Goal: Task Accomplishment & Management: Manage account settings

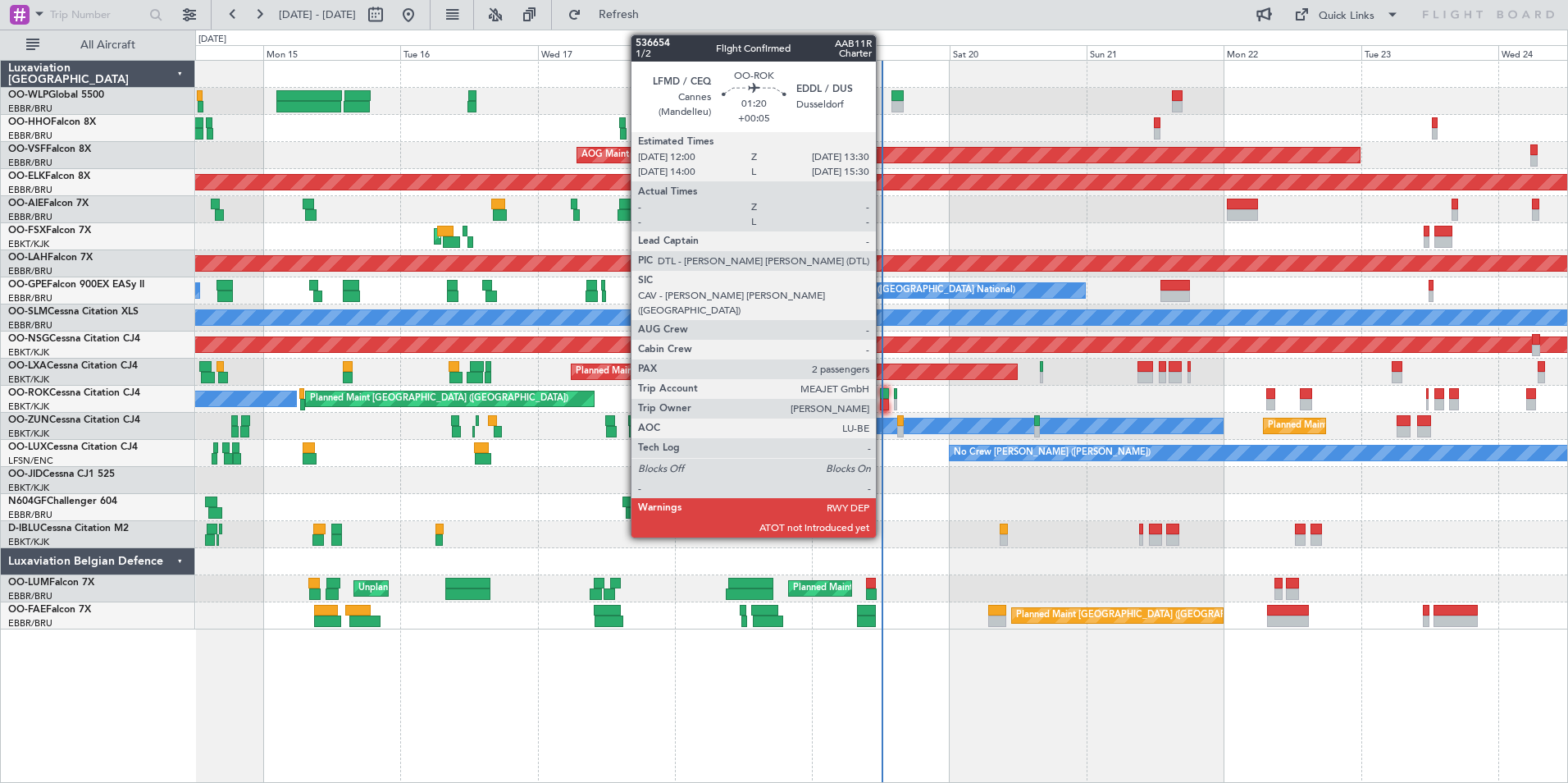
click at [883, 396] on div at bounding box center [885, 394] width 9 height 11
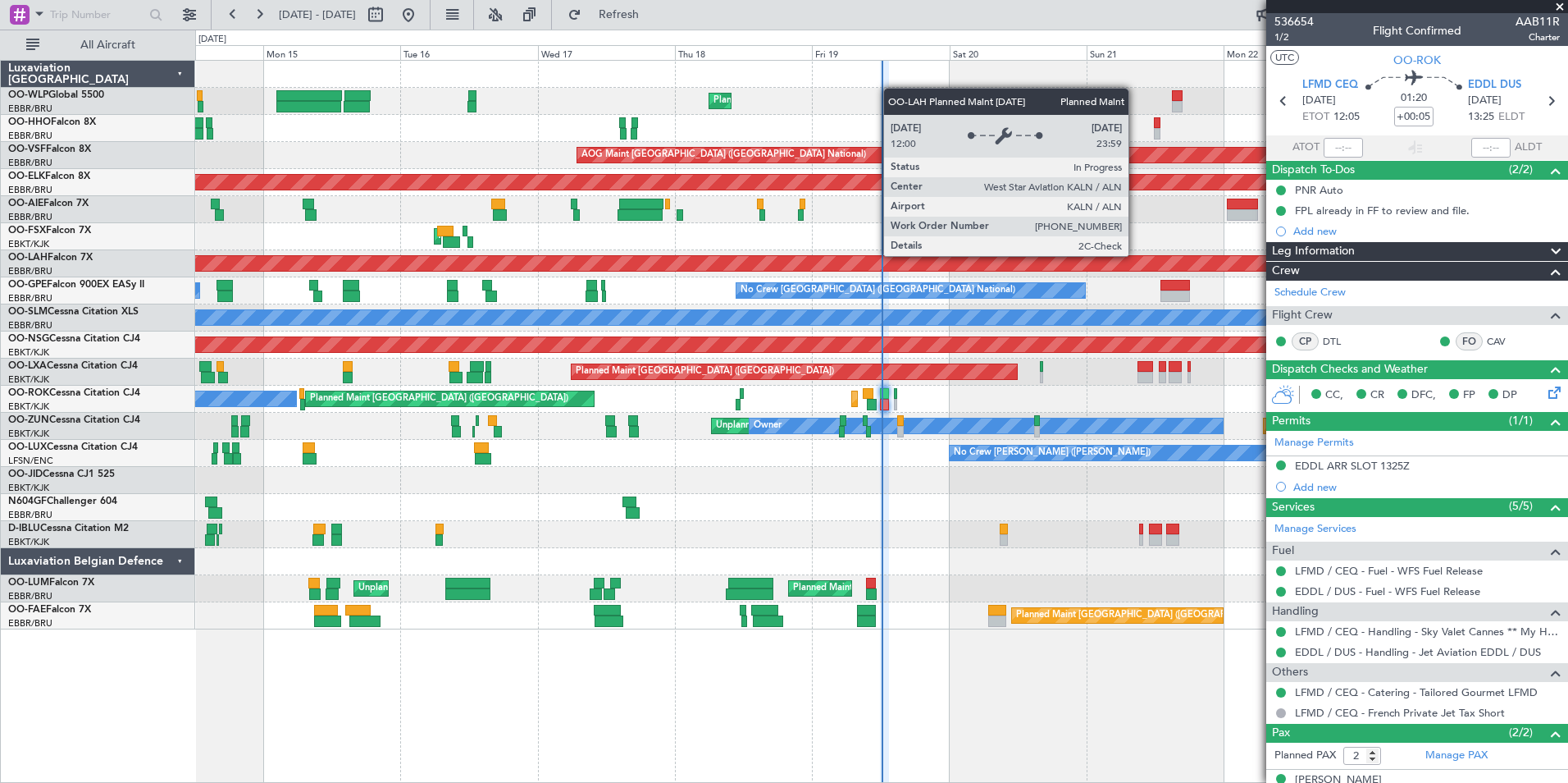
click at [757, 240] on div "AOG Maint Kortrijk-[GEOGRAPHIC_DATA]" at bounding box center [881, 236] width 1373 height 27
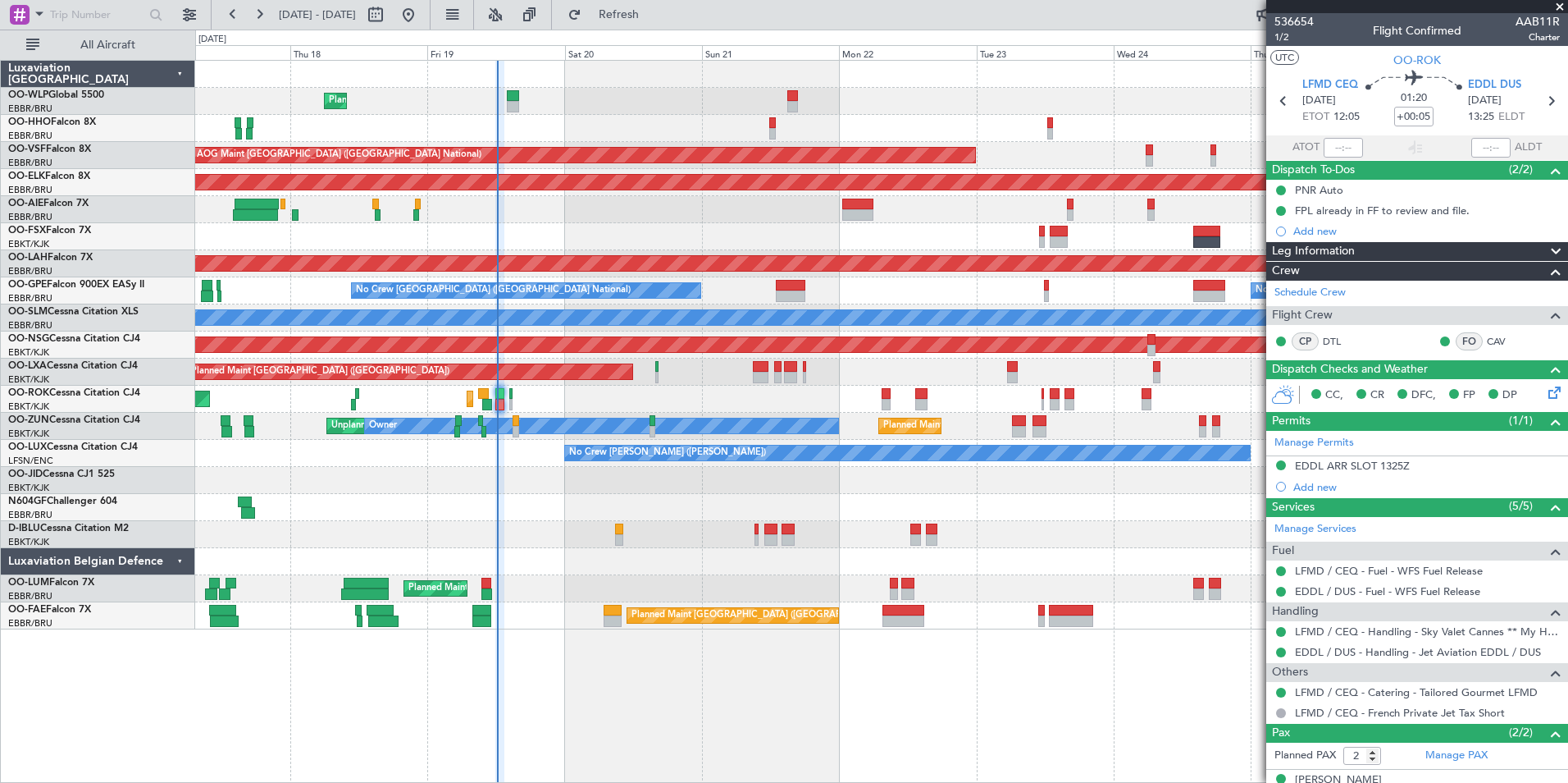
click at [584, 221] on div "Planned Maint Liege AOG Maint [GEOGRAPHIC_DATA] ([GEOGRAPHIC_DATA]) Planned Mai…" at bounding box center [881, 345] width 1373 height 569
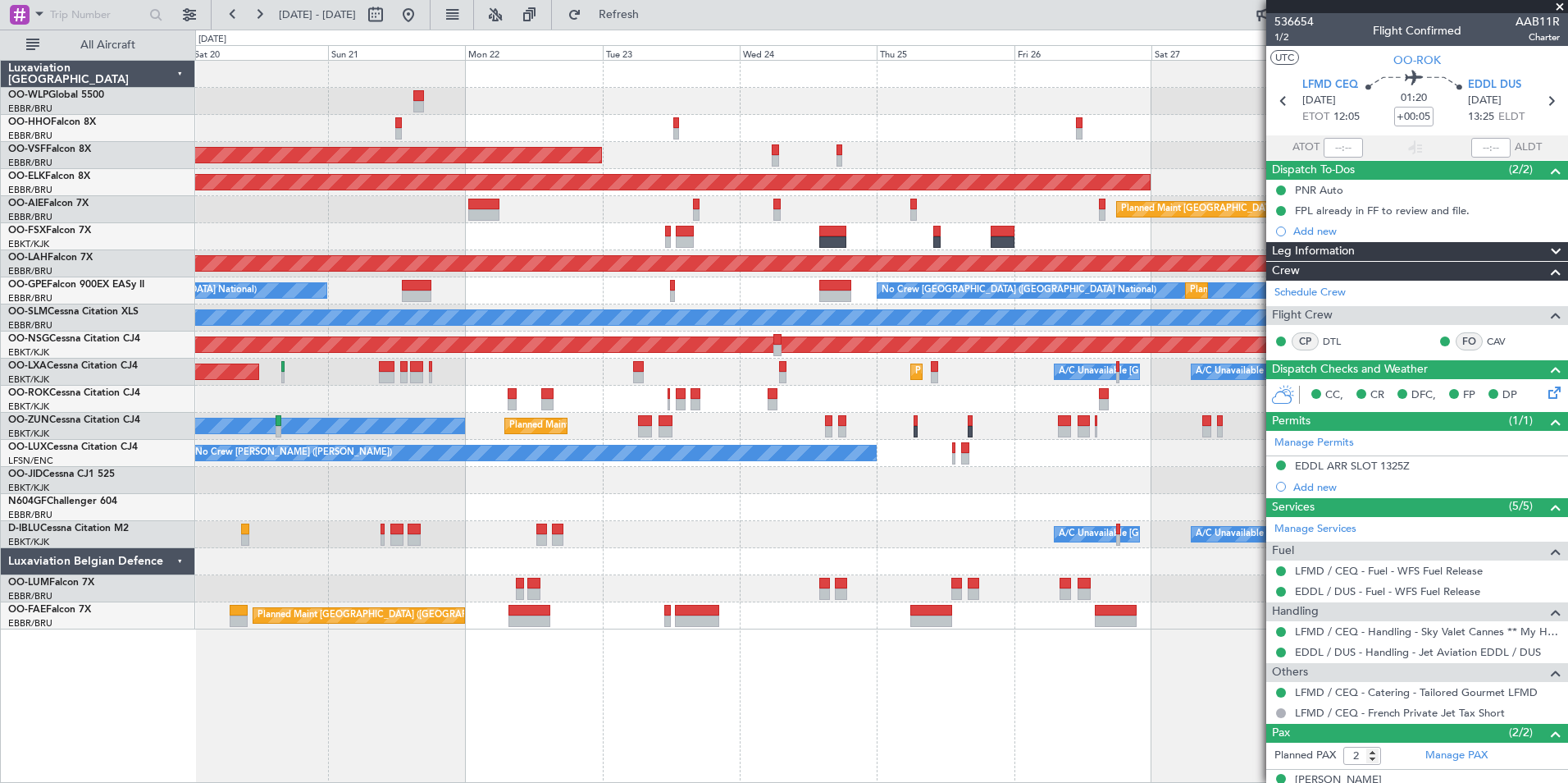
click at [518, 202] on div "Planned Maint [GEOGRAPHIC_DATA] ([GEOGRAPHIC_DATA])" at bounding box center [881, 209] width 1373 height 27
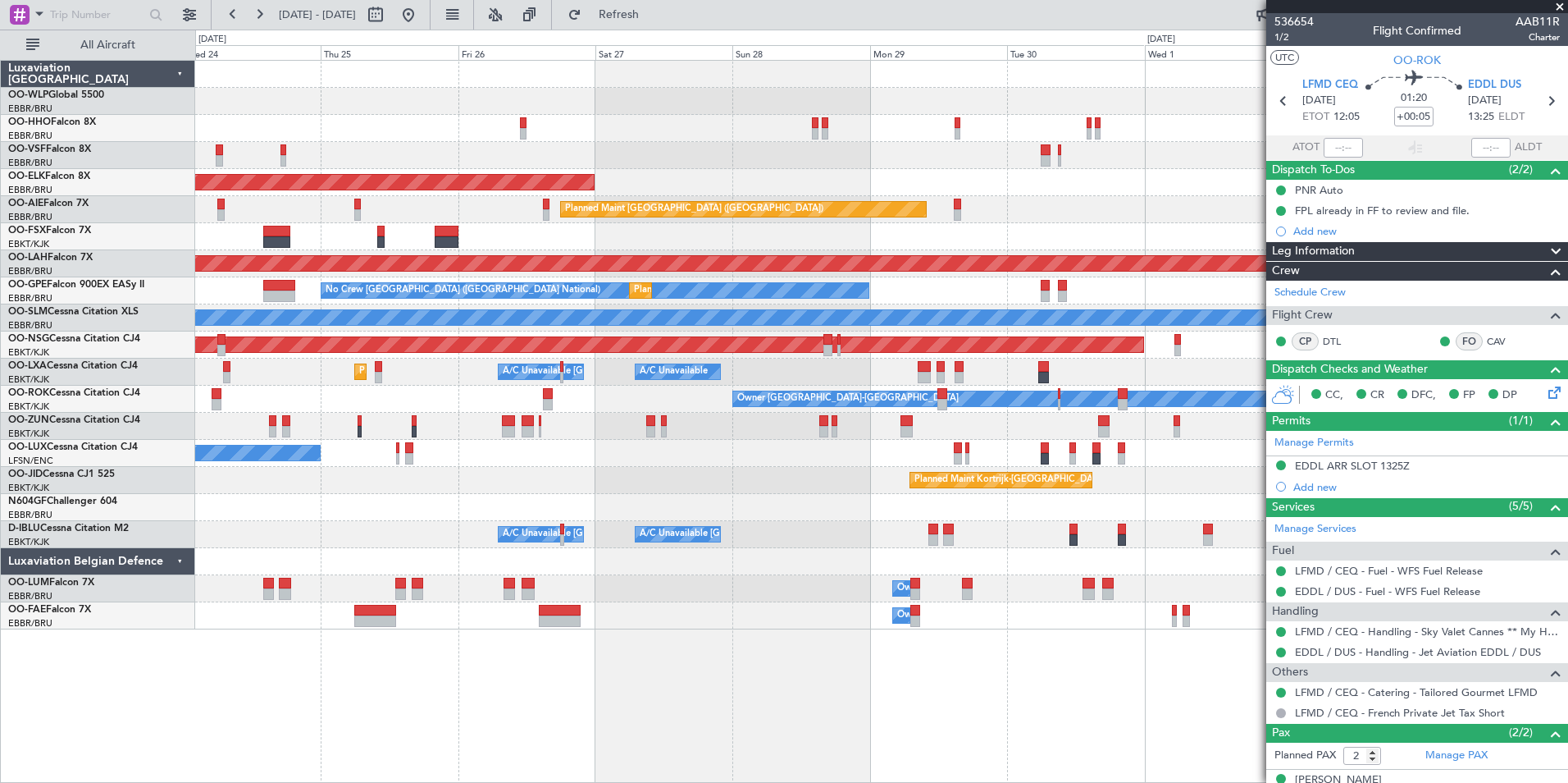
click at [537, 212] on div "Planned Maint [GEOGRAPHIC_DATA] ([GEOGRAPHIC_DATA])" at bounding box center [881, 209] width 1373 height 27
click at [595, 250] on div "AOG Maint Brussels (Brussels National) Planned Maint Kortrijk-Wevelgem Planned …" at bounding box center [881, 345] width 1373 height 569
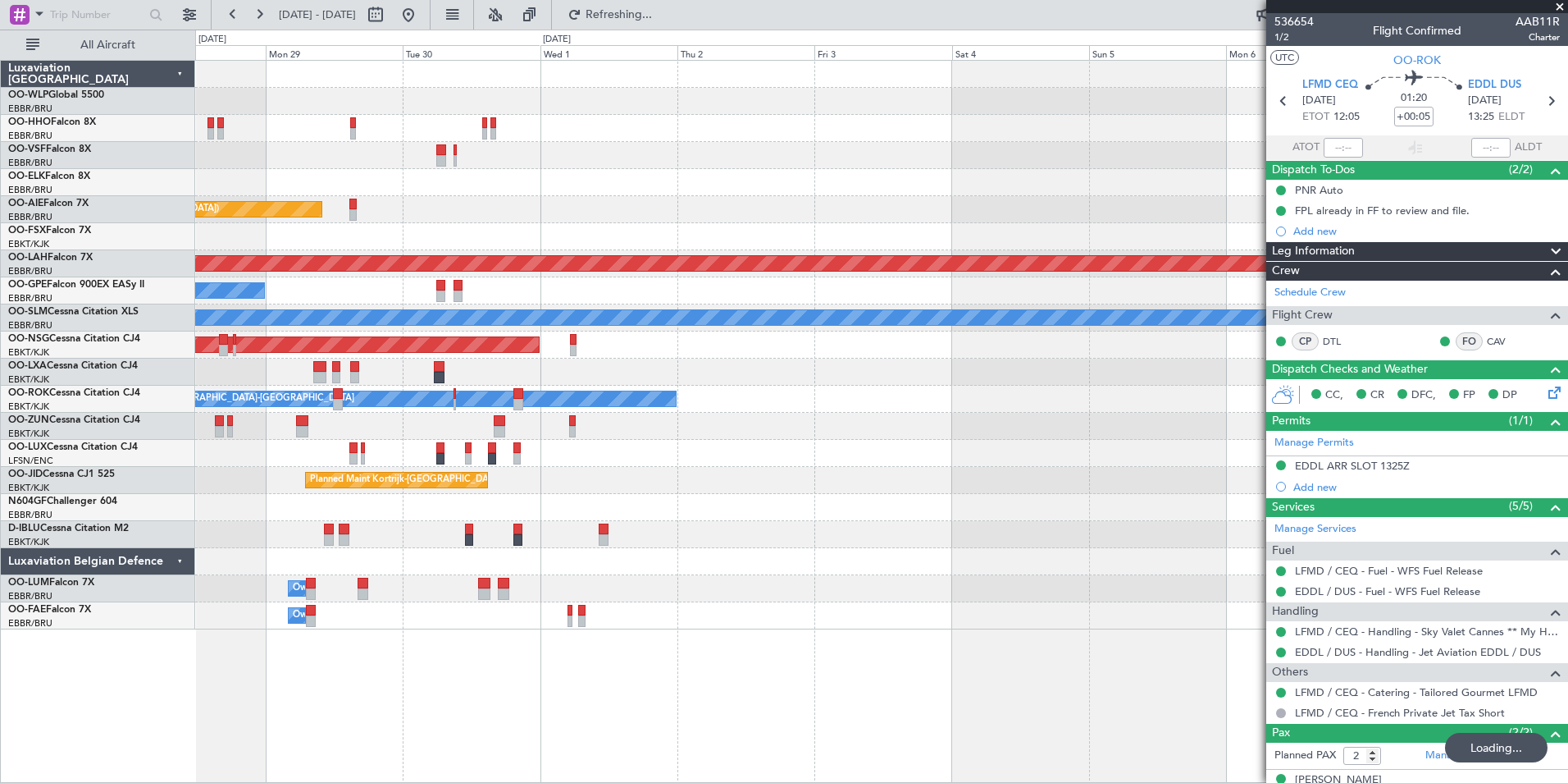
click at [686, 213] on div "Planned Maint [GEOGRAPHIC_DATA] ([GEOGRAPHIC_DATA])" at bounding box center [881, 209] width 1373 height 27
click at [678, 199] on div "Planned Maint [GEOGRAPHIC_DATA] ([GEOGRAPHIC_DATA])" at bounding box center [881, 209] width 1373 height 27
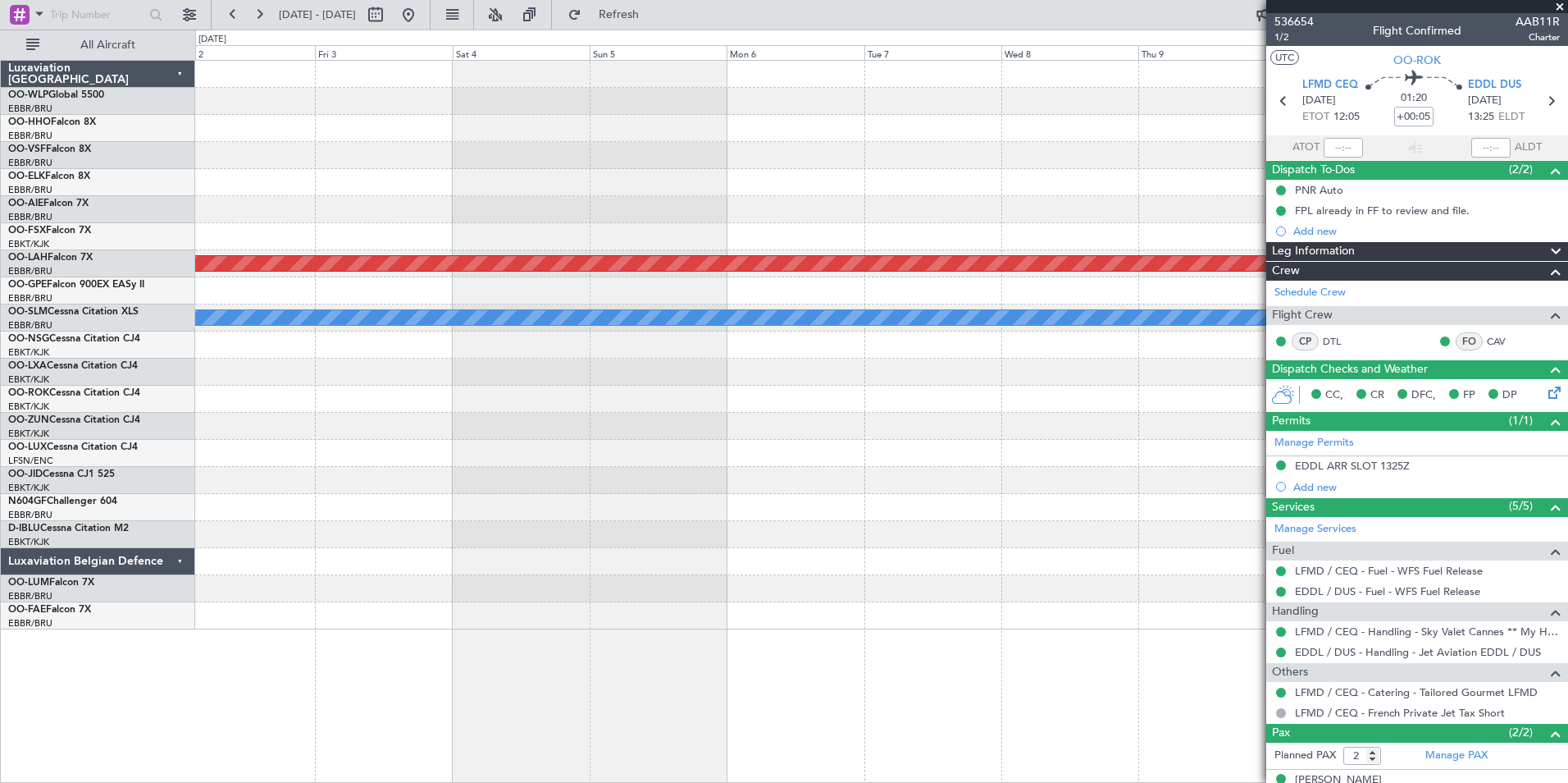
click at [643, 191] on div at bounding box center [881, 182] width 1373 height 27
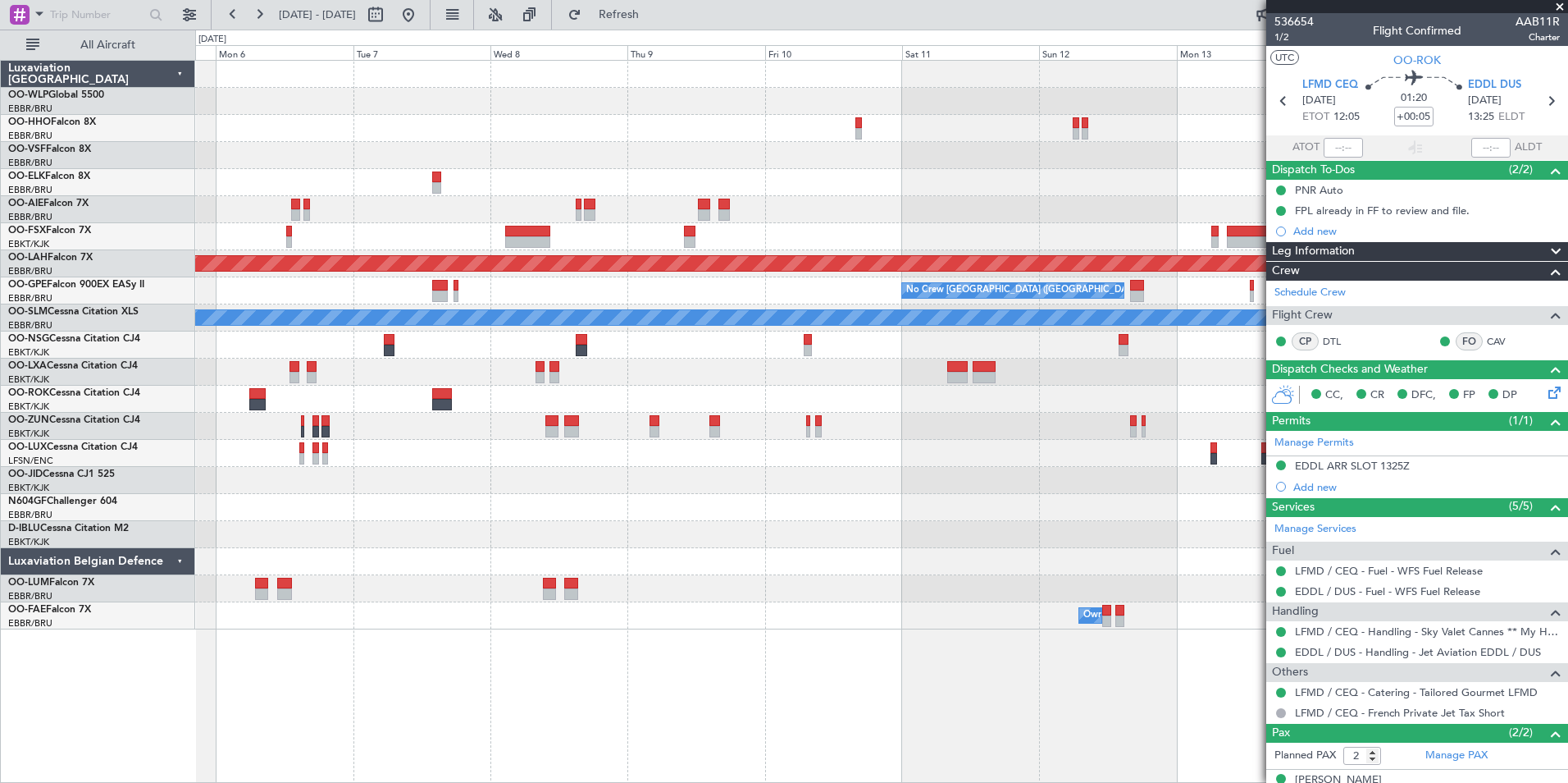
click at [885, 250] on div at bounding box center [881, 236] width 1373 height 27
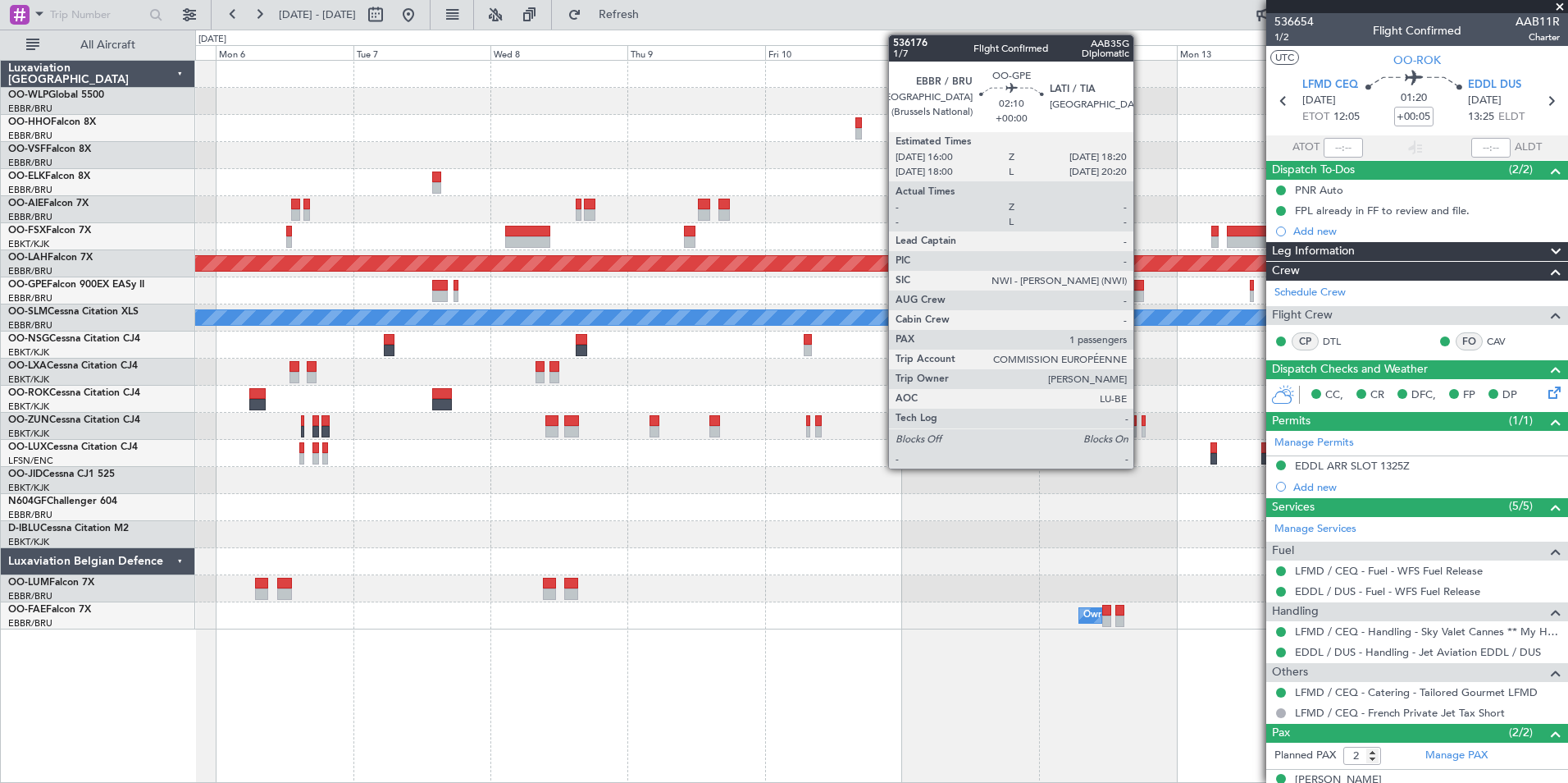
click at [1142, 287] on div at bounding box center [1137, 285] width 14 height 11
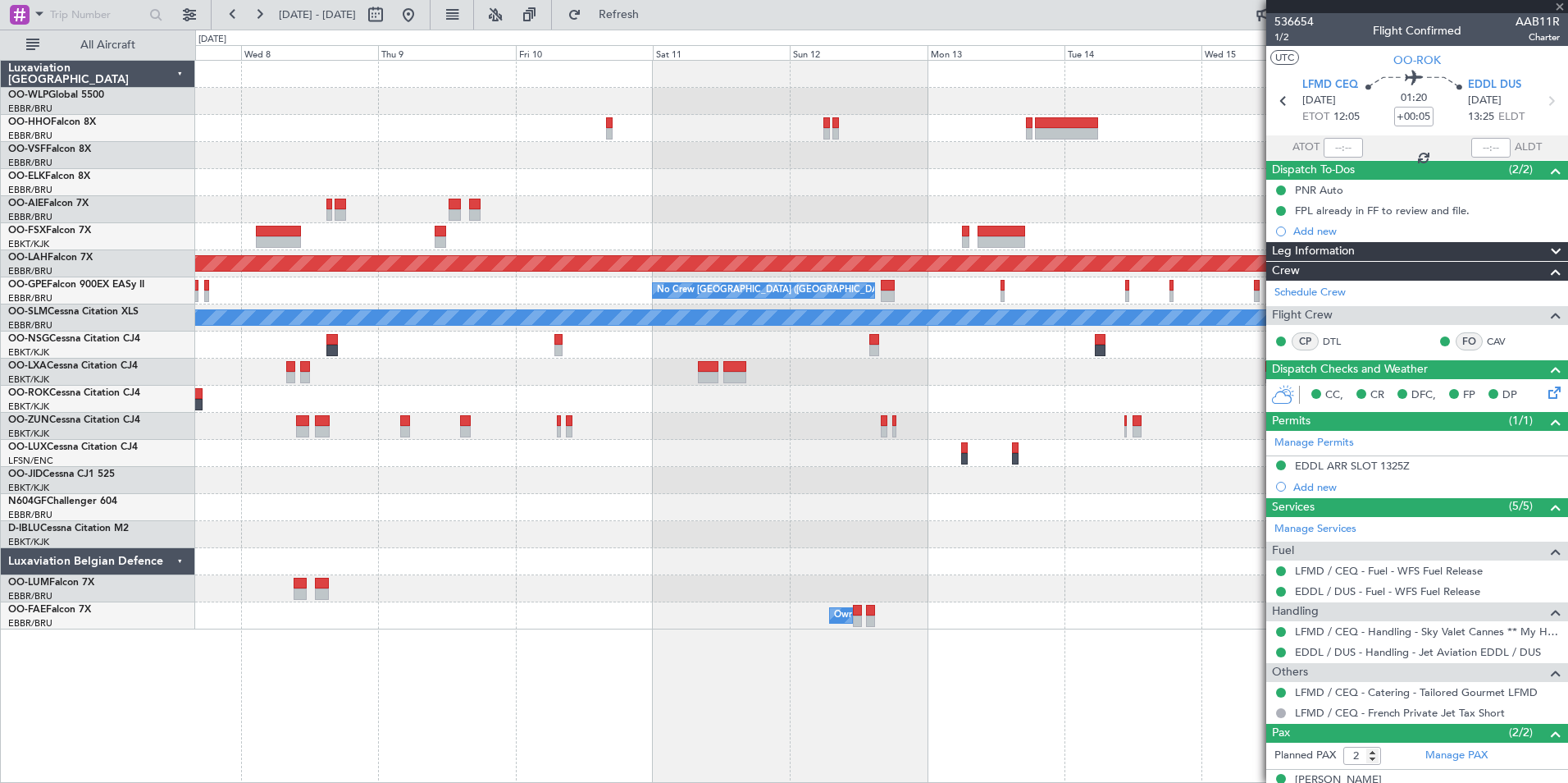
click at [902, 214] on div "Planned Maint Alton-st Louis (St Louis Regl) No Crew Brussels (Brussels Nationa…" at bounding box center [881, 345] width 1373 height 569
type input "1"
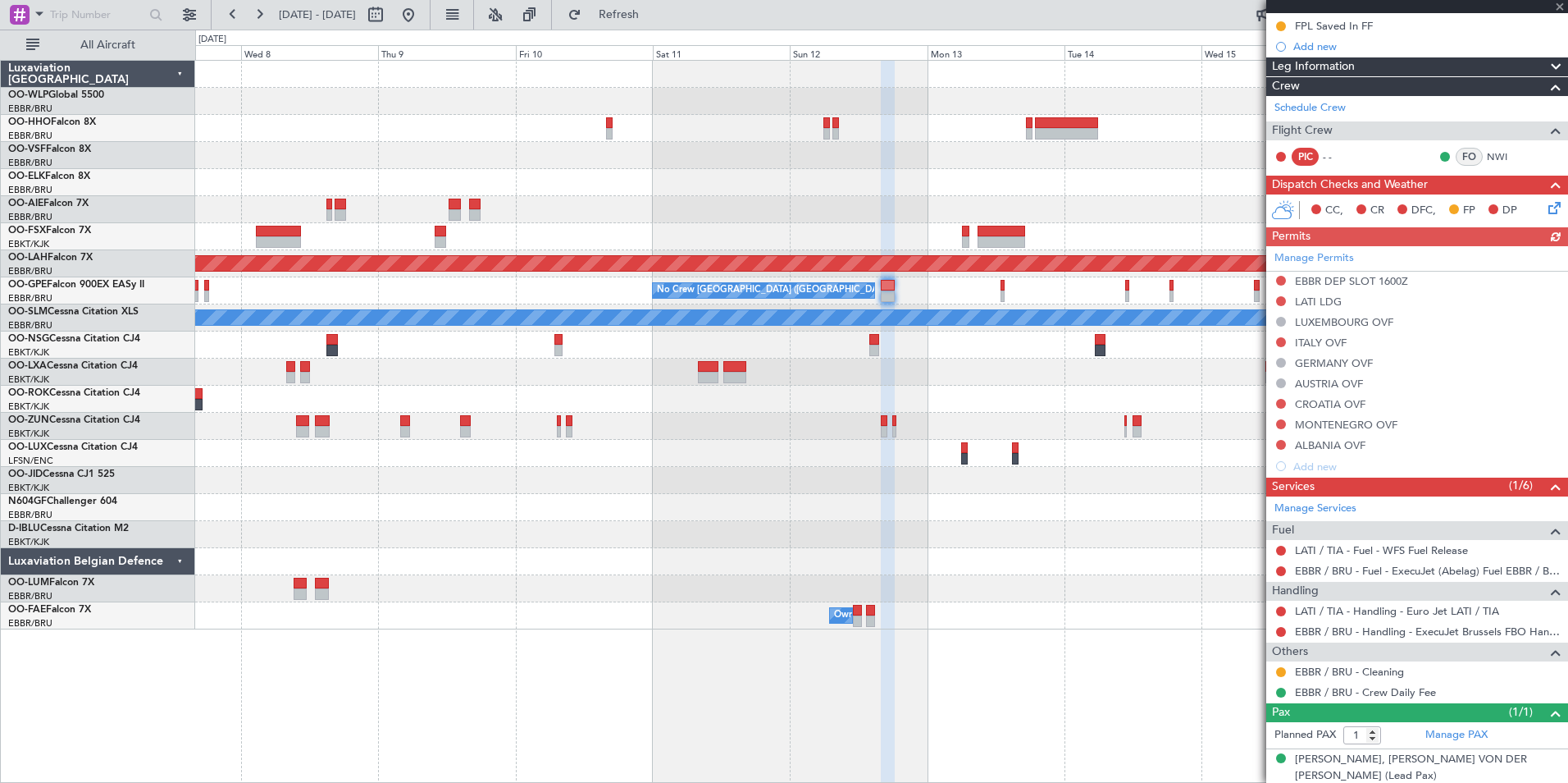
scroll to position [208, 0]
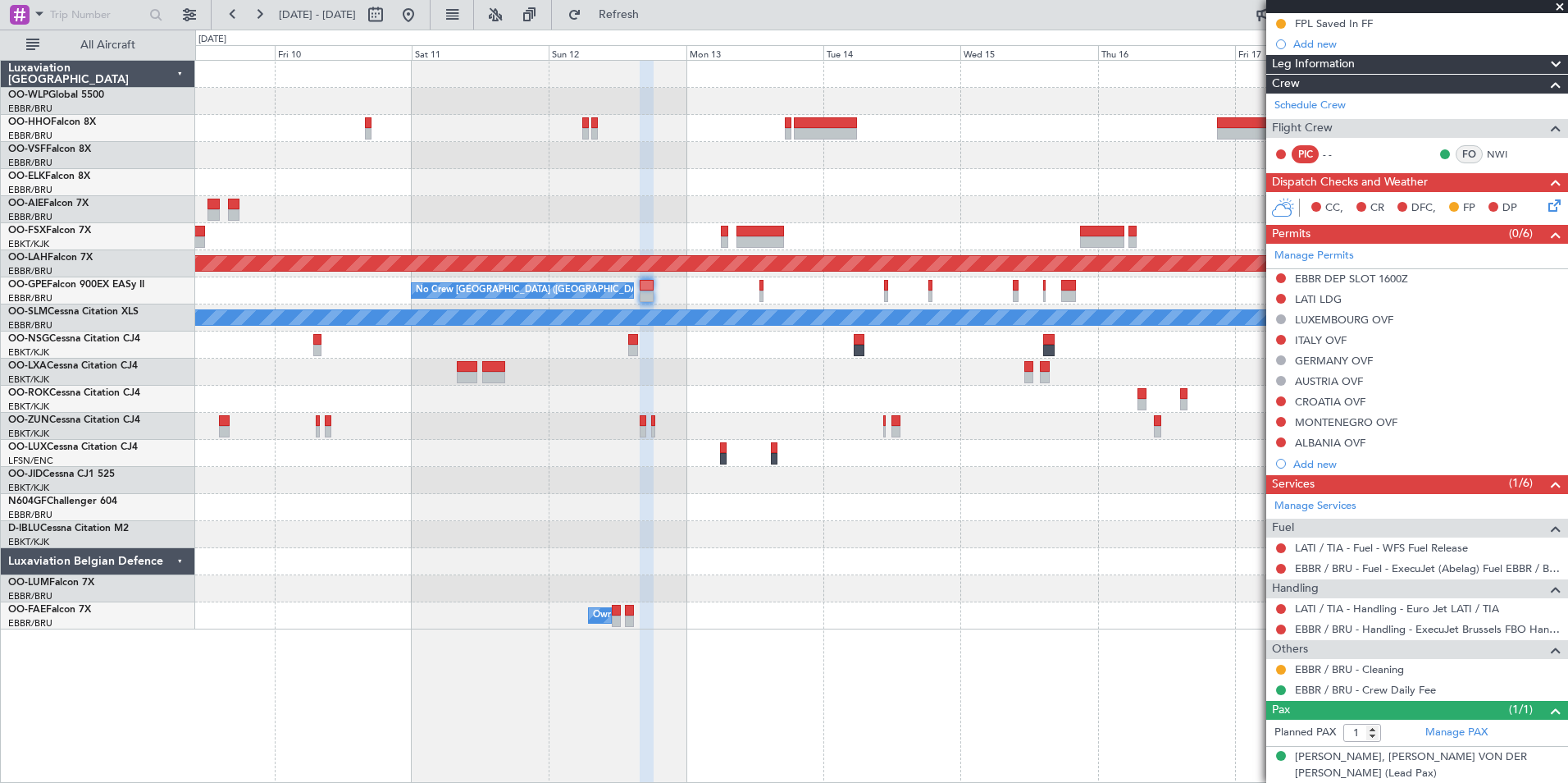
click at [902, 211] on div at bounding box center [881, 209] width 1373 height 27
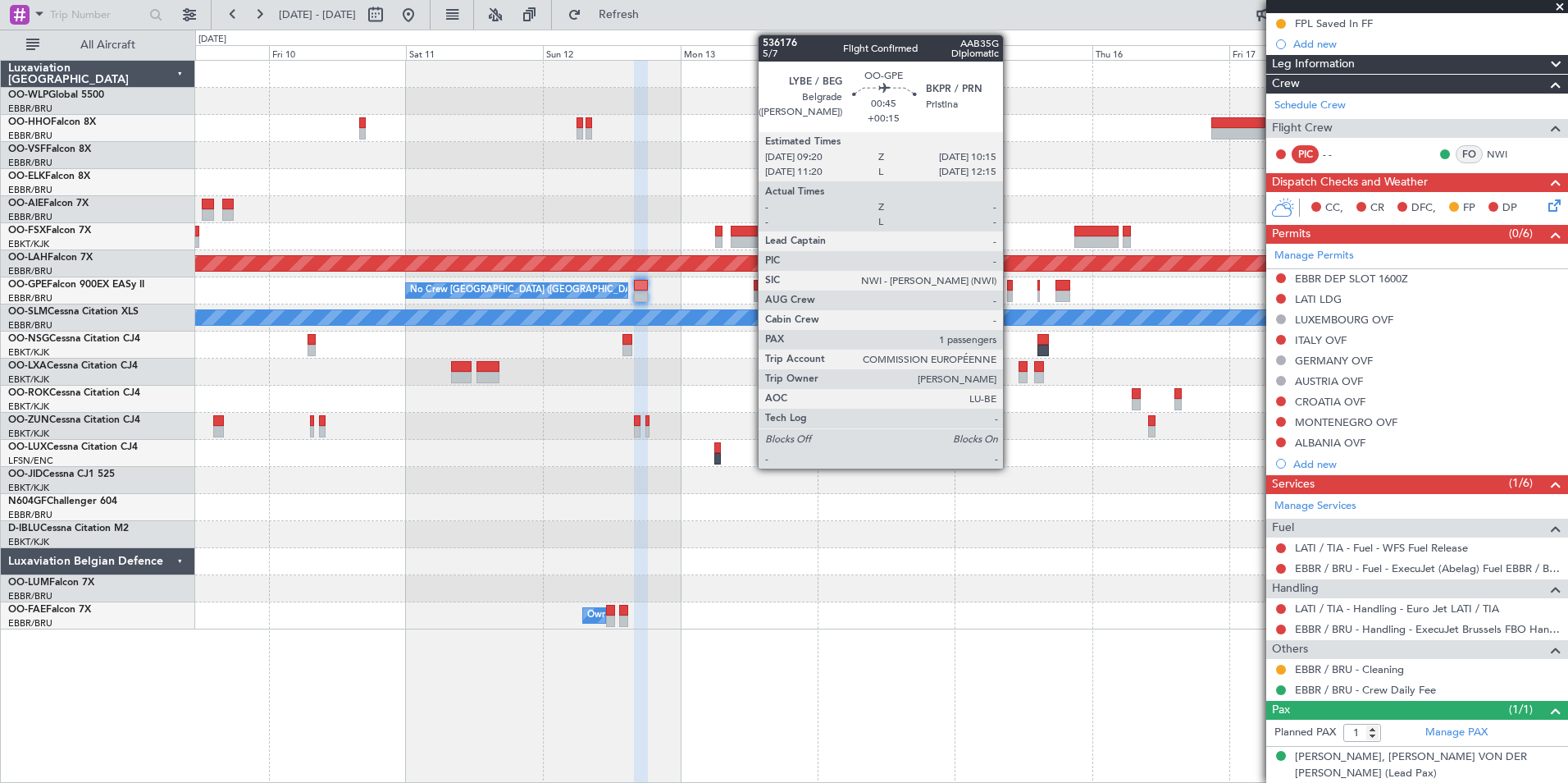
click at [1010, 294] on div at bounding box center [1010, 296] width 6 height 11
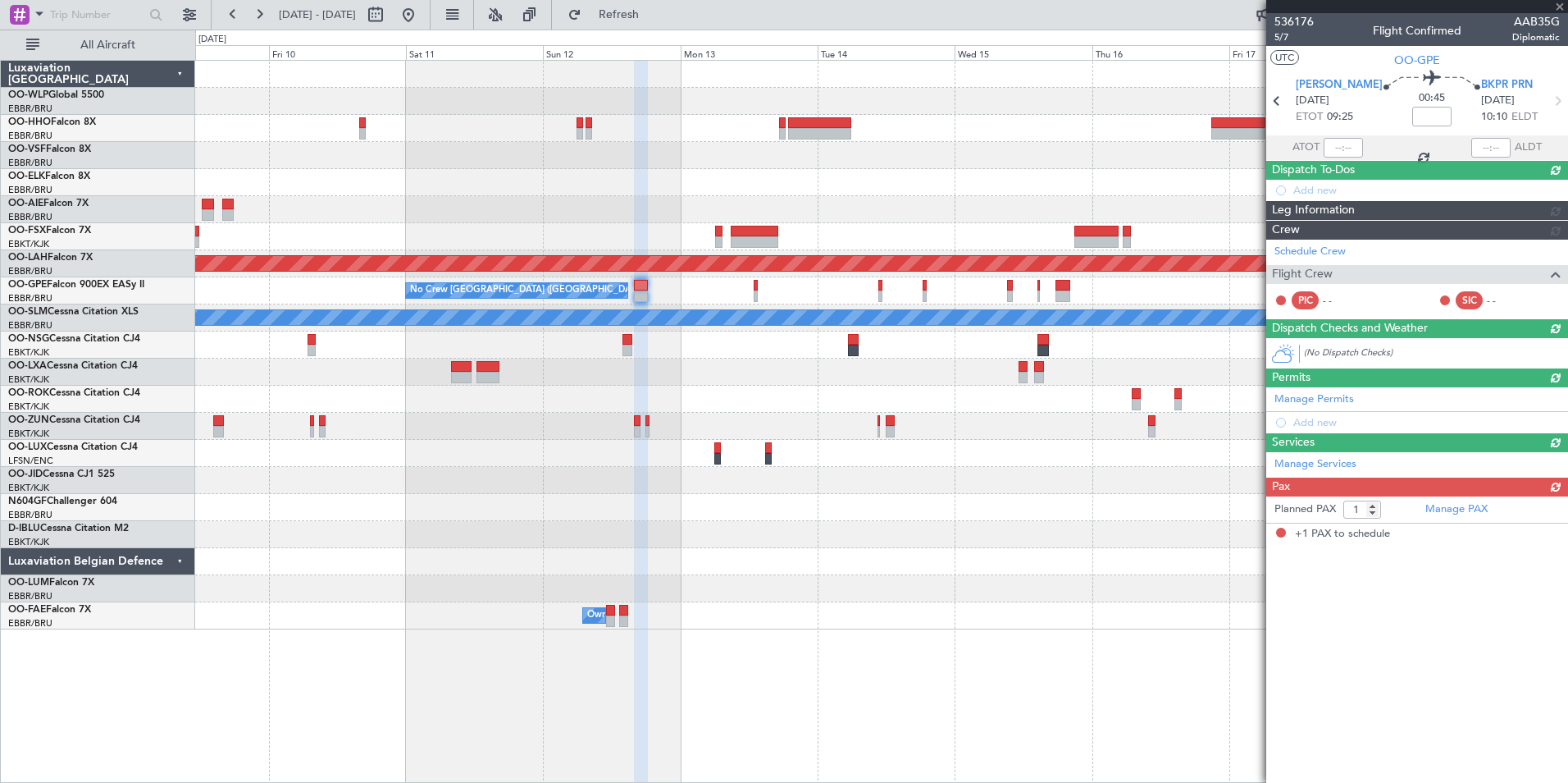
type input "+00:15"
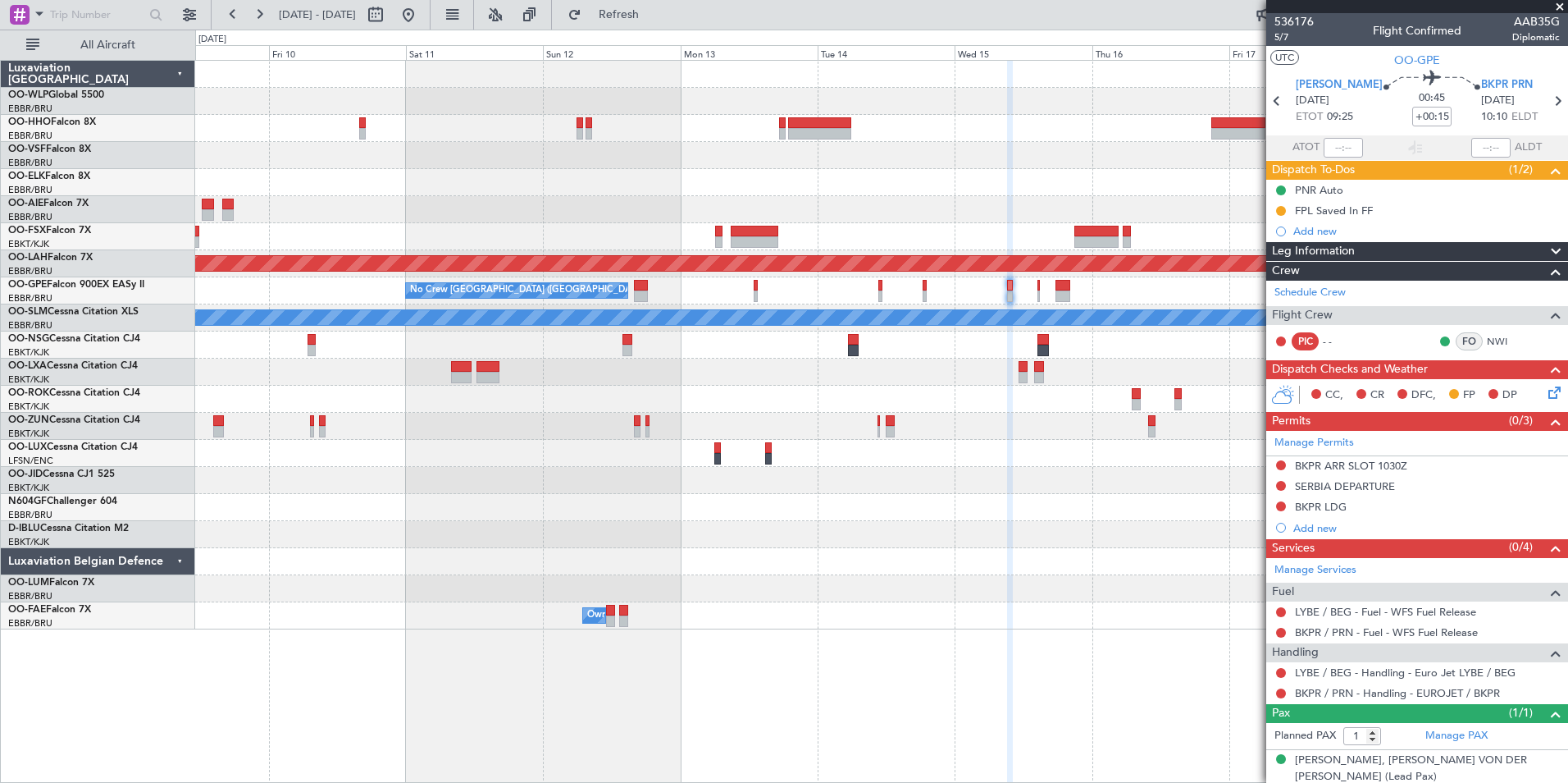
click at [933, 188] on div "Planned Maint Alton-st Louis (St Louis Regl) No Crew Brussels (Brussels Nationa…" at bounding box center [881, 345] width 1373 height 569
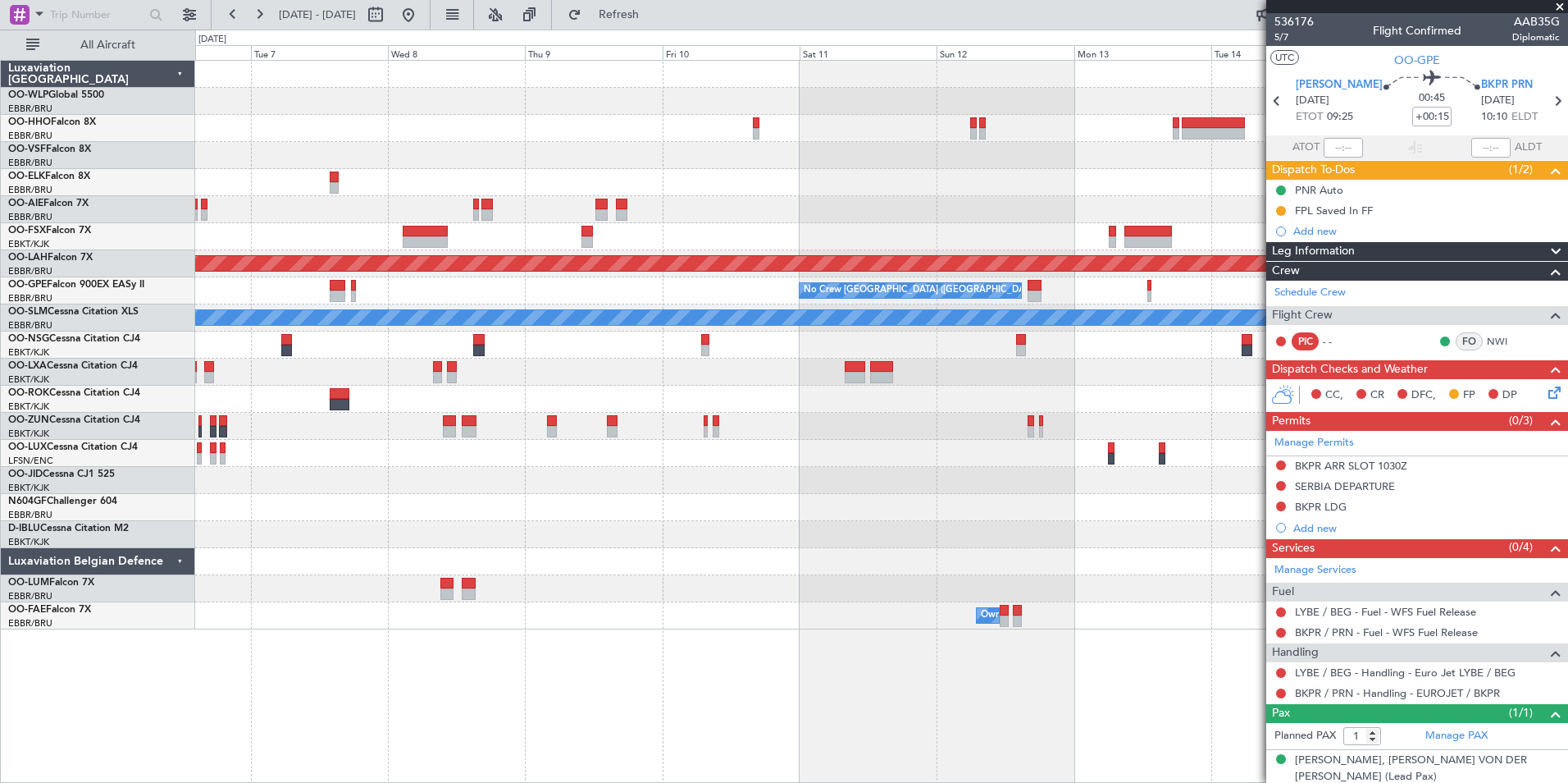
click at [855, 136] on div at bounding box center [881, 128] width 1373 height 27
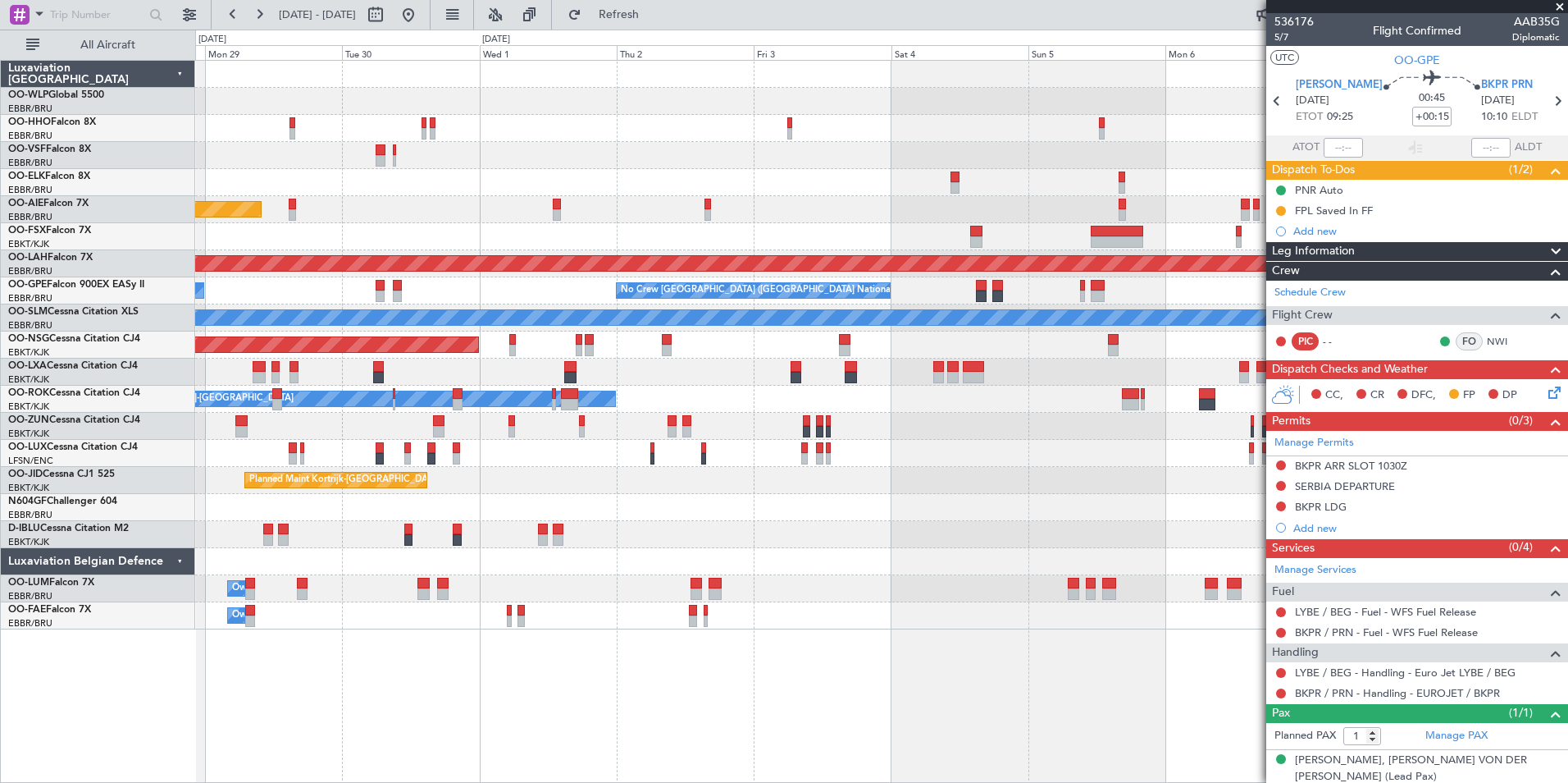
click at [775, 90] on div "Planned Maint Kortrijk-Wevelgem Planned Maint London (Farnborough) Planned Main…" at bounding box center [881, 345] width 1373 height 569
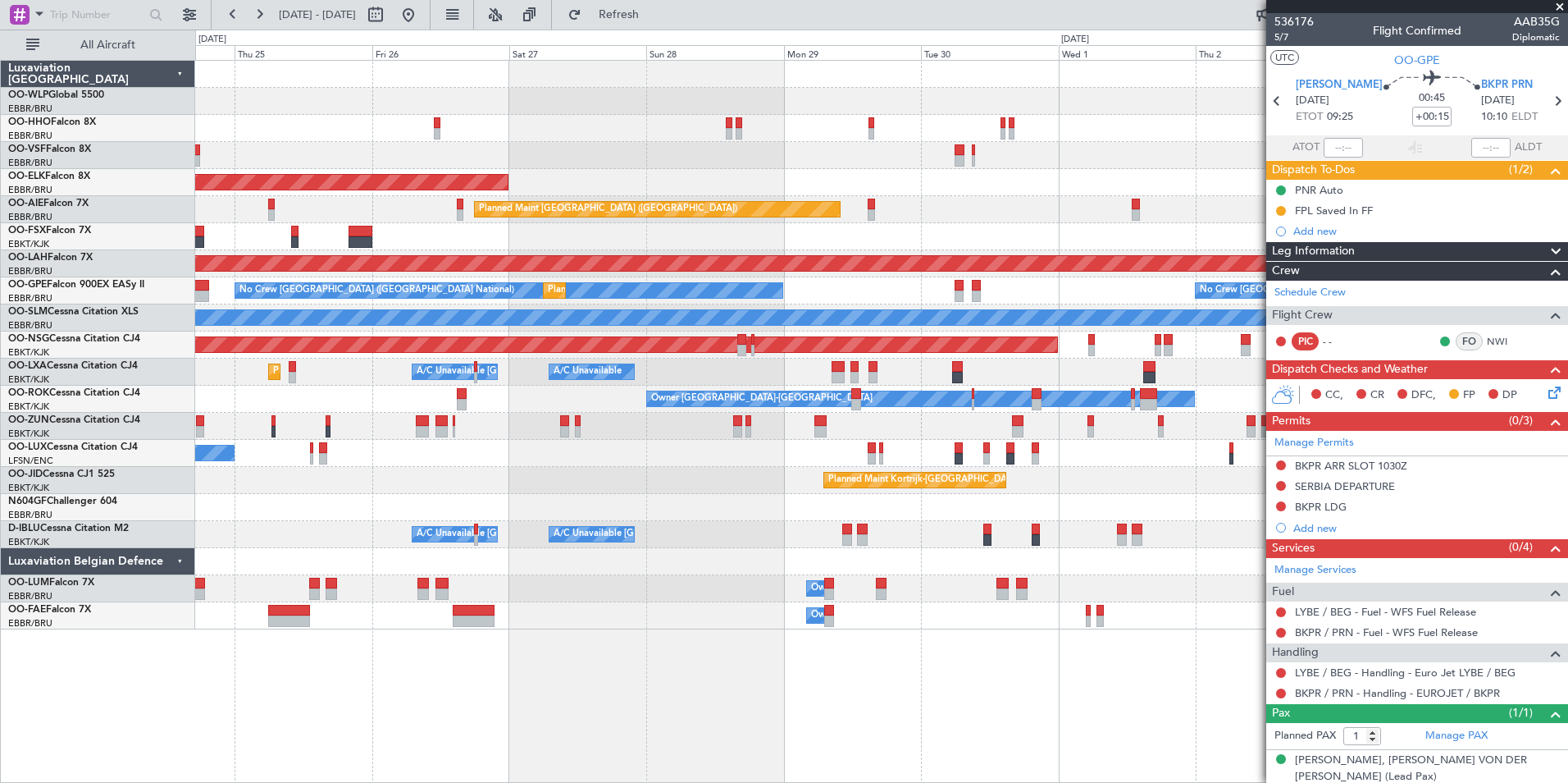
click at [1235, 165] on div "AOG Maint Brussels (Brussels National) Planned Maint Kortrijk-Wevelgem Planned …" at bounding box center [881, 345] width 1373 height 569
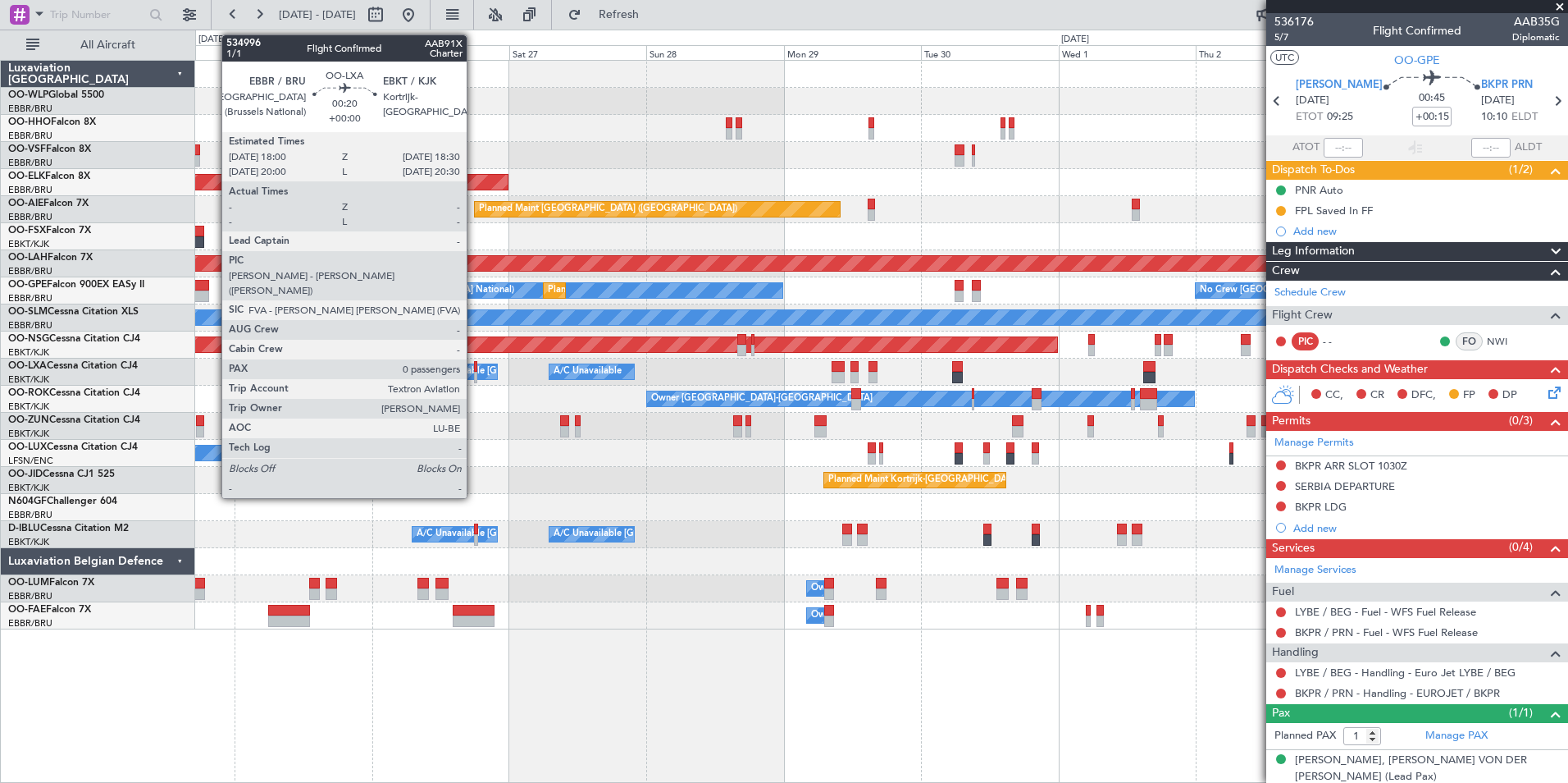
click at [474, 376] on div at bounding box center [476, 377] width 4 height 11
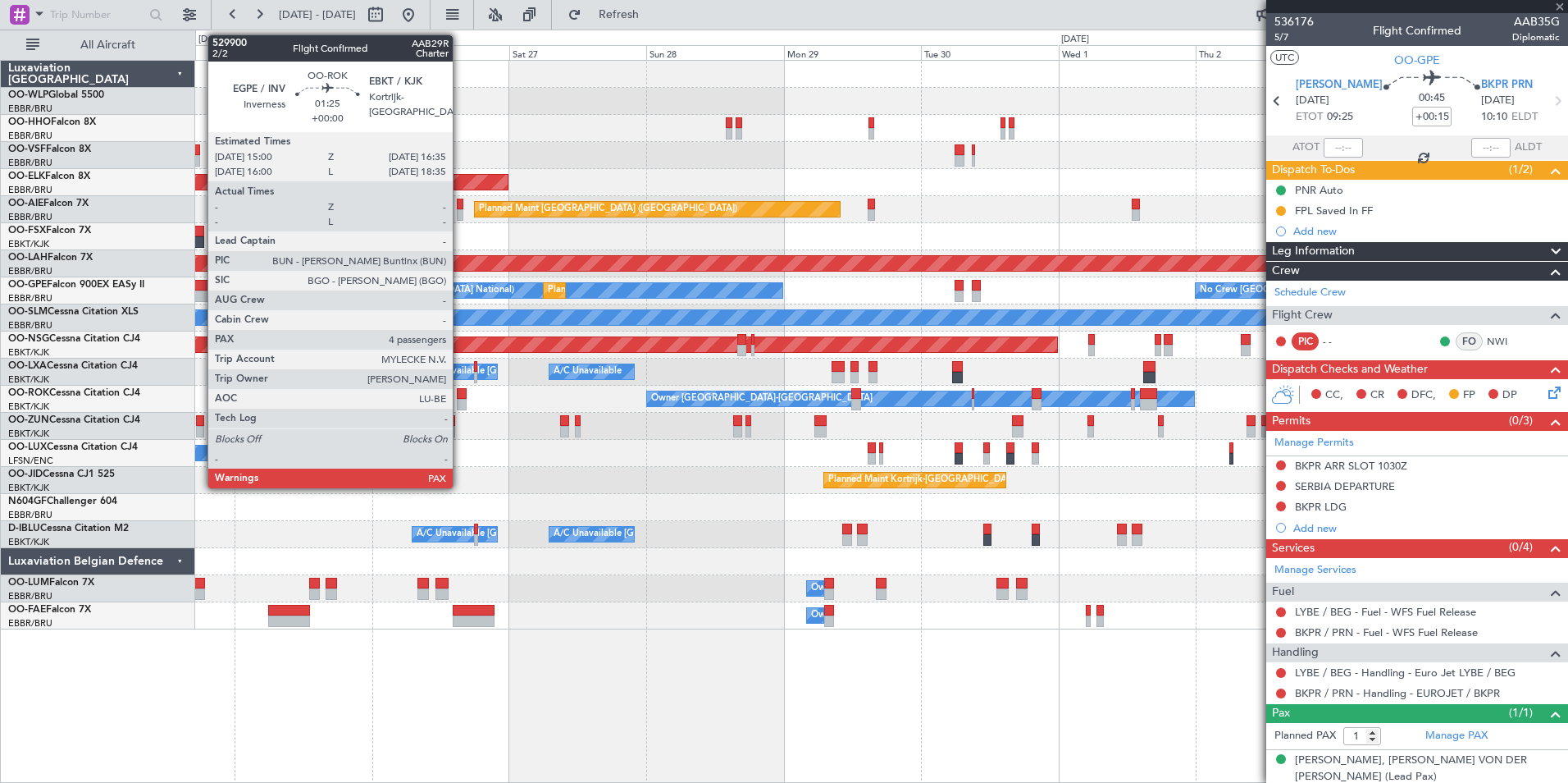
type input "0"
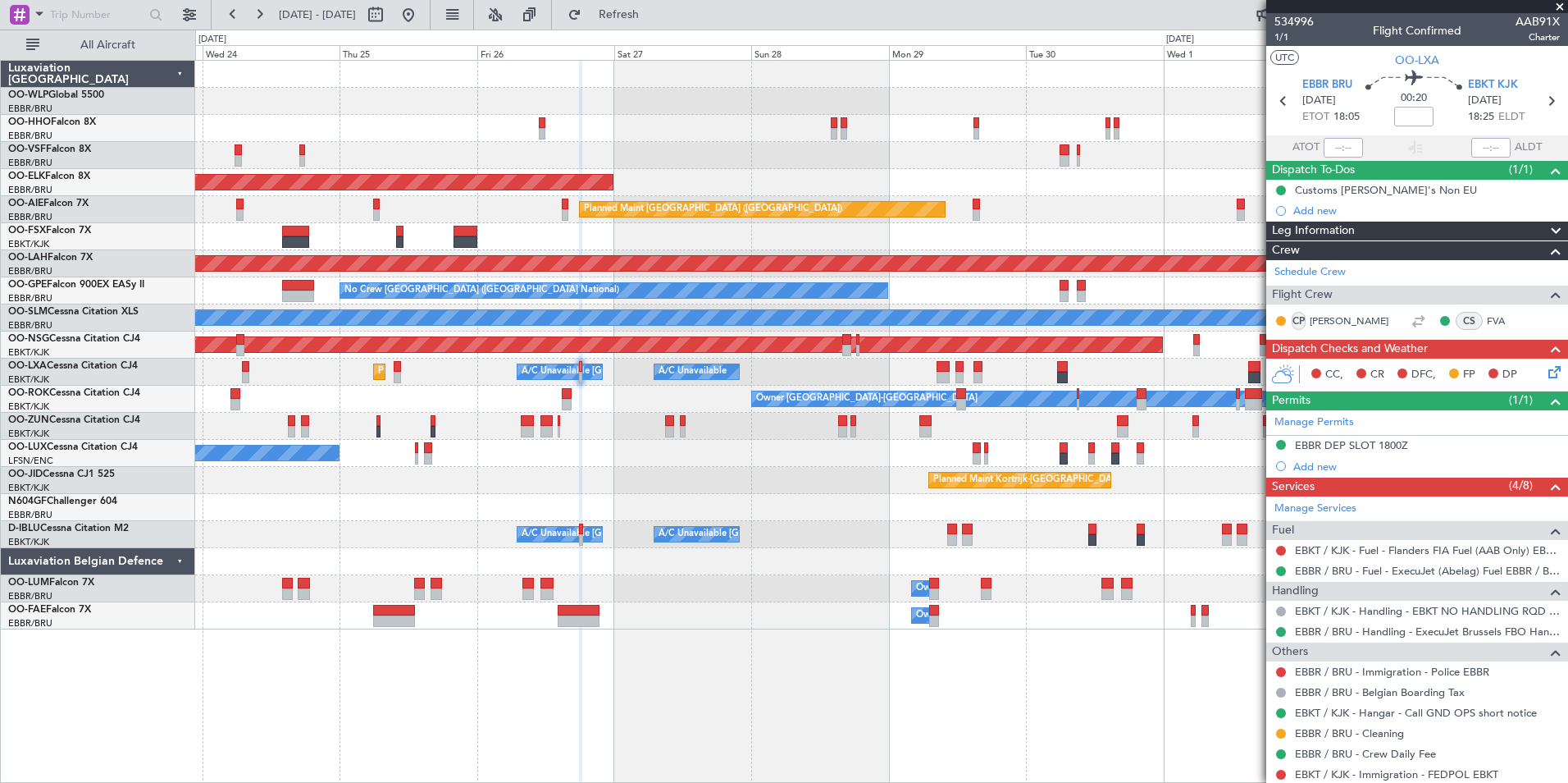
click at [824, 168] on div "AOG Maint [GEOGRAPHIC_DATA] ([GEOGRAPHIC_DATA] National)" at bounding box center [881, 155] width 1373 height 27
click at [252, 19] on button at bounding box center [259, 15] width 26 height 26
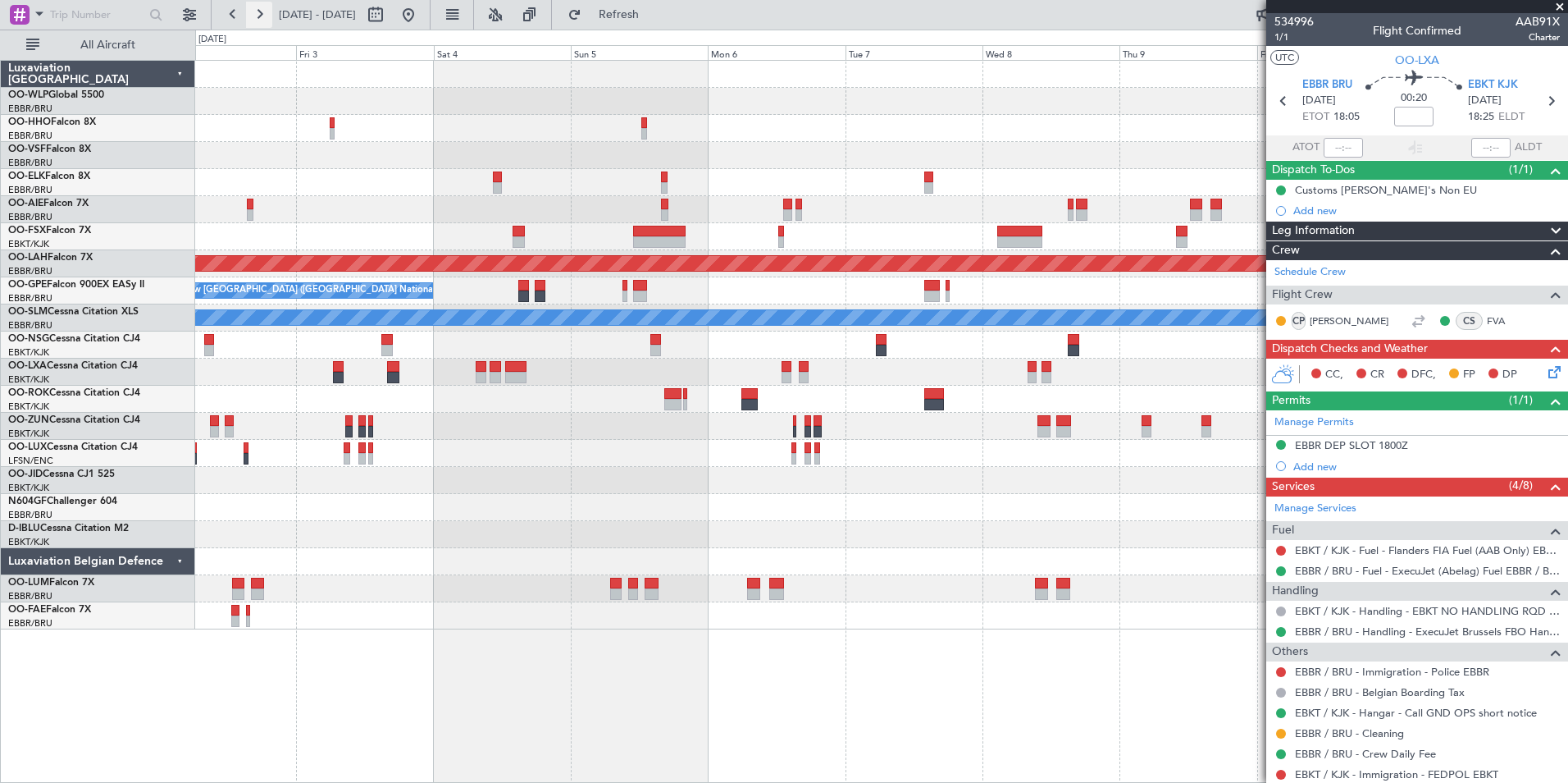
click at [252, 19] on button at bounding box center [259, 15] width 26 height 26
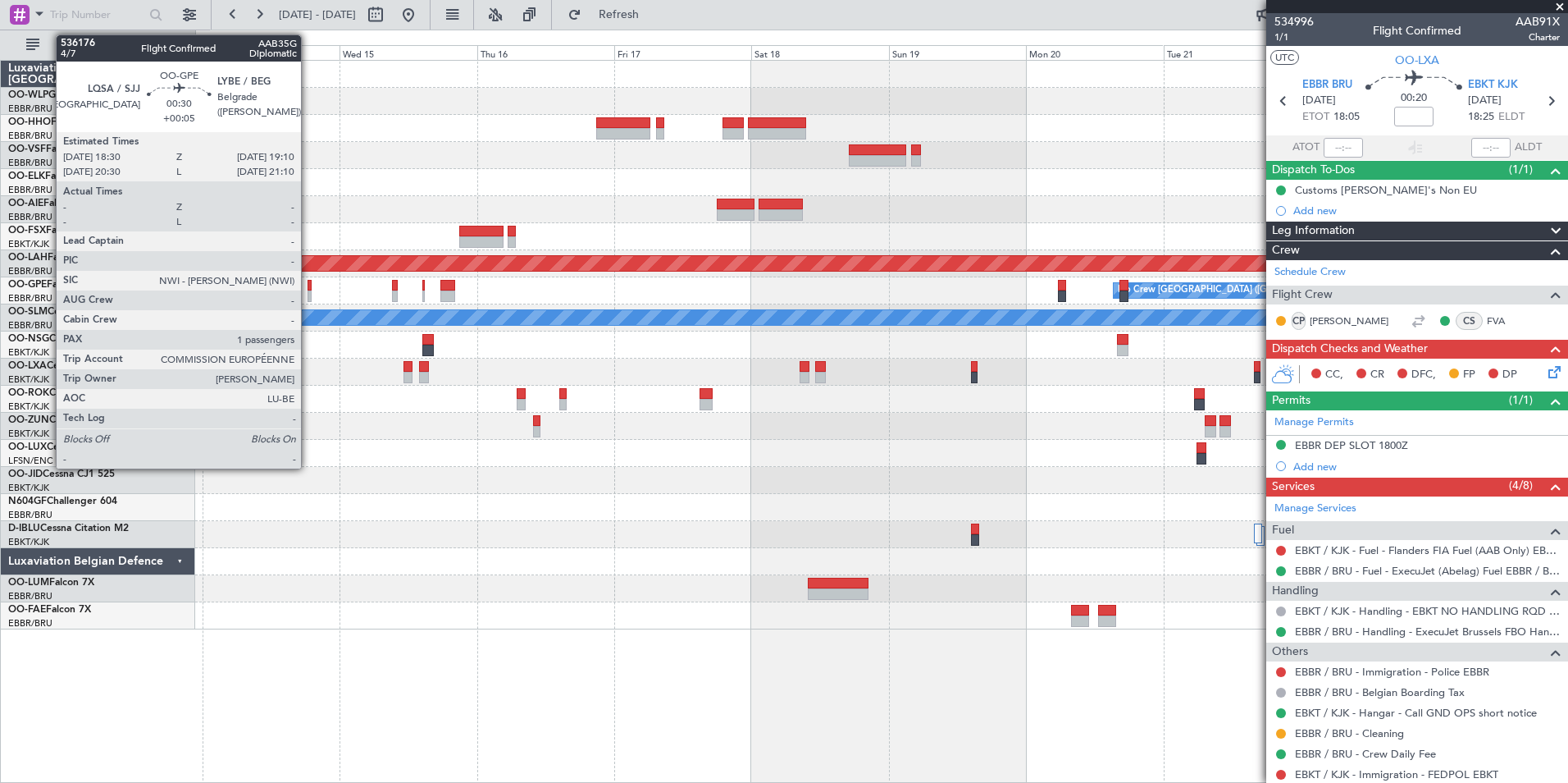
click at [309, 292] on div at bounding box center [310, 296] width 4 height 11
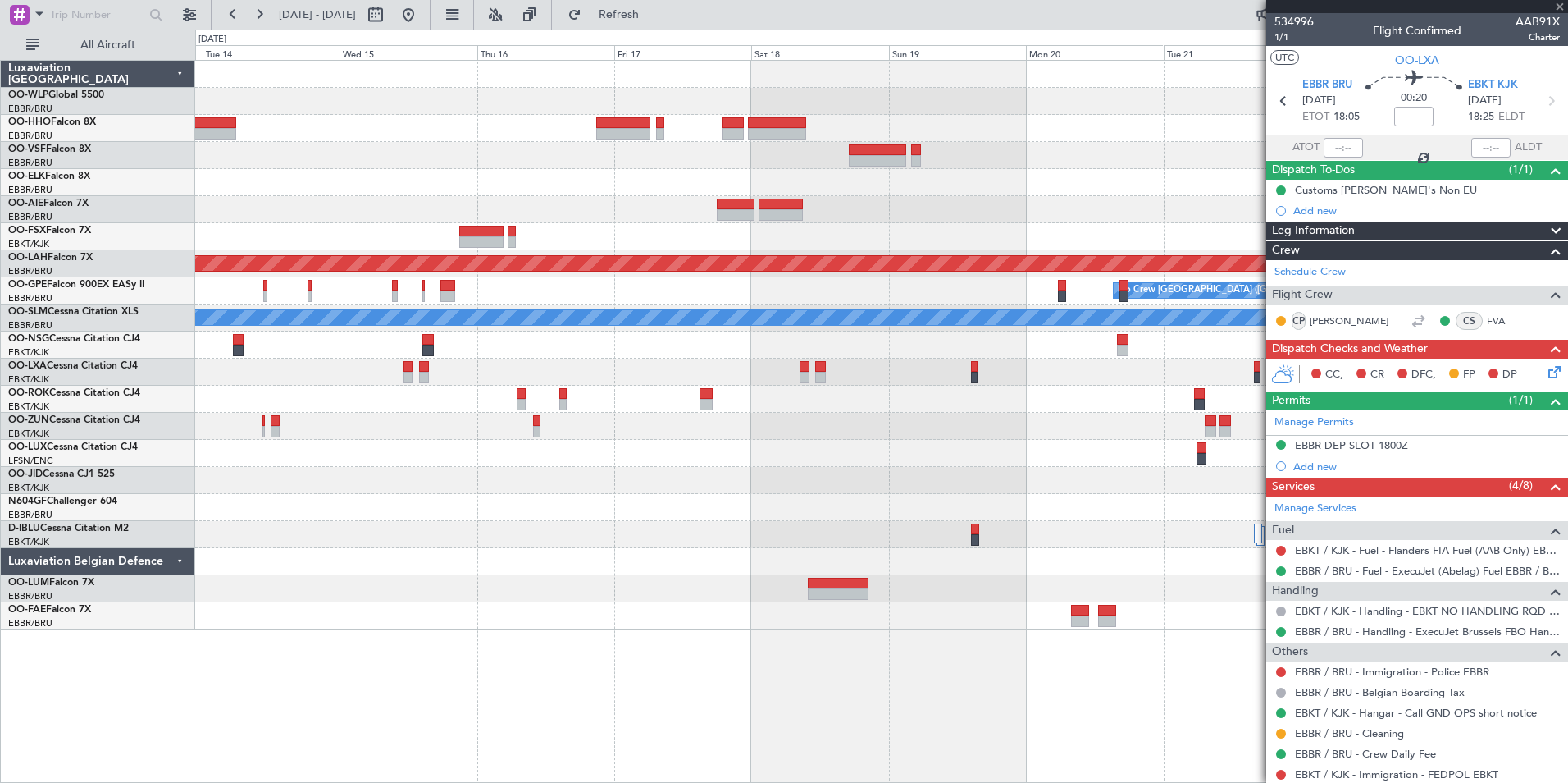
type input "+00:05"
type input "1"
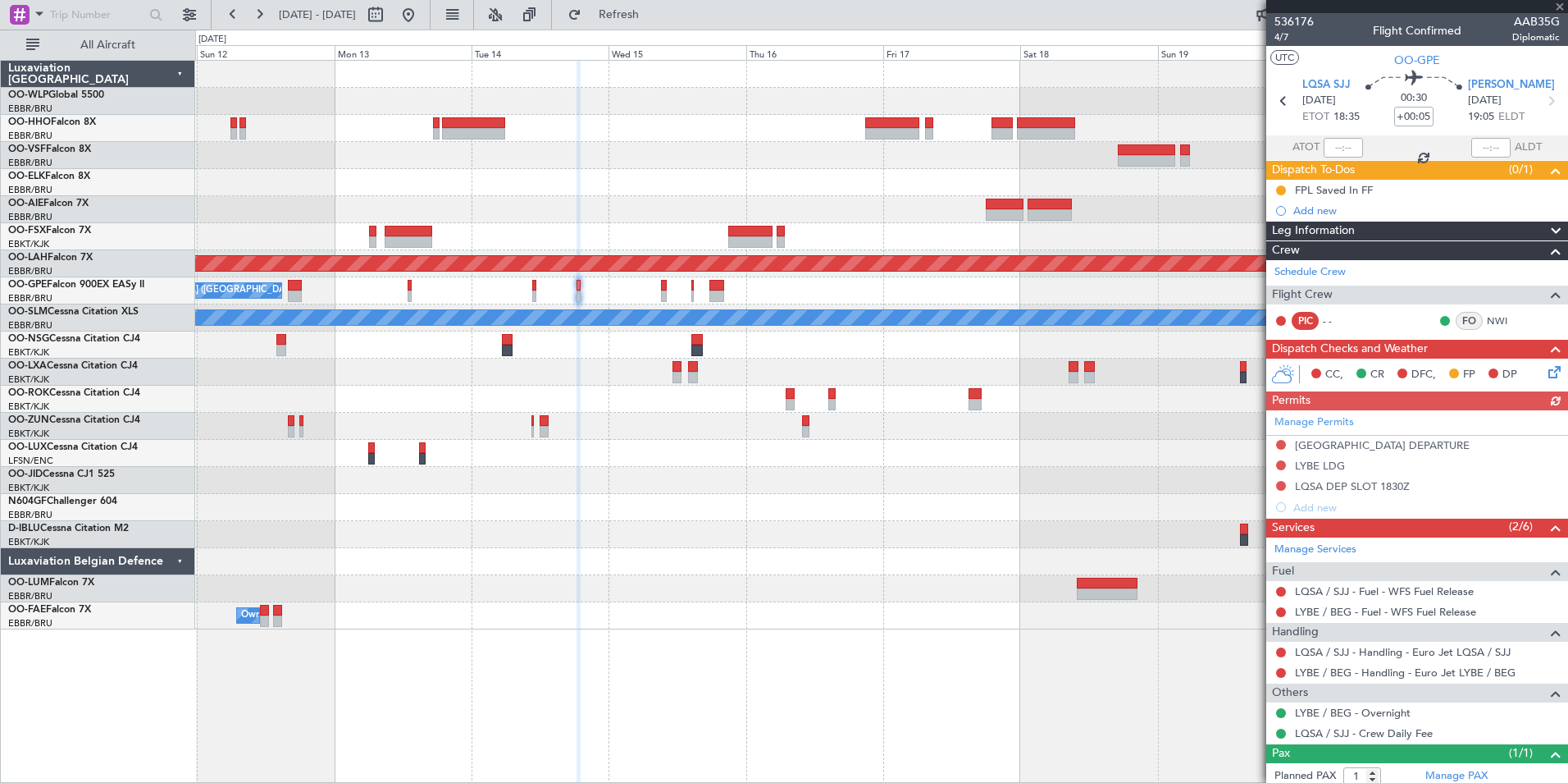
click at [615, 206] on div "Planned Maint Alton-st Louis (St Louis Regl) Planned Maint Nurnberg No Crew Bru…" at bounding box center [881, 345] width 1373 height 569
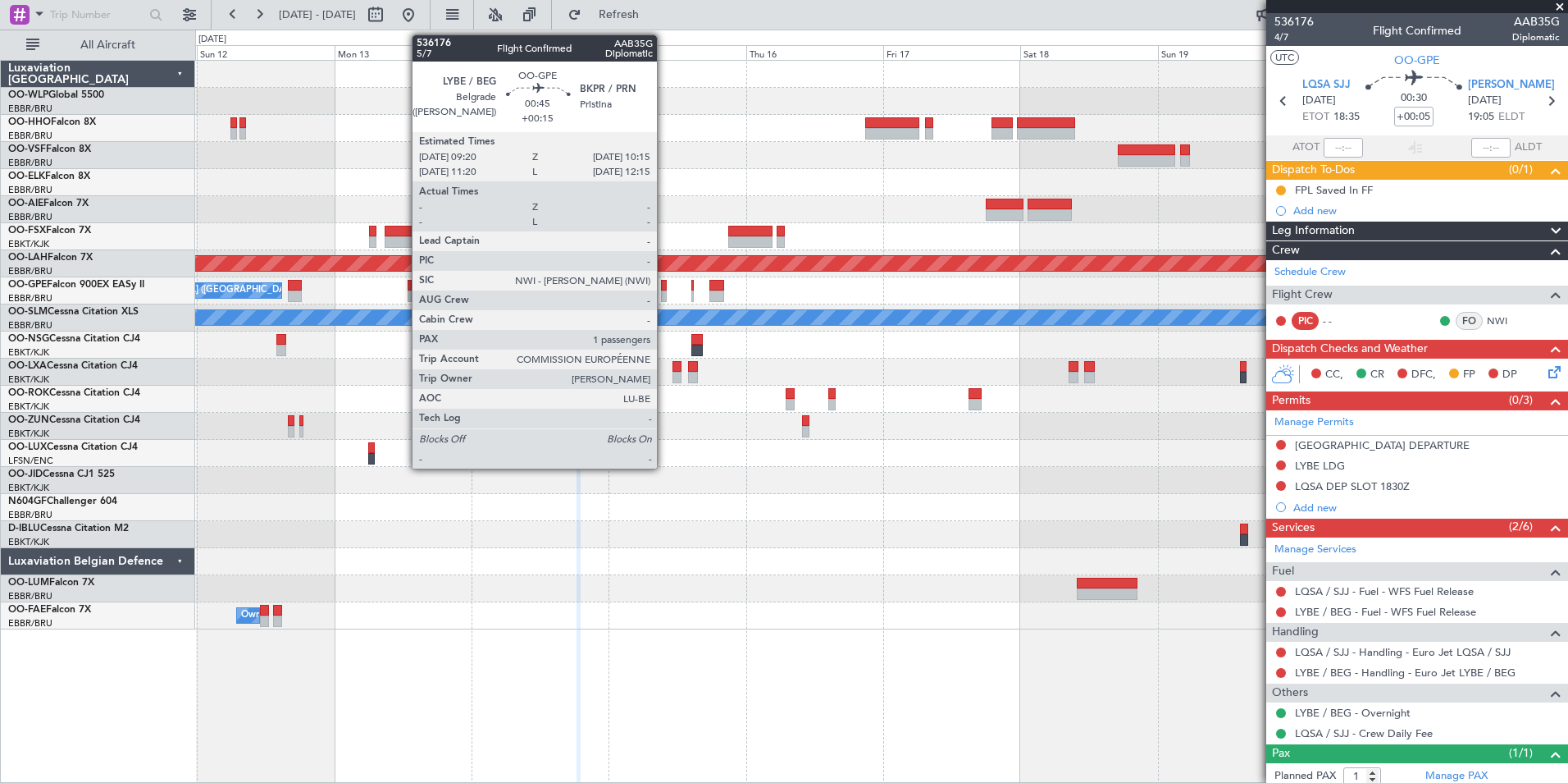
click at [665, 291] on div at bounding box center [664, 296] width 6 height 11
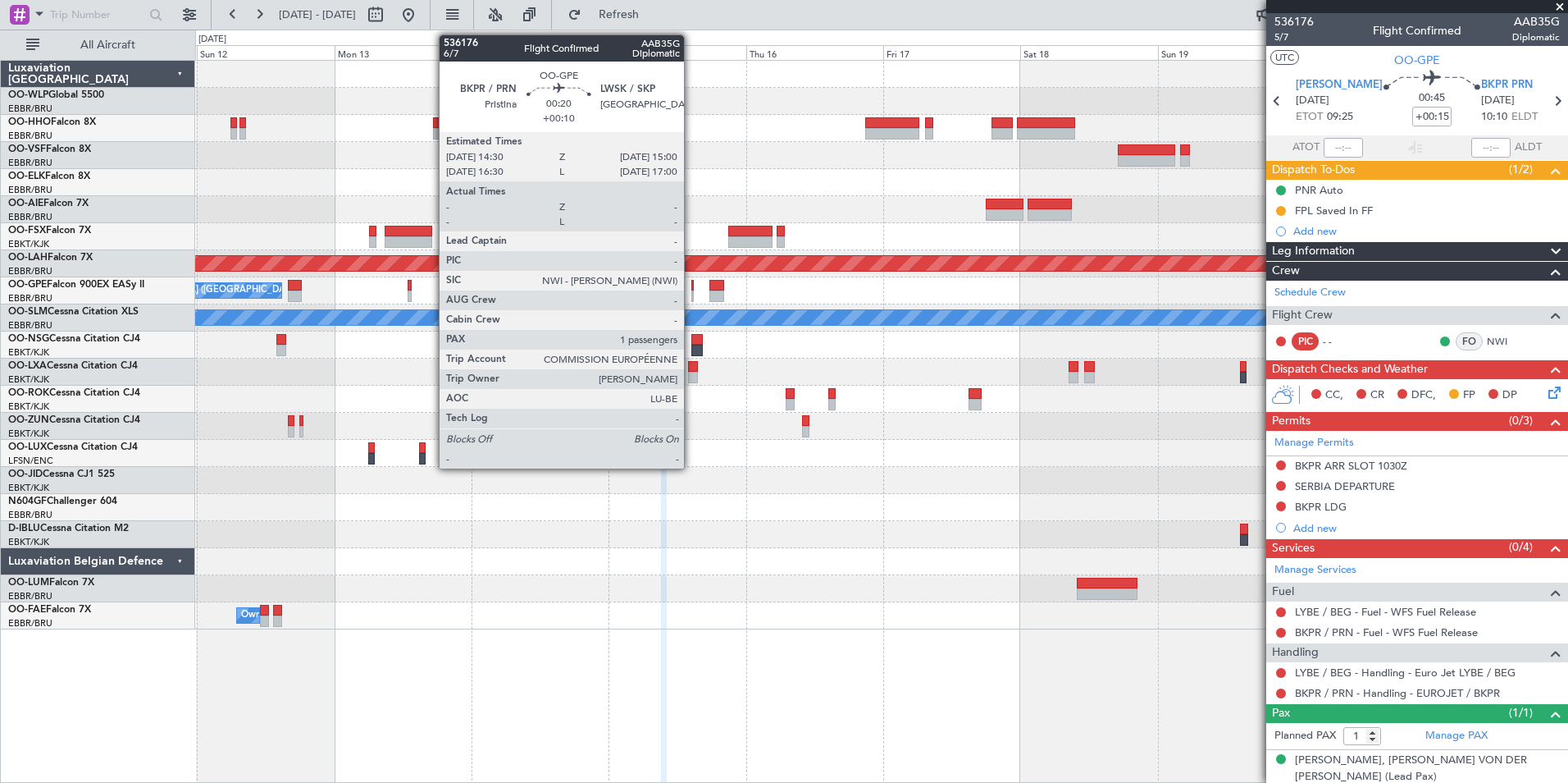
click at [691, 291] on div at bounding box center [693, 296] width 4 height 11
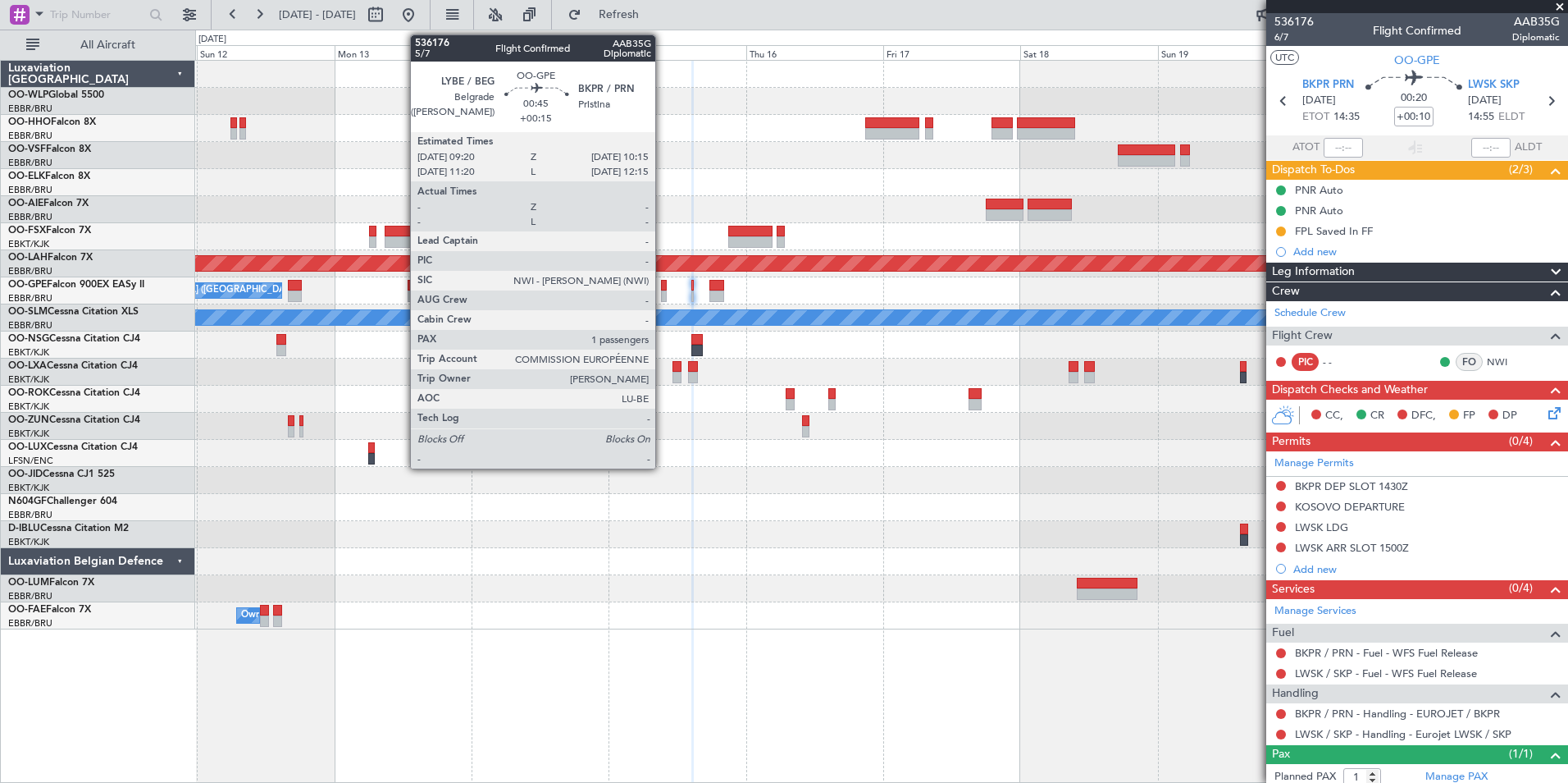
click at [663, 293] on div at bounding box center [664, 296] width 6 height 11
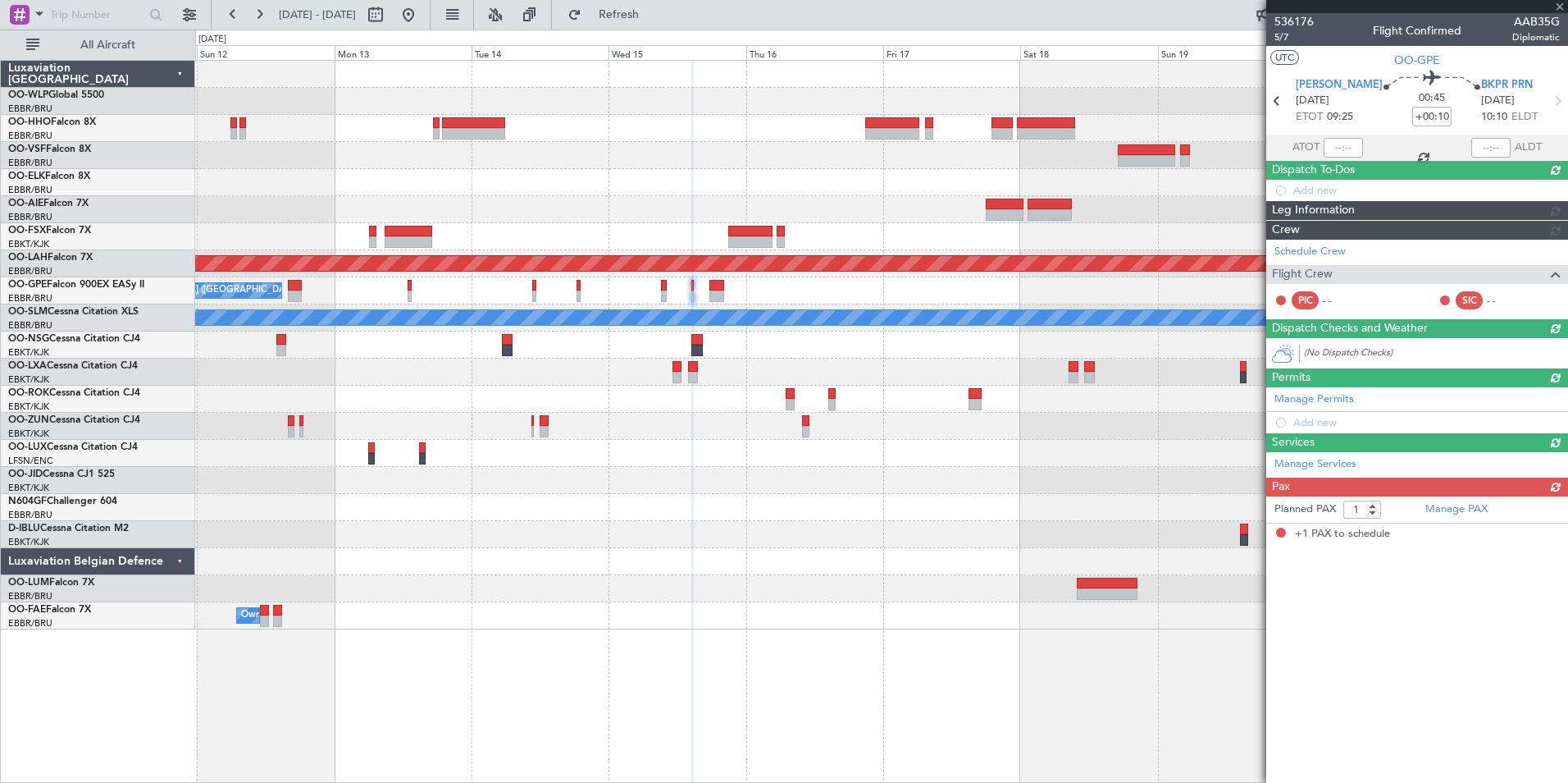
type input "+00:15"
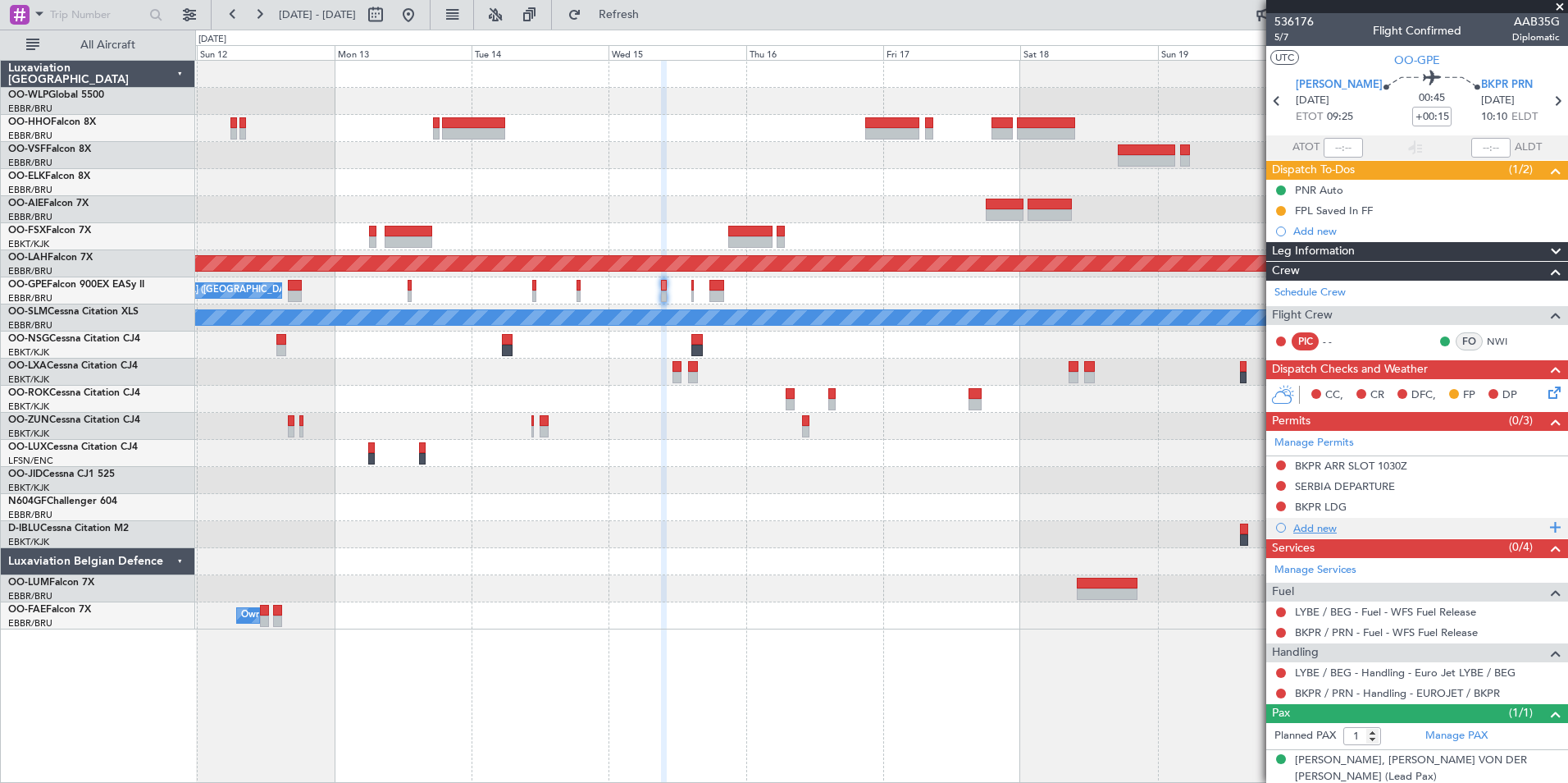
click at [1316, 525] on div "Add new" at bounding box center [1419, 528] width 252 height 14
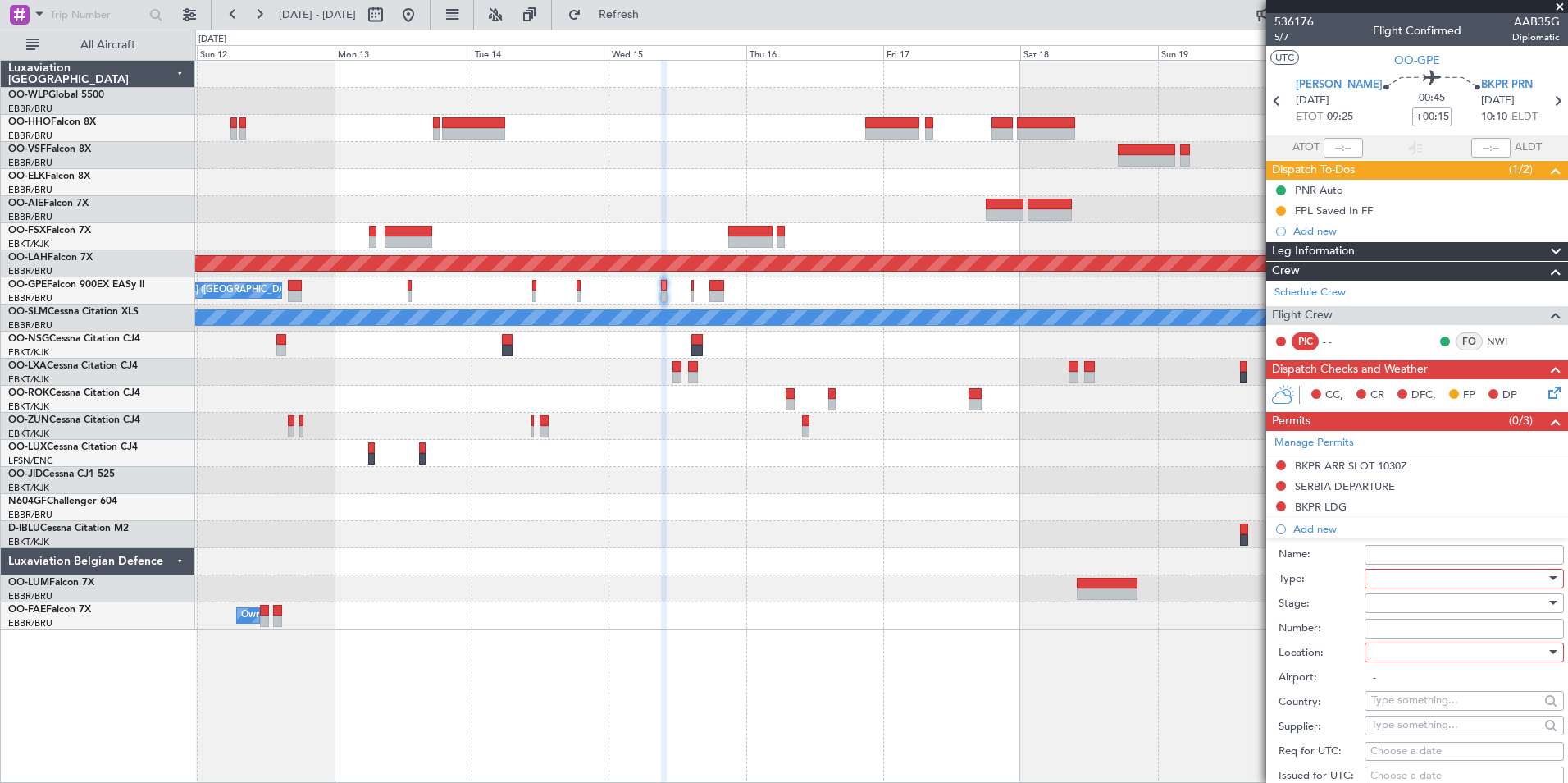
click at [1503, 573] on div at bounding box center [1459, 578] width 175 height 25
click at [1411, 647] on span "Overflight" at bounding box center [1458, 644] width 172 height 25
click at [1390, 603] on div at bounding box center [1459, 603] width 175 height 25
click at [1405, 660] on span "Not Requested" at bounding box center [1458, 660] width 172 height 25
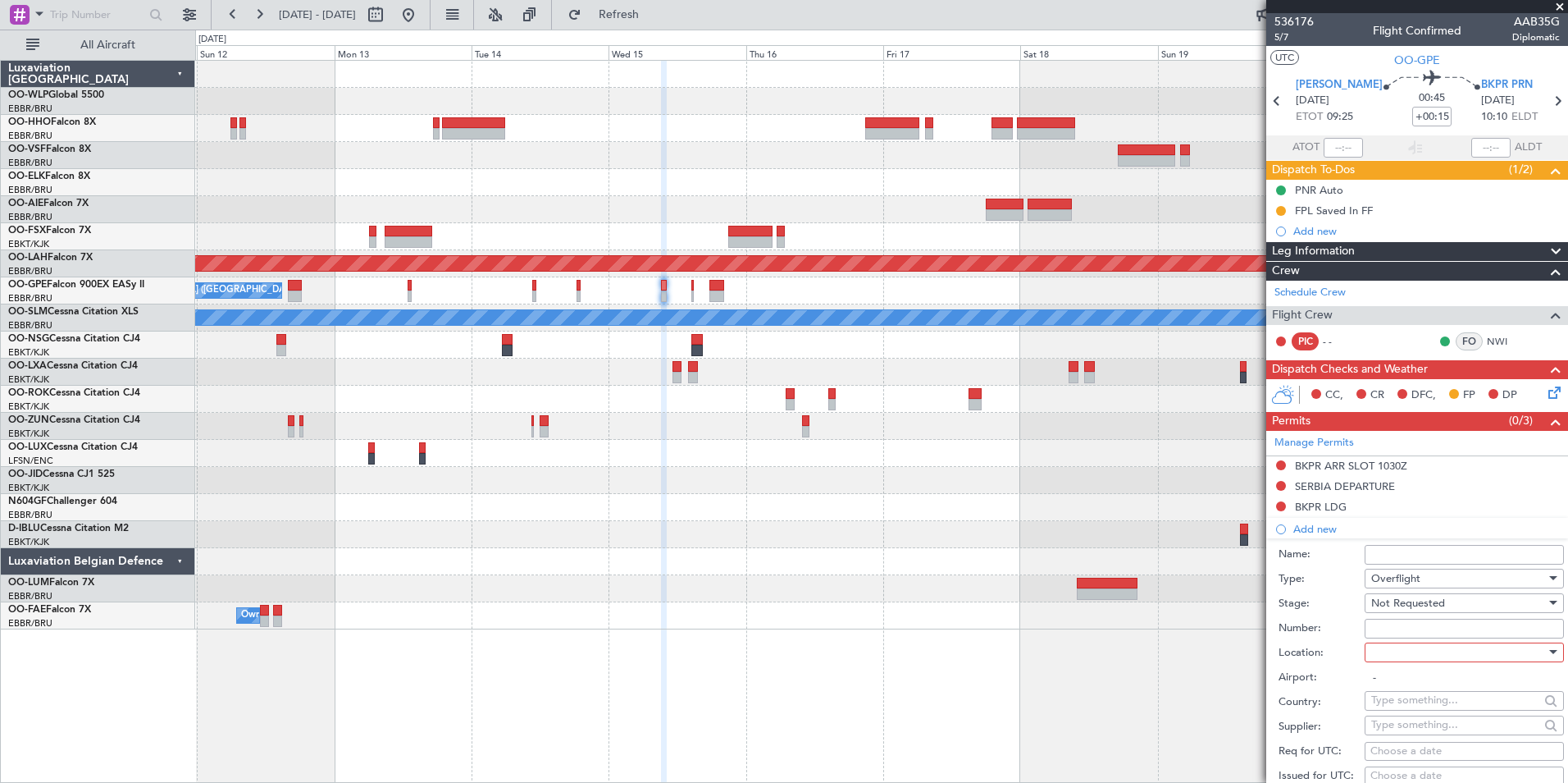
click at [1405, 651] on div at bounding box center [1459, 652] width 175 height 25
click at [1335, 686] on div at bounding box center [784, 391] width 1568 height 783
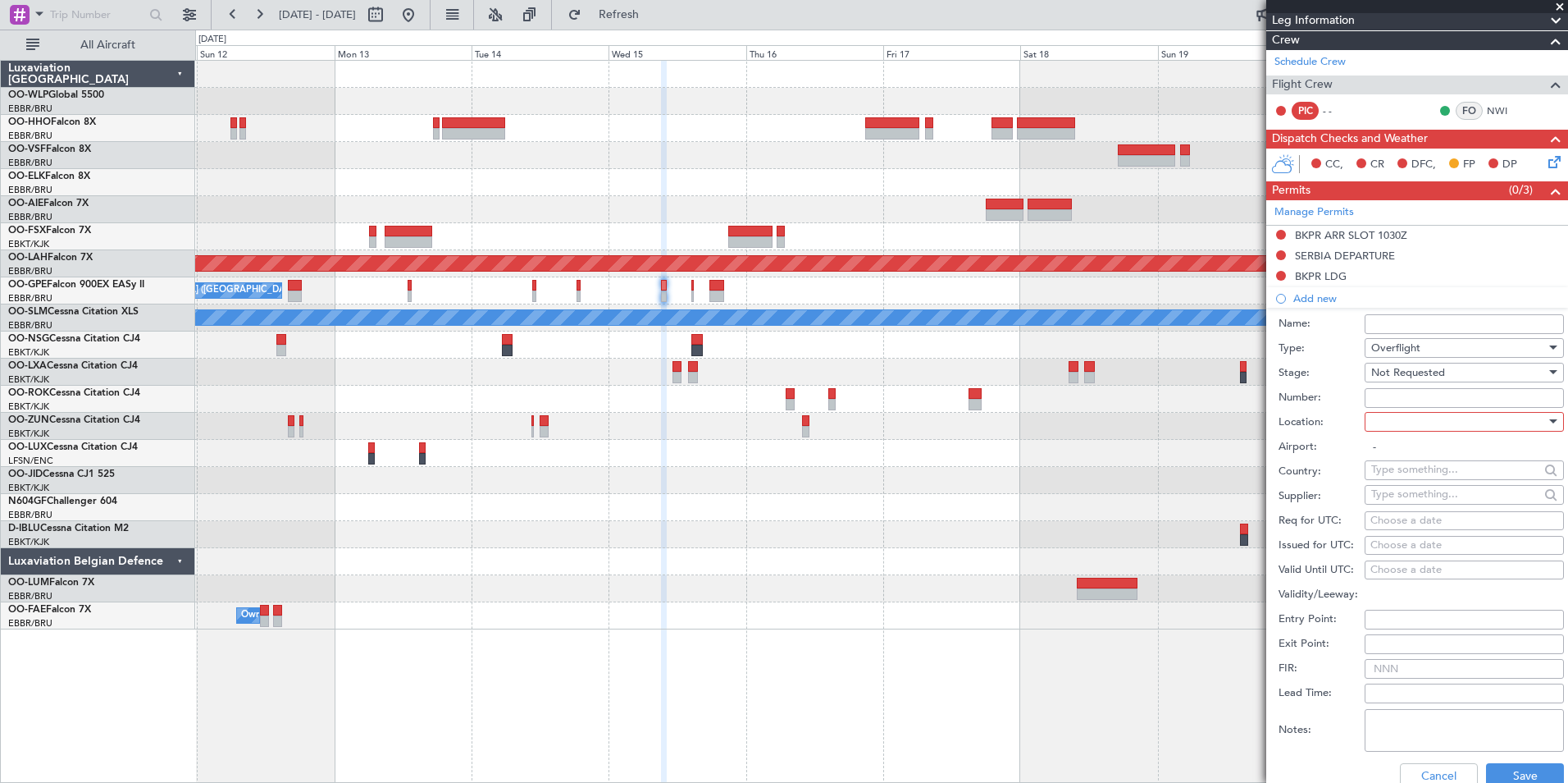
scroll to position [246, 0]
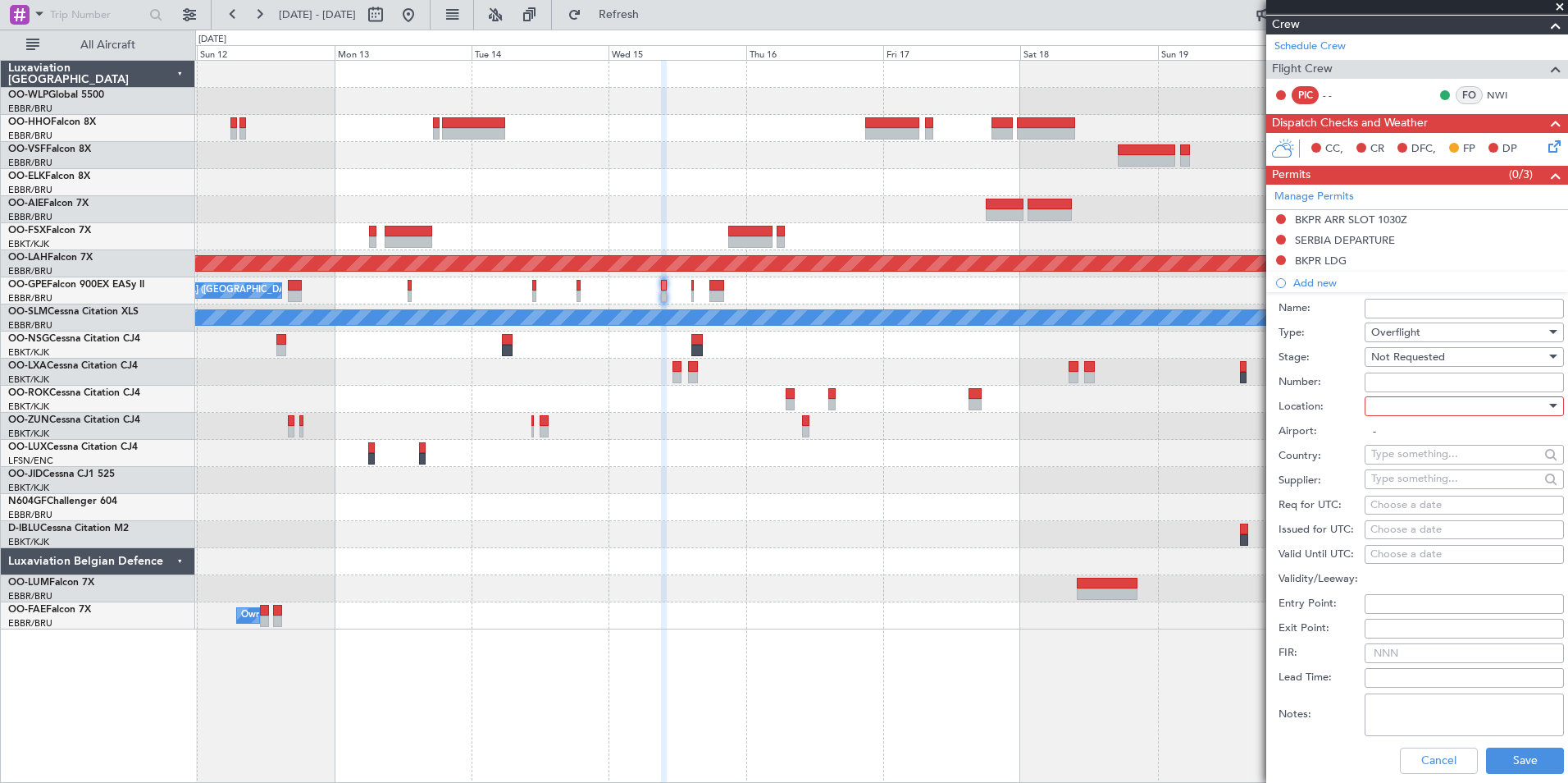
click at [1400, 398] on div at bounding box center [1459, 406] width 175 height 25
click at [1404, 536] on span "Enroute" at bounding box center [1458, 538] width 172 height 25
click at [1423, 453] on input "text" at bounding box center [1456, 454] width 168 height 25
click at [1446, 470] on span "Albania" at bounding box center [1458, 478] width 160 height 25
type input "Albania"
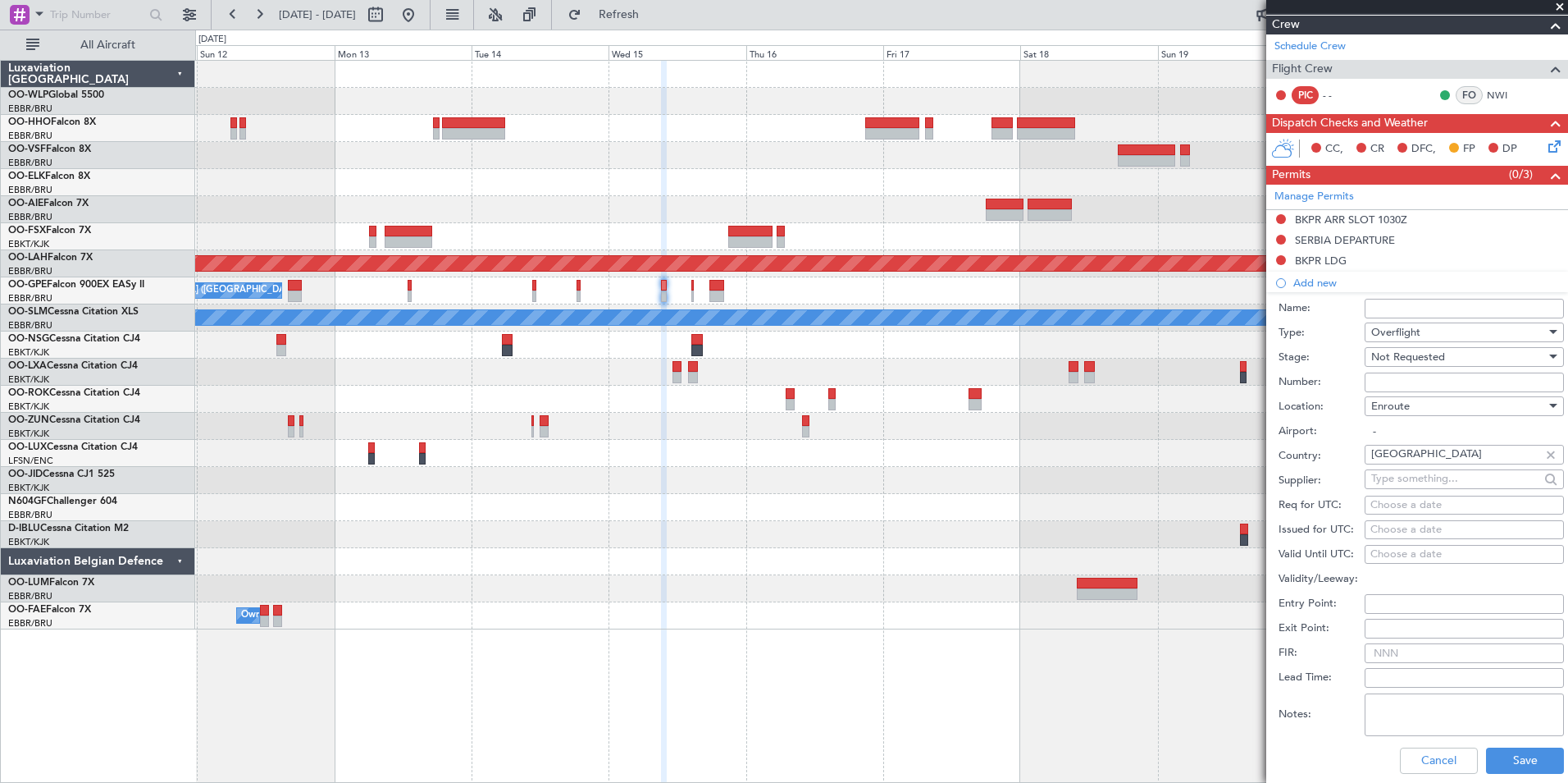
click at [1515, 743] on div "Cancel Save" at bounding box center [1421, 761] width 286 height 42
click at [1502, 771] on button "Save" at bounding box center [1525, 761] width 78 height 26
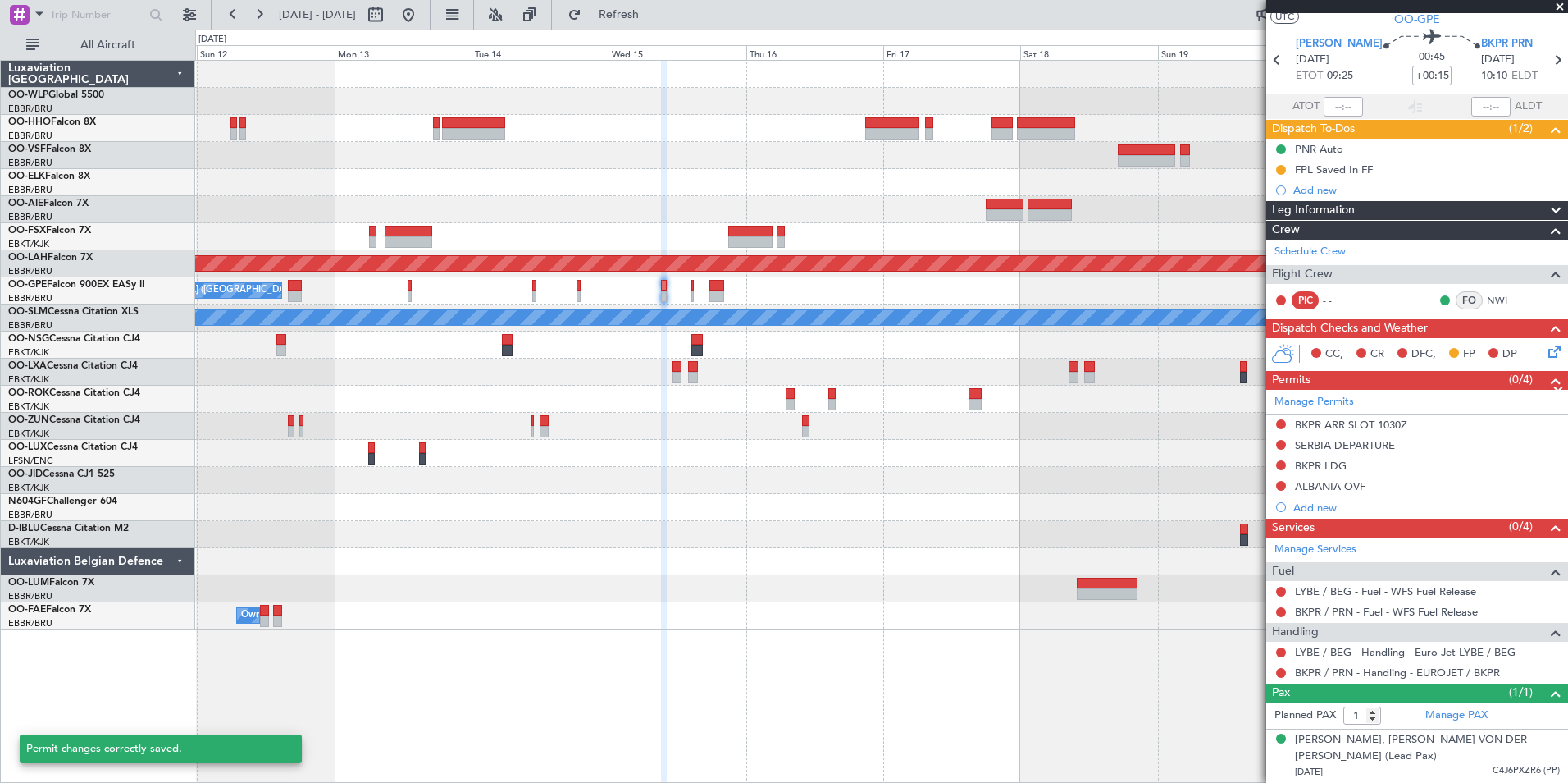
scroll to position [24, 0]
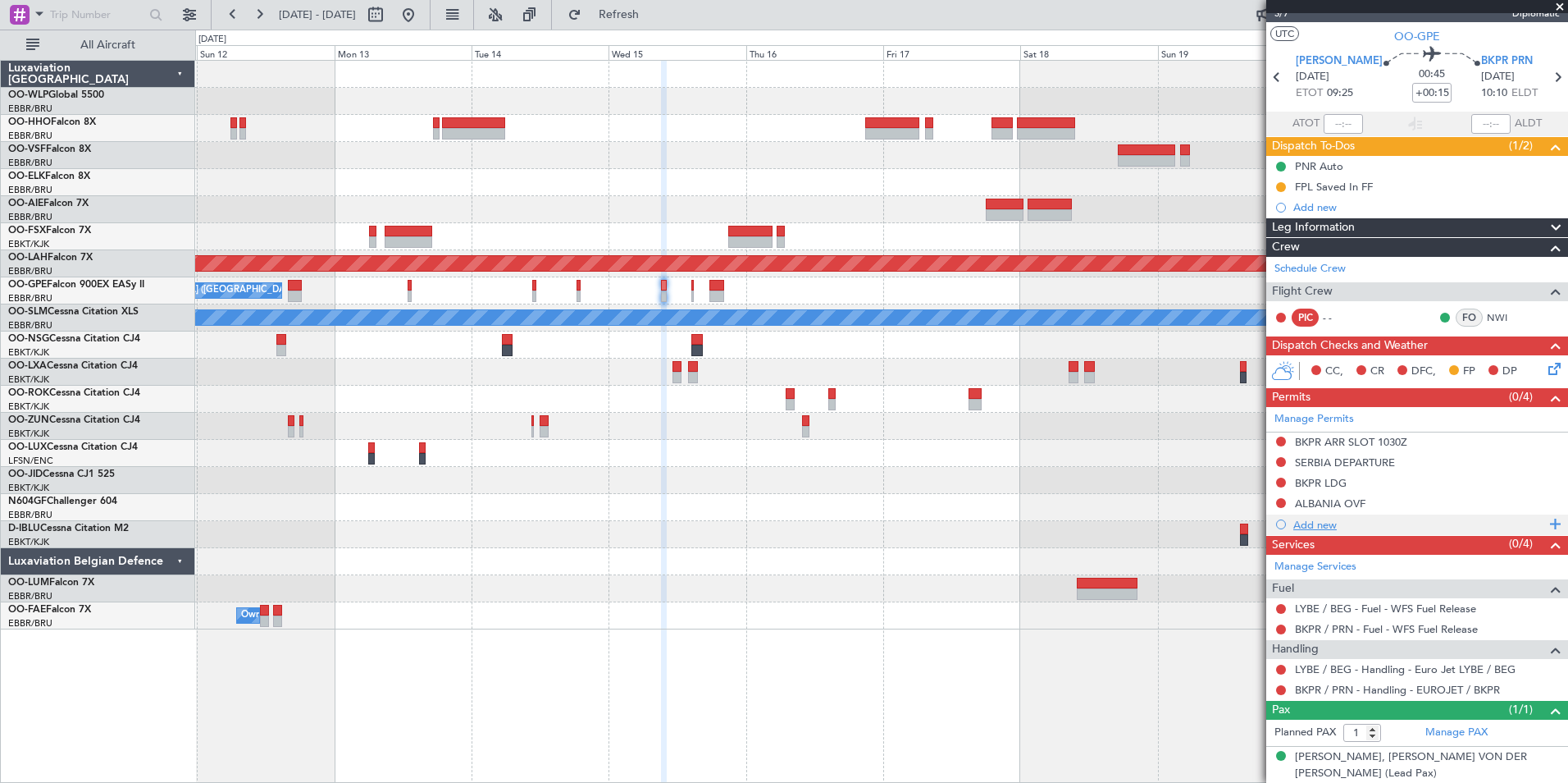
click at [1316, 527] on div "Add new" at bounding box center [1419, 524] width 252 height 14
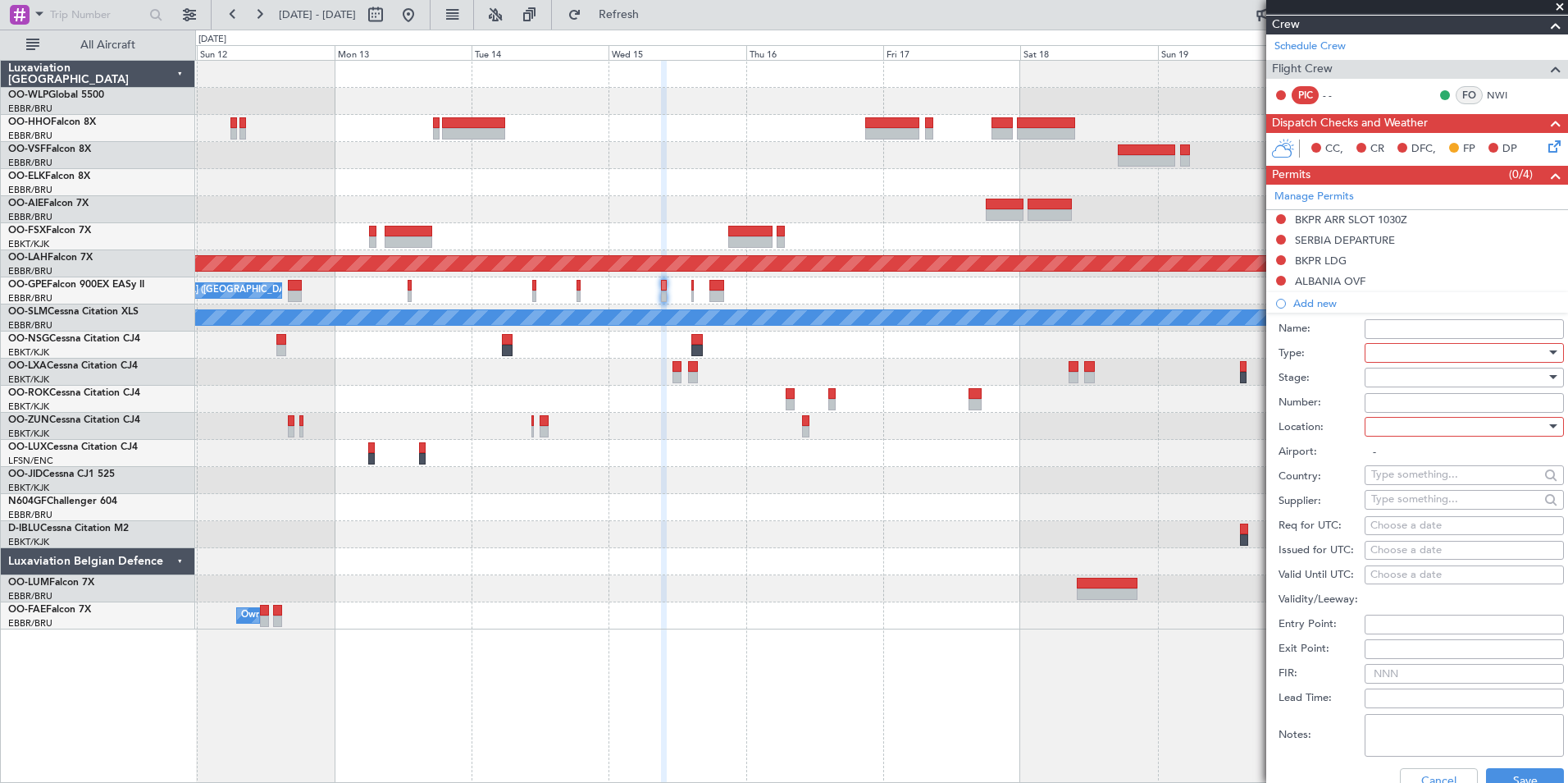
click at [1423, 349] on div at bounding box center [1459, 352] width 175 height 25
click at [1405, 498] on span "Overflight" at bounding box center [1458, 499] width 172 height 25
click at [1405, 362] on div "Overflight" at bounding box center [1459, 352] width 175 height 25
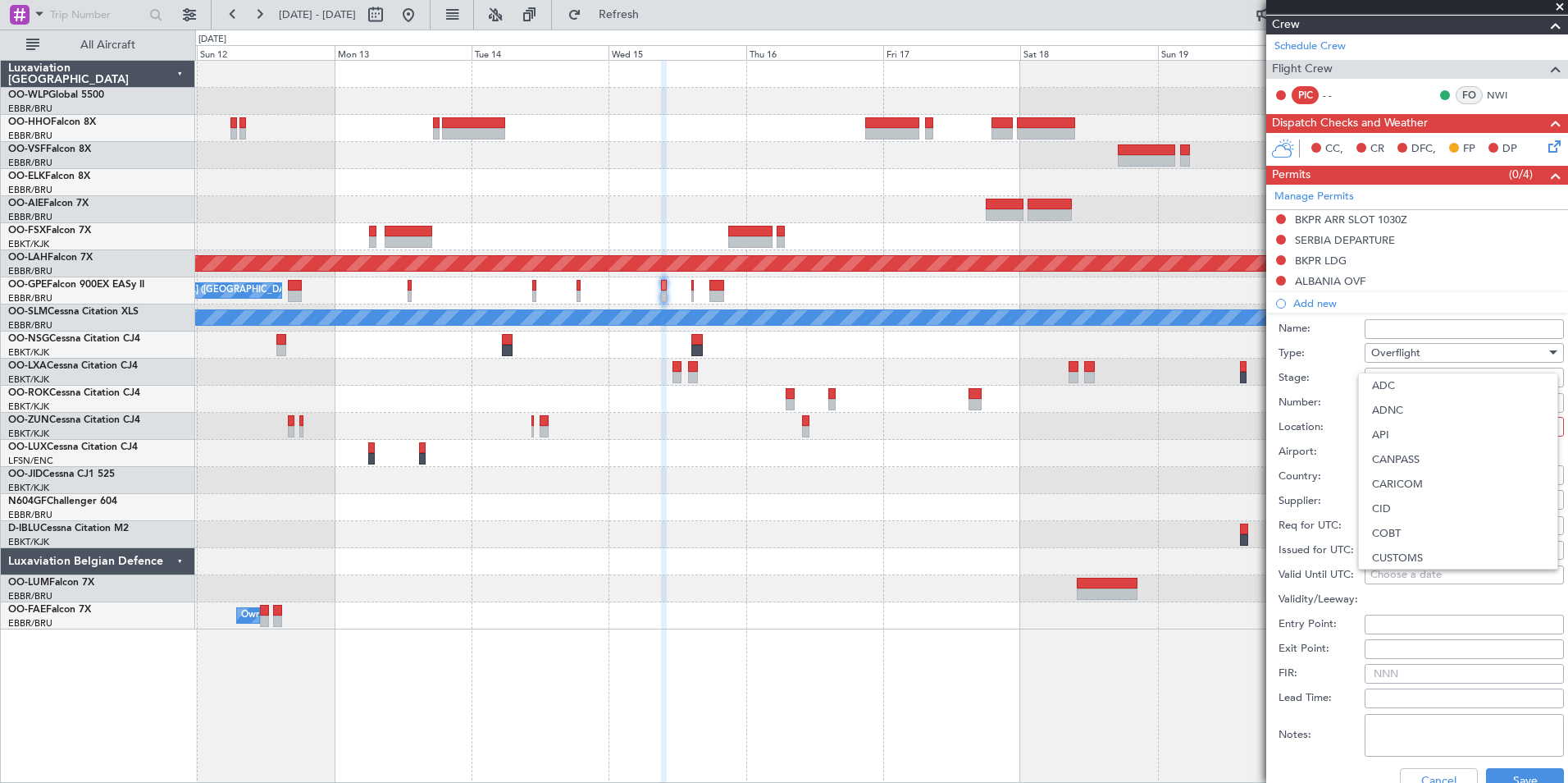
scroll to position [488, 0]
click at [1345, 422] on div at bounding box center [784, 391] width 1568 height 783
click at [1433, 376] on div at bounding box center [1459, 377] width 175 height 25
click at [1426, 441] on span "Not Requested" at bounding box center [1458, 434] width 172 height 25
click at [1422, 427] on div at bounding box center [1459, 426] width 175 height 25
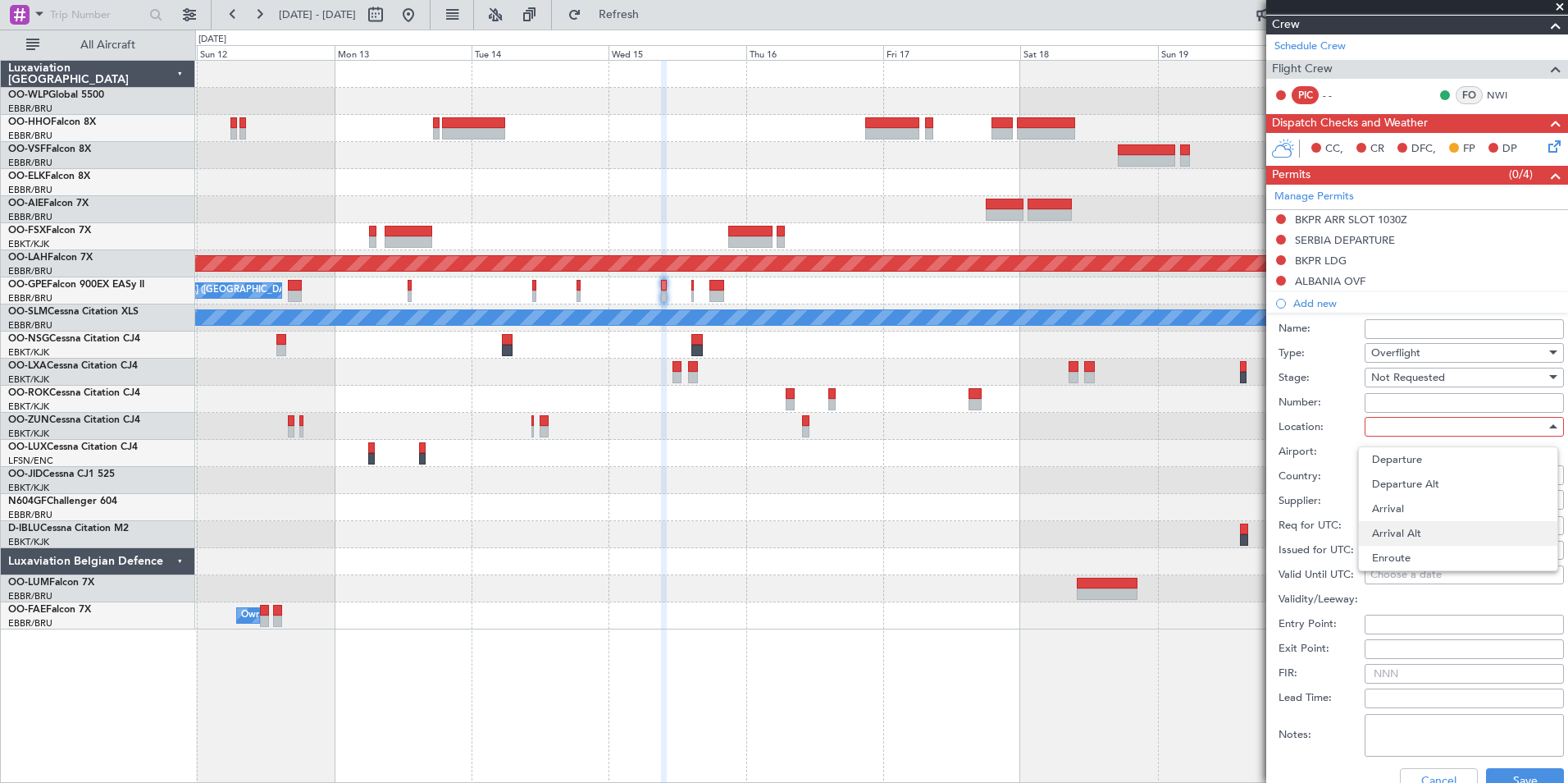
click at [1432, 543] on span "Arrival Alt" at bounding box center [1458, 533] width 172 height 25
click at [1413, 430] on span "Arrival Alt" at bounding box center [1396, 427] width 49 height 15
click at [1405, 559] on span "Enroute" at bounding box center [1458, 558] width 172 height 25
click at [1411, 478] on input "text" at bounding box center [1456, 474] width 168 height 25
click at [1418, 492] on span "Montenegro" at bounding box center [1458, 499] width 160 height 25
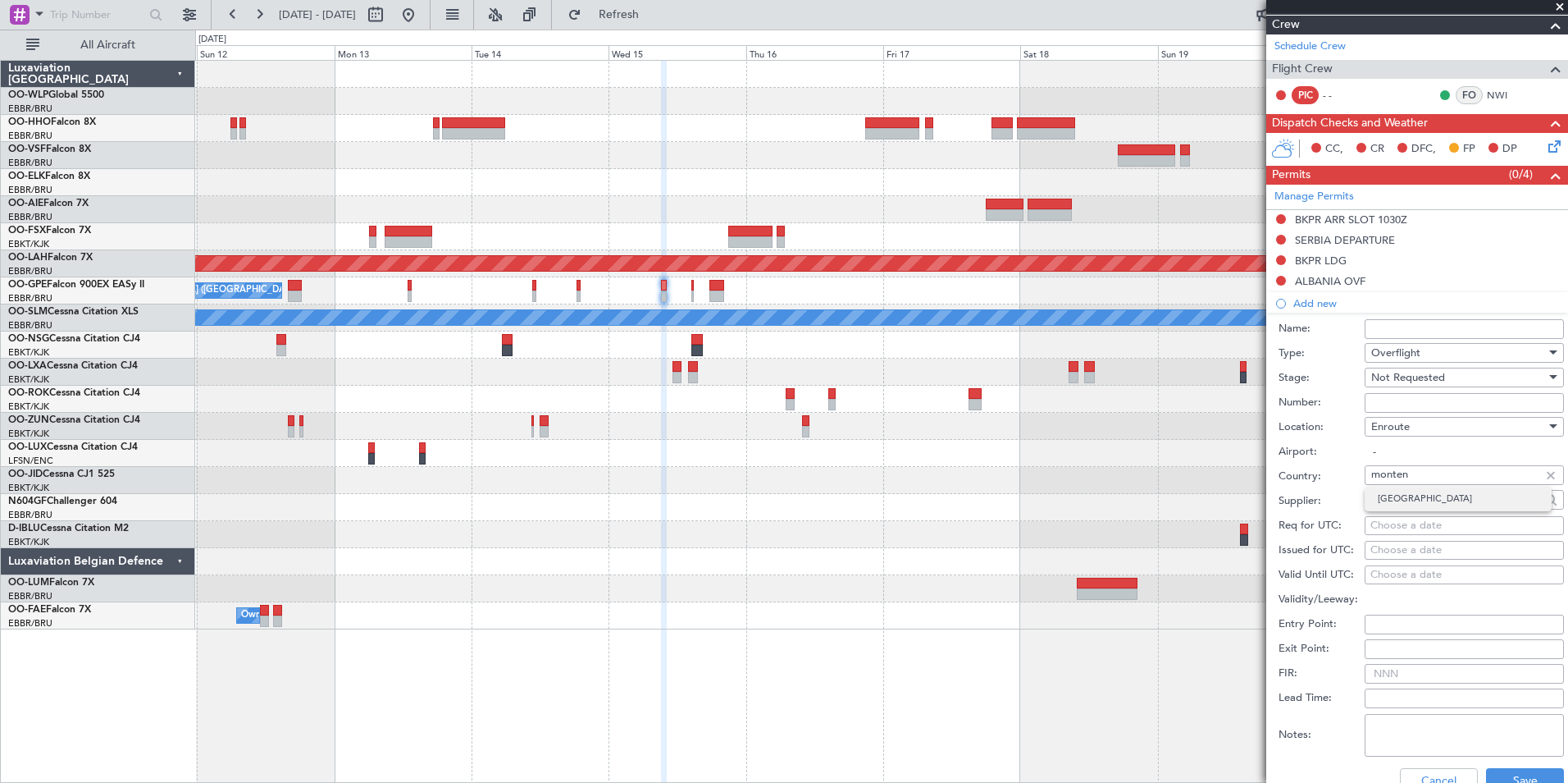
type input "Montenegro"
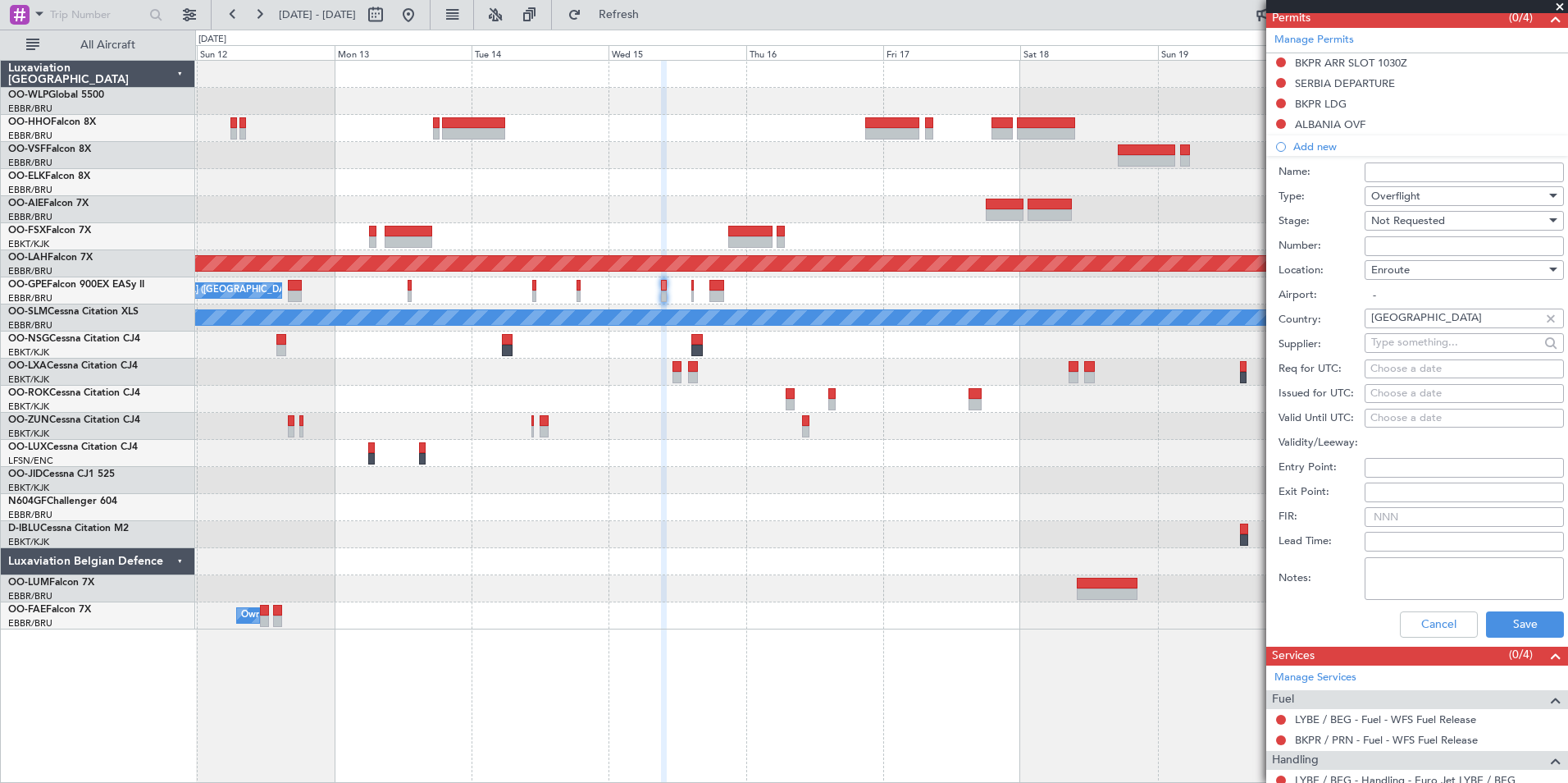
scroll to position [410, 0]
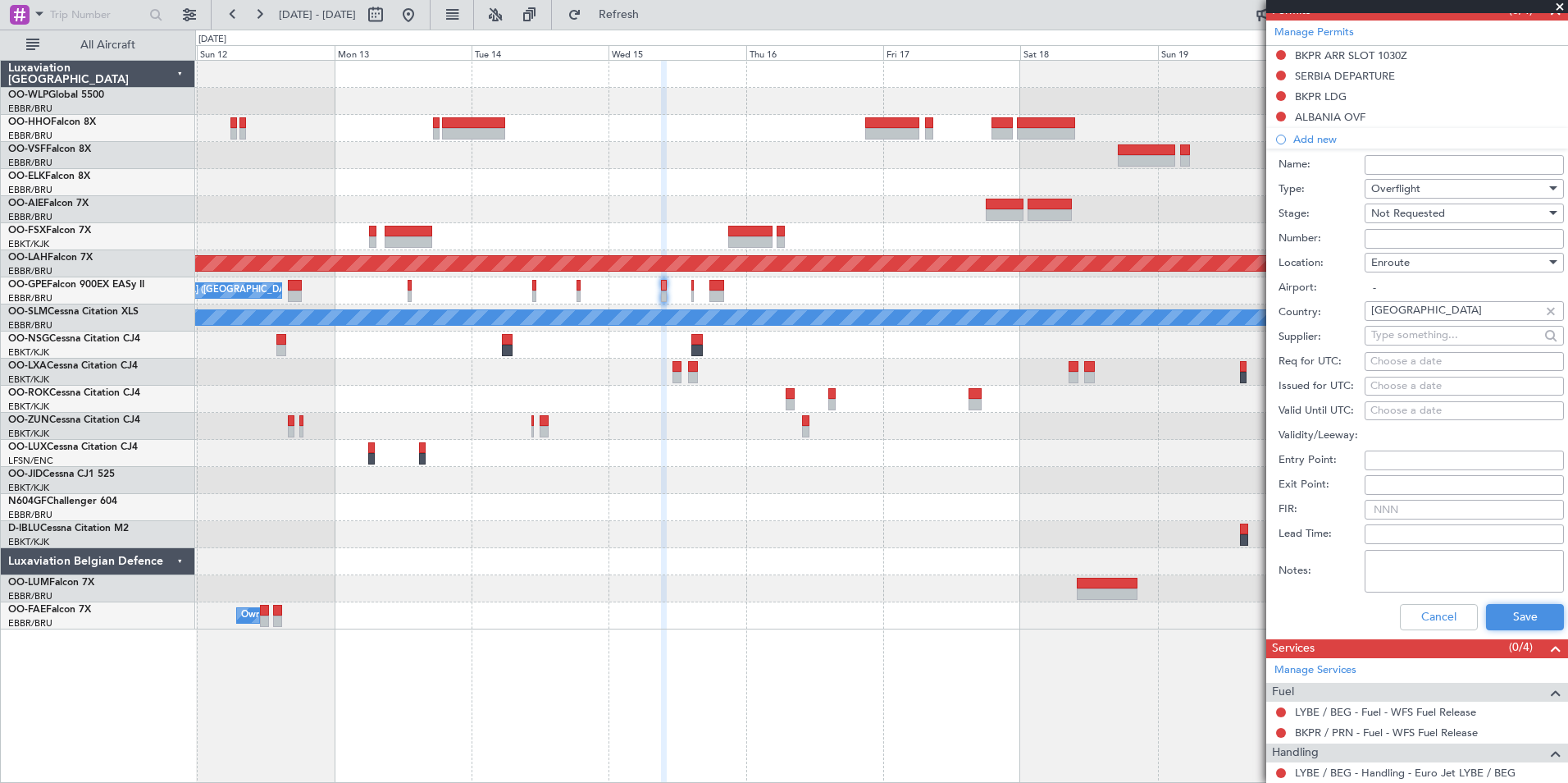
drag, startPoint x: 1515, startPoint y: 610, endPoint x: 1499, endPoint y: 598, distance: 20.0
click at [1501, 599] on div "Cancel Save" at bounding box center [1421, 617] width 286 height 42
click at [1498, 605] on button "Save" at bounding box center [1525, 617] width 78 height 26
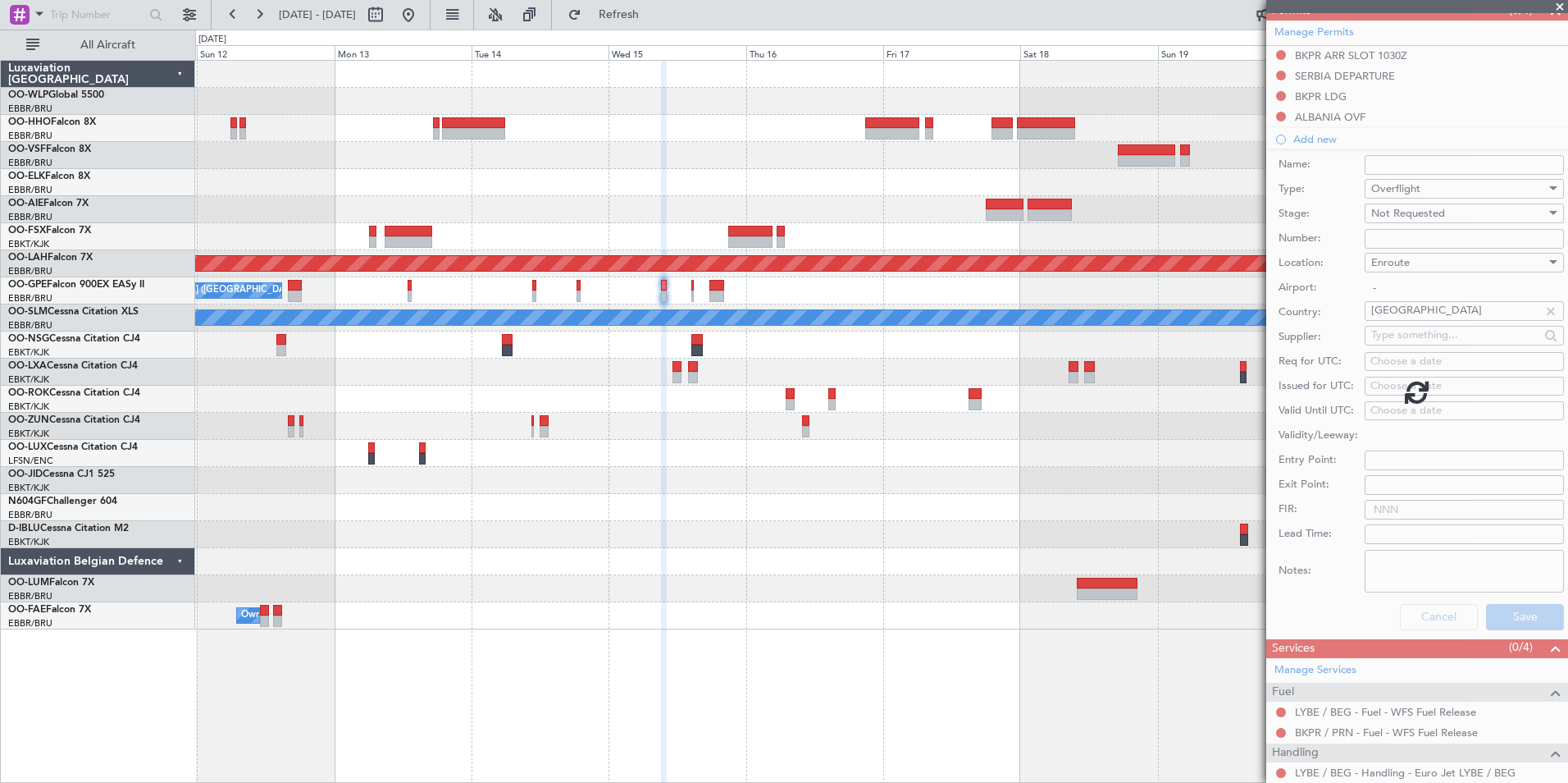
scroll to position [44, 0]
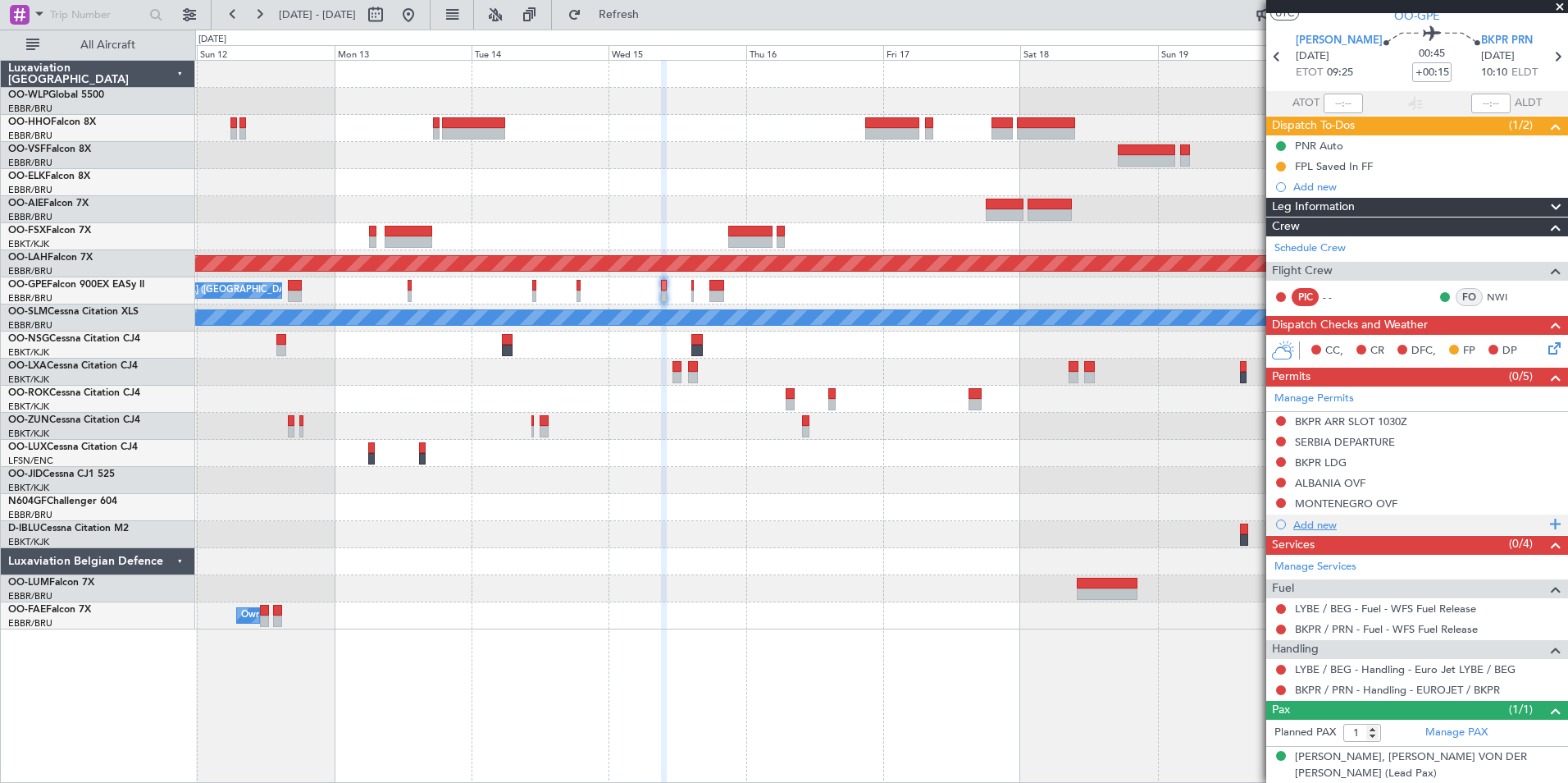
click at [1329, 519] on div "Add new" at bounding box center [1419, 524] width 252 height 14
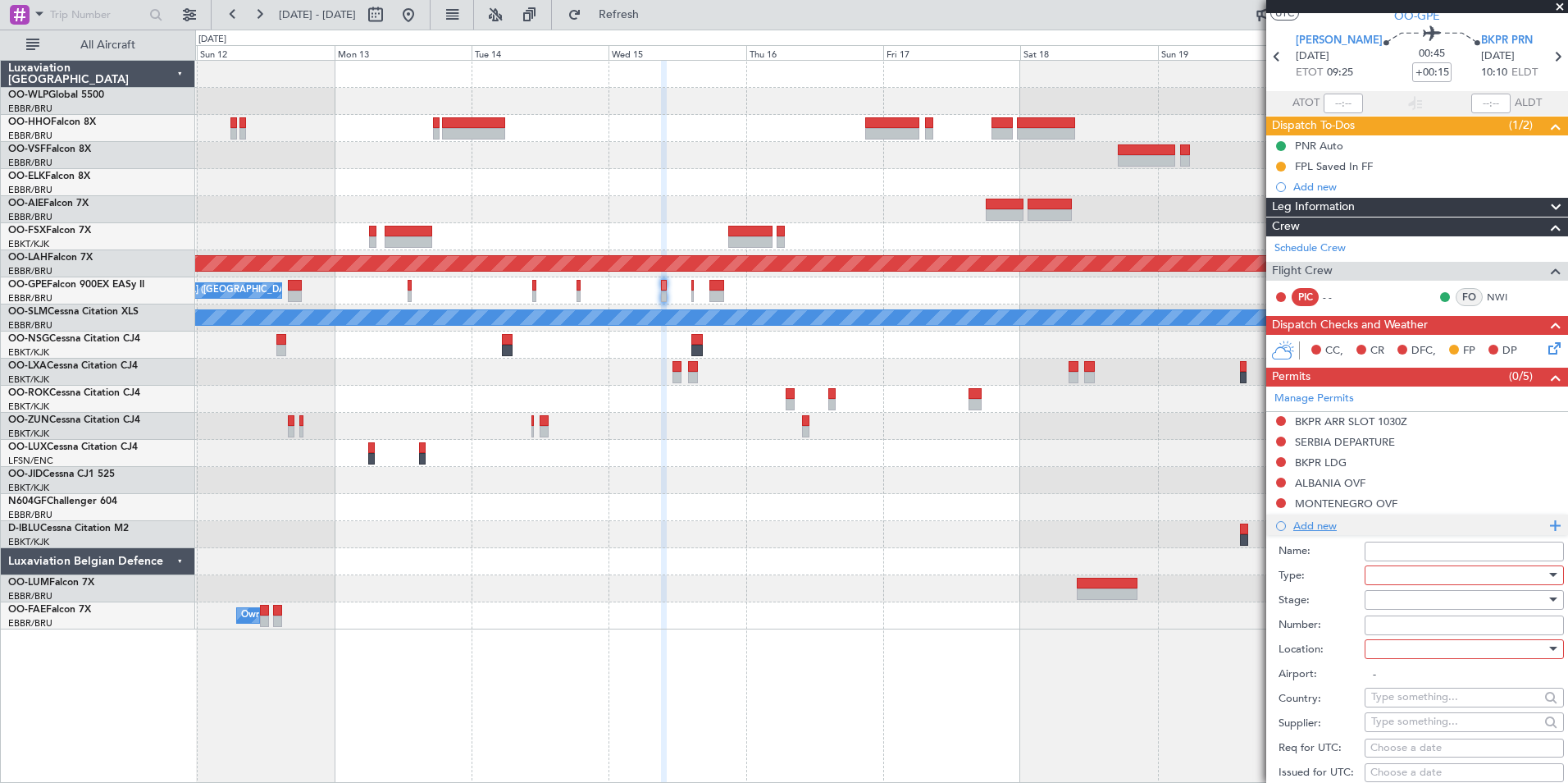
scroll to position [410, 0]
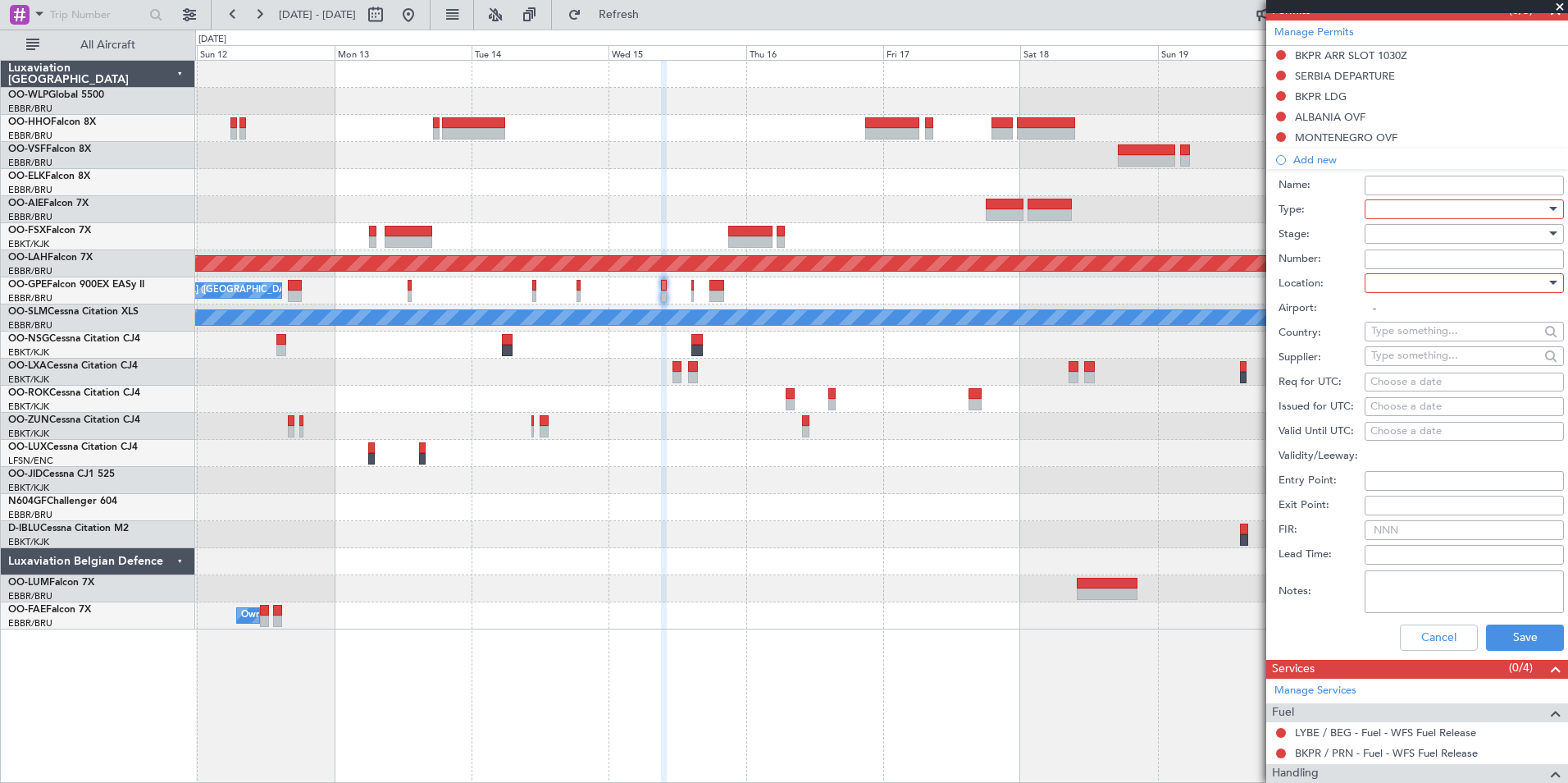
click at [1426, 204] on div at bounding box center [1459, 209] width 175 height 25
click at [1411, 352] on span "Overflight" at bounding box center [1458, 357] width 172 height 25
click at [1415, 234] on div at bounding box center [1459, 233] width 175 height 25
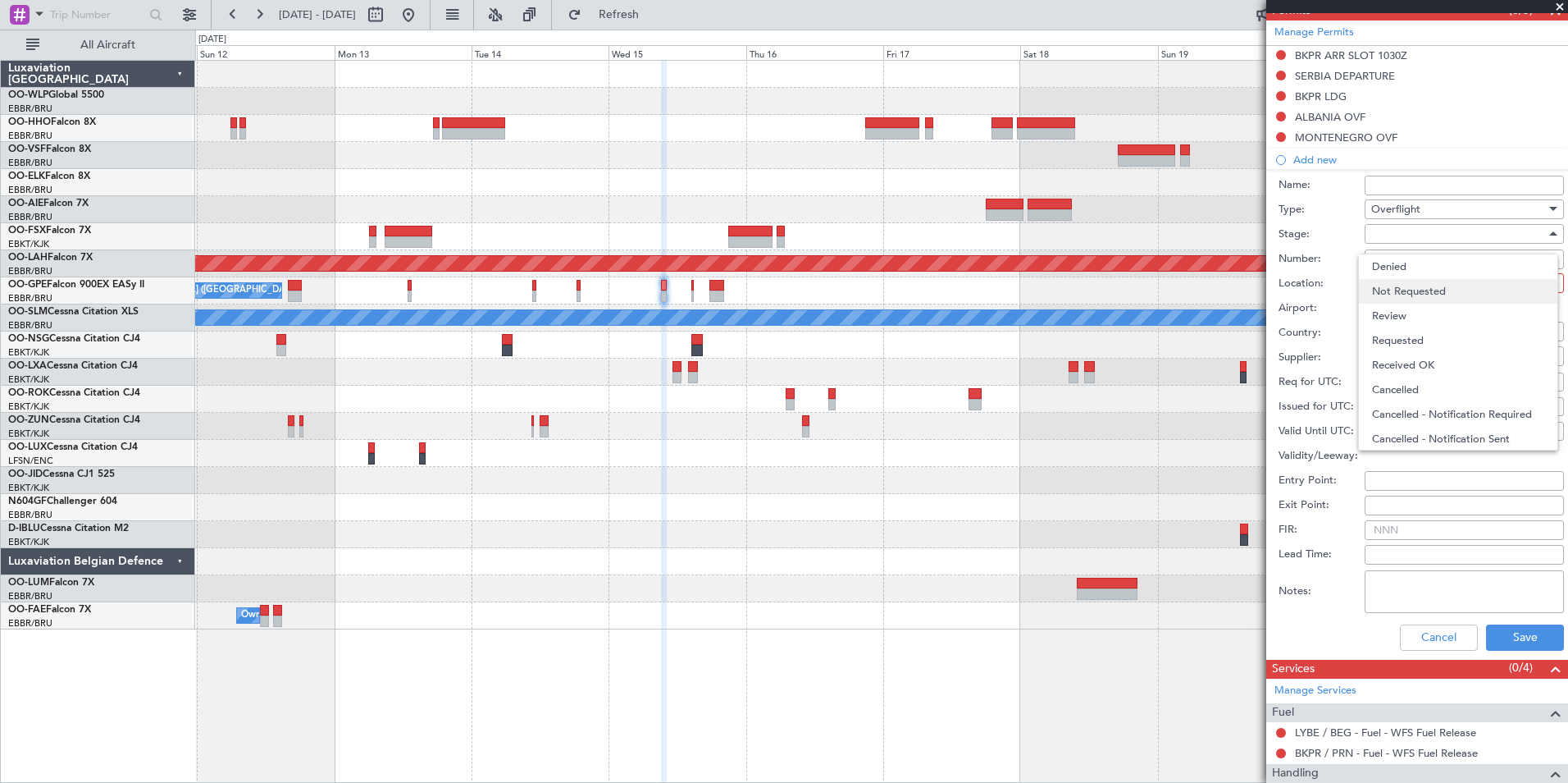
click at [1413, 290] on span "Not Requested" at bounding box center [1458, 291] width 172 height 25
click at [1416, 277] on div at bounding box center [1459, 283] width 175 height 25
click at [1392, 421] on span "Enroute" at bounding box center [1458, 414] width 172 height 25
click at [1402, 315] on input "-" at bounding box center [1465, 308] width 199 height 19
click at [1402, 327] on input "text" at bounding box center [1456, 330] width 168 height 25
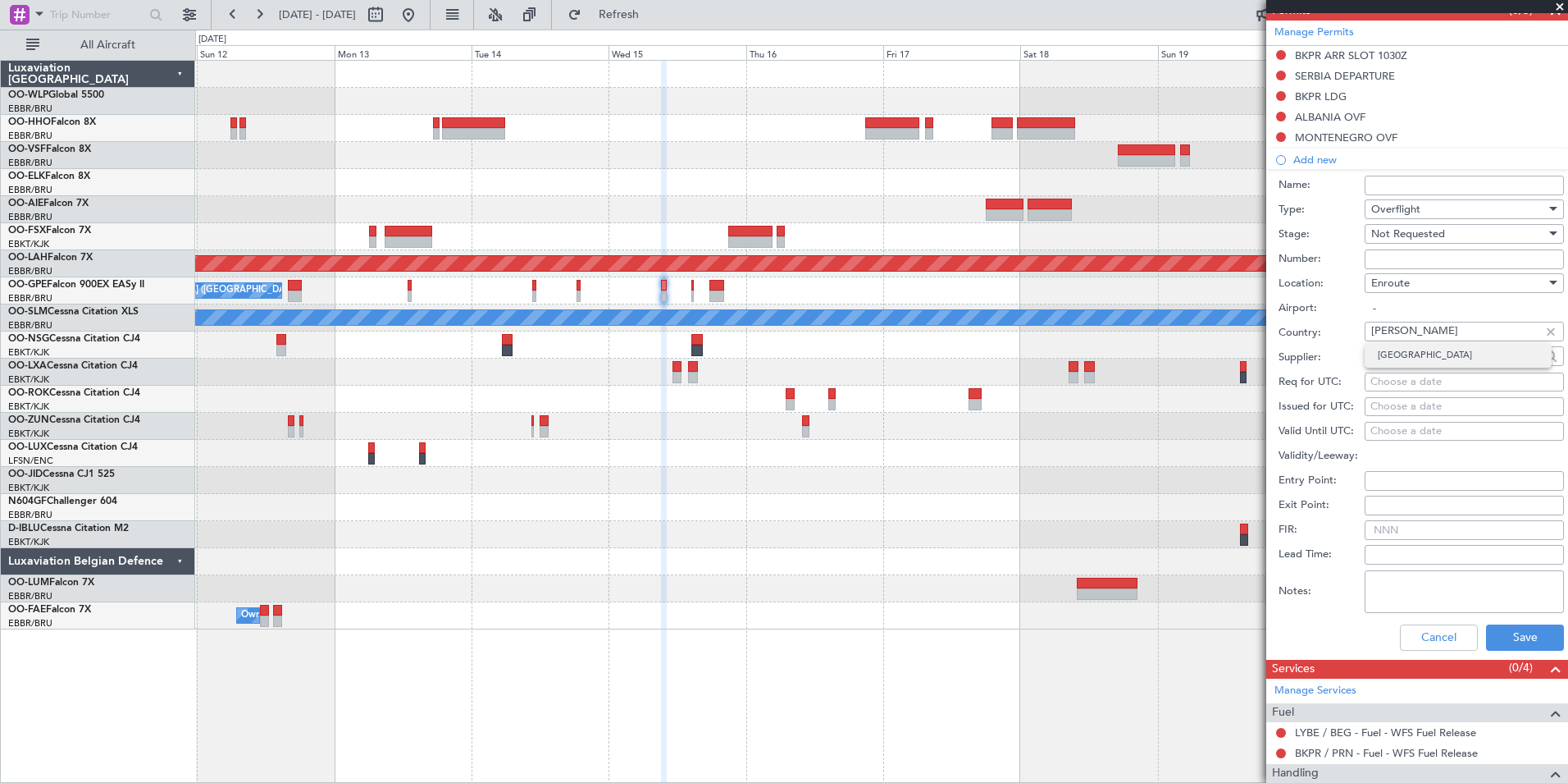
click at [1399, 361] on span "North Macedonia" at bounding box center [1458, 355] width 160 height 25
type input "North Macedonia"
click at [1506, 623] on div "Cancel Save" at bounding box center [1421, 637] width 286 height 42
click at [1506, 637] on button "Save" at bounding box center [1525, 637] width 78 height 26
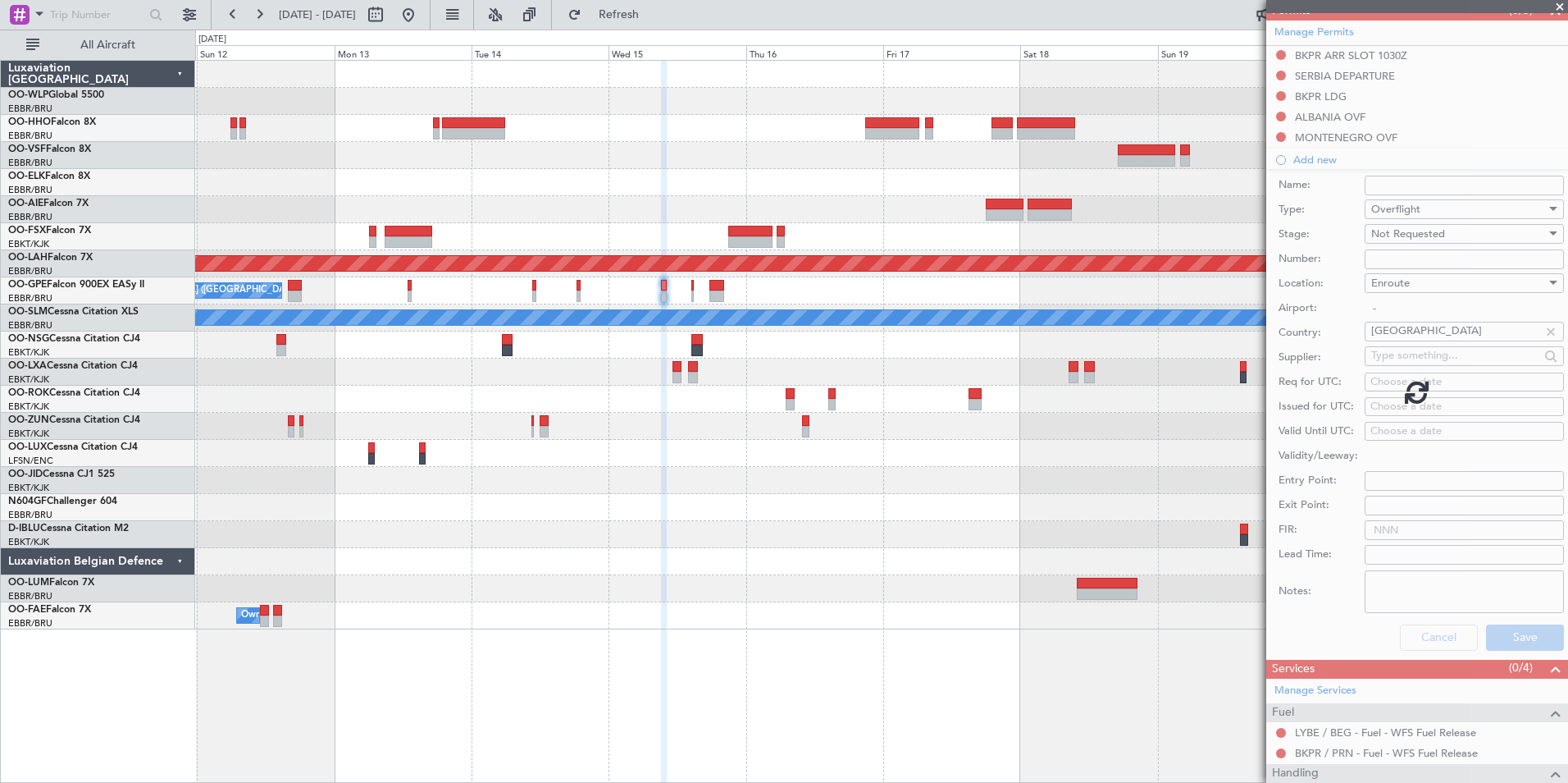
scroll to position [65, 0]
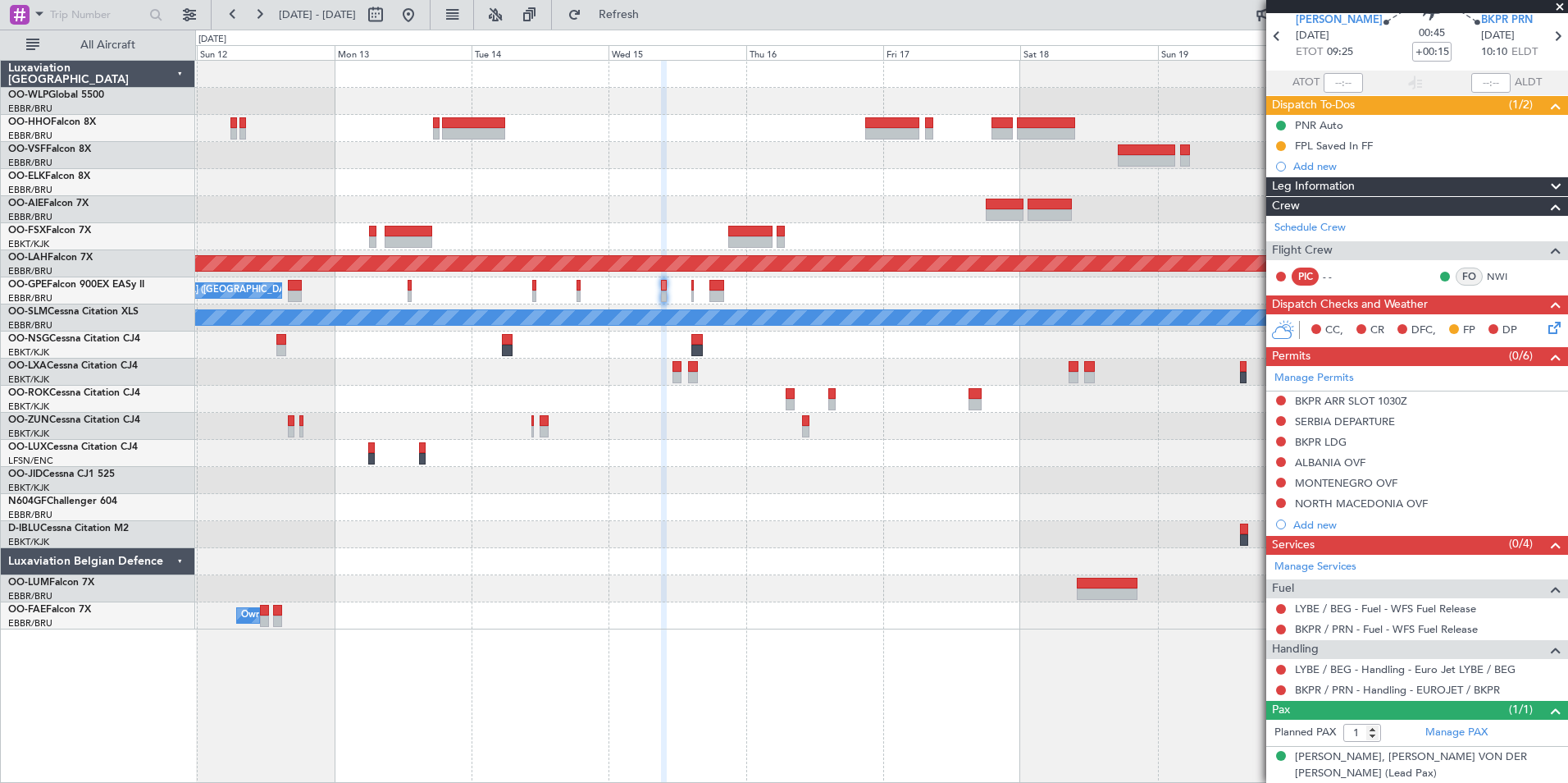
click at [1545, 327] on icon at bounding box center [1551, 325] width 13 height 13
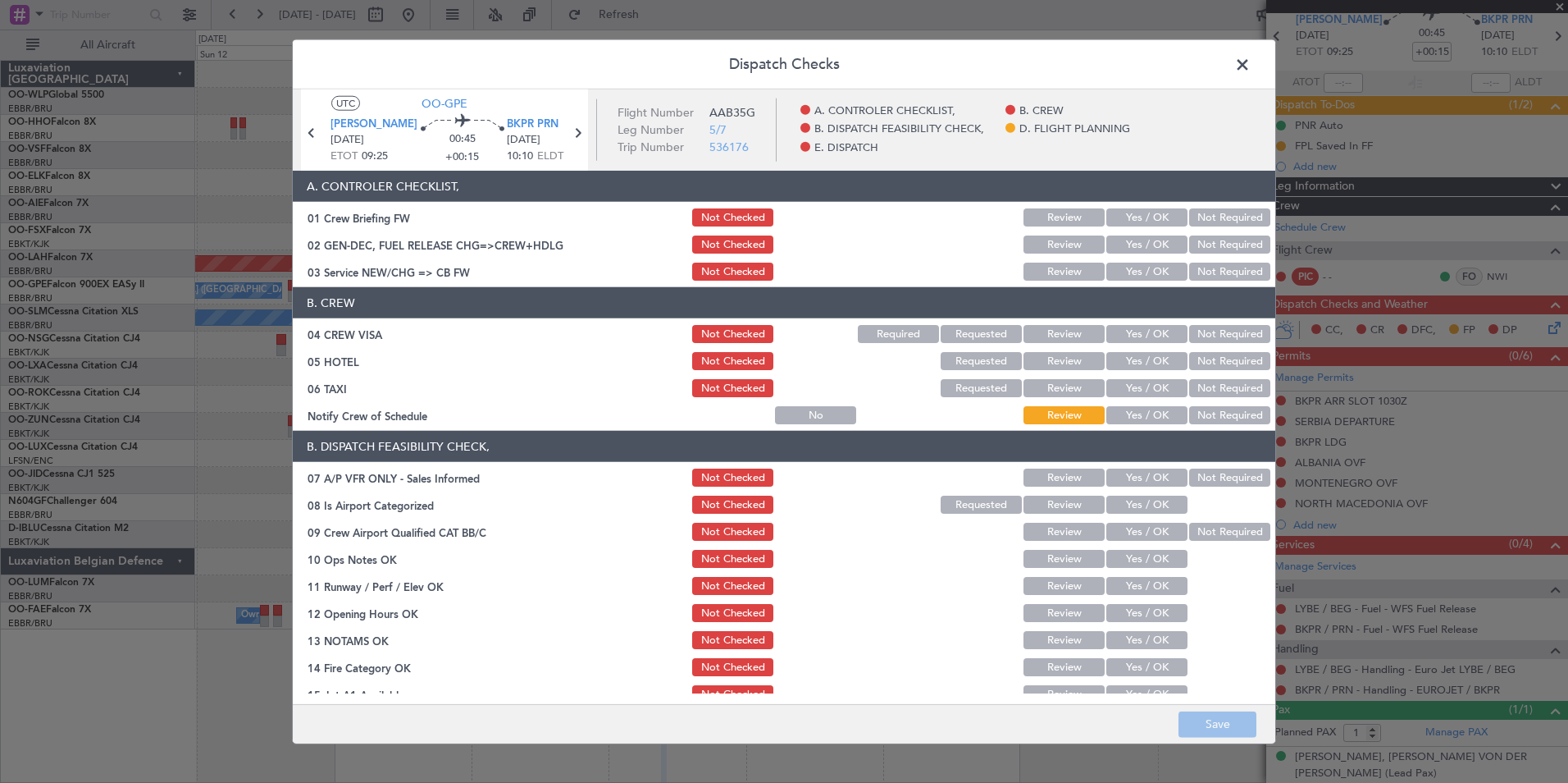
click at [1251, 68] on span at bounding box center [1251, 69] width 0 height 33
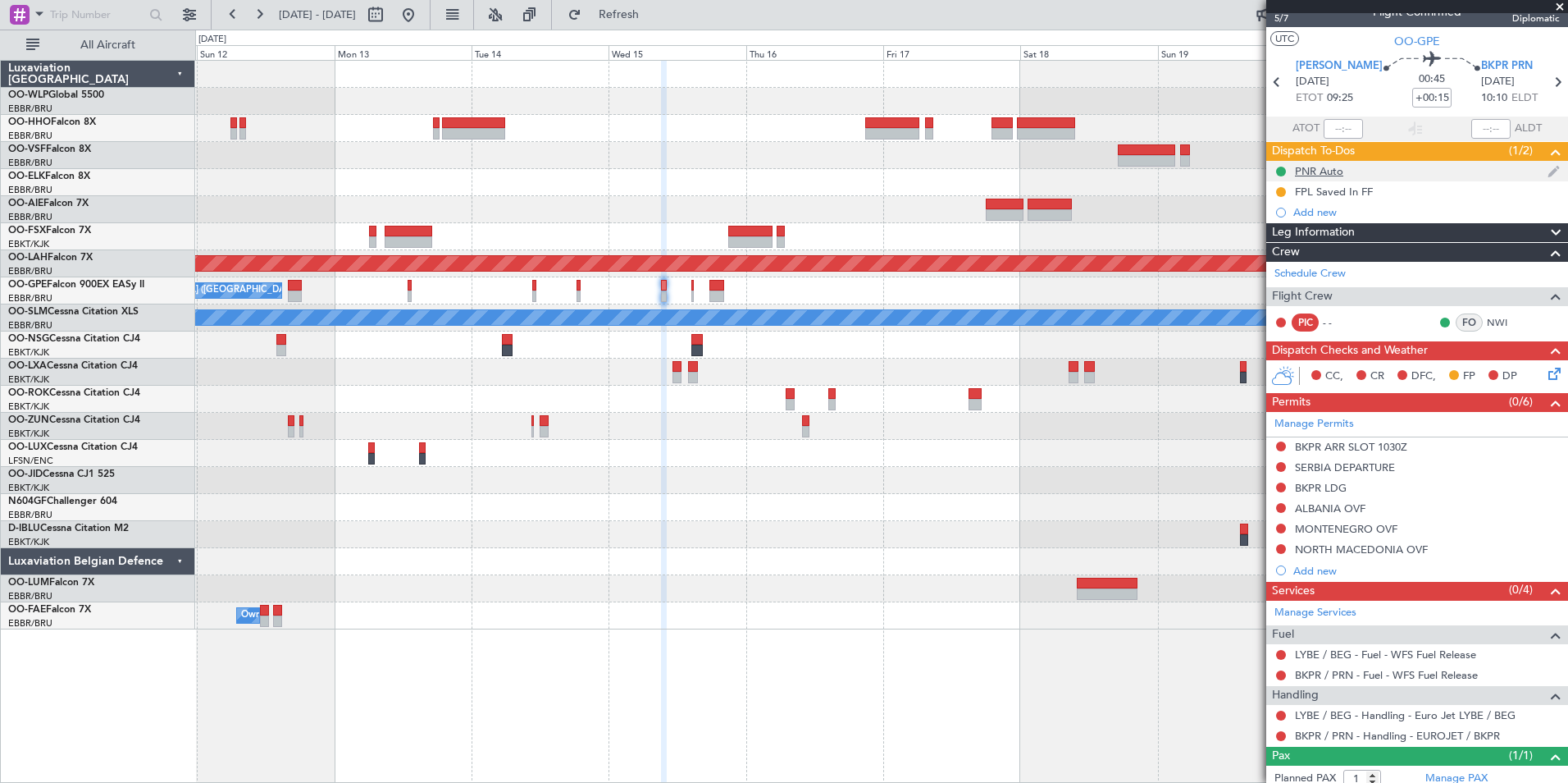
scroll to position [0, 0]
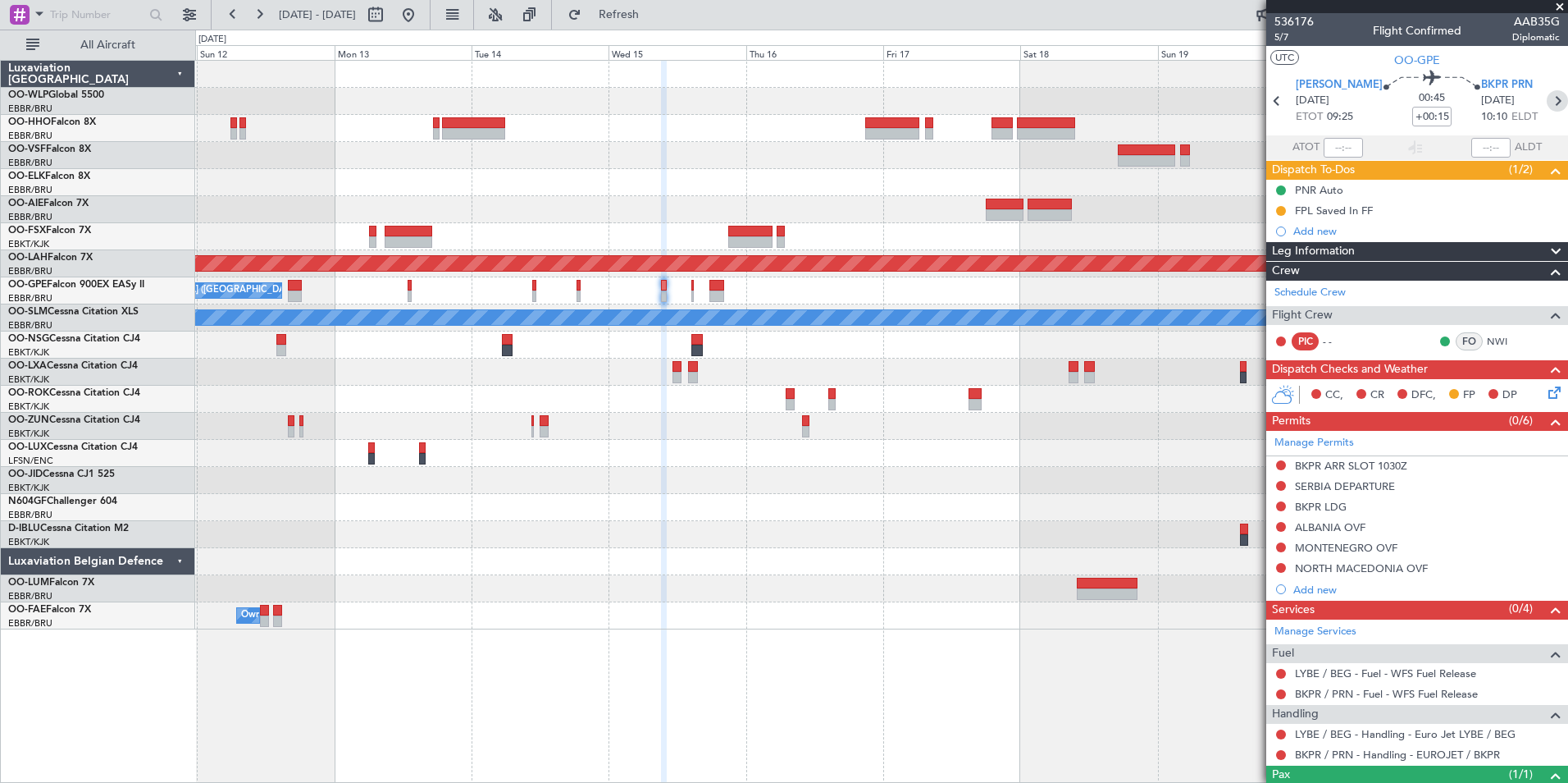
click at [1547, 109] on icon at bounding box center [1557, 101] width 21 height 21
type input "+00:10"
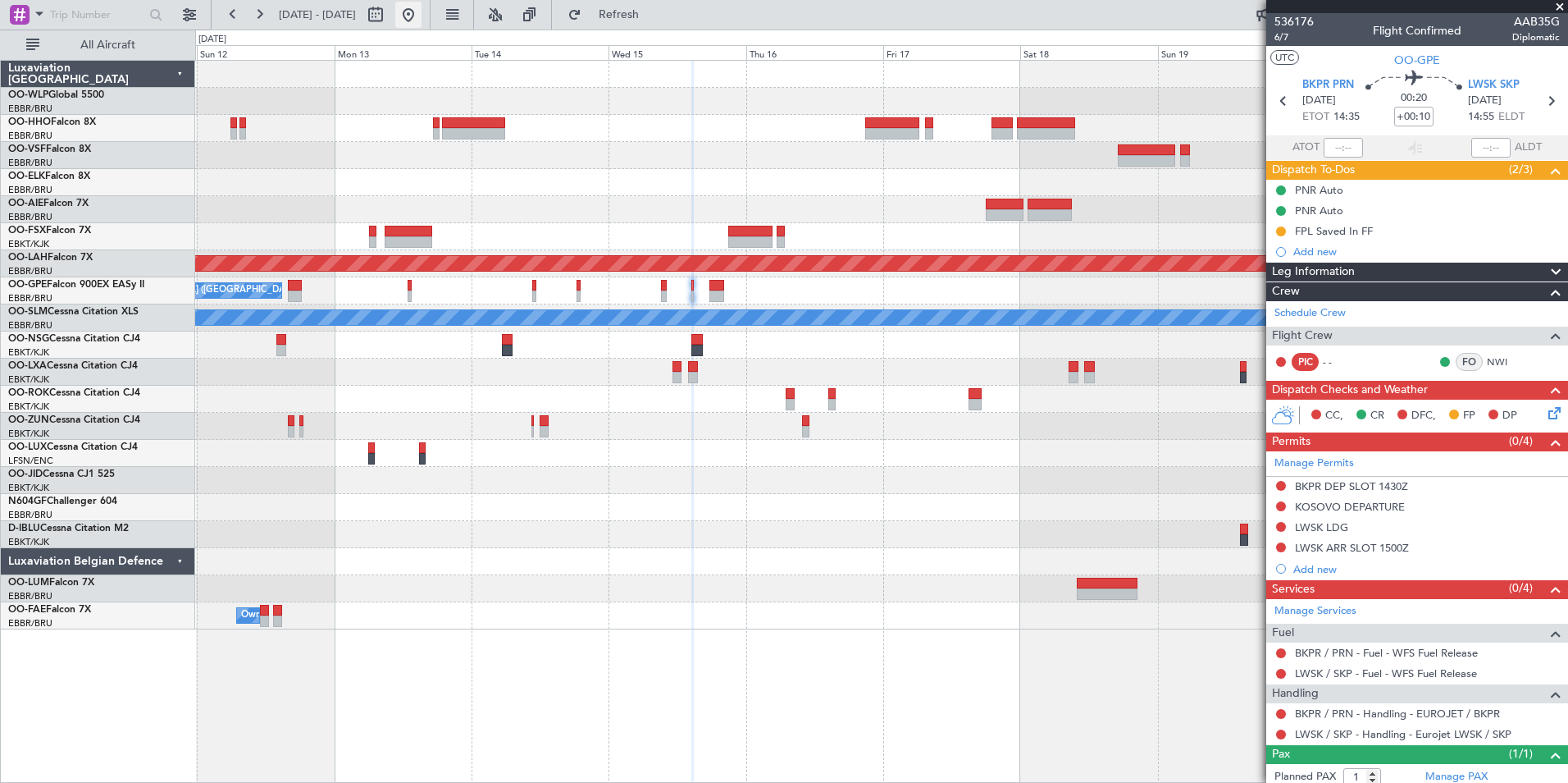
click at [421, 5] on button at bounding box center [408, 15] width 26 height 26
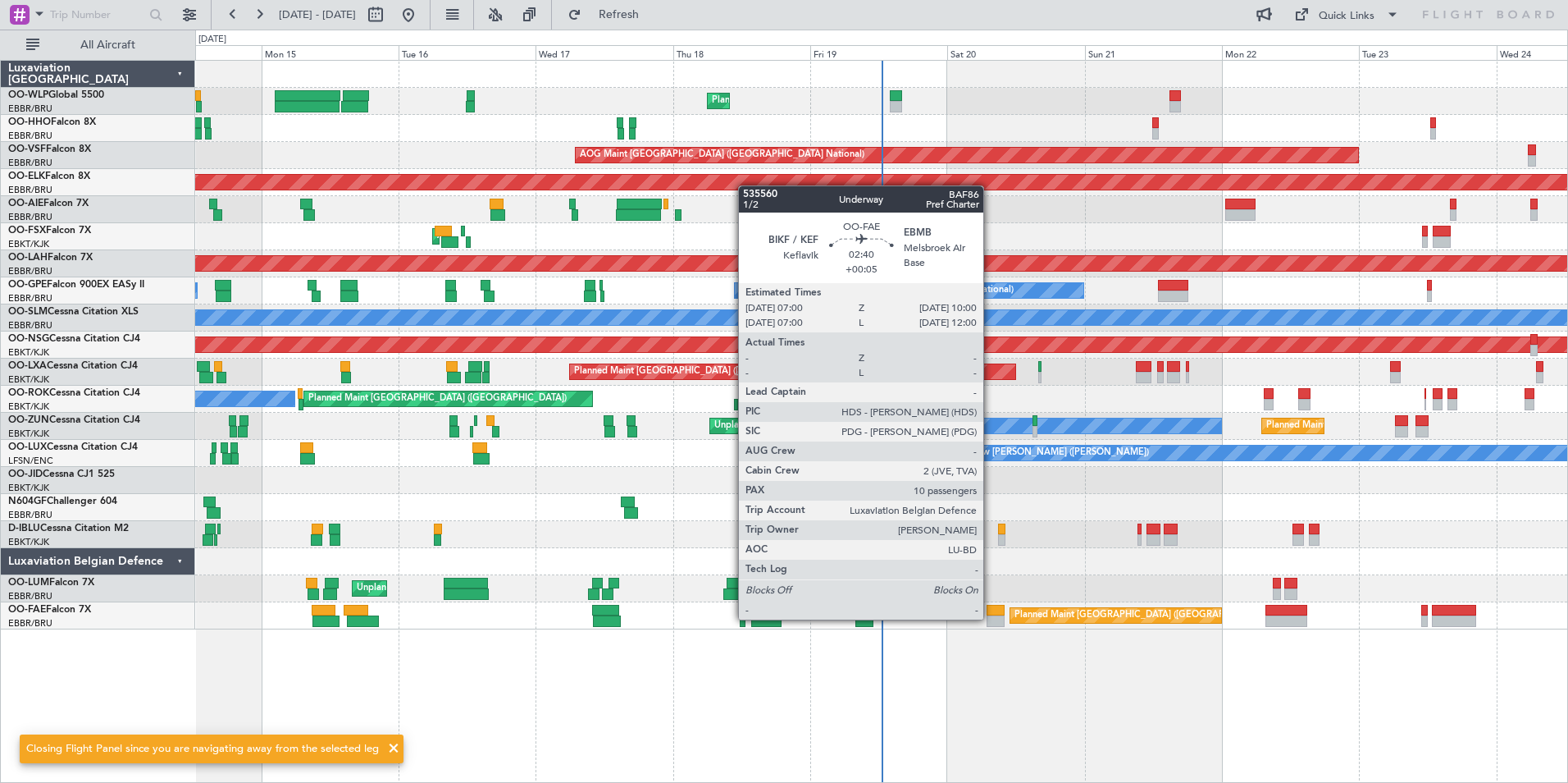
click at [991, 618] on div at bounding box center [995, 621] width 18 height 11
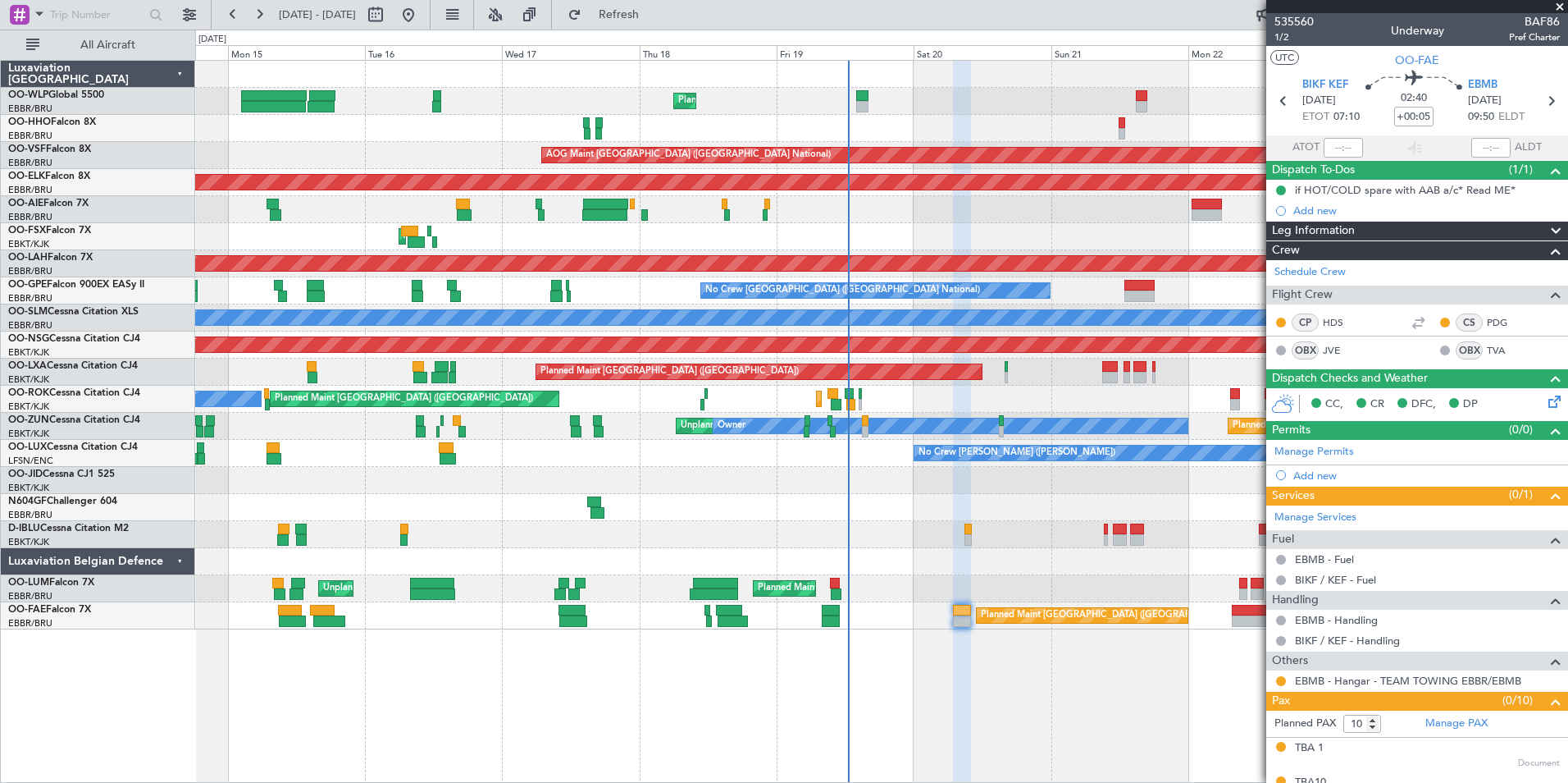
click at [1038, 570] on div at bounding box center [881, 561] width 1373 height 27
click at [813, 228] on div "Planned Maint Liege Planned Maint Geneva (Cointrin) AOG Maint Brussels (Brussel…" at bounding box center [881, 345] width 1373 height 569
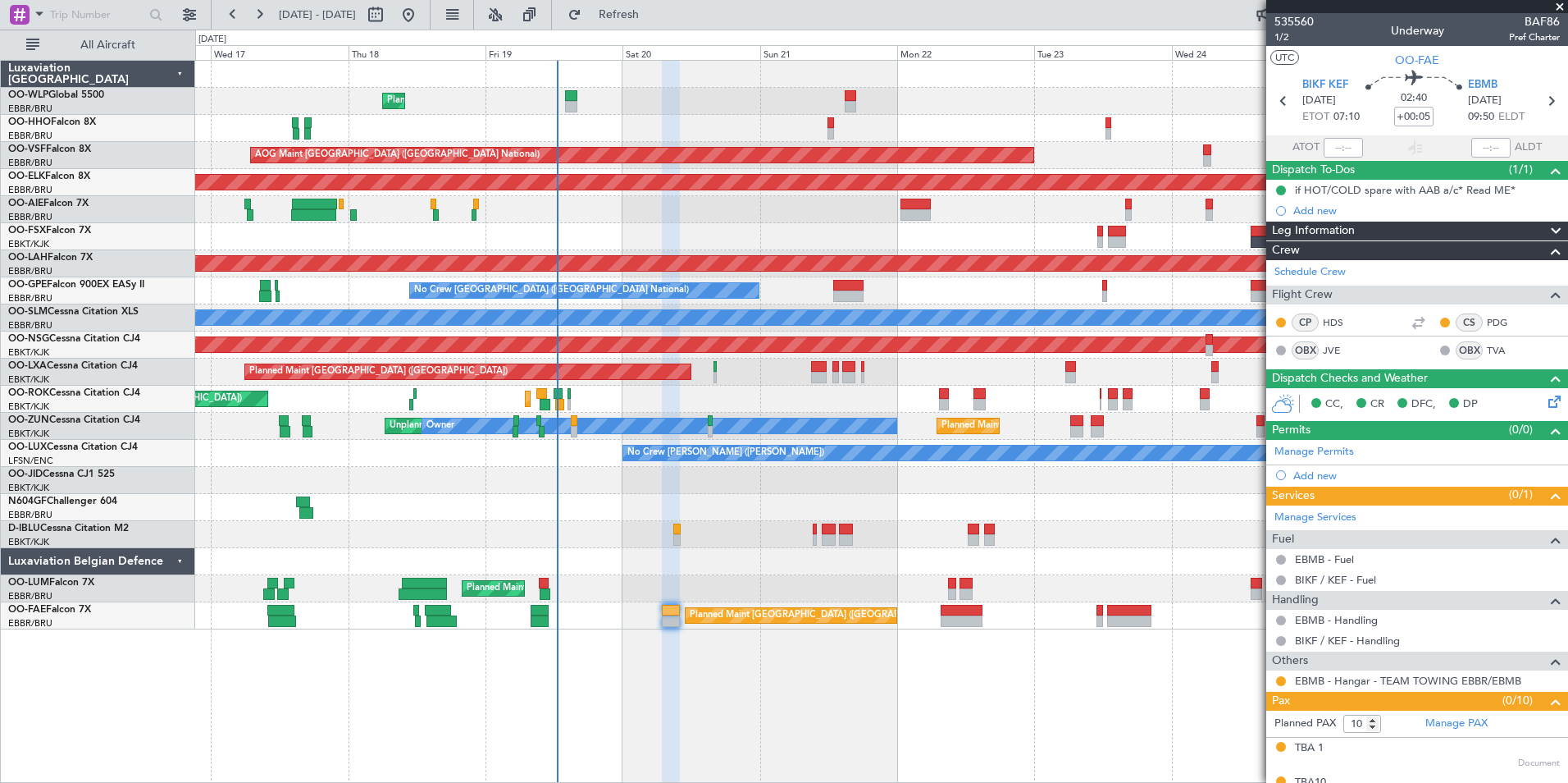
click at [666, 227] on div "Planned Maint Liege AOG Maint Brussels (Brussels National) Planned Maint Kortri…" at bounding box center [881, 345] width 1373 height 569
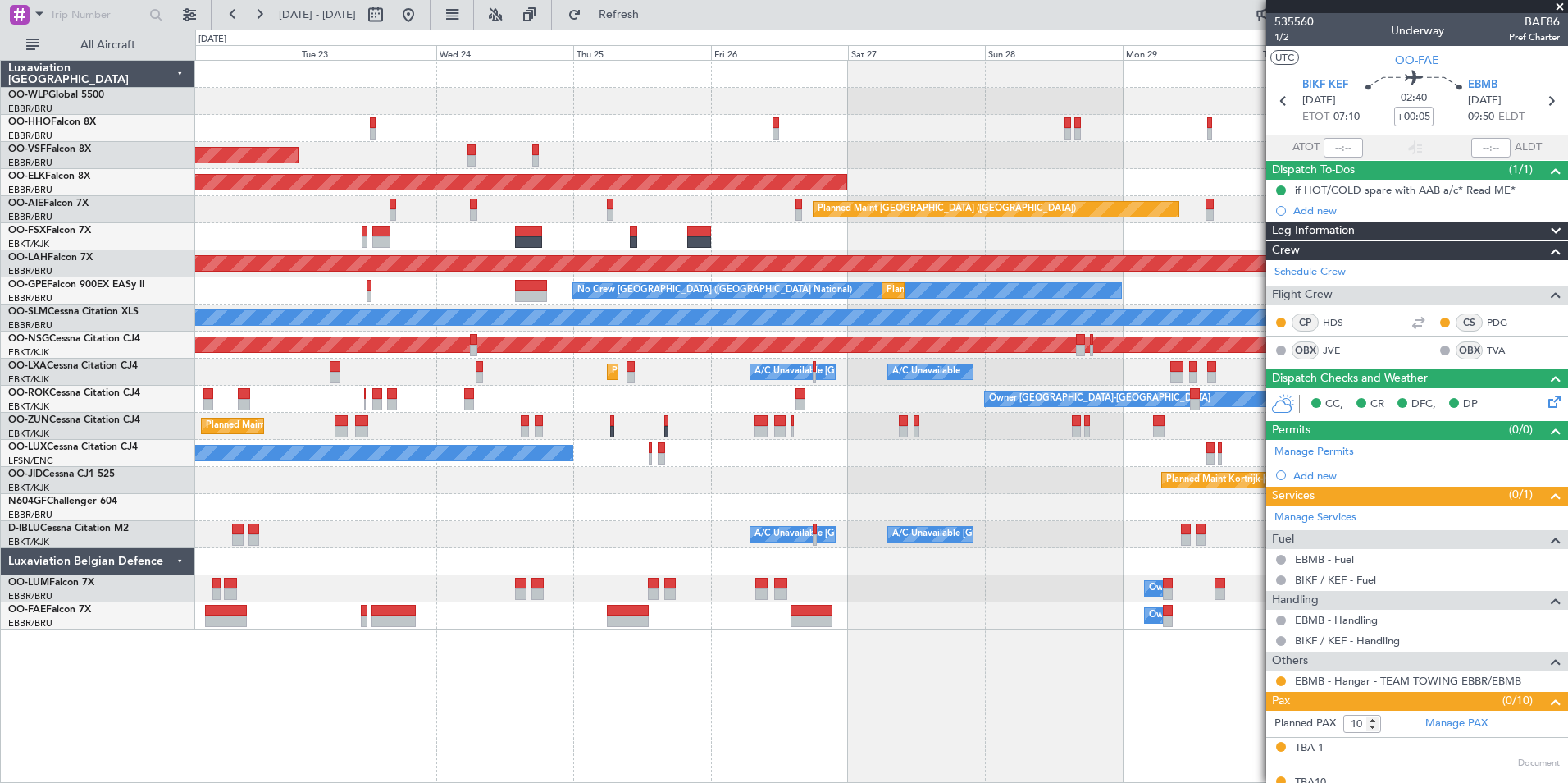
click at [471, 234] on div "AOG Maint Brussels (Brussels National) Planned Maint Kortrijk-Wevelgem Planned …" at bounding box center [881, 345] width 1373 height 569
click at [666, 227] on div "AOG Maint Brussels (Brussels National) Planned Maint Kortrijk-Wevelgem Planned …" at bounding box center [881, 345] width 1373 height 569
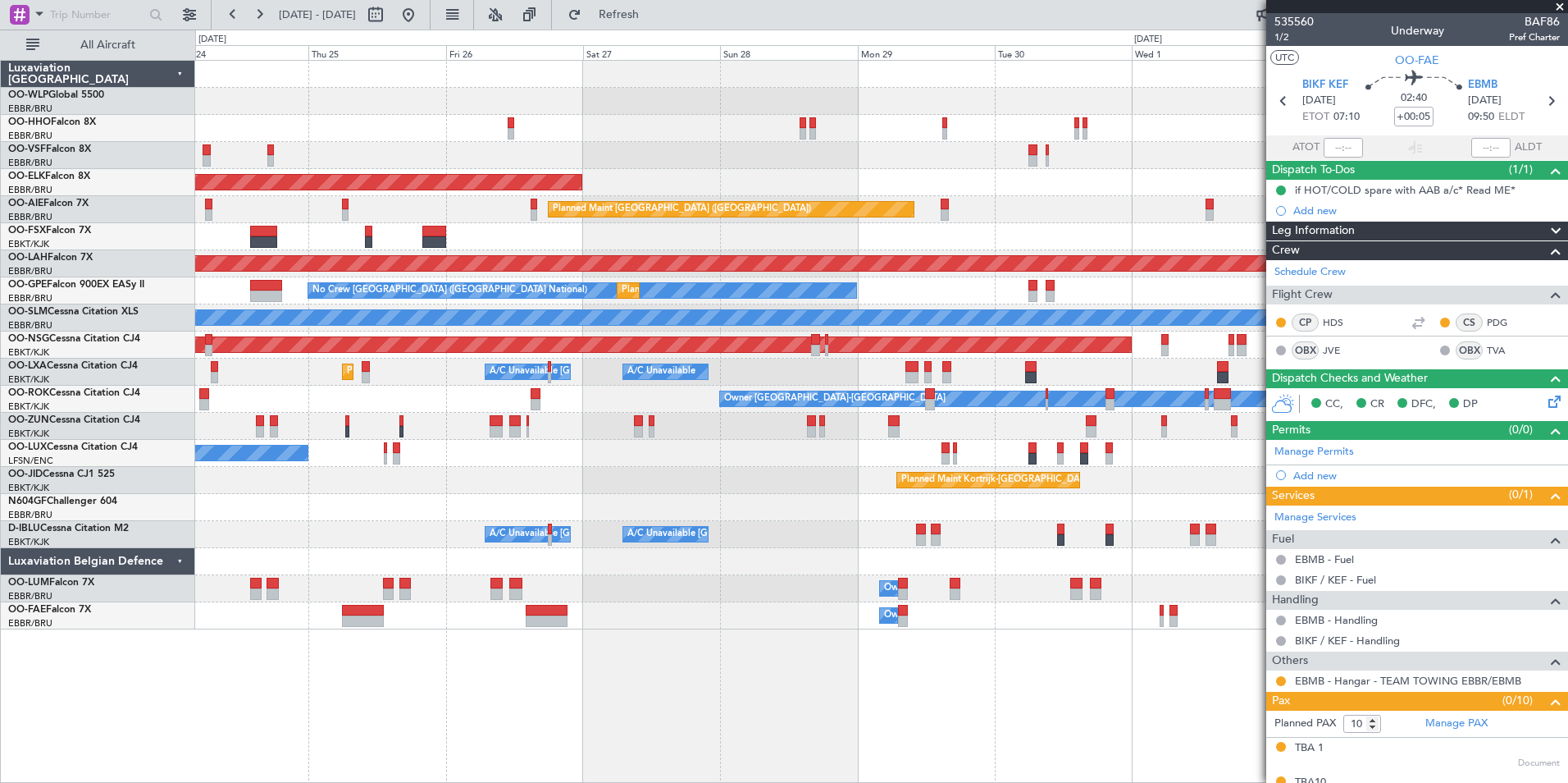
click at [543, 187] on div "AOG Maint [GEOGRAPHIC_DATA] ([GEOGRAPHIC_DATA] National) Planned Maint [GEOGRAP…" at bounding box center [881, 345] width 1373 height 569
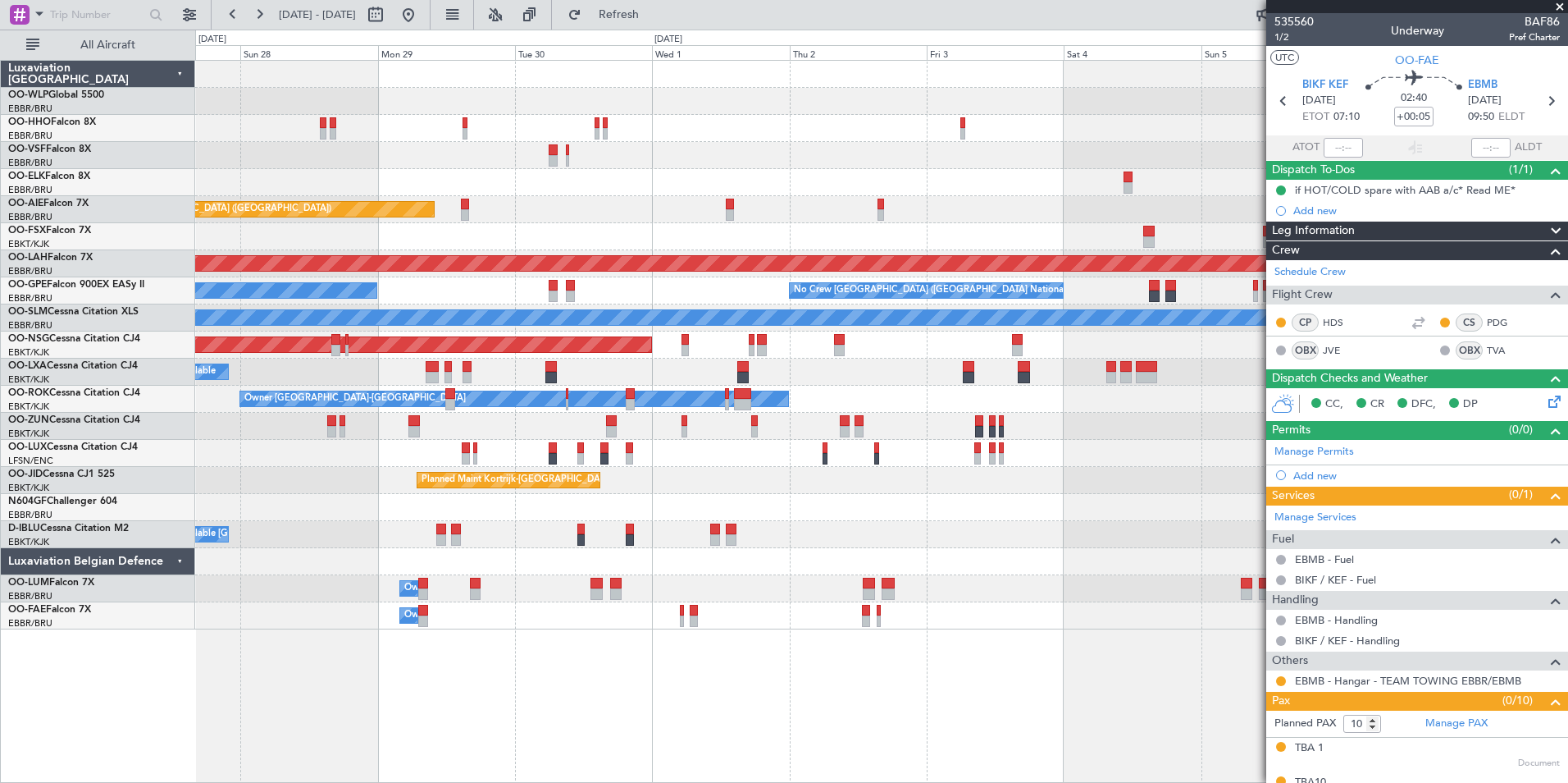
click at [731, 192] on div "Planned Maint Kortrijk-Wevelgem Planned Maint London (Farnborough) Planned Main…" at bounding box center [881, 345] width 1373 height 569
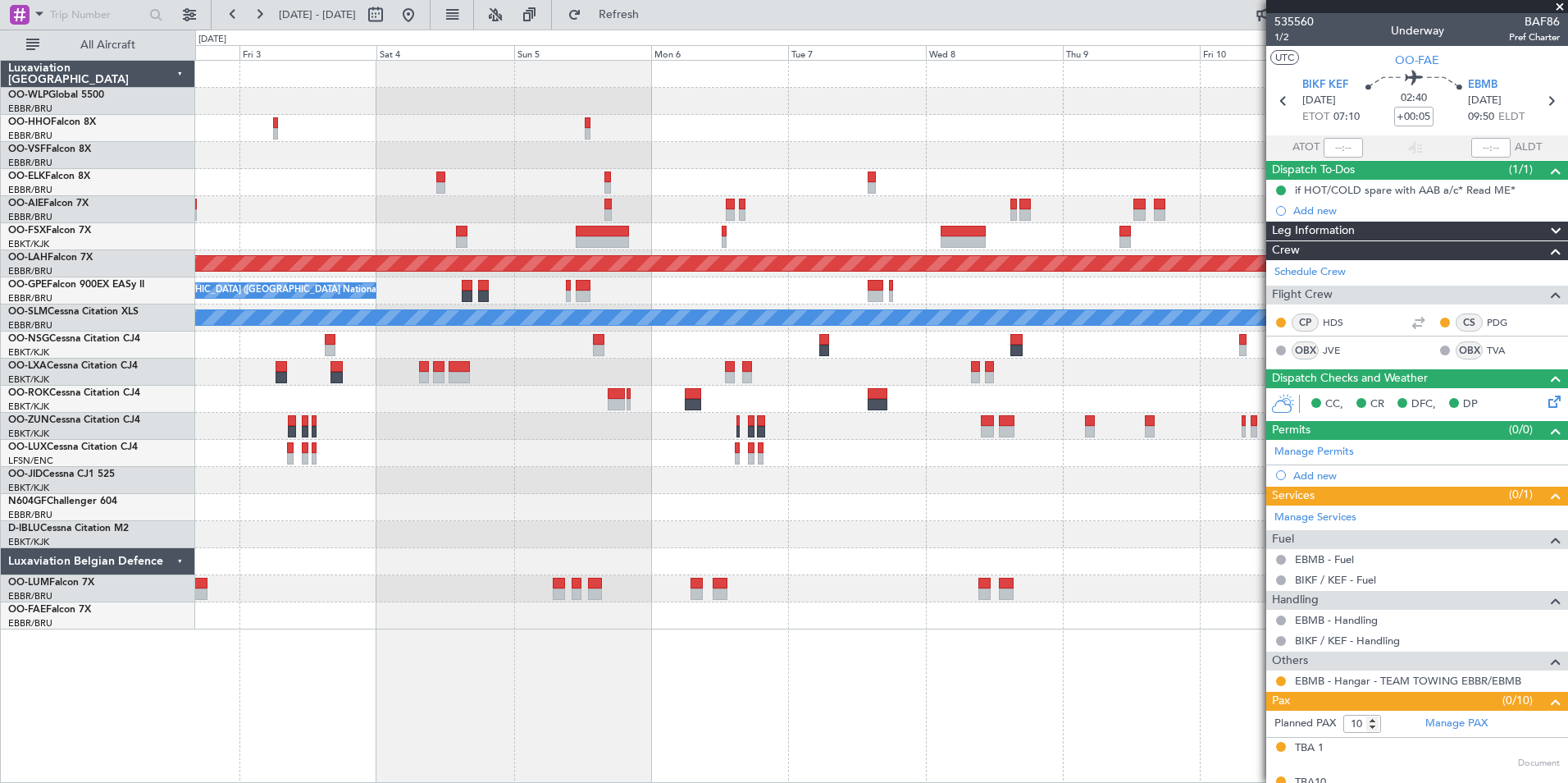
click at [512, 207] on div "Planned Maint [PERSON_NAME]-[GEOGRAPHIC_DATA][PERSON_NAME] ([GEOGRAPHIC_DATA][P…" at bounding box center [881, 345] width 1373 height 569
click at [647, 209] on div "Planned Maint [PERSON_NAME]-[GEOGRAPHIC_DATA][PERSON_NAME] ([GEOGRAPHIC_DATA][P…" at bounding box center [881, 345] width 1373 height 569
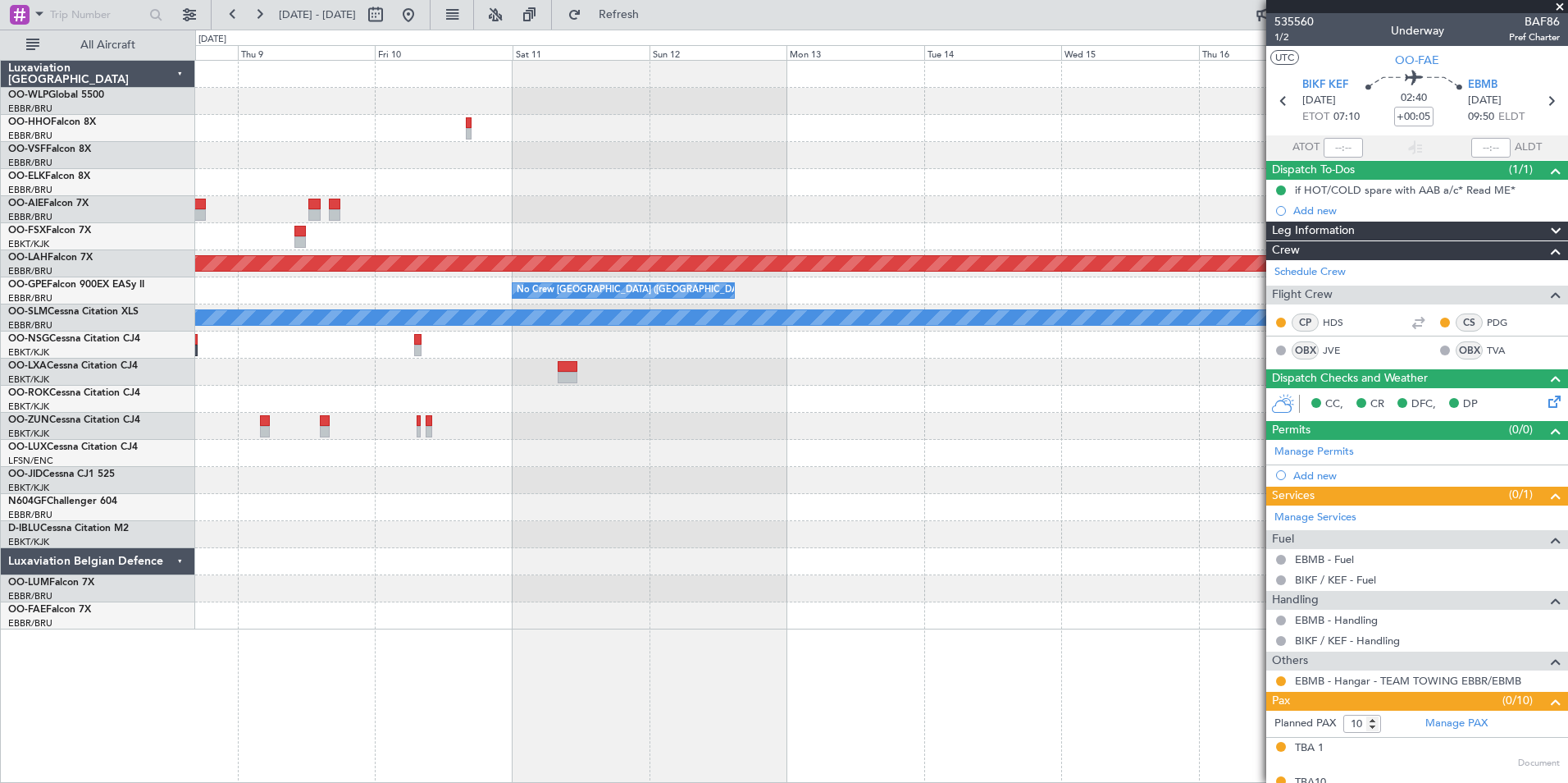
click at [632, 213] on div "Planned Maint Alton-st Louis (St Louis Regl) No Crew Brussels (Brussels Nationa…" at bounding box center [881, 345] width 1373 height 569
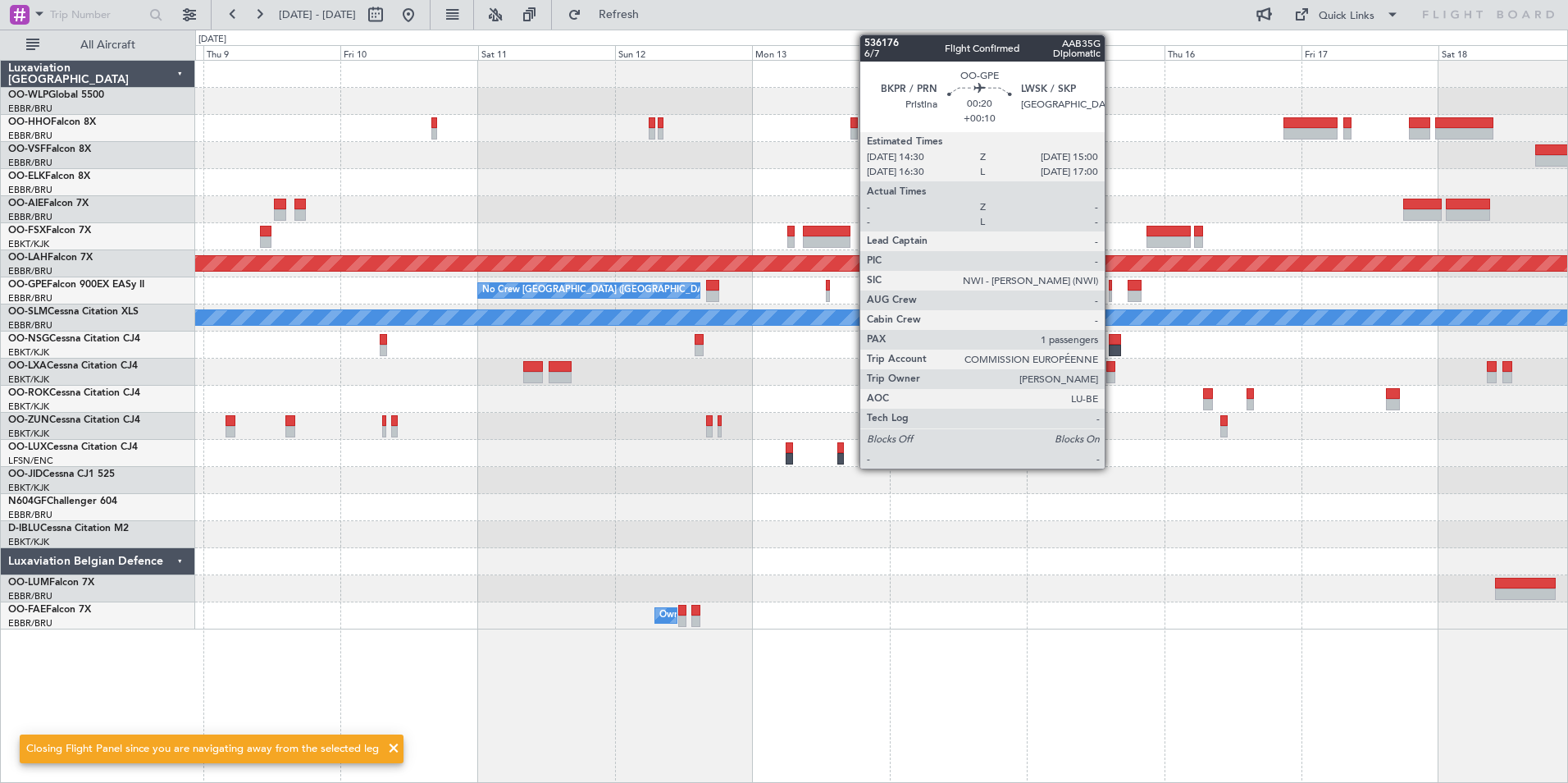
click at [1113, 288] on div at bounding box center [1111, 285] width 4 height 11
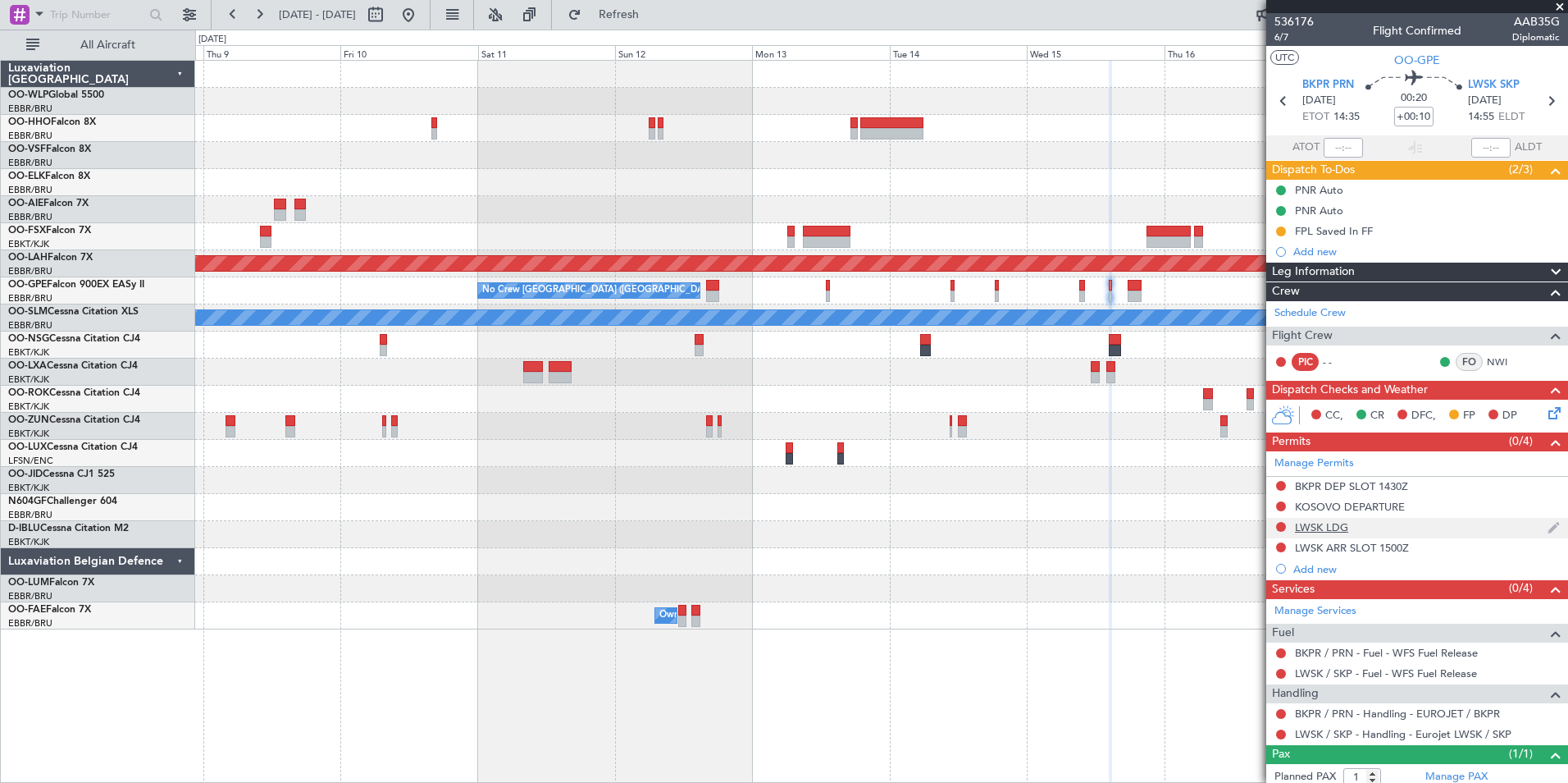
click at [1314, 530] on div "LWSK LDG" at bounding box center [1322, 527] width 53 height 14
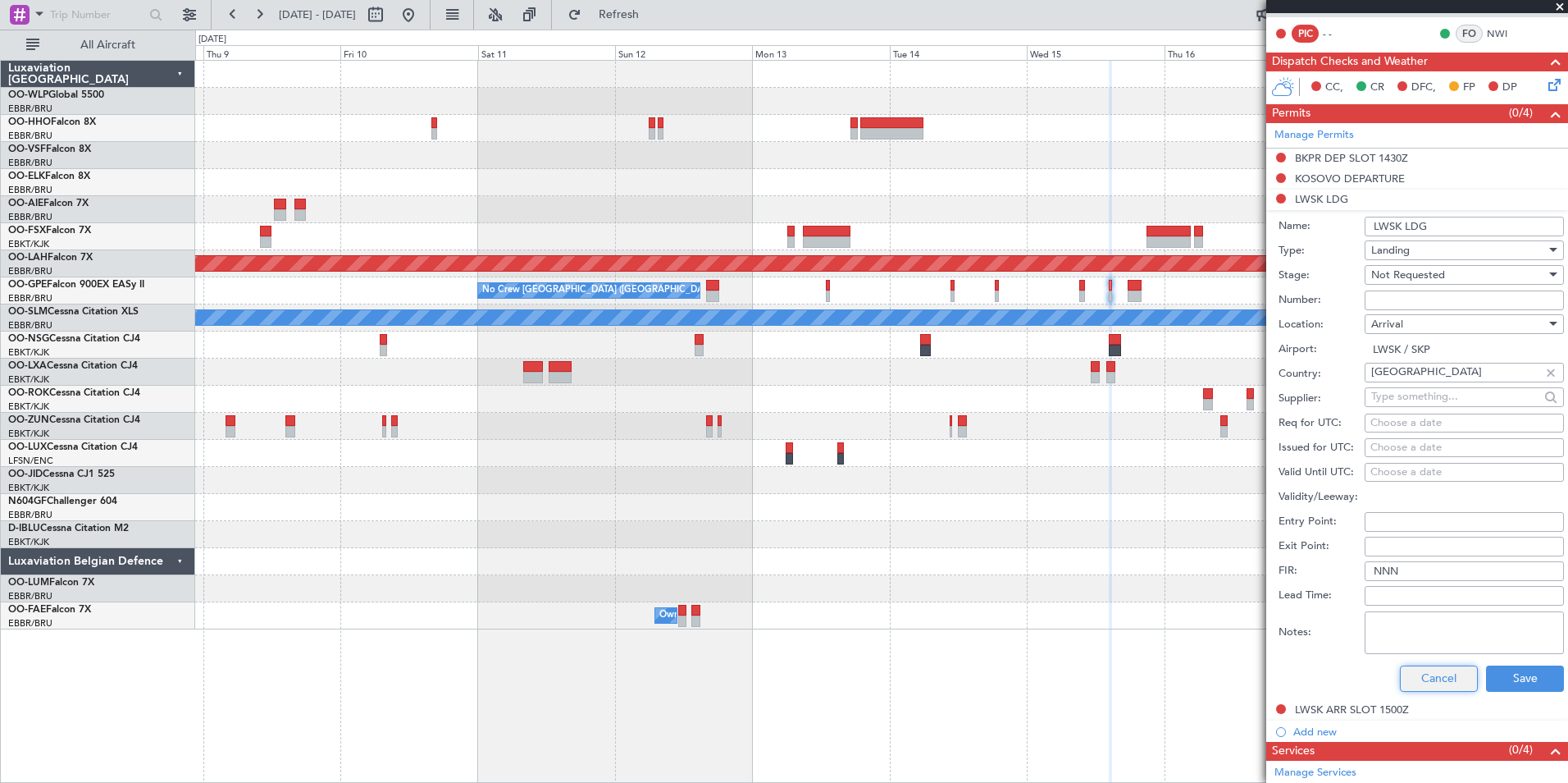
click at [1435, 686] on button "Cancel" at bounding box center [1439, 679] width 78 height 26
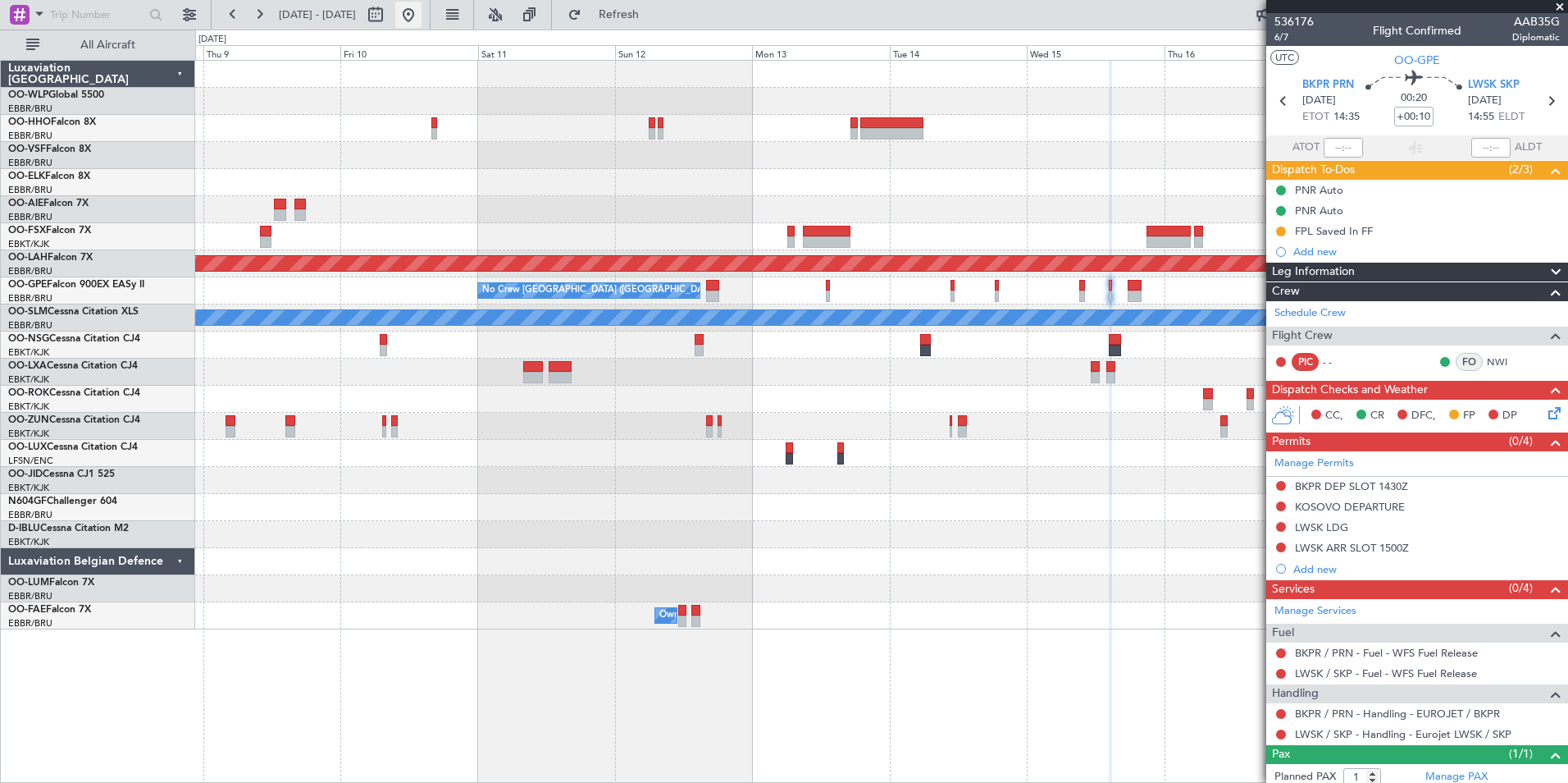
click at [421, 18] on button at bounding box center [408, 15] width 26 height 26
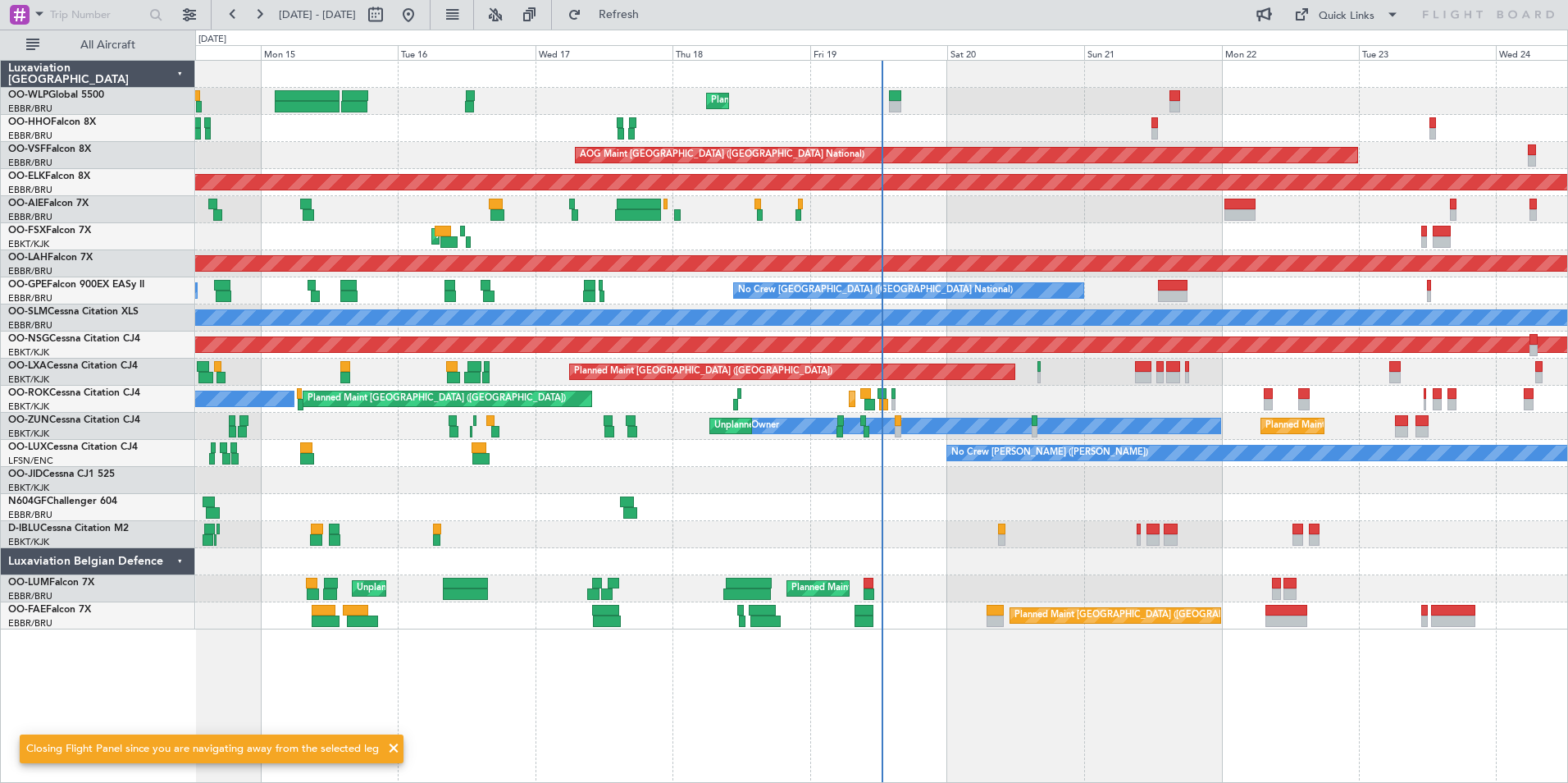
click at [1282, 384] on div "Planned Maint Paris (Le Bourget) Planned Maint Kortrijk-Wevelgem A/C Unavailabl…" at bounding box center [881, 372] width 1373 height 27
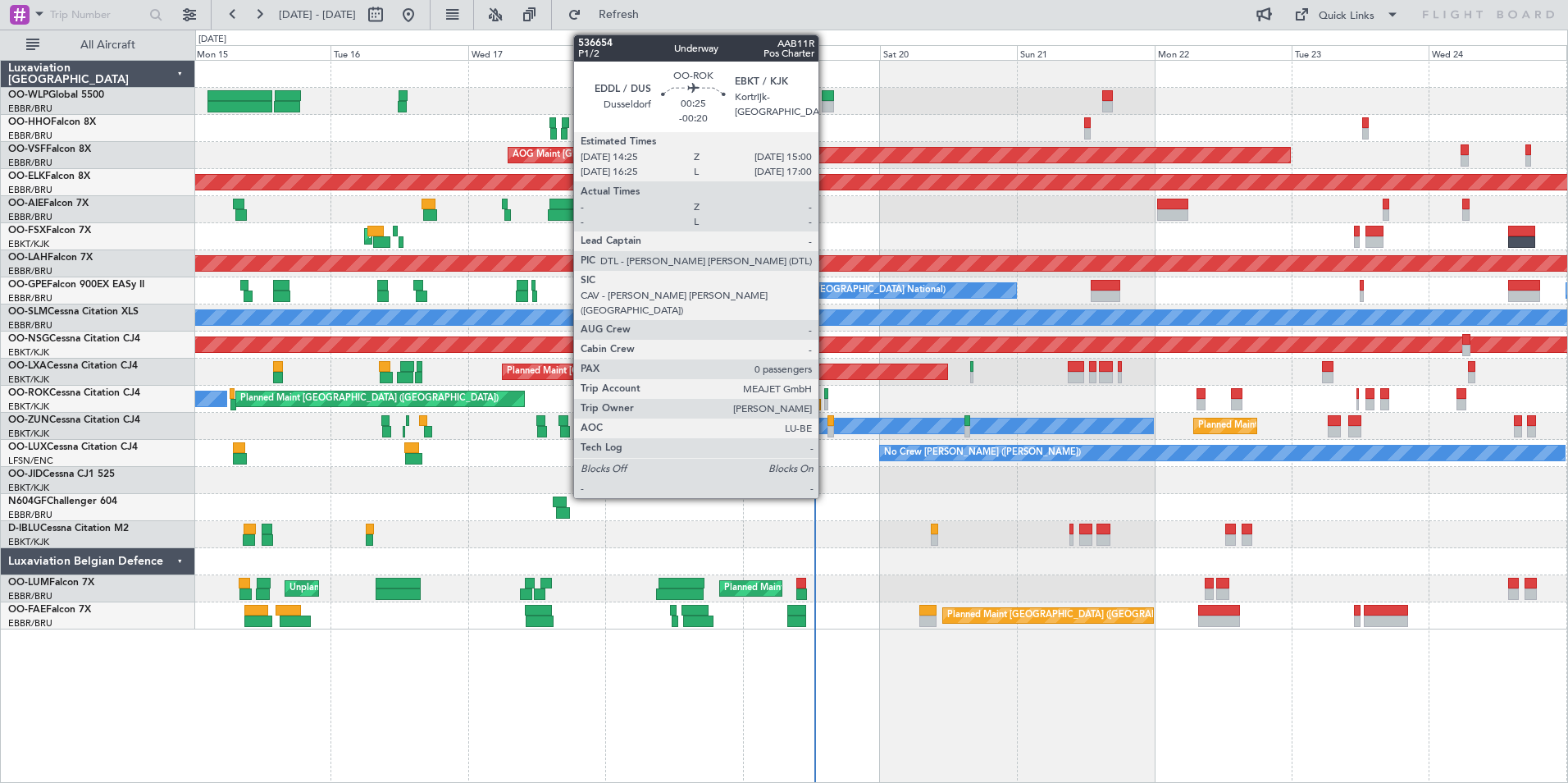
click at [826, 398] on div at bounding box center [826, 394] width 4 height 11
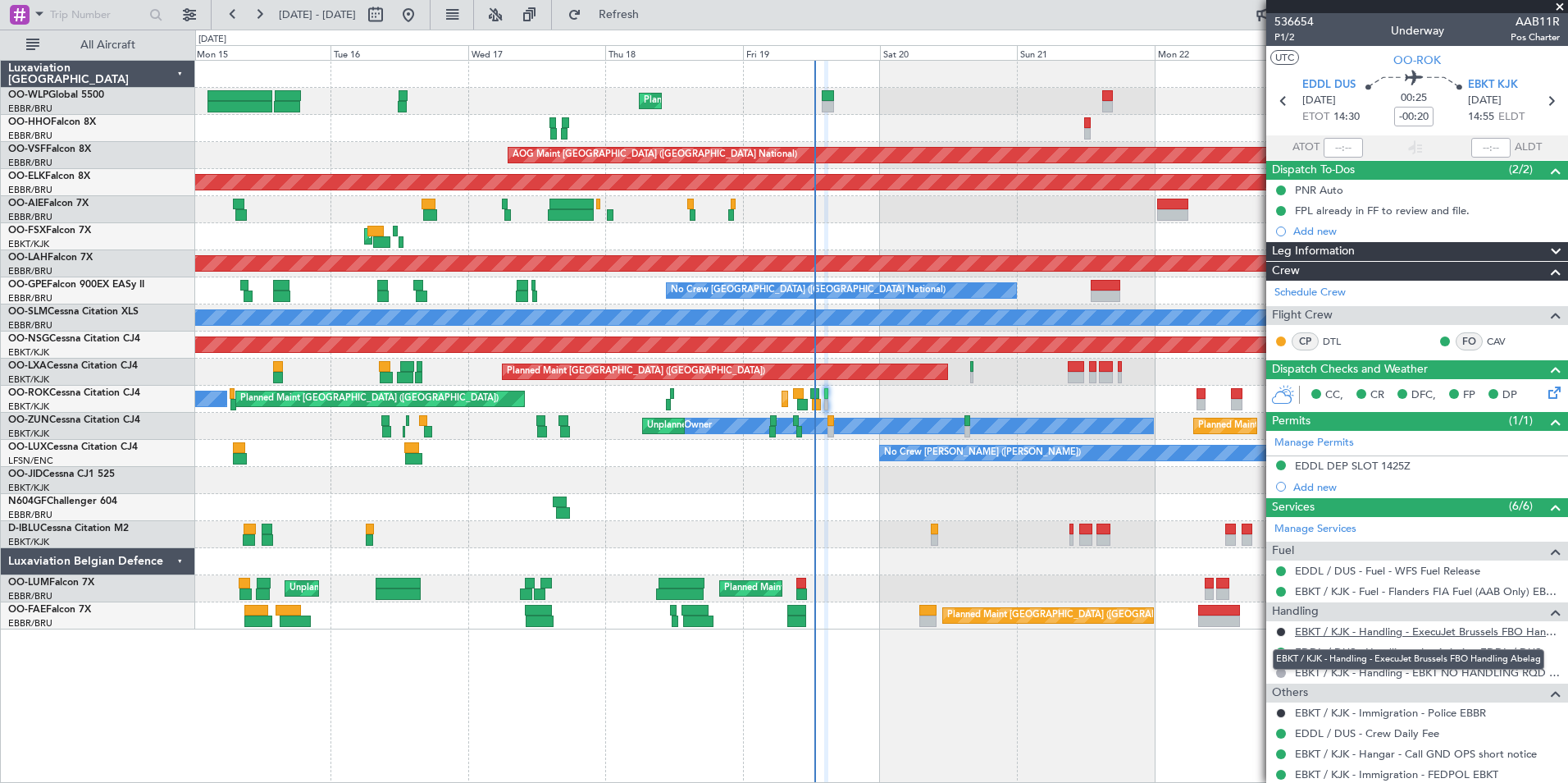
click at [1374, 627] on link "EBKT / KJK - Handling - ExecuJet Brussels FBO Handling Abelag" at bounding box center [1427, 631] width 265 height 14
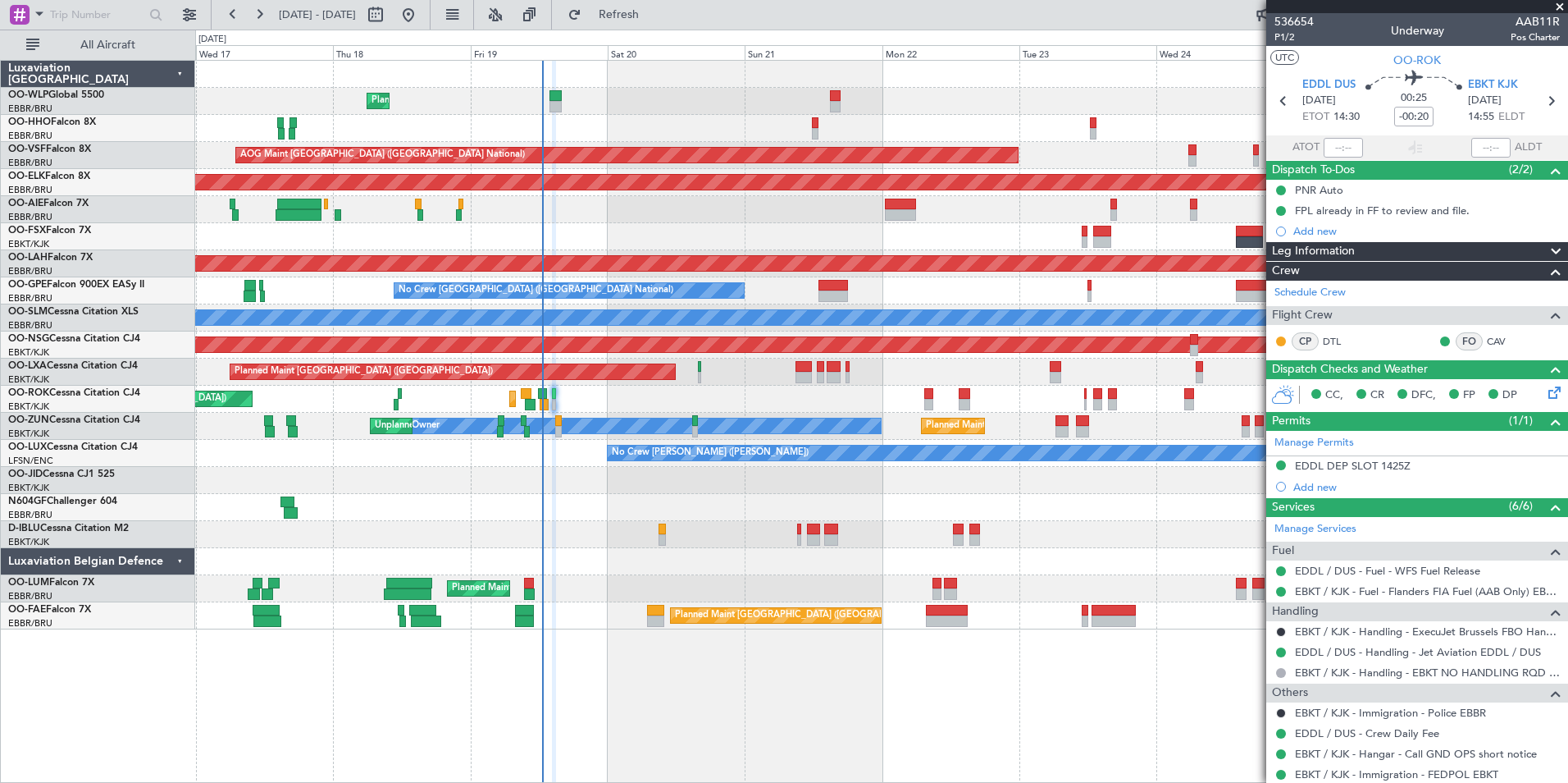
click at [761, 385] on div "Planned Maint Liege AOG Maint Brussels (Brussels National) Planned Maint Kortri…" at bounding box center [881, 345] width 1373 height 569
click at [644, 146] on div "Planned Maint Liege AOG Maint Brussels (Brussels National) Planned Maint Kortri…" at bounding box center [881, 345] width 1373 height 569
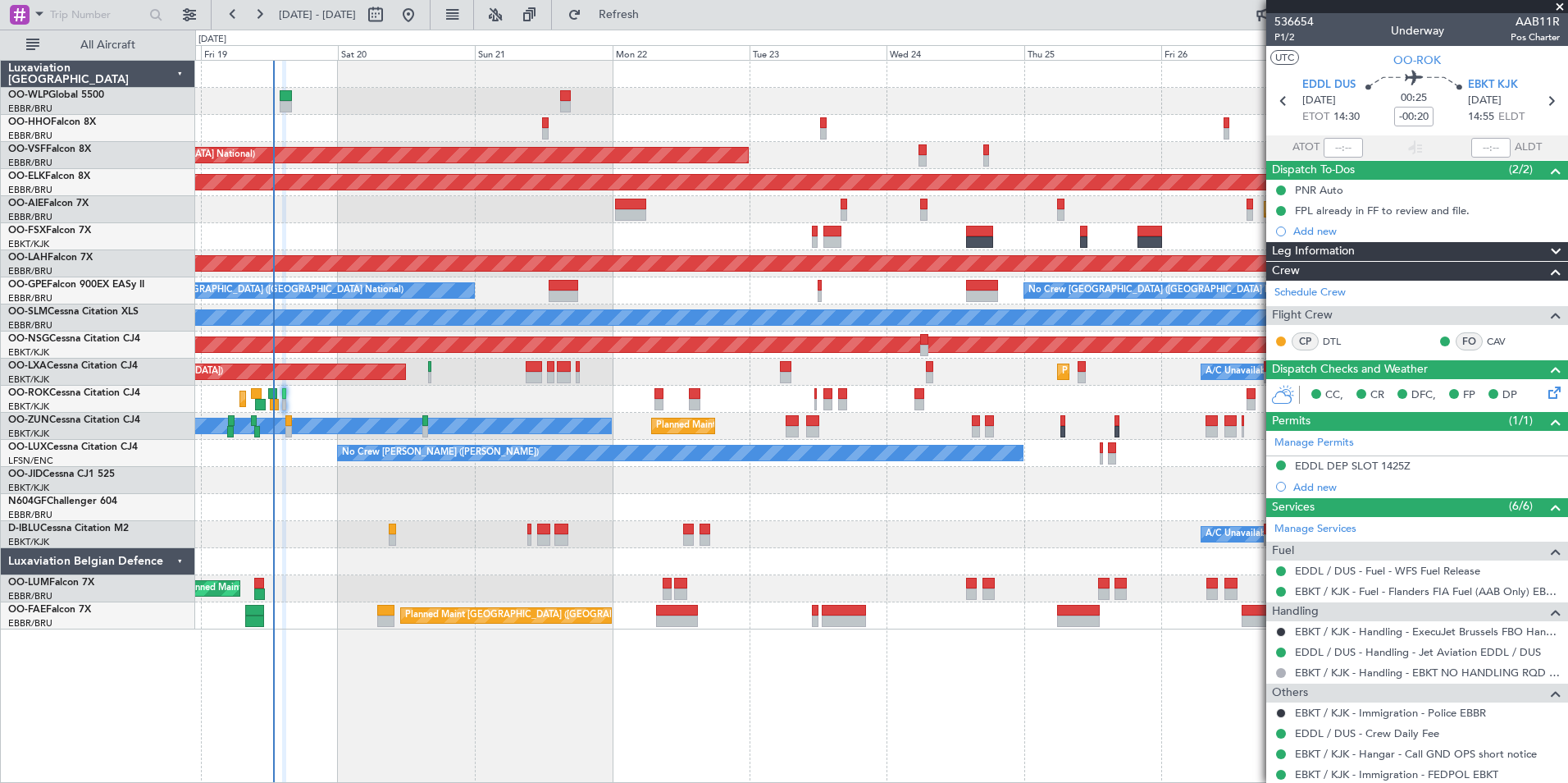
click at [452, 107] on div "Planned Maint Liege AOG Maint Brussels (Brussels National) Planned Maint Kortri…" at bounding box center [881, 345] width 1373 height 569
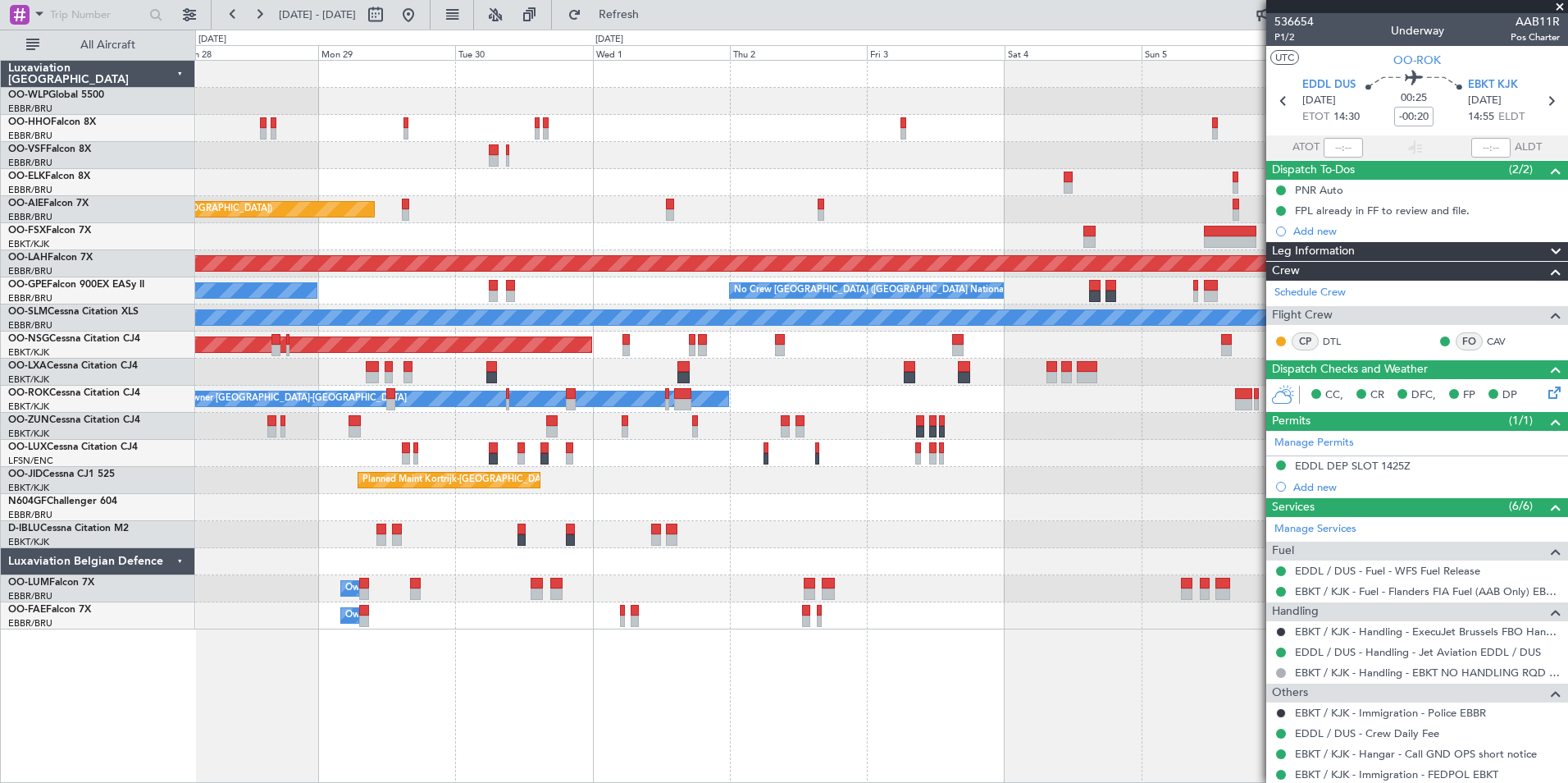
click at [85, 76] on div "Planned Maint Kortrijk-Wevelgem Planned Maint London (Farnborough) Planned Main…" at bounding box center [784, 406] width 1568 height 753
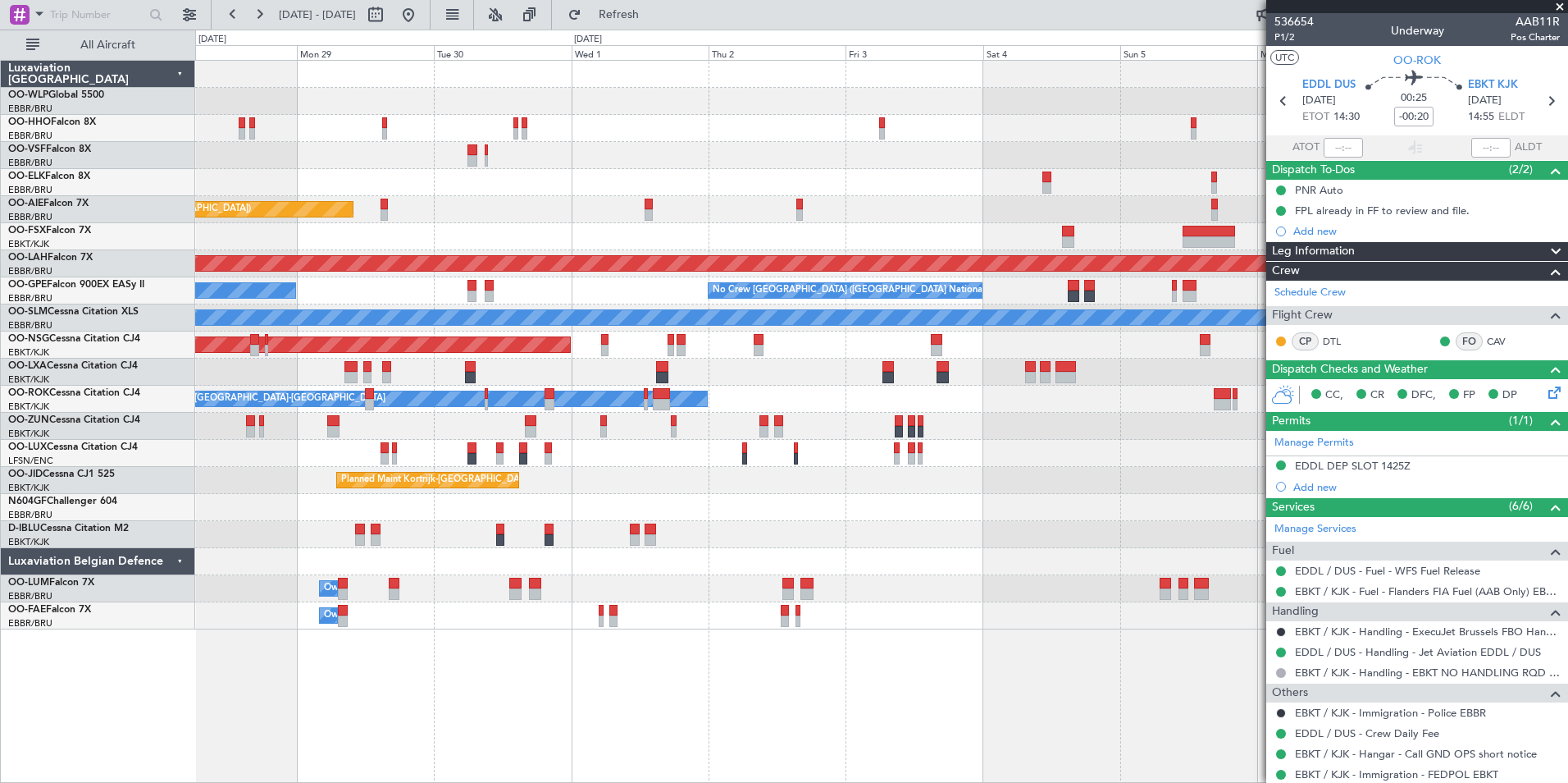
click at [0, 27] on html "17 Sep 2025 - 27 Sep 2025 Refresh Quick Links All Aircraft Planned Maint Kortri…" at bounding box center [784, 391] width 1568 height 783
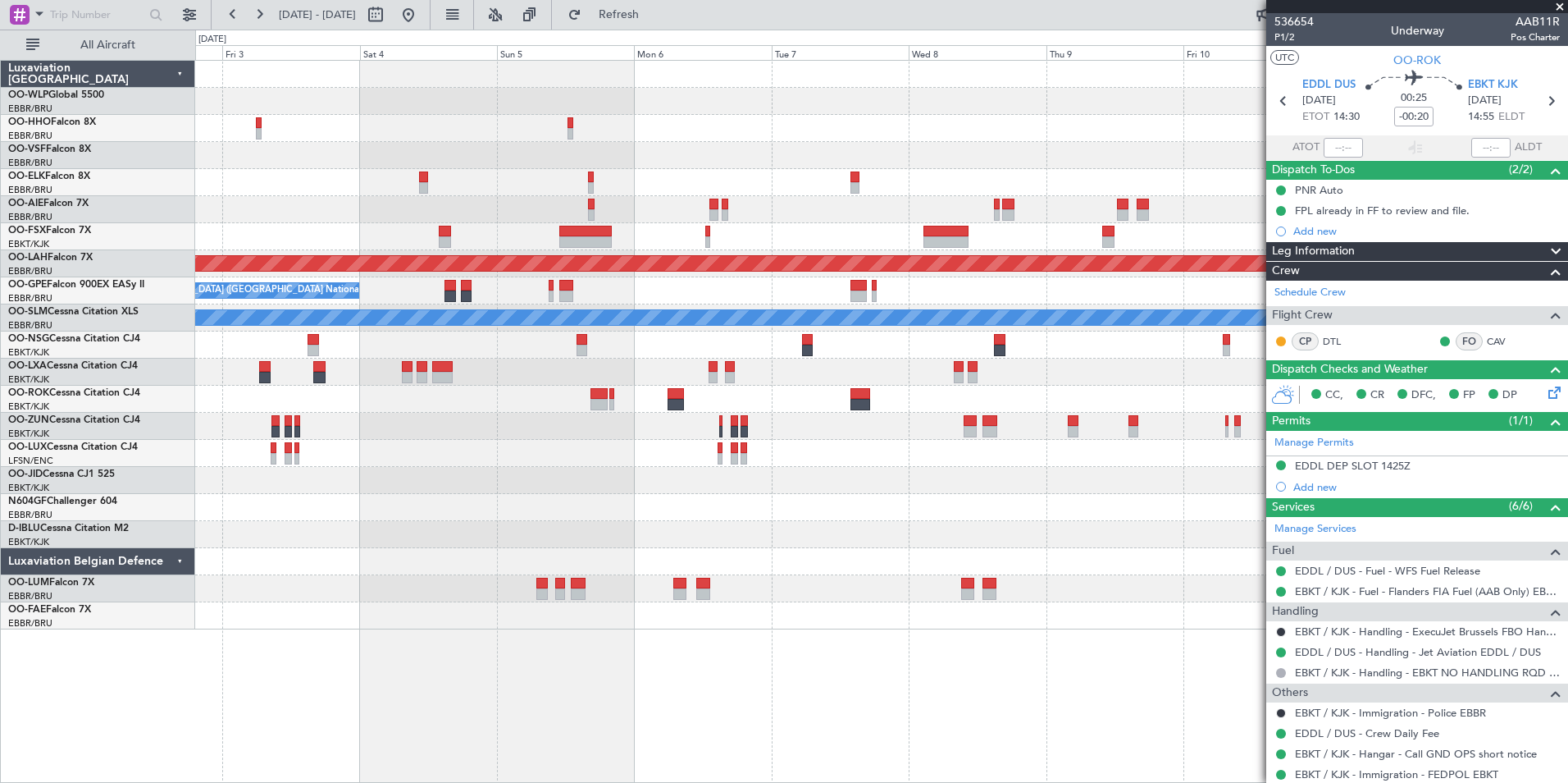
click at [0, 17] on html "17 Sep 2025 - 27 Sep 2025 Refresh Quick Links All Aircraft Planned Maint Alton-…" at bounding box center [784, 391] width 1568 height 783
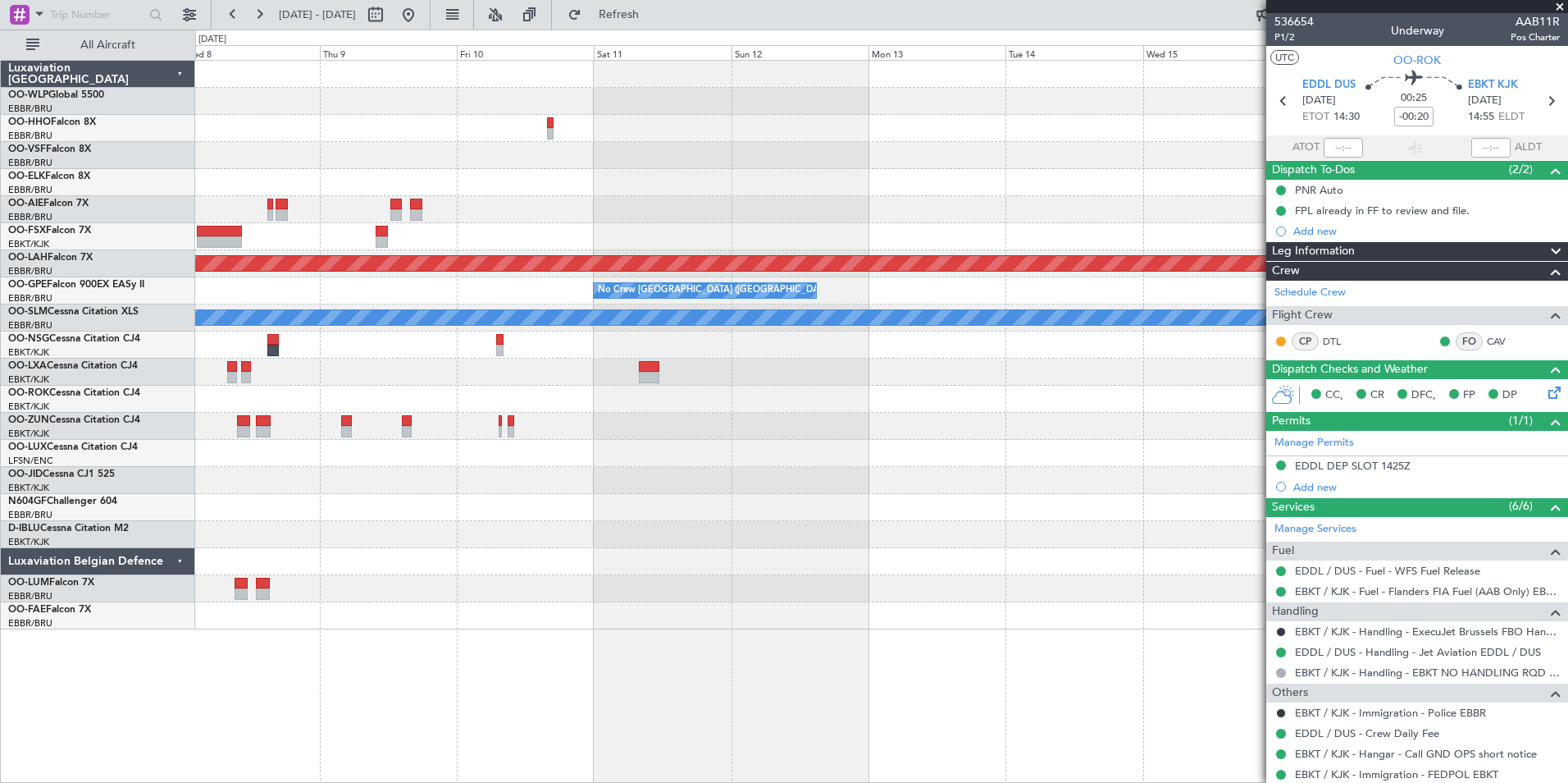
click at [98, 32] on fb-flight-board "17 Sep 2025 - 27 Sep 2025 Refresh Quick Links All Aircraft Planned Maint Alton-…" at bounding box center [784, 397] width 1568 height 771
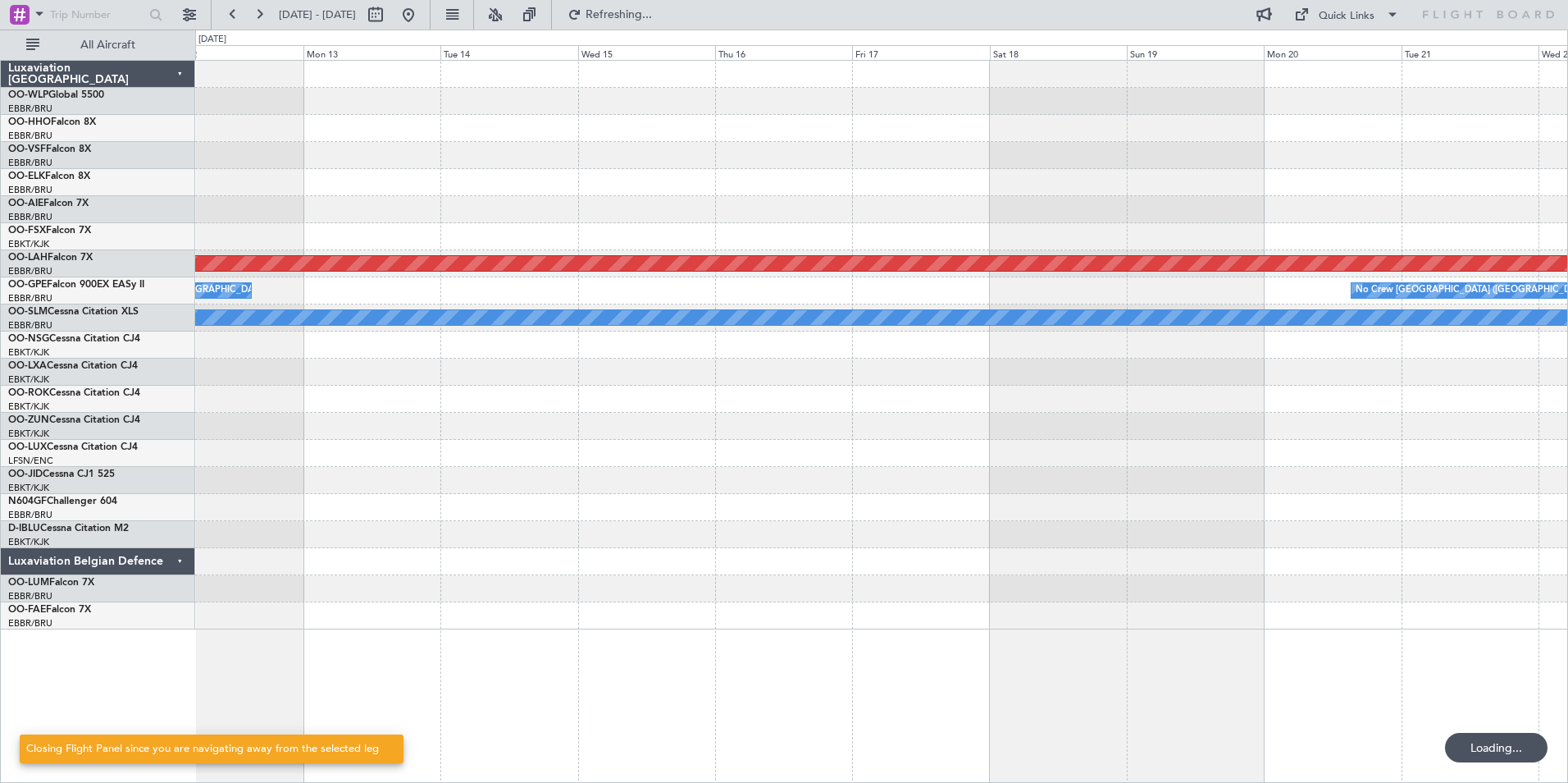
click at [606, 226] on div "Planned Maint Alton-st Louis (St Louis Regl) Planned Maint Nurnberg No Crew Bru…" at bounding box center [881, 345] width 1373 height 569
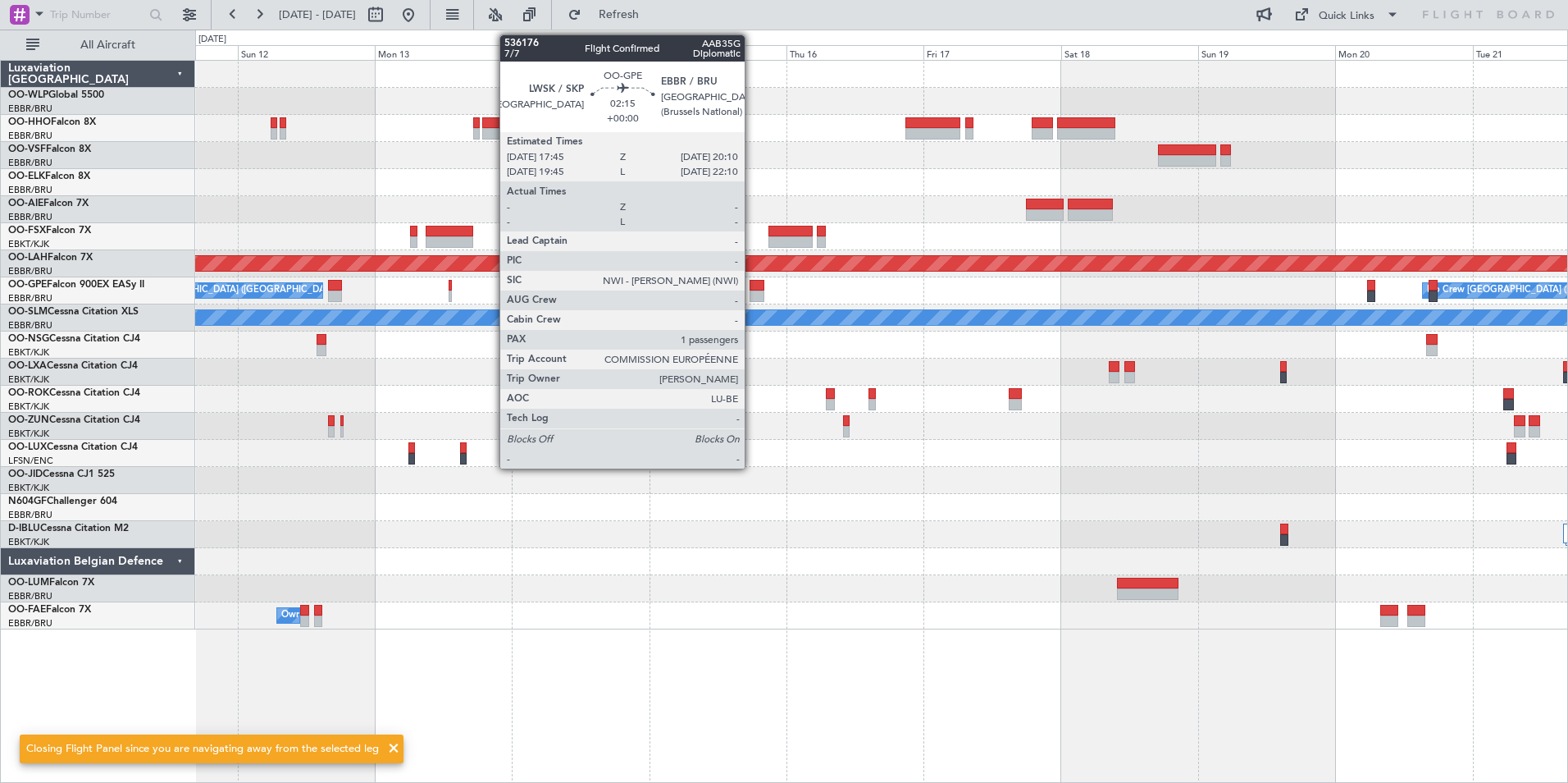
click at [752, 286] on div at bounding box center [756, 285] width 14 height 11
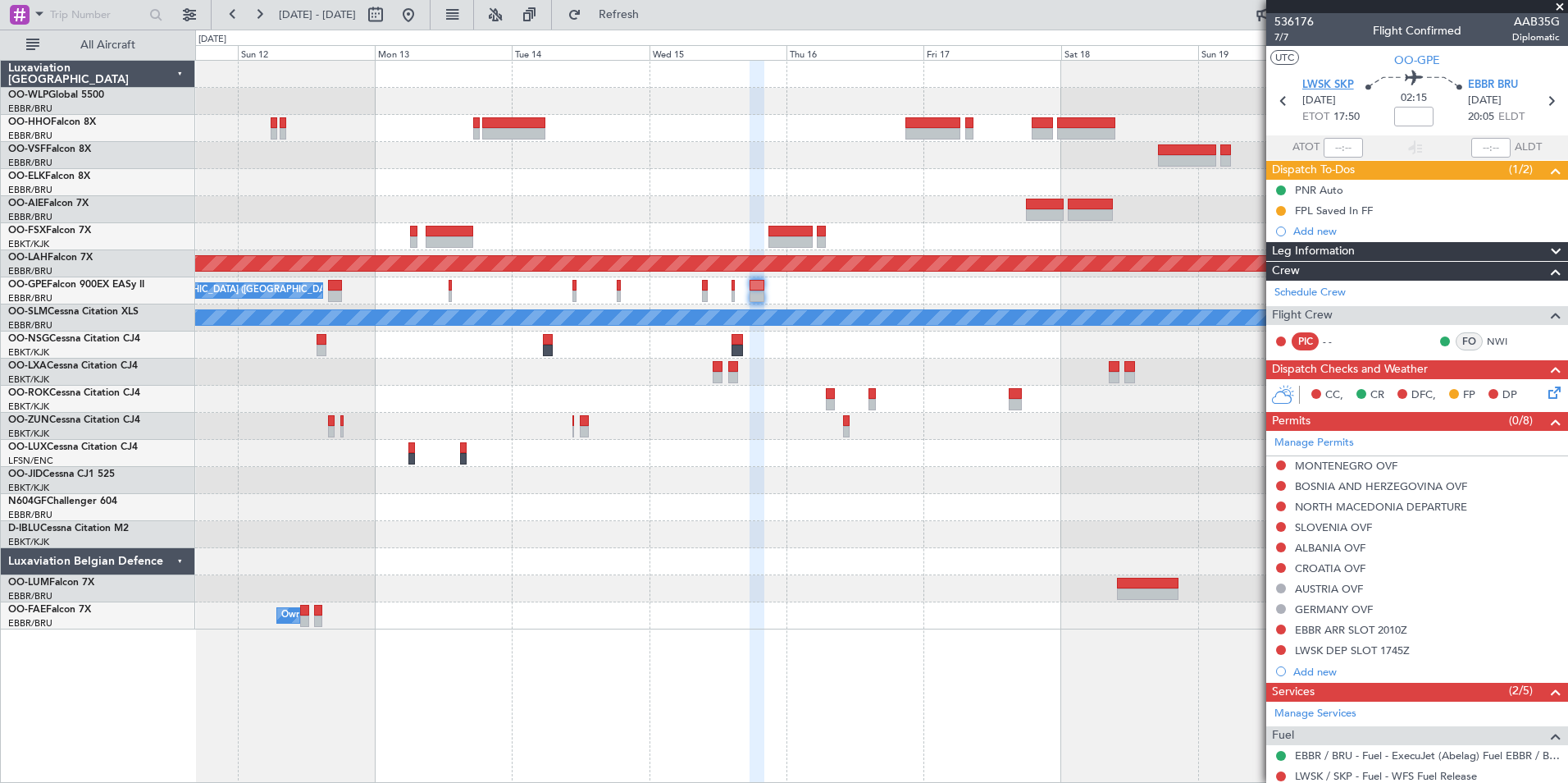
click at [1338, 78] on span "LWSK SKP" at bounding box center [1328, 86] width 52 height 17
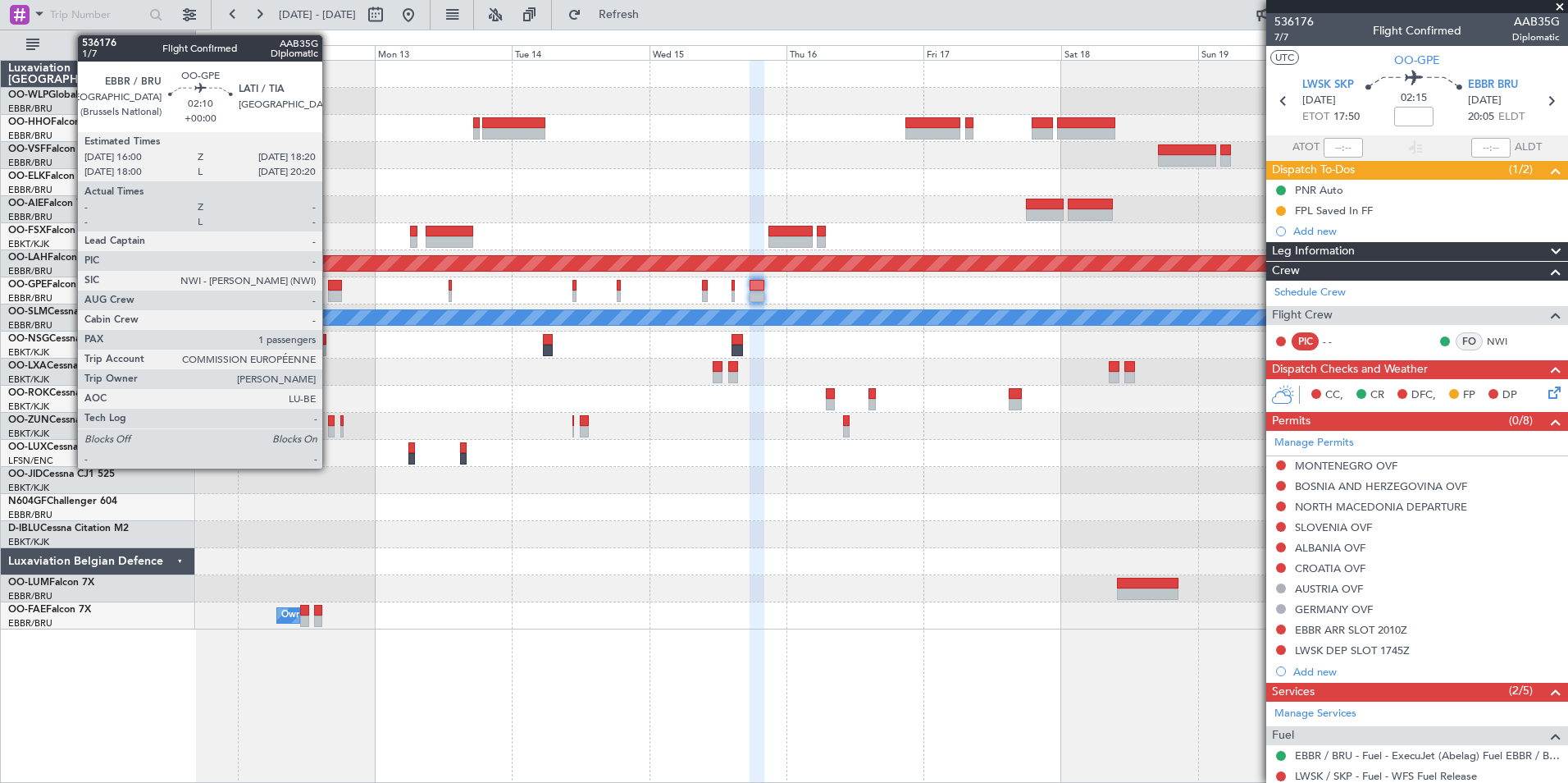
click at [331, 294] on div at bounding box center [335, 296] width 14 height 11
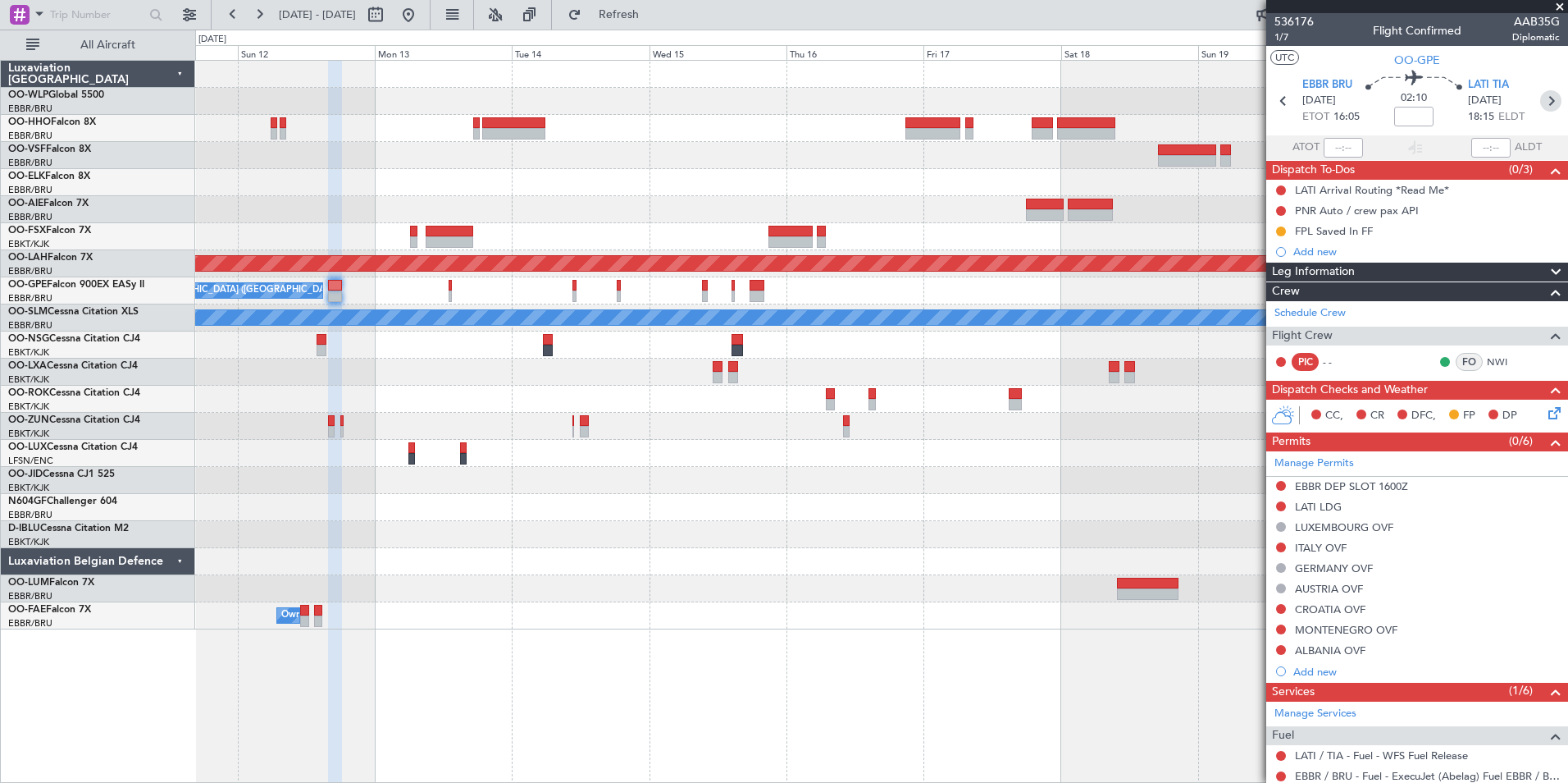
click at [1540, 110] on icon at bounding box center [1550, 101] width 21 height 21
type input "+00:05"
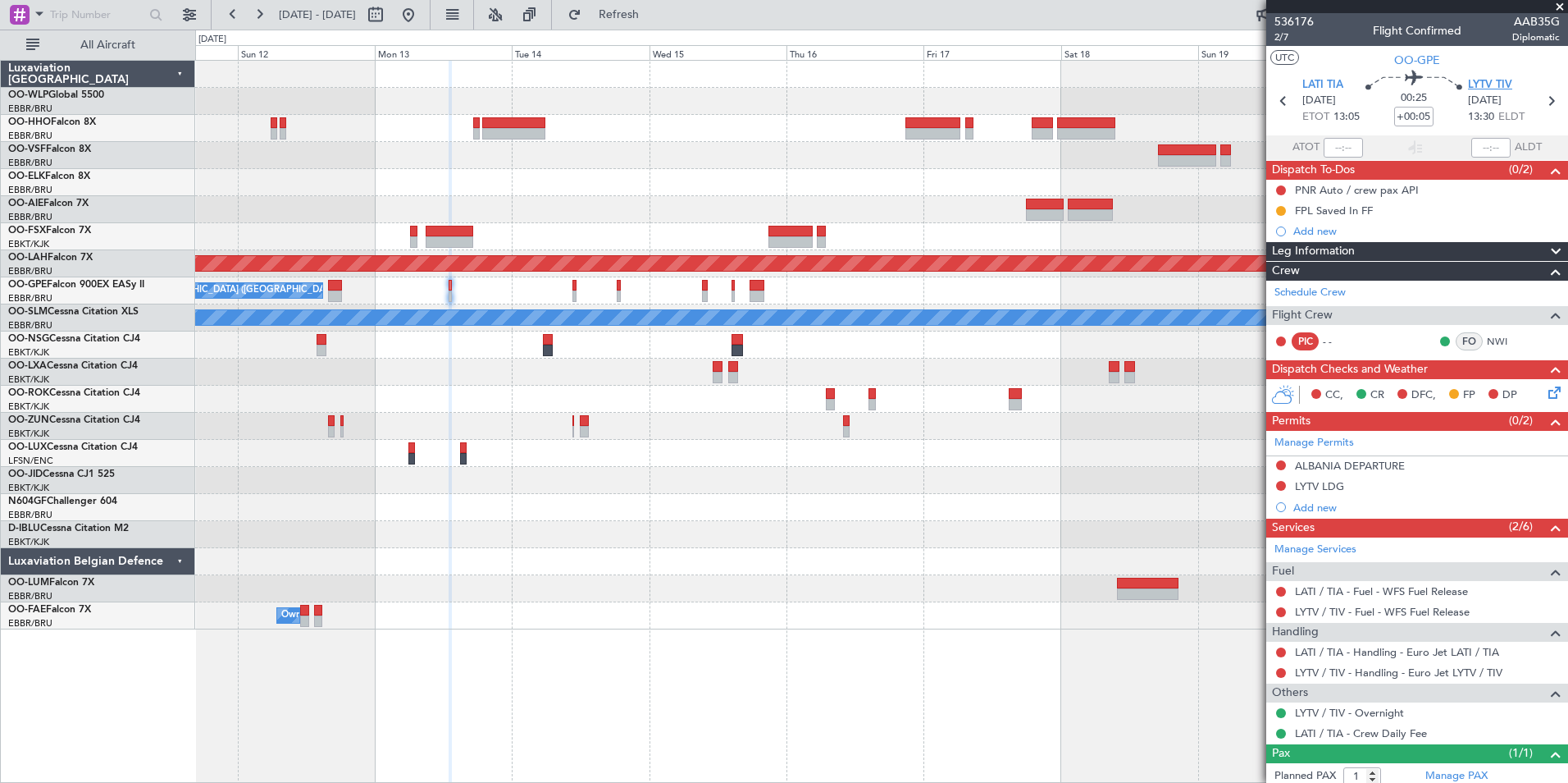
click at [1496, 85] on span "LYTV TIV" at bounding box center [1491, 86] width 44 height 17
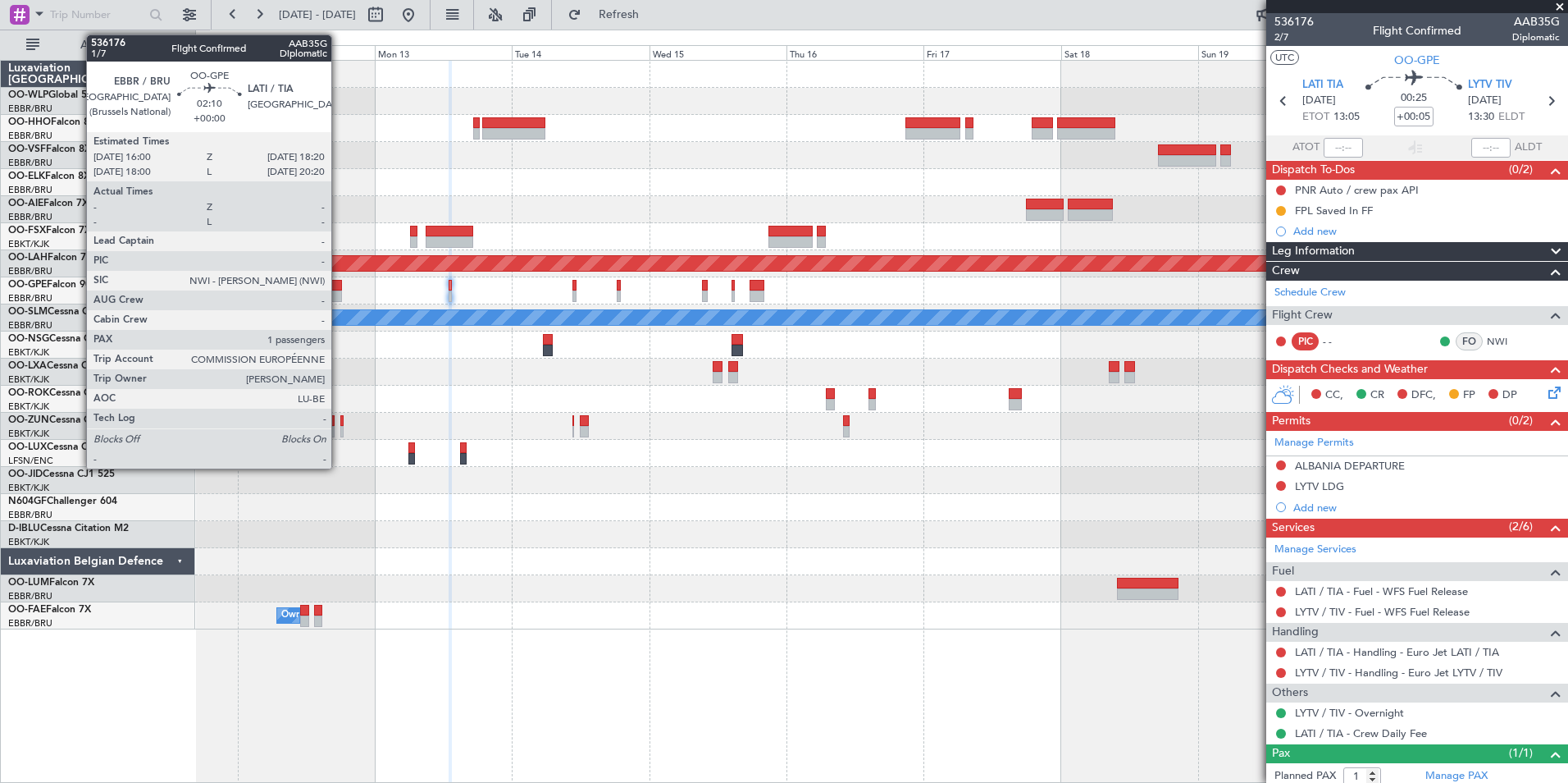
click at [336, 289] on div at bounding box center [335, 285] width 14 height 11
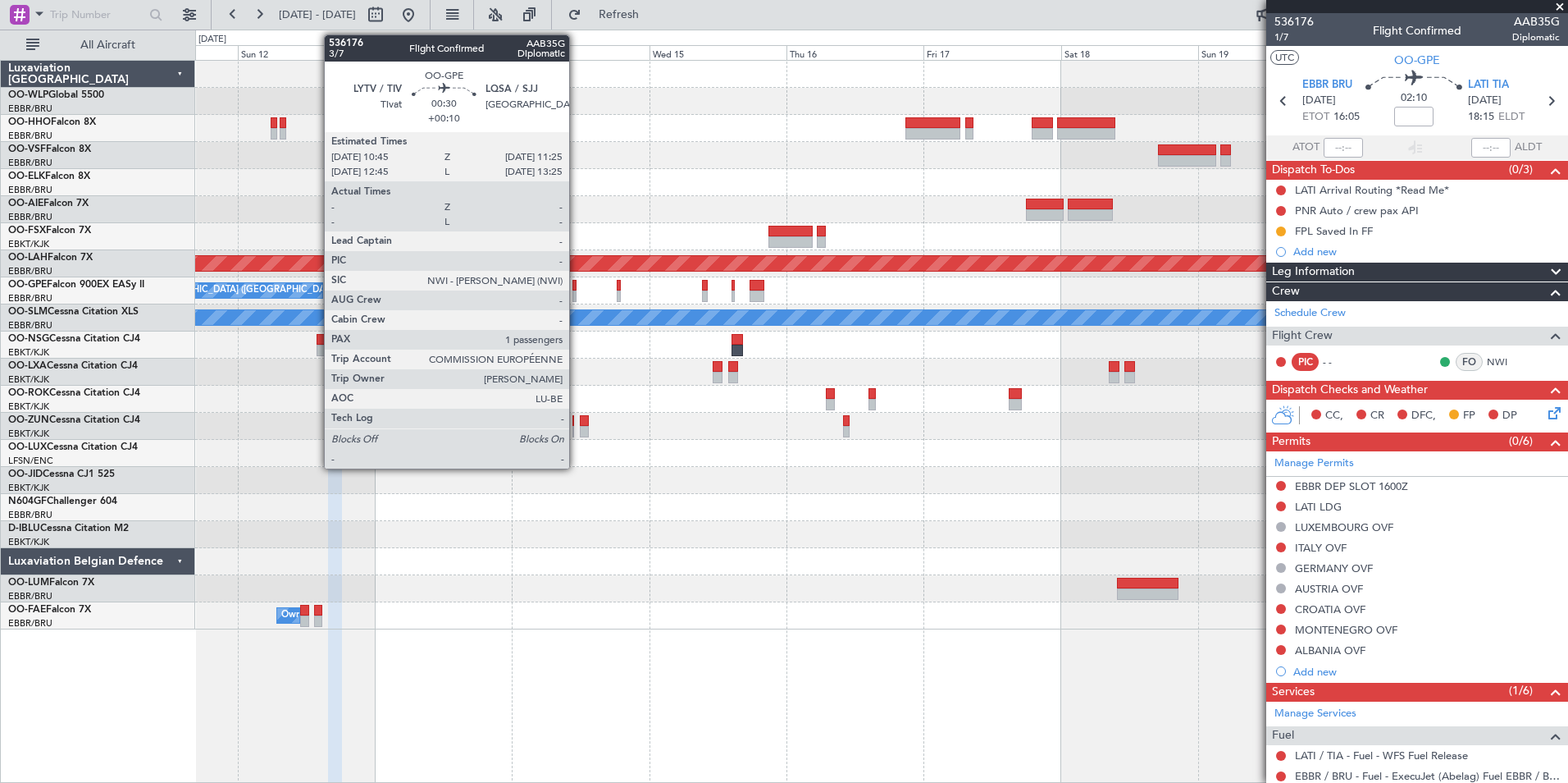
click at [577, 298] on div at bounding box center [574, 296] width 4 height 11
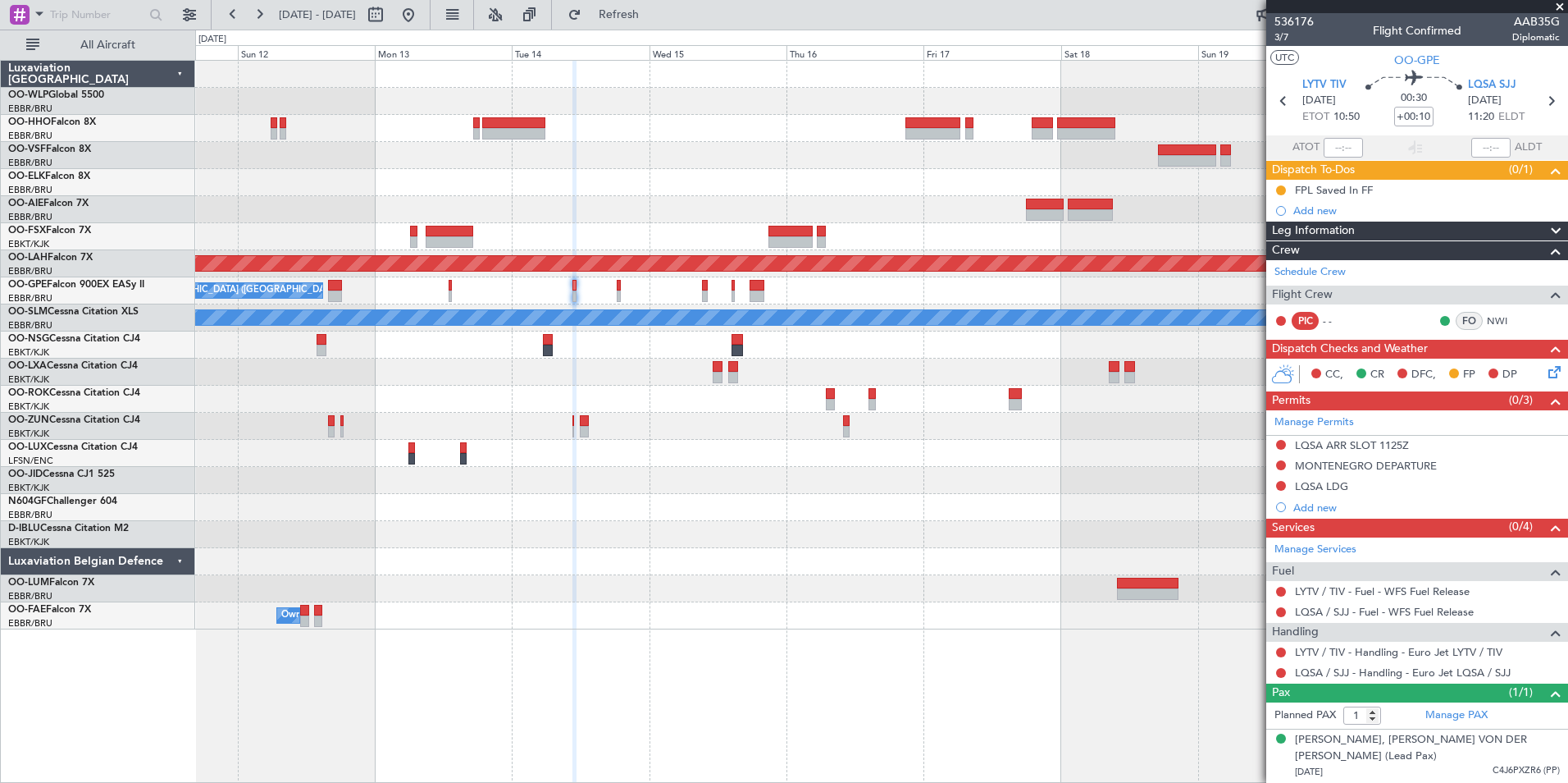
click at [1280, 463] on button at bounding box center [1281, 465] width 10 height 10
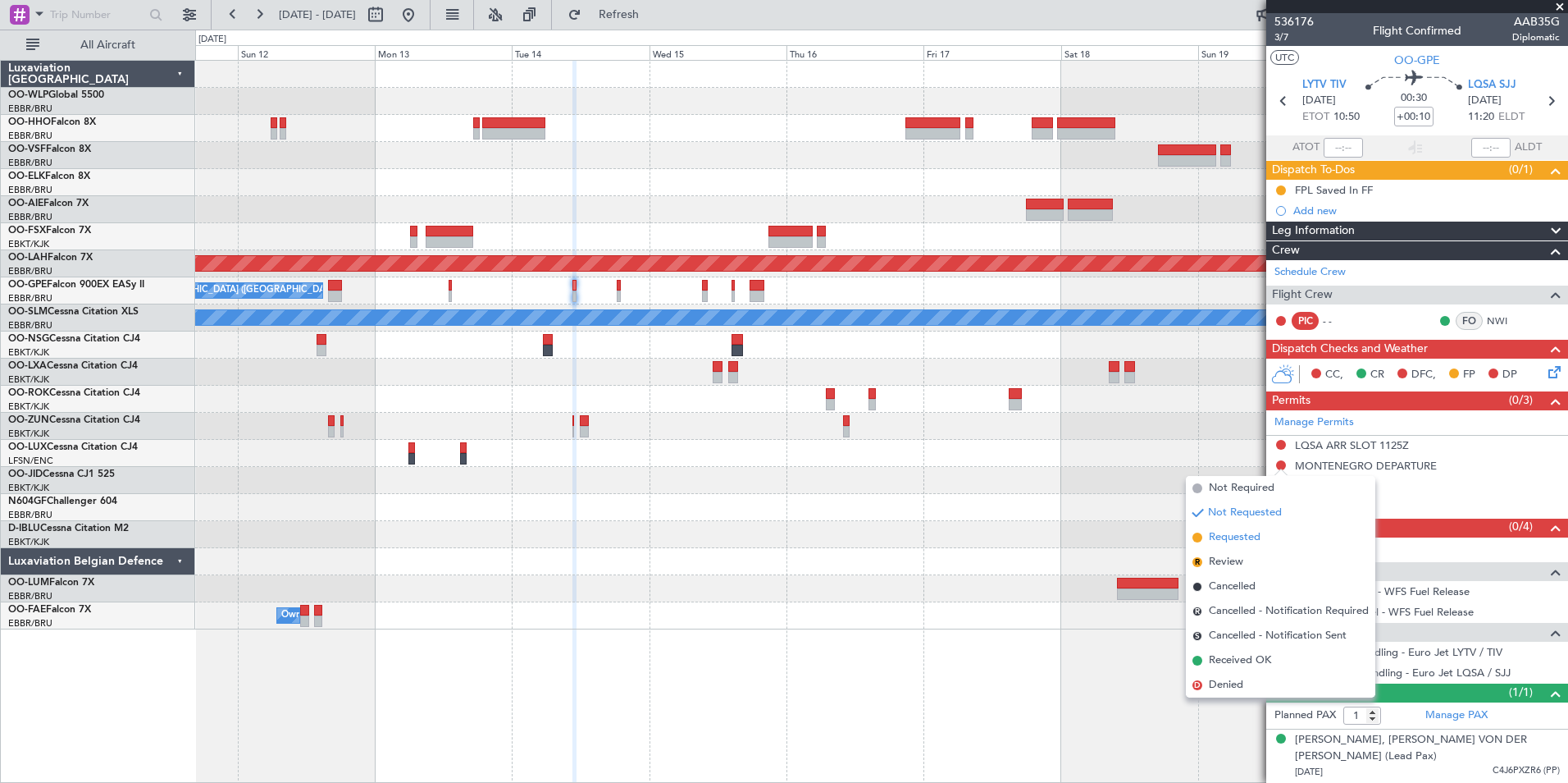
click at [1252, 540] on span "Requested" at bounding box center [1235, 538] width 52 height 17
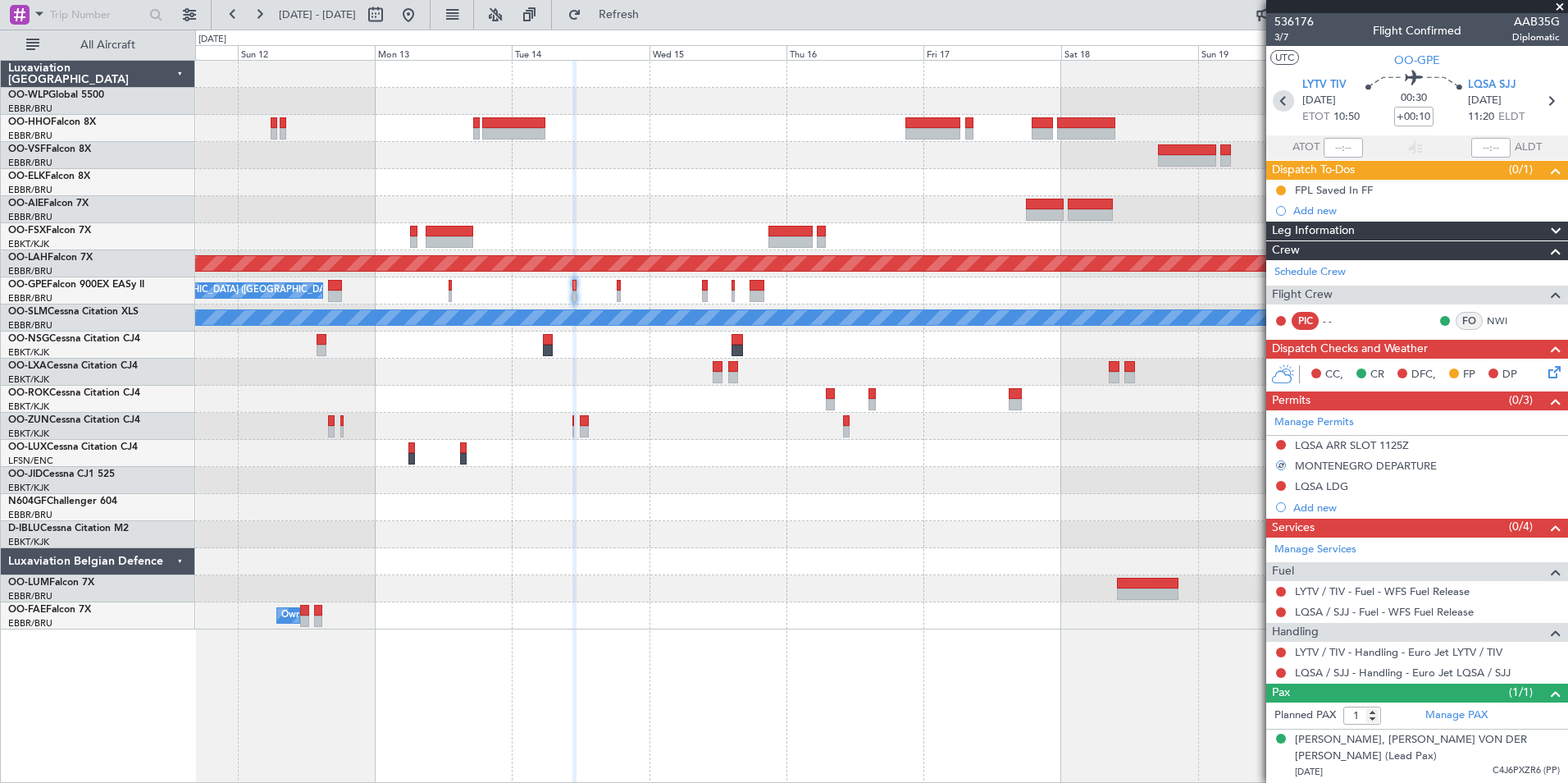
click at [1282, 105] on icon at bounding box center [1283, 101] width 21 height 21
type input "+00:05"
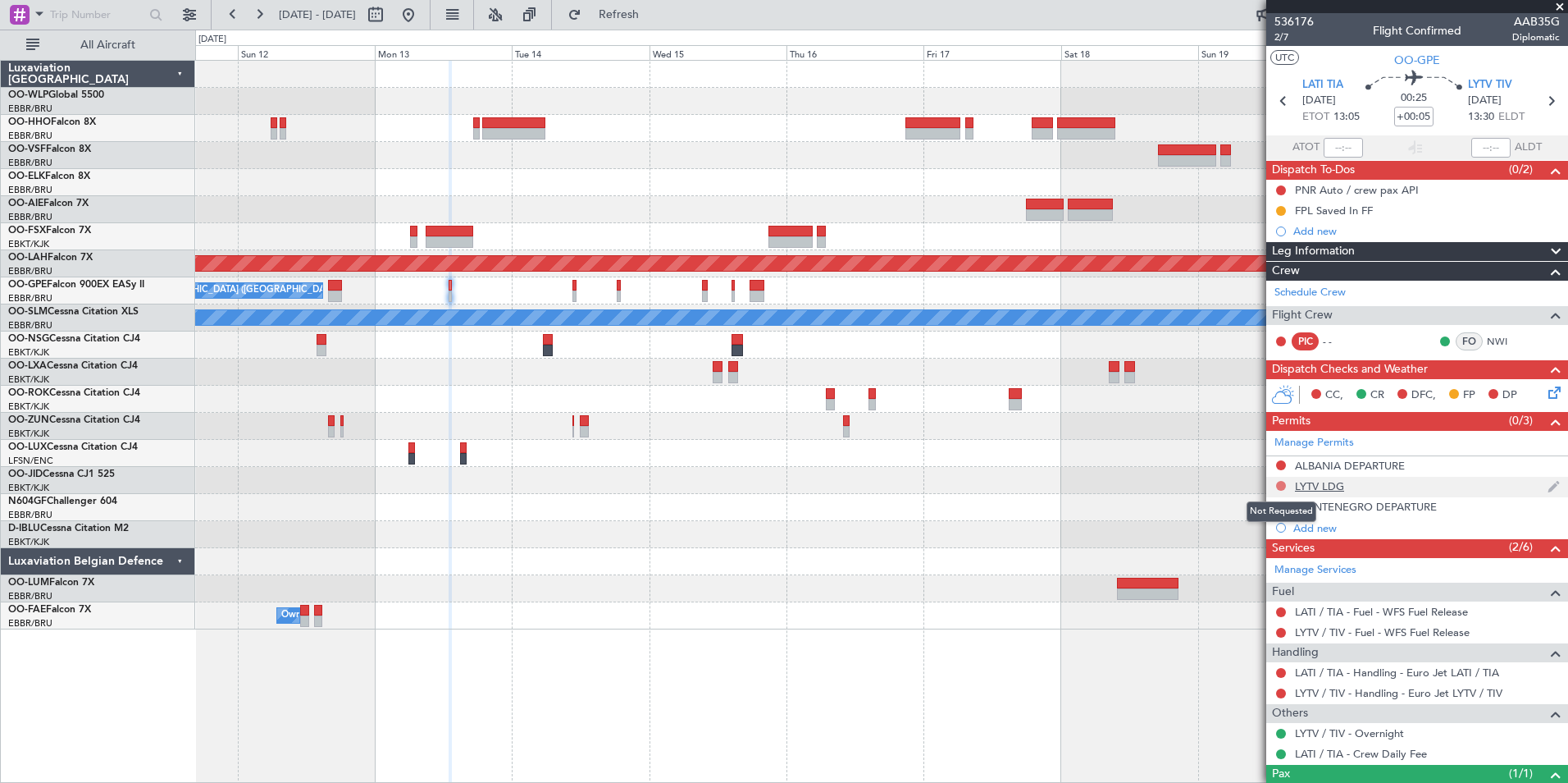
click at [1284, 488] on button at bounding box center [1281, 485] width 10 height 10
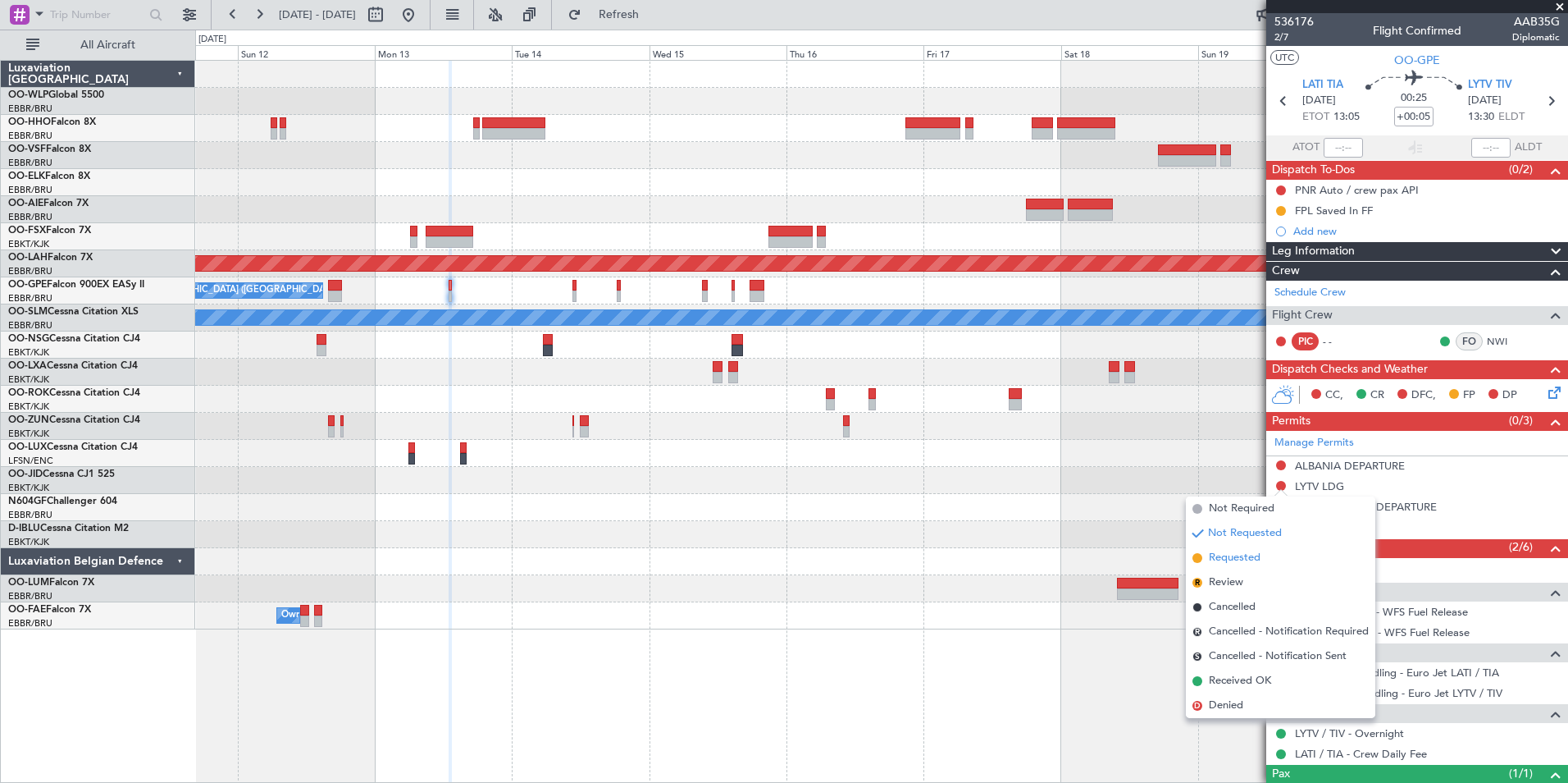
click at [1233, 560] on span "Requested" at bounding box center [1235, 558] width 52 height 17
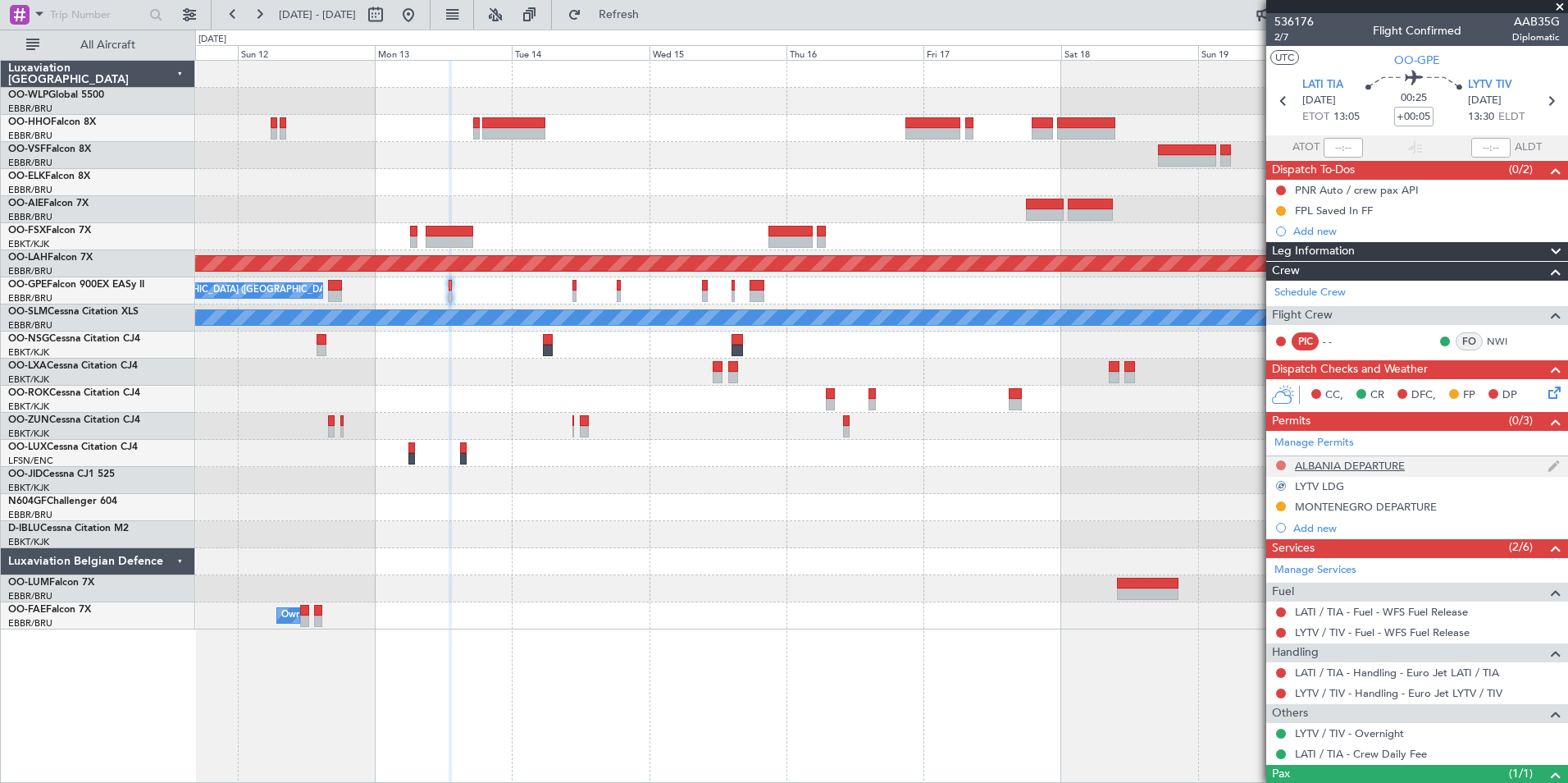
click at [1284, 467] on button at bounding box center [1281, 465] width 10 height 10
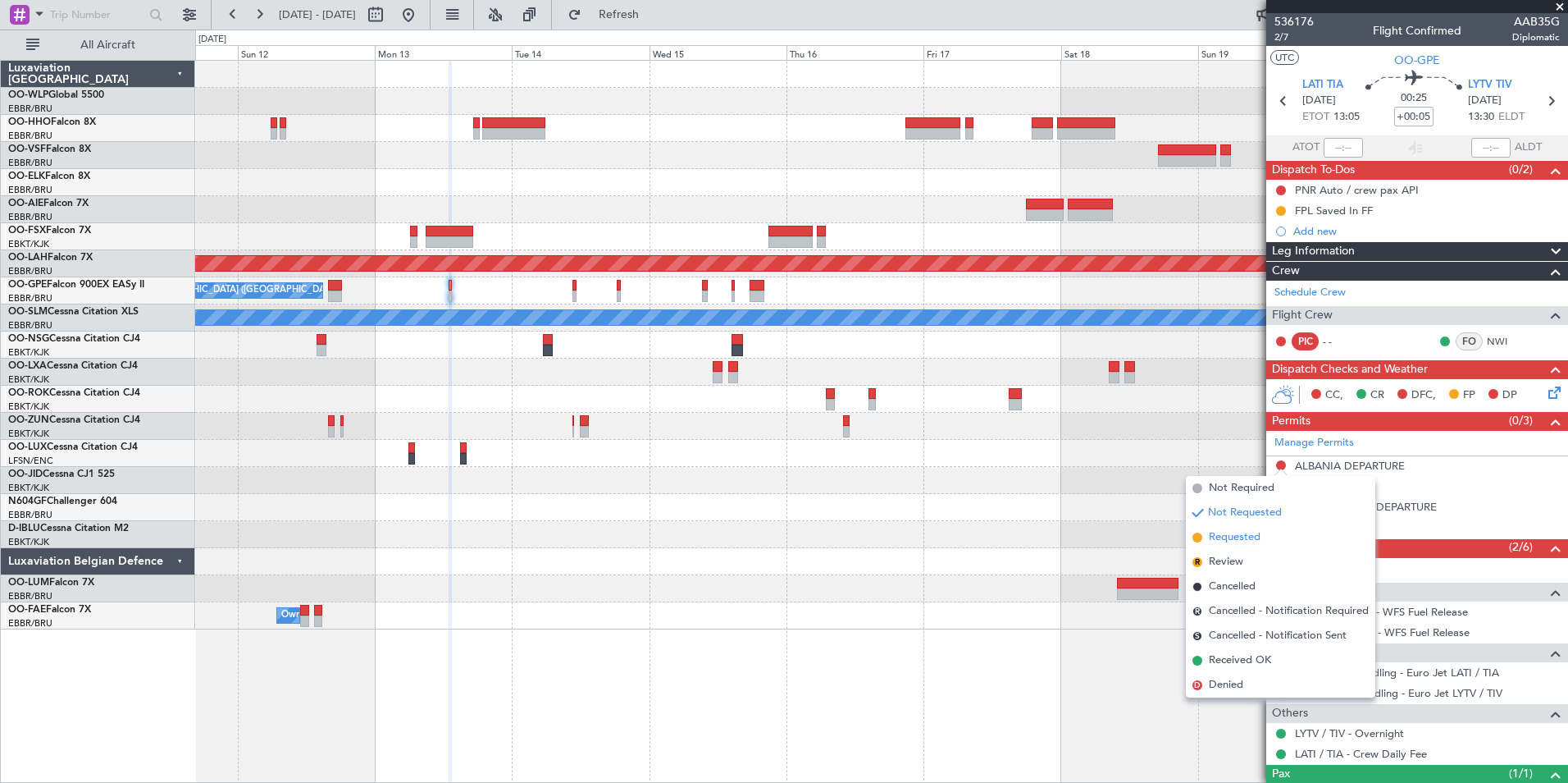
click at [1253, 540] on span "Requested" at bounding box center [1235, 538] width 52 height 17
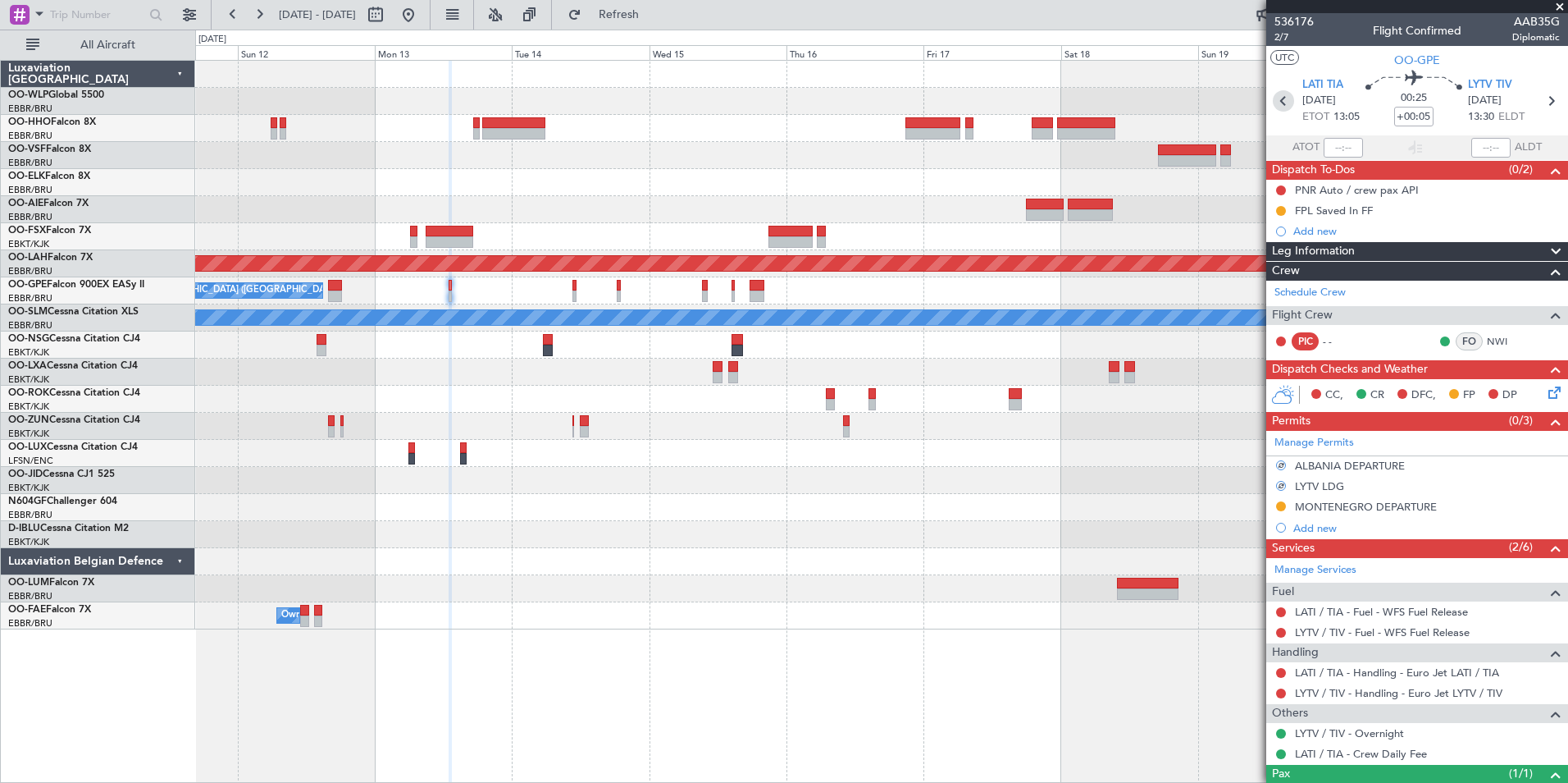
click at [1273, 108] on icon at bounding box center [1283, 101] width 21 height 21
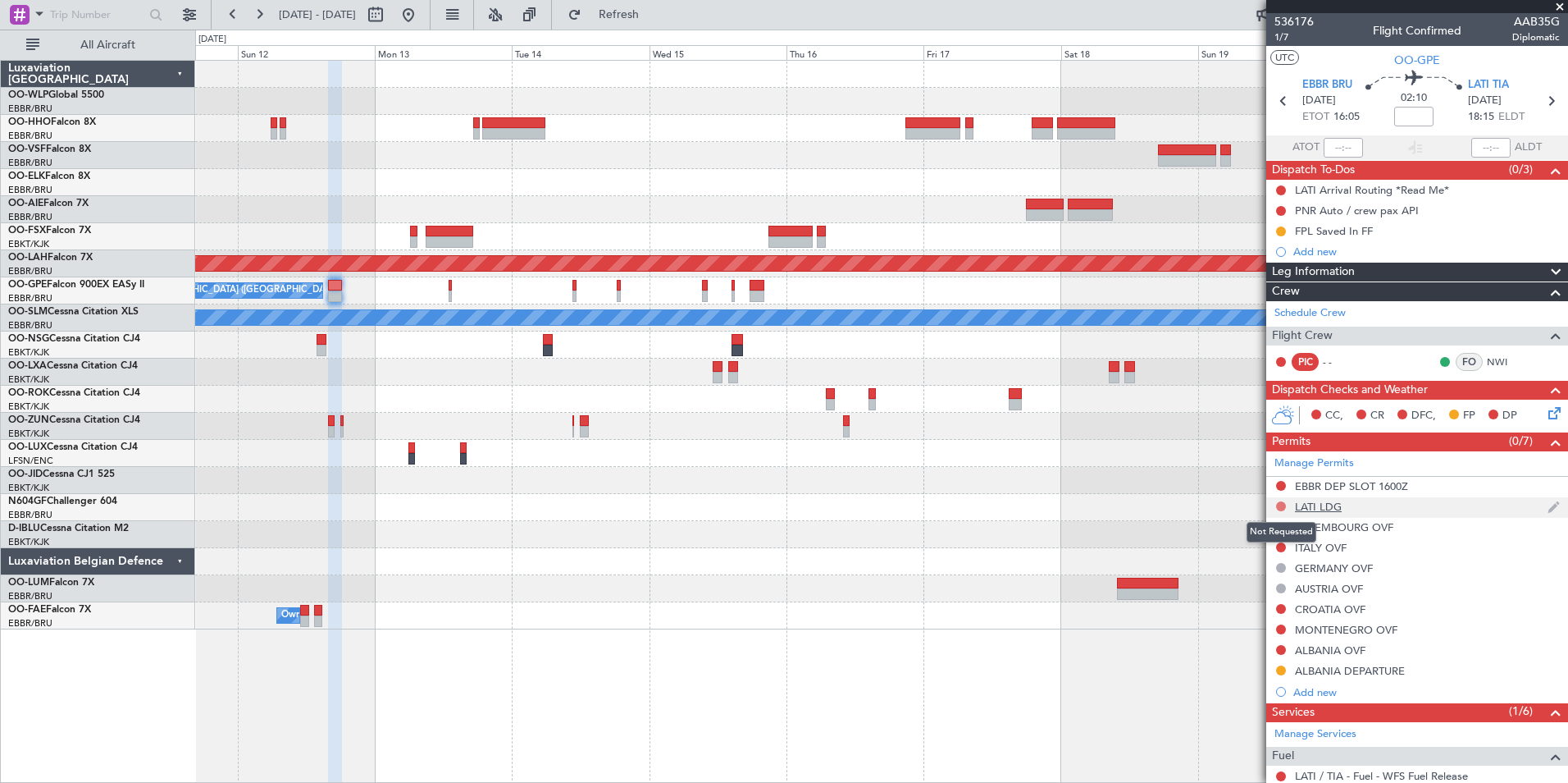
click at [1281, 509] on button at bounding box center [1281, 506] width 10 height 10
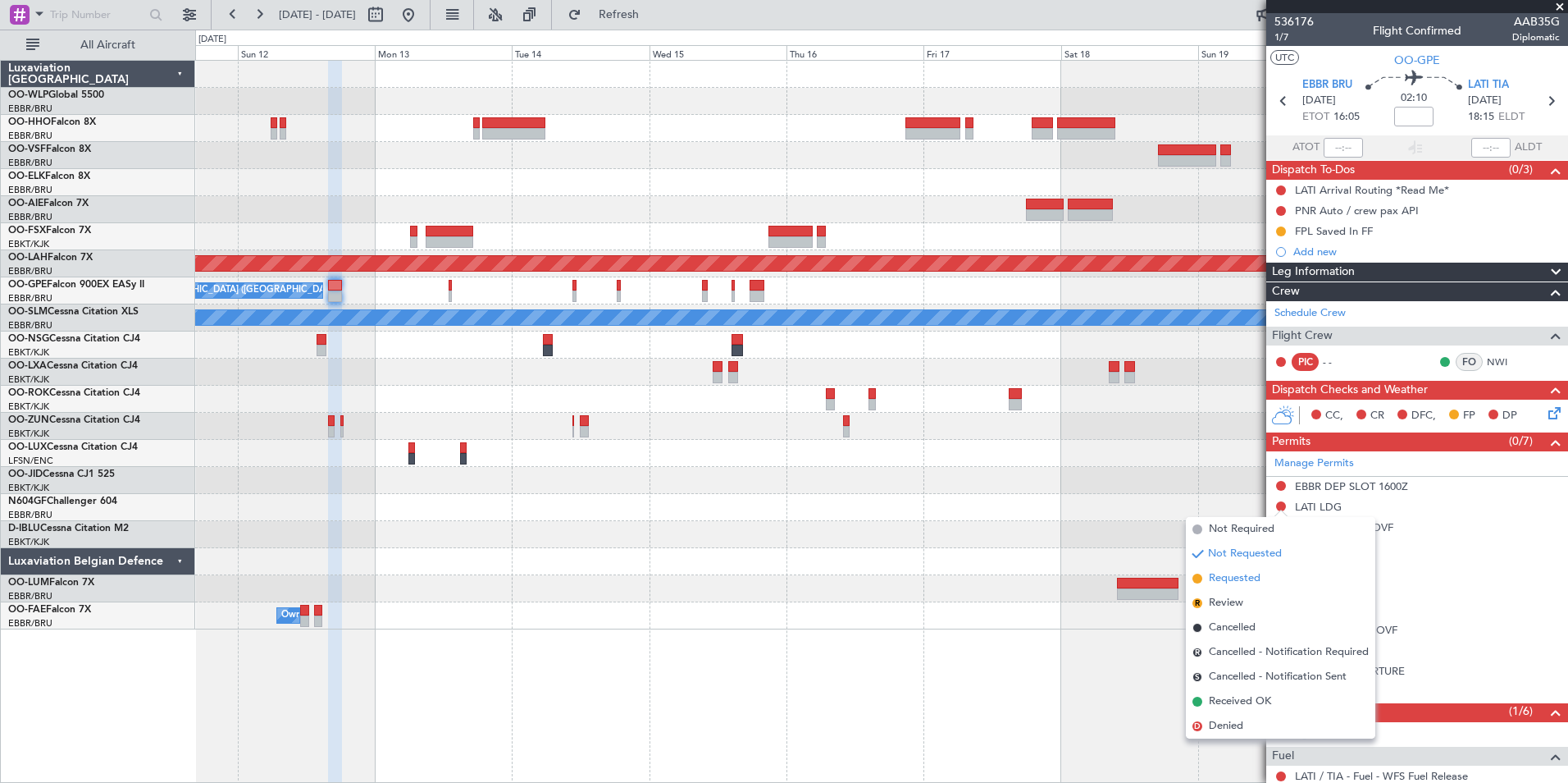
click at [1247, 582] on span "Requested" at bounding box center [1235, 578] width 52 height 17
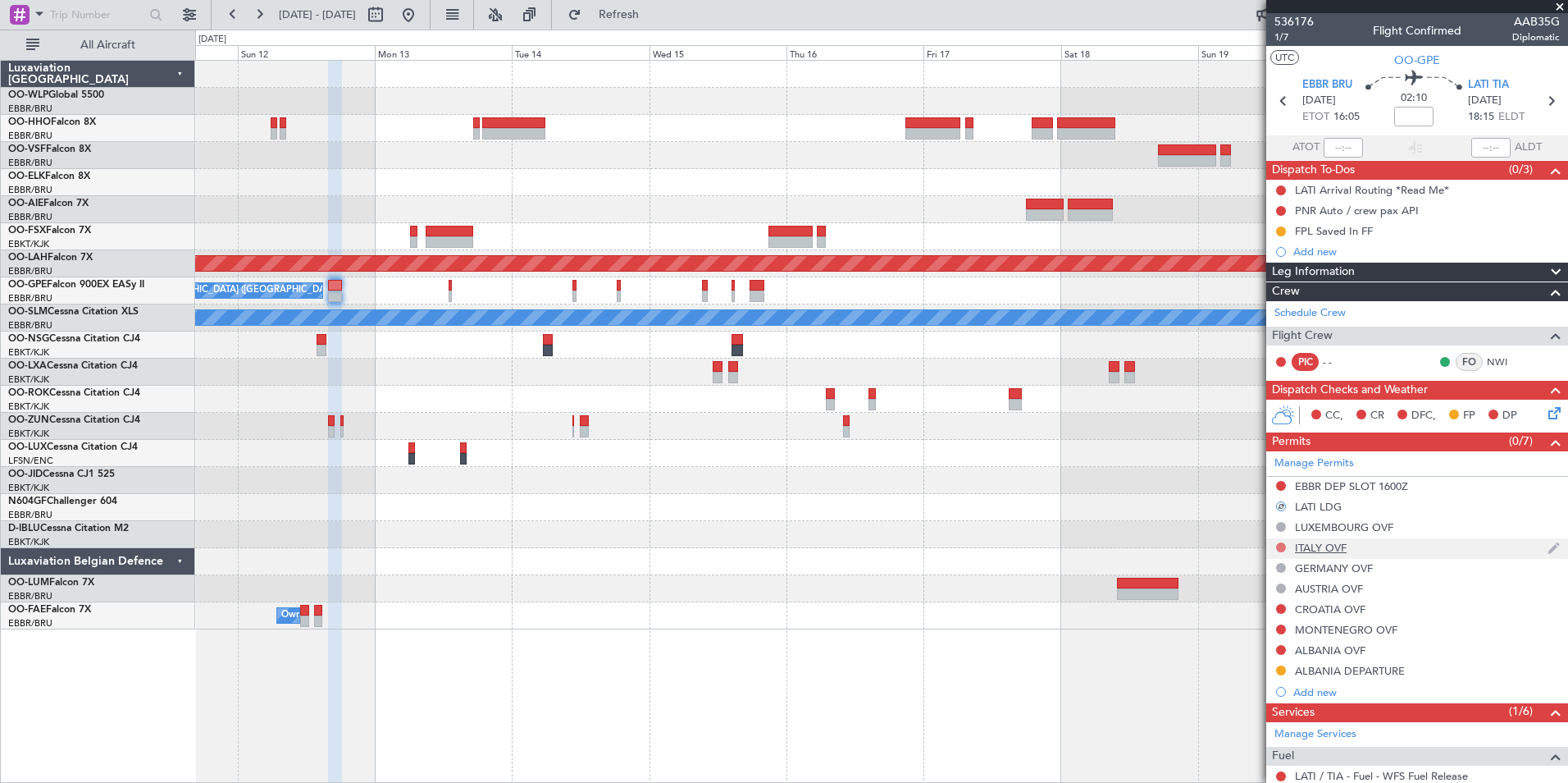
click at [1280, 547] on button at bounding box center [1281, 547] width 10 height 10
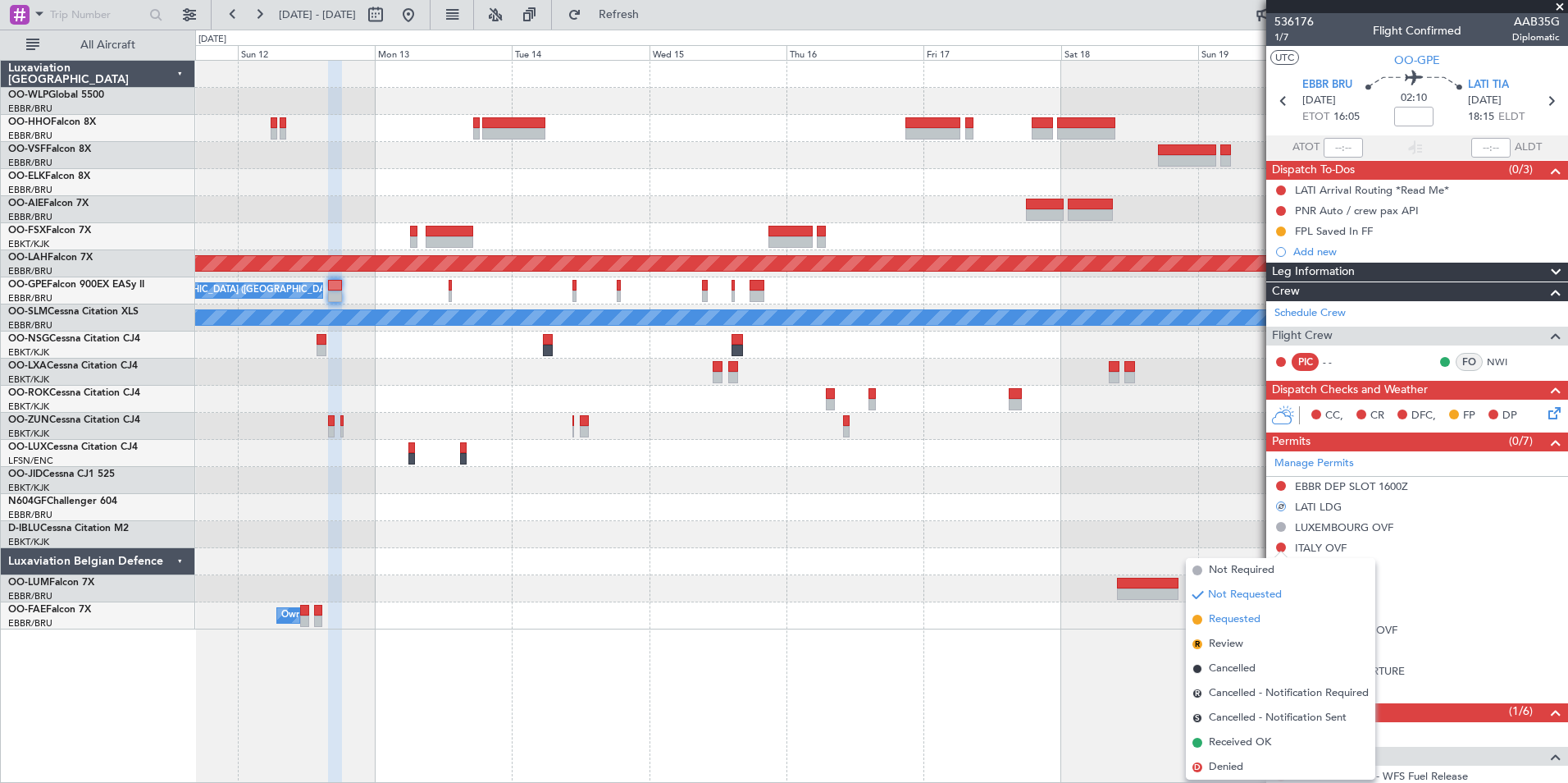
click at [1244, 620] on span "Requested" at bounding box center [1235, 620] width 52 height 17
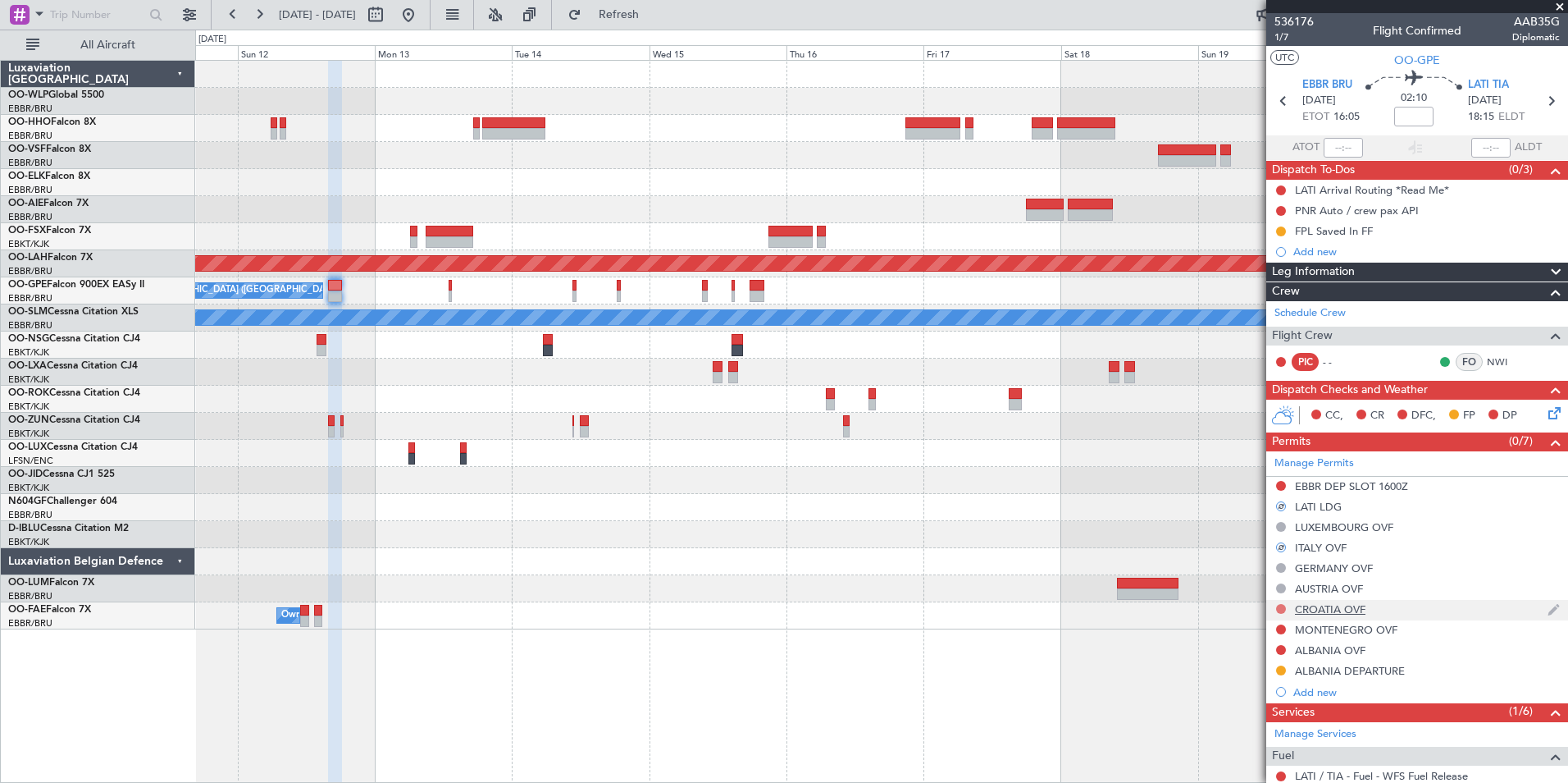
click at [1279, 608] on button at bounding box center [1281, 609] width 10 height 10
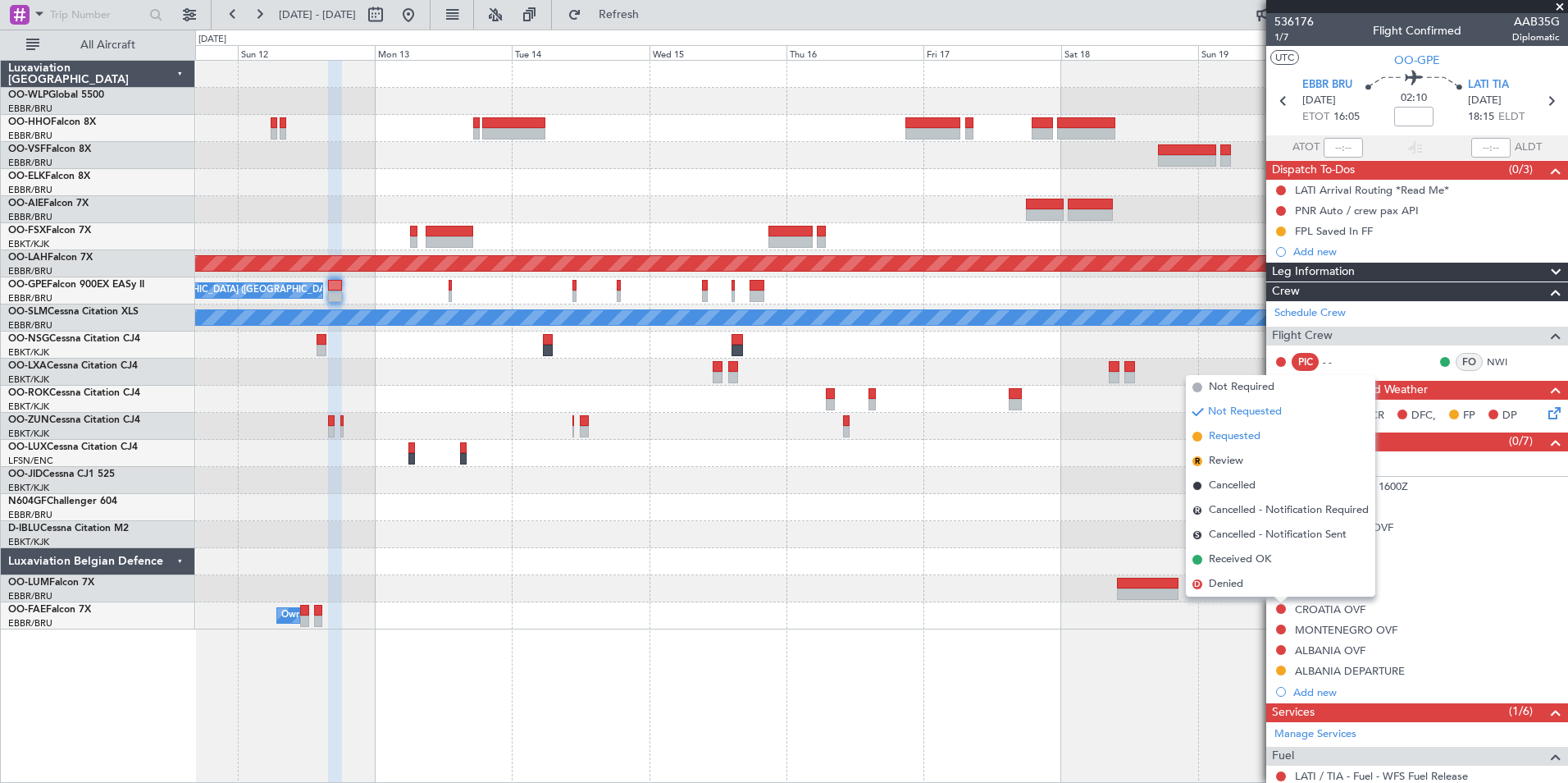
click at [1251, 436] on span "Requested" at bounding box center [1235, 437] width 52 height 17
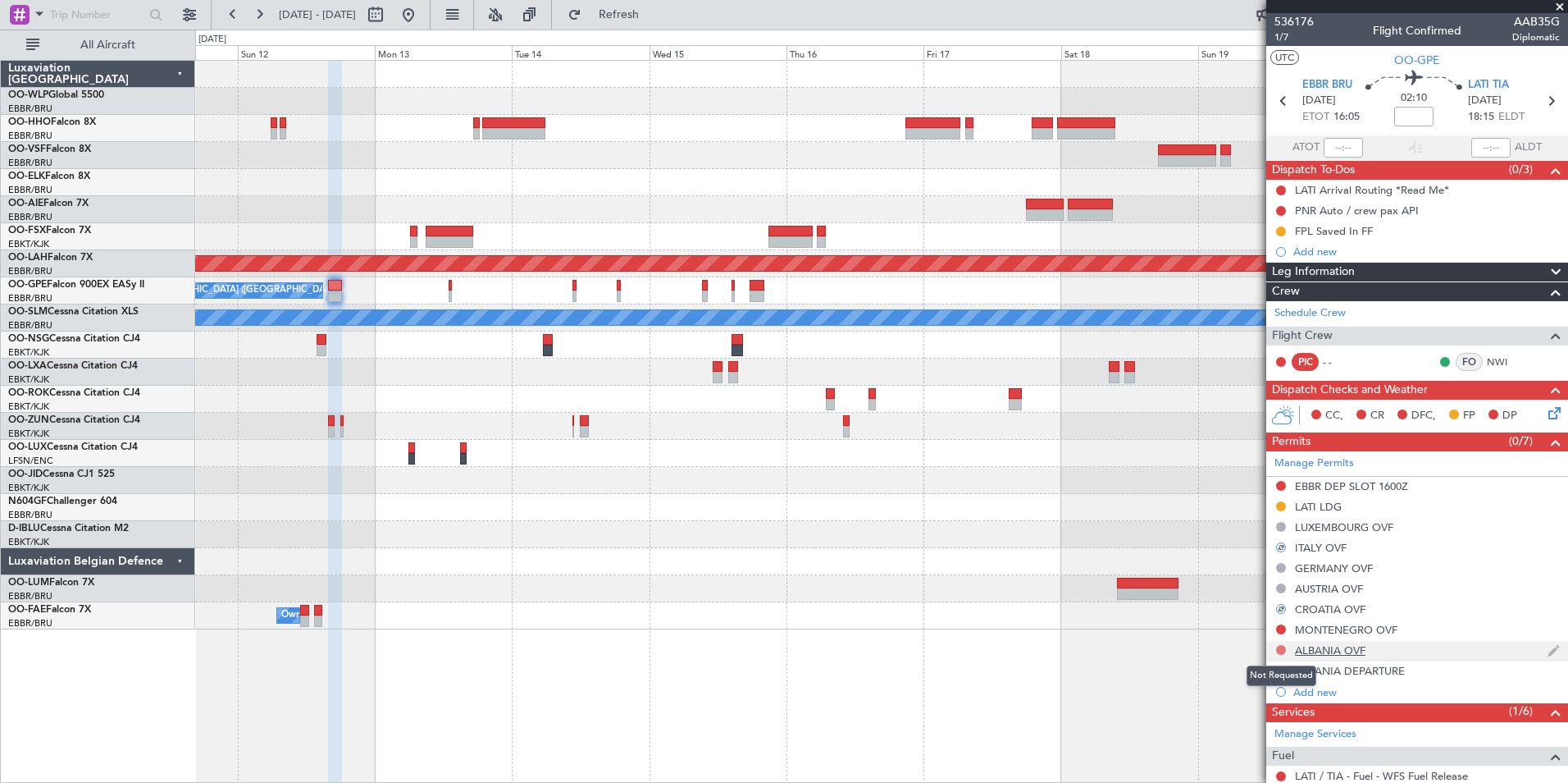
click at [1281, 646] on button at bounding box center [1281, 649] width 10 height 10
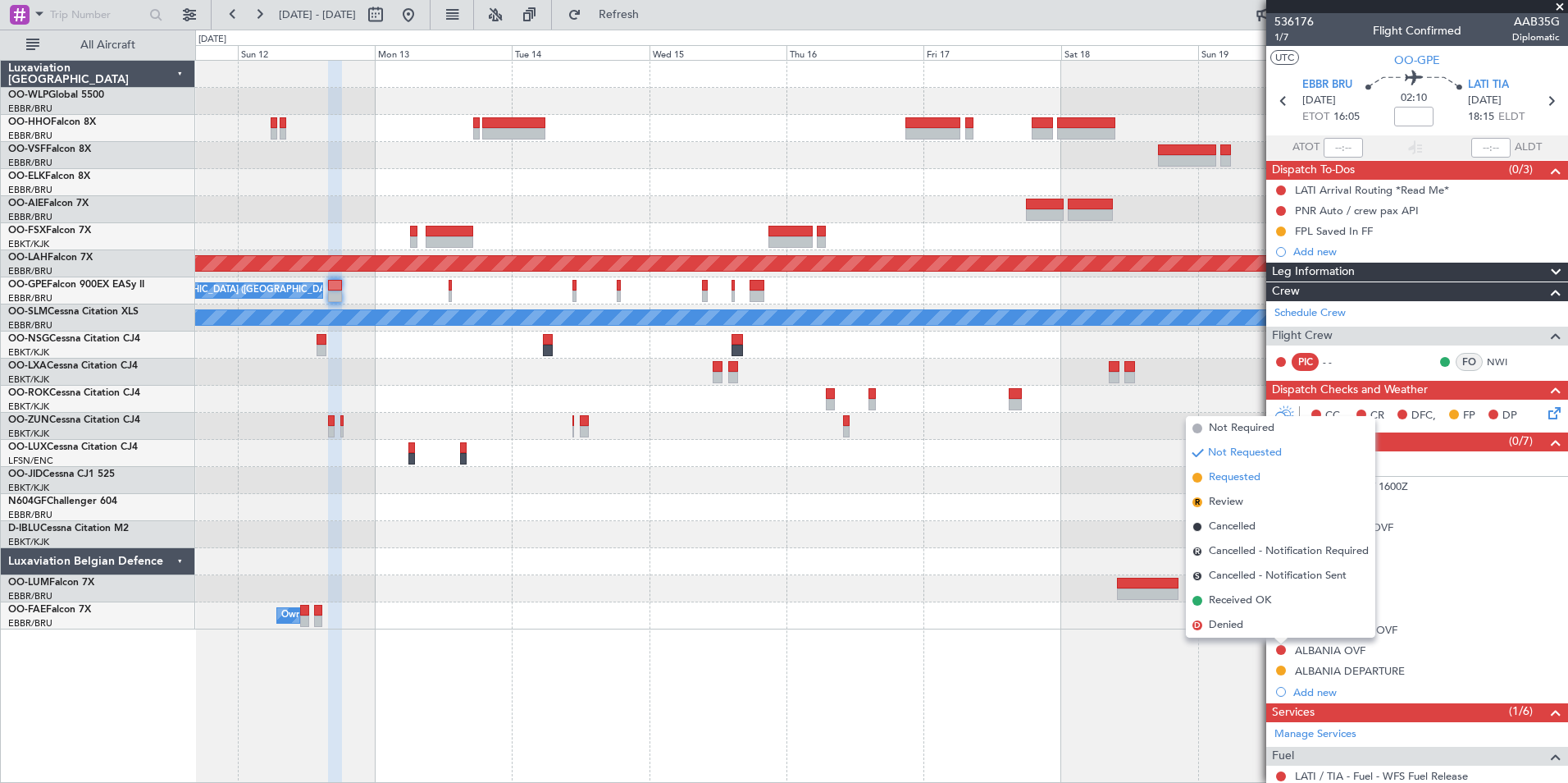
click at [1235, 480] on span "Requested" at bounding box center [1235, 478] width 52 height 17
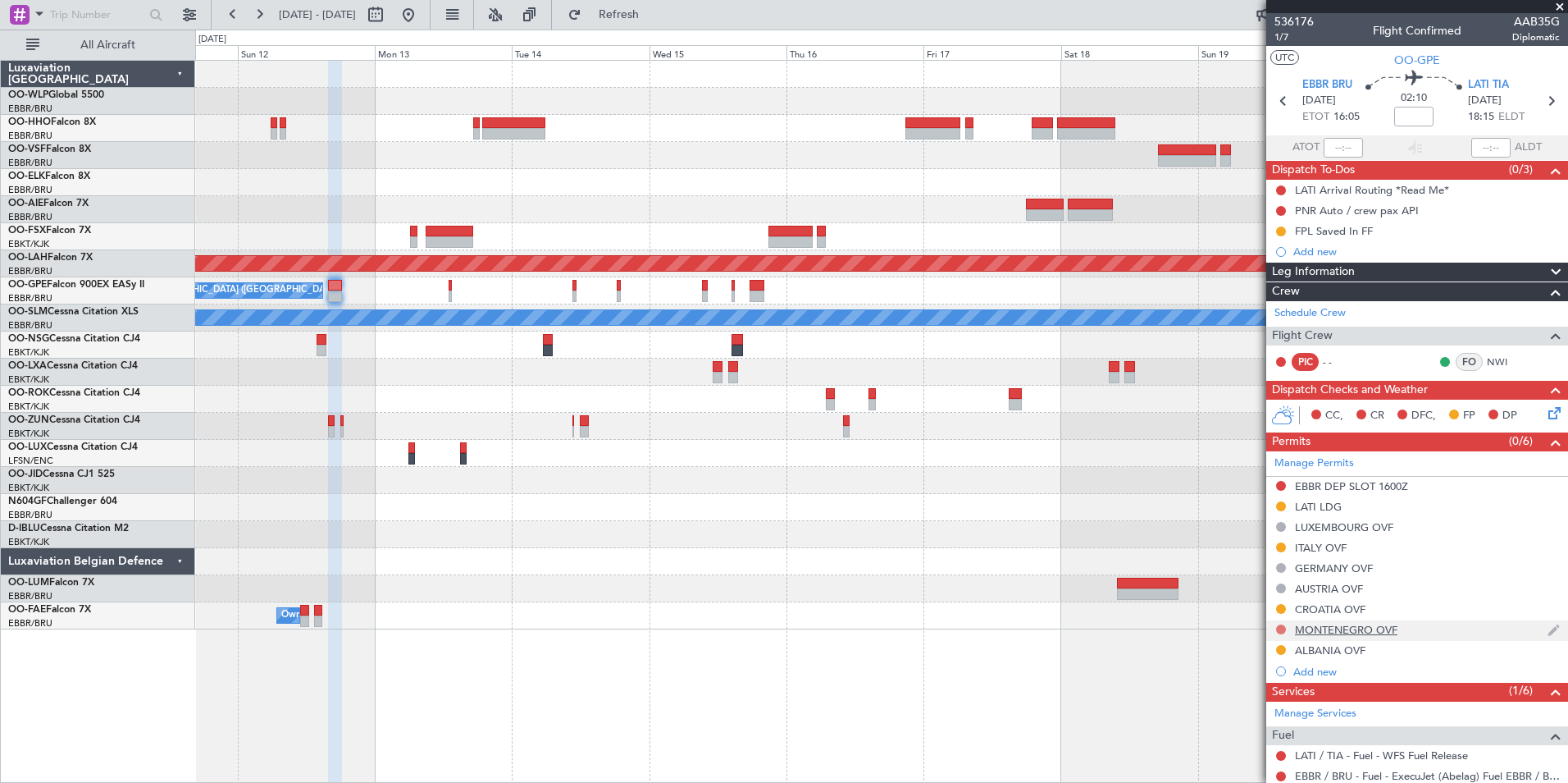
click at [1278, 627] on button at bounding box center [1281, 629] width 10 height 10
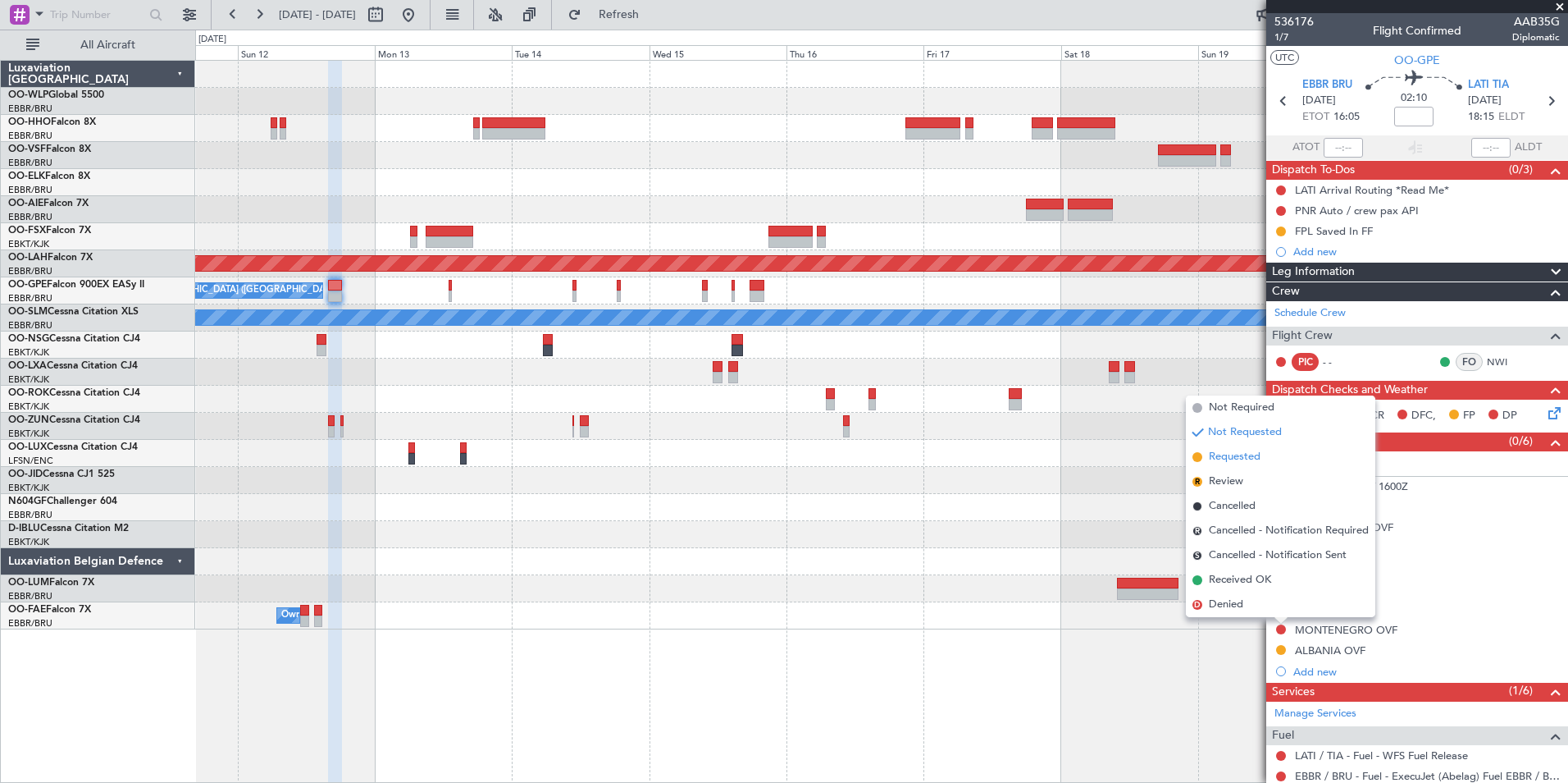
click at [1222, 464] on span "Requested" at bounding box center [1235, 457] width 52 height 17
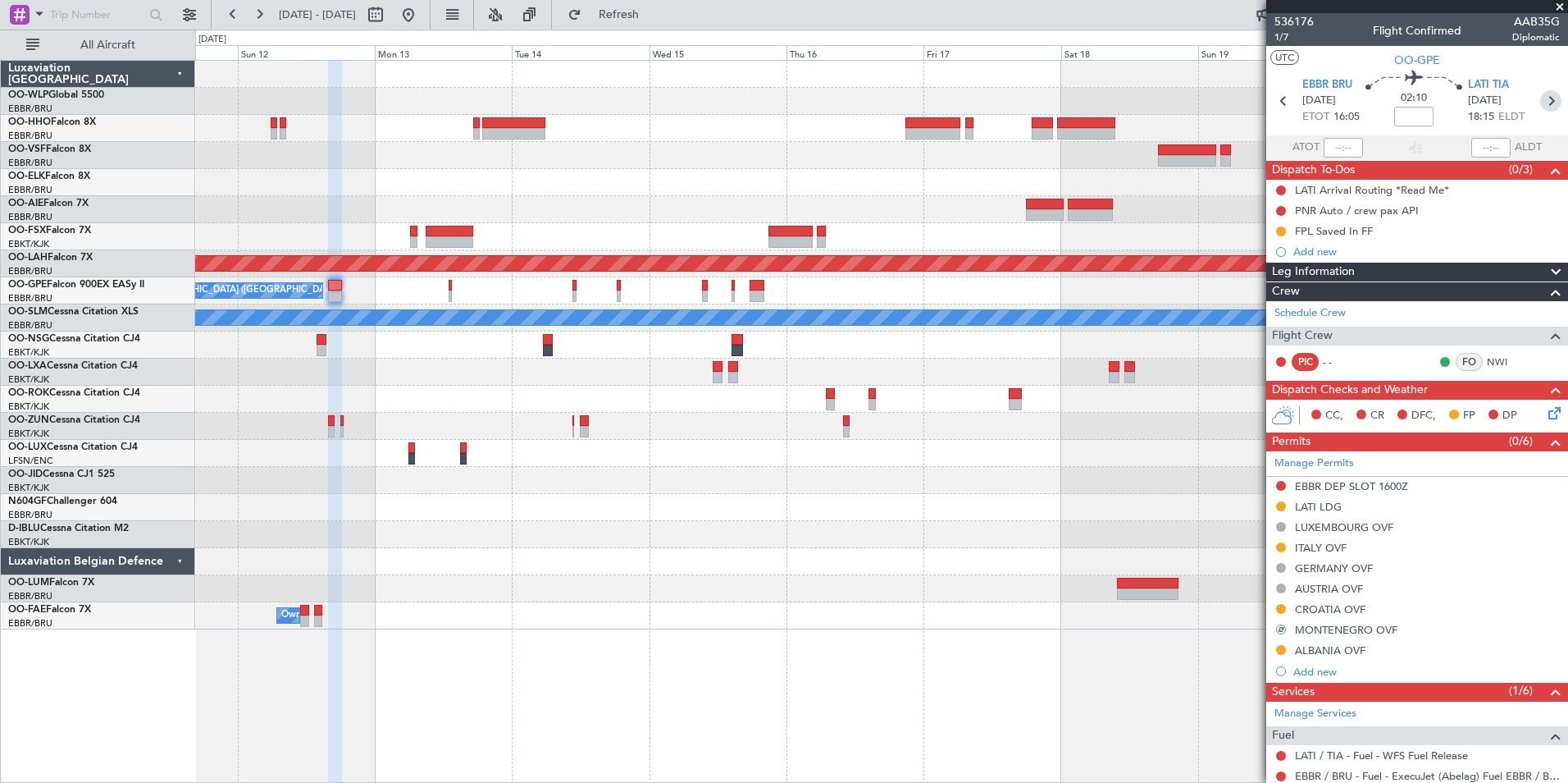
click at [1541, 108] on icon at bounding box center [1550, 101] width 21 height 21
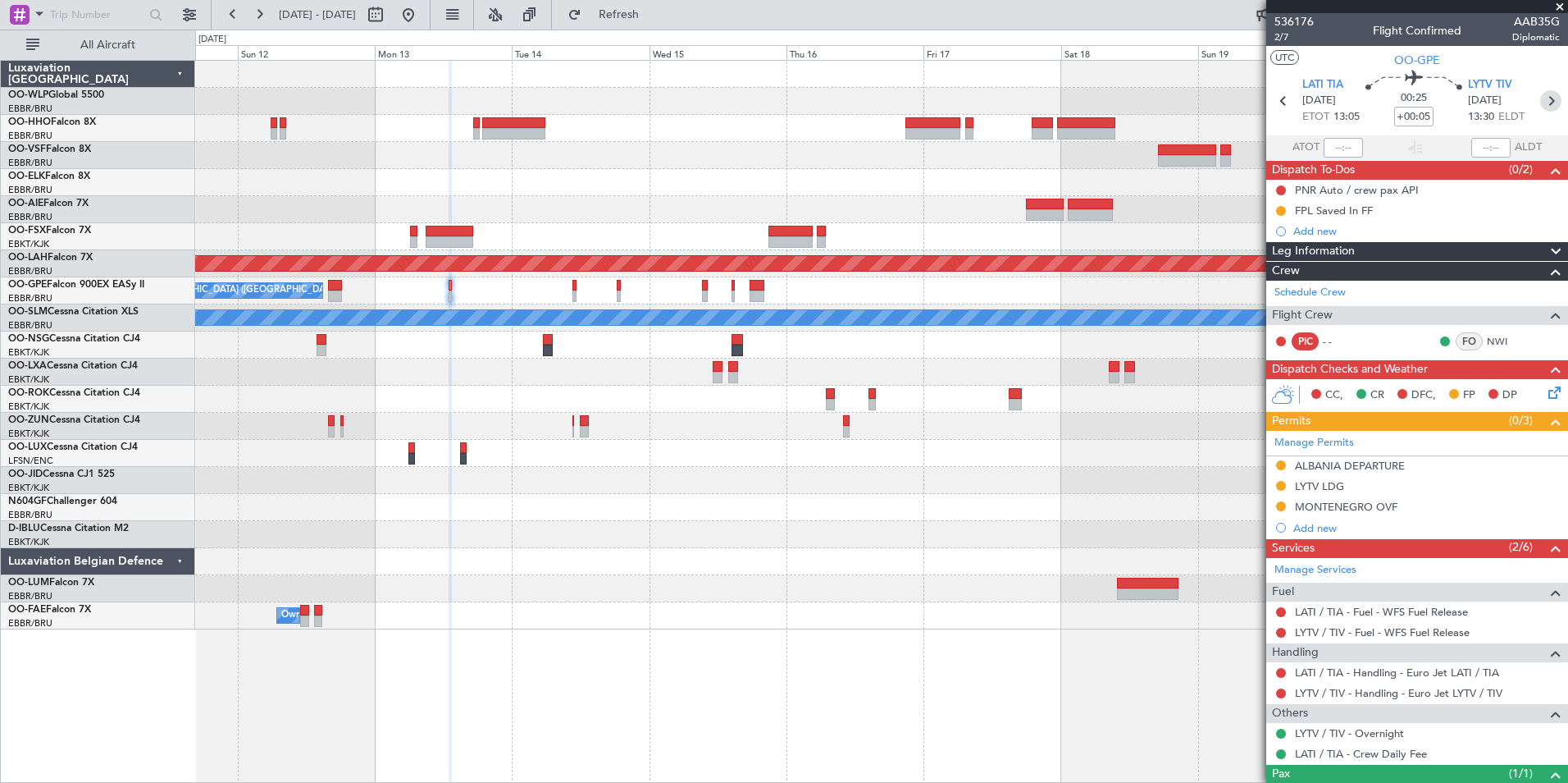
click at [1540, 102] on icon at bounding box center [1550, 101] width 21 height 21
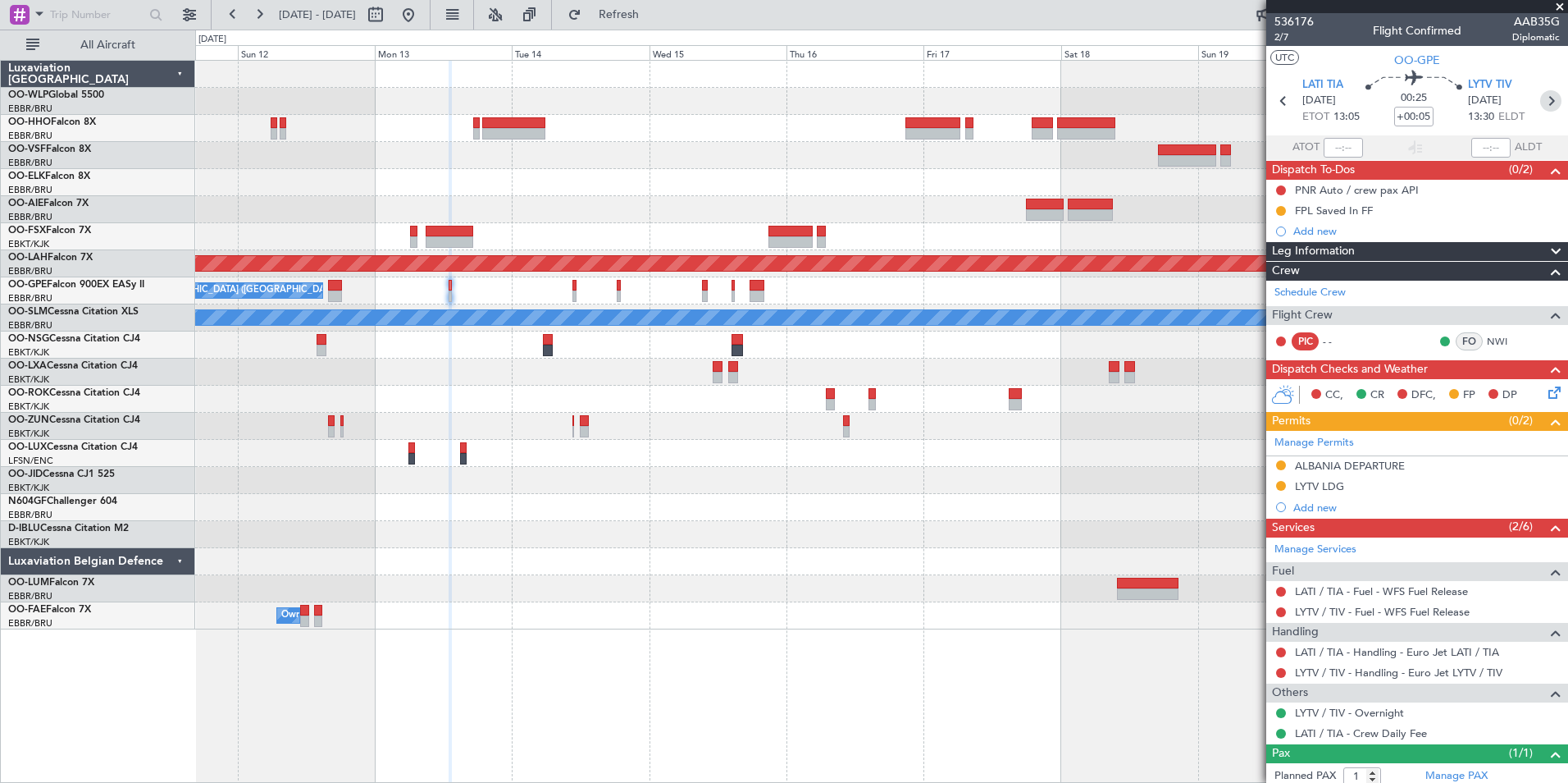
click at [1542, 97] on icon at bounding box center [1550, 101] width 21 height 21
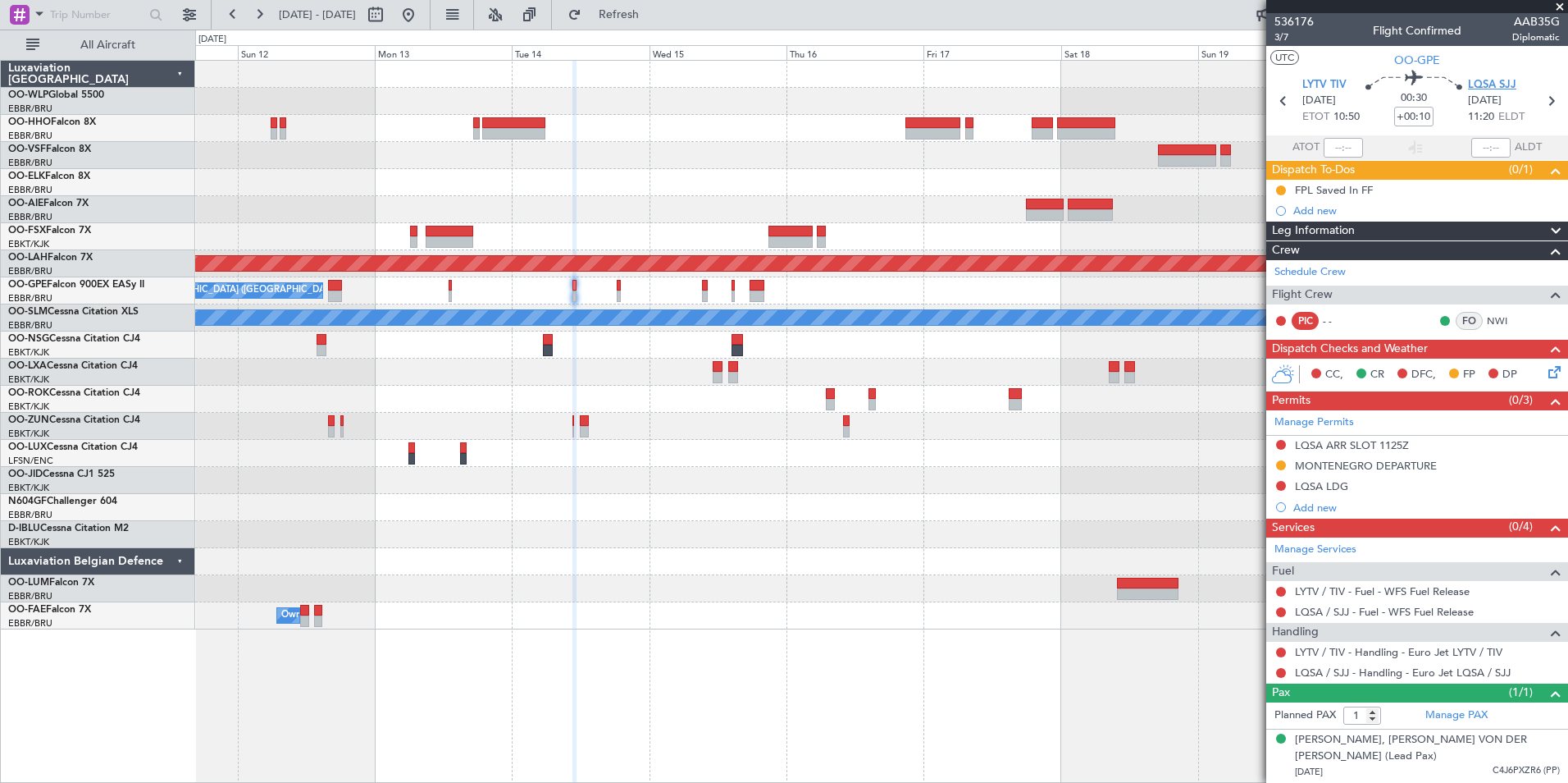
click at [1481, 86] on span "LQSA SJJ" at bounding box center [1492, 86] width 49 height 17
click at [1279, 484] on div "Requested" at bounding box center [1280, 491] width 51 height 20
click at [1287, 481] on div at bounding box center [1281, 486] width 13 height 13
click at [1285, 483] on button at bounding box center [1281, 485] width 10 height 10
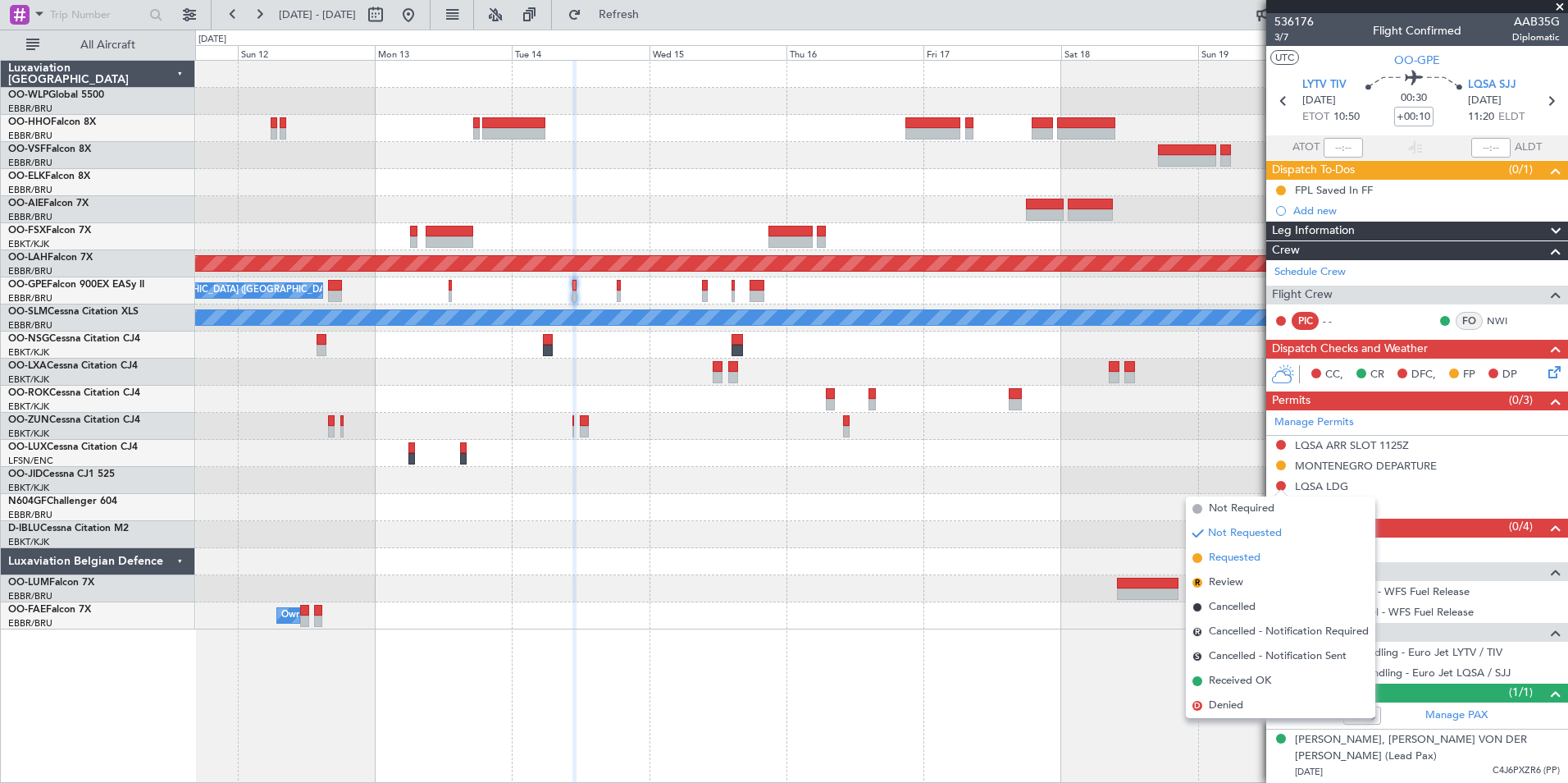
click at [1230, 546] on li "Requested" at bounding box center [1281, 558] width 190 height 25
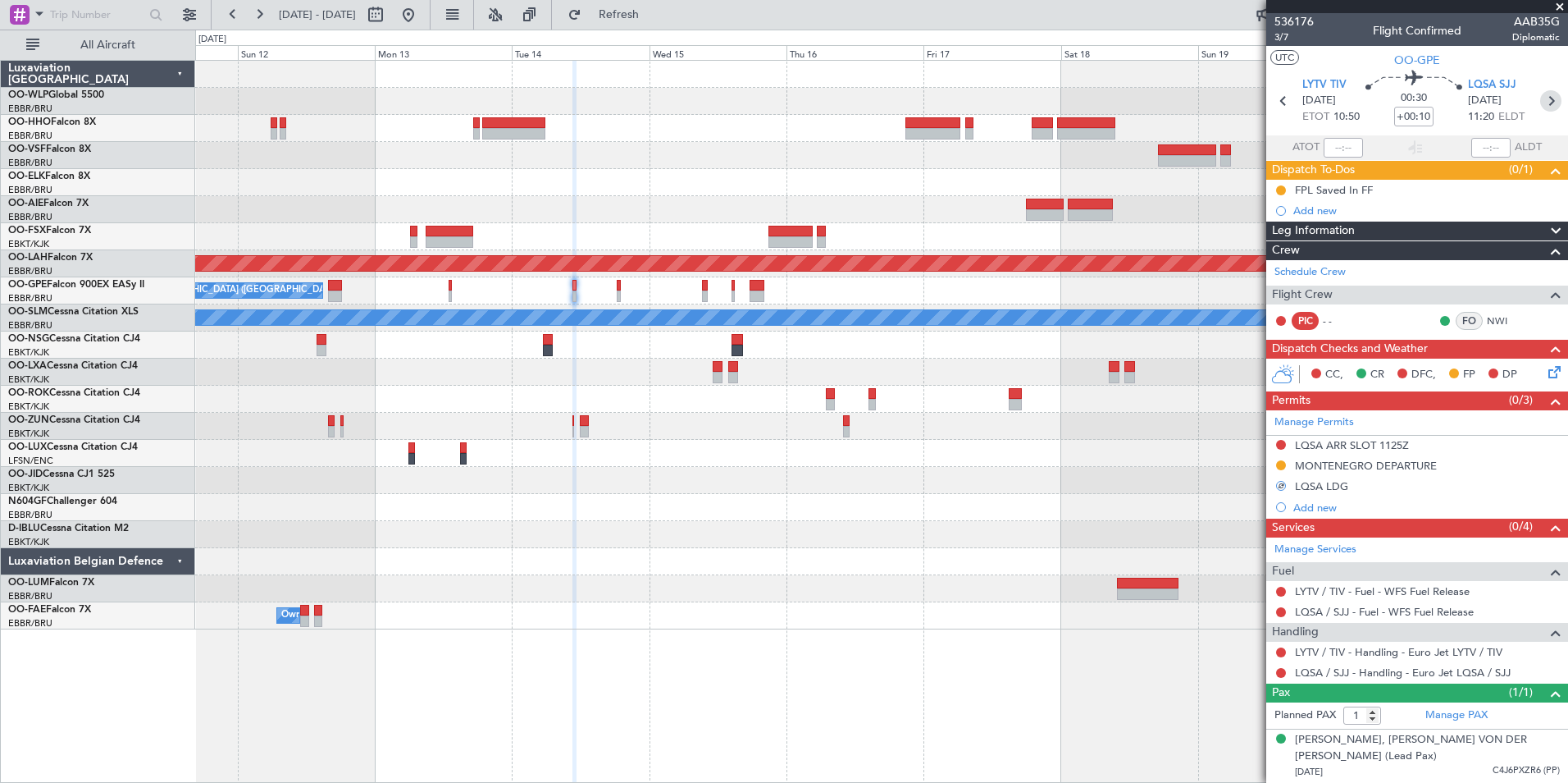
click at [1561, 97] on icon at bounding box center [1550, 101] width 21 height 21
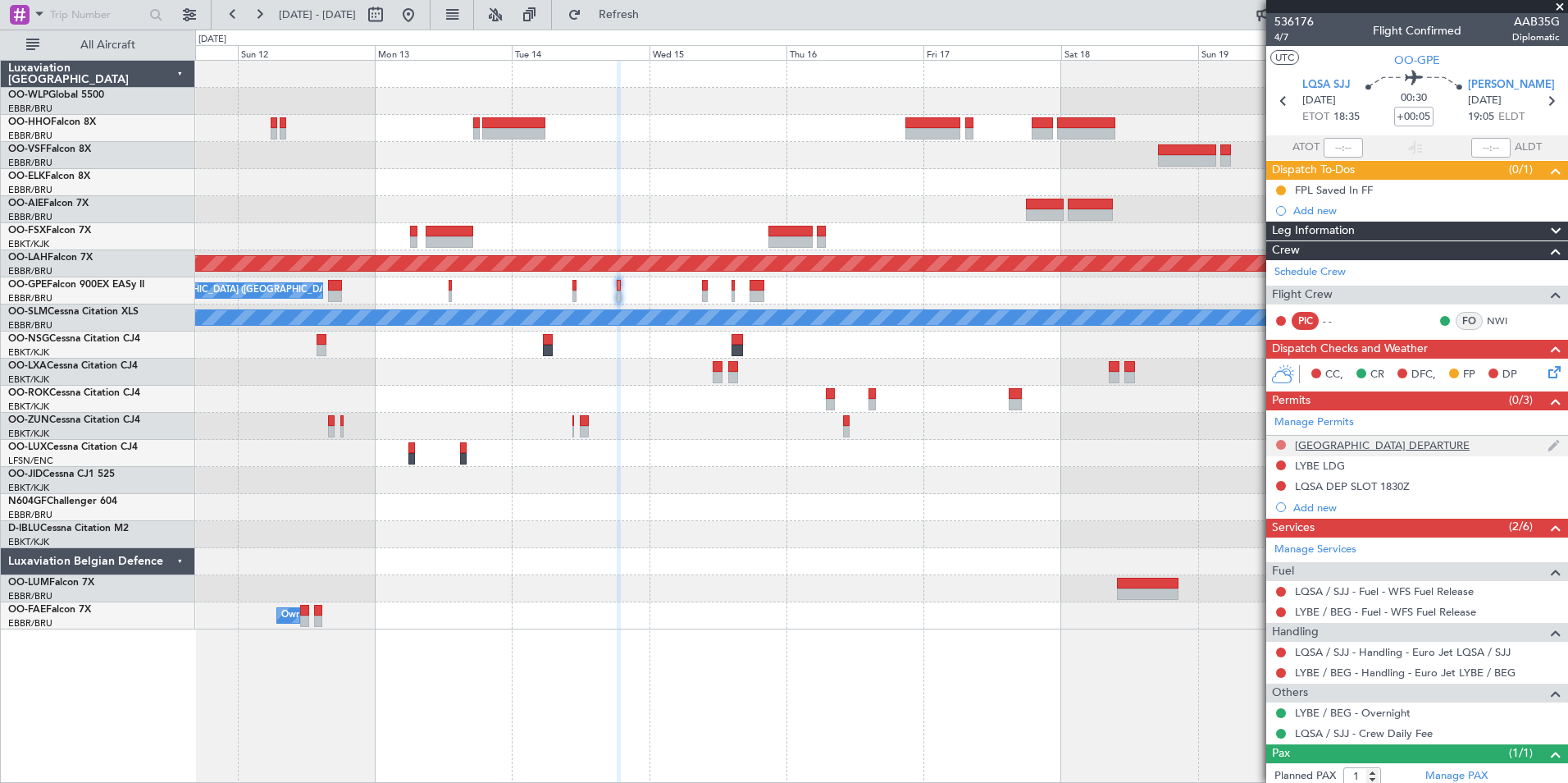
click at [1281, 444] on button at bounding box center [1281, 445] width 10 height 10
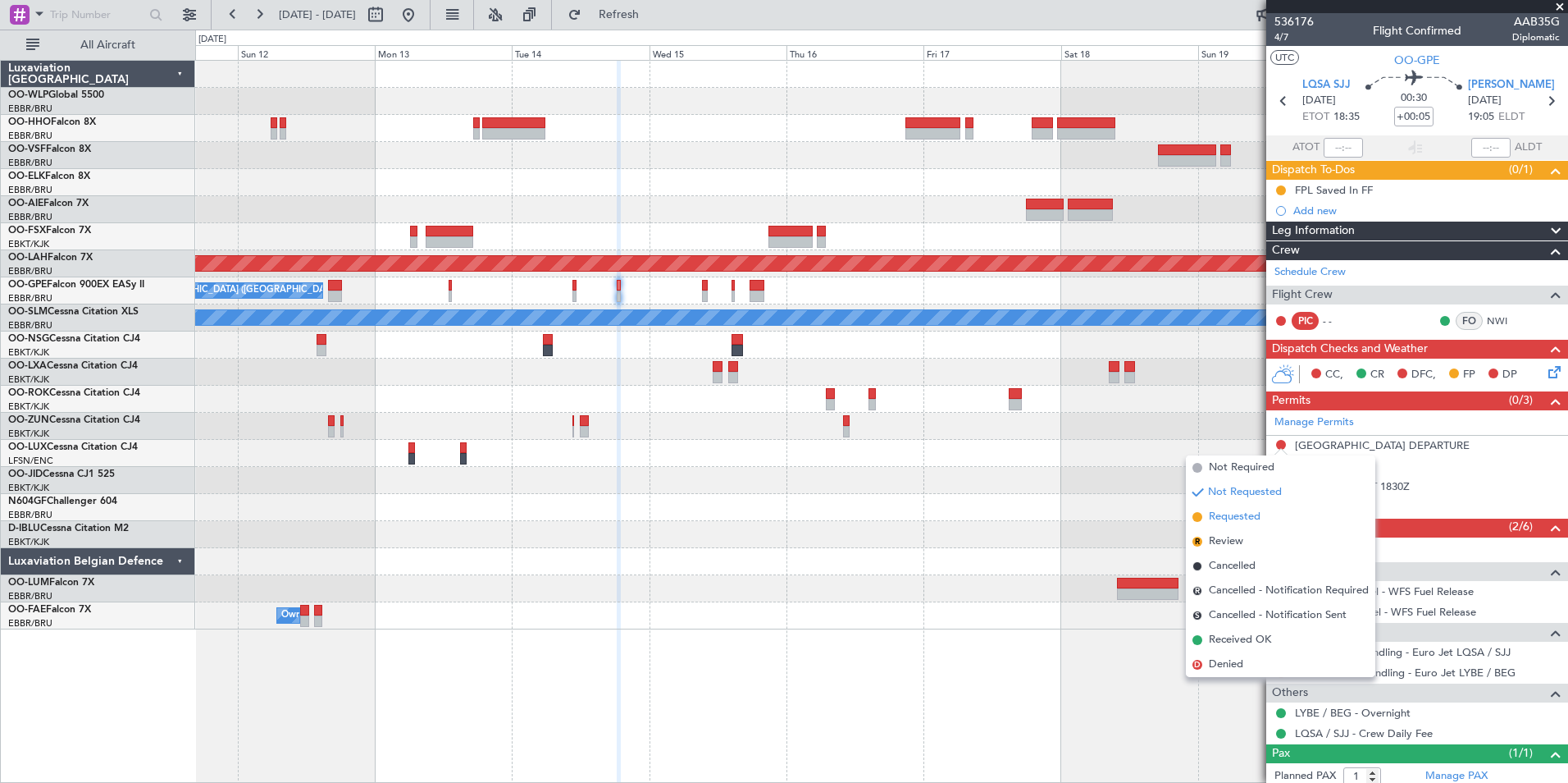
click at [1249, 517] on span "Requested" at bounding box center [1235, 517] width 52 height 17
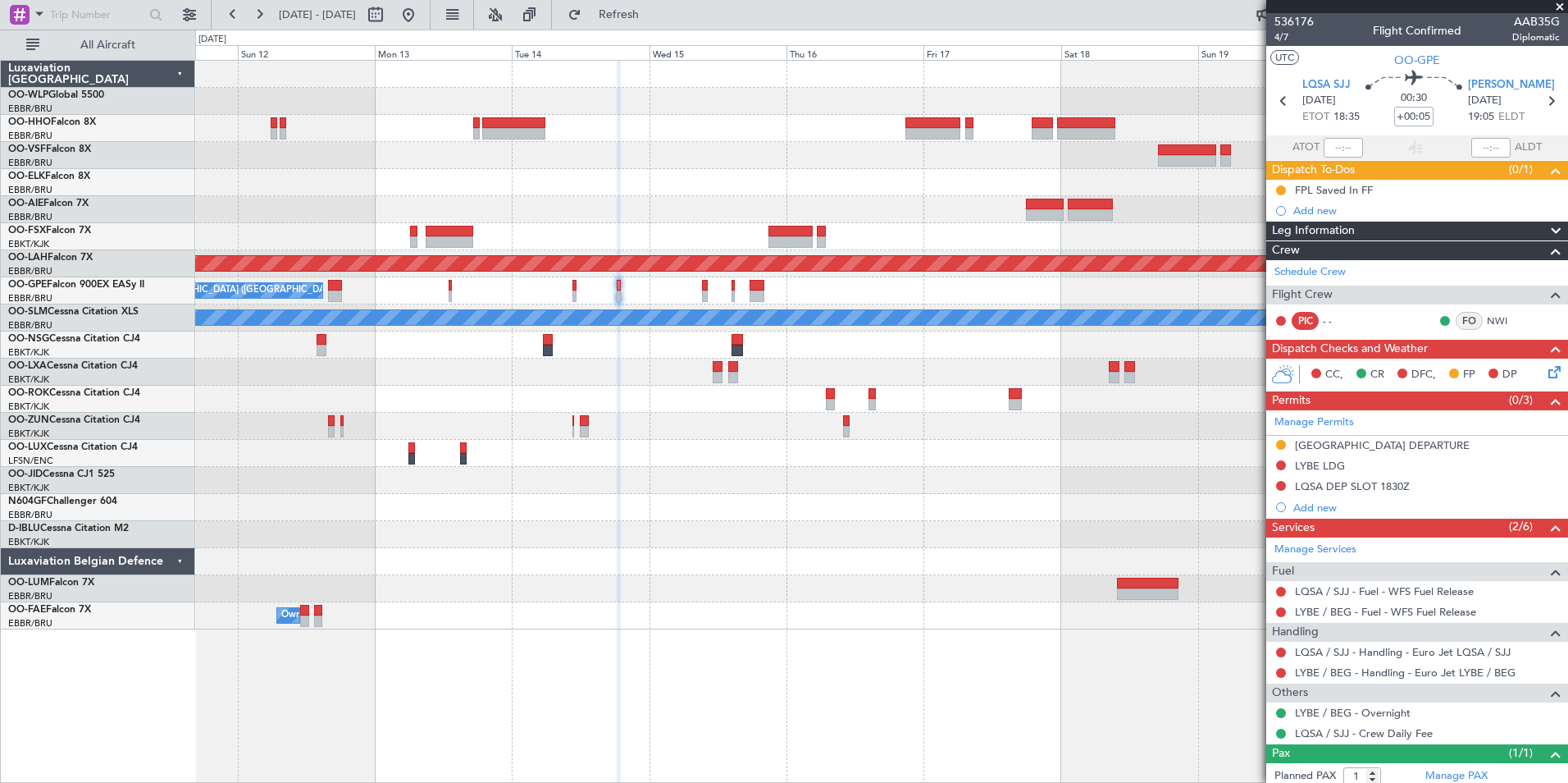
click at [1279, 469] on mat-tooltip-component "Not Requested" at bounding box center [1281, 491] width 93 height 43
click at [1282, 464] on button at bounding box center [1281, 465] width 10 height 10
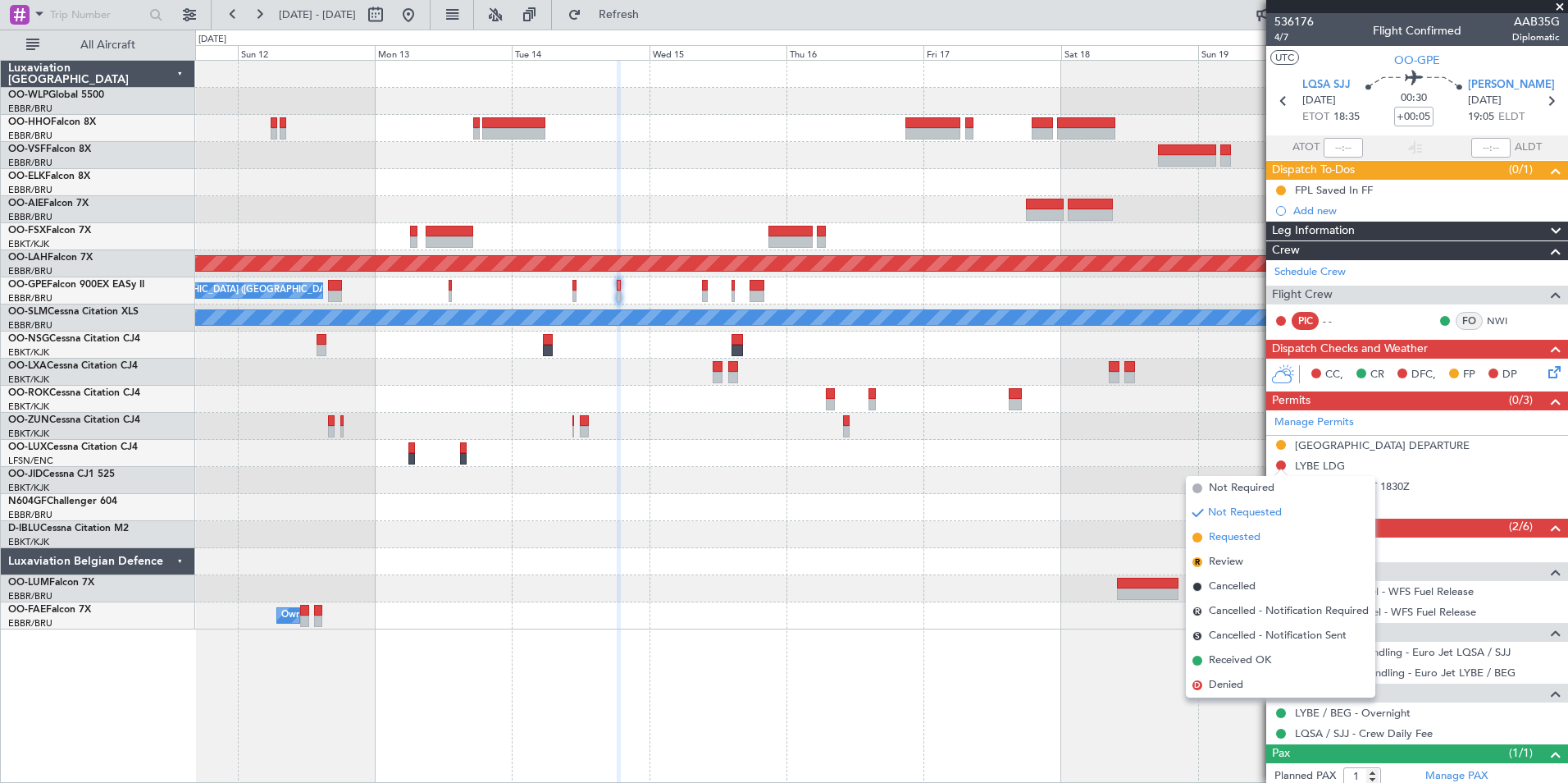
click at [1240, 542] on span "Requested" at bounding box center [1235, 538] width 52 height 17
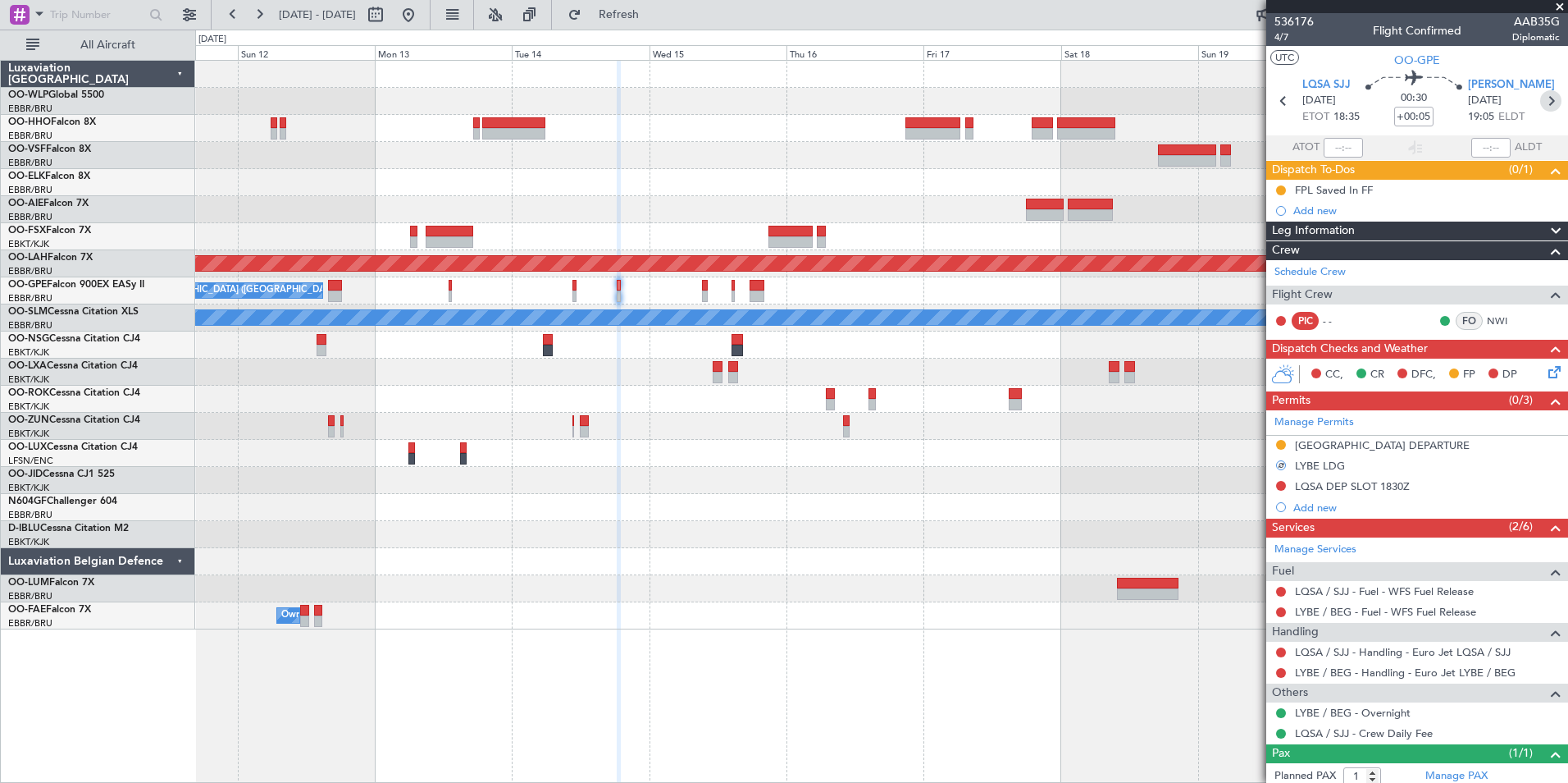
click at [1540, 101] on icon at bounding box center [1550, 101] width 21 height 21
type input "+00:15"
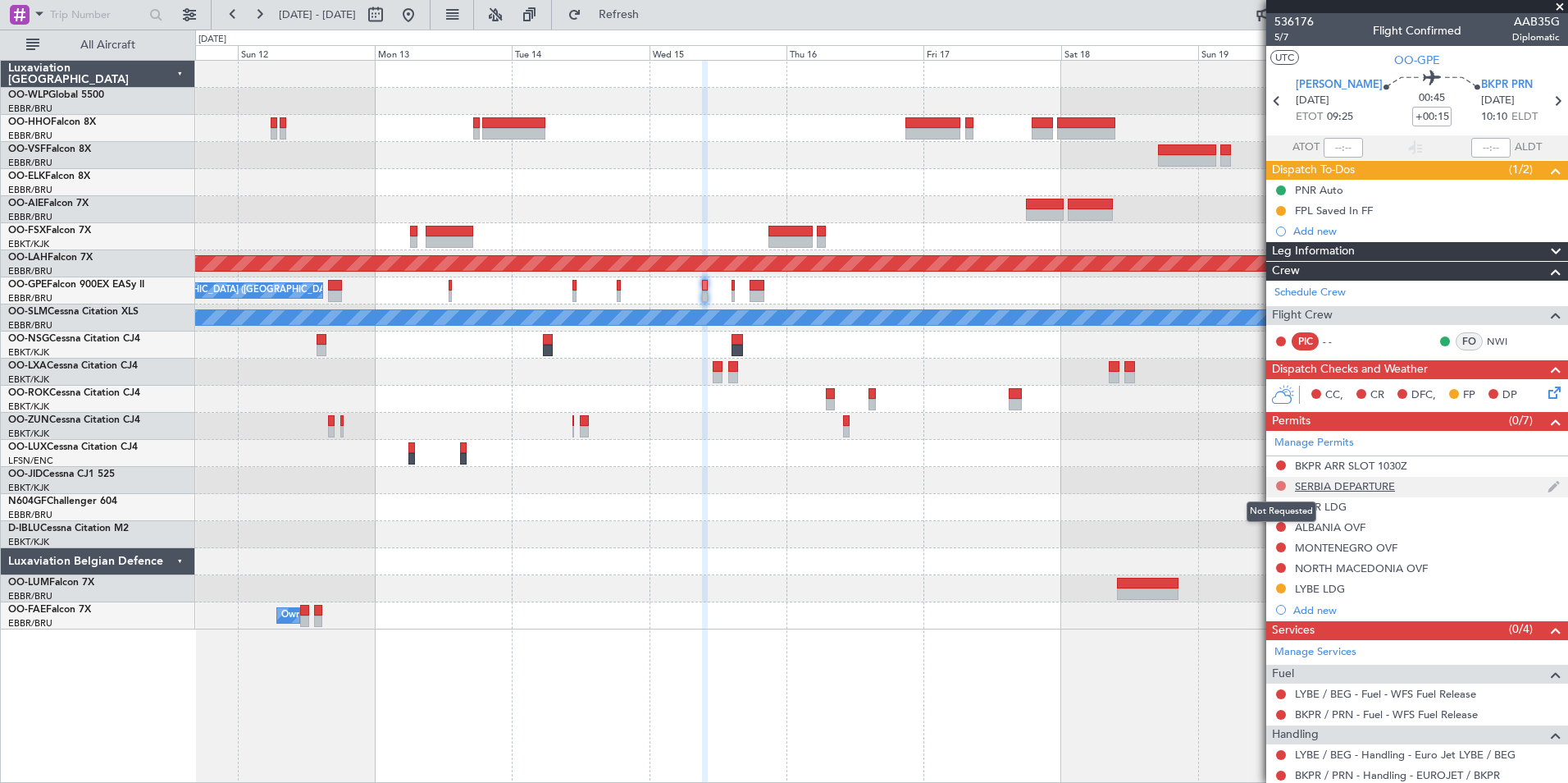
click at [1281, 486] on button at bounding box center [1281, 485] width 10 height 10
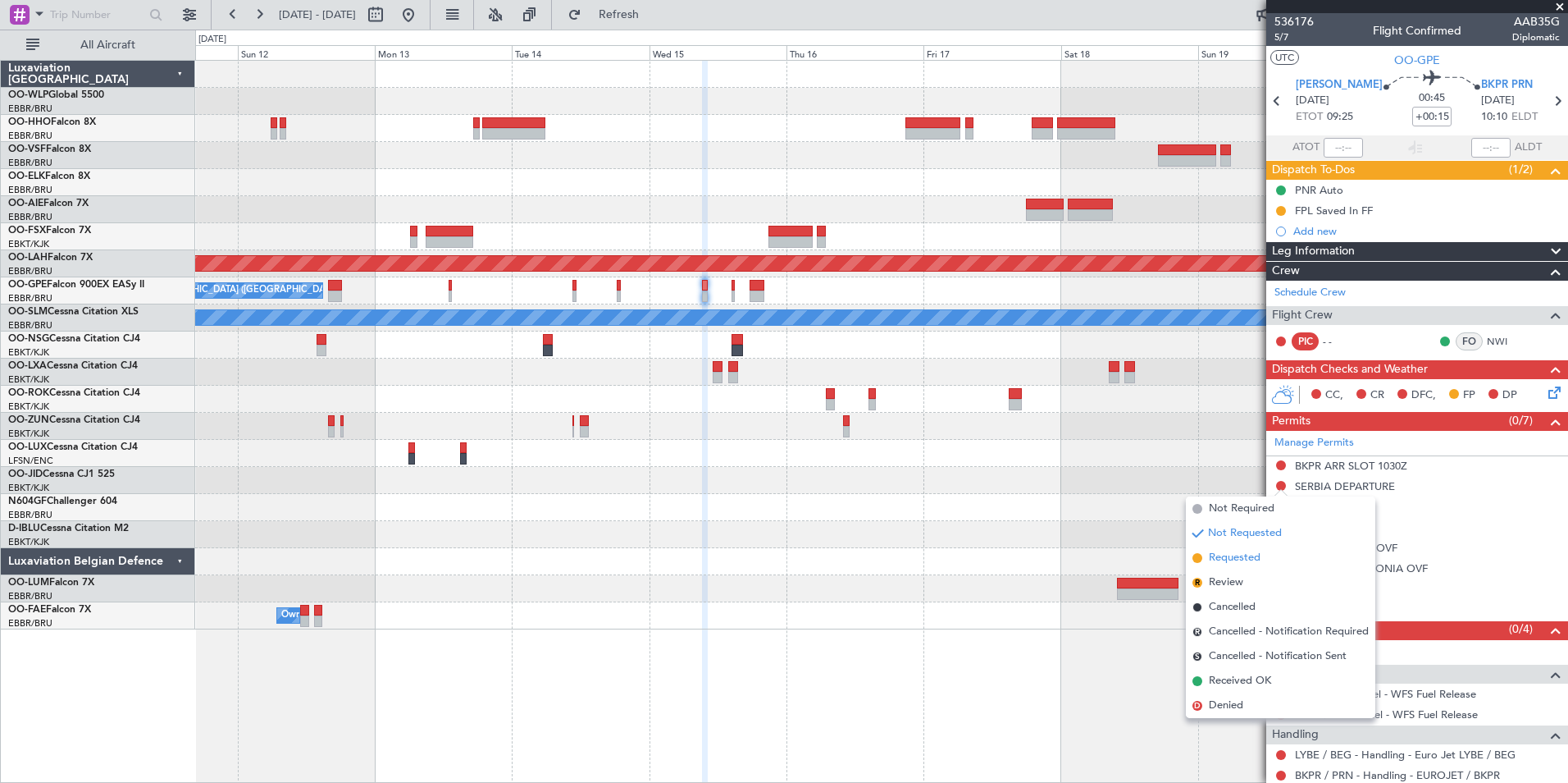
click at [1251, 557] on span "Requested" at bounding box center [1235, 558] width 52 height 17
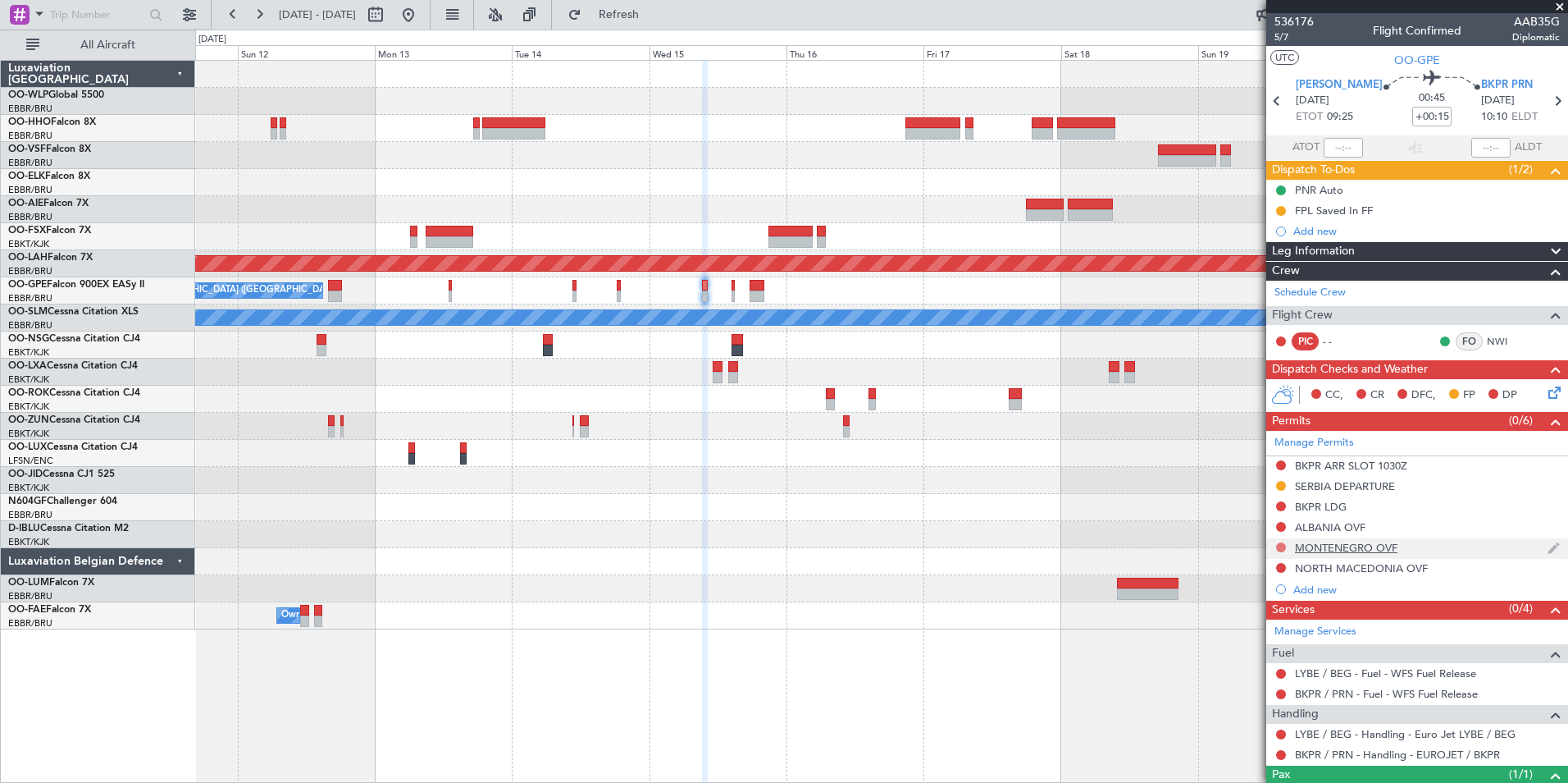
click at [1277, 546] on button at bounding box center [1281, 547] width 10 height 10
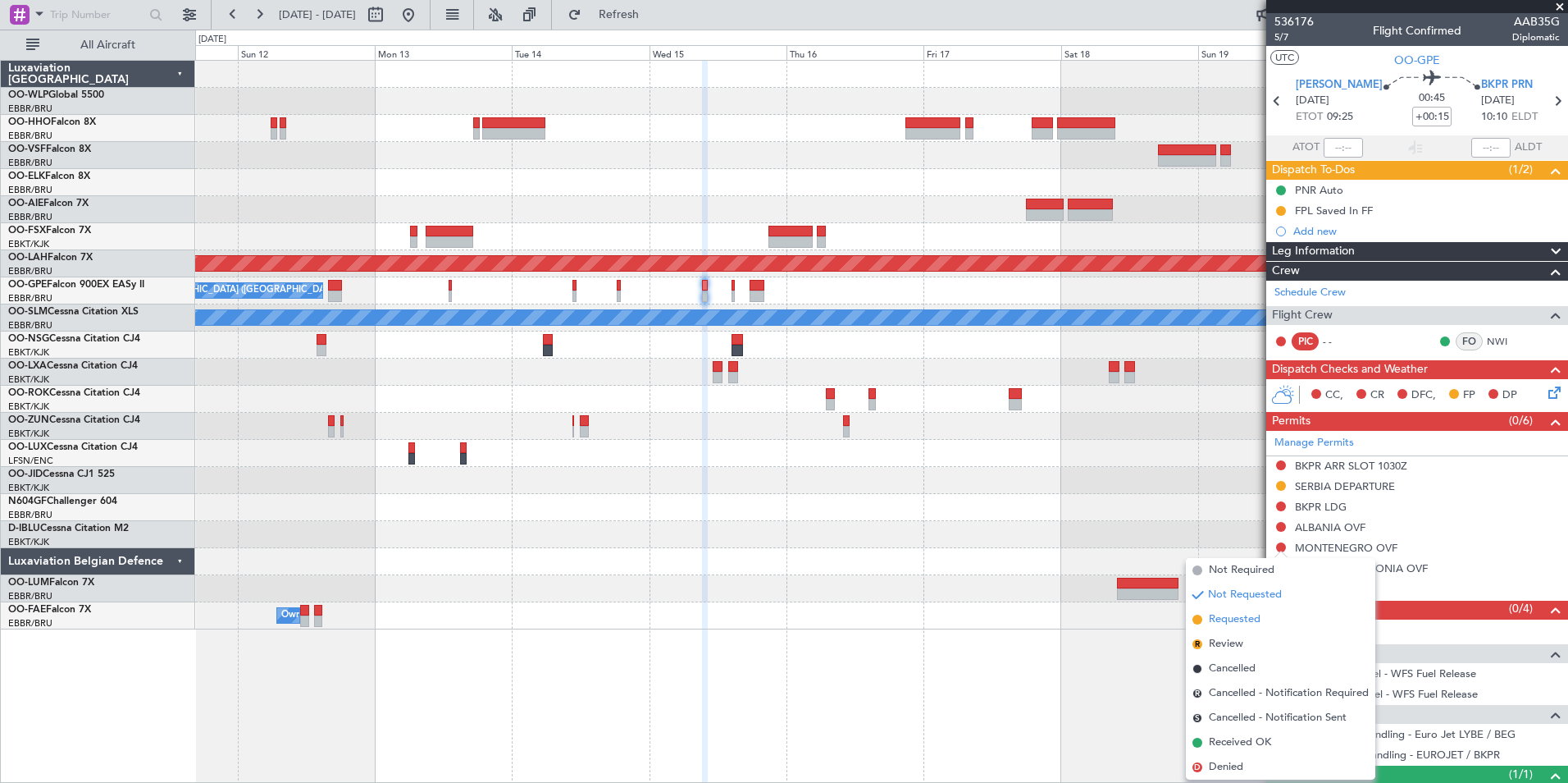
click at [1240, 616] on span "Requested" at bounding box center [1235, 620] width 52 height 17
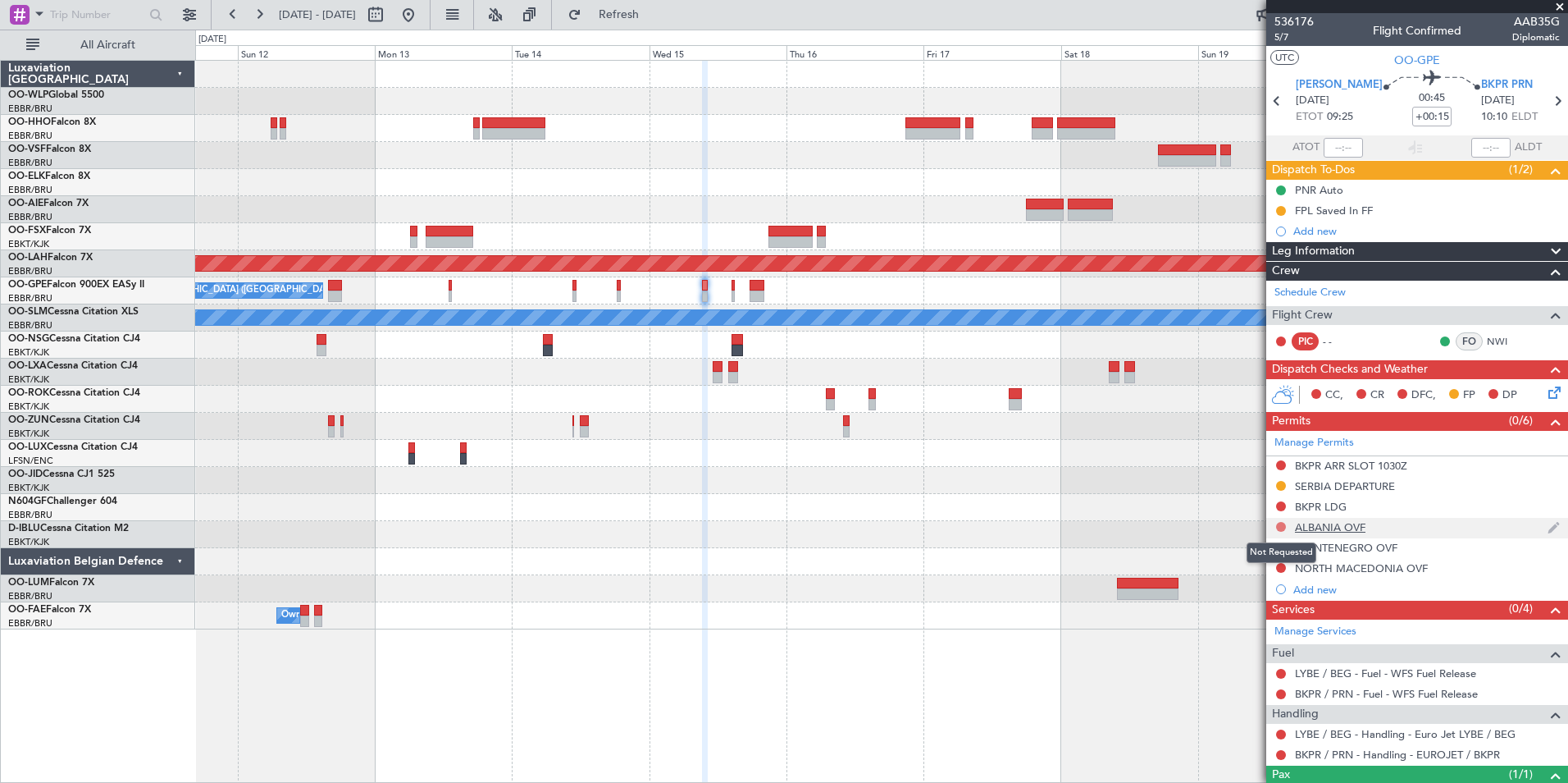
click at [1279, 524] on button at bounding box center [1281, 527] width 10 height 10
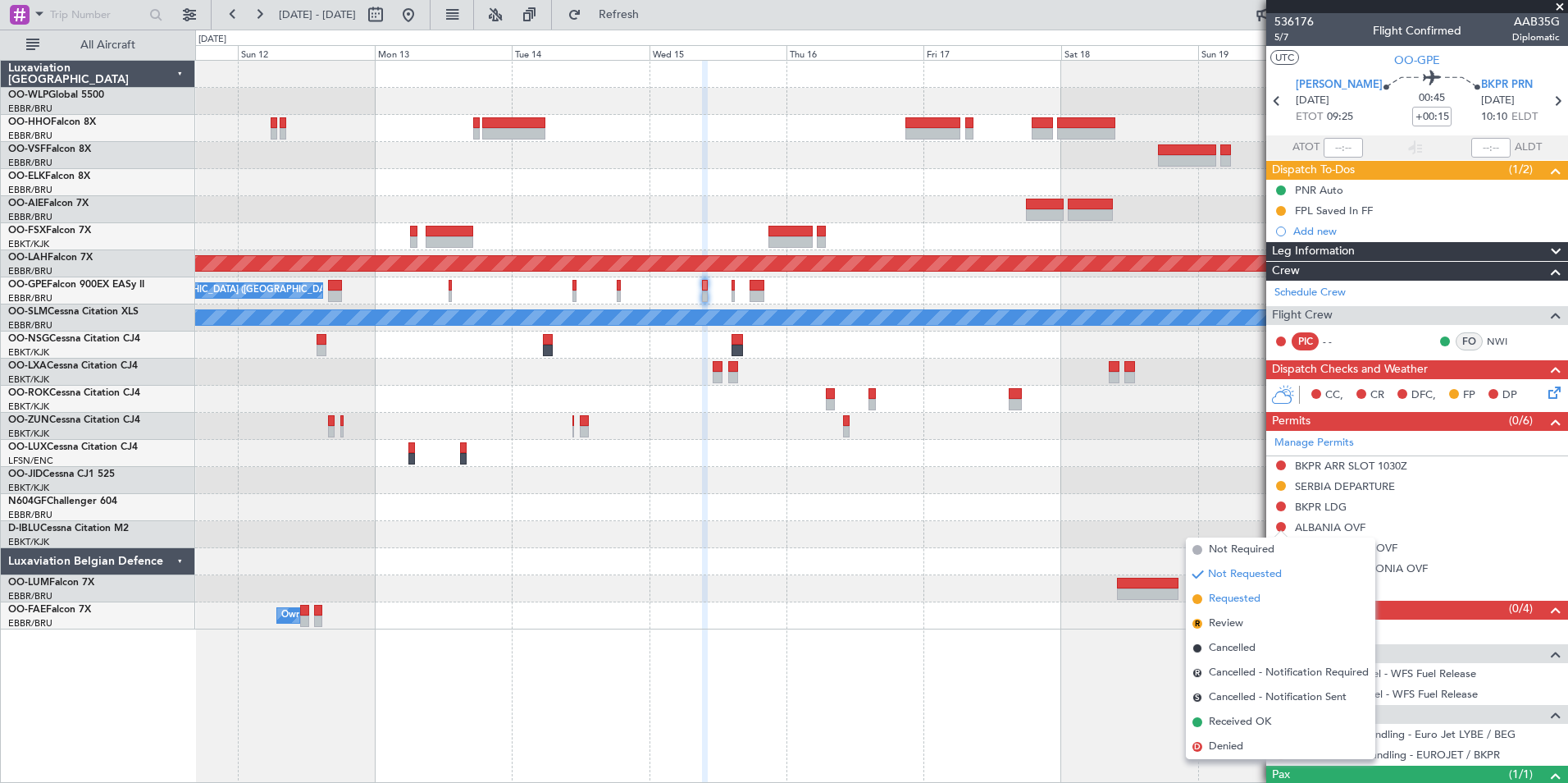
click at [1233, 592] on span "Requested" at bounding box center [1235, 599] width 52 height 17
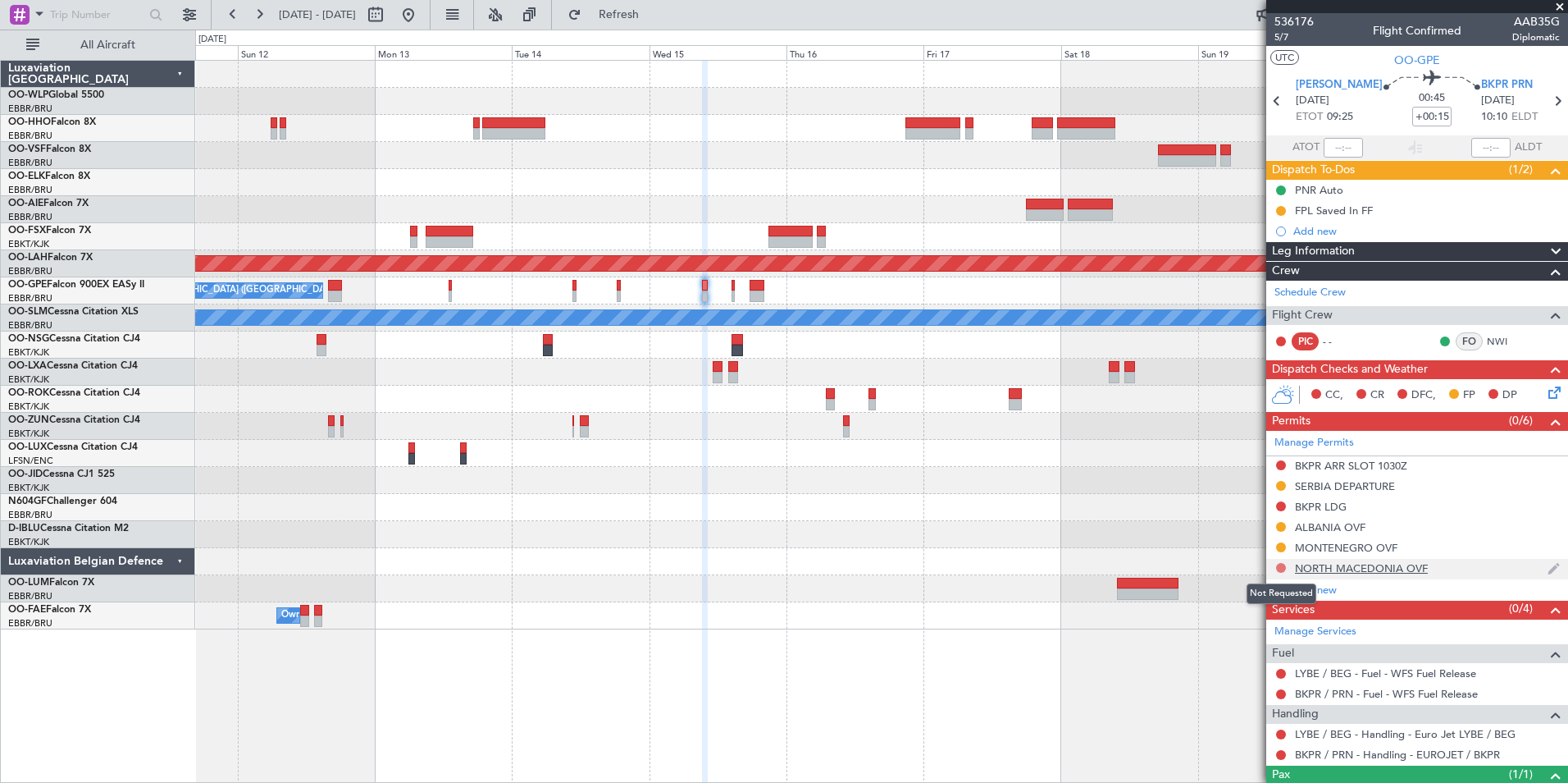
click at [1284, 565] on button at bounding box center [1281, 567] width 10 height 10
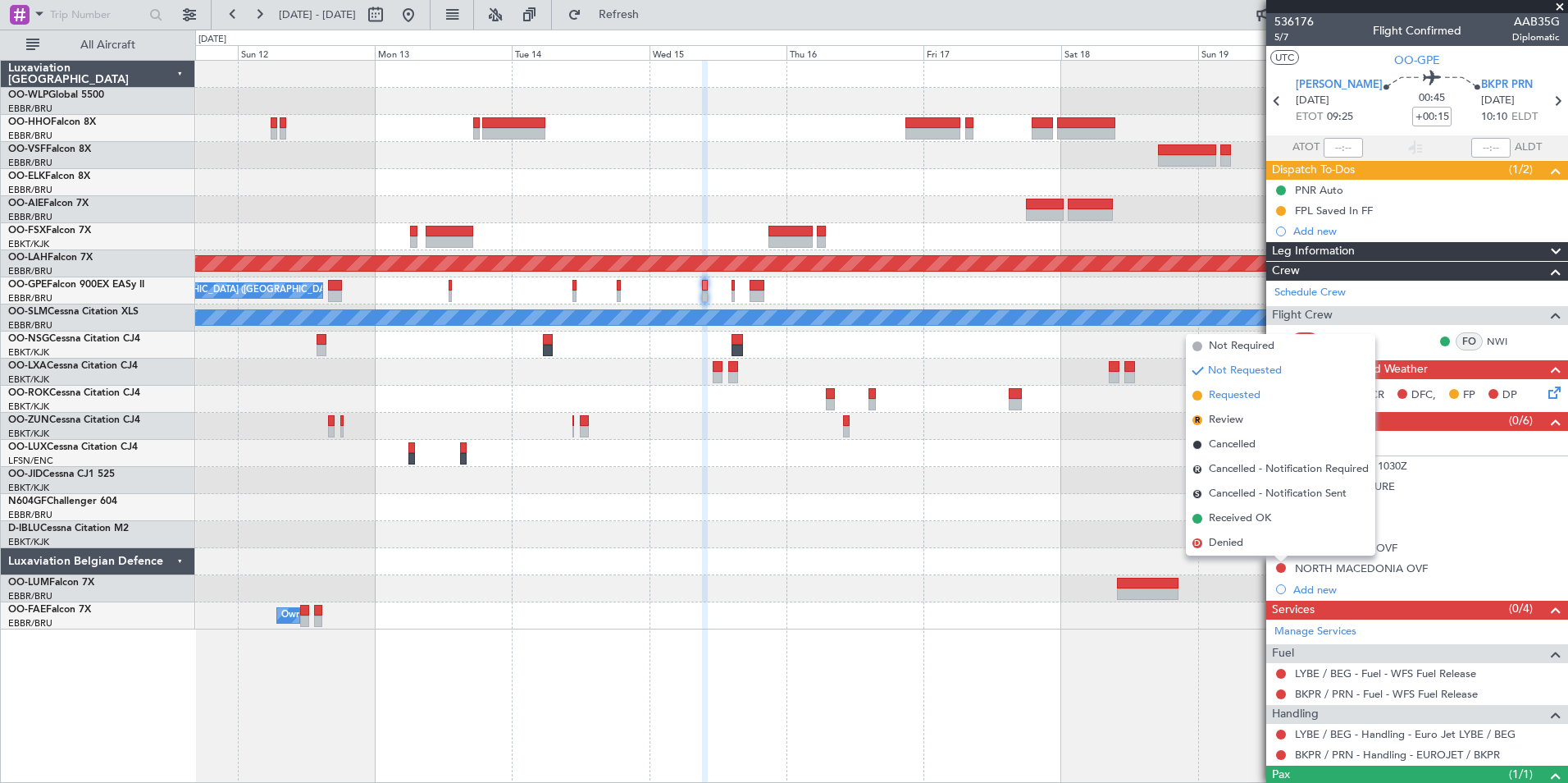
click at [1220, 392] on span "Requested" at bounding box center [1235, 396] width 52 height 17
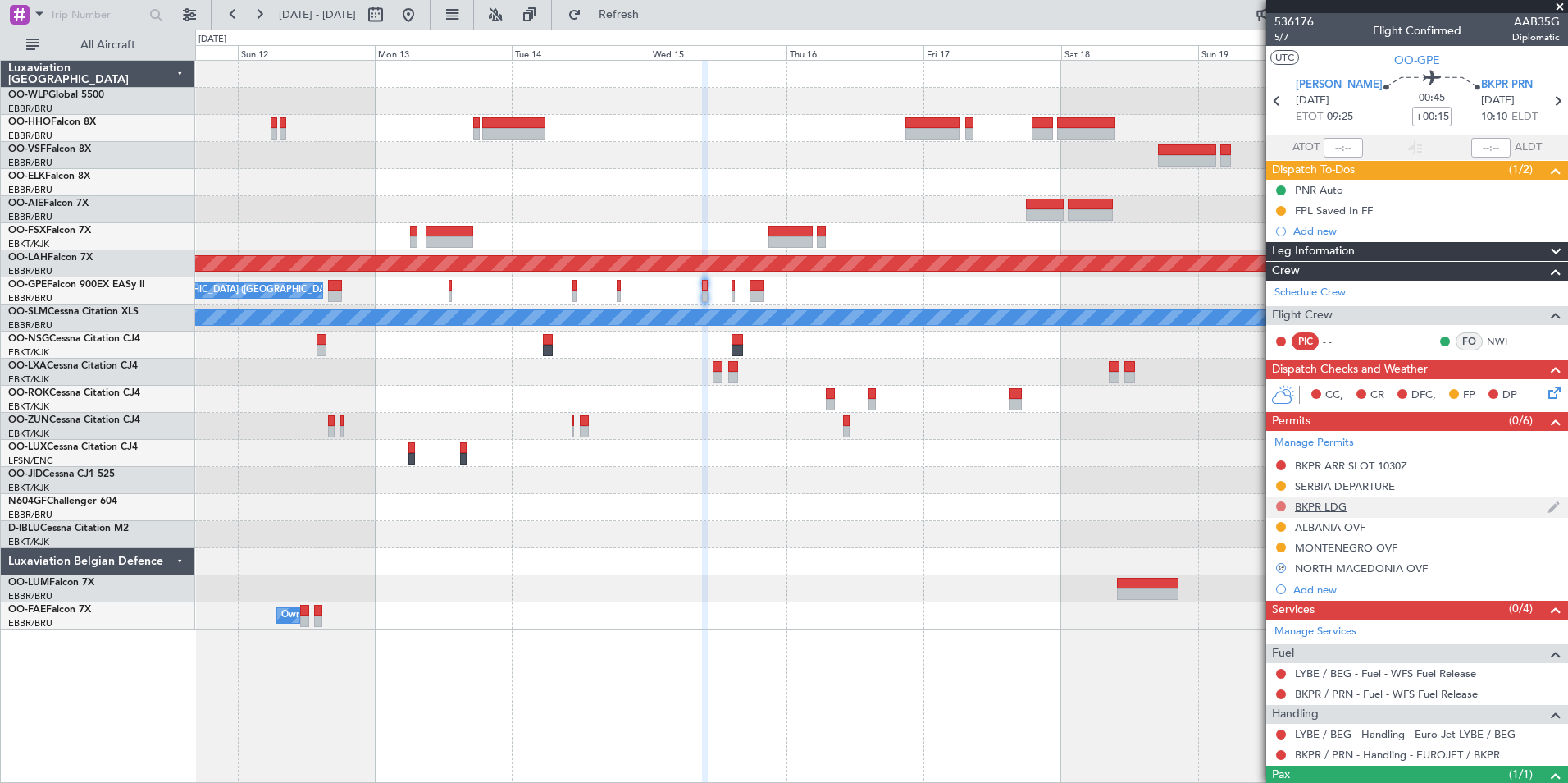
click at [1283, 504] on button at bounding box center [1281, 506] width 10 height 10
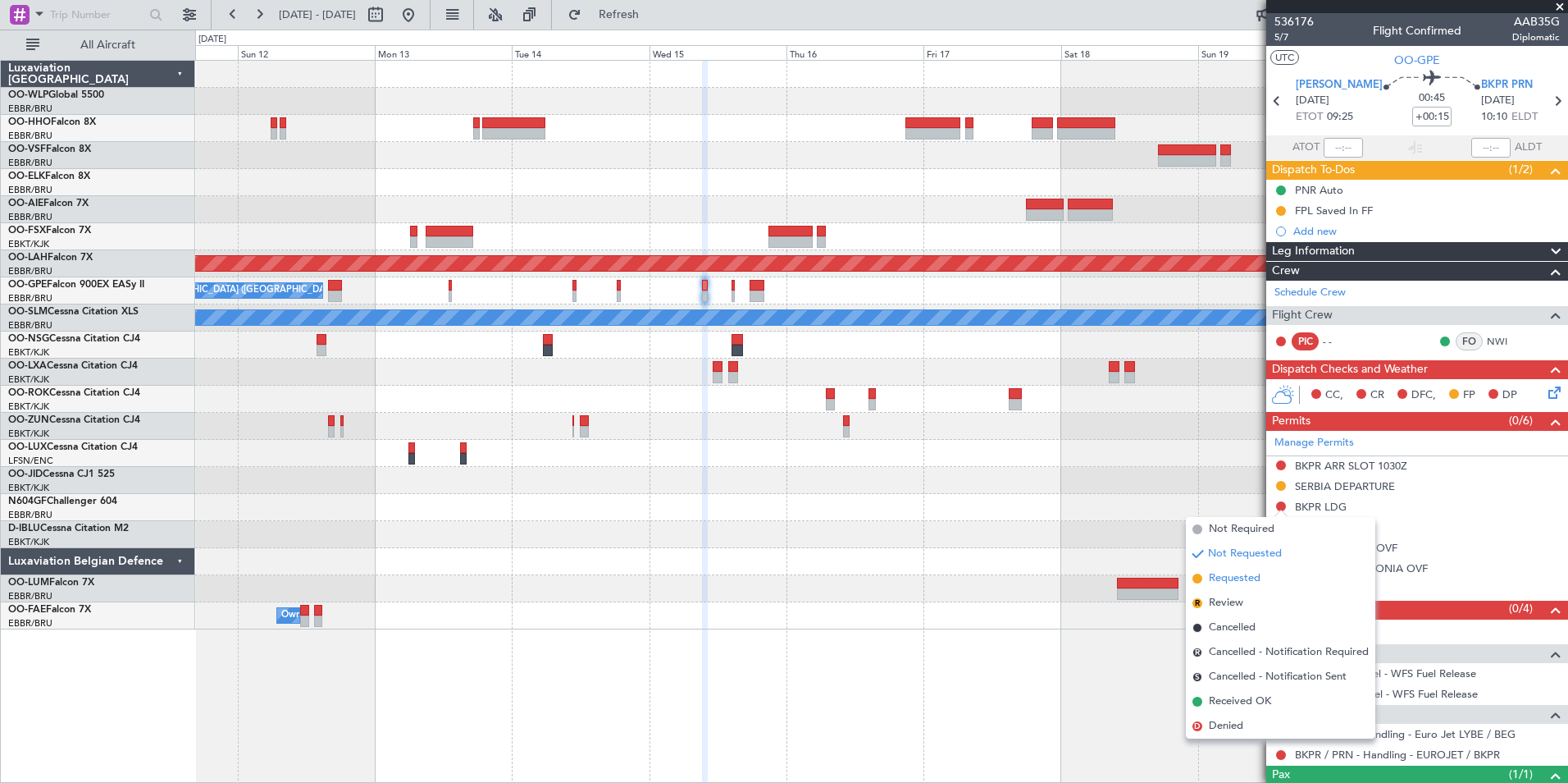
click at [1256, 583] on span "Requested" at bounding box center [1235, 578] width 52 height 17
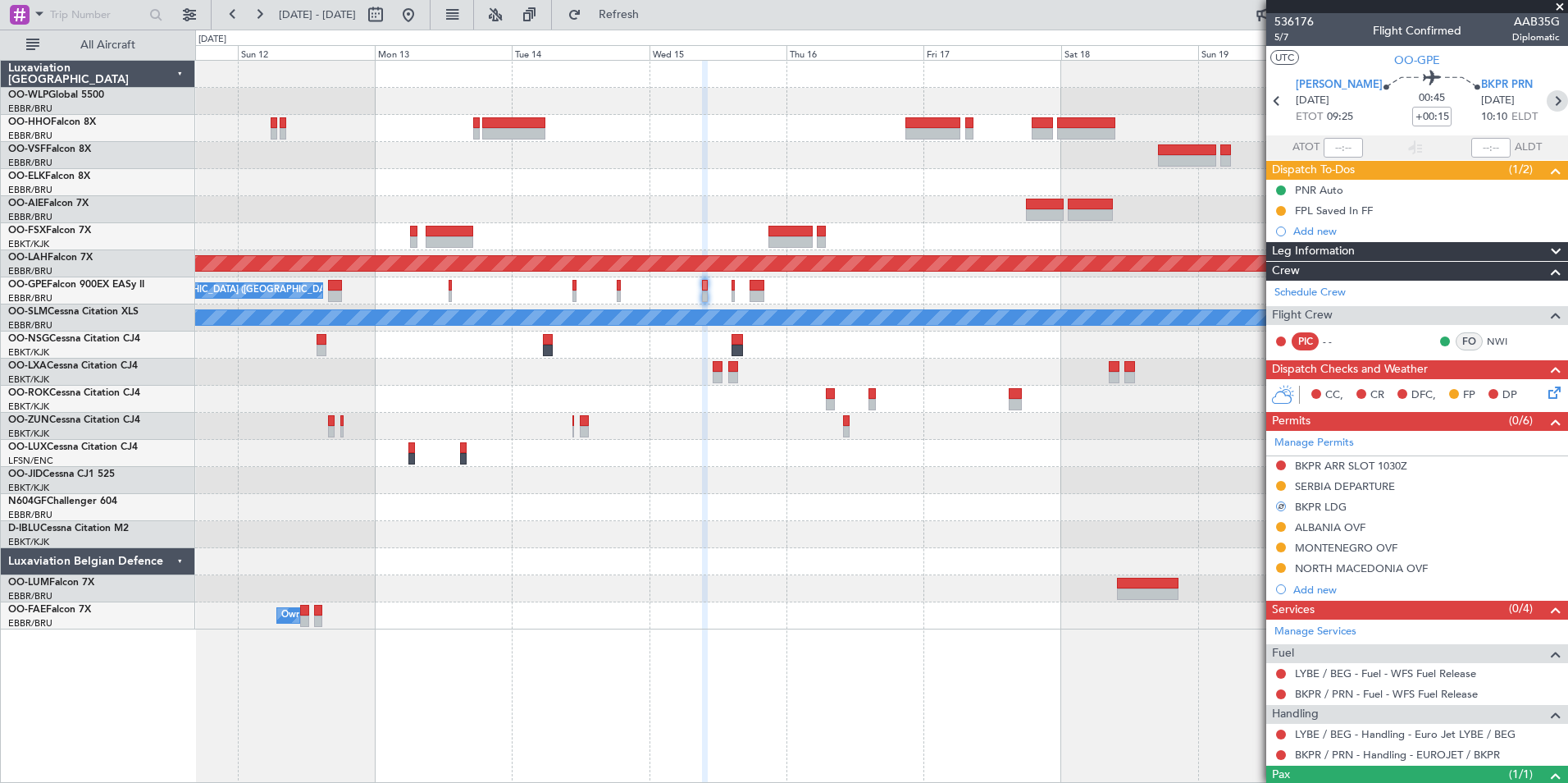
click at [1547, 98] on icon at bounding box center [1557, 101] width 21 height 21
type input "+00:10"
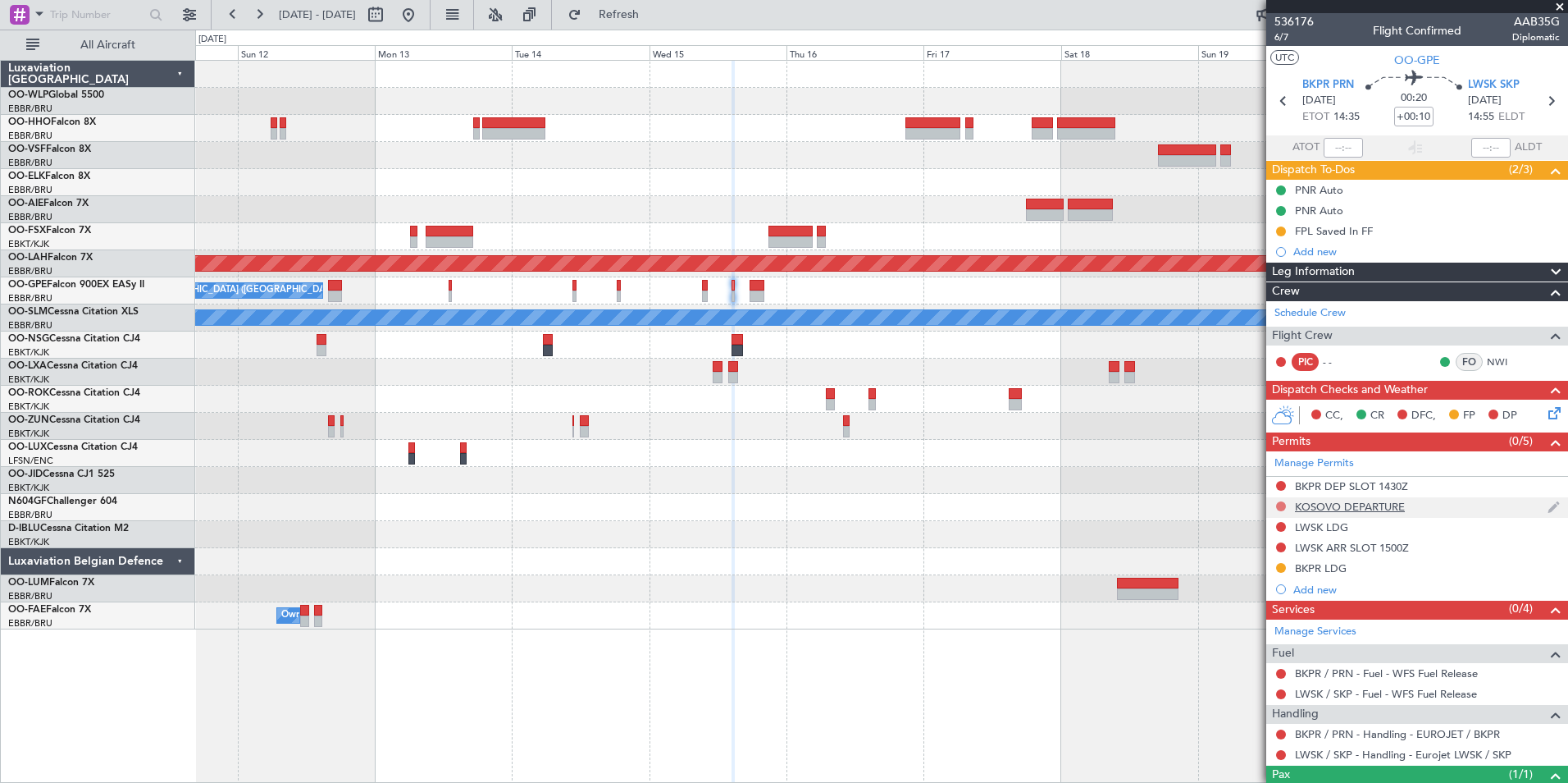
click at [1280, 505] on button at bounding box center [1281, 506] width 10 height 10
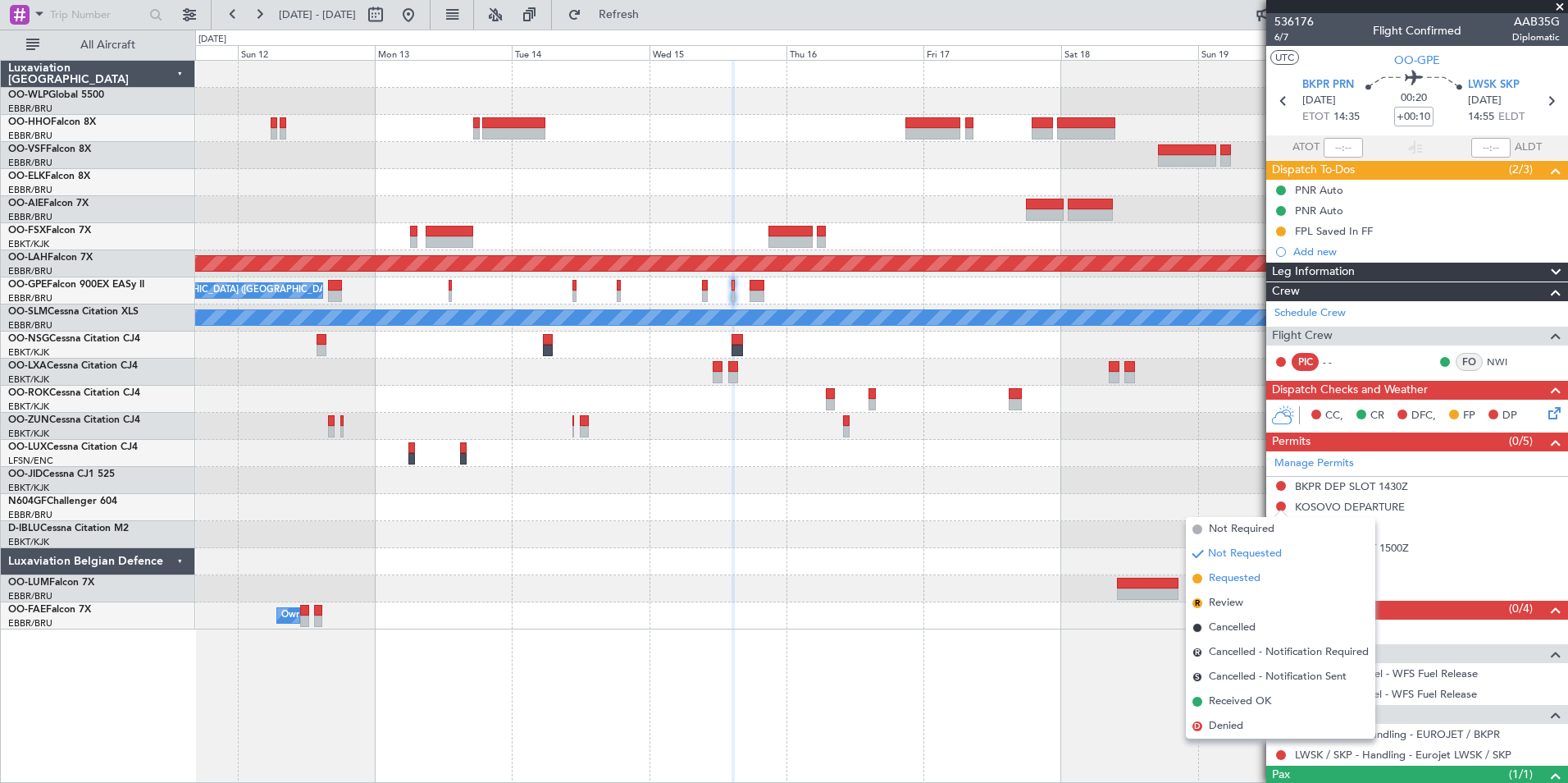
click at [1239, 576] on span "Requested" at bounding box center [1235, 578] width 52 height 17
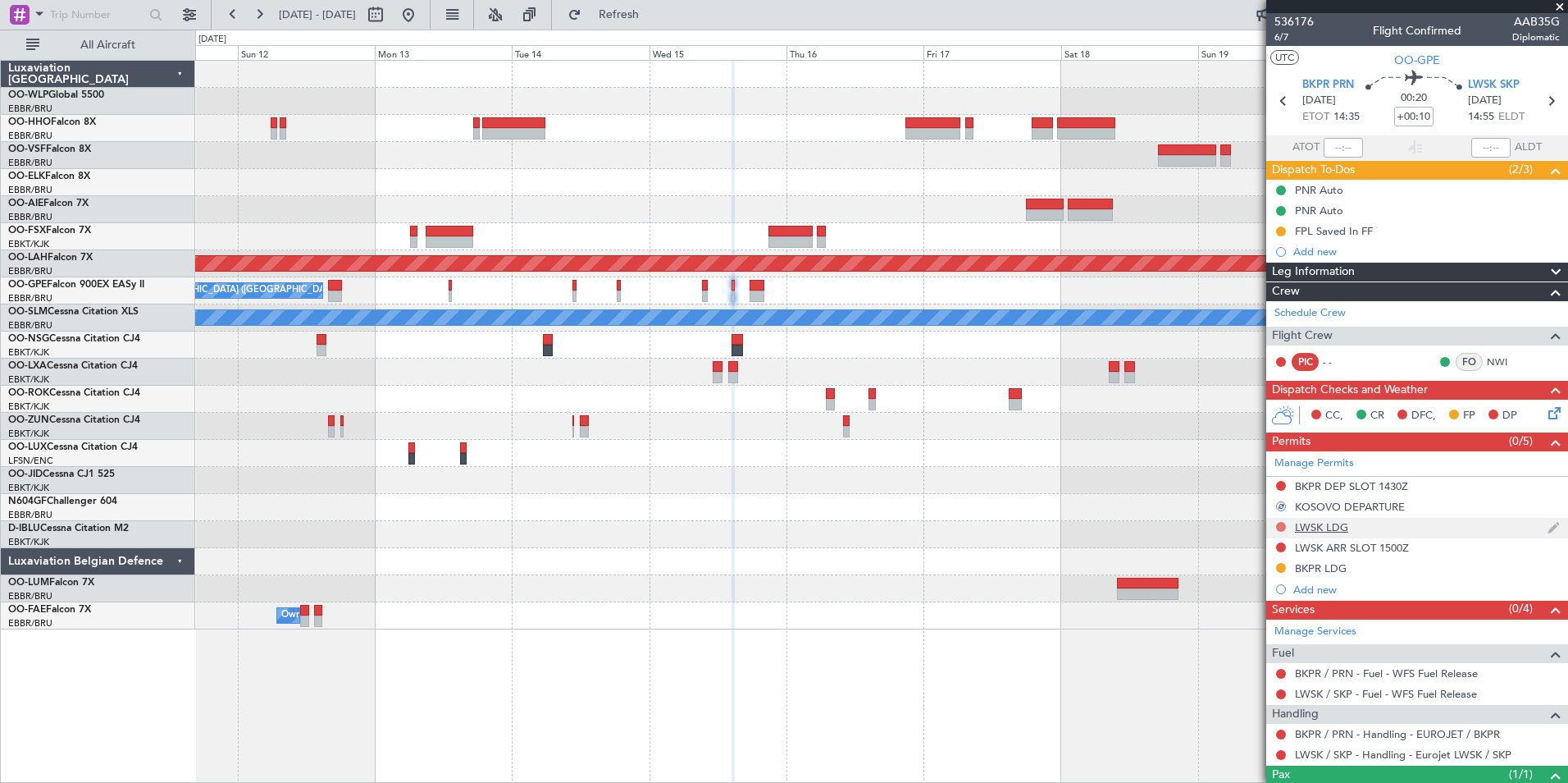
click at [1280, 522] on button at bounding box center [1281, 527] width 10 height 10
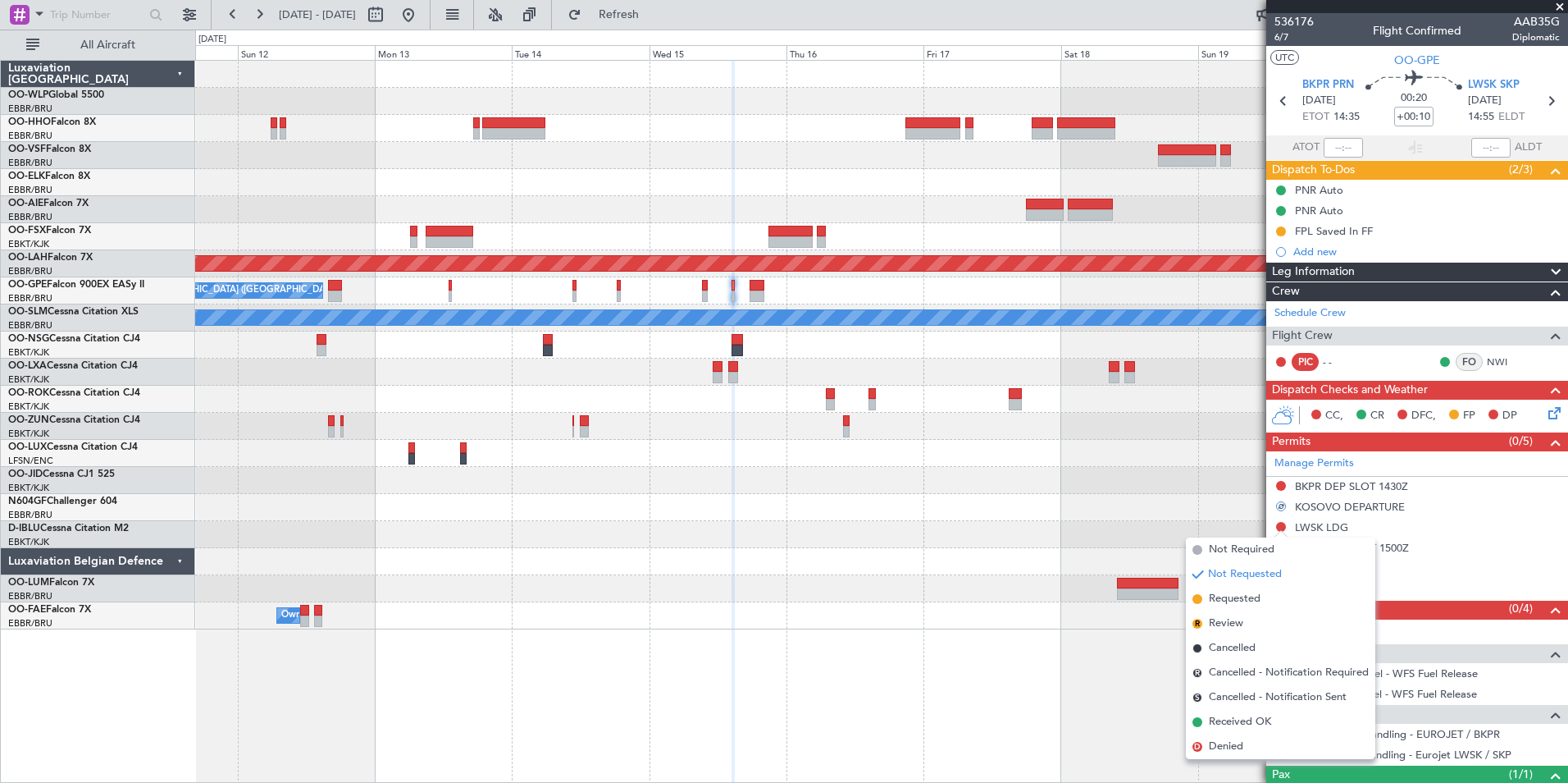
drag, startPoint x: 1231, startPoint y: 598, endPoint x: 1373, endPoint y: 359, distance: 278.0
click at [1232, 599] on span "Requested" at bounding box center [1235, 599] width 52 height 17
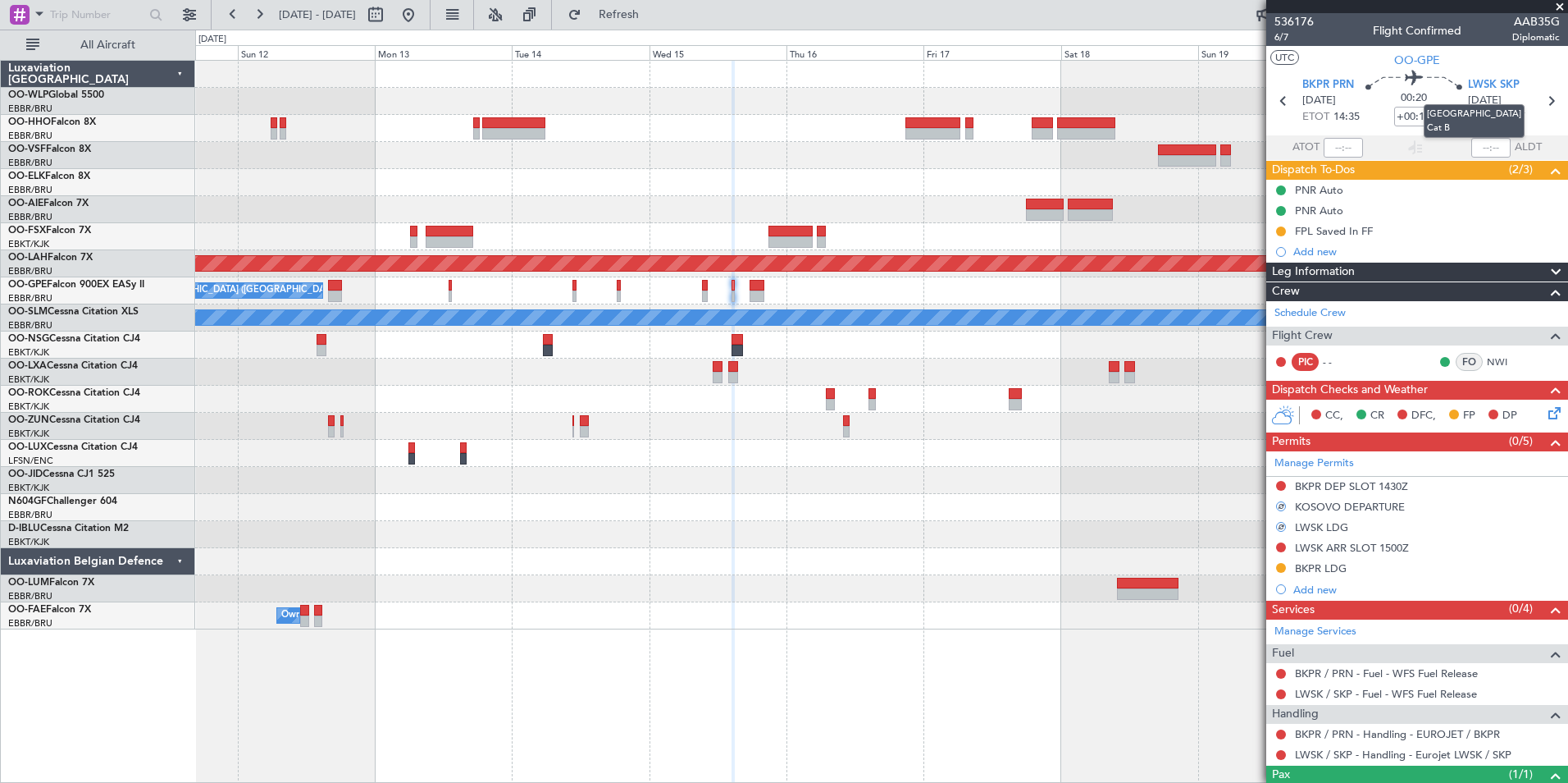
click at [1525, 105] on div "[GEOGRAPHIC_DATA] Cat B" at bounding box center [1474, 121] width 100 height 33
click at [1541, 104] on icon at bounding box center [1550, 101] width 21 height 21
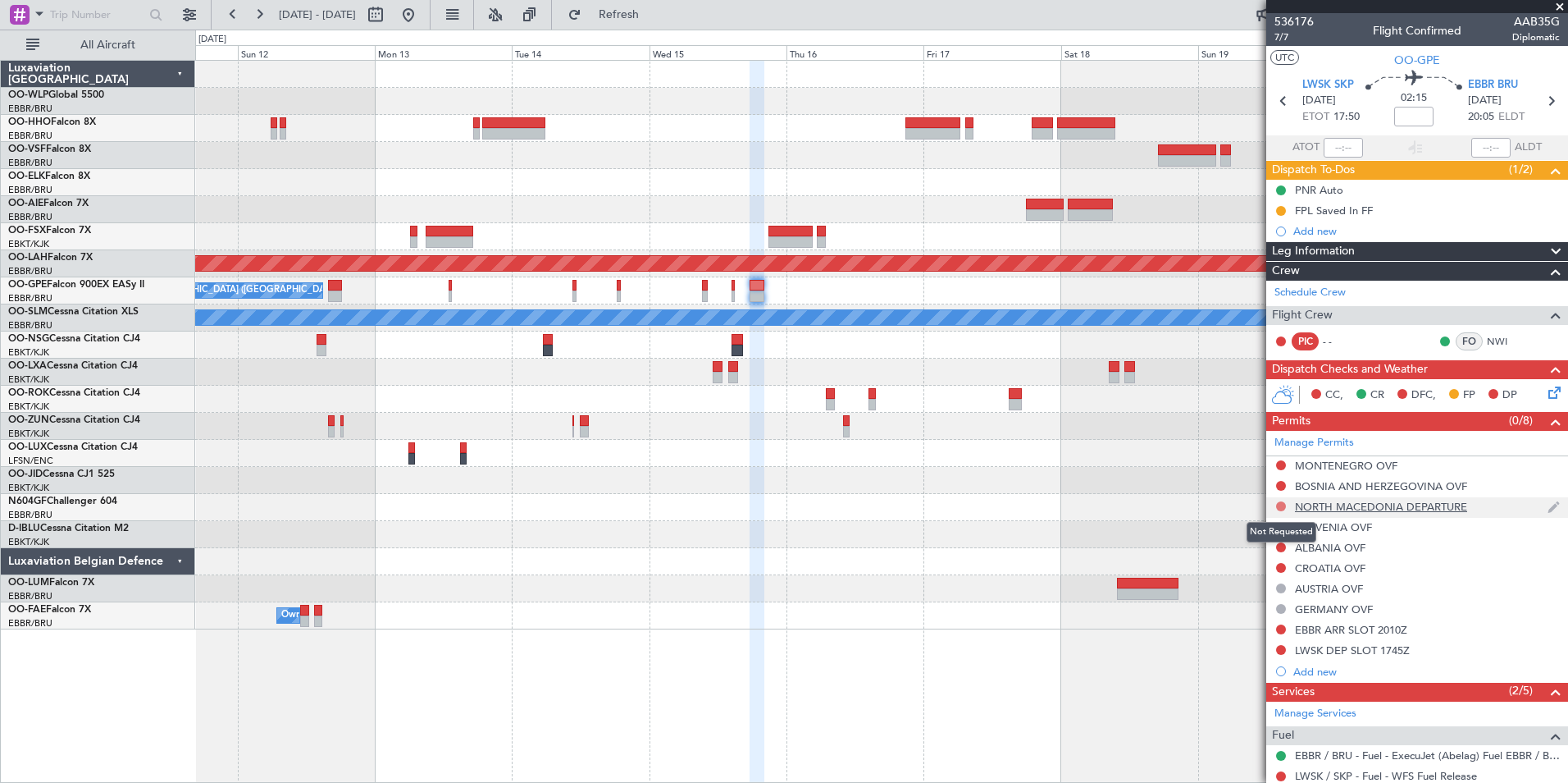
click at [1279, 505] on button at bounding box center [1281, 506] width 10 height 10
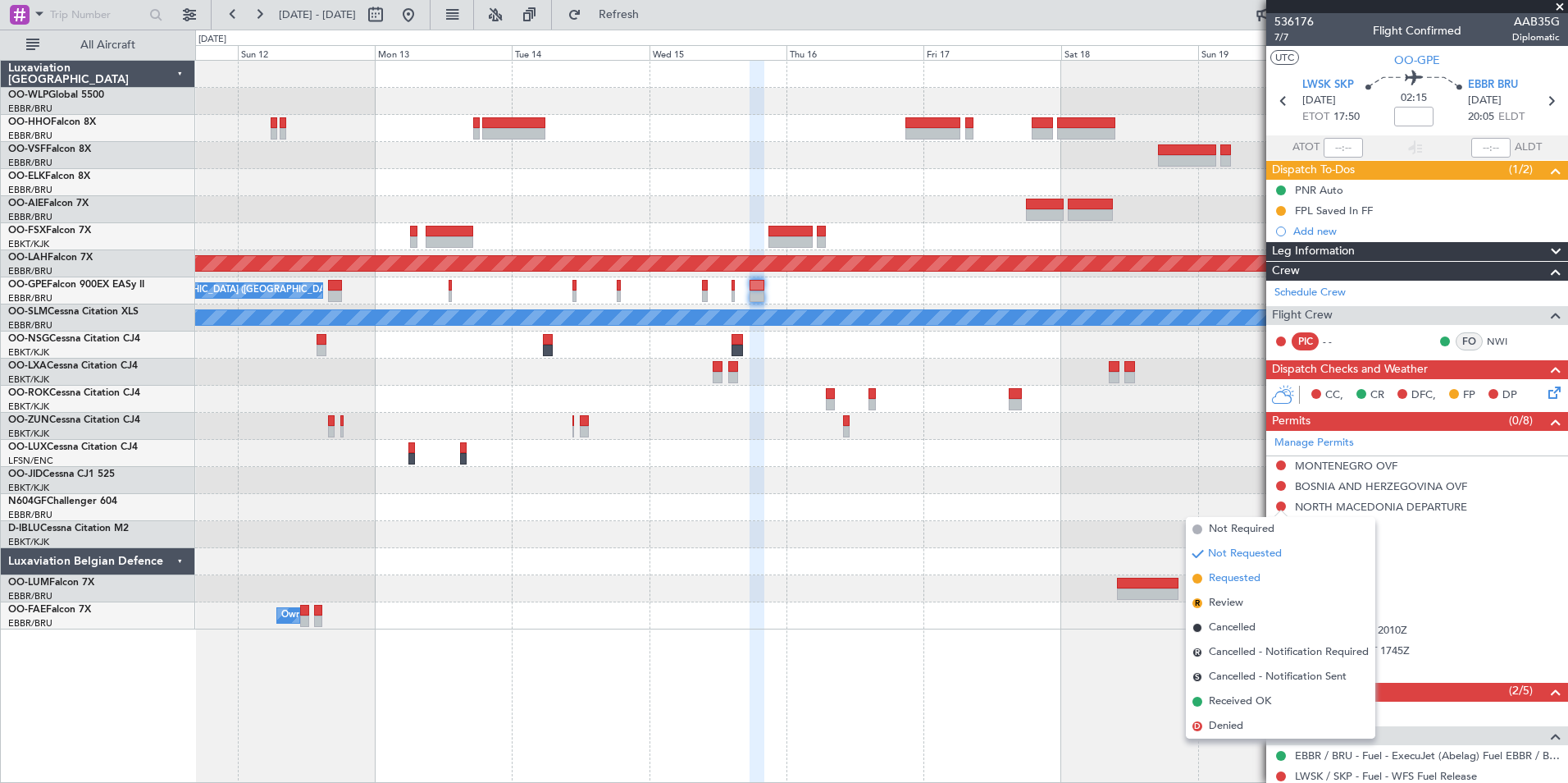
click at [1255, 571] on span "Requested" at bounding box center [1235, 578] width 52 height 17
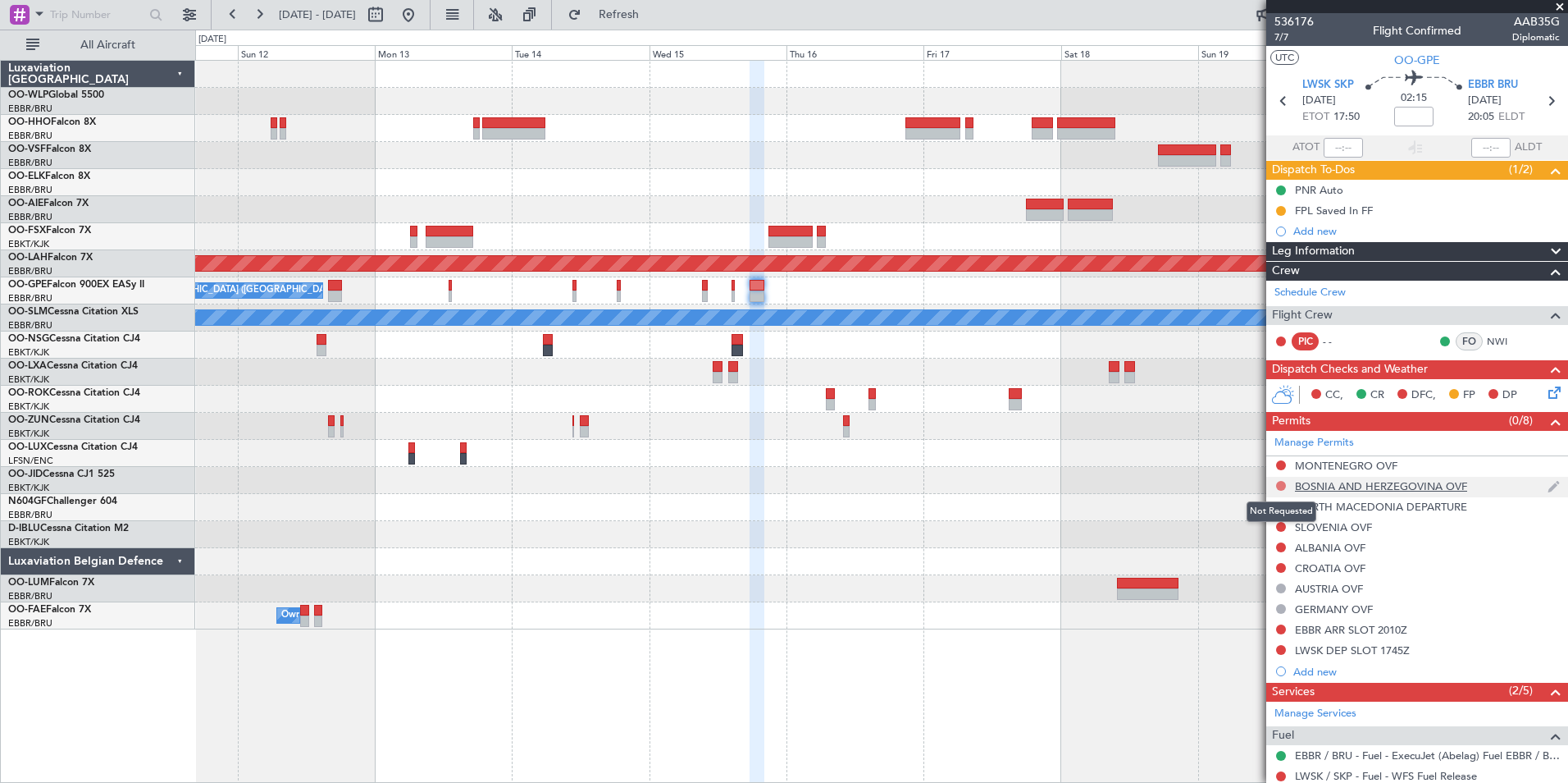
click at [1278, 485] on button at bounding box center [1281, 485] width 10 height 10
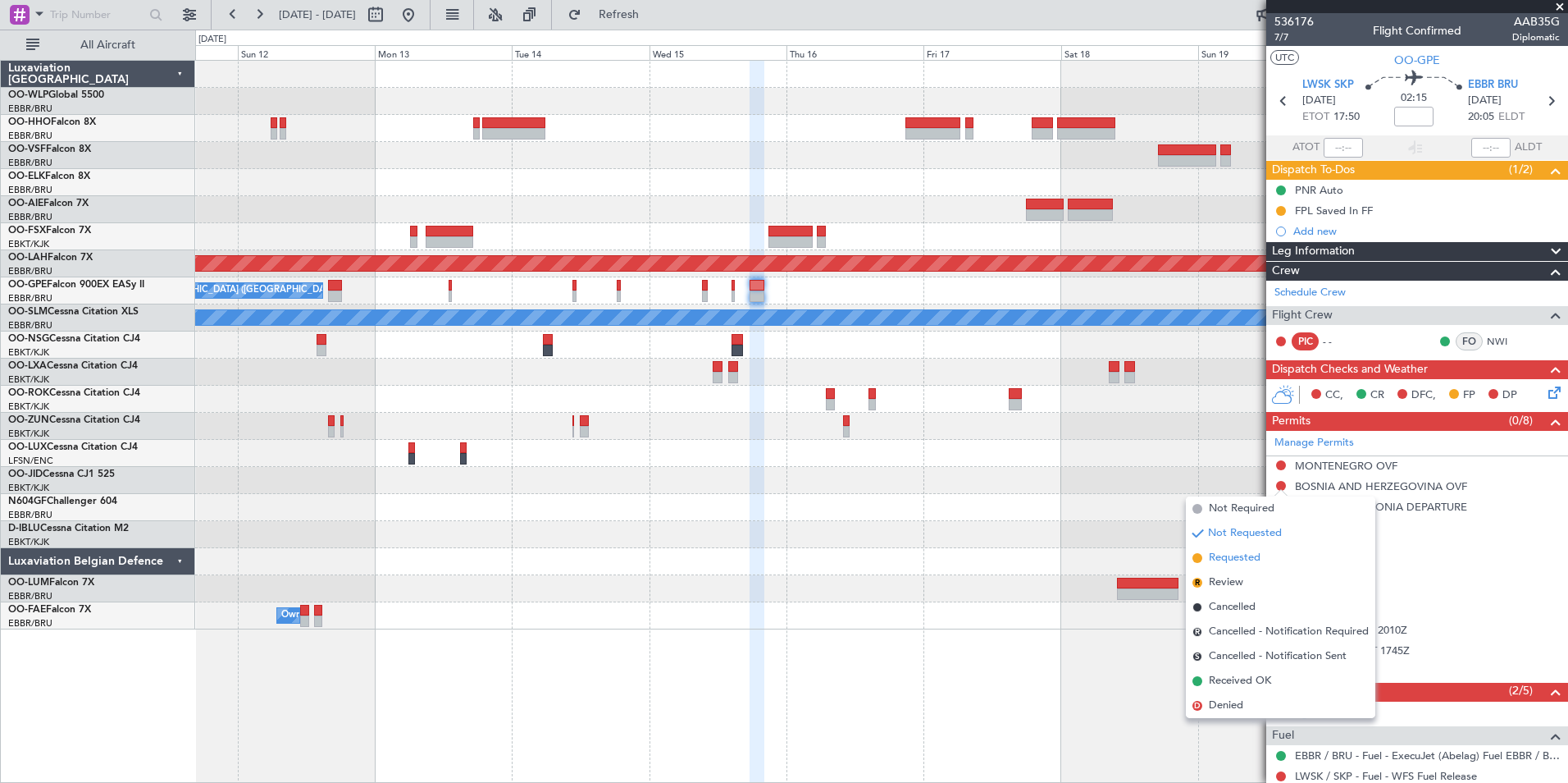
click at [1239, 557] on span "Requested" at bounding box center [1235, 558] width 52 height 17
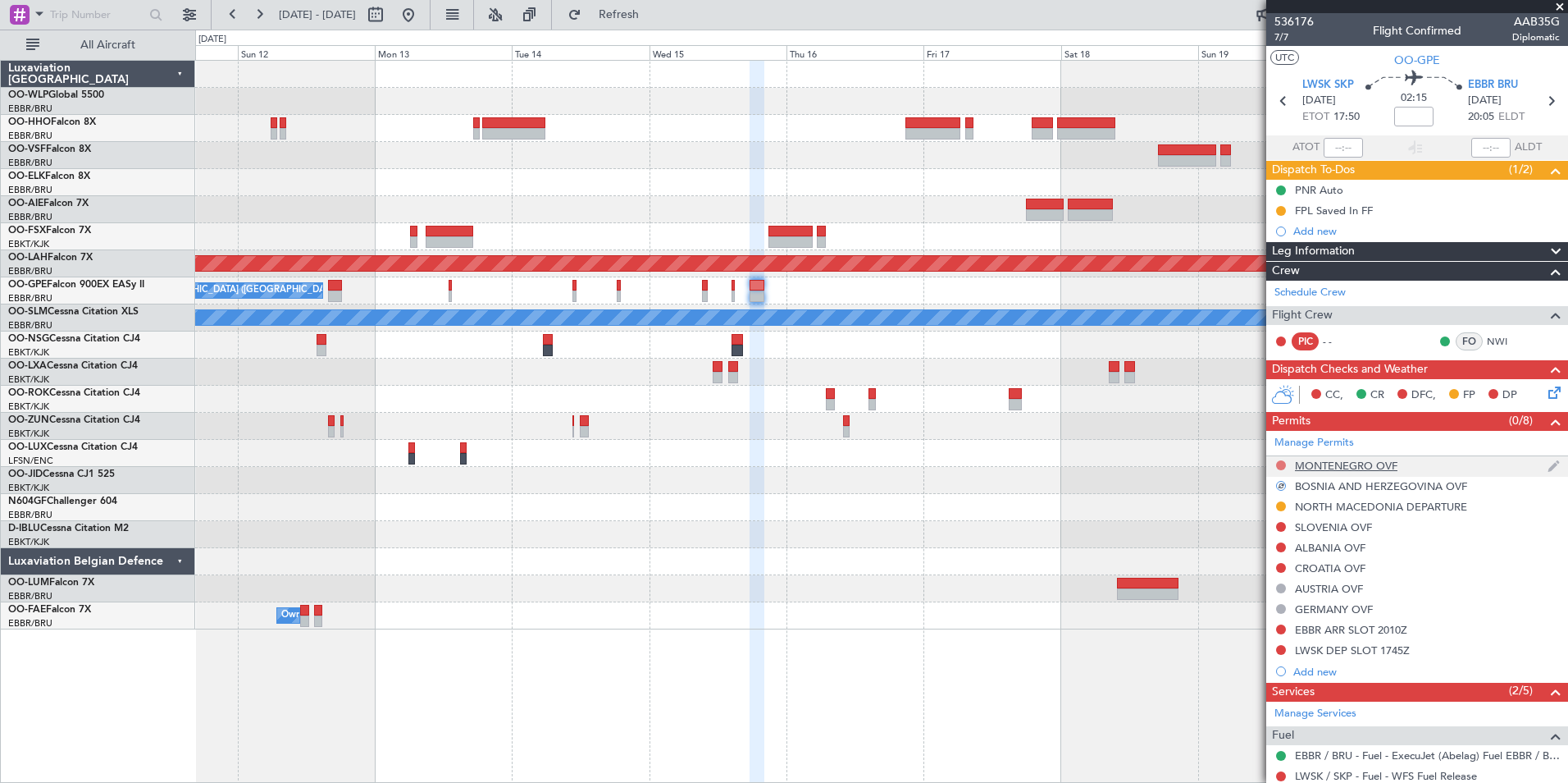
click at [1285, 465] on button at bounding box center [1281, 465] width 10 height 10
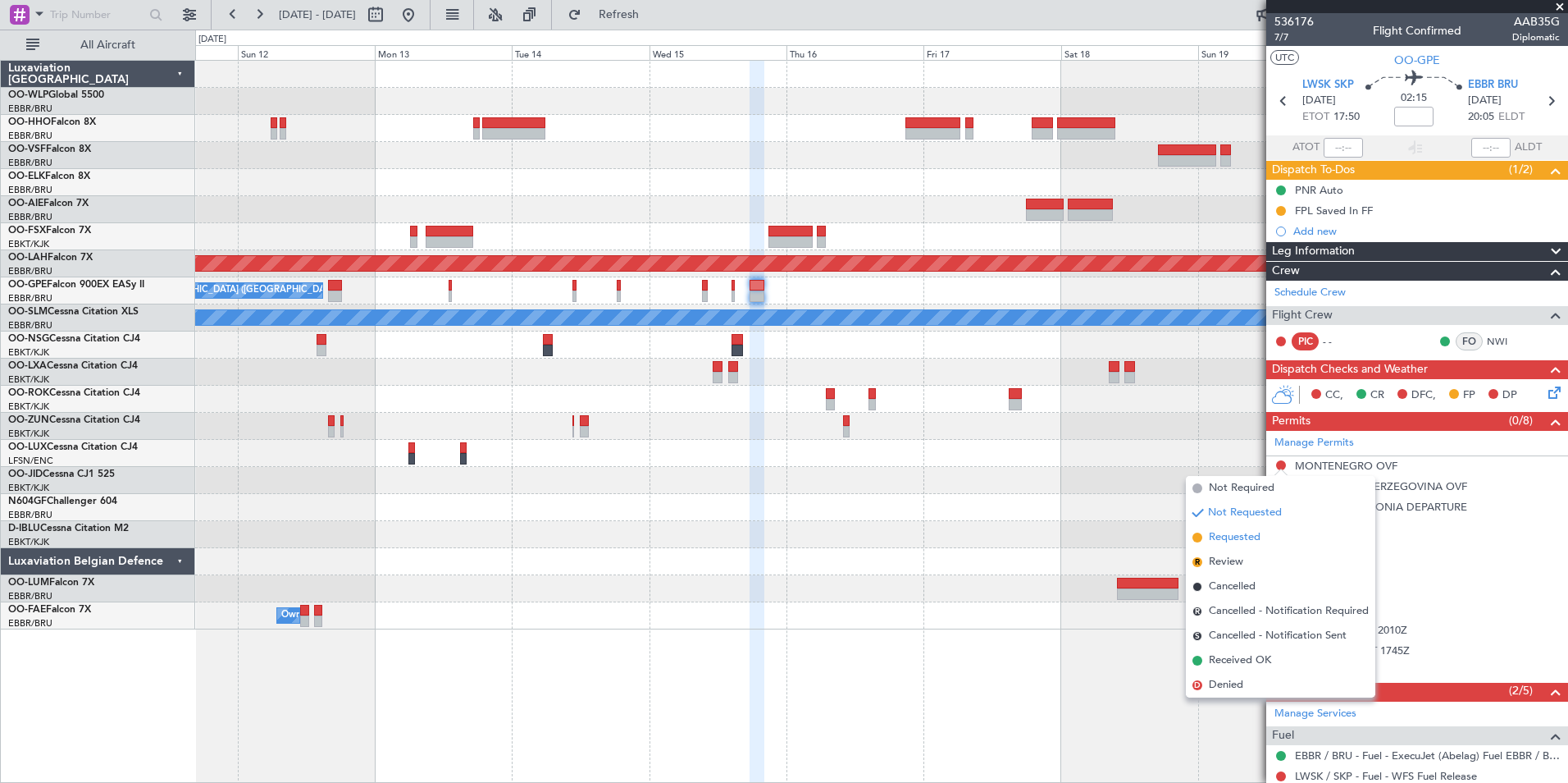
click at [1245, 531] on span "Requested" at bounding box center [1235, 538] width 52 height 17
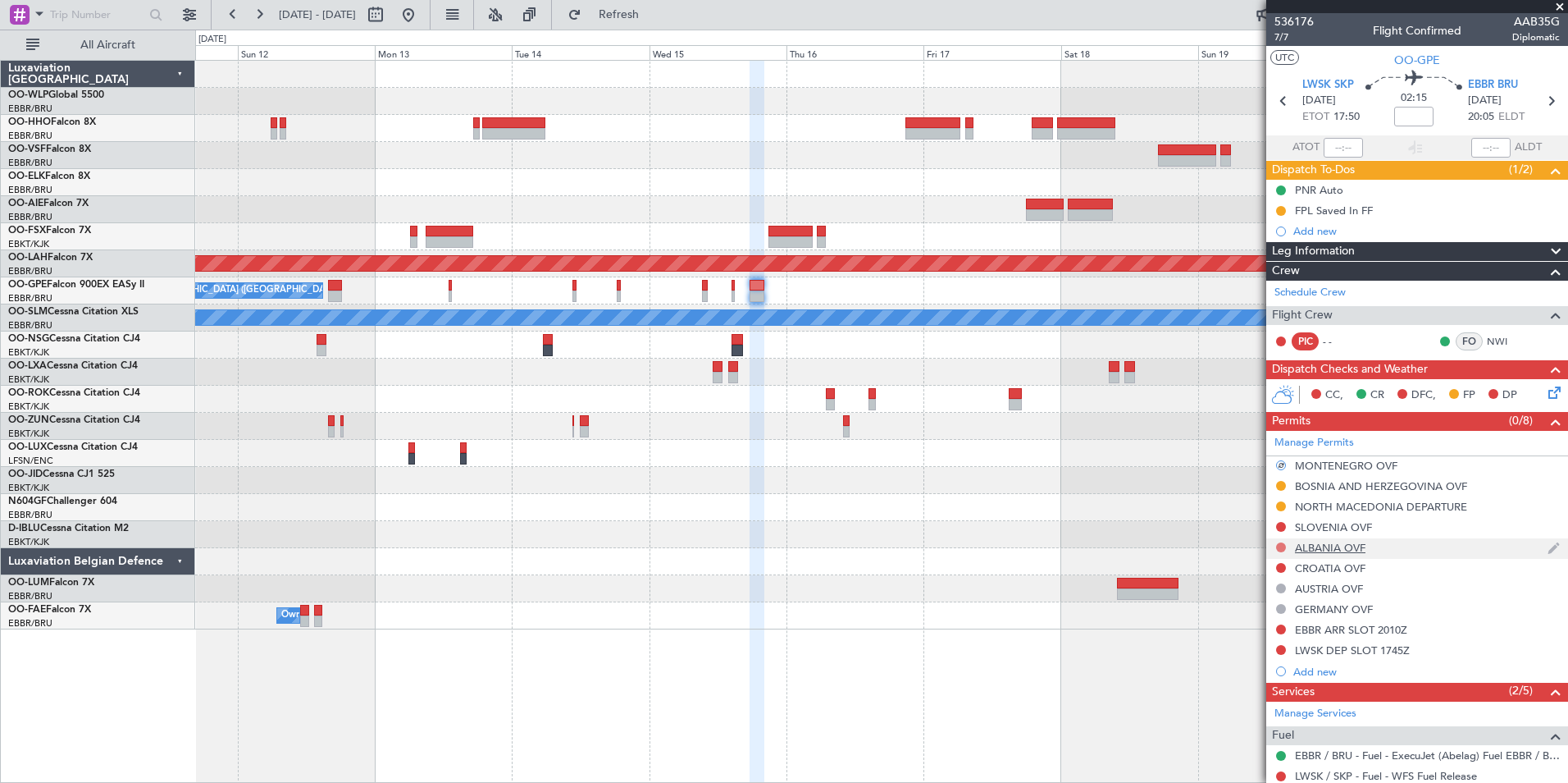
click at [1278, 548] on button at bounding box center [1281, 547] width 10 height 10
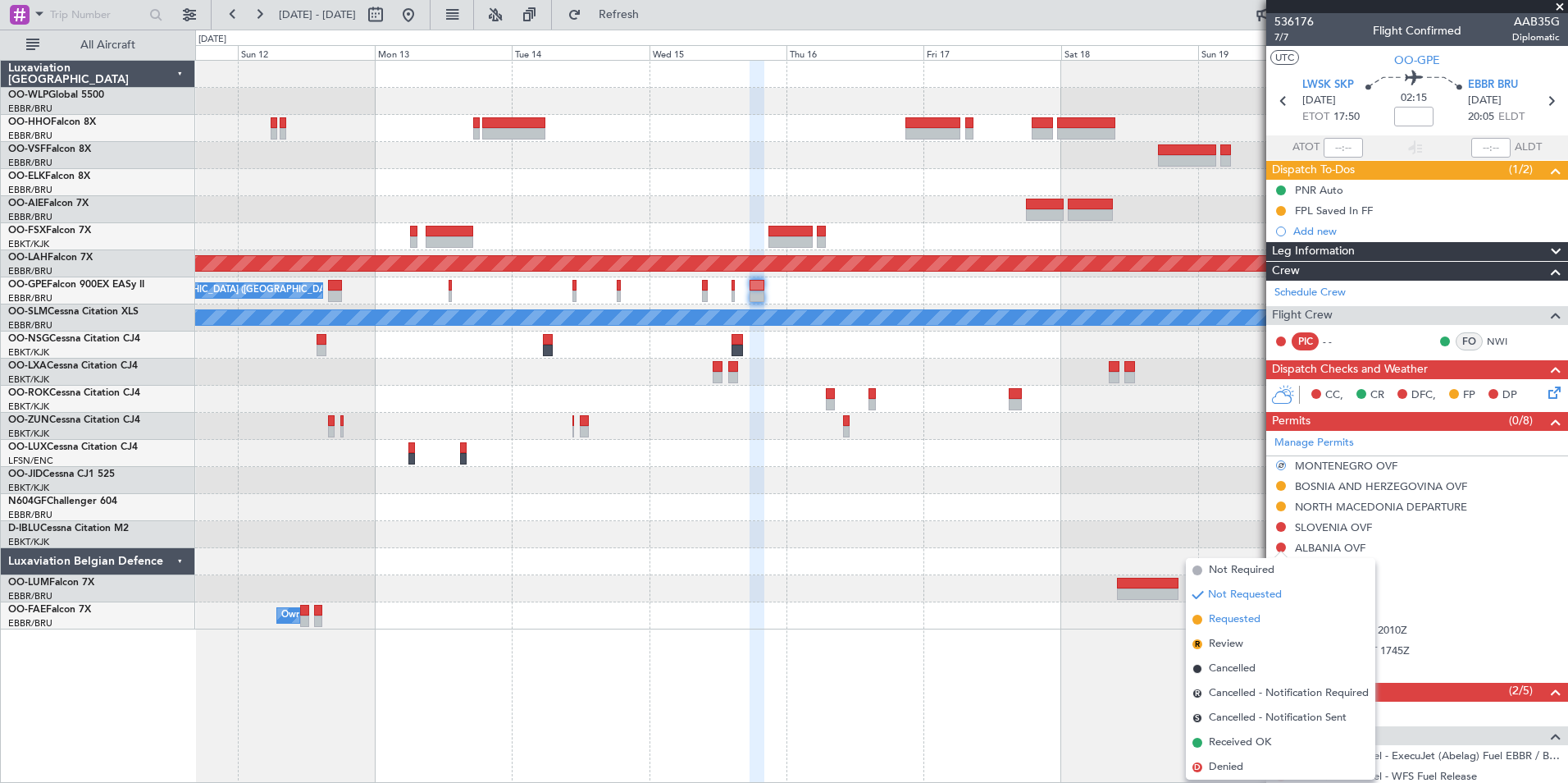
click at [1249, 620] on span "Requested" at bounding box center [1235, 620] width 52 height 17
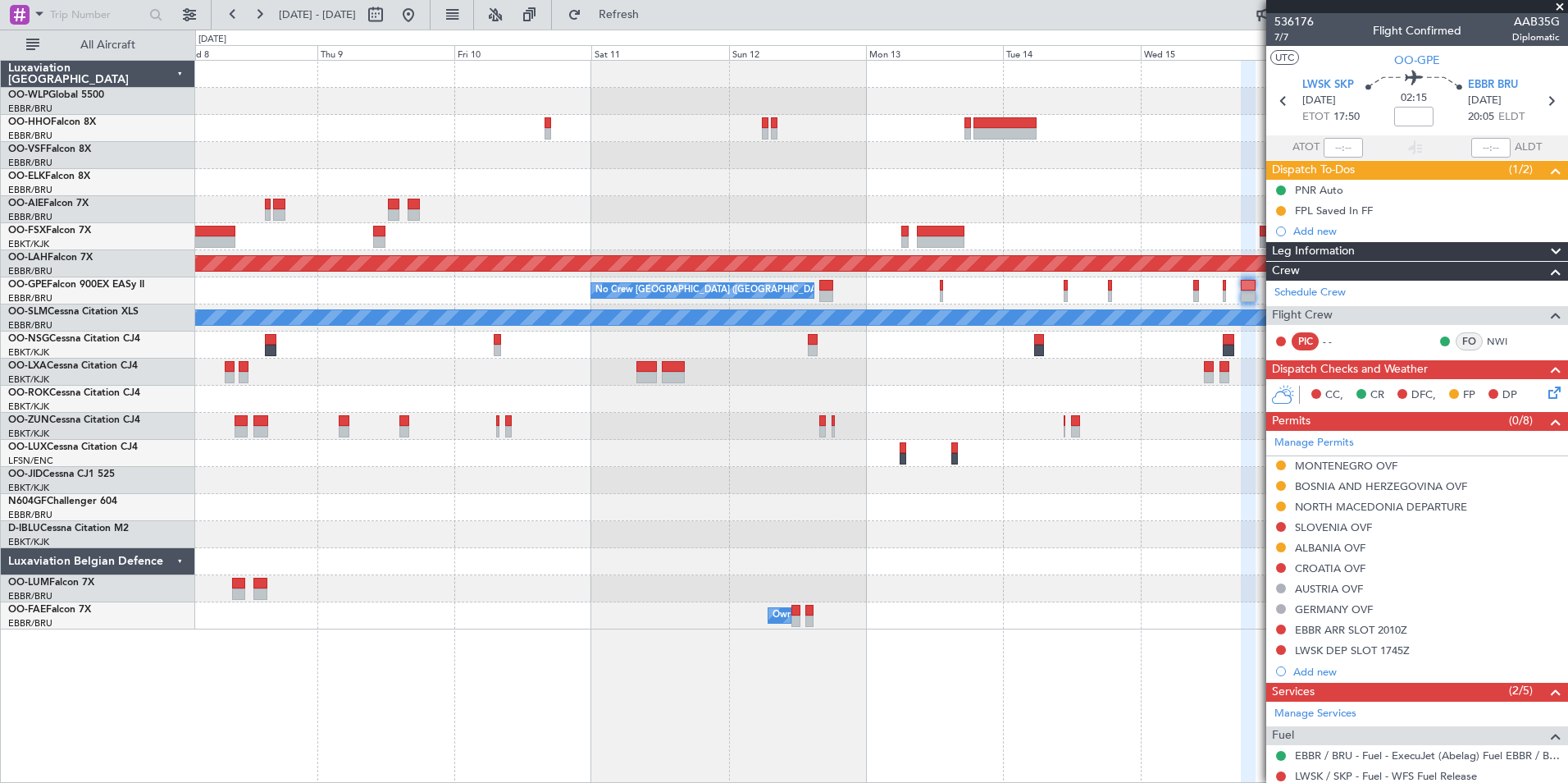
click at [834, 176] on div "Planned Maint Alton-st Louis (St Louis Regl) No Crew Brussels (Brussels Nationa…" at bounding box center [881, 345] width 1373 height 569
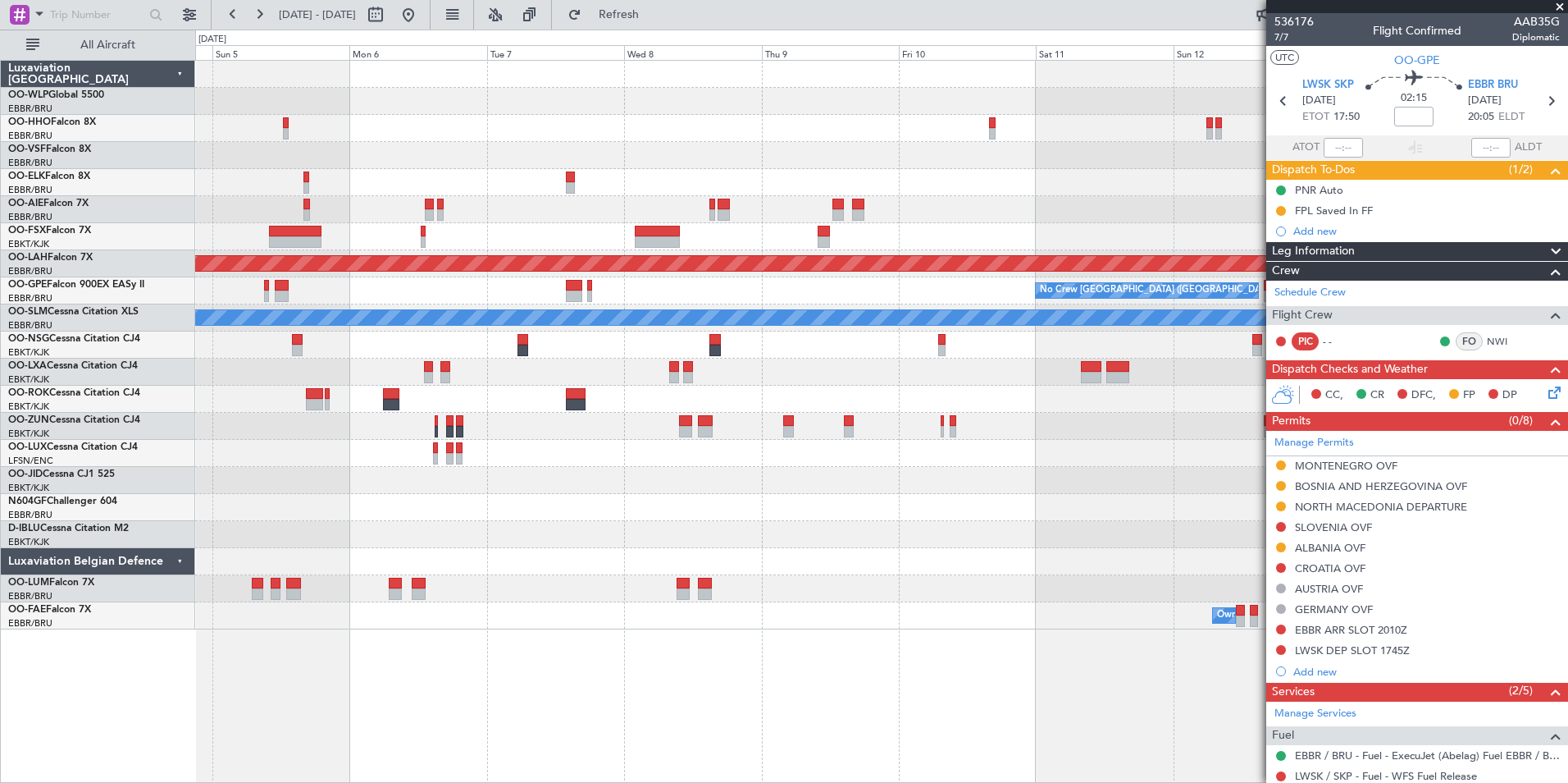
click at [1074, 170] on div "Planned Maint Alton-st Louis (St Louis Regl) No Crew Brussels (Brussels Nationa…" at bounding box center [881, 345] width 1373 height 569
click at [1158, 151] on div "Planned Maint Alton-st Louis (St Louis Regl) No Crew Brussels (Brussels Nationa…" at bounding box center [881, 345] width 1373 height 569
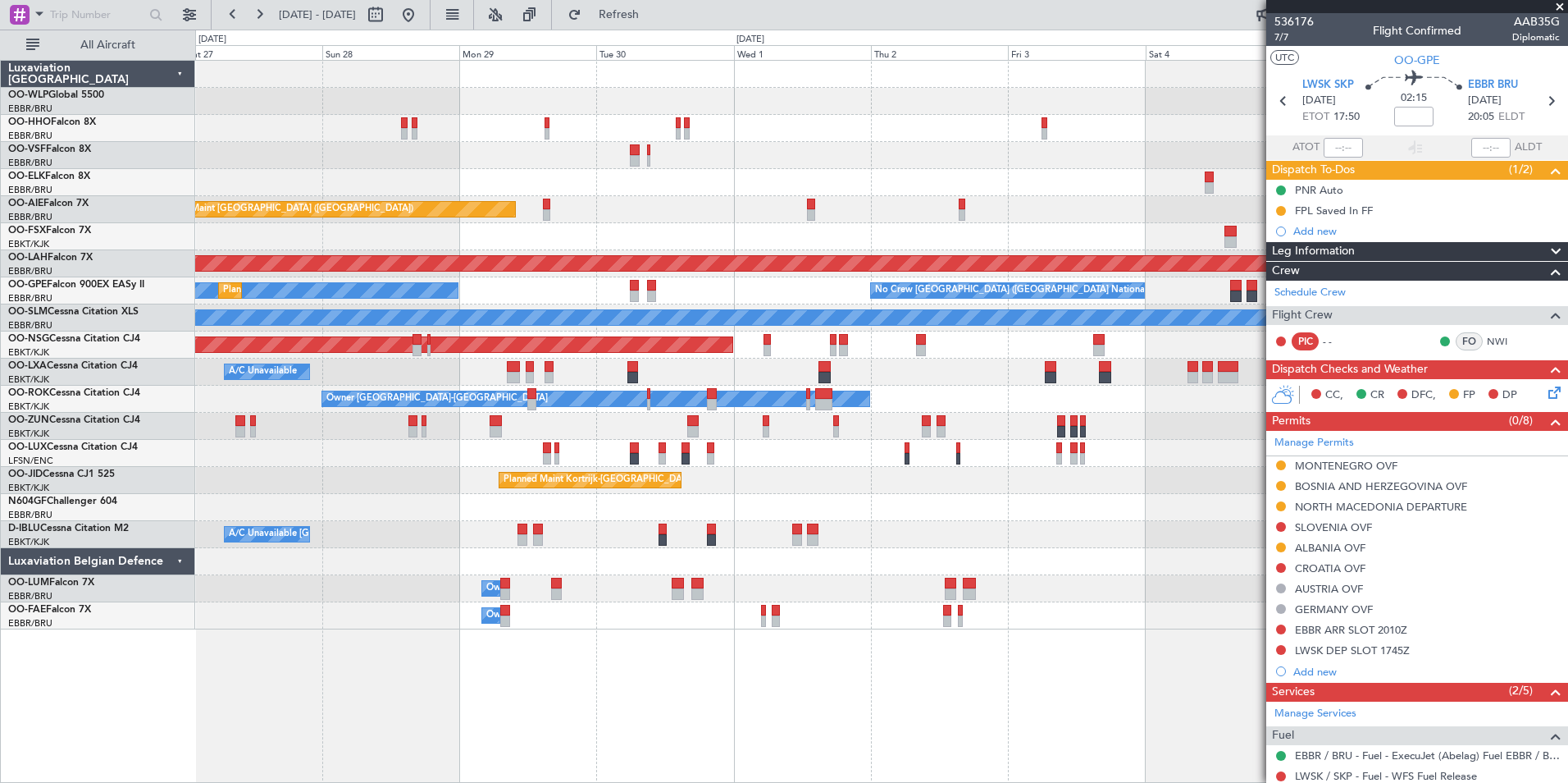
click at [1185, 89] on div at bounding box center [881, 101] width 1373 height 27
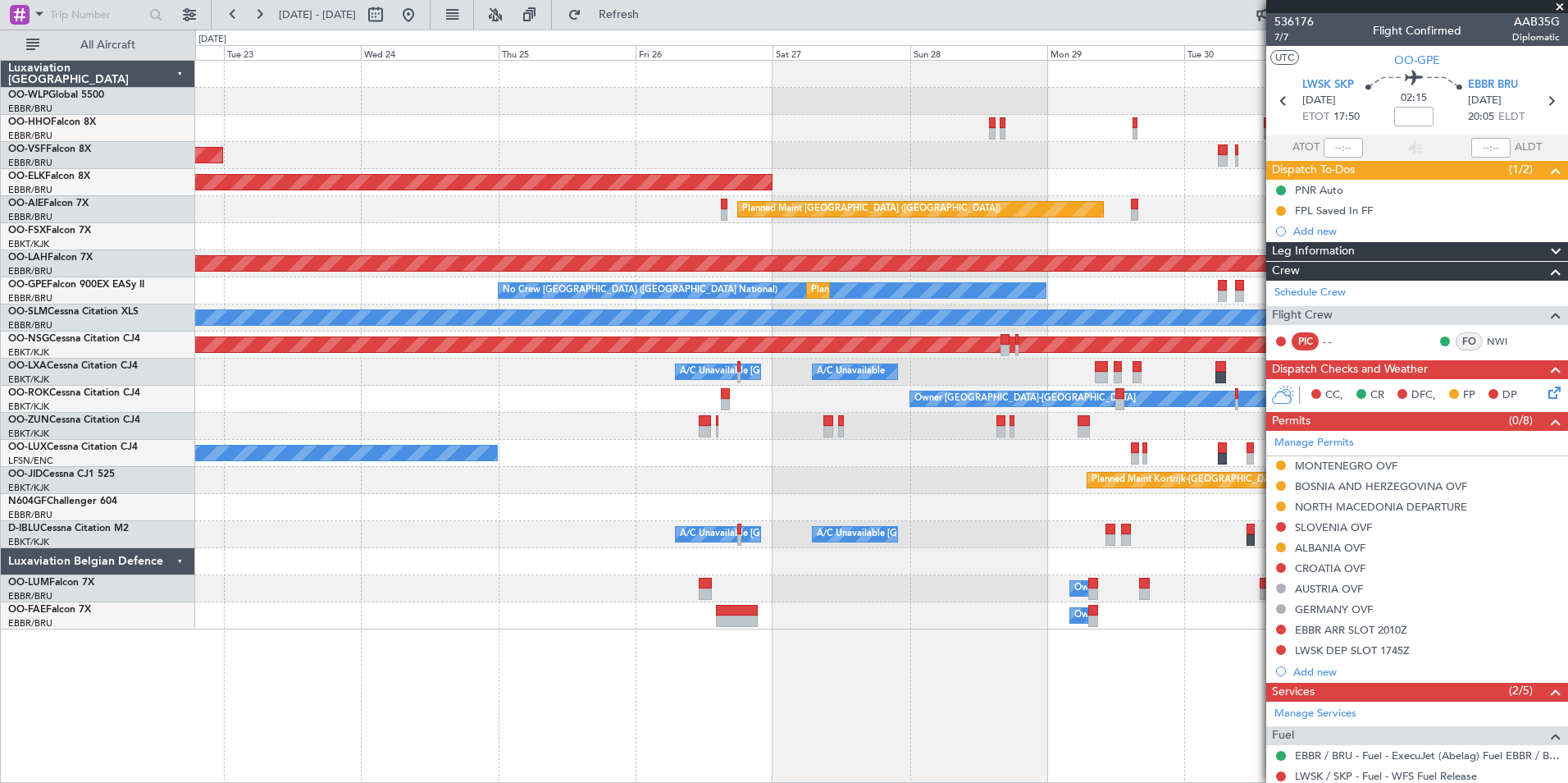
click at [1410, 181] on body "11 Oct 2025 - 21 Oct 2025 Refresh Quick Links All Aircraft AOG Maint Brussels (…" at bounding box center [784, 391] width 1568 height 783
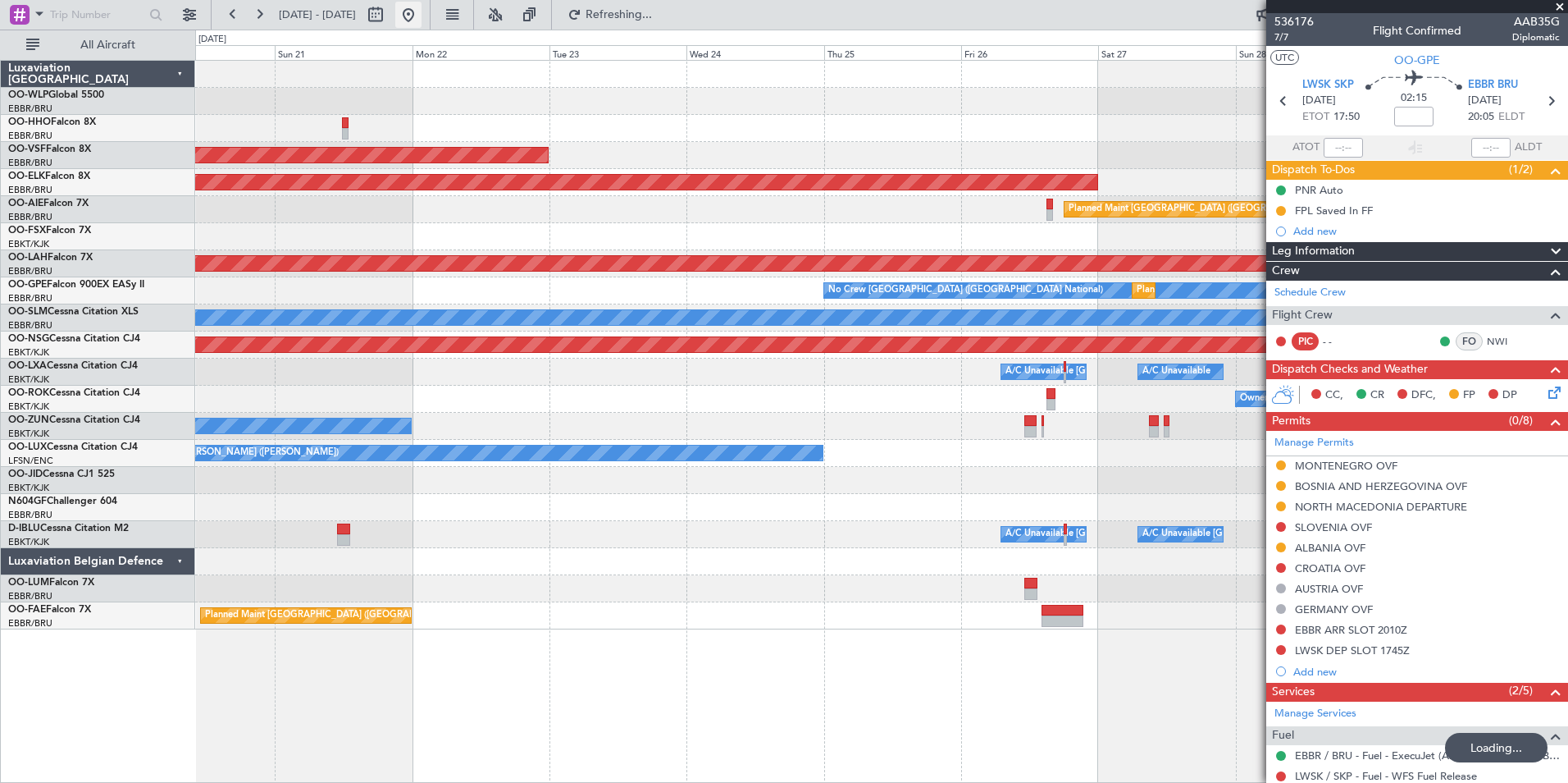
click at [421, 15] on button at bounding box center [408, 15] width 26 height 26
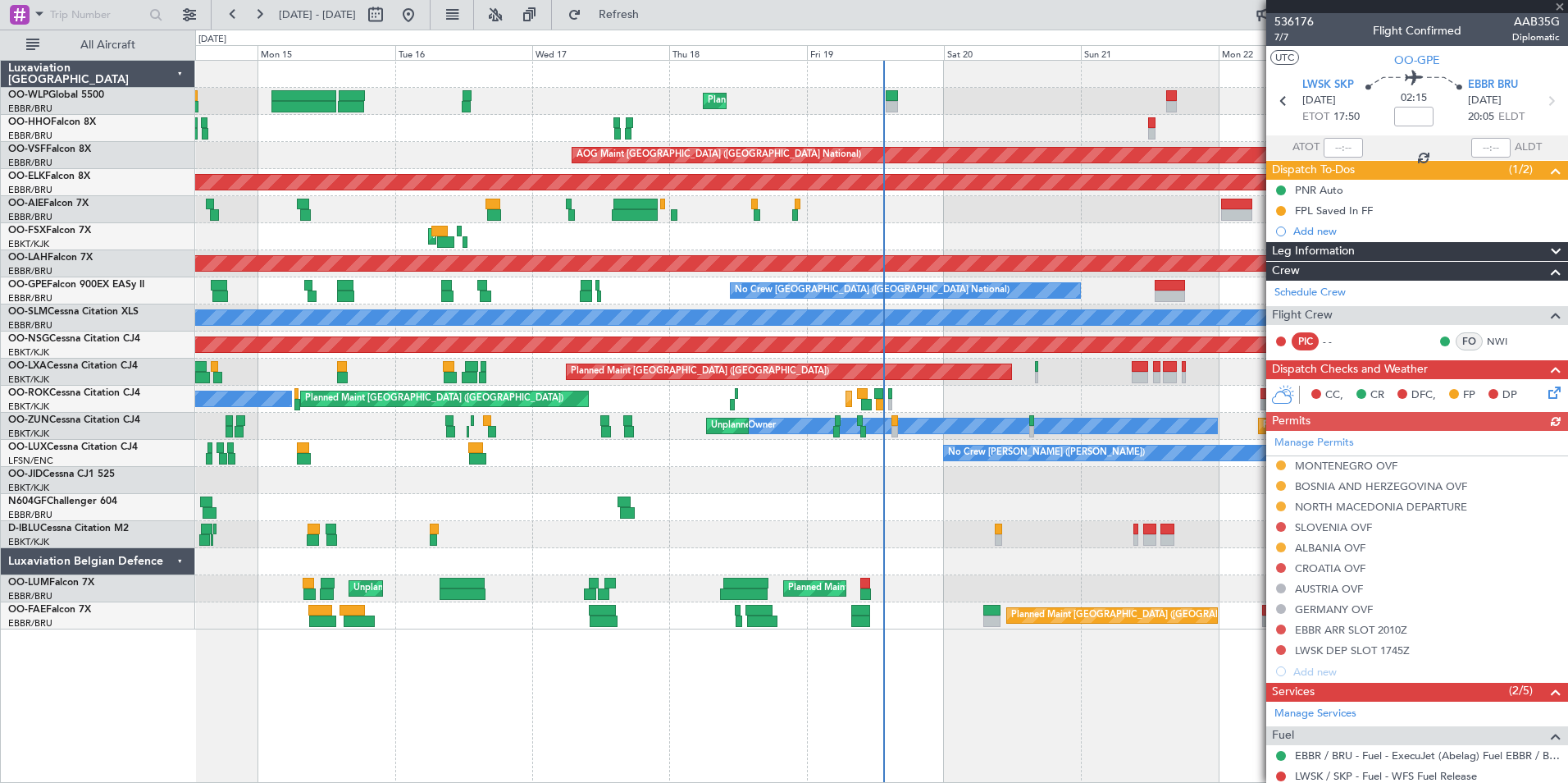
click at [1281, 527] on div "Manage Permits MONTENEGRO OVF BOSNIA AND HERZEGOVINA OVF NORTH MACEDONIA DEPART…" at bounding box center [1417, 556] width 301 height 251
click at [1283, 526] on button at bounding box center [1281, 527] width 10 height 10
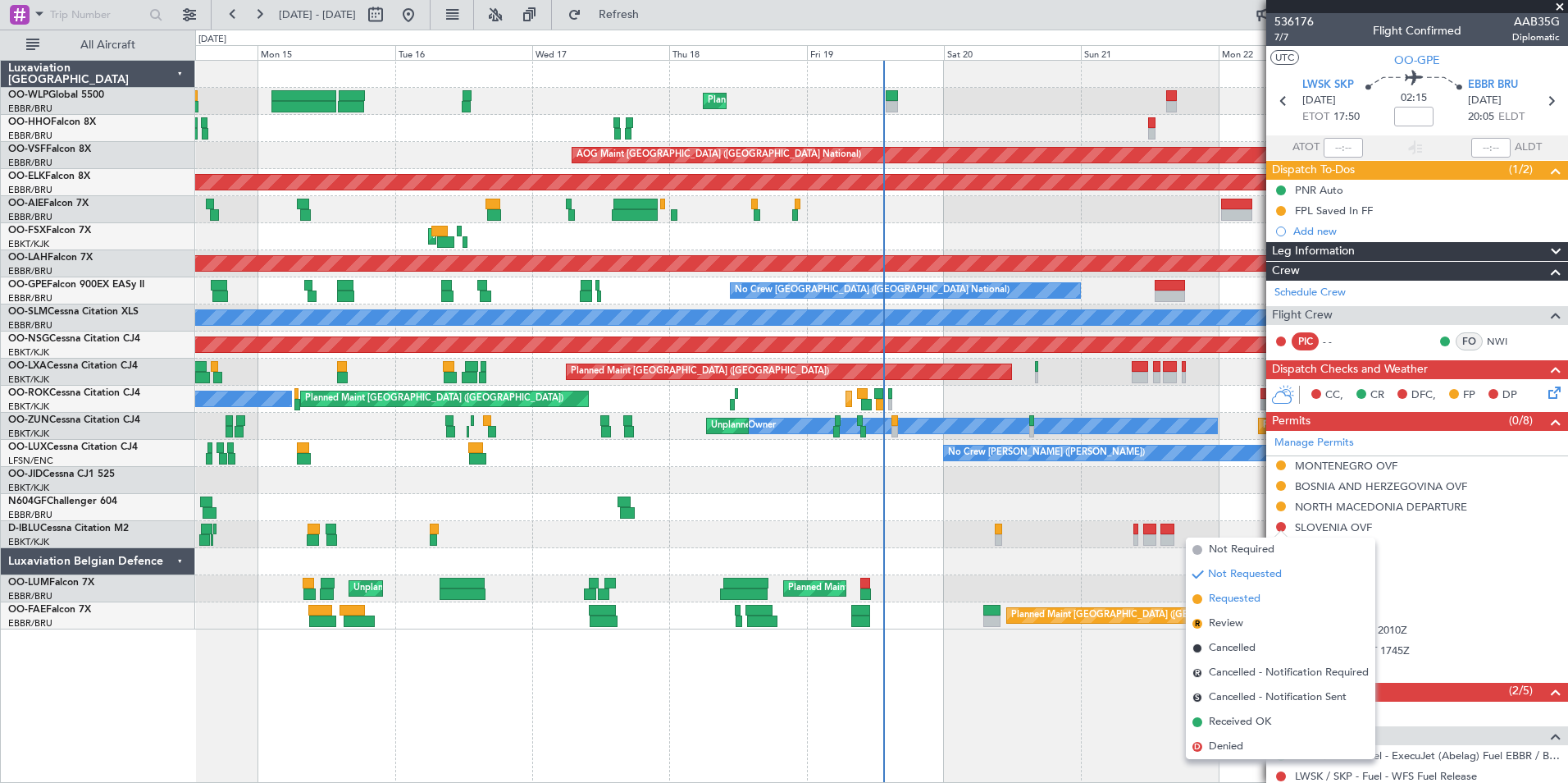
click at [1246, 595] on span "Requested" at bounding box center [1235, 599] width 52 height 17
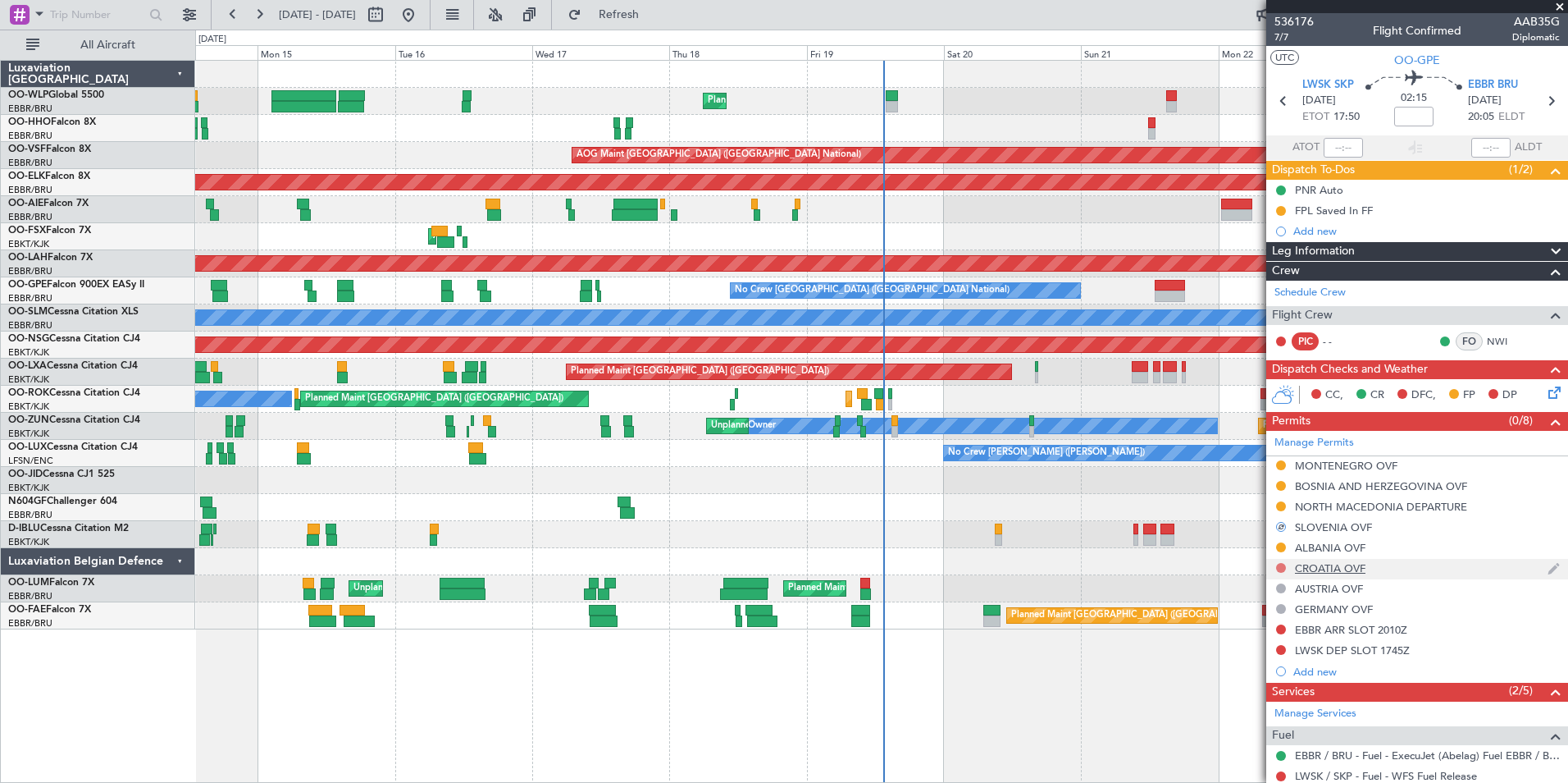
click at [1283, 567] on button at bounding box center [1281, 567] width 10 height 10
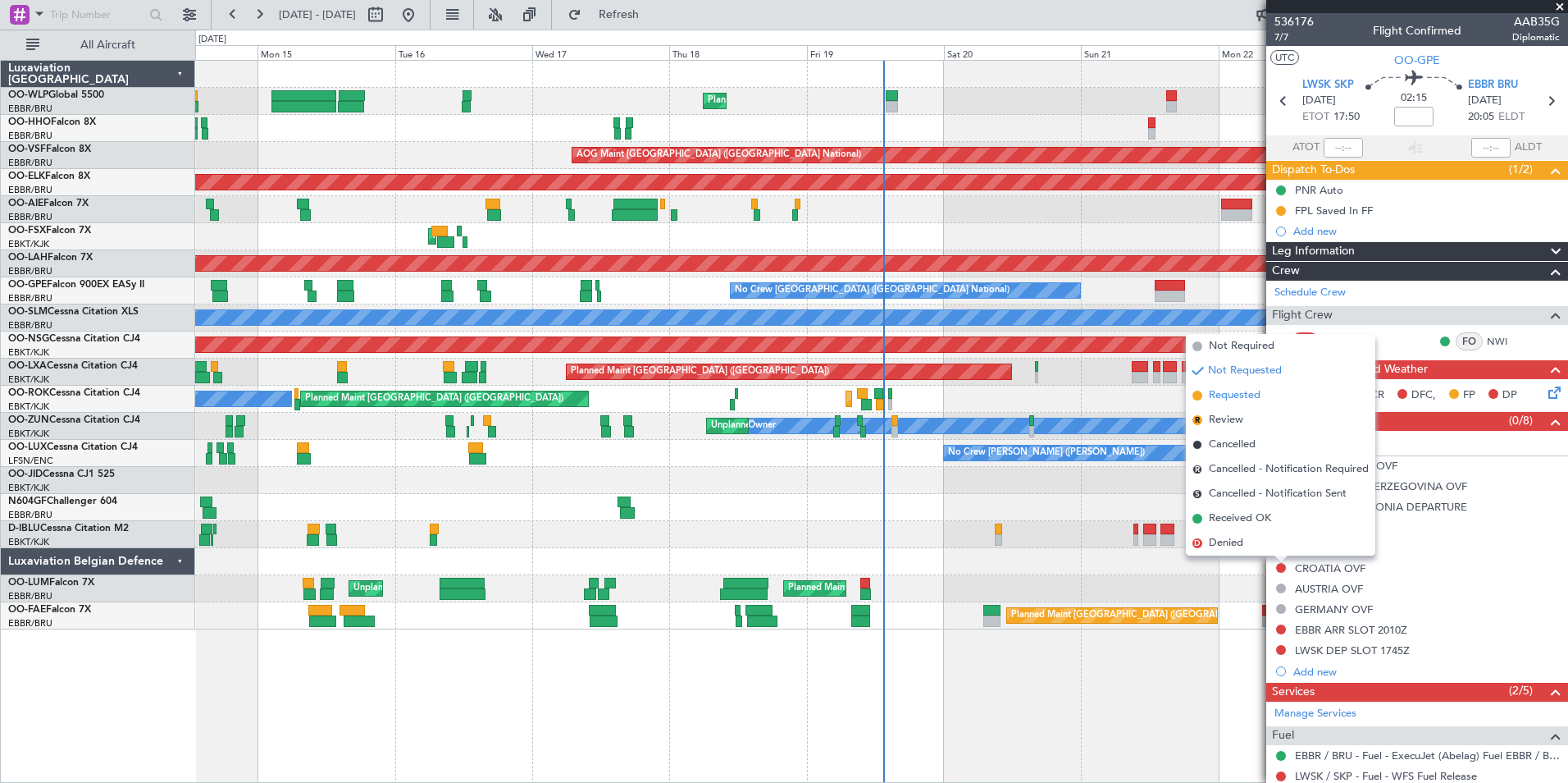
click at [1252, 398] on span "Requested" at bounding box center [1235, 396] width 52 height 17
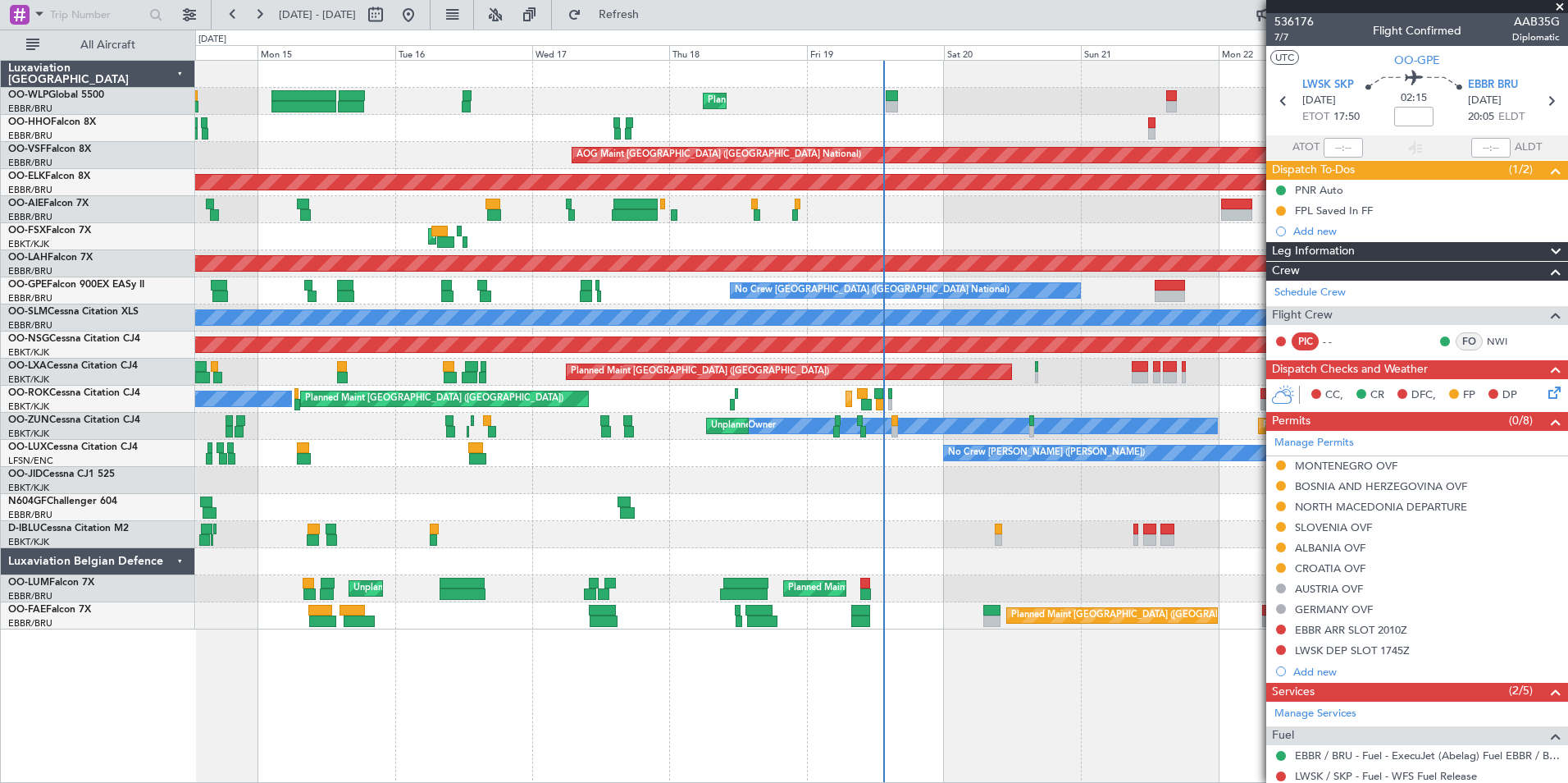
click at [900, 235] on div "AOG Maint Kortrijk-[GEOGRAPHIC_DATA]" at bounding box center [881, 236] width 1373 height 27
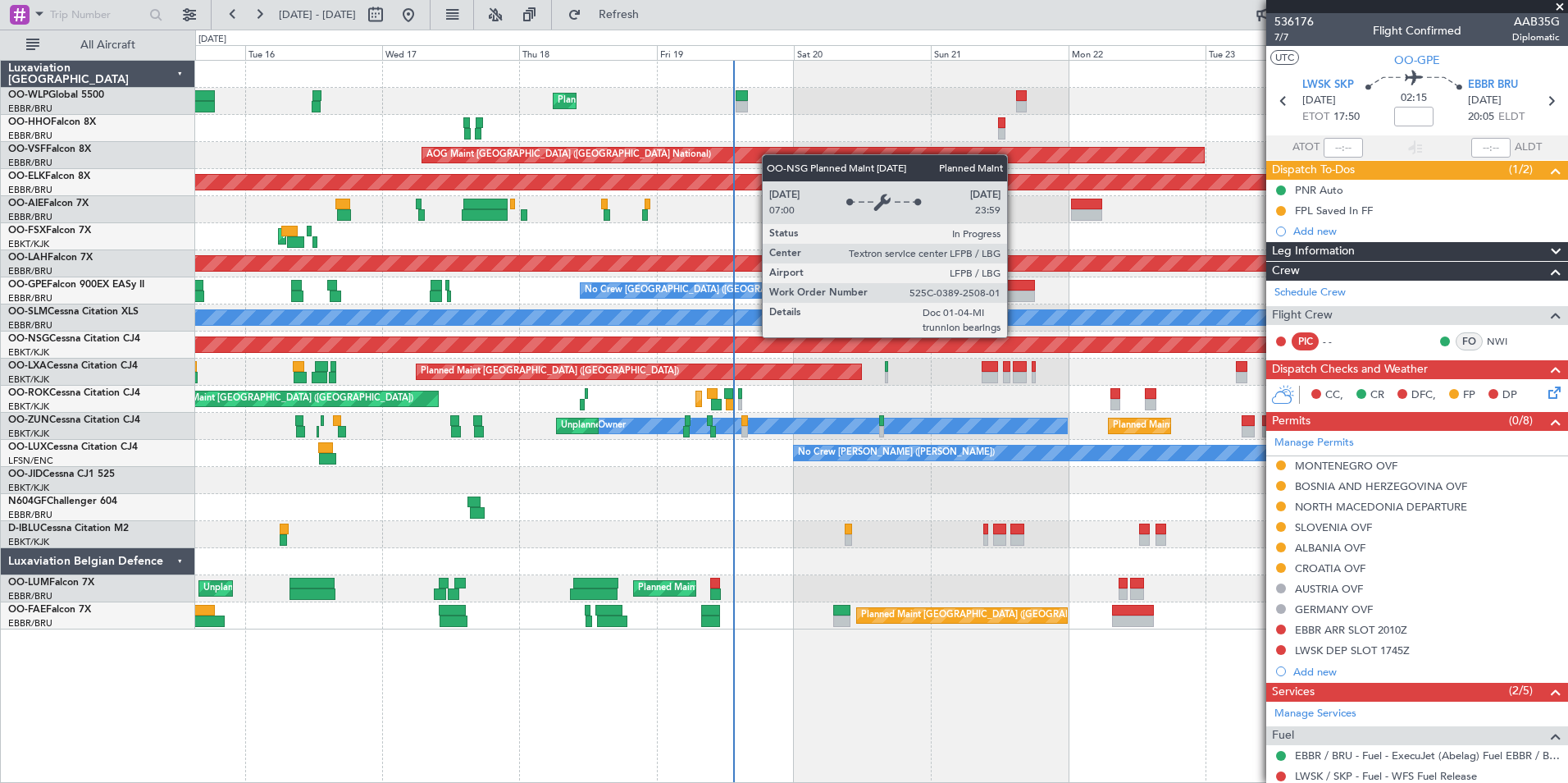
click at [327, 205] on div "Planned Maint Liege AOG Maint Brussels (Brussels National) Planned Maint Kortri…" at bounding box center [881, 345] width 1373 height 569
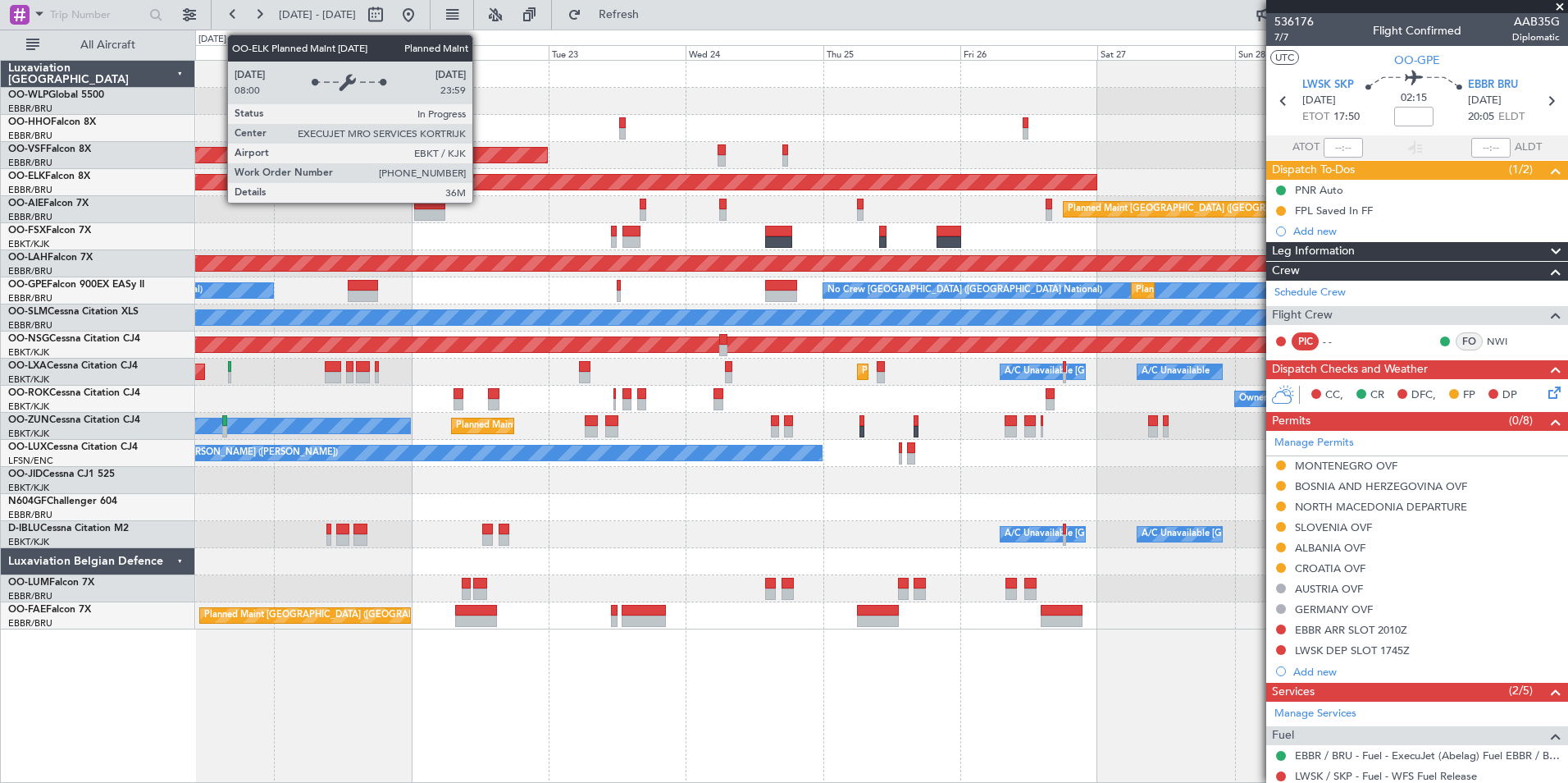
click at [224, 130] on div "Planned Maint Liege AOG Maint Brussels (Brussels National) Planned Maint Kortri…" at bounding box center [881, 345] width 1373 height 569
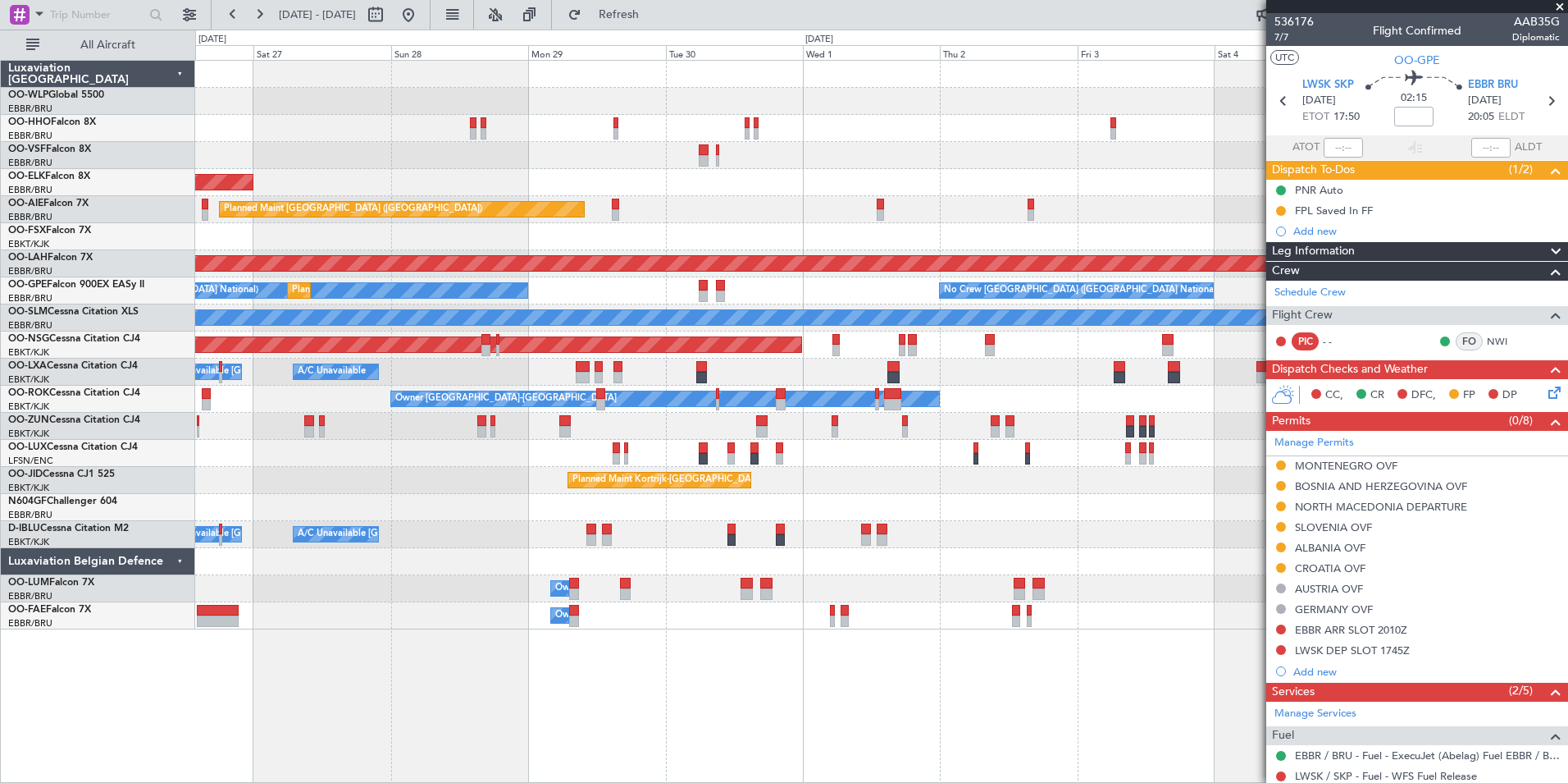
click at [58, 109] on div "Planned Maint Kortrijk-Wevelgem Planned Maint London (Farnborough) Planned Main…" at bounding box center [784, 406] width 1568 height 753
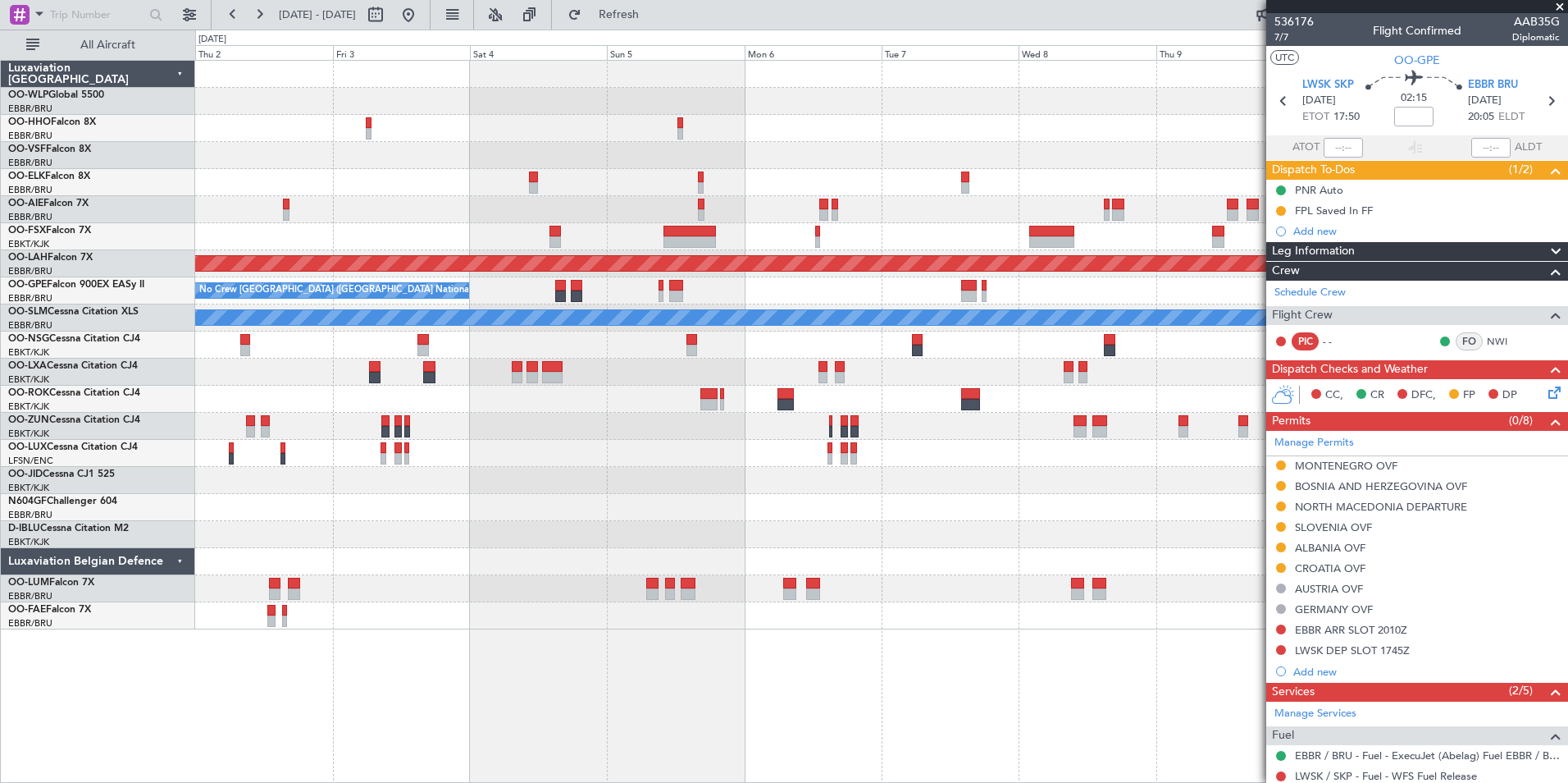
click at [618, 140] on div at bounding box center [881, 128] width 1373 height 27
click at [116, 242] on div "Planned Maint Alton-st Louis (St Louis Regl) No Crew Brussels (Brussels Nationa…" at bounding box center [784, 406] width 1568 height 753
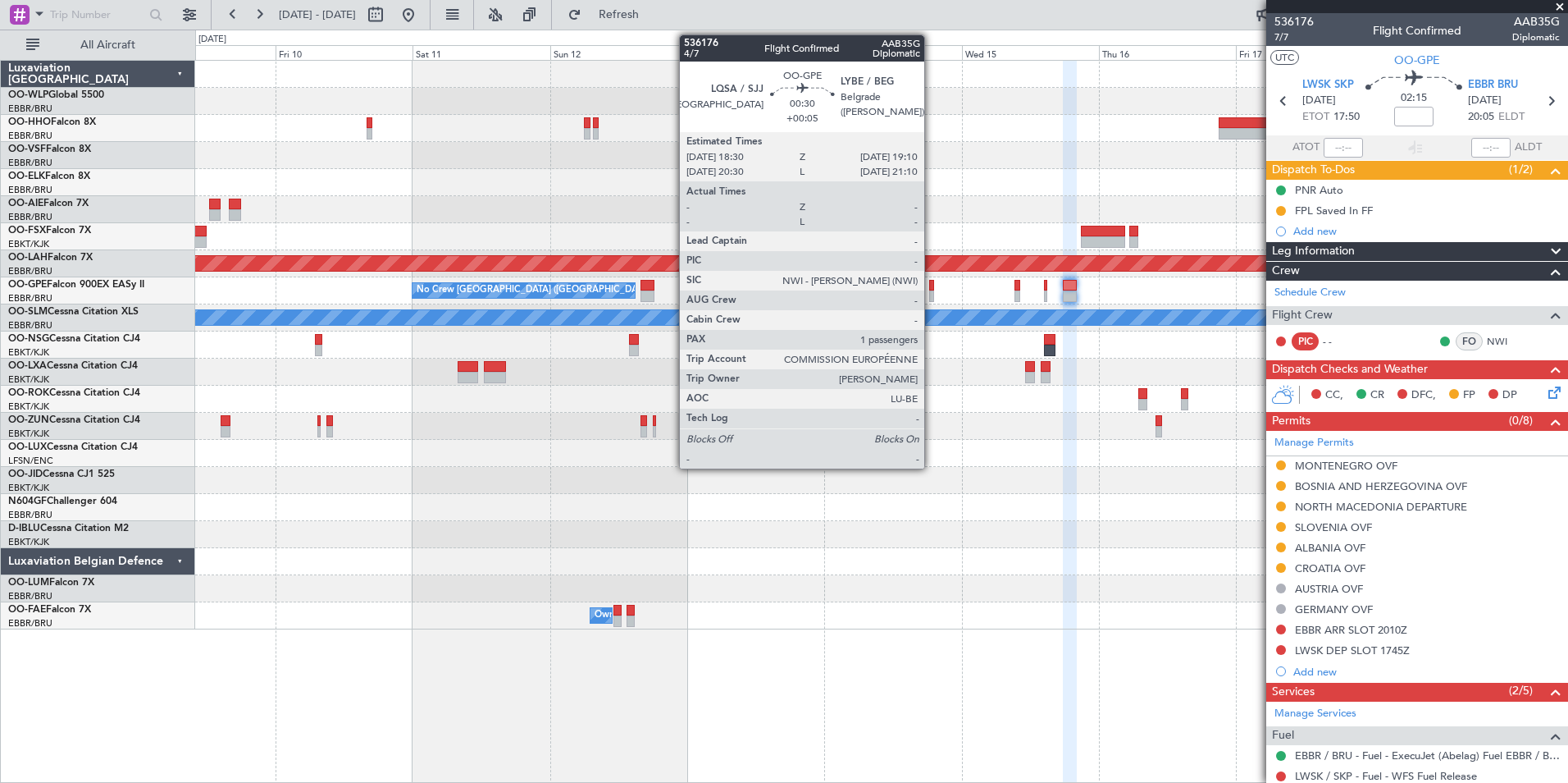
click at [932, 292] on div at bounding box center [931, 296] width 4 height 11
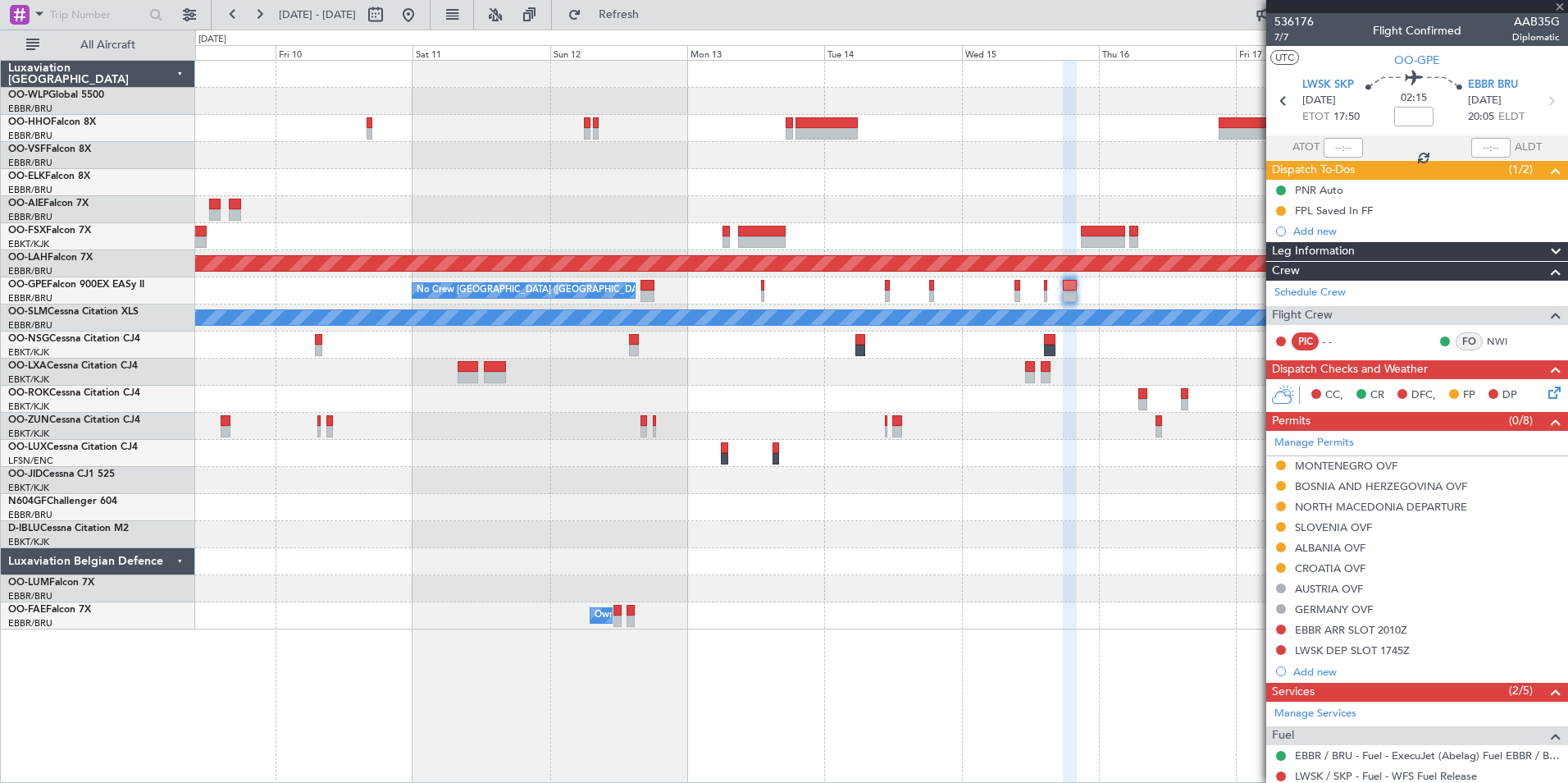
type input "+00:05"
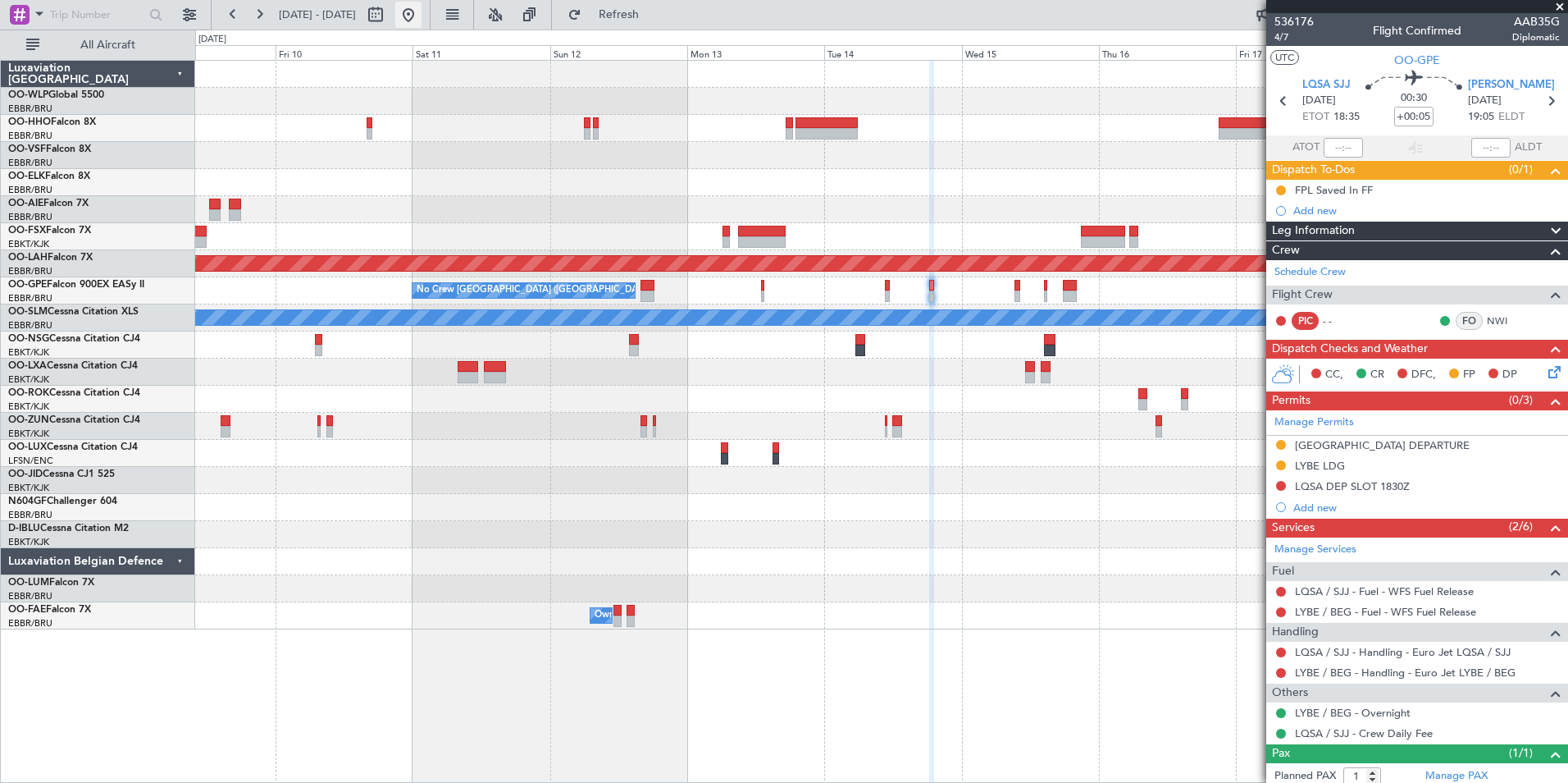
click at [421, 18] on button at bounding box center [408, 15] width 26 height 26
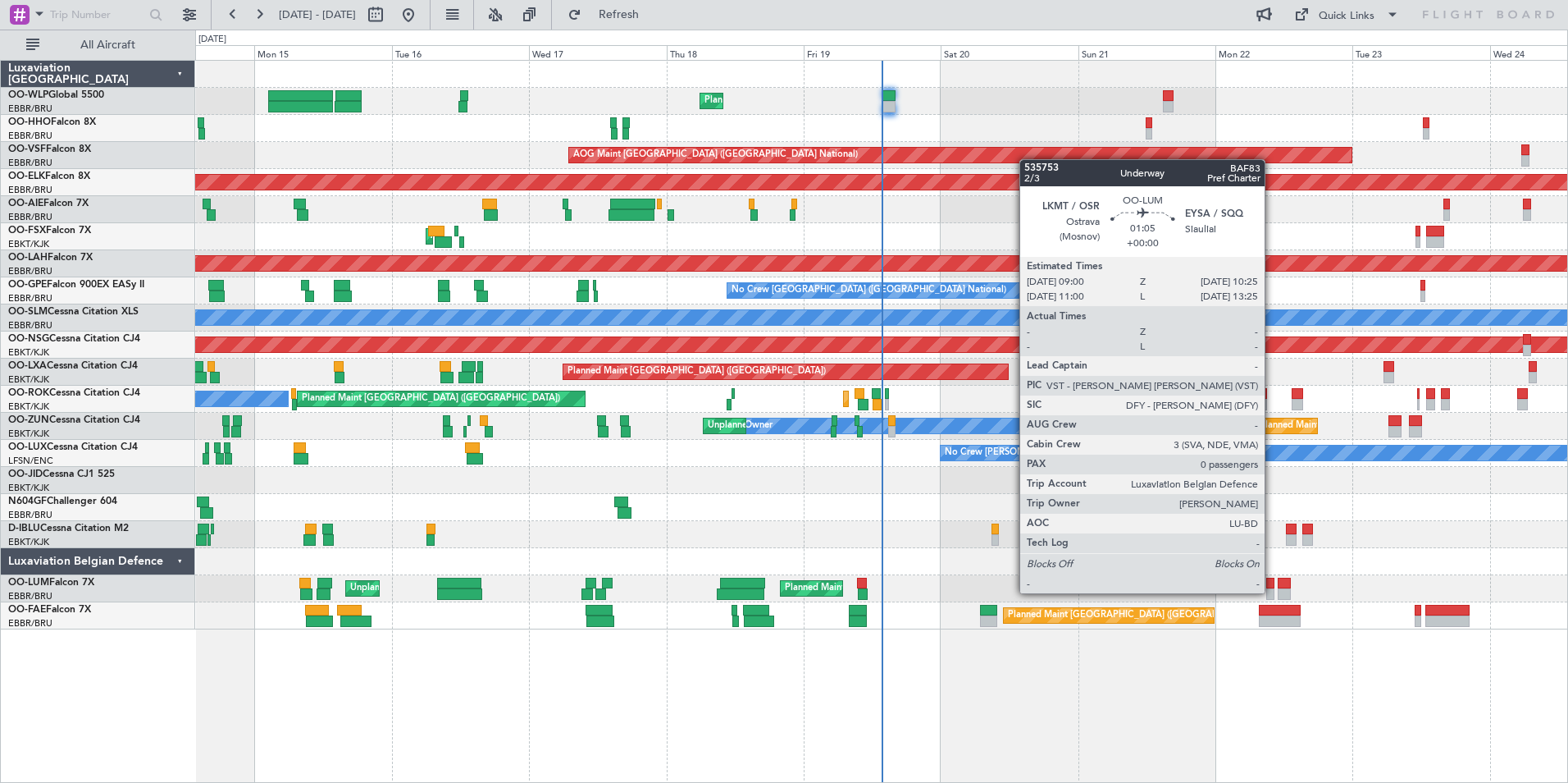
click at [1272, 592] on div at bounding box center [1270, 594] width 8 height 11
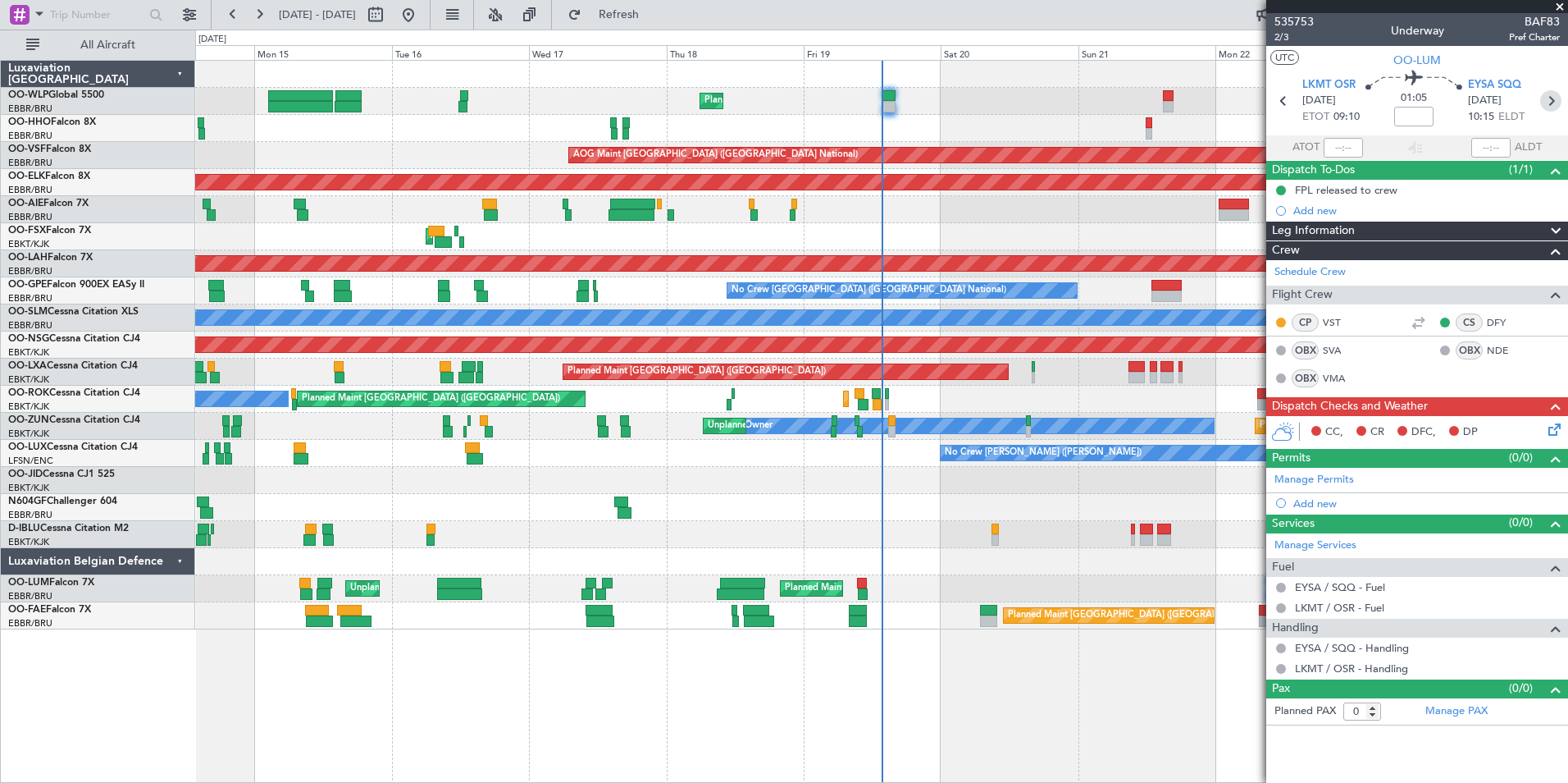
click at [1557, 105] on icon at bounding box center [1550, 101] width 21 height 21
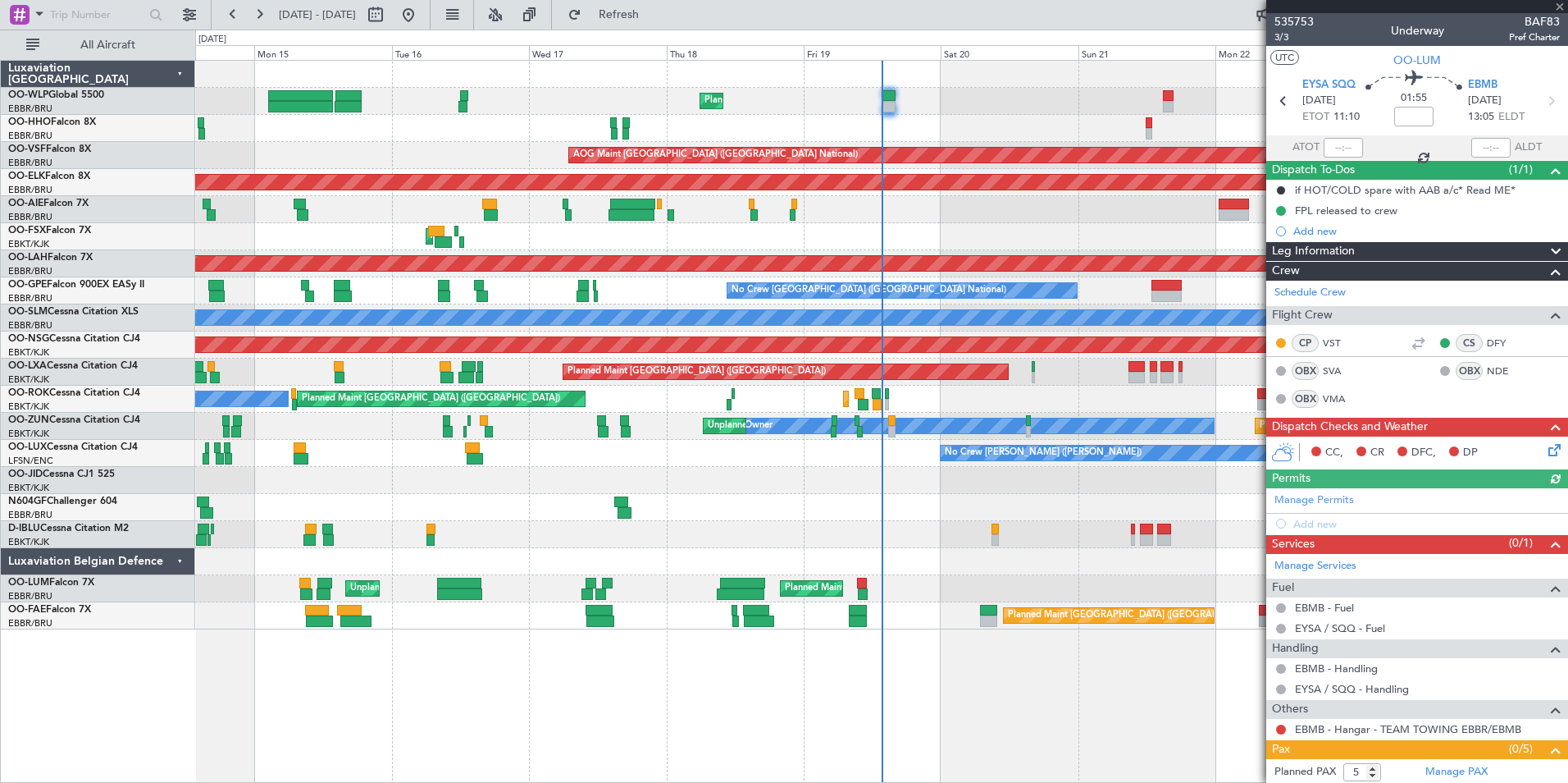
click at [1545, 451] on icon at bounding box center [1551, 447] width 13 height 13
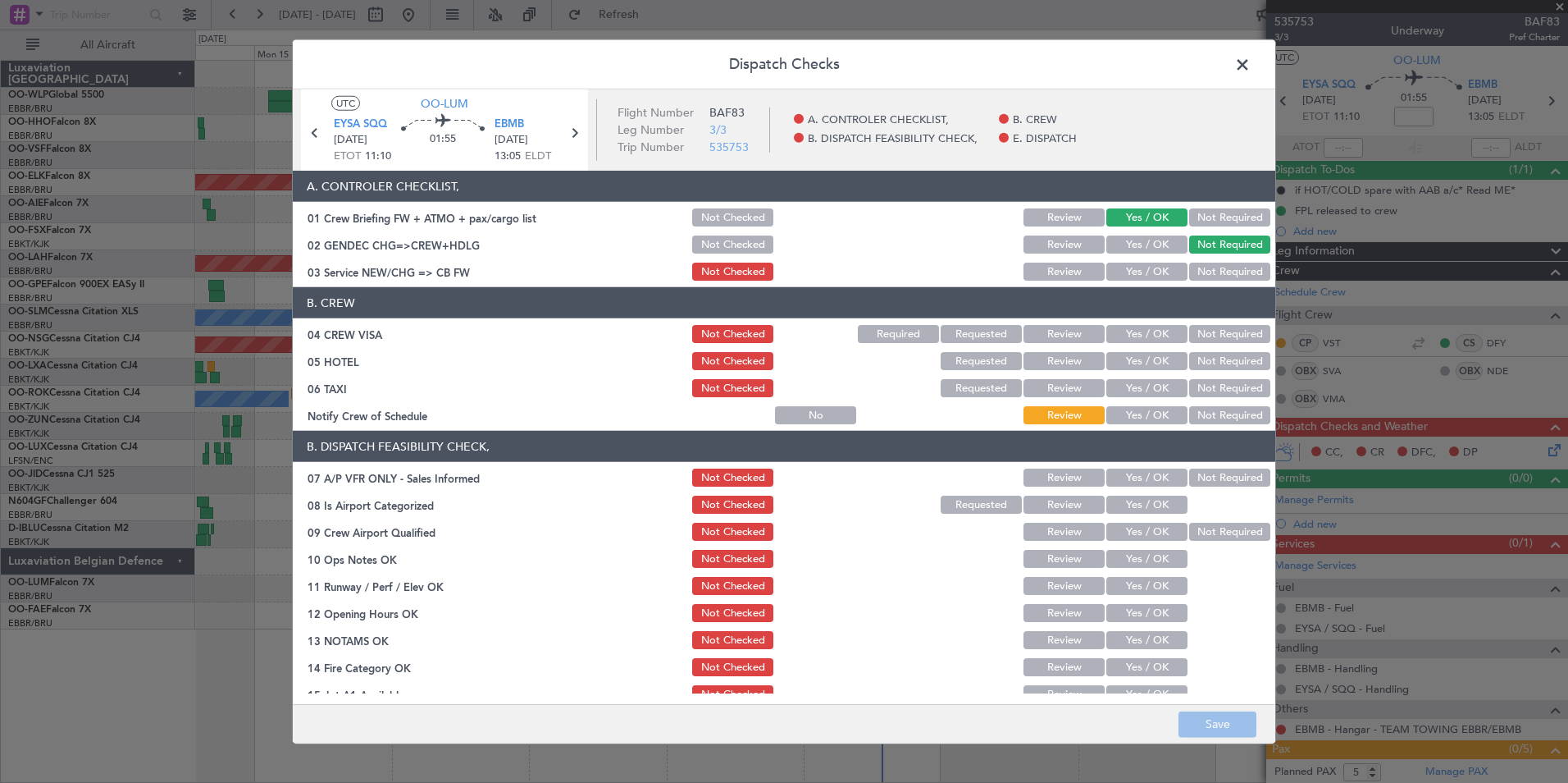
click at [723, 220] on button "Not Checked" at bounding box center [733, 218] width 81 height 18
click at [1224, 730] on button "Save" at bounding box center [1218, 724] width 78 height 26
click at [703, 239] on button "Not Checked" at bounding box center [733, 244] width 81 height 18
click at [1214, 726] on button "Save" at bounding box center [1218, 724] width 78 height 26
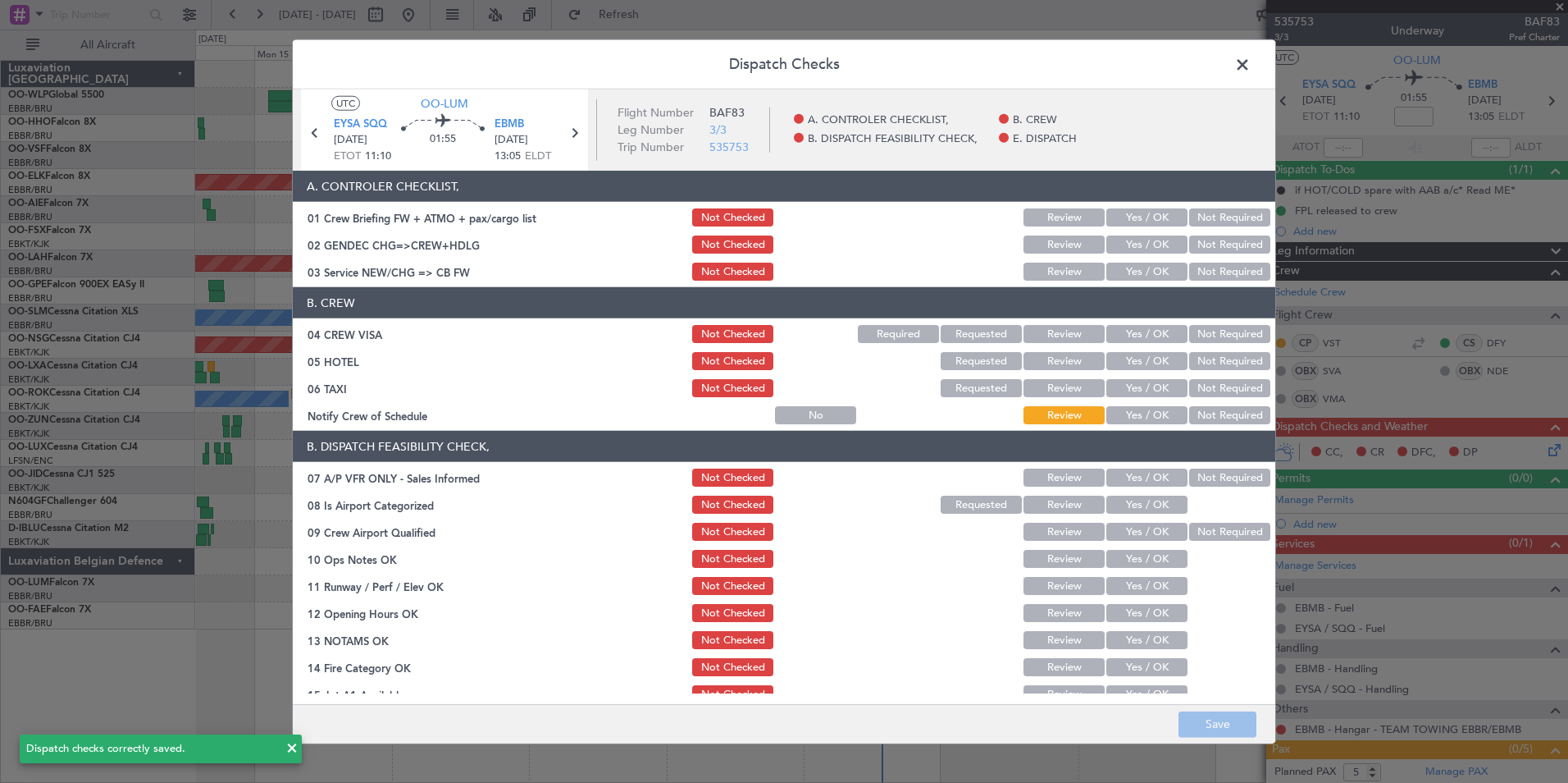
click at [1251, 72] on span at bounding box center [1251, 69] width 0 height 33
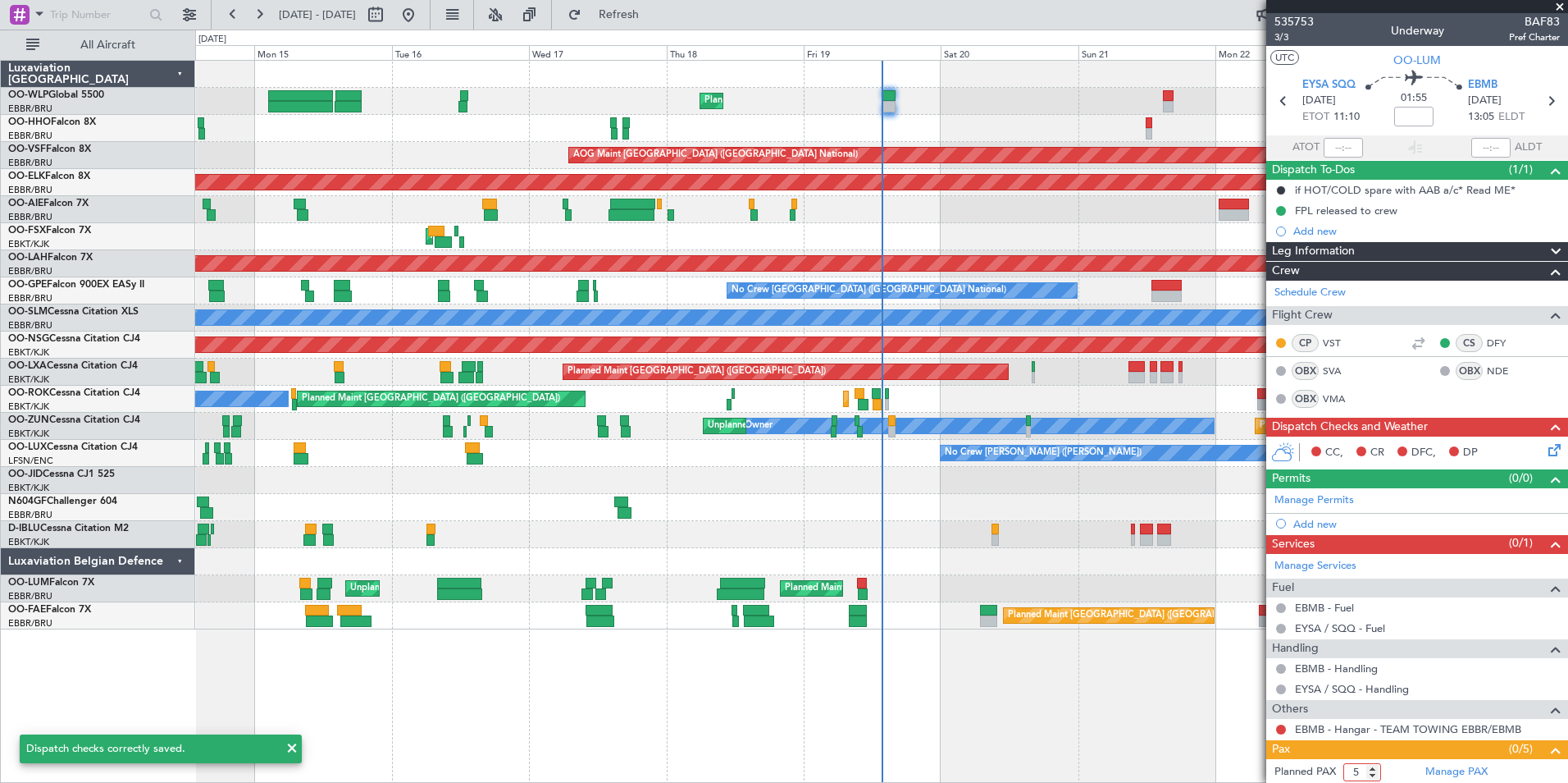
click at [1351, 771] on input "5" at bounding box center [1362, 773] width 38 height 18
type input "6"
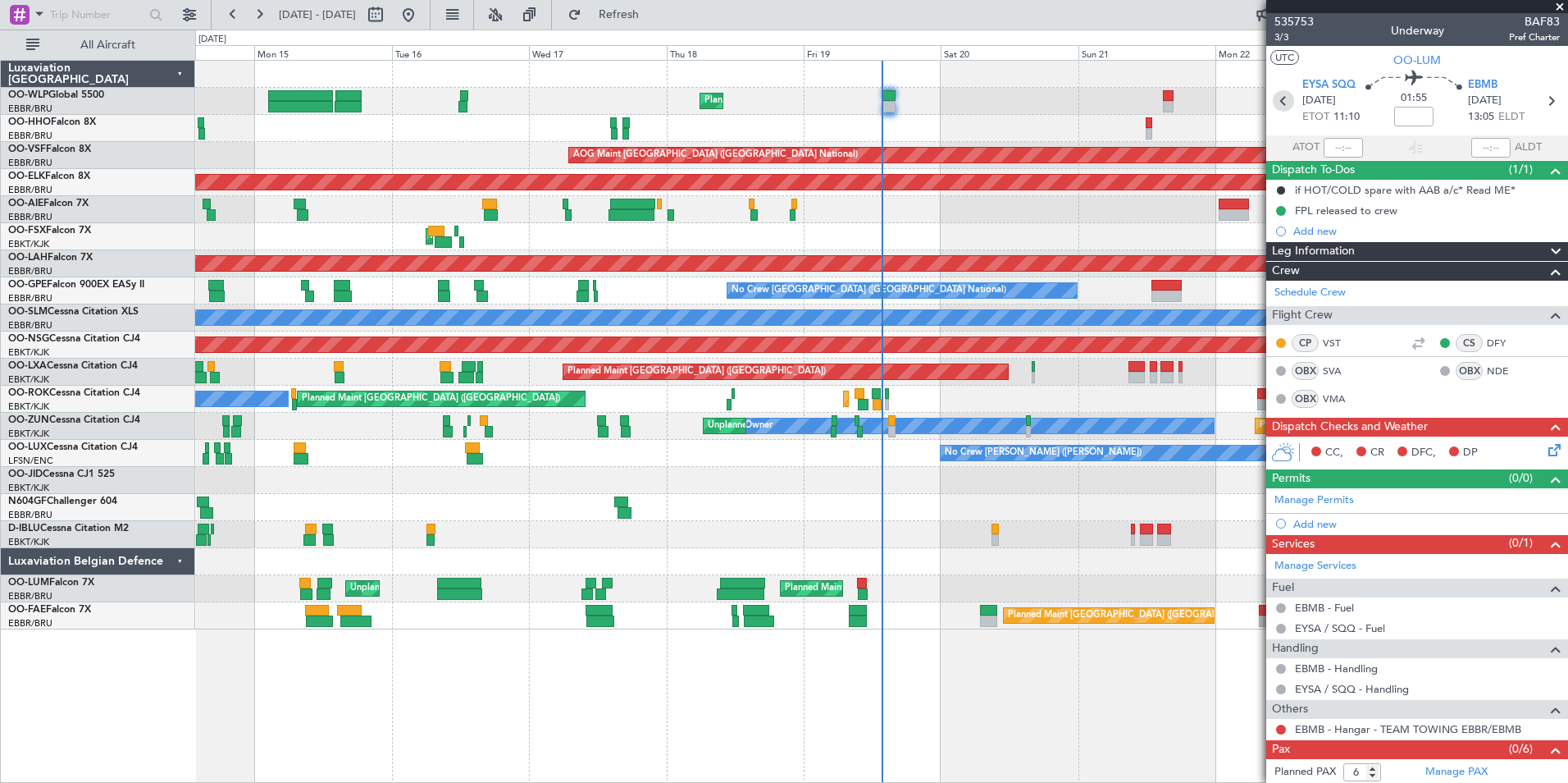
click at [1275, 107] on icon at bounding box center [1283, 101] width 21 height 21
type input "0"
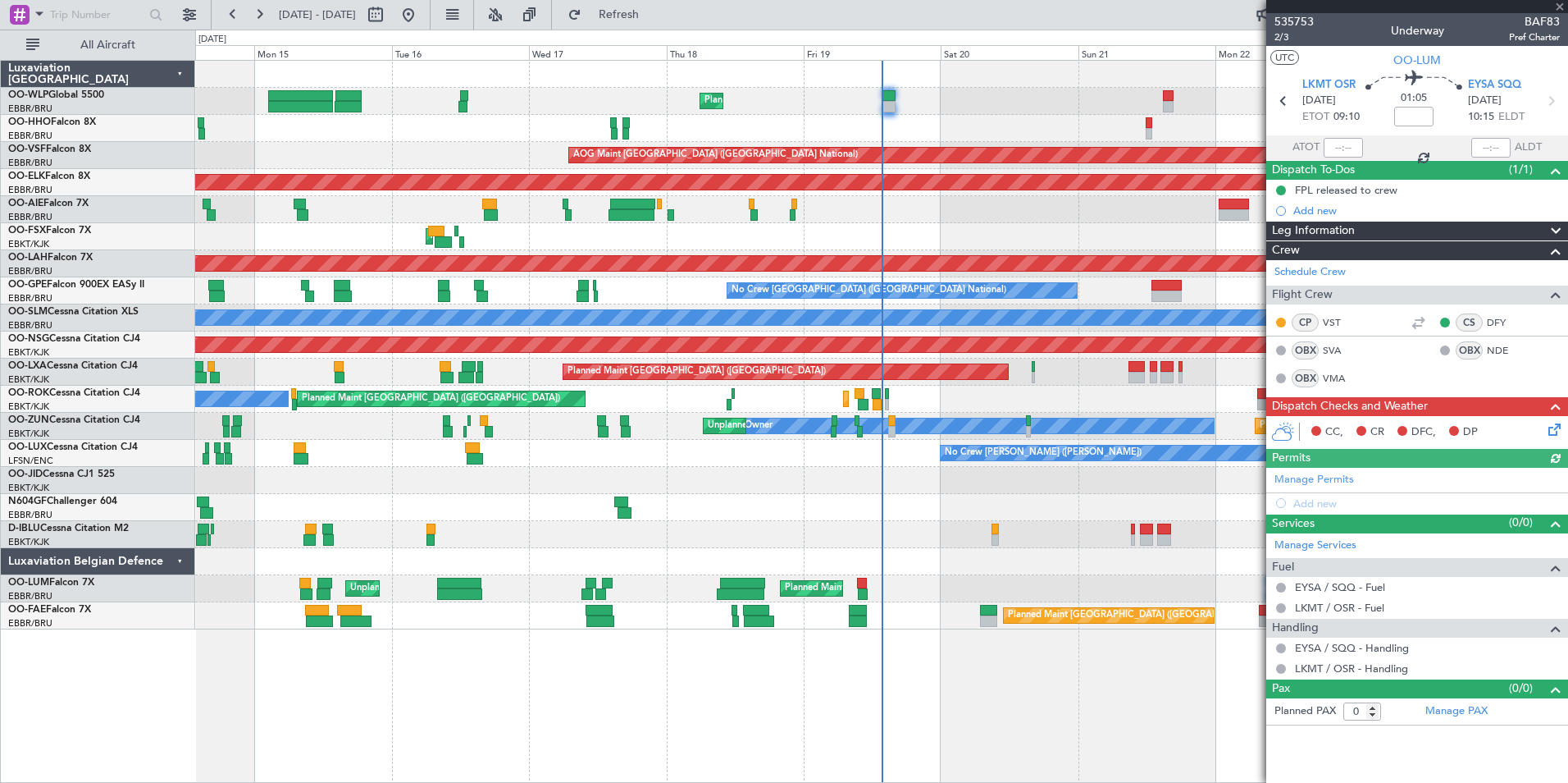
click at [1555, 433] on icon at bounding box center [1551, 427] width 13 height 13
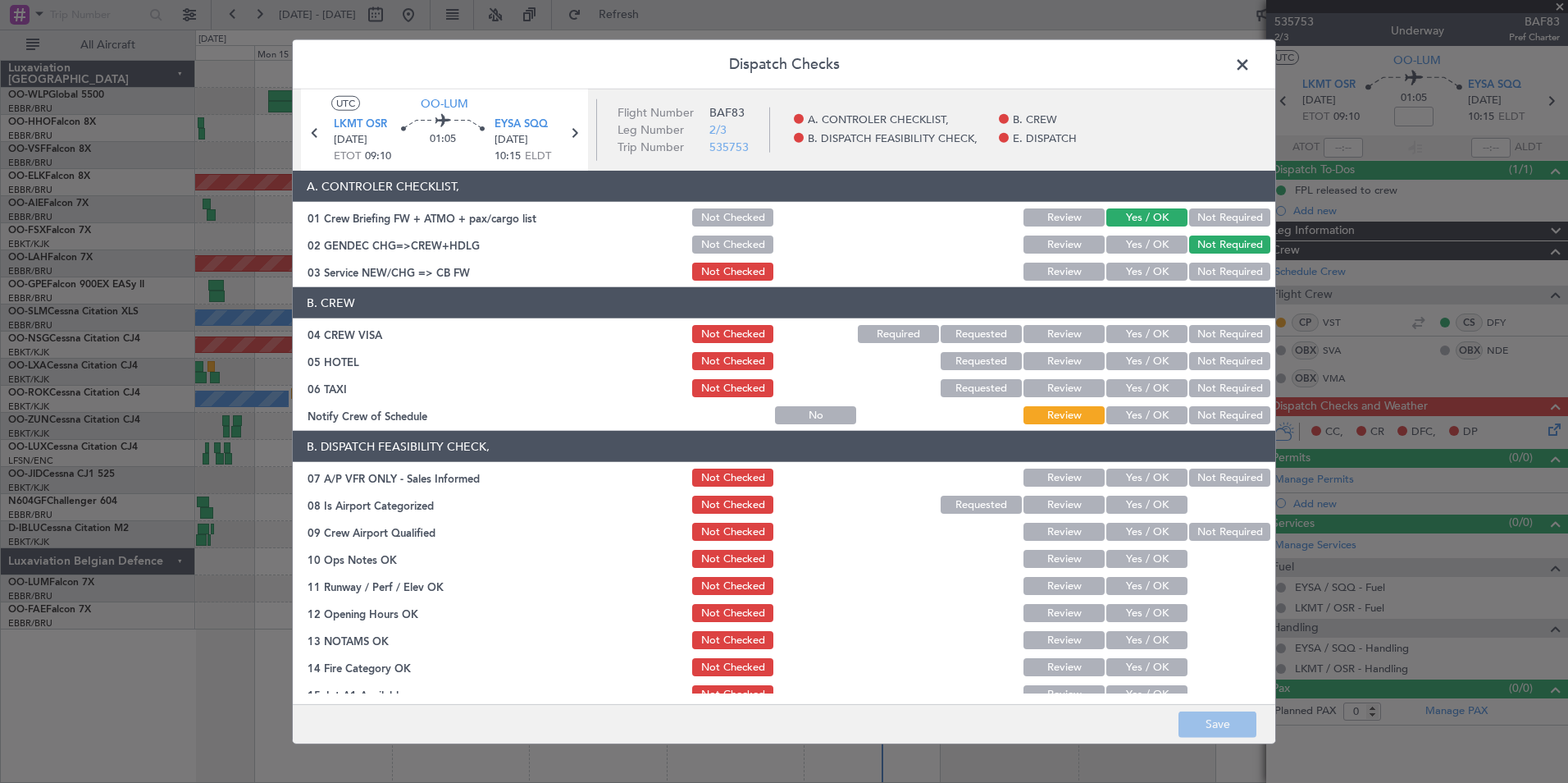
click at [699, 217] on button "Not Checked" at bounding box center [733, 218] width 81 height 18
click at [1205, 730] on button "Save" at bounding box center [1218, 724] width 78 height 26
drag, startPoint x: 1256, startPoint y: 71, endPoint x: 1285, endPoint y: 97, distance: 38.9
click at [1256, 71] on header "Dispatch Checks" at bounding box center [784, 65] width 983 height 49
click at [1251, 65] on span at bounding box center [1251, 69] width 0 height 33
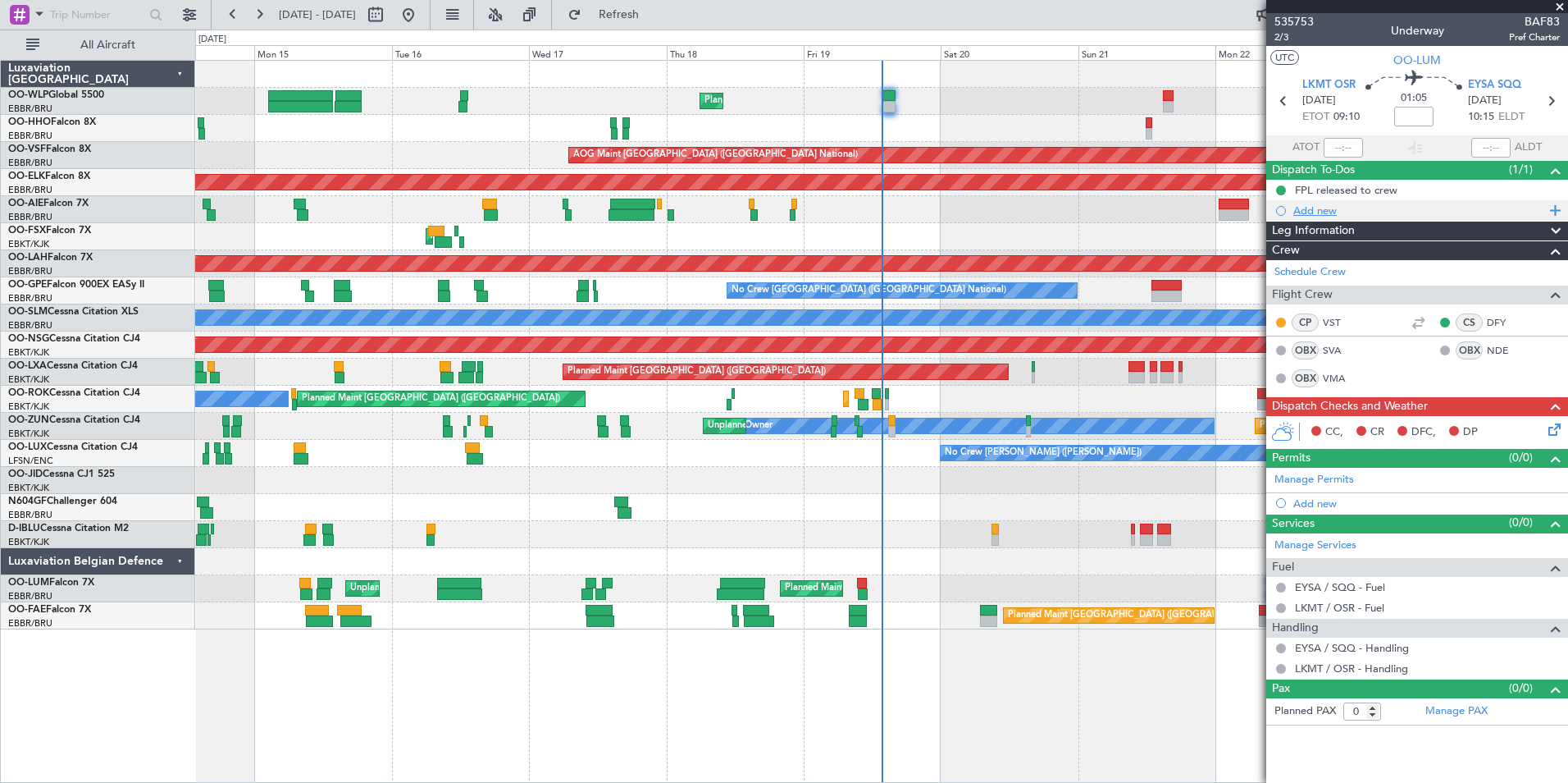
click at [1326, 213] on div "Add new" at bounding box center [1419, 210] width 252 height 14
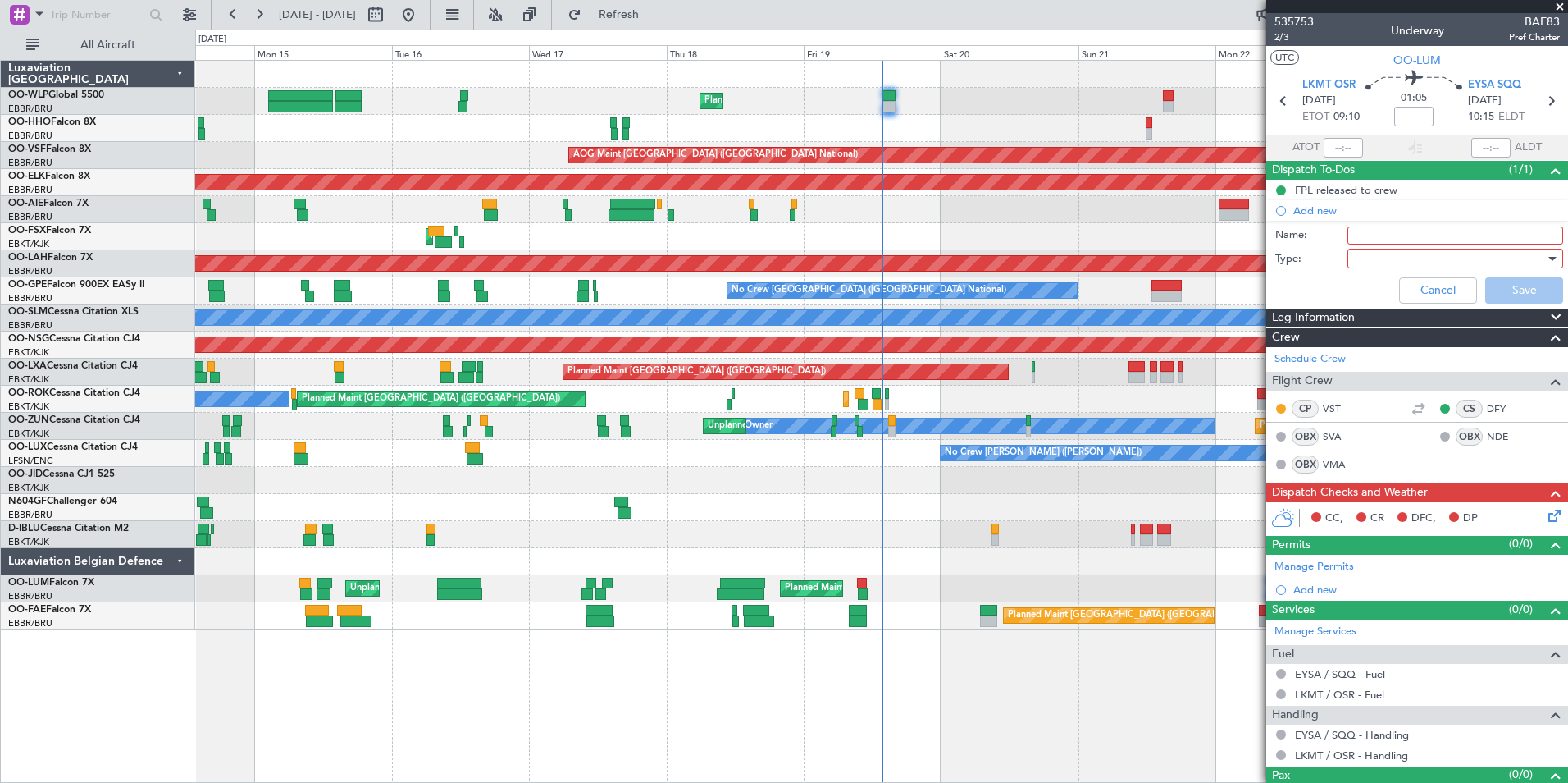
click at [1358, 243] on input "Name:" at bounding box center [1456, 236] width 216 height 18
type input "send new CB to crew"
click at [1409, 248] on div at bounding box center [1449, 258] width 191 height 25
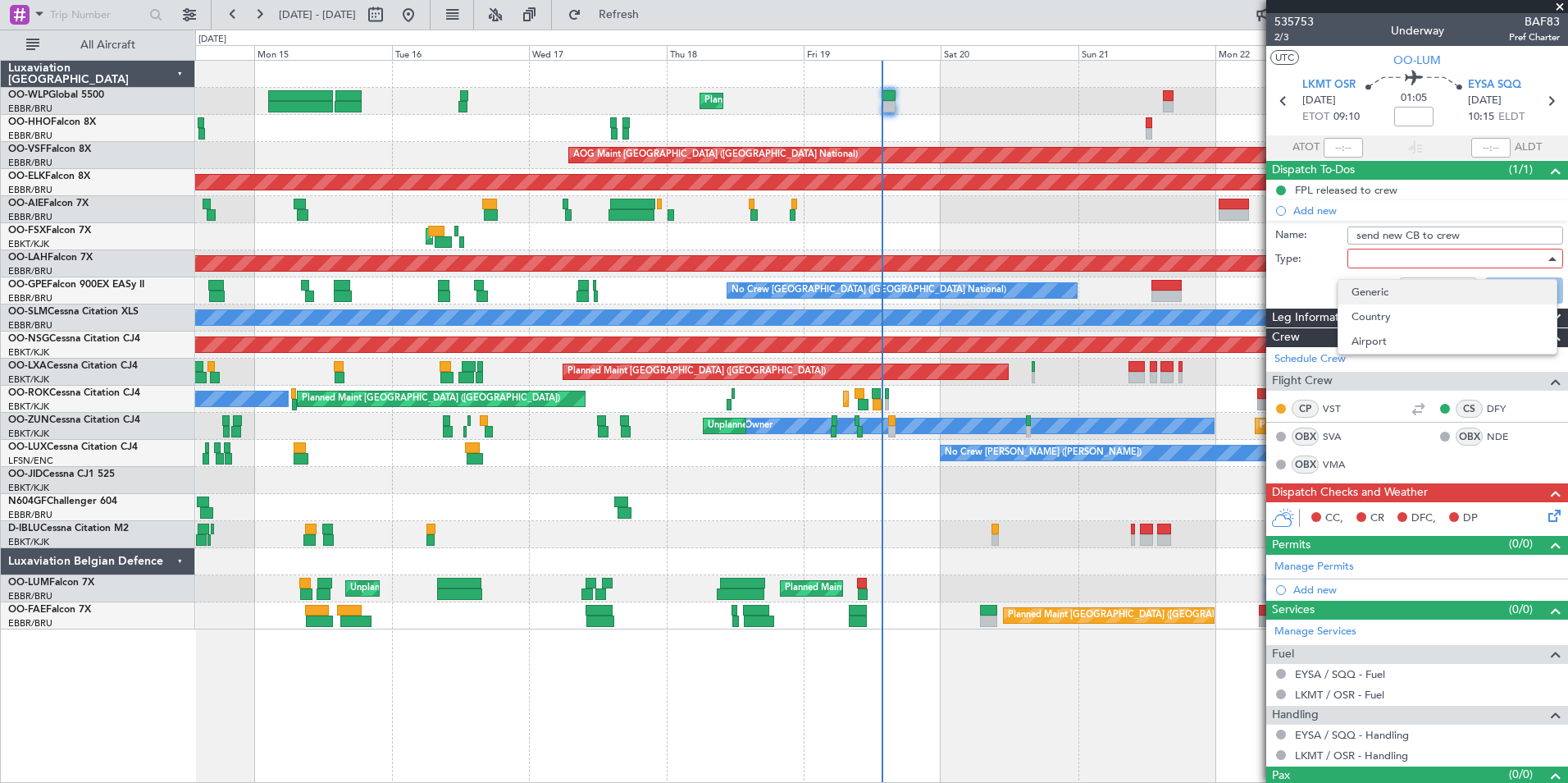
click at [1393, 289] on span "Generic" at bounding box center [1447, 291] width 192 height 25
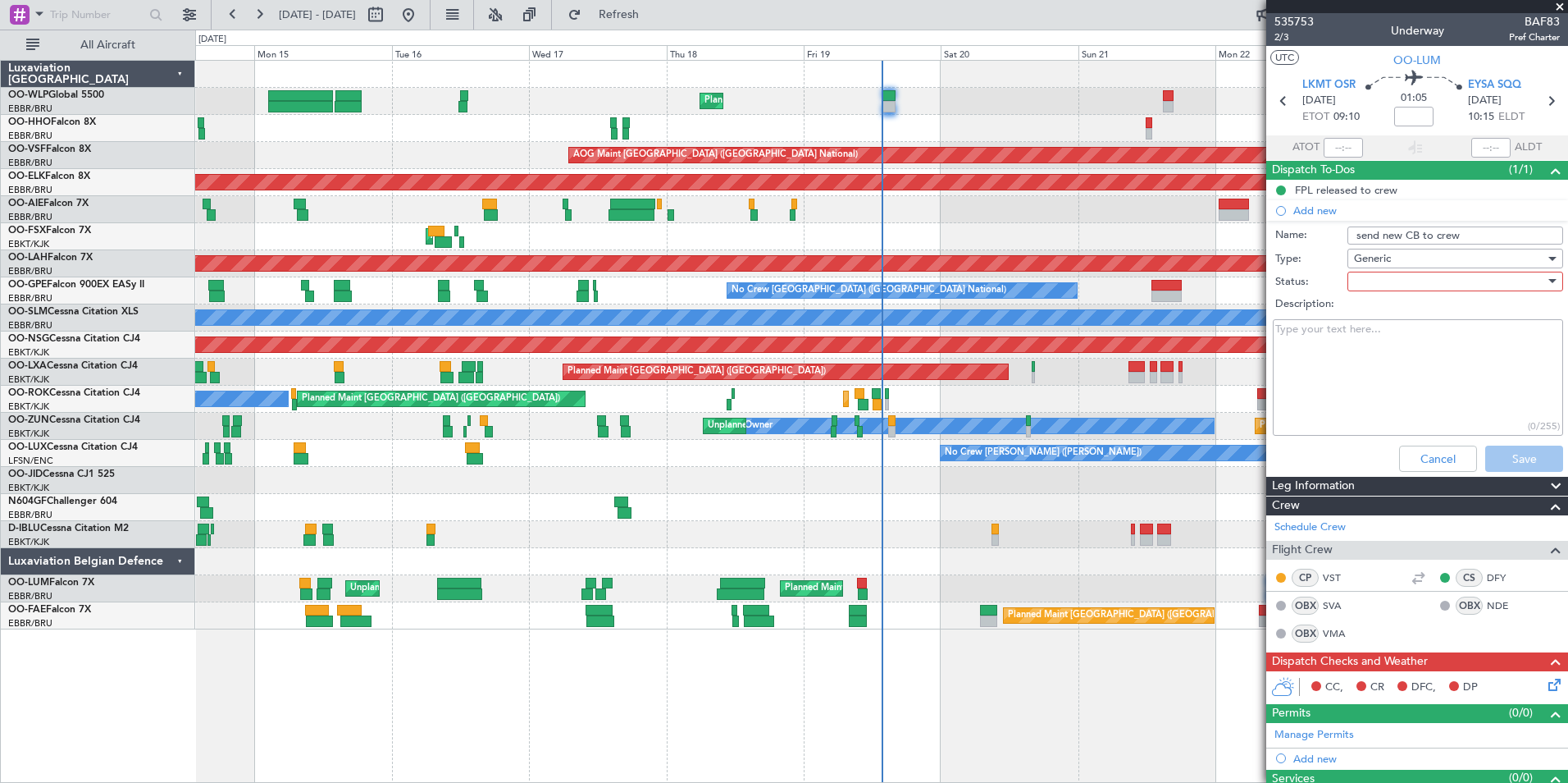
click at [1401, 289] on div at bounding box center [1449, 281] width 191 height 25
click at [1409, 324] on span "Not Started" at bounding box center [1447, 314] width 192 height 25
click at [1510, 455] on button "Save" at bounding box center [1525, 458] width 78 height 26
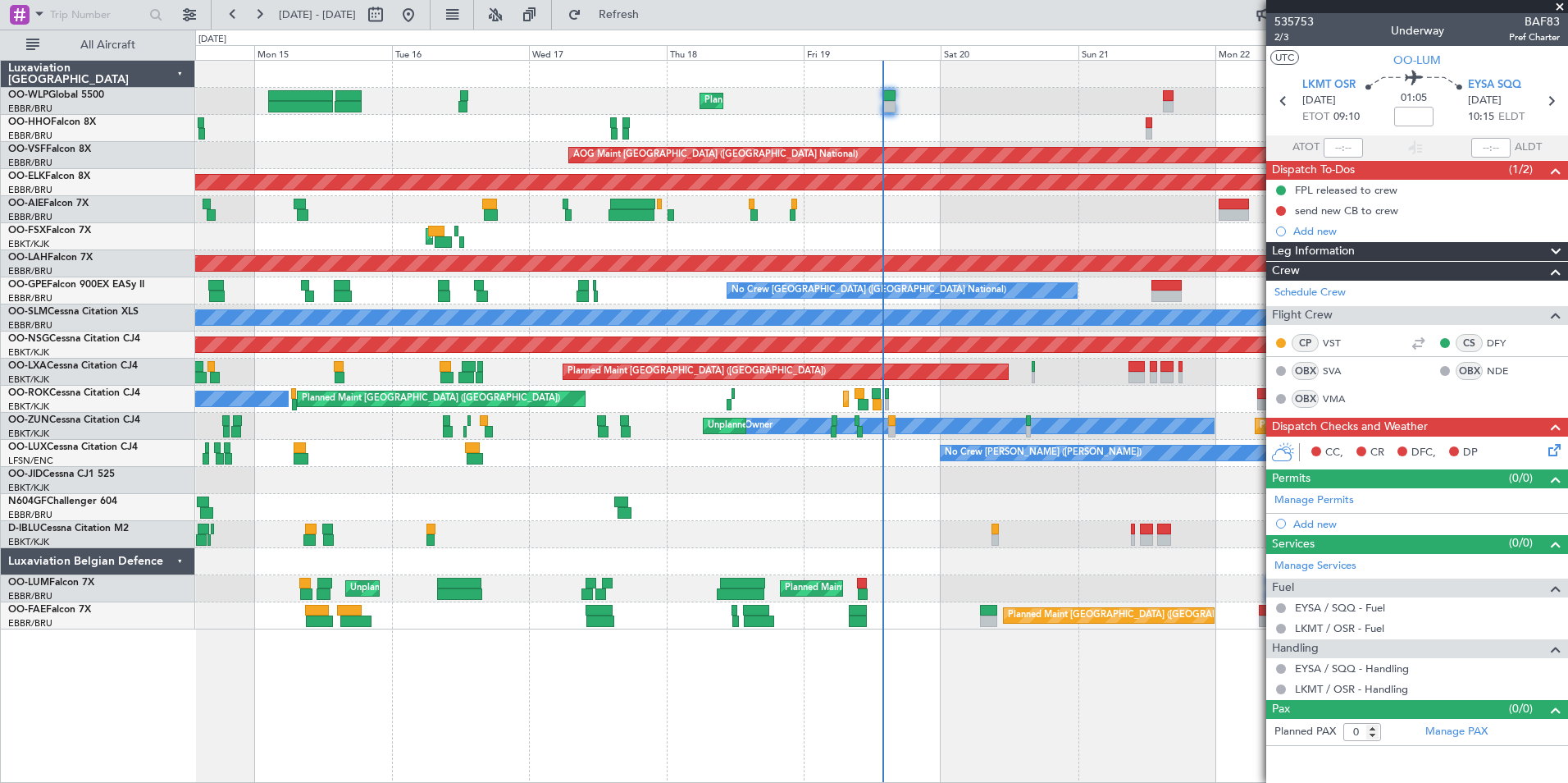
click at [618, 198] on div "Planned Maint Liege Planned Maint Geneva (Cointrin) AOG Maint Brussels (Brussel…" at bounding box center [881, 345] width 1373 height 569
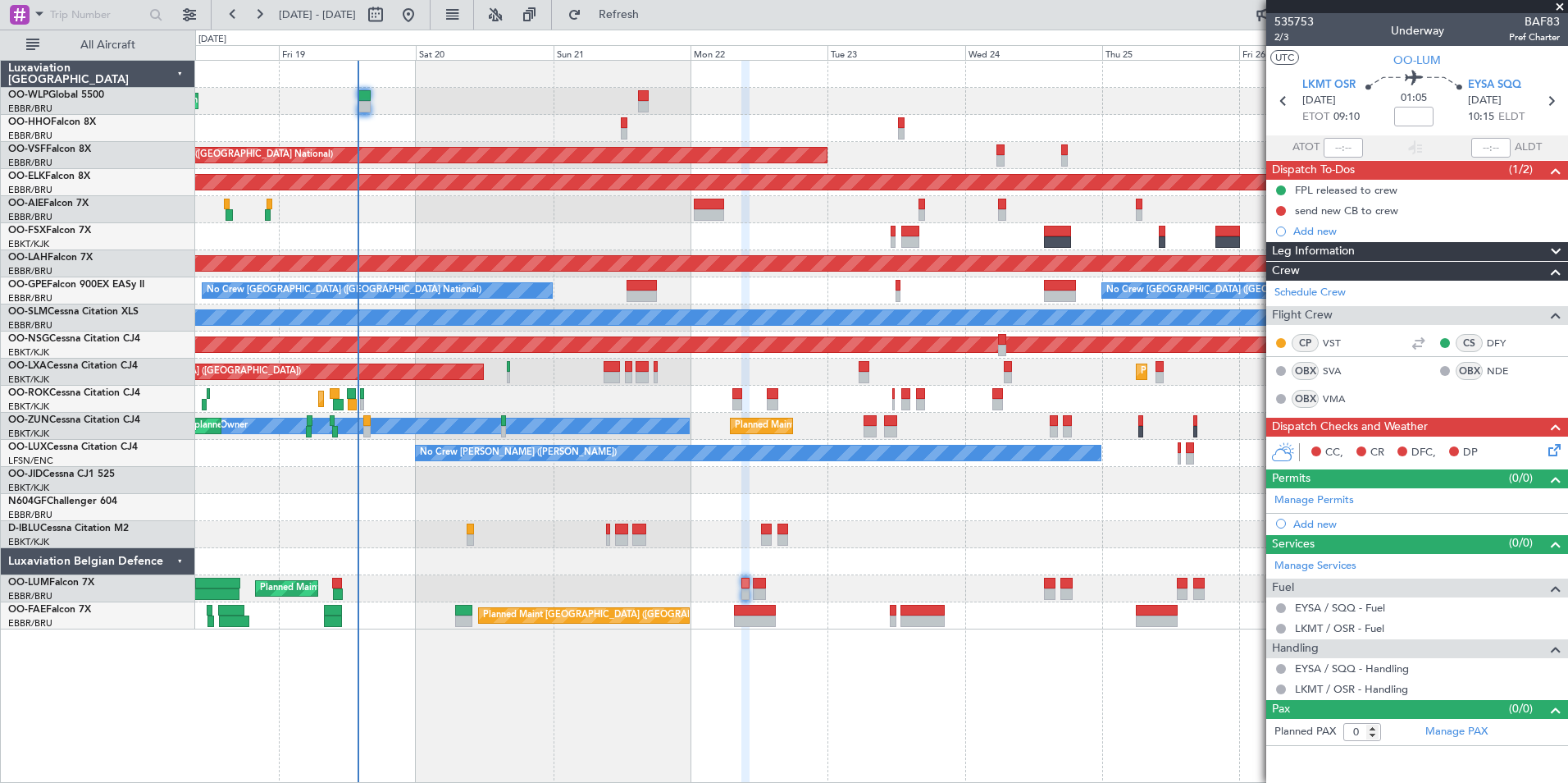
click at [682, 200] on div "Planned Maint Liege AOG Maint Brussels (Brussels National) Planned Maint Kortri…" at bounding box center [881, 345] width 1373 height 569
click at [730, 225] on div "Planned Maint Liege AOG Maint Brussels (Brussels National) Planned Maint Kortri…" at bounding box center [881, 345] width 1373 height 569
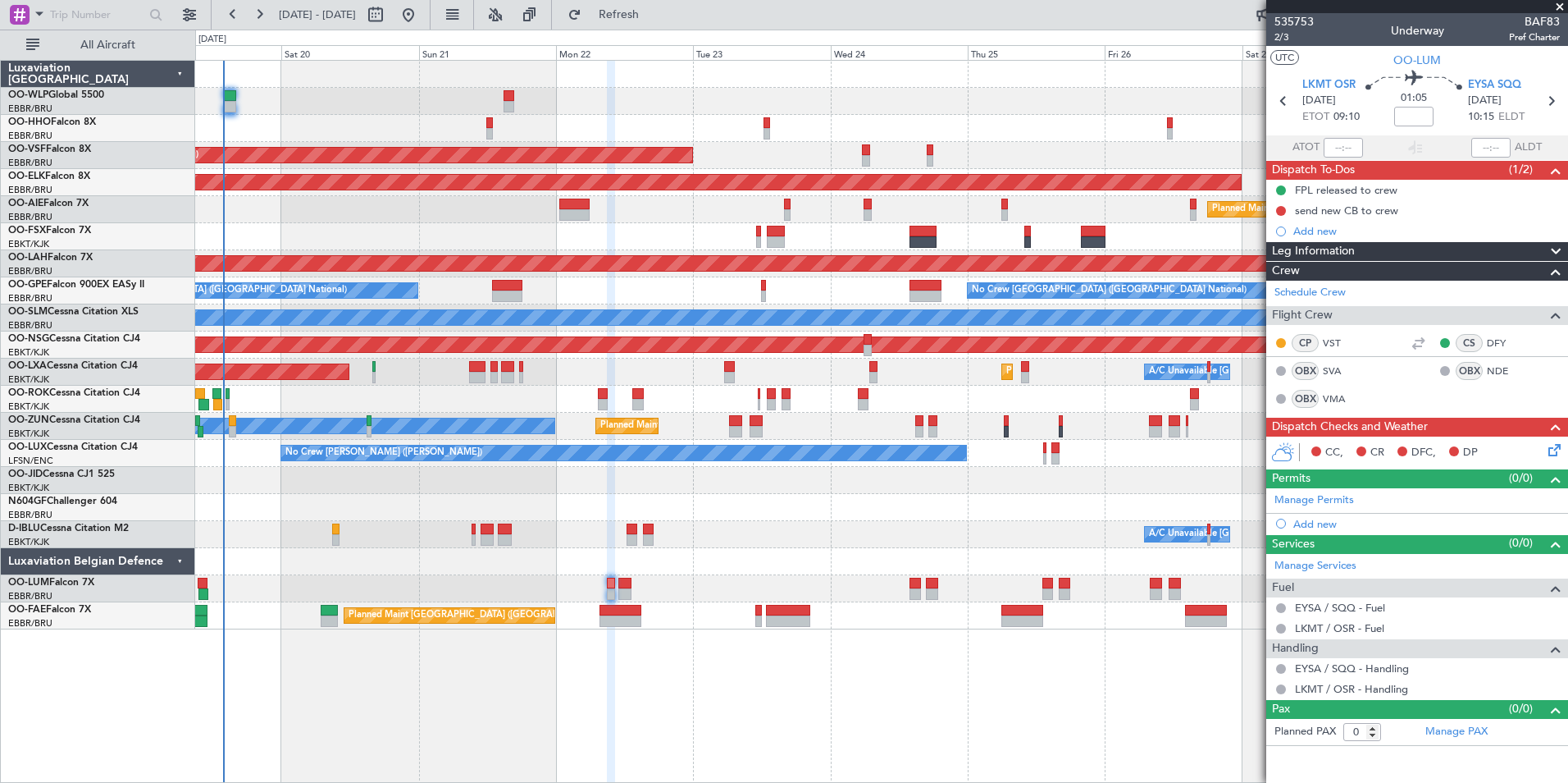
click at [696, 232] on div at bounding box center [881, 236] width 1373 height 27
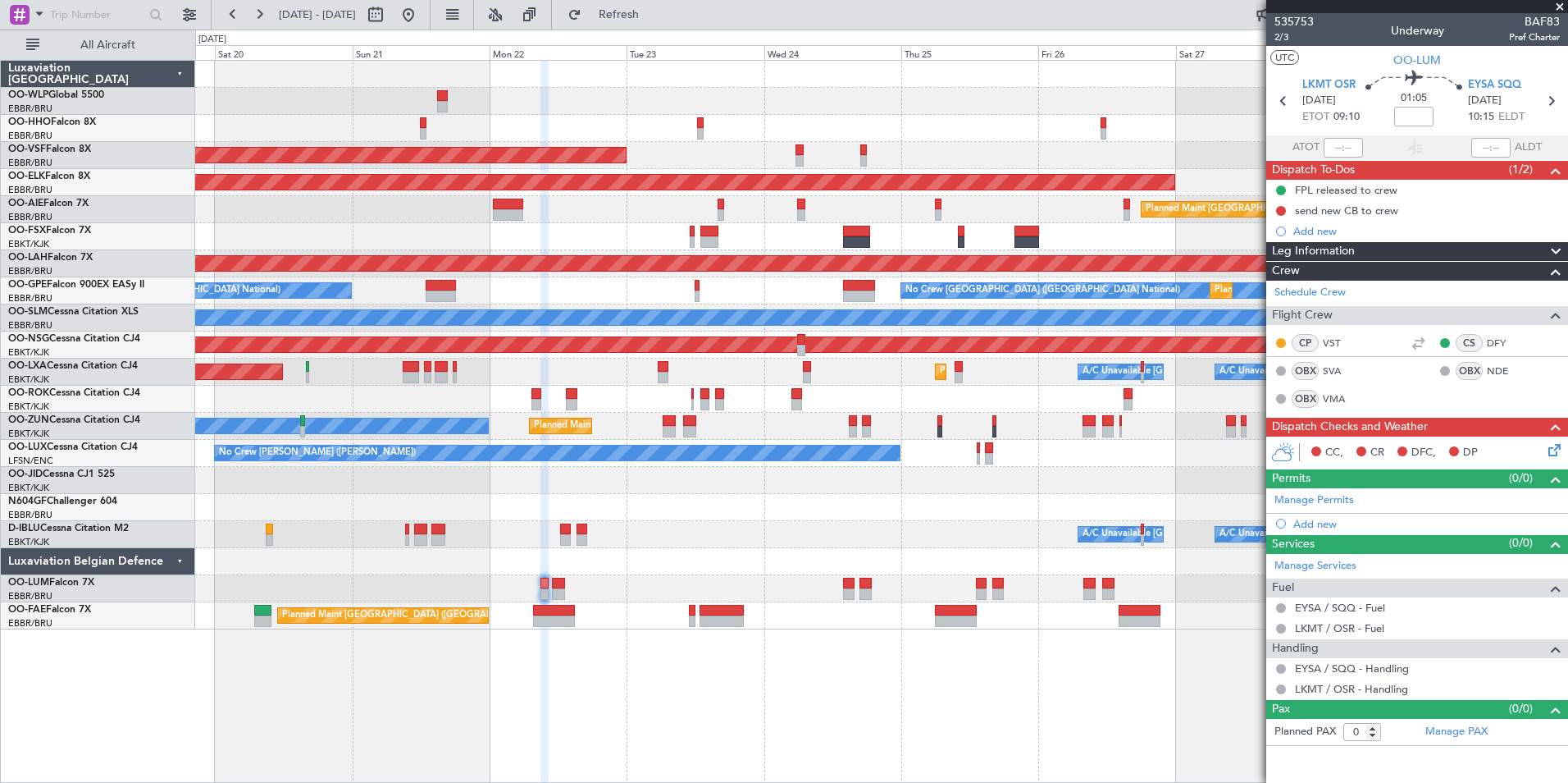
click at [533, 239] on div at bounding box center [881, 236] width 1373 height 27
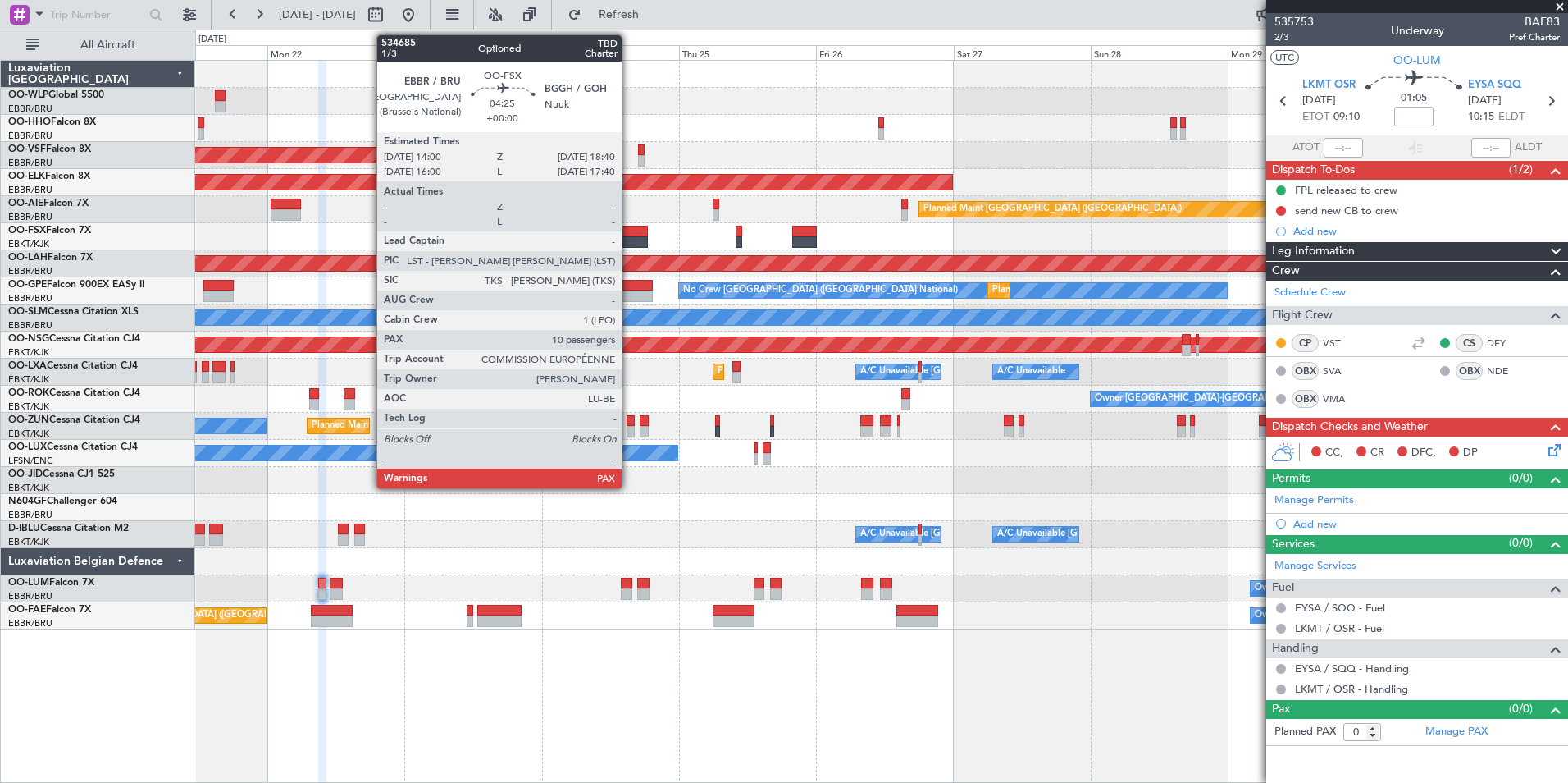
click at [521, 243] on div at bounding box center [881, 236] width 1373 height 27
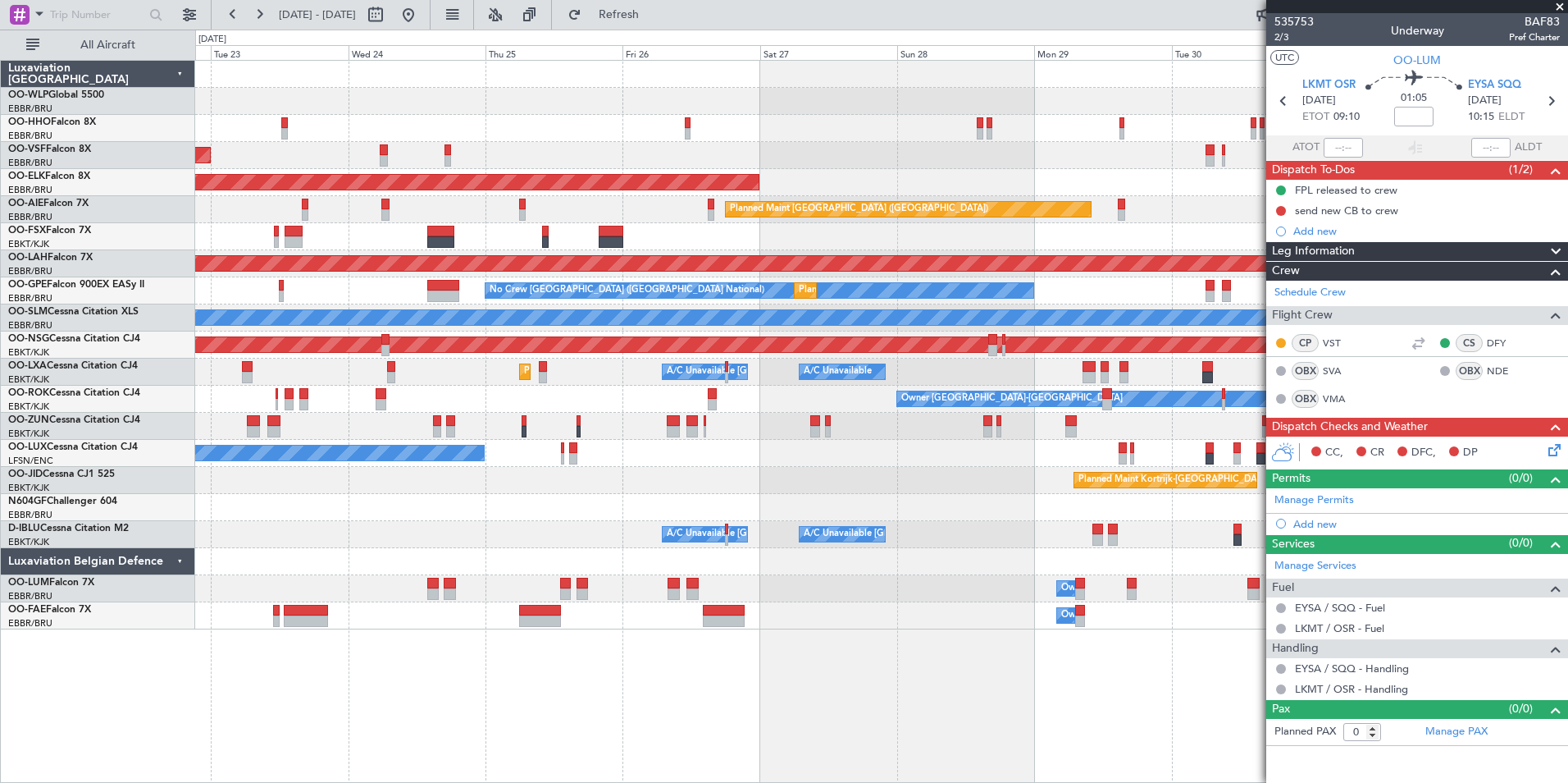
click at [454, 242] on div at bounding box center [881, 236] width 1373 height 27
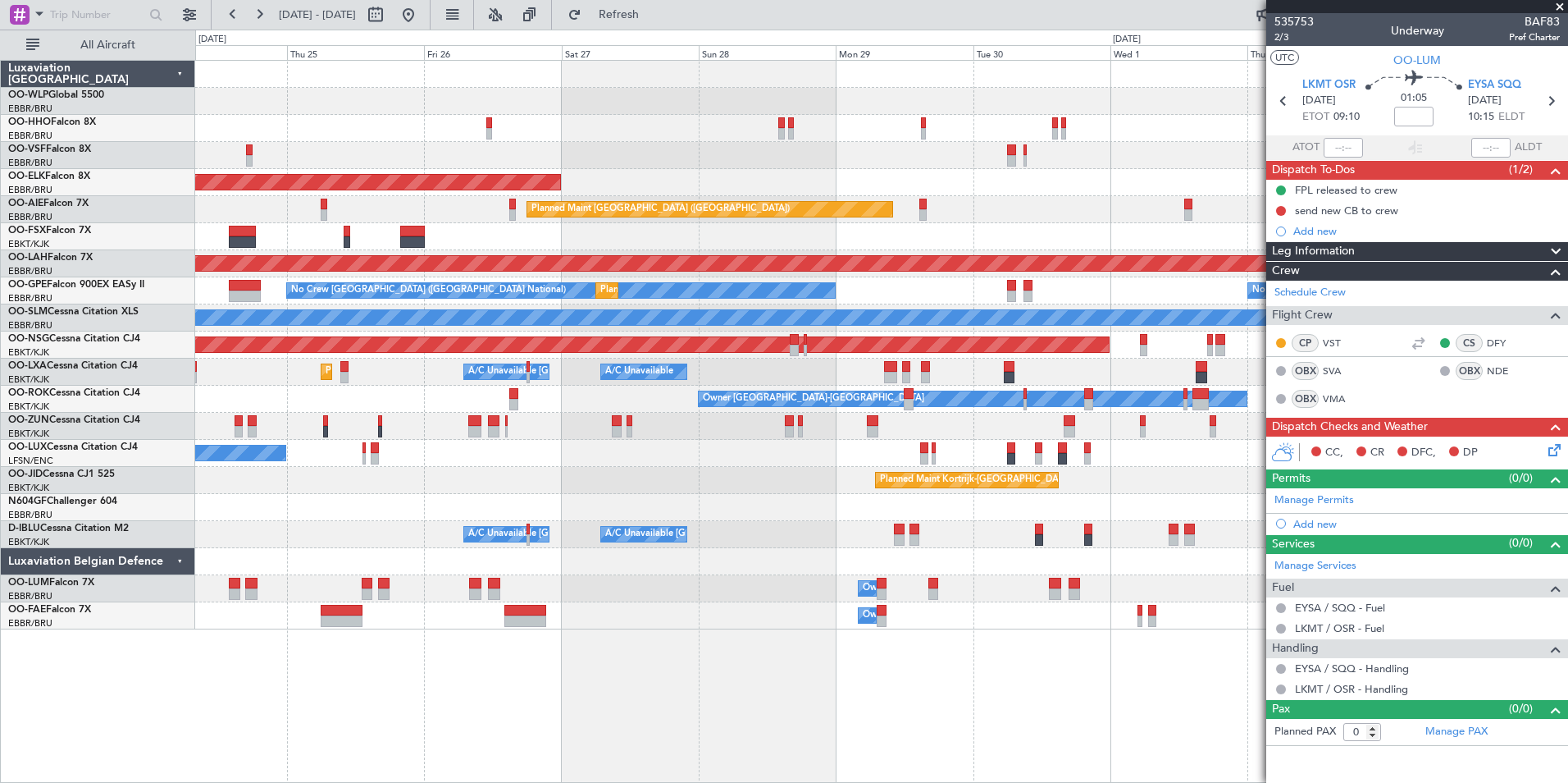
click at [376, 278] on div "AOG Maint Brussels (Brussels National) Planned Maint Kortrijk-Wevelgem Planned …" at bounding box center [881, 345] width 1373 height 569
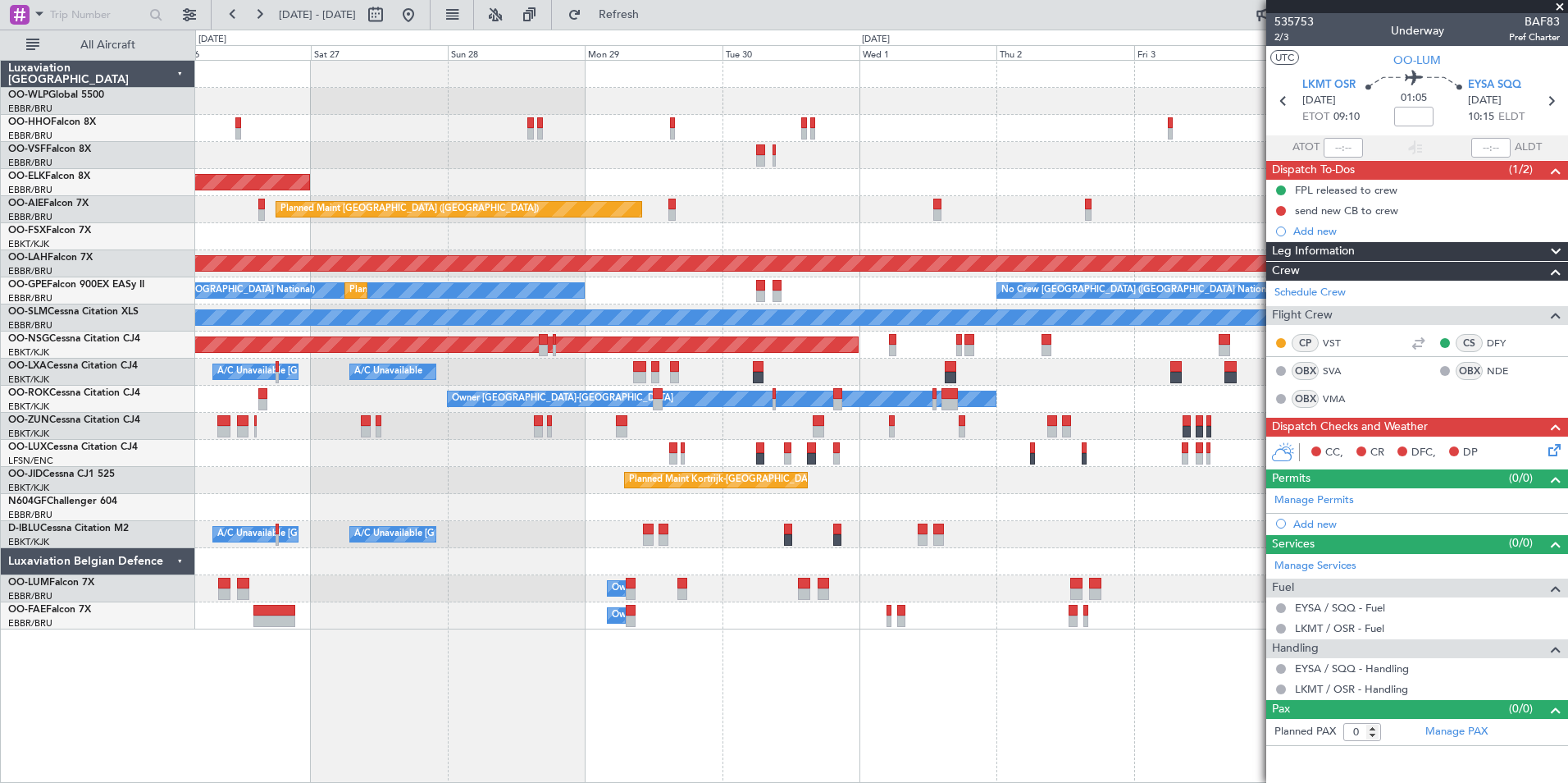
click at [502, 307] on div "Planned Maint Kortrijk-Wevelgem Planned Maint London (Farnborough) Planned Main…" at bounding box center [881, 345] width 1373 height 569
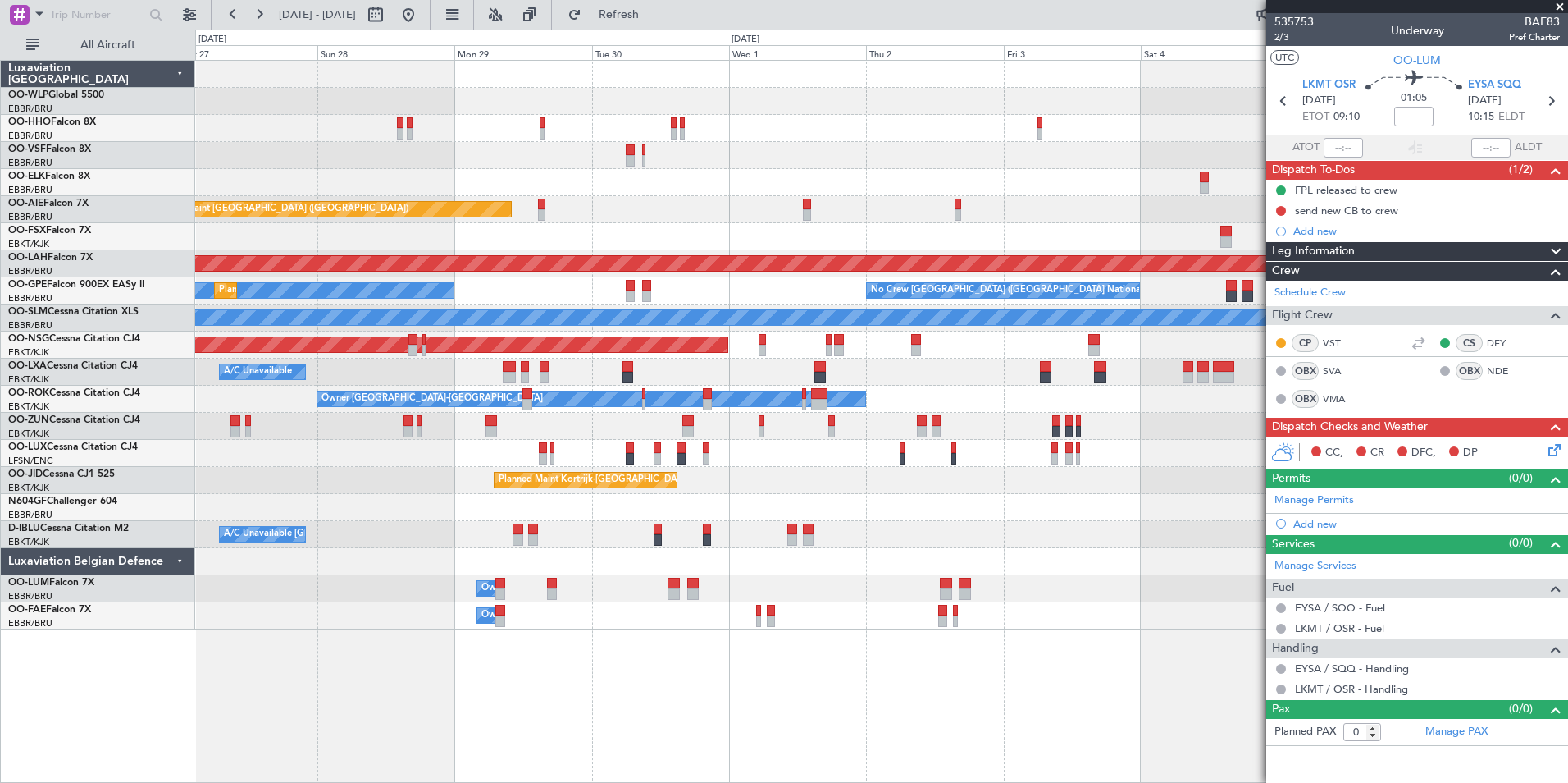
click at [606, 302] on div "No Crew Brussels (Brussels National) Planned Maint Brussels (Brussels National)…" at bounding box center [881, 291] width 1373 height 27
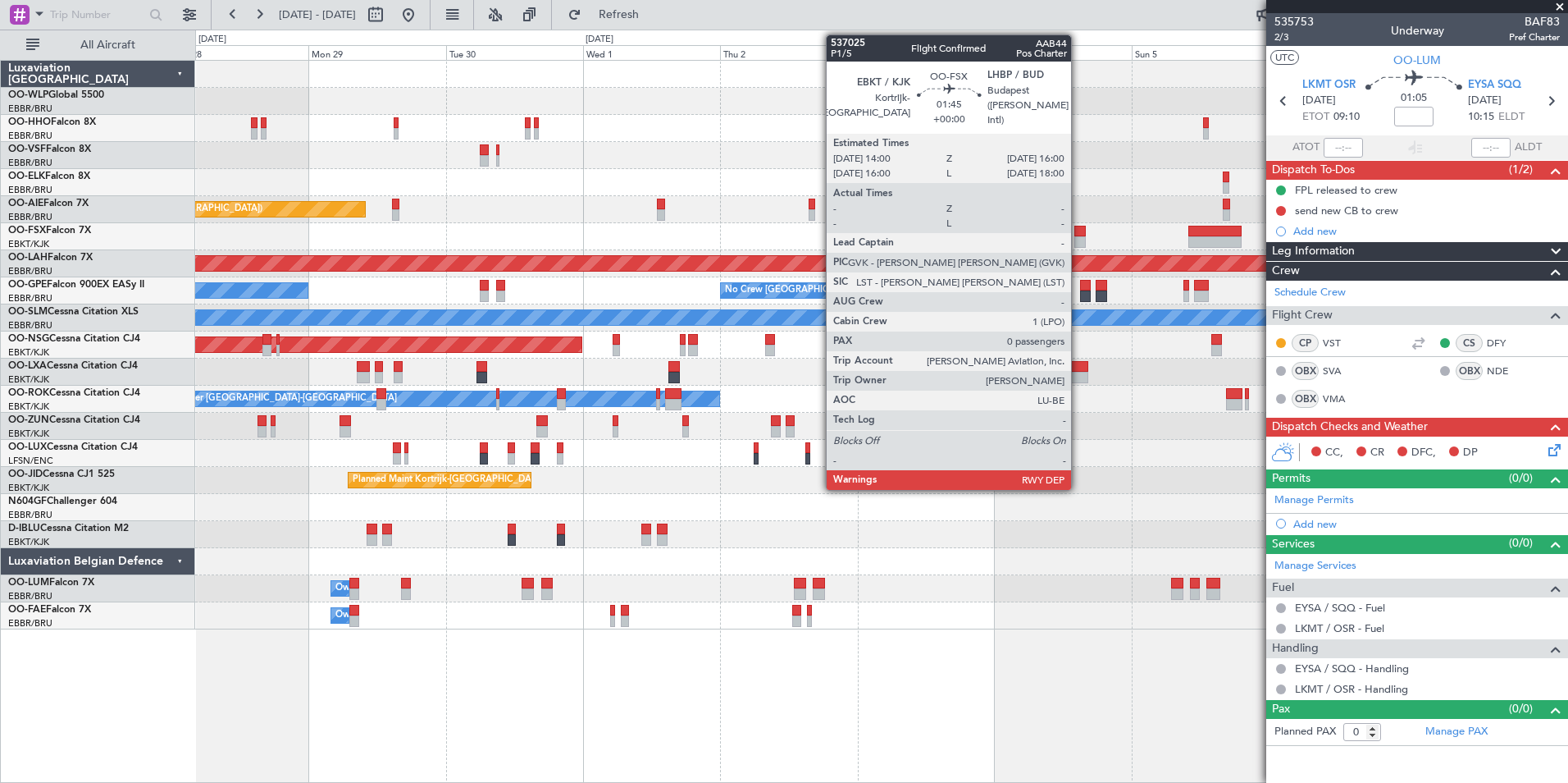
click at [1079, 233] on div at bounding box center [1080, 231] width 11 height 11
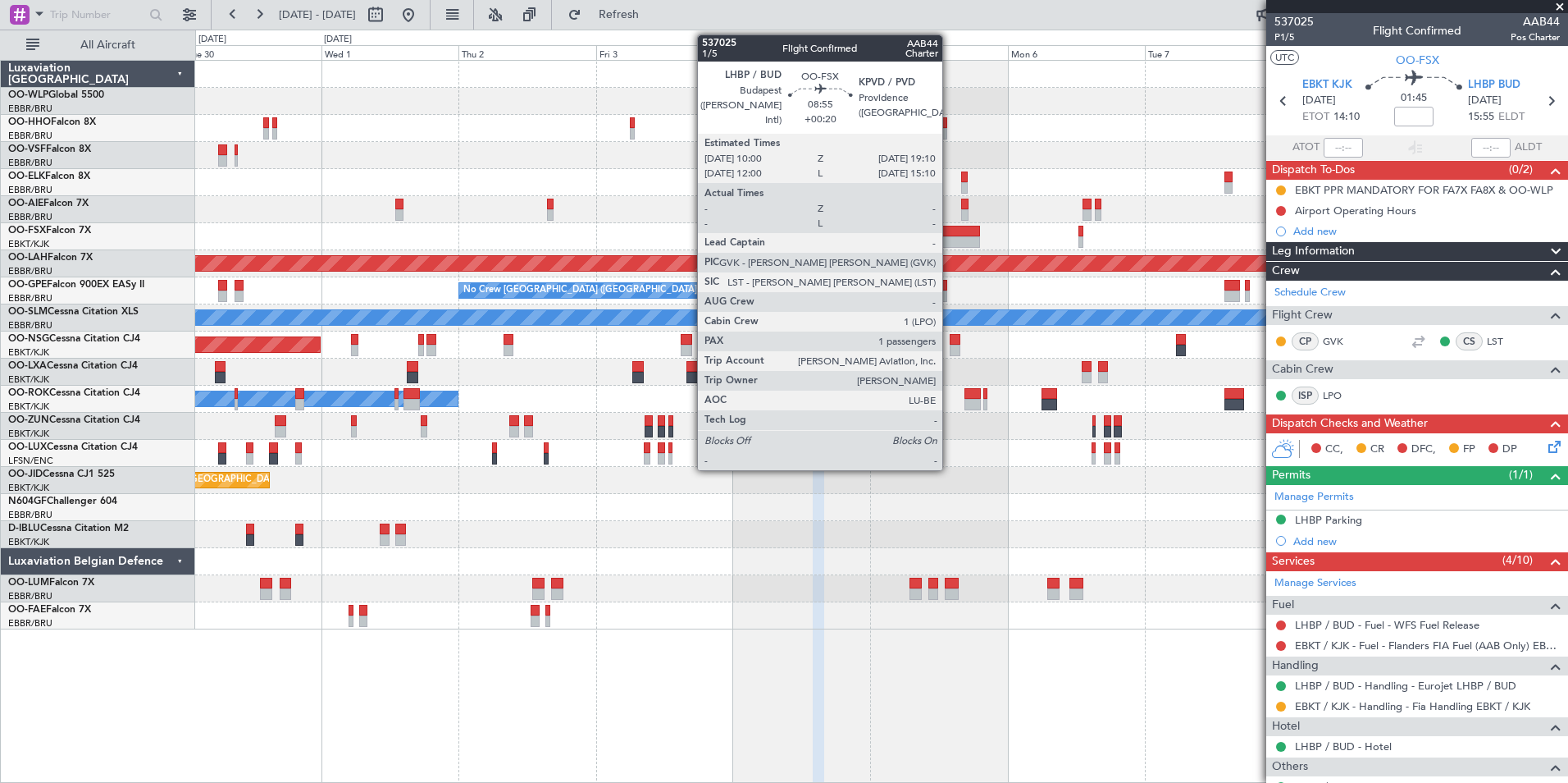
click at [949, 240] on div at bounding box center [953, 242] width 53 height 11
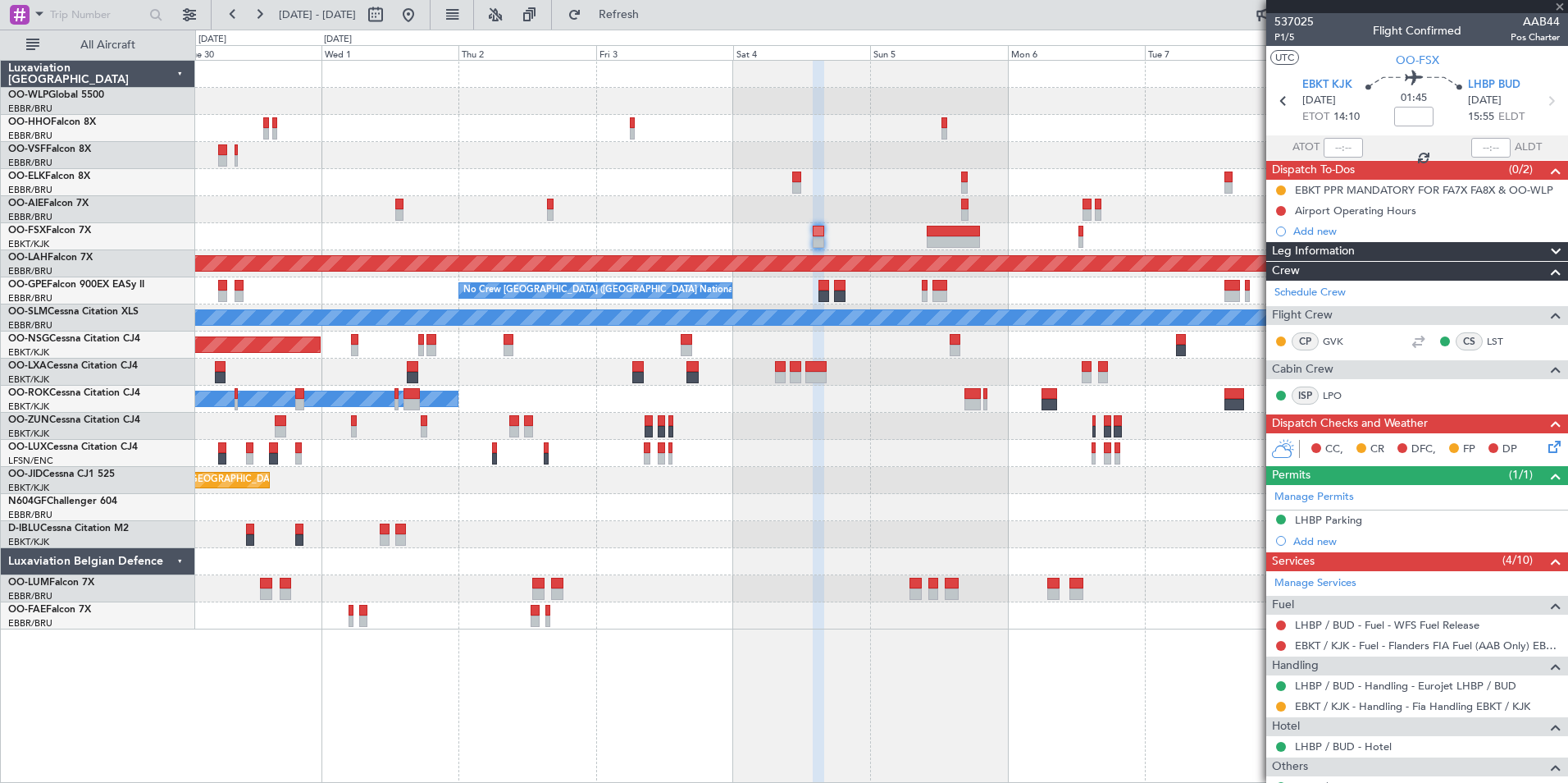
type input "+00:20"
type input "1"
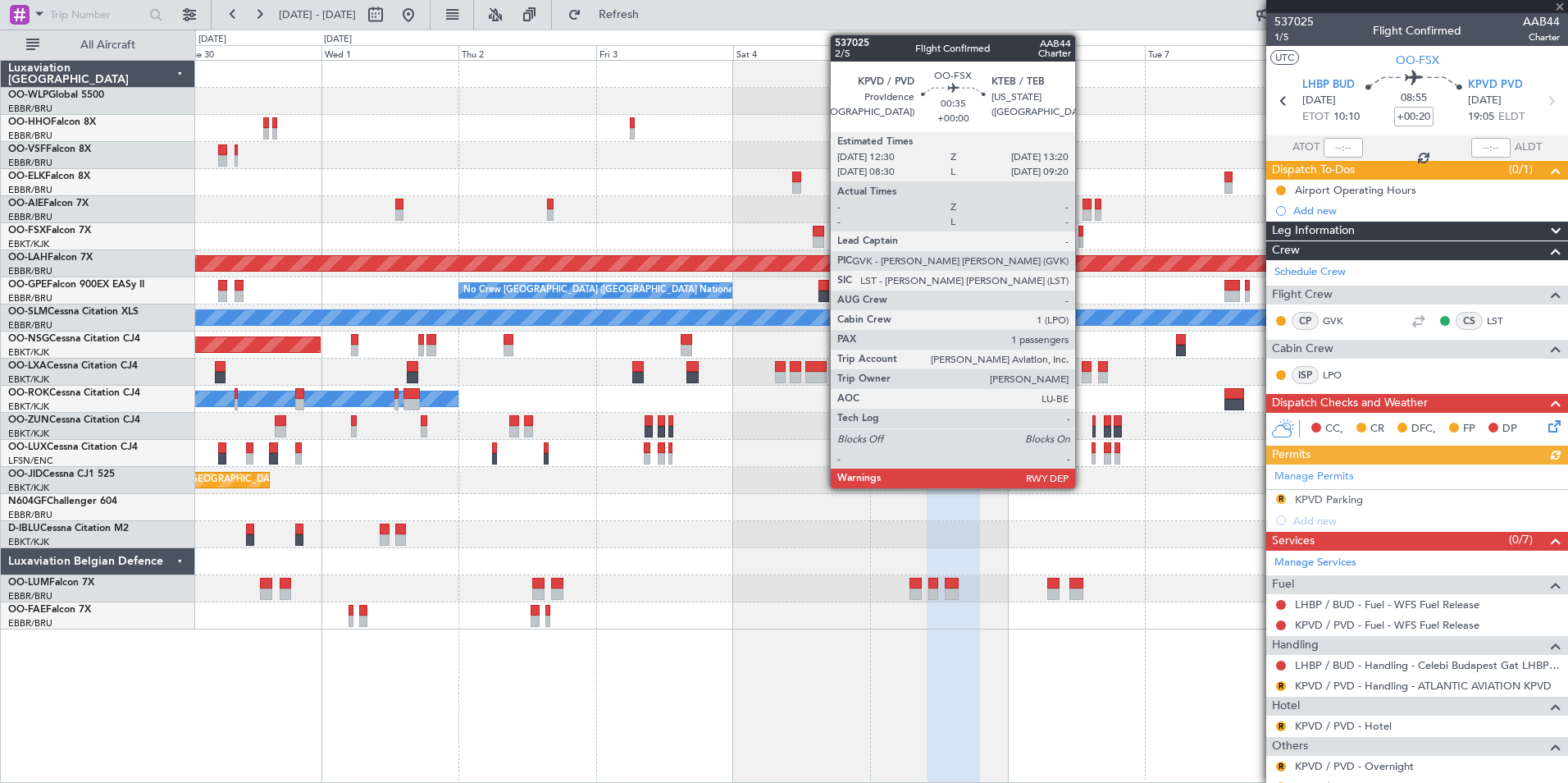
click at [1083, 238] on div at bounding box center [1080, 242] width 5 height 11
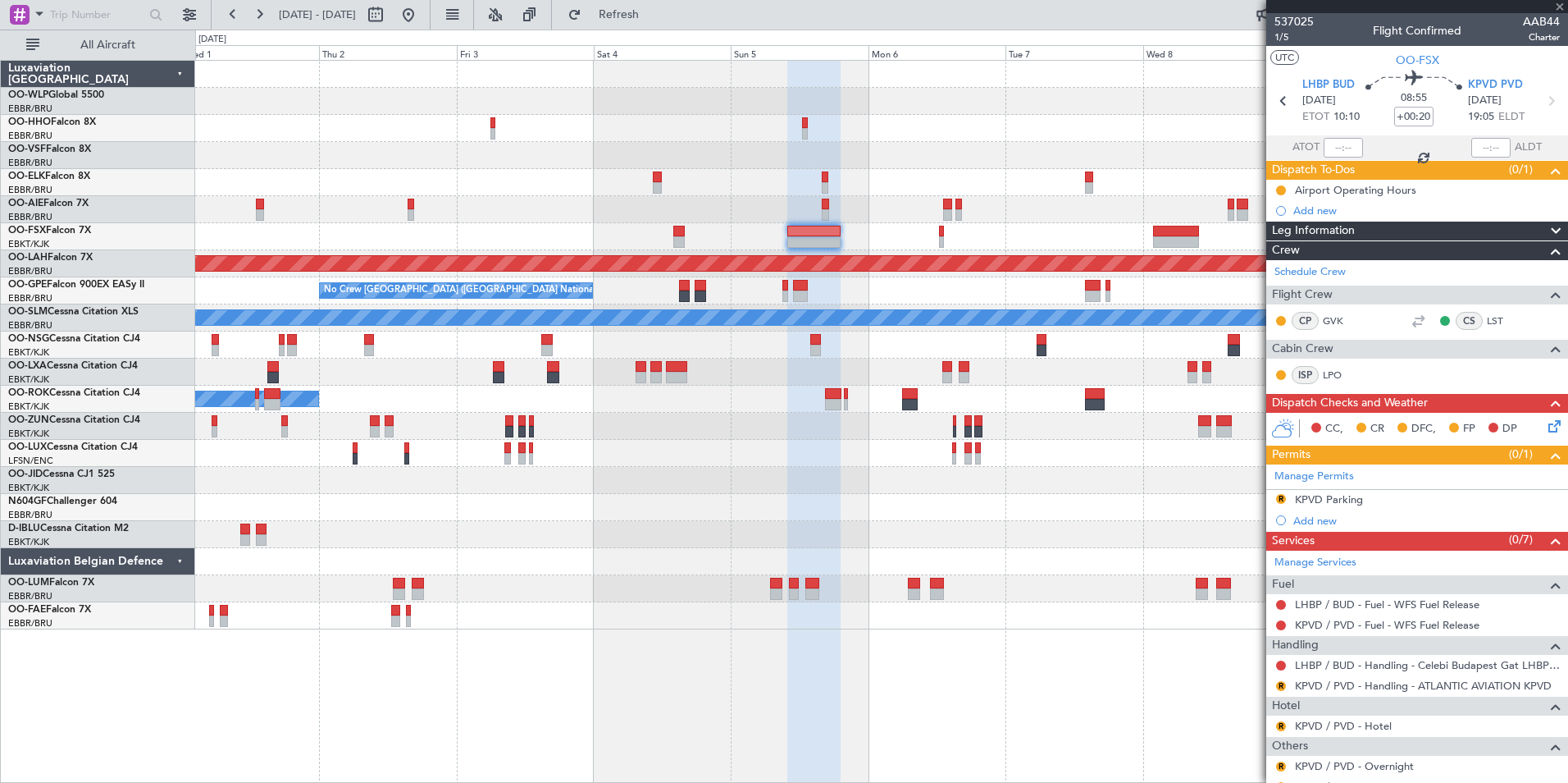
click at [939, 234] on div "Planned Maint London (Farnborough) Planned Maint Alton-st Louis (St Louis Regl)…" at bounding box center [881, 345] width 1373 height 569
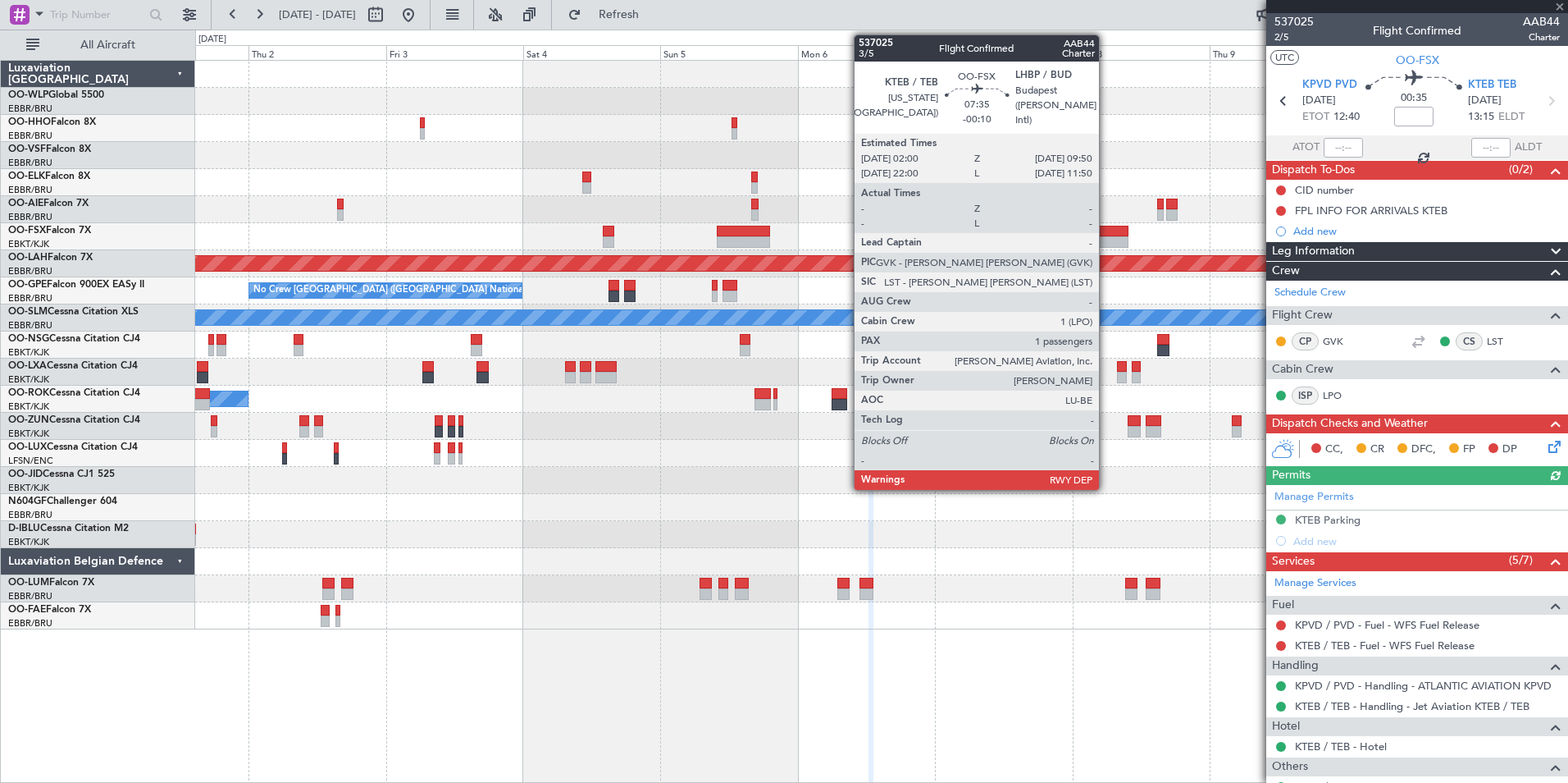
click at [1110, 231] on div at bounding box center [1105, 231] width 45 height 11
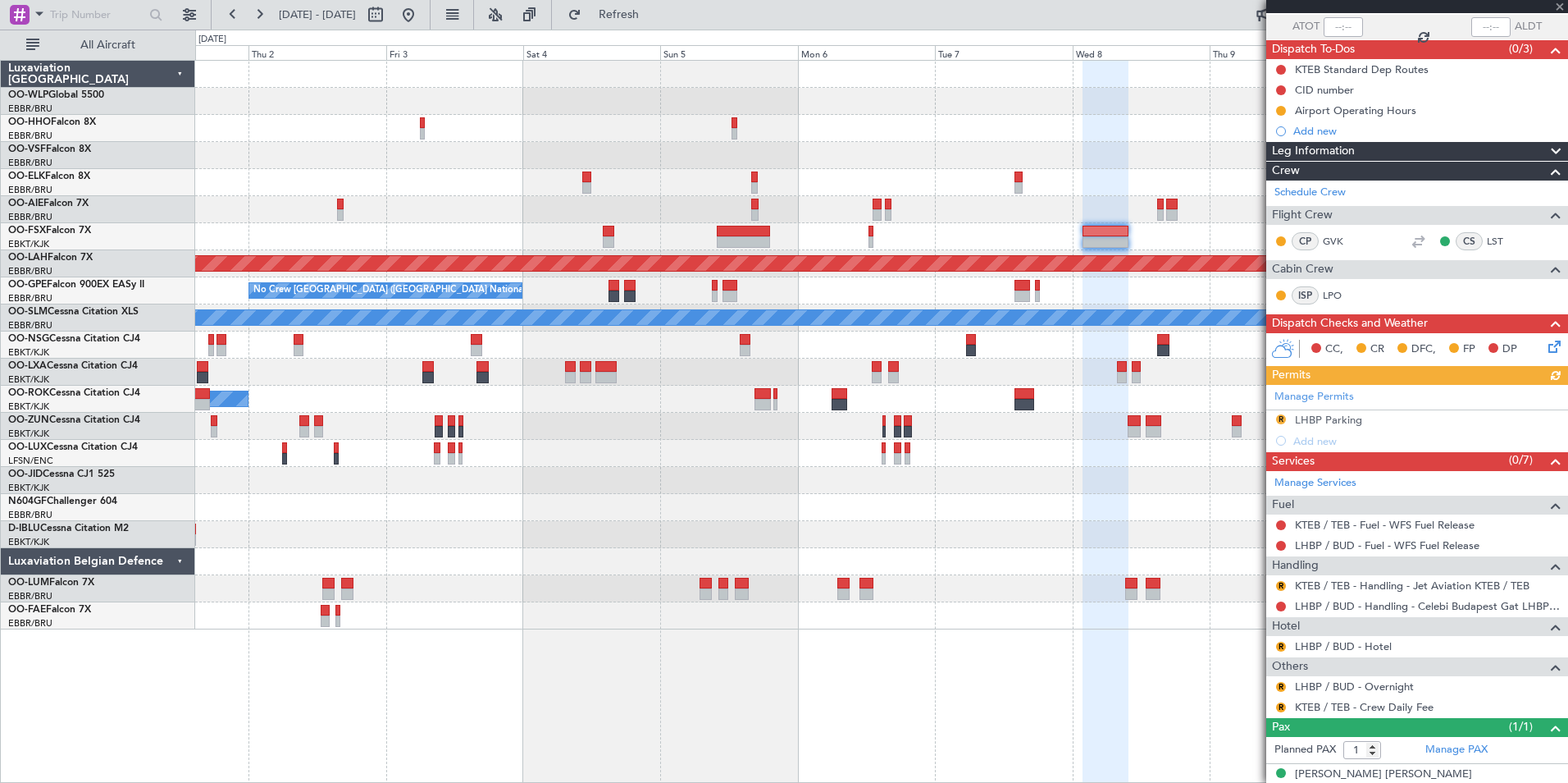
scroll to position [137, 0]
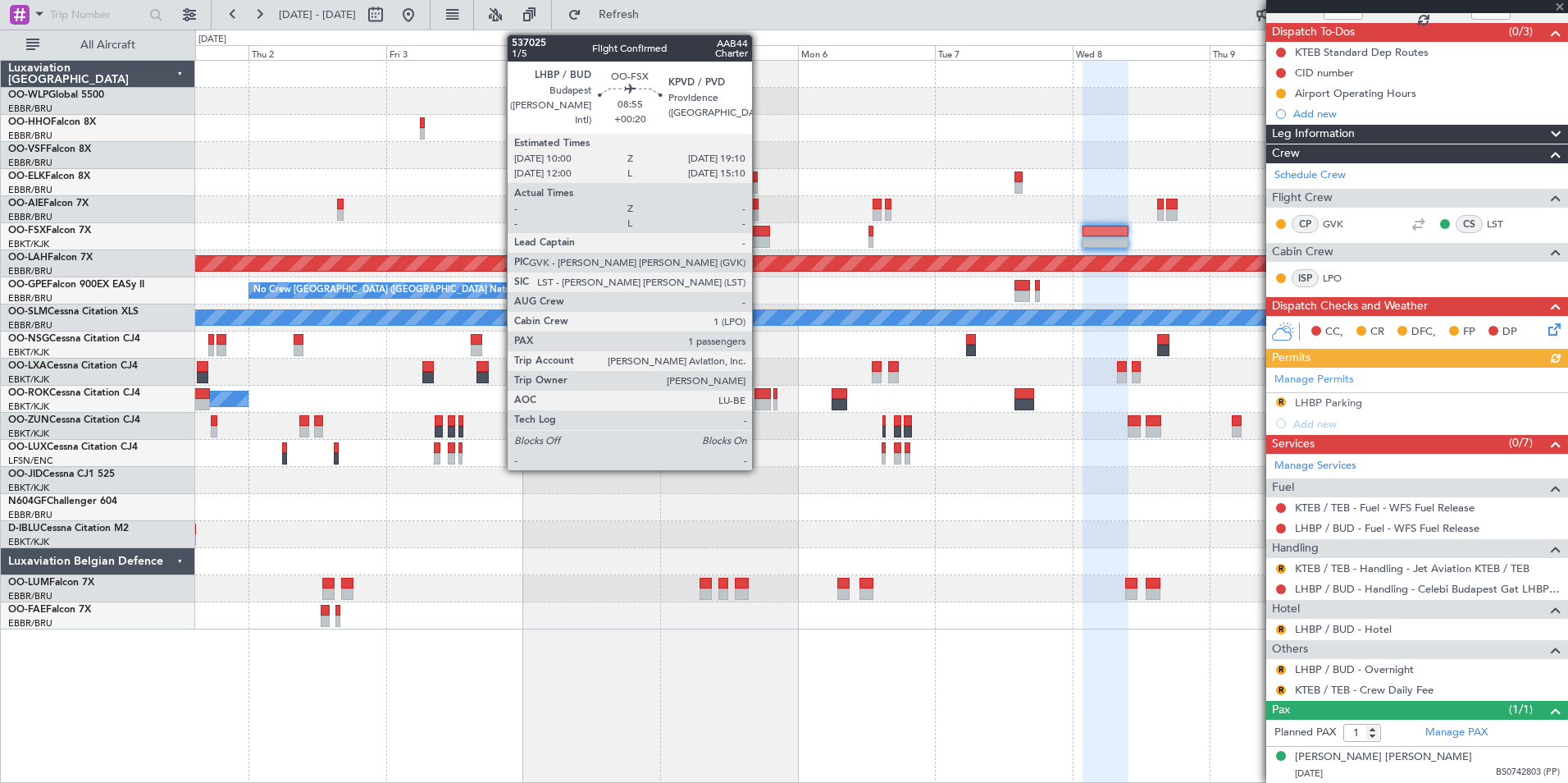
click at [760, 234] on div at bounding box center [743, 231] width 53 height 11
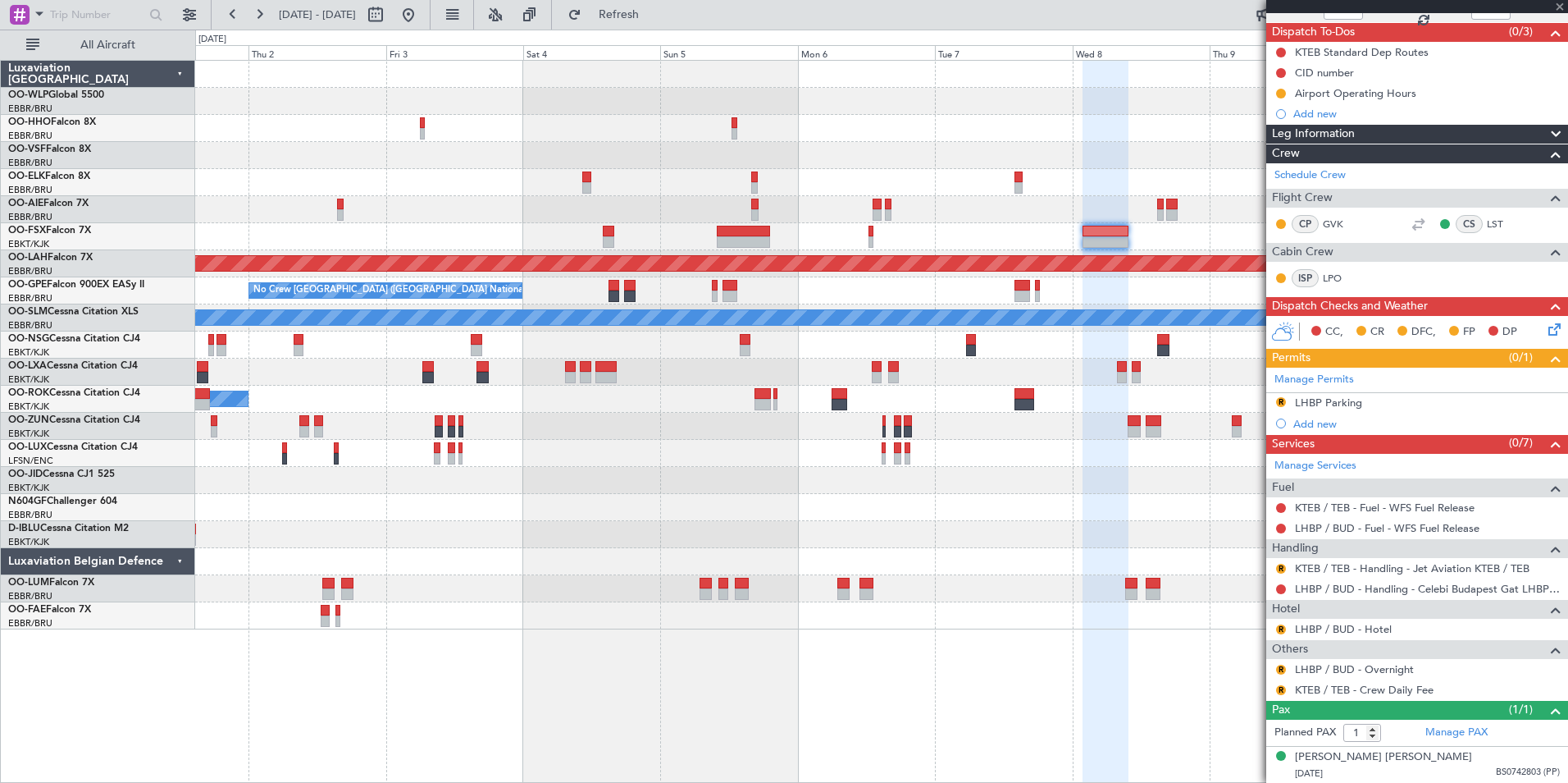
type input "+00:20"
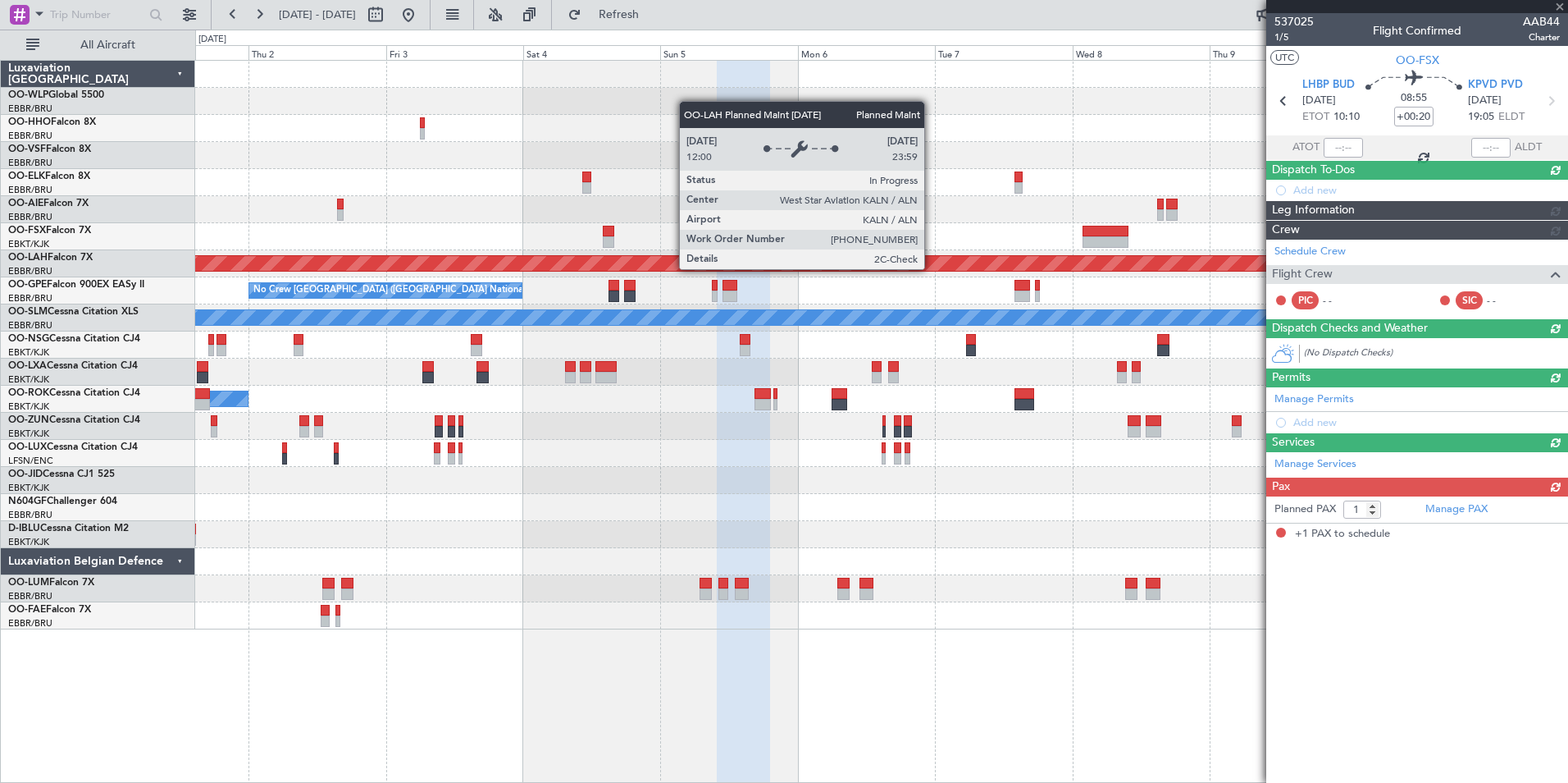
scroll to position [0, 0]
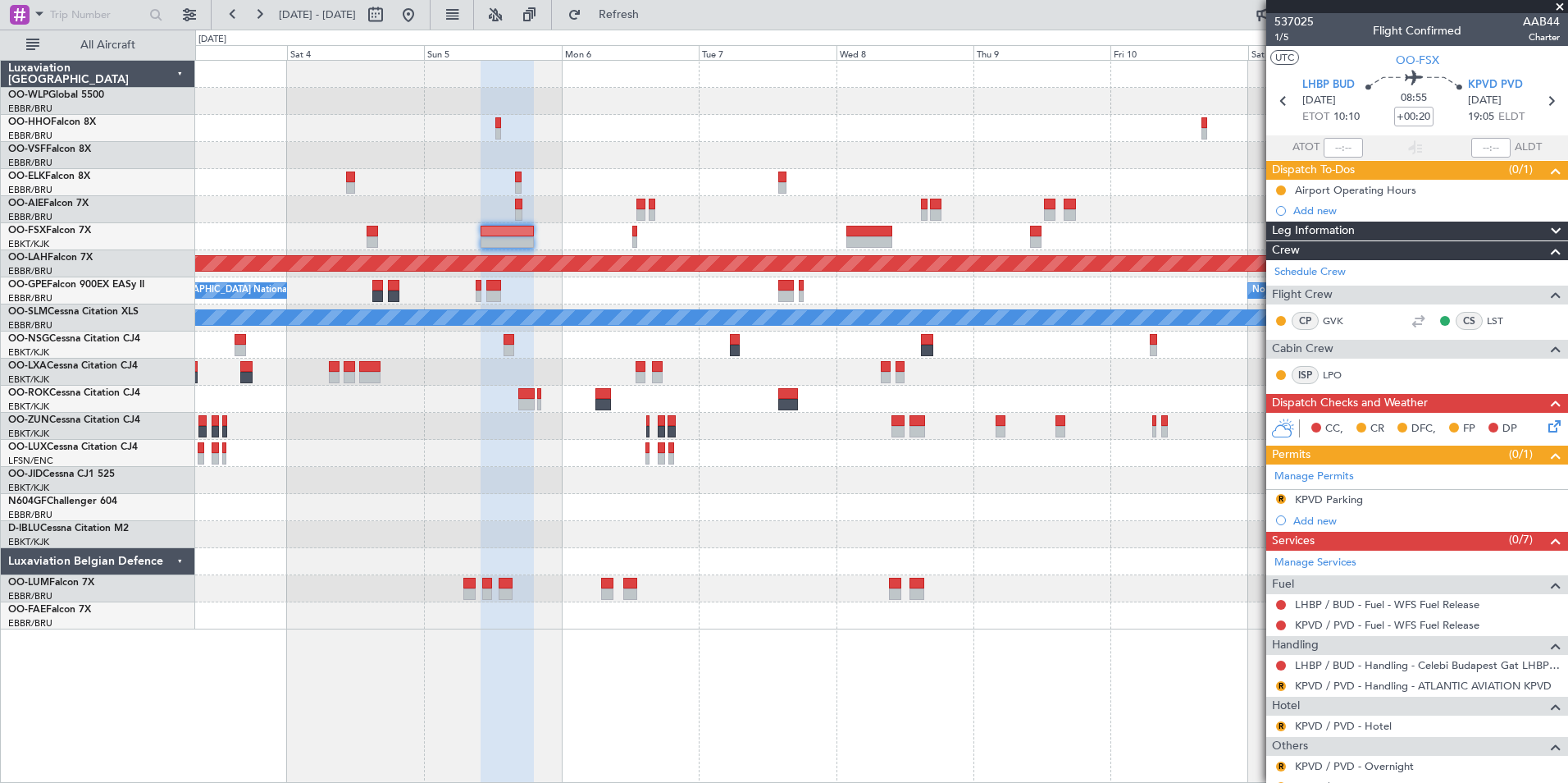
click at [890, 155] on div "Planned Maint Alton-st Louis (St Louis Regl) No Crew Brussels (Brussels Nationa…" at bounding box center [881, 345] width 1373 height 569
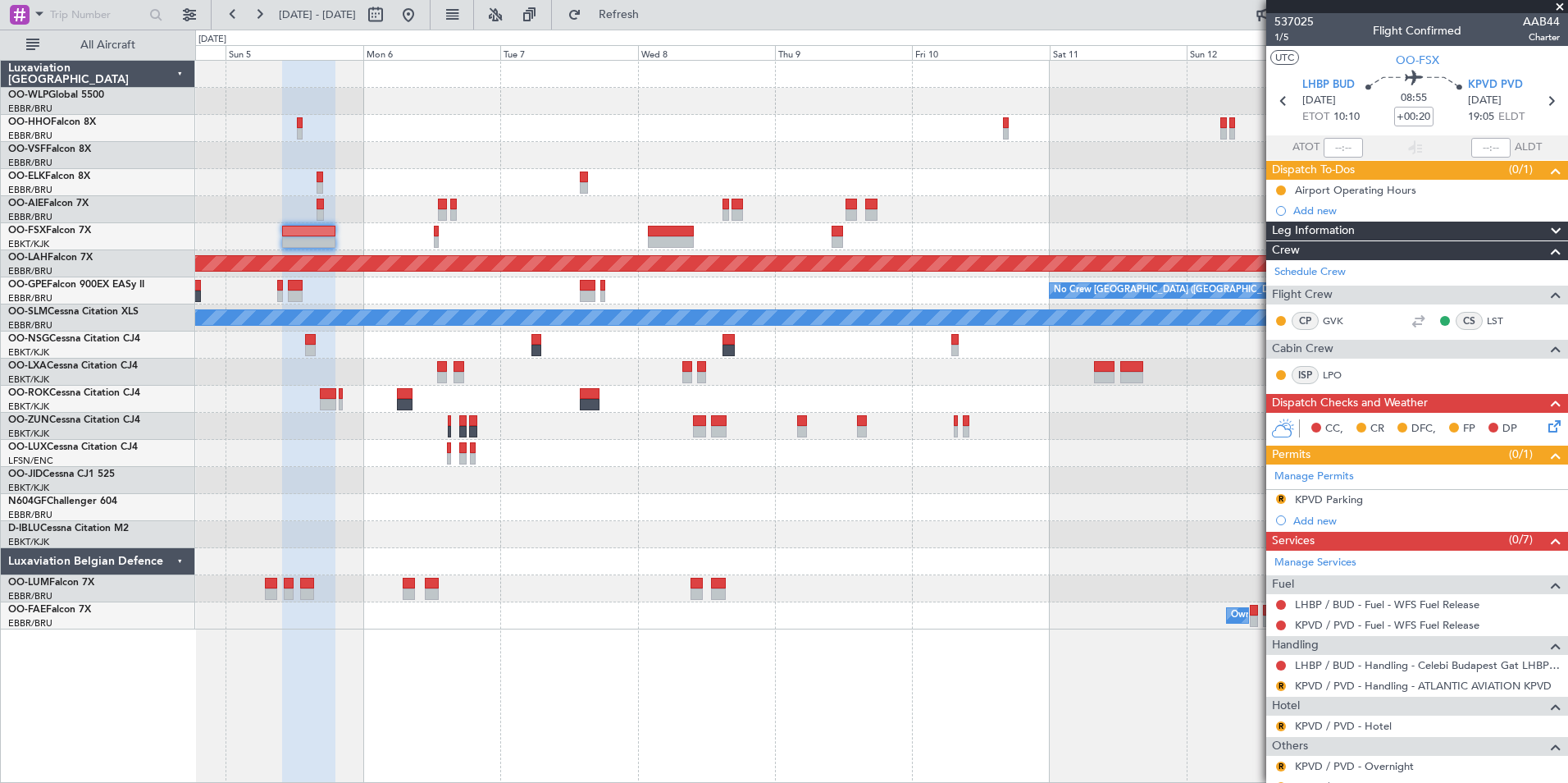
click at [867, 160] on div "Planned Maint Alton-st Louis (St Louis Regl) No Crew Brussels (Brussels Nationa…" at bounding box center [881, 345] width 1373 height 569
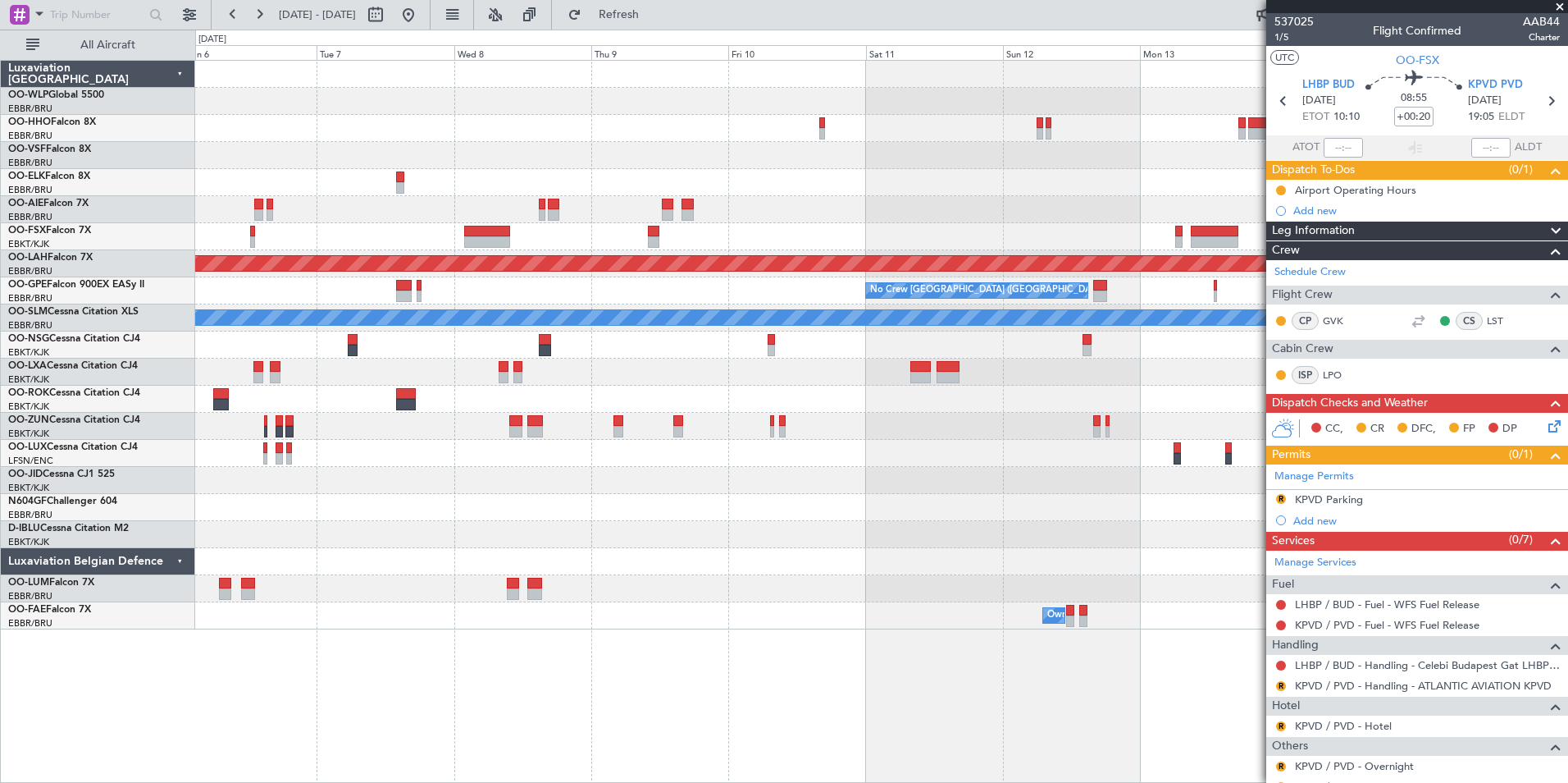
click at [837, 240] on div at bounding box center [881, 236] width 1373 height 27
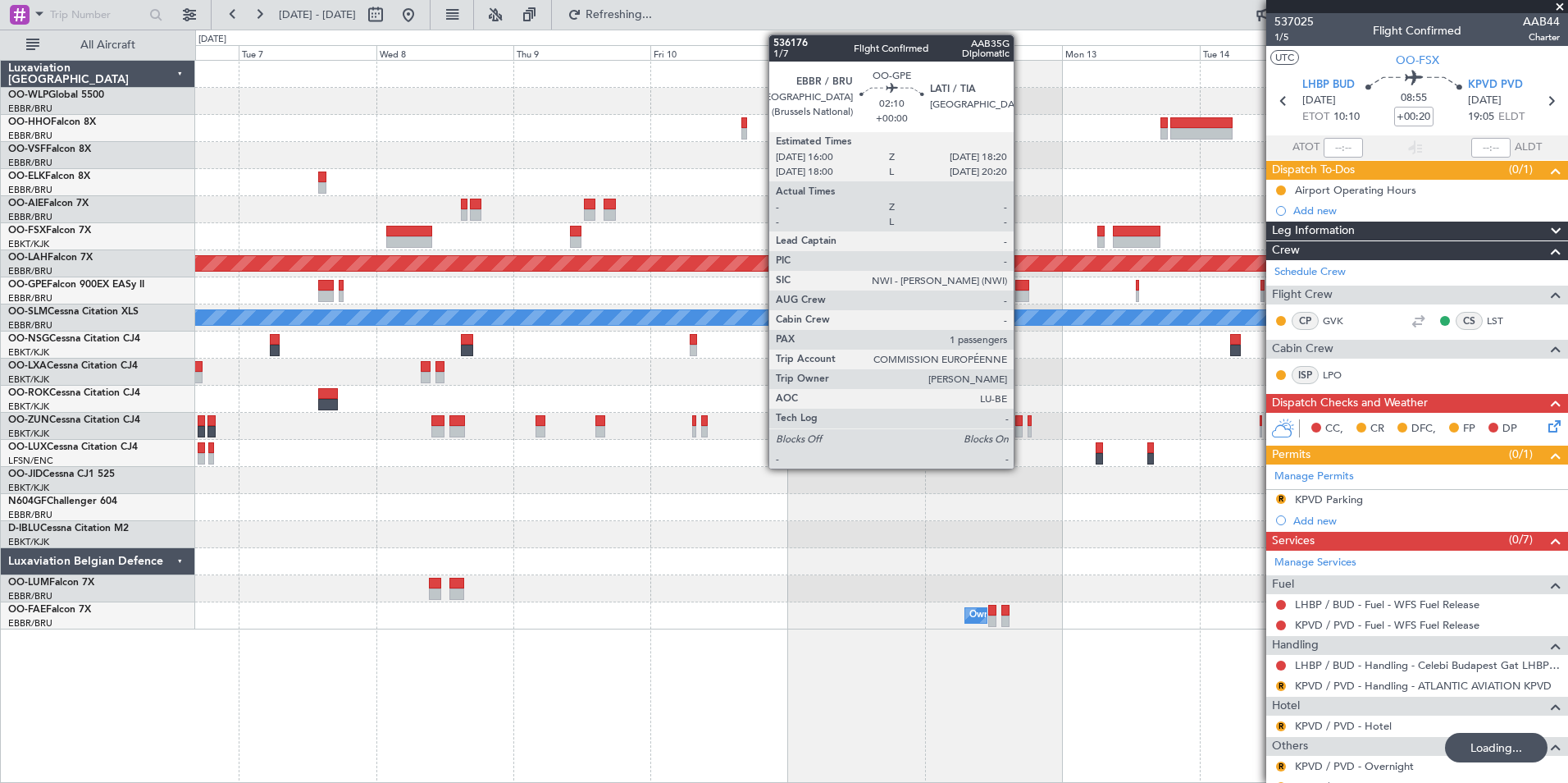
click at [1021, 293] on div at bounding box center [1022, 296] width 14 height 11
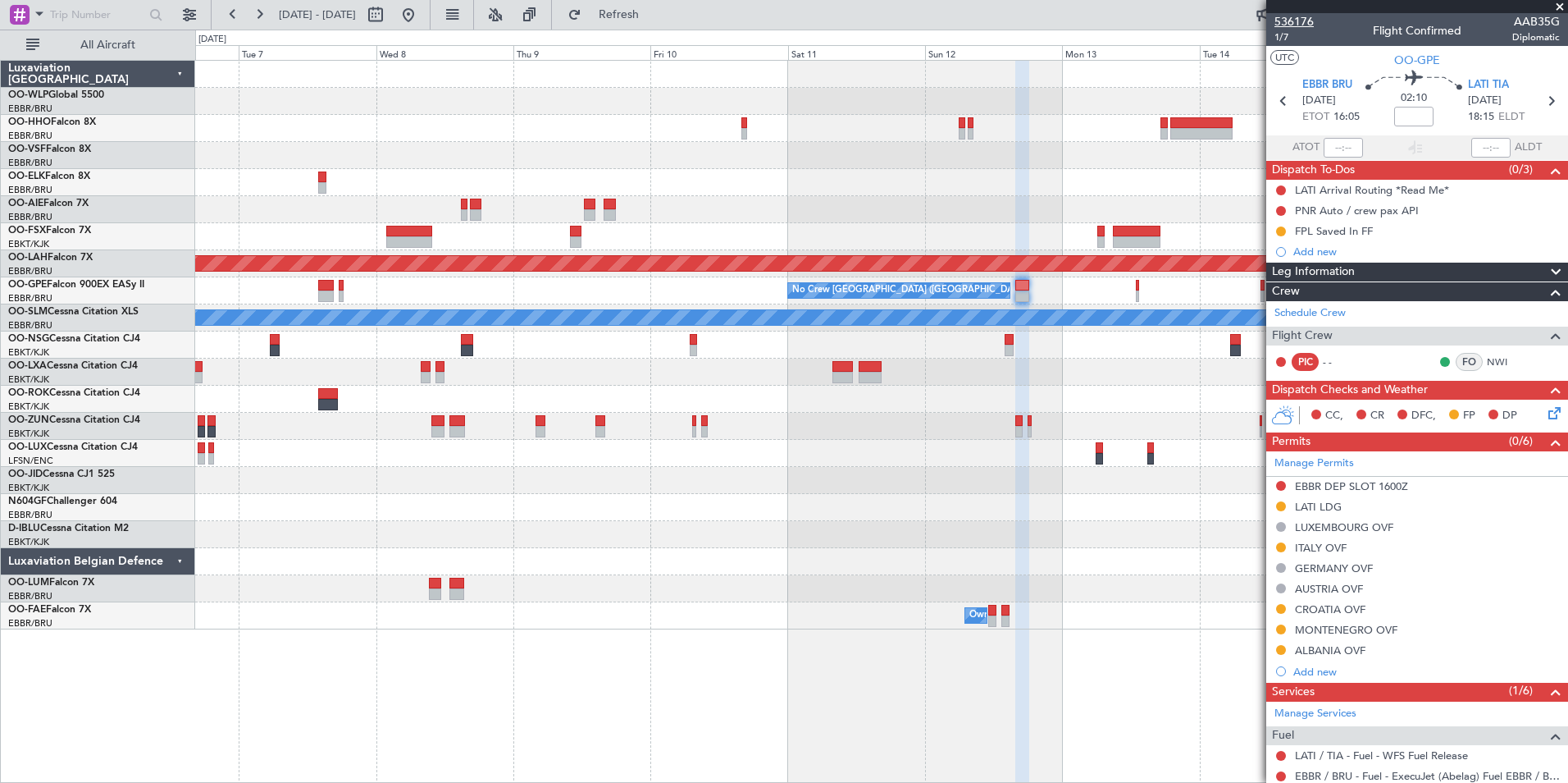
click at [1291, 24] on span "536176" at bounding box center [1294, 21] width 40 height 18
click at [421, 8] on button at bounding box center [408, 15] width 26 height 26
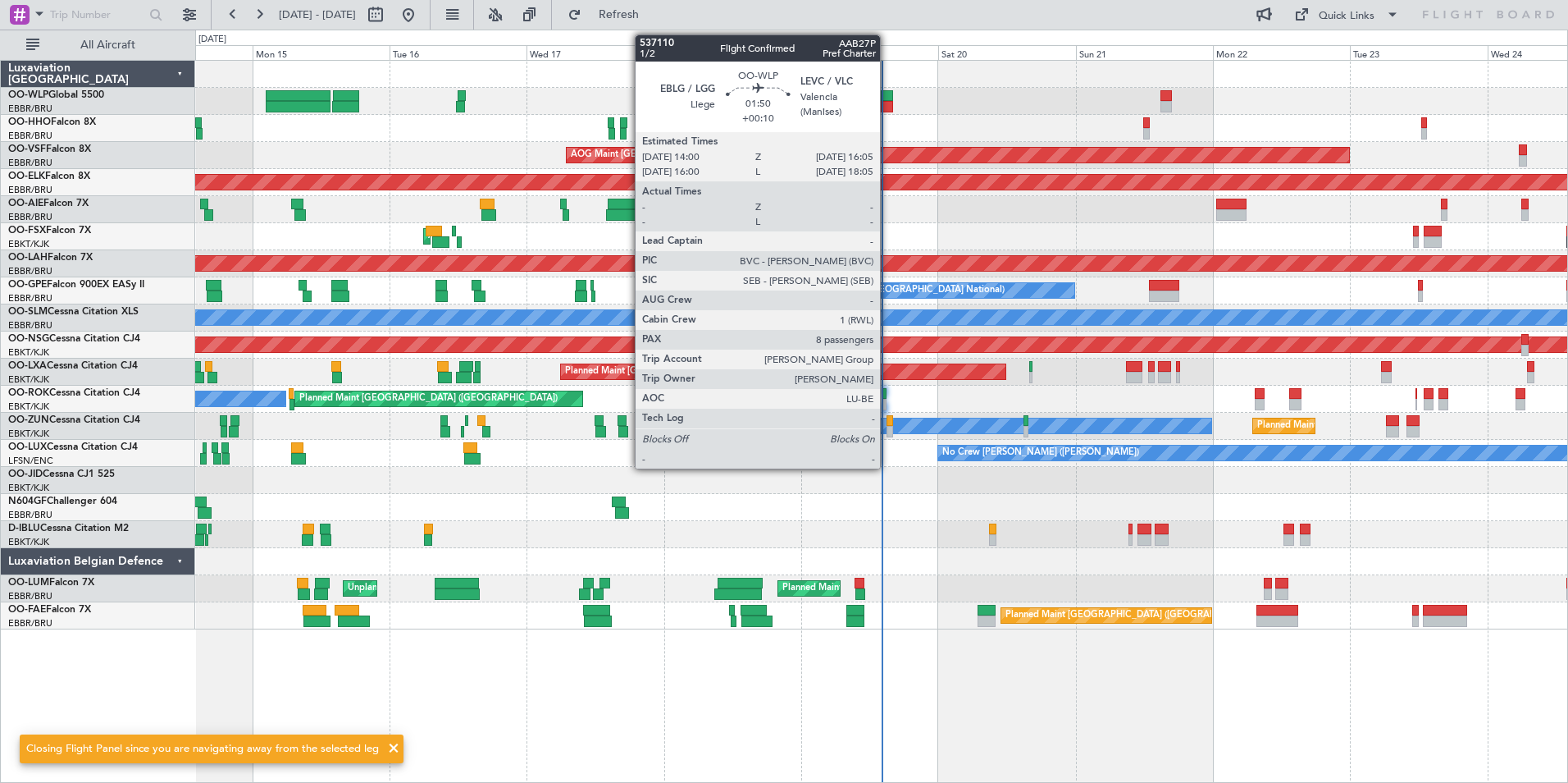
click at [888, 107] on div at bounding box center [887, 106] width 12 height 11
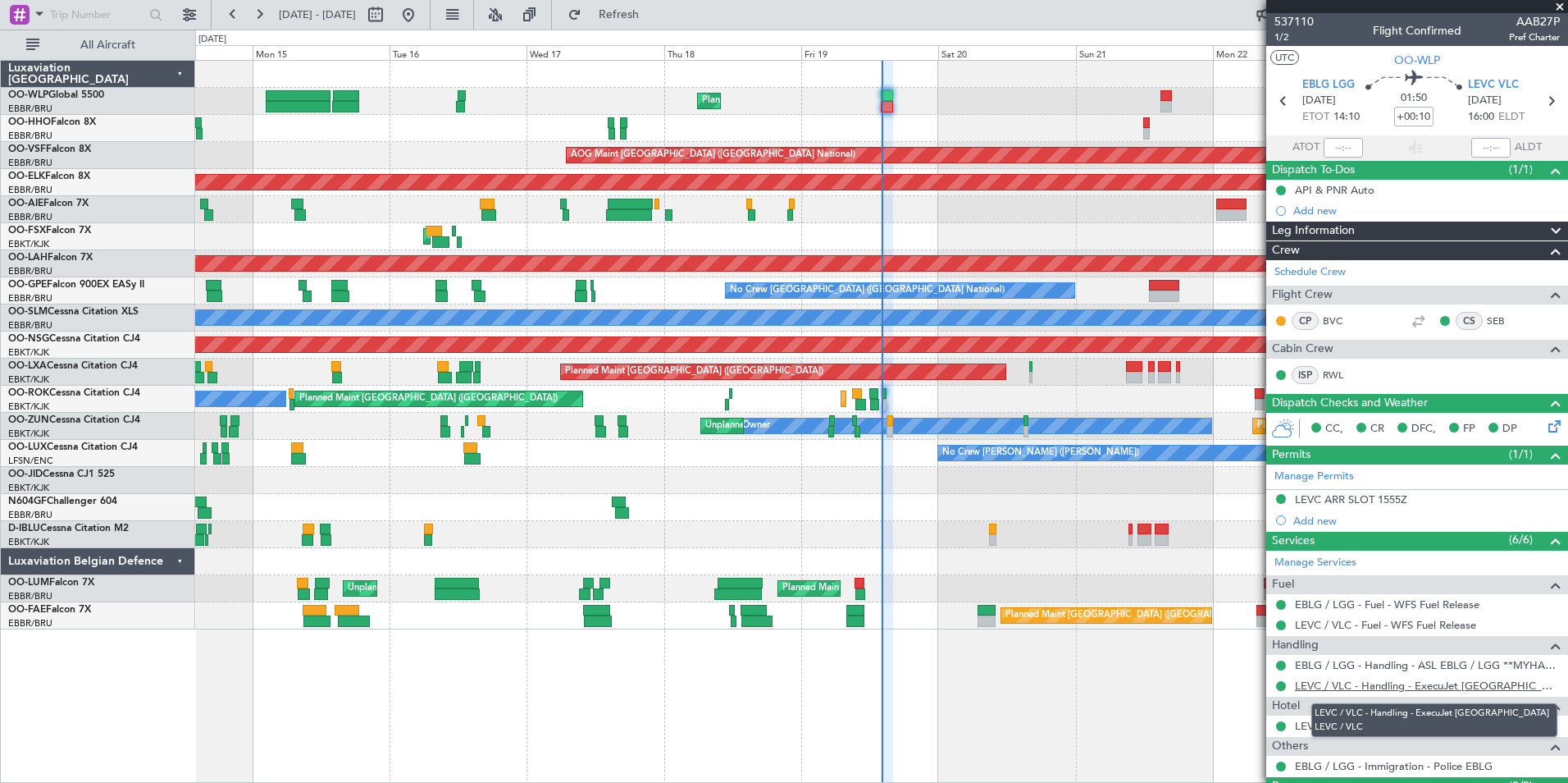
click at [1310, 689] on link "LEVC / VLC - Handling - ExecuJet [GEOGRAPHIC_DATA] LEVC / VLC" at bounding box center [1427, 685] width 265 height 14
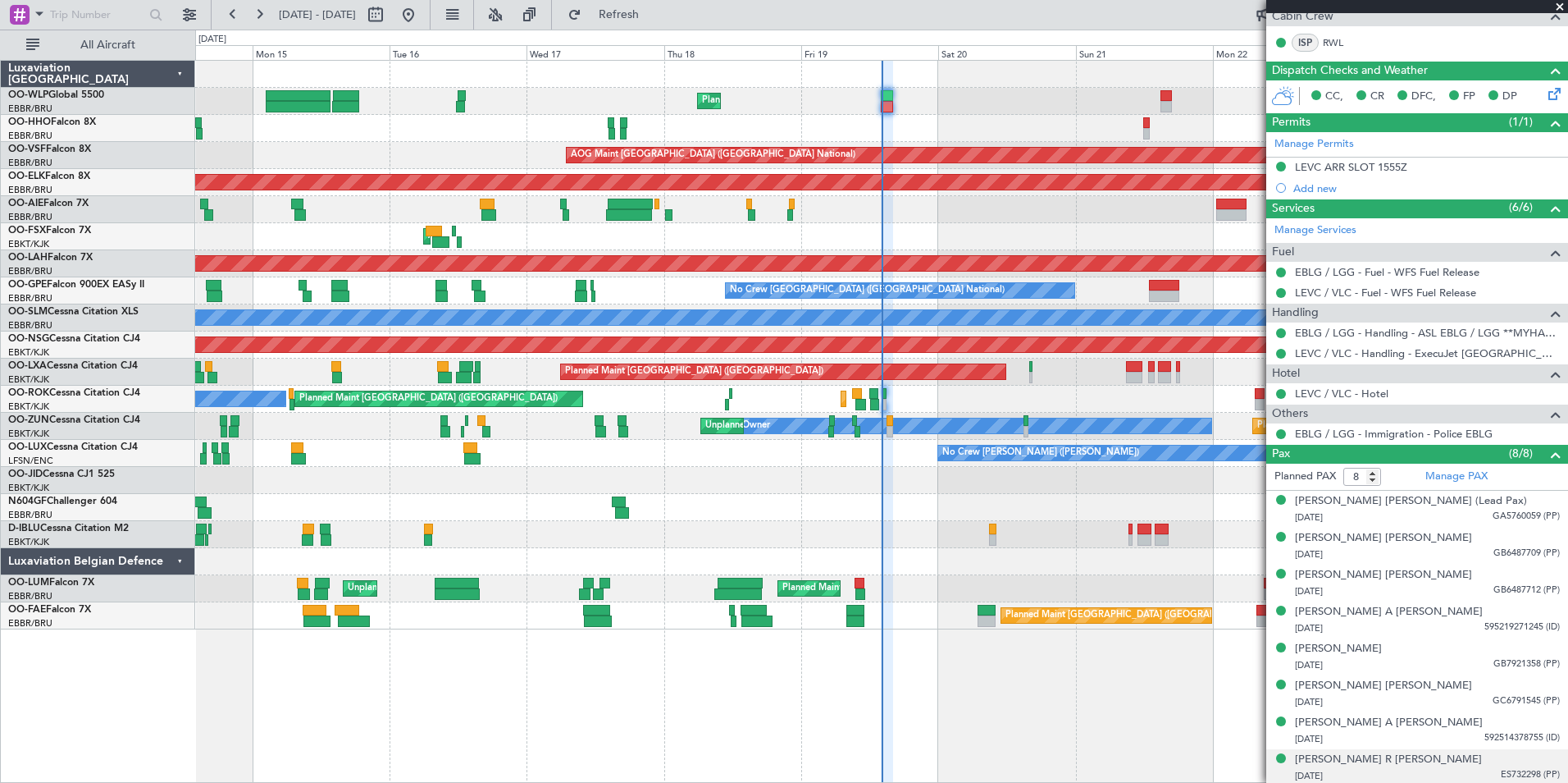
scroll to position [335, 0]
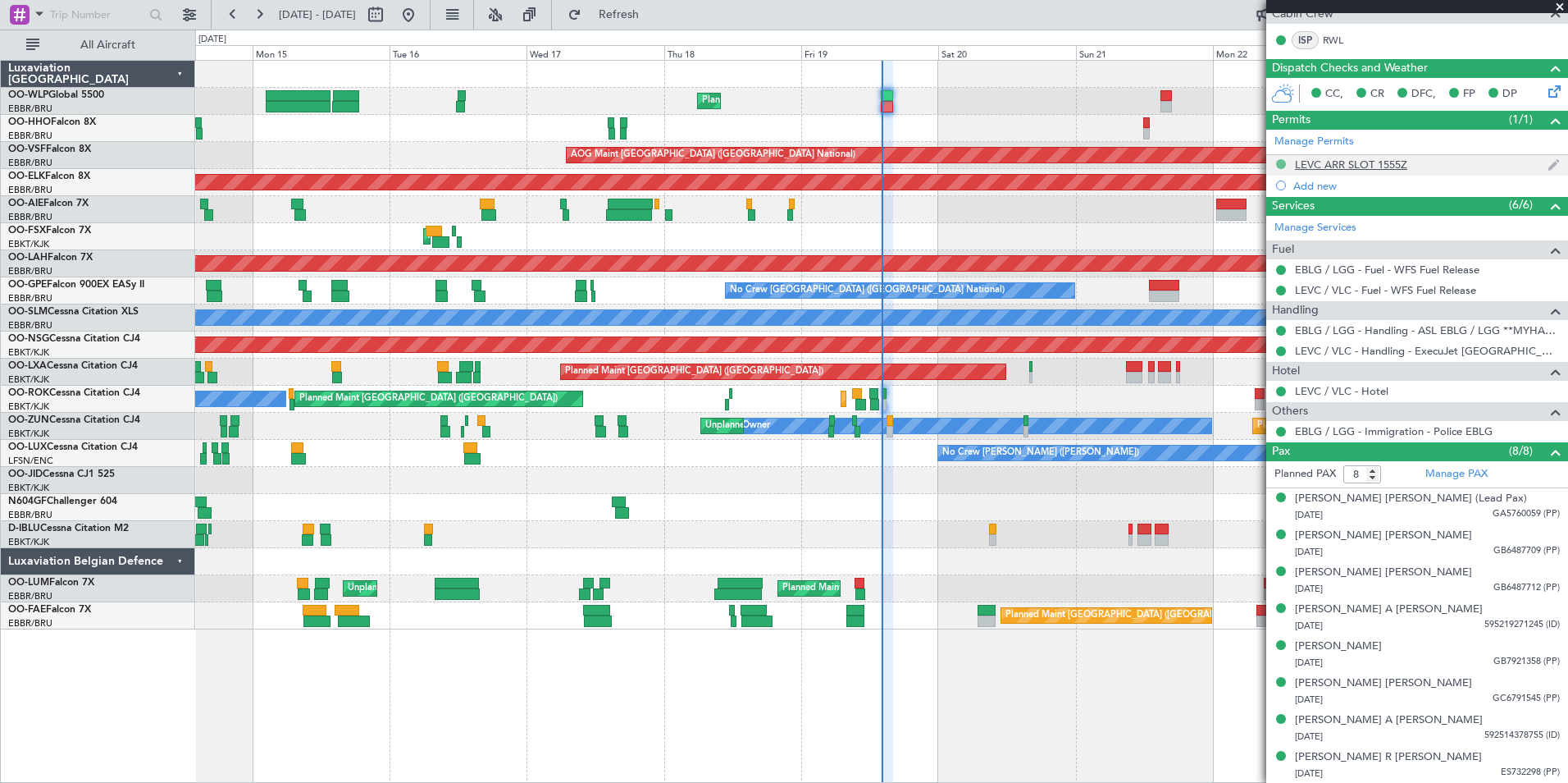
click at [1284, 165] on button at bounding box center [1281, 164] width 10 height 10
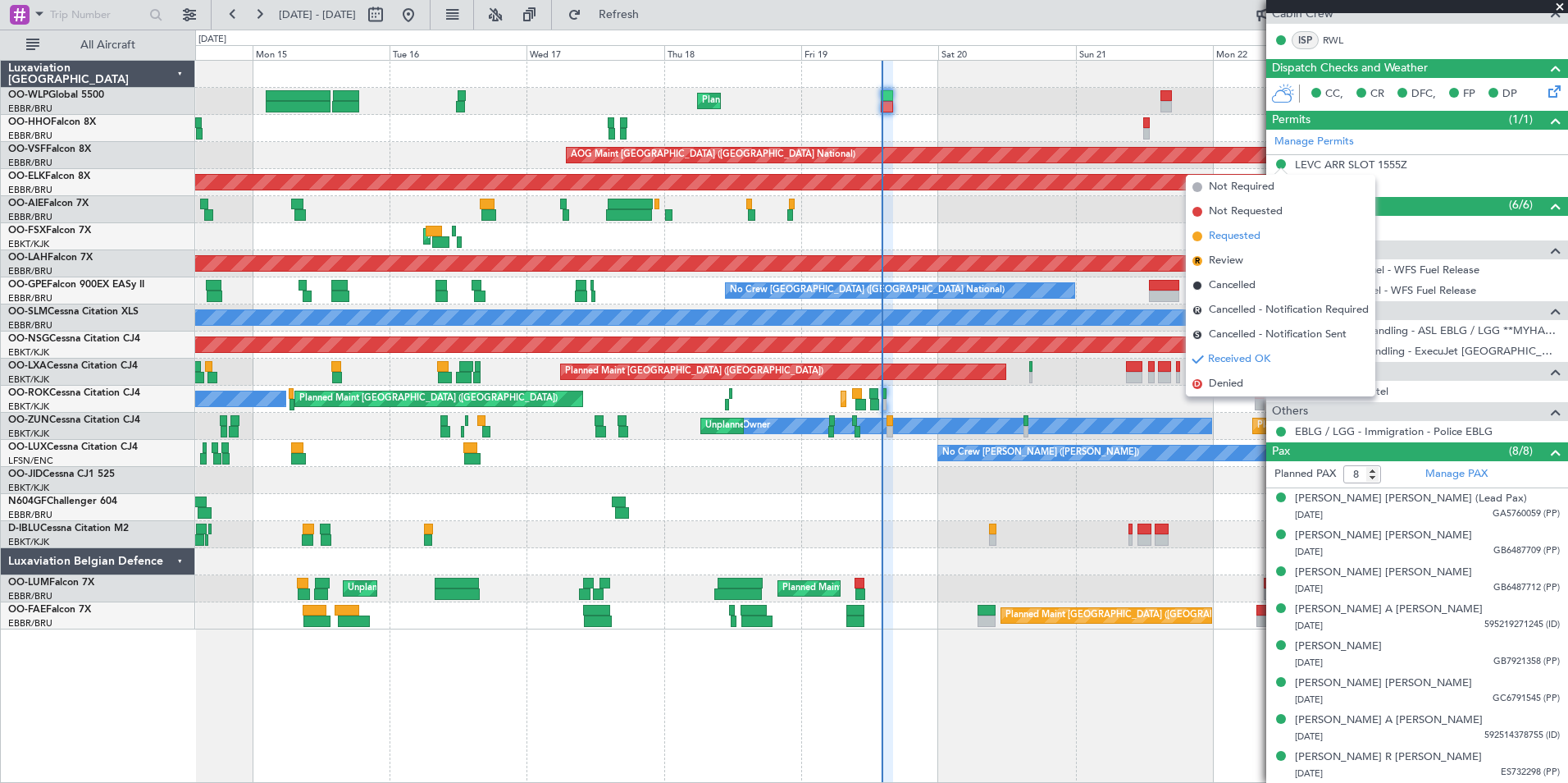
click at [1279, 231] on li "Requested" at bounding box center [1281, 236] width 190 height 25
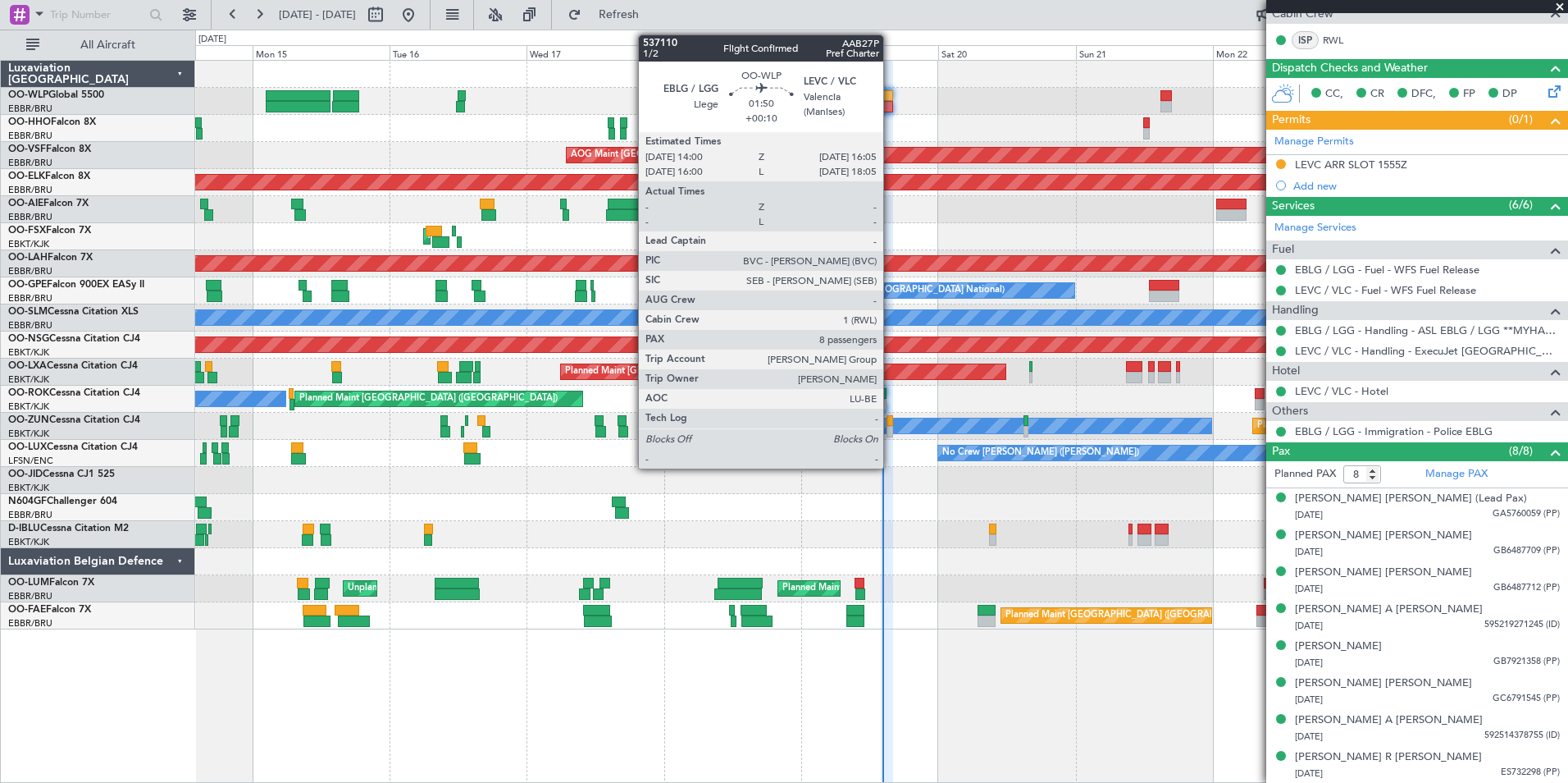
click at [890, 108] on div at bounding box center [887, 106] width 12 height 11
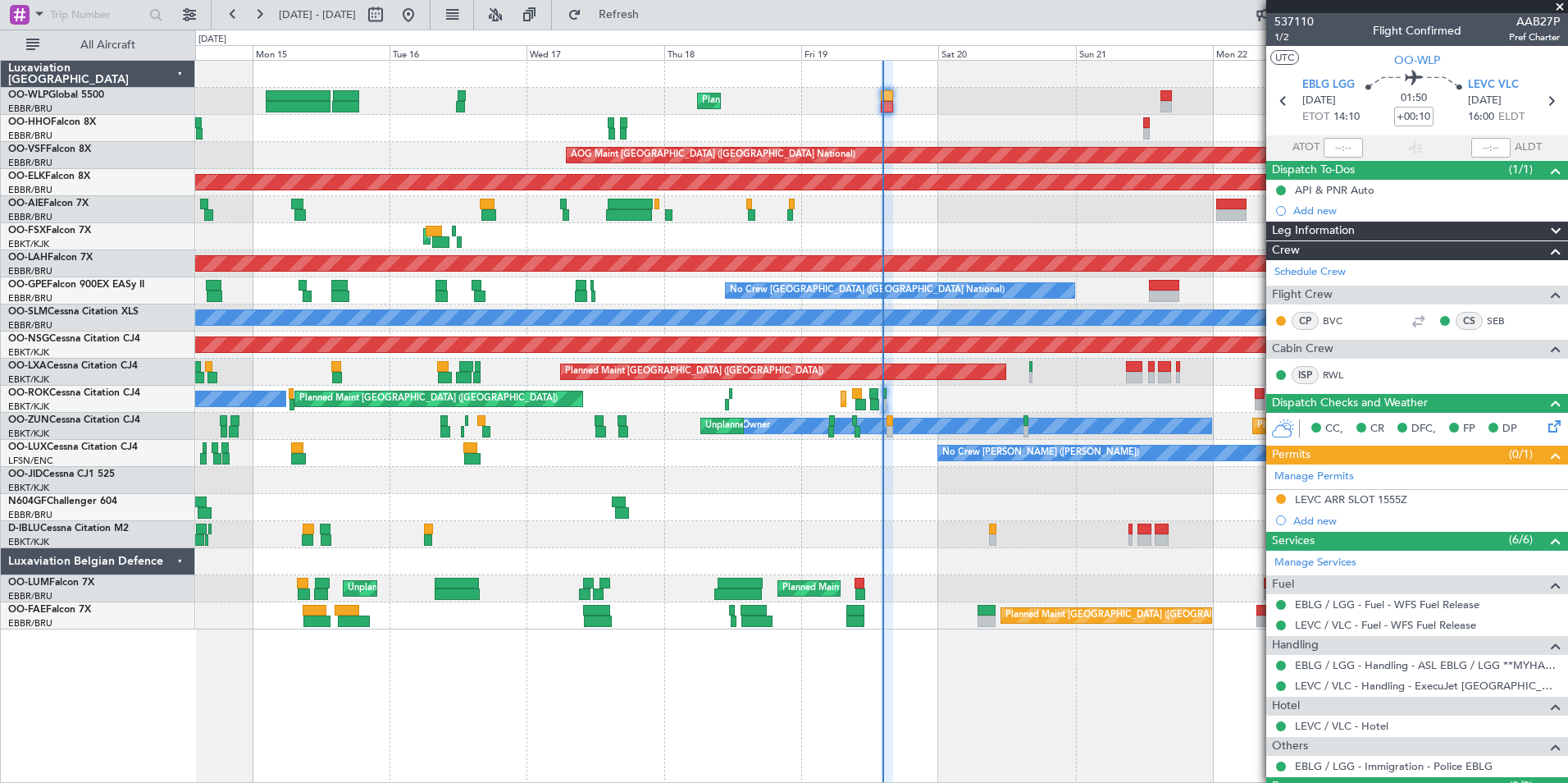
click at [955, 137] on div "Planned Maint Liege Planned Maint Geneva ([GEOGRAPHIC_DATA]) AOG Maint [GEOGRAP…" at bounding box center [881, 345] width 1373 height 569
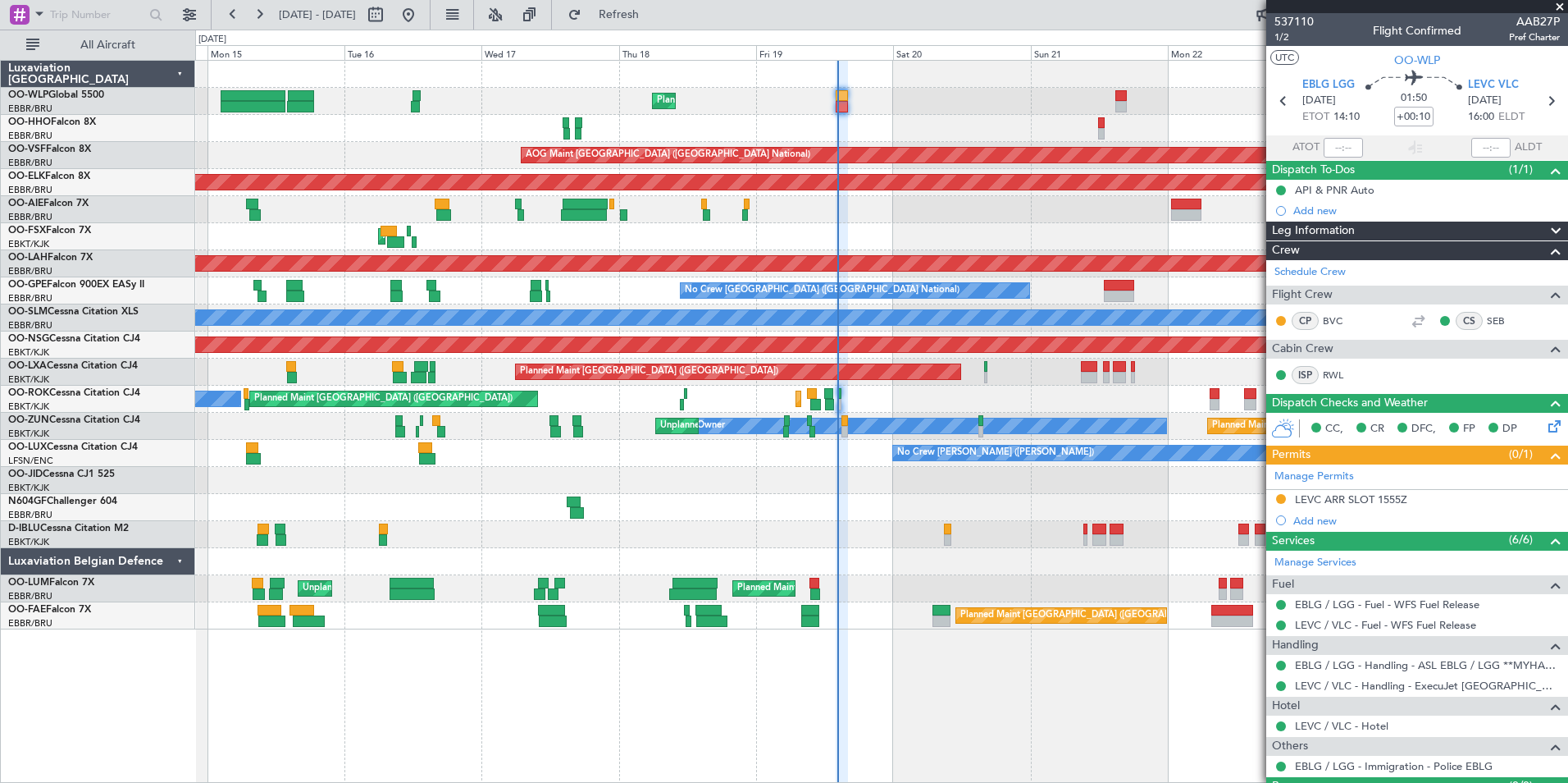
click at [831, 203] on div "Planned Maint [GEOGRAPHIC_DATA] ([GEOGRAPHIC_DATA])" at bounding box center [881, 209] width 1373 height 27
click at [818, 192] on div "Planned Maint Liege Planned Maint Geneva ([GEOGRAPHIC_DATA]) AOG Maint [GEOGRAP…" at bounding box center [881, 345] width 1373 height 569
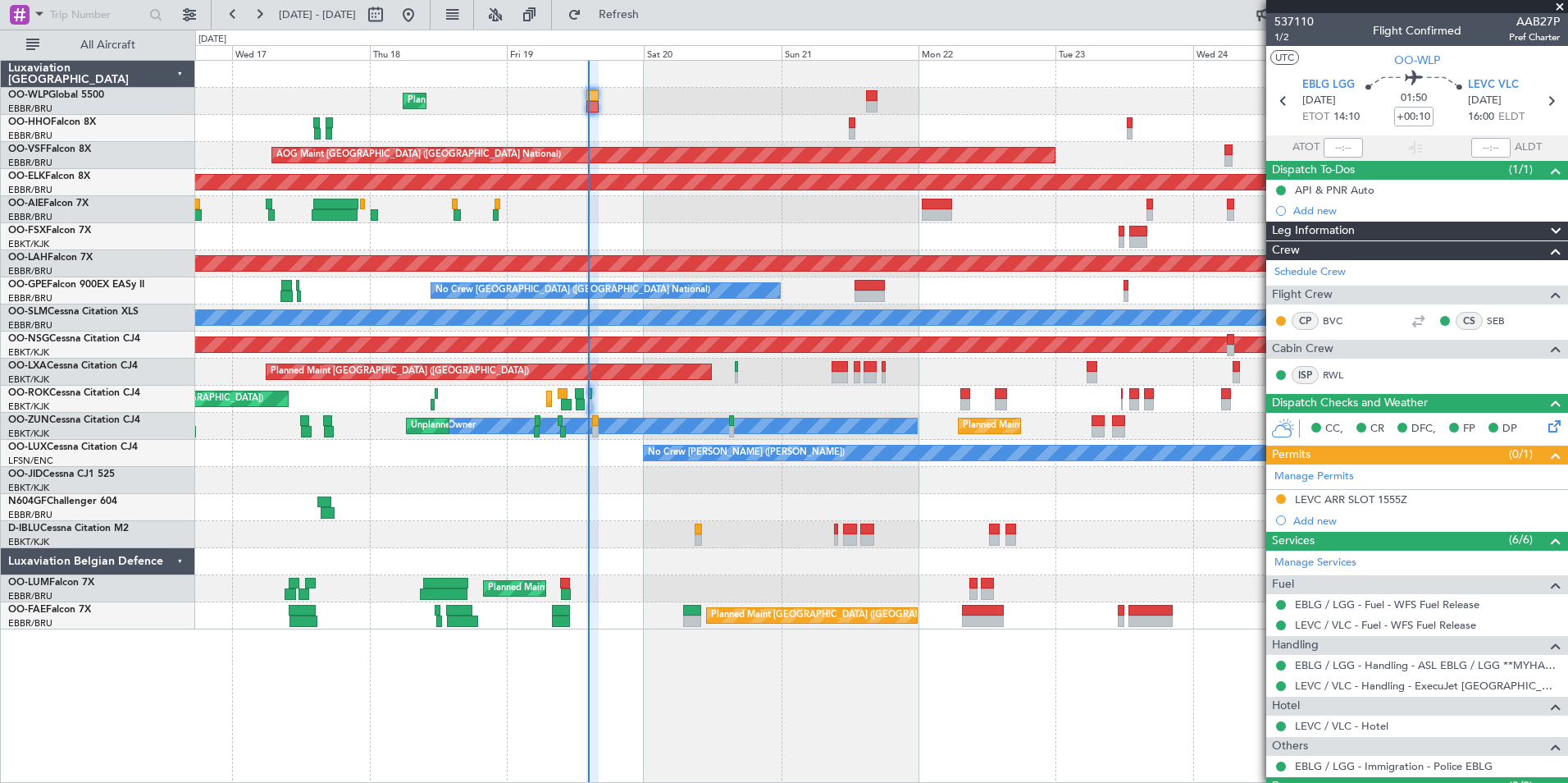
click at [764, 201] on div "Planned Maint [GEOGRAPHIC_DATA] ([GEOGRAPHIC_DATA])" at bounding box center [881, 209] width 1373 height 27
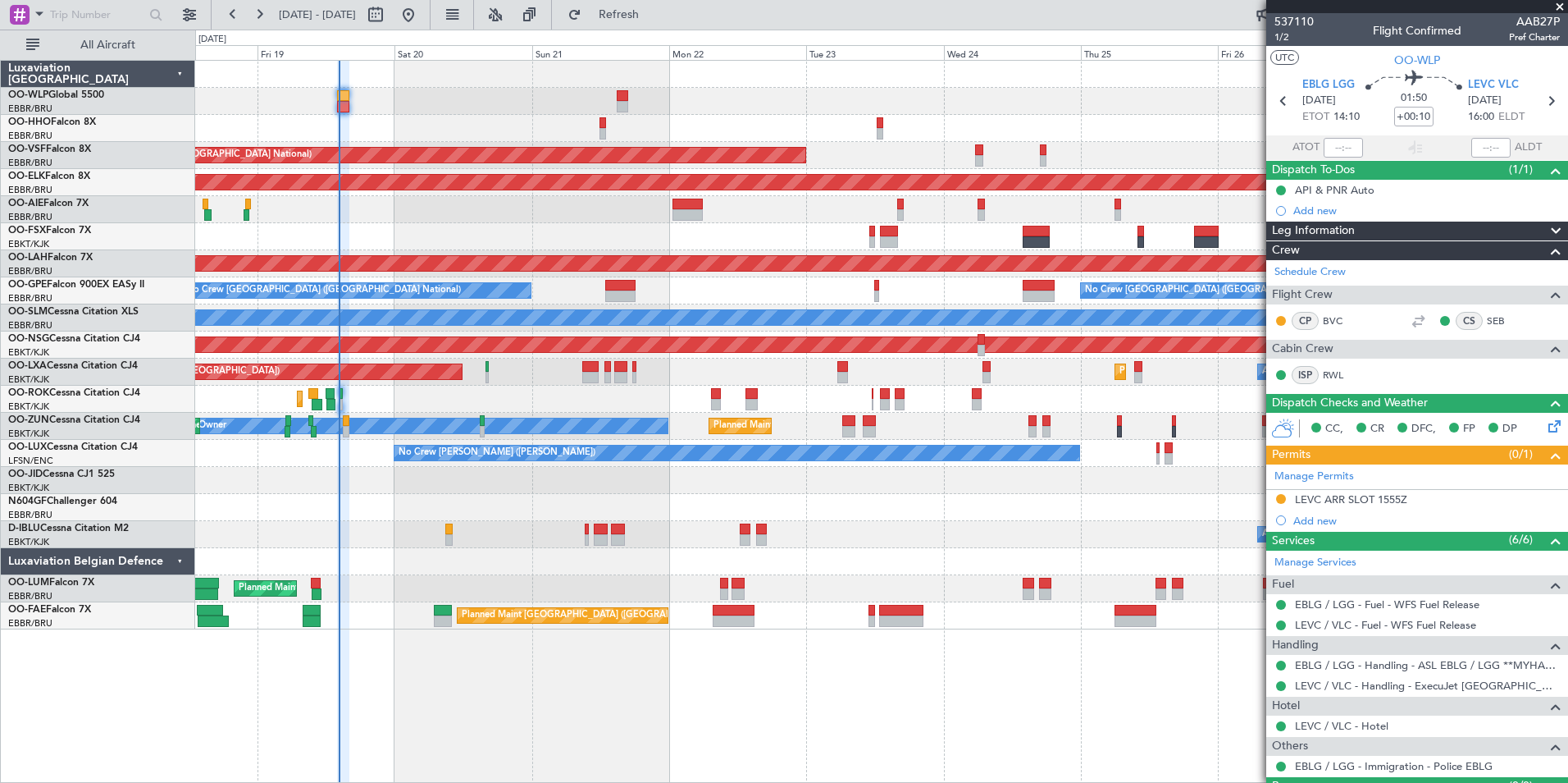
click at [734, 219] on div "Planned Maint [GEOGRAPHIC_DATA] ([GEOGRAPHIC_DATA])" at bounding box center [881, 209] width 1373 height 27
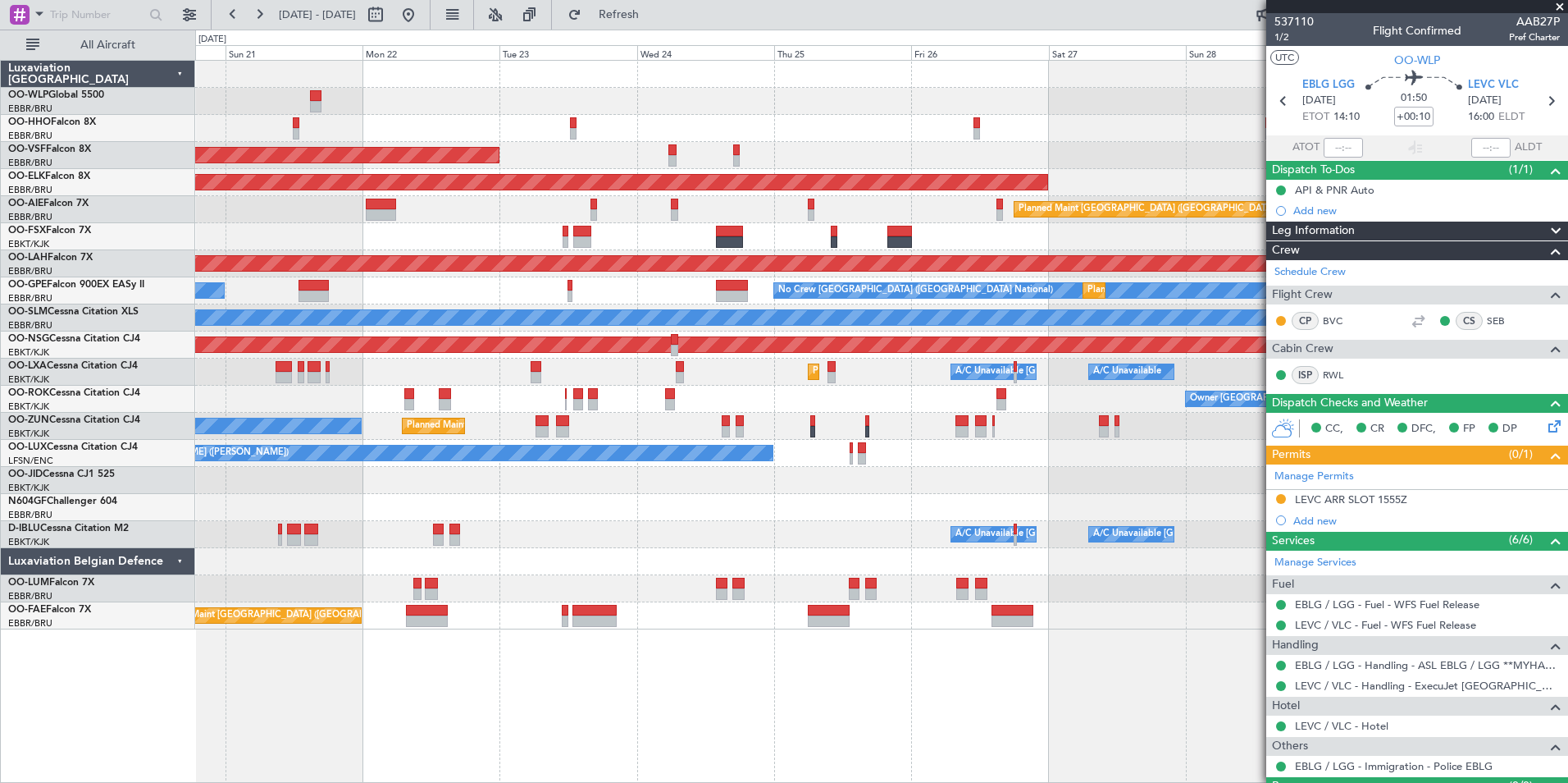
click at [336, 101] on div "Planned Maint Liege AOG Maint [GEOGRAPHIC_DATA] ([GEOGRAPHIC_DATA]) Planned Mai…" at bounding box center [881, 345] width 1373 height 569
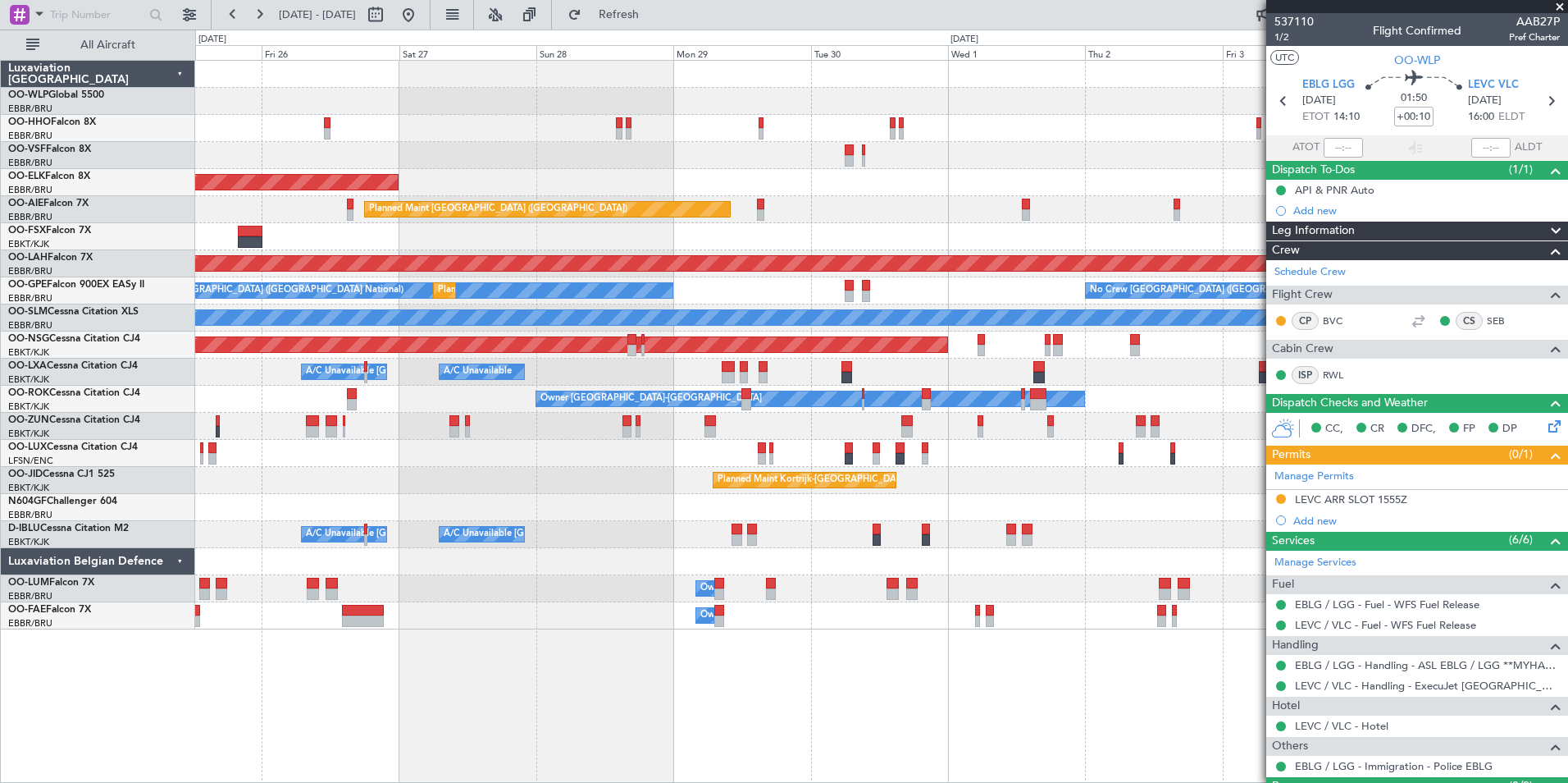
click at [290, 153] on div at bounding box center [881, 155] width 1373 height 27
click at [266, 168] on div at bounding box center [881, 155] width 1373 height 27
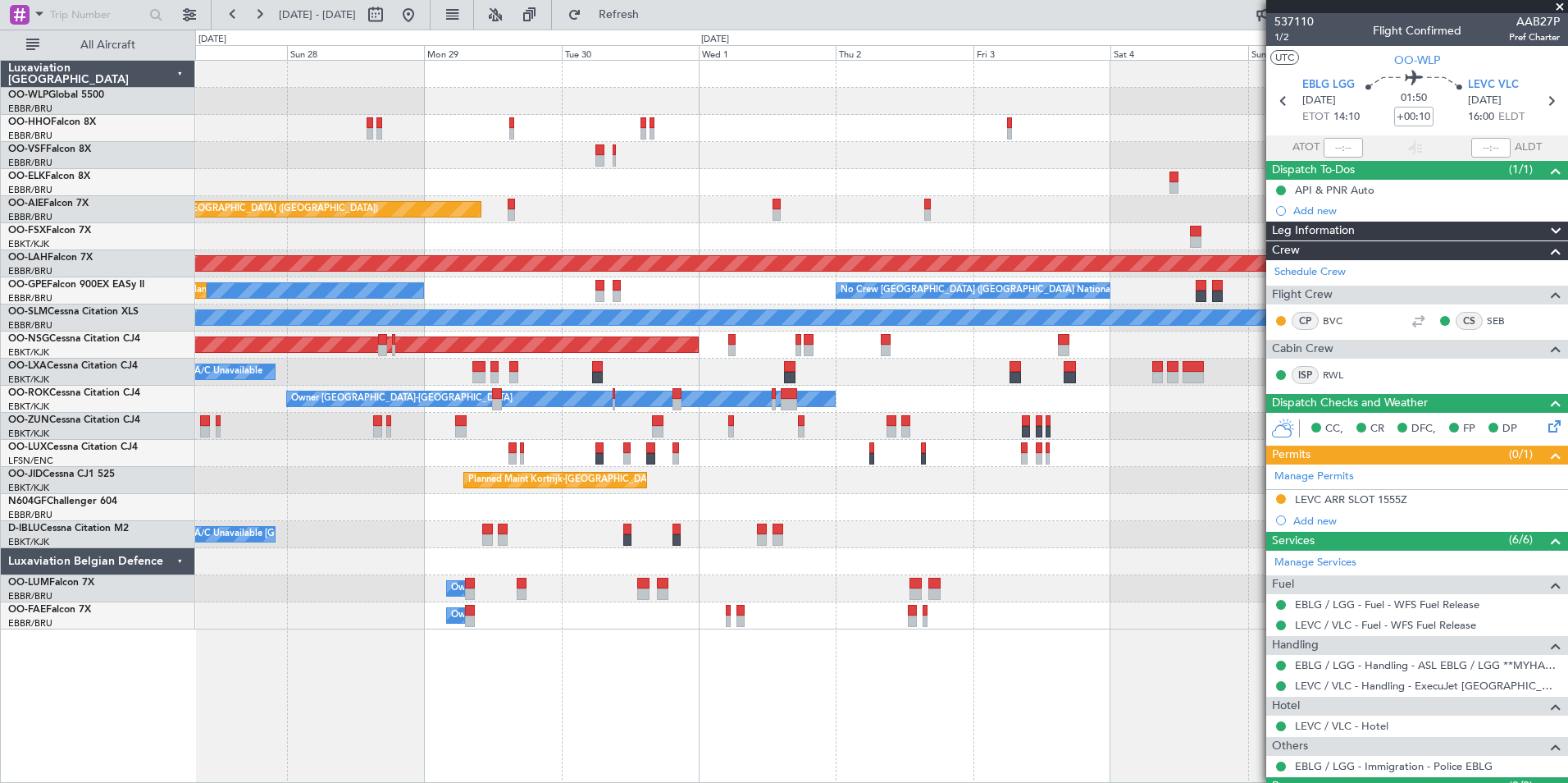
click at [984, 224] on div "Planned Maint Kortrijk-Wevelgem Planned Maint London (Farnborough) Planned Main…" at bounding box center [881, 345] width 1373 height 569
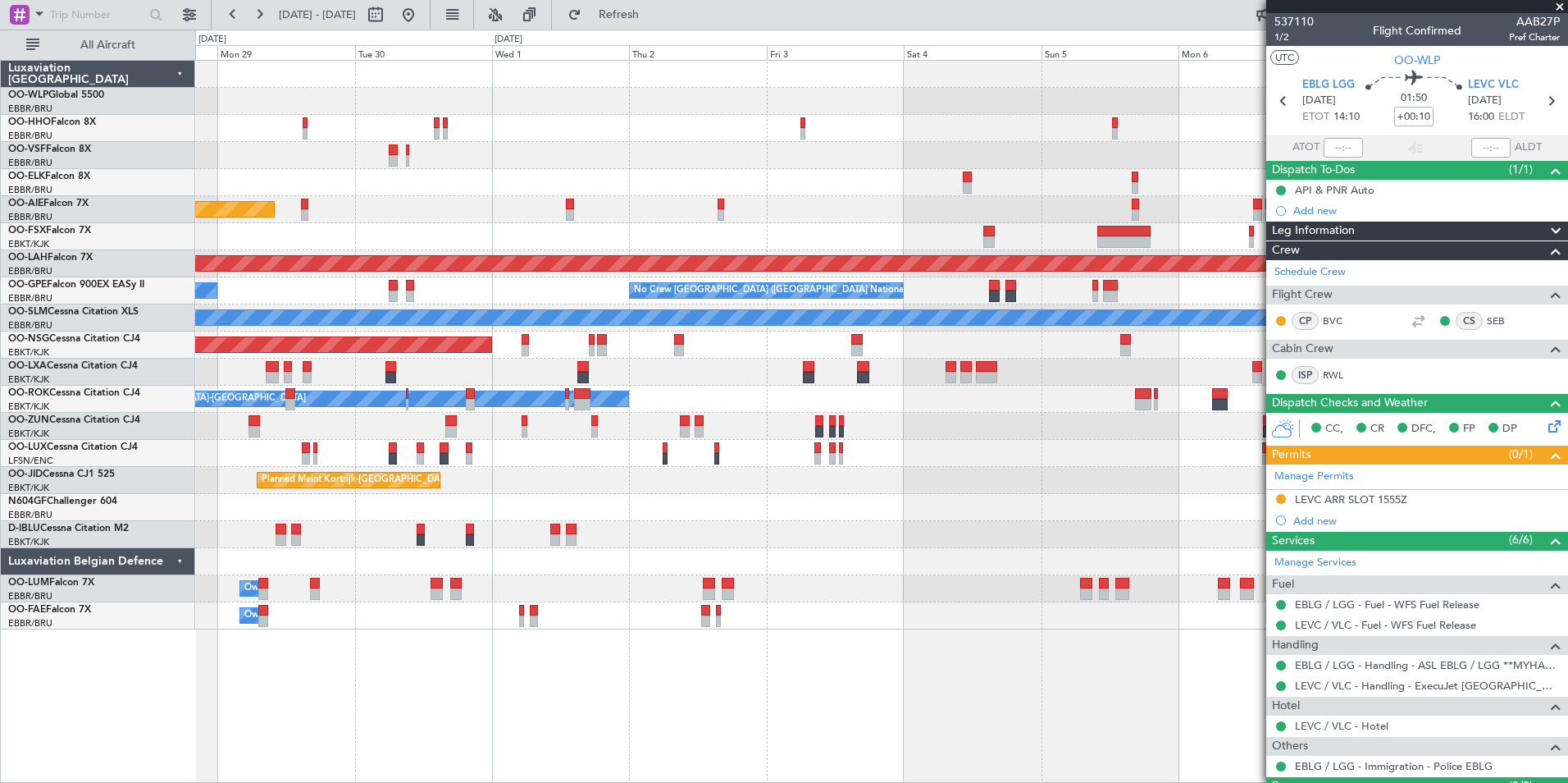
click at [819, 198] on div "Planned Maint Kortrijk-Wevelgem Planned Maint London (Farnborough) Planned Main…" at bounding box center [881, 345] width 1373 height 569
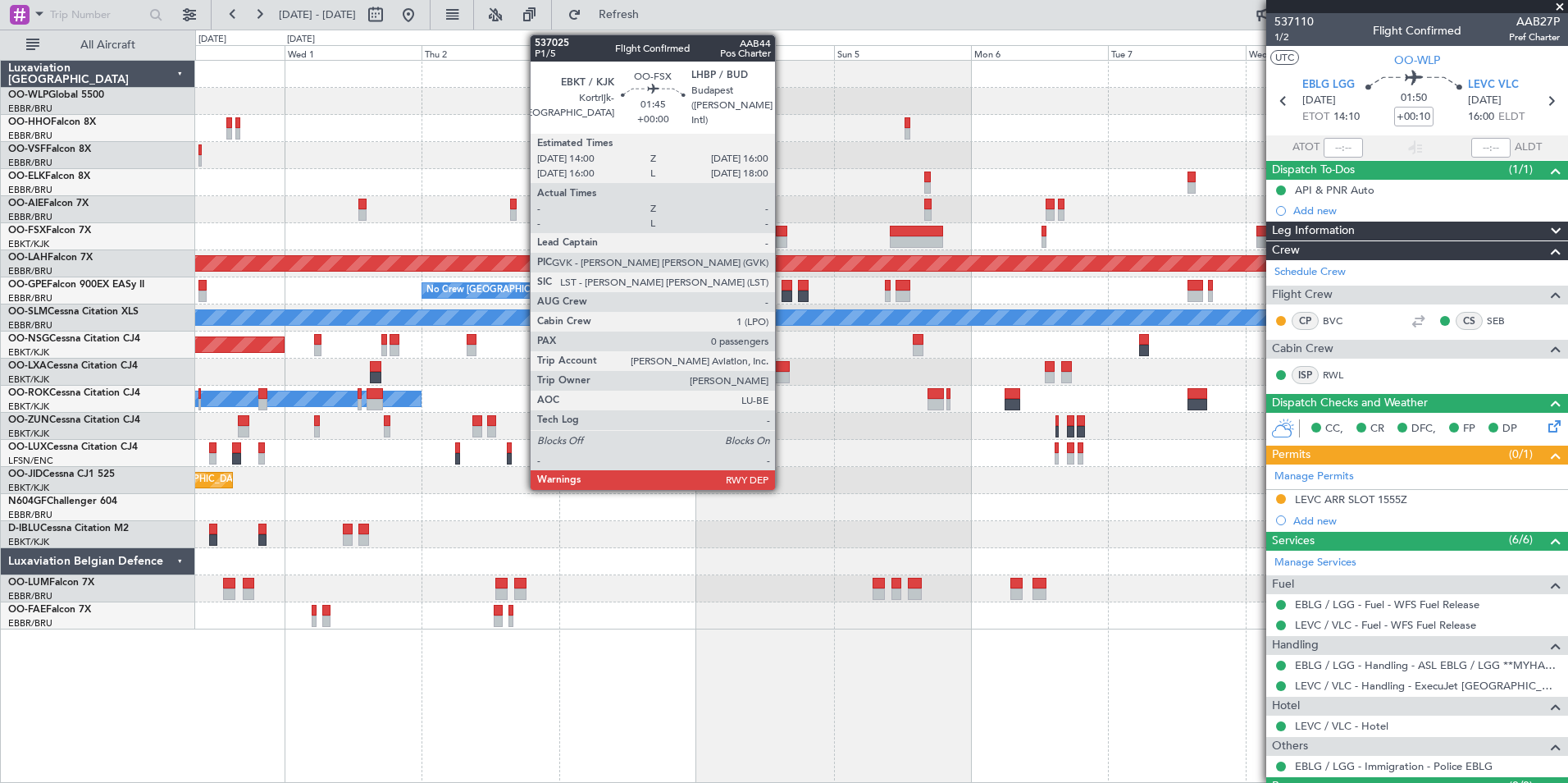
click at [783, 238] on div at bounding box center [782, 242] width 11 height 11
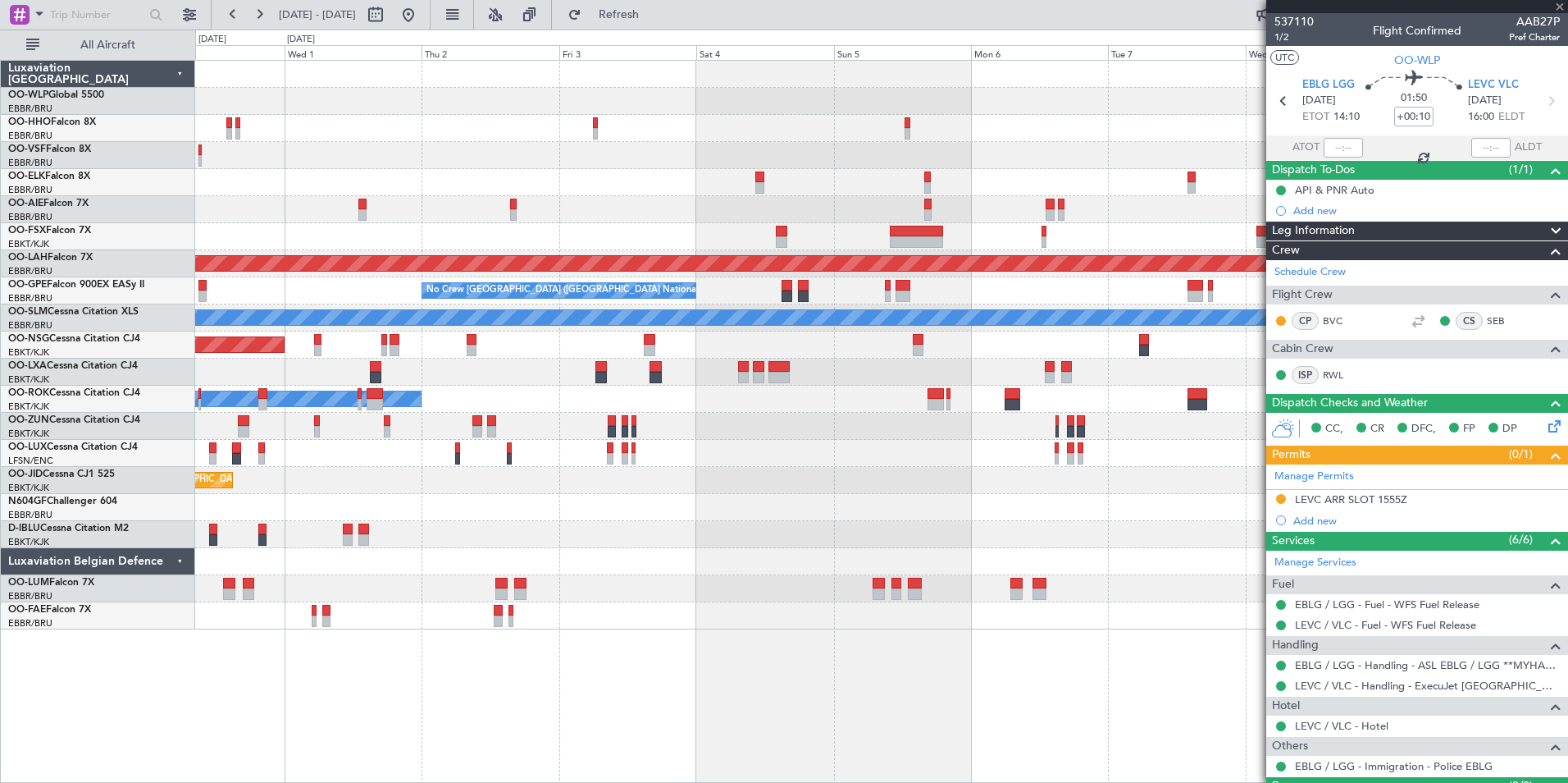
type input "0"
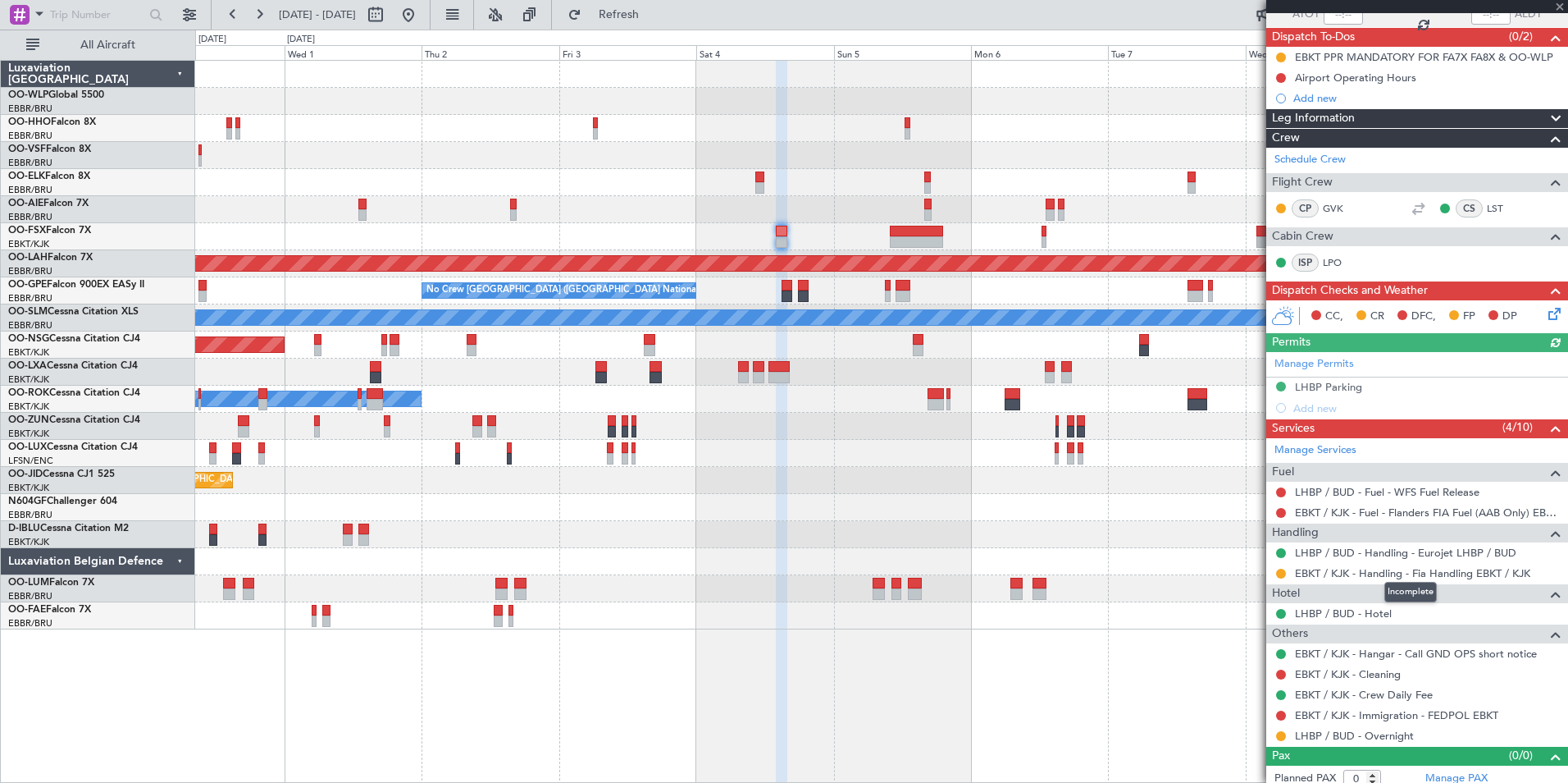
scroll to position [142, 0]
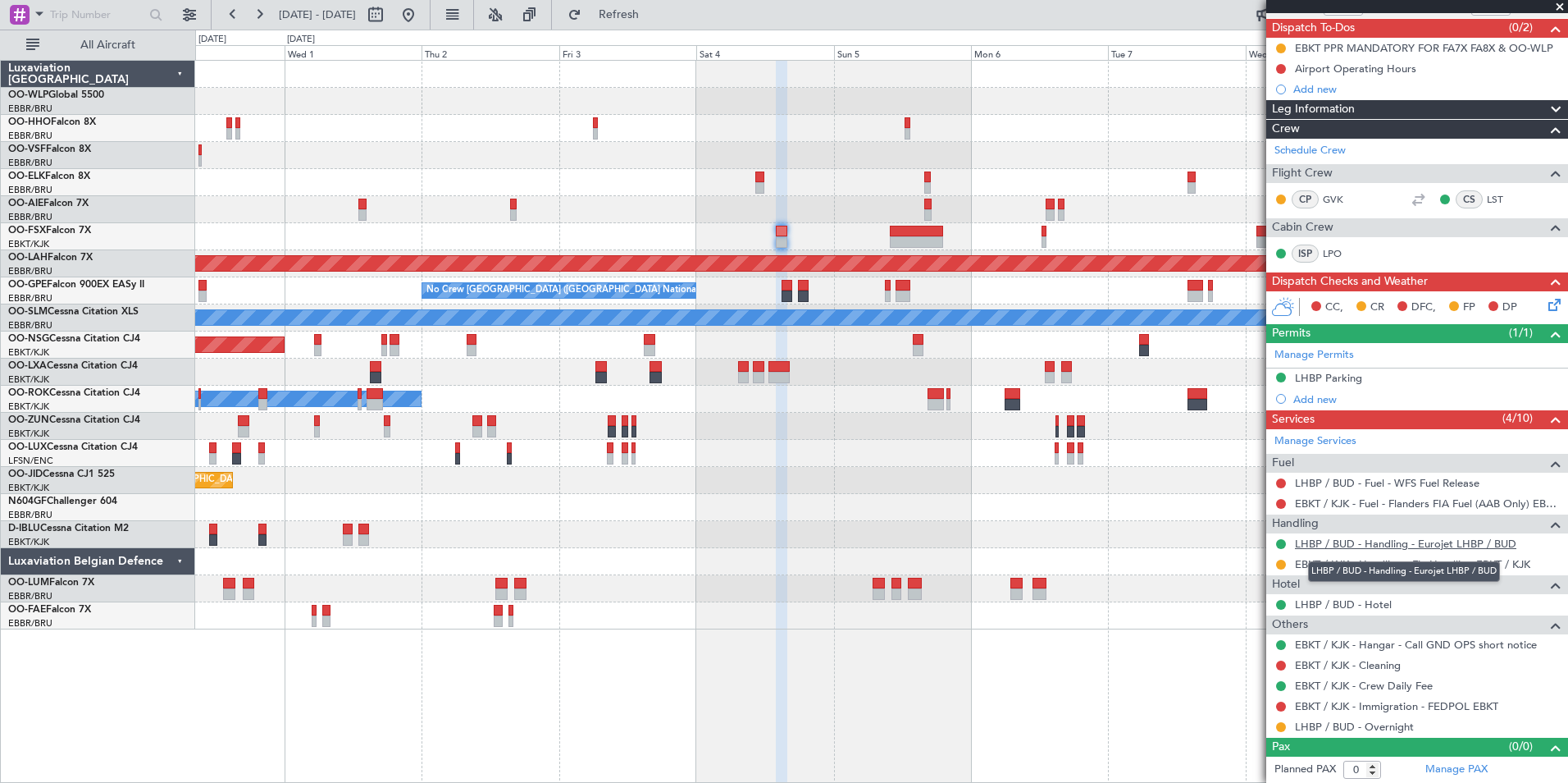
click at [1381, 545] on link "LHBP / BUD - Handling - Eurojet LHBP / BUD" at bounding box center [1406, 543] width 221 height 14
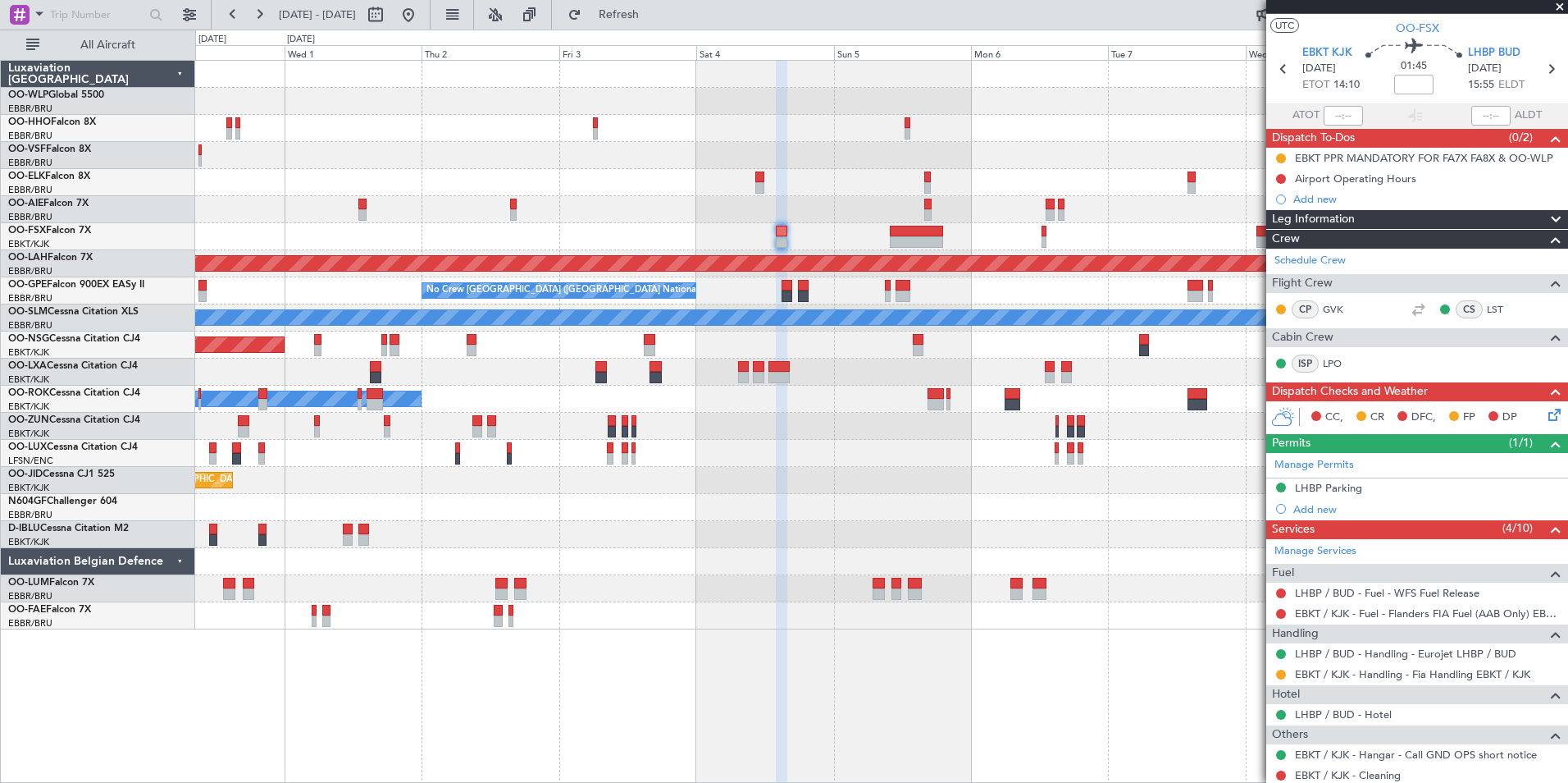
scroll to position [0, 0]
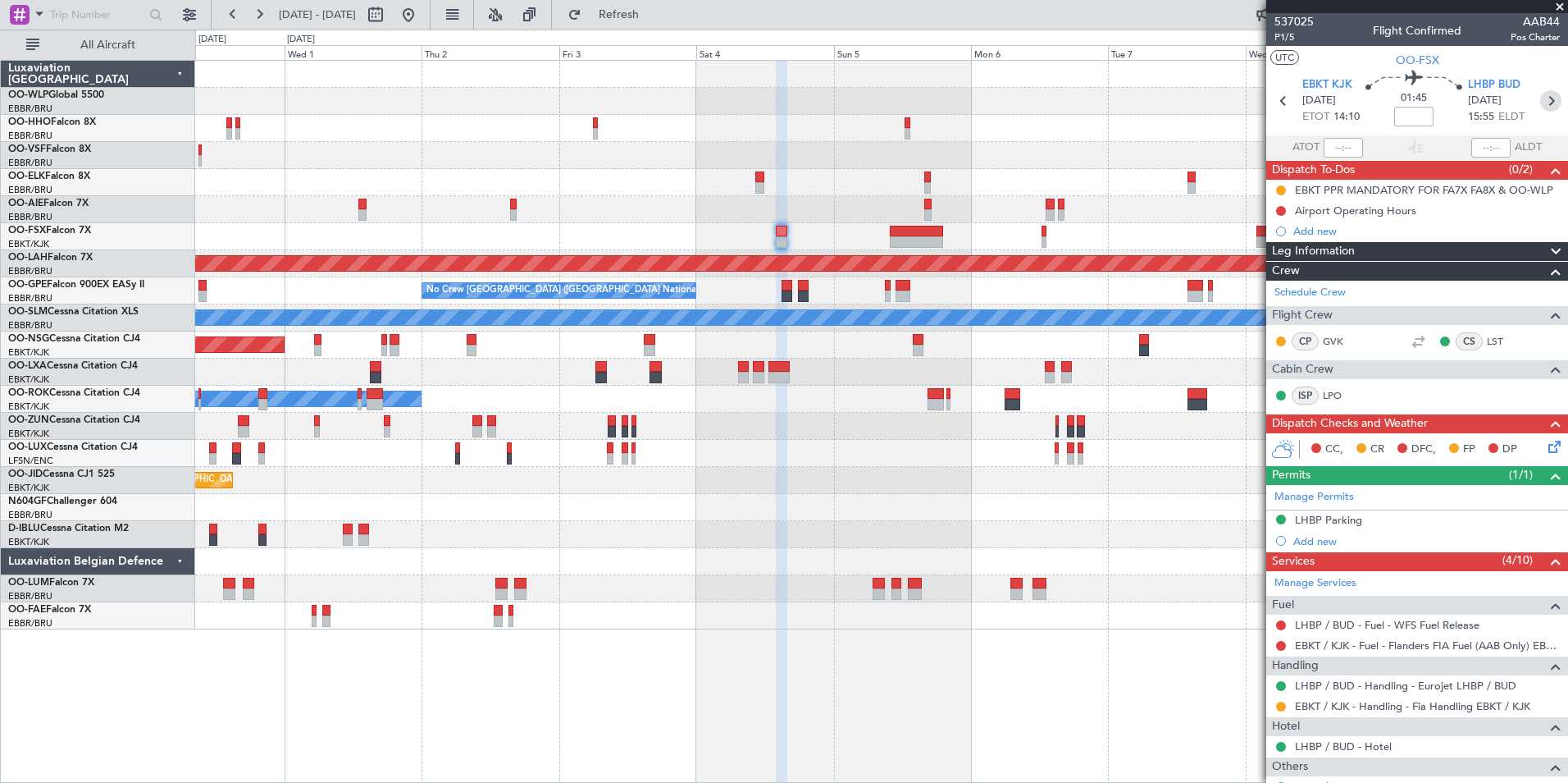
click at [1545, 96] on icon at bounding box center [1550, 101] width 21 height 21
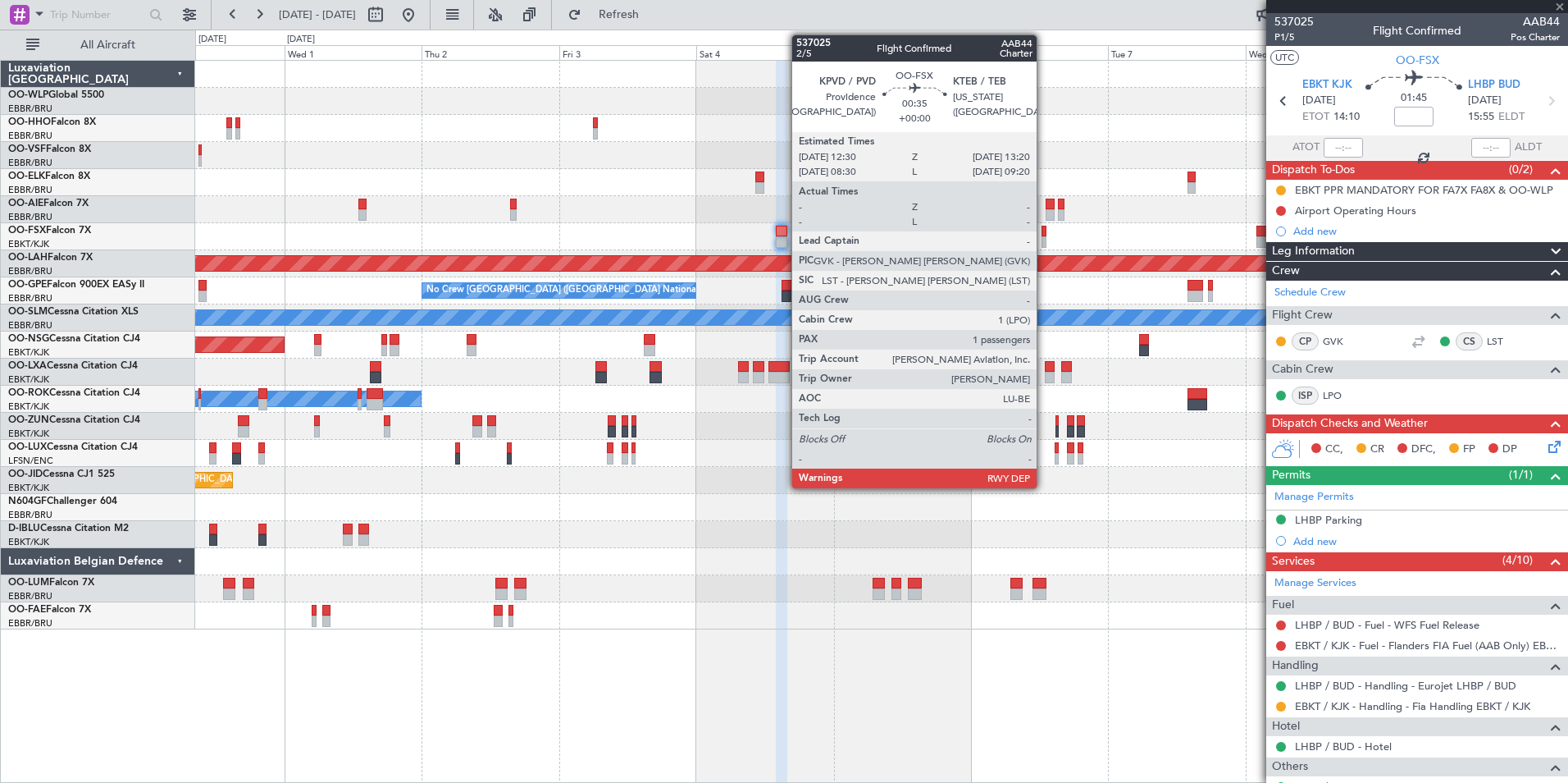
type input "+00:20"
type input "1"
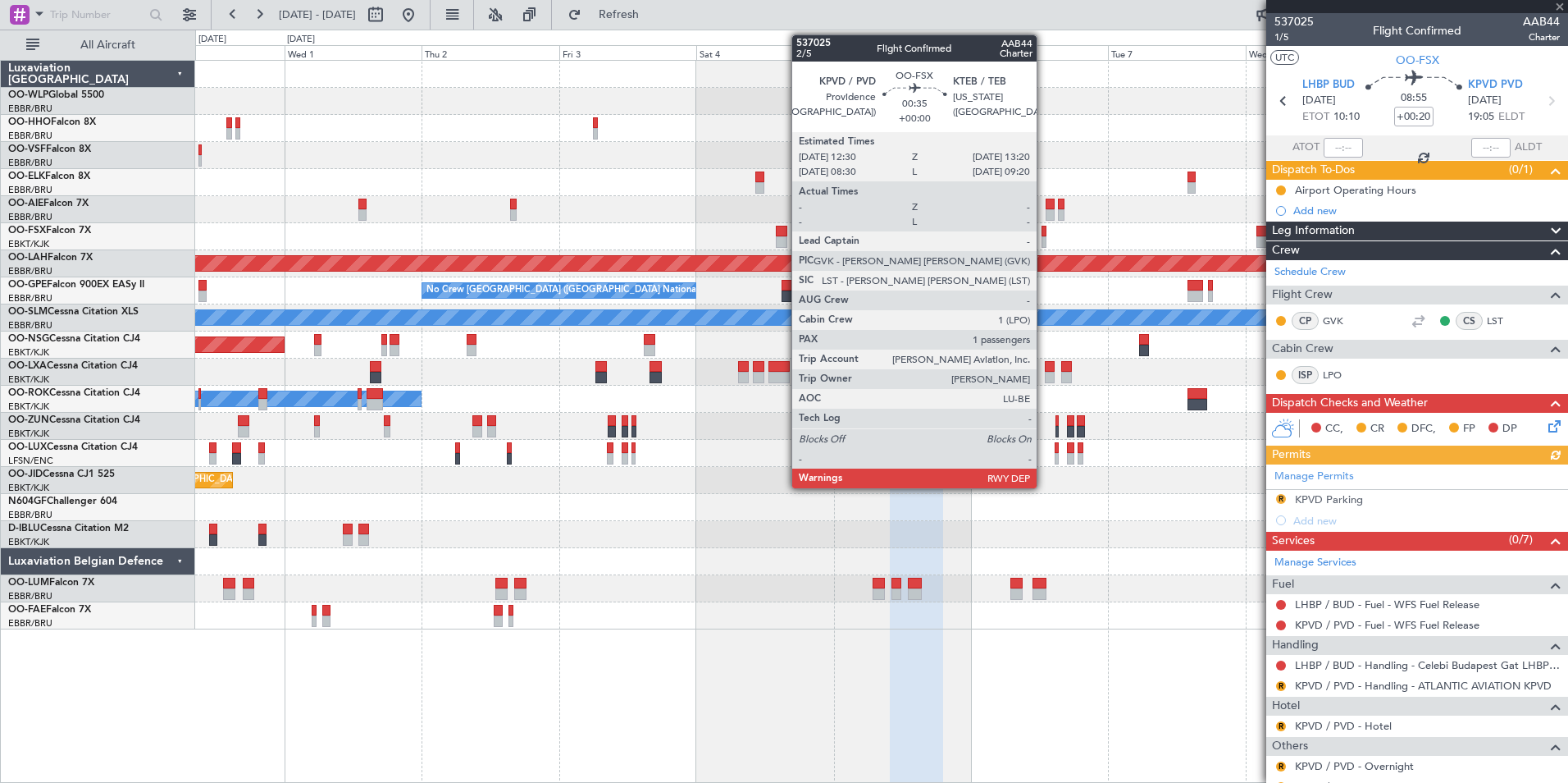
click at [1065, 218] on div "Planned Maint London (Farnborough) Planned Maint Alton-st Louis (St Louis Regl)…" at bounding box center [881, 345] width 1373 height 569
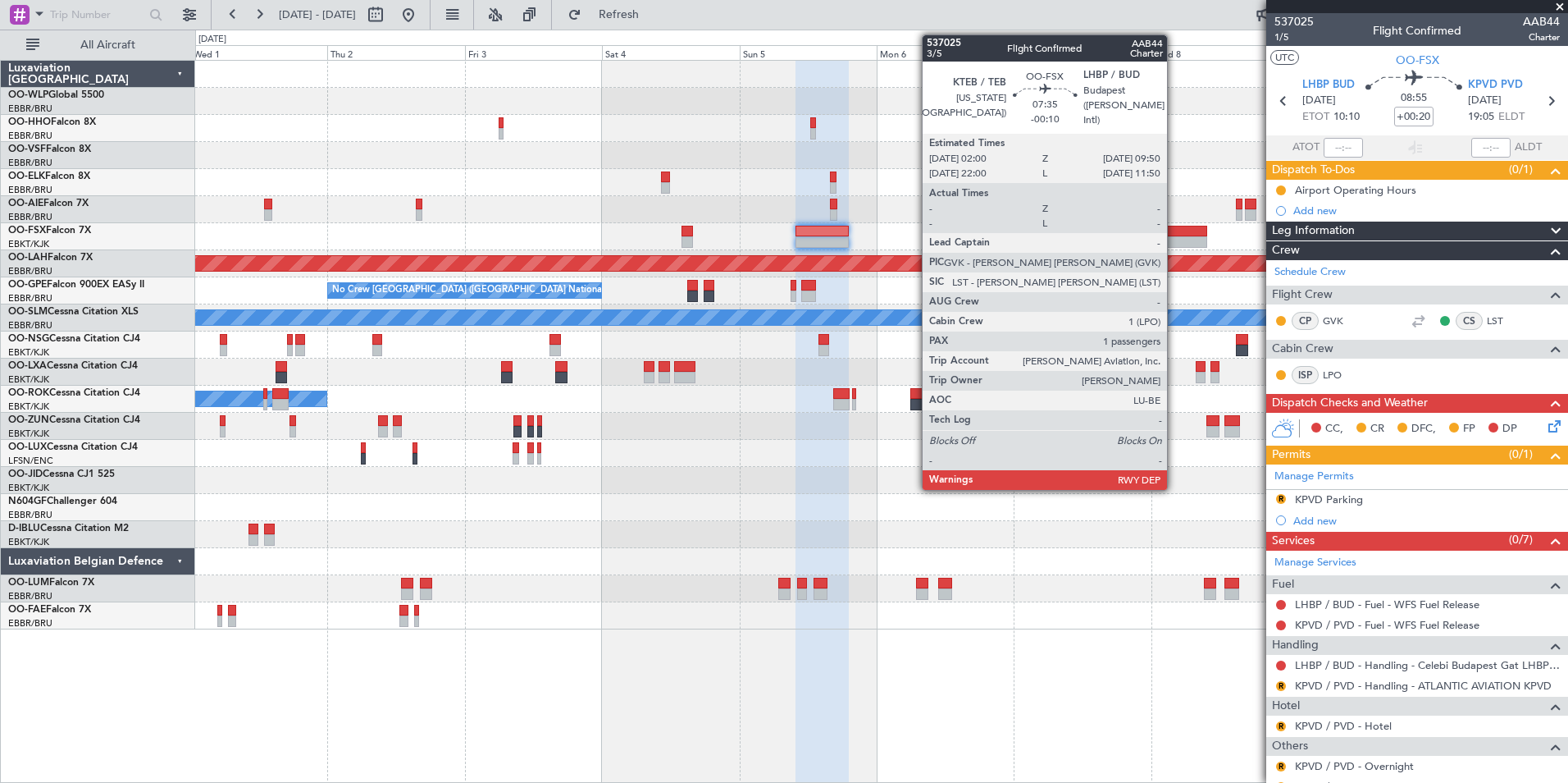
click at [1174, 231] on div at bounding box center [1185, 231] width 45 height 11
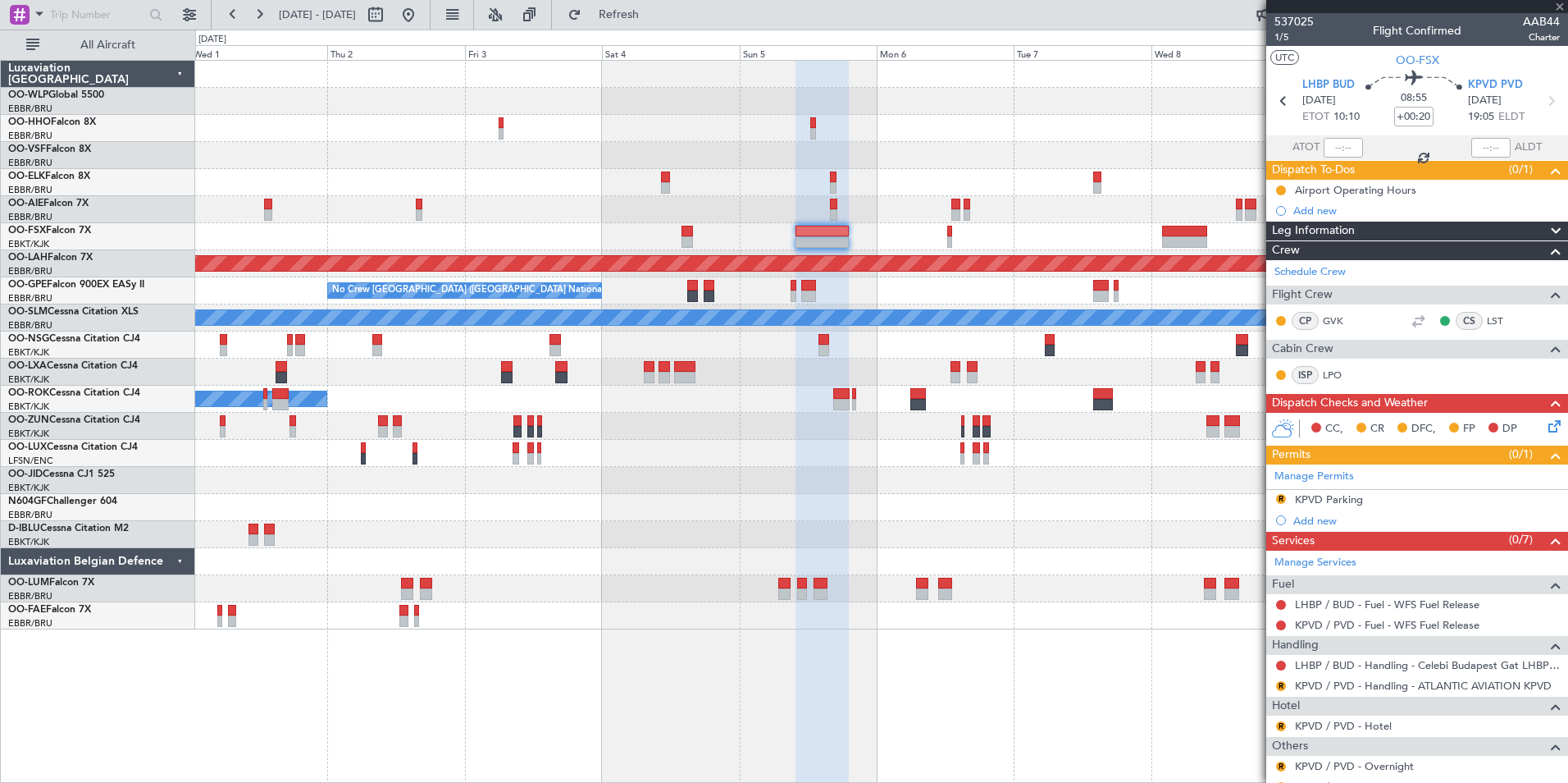
type input "-00:10"
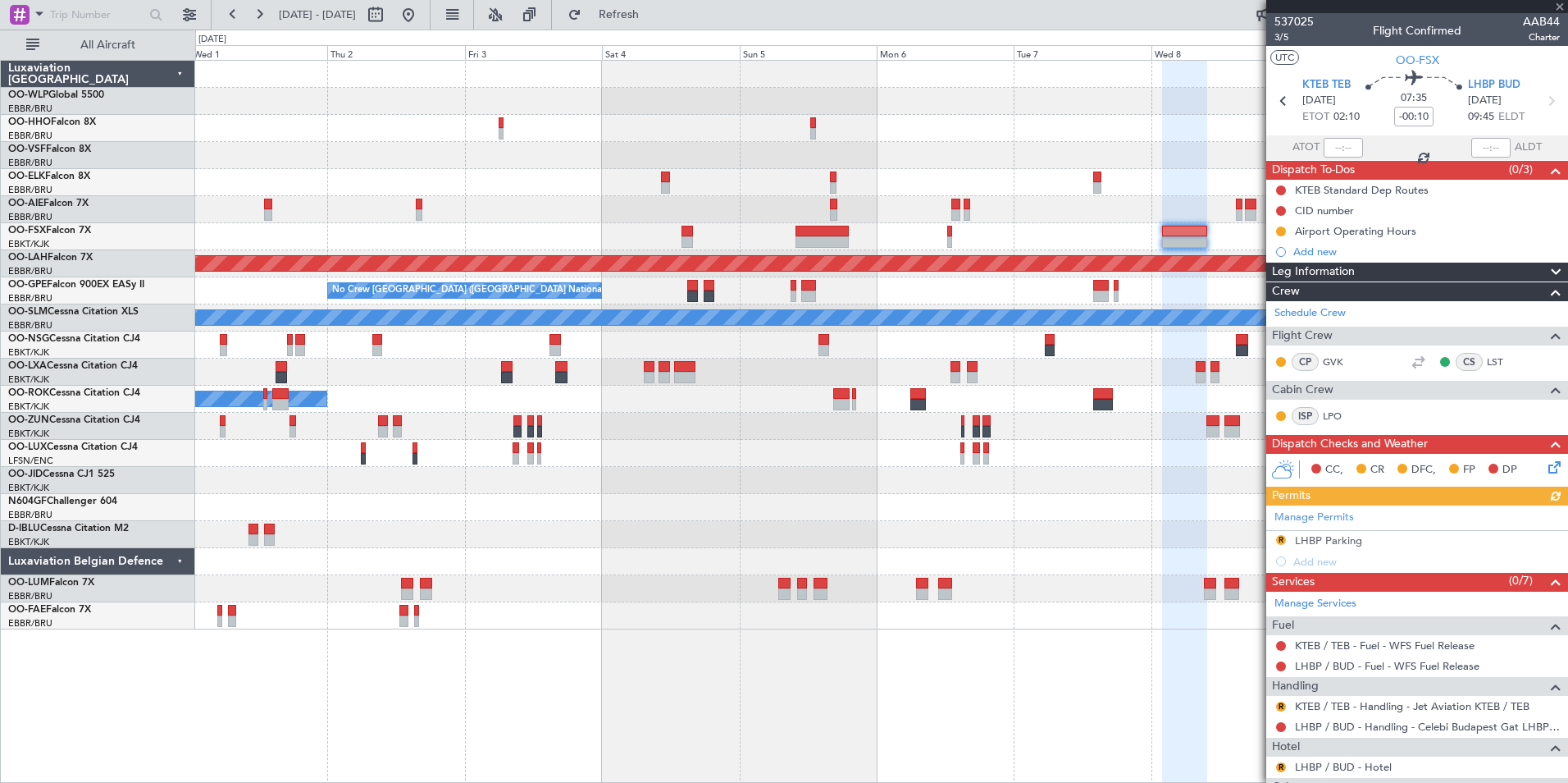
click at [1545, 104] on icon at bounding box center [1550, 101] width 21 height 21
click at [1540, 105] on icon at bounding box center [1550, 101] width 21 height 21
type input "0"
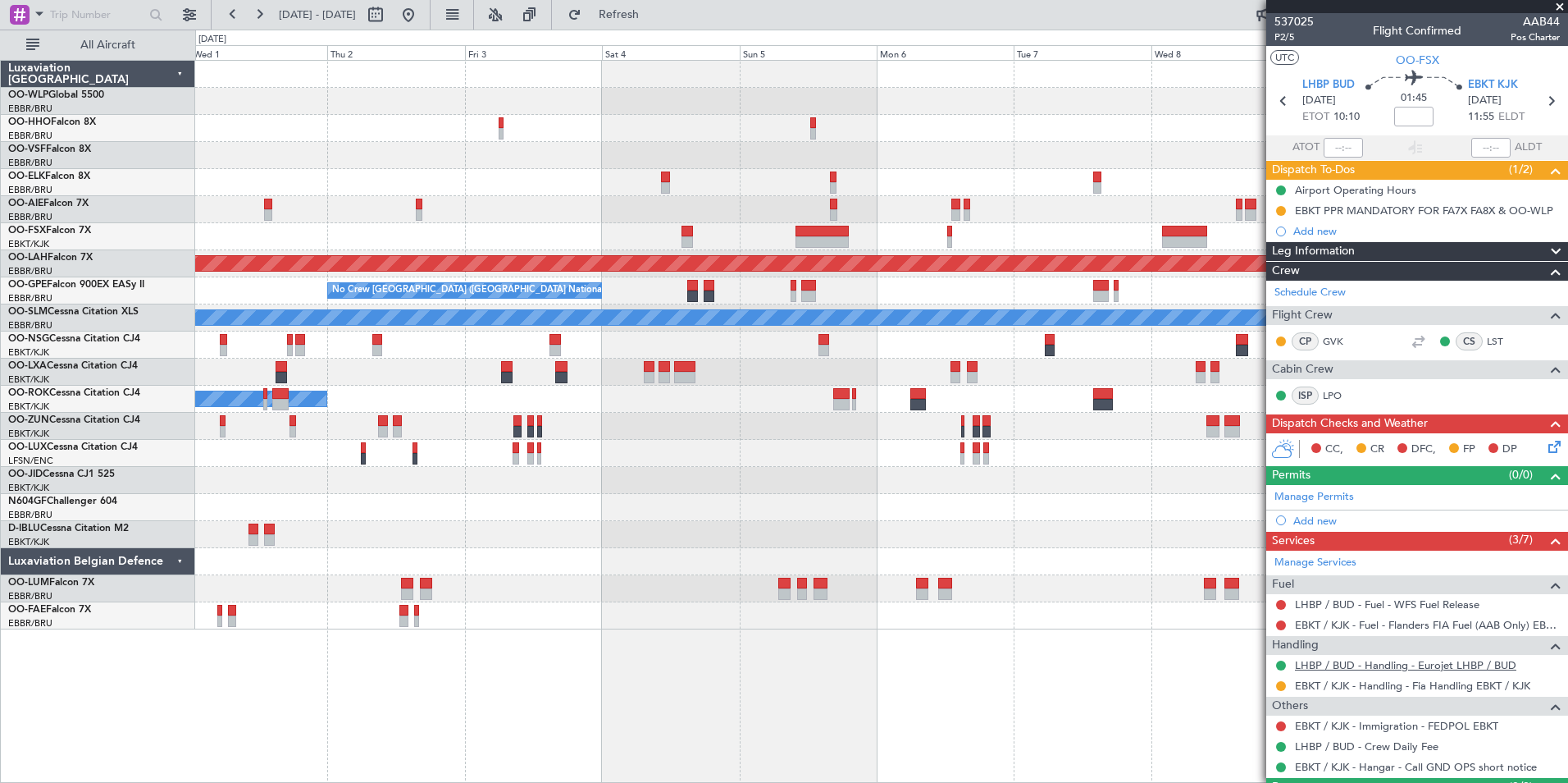
click at [1387, 659] on link "LHBP / BUD - Handling - Eurojet LHBP / BUD" at bounding box center [1406, 665] width 221 height 14
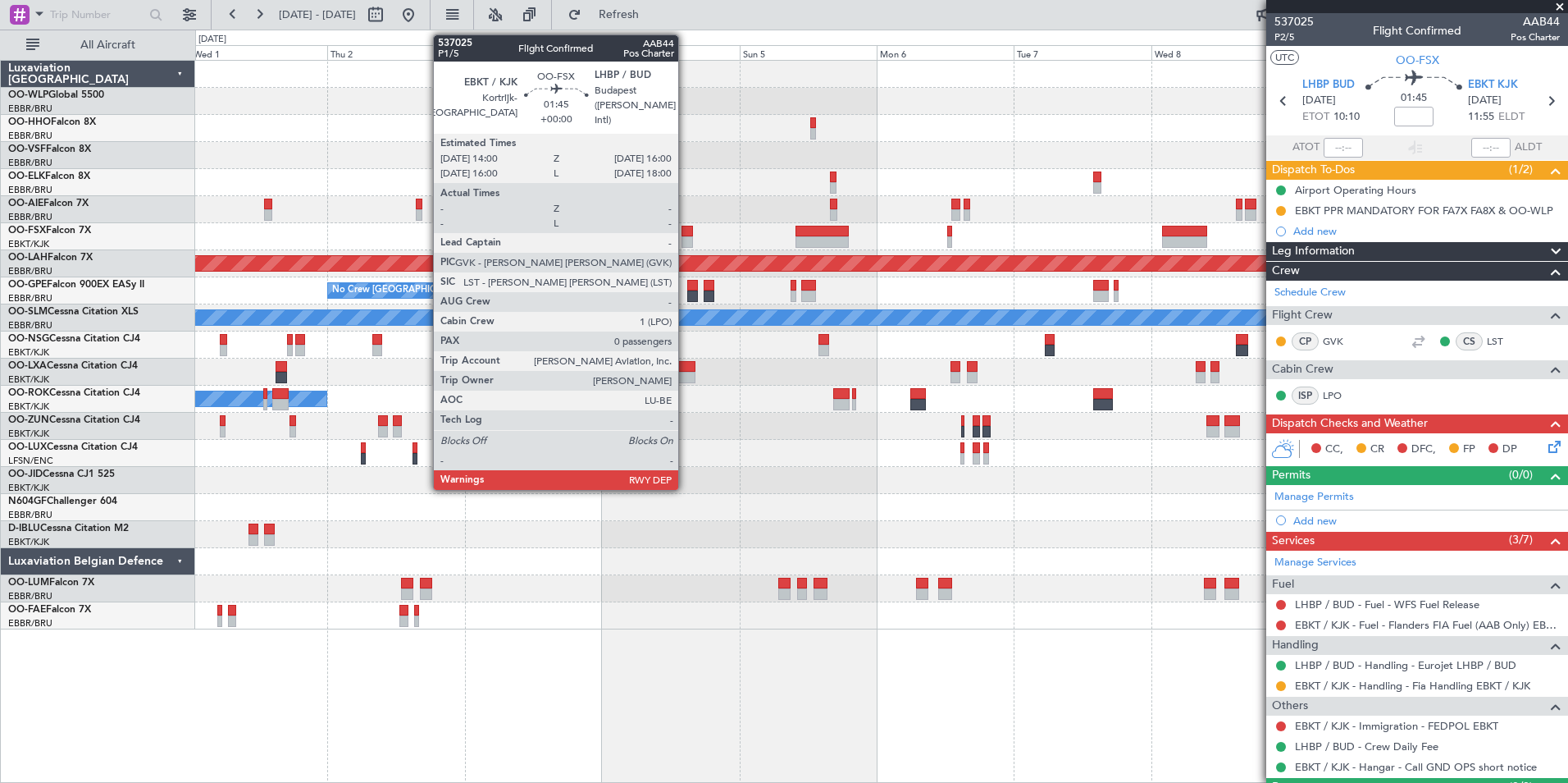
click at [686, 237] on div at bounding box center [687, 242] width 11 height 11
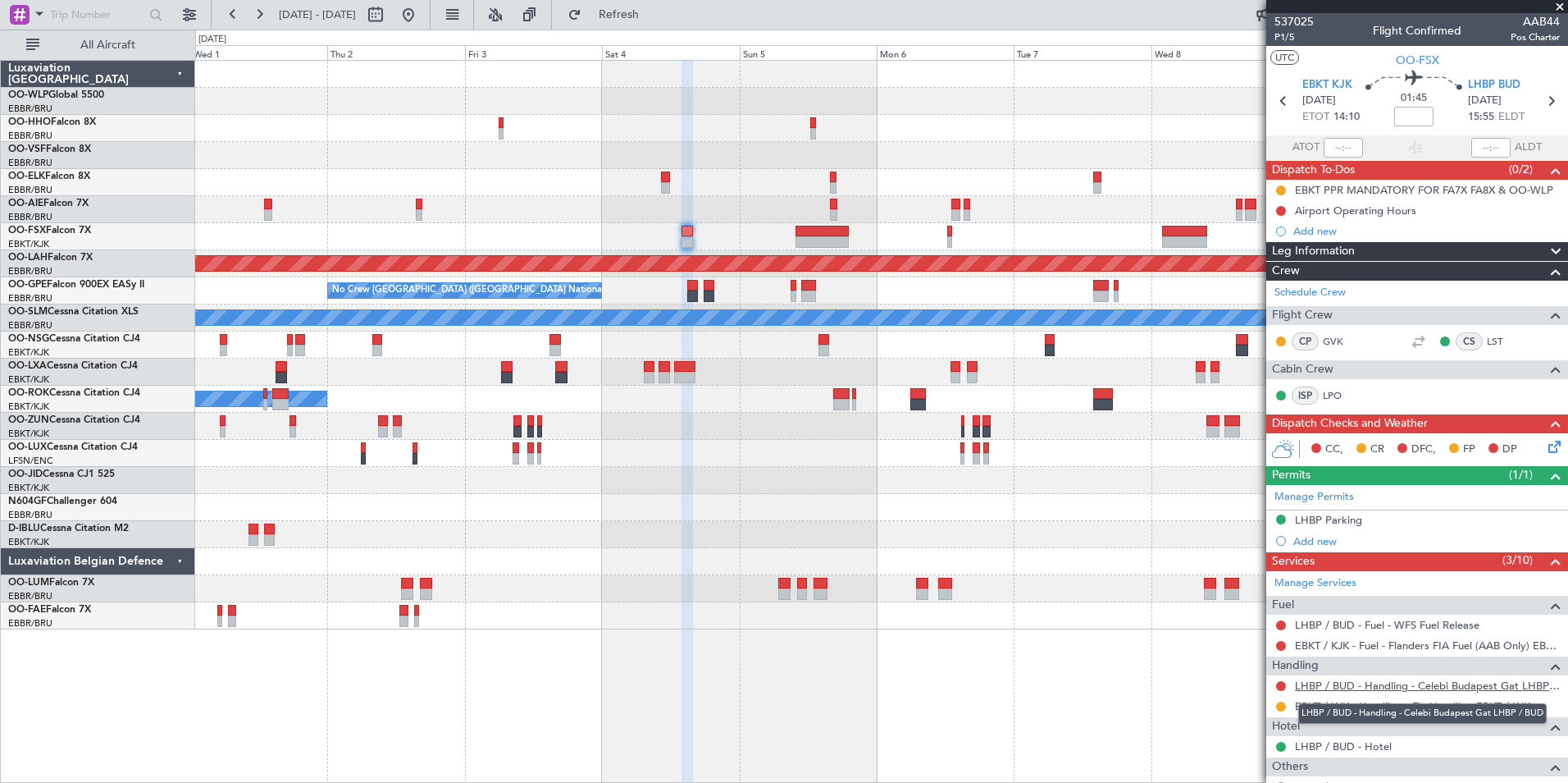
click at [1352, 681] on link "LHBP / BUD - Handling - Celebi Budapest Gat LHBP / BUD" at bounding box center [1427, 685] width 265 height 14
click at [1548, 108] on icon at bounding box center [1550, 101] width 21 height 21
type input "+00:20"
type input "1"
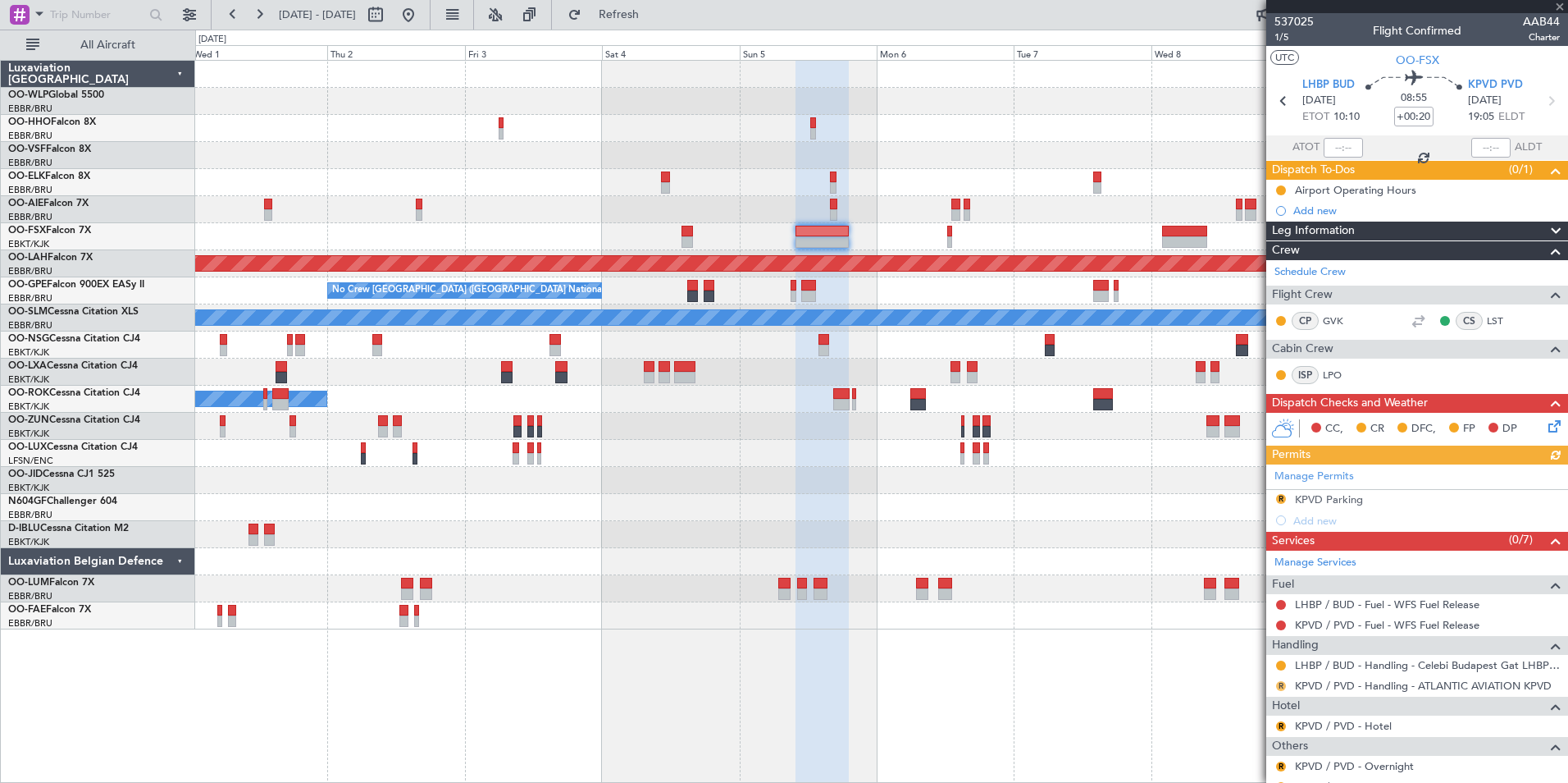
click at [1280, 688] on button "R" at bounding box center [1281, 686] width 10 height 10
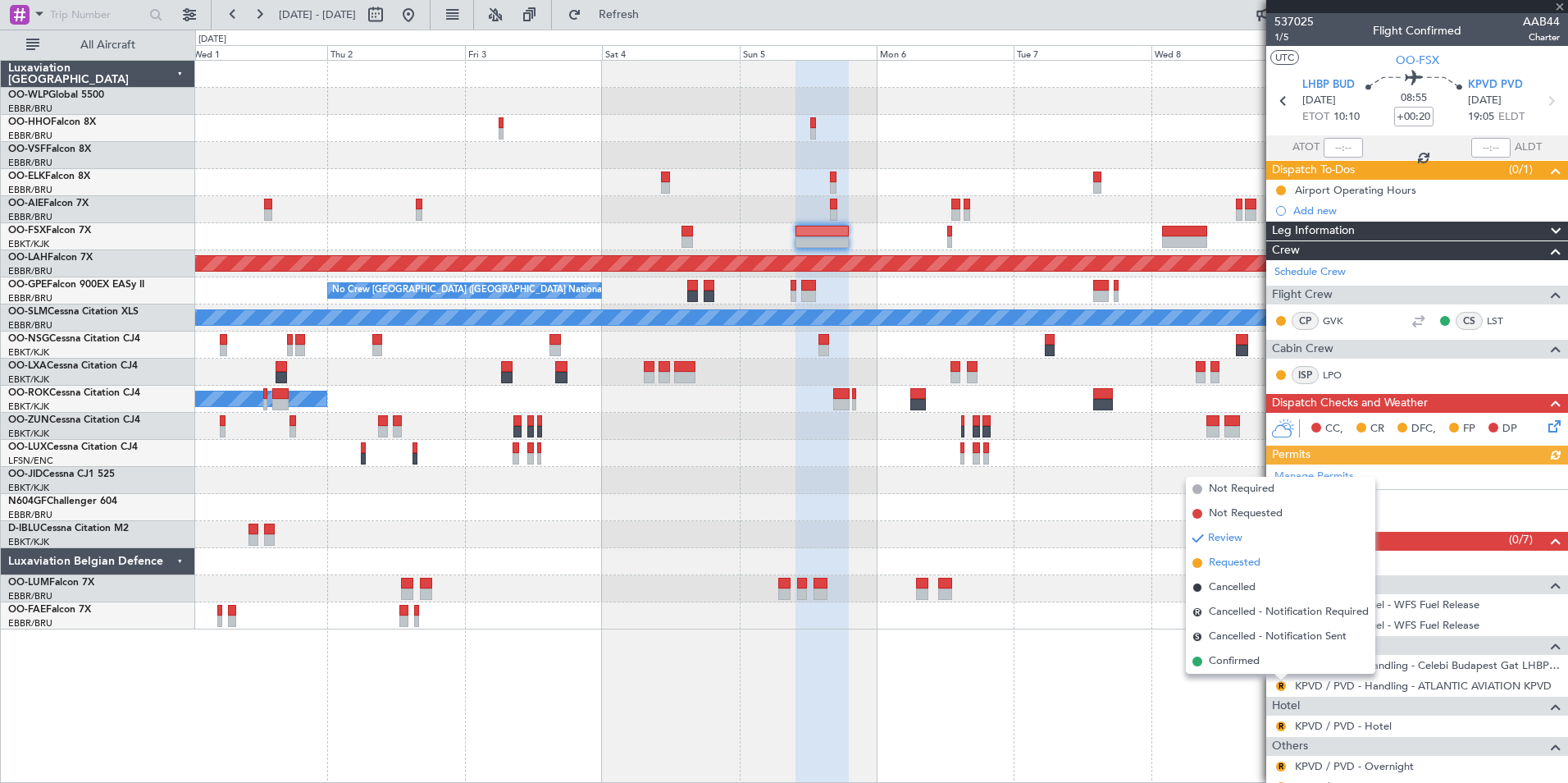
click at [1232, 564] on span "Requested" at bounding box center [1235, 564] width 52 height 17
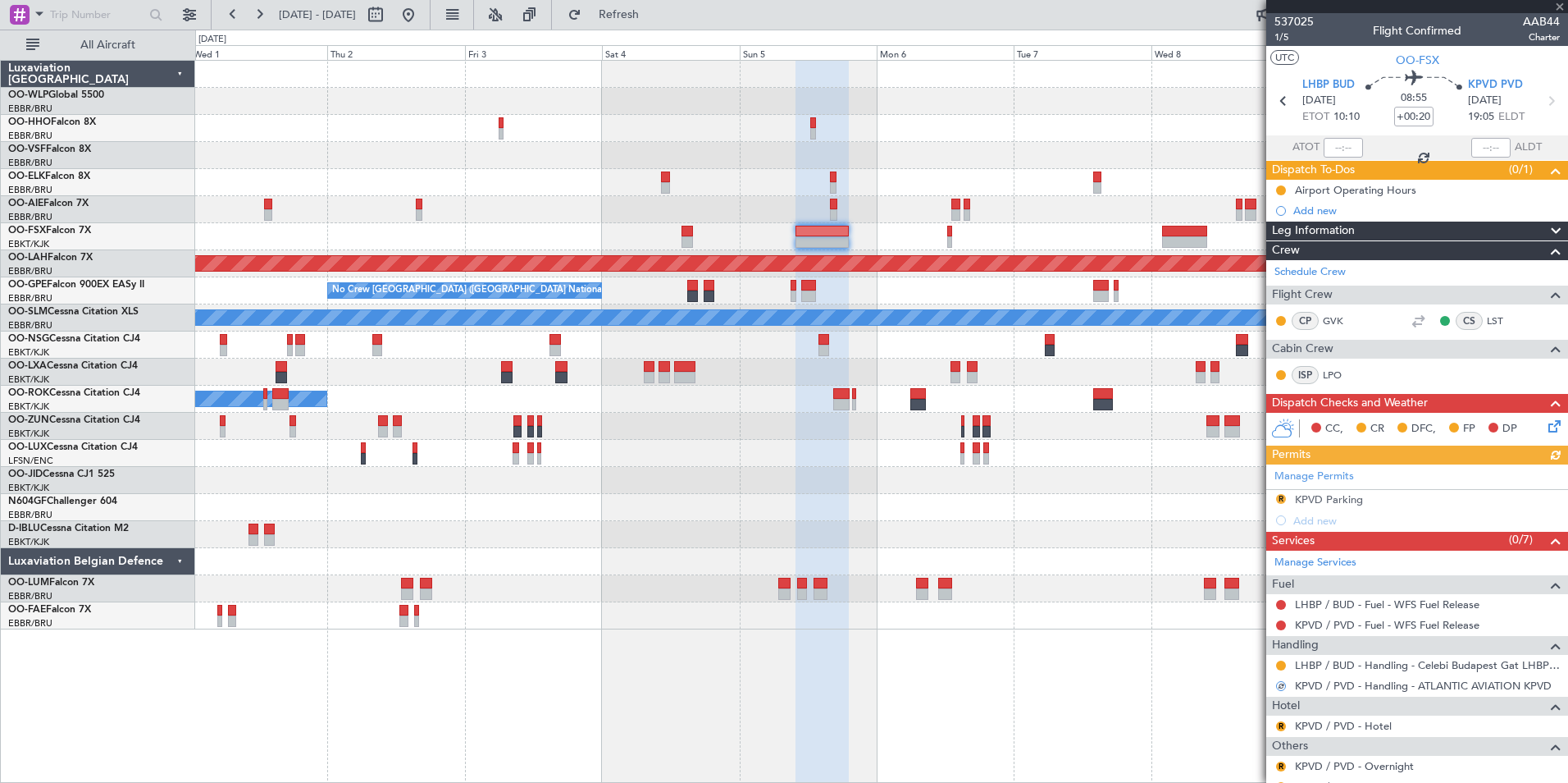
scroll to position [97, 0]
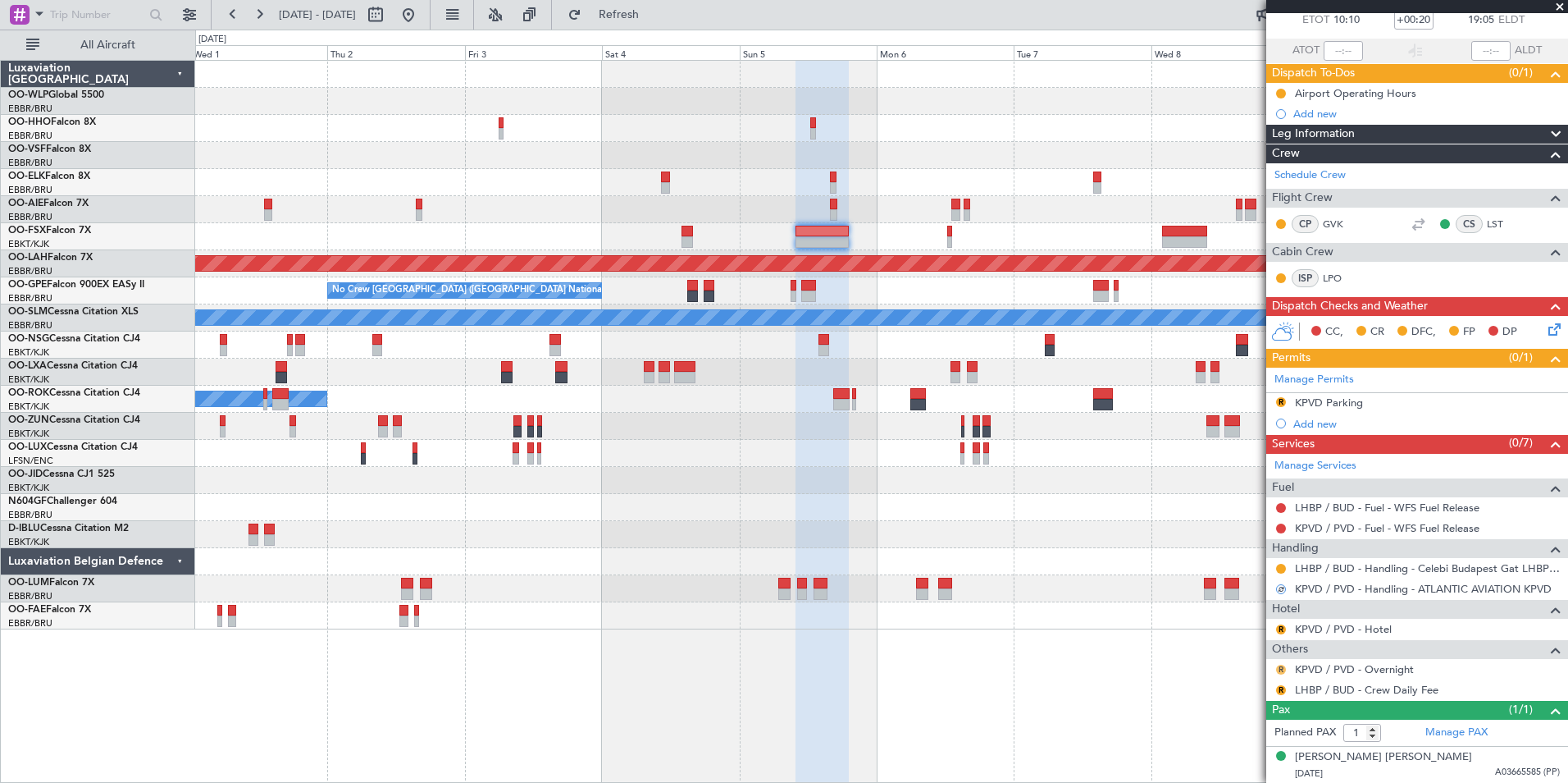
click at [1279, 669] on button "R" at bounding box center [1281, 670] width 10 height 10
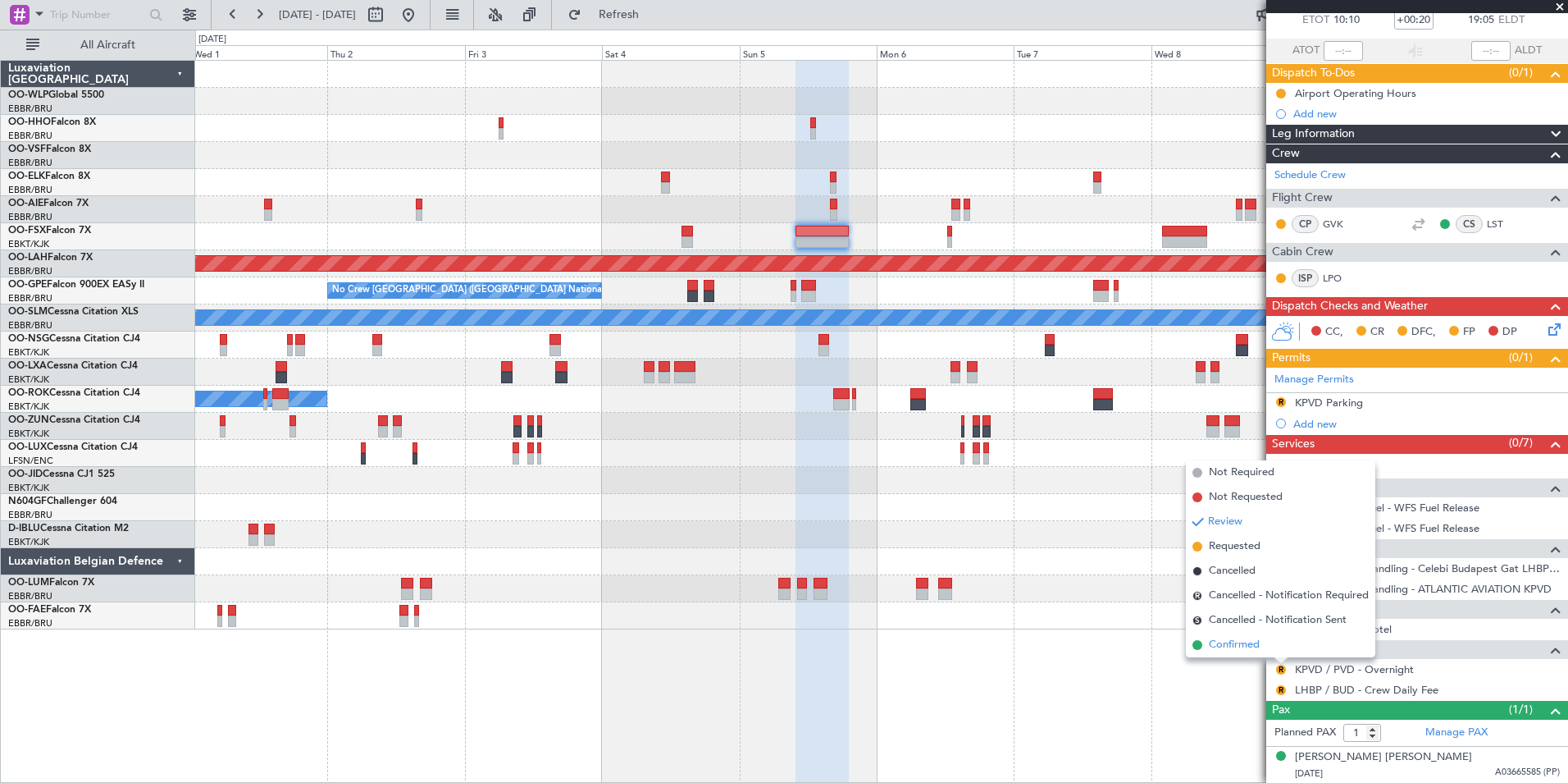
click at [1244, 647] on span "Confirmed" at bounding box center [1234, 646] width 51 height 17
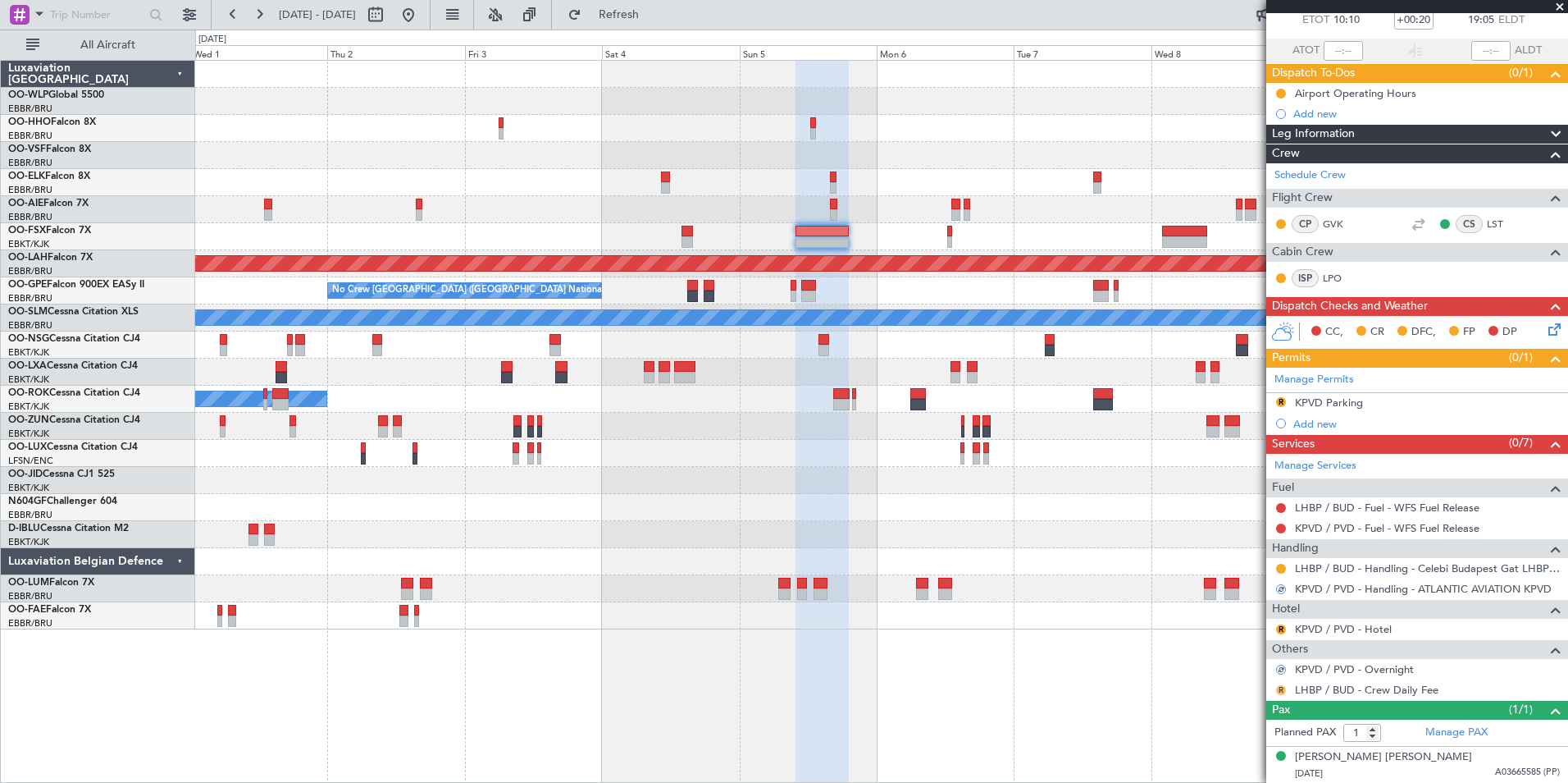
click at [1281, 690] on button "R" at bounding box center [1281, 690] width 10 height 10
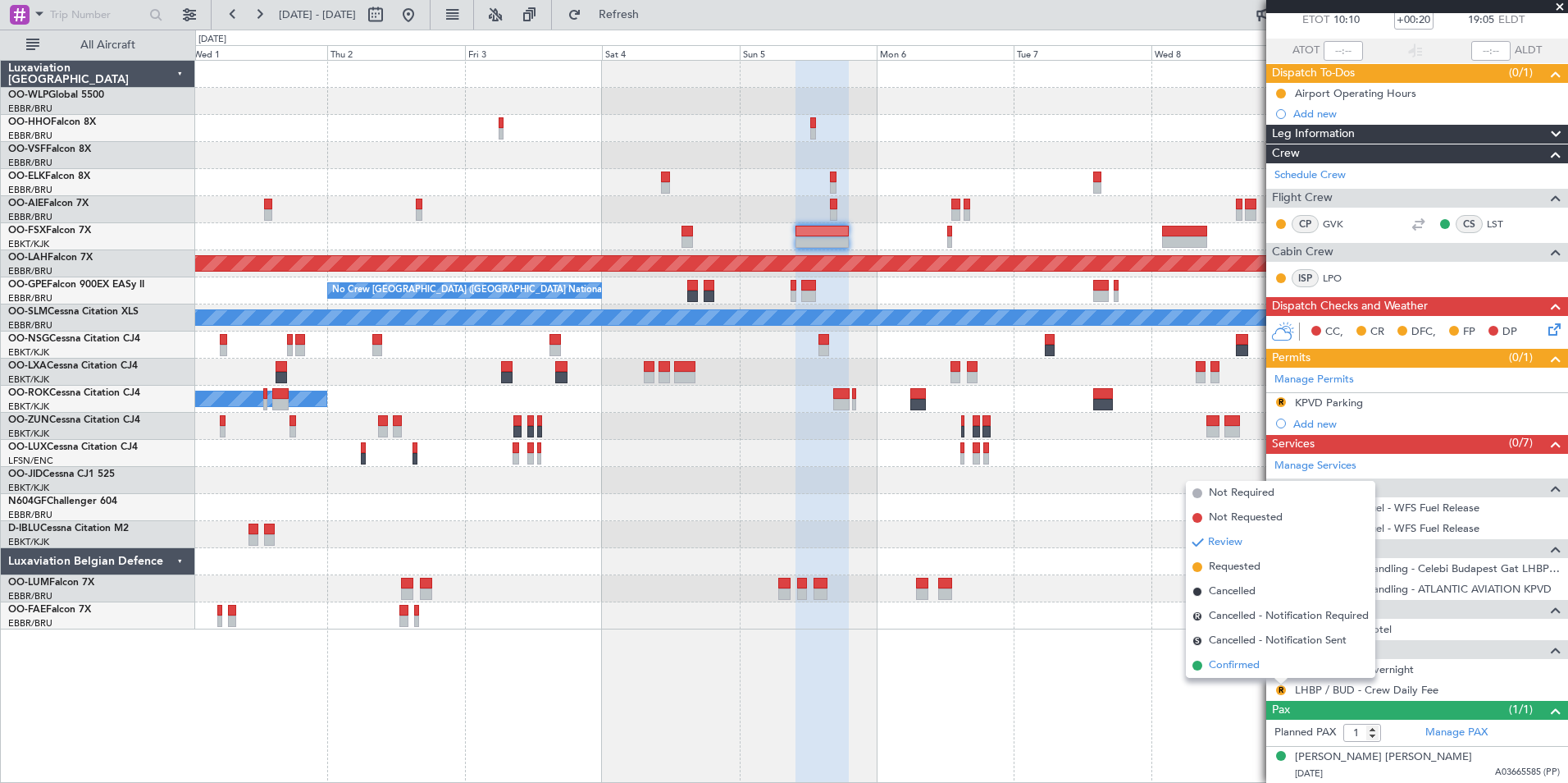
click at [1240, 658] on span "Confirmed" at bounding box center [1234, 666] width 51 height 17
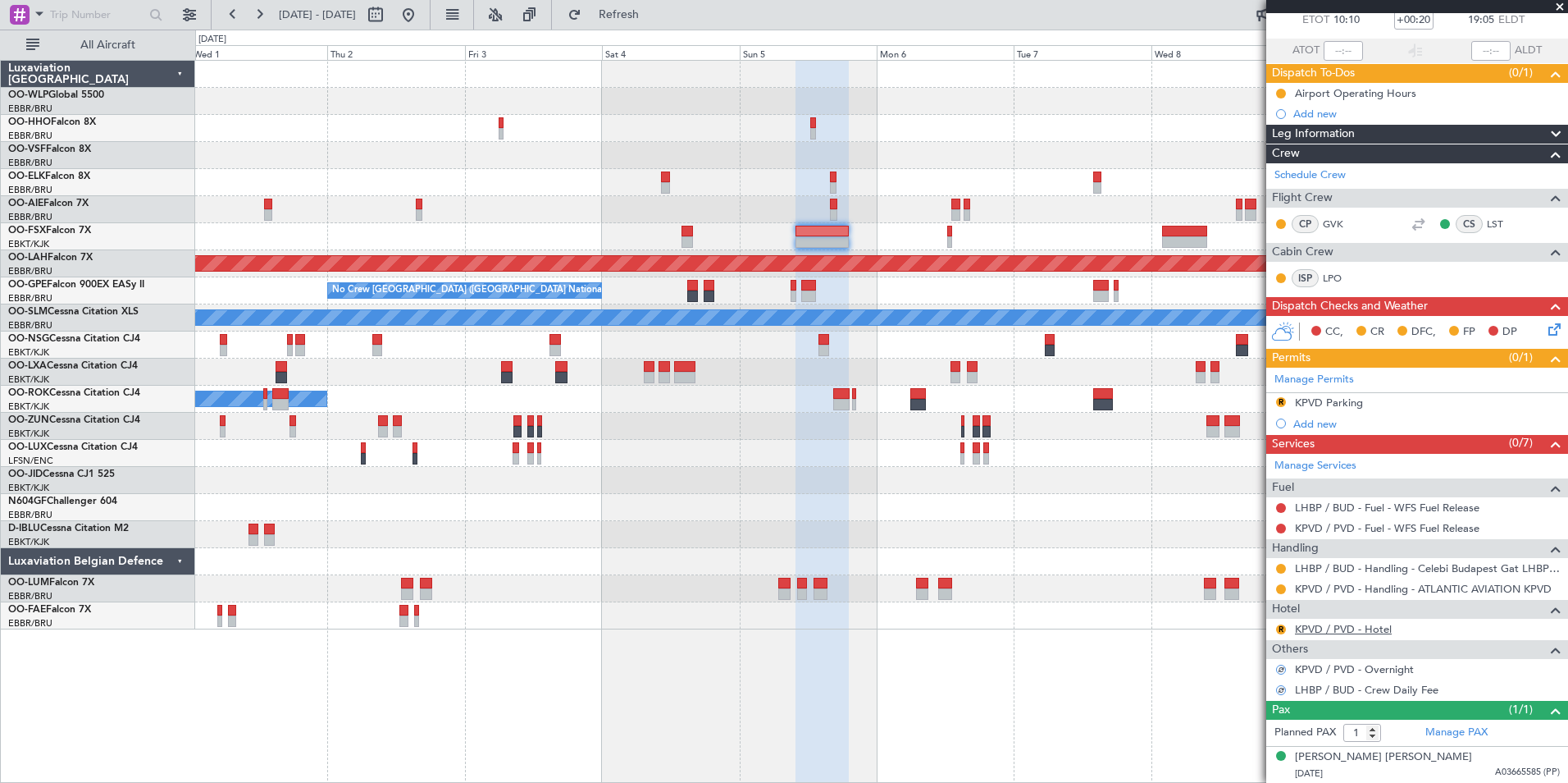
click at [1334, 634] on link "KPVD / PVD - Hotel" at bounding box center [1343, 629] width 97 height 14
click at [1281, 399] on button "R" at bounding box center [1281, 402] width 10 height 10
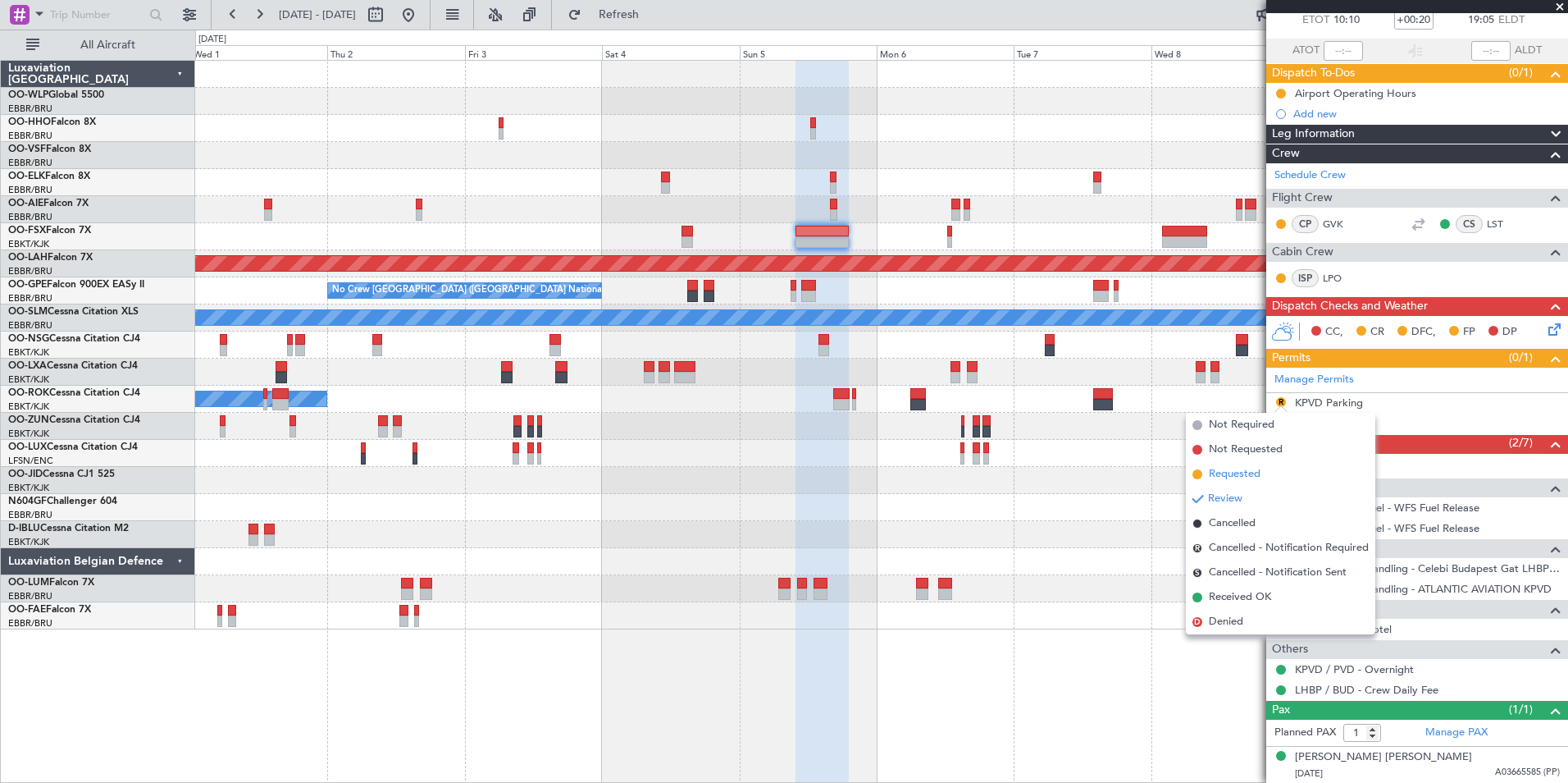
click at [1249, 474] on span "Requested" at bounding box center [1235, 474] width 52 height 17
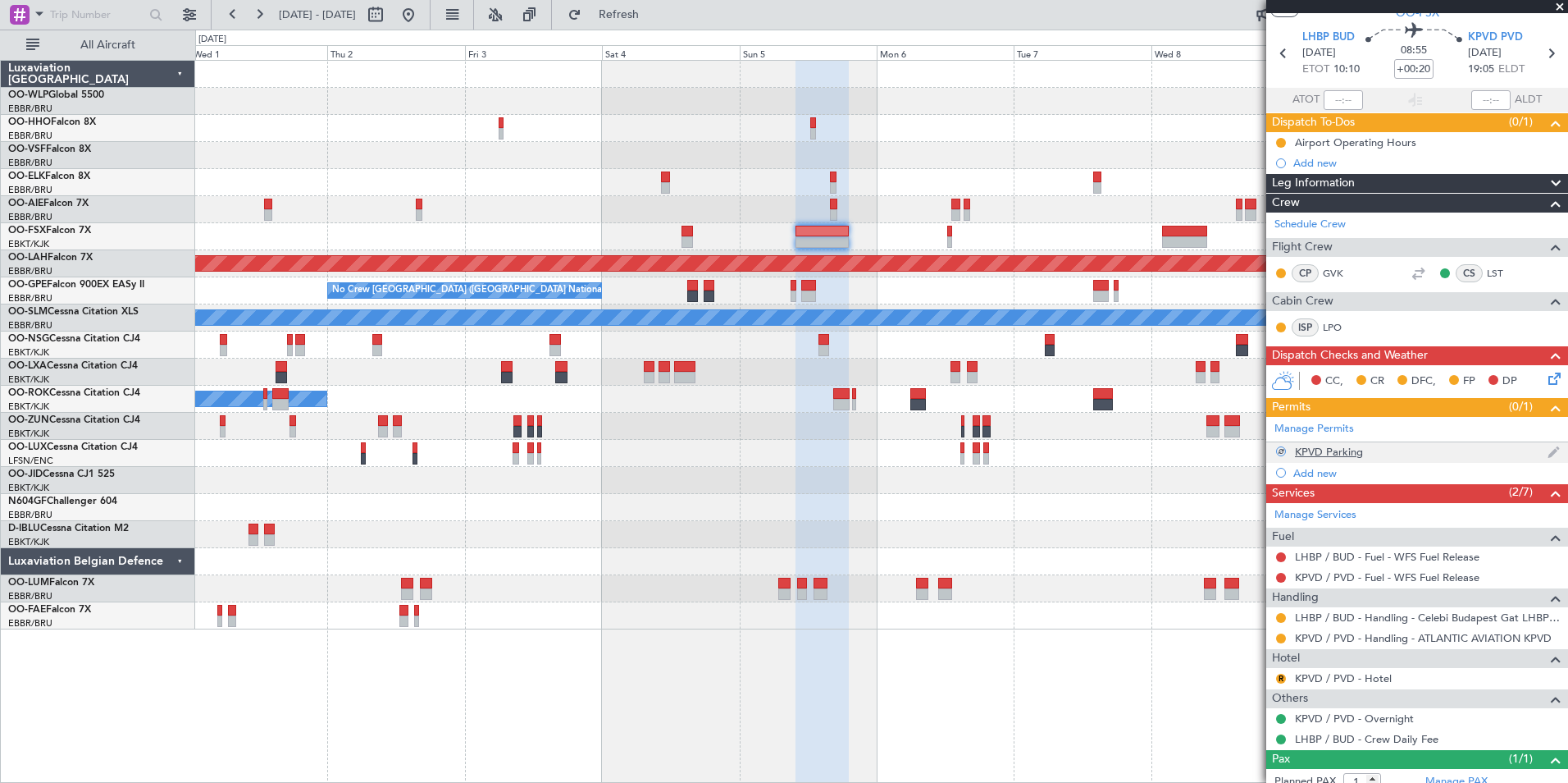
scroll to position [0, 0]
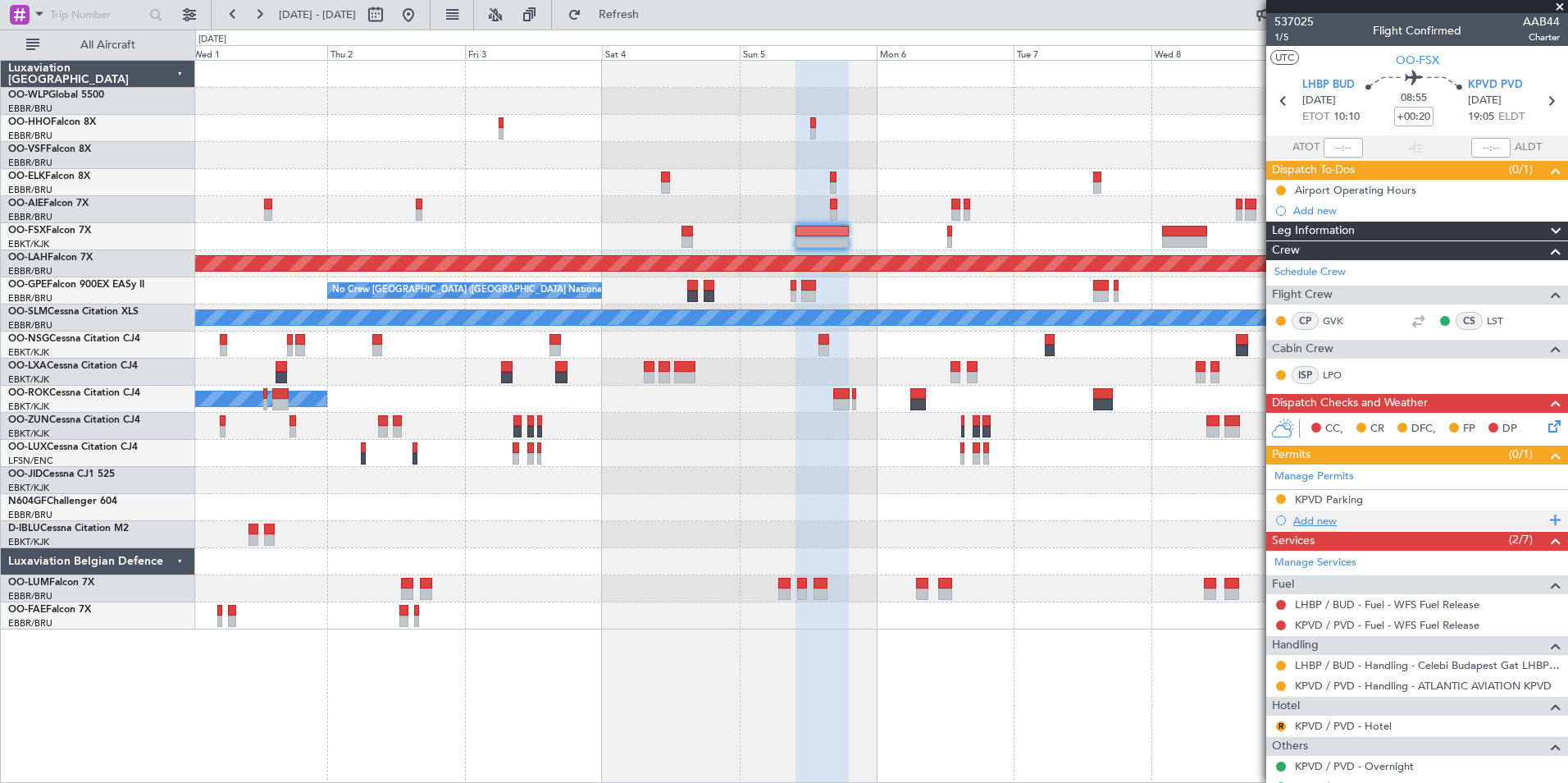
click at [1328, 523] on div "Add new" at bounding box center [1419, 520] width 252 height 14
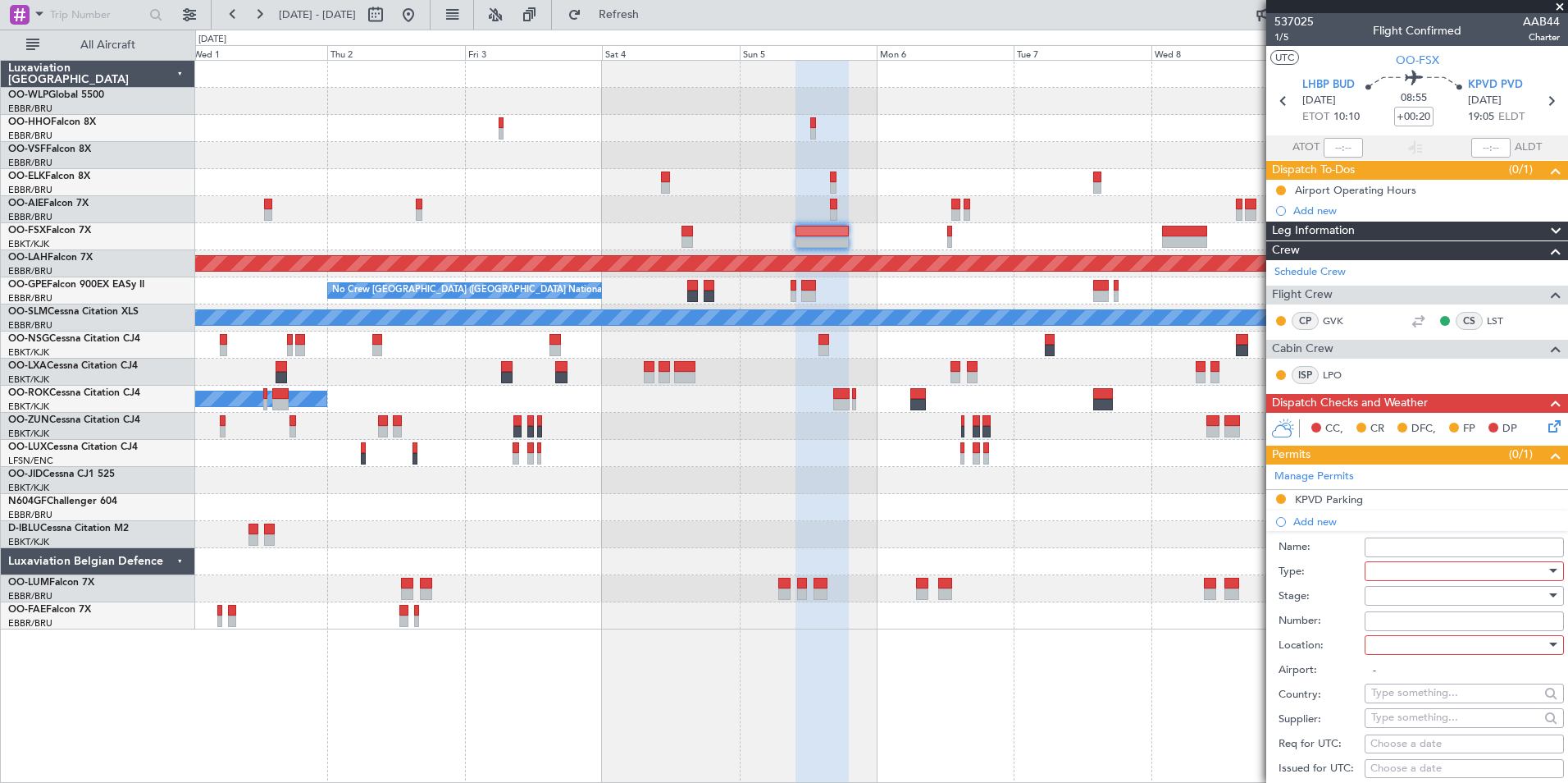
click at [1407, 568] on div at bounding box center [1459, 571] width 175 height 25
click at [1420, 617] on span "CUSTOMS" at bounding box center [1458, 611] width 172 height 25
click at [1399, 594] on div at bounding box center [1459, 596] width 175 height 25
click at [1409, 653] on span "Not Requested" at bounding box center [1458, 653] width 172 height 25
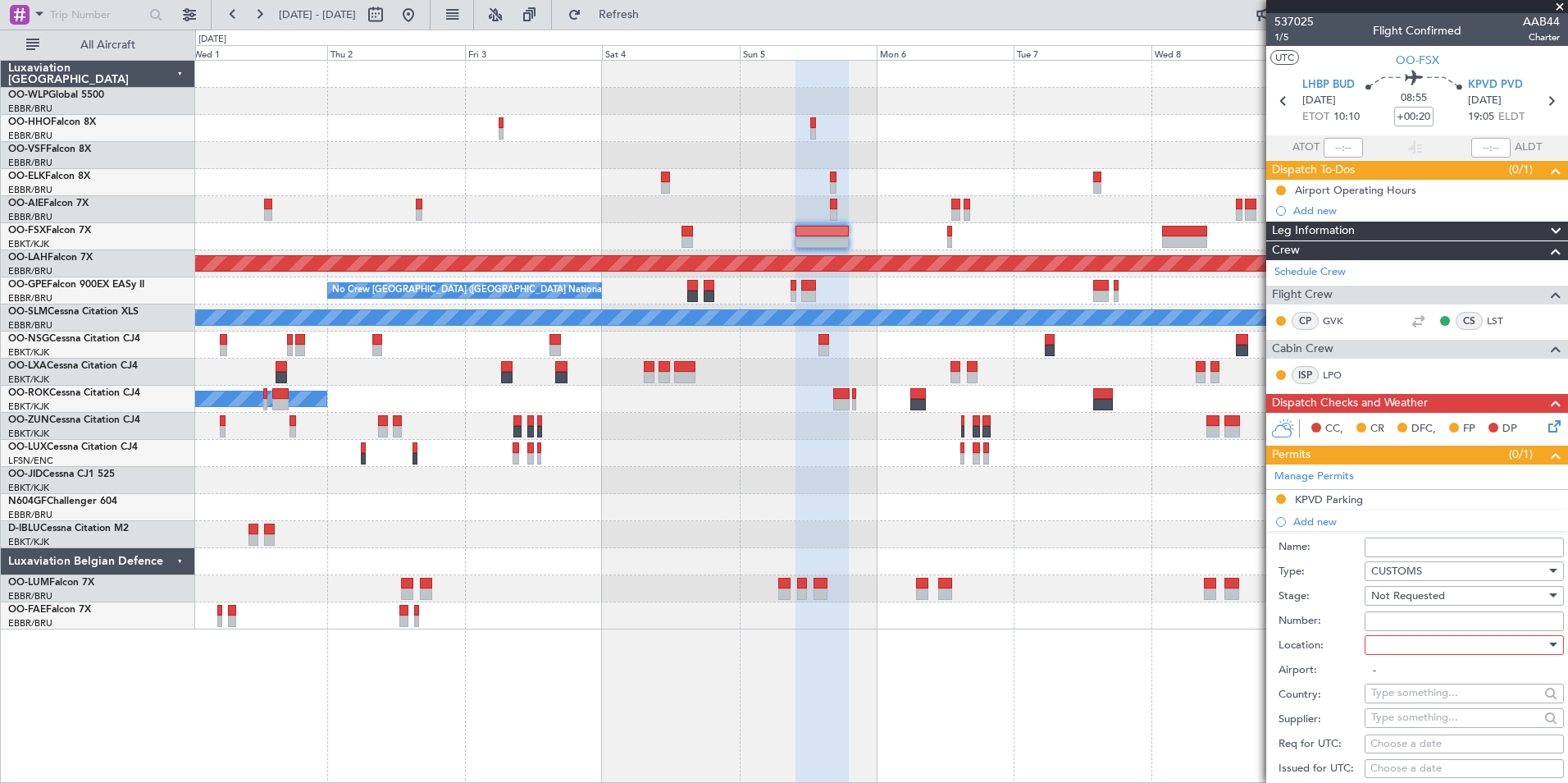
click at [1414, 596] on span "Not Requested" at bounding box center [1409, 596] width 74 height 15
click at [1415, 694] on span "Requested" at bounding box center [1458, 702] width 172 height 25
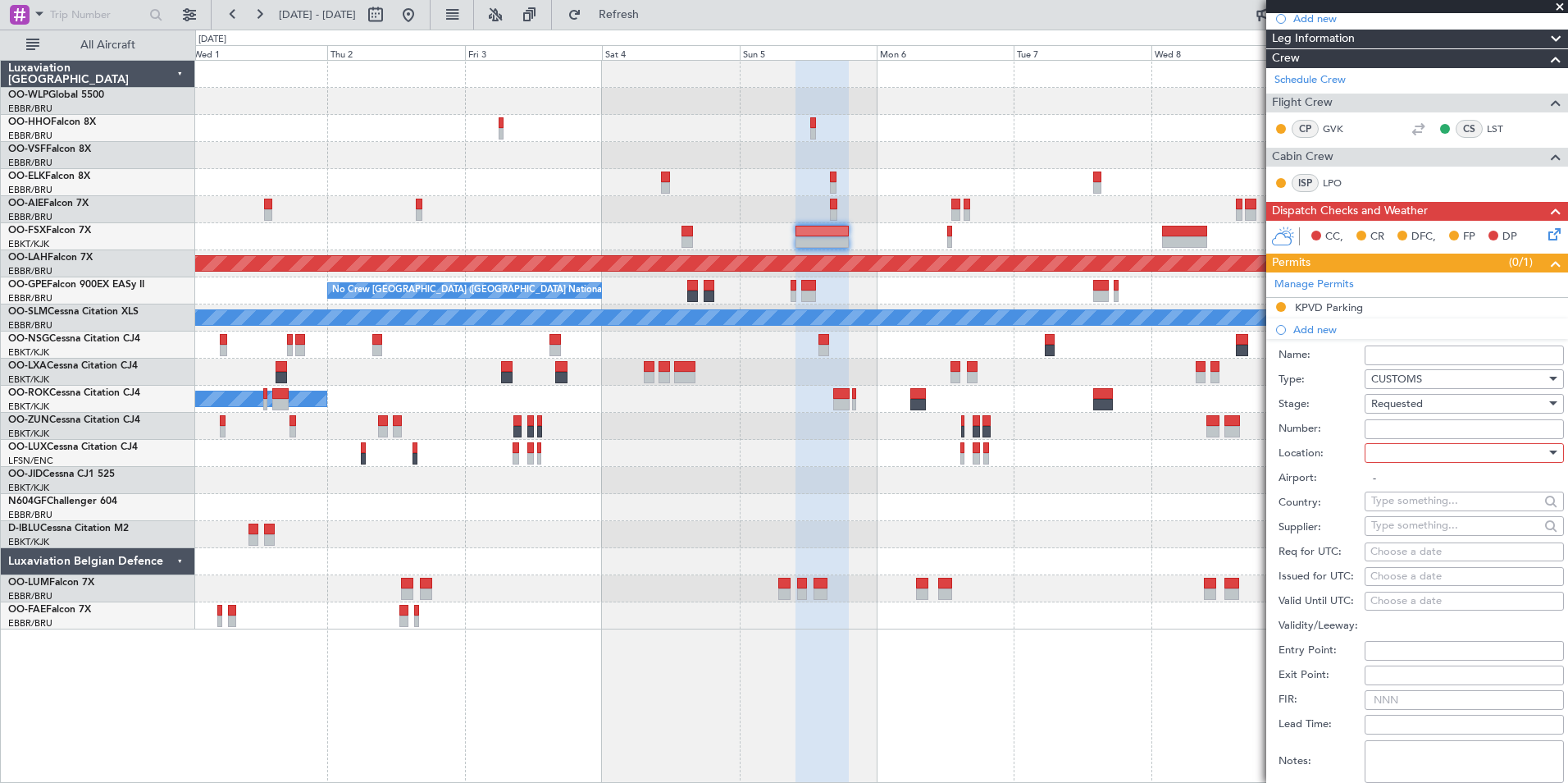
scroll to position [246, 0]
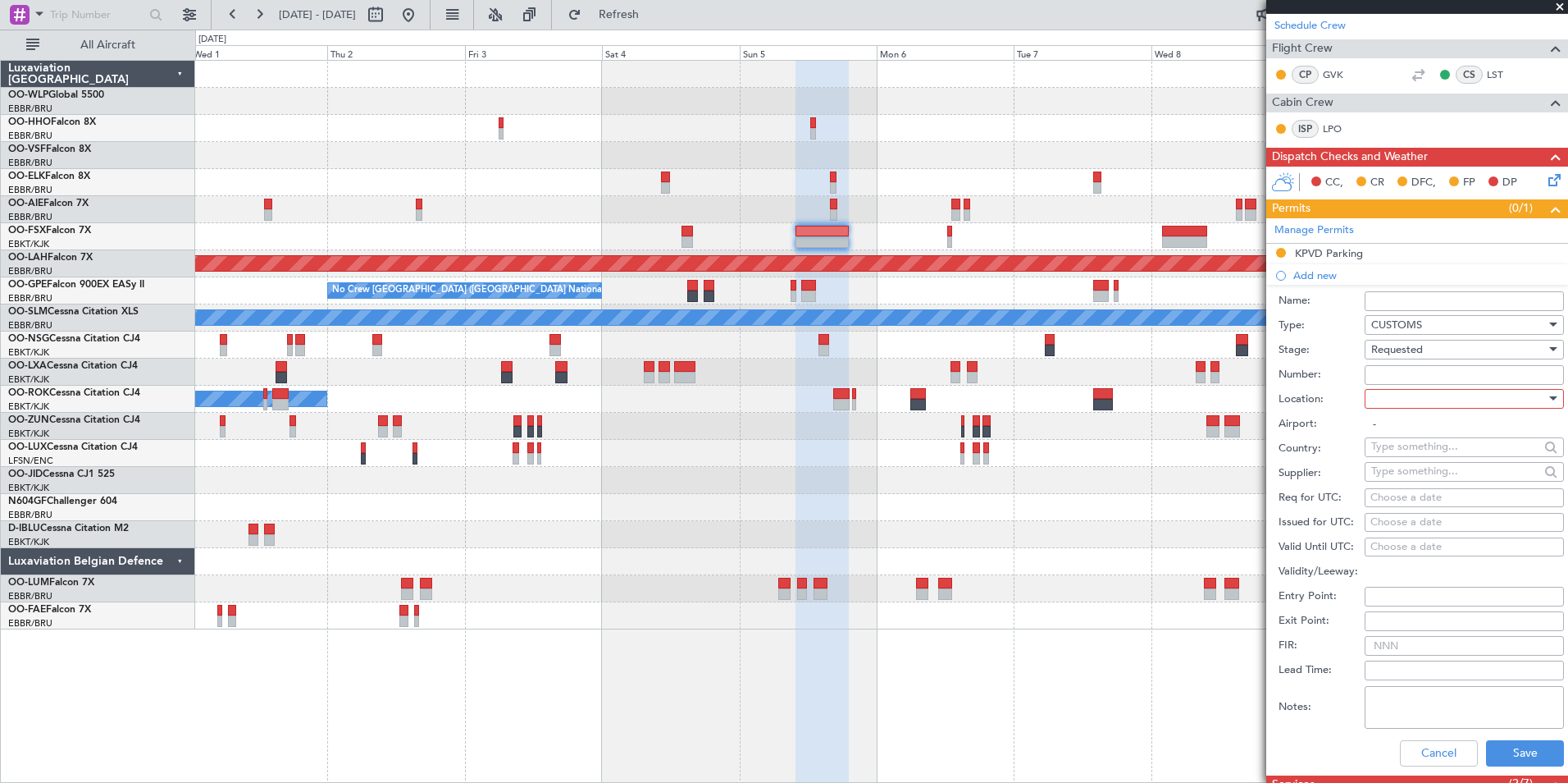
click at [1399, 409] on div at bounding box center [1459, 398] width 175 height 25
click at [1401, 476] on span "Arrival" at bounding box center [1458, 480] width 172 height 25
type input "KPVD / PVD"
click at [1508, 752] on button "Save" at bounding box center [1525, 753] width 78 height 26
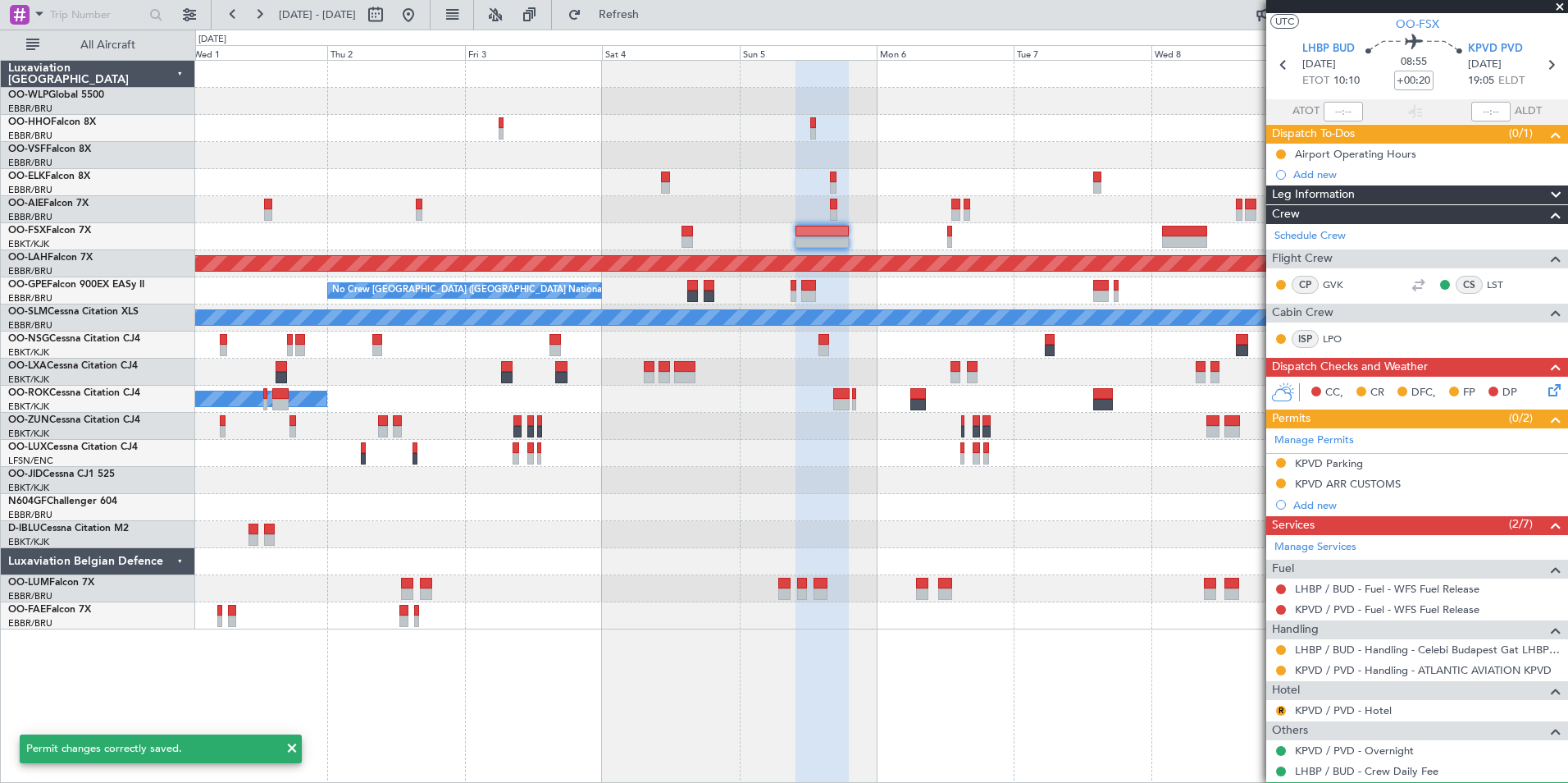
scroll to position [0, 0]
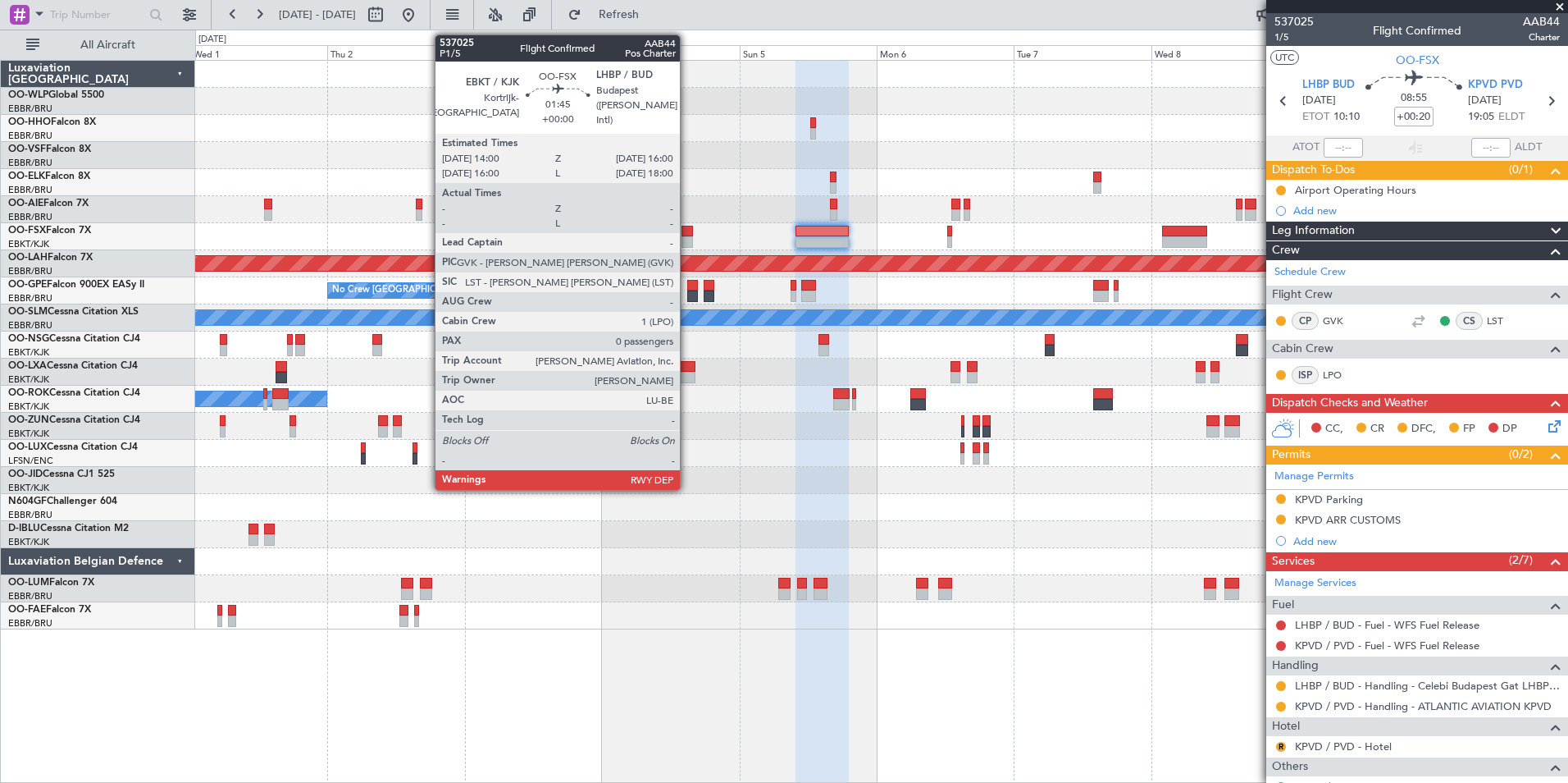
click at [688, 232] on div at bounding box center [687, 231] width 11 height 11
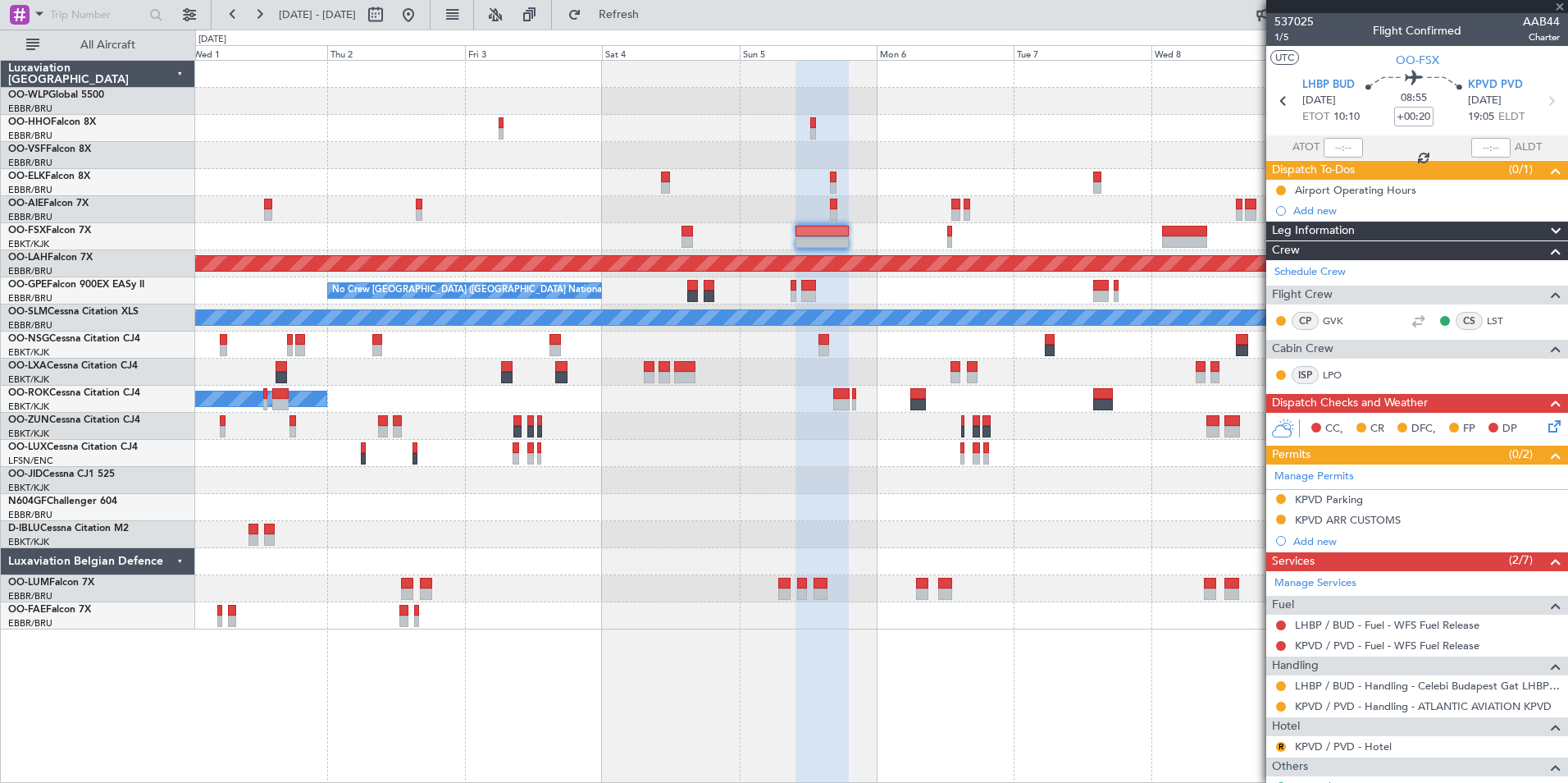
type input "0"
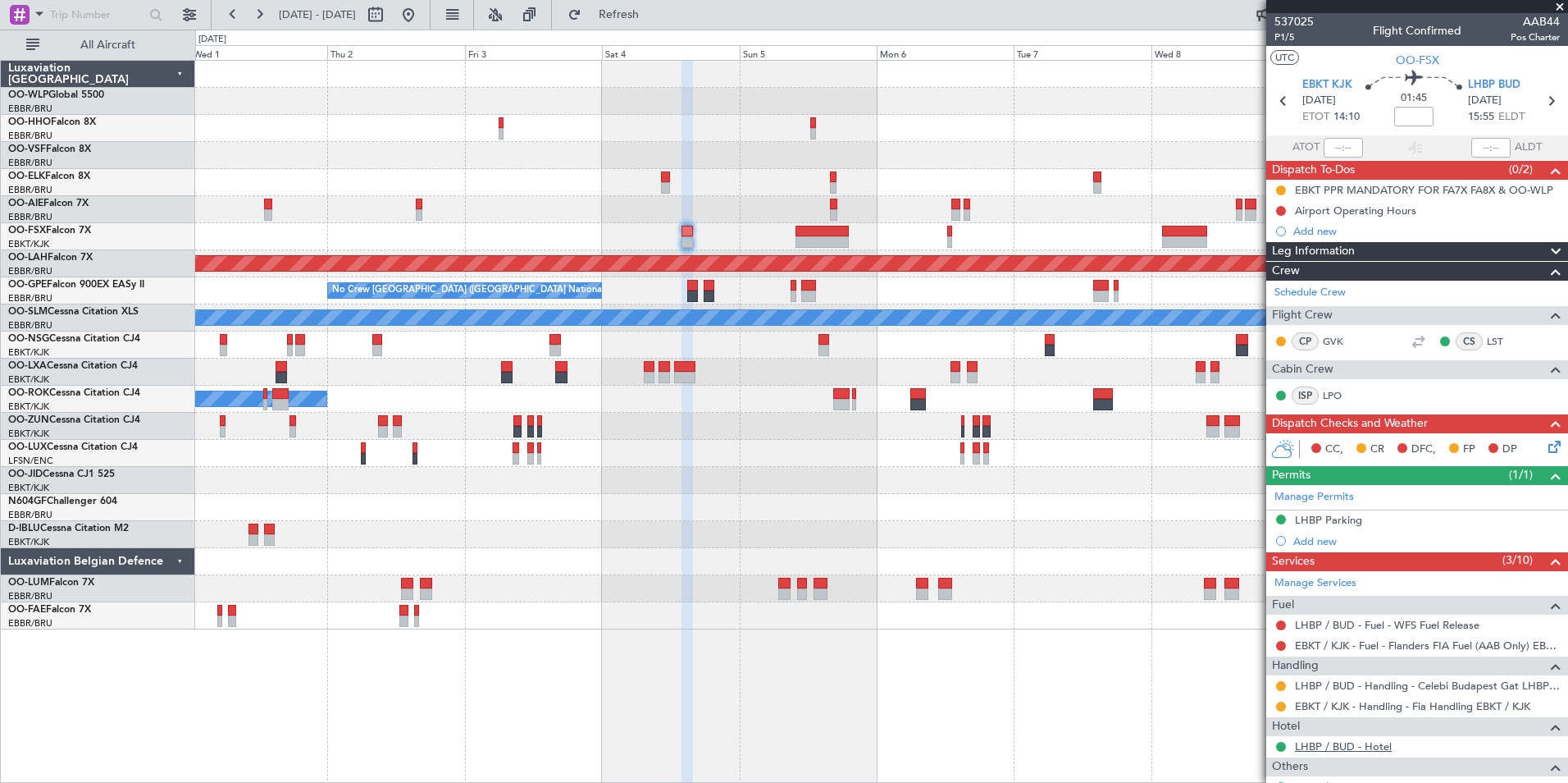
click at [1338, 740] on link "LHBP / BUD - Hotel" at bounding box center [1343, 746] width 97 height 14
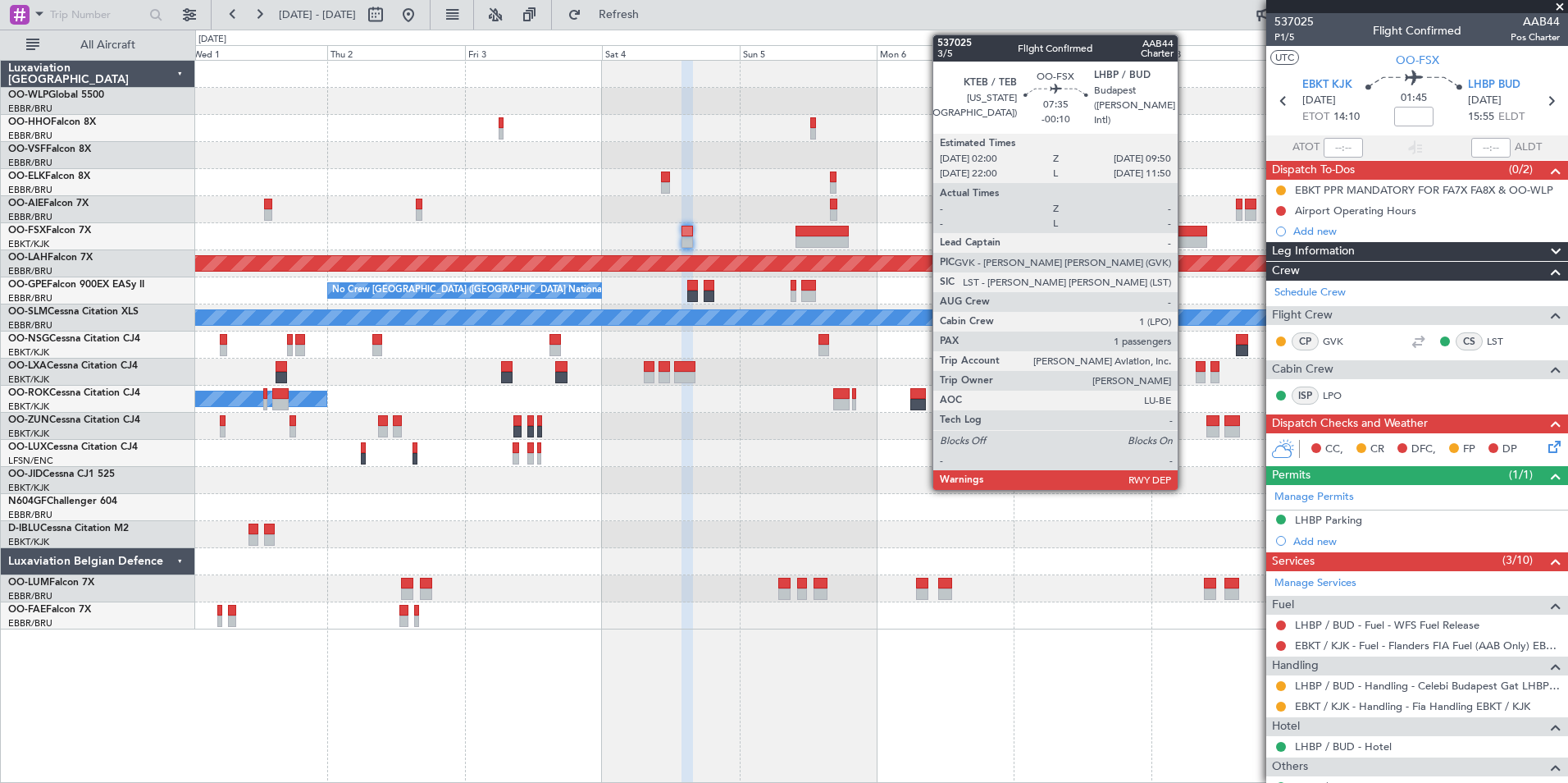
click at [1185, 237] on div at bounding box center [1185, 242] width 45 height 11
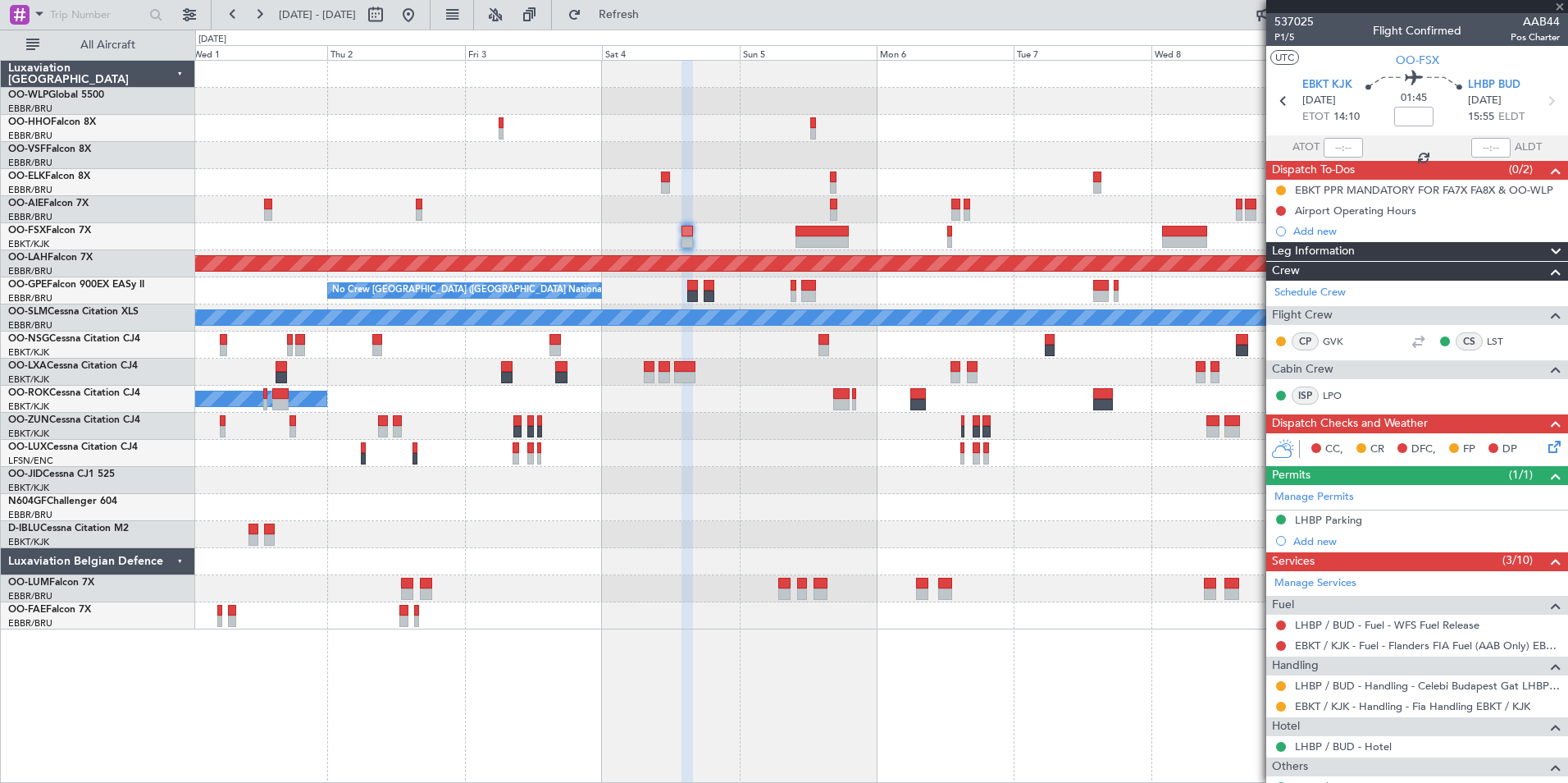
type input "-00:10"
type input "1"
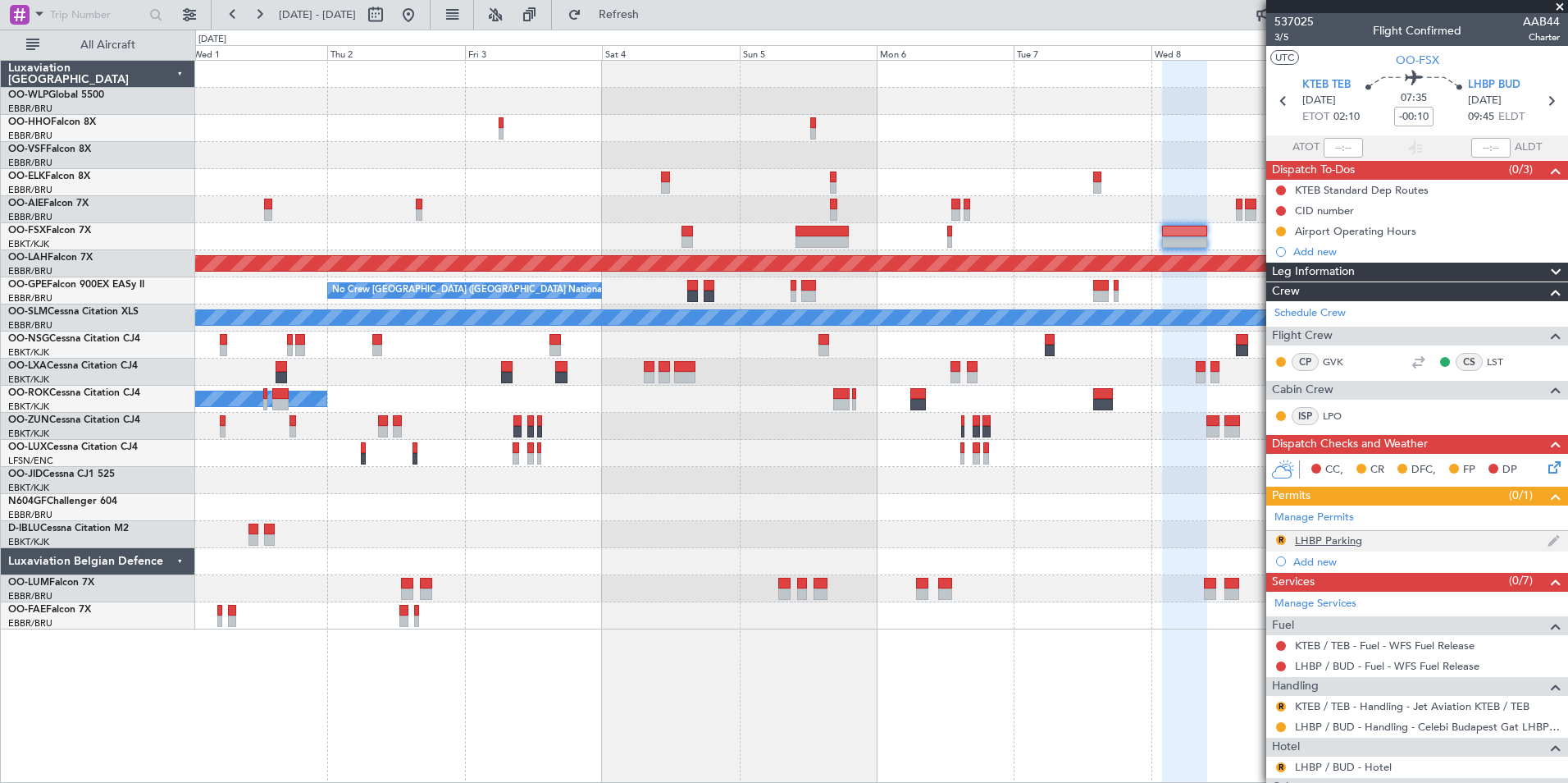
click at [1279, 545] on div "R" at bounding box center [1281, 540] width 13 height 13
click at [1278, 538] on button "R" at bounding box center [1281, 540] width 10 height 10
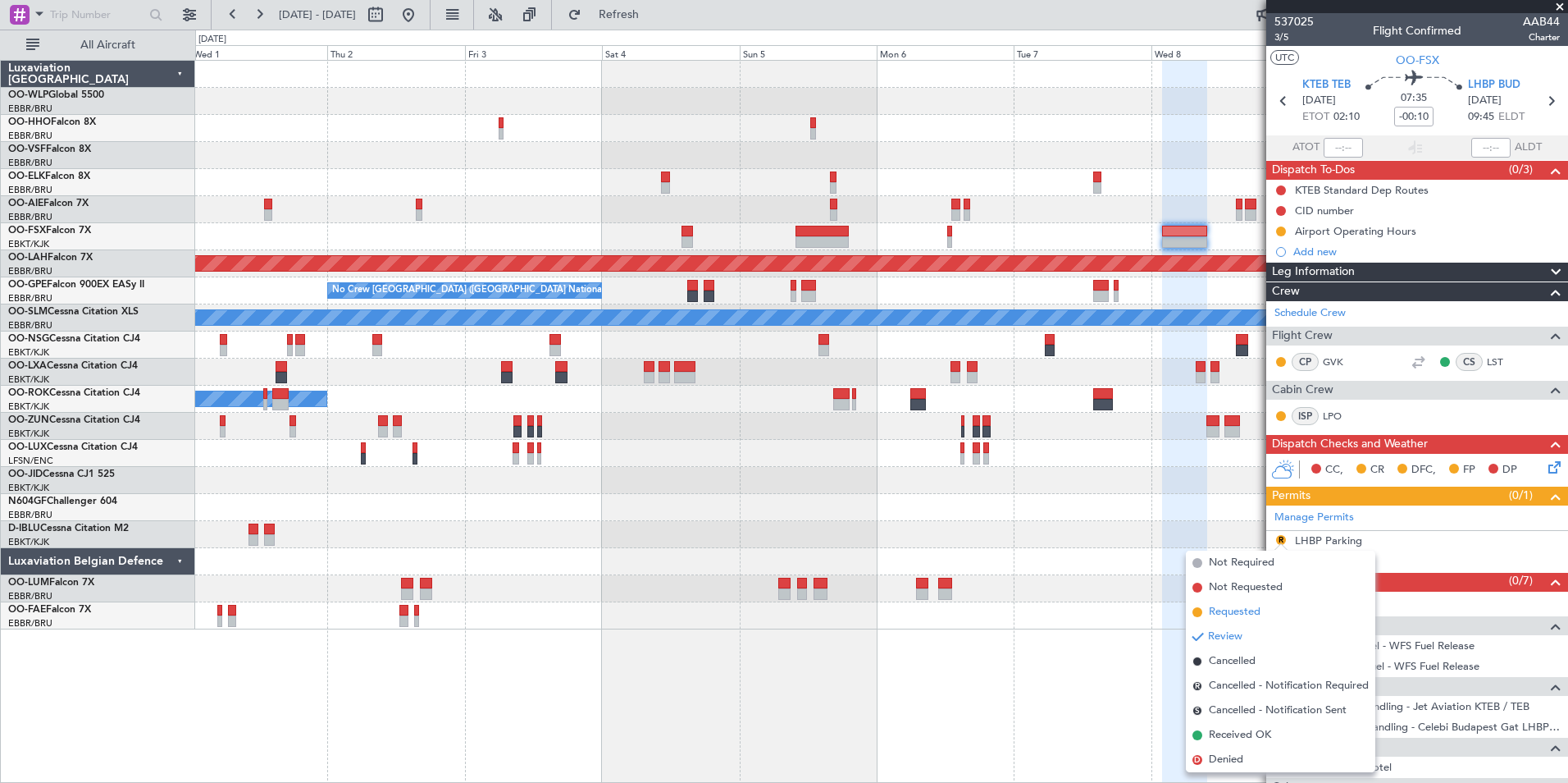
click at [1250, 611] on span "Requested" at bounding box center [1235, 612] width 52 height 17
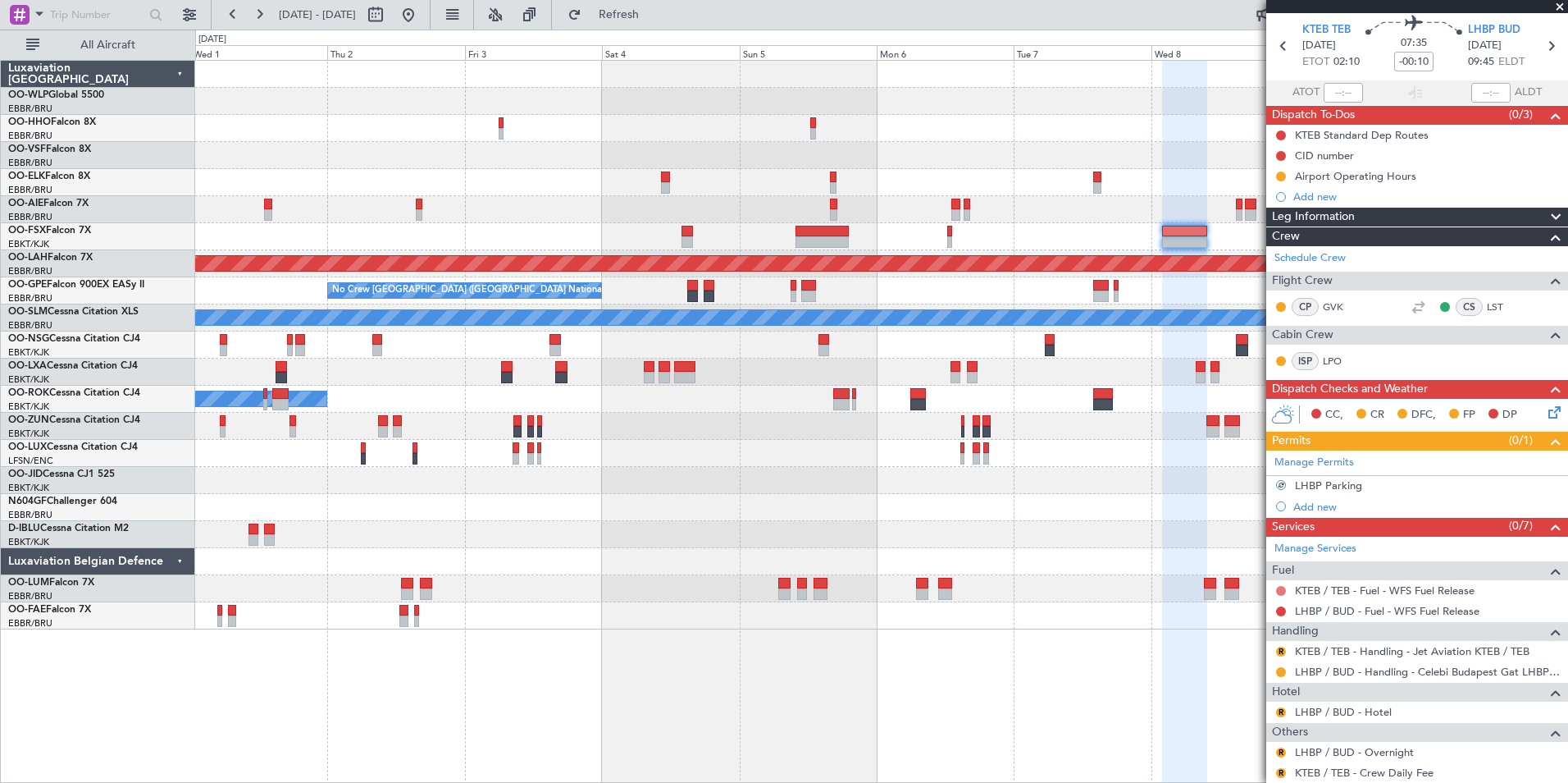
scroll to position [82, 0]
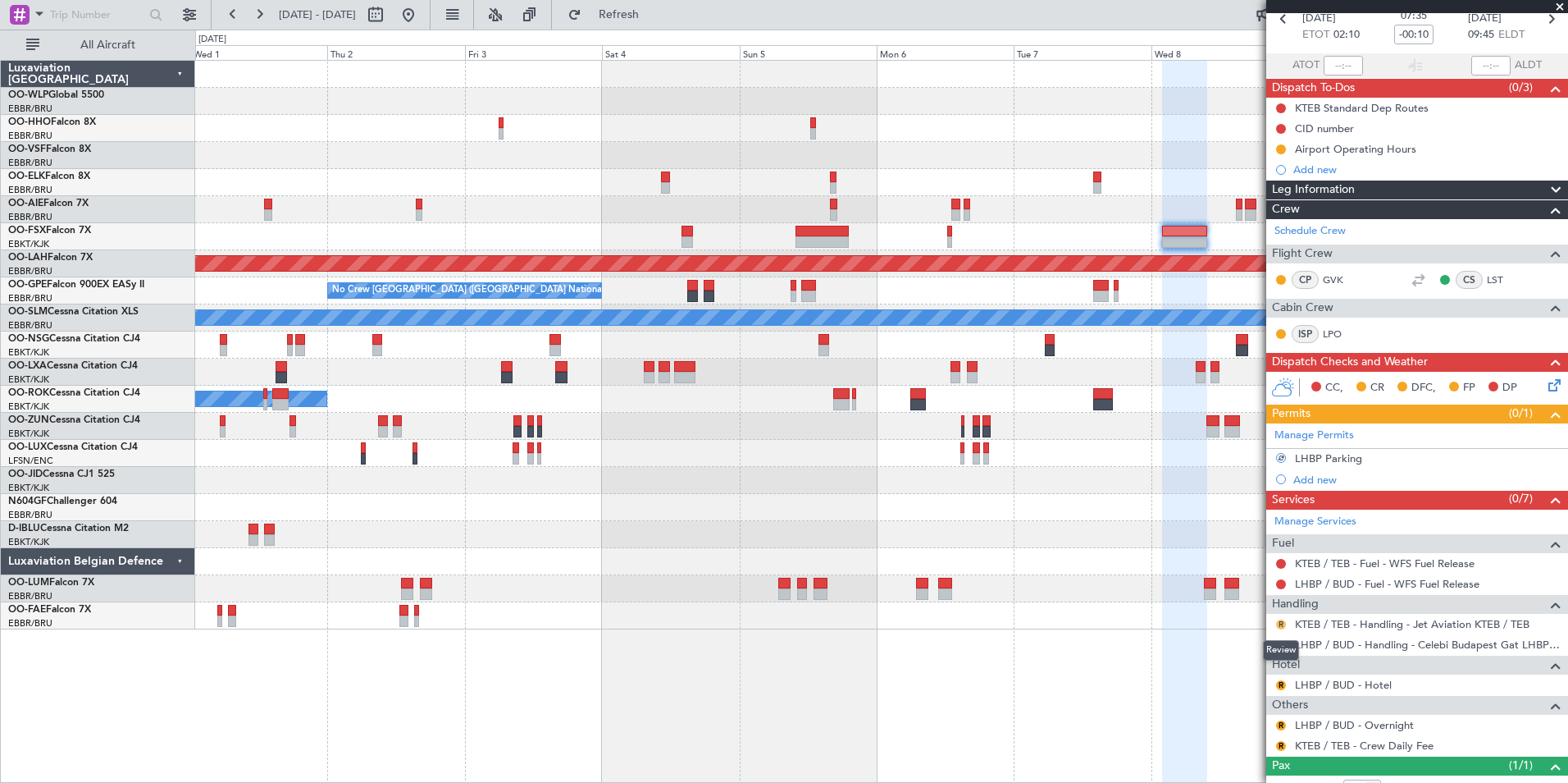
click at [1279, 623] on button "R" at bounding box center [1281, 624] width 10 height 10
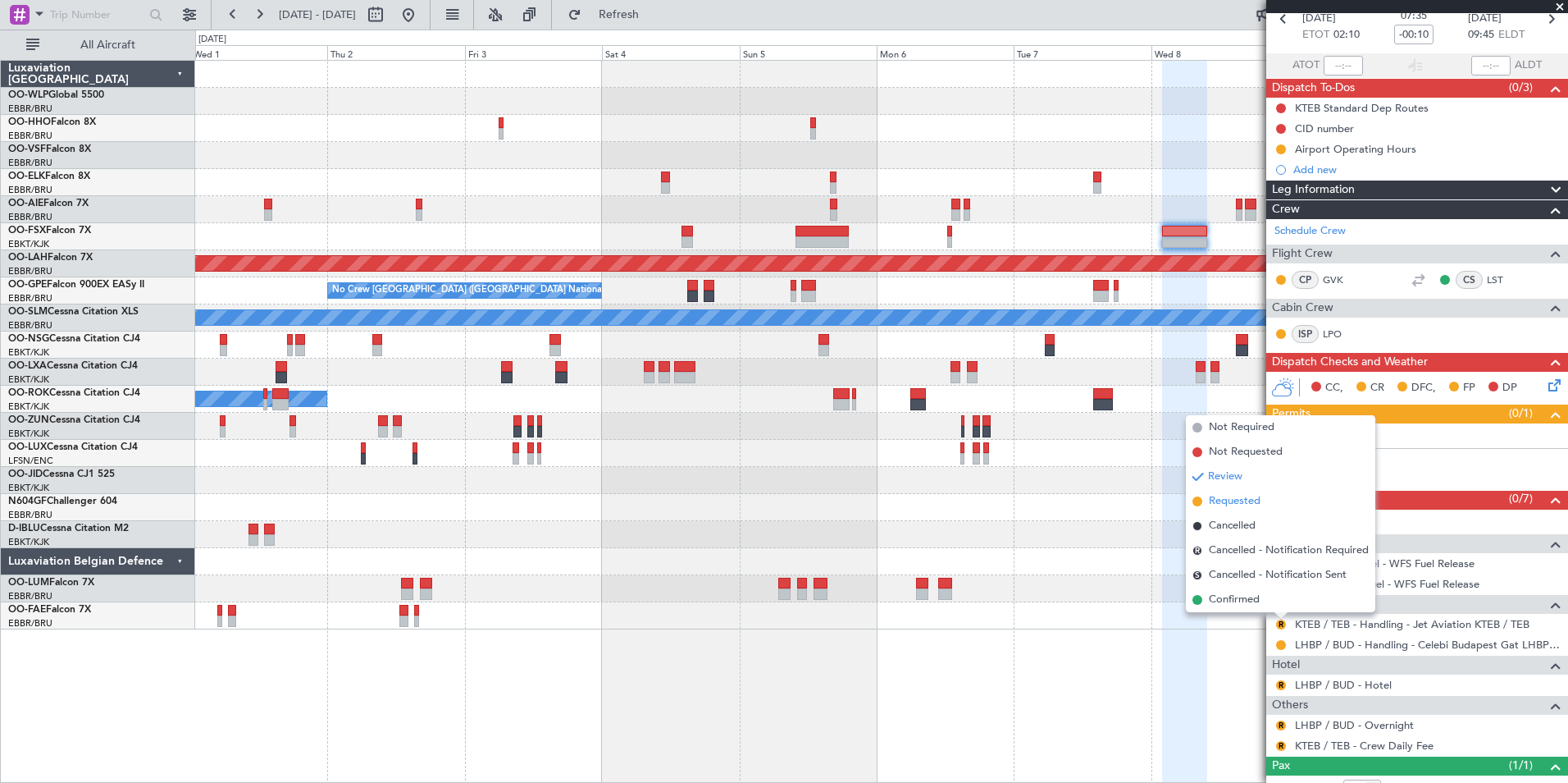
click at [1213, 501] on span "Requested" at bounding box center [1235, 502] width 52 height 17
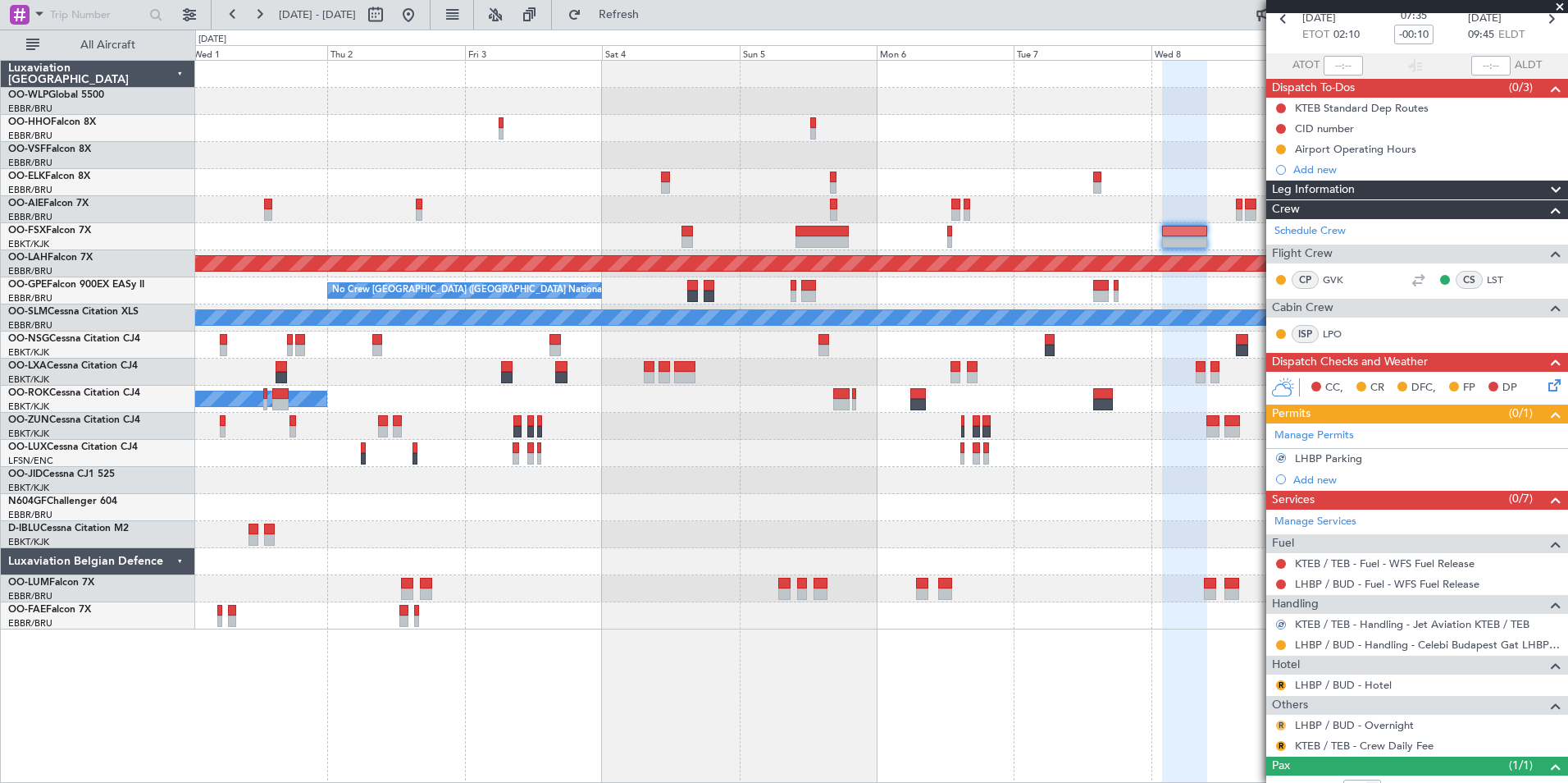
click at [1279, 720] on button "R" at bounding box center [1281, 725] width 10 height 10
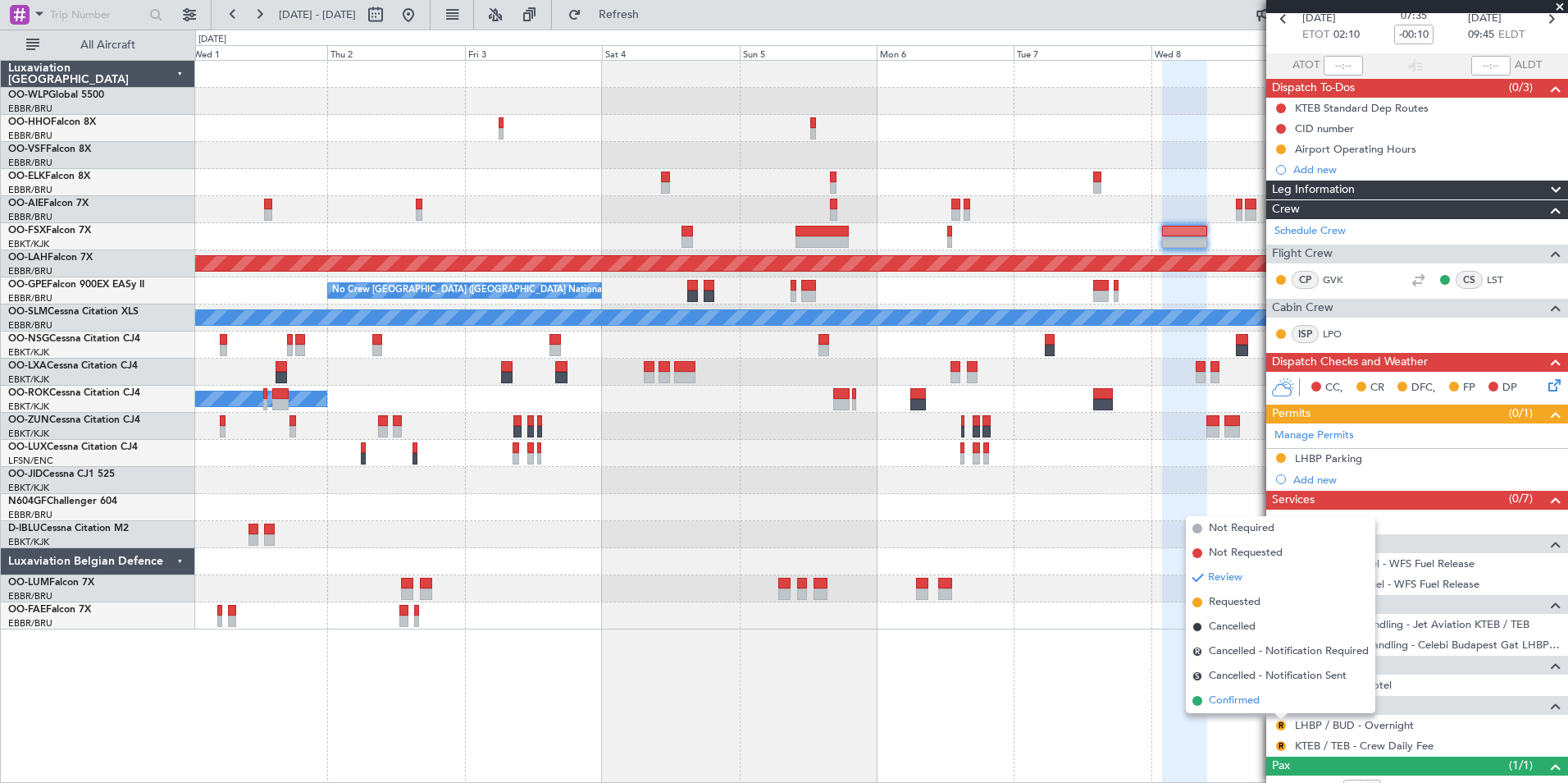
click at [1242, 693] on span "Confirmed" at bounding box center [1234, 701] width 51 height 17
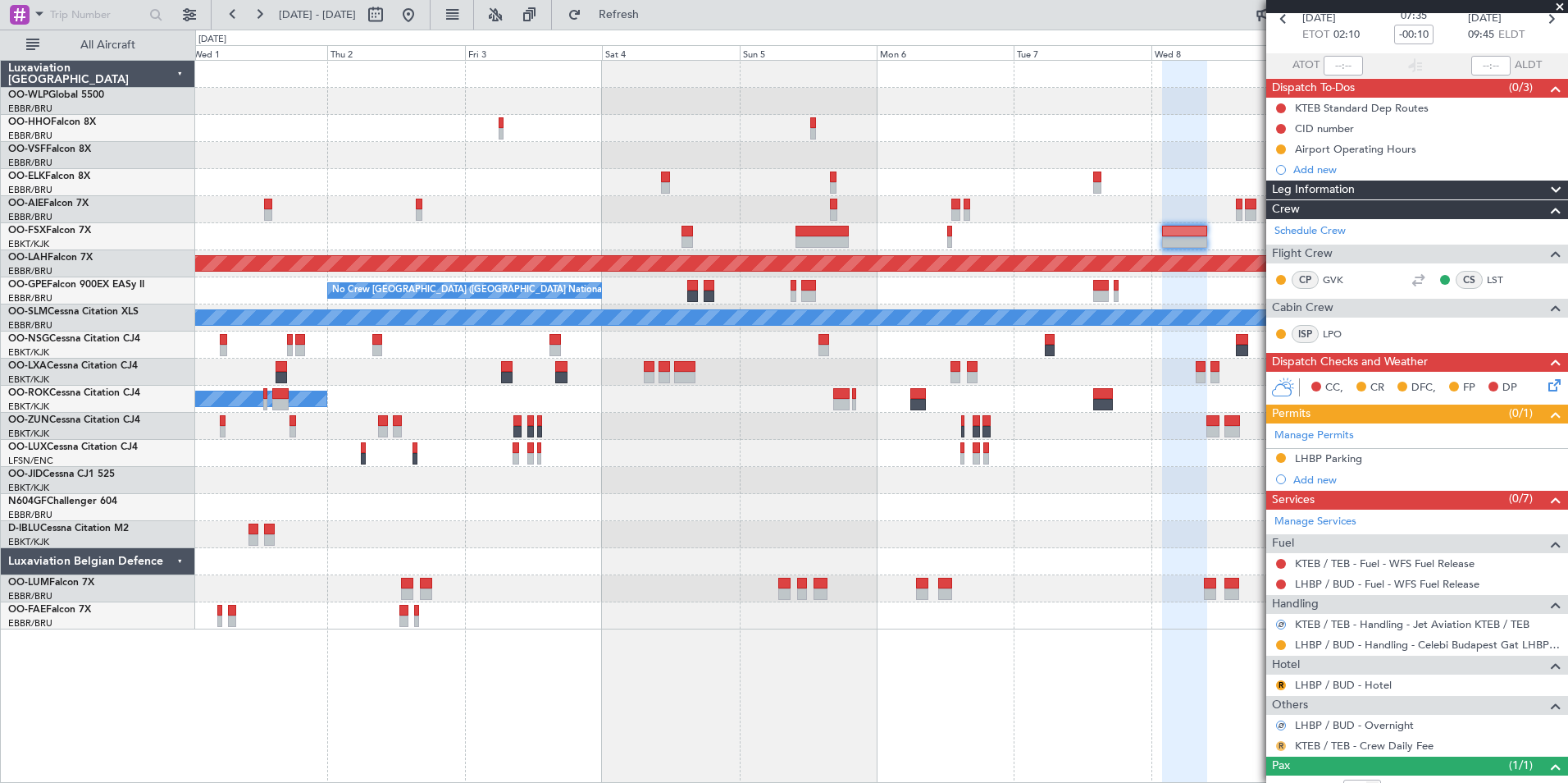
click at [1283, 748] on button "R" at bounding box center [1281, 746] width 10 height 10
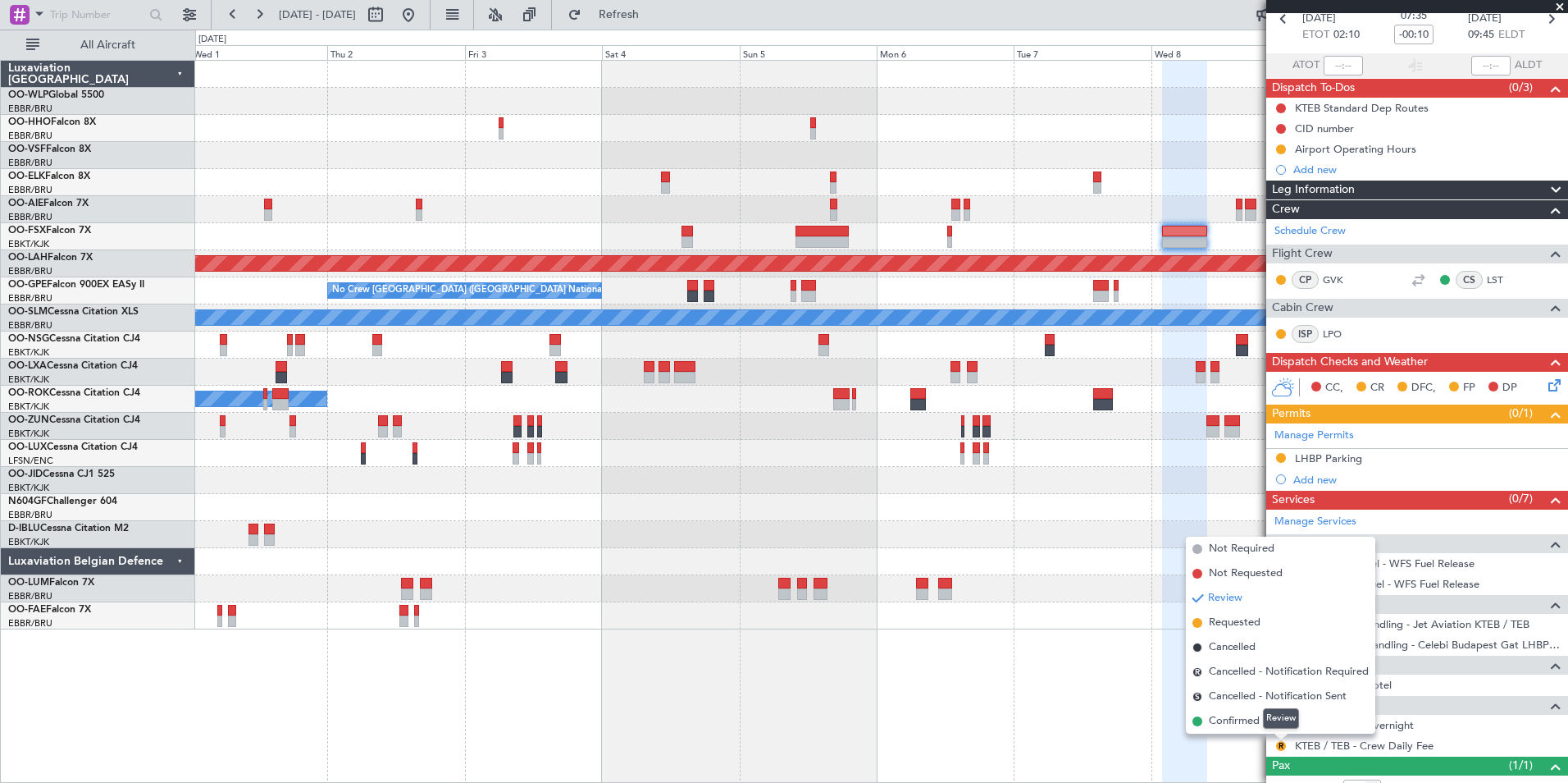
click at [1254, 719] on mat-tooltip-component "Review" at bounding box center [1281, 718] width 59 height 43
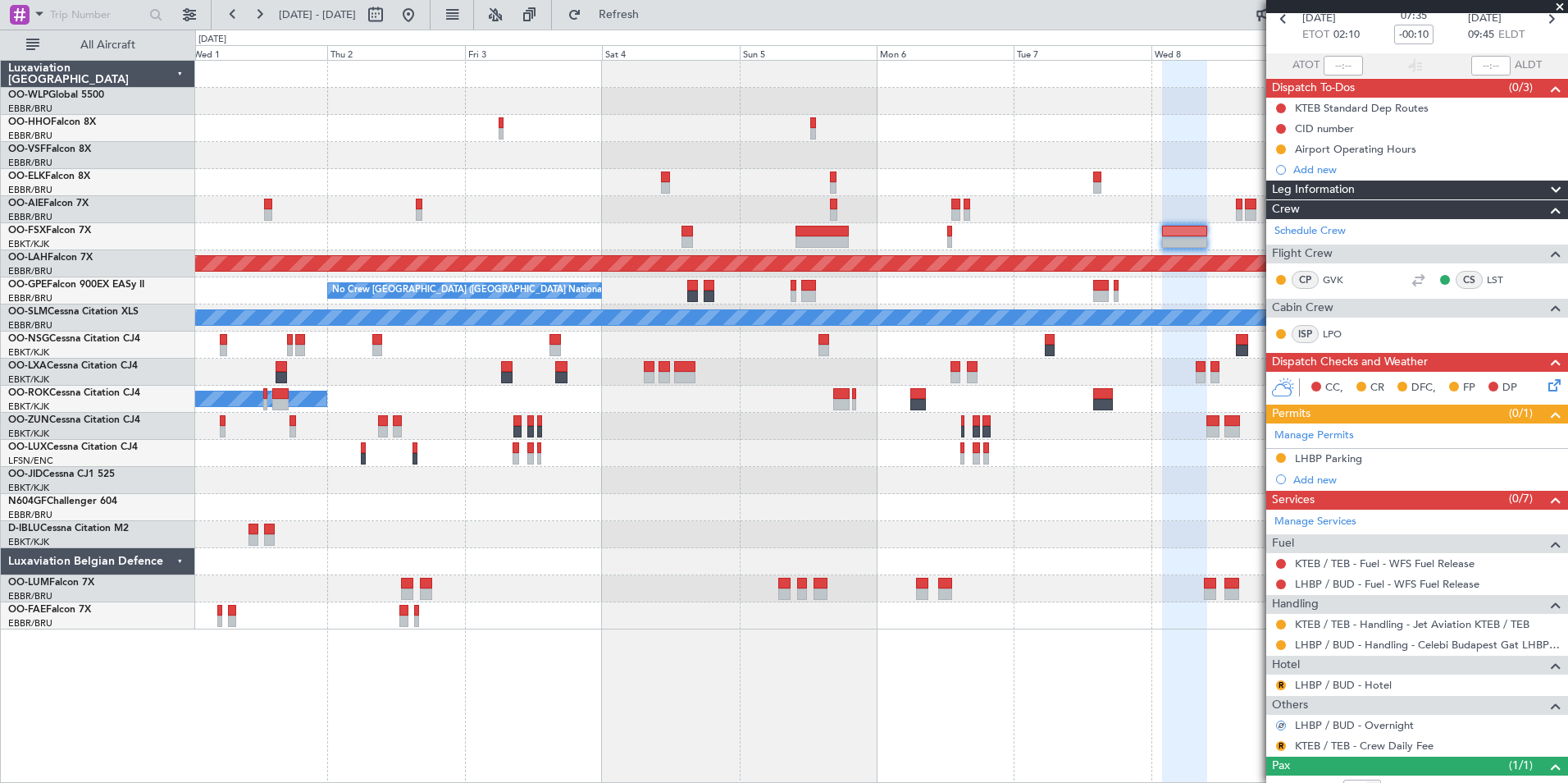
click at [1277, 739] on mat-tooltip-component "Review" at bounding box center [1281, 718] width 59 height 43
click at [1284, 753] on div "R KTEB / TEB - Crew Daily Fee" at bounding box center [1417, 745] width 301 height 20
click at [1281, 745] on button "R" at bounding box center [1281, 746] width 10 height 10
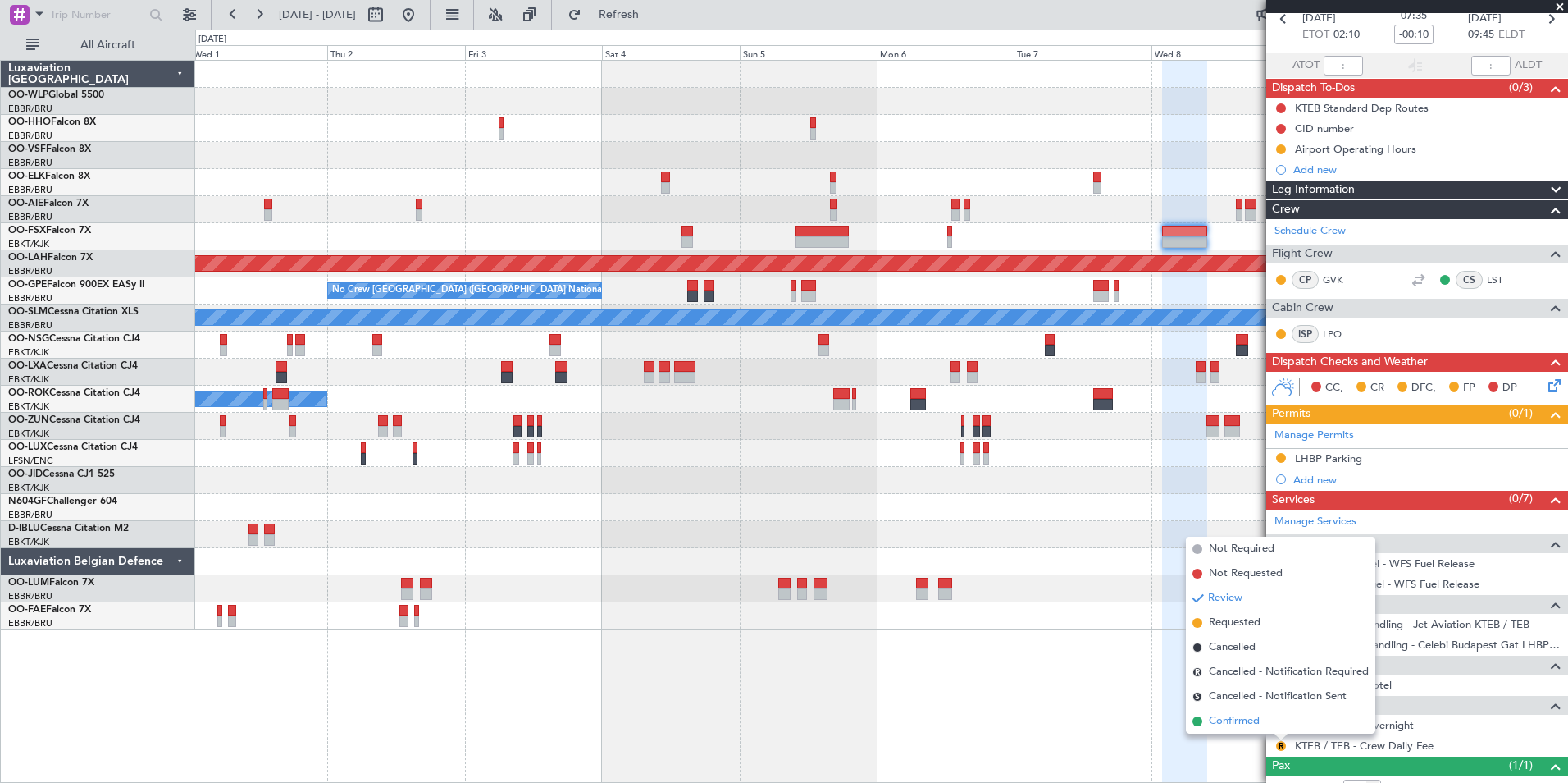
click at [1222, 718] on span "Confirmed" at bounding box center [1234, 721] width 51 height 17
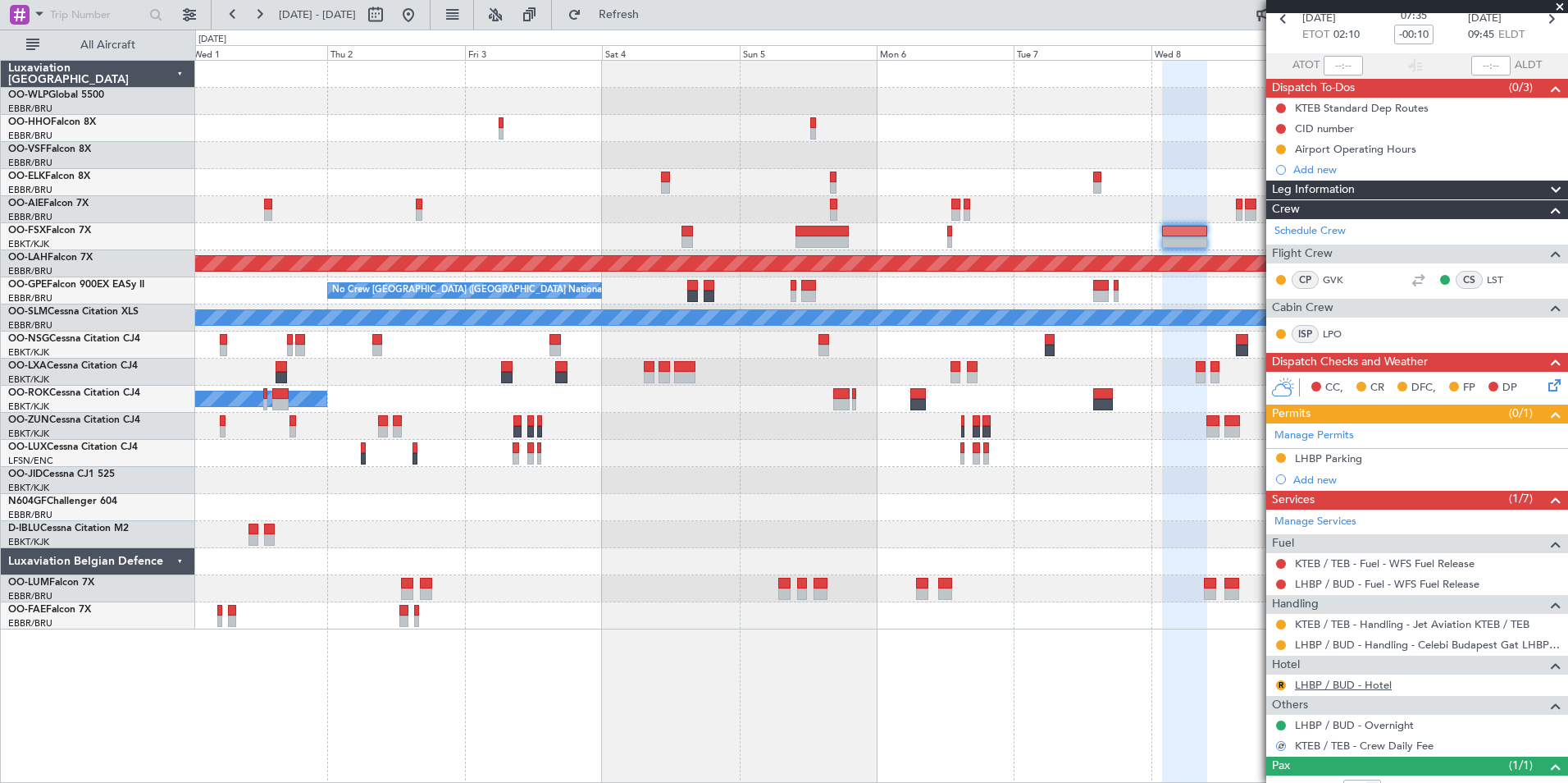
click at [1327, 683] on link "LHBP / BUD - Hotel" at bounding box center [1343, 684] width 97 height 14
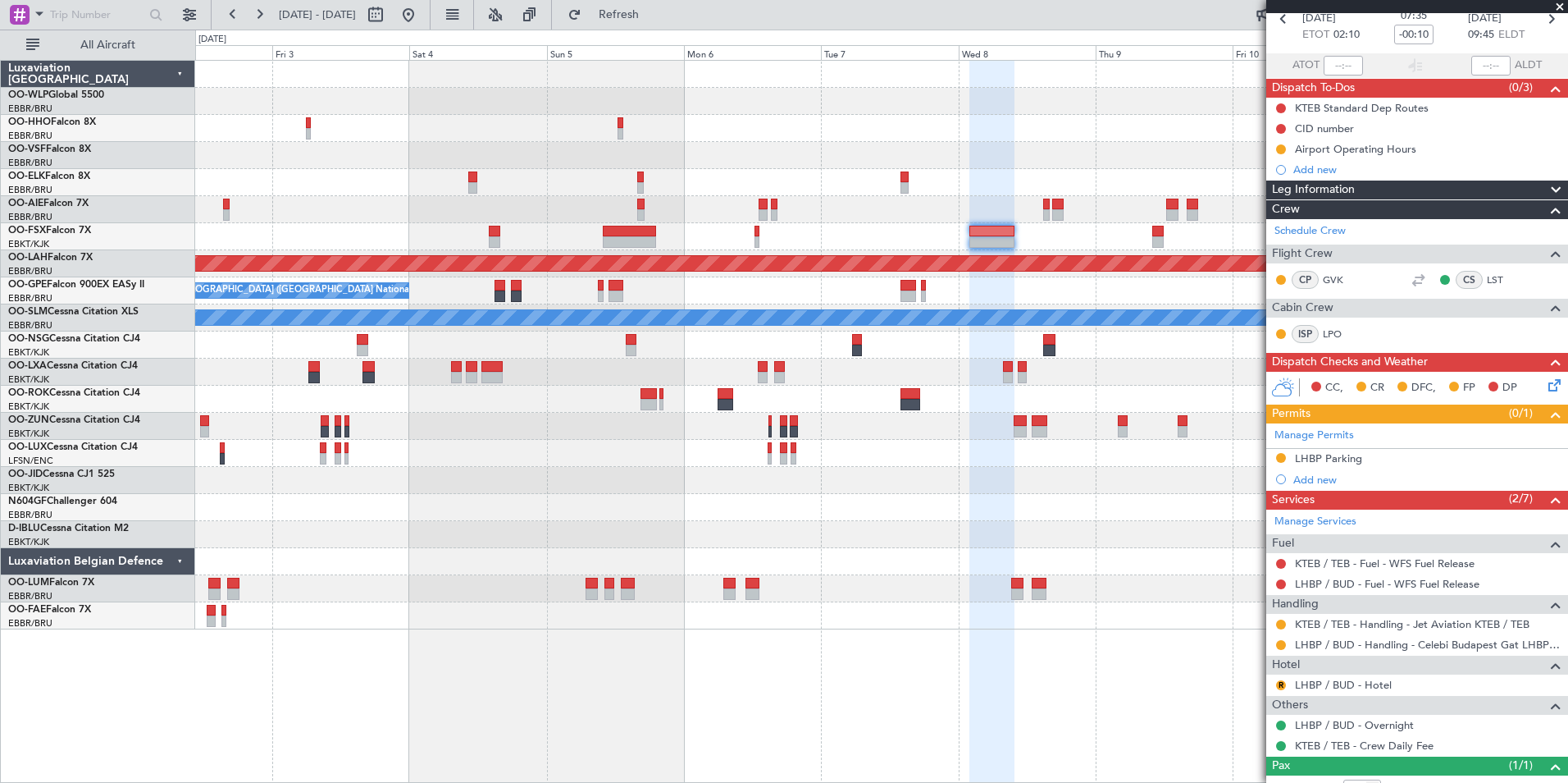
click at [994, 169] on div at bounding box center [881, 182] width 1373 height 27
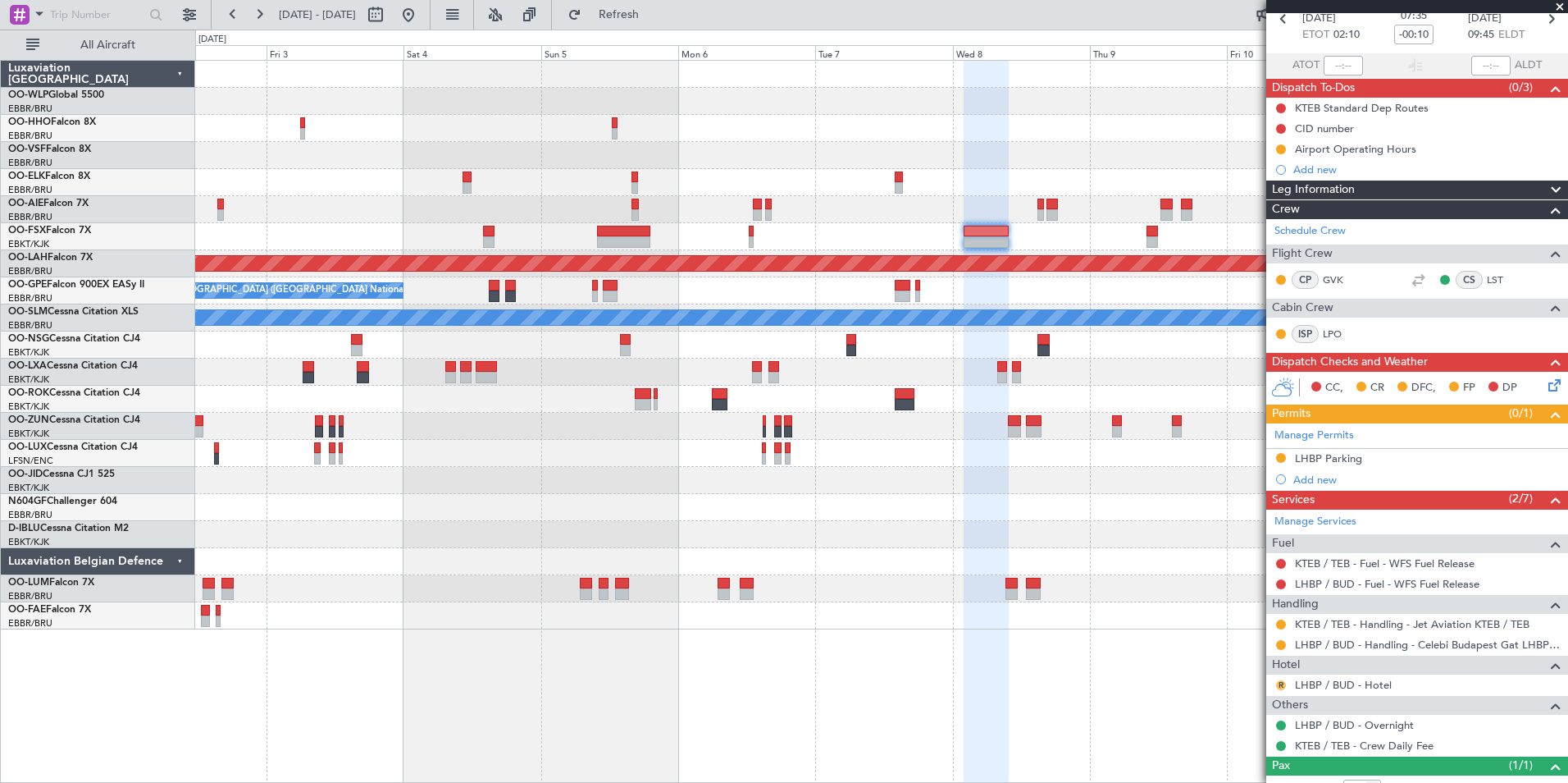
click at [1283, 686] on button "R" at bounding box center [1281, 685] width 10 height 10
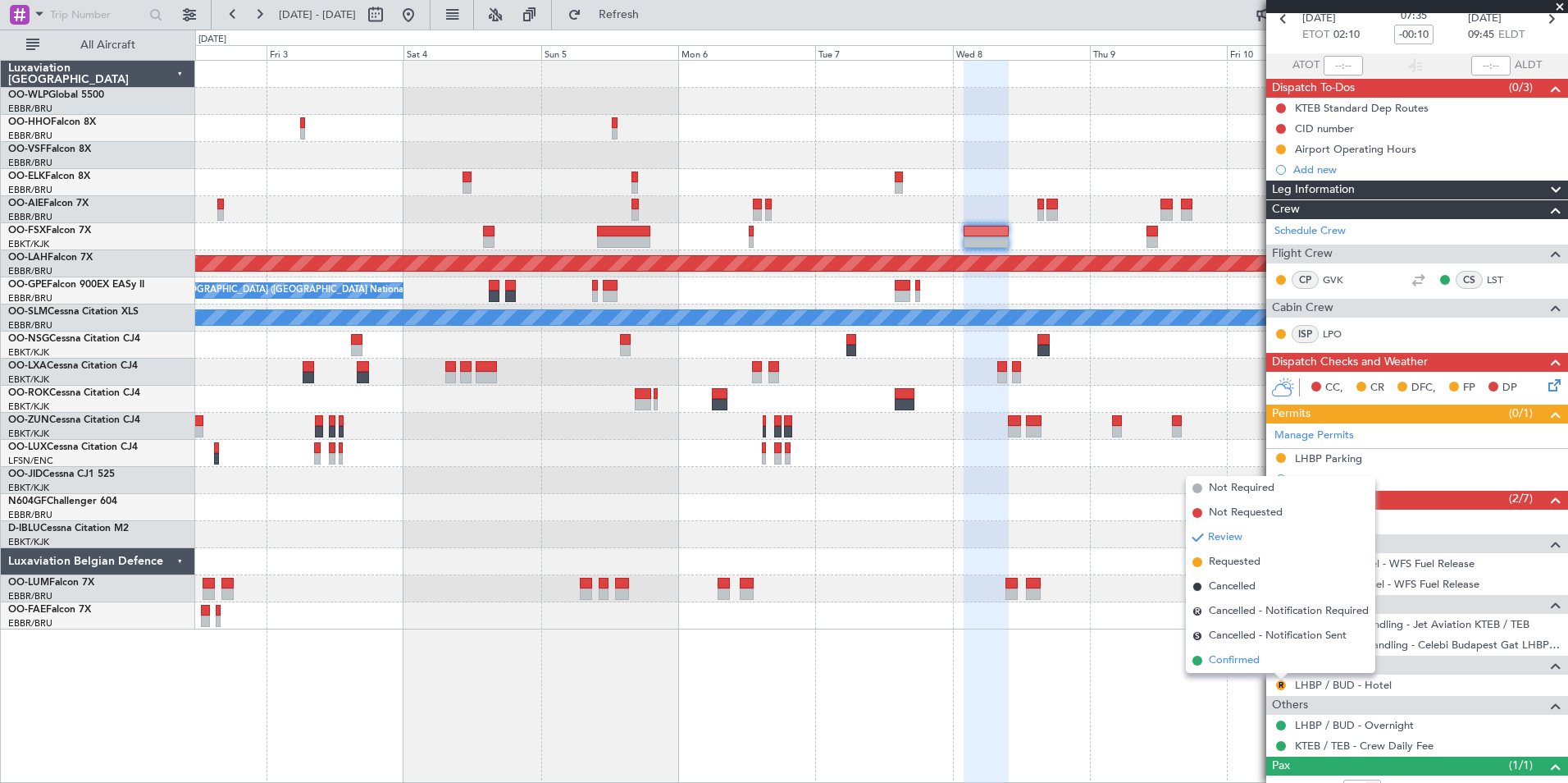
click at [1221, 652] on span "Confirmed" at bounding box center [1234, 660] width 51 height 17
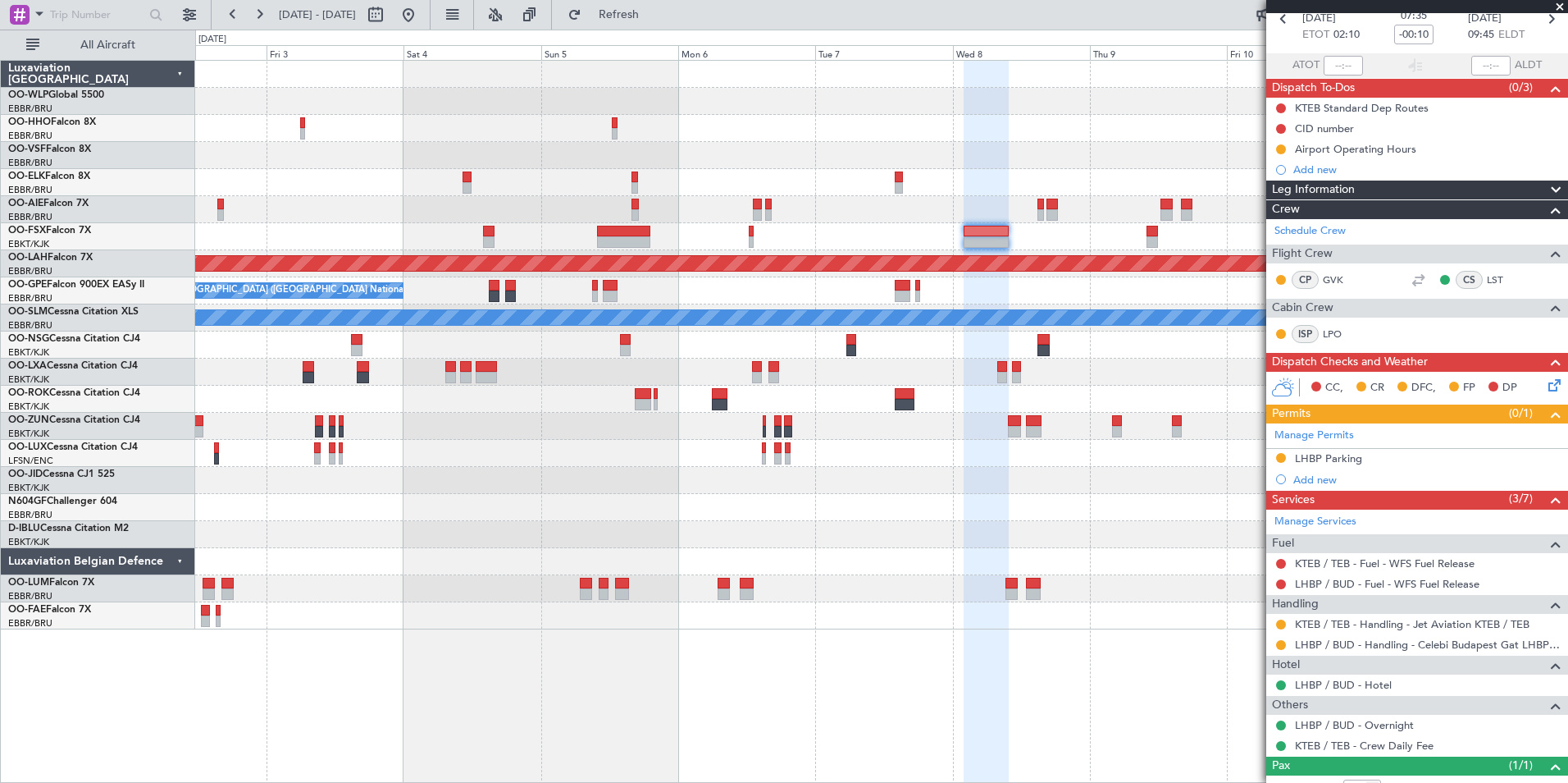
scroll to position [0, 0]
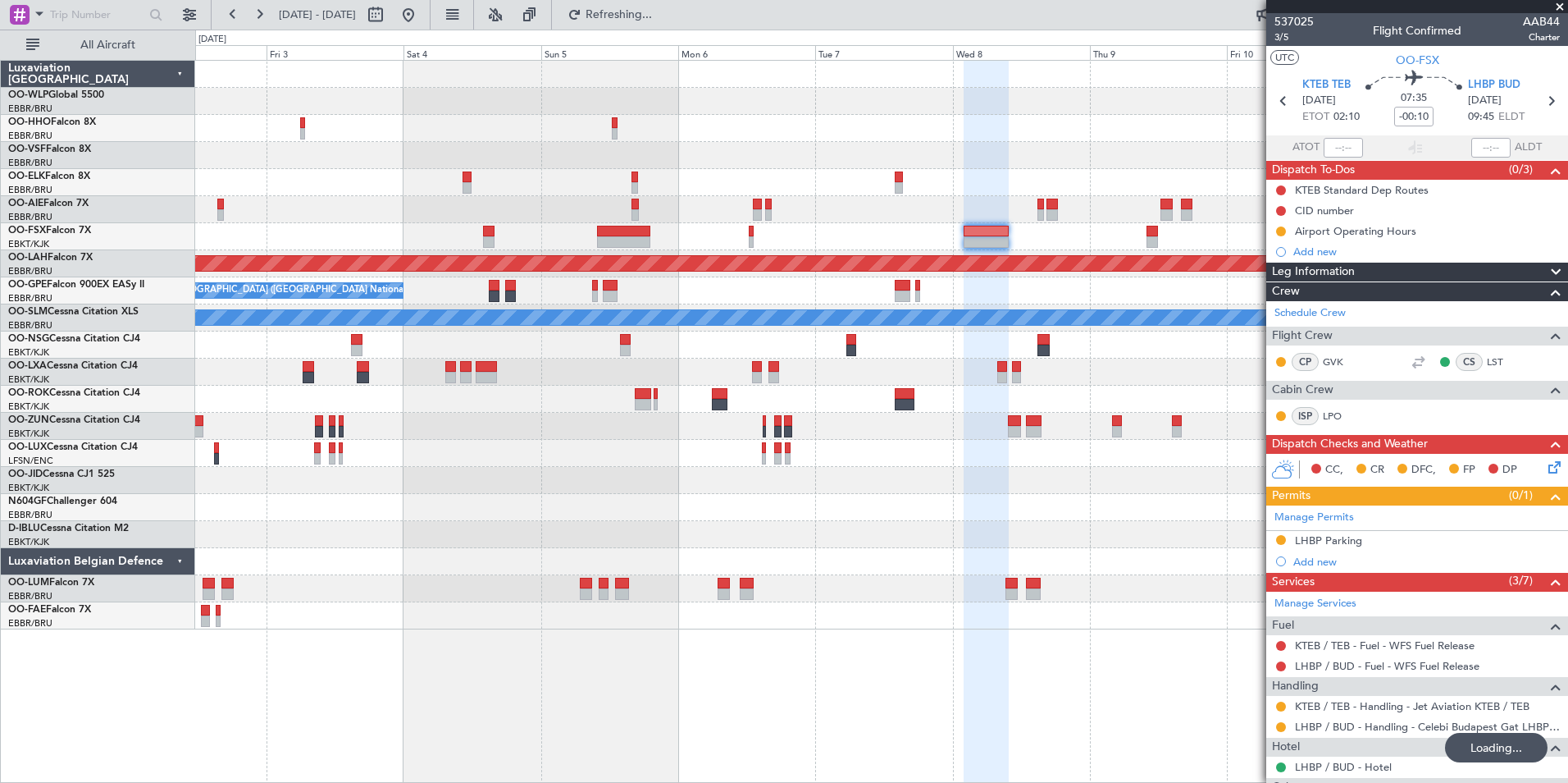
click at [1397, 658] on div "LHBP / BUD - Fuel - WFS Fuel Release" at bounding box center [1417, 666] width 301 height 20
click at [1395, 675] on mat-tooltip-component "LHBP / BUD - Fuel - WFS Fuel Release" at bounding box center [1386, 694] width 184 height 43
click at [1386, 668] on div "Manage Services Fuel KTEB / TEB - Fuel - WFS Fuel Release LHBP / BUD - Fuel - W…" at bounding box center [1417, 716] width 301 height 247
click at [1331, 665] on link "LHBP / BUD - Fuel - WFS Fuel Release" at bounding box center [1387, 666] width 184 height 14
click at [1279, 102] on icon at bounding box center [1283, 101] width 21 height 21
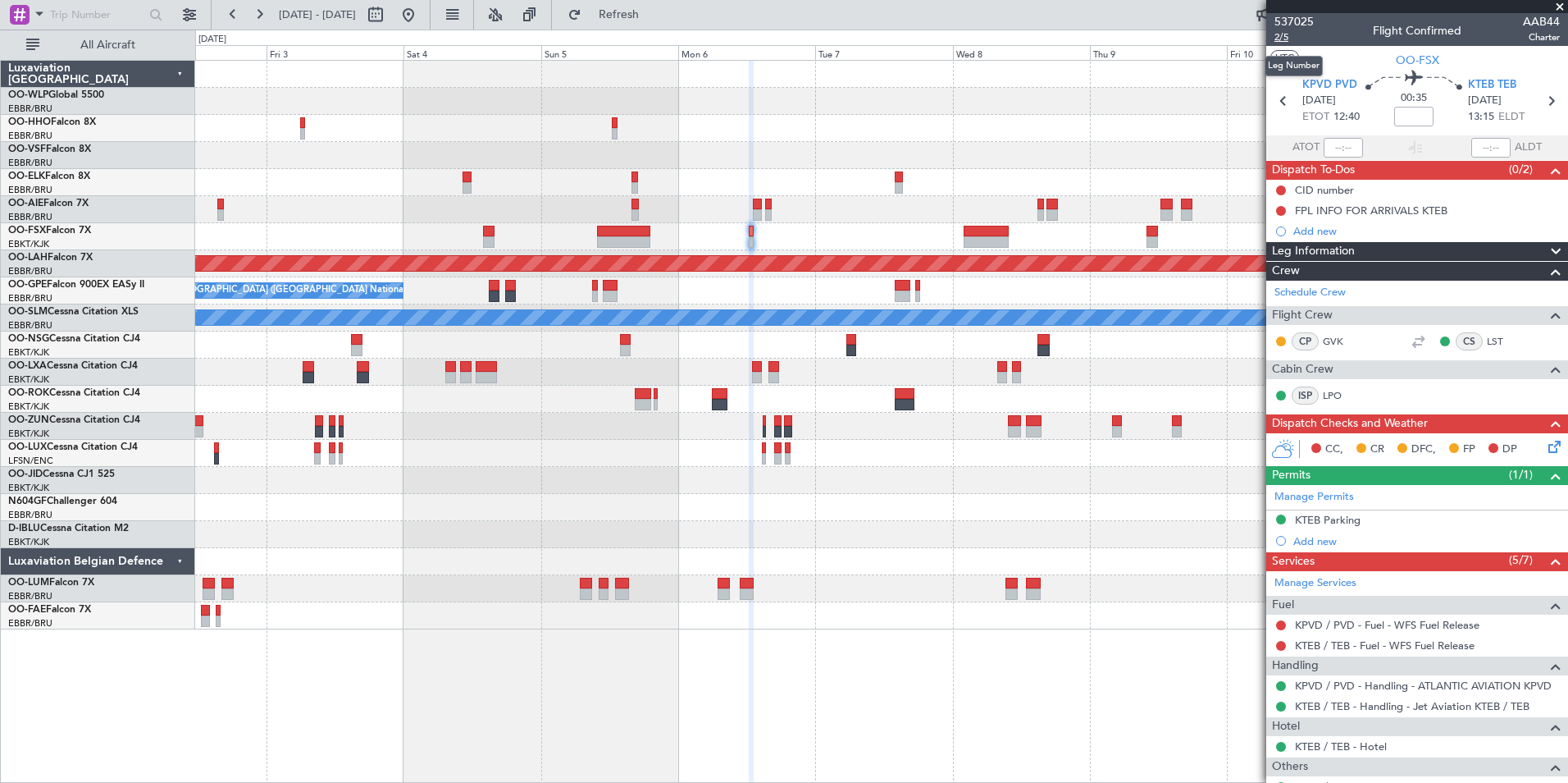
click at [1285, 39] on span "2/5" at bounding box center [1294, 37] width 40 height 14
click at [1279, 115] on section "KPVD PVD 06/10/2025 ETOT 12:40 00:35 KTEB TEB 06/10/2025 13:15 ELDT" at bounding box center [1417, 103] width 301 height 65
click at [1280, 106] on icon at bounding box center [1283, 101] width 21 height 21
type input "+00:20"
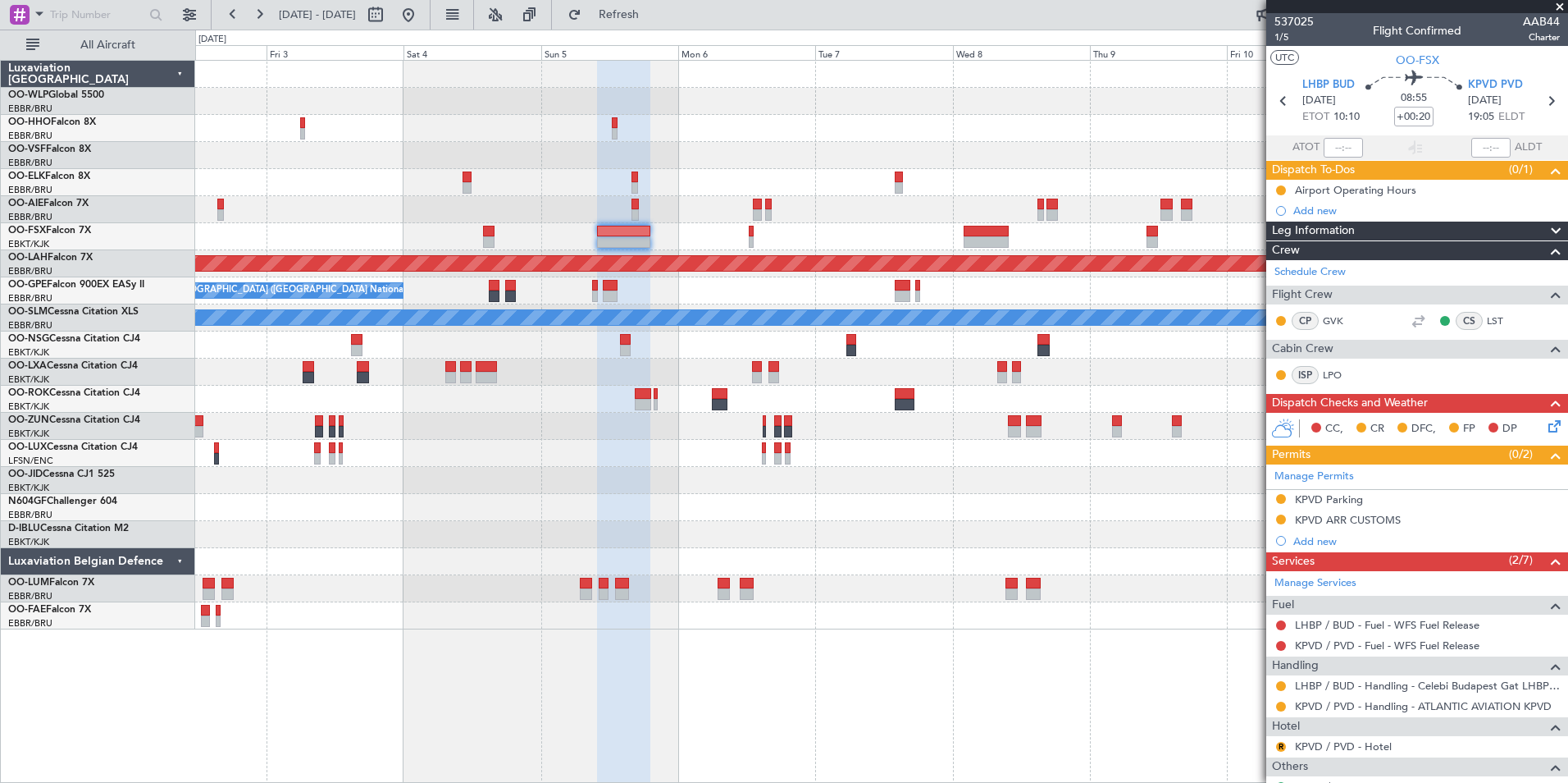
click at [1317, 542] on div "Add new" at bounding box center [1426, 540] width 266 height 14
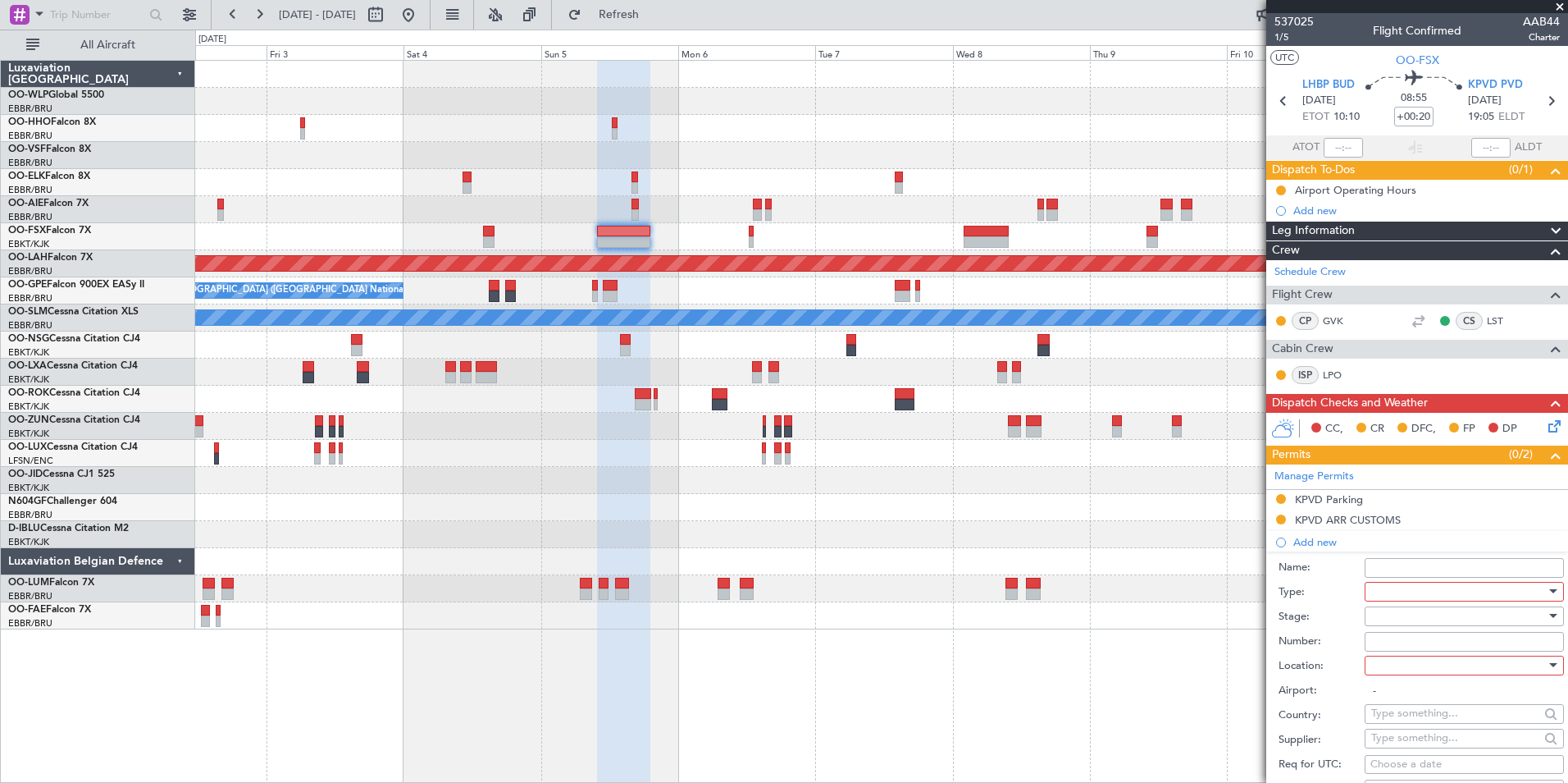
click at [1419, 587] on div at bounding box center [1459, 591] width 175 height 25
click at [1404, 706] on span "EAPIS" at bounding box center [1458, 706] width 172 height 25
click at [1390, 616] on div at bounding box center [1459, 616] width 175 height 25
click at [1397, 674] on span "Not Requested" at bounding box center [1458, 673] width 172 height 25
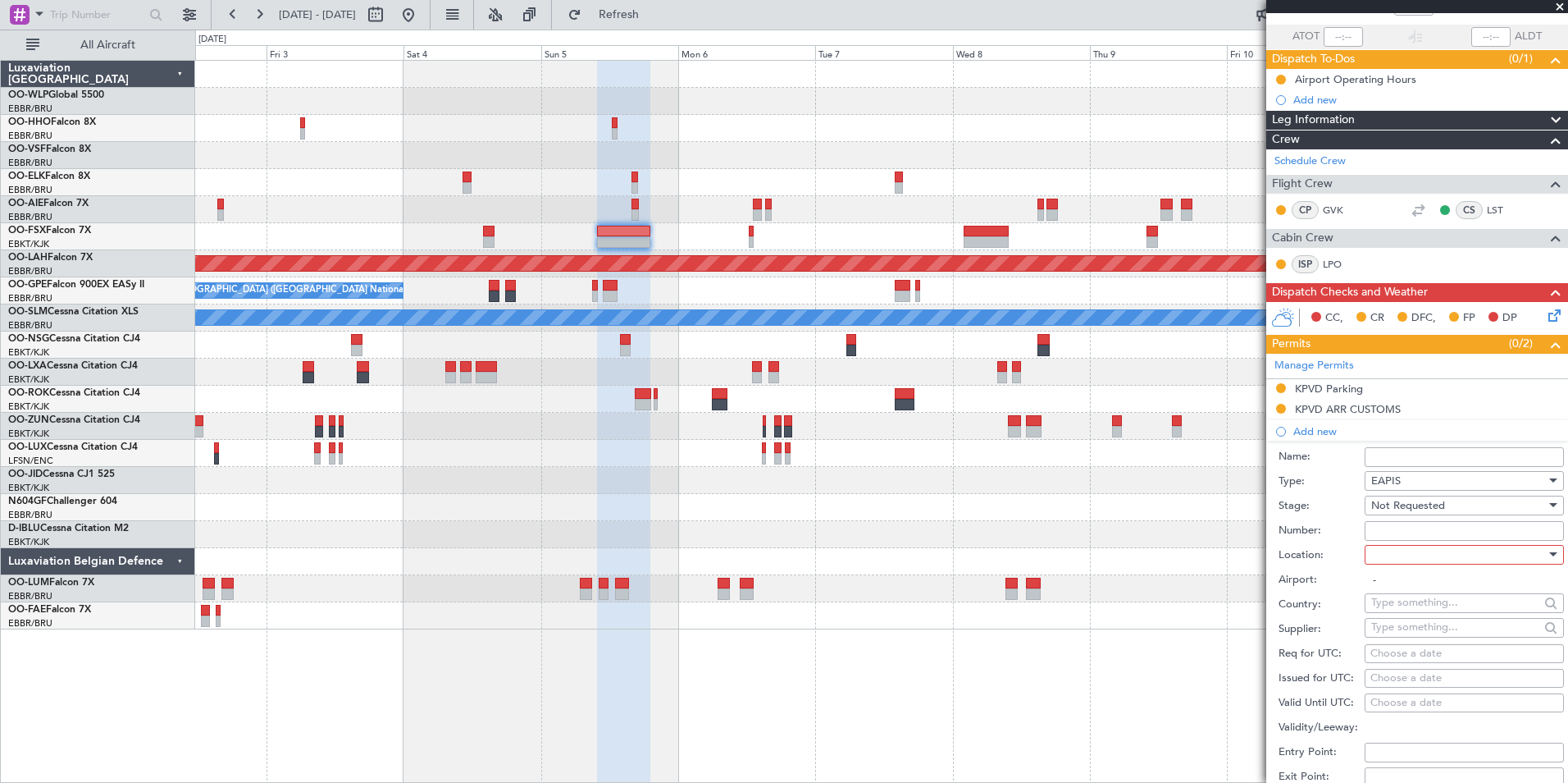
scroll to position [328, 0]
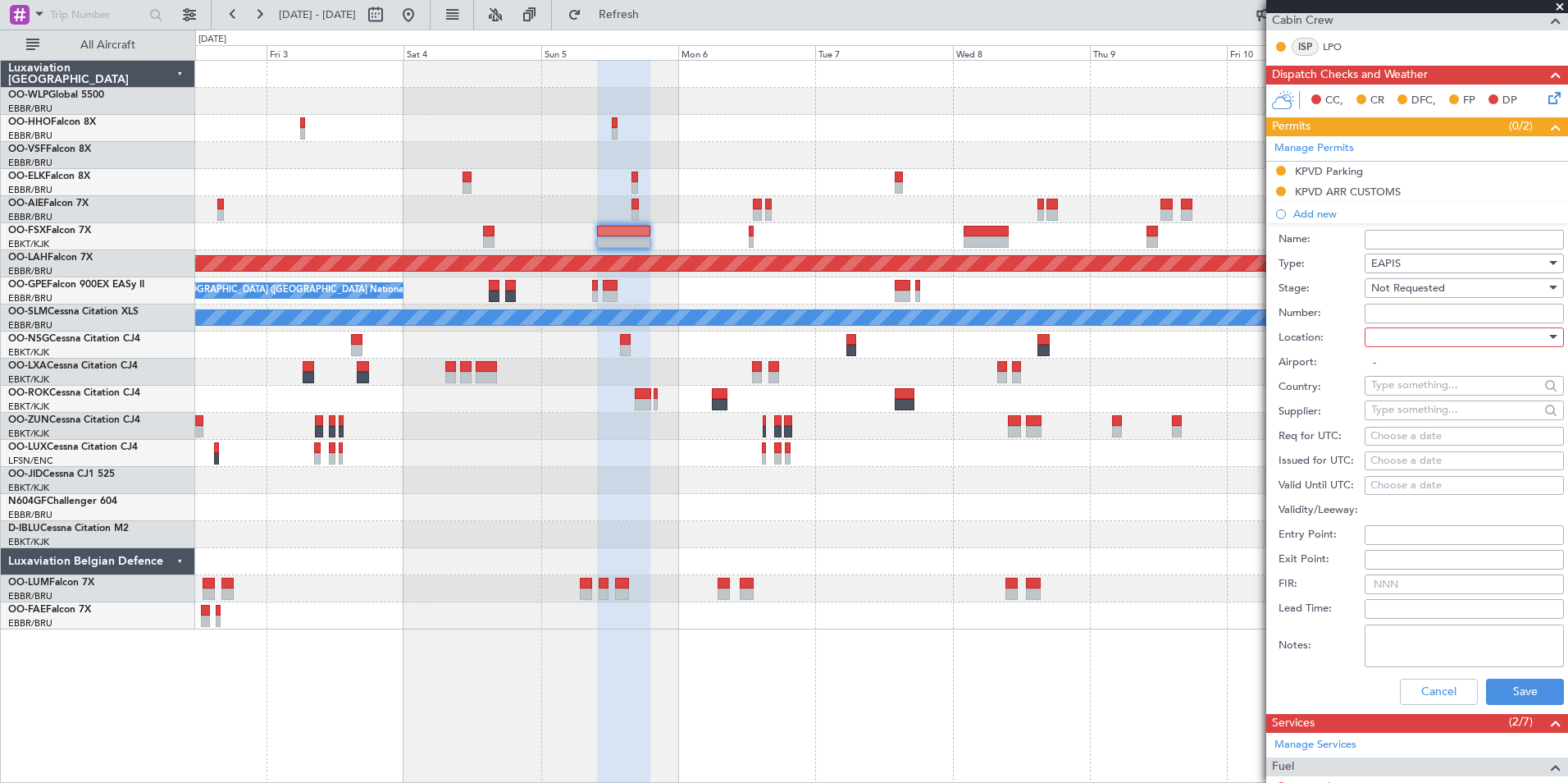
click at [1385, 332] on div at bounding box center [1459, 337] width 175 height 25
click at [1420, 418] on span "Arrival" at bounding box center [1458, 419] width 172 height 25
type input "KPVD / PVD"
click at [1515, 692] on button "Save" at bounding box center [1525, 692] width 78 height 26
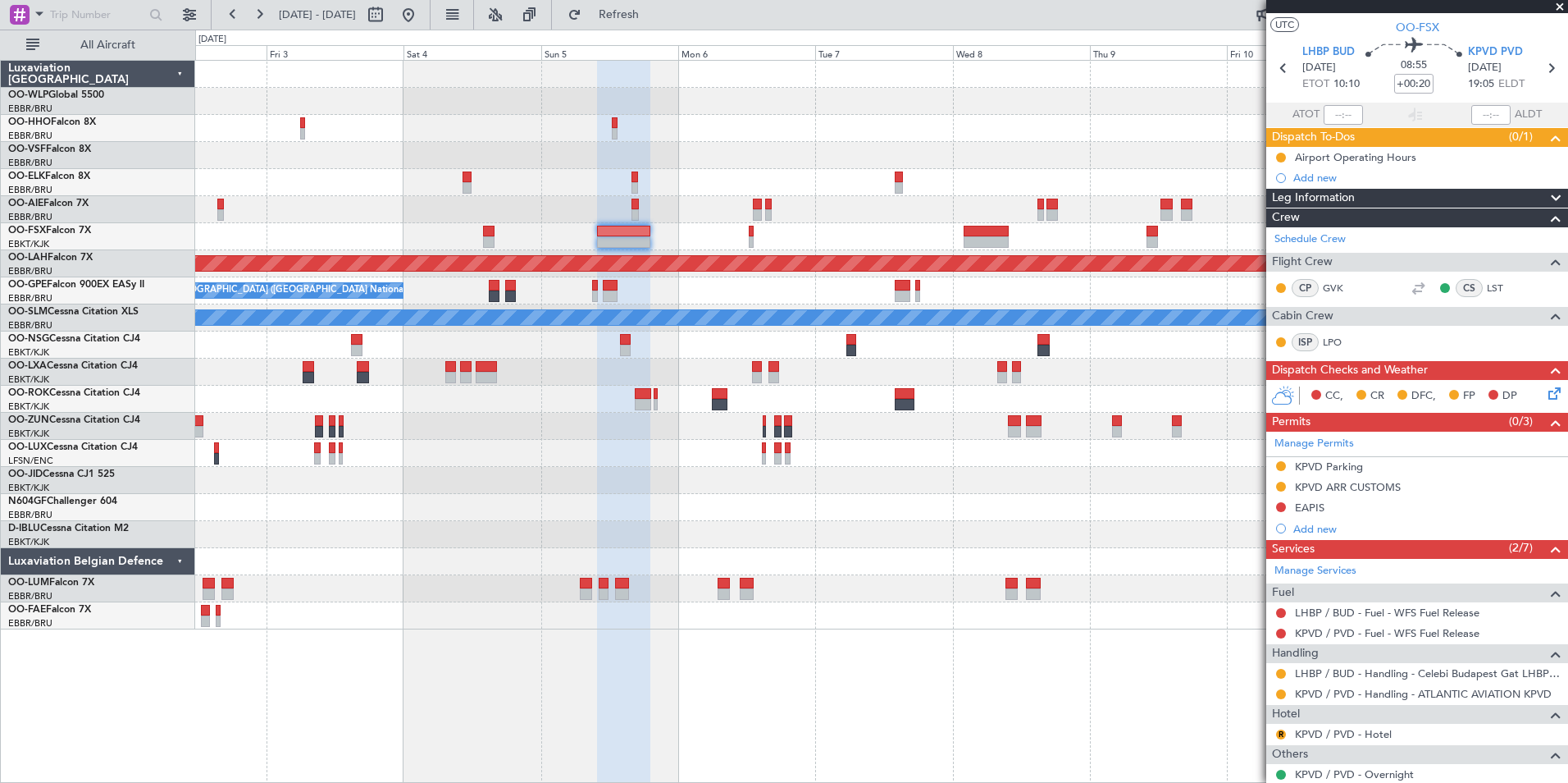
scroll to position [0, 0]
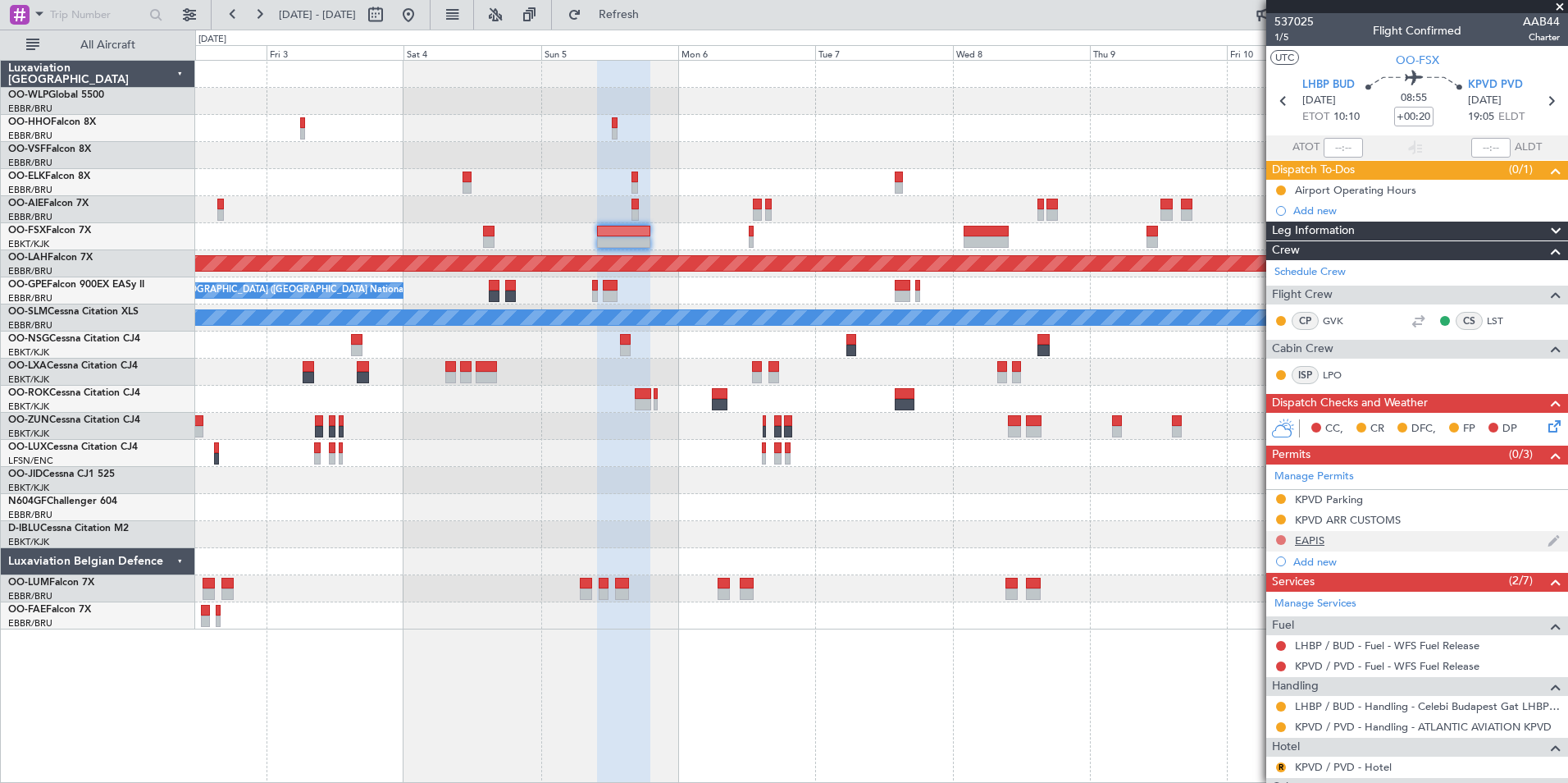
click at [1280, 539] on button at bounding box center [1281, 540] width 10 height 10
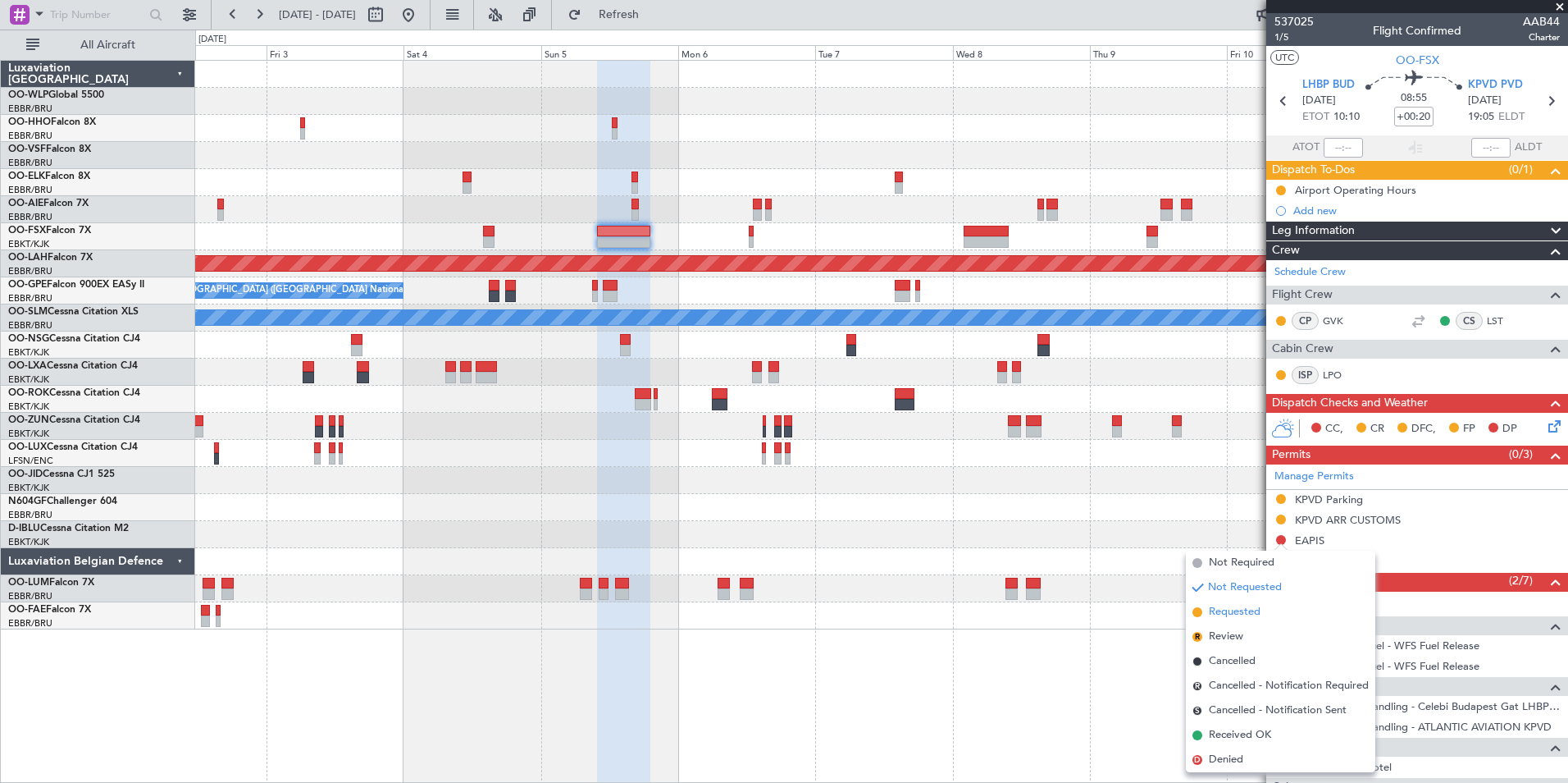
click at [1232, 614] on span "Requested" at bounding box center [1235, 612] width 52 height 17
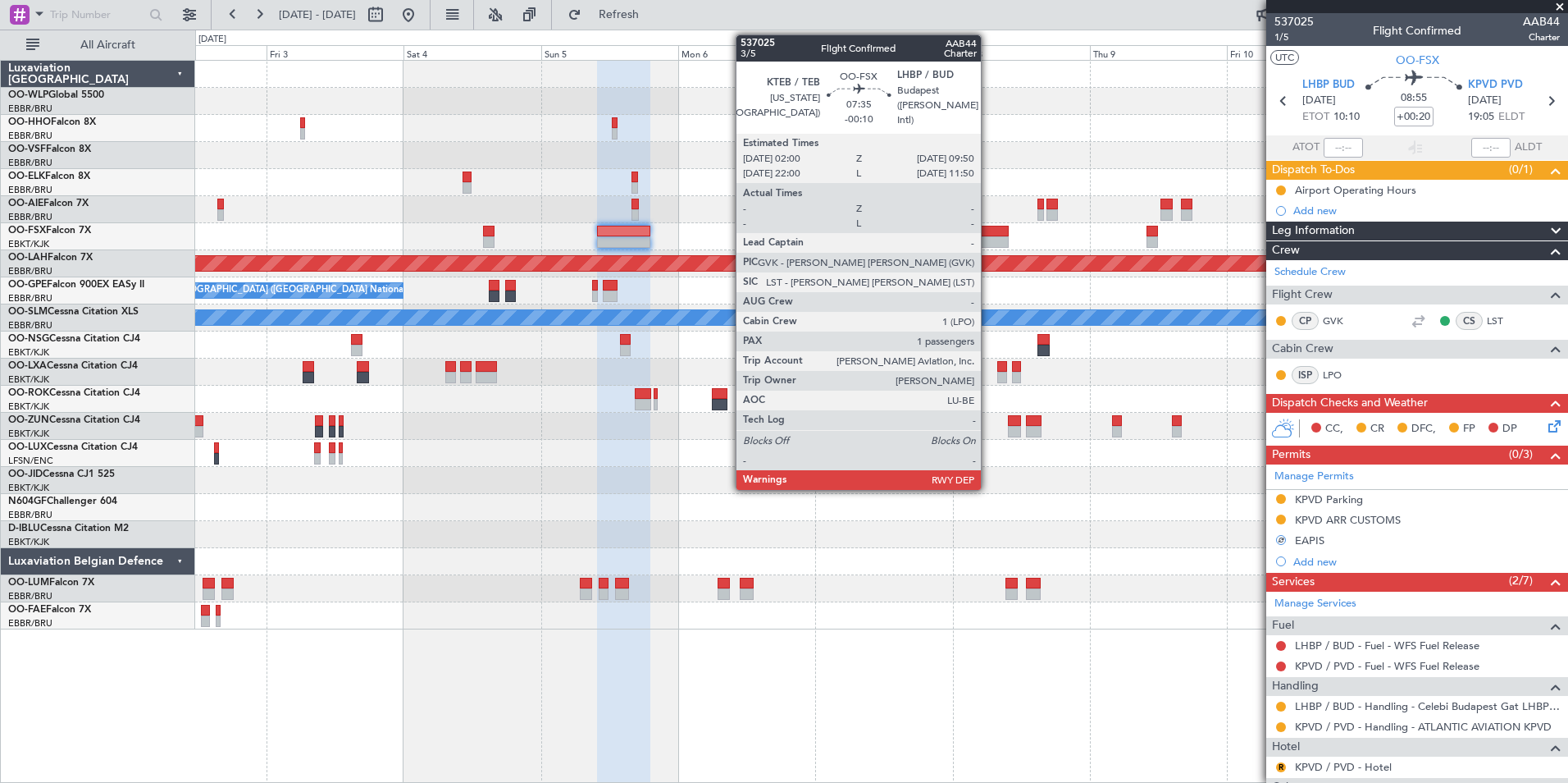
click at [989, 243] on div at bounding box center [986, 242] width 45 height 11
click at [986, 231] on div at bounding box center [986, 231] width 45 height 11
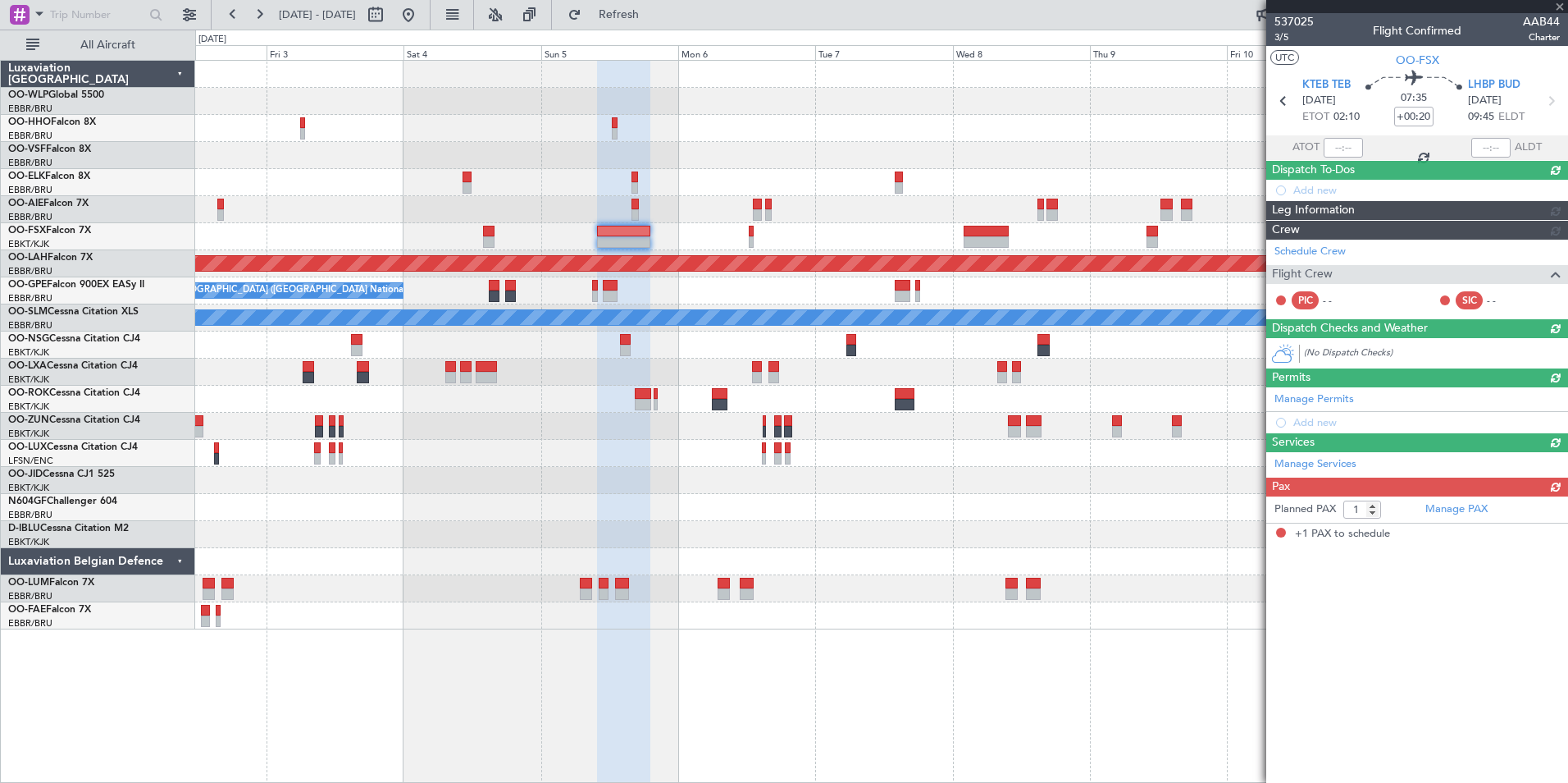
type input "-00:10"
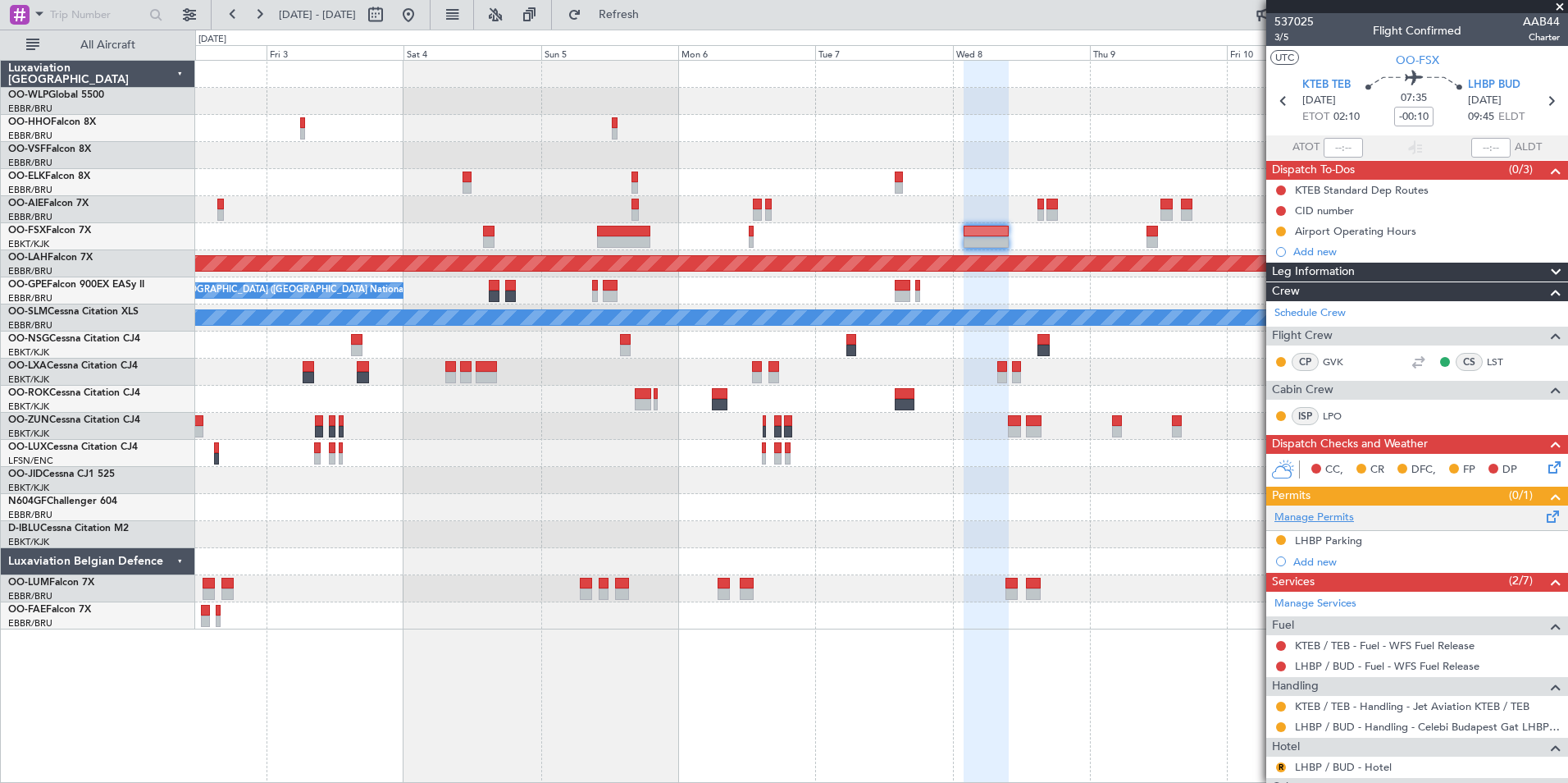
click at [1322, 514] on link "Manage Permits" at bounding box center [1315, 518] width 79 height 17
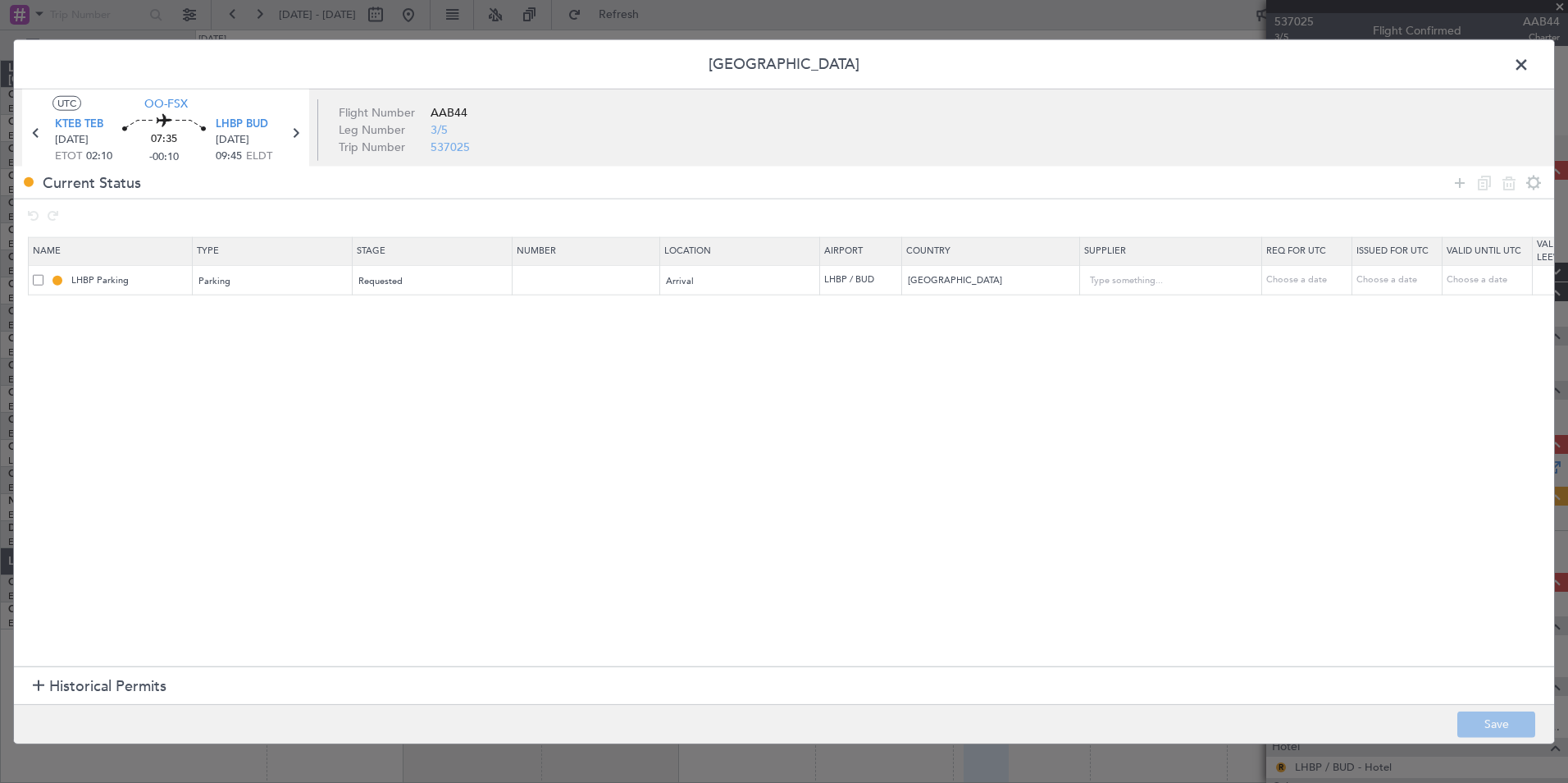
click at [64, 692] on span "Historical Permits" at bounding box center [107, 686] width 117 height 22
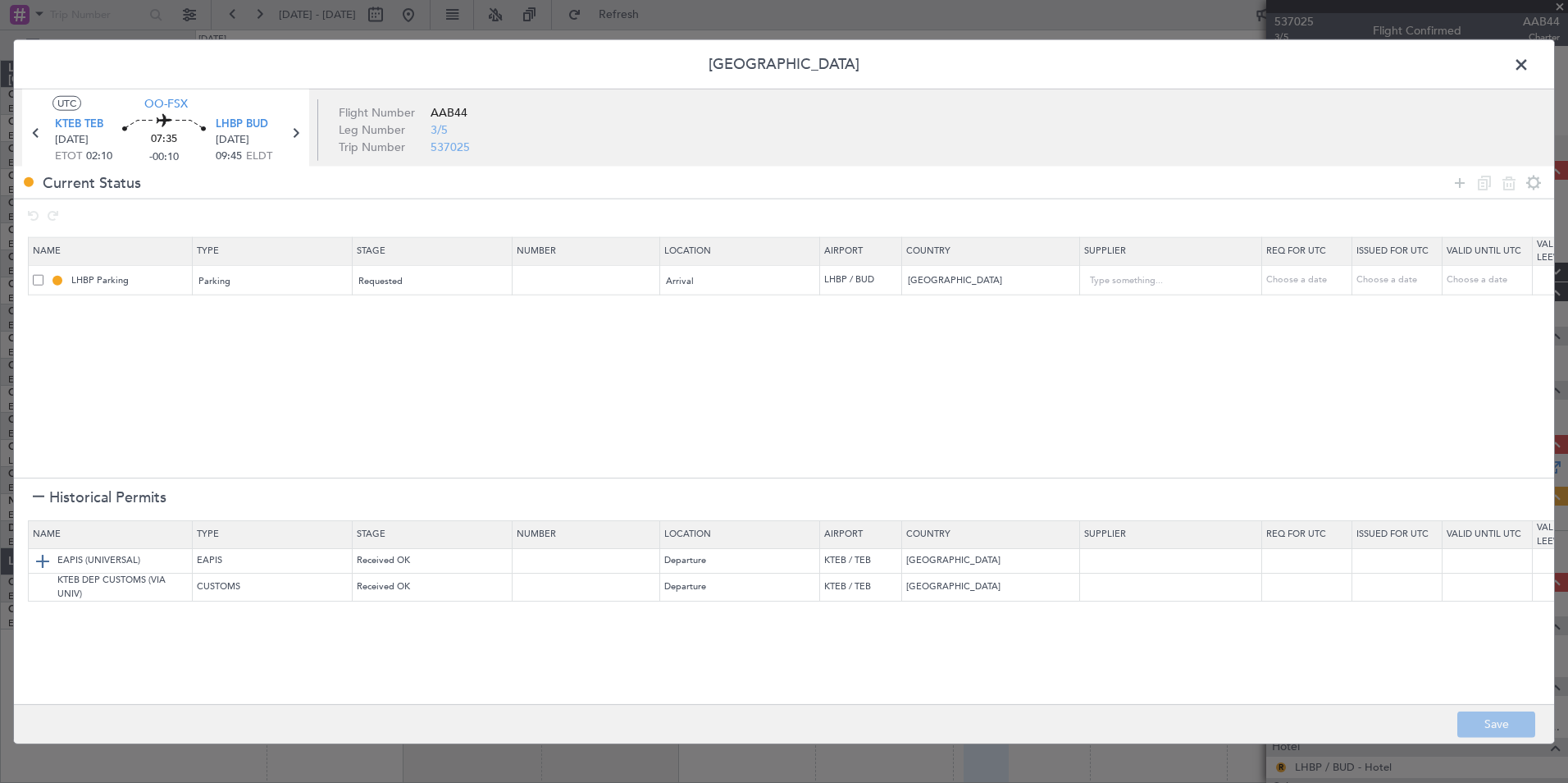
click at [48, 564] on img at bounding box center [42, 560] width 19 height 19
click at [44, 587] on img at bounding box center [42, 587] width 19 height 19
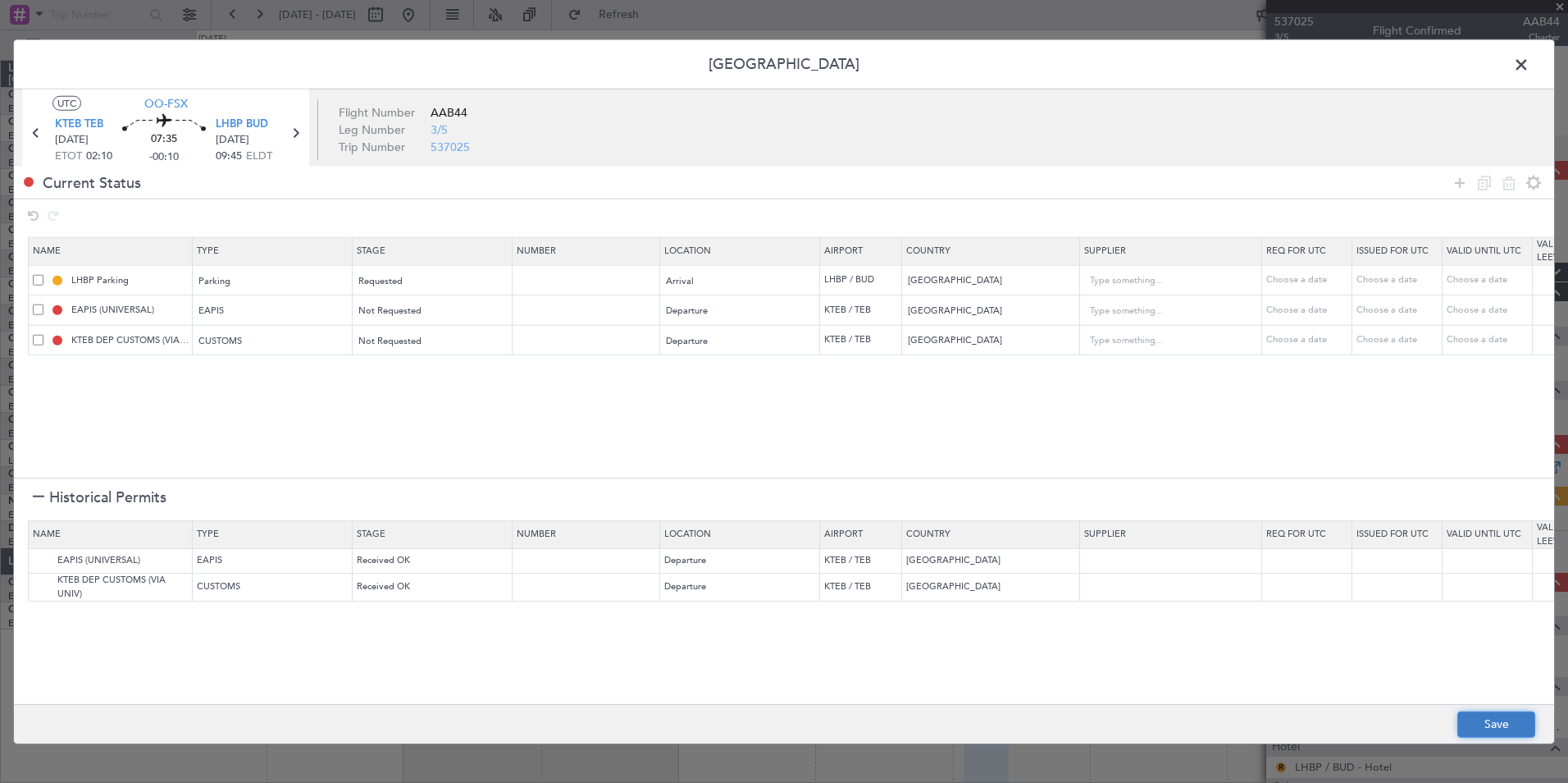
click at [1501, 730] on button "Save" at bounding box center [1496, 724] width 78 height 26
type input "EAPIS"
type input "NNN"
type input "5"
type input "KTEB DEP CUSTOMS"
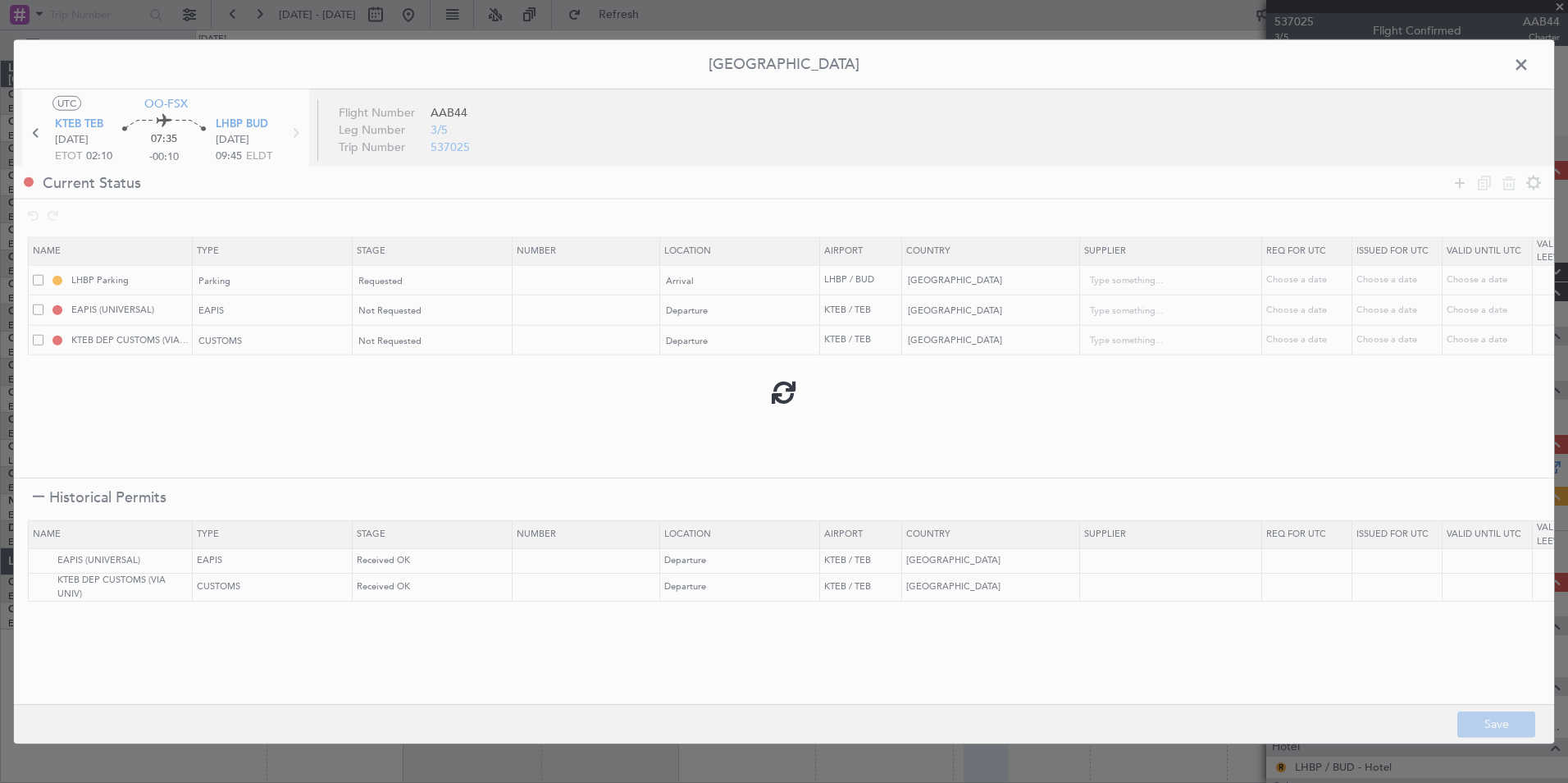
type input "NNN"
type input "5"
click at [1530, 63] on span at bounding box center [1530, 69] width 0 height 33
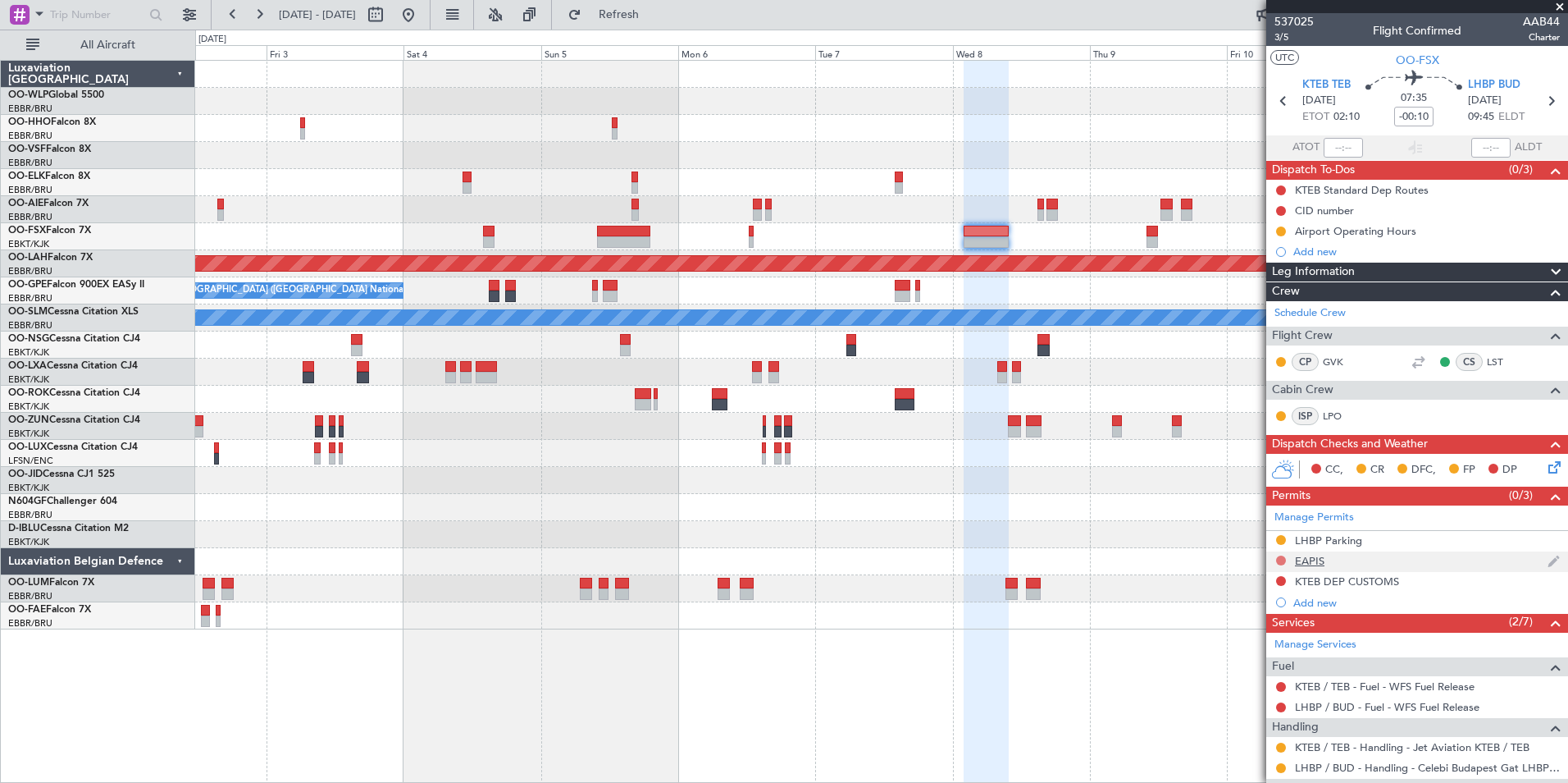
click at [1278, 555] on button at bounding box center [1281, 560] width 10 height 10
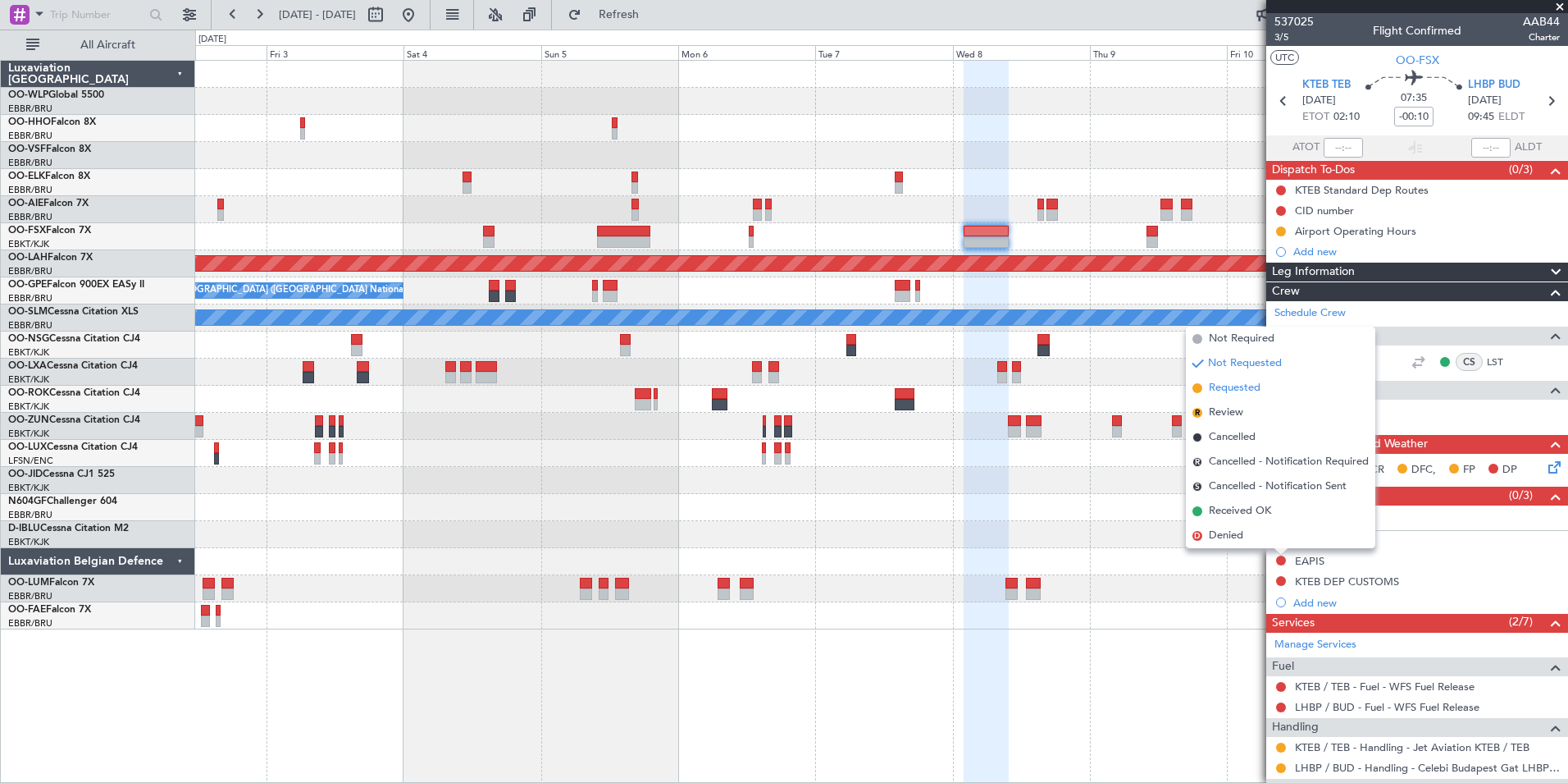
click at [1240, 386] on span "Requested" at bounding box center [1235, 388] width 52 height 17
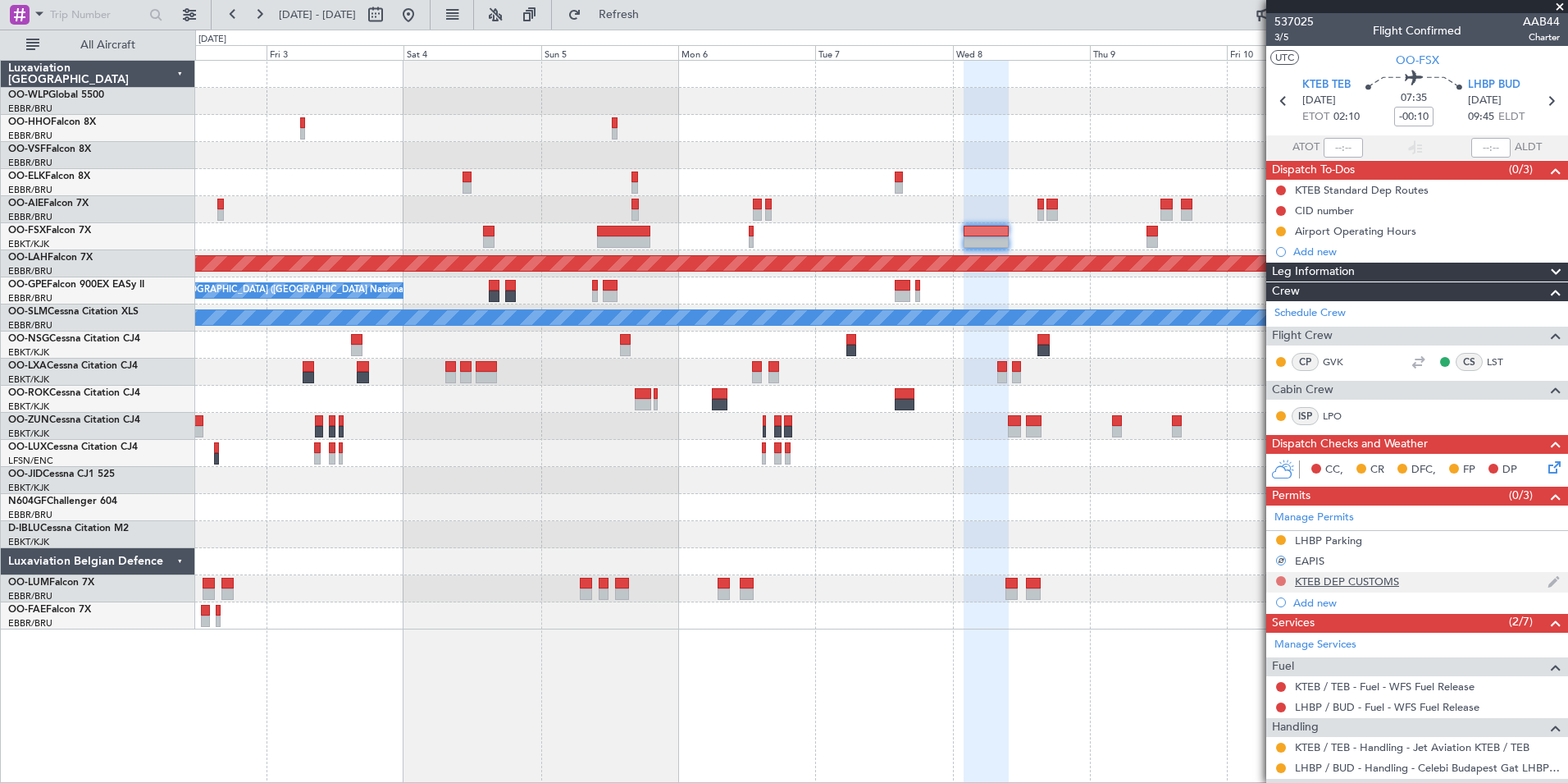
click at [1279, 580] on button at bounding box center [1281, 581] width 10 height 10
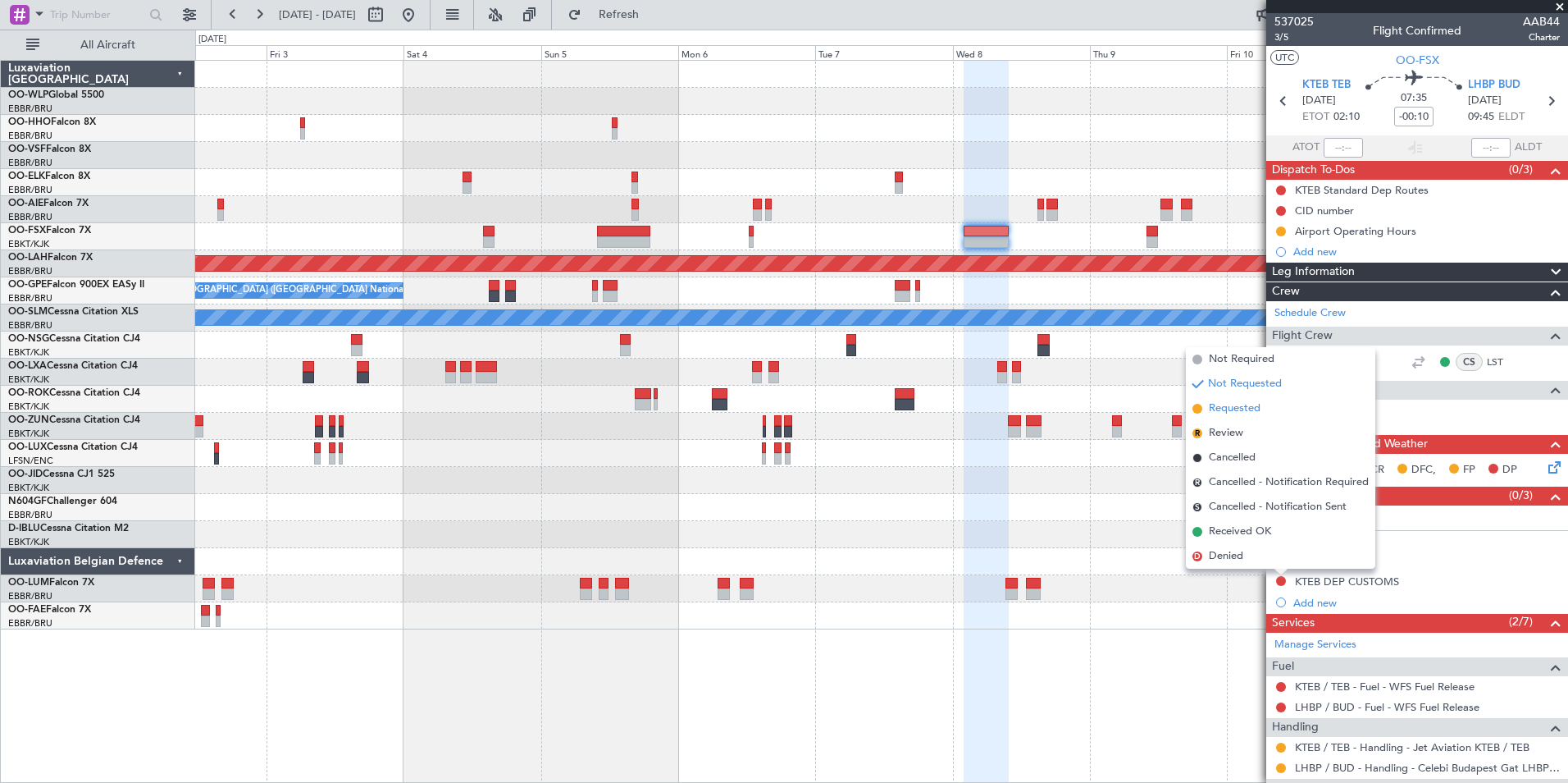
click at [1232, 407] on span "Requested" at bounding box center [1235, 409] width 52 height 17
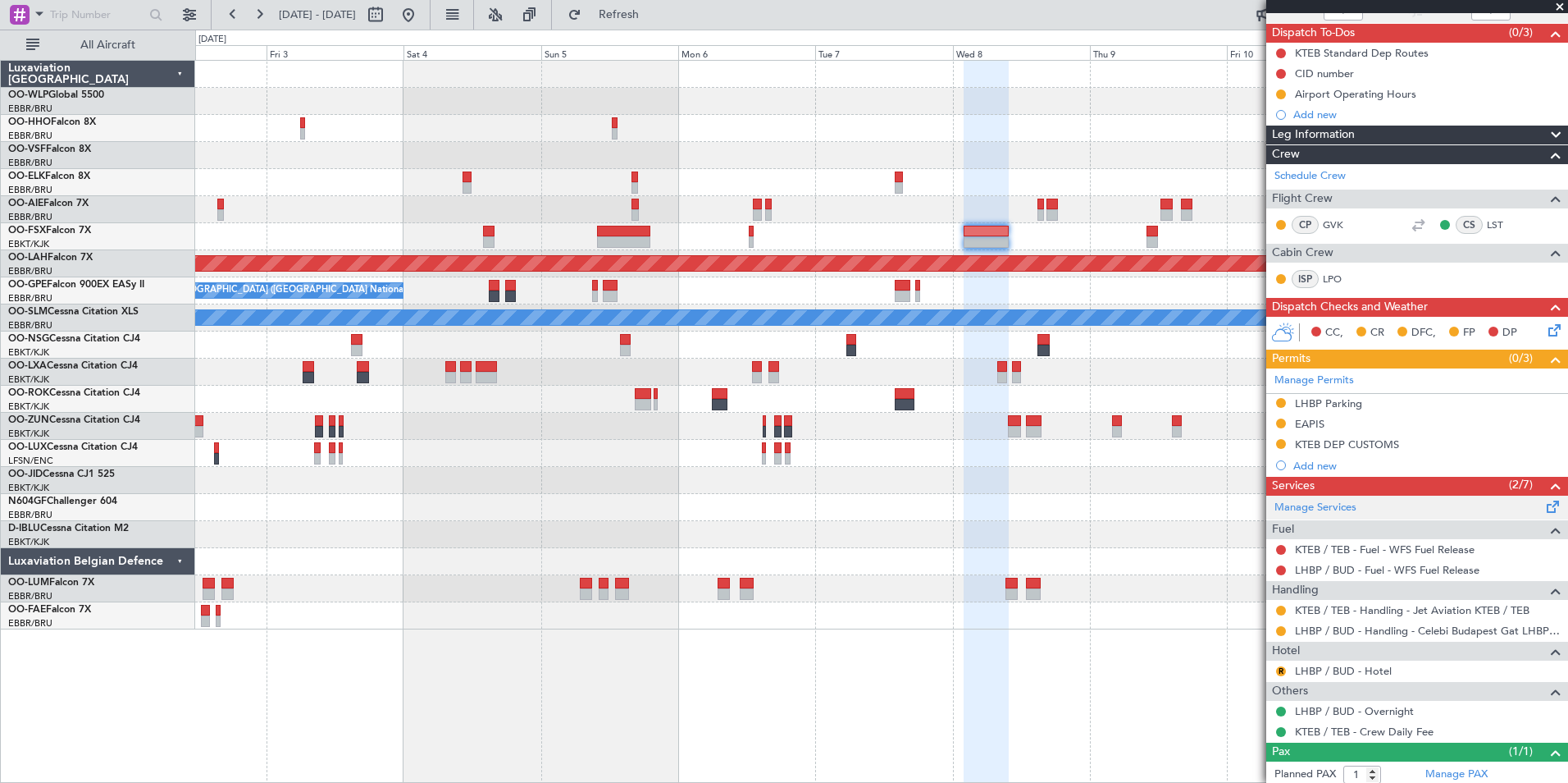
scroll to position [179, 0]
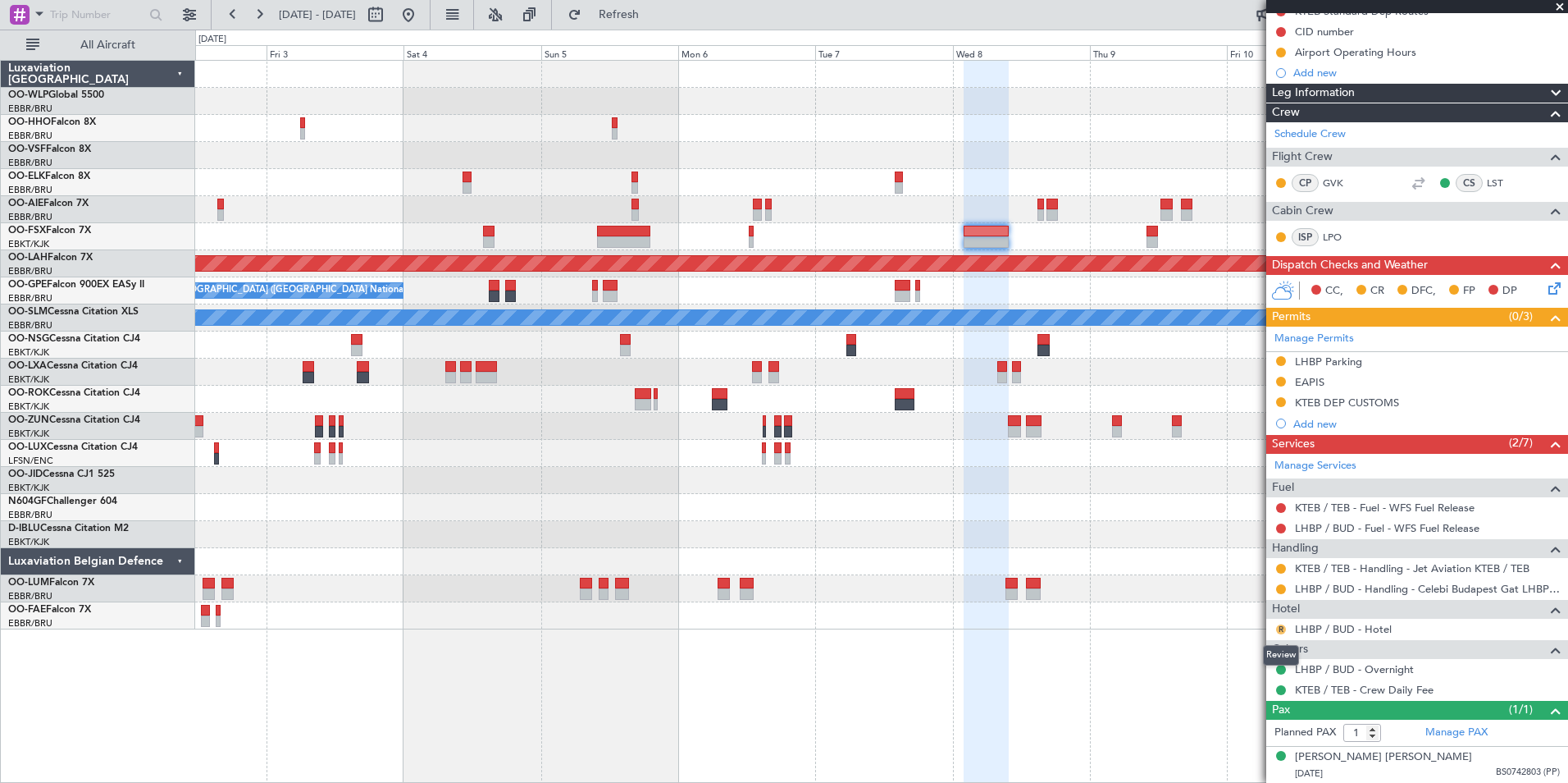
click at [1280, 630] on button "R" at bounding box center [1281, 629] width 10 height 10
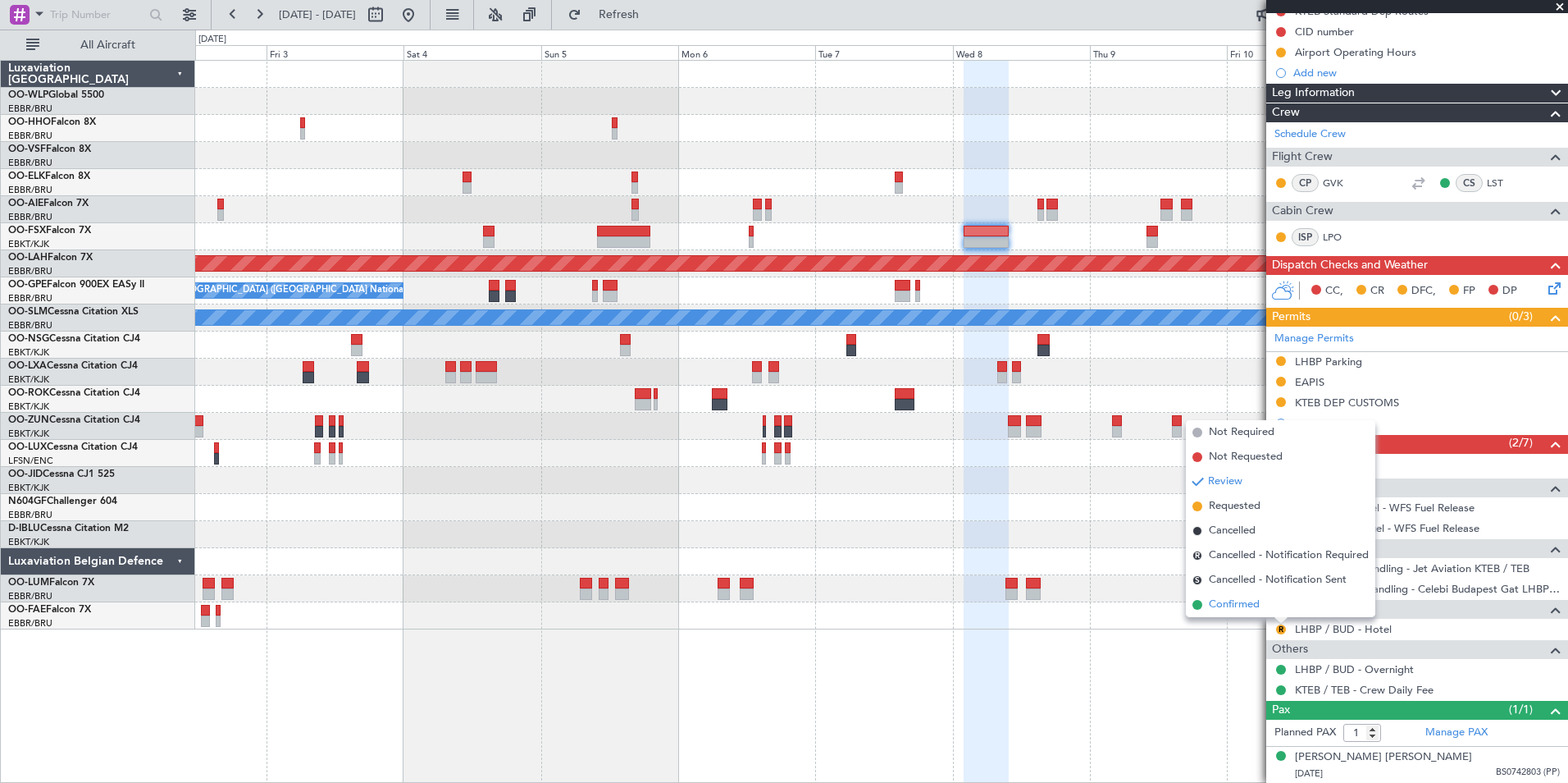
click at [1240, 610] on span "Confirmed" at bounding box center [1234, 605] width 51 height 17
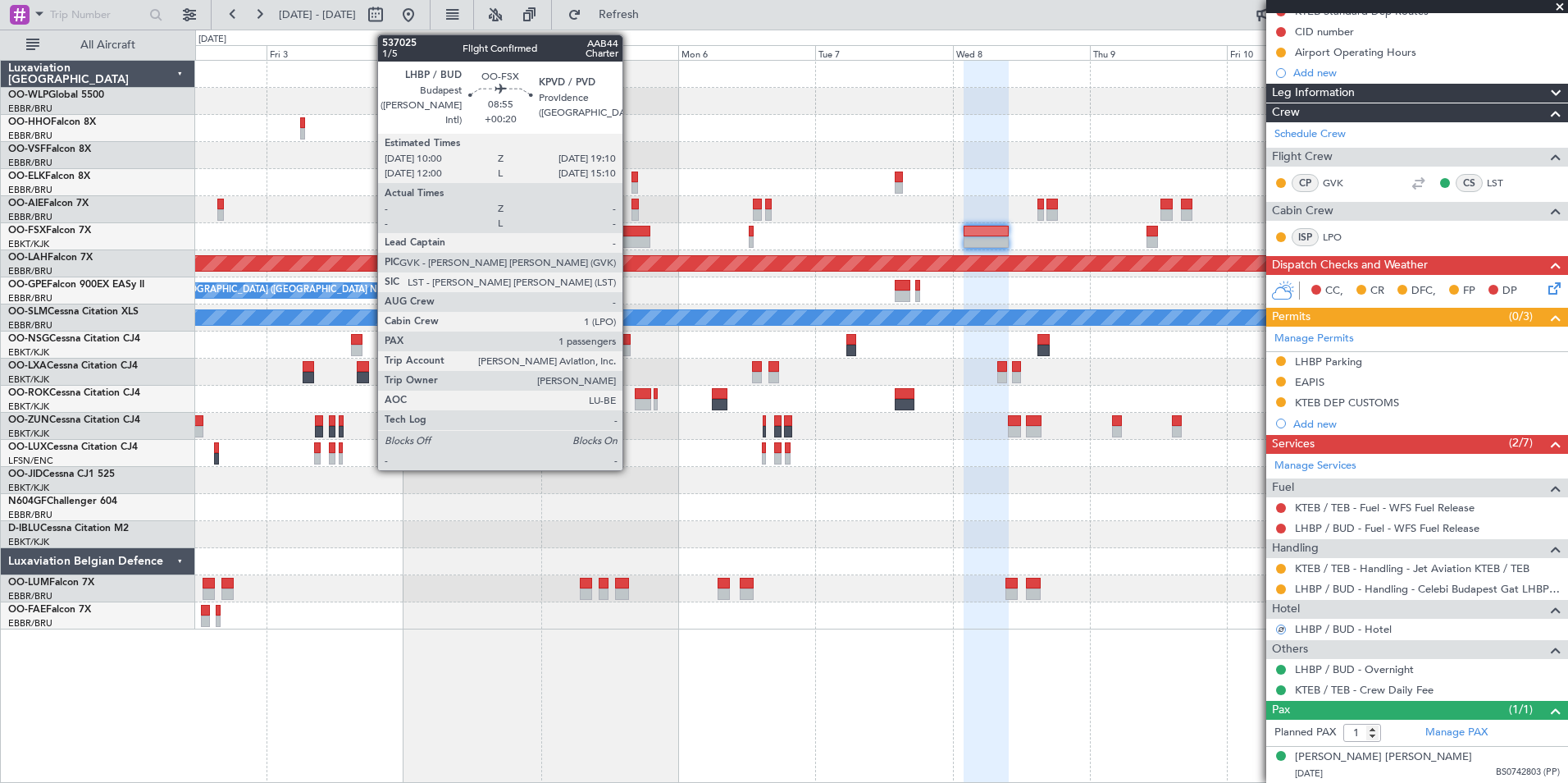
click at [630, 238] on div at bounding box center [623, 242] width 53 height 11
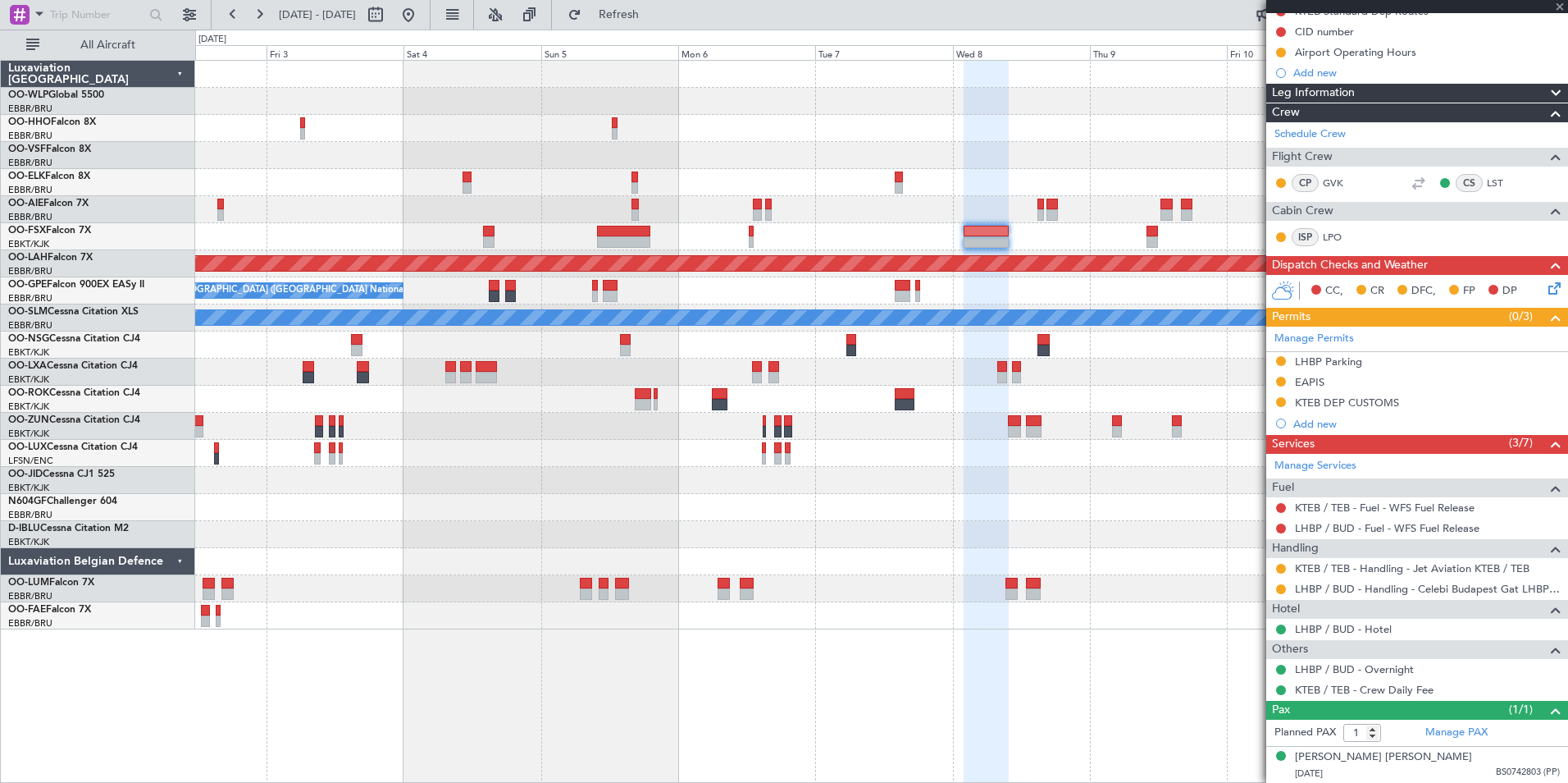
scroll to position [0, 0]
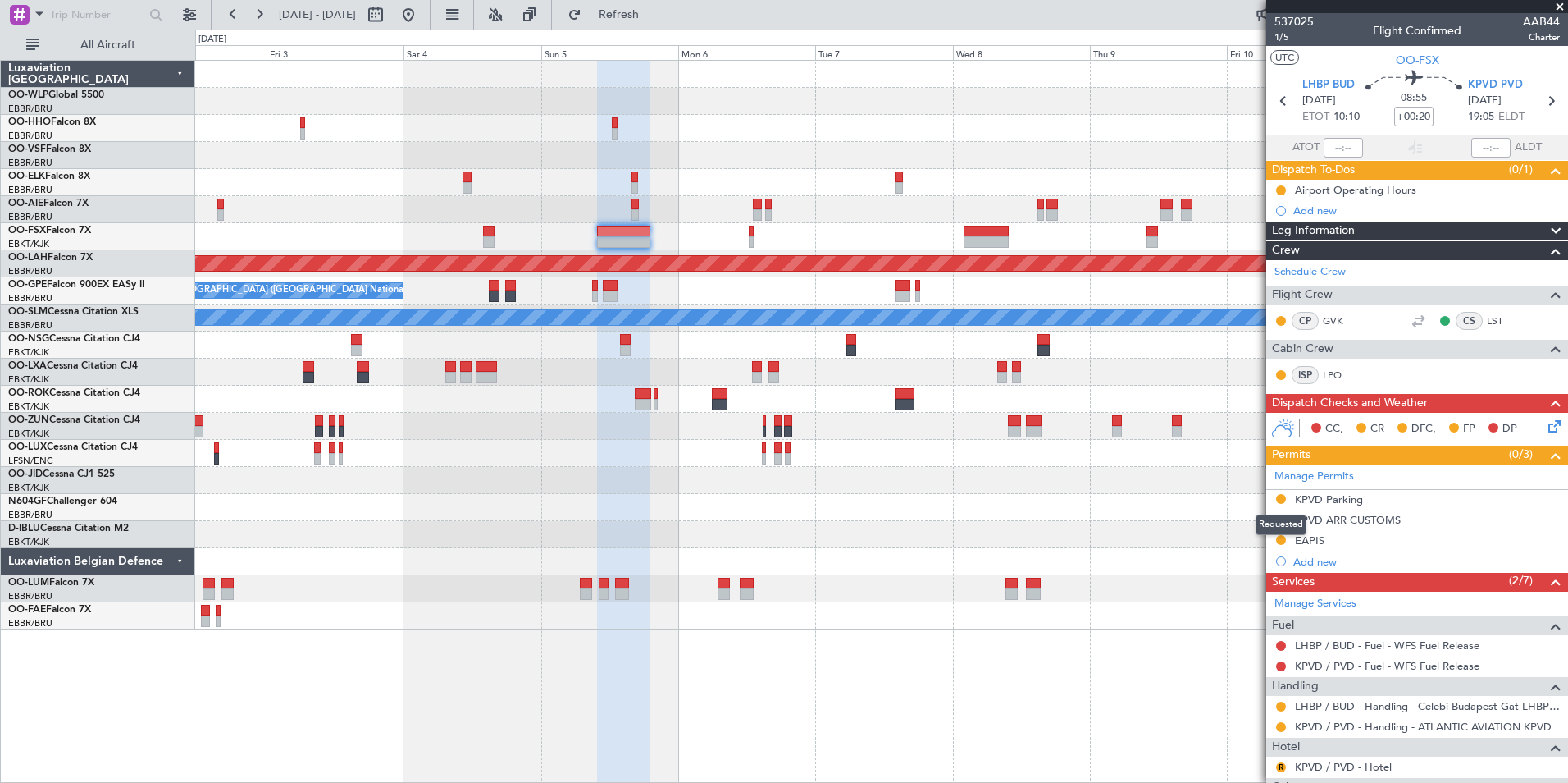
click at [1283, 498] on button at bounding box center [1281, 499] width 10 height 10
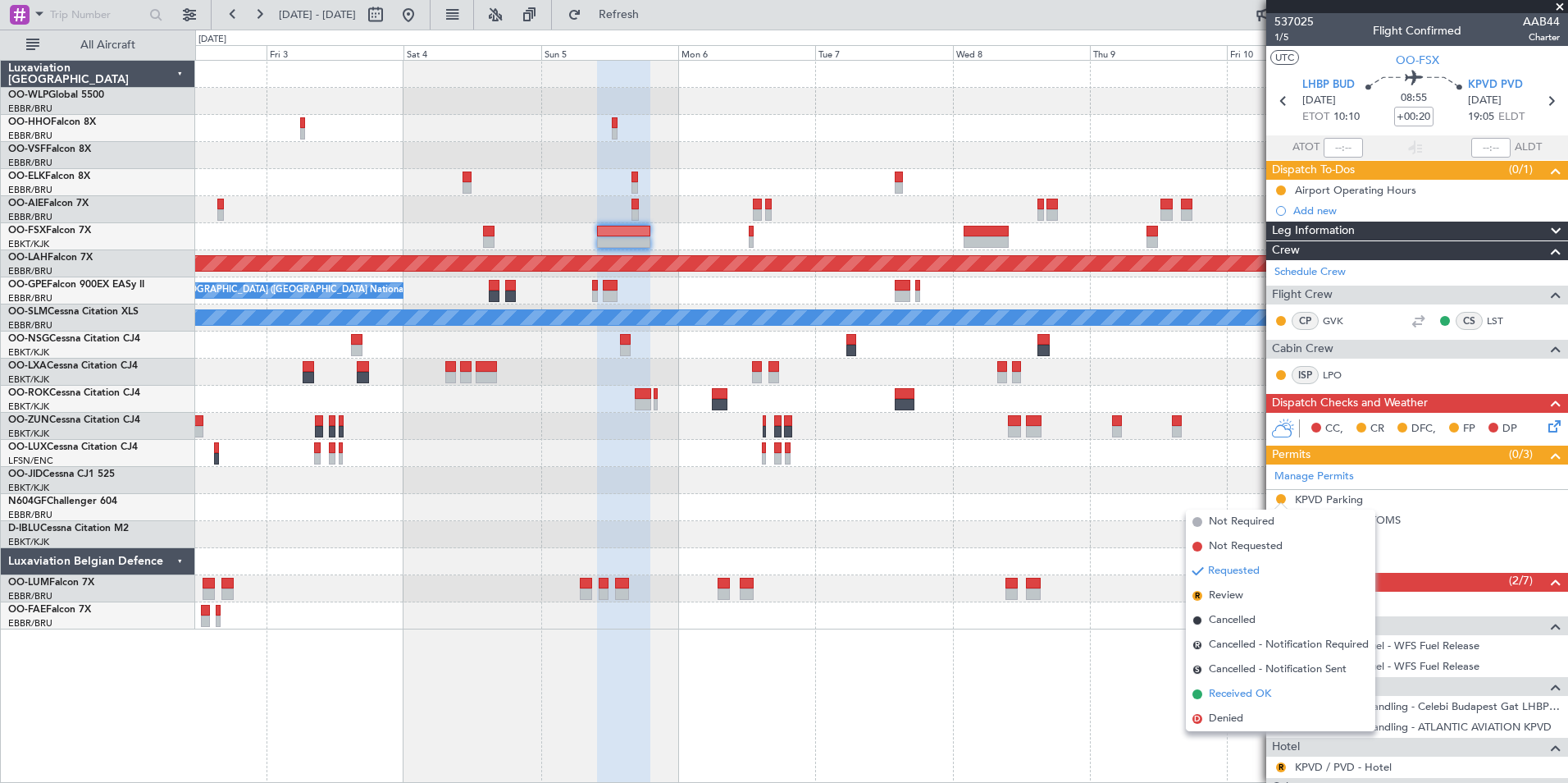
click at [1262, 687] on span "Received OK" at bounding box center [1241, 694] width 63 height 17
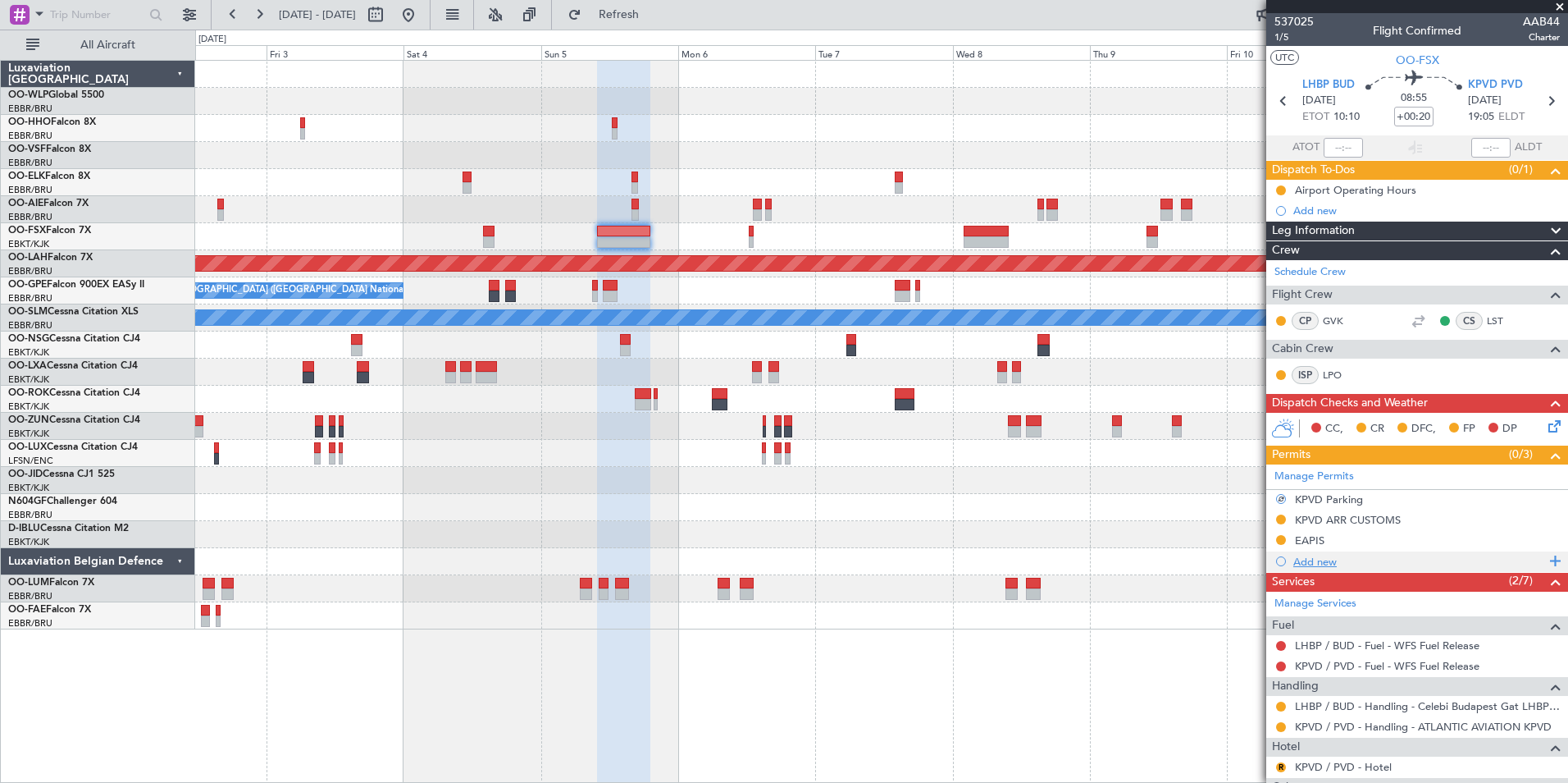
scroll to position [137, 0]
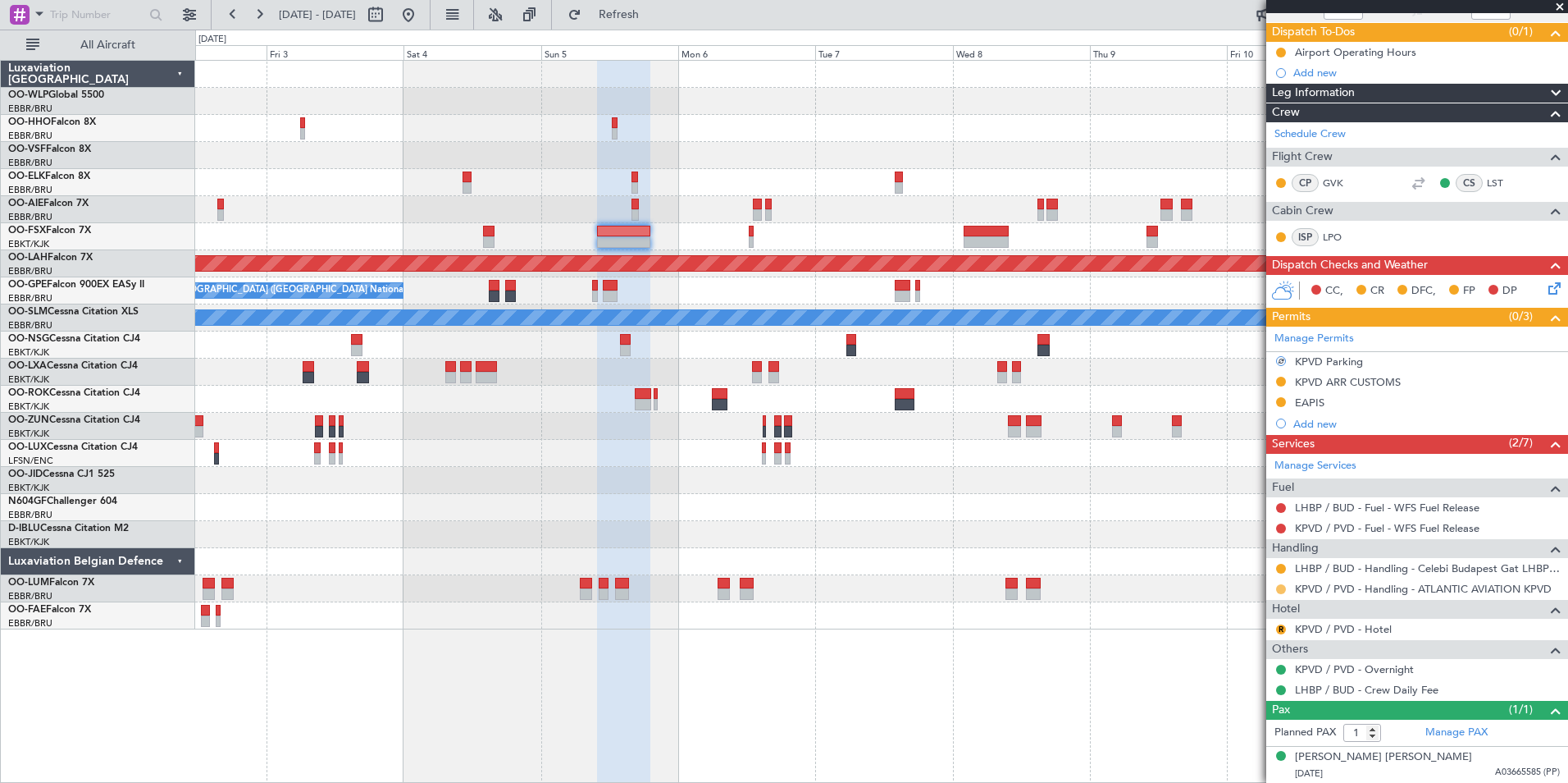
click at [1279, 590] on button at bounding box center [1281, 589] width 10 height 10
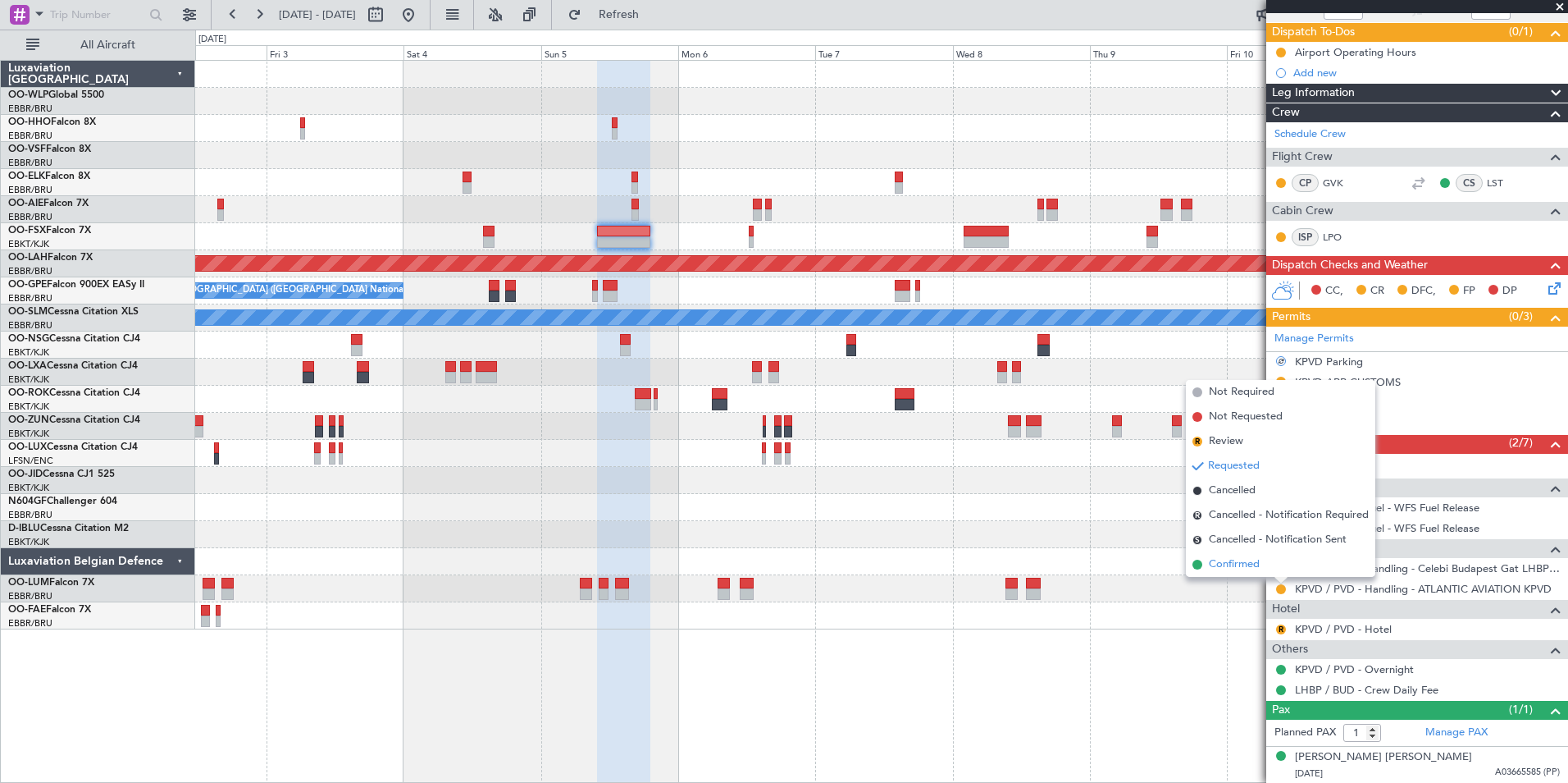
click at [1253, 570] on span "Confirmed" at bounding box center [1234, 564] width 51 height 17
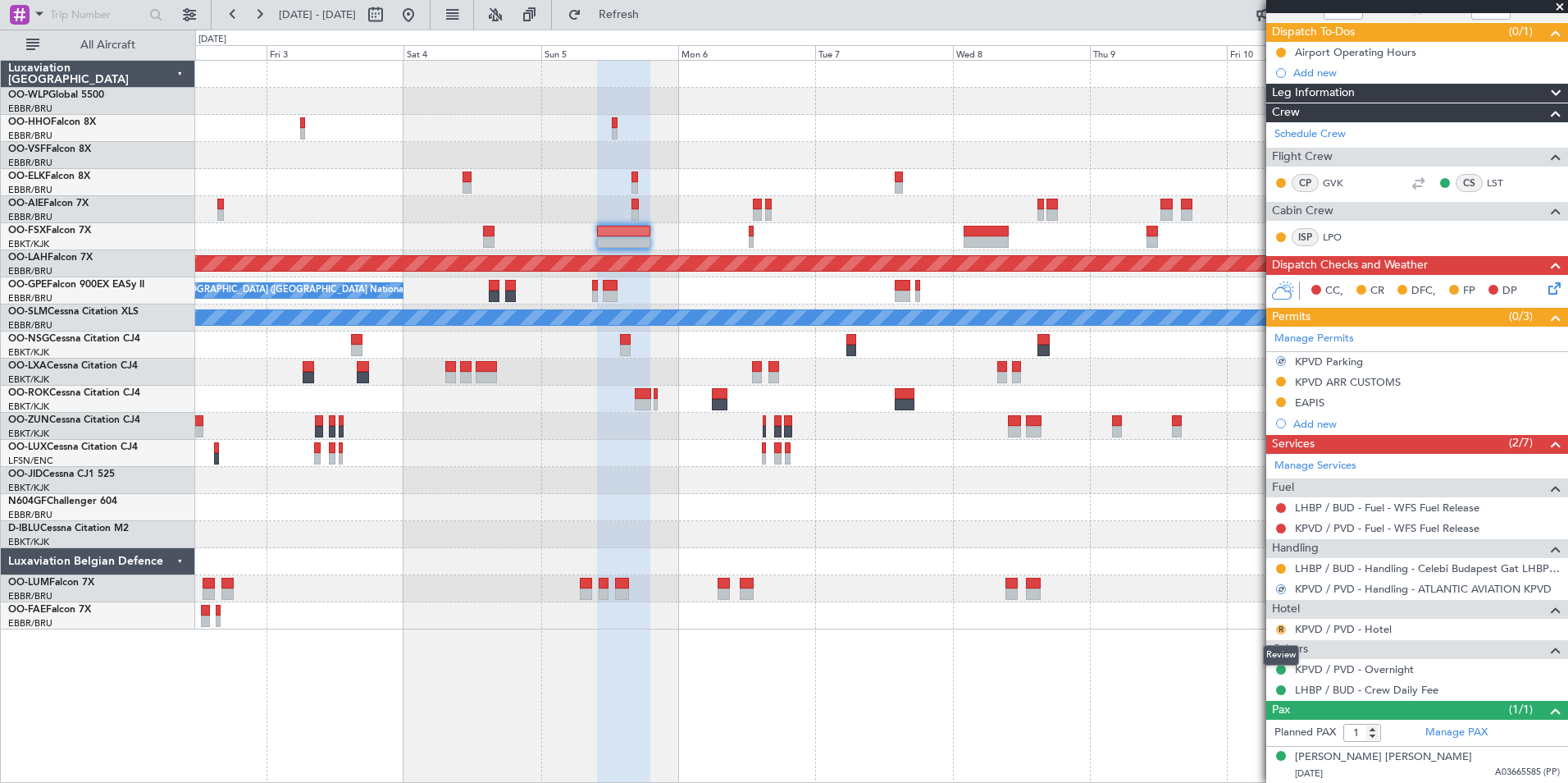
click at [1281, 627] on button "R" at bounding box center [1281, 629] width 10 height 10
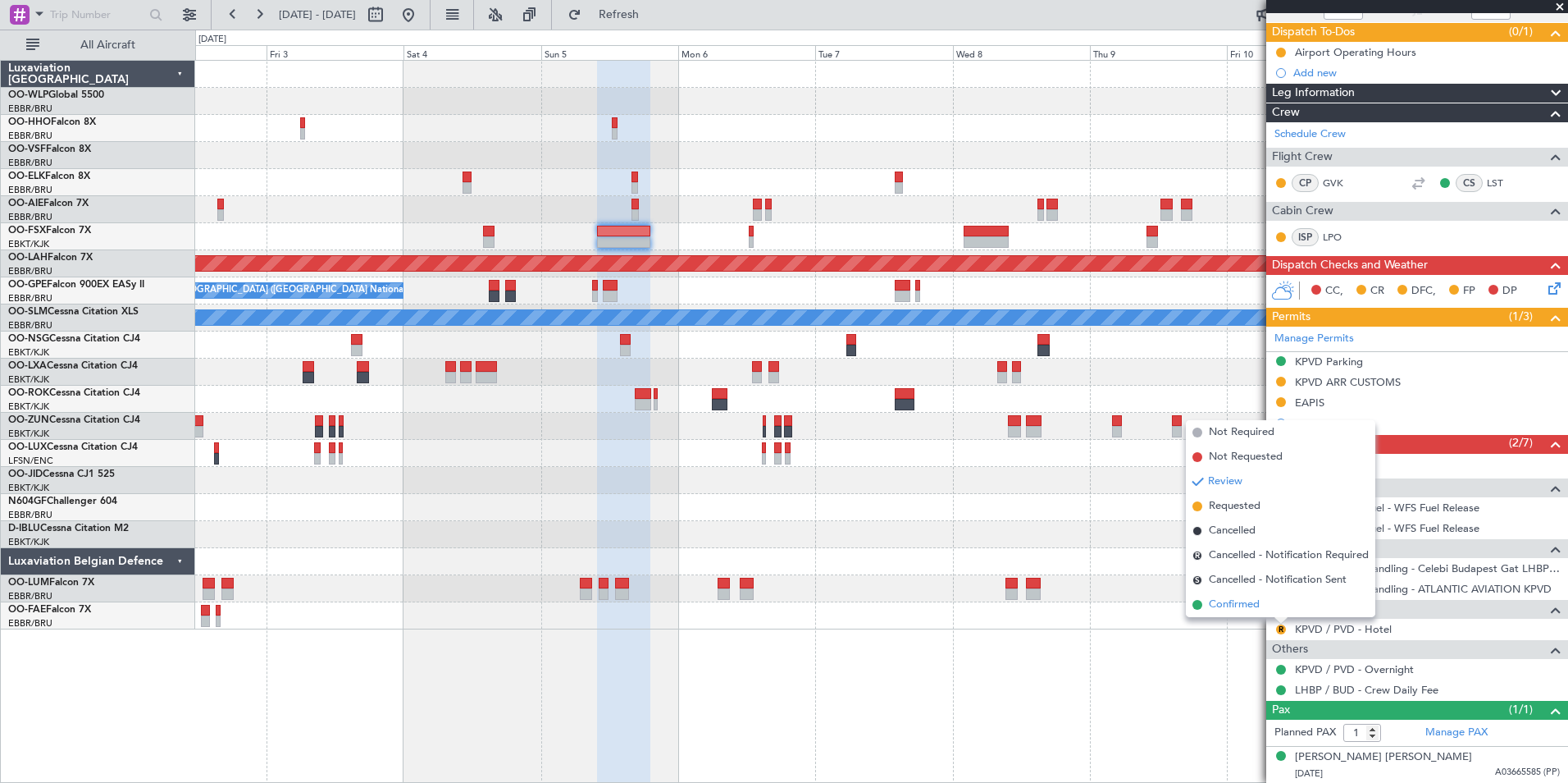
click at [1243, 607] on span "Confirmed" at bounding box center [1234, 605] width 51 height 17
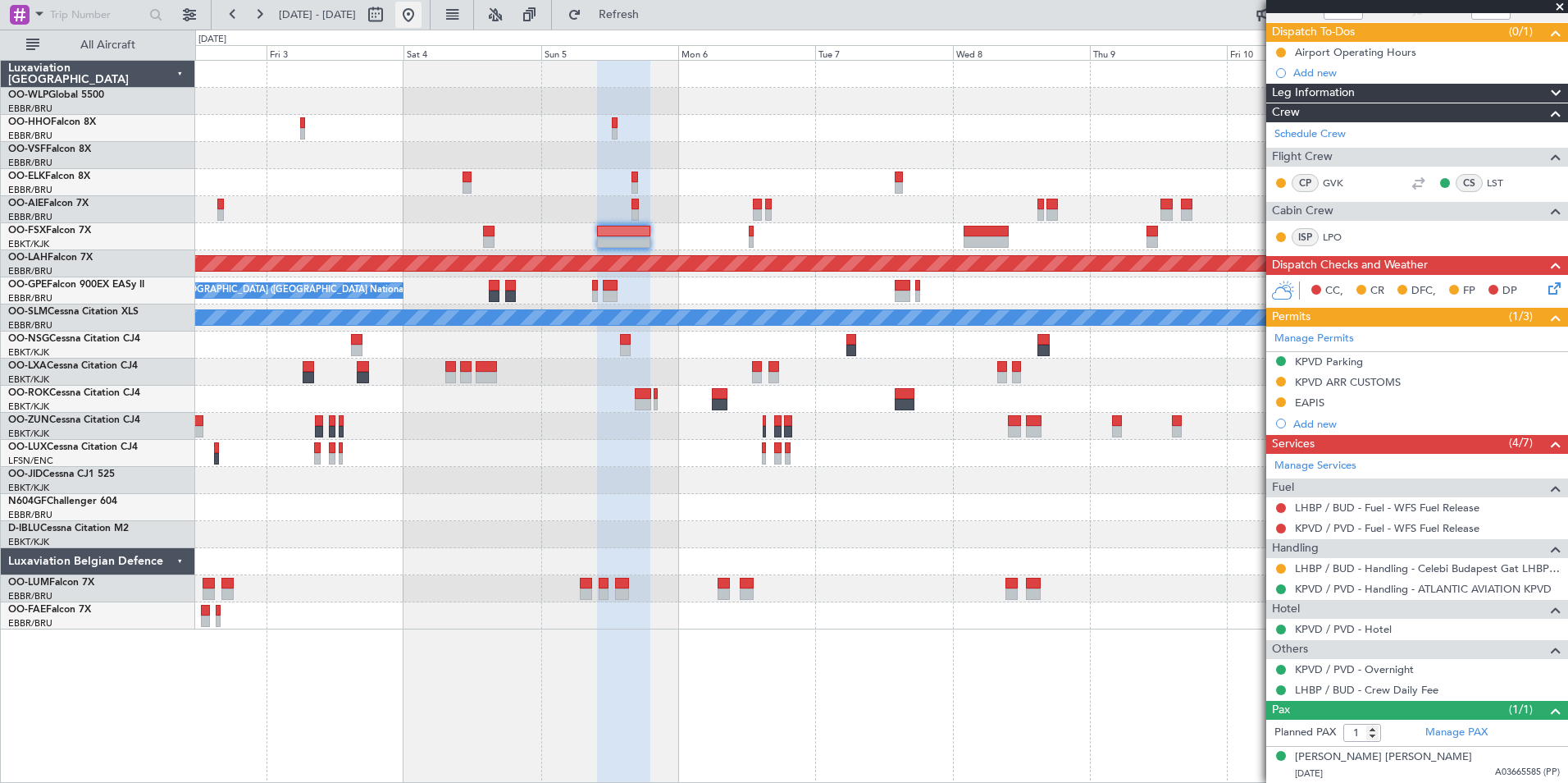
click at [421, 9] on button at bounding box center [408, 15] width 26 height 26
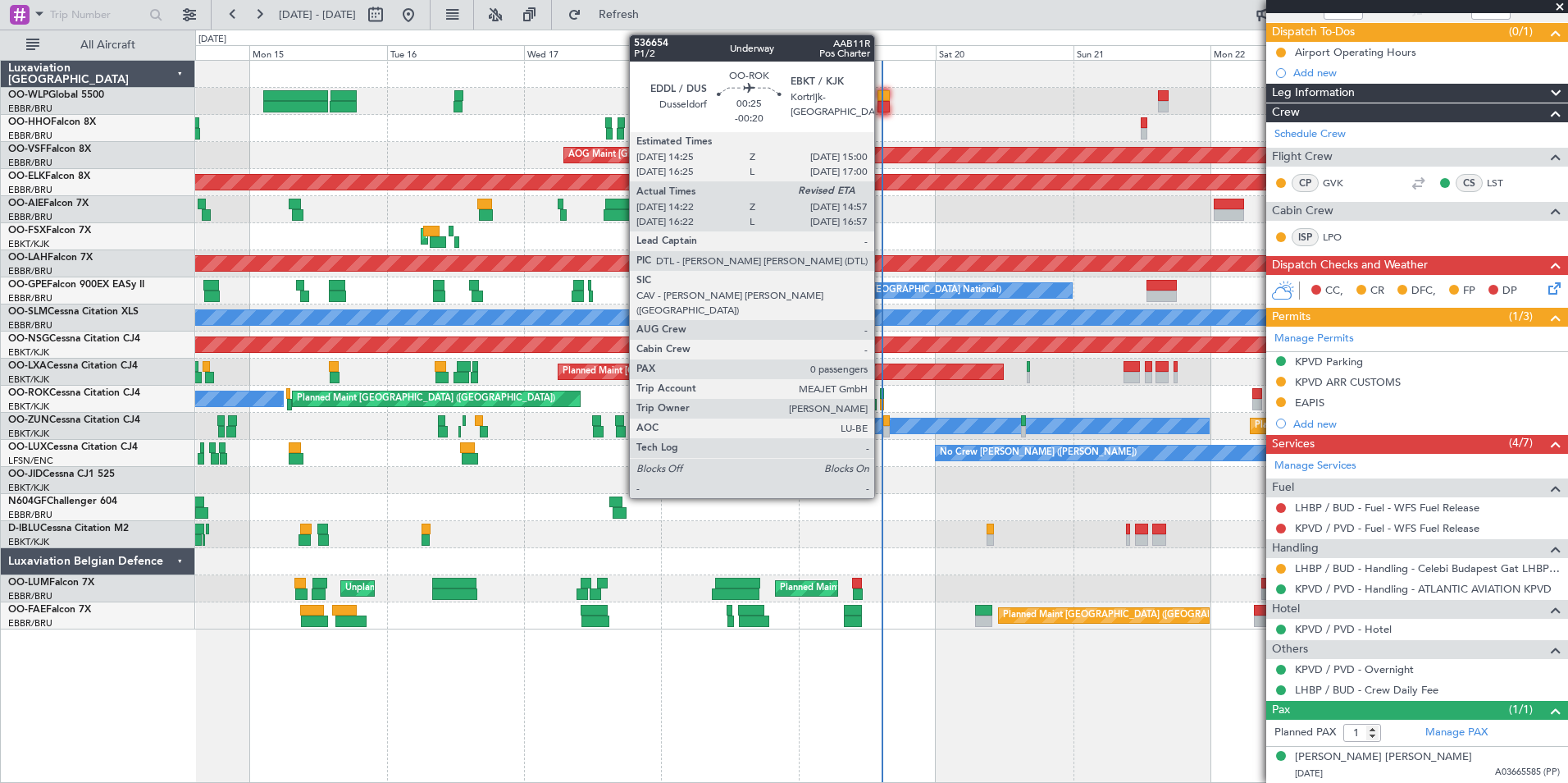
click at [882, 402] on div at bounding box center [882, 404] width 4 height 11
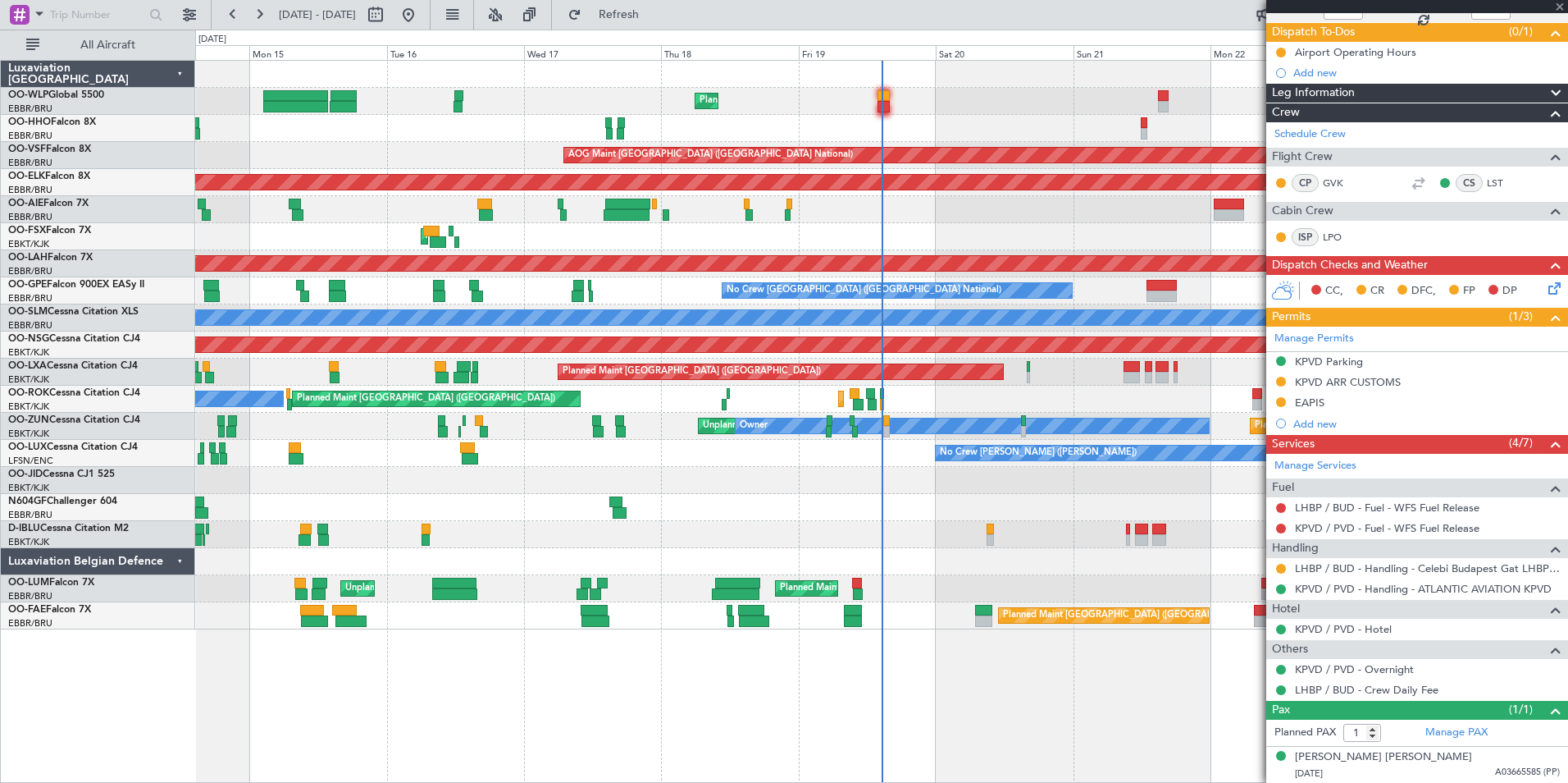
type input "-00:20"
type input "14:27"
type input "0"
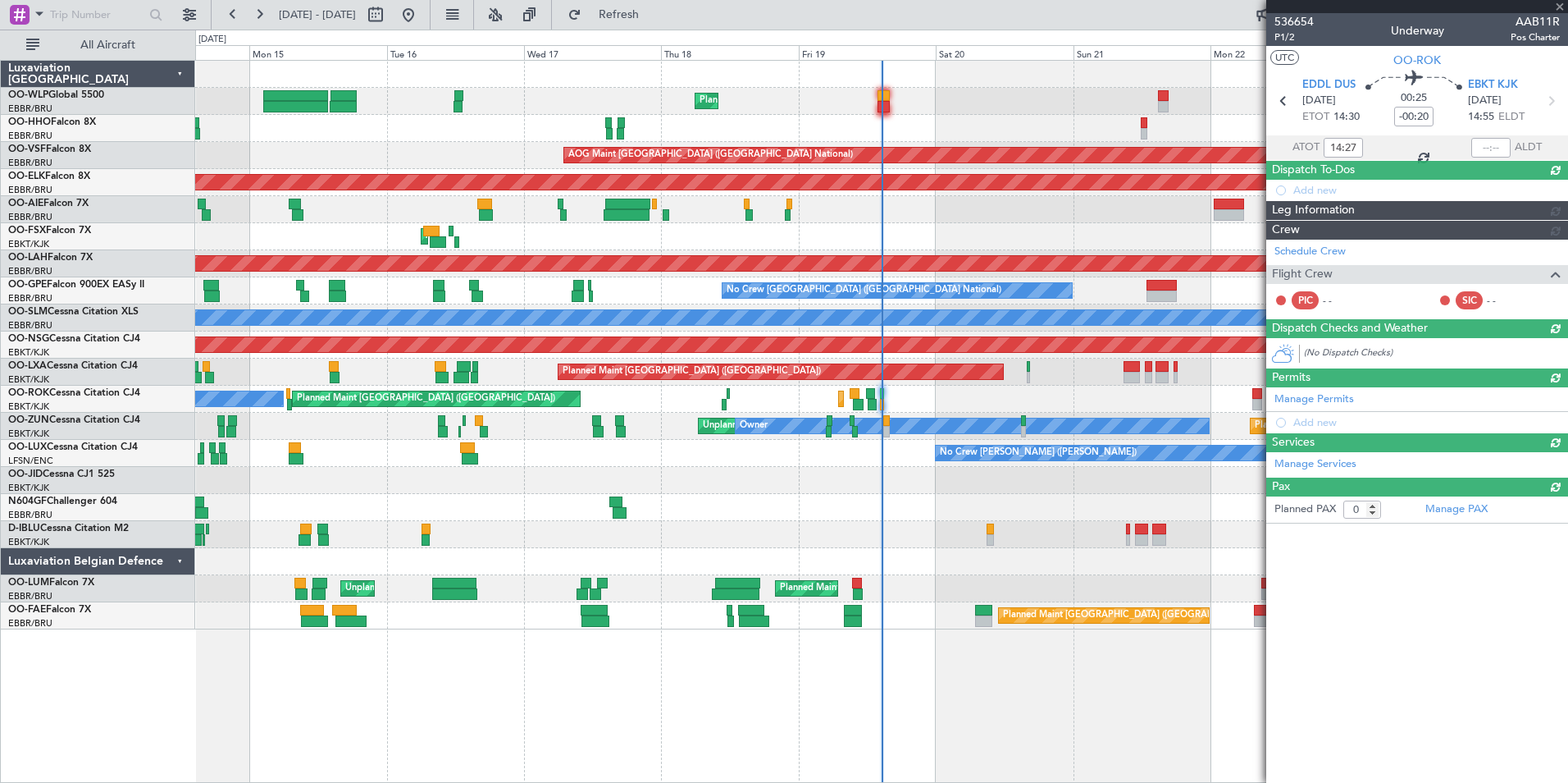
scroll to position [0, 0]
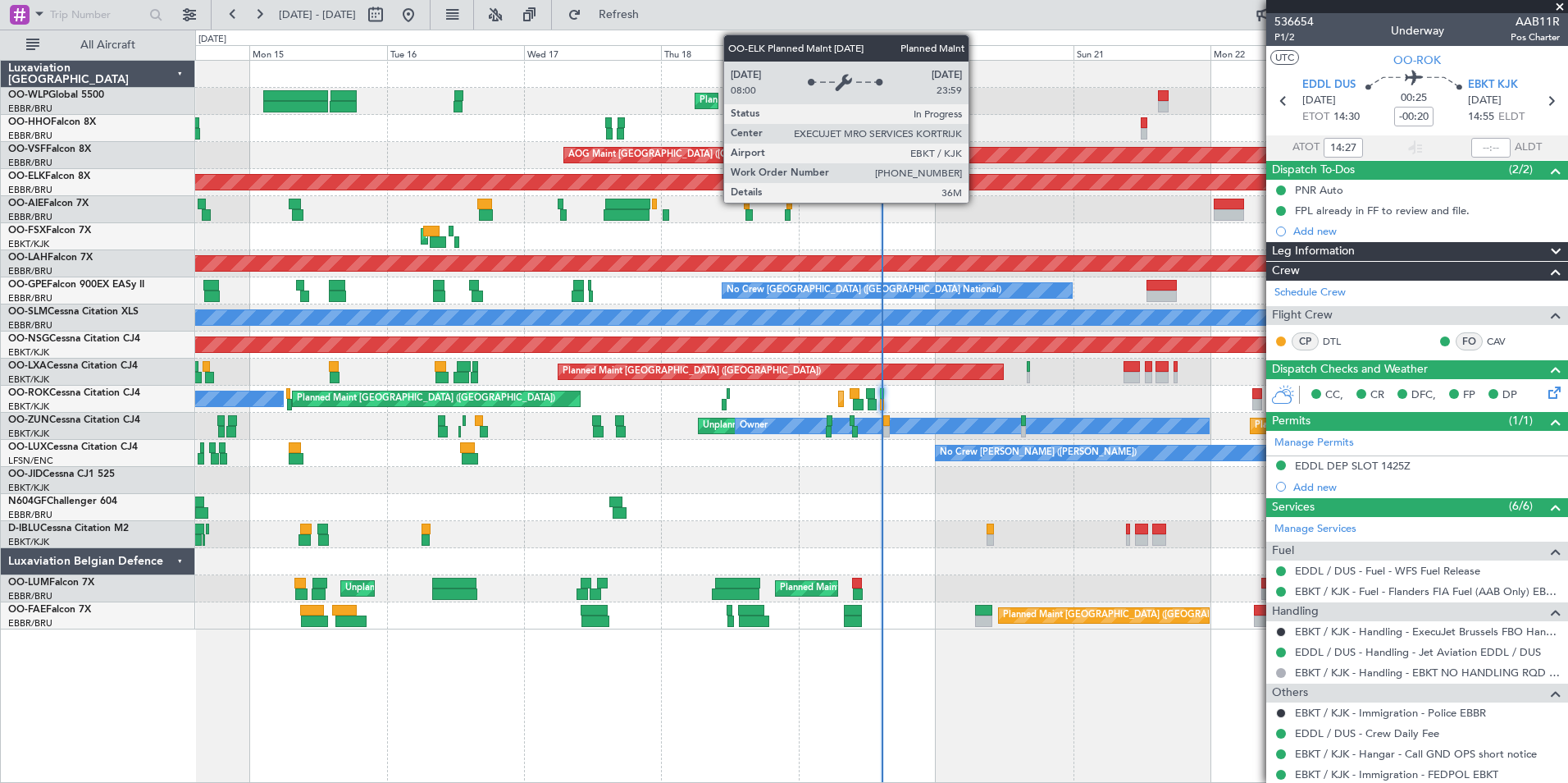
click at [713, 183] on div "Planned Maint Kortrijk-Wevelgem" at bounding box center [615, 183] width 2561 height 15
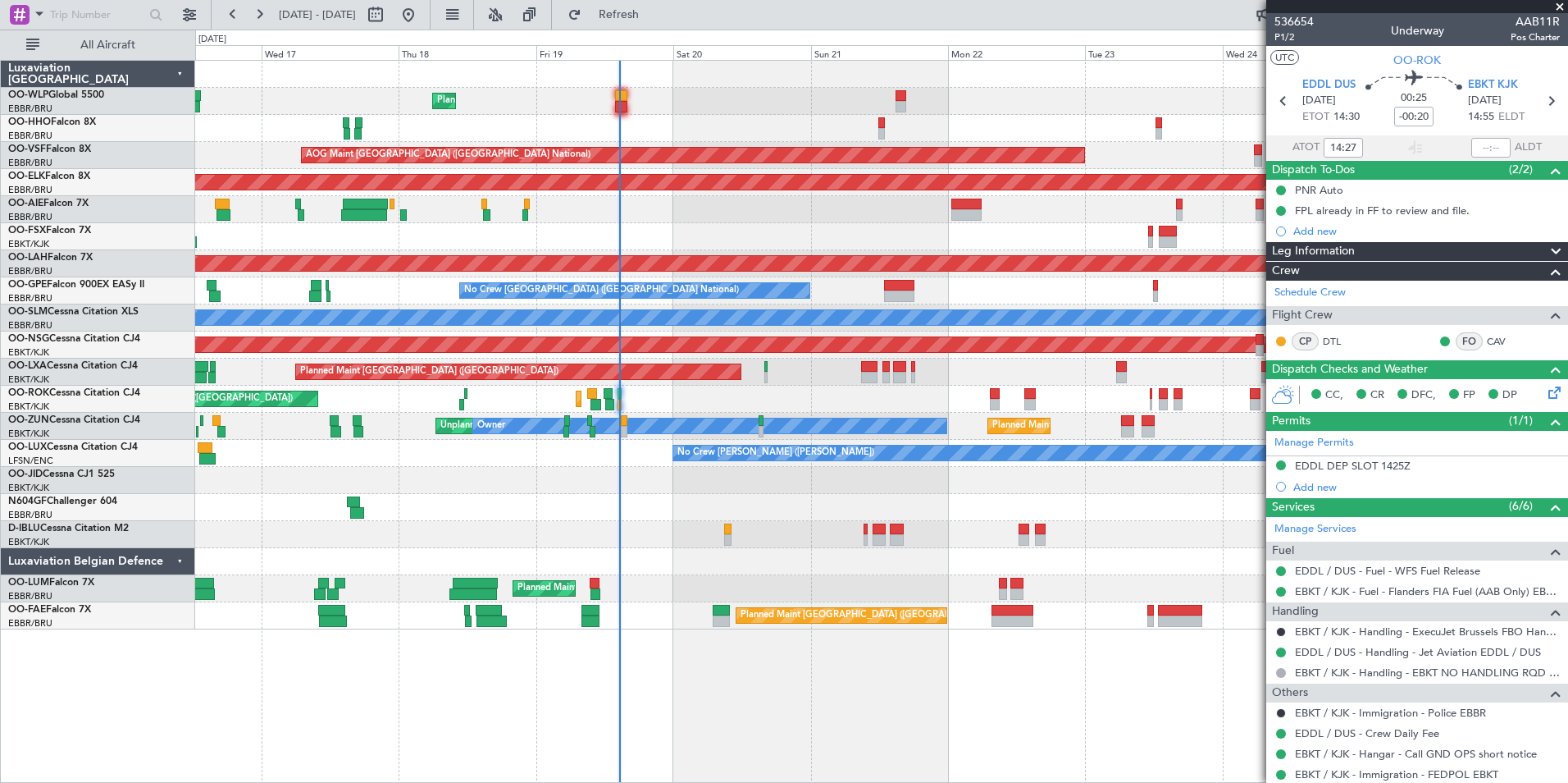
click at [540, 209] on div "Planned Maint Liege AOG Maint Brussels (Brussels National) Planned Maint Kortri…" at bounding box center [881, 345] width 1373 height 569
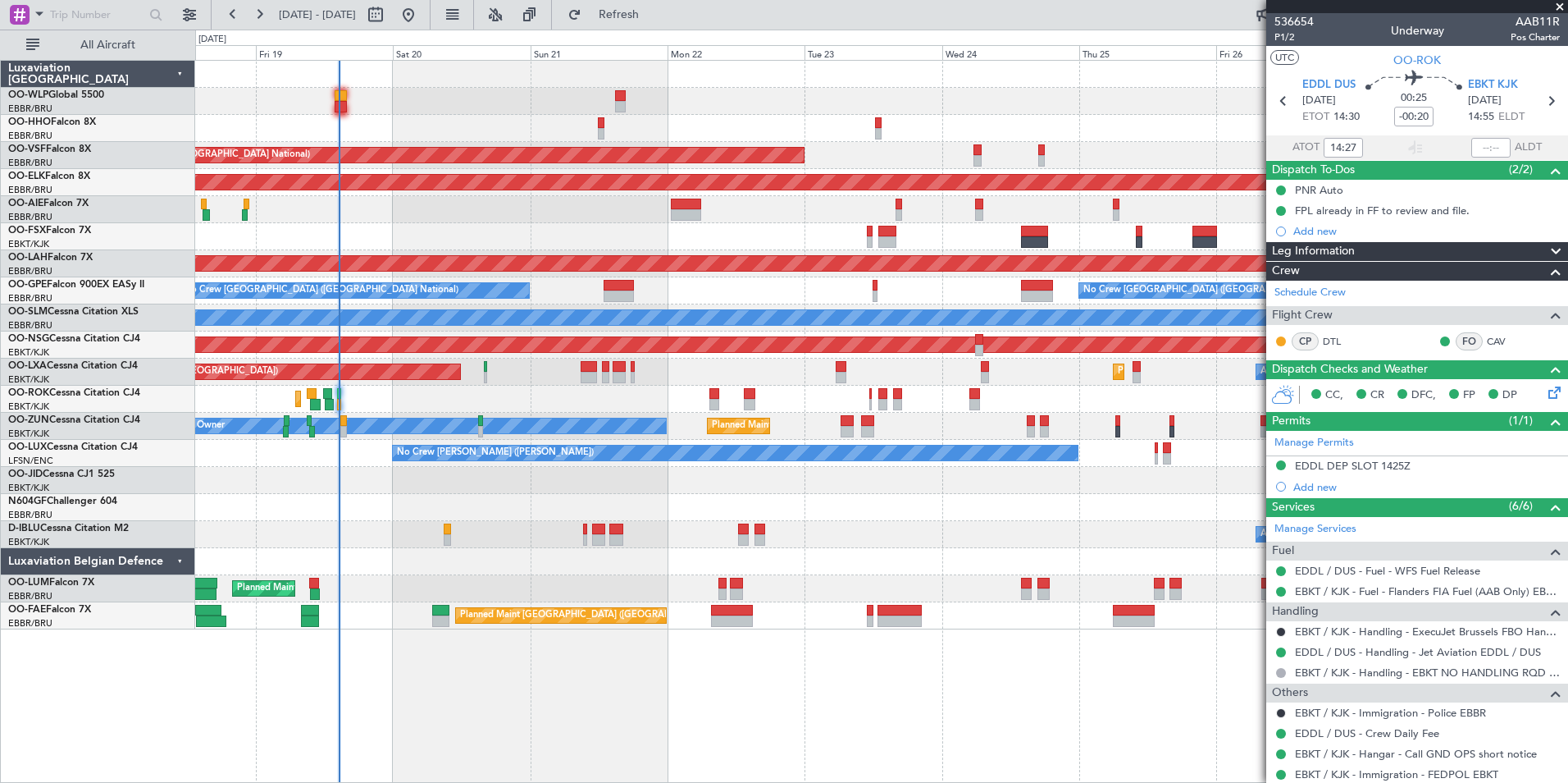
click at [739, 224] on div "Planned Maint Liege AOG Maint Brussels (Brussels National) Planned Maint Kortri…" at bounding box center [881, 345] width 1373 height 569
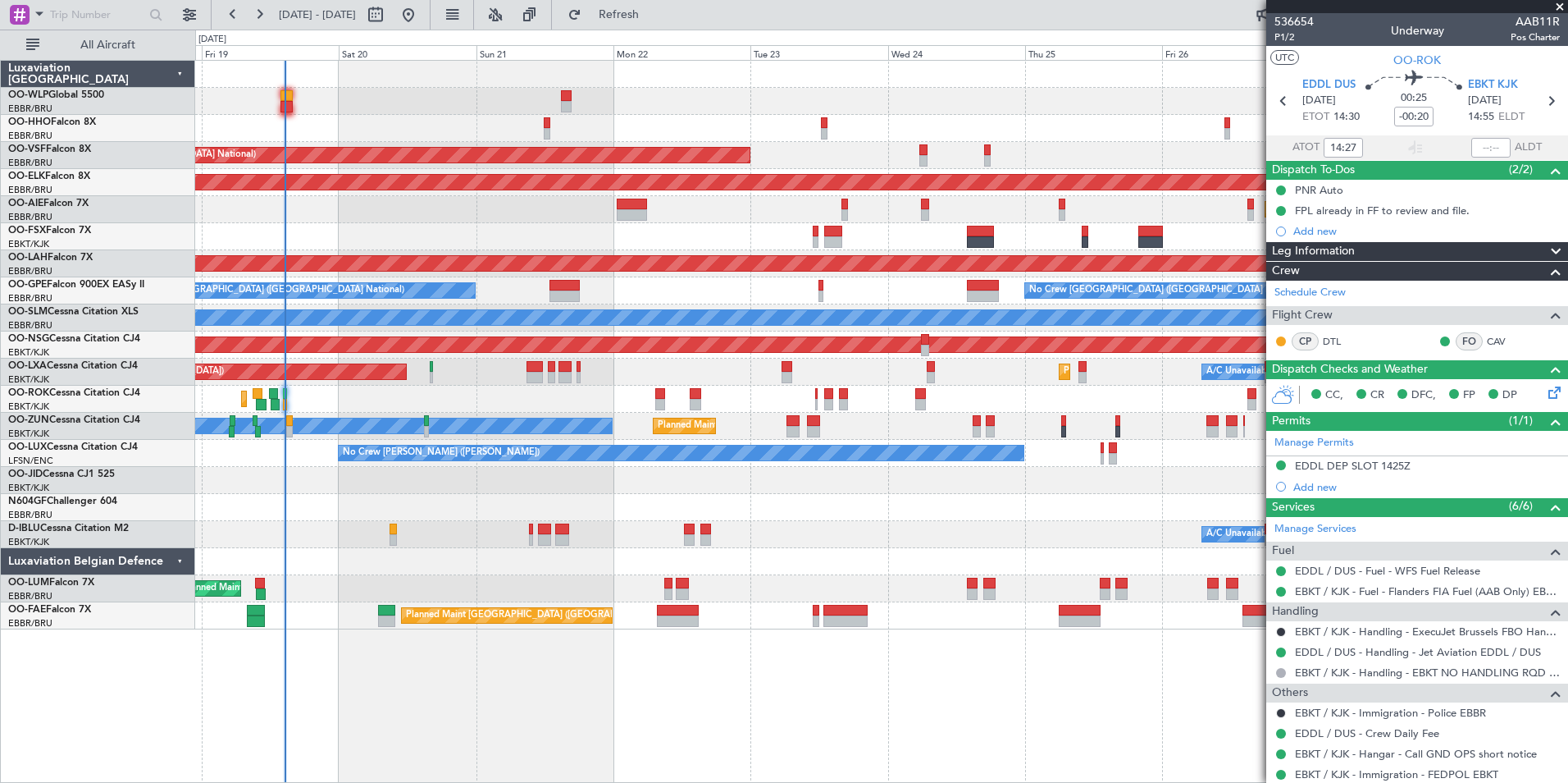
click at [510, 229] on div "Planned Maint Liege AOG Maint Brussels (Brussels National) Planned Maint Kortri…" at bounding box center [881, 345] width 1373 height 569
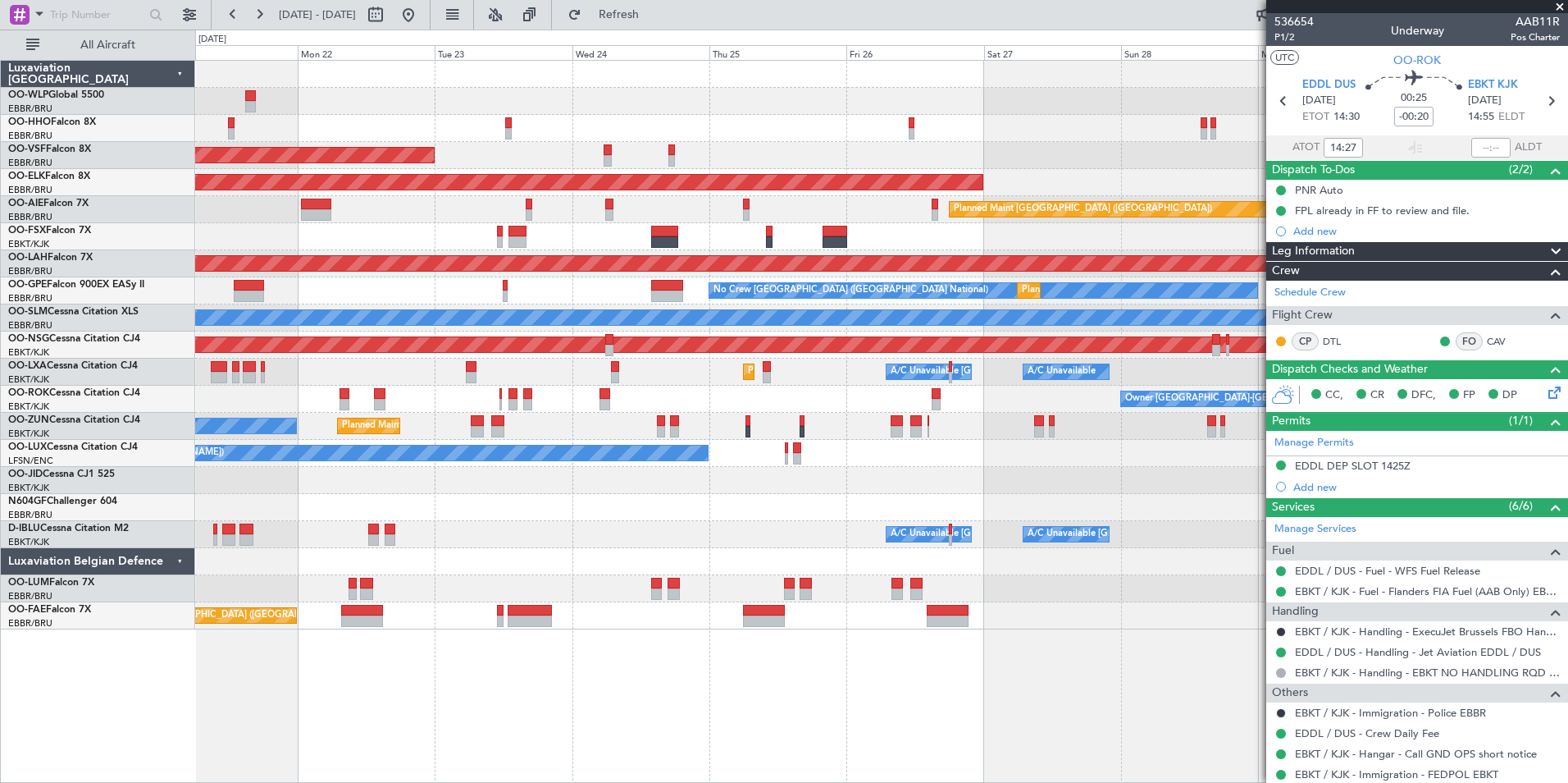
click at [594, 231] on div at bounding box center [881, 236] width 1373 height 27
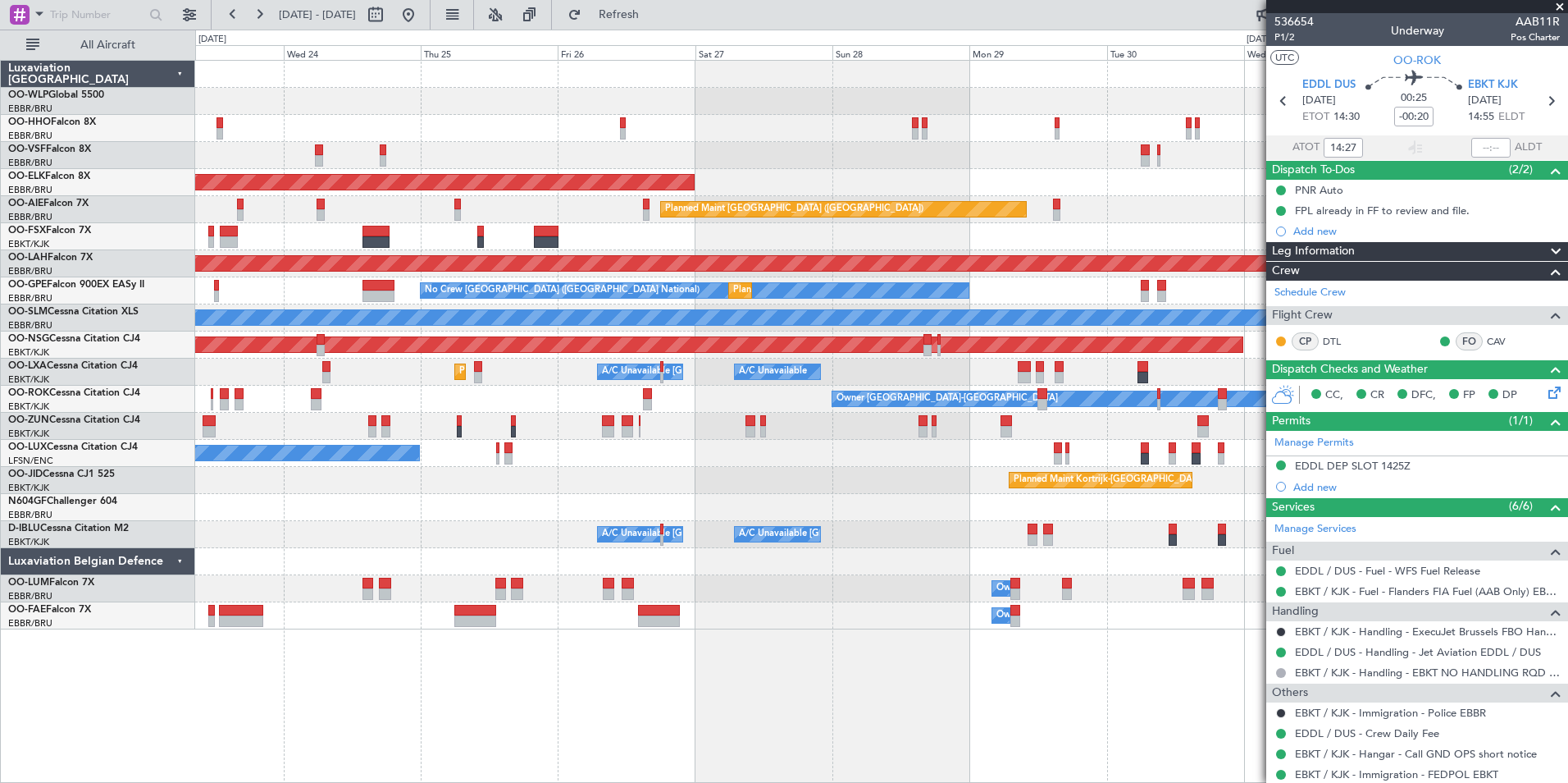
click at [698, 255] on div "Planned Maint [PERSON_NAME]-[GEOGRAPHIC_DATA][PERSON_NAME] ([GEOGRAPHIC_DATA][P…" at bounding box center [881, 263] width 1373 height 27
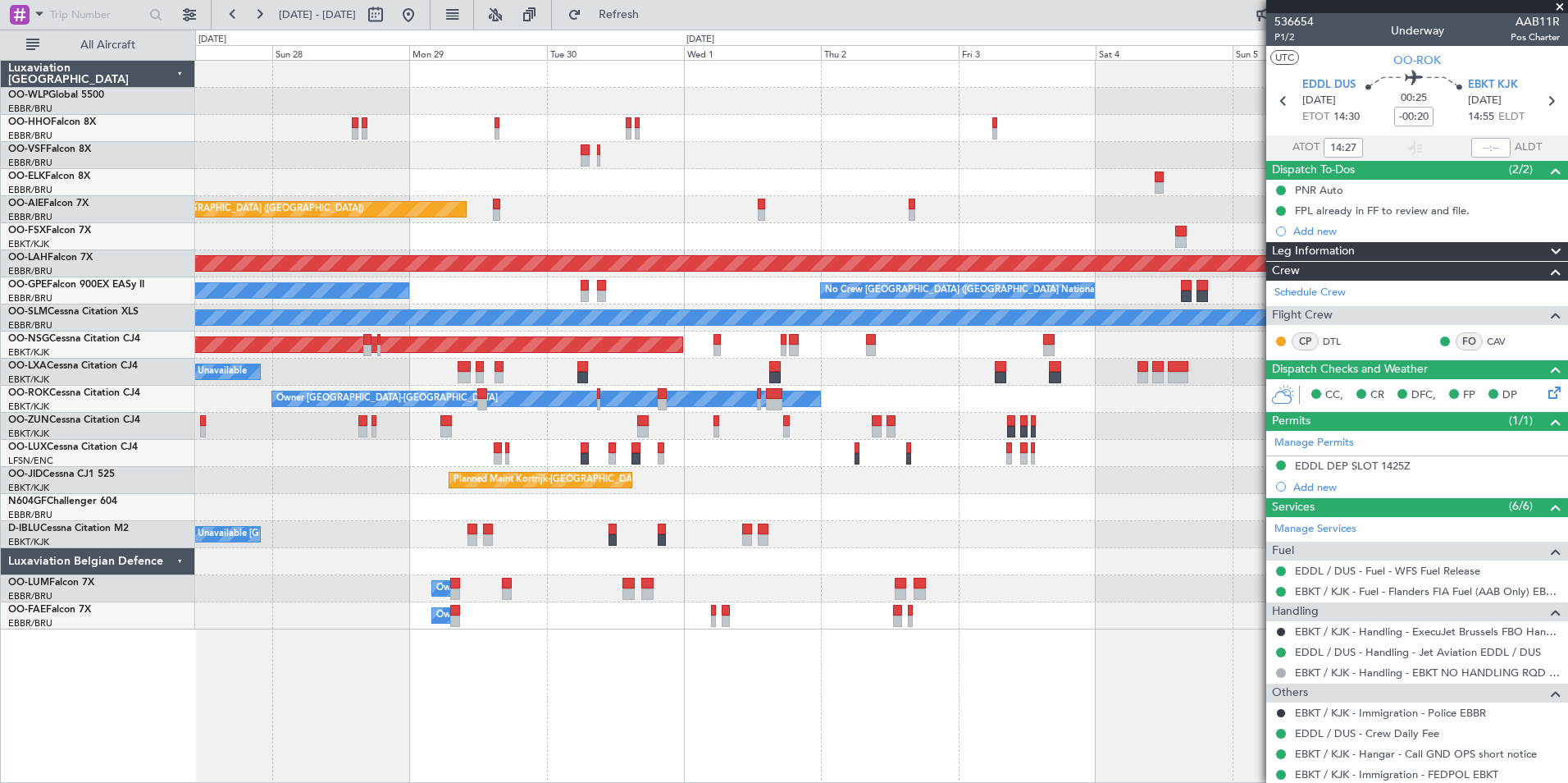
click at [697, 292] on div "Planned Maint Kortrijk-Wevelgem Planned Maint London (Farnborough) Planned Main…" at bounding box center [881, 345] width 1373 height 569
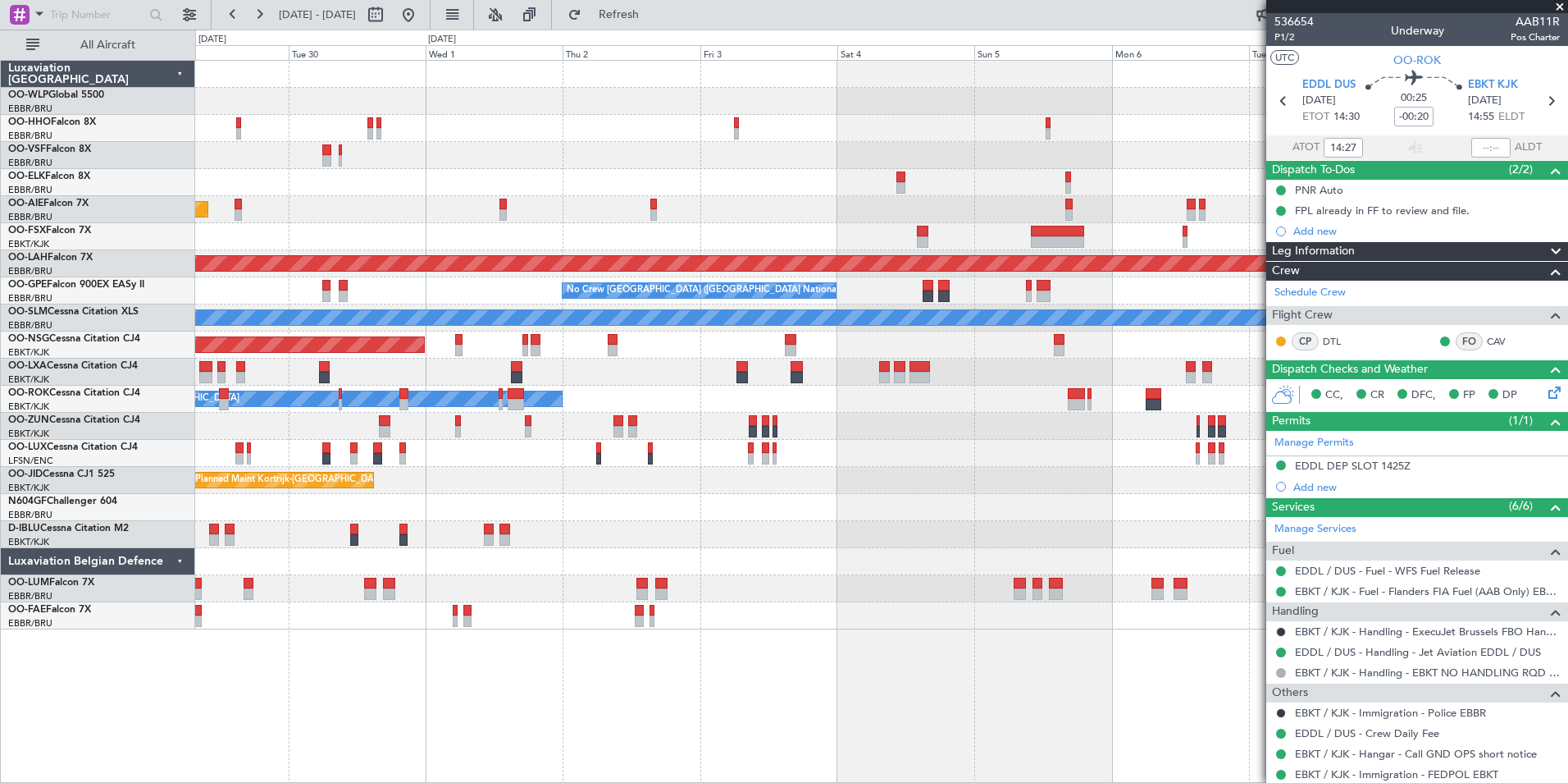
click at [986, 386] on div "Planned Maint Kortrijk-Wevelgem Planned Maint London (Farnborough) Planned Main…" at bounding box center [881, 345] width 1373 height 569
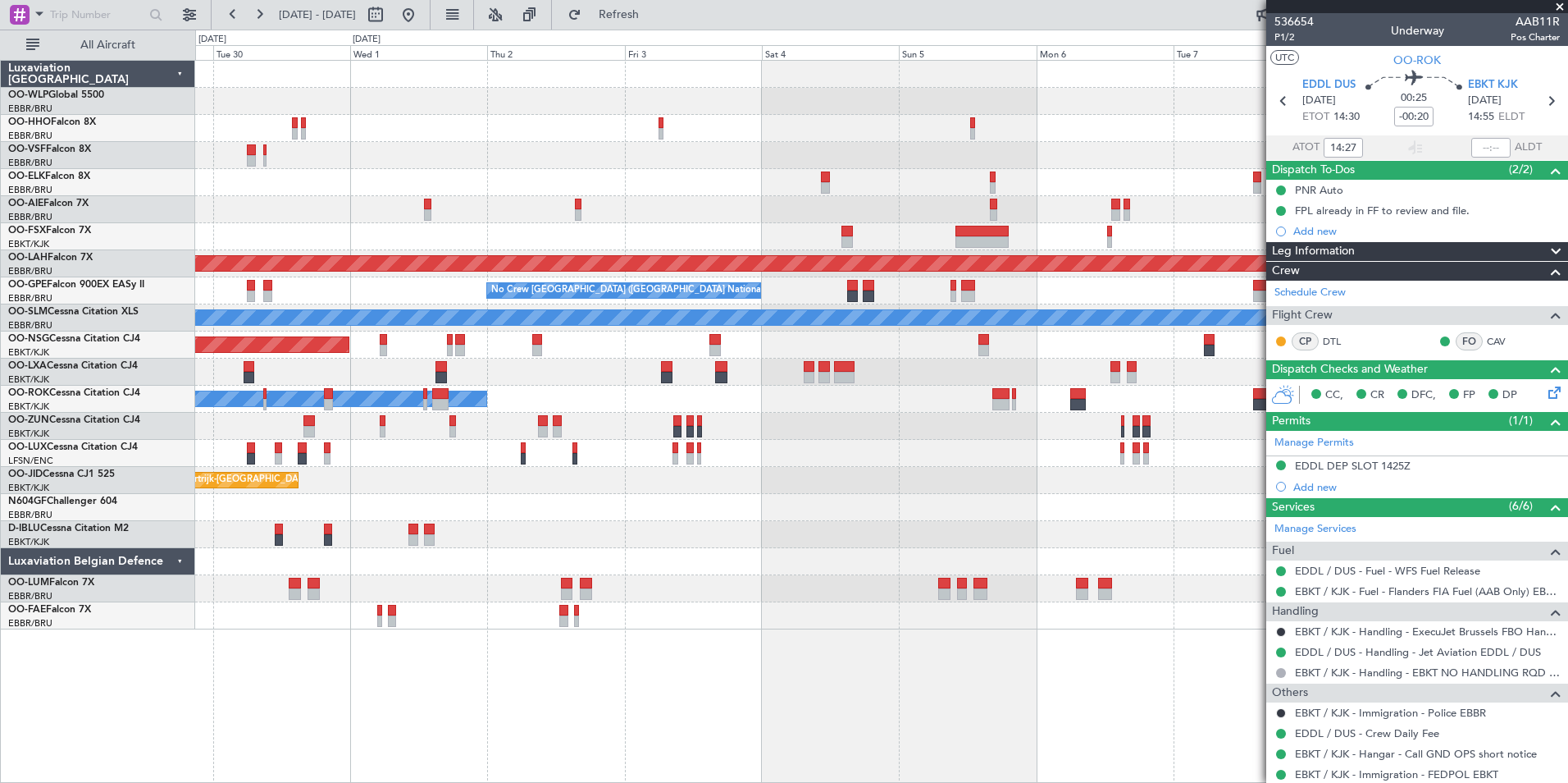
click at [1022, 266] on div "Planned Maint London (Farnborough) Planned Maint Alton-st Louis (St Louis Regl)…" at bounding box center [881, 345] width 1373 height 569
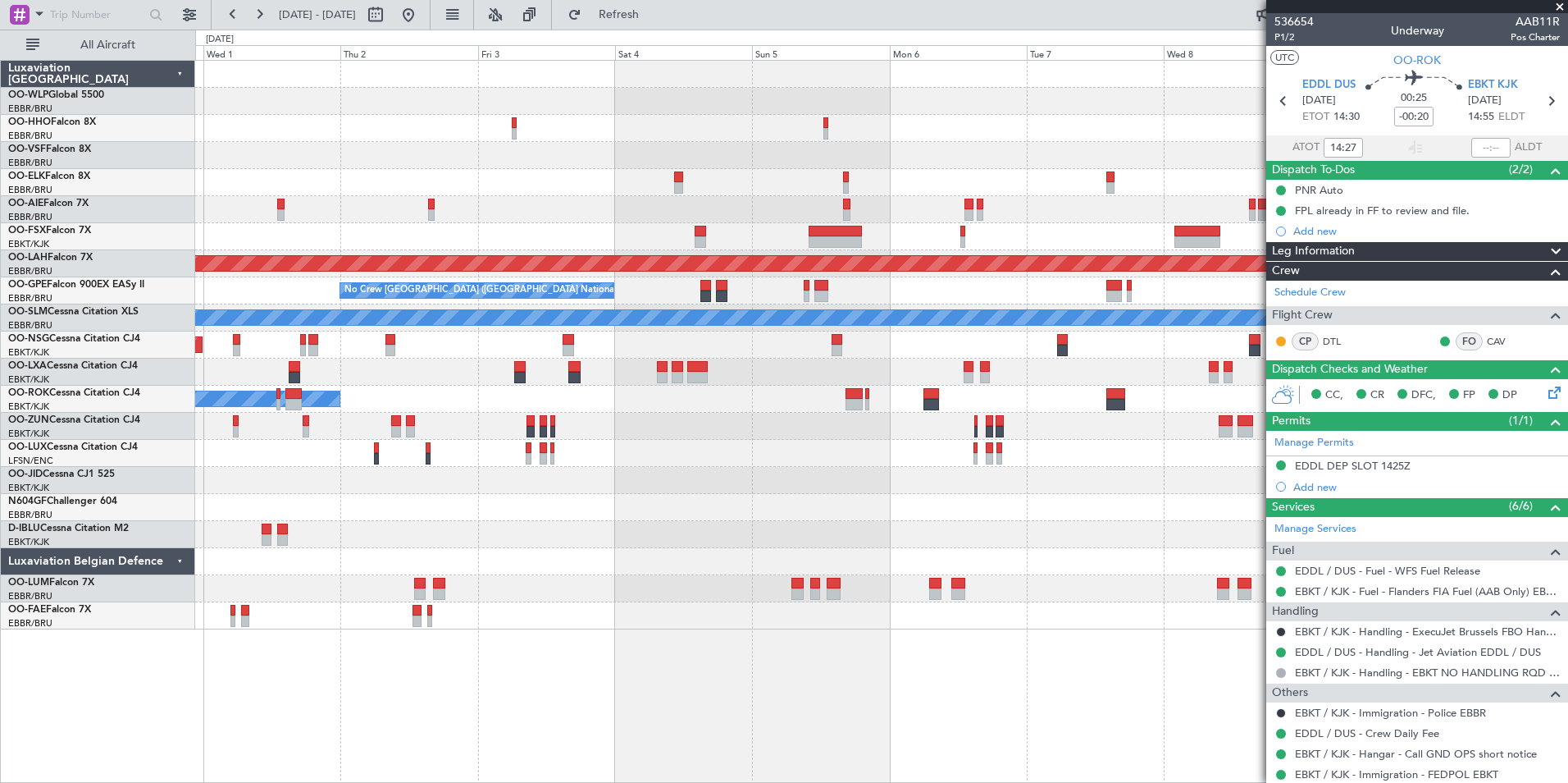
click at [1214, 249] on div at bounding box center [881, 236] width 1373 height 27
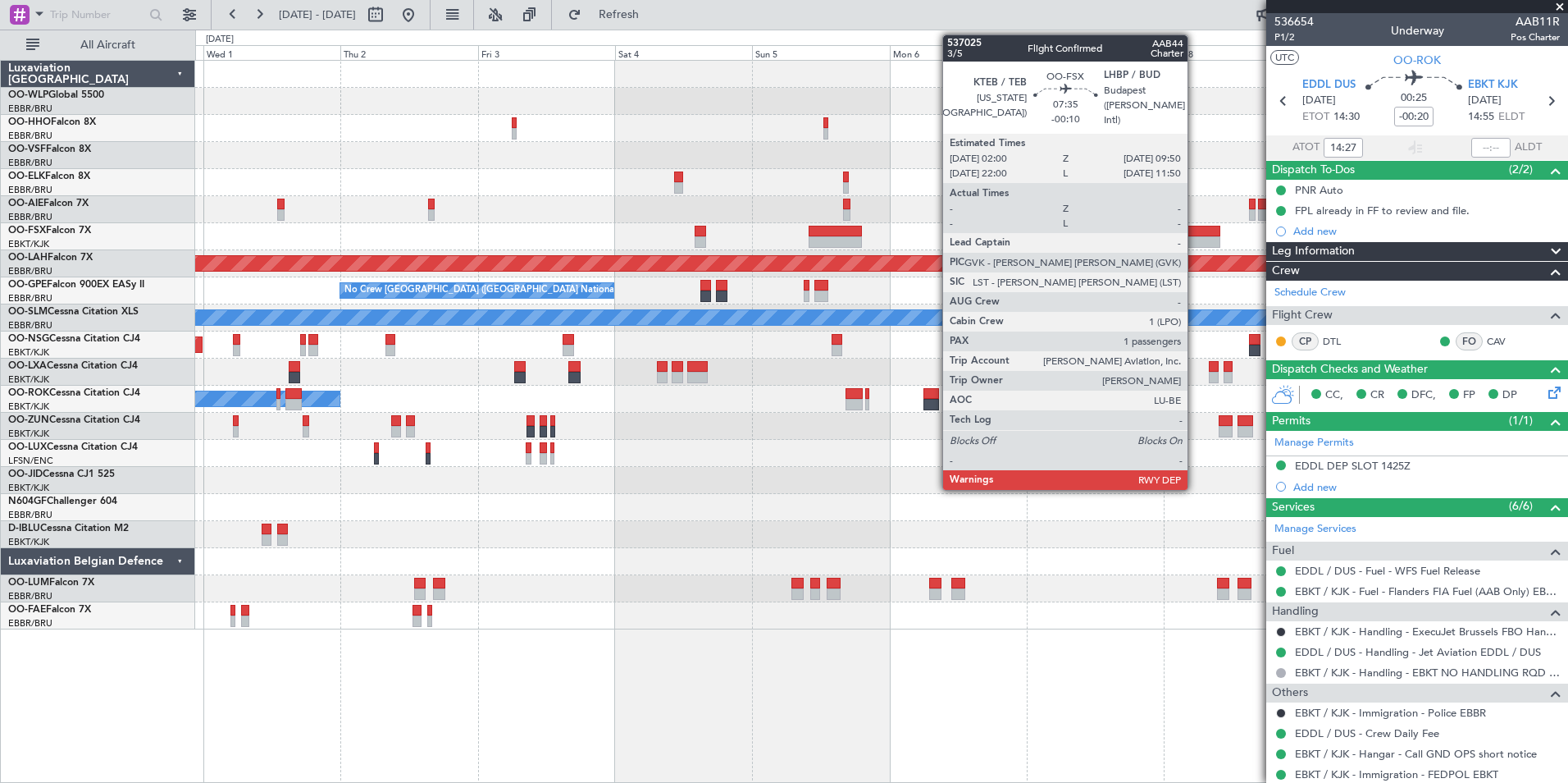
click at [1192, 241] on div at bounding box center [1197, 242] width 45 height 11
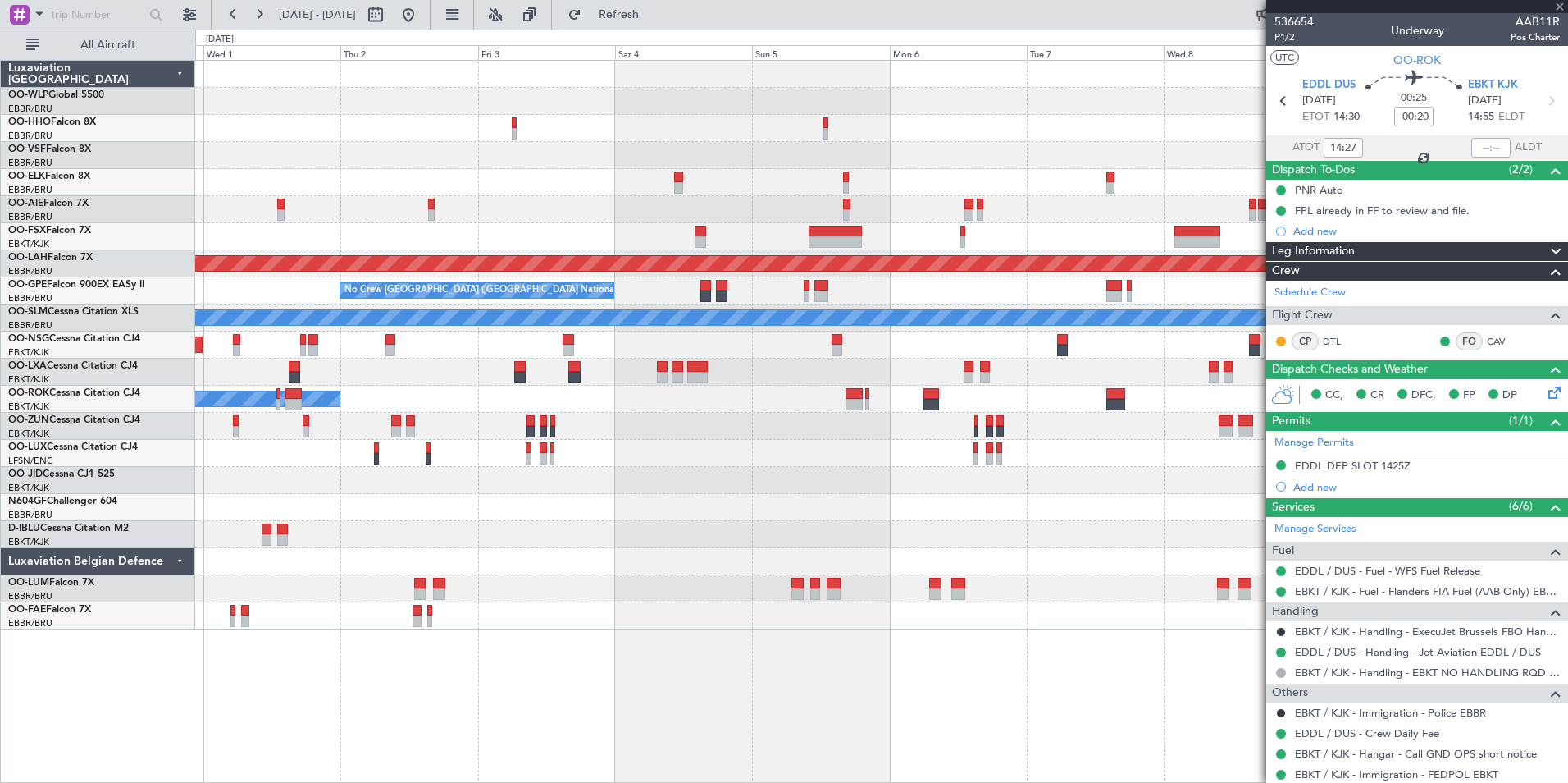
type input "-00:10"
type input "1"
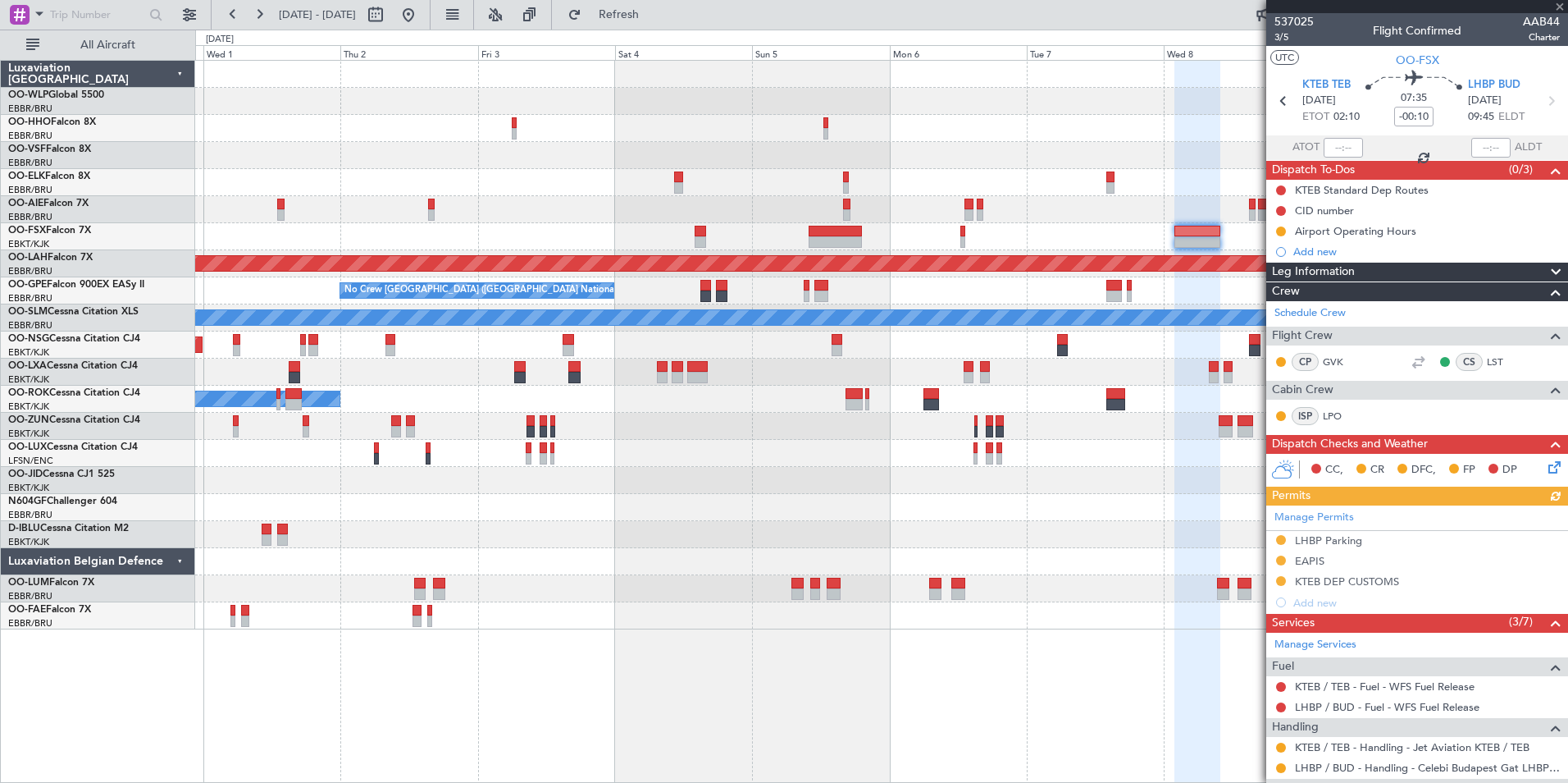
click at [1284, 740] on mat-tooltip-component "Requested" at bounding box center [1281, 719] width 74 height 43
click at [1284, 749] on button at bounding box center [1281, 747] width 10 height 10
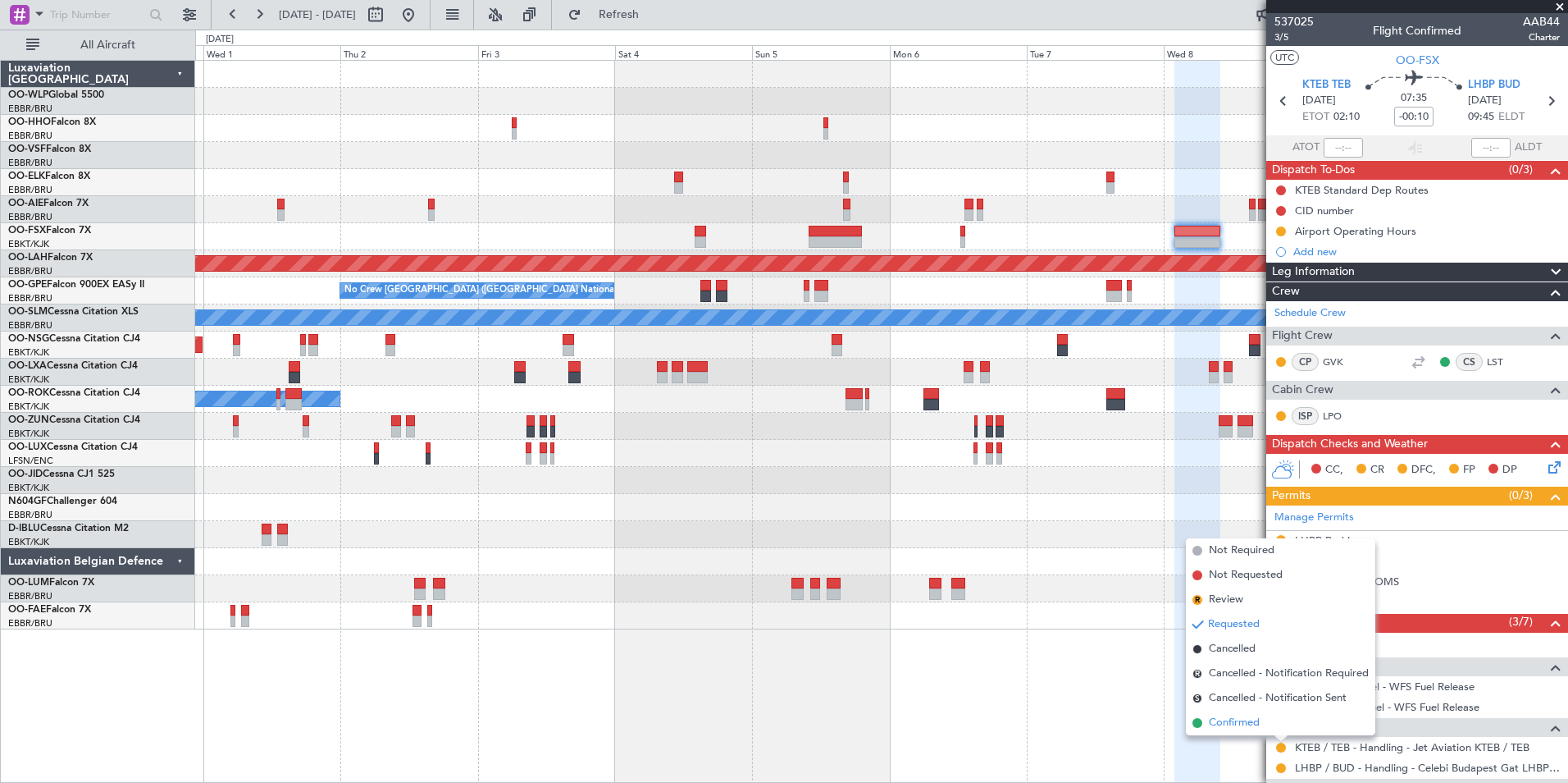
click at [1249, 729] on span "Confirmed" at bounding box center [1234, 723] width 51 height 17
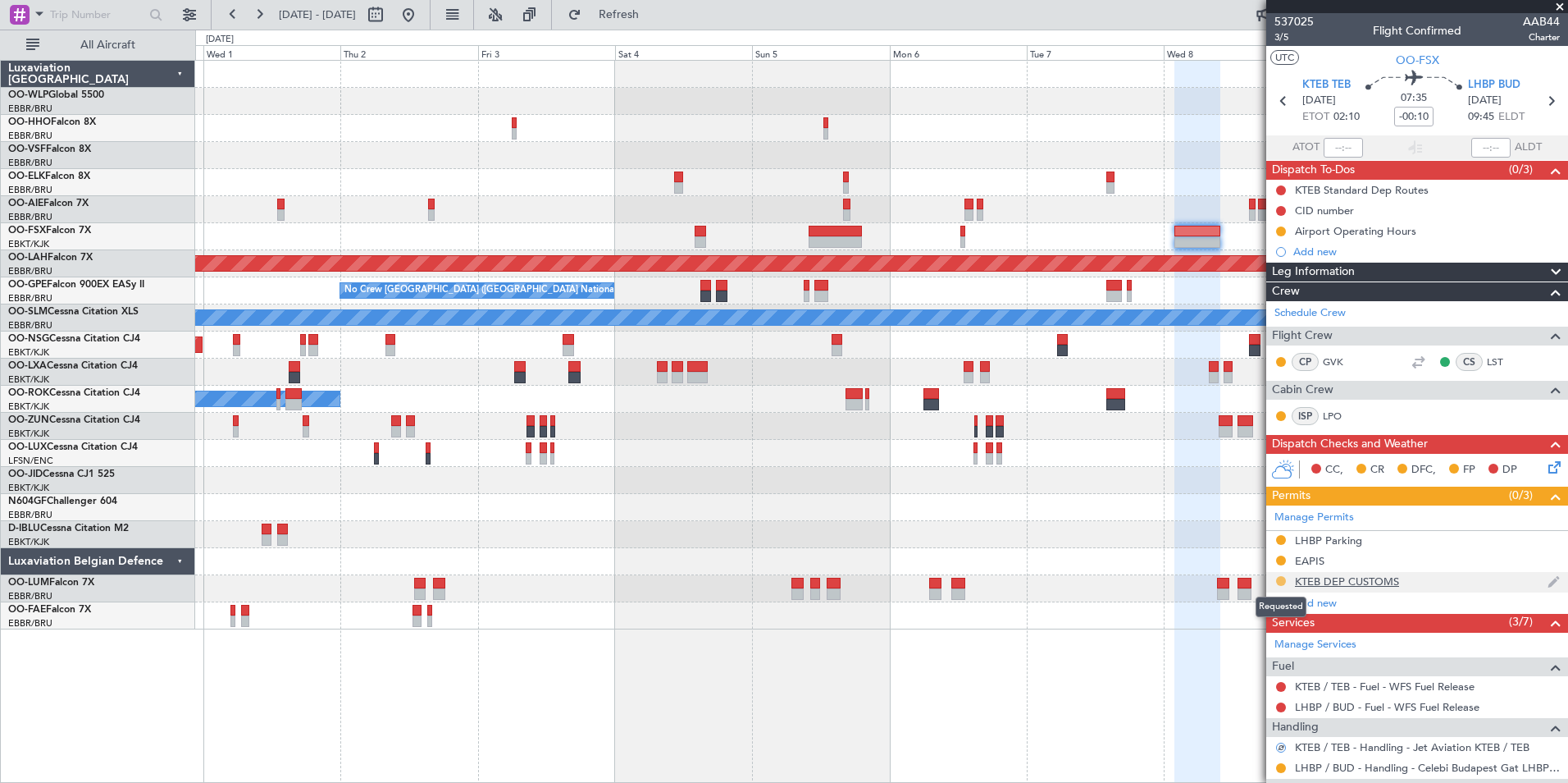
click at [1285, 583] on button at bounding box center [1281, 581] width 10 height 10
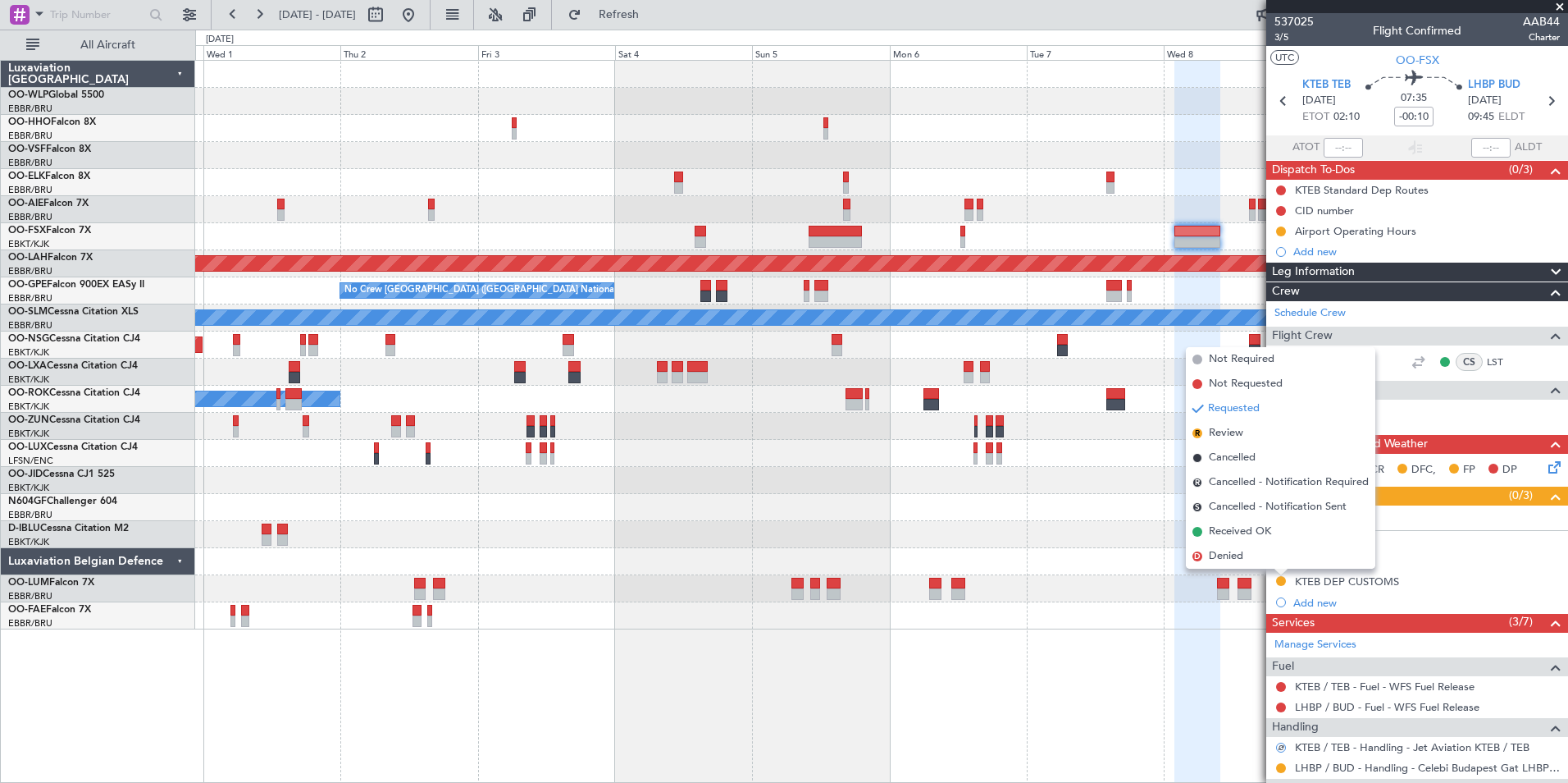
click at [1214, 615] on div "Owner Melsbroek Air Base Owner Melsbroek Air Base" at bounding box center [881, 615] width 1373 height 27
click at [1161, 693] on div "Planned Maint London (Farnborough) Planned Maint Alton-st Louis (St Louis Regl)…" at bounding box center [882, 421] width 1373 height 723
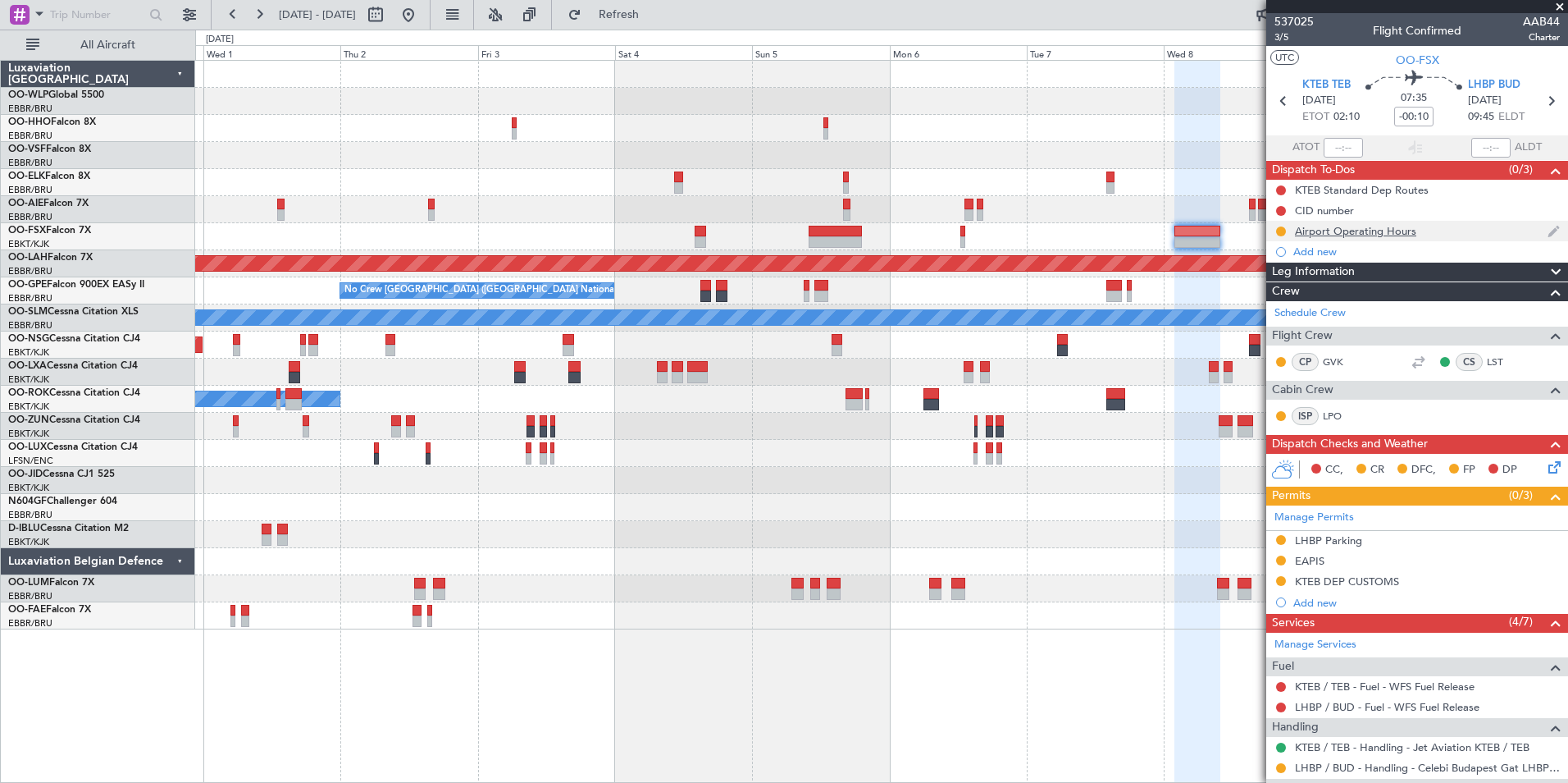
click at [1342, 231] on div "Airport Operating Hours" at bounding box center [1356, 231] width 122 height 14
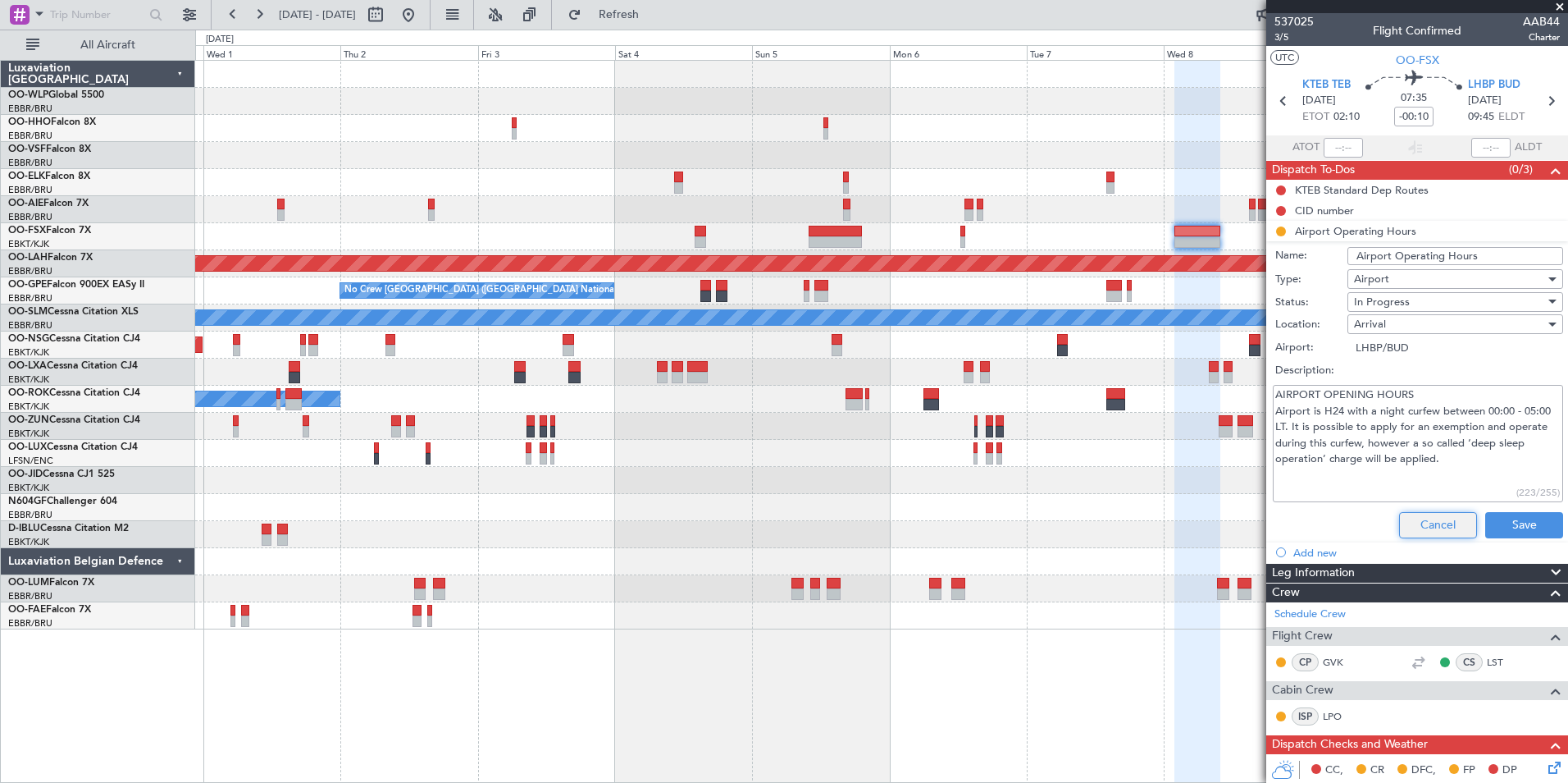
click at [1440, 528] on button "Cancel" at bounding box center [1438, 525] width 78 height 26
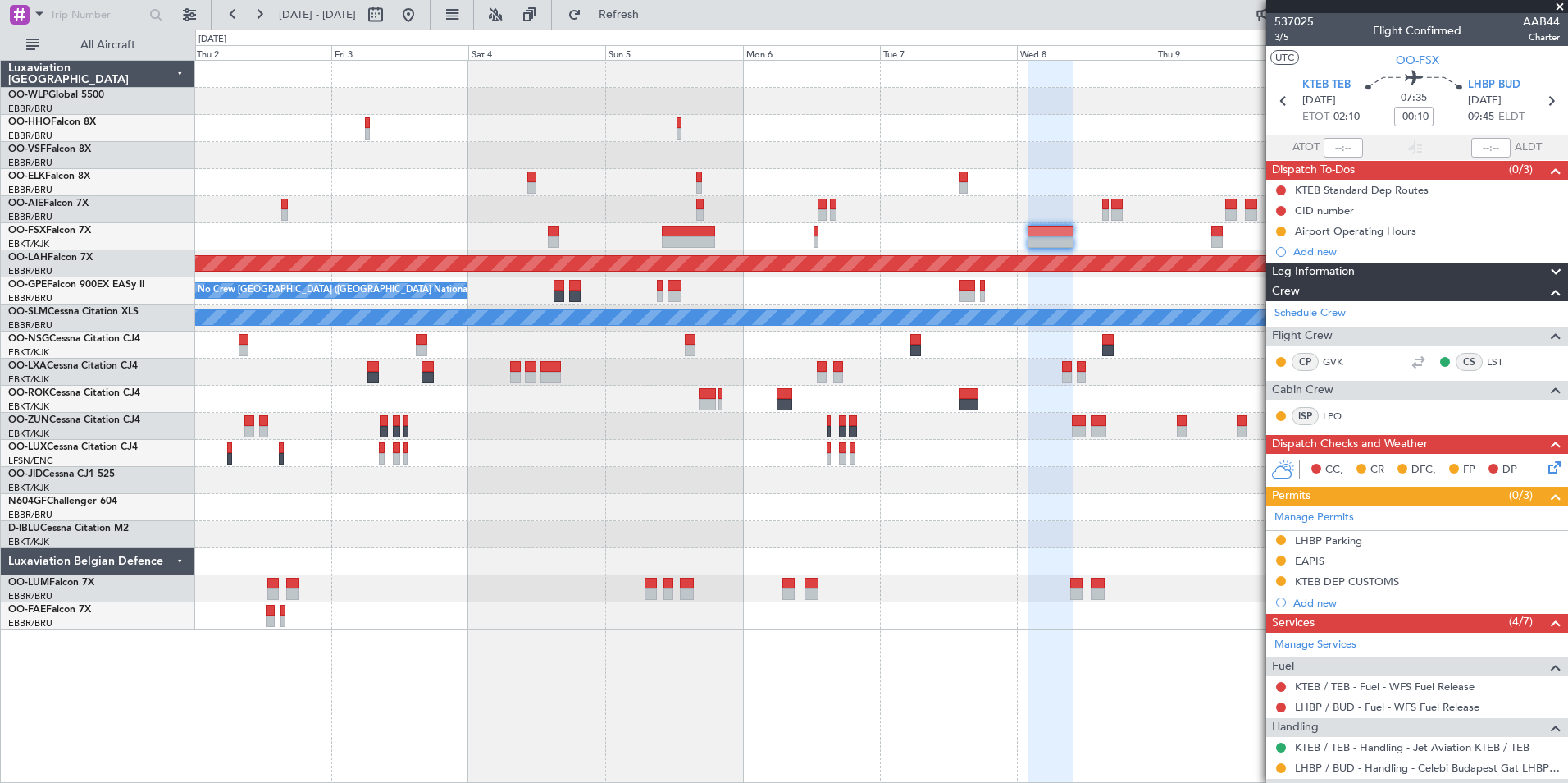
click at [497, 230] on div "Planned Maint Alton-st Louis (St Louis Regl) No Crew Brussels (Brussels Nationa…" at bounding box center [881, 345] width 1373 height 569
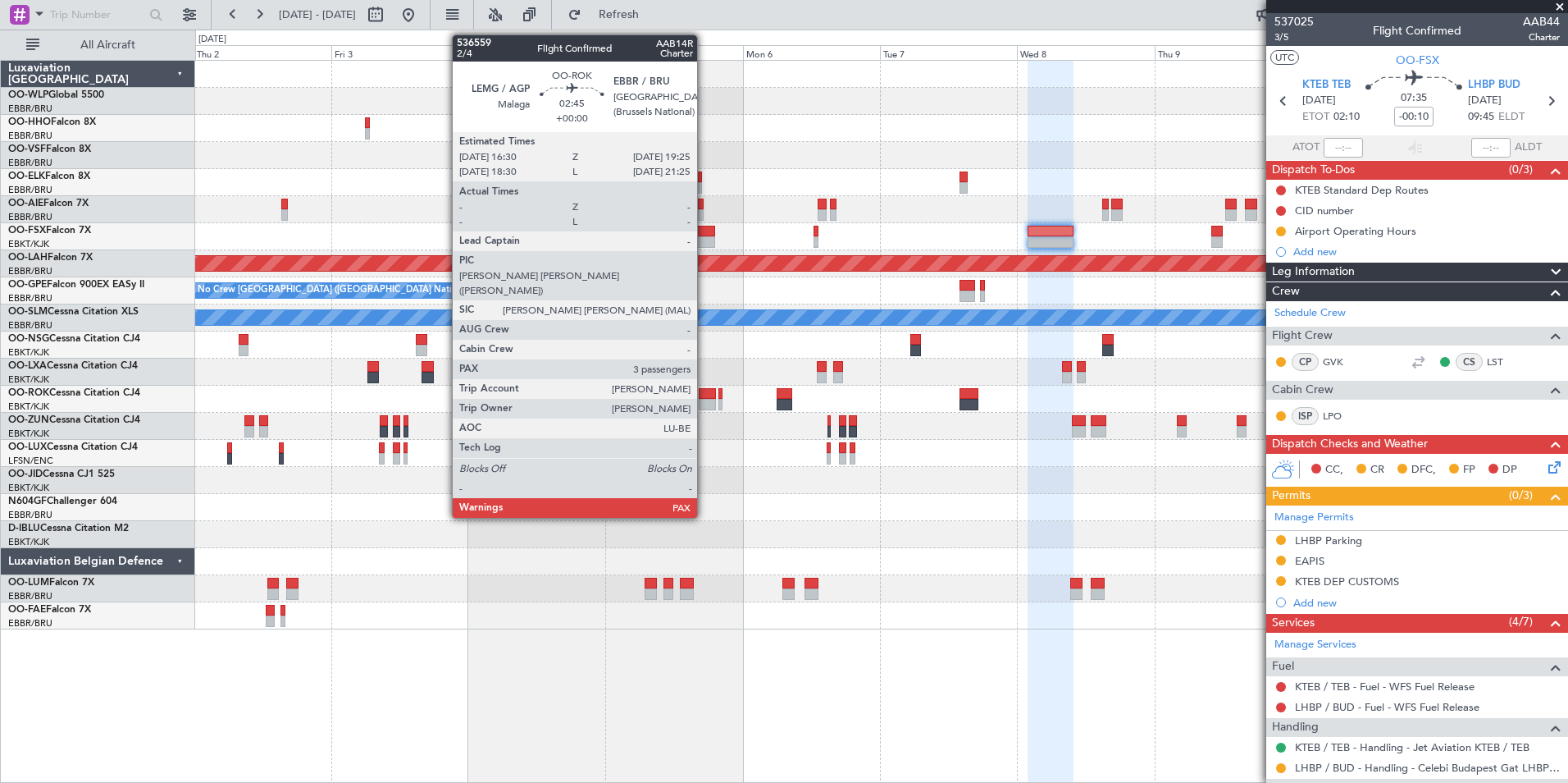
click at [704, 405] on div at bounding box center [707, 404] width 18 height 11
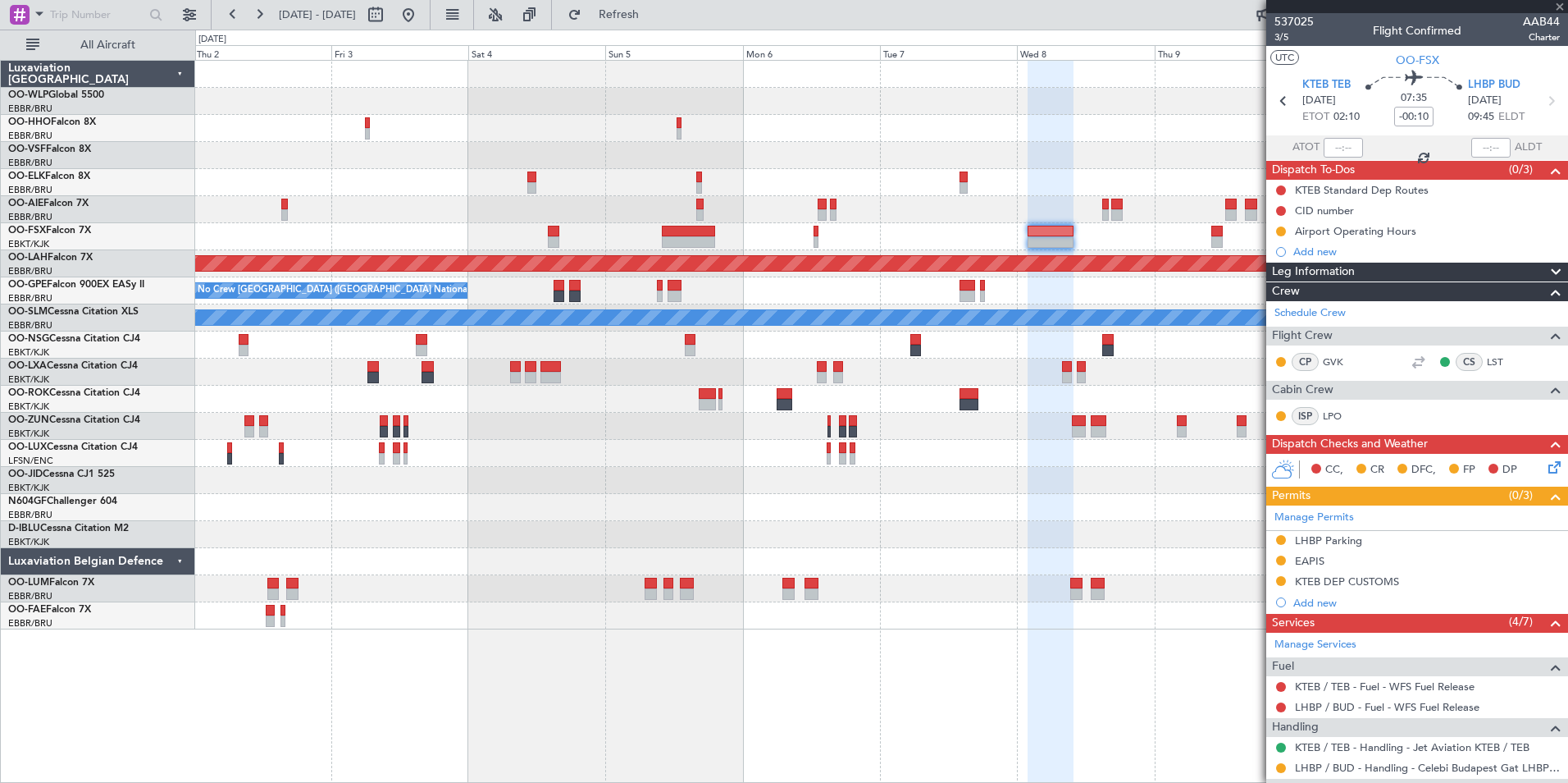
type input "3"
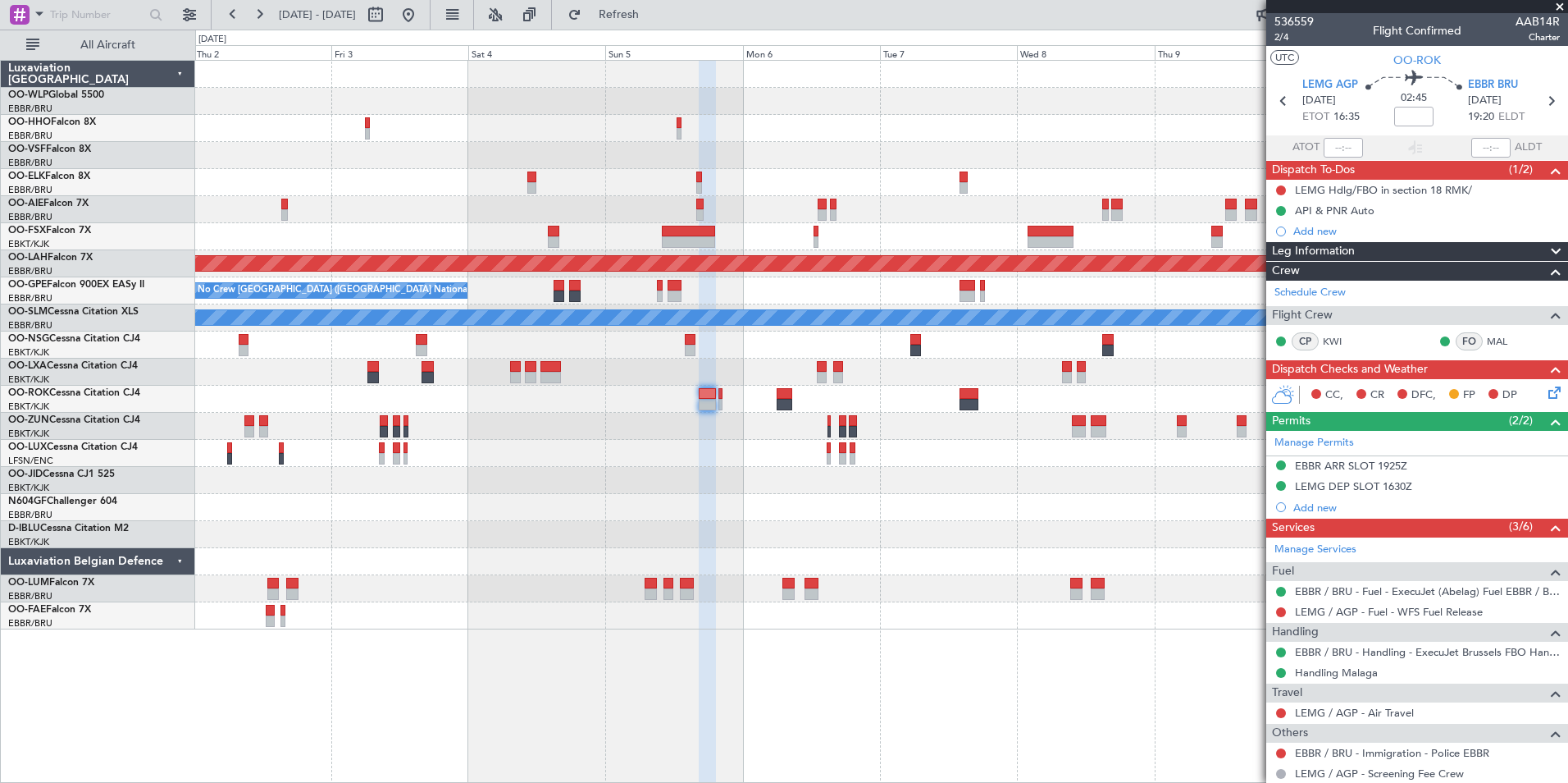
drag, startPoint x: 1558, startPoint y: 9, endPoint x: 1567, endPoint y: 18, distance: 12.7
click at [1558, 9] on span at bounding box center [1561, 7] width 17 height 15
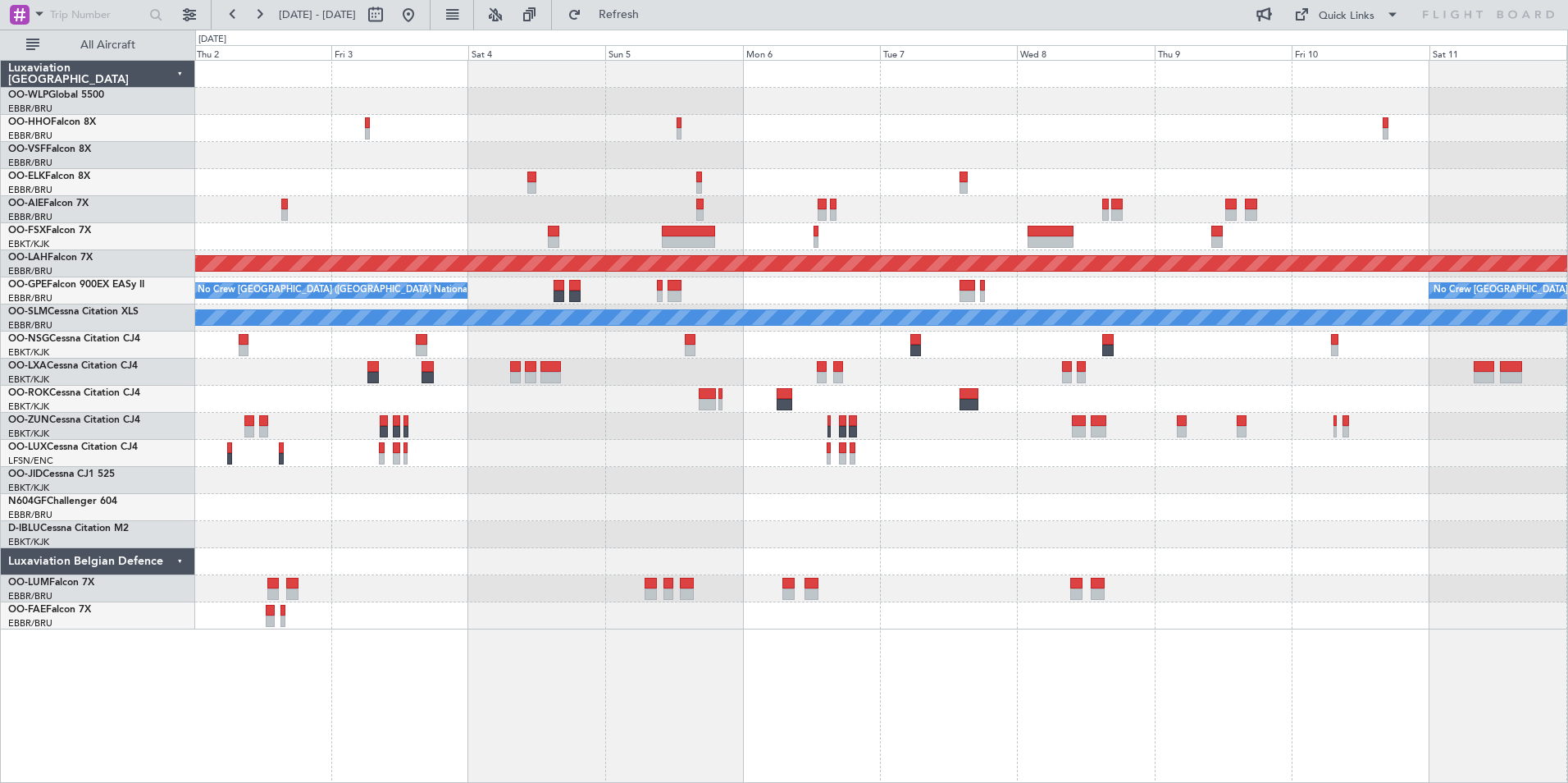
click at [1468, 342] on div "Planned Maint Alton-st Louis (St Louis Regl) No Crew Brussels (Brussels Nationa…" at bounding box center [881, 345] width 1373 height 569
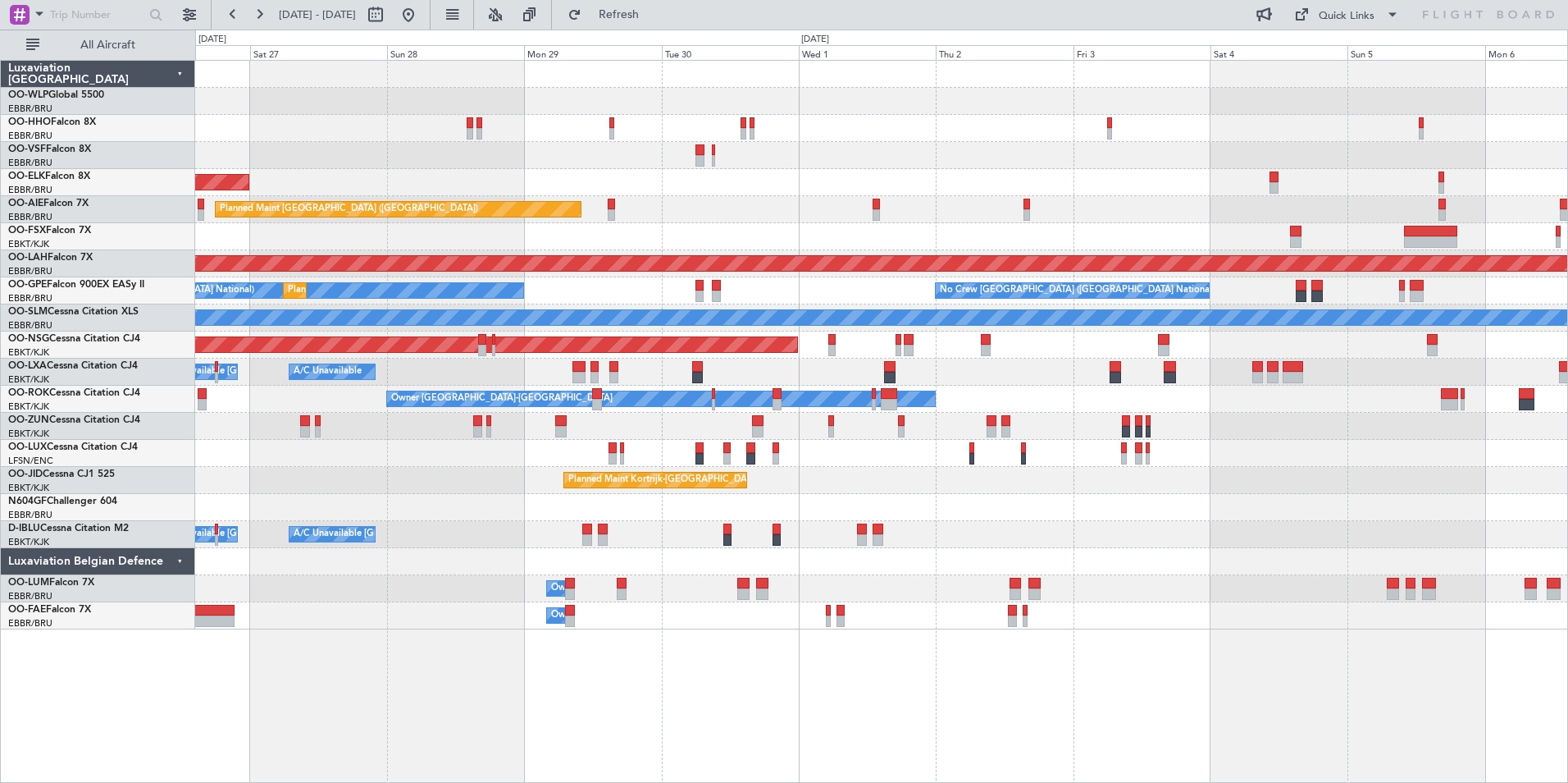
click at [1065, 370] on div "Planned Maint Kortrijk-Wevelgem Planned Maint London (Farnborough) Planned Main…" at bounding box center [881, 345] width 1373 height 569
click at [1475, 435] on div "Planned Maint Kortrijk-Wevelgem Planned Maint London (Farnborough) Planned Main…" at bounding box center [881, 345] width 1373 height 569
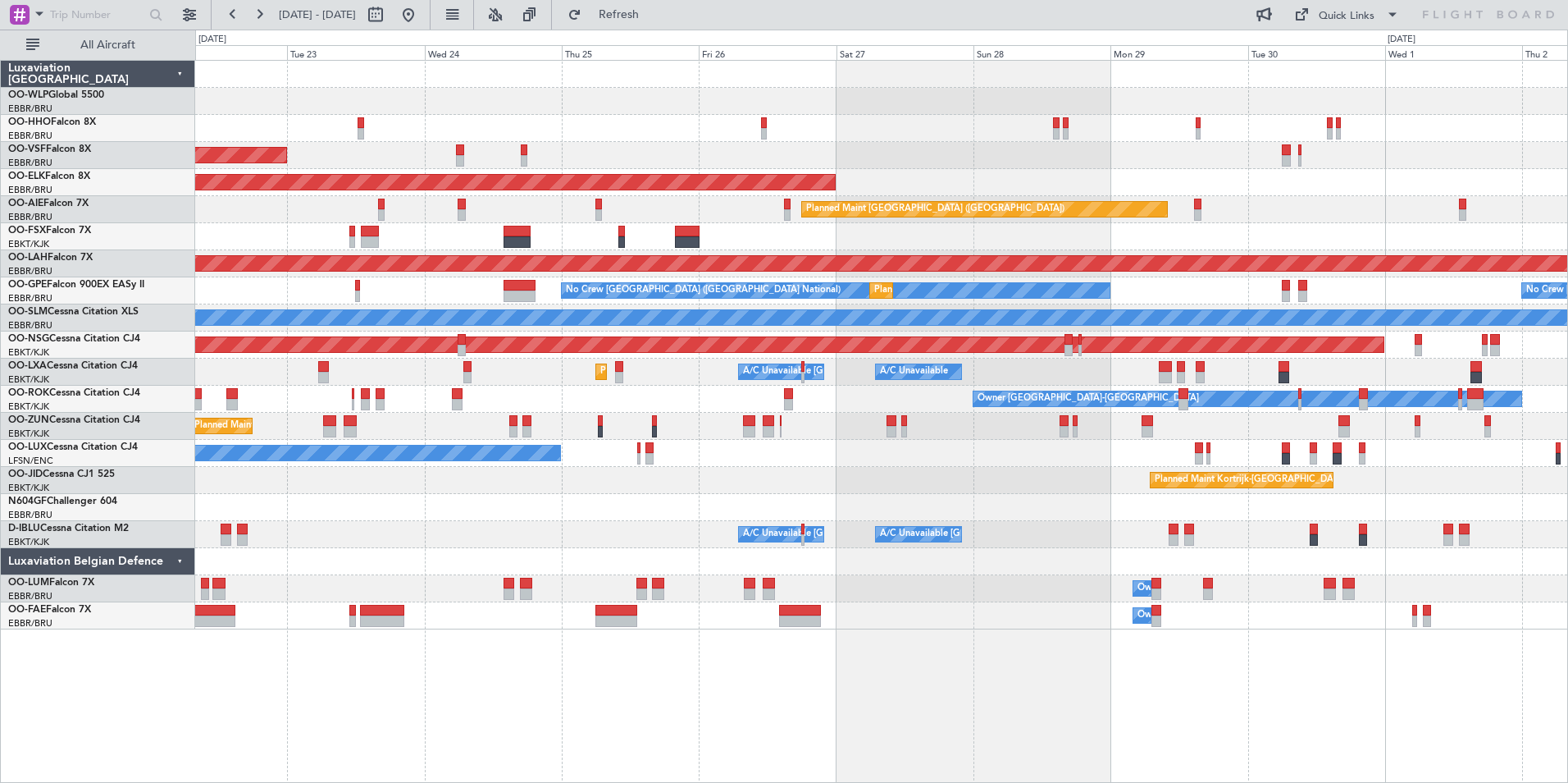
click at [1323, 481] on div "Planned Maint Kortrijk-Wevelgem" at bounding box center [881, 480] width 1373 height 27
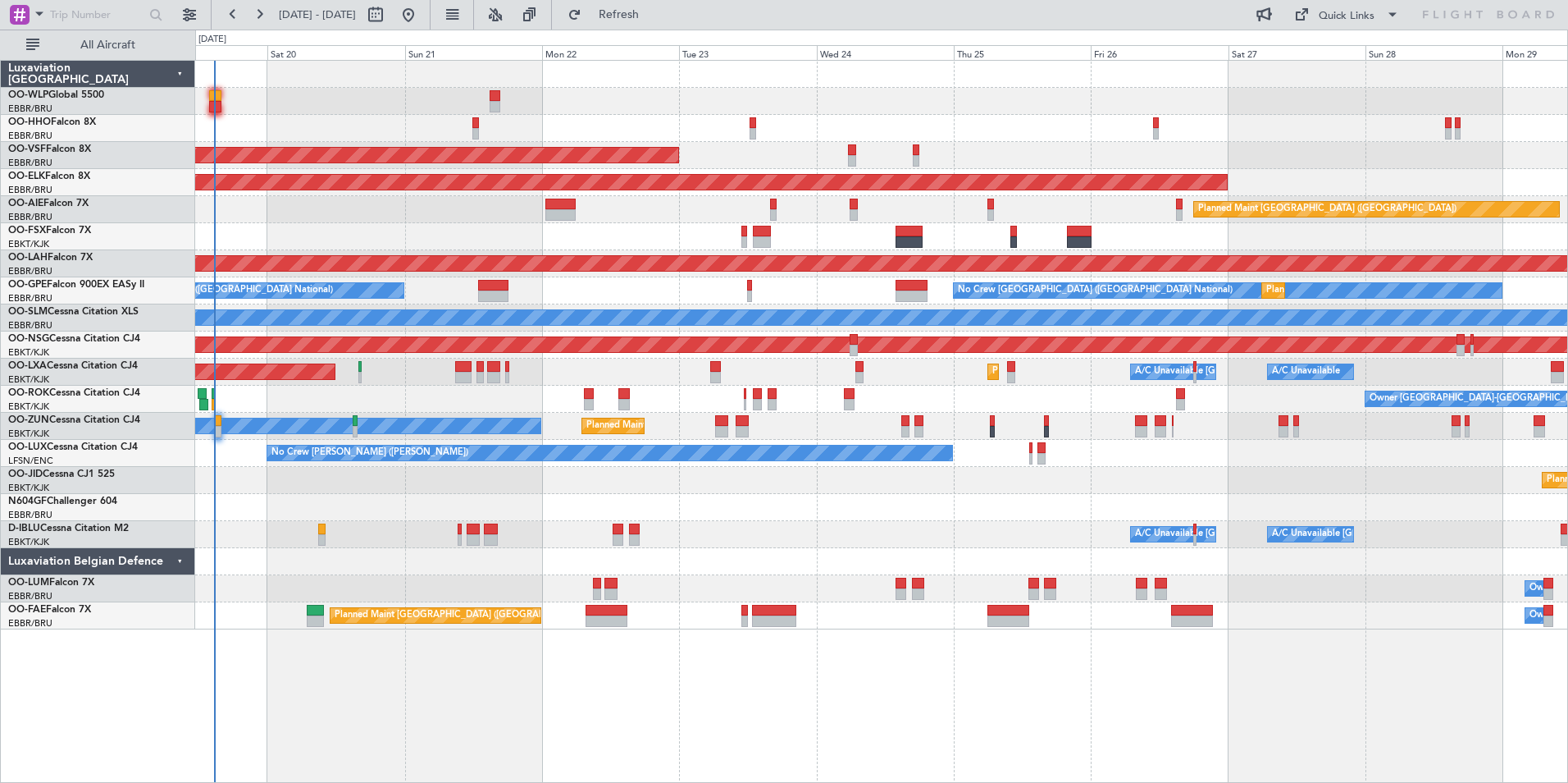
click at [1147, 490] on div "Planned Maint Kortrijk-Wevelgem" at bounding box center [881, 480] width 1373 height 27
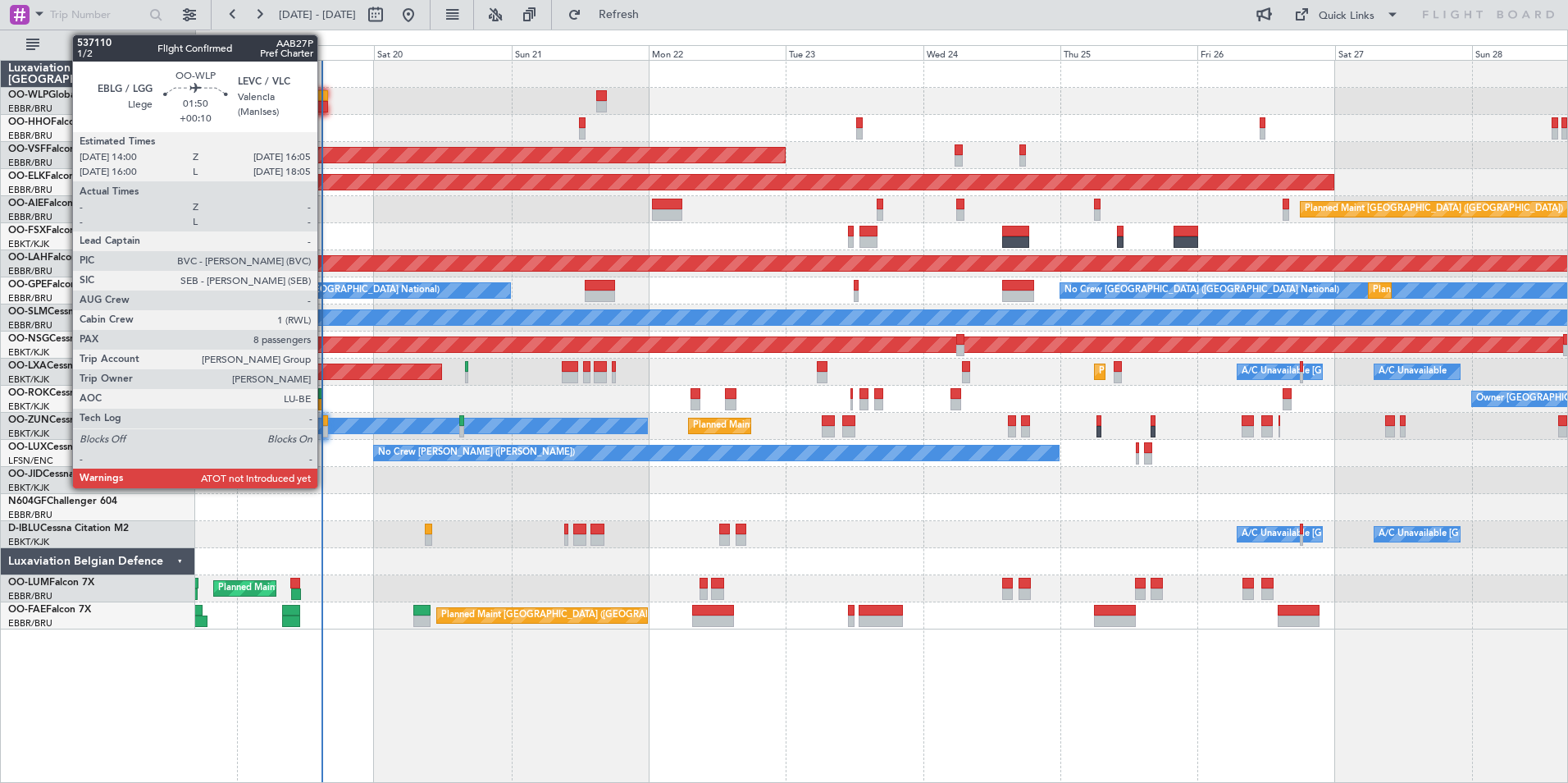
click at [324, 99] on div at bounding box center [322, 96] width 12 height 11
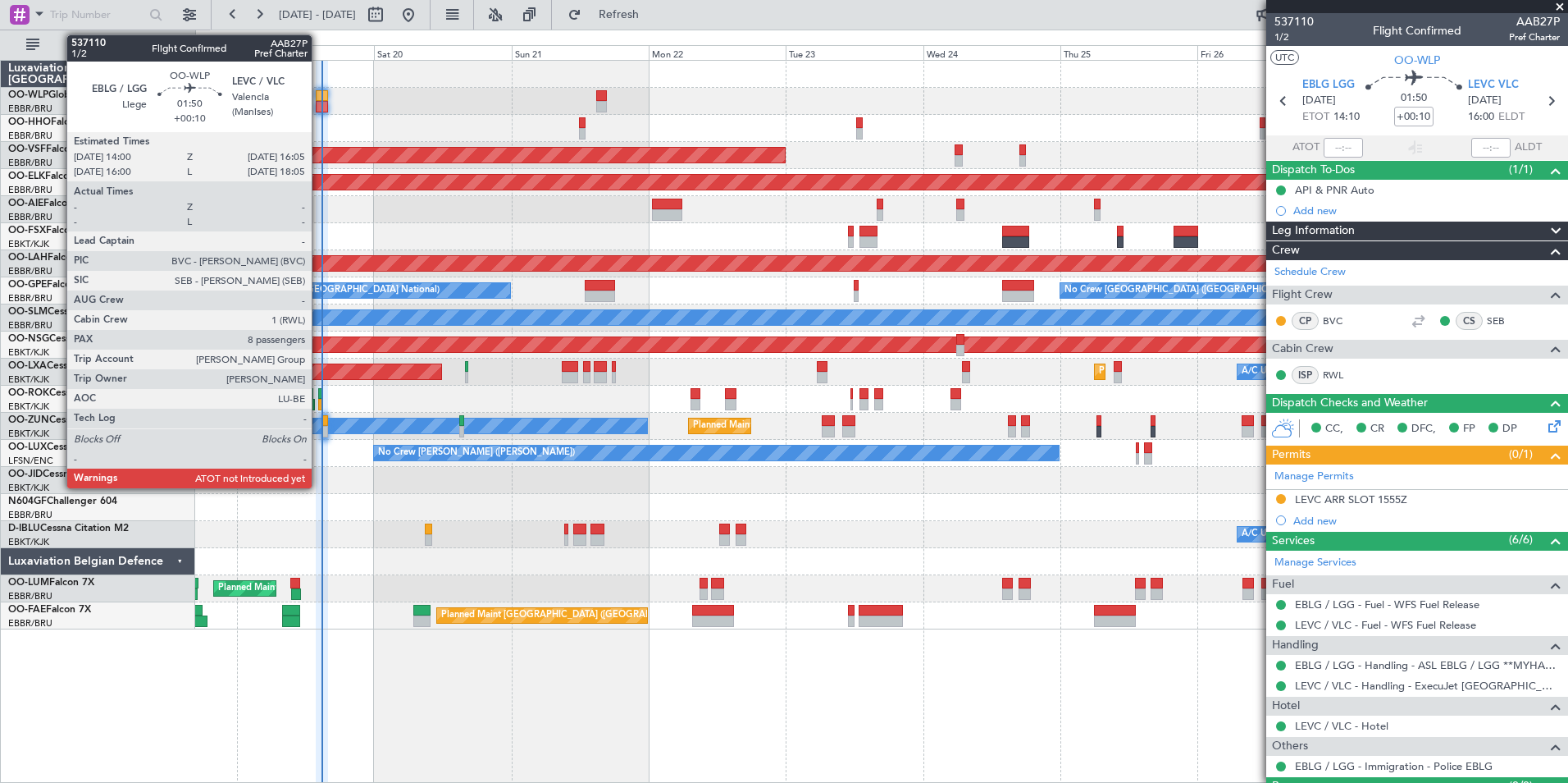
click at [323, 101] on div at bounding box center [322, 106] width 12 height 11
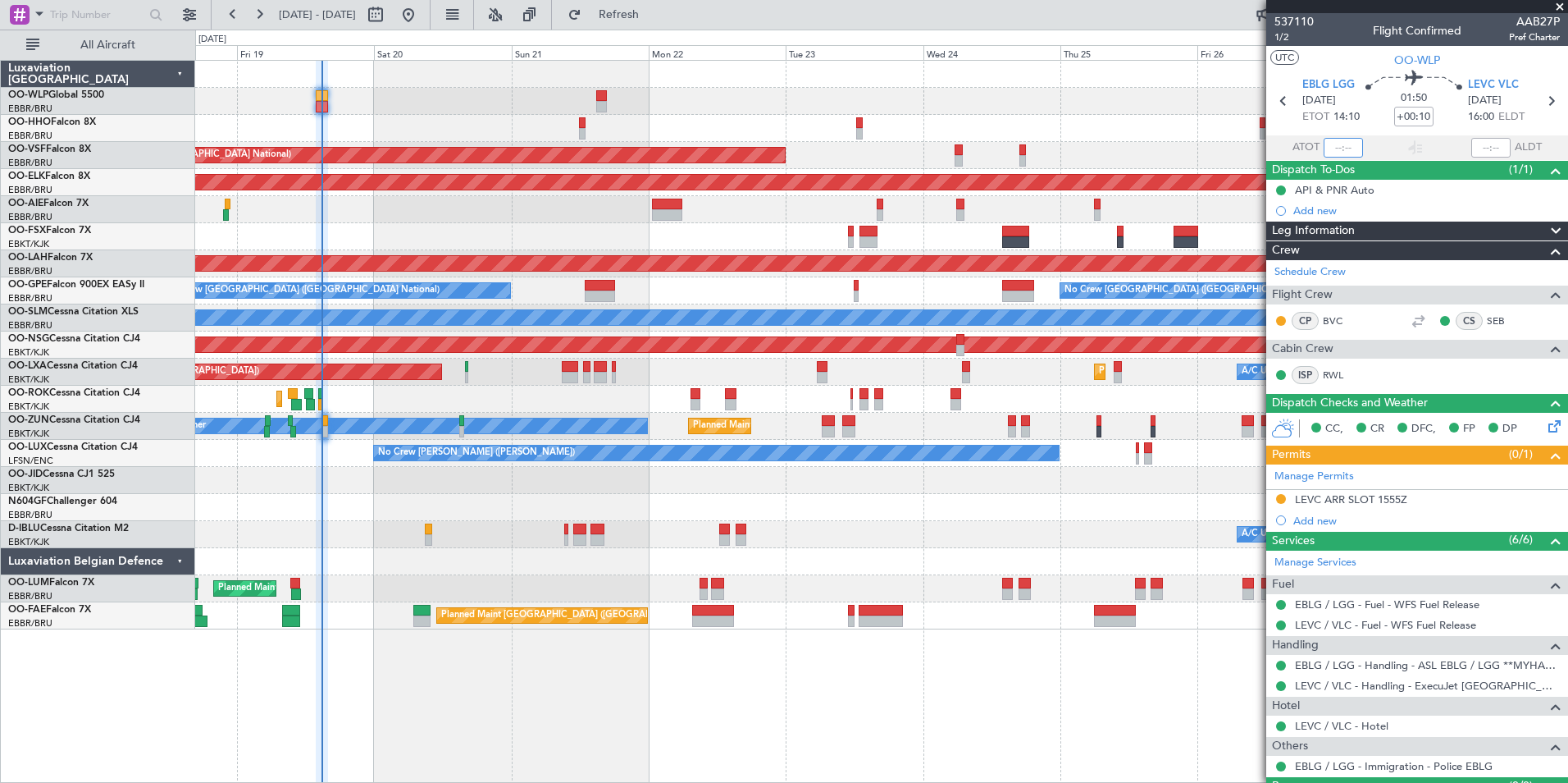
click at [1337, 148] on input "text" at bounding box center [1343, 147] width 40 height 19
click at [1167, 103] on div "Planned Maint Liege" at bounding box center [881, 101] width 1373 height 27
type input "14:47"
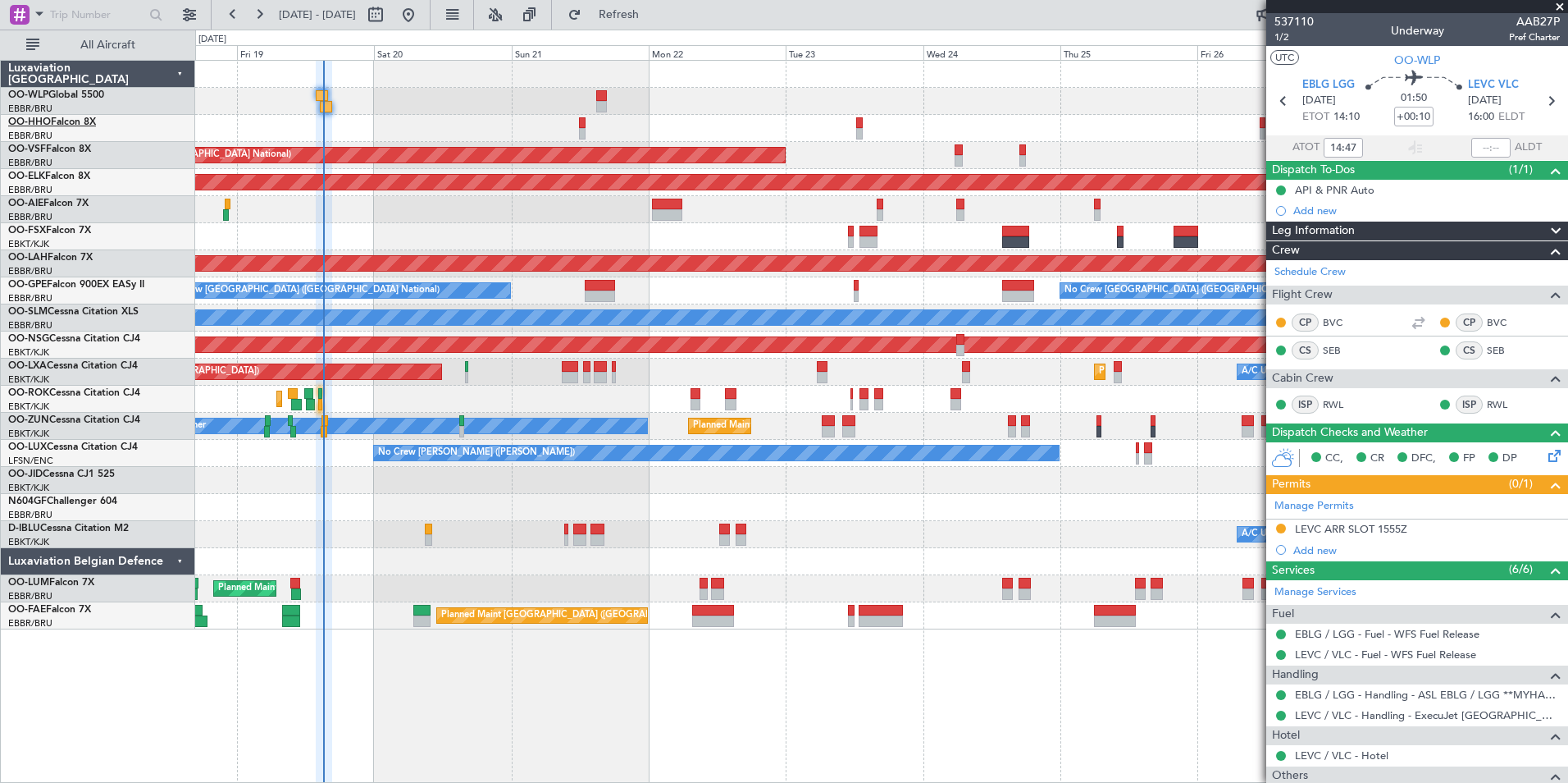
click at [69, 124] on link "OO-HHO Falcon 8X" at bounding box center [52, 122] width 88 height 10
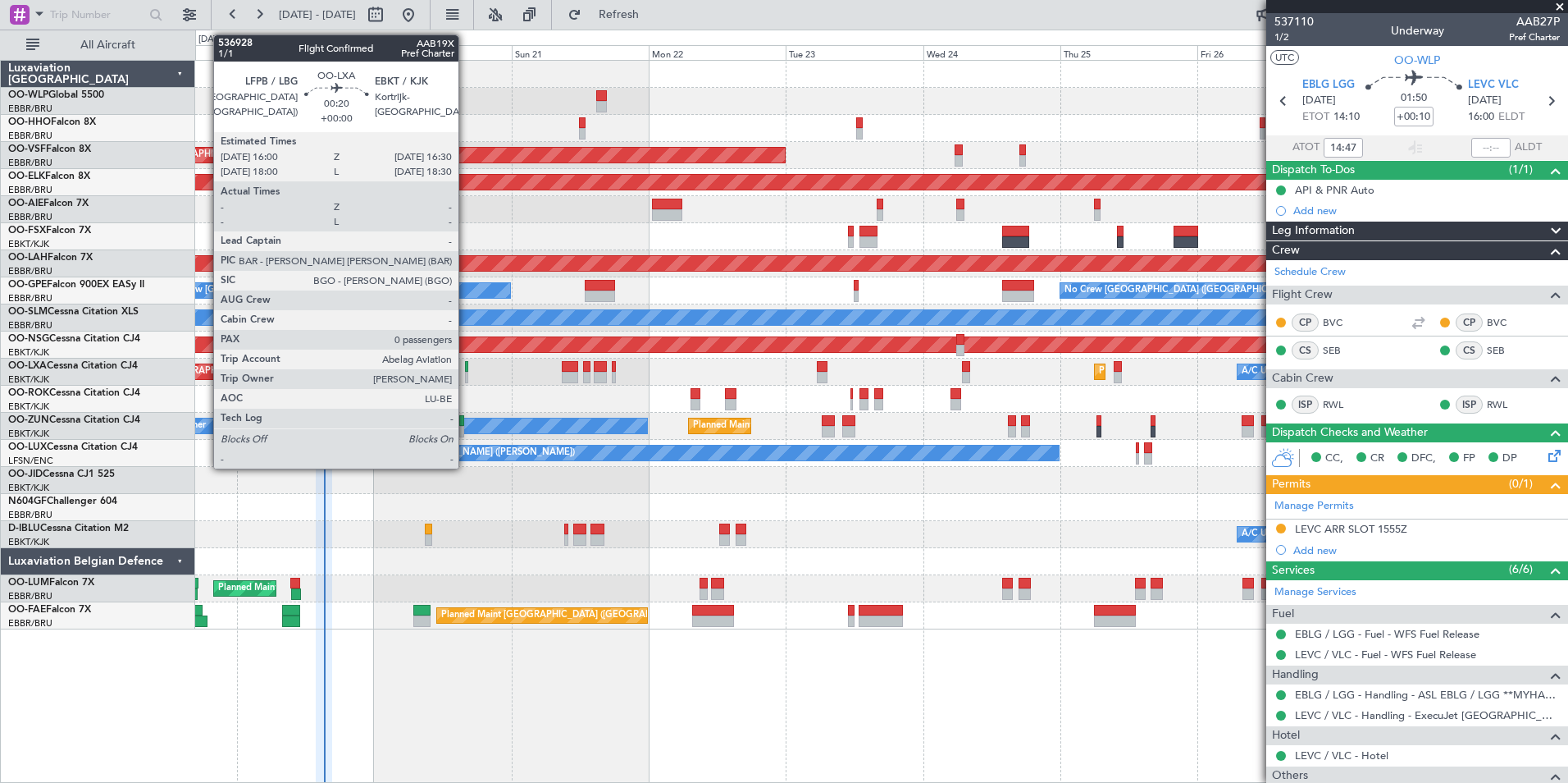
click at [466, 372] on div at bounding box center [467, 377] width 4 height 11
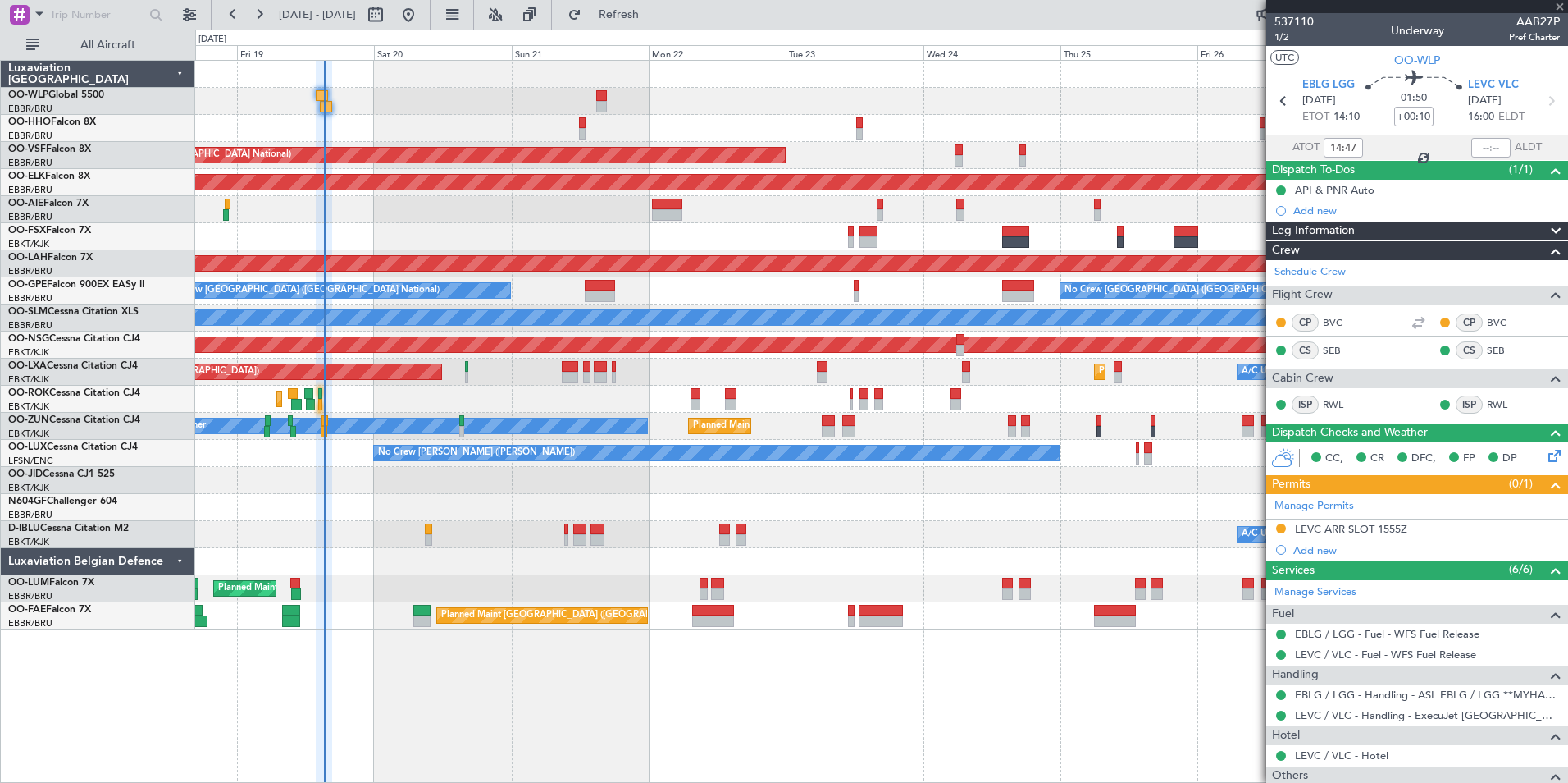
type input "0"
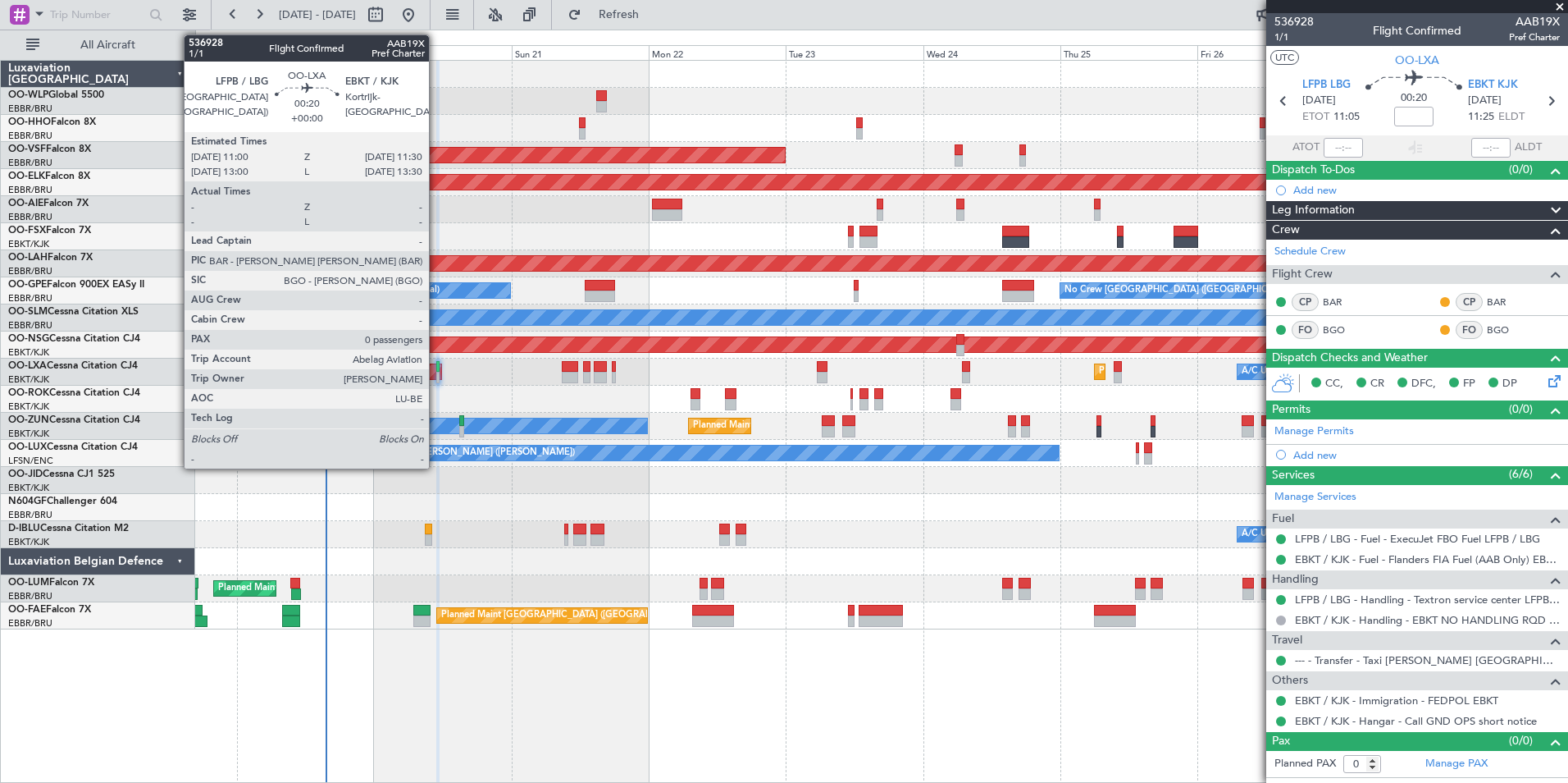
click at [436, 372] on div at bounding box center [438, 377] width 4 height 11
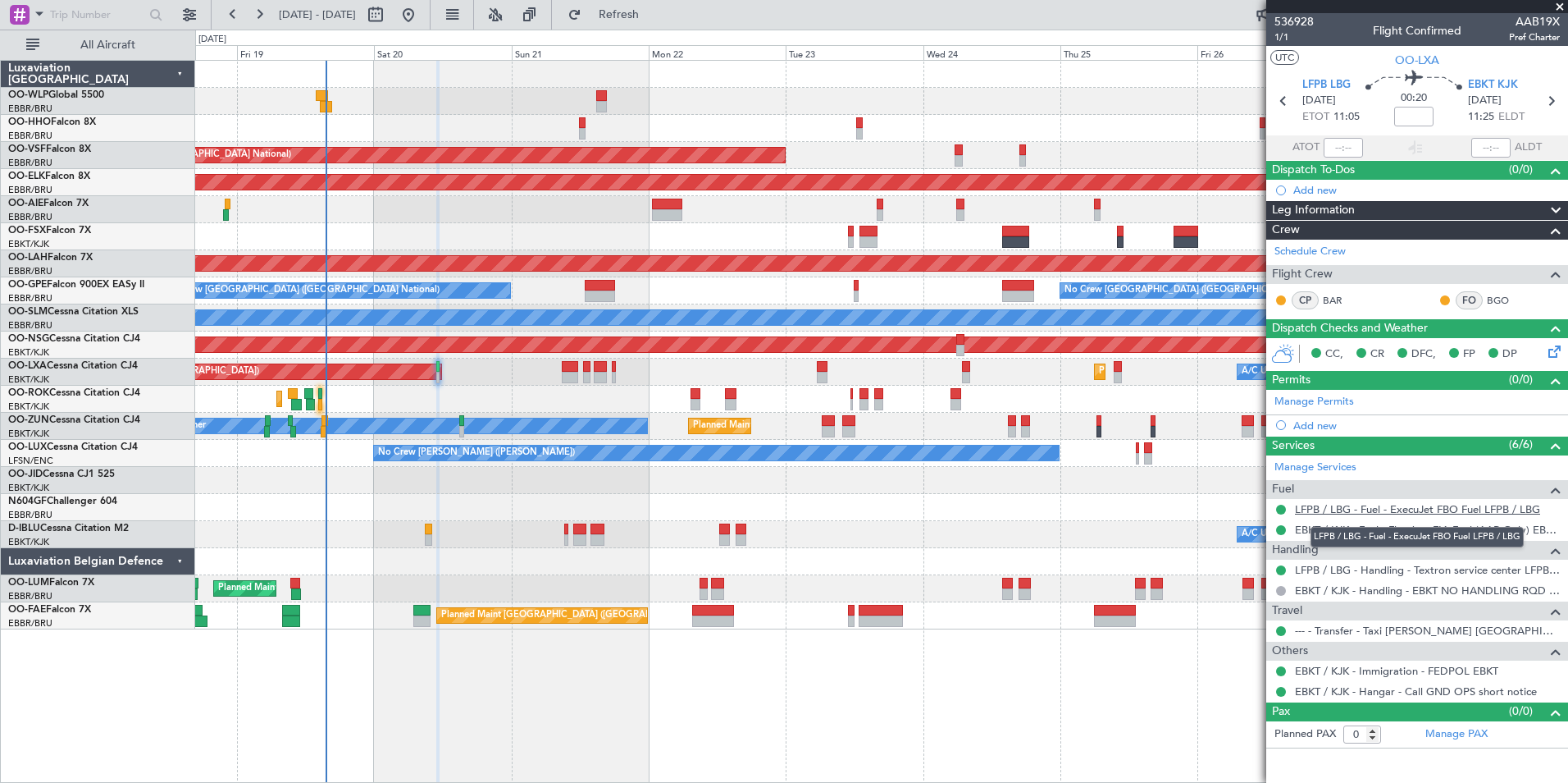
click at [1385, 510] on link "LFPB / LBG - Fuel - ExecuJet FBO Fuel LFPB / LBG" at bounding box center [1418, 509] width 245 height 14
click at [1377, 510] on link "LFPB / LBG - Fuel - ExecuJet FBO Fuel LFPB / LBG" at bounding box center [1418, 509] width 245 height 14
click at [68, 258] on link "OO-LAH Falcon 7X" at bounding box center [51, 257] width 85 height 10
click at [634, 13] on button "Refresh" at bounding box center [609, 15] width 99 height 26
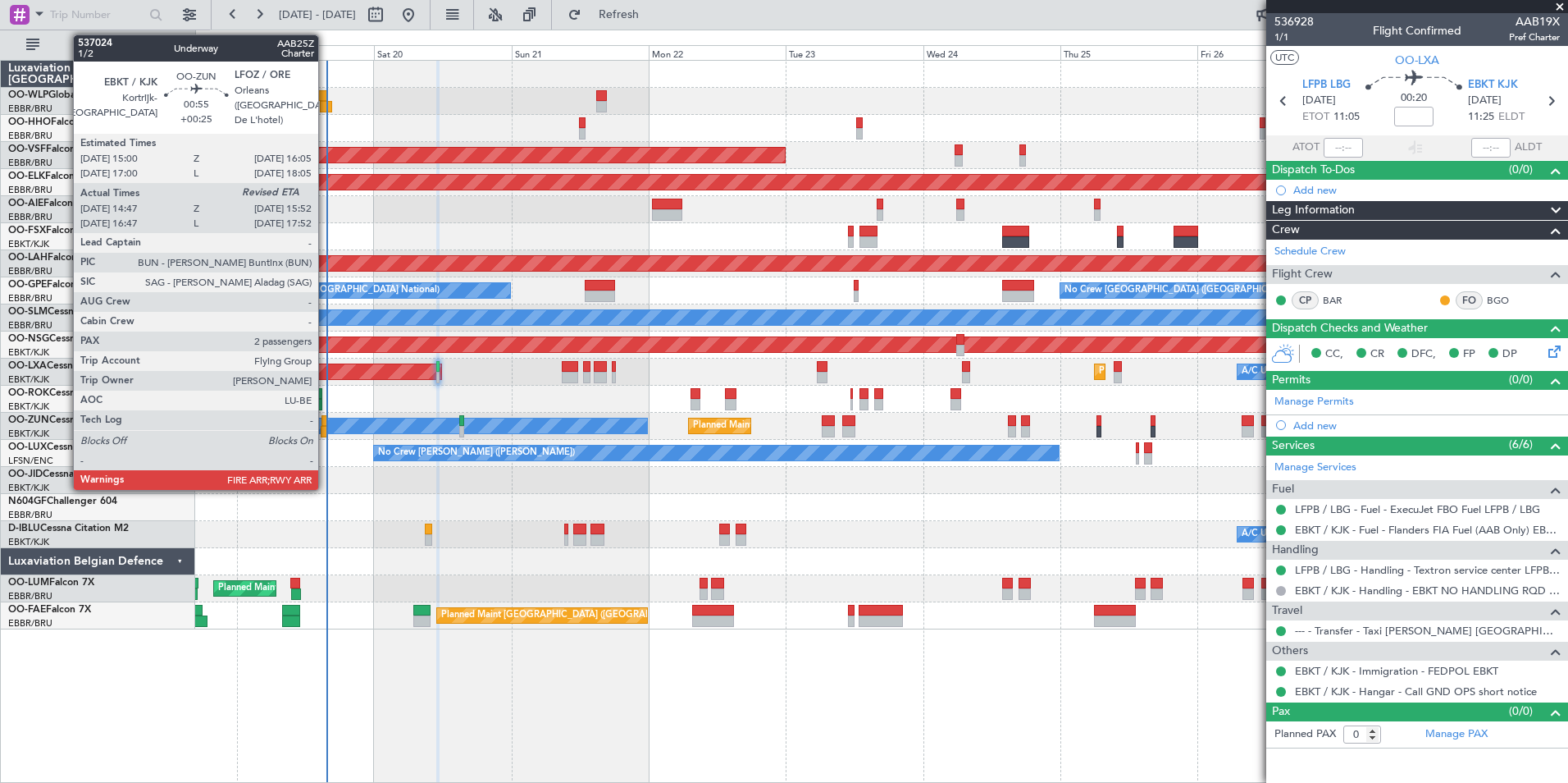
click at [325, 421] on div at bounding box center [324, 421] width 6 height 11
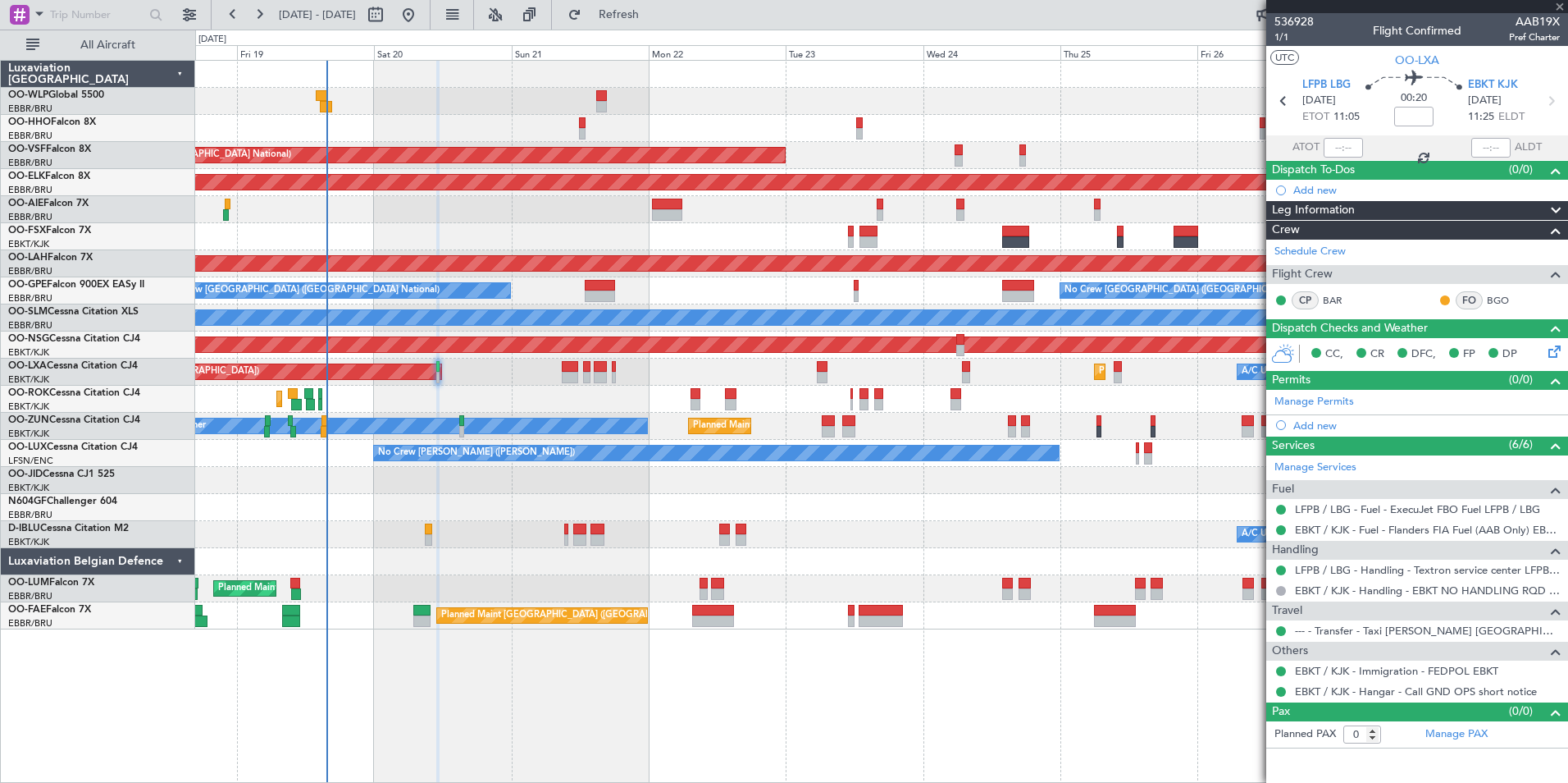
type input "+00:25"
type input "14:52"
type input "2"
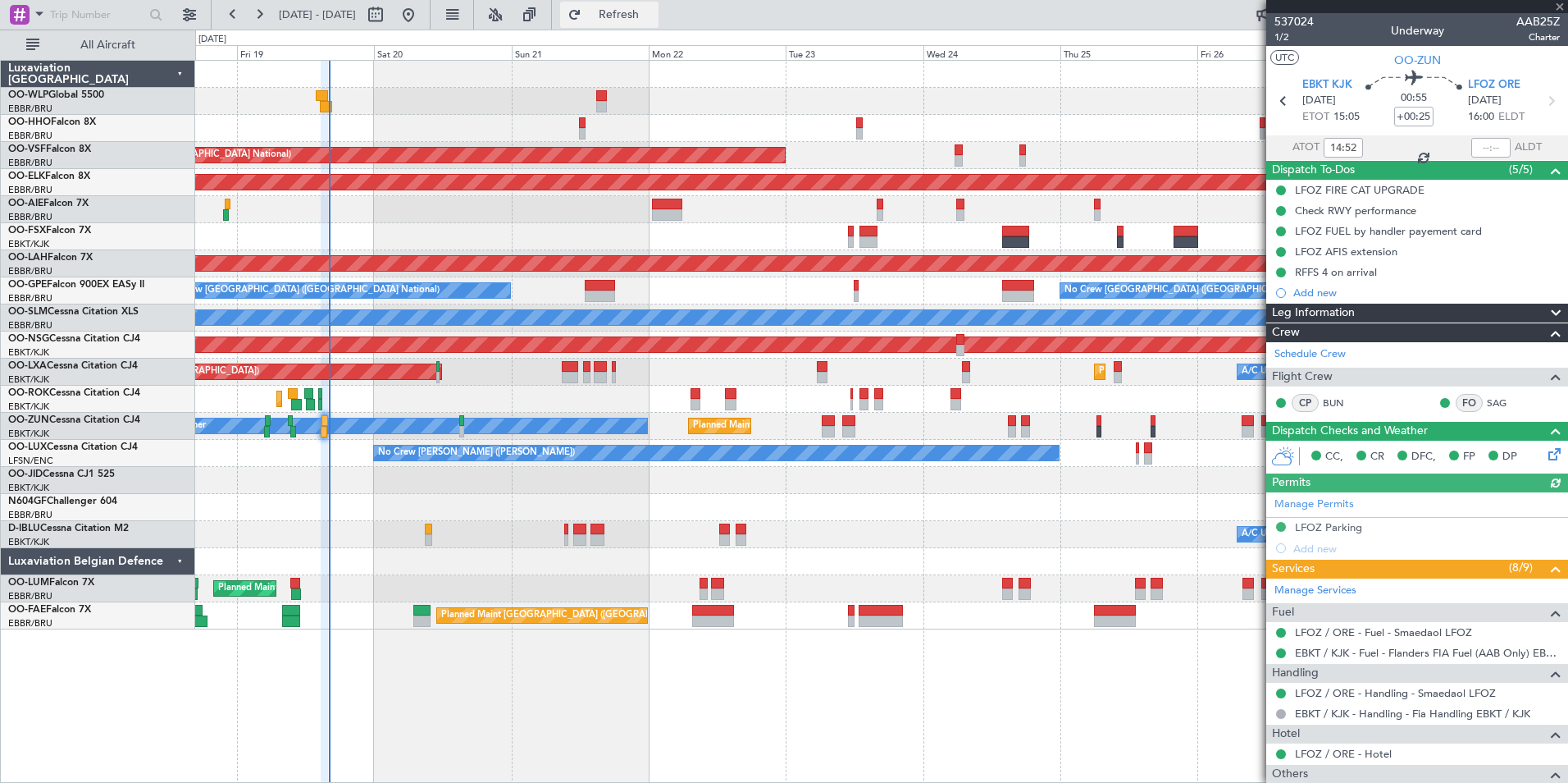
click at [627, 14] on button "Refresh" at bounding box center [609, 15] width 99 height 26
type input "15:44"
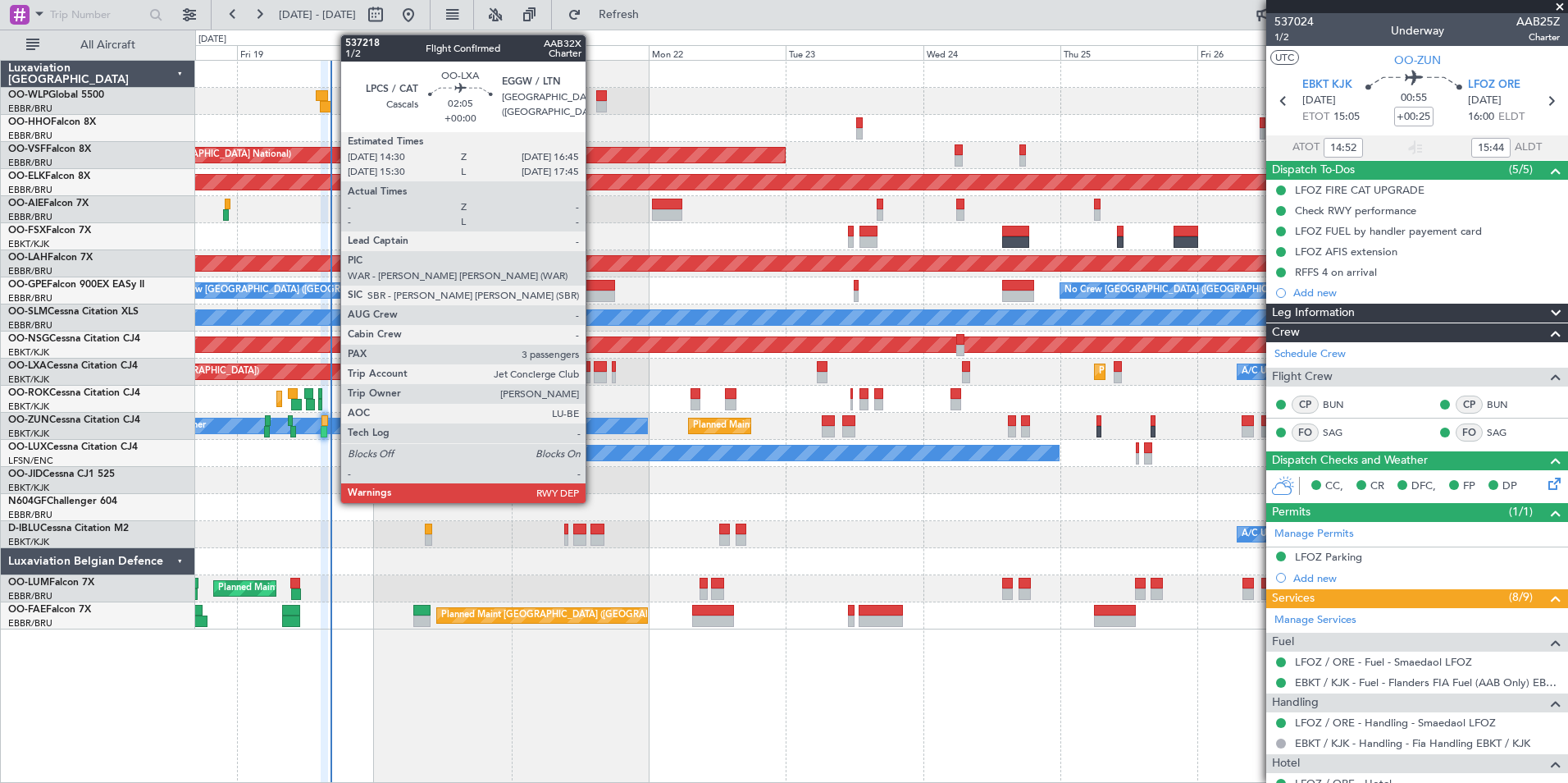
click at [594, 373] on div at bounding box center [600, 377] width 13 height 11
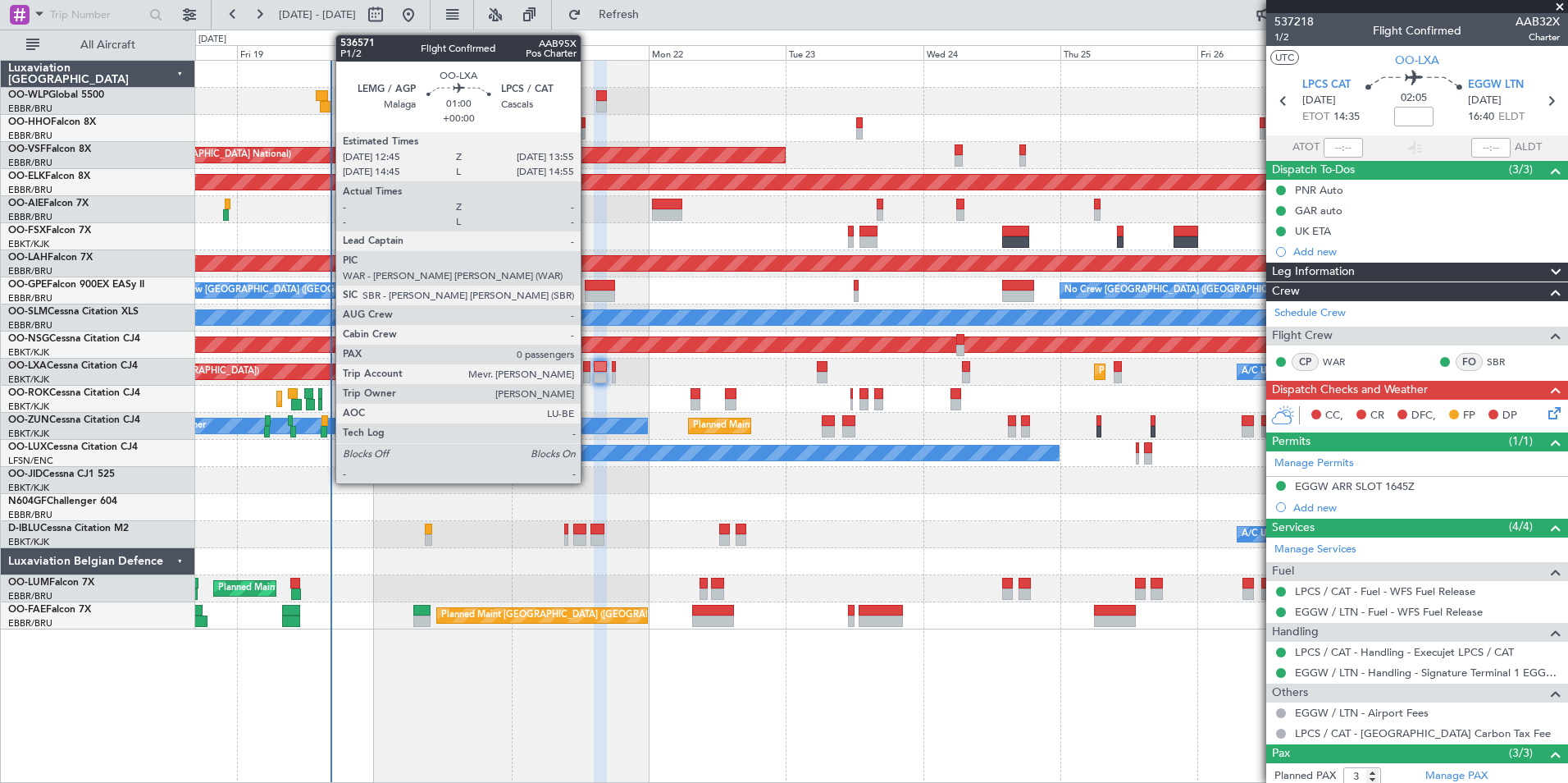
click at [588, 376] on div at bounding box center [587, 377] width 7 height 11
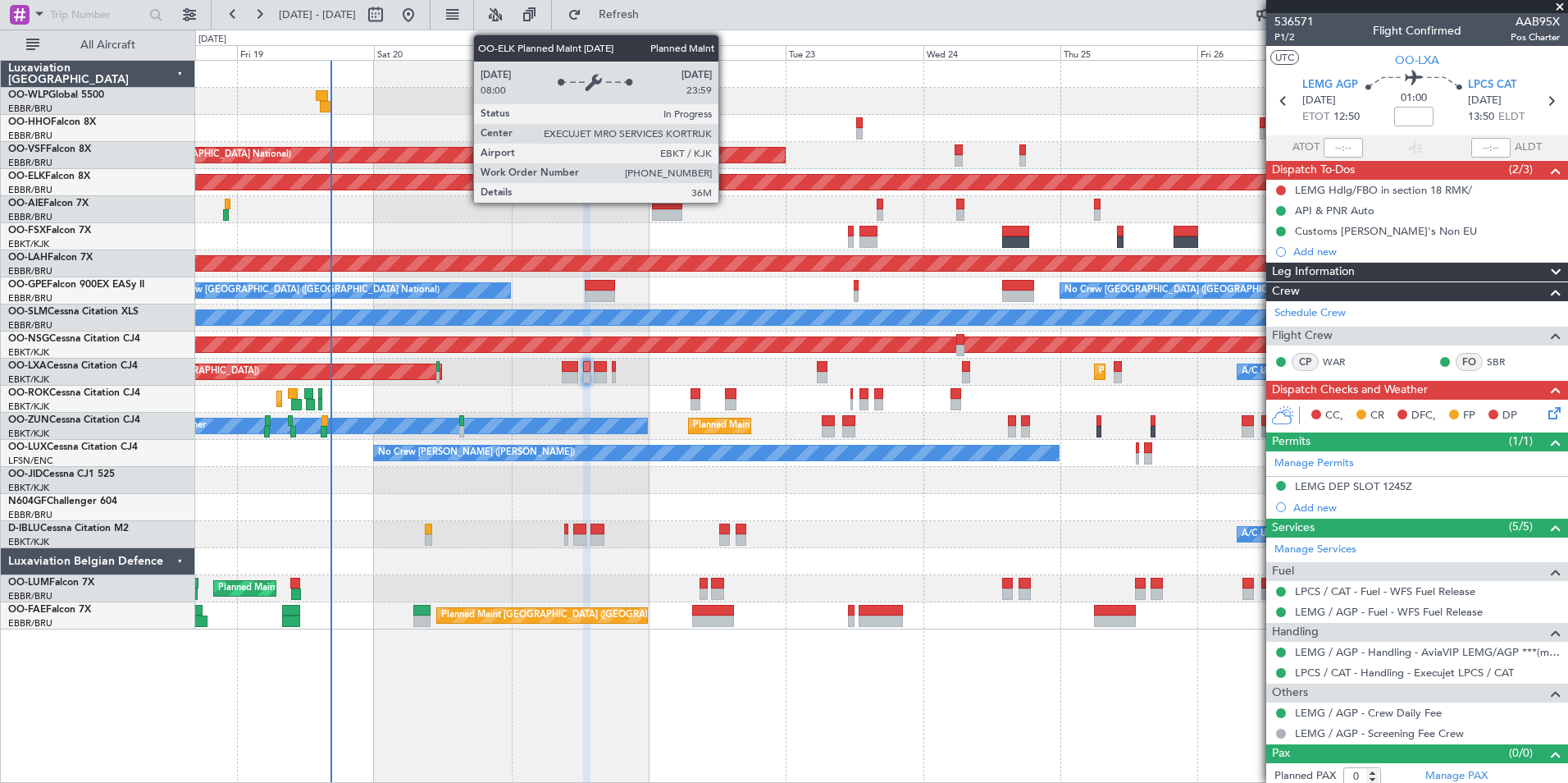
click at [566, 259] on div "Planned Maint [PERSON_NAME]-[GEOGRAPHIC_DATA][PERSON_NAME] ([GEOGRAPHIC_DATA][P…" at bounding box center [881, 264] width 4116 height 15
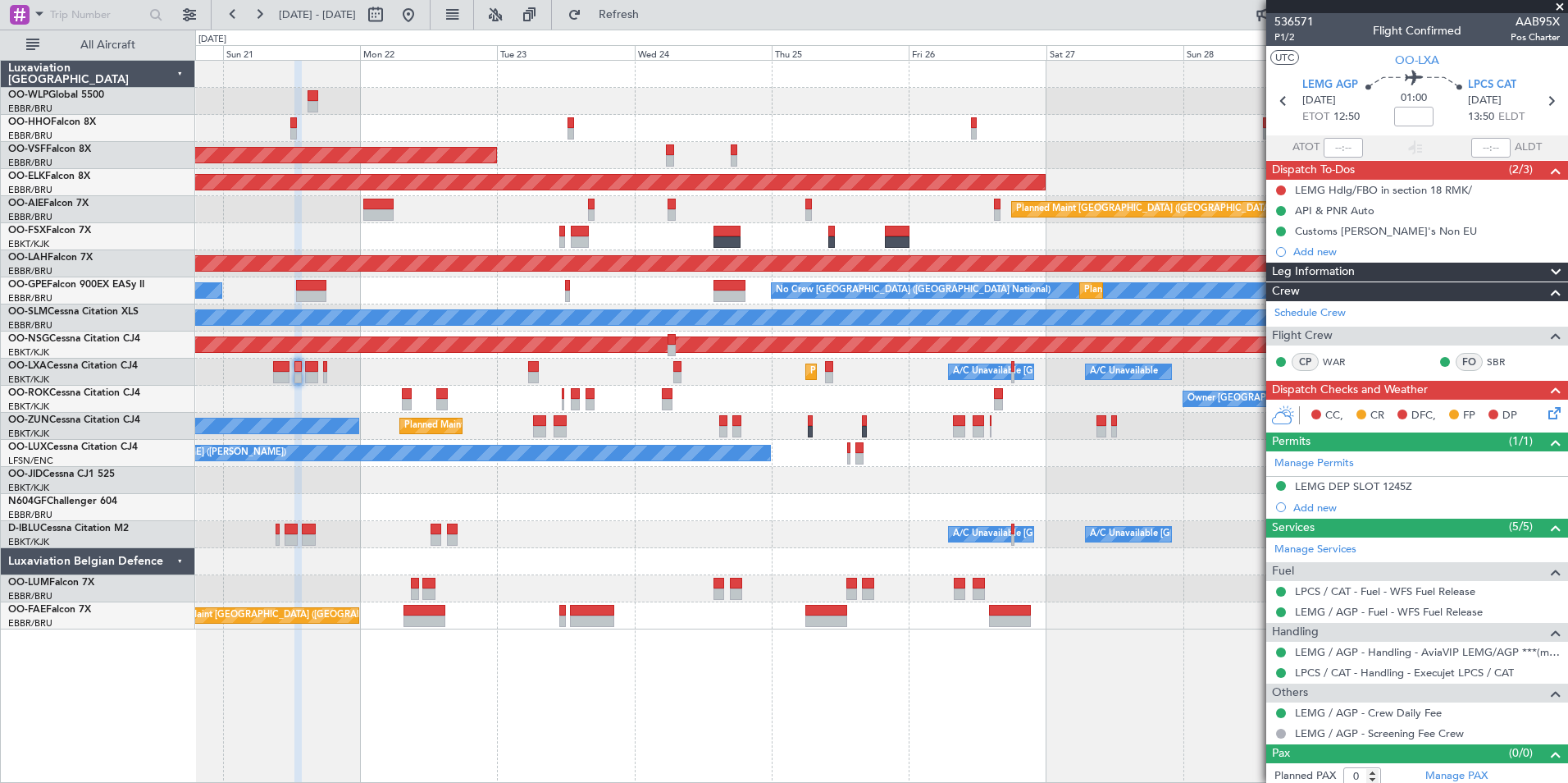
click at [633, 277] on div "Planned Maint Liege AOG Maint Brussels (Brussels National) Planned Maint Kortri…" at bounding box center [881, 345] width 1373 height 569
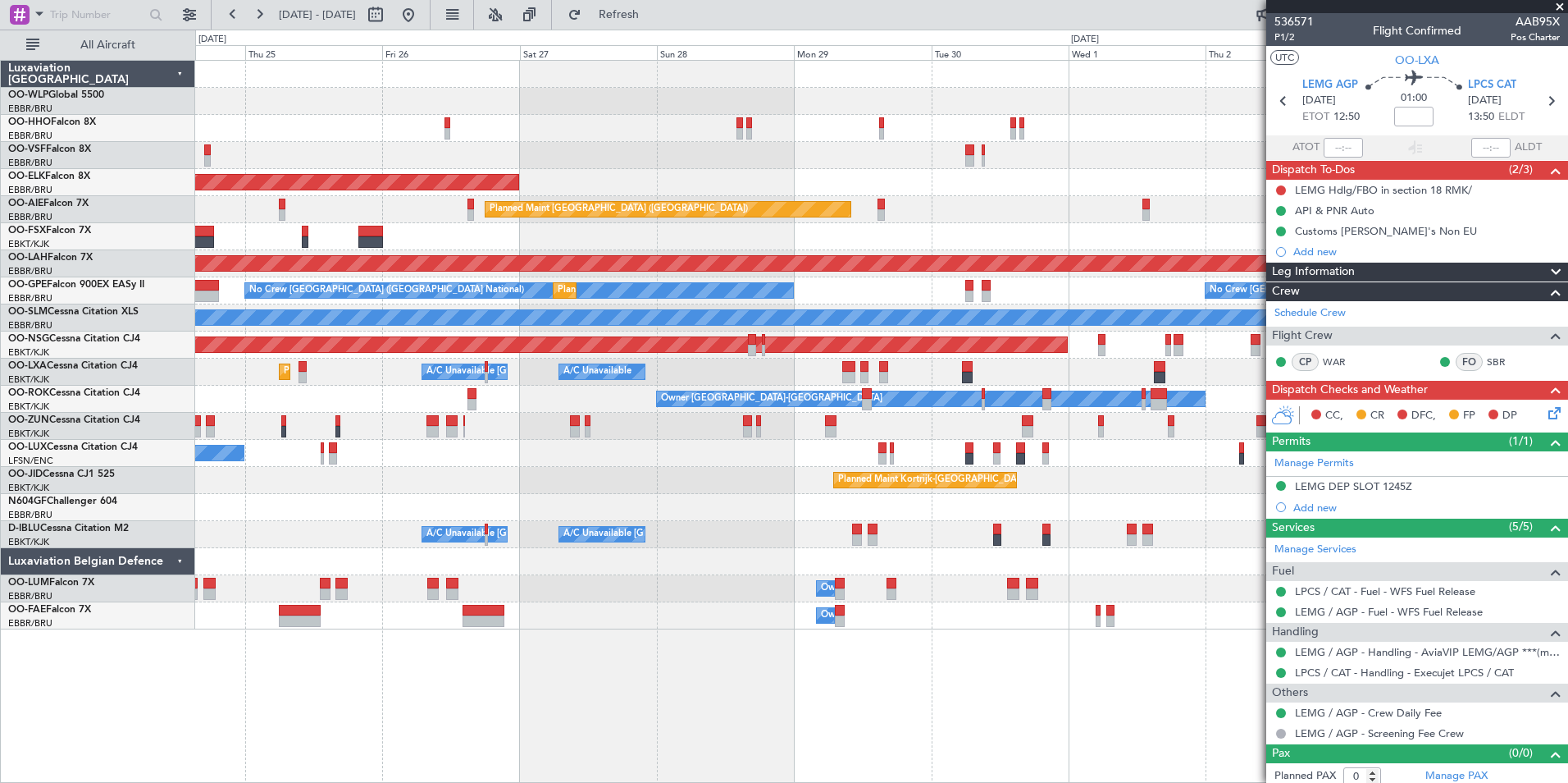
click at [573, 251] on div "AOG Maint Brussels (Brussels National) Planned Maint Kortrijk-Wevelgem Planned …" at bounding box center [881, 345] width 1373 height 569
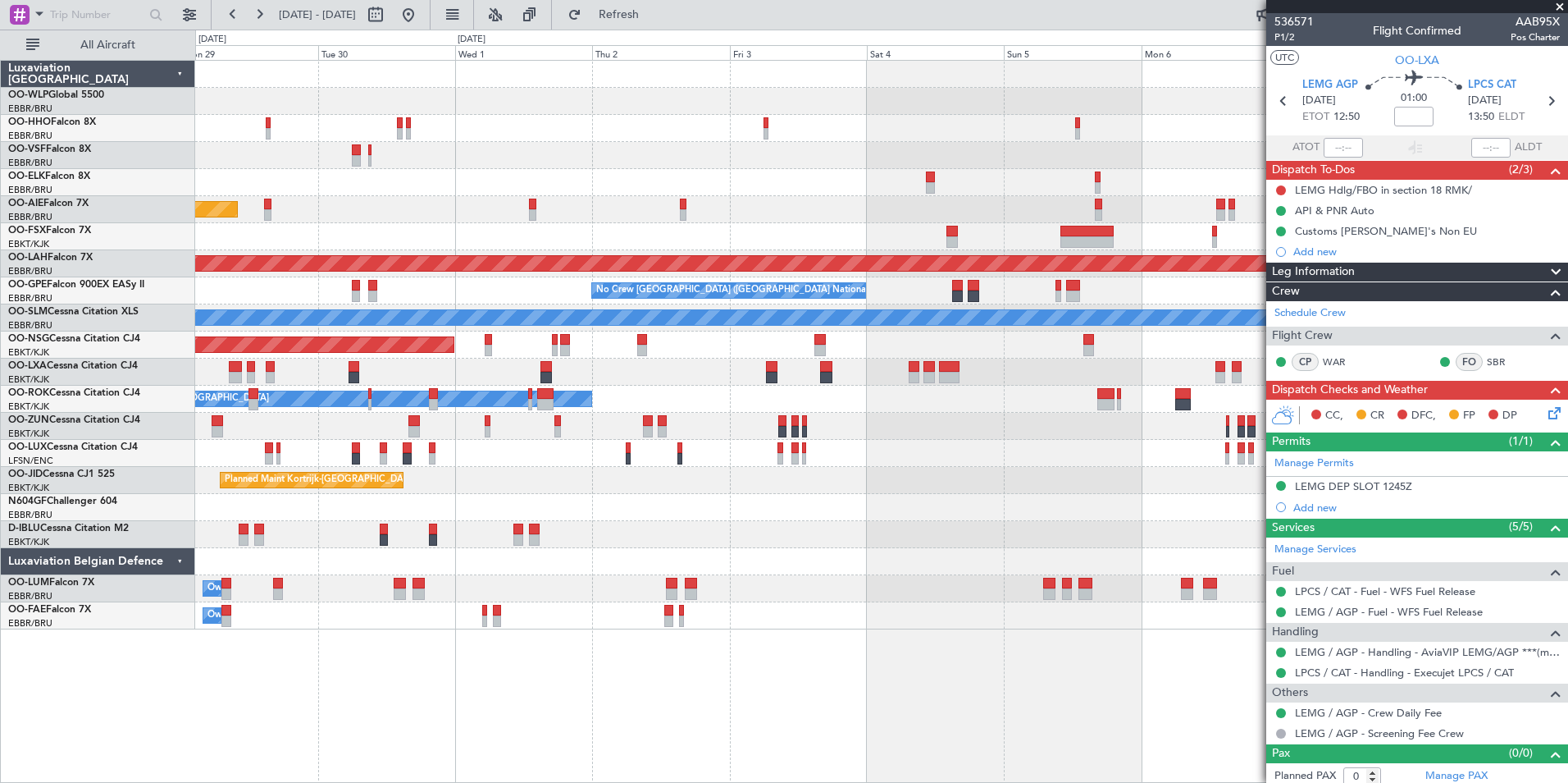
click at [324, 243] on div at bounding box center [881, 236] width 1373 height 27
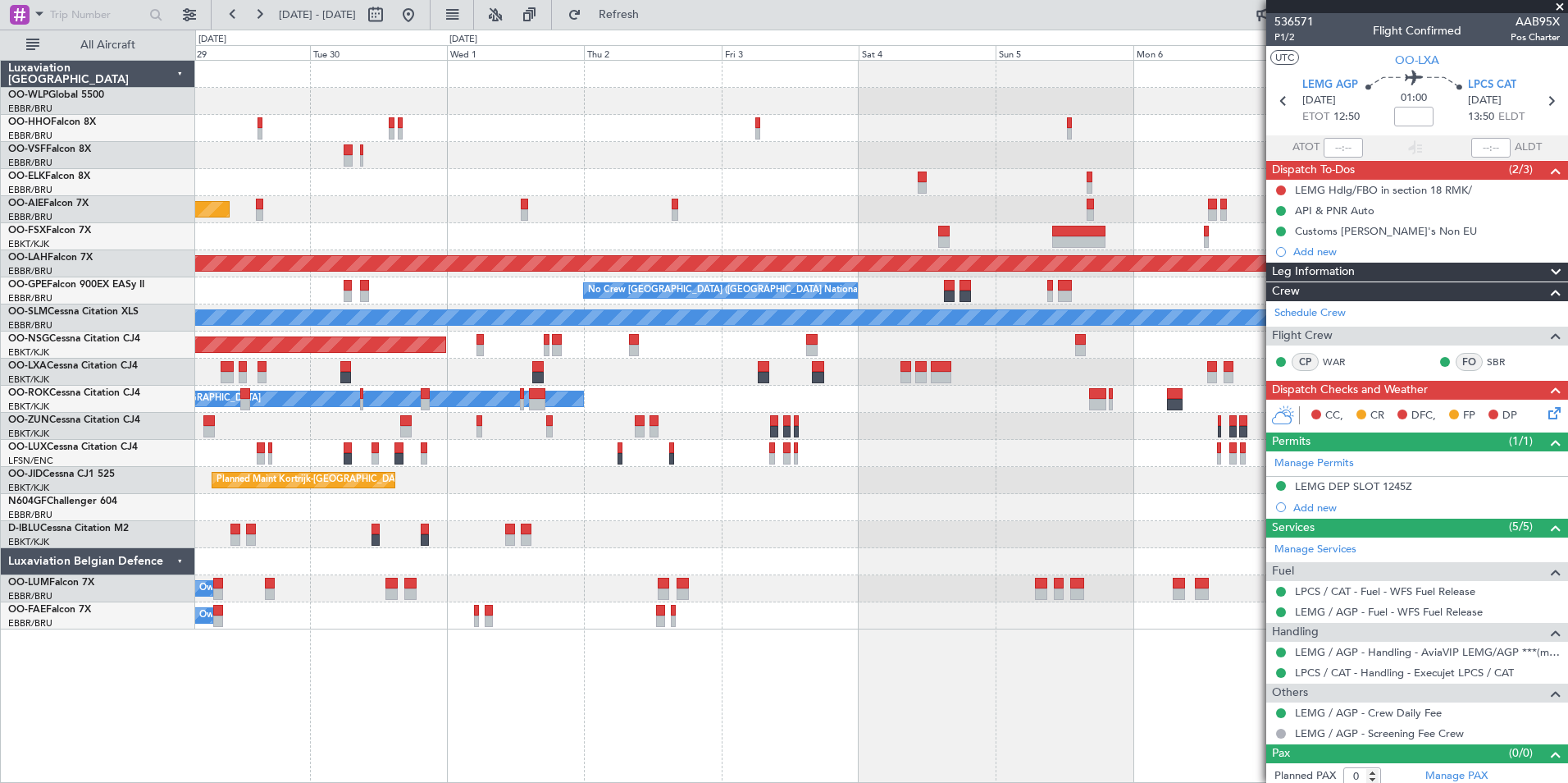
click at [442, 228] on div "Planned Maint Kortrijk-Wevelgem Planned Maint London (Farnborough) Planned Main…" at bounding box center [881, 345] width 1373 height 569
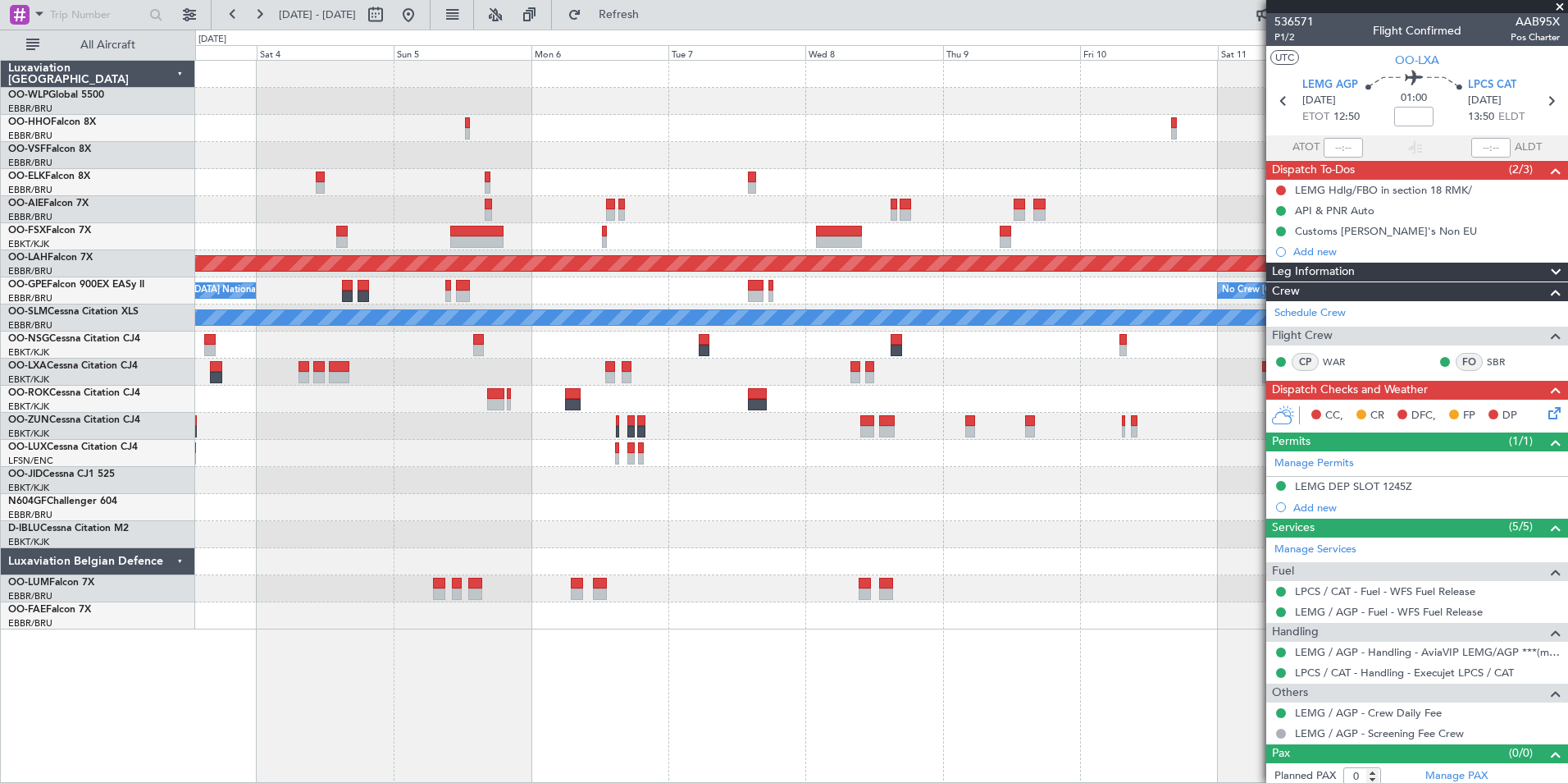
click at [497, 222] on div at bounding box center [881, 209] width 1373 height 27
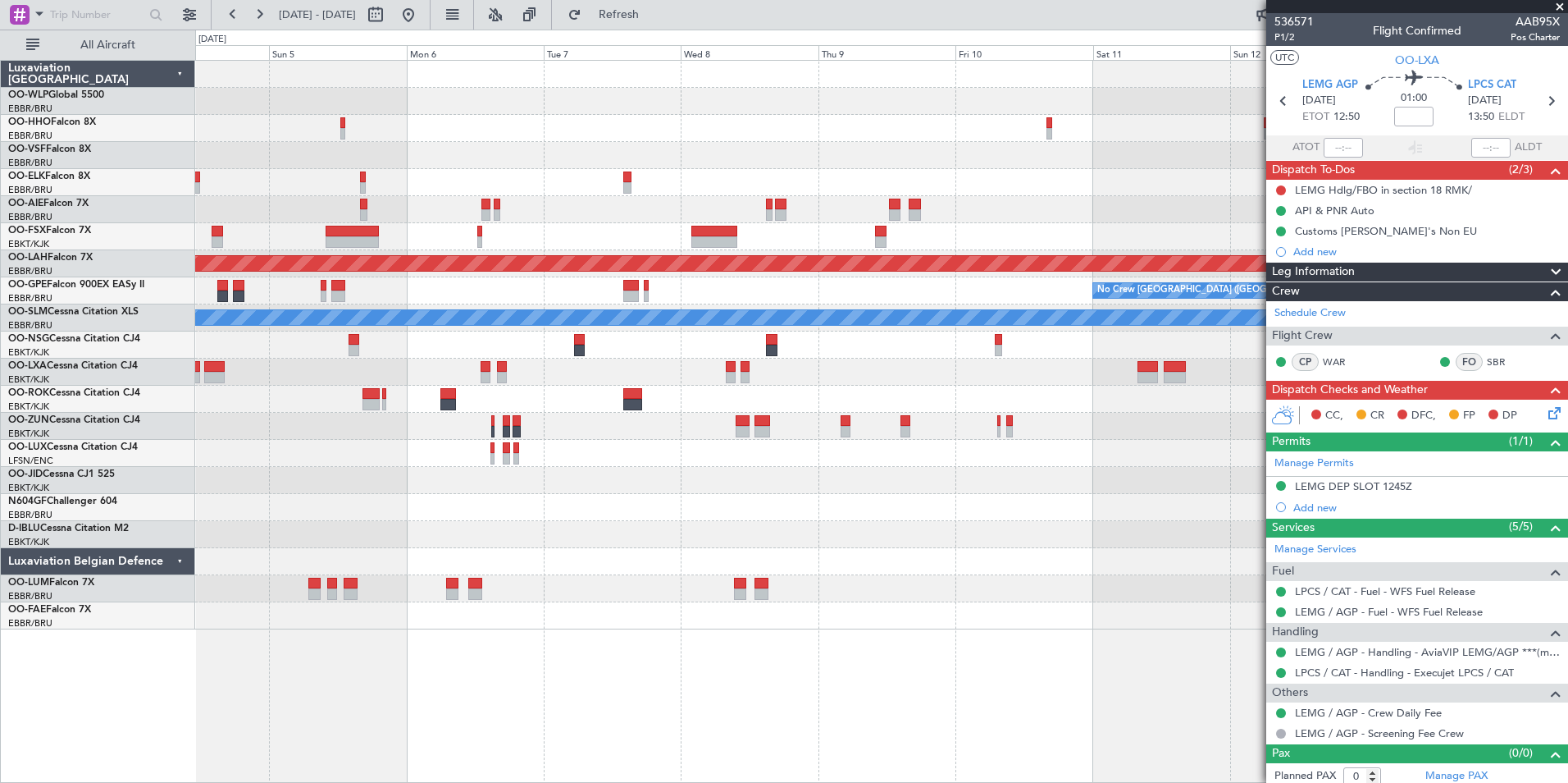
click at [539, 237] on div "Planned Maint Alton-st Louis (St Louis Regl) No Crew Brussels (Brussels Nationa…" at bounding box center [881, 345] width 1373 height 569
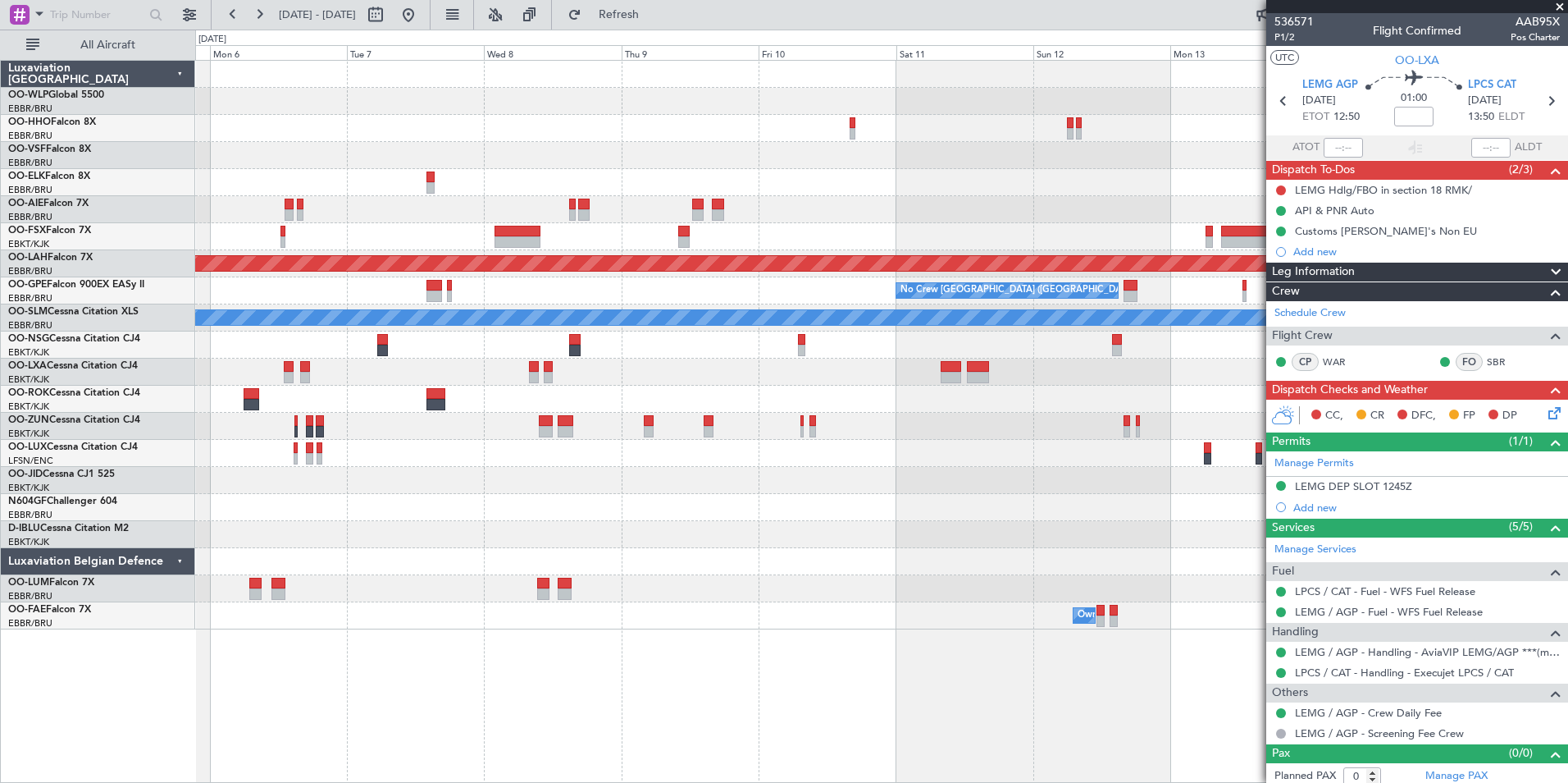
click at [826, 254] on div "Planned Maint Alton-st Louis (St Louis Regl) No Crew Brussels (Brussels Nationa…" at bounding box center [881, 345] width 1373 height 569
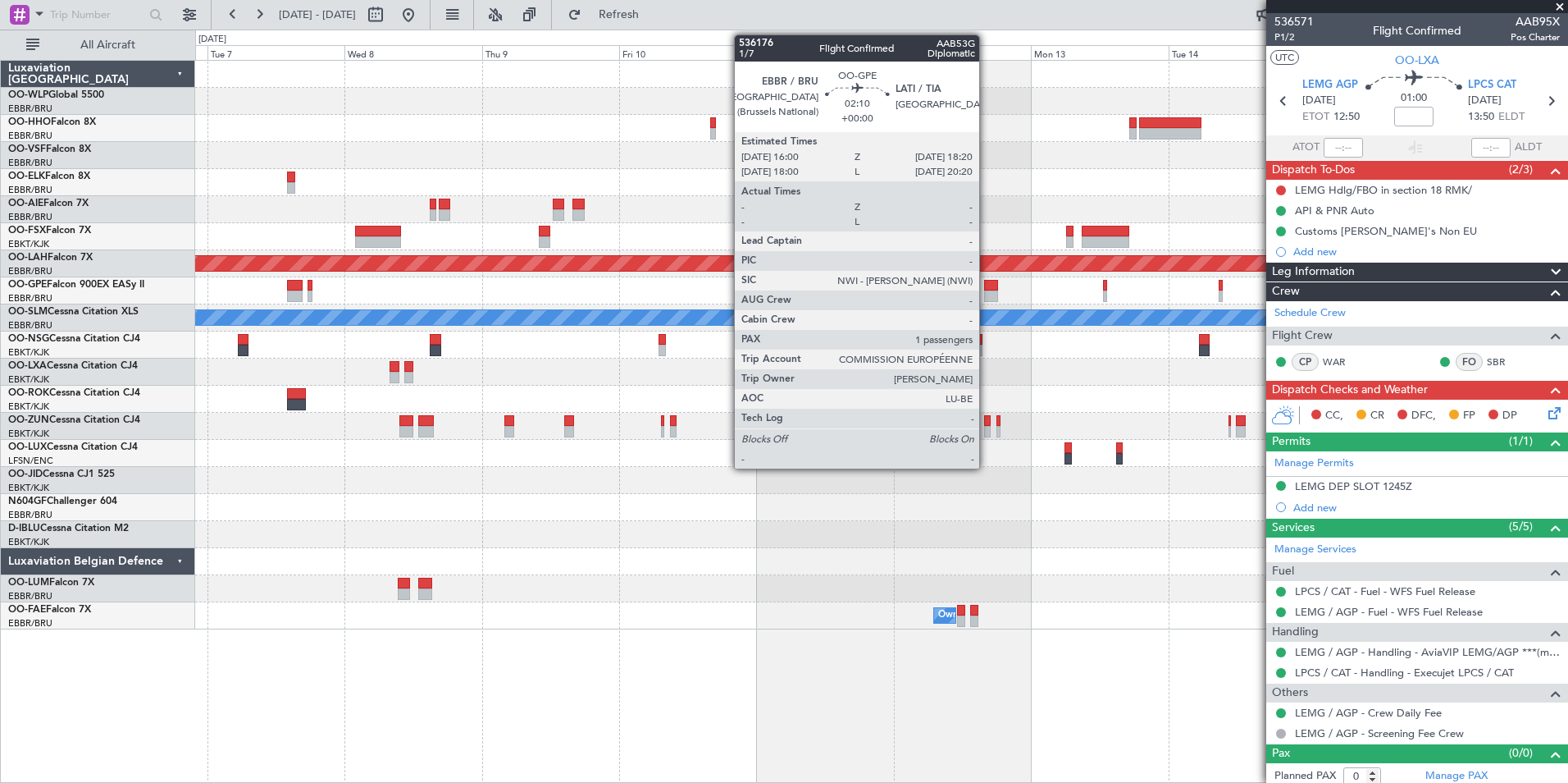
click at [986, 293] on div at bounding box center [991, 296] width 14 height 11
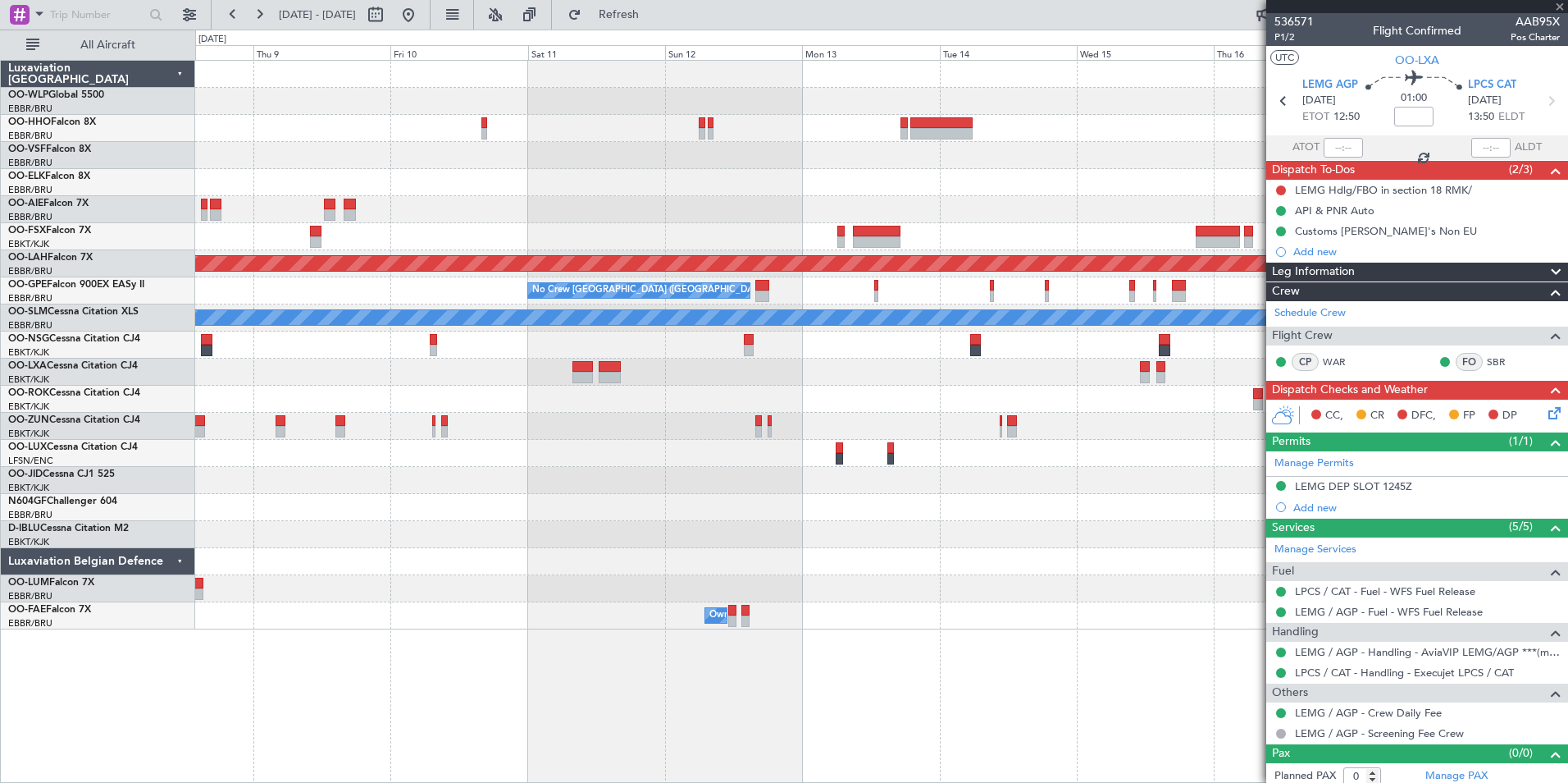
click at [819, 191] on div at bounding box center [881, 182] width 1373 height 27
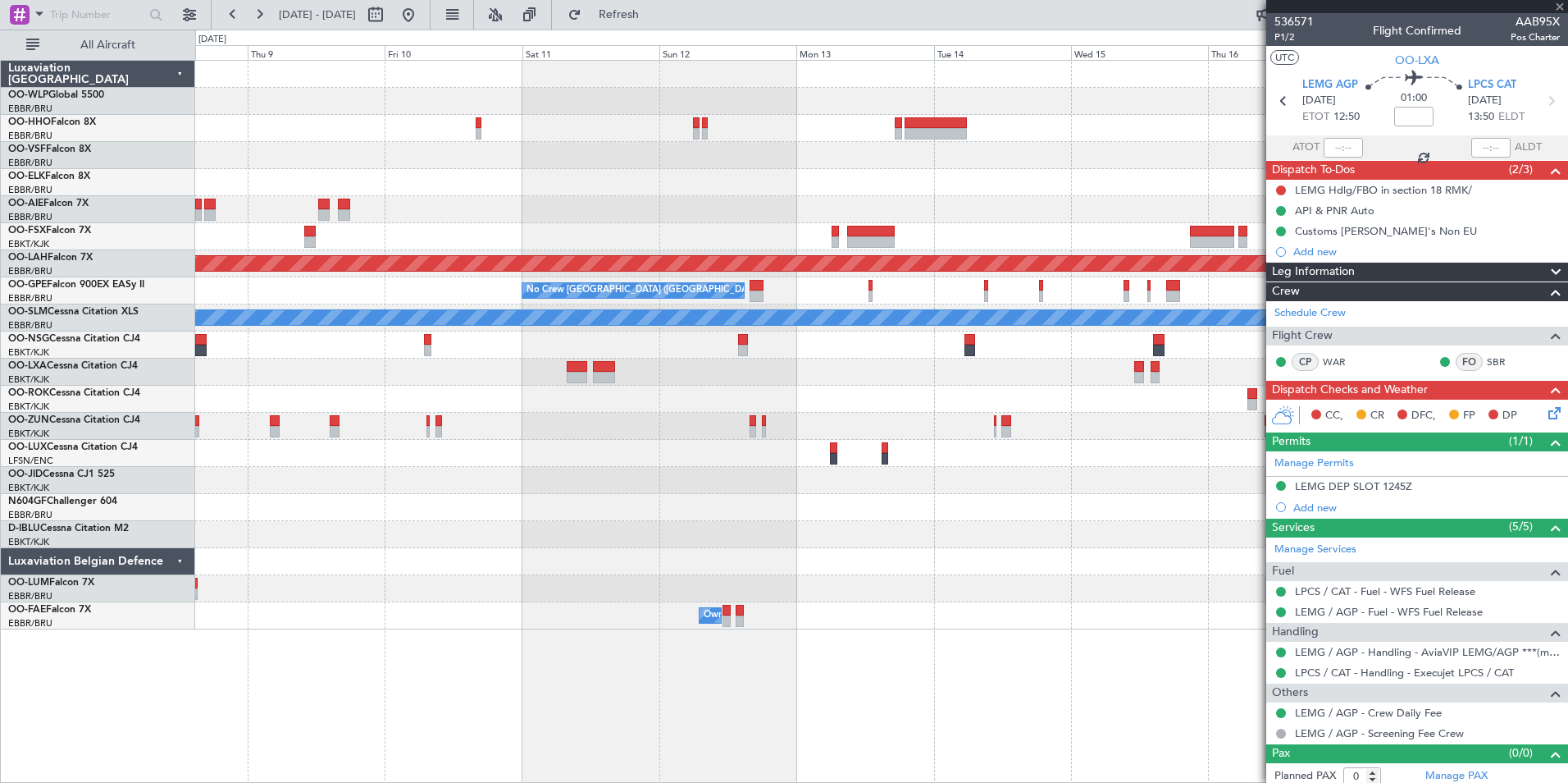
type input "1"
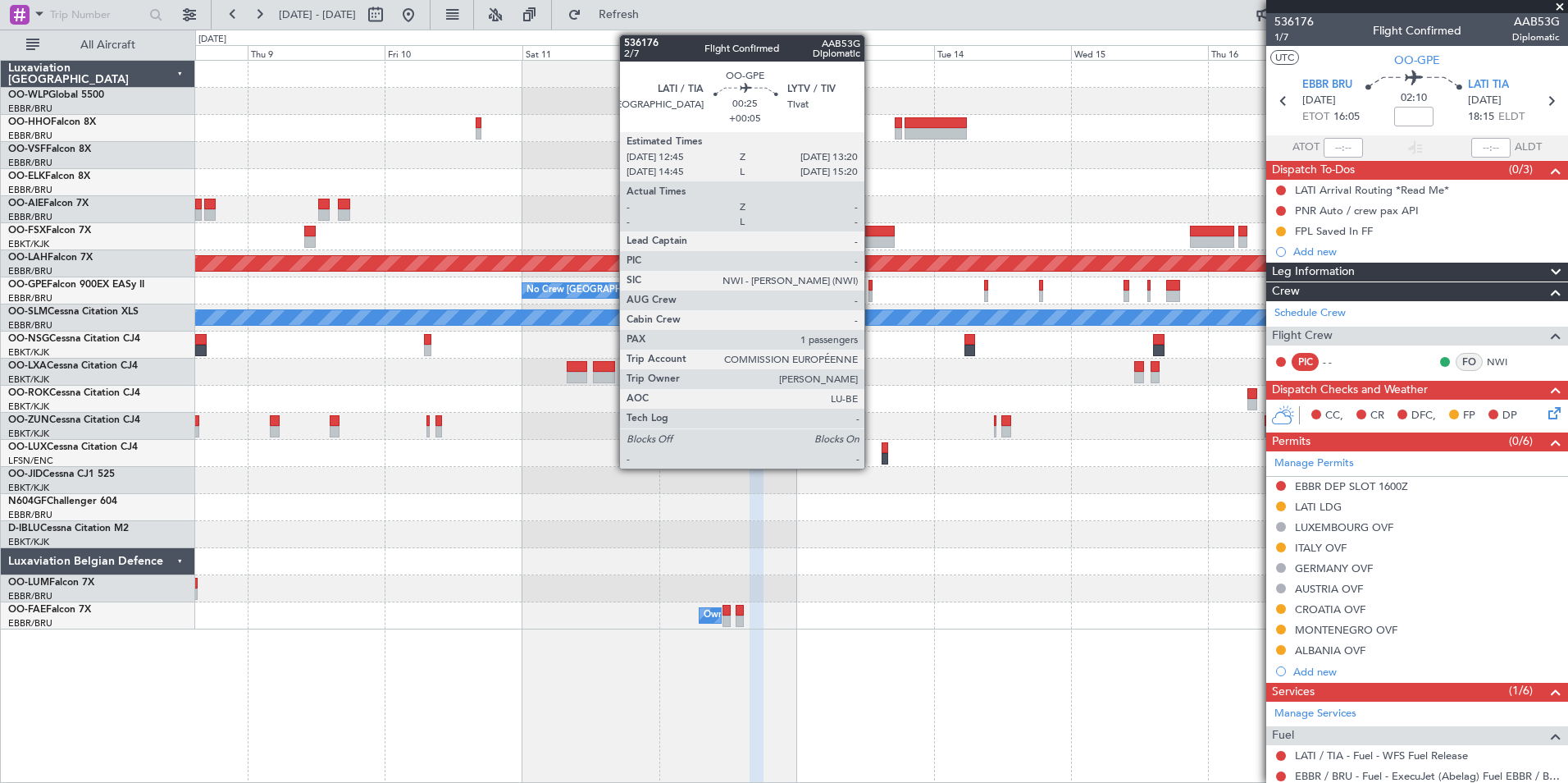
click at [872, 291] on div at bounding box center [870, 296] width 4 height 11
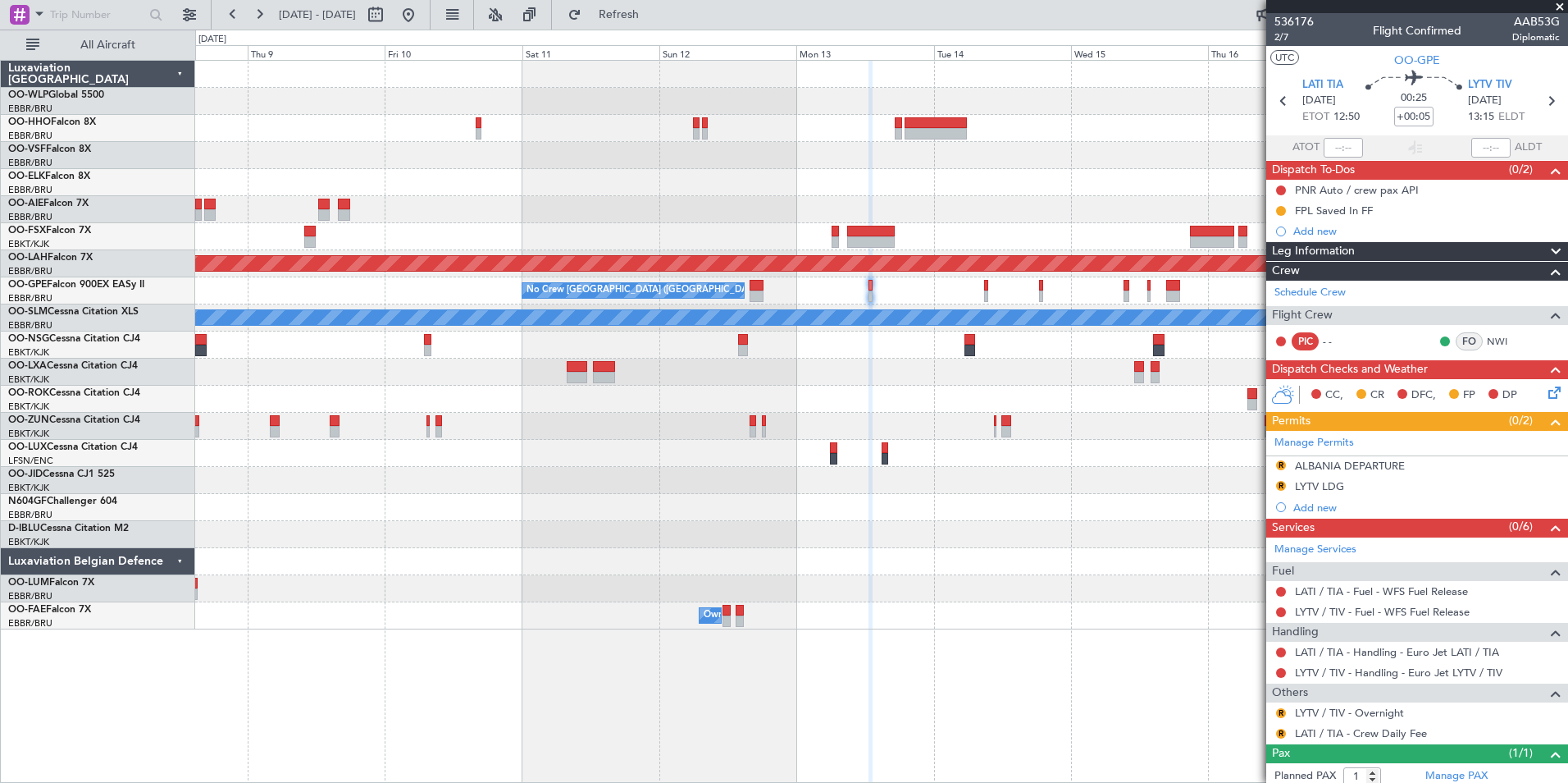
click at [784, 162] on div at bounding box center [881, 155] width 1373 height 27
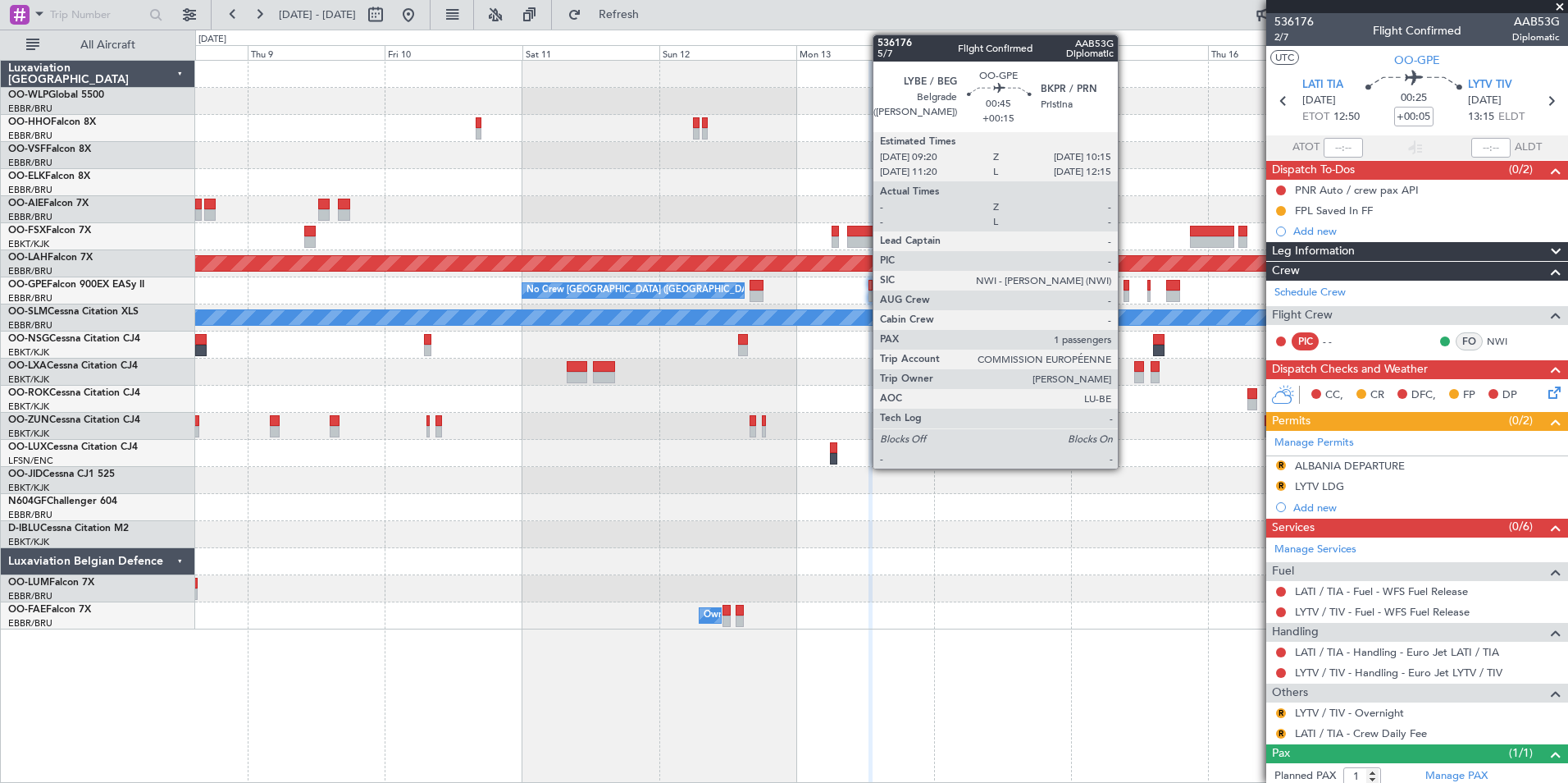
click at [1126, 292] on div at bounding box center [1126, 296] width 6 height 11
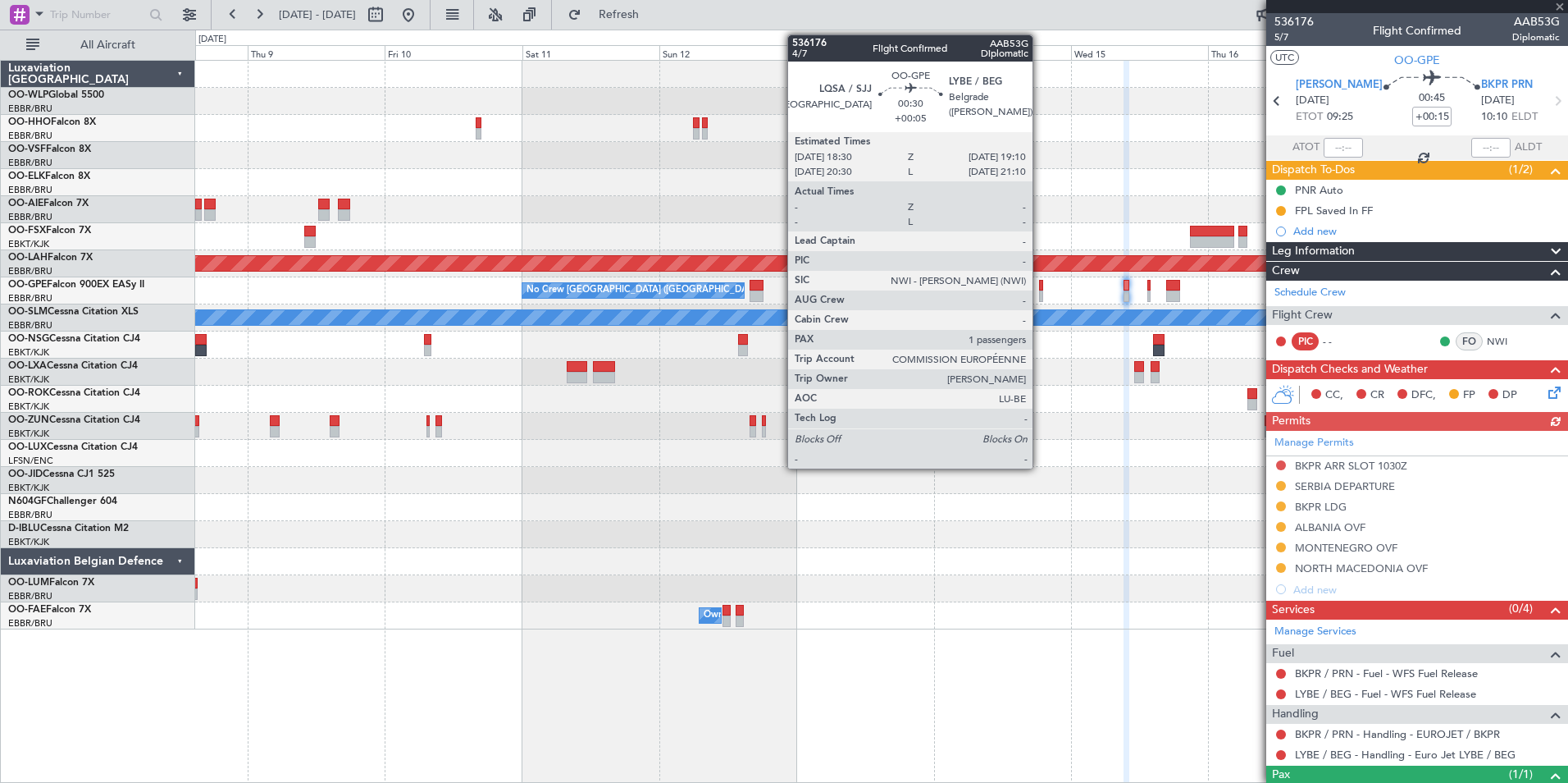
click at [1040, 290] on div at bounding box center [1041, 285] width 4 height 11
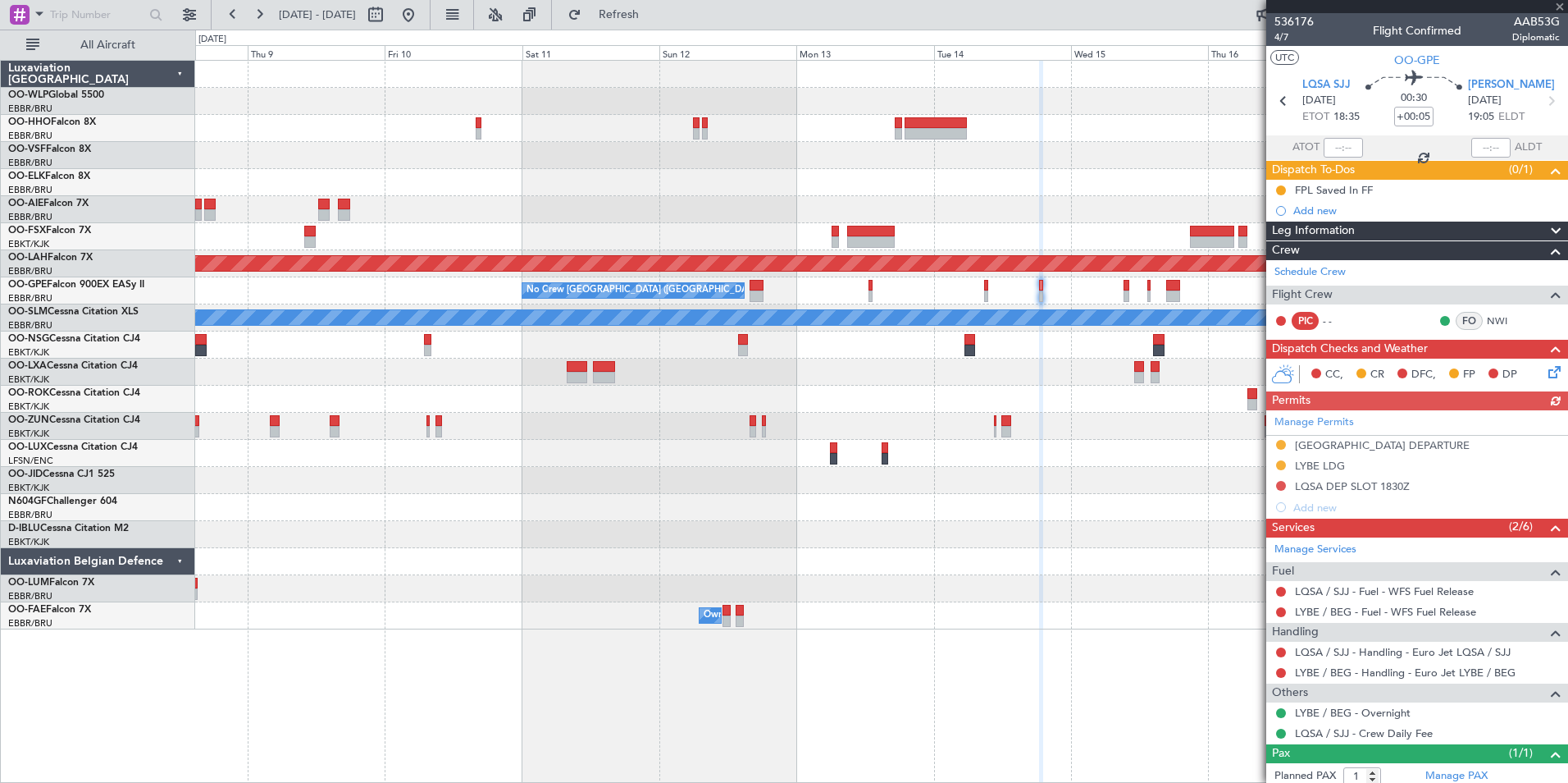
click at [984, 291] on div "No Crew Brussels (Brussels National) No Crew Brussels (Brussels National)" at bounding box center [881, 291] width 1373 height 27
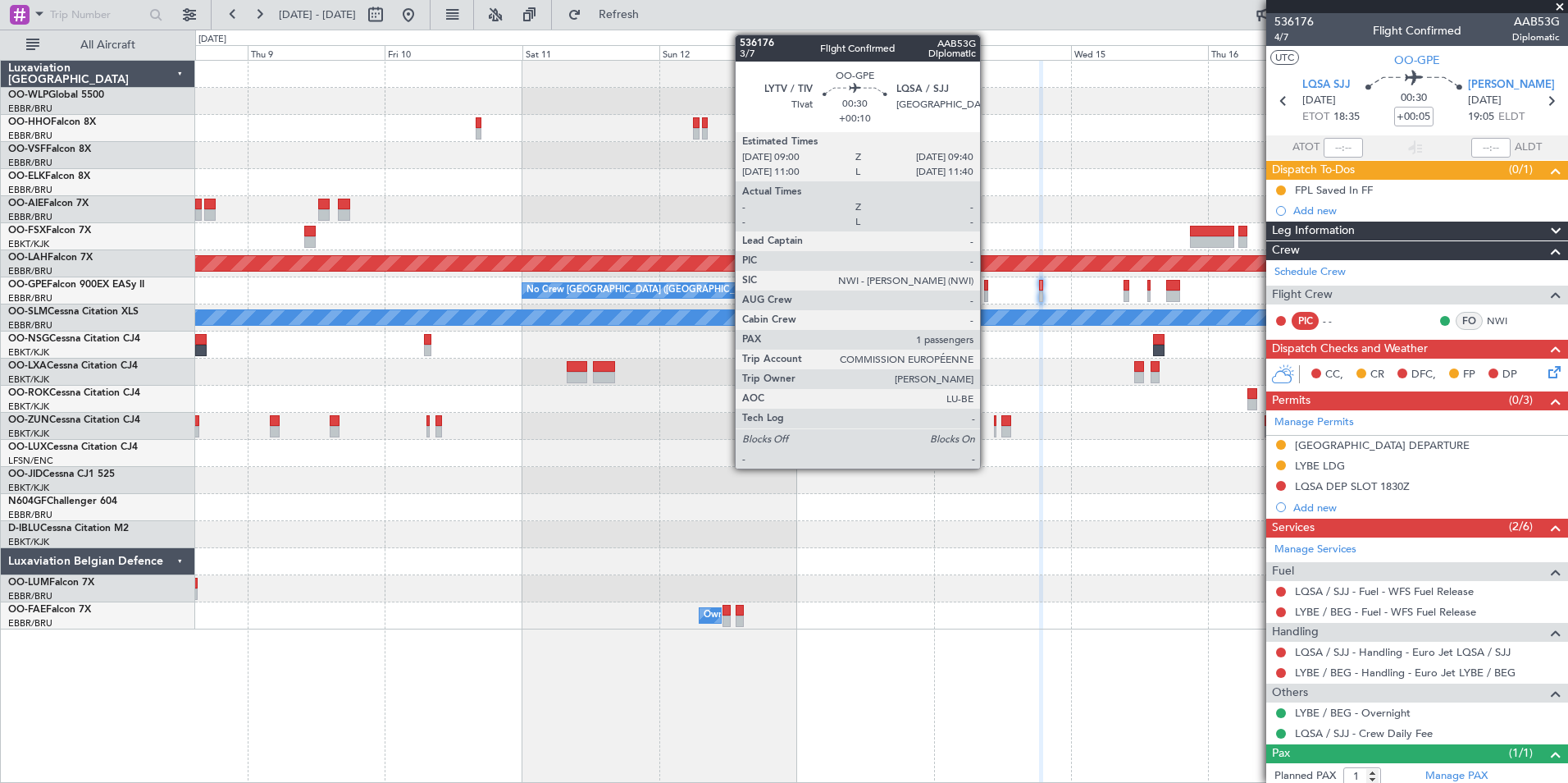
click at [987, 290] on div at bounding box center [986, 285] width 4 height 11
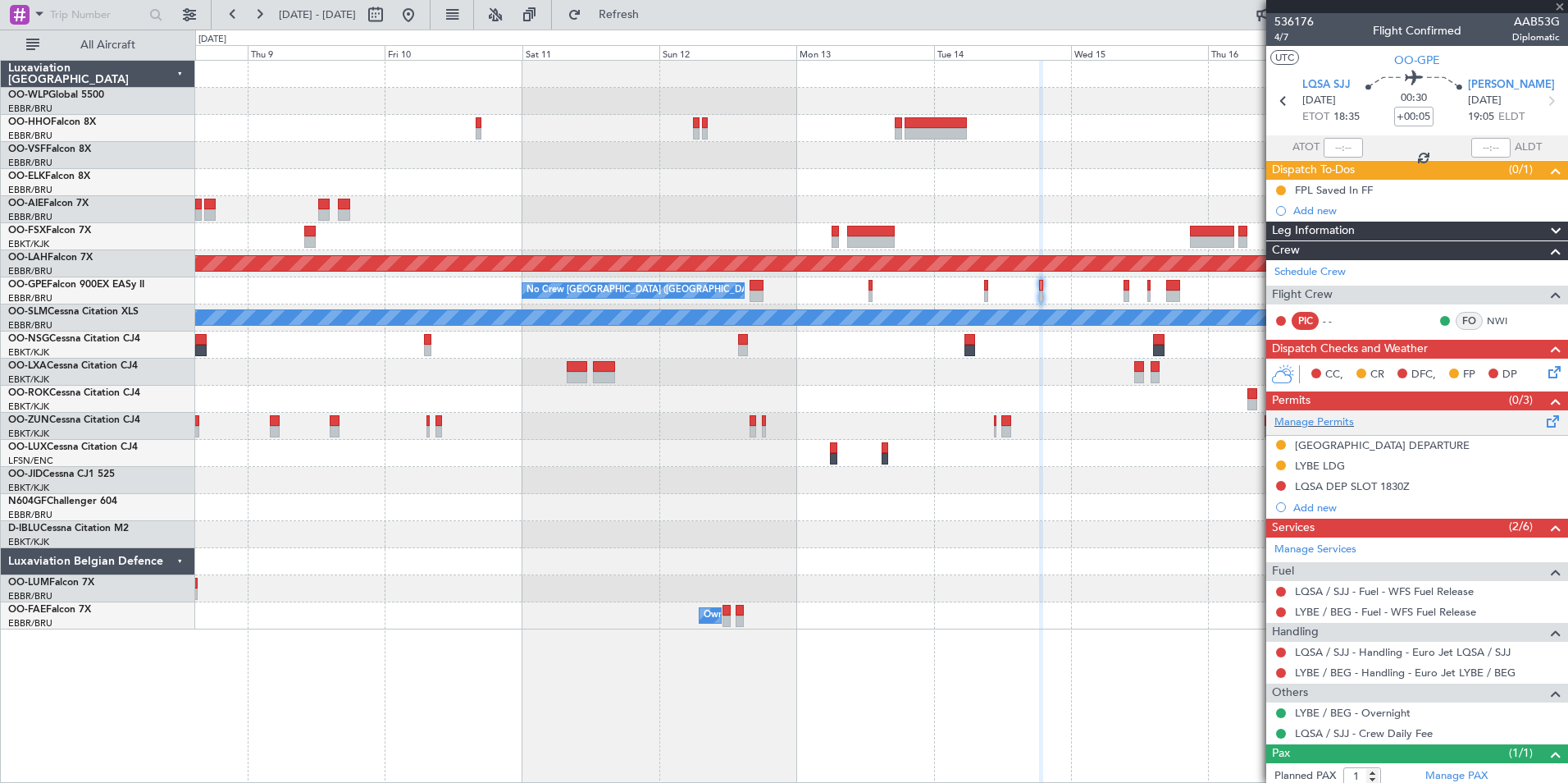
type input "+00:10"
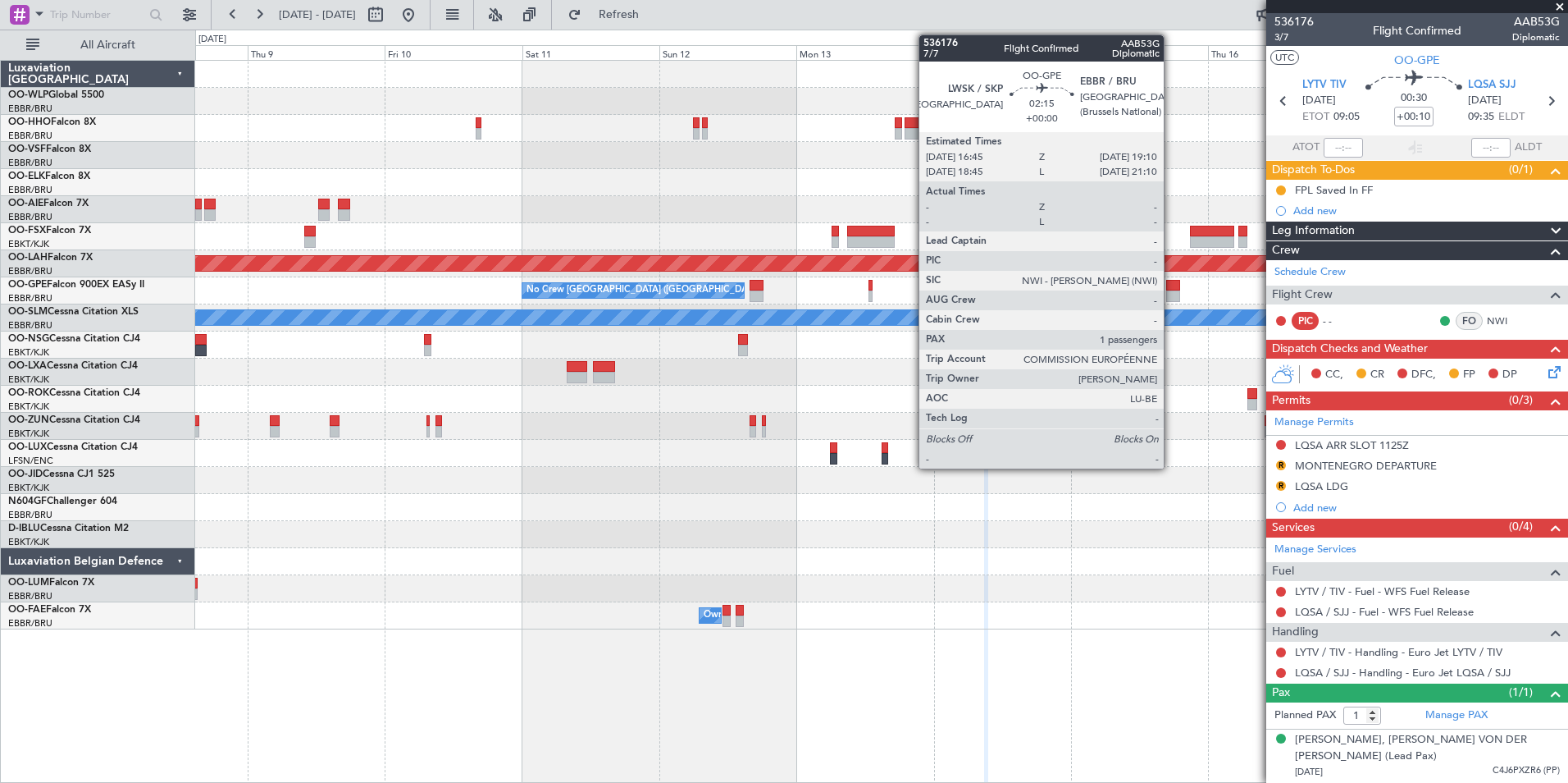
click at [1172, 293] on div at bounding box center [1173, 296] width 14 height 11
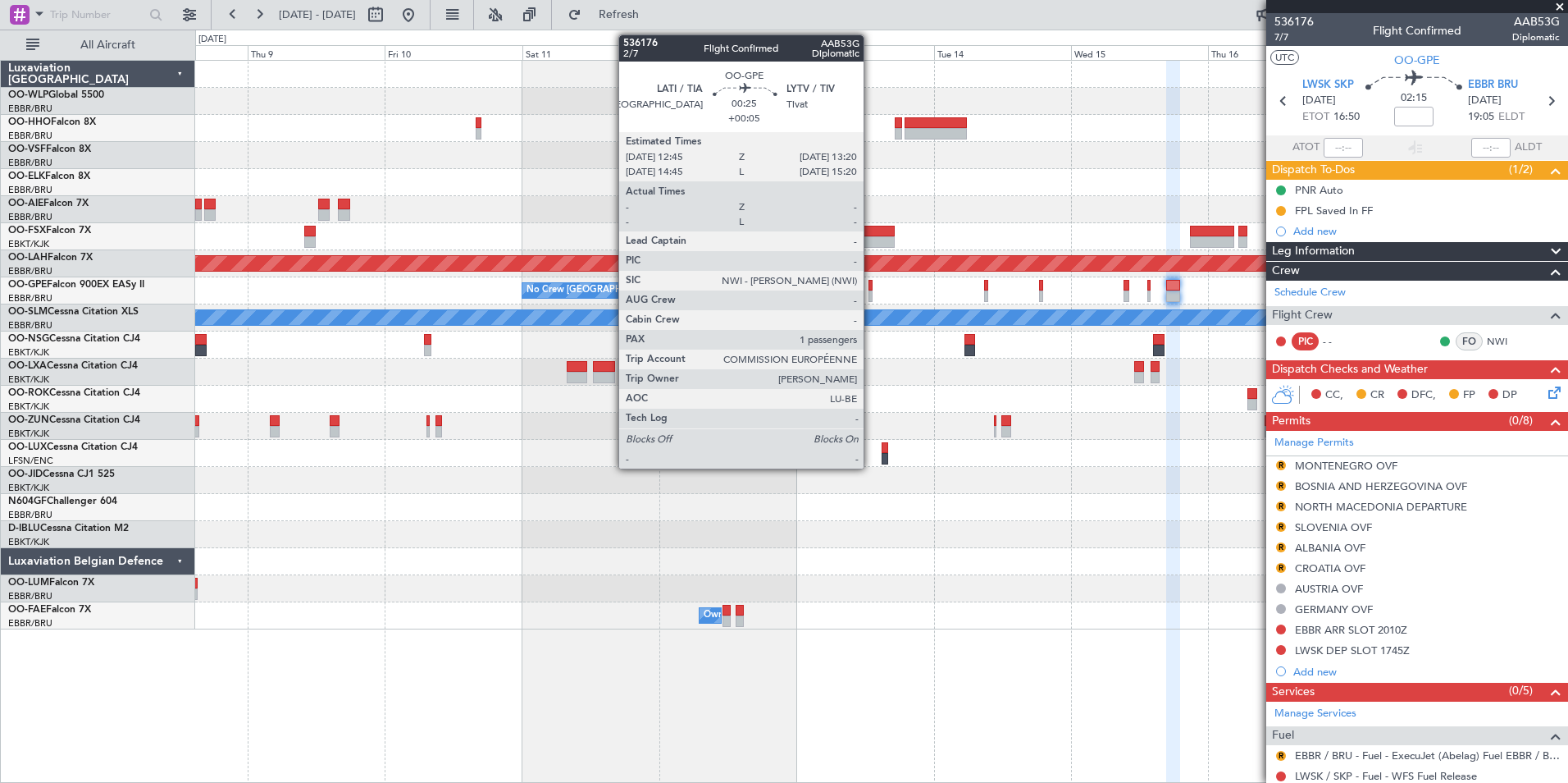
click at [871, 289] on div at bounding box center [870, 285] width 4 height 11
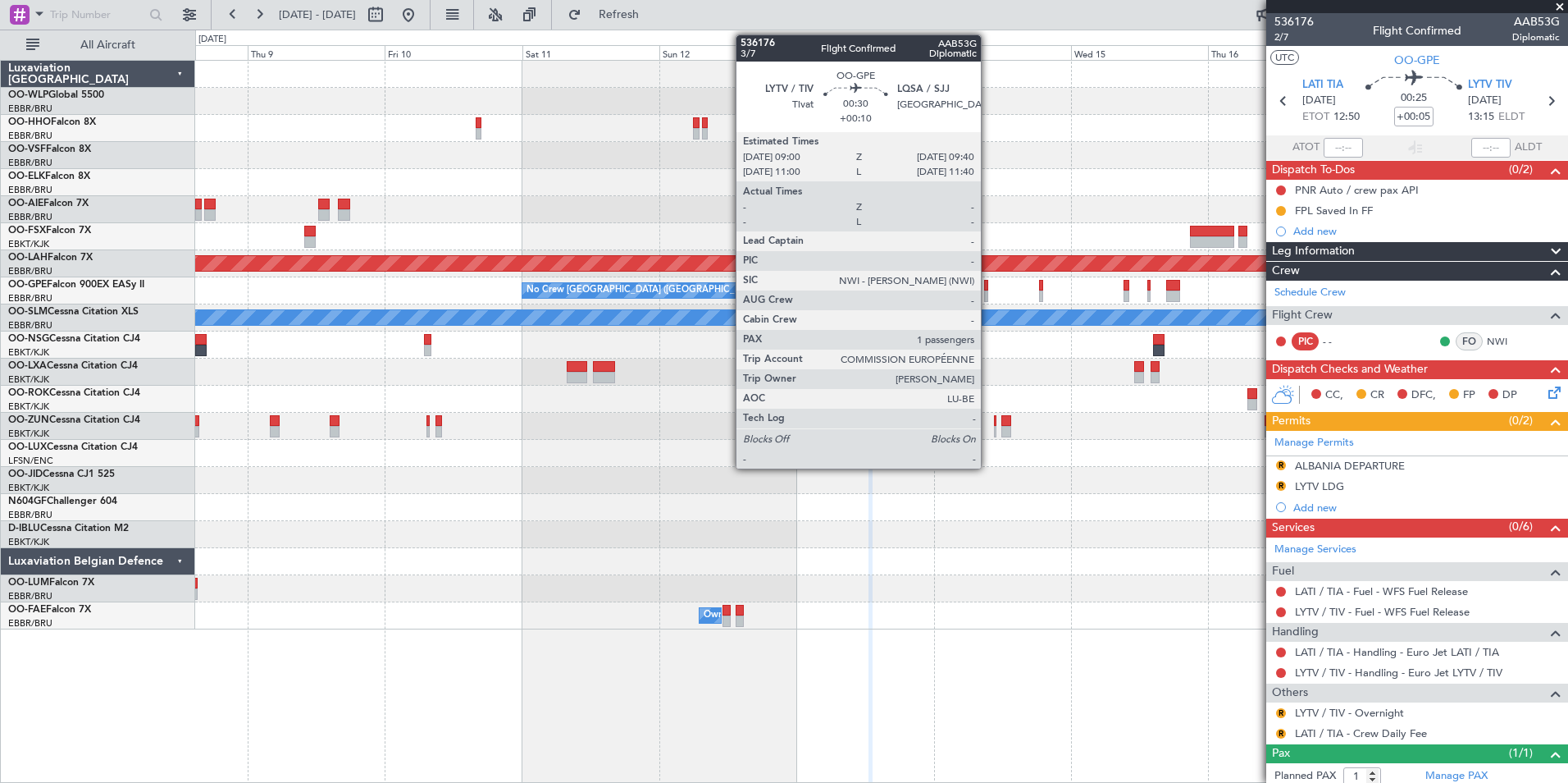
click at [988, 291] on div at bounding box center [986, 296] width 4 height 11
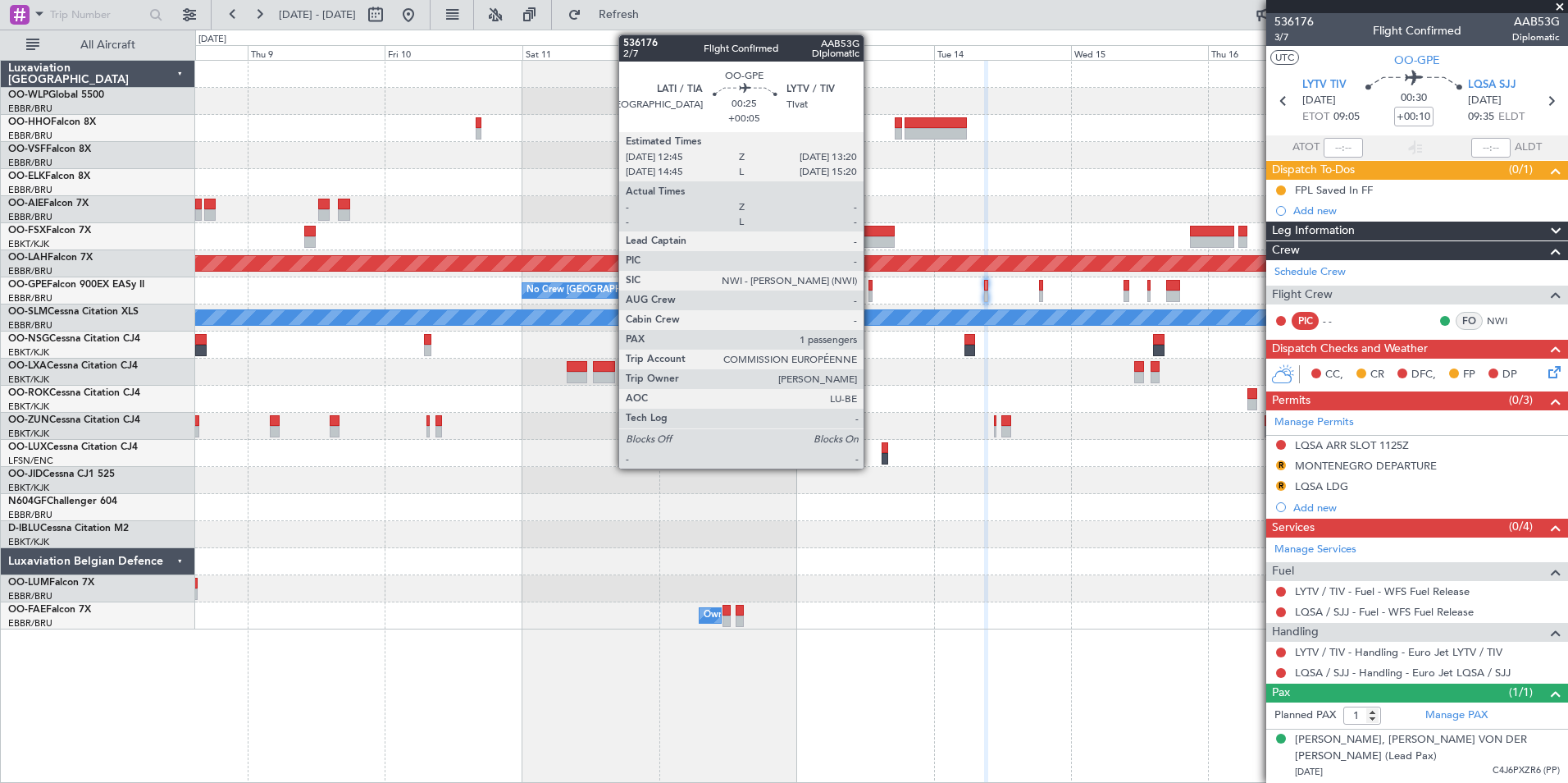
click at [871, 288] on div at bounding box center [870, 285] width 4 height 11
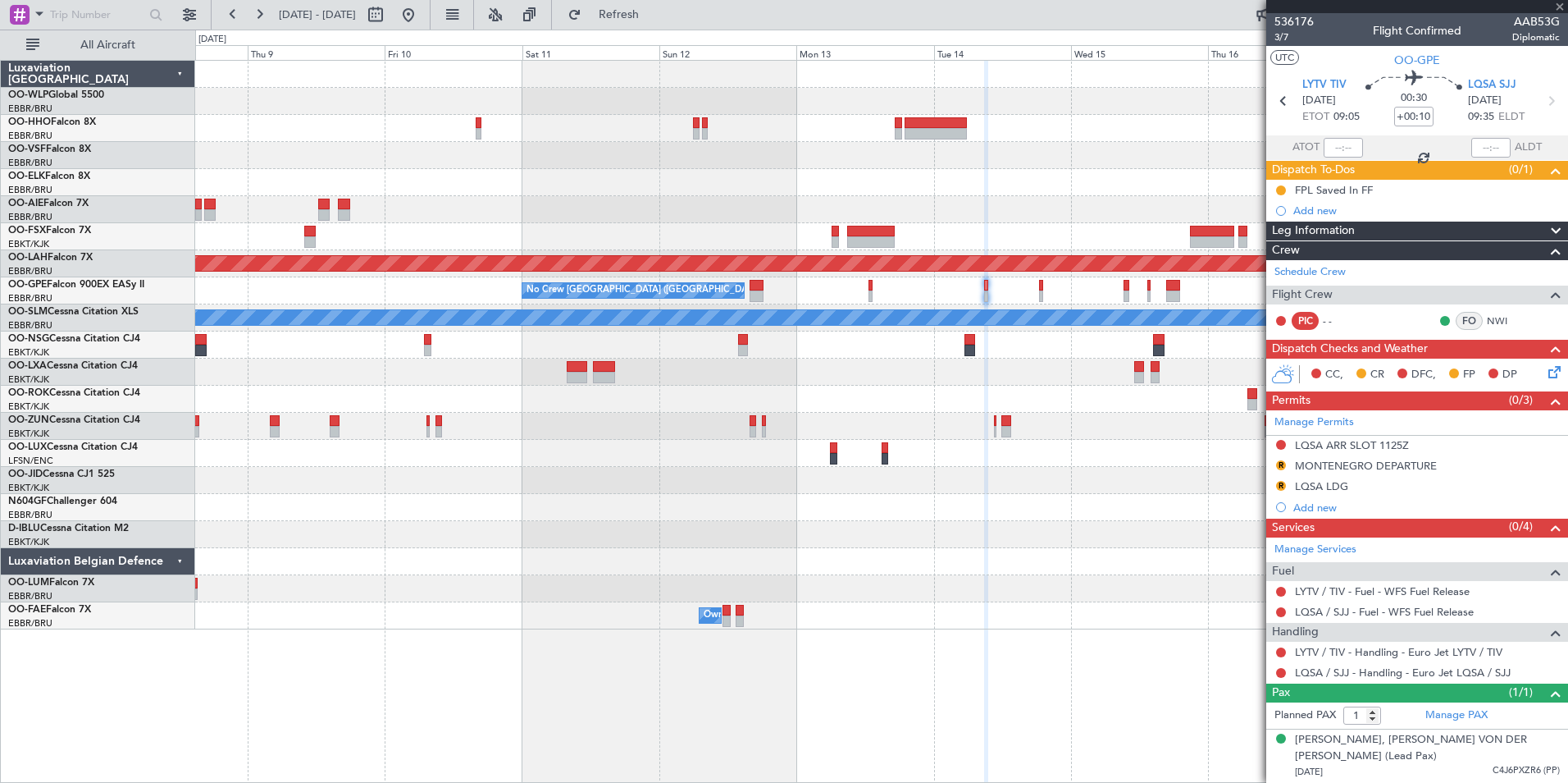
type input "+00:05"
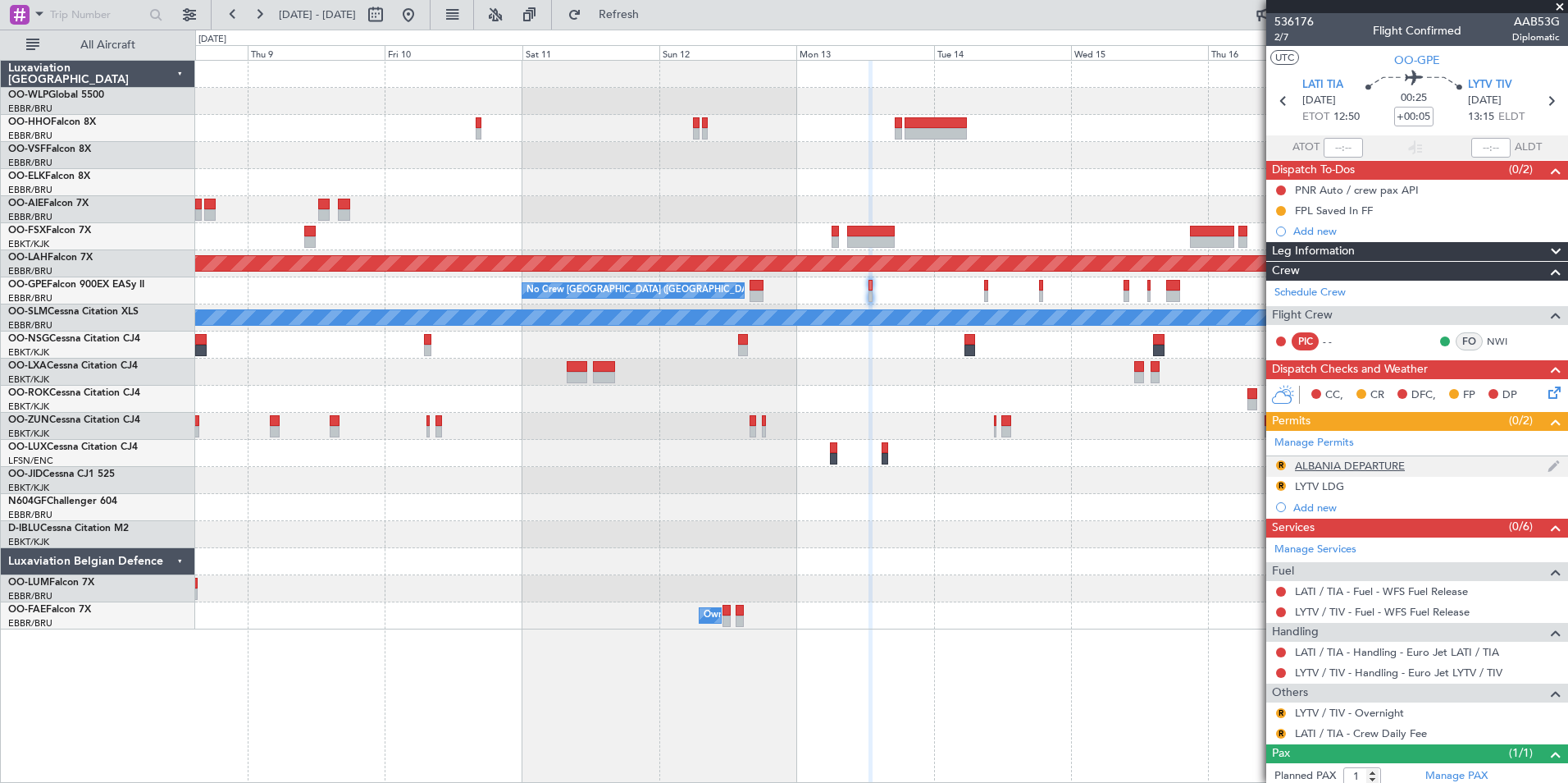
click at [1287, 461] on div "R" at bounding box center [1281, 465] width 13 height 13
click at [1279, 462] on button "R" at bounding box center [1281, 465] width 10 height 10
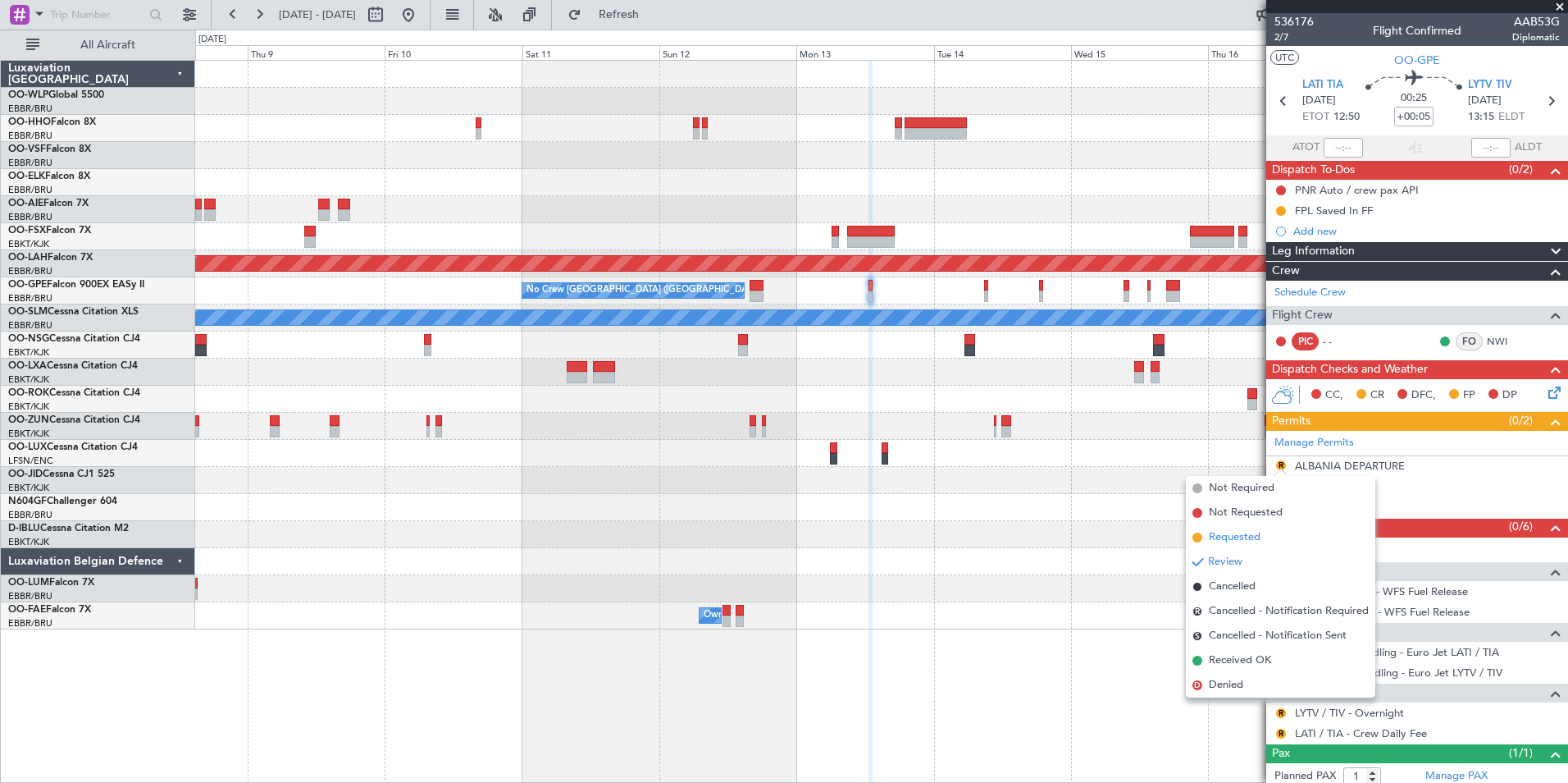
click at [1212, 531] on span "Requested" at bounding box center [1235, 538] width 52 height 17
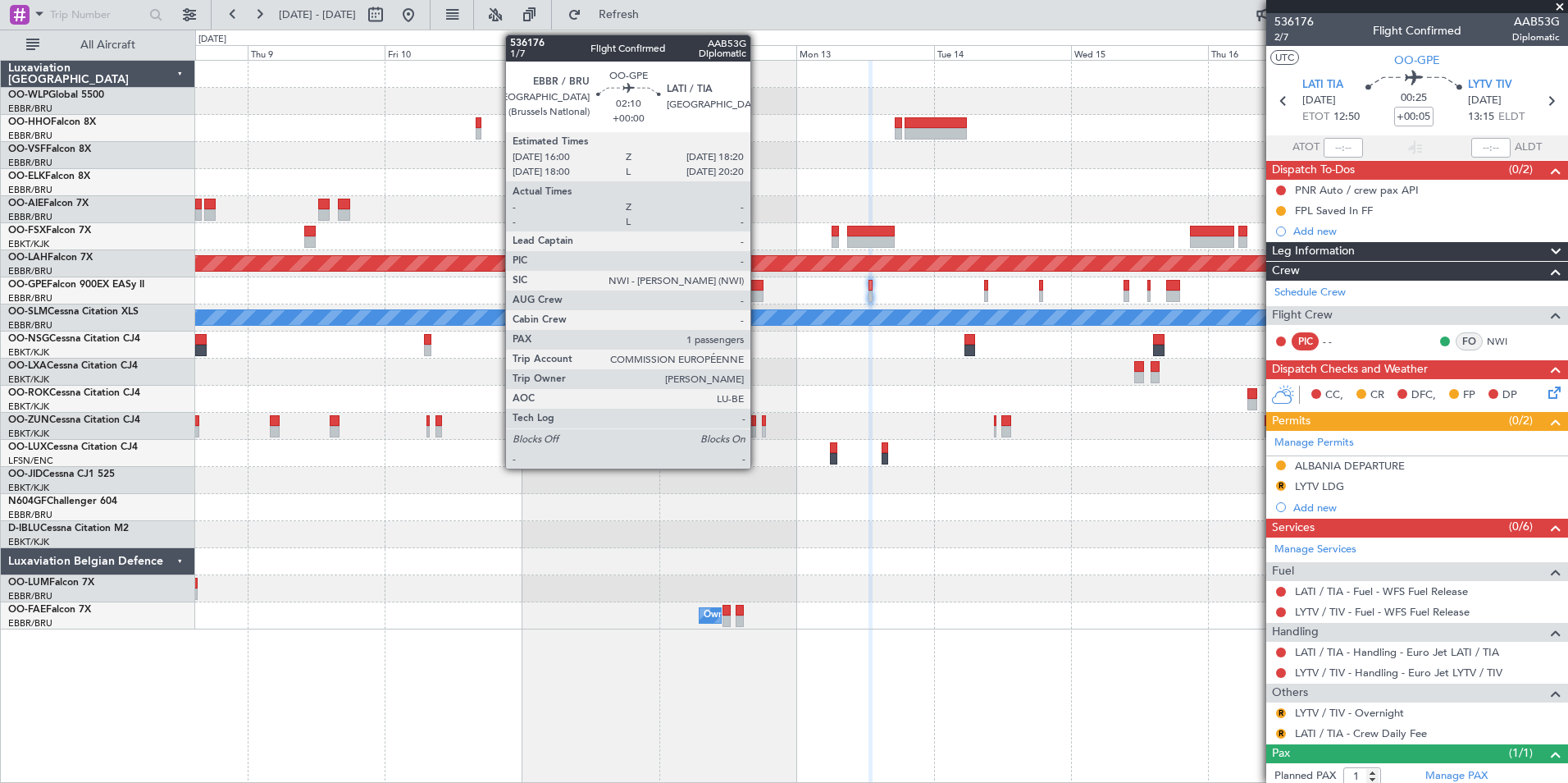
click at [758, 291] on div at bounding box center [756, 296] width 14 height 11
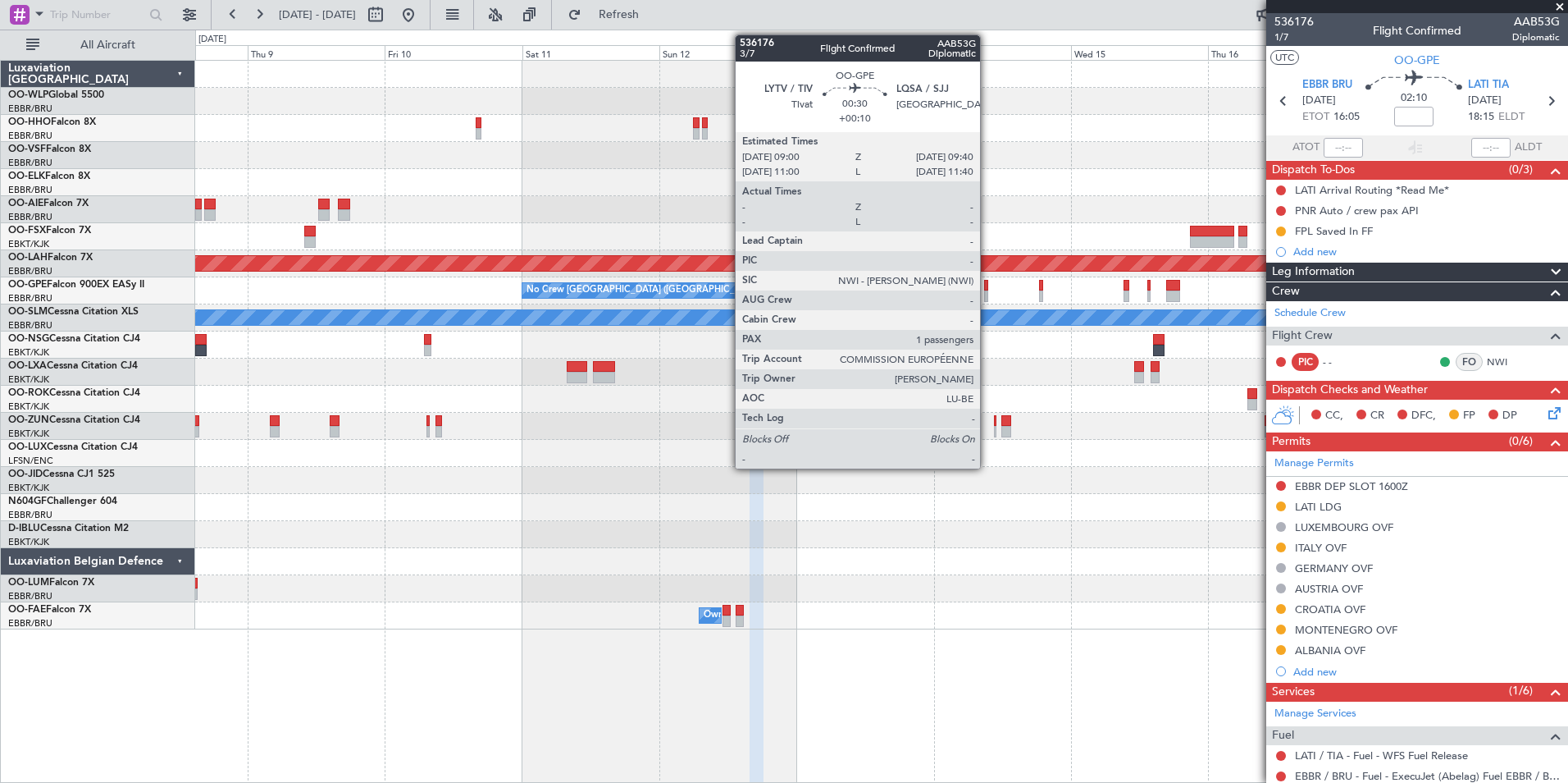
click at [987, 289] on div at bounding box center [986, 285] width 4 height 11
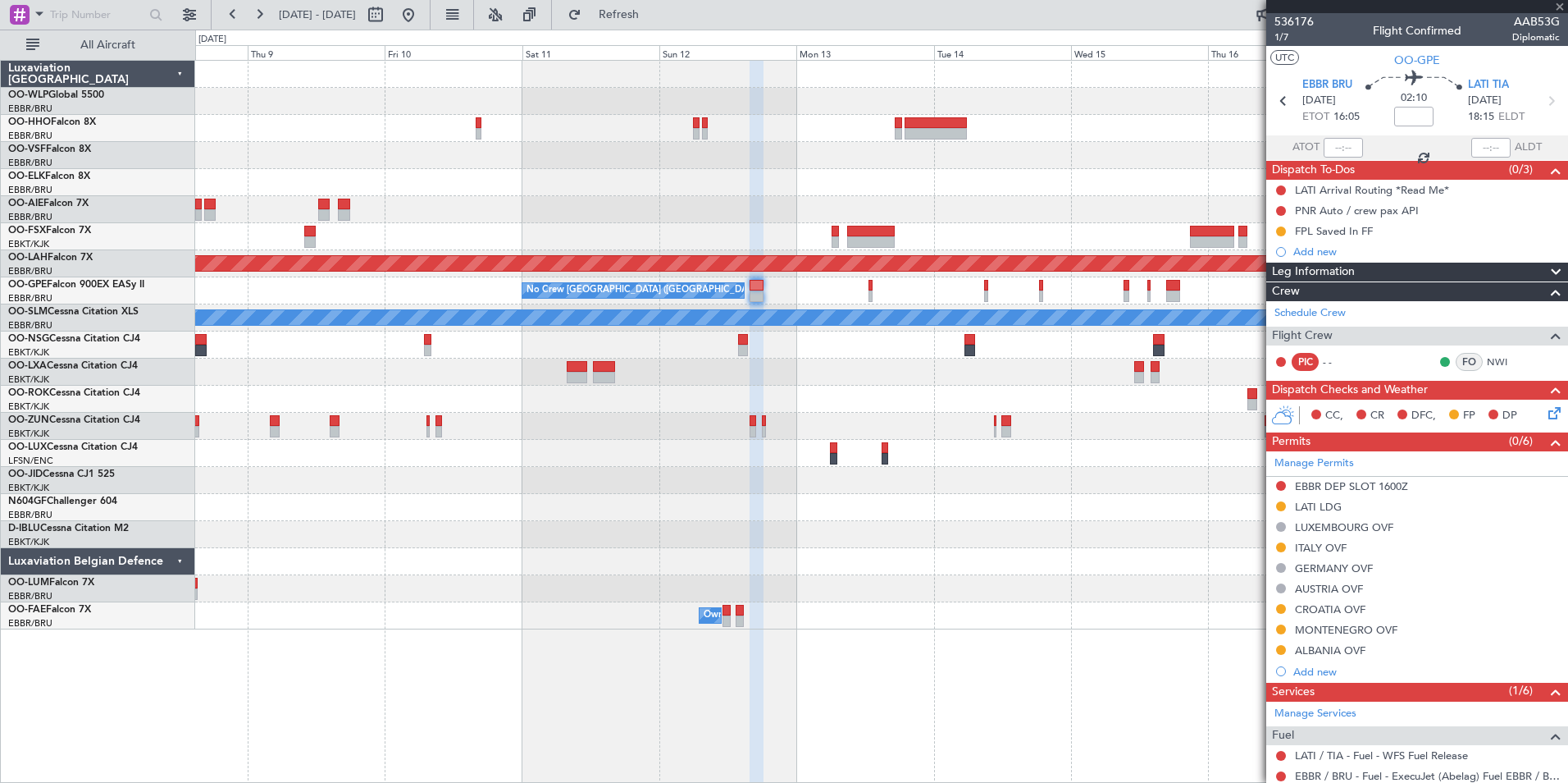
type input "+00:10"
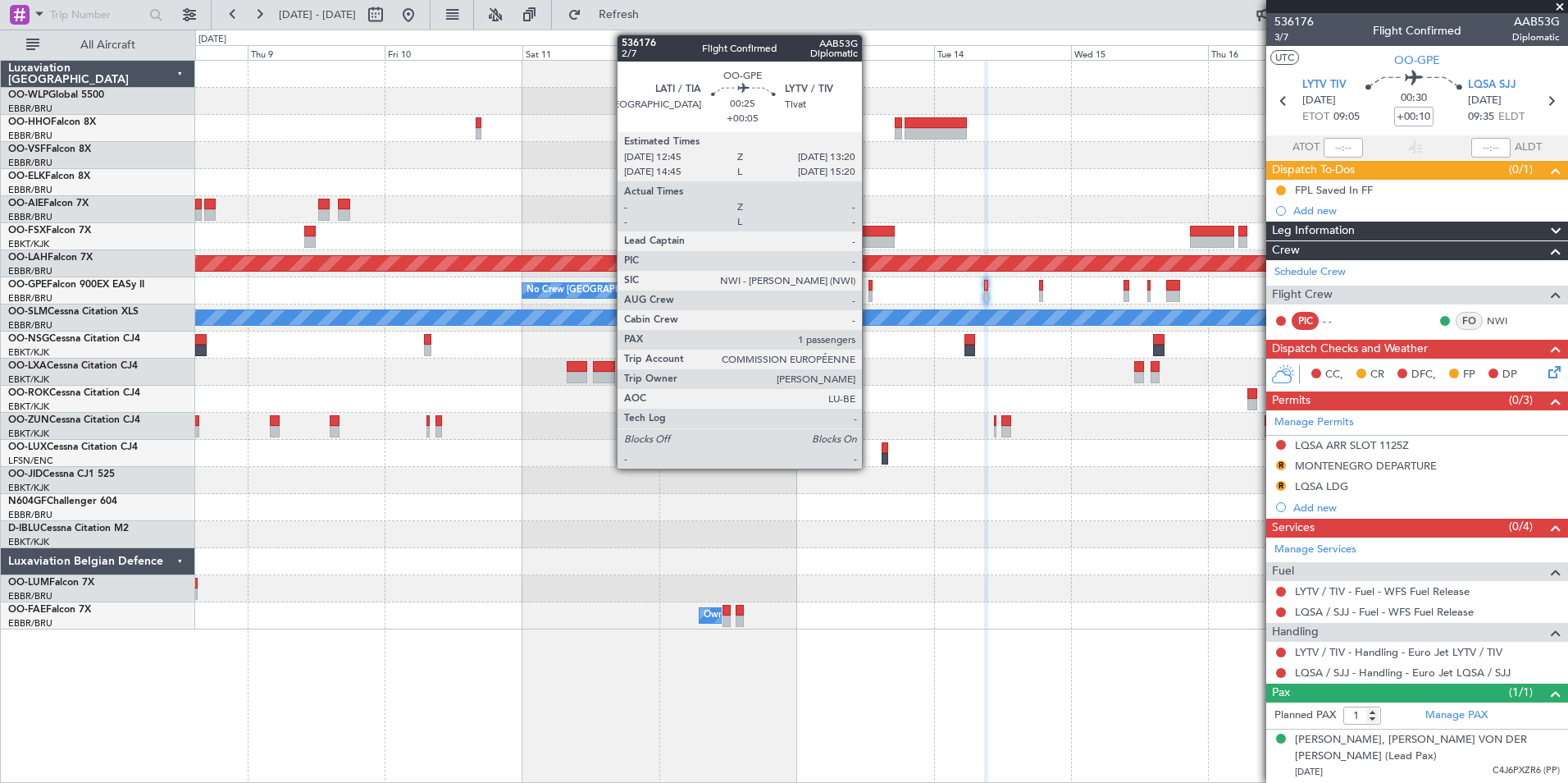
click at [869, 293] on div at bounding box center [870, 296] width 4 height 11
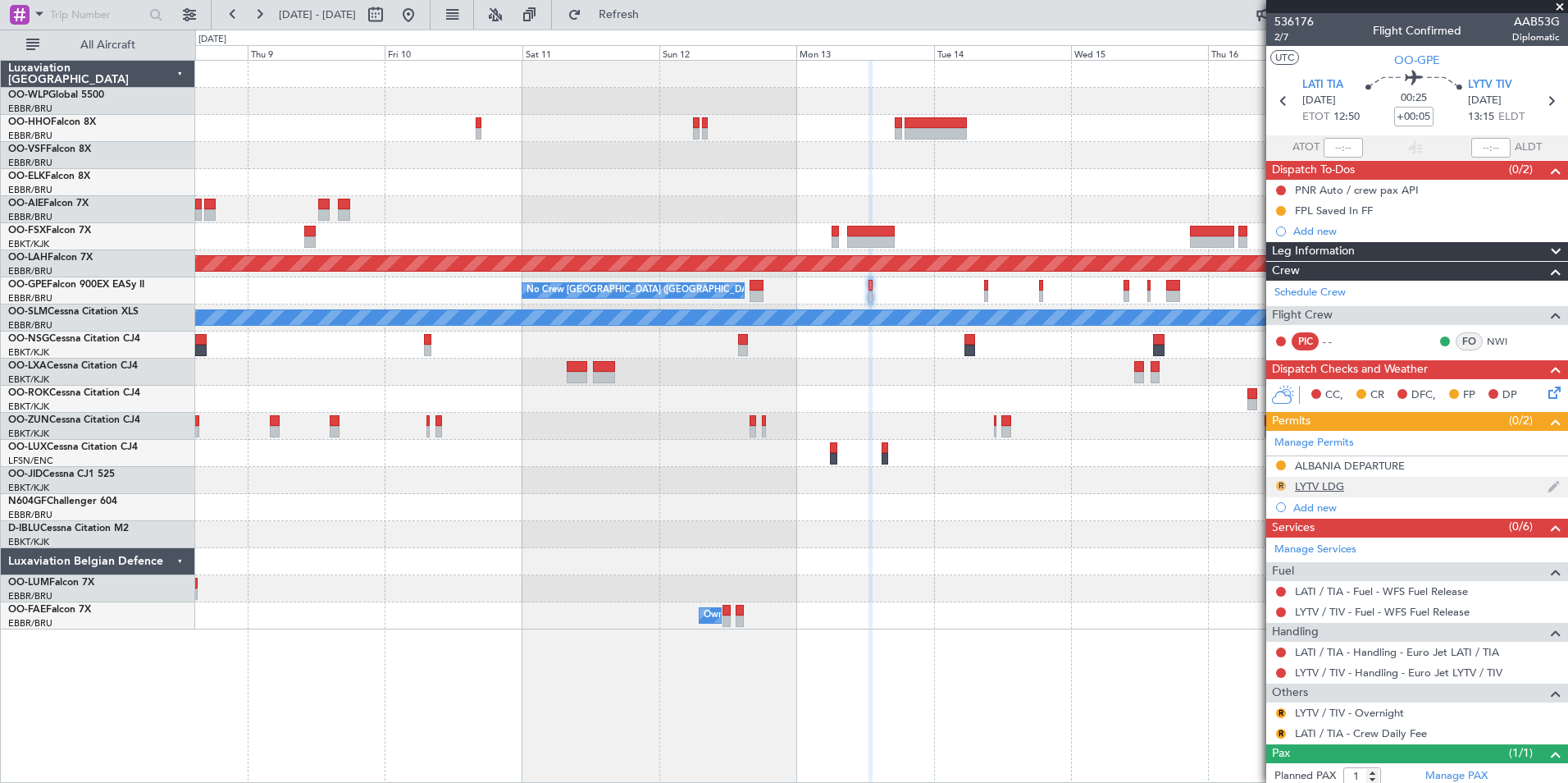
click at [1279, 483] on button "R" at bounding box center [1281, 485] width 10 height 10
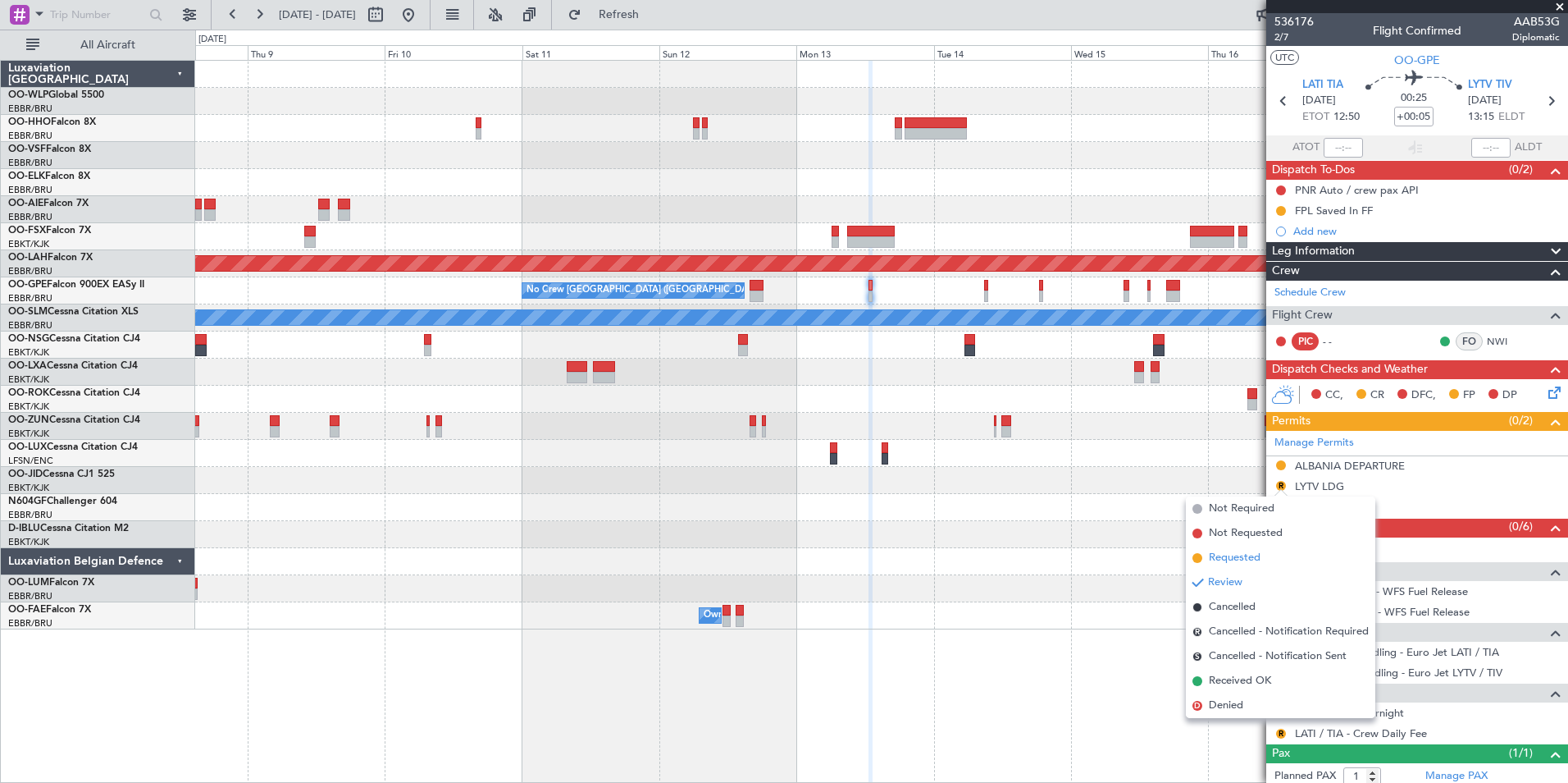
click at [1232, 552] on span "Requested" at bounding box center [1235, 558] width 52 height 17
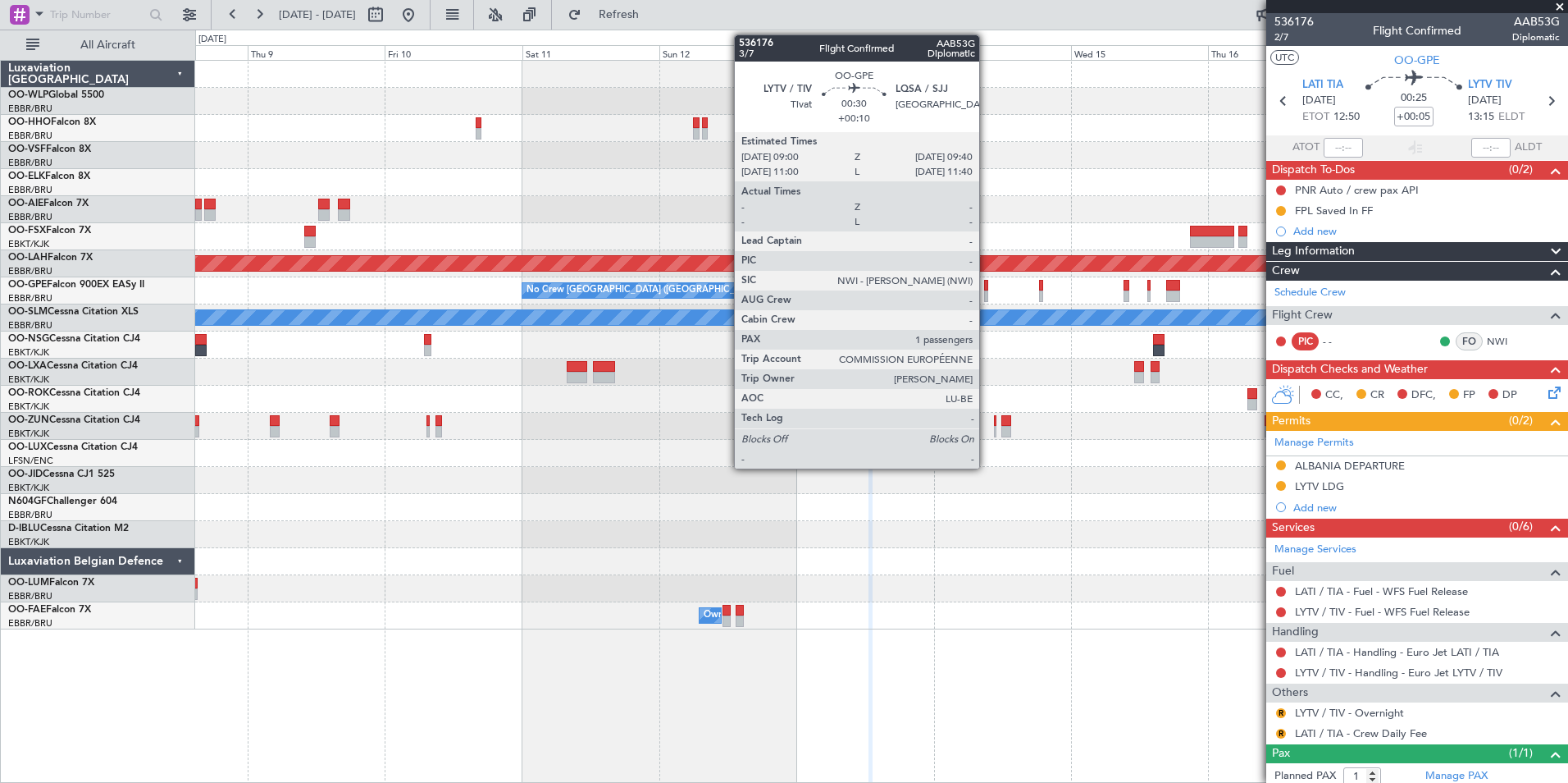
click at [986, 291] on div at bounding box center [986, 296] width 4 height 11
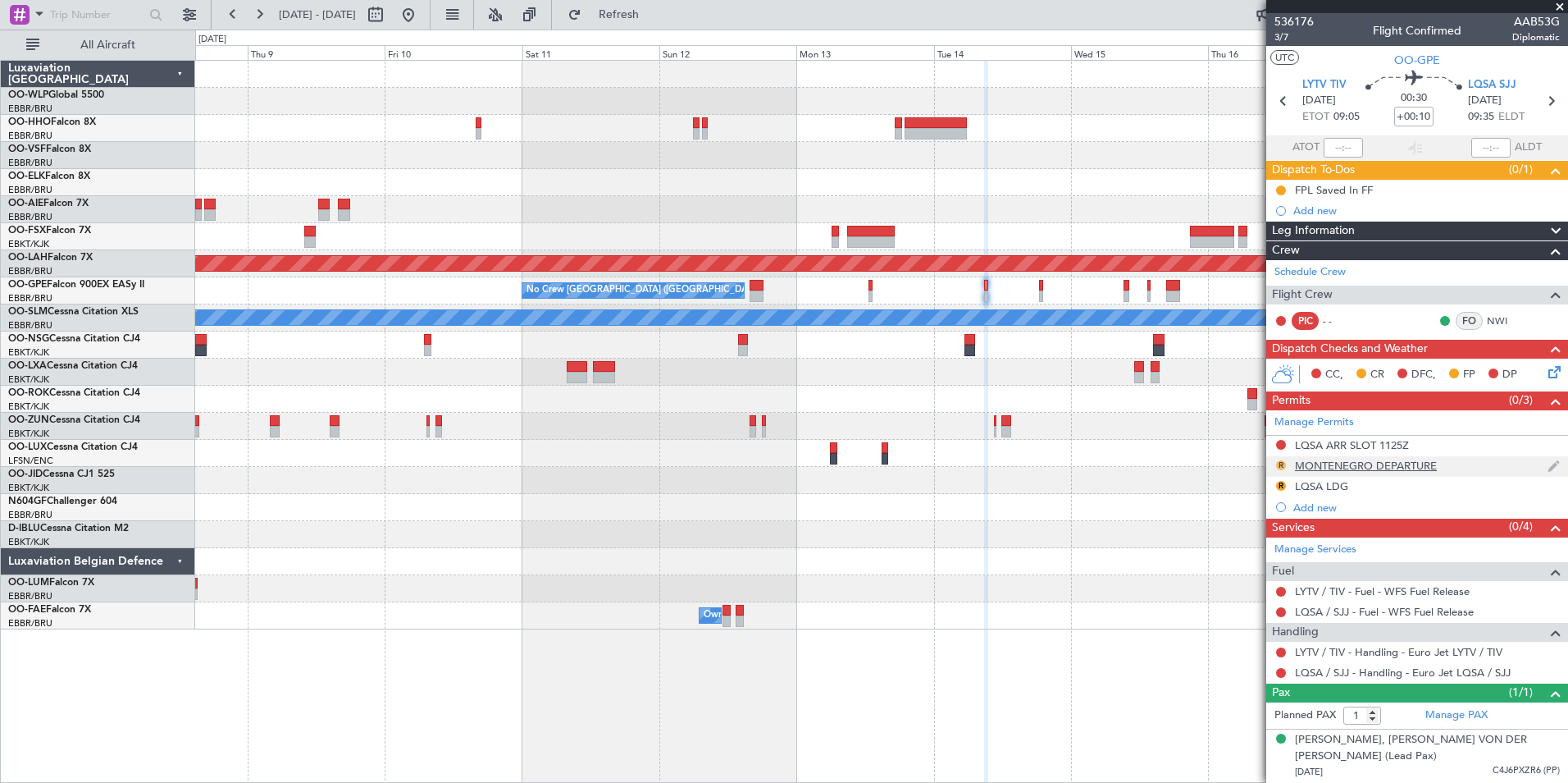
click at [1279, 467] on button "R" at bounding box center [1281, 465] width 10 height 10
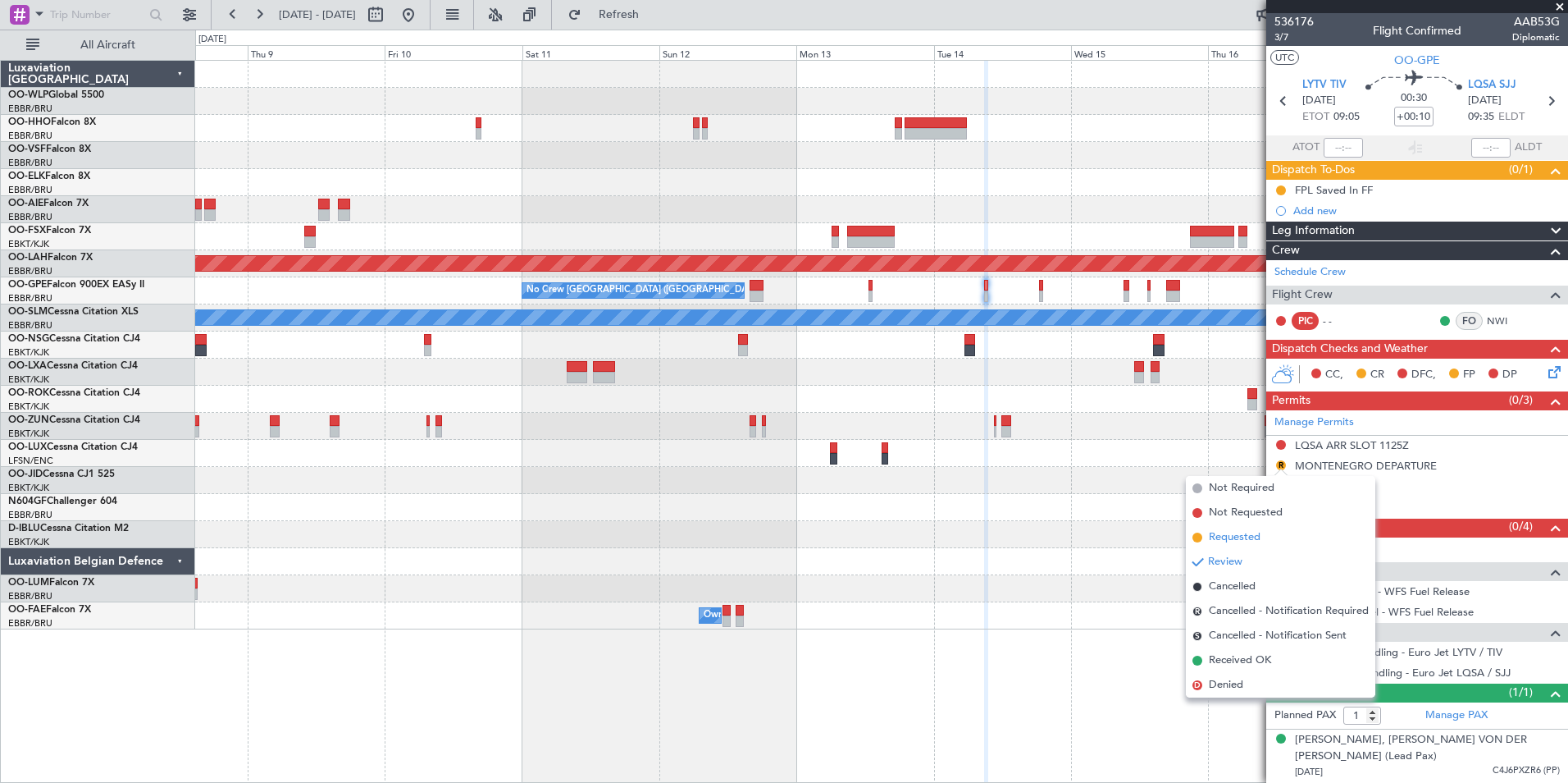
click at [1252, 533] on span "Requested" at bounding box center [1235, 538] width 52 height 17
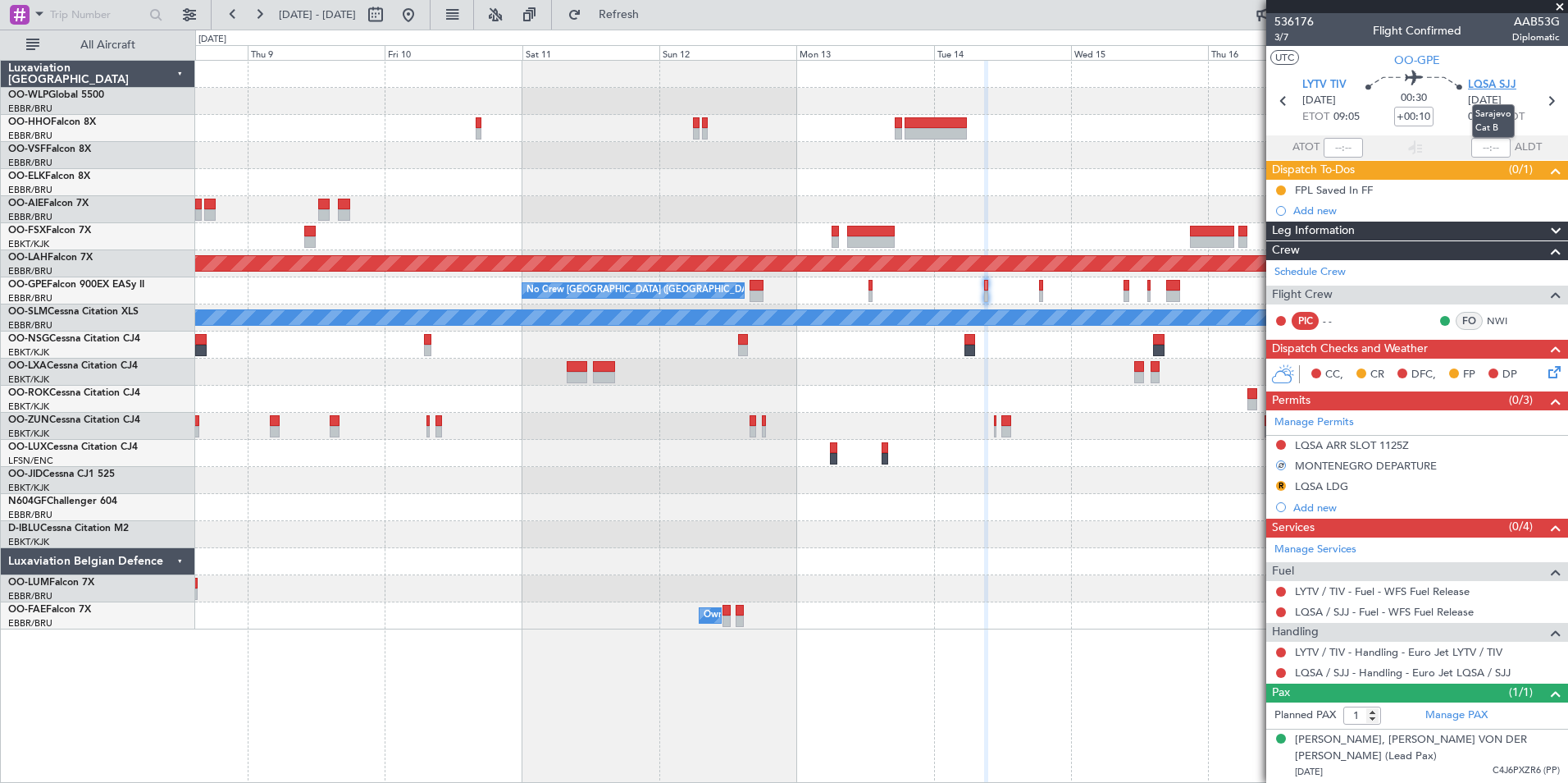
click at [1484, 89] on span "LQSA SJJ" at bounding box center [1492, 86] width 49 height 17
click at [1282, 487] on button "R" at bounding box center [1281, 485] width 10 height 10
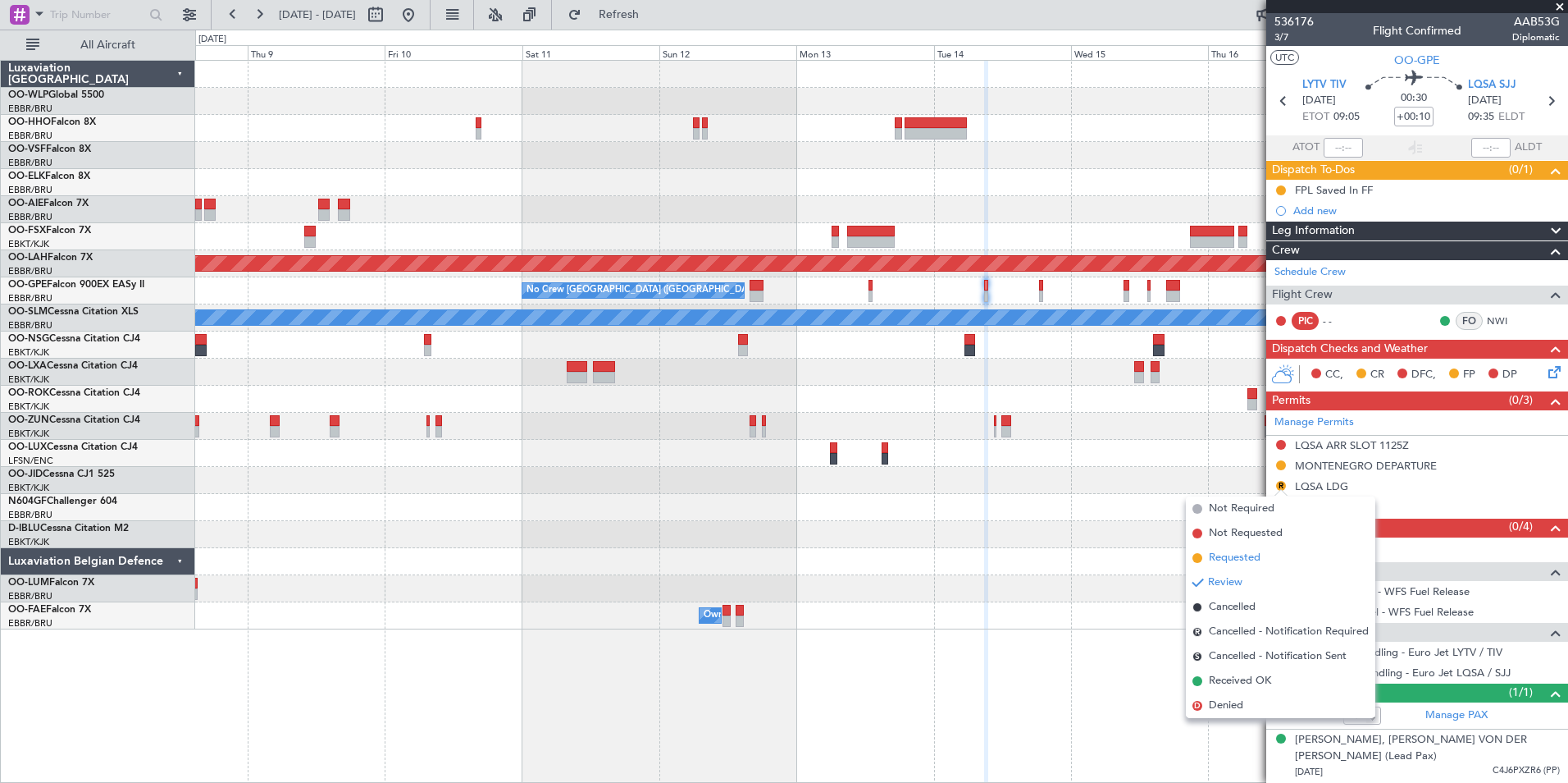
click at [1245, 557] on span "Requested" at bounding box center [1235, 558] width 52 height 17
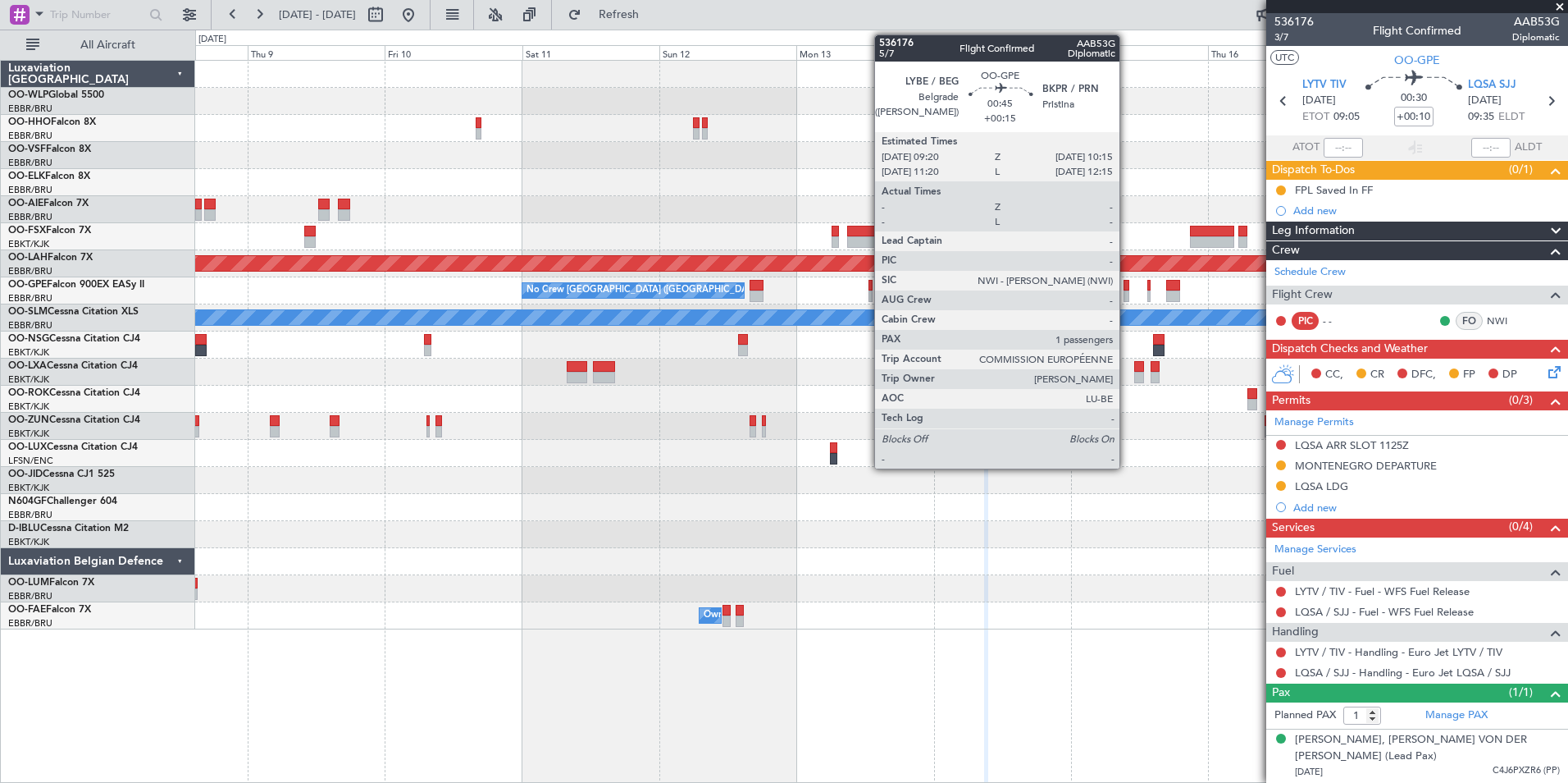
click at [1127, 295] on div at bounding box center [1126, 296] width 6 height 11
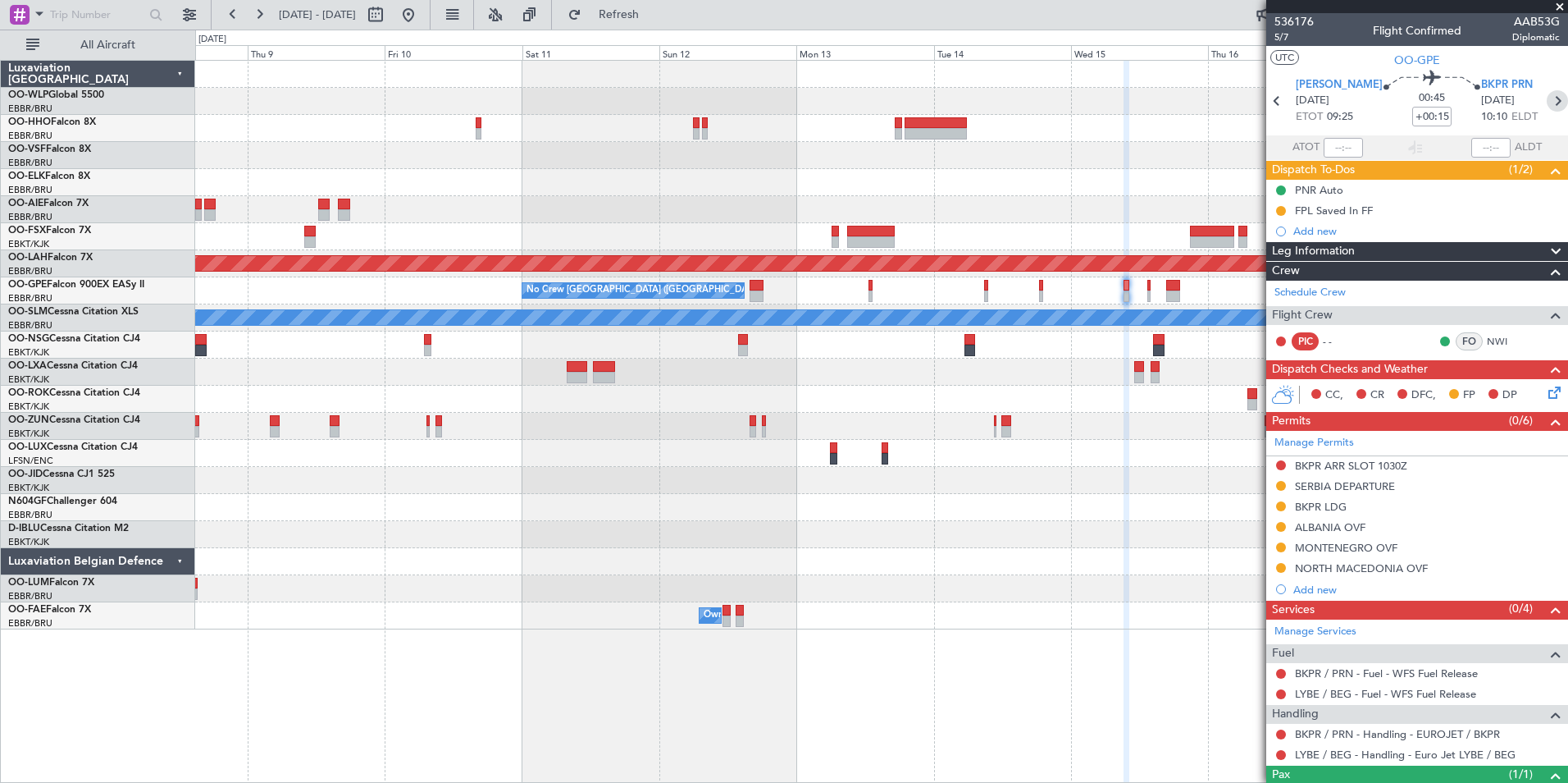
click at [1547, 107] on icon at bounding box center [1557, 101] width 21 height 21
type input "+00:10"
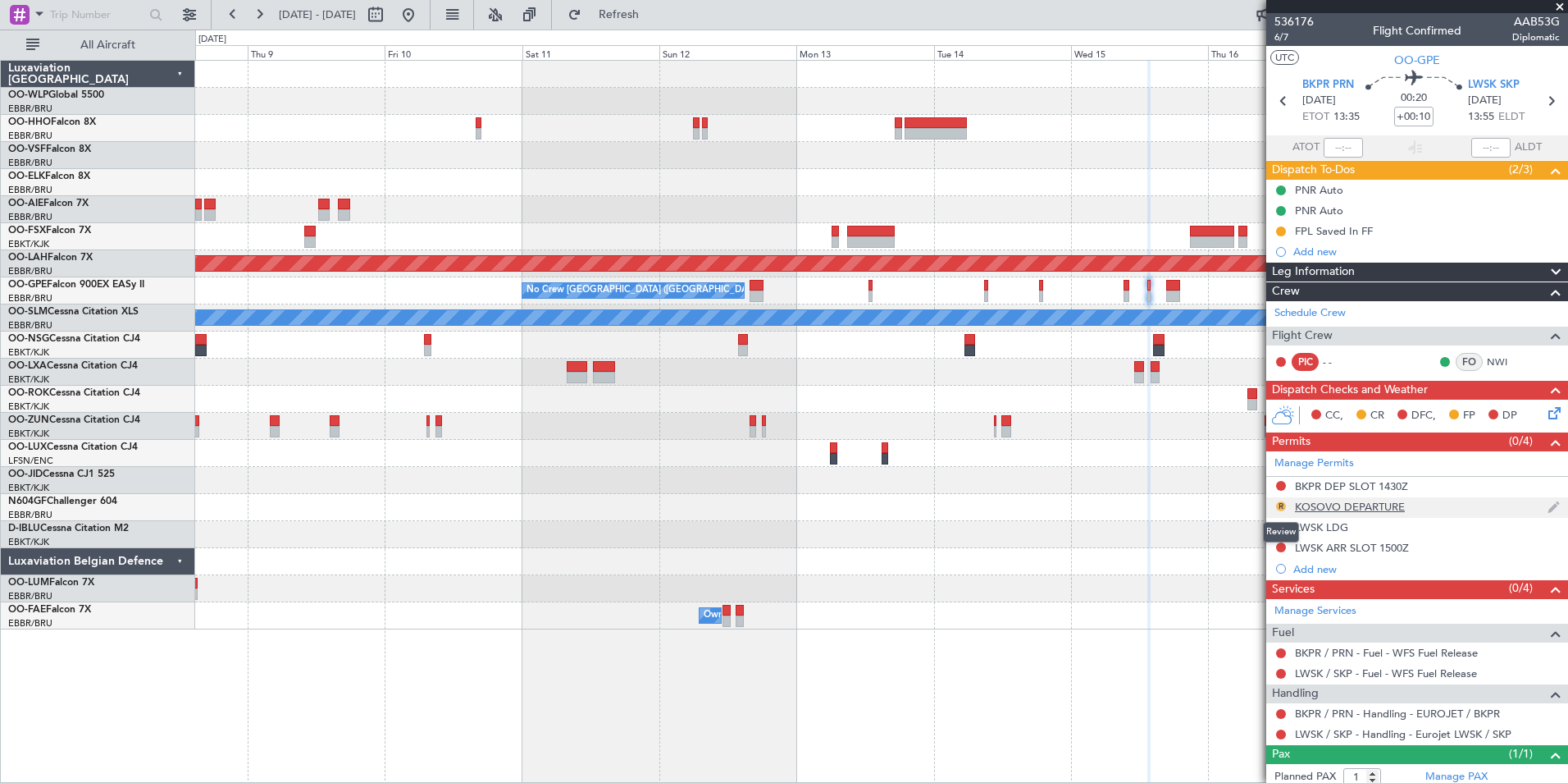
click at [1280, 503] on button "R" at bounding box center [1281, 506] width 10 height 10
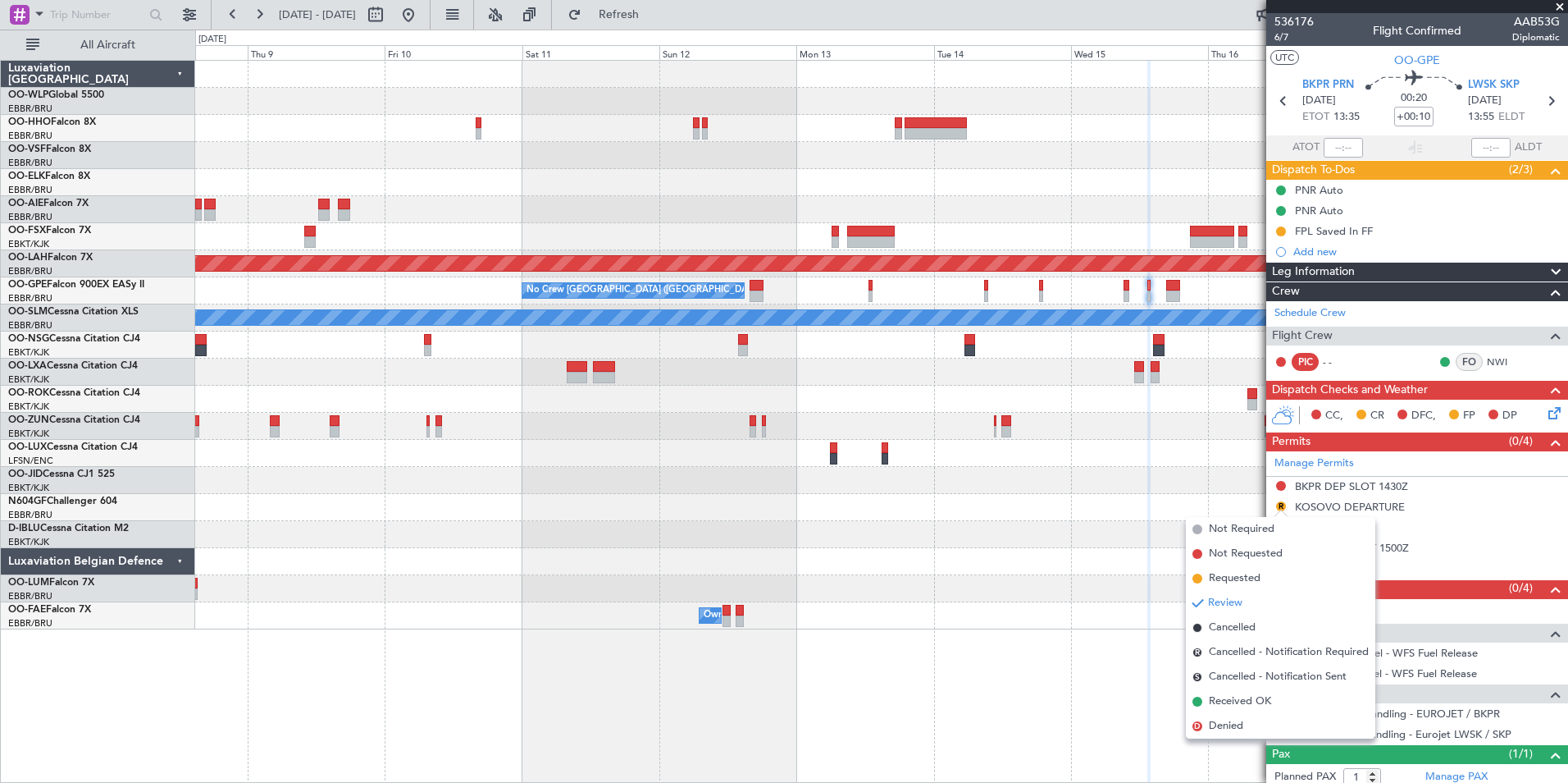
click at [1097, 520] on div at bounding box center [881, 507] width 1373 height 27
click at [1069, 731] on div "Planned Maint [PERSON_NAME]-[GEOGRAPHIC_DATA][PERSON_NAME] ([GEOGRAPHIC_DATA][P…" at bounding box center [882, 421] width 1373 height 723
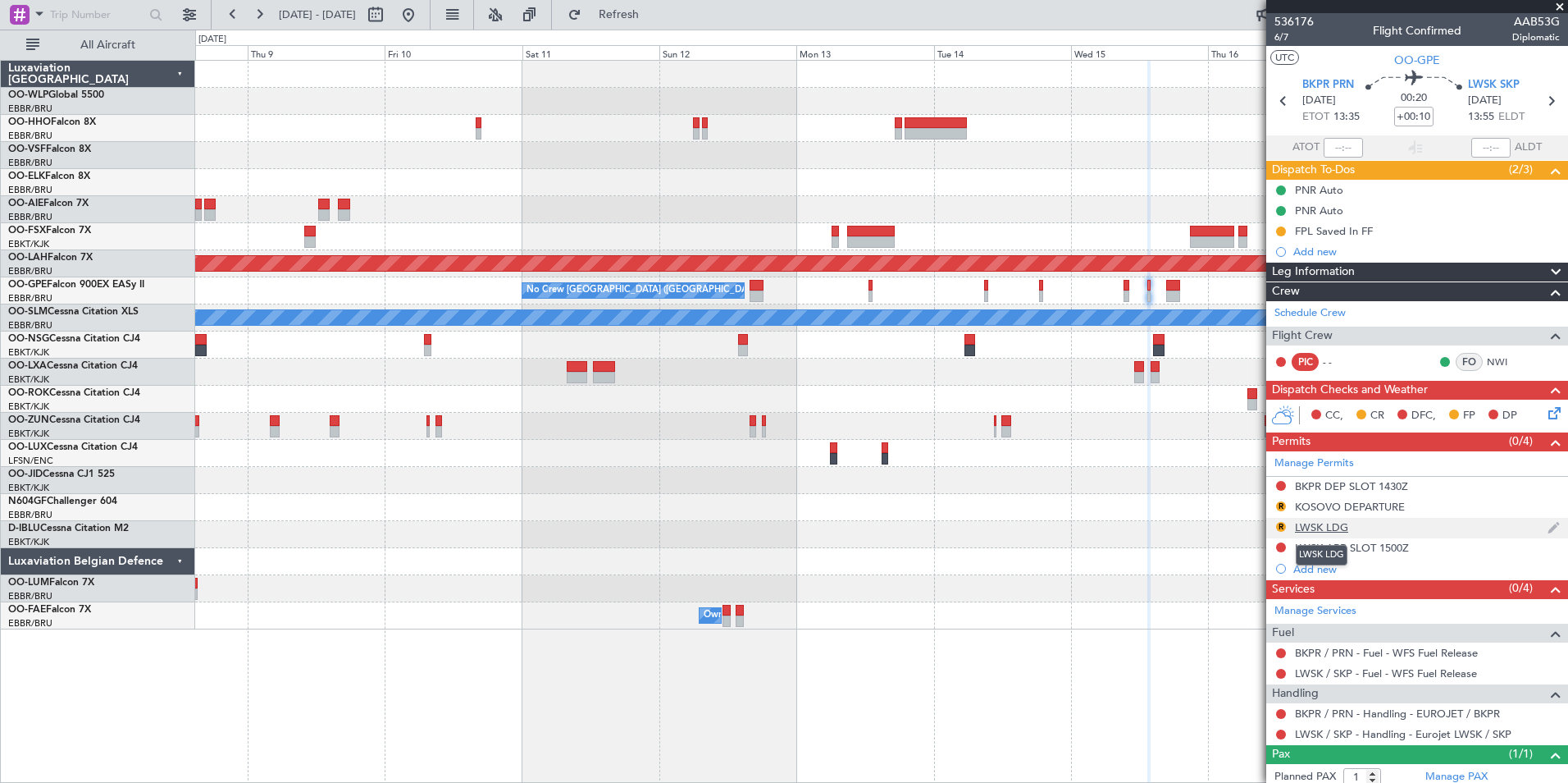
click at [1334, 529] on div "LWSK LDG" at bounding box center [1322, 527] width 53 height 14
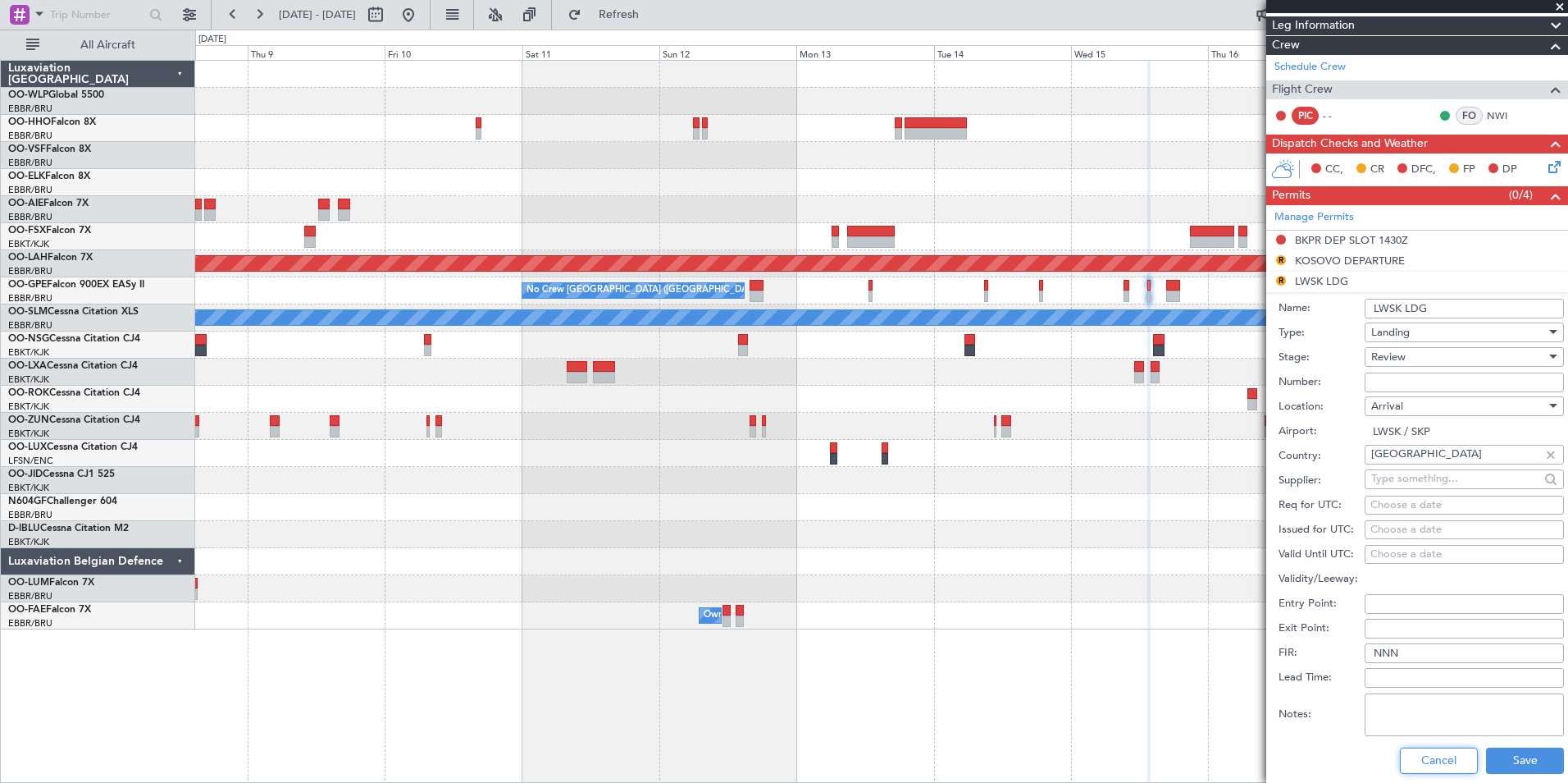
click at [1437, 756] on button "Cancel" at bounding box center [1439, 761] width 78 height 26
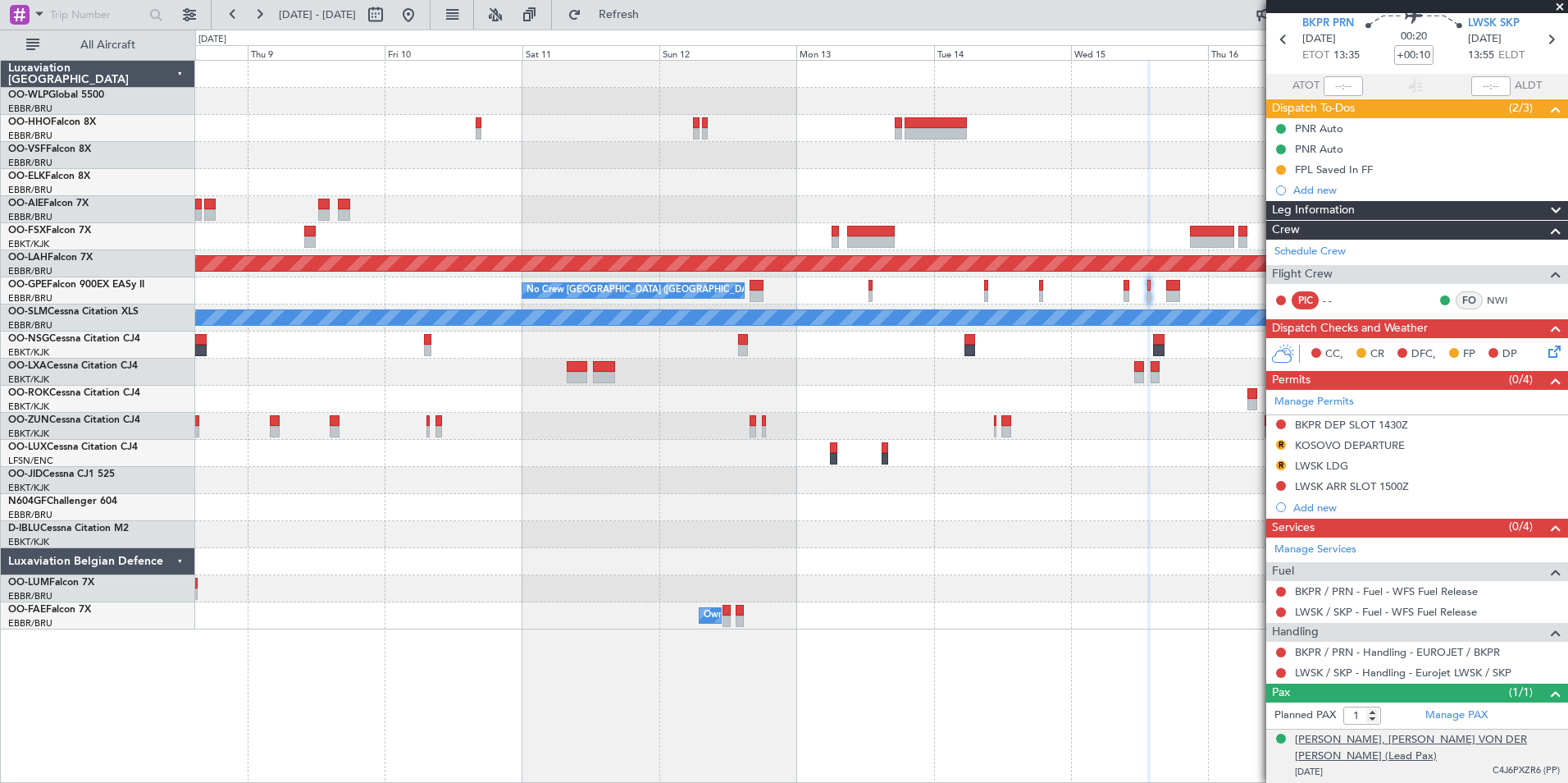
scroll to position [44, 0]
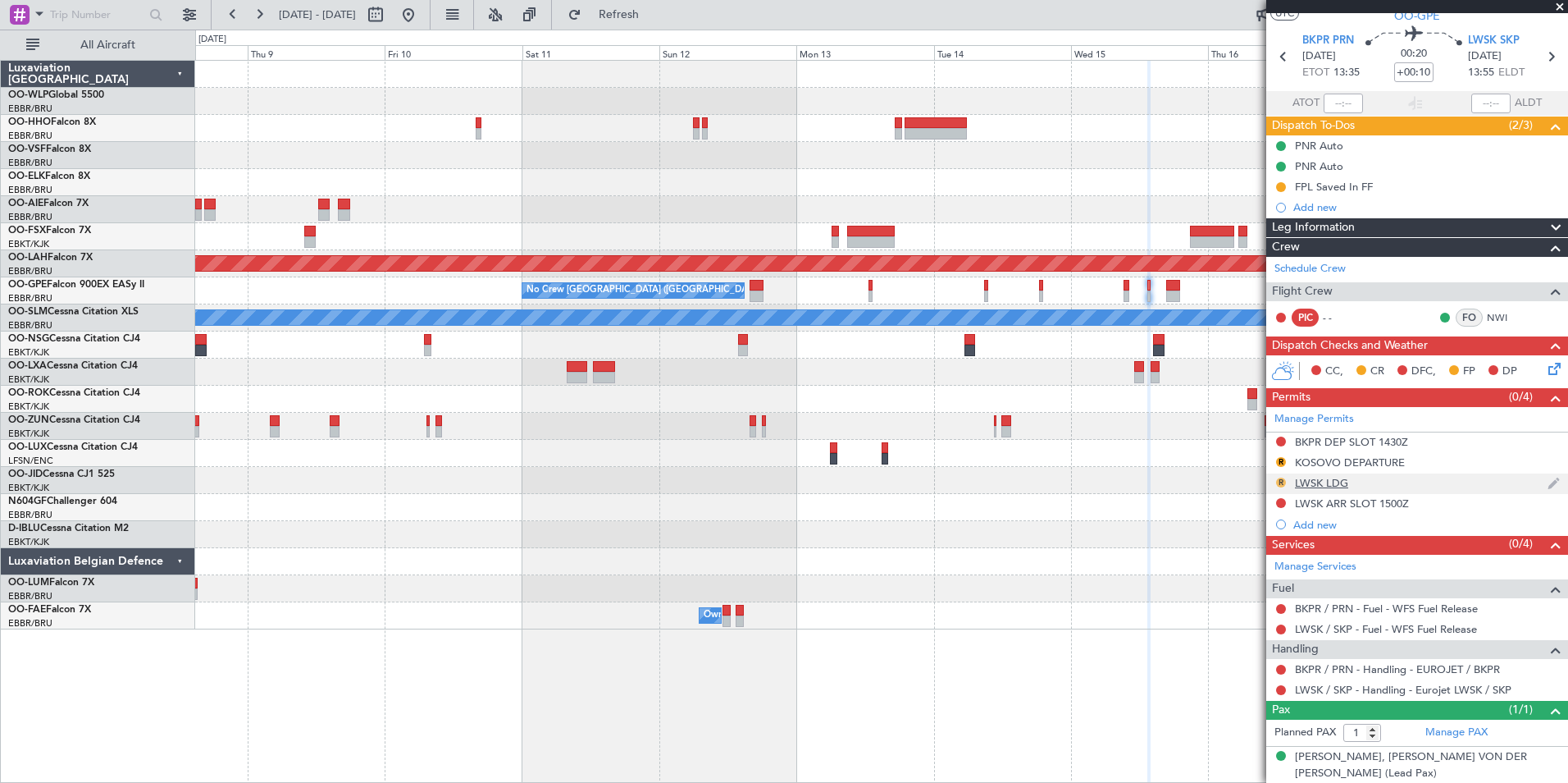
click at [1280, 480] on button "R" at bounding box center [1281, 482] width 10 height 10
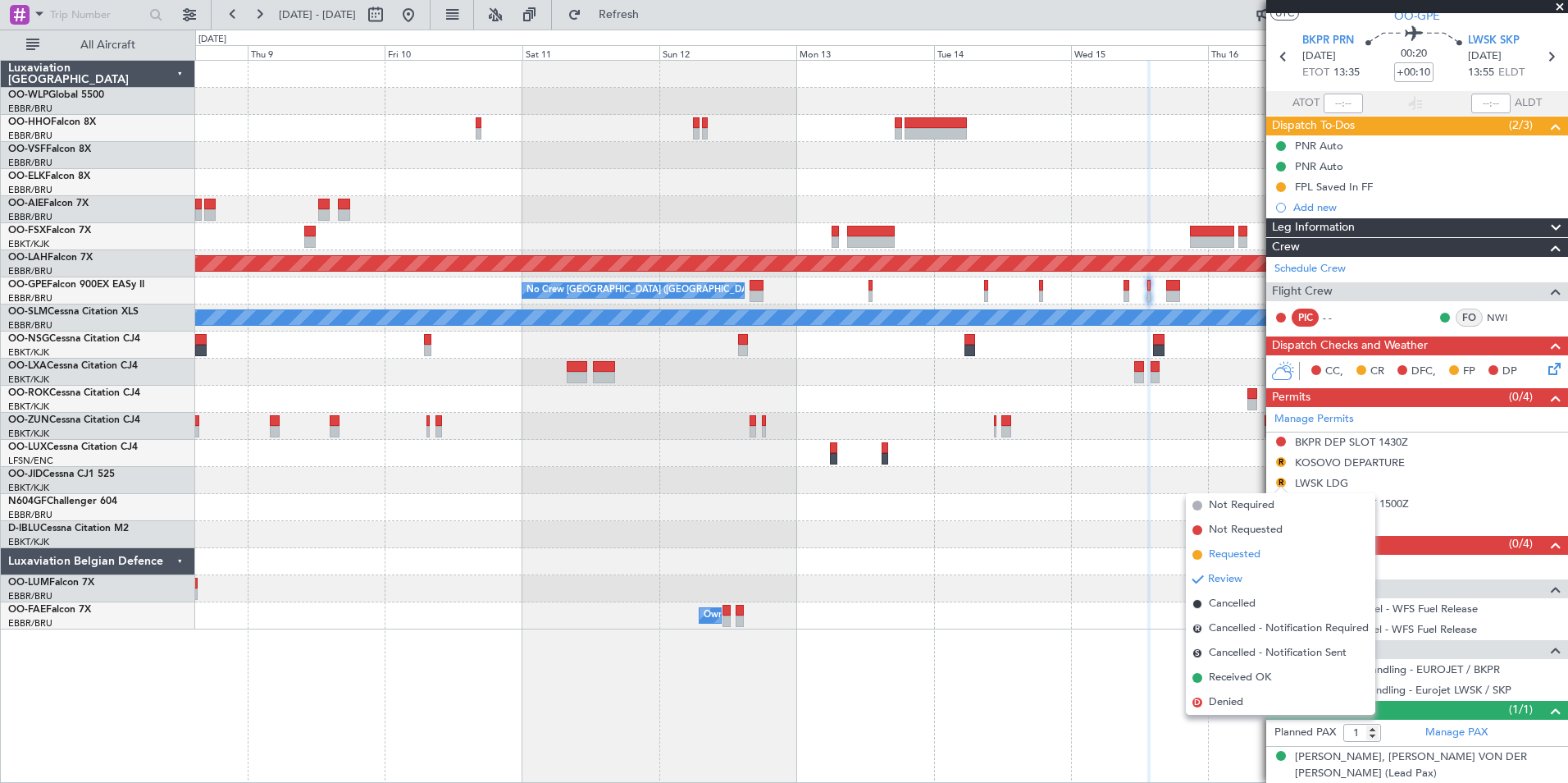
click at [1229, 542] on li "Requested" at bounding box center [1281, 554] width 190 height 25
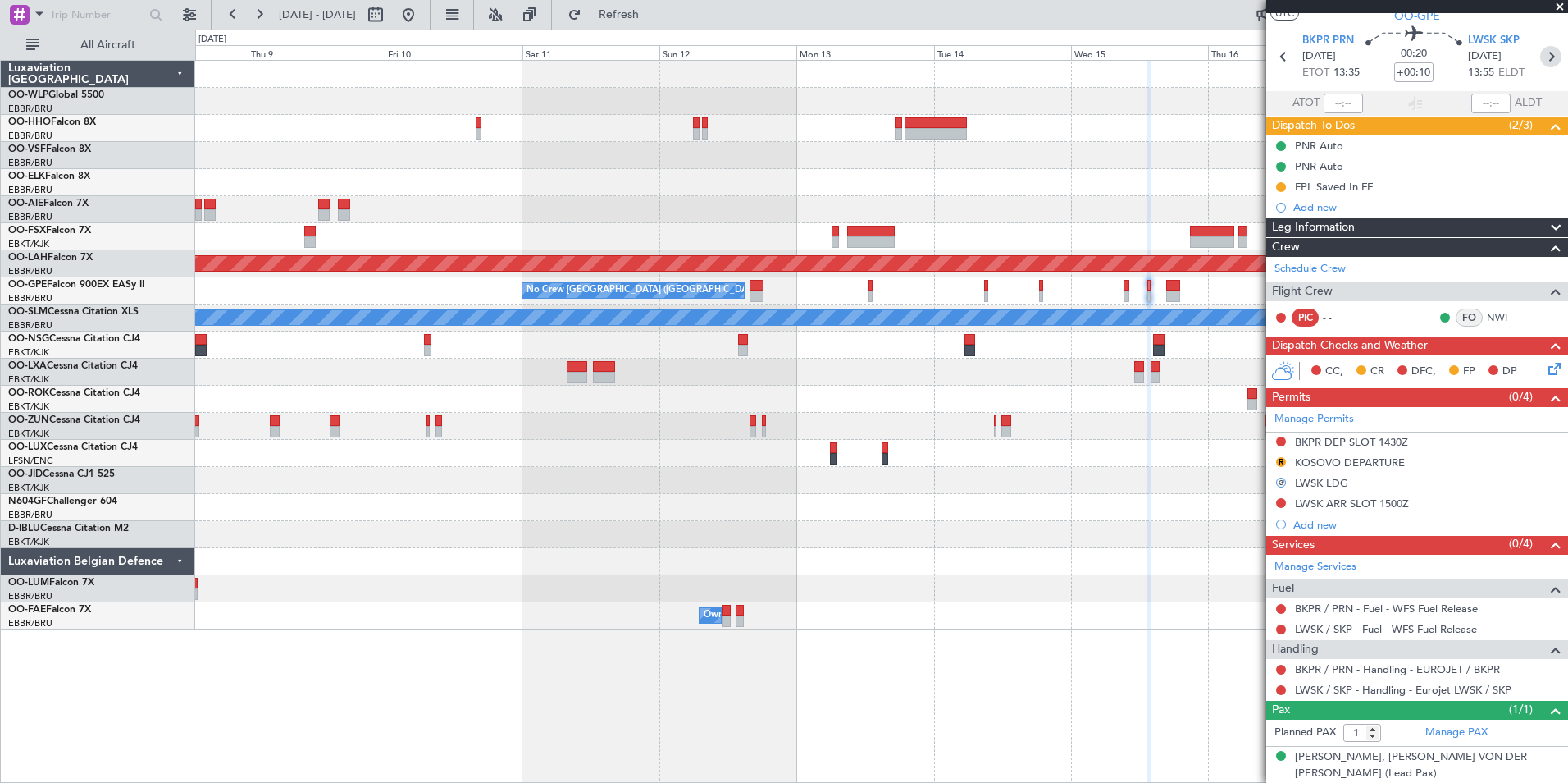
click at [1545, 62] on icon at bounding box center [1550, 56] width 21 height 21
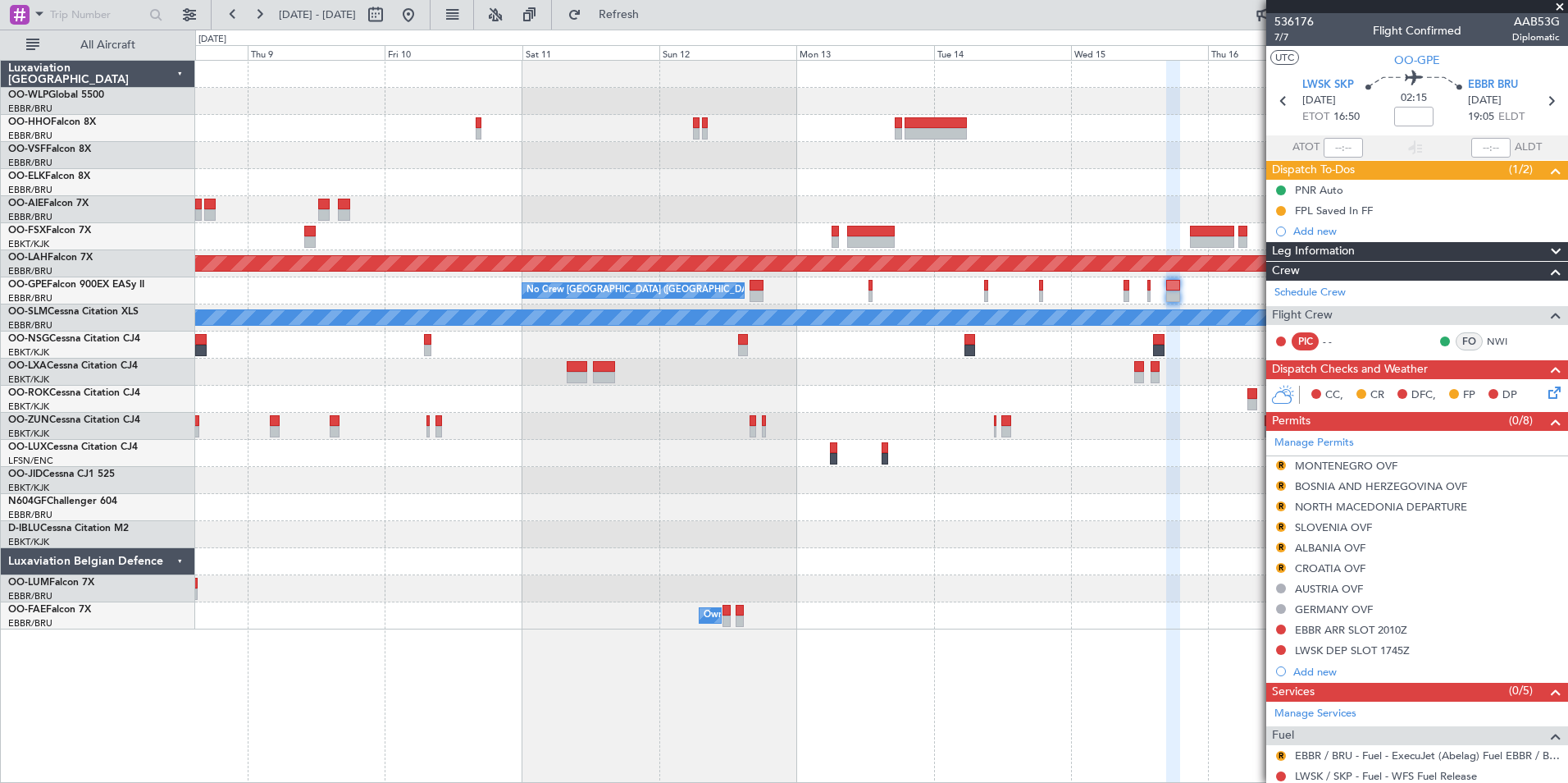
click at [1181, 520] on div at bounding box center [881, 507] width 1373 height 27
click at [1277, 466] on button "R" at bounding box center [1281, 465] width 10 height 10
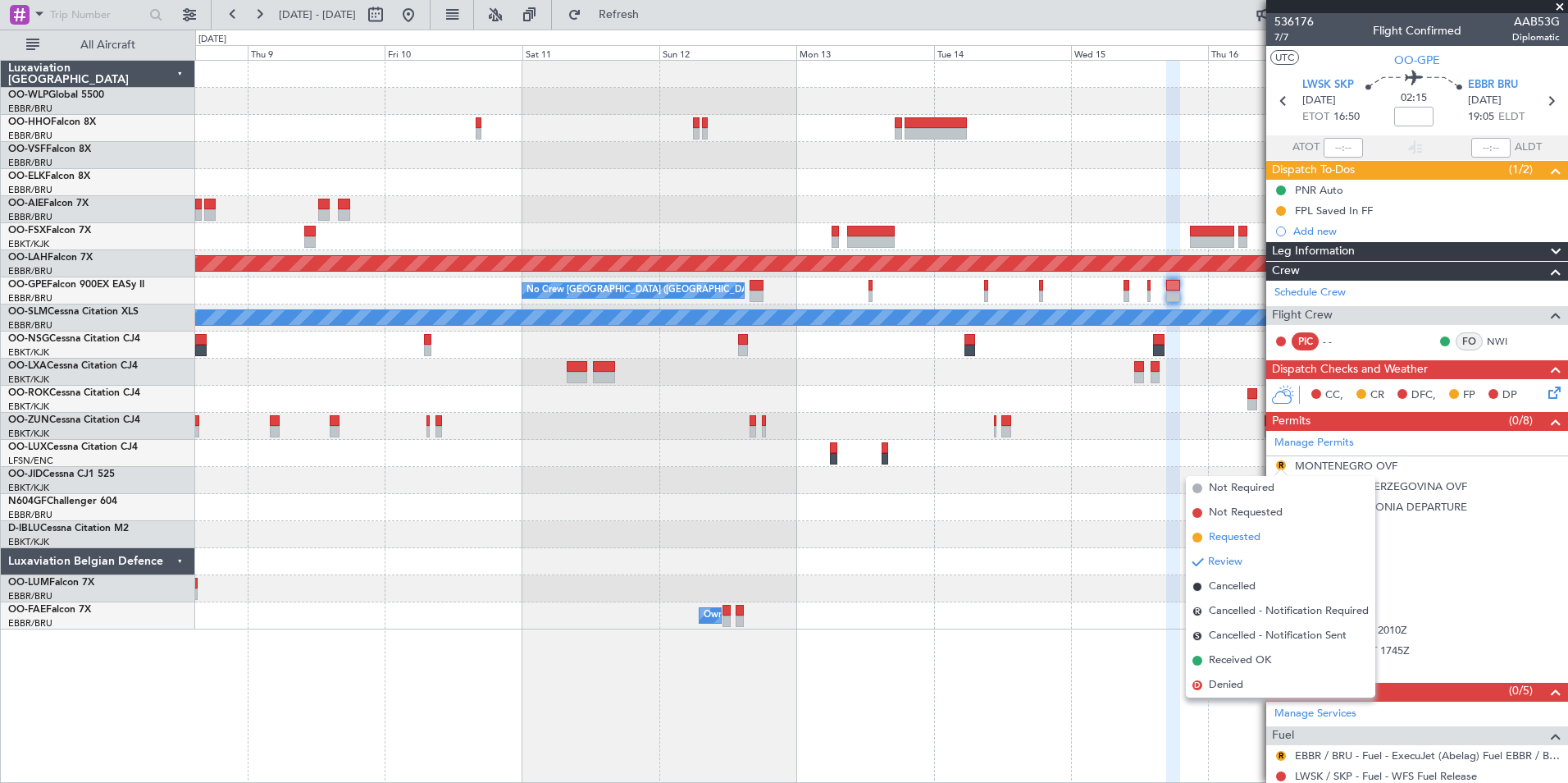
click at [1231, 534] on span "Requested" at bounding box center [1235, 538] width 52 height 17
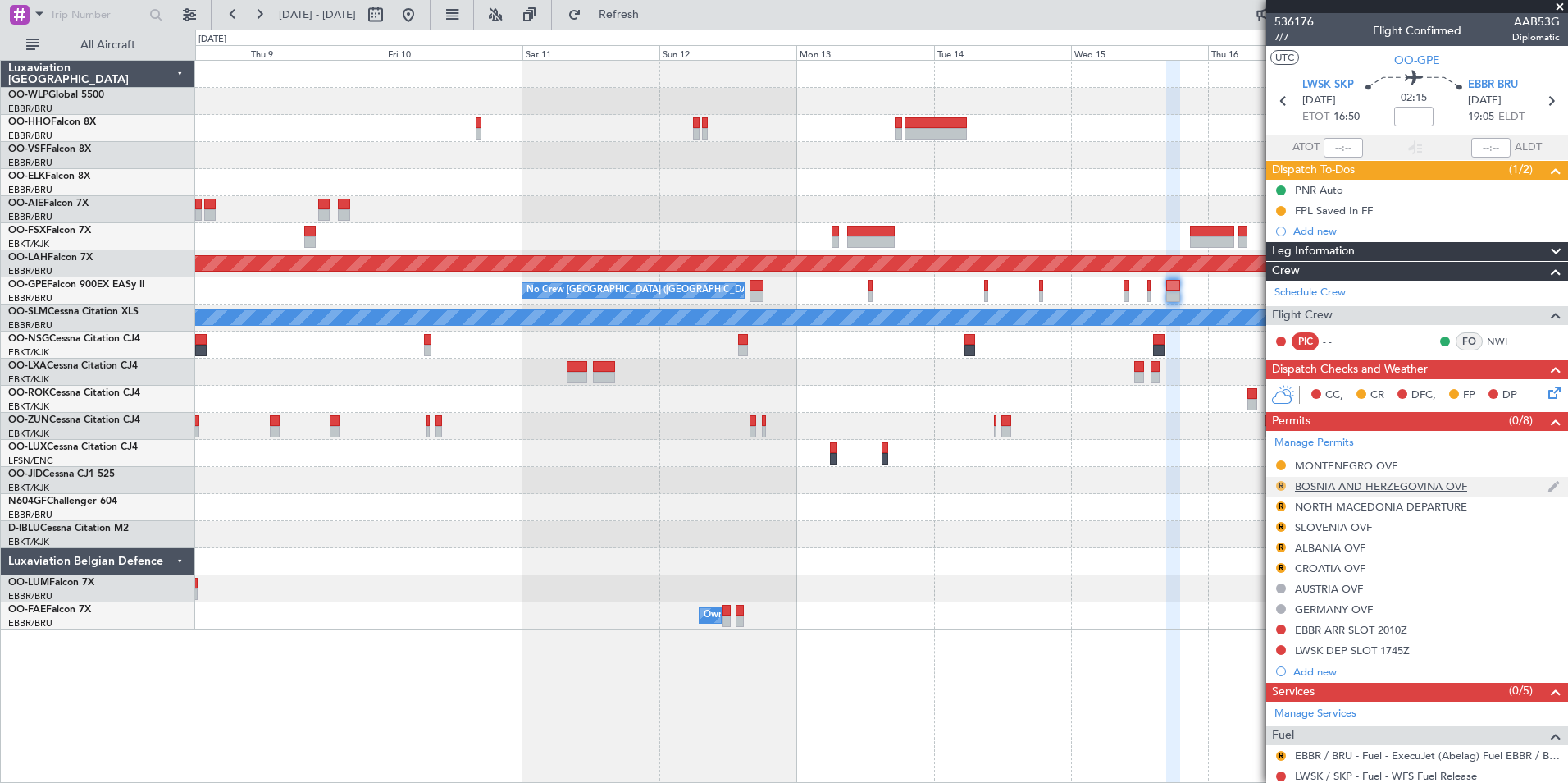
click at [1279, 486] on button "R" at bounding box center [1281, 485] width 10 height 10
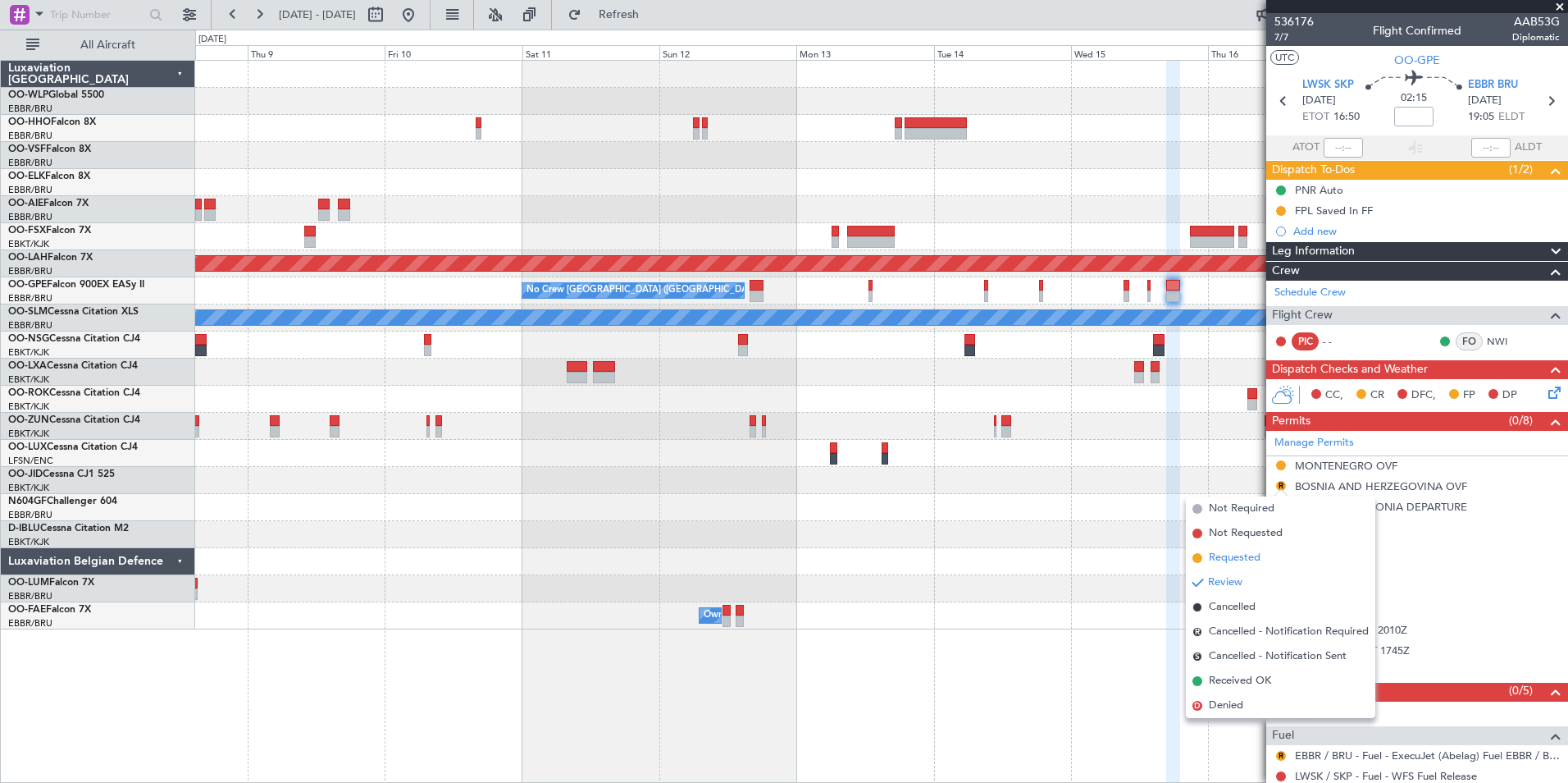
click at [1229, 558] on span "Requested" at bounding box center [1235, 558] width 52 height 17
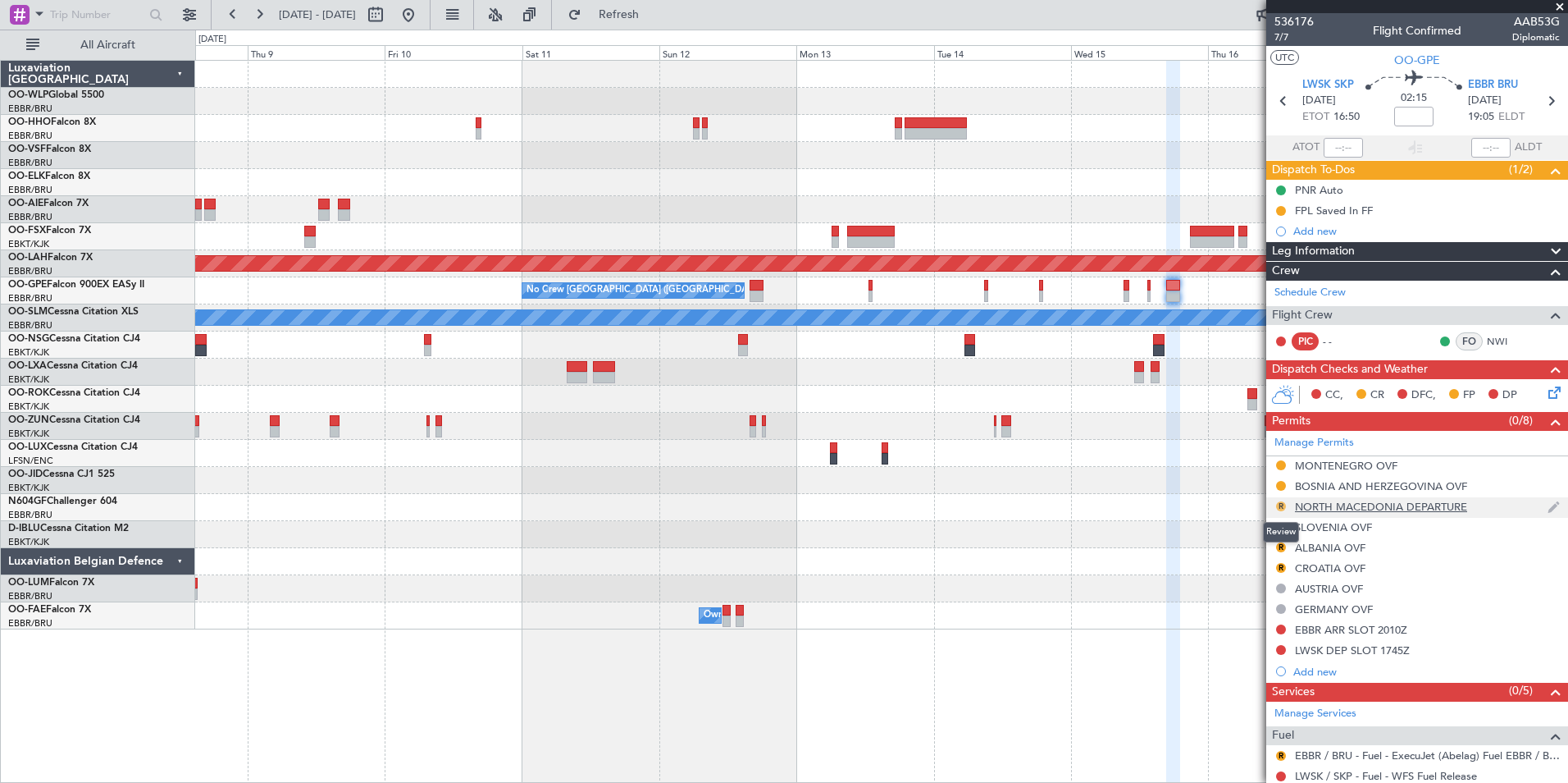
click at [1283, 505] on button "R" at bounding box center [1281, 506] width 10 height 10
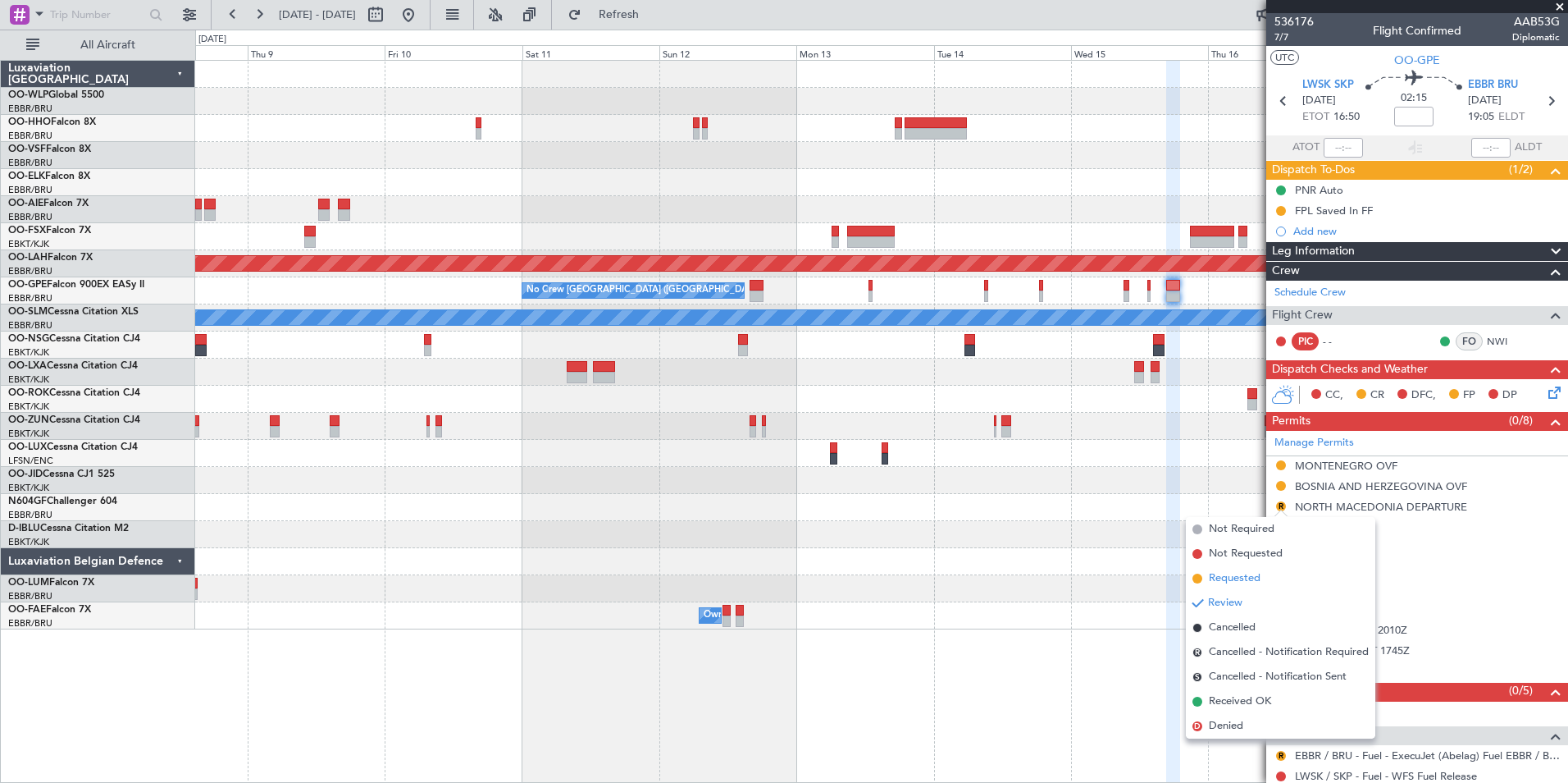
click at [1243, 575] on span "Requested" at bounding box center [1235, 578] width 52 height 17
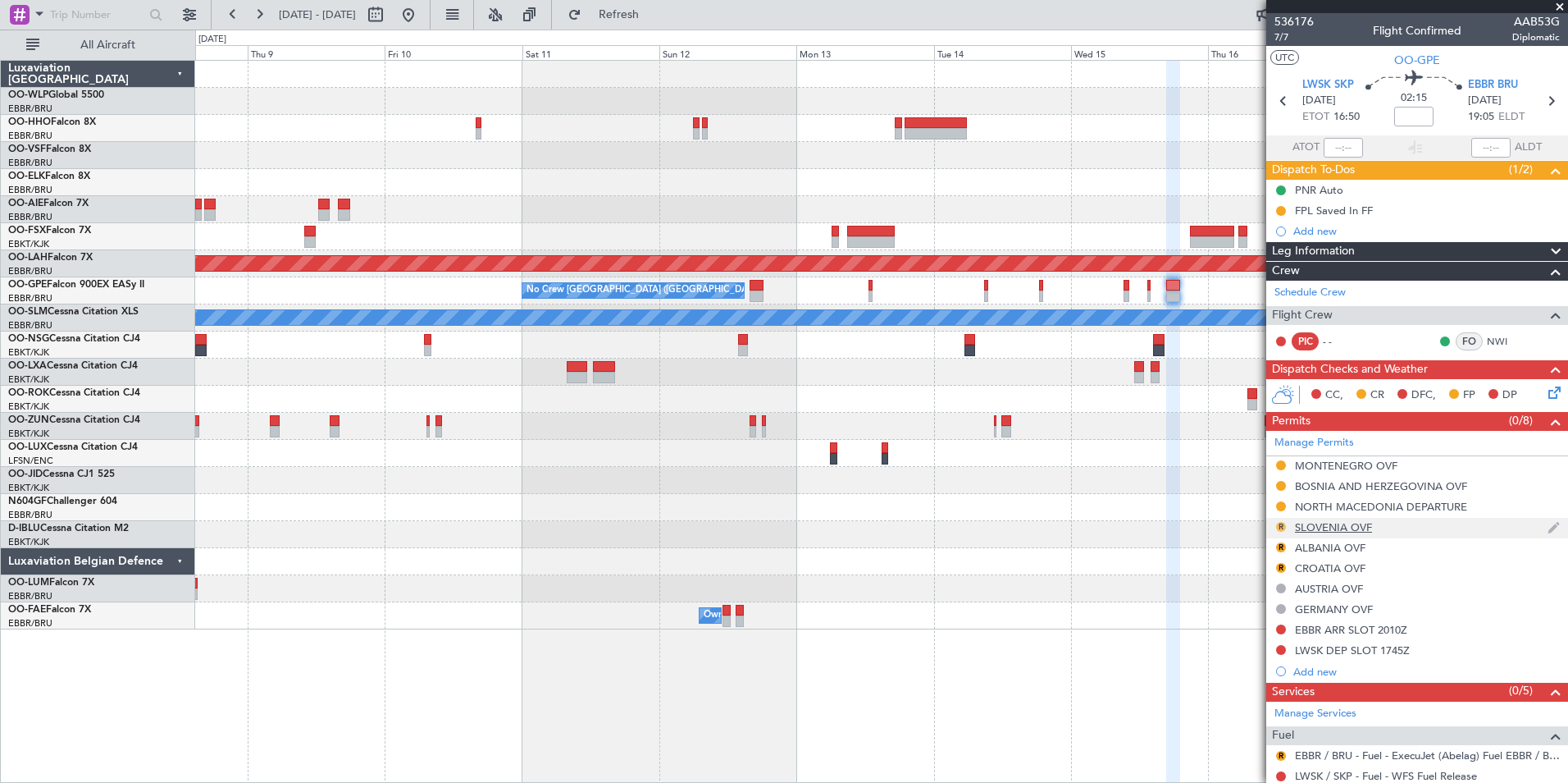
click at [1280, 528] on button "R" at bounding box center [1281, 527] width 10 height 10
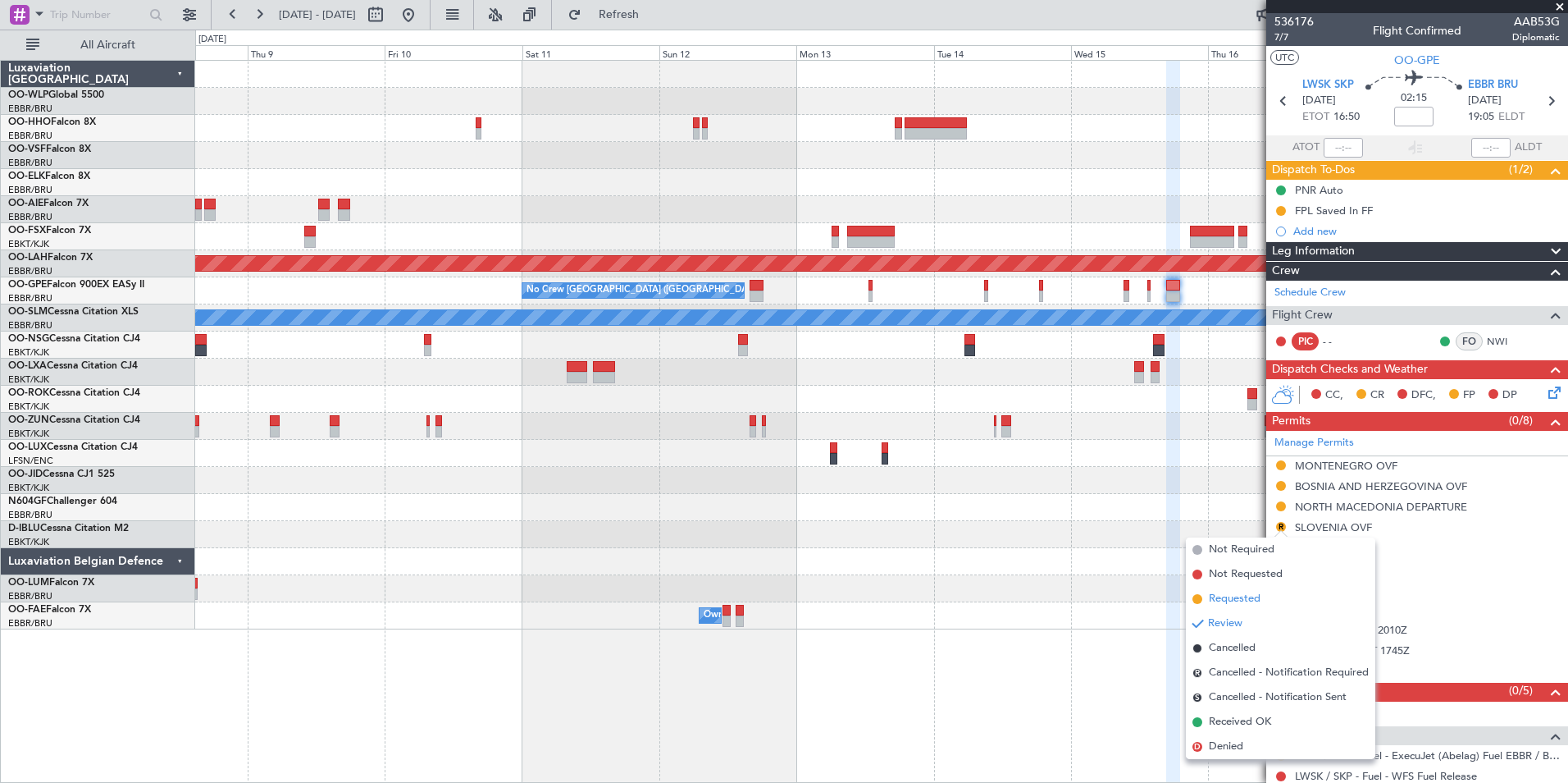
click at [1235, 597] on span "Requested" at bounding box center [1235, 599] width 52 height 17
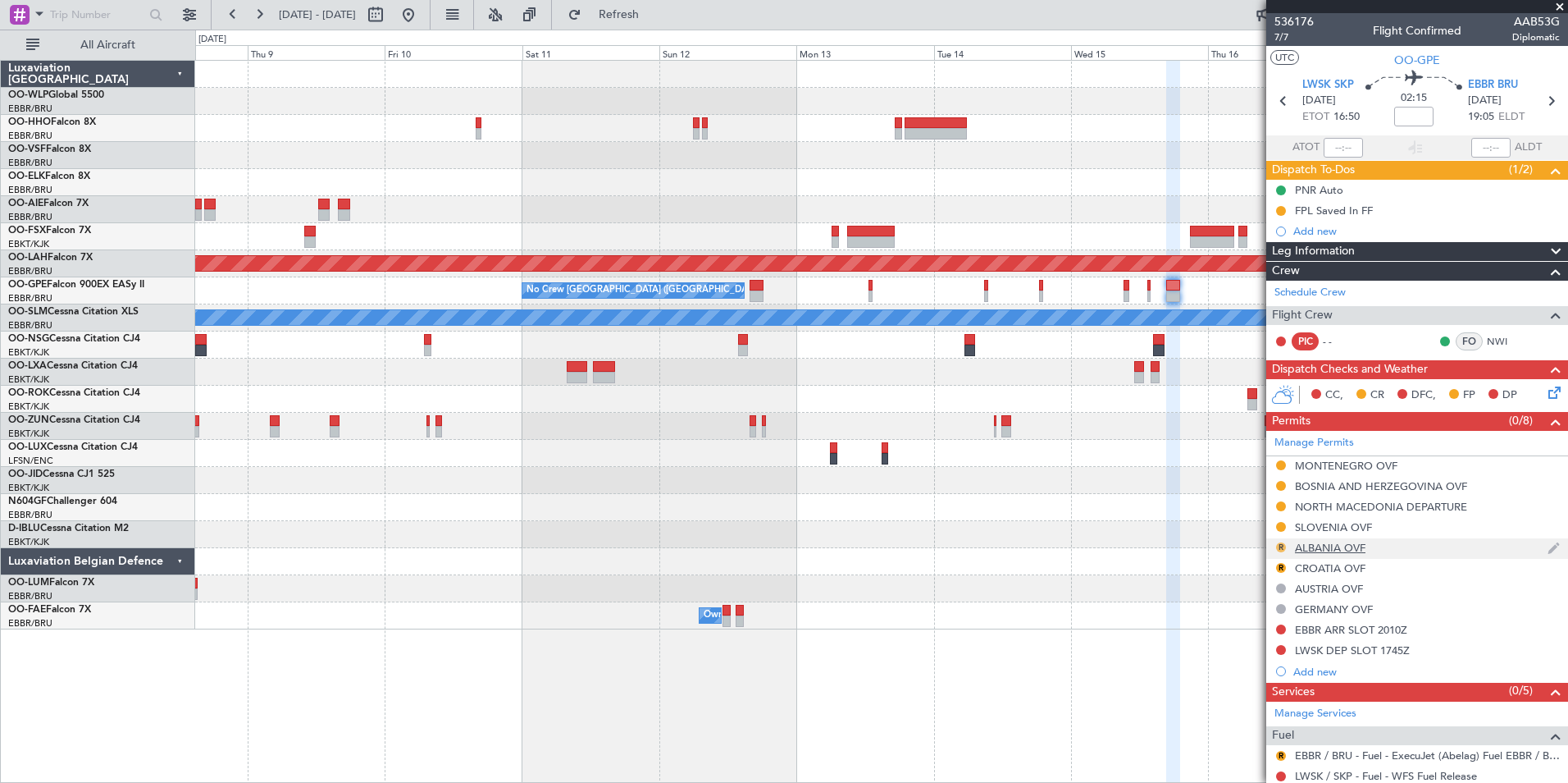
click at [1282, 546] on button "R" at bounding box center [1281, 547] width 10 height 10
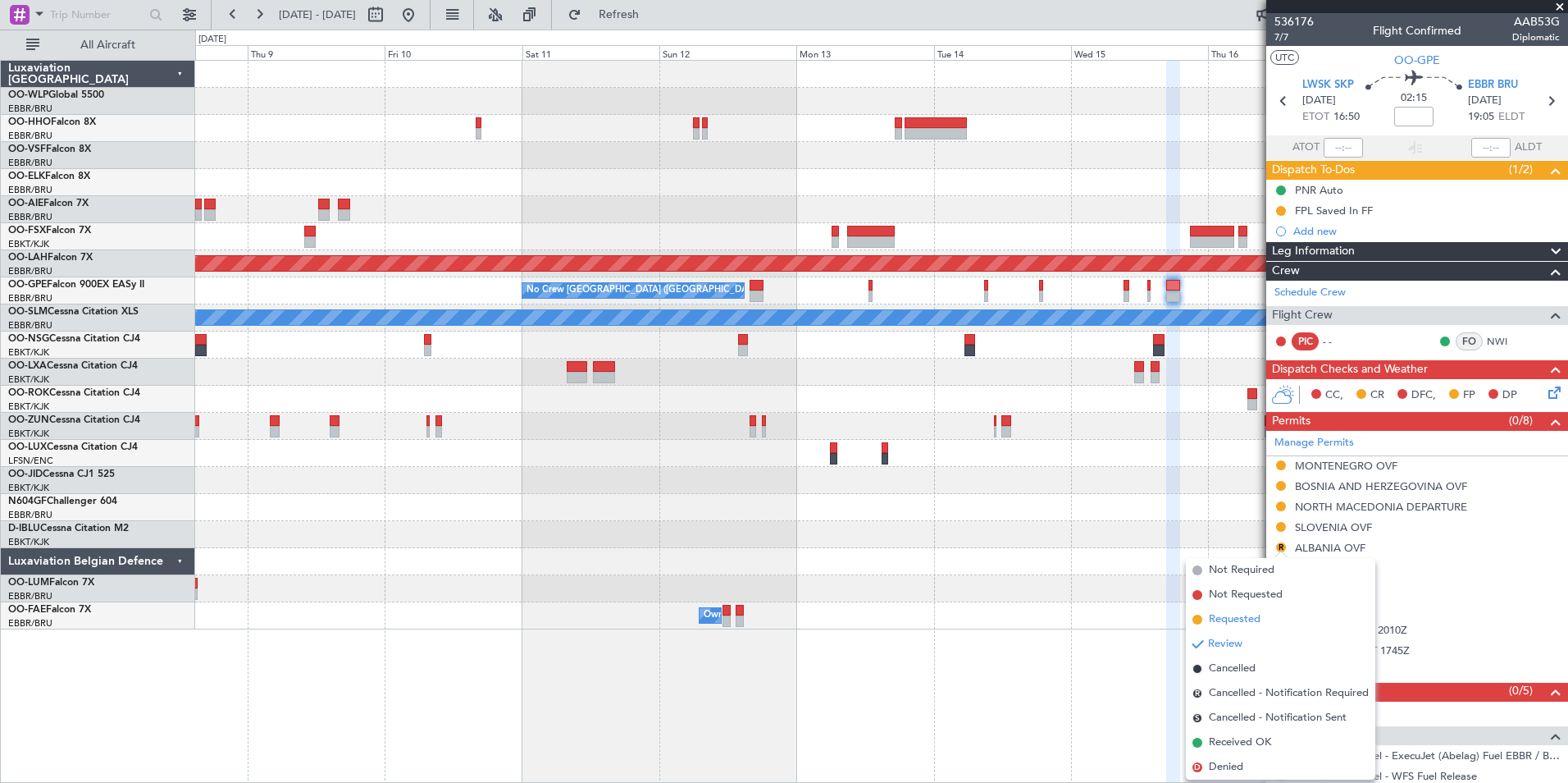
click at [1227, 622] on span "Requested" at bounding box center [1235, 620] width 52 height 17
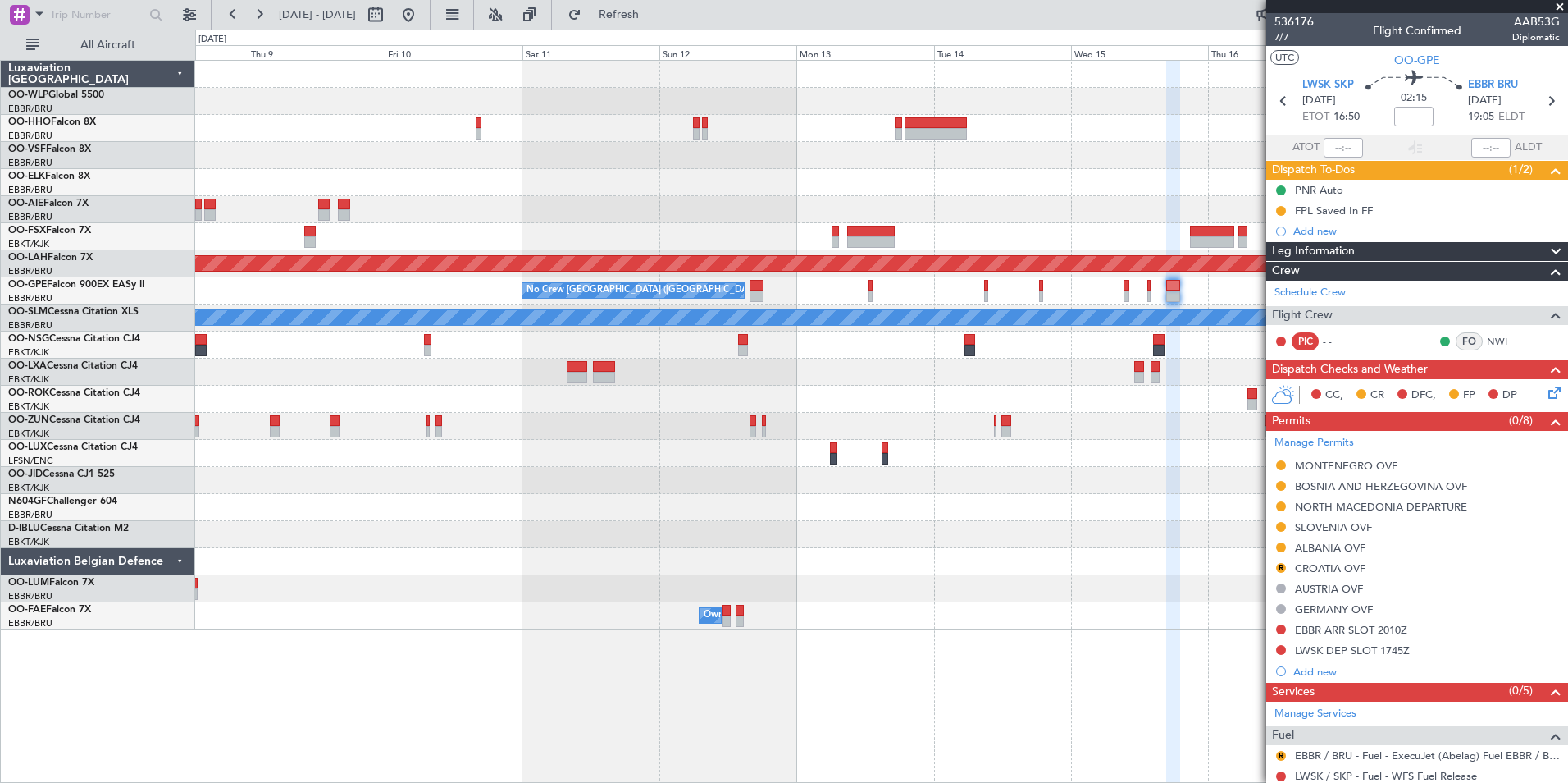
click at [1282, 574] on mat-tooltip-component "Review" at bounding box center [1281, 593] width 59 height 43
click at [1282, 565] on button "R" at bounding box center [1281, 567] width 10 height 10
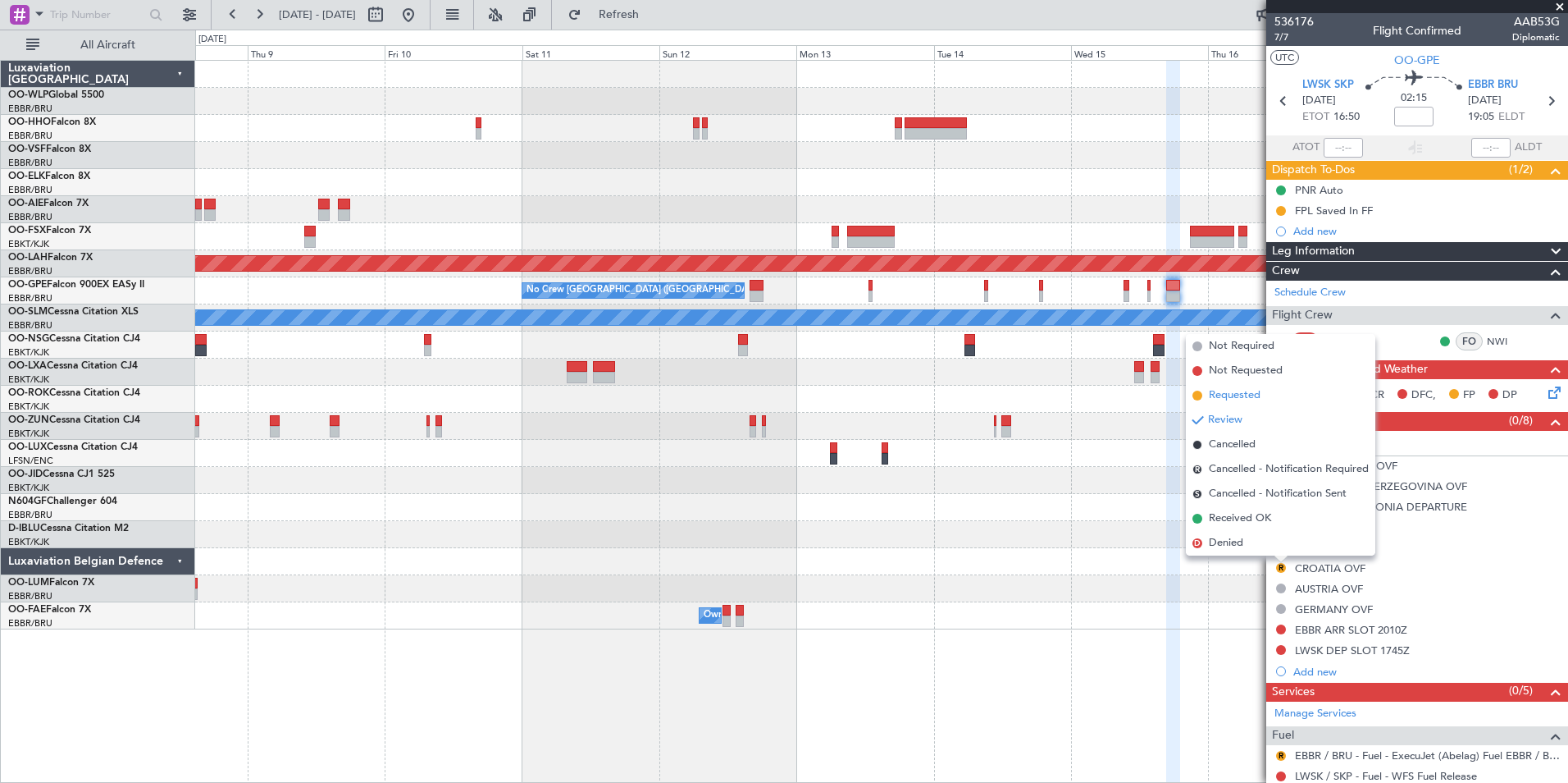
click at [1243, 397] on span "Requested" at bounding box center [1235, 396] width 52 height 17
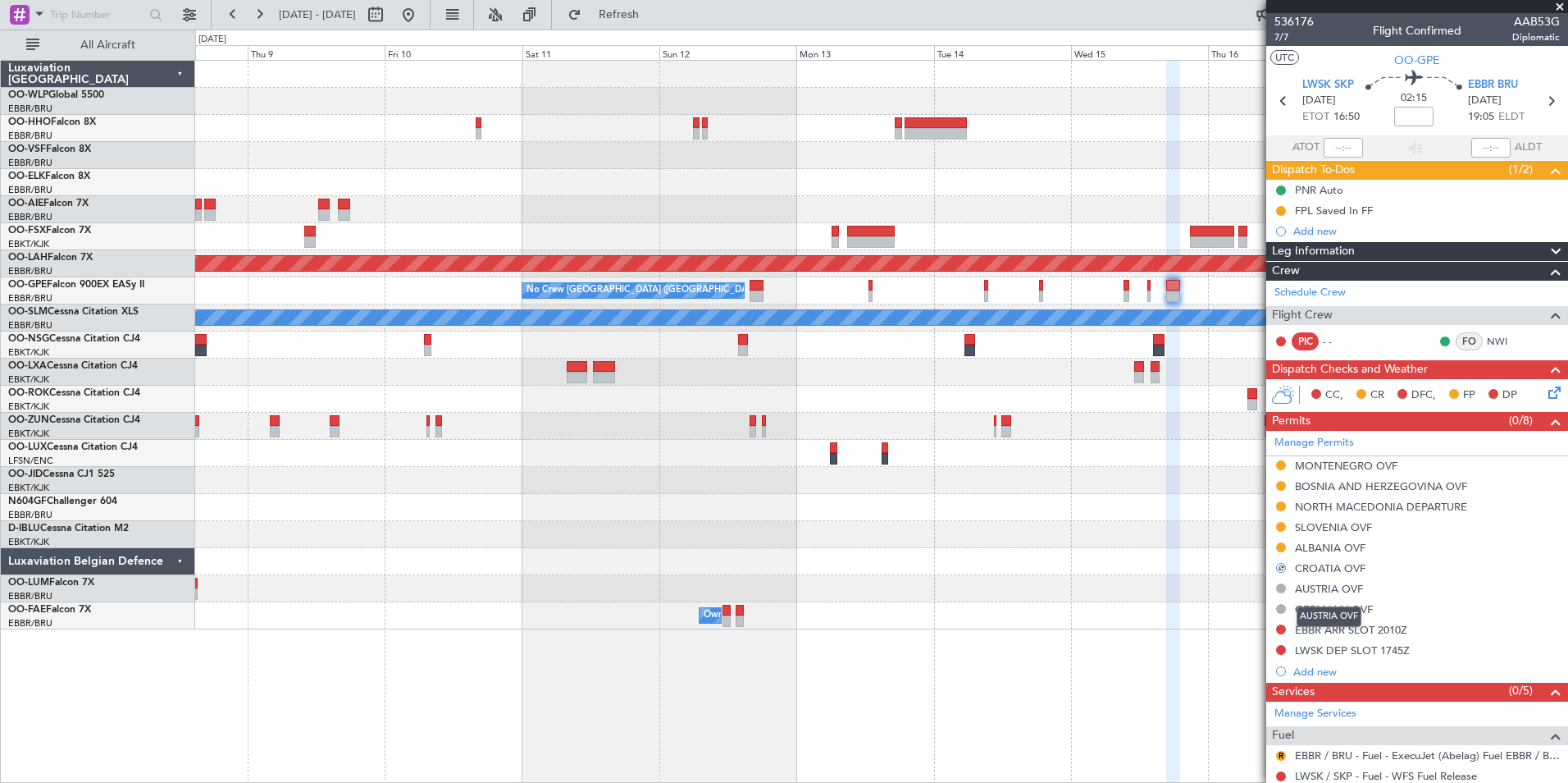
click at [1321, 630] on mat-tooltip-component "AUSTRIA OVF" at bounding box center [1328, 616] width 88 height 43
click at [1396, 635] on div "EBBR ARR SLOT 2010Z" at bounding box center [1351, 629] width 112 height 14
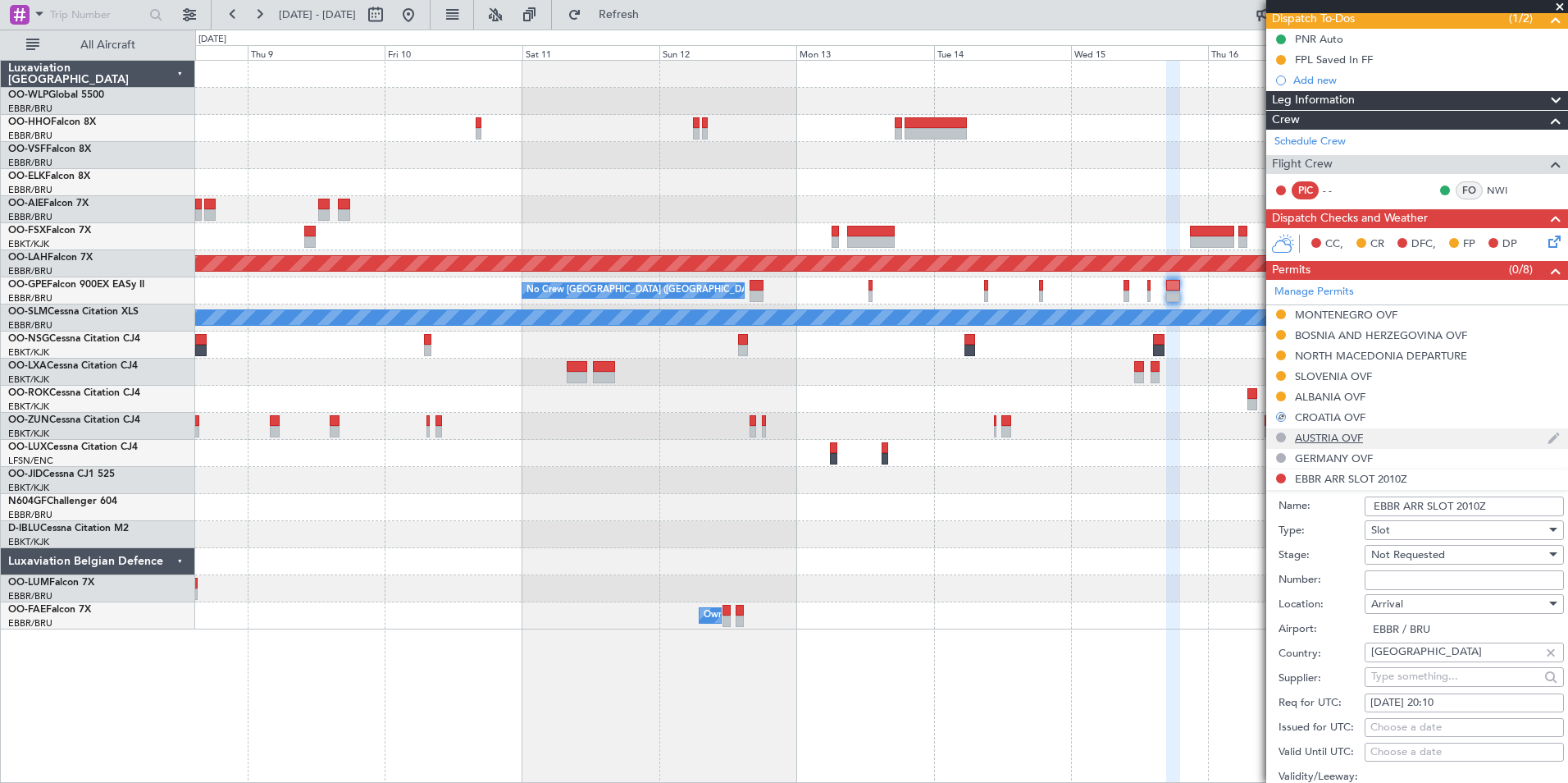
scroll to position [328, 0]
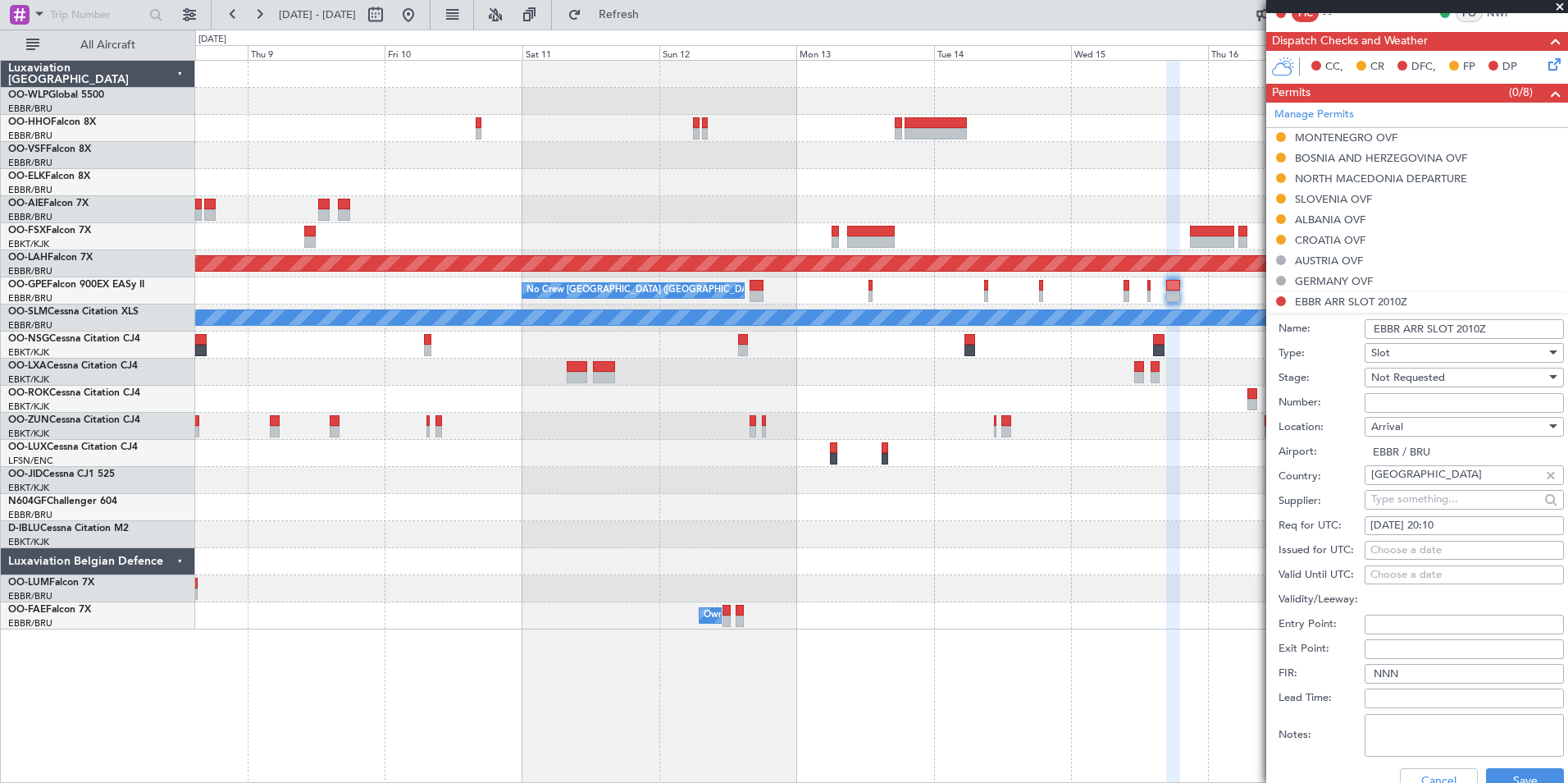
click at [1451, 523] on div "[DATE] 20:10" at bounding box center [1465, 526] width 188 height 17
select select "10"
select select "2025"
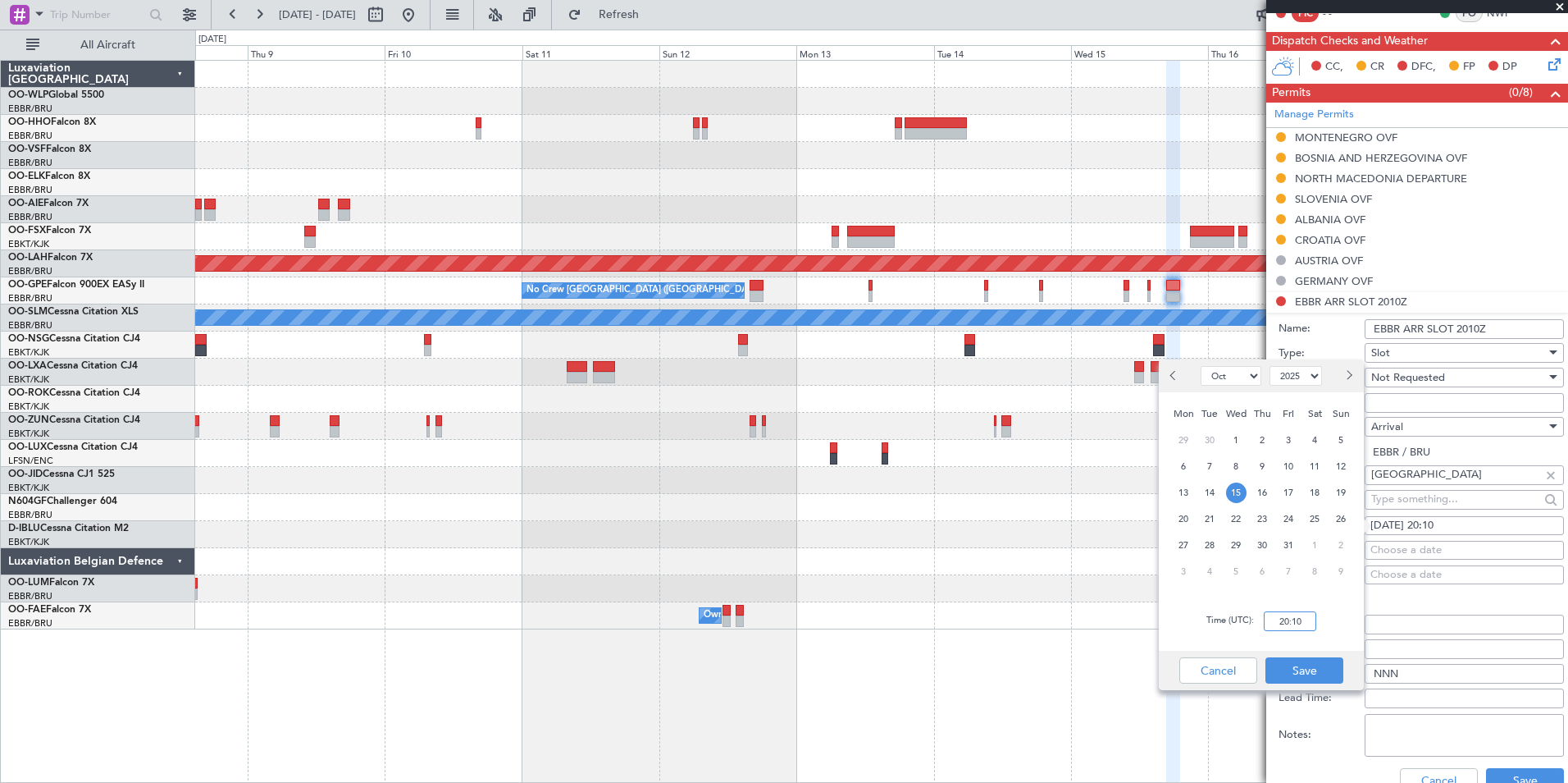
click at [1285, 620] on input "20:10" at bounding box center [1290, 621] width 53 height 19
type input "19:10"
click at [1311, 661] on button "Save" at bounding box center [1304, 670] width 78 height 26
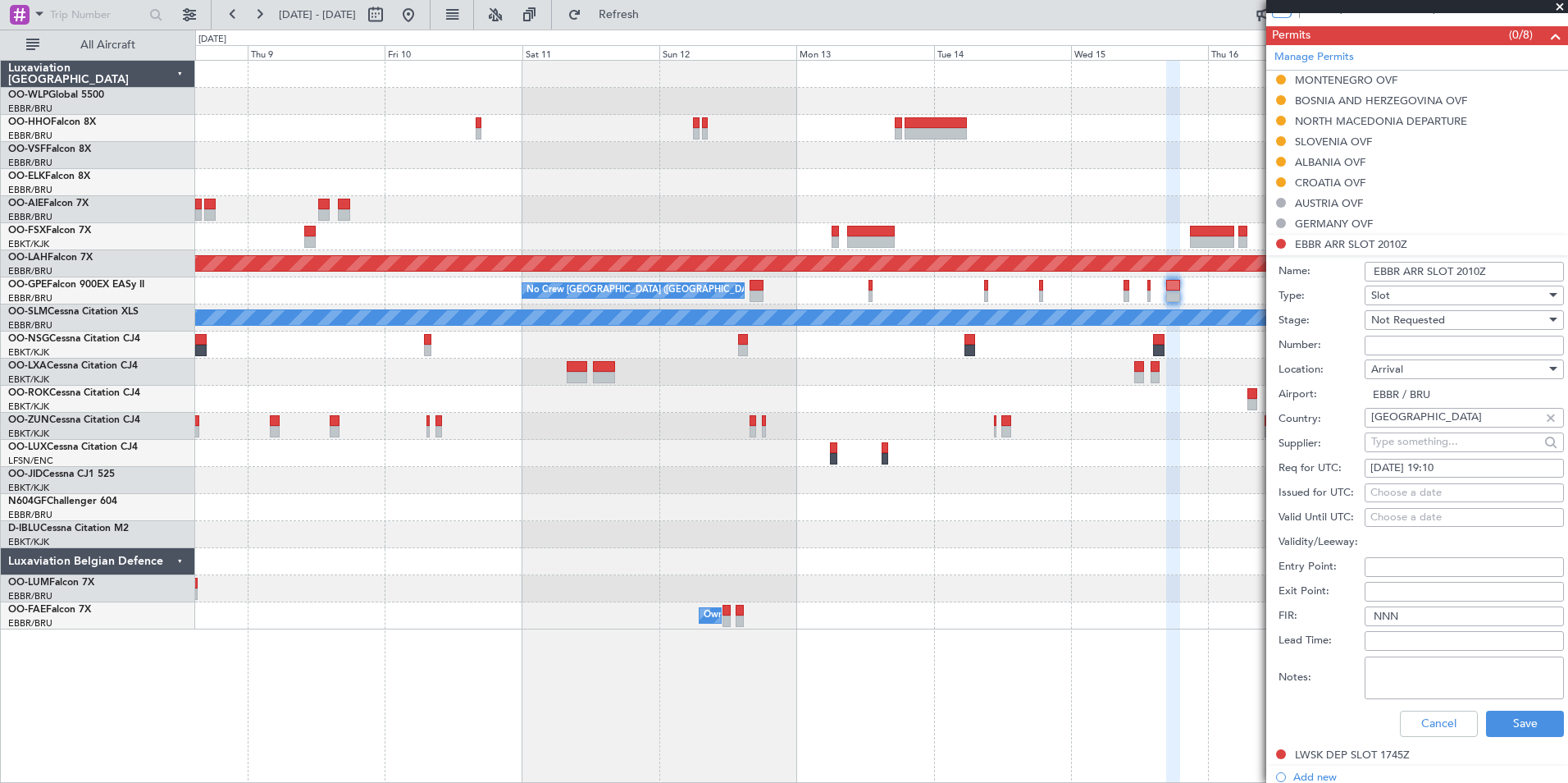
scroll to position [410, 0]
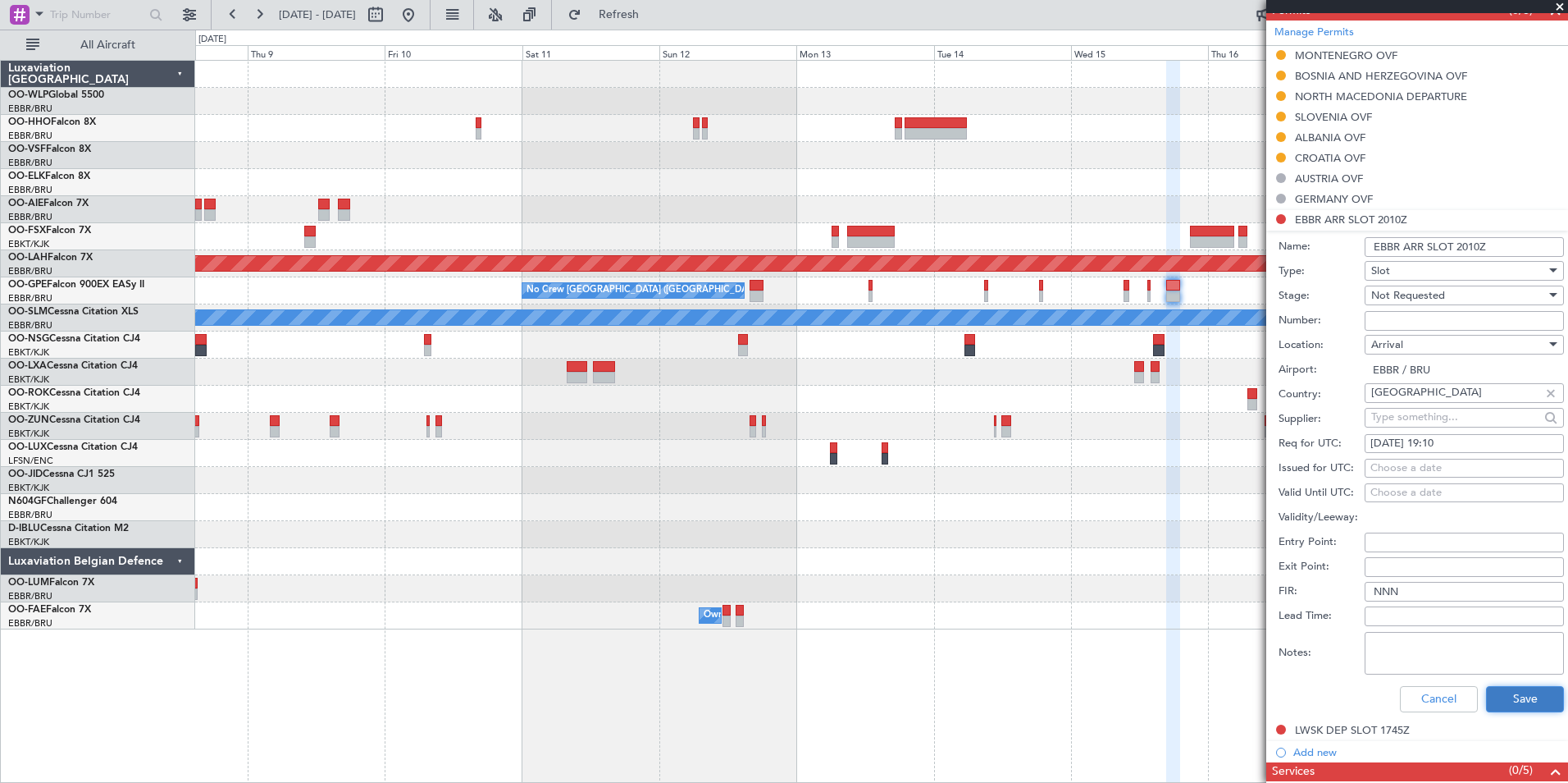
click at [1523, 698] on button "Save" at bounding box center [1525, 699] width 78 height 26
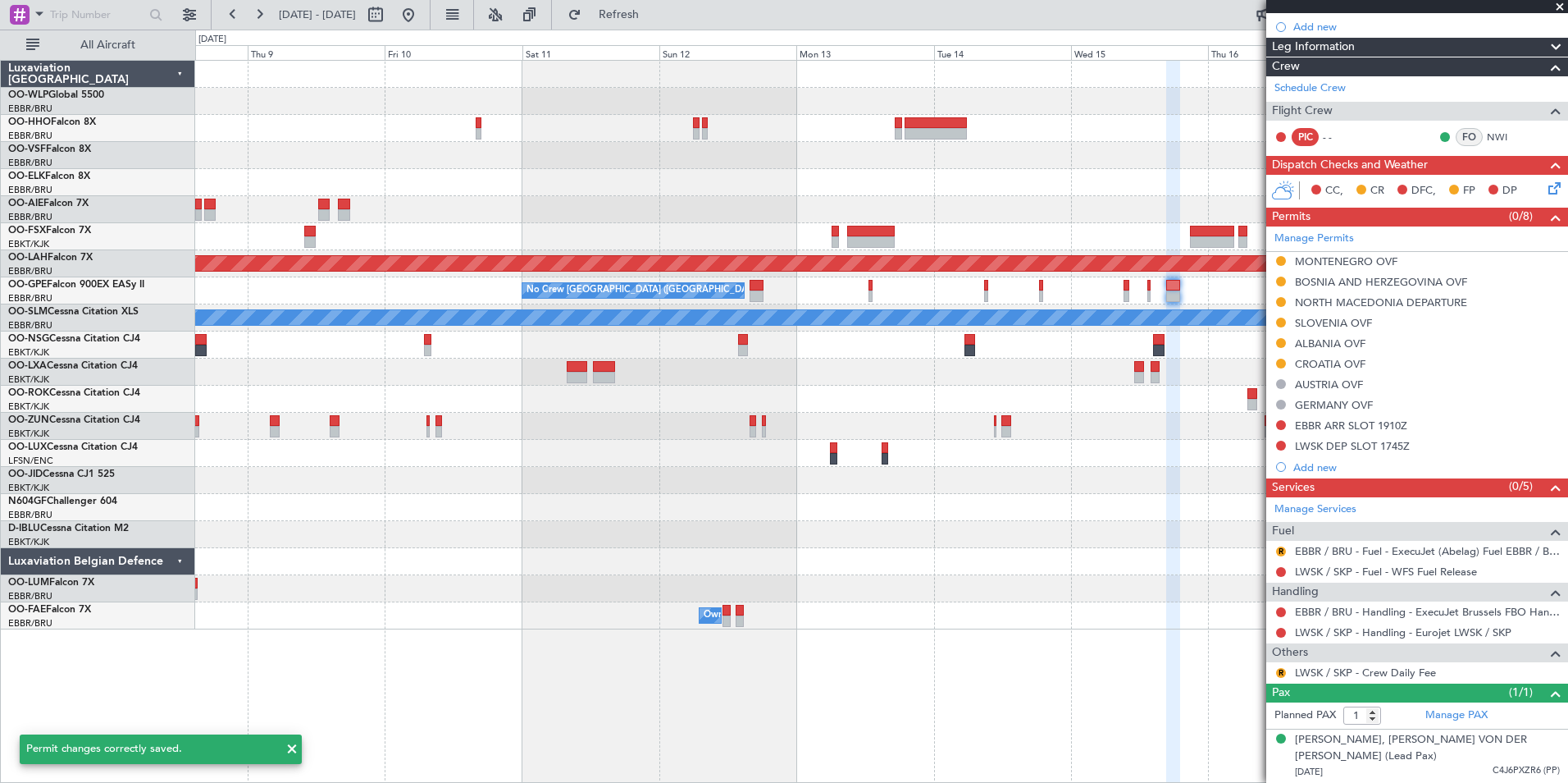
scroll to position [187, 0]
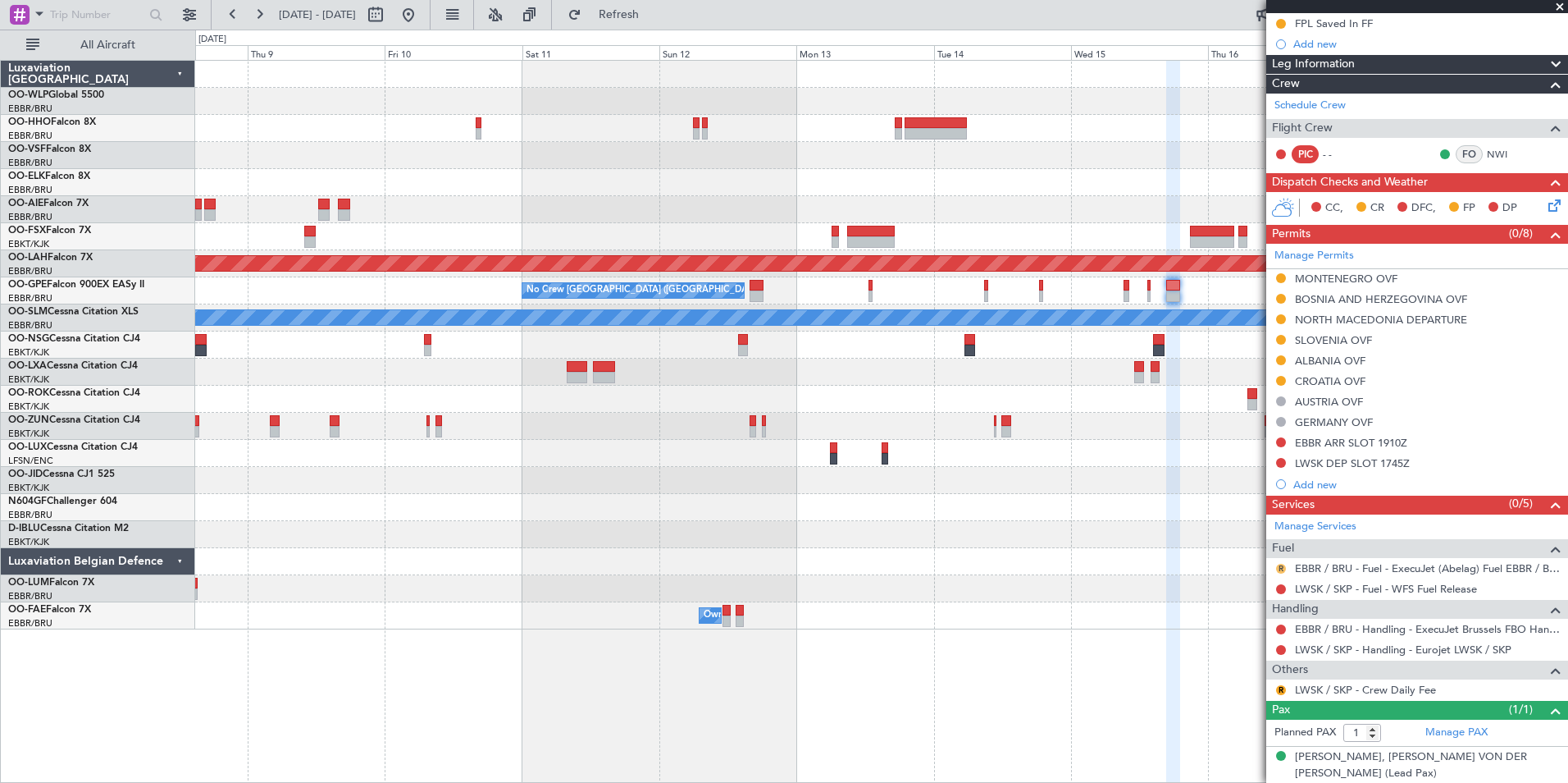
click at [1280, 571] on button "R" at bounding box center [1281, 568] width 10 height 10
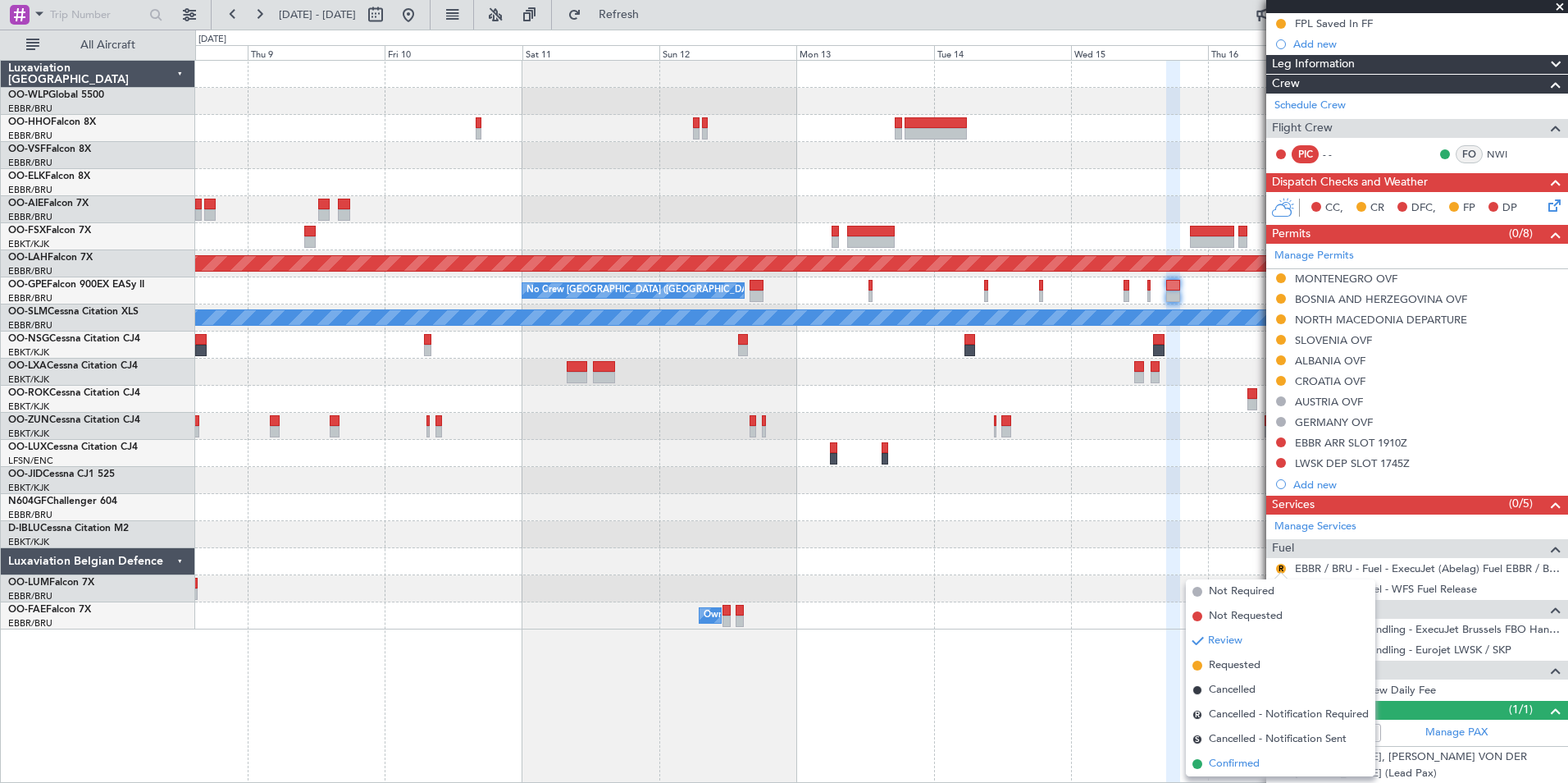
click at [1236, 765] on span "Confirmed" at bounding box center [1234, 765] width 51 height 17
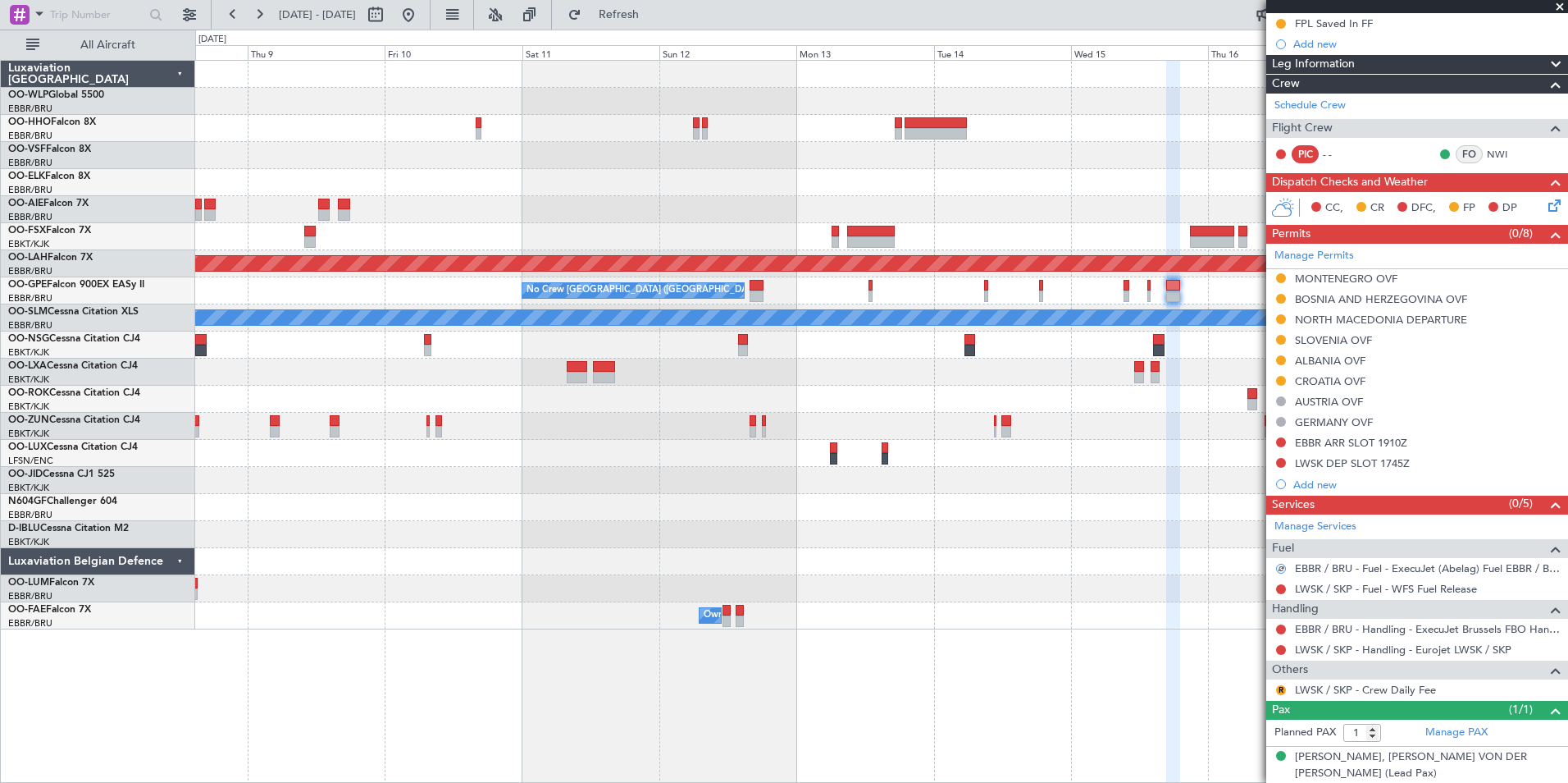
scroll to position [105, 0]
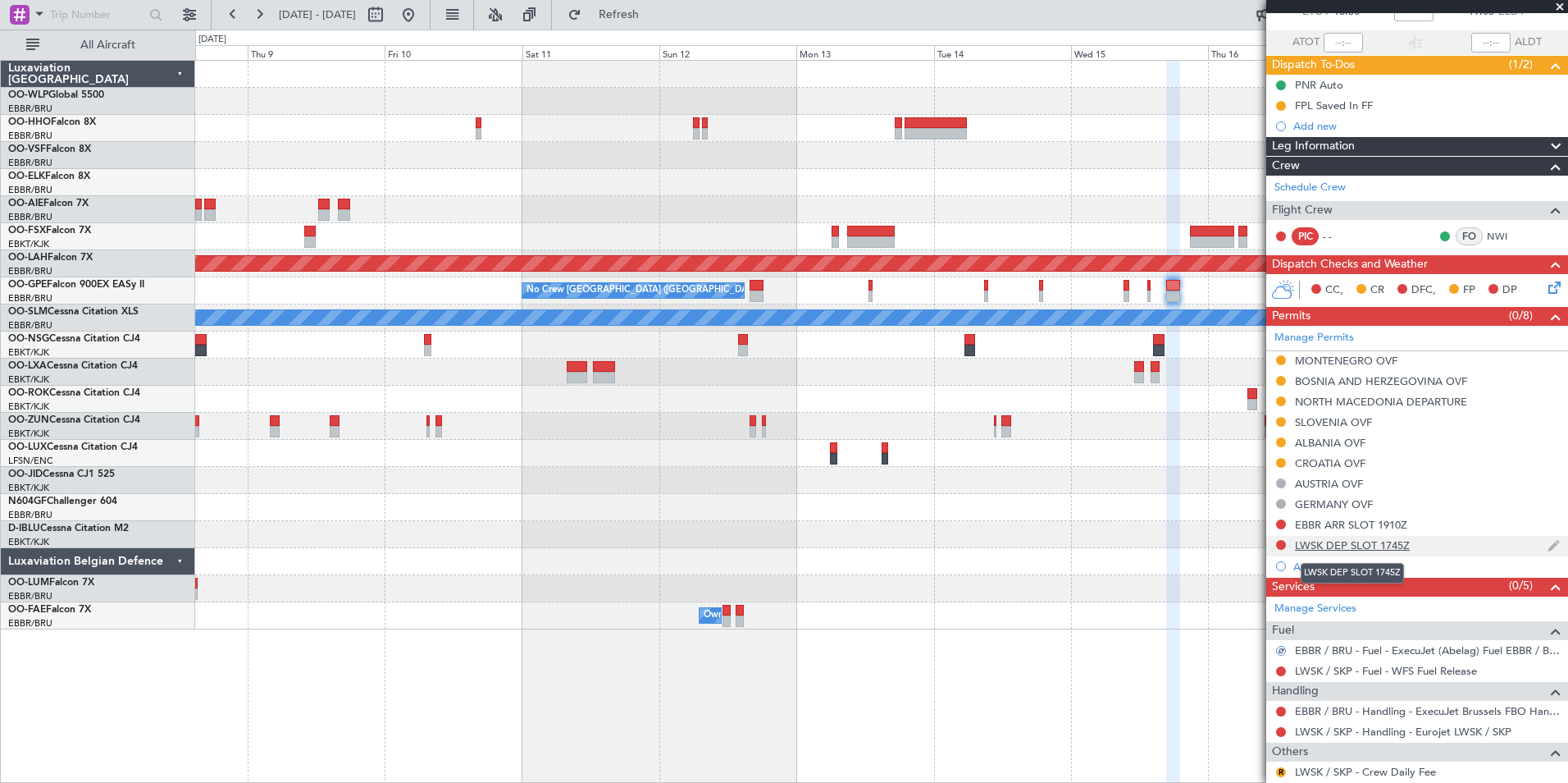
click at [1368, 547] on div "LWSK DEP SLOT 1745Z" at bounding box center [1352, 545] width 115 height 14
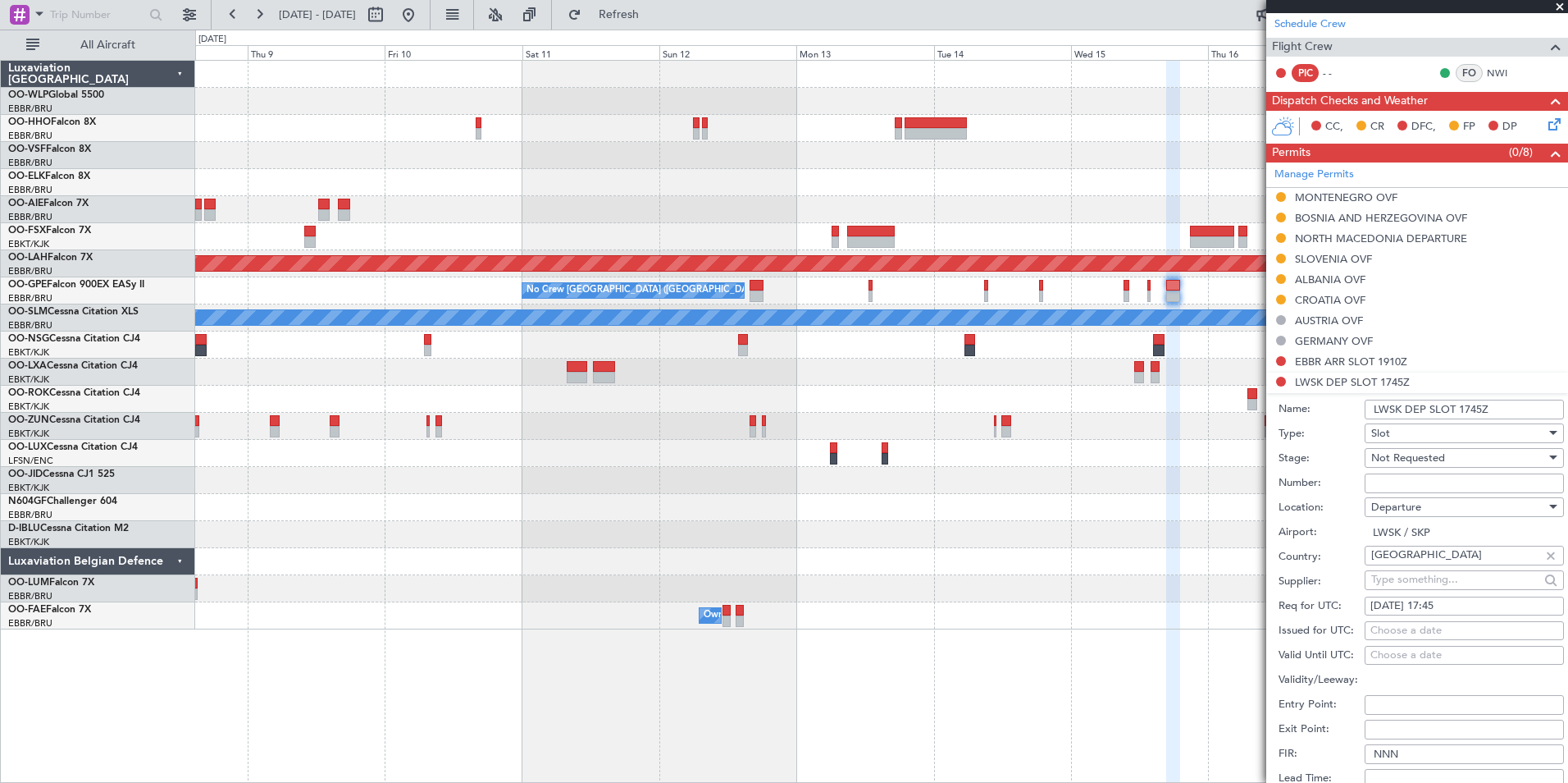
scroll to position [269, 0]
click at [1436, 601] on div "[DATE] 17:45" at bounding box center [1465, 606] width 188 height 17
select select "10"
select select "2025"
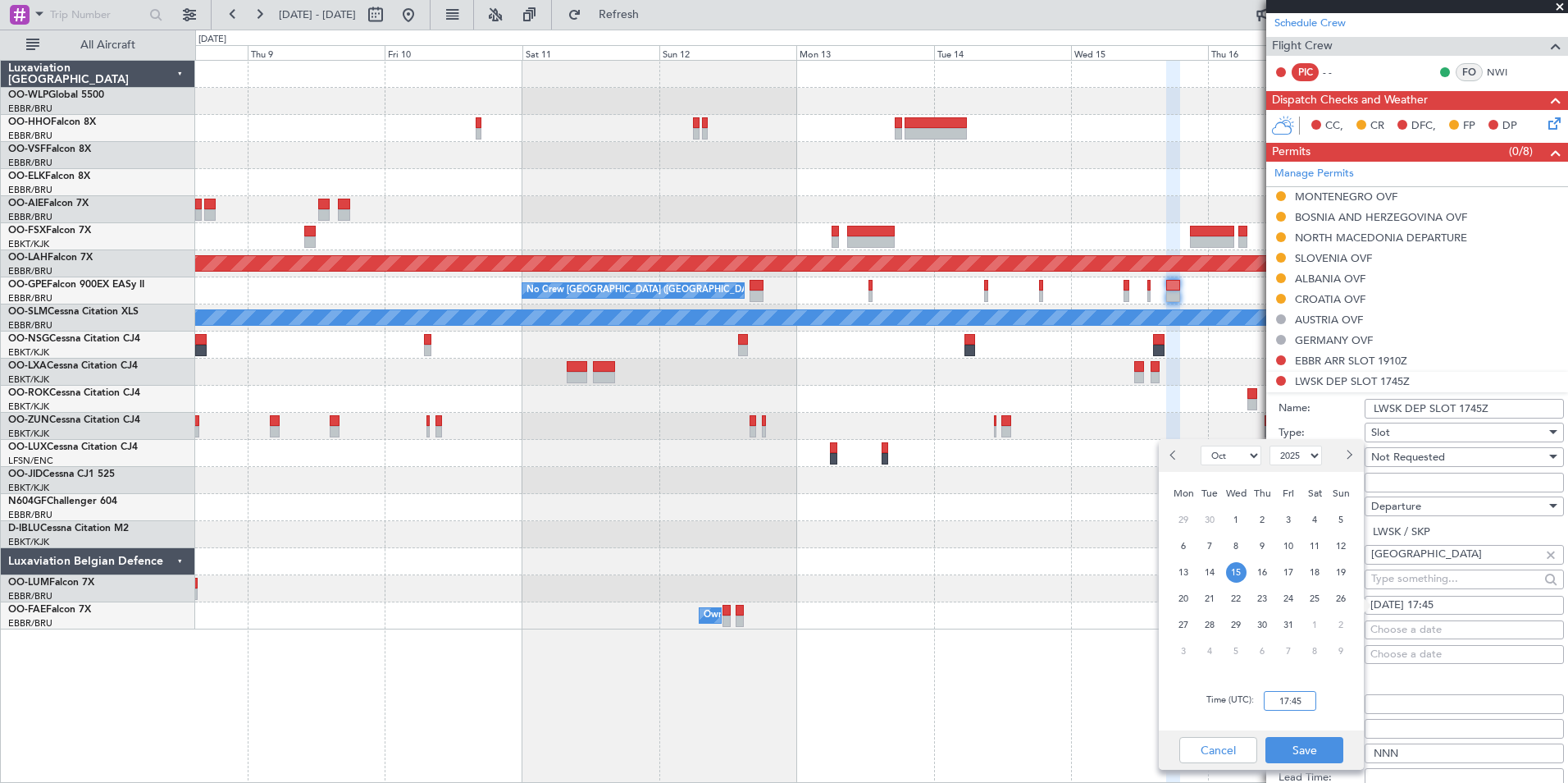
click at [1291, 706] on input "17:45" at bounding box center [1290, 700] width 53 height 19
type input "16:45"
click at [1319, 749] on button "Save" at bounding box center [1304, 750] width 78 height 26
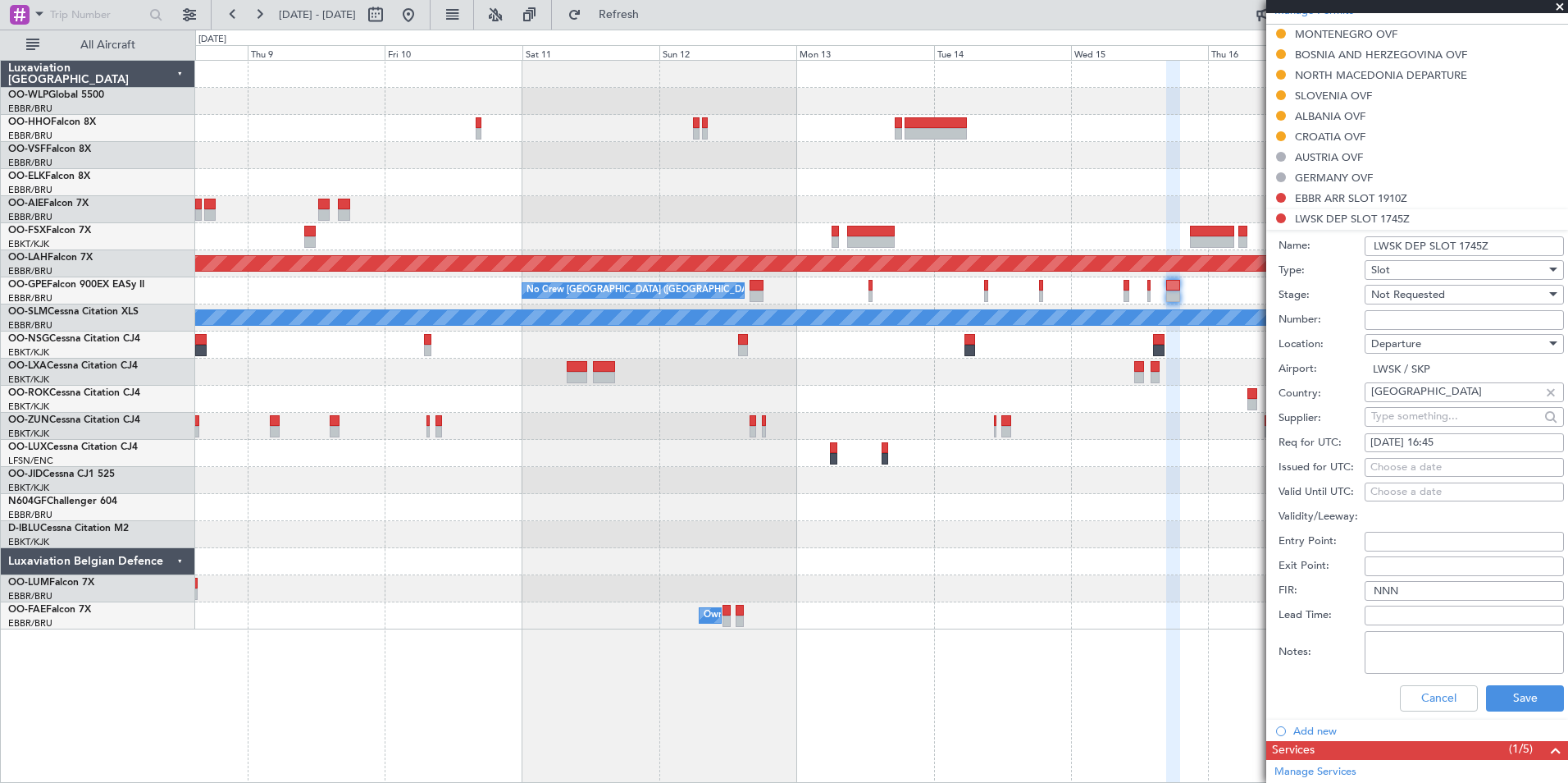
scroll to position [433, 0]
click at [1496, 696] on button "Save" at bounding box center [1525, 696] width 78 height 26
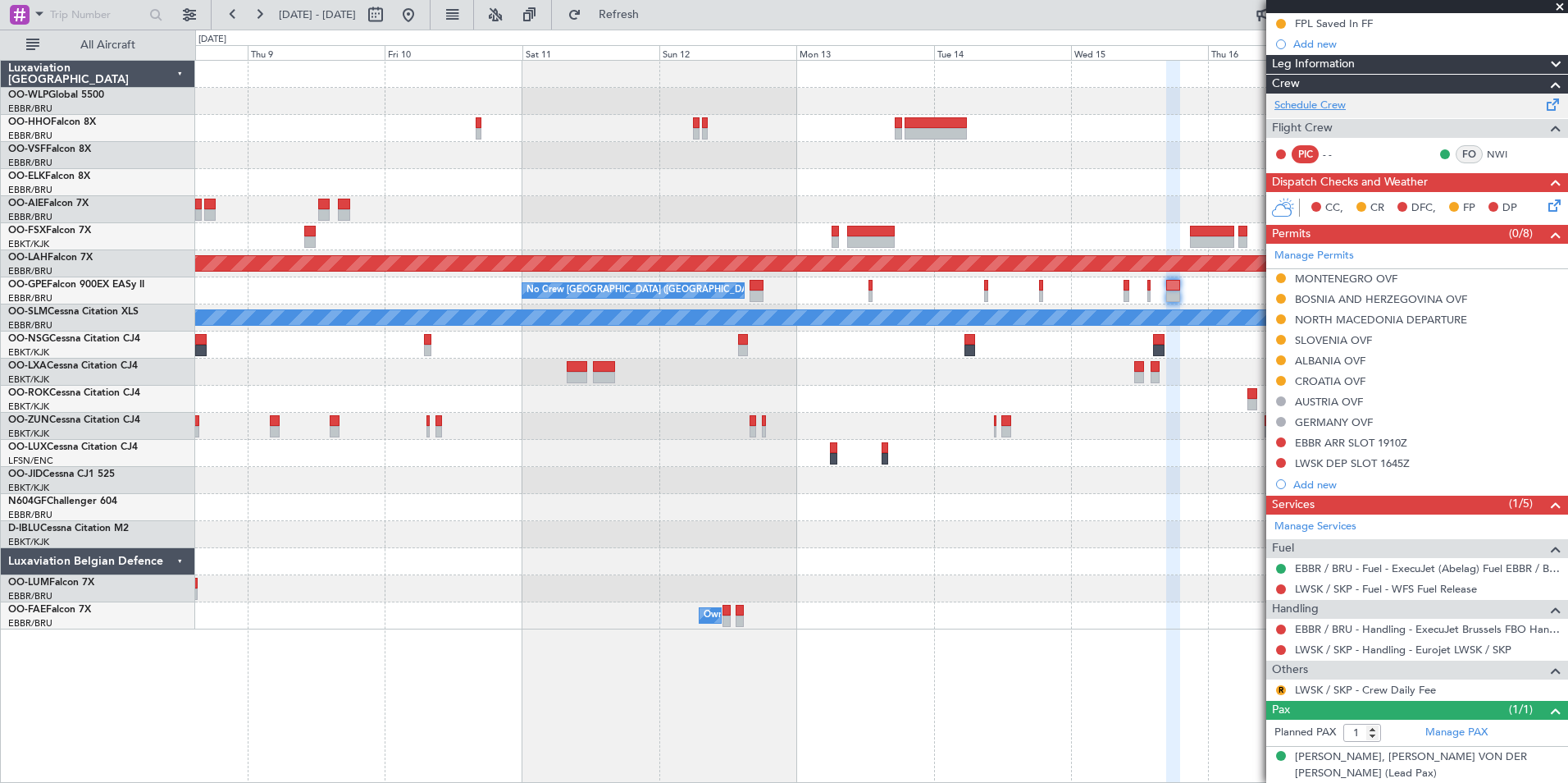
scroll to position [0, 0]
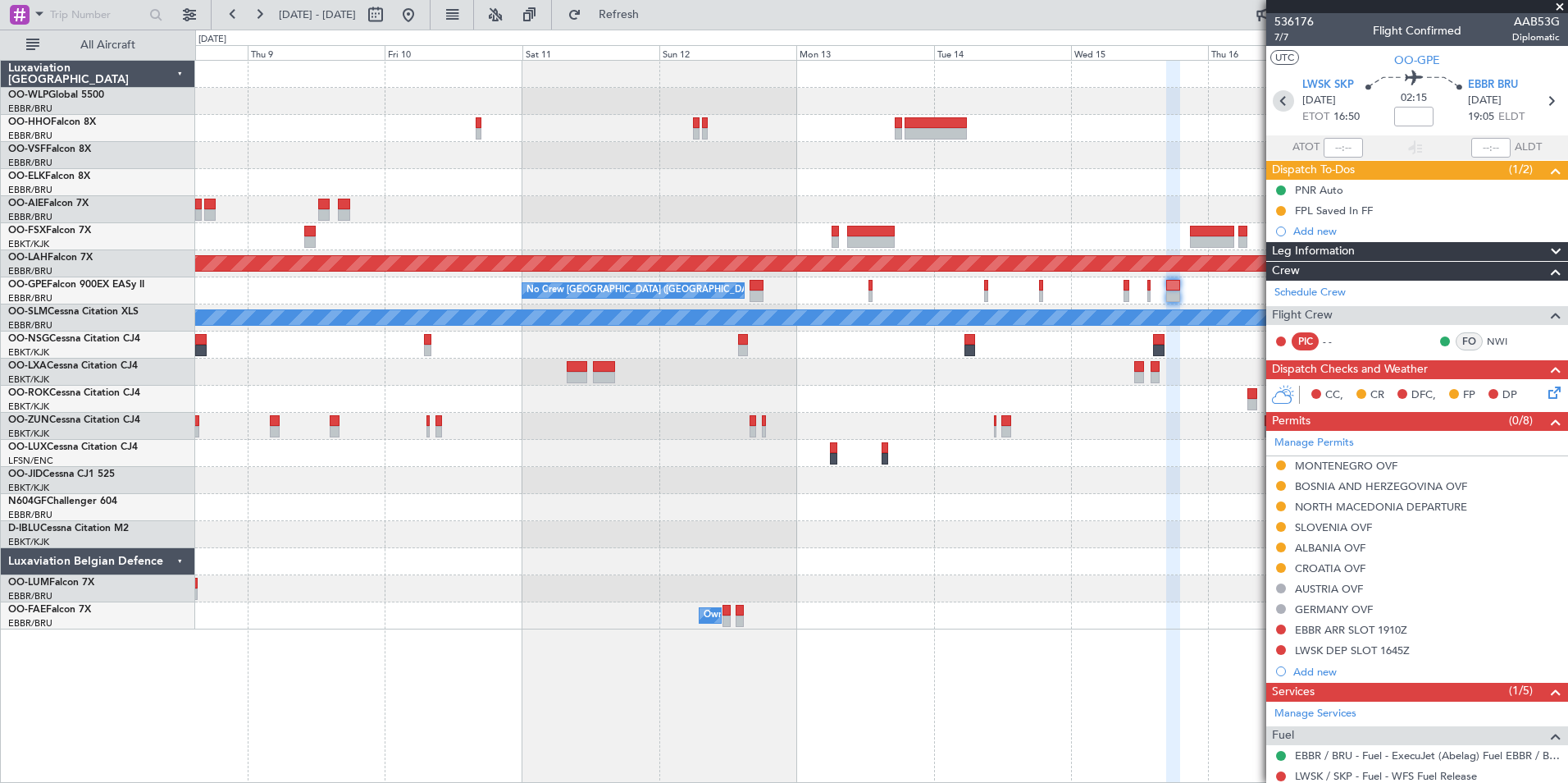
click at [1284, 101] on icon at bounding box center [1283, 101] width 21 height 21
type input "+00:10"
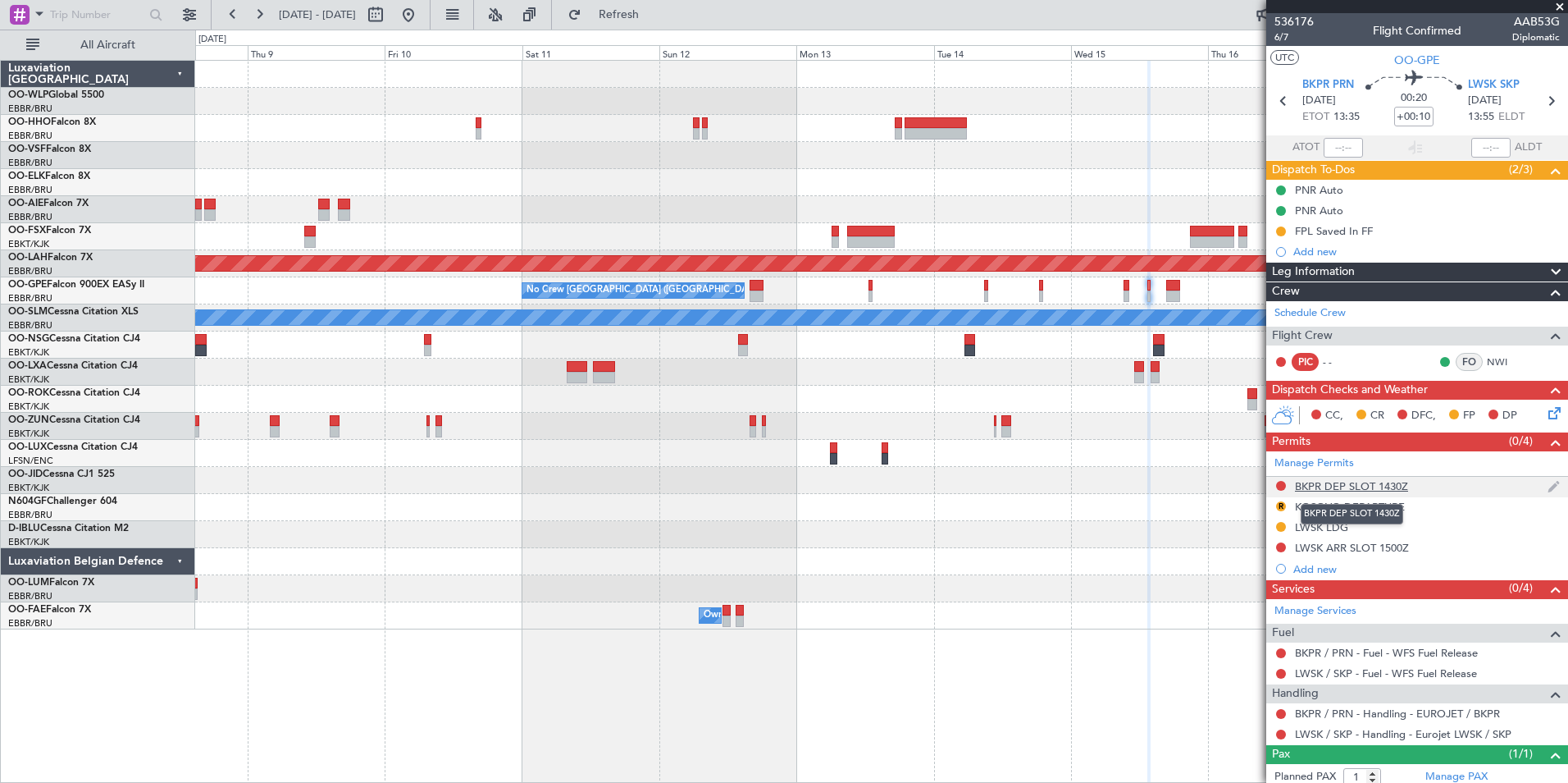
click at [1373, 486] on div "BKPR DEP SLOT 1430Z" at bounding box center [1351, 486] width 113 height 14
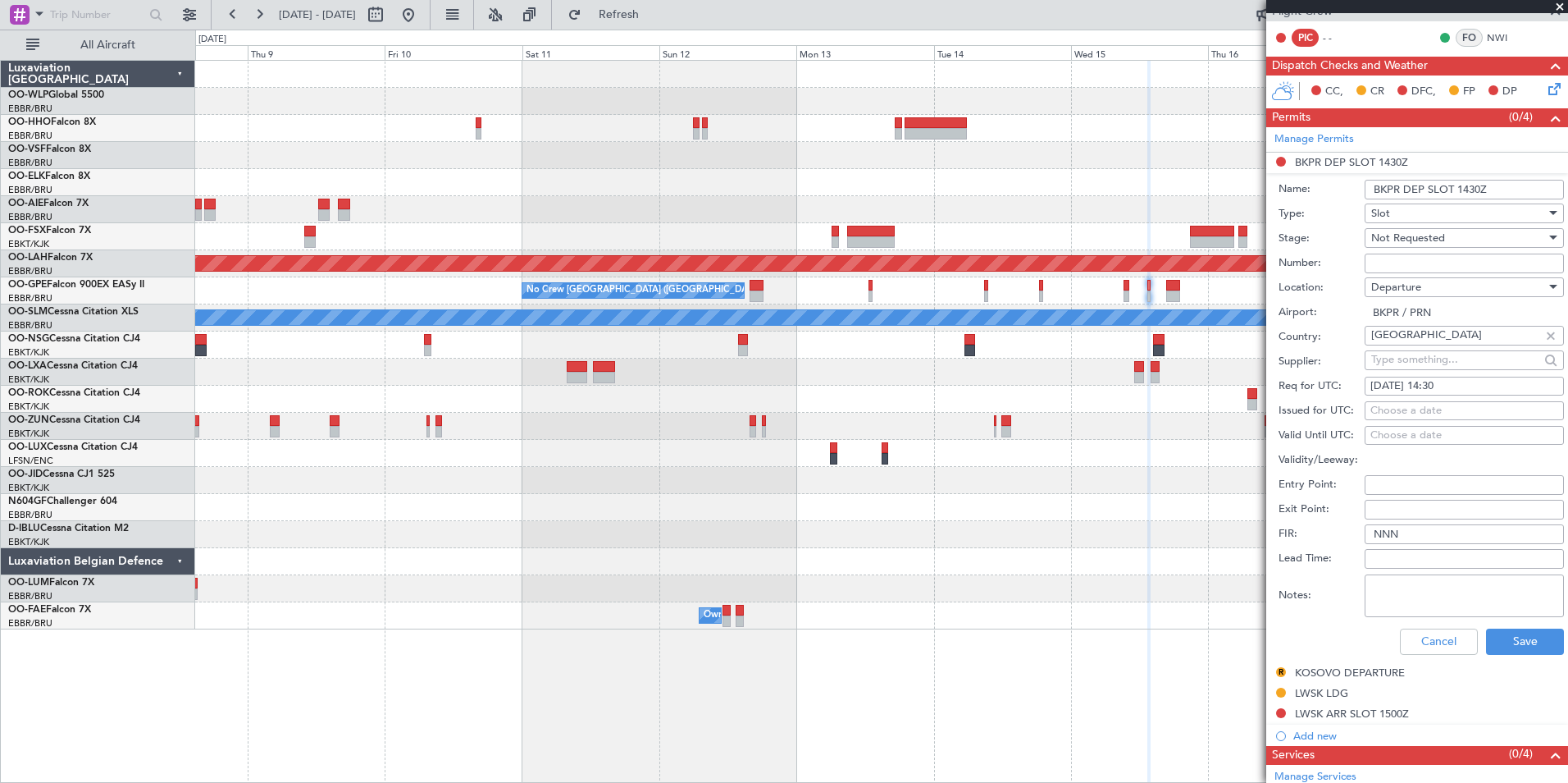
scroll to position [328, 0]
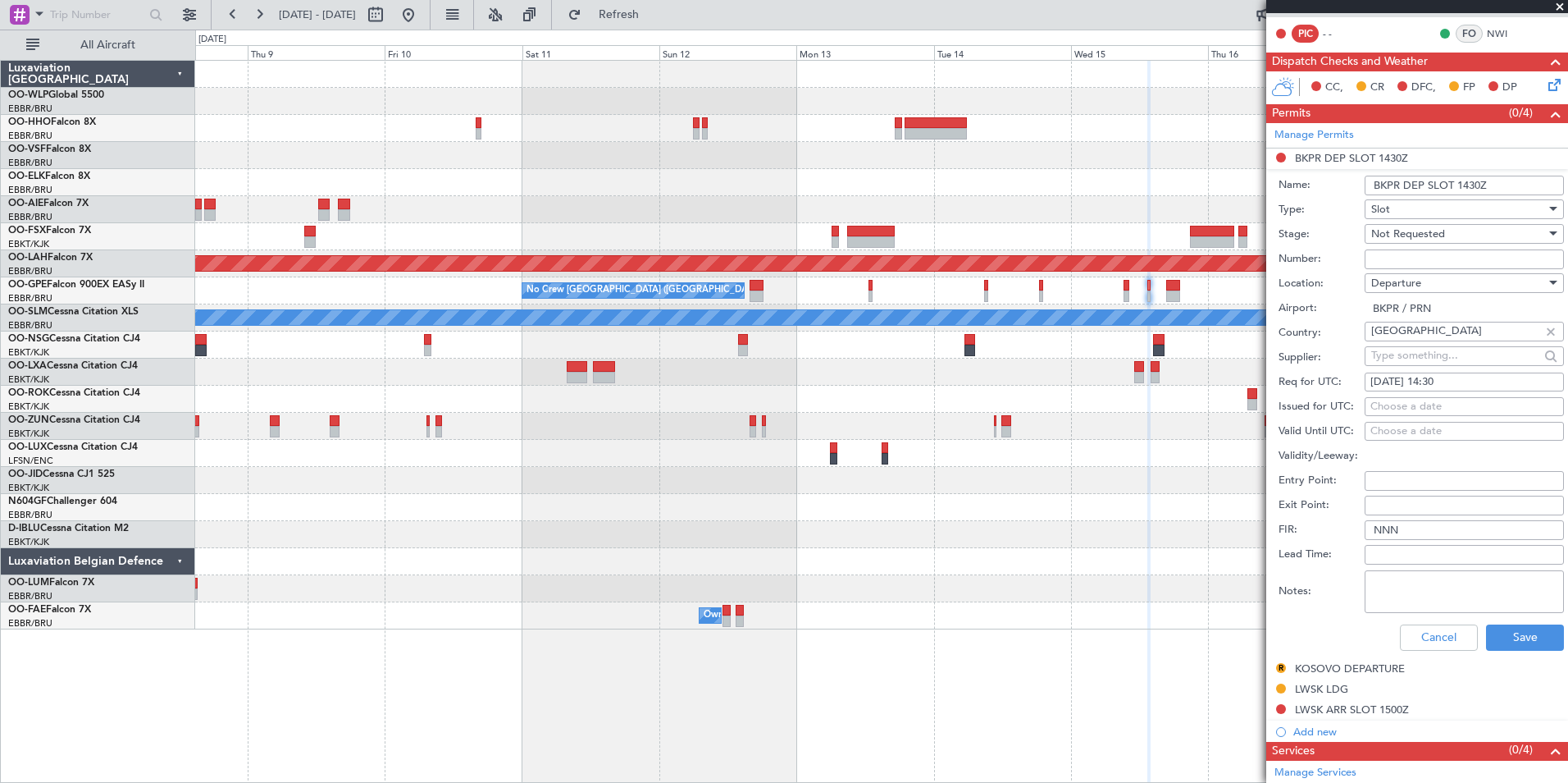
click at [1442, 375] on div "[DATE] 14:30" at bounding box center [1465, 383] width 188 height 17
select select "10"
select select "2025"
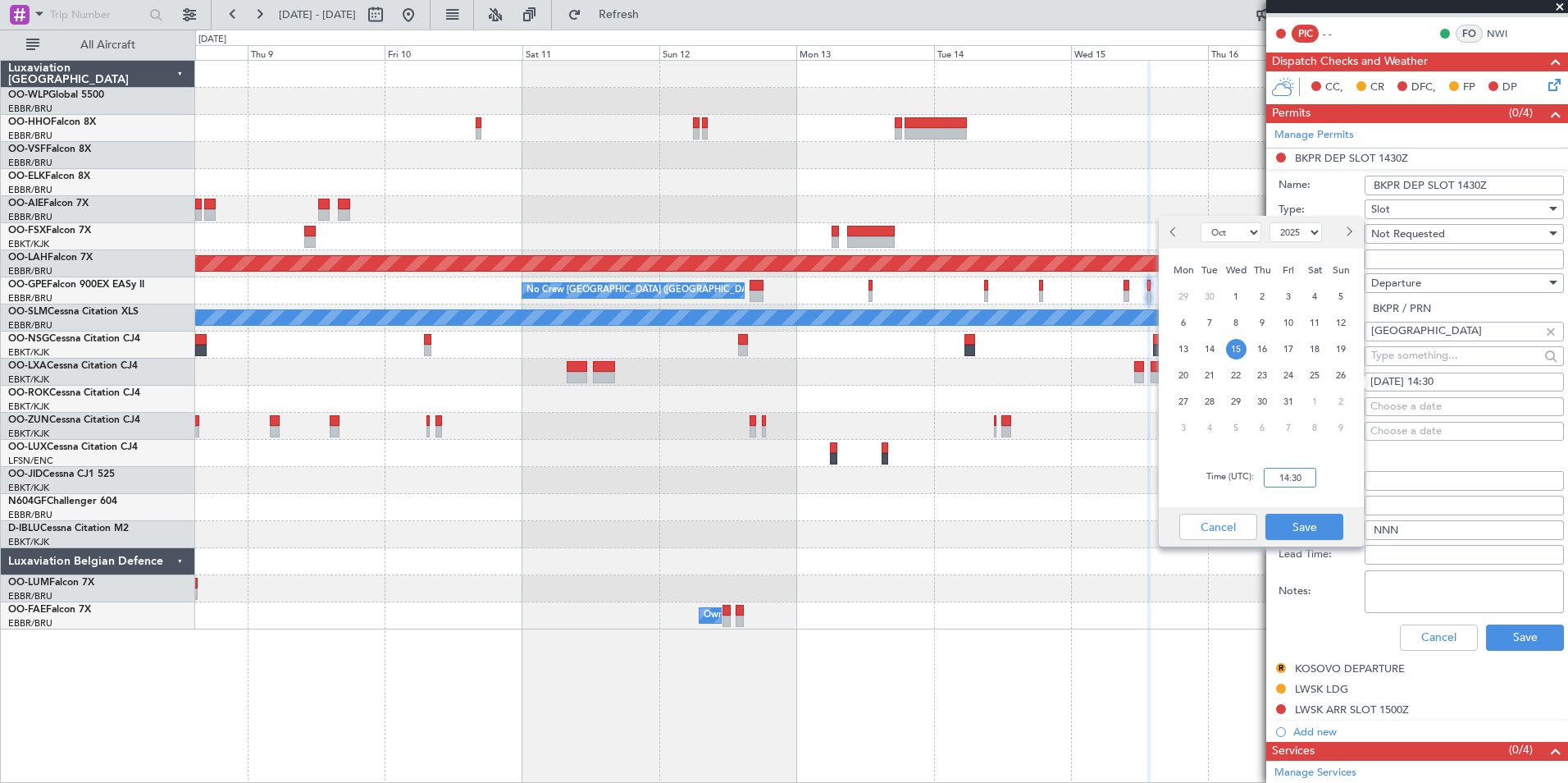
click at [1284, 478] on input "14:30" at bounding box center [1290, 477] width 53 height 19
type input "13:30"
click at [1317, 537] on button "Save" at bounding box center [1304, 527] width 78 height 26
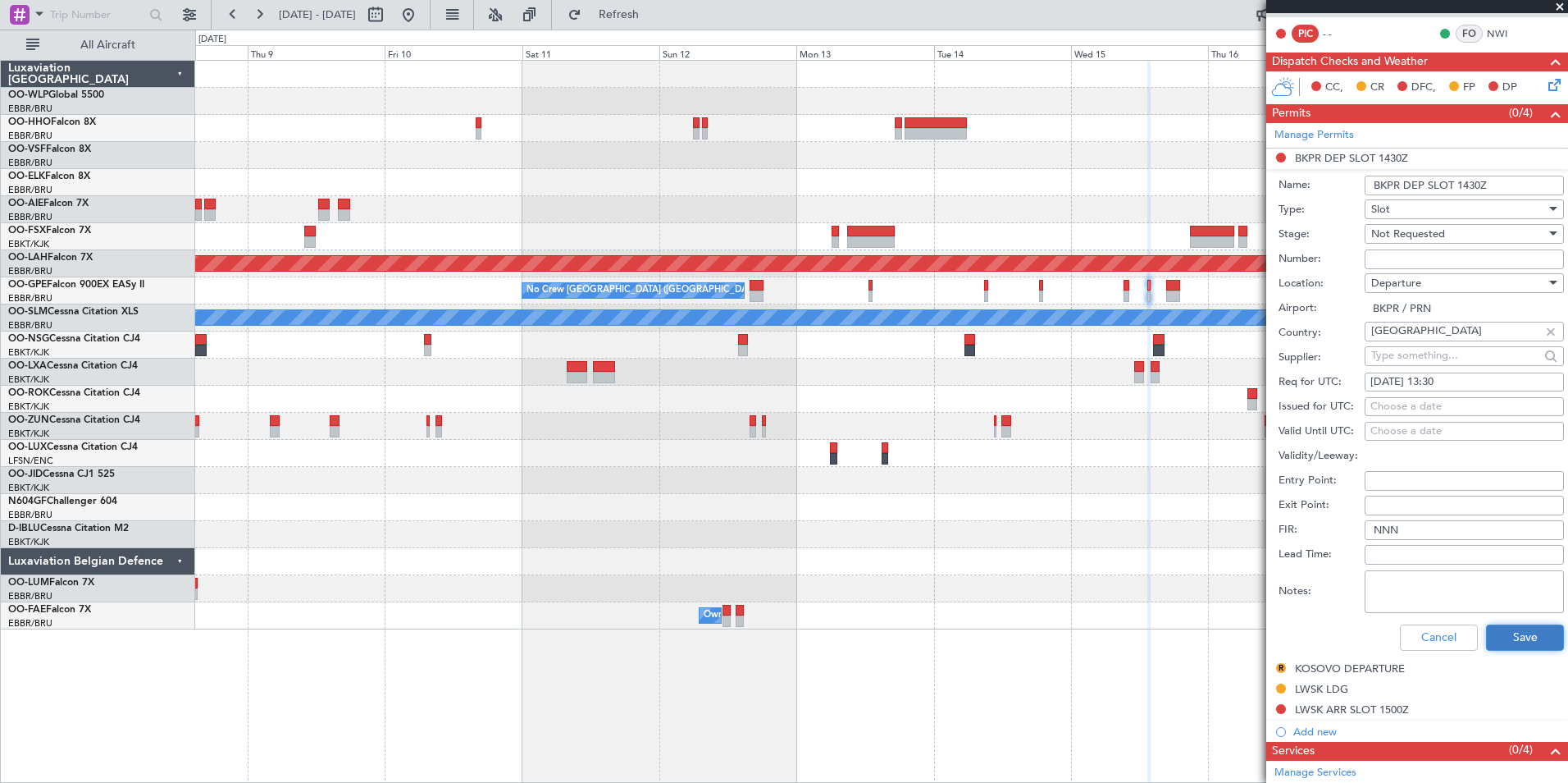
click at [1503, 636] on button "Save" at bounding box center [1525, 637] width 78 height 26
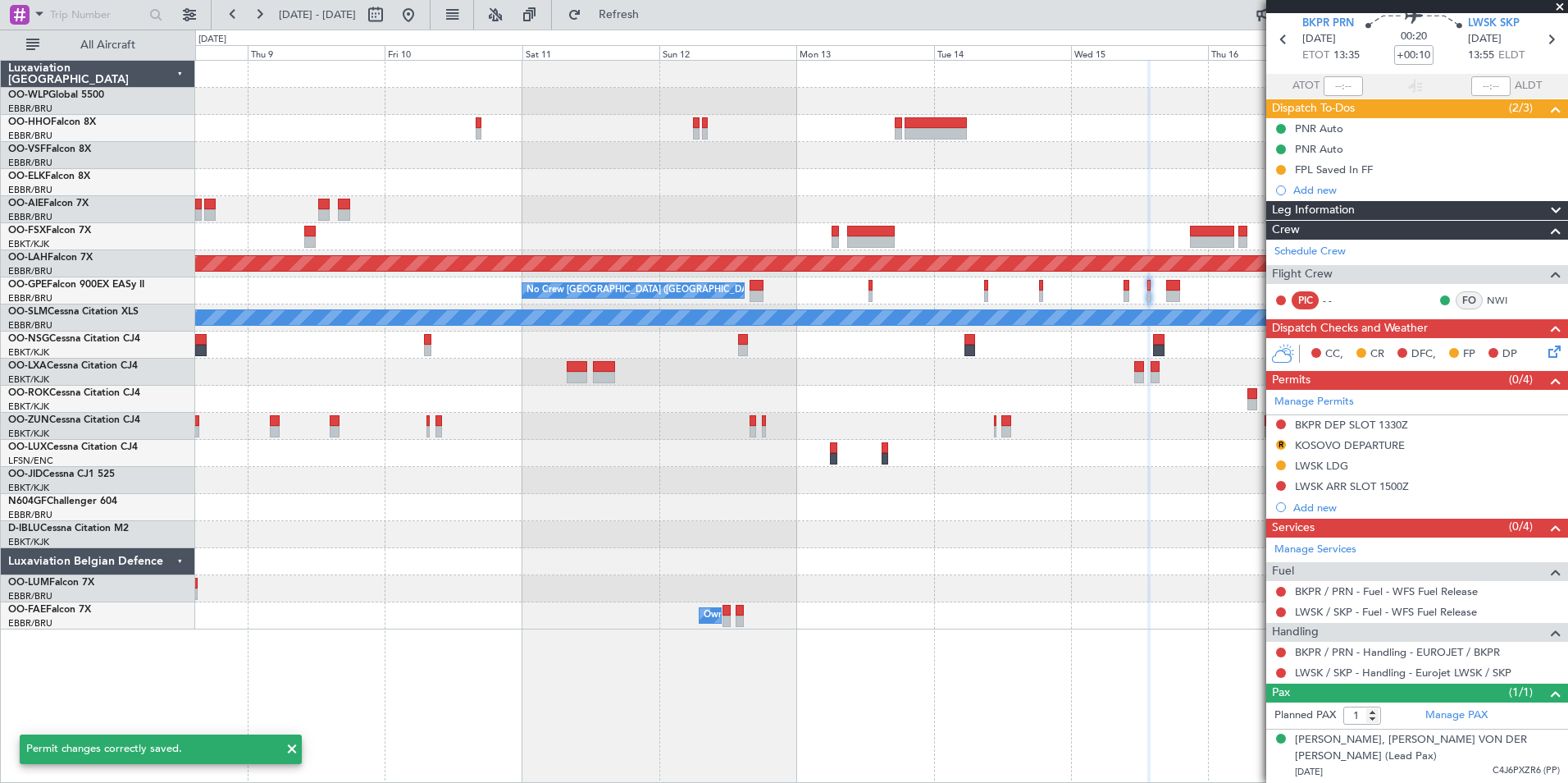
scroll to position [44, 0]
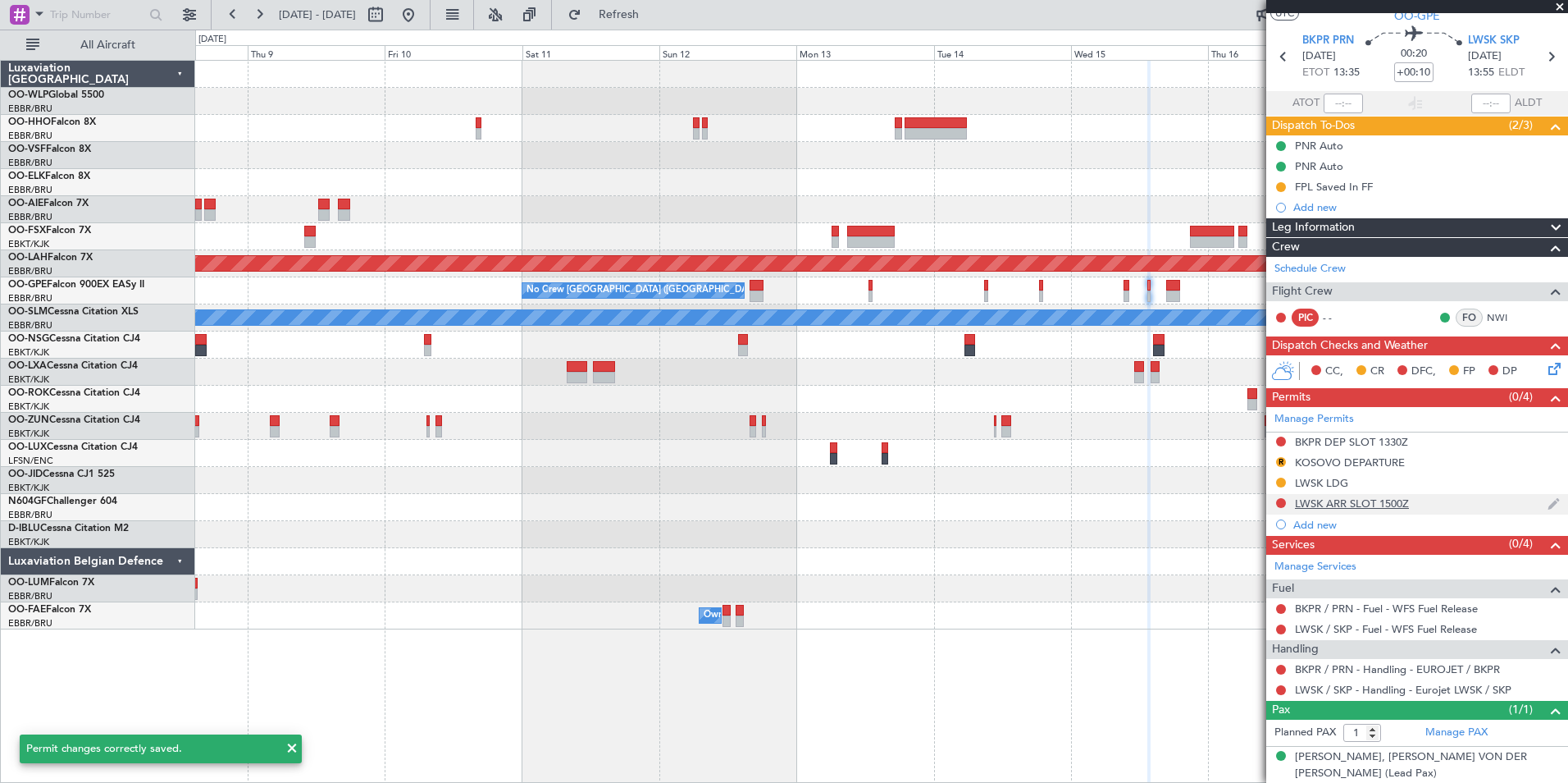
click at [1364, 504] on div "LWSK ARR SLOT 1500Z" at bounding box center [1352, 503] width 114 height 14
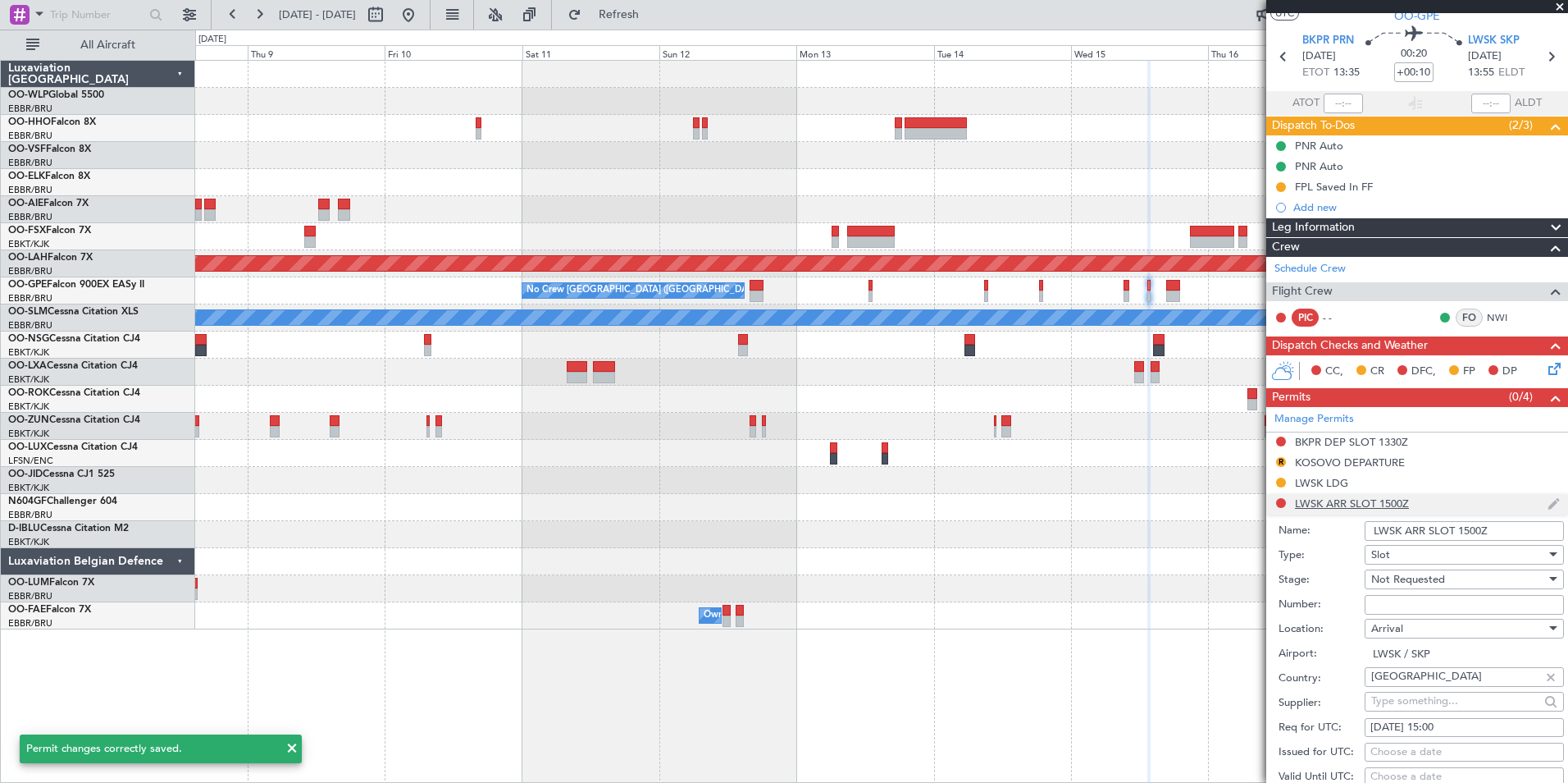
scroll to position [328, 0]
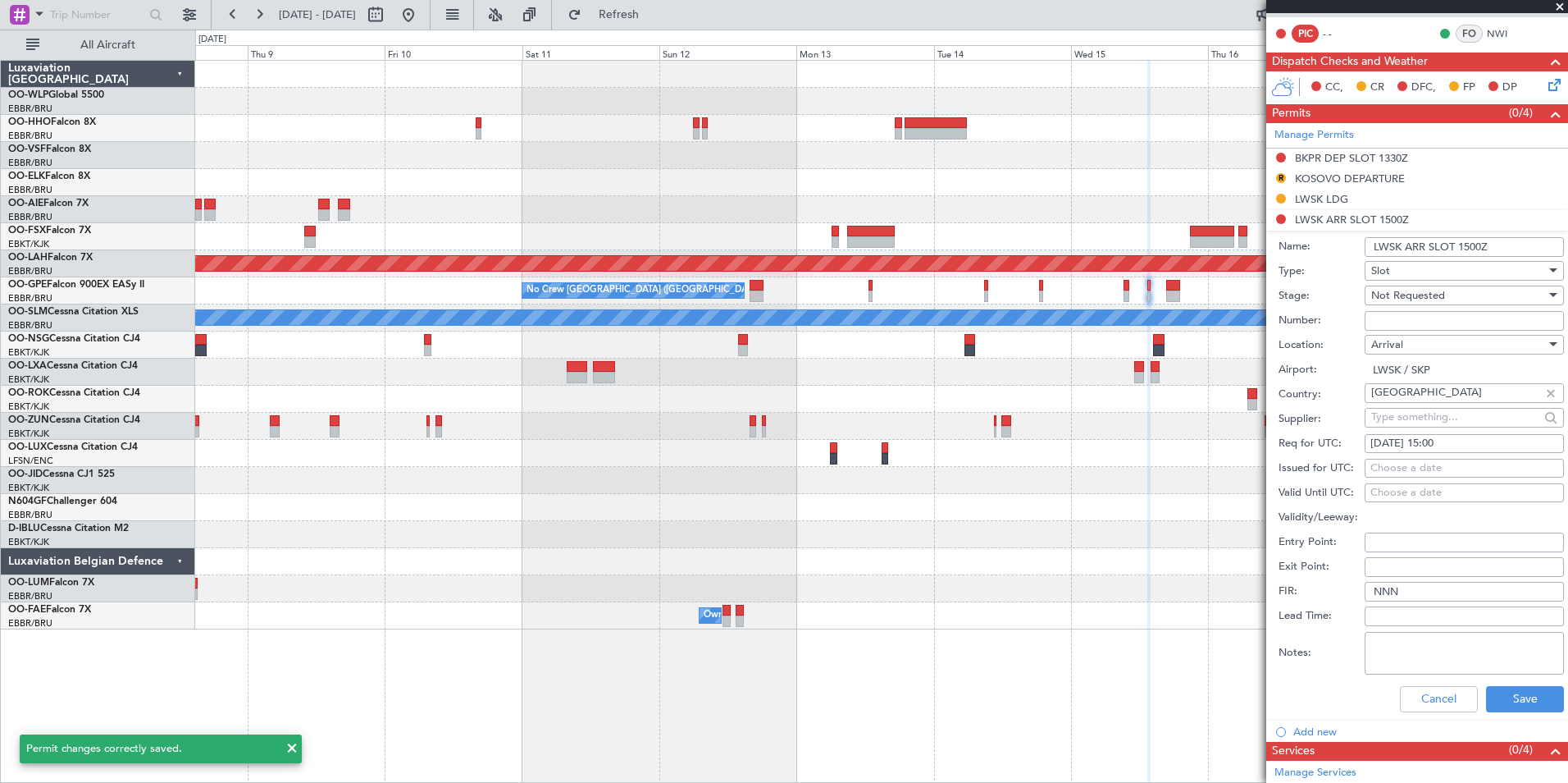
click at [1449, 444] on div "[DATE] 15:00" at bounding box center [1465, 445] width 188 height 17
select select "10"
select select "2025"
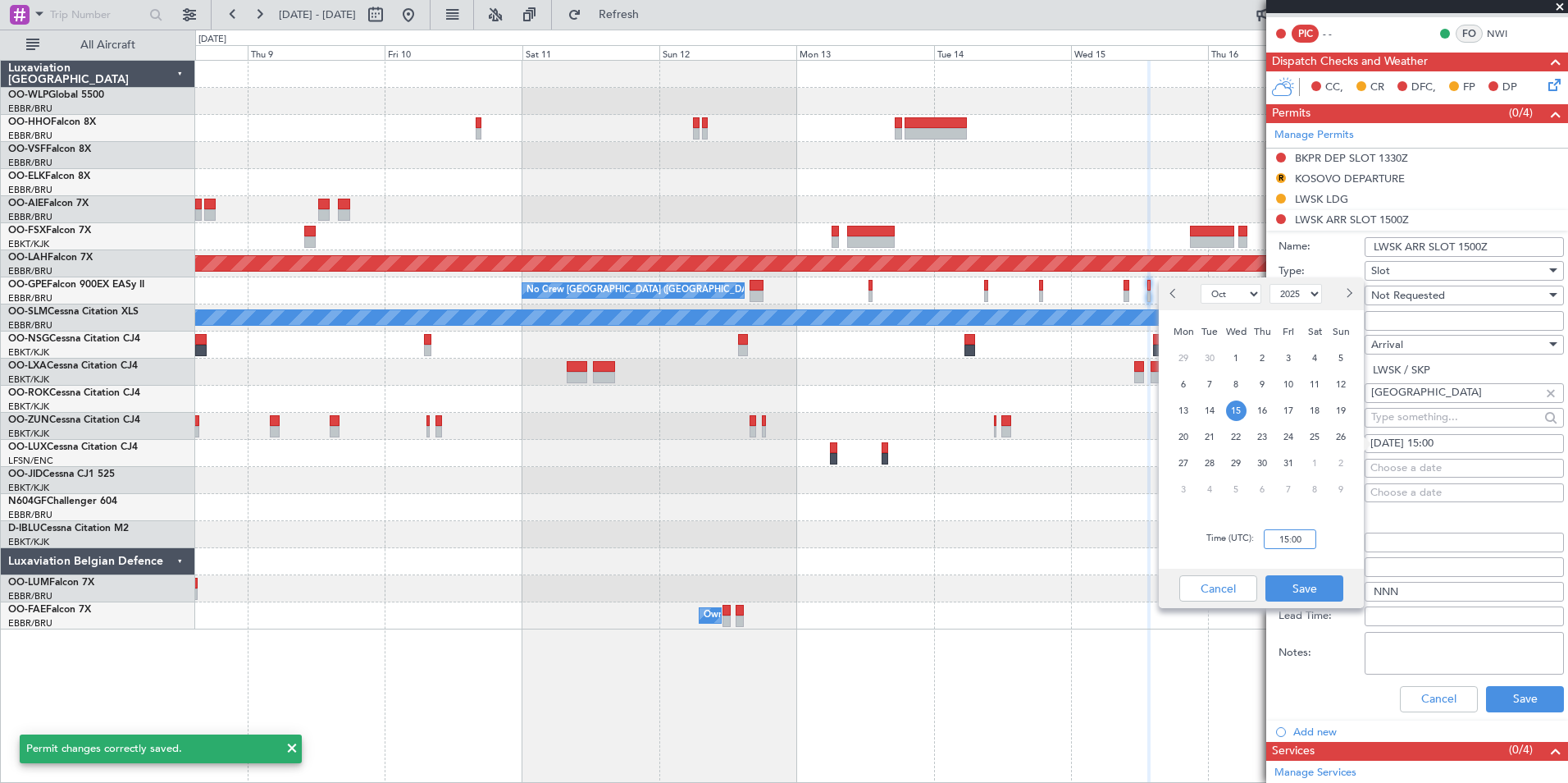
click at [1297, 545] on input "15:00" at bounding box center [1290, 539] width 53 height 19
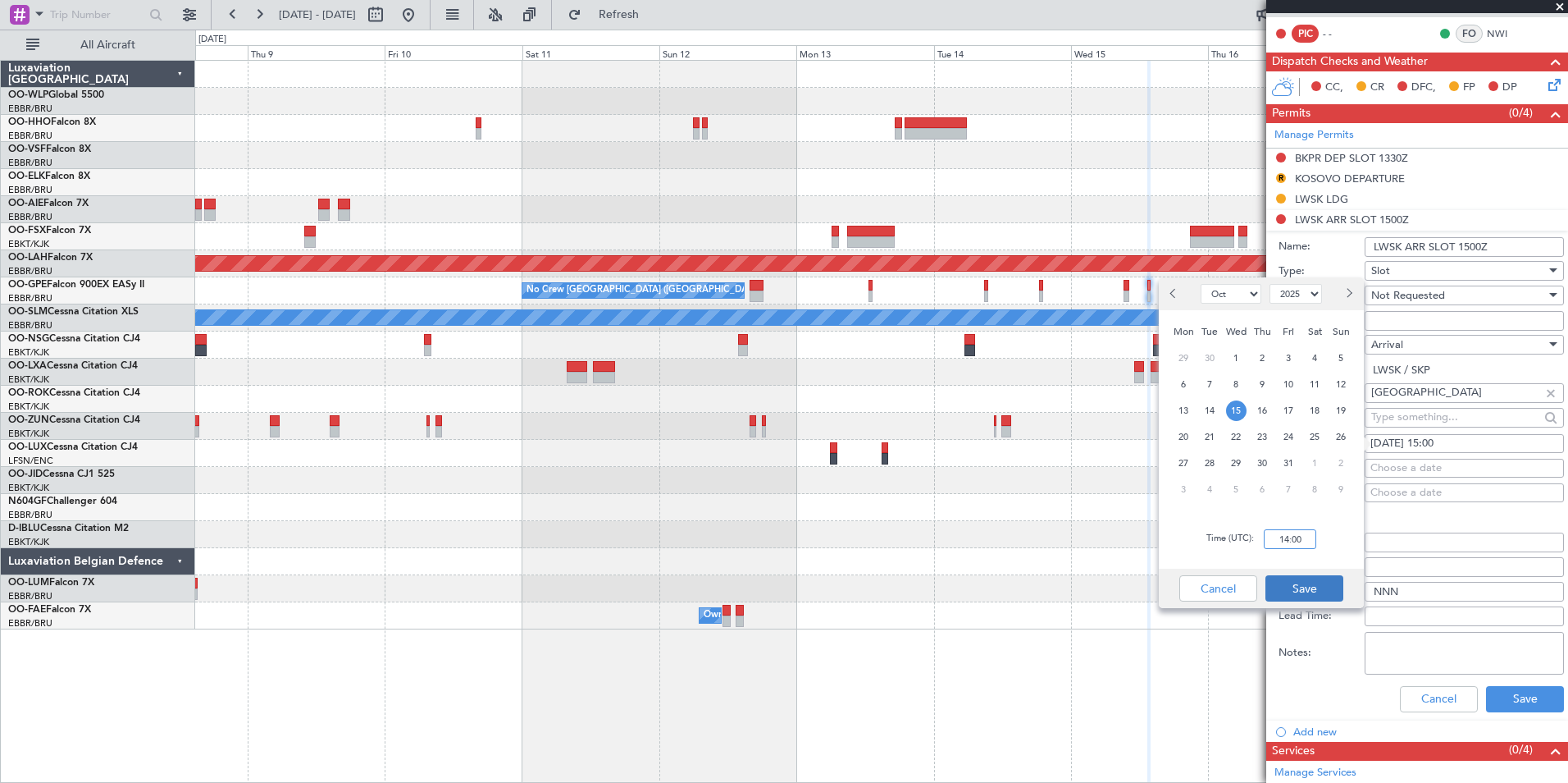
type input "14:00"
click at [1312, 585] on button "Save" at bounding box center [1304, 588] width 78 height 26
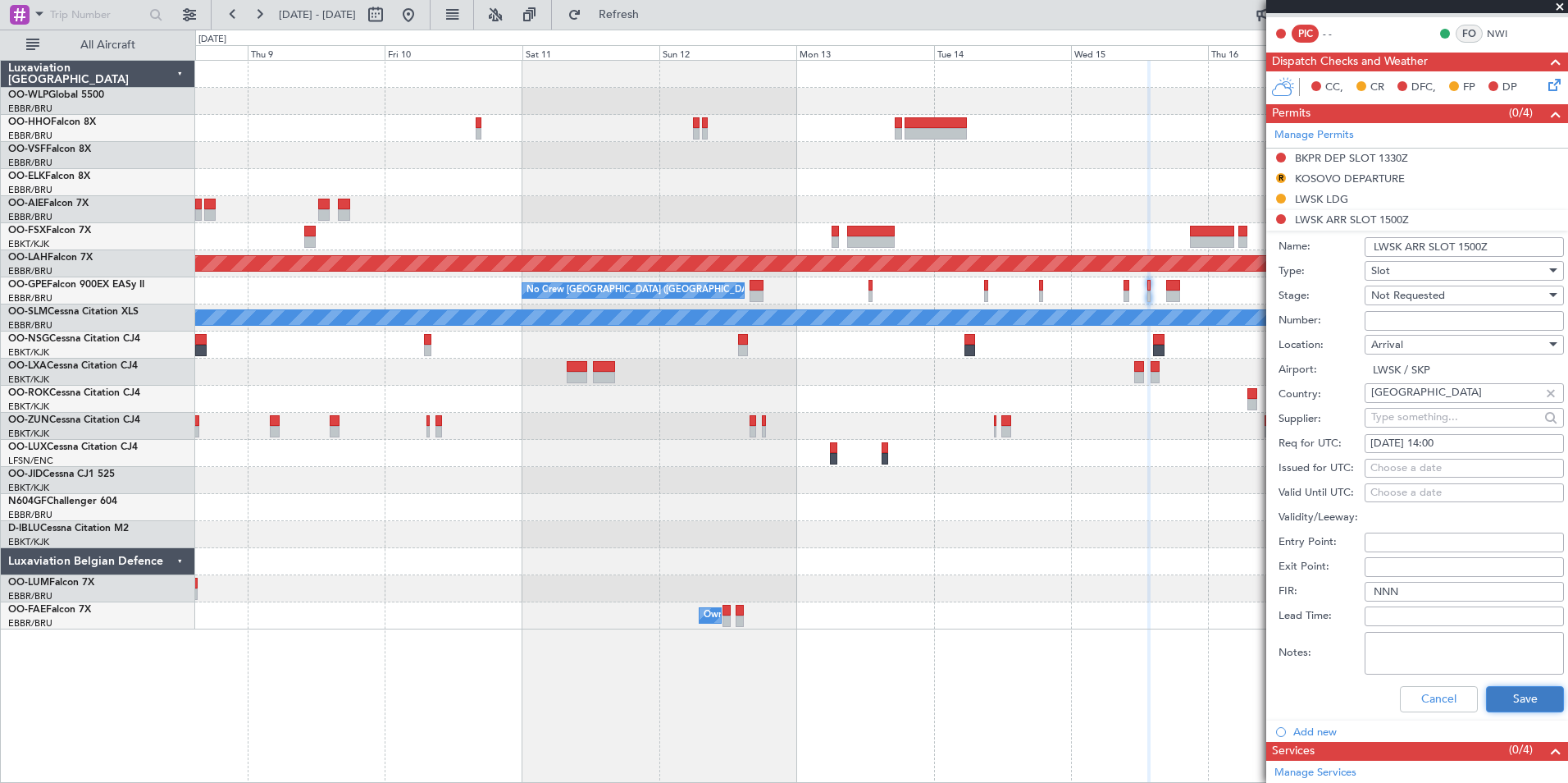
click at [1496, 700] on button "Save" at bounding box center [1525, 699] width 78 height 26
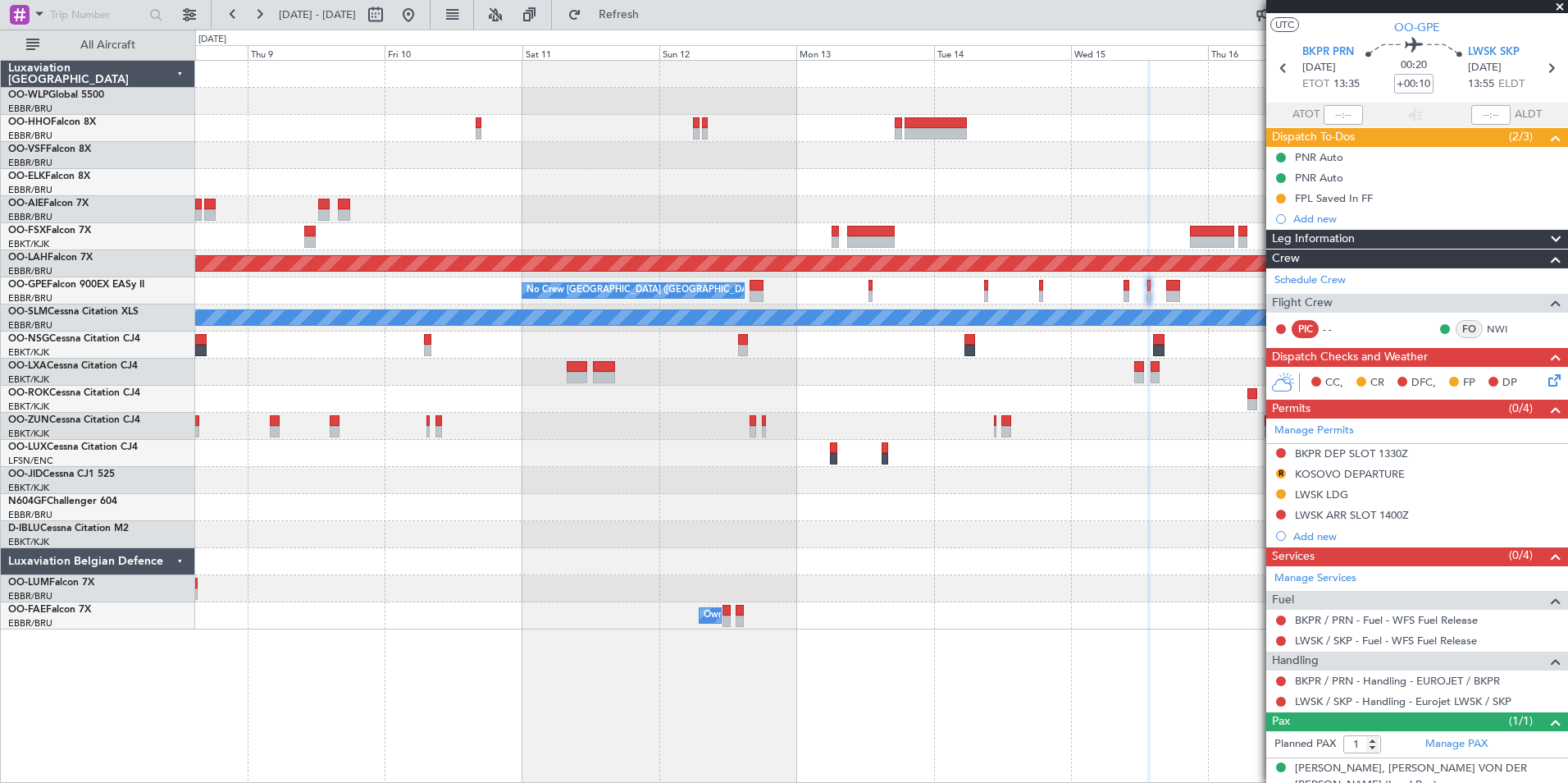
scroll to position [0, 0]
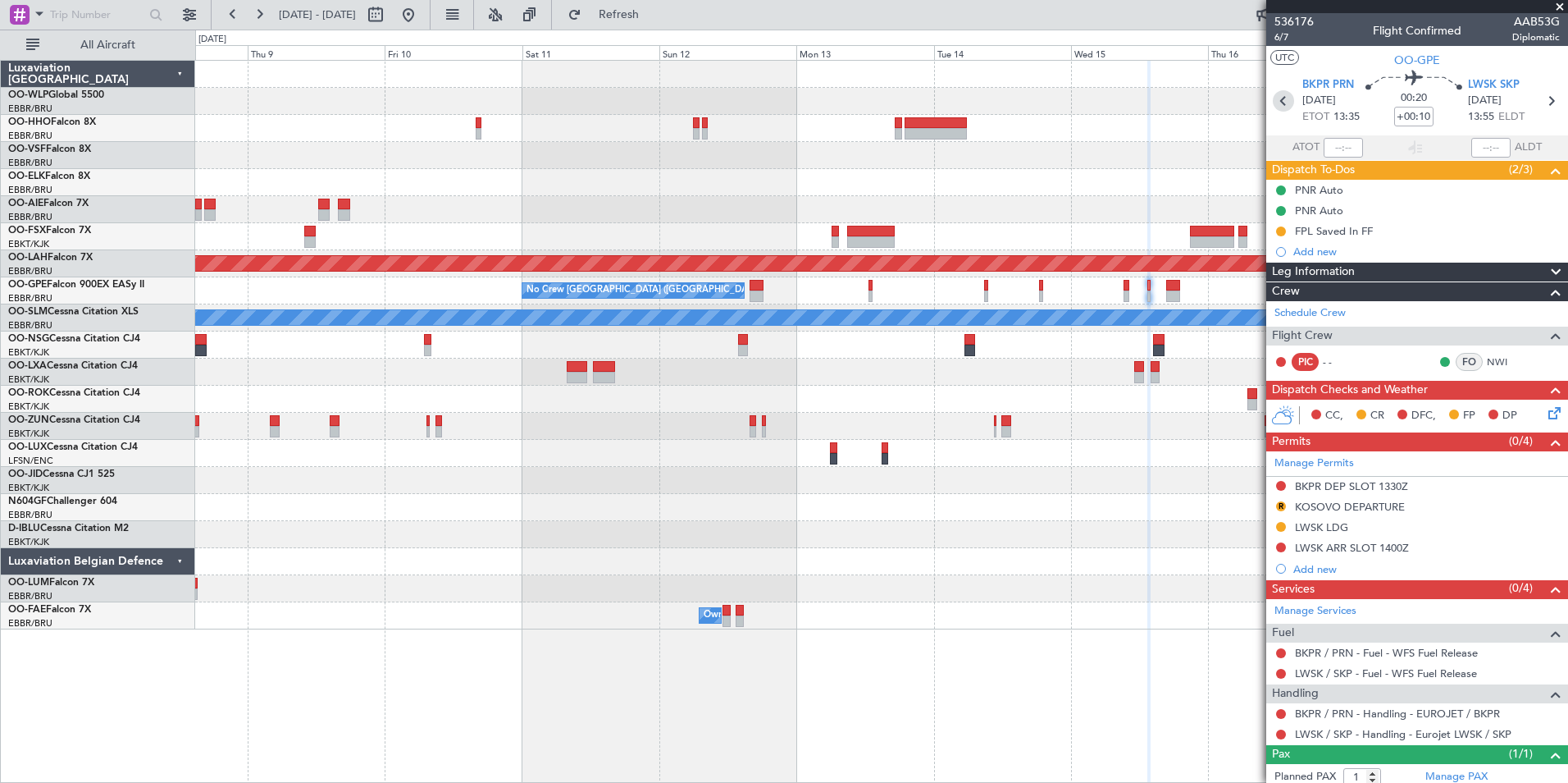
click at [1277, 99] on icon at bounding box center [1283, 101] width 21 height 21
type input "+00:15"
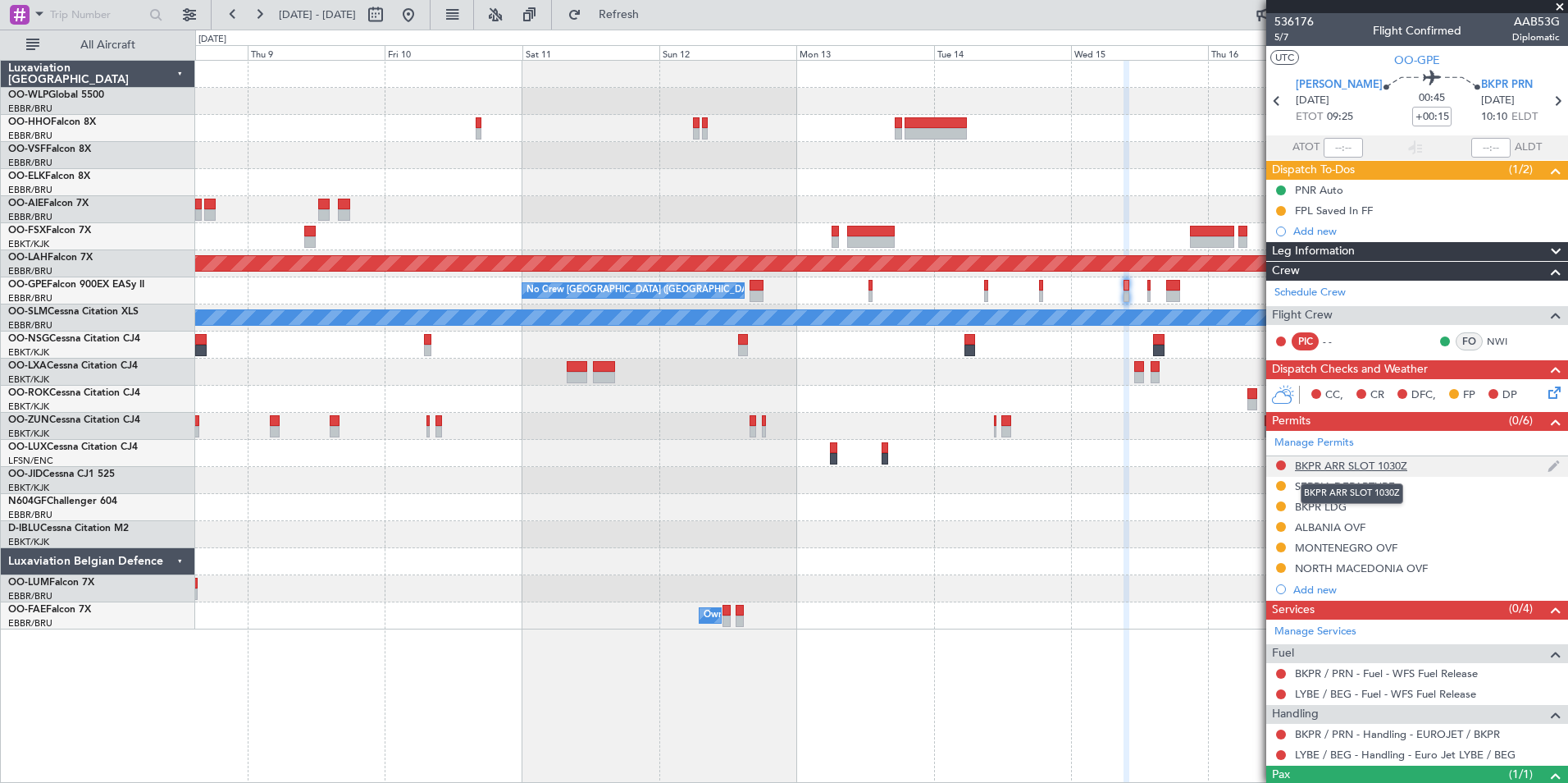
click at [1357, 463] on div "BKPR ARR SLOT 1030Z" at bounding box center [1351, 465] width 112 height 14
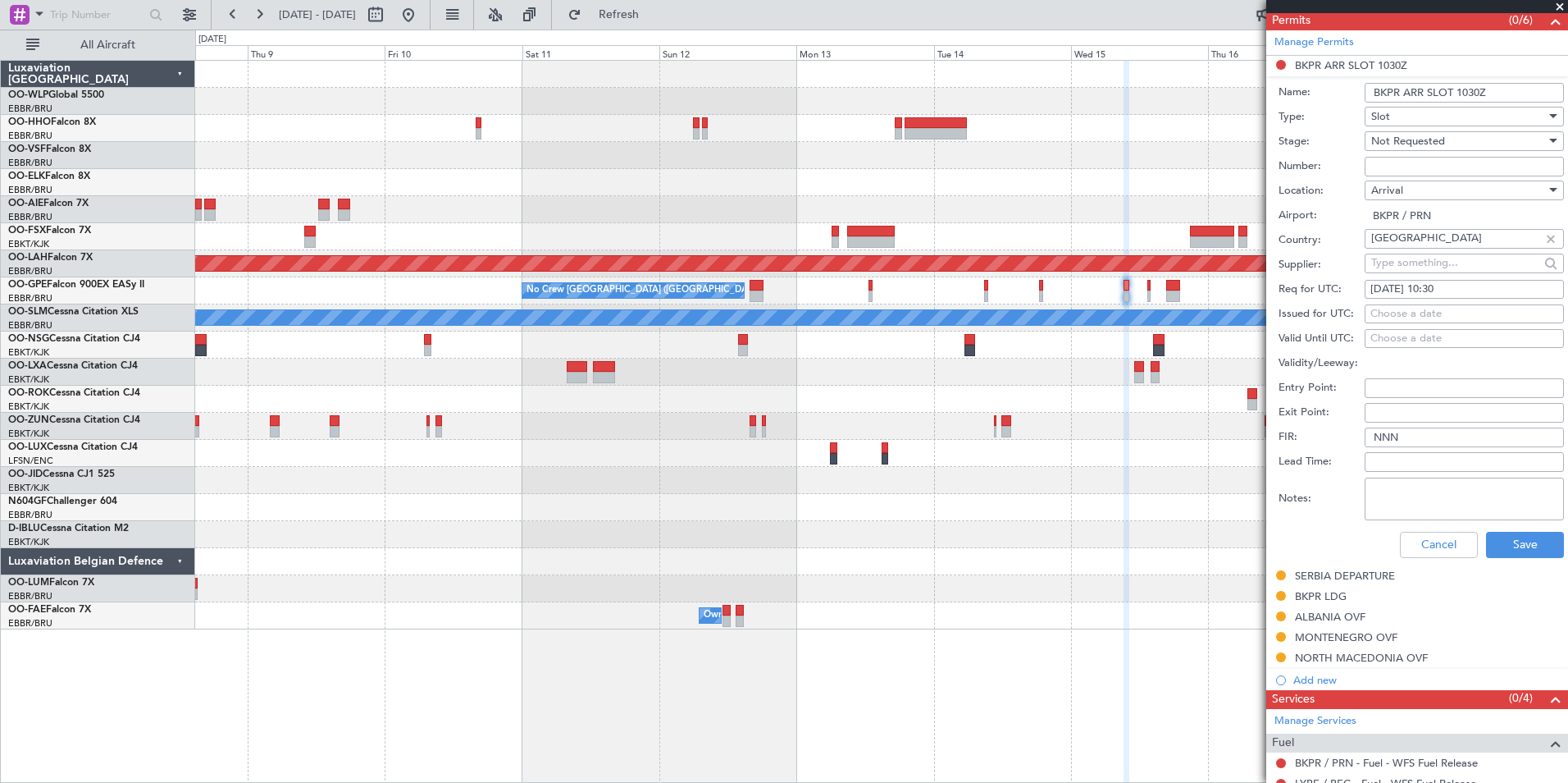
scroll to position [410, 0]
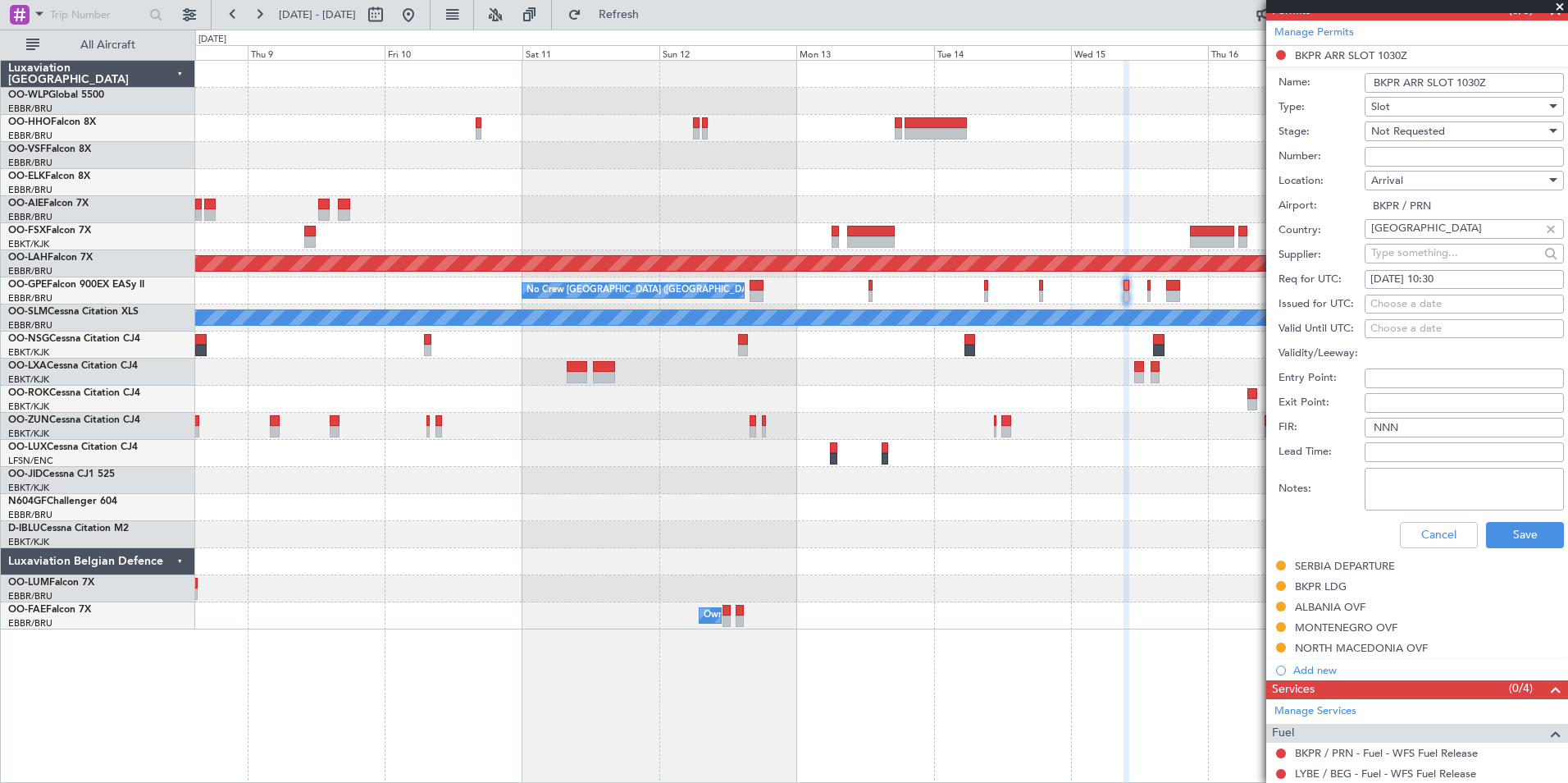
click at [1441, 279] on div "15/10/2025 10:30" at bounding box center [1465, 280] width 188 height 17
select select "10"
select select "2025"
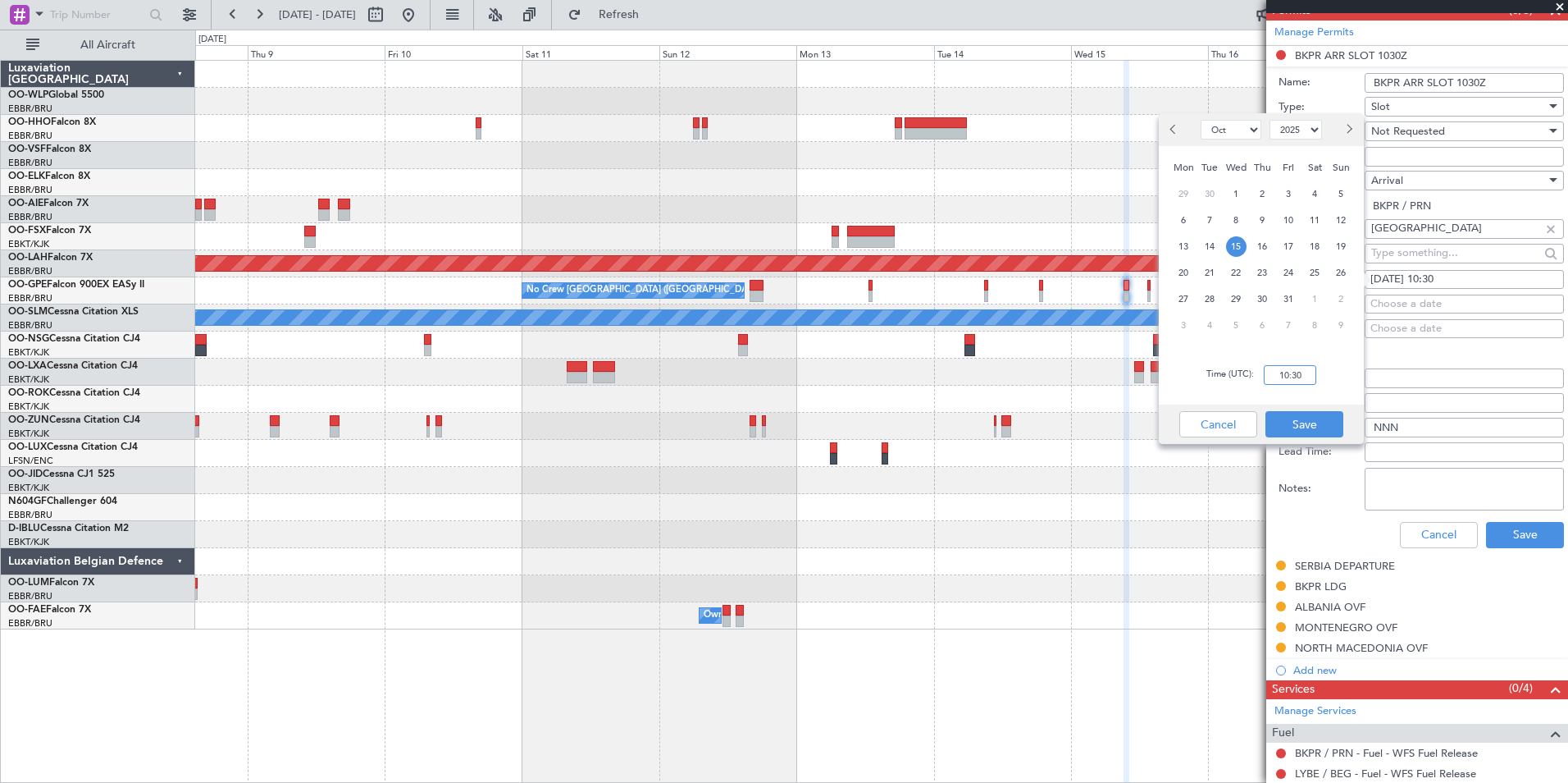
click at [1277, 374] on input "10:30" at bounding box center [1290, 374] width 53 height 19
type input "10:15"
click at [1325, 410] on div "Cancel Save" at bounding box center [1261, 424] width 205 height 40
click at [1324, 414] on button "Save" at bounding box center [1304, 424] width 78 height 26
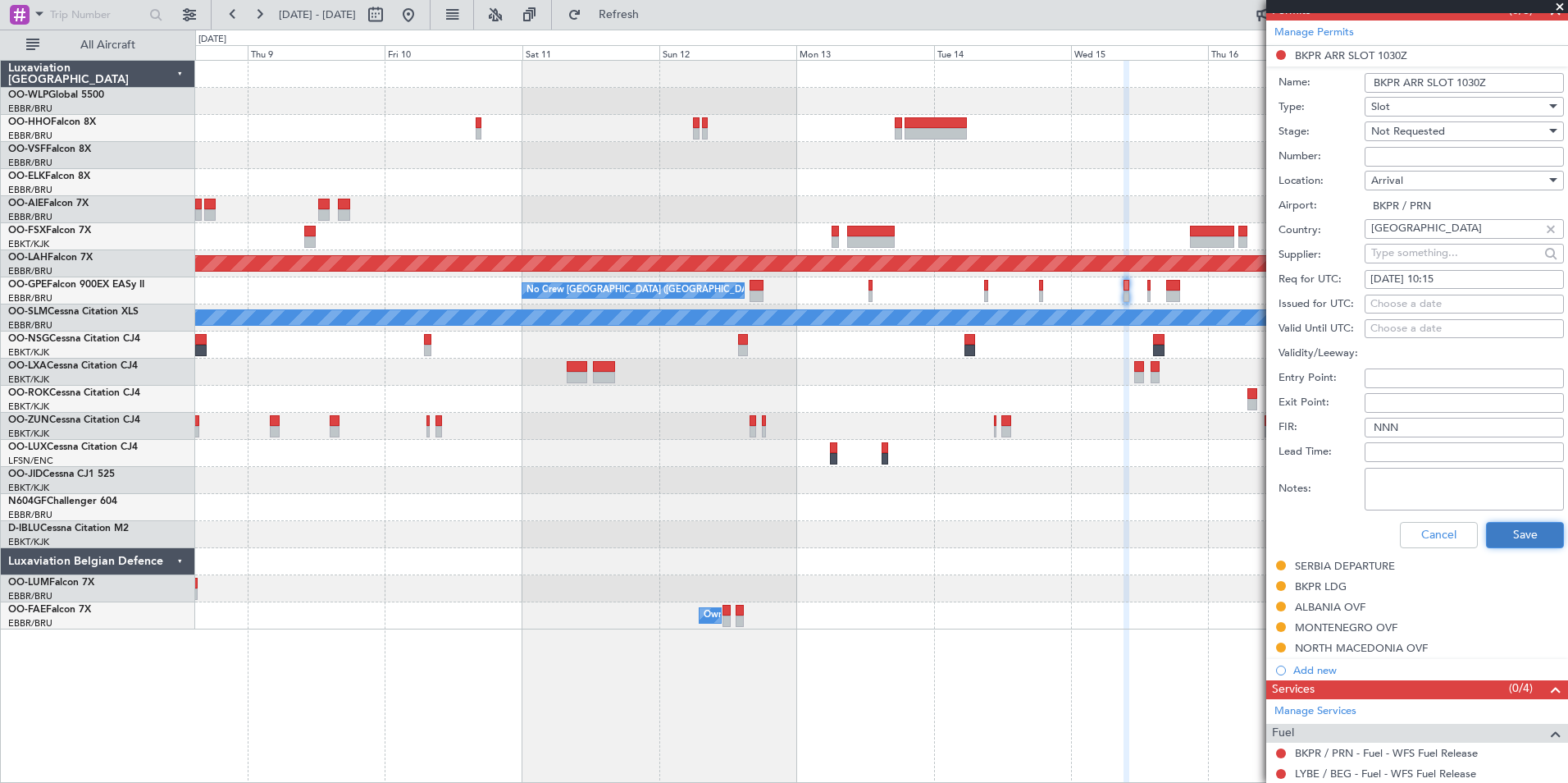
click at [1503, 534] on button "Save" at bounding box center [1525, 535] width 78 height 26
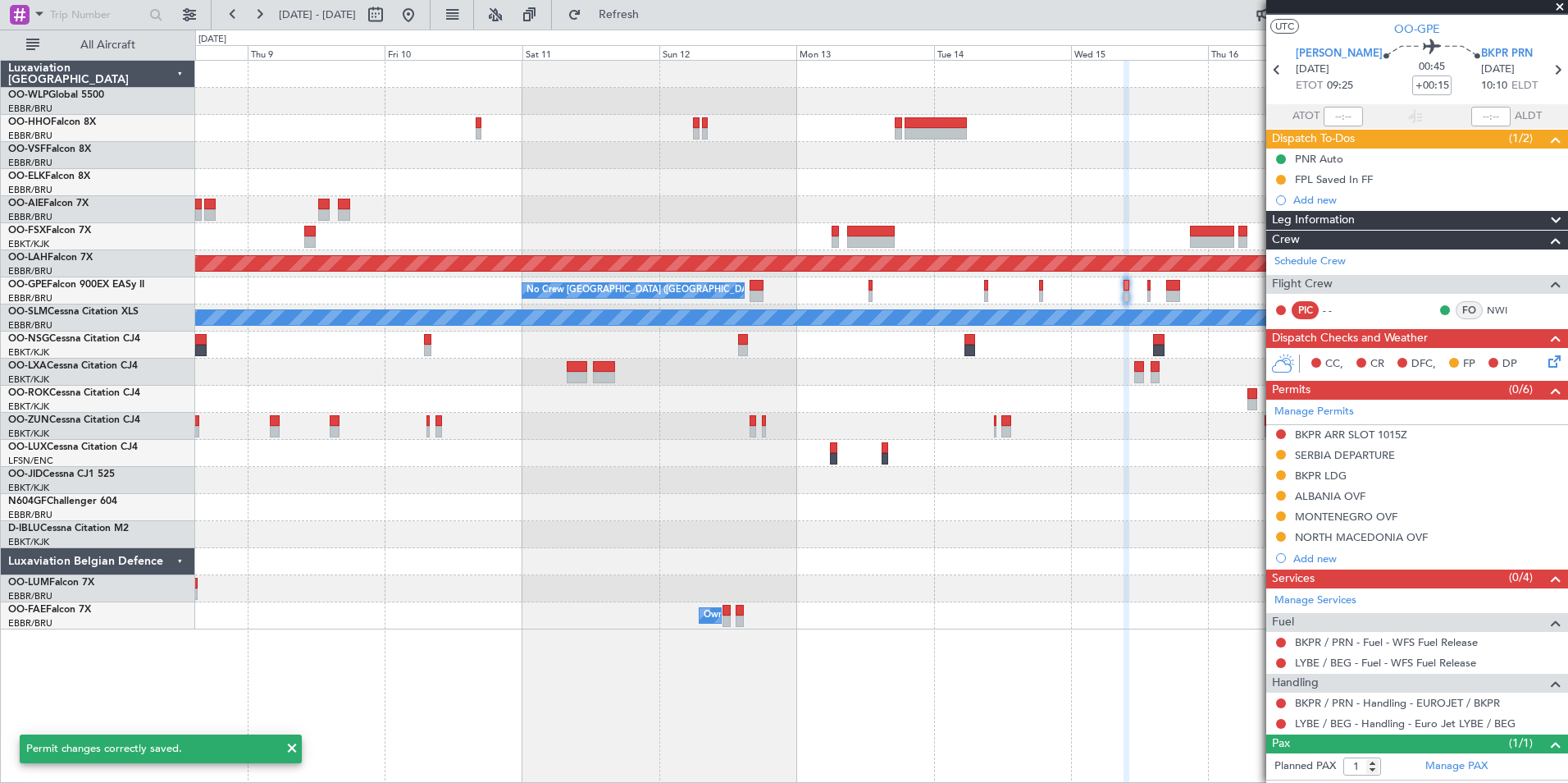
scroll to position [0, 0]
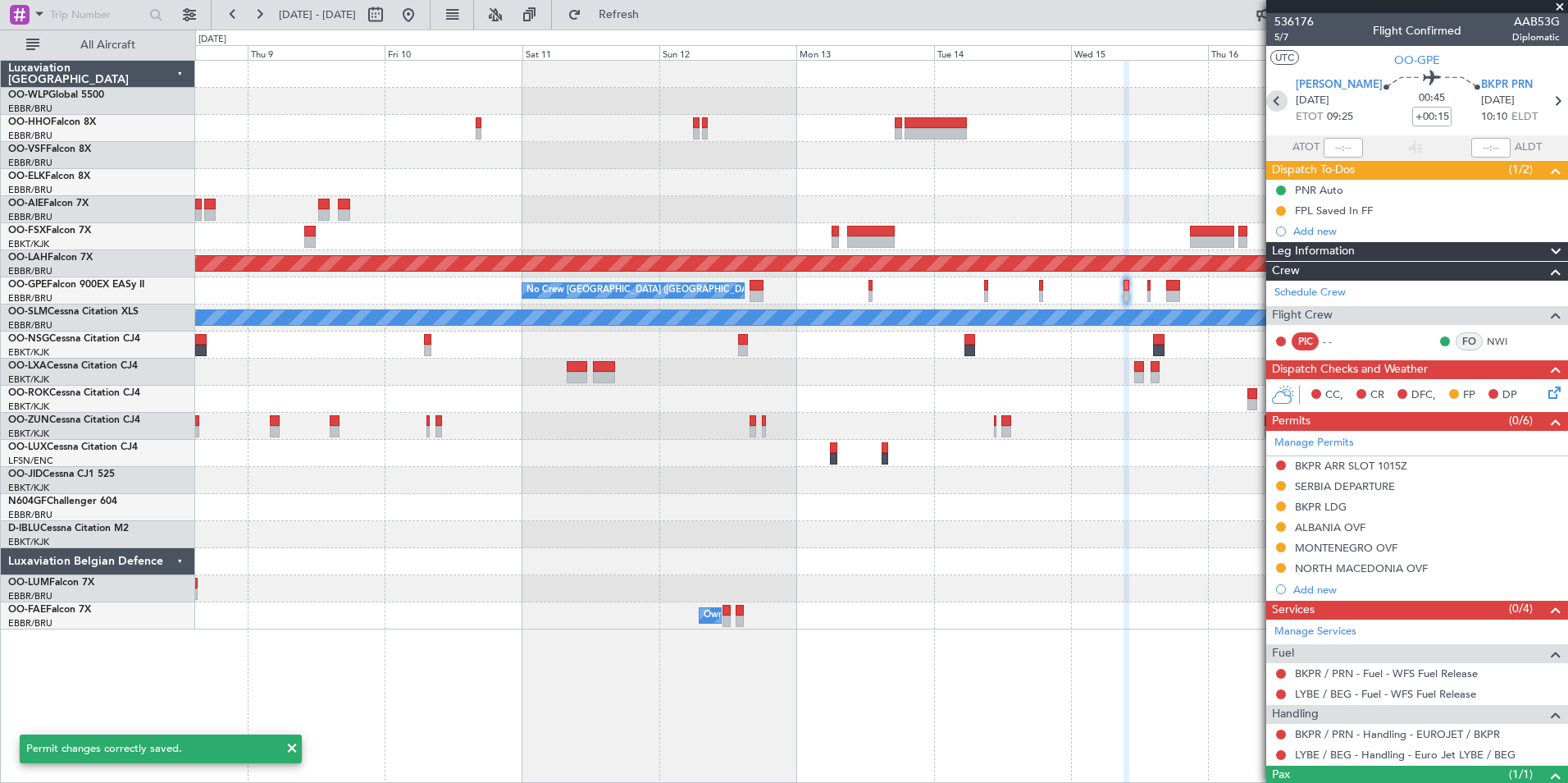
click at [1275, 110] on icon at bounding box center [1277, 101] width 21 height 21
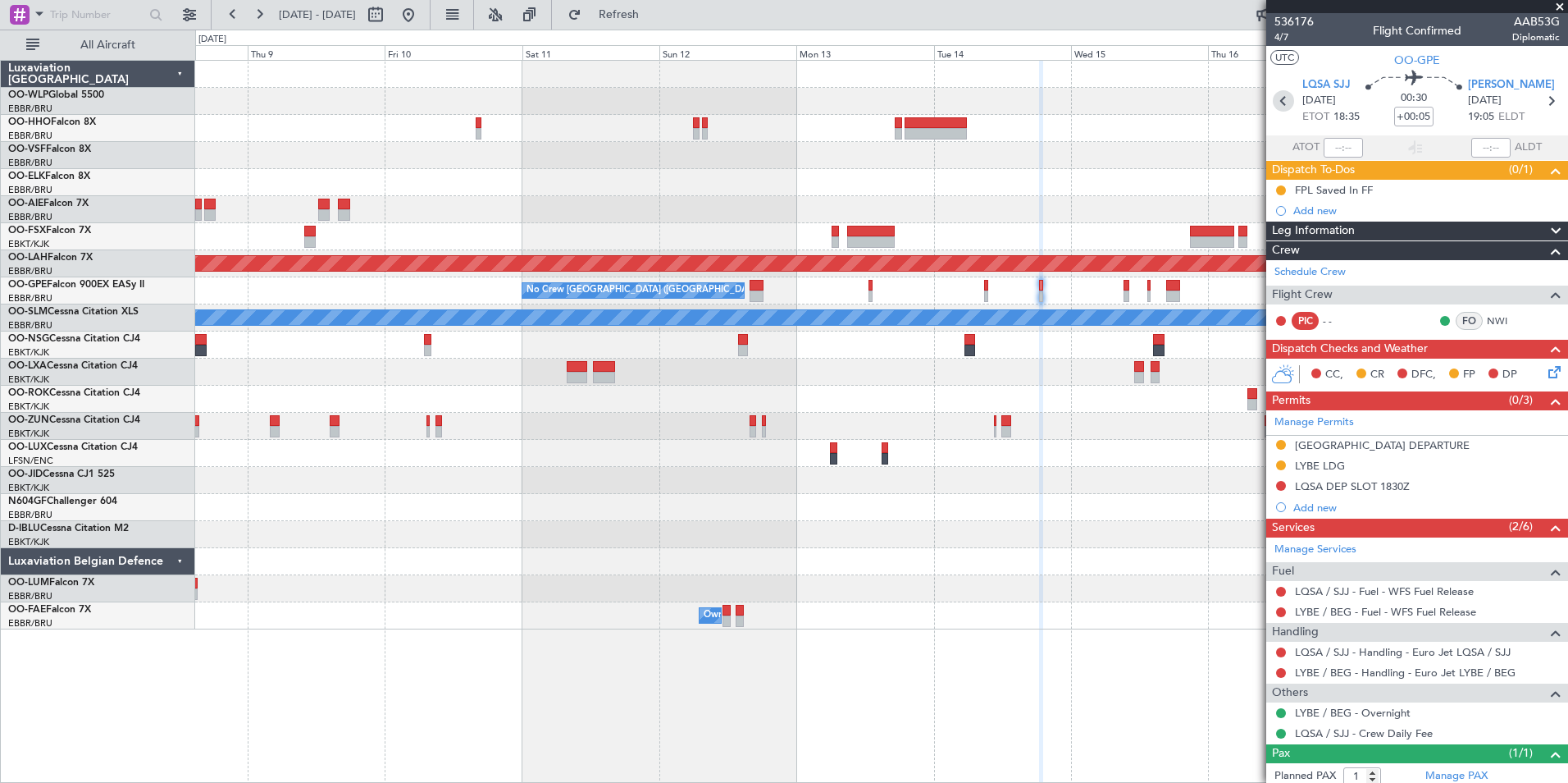
click at [1286, 107] on icon at bounding box center [1283, 101] width 21 height 21
type input "+00:10"
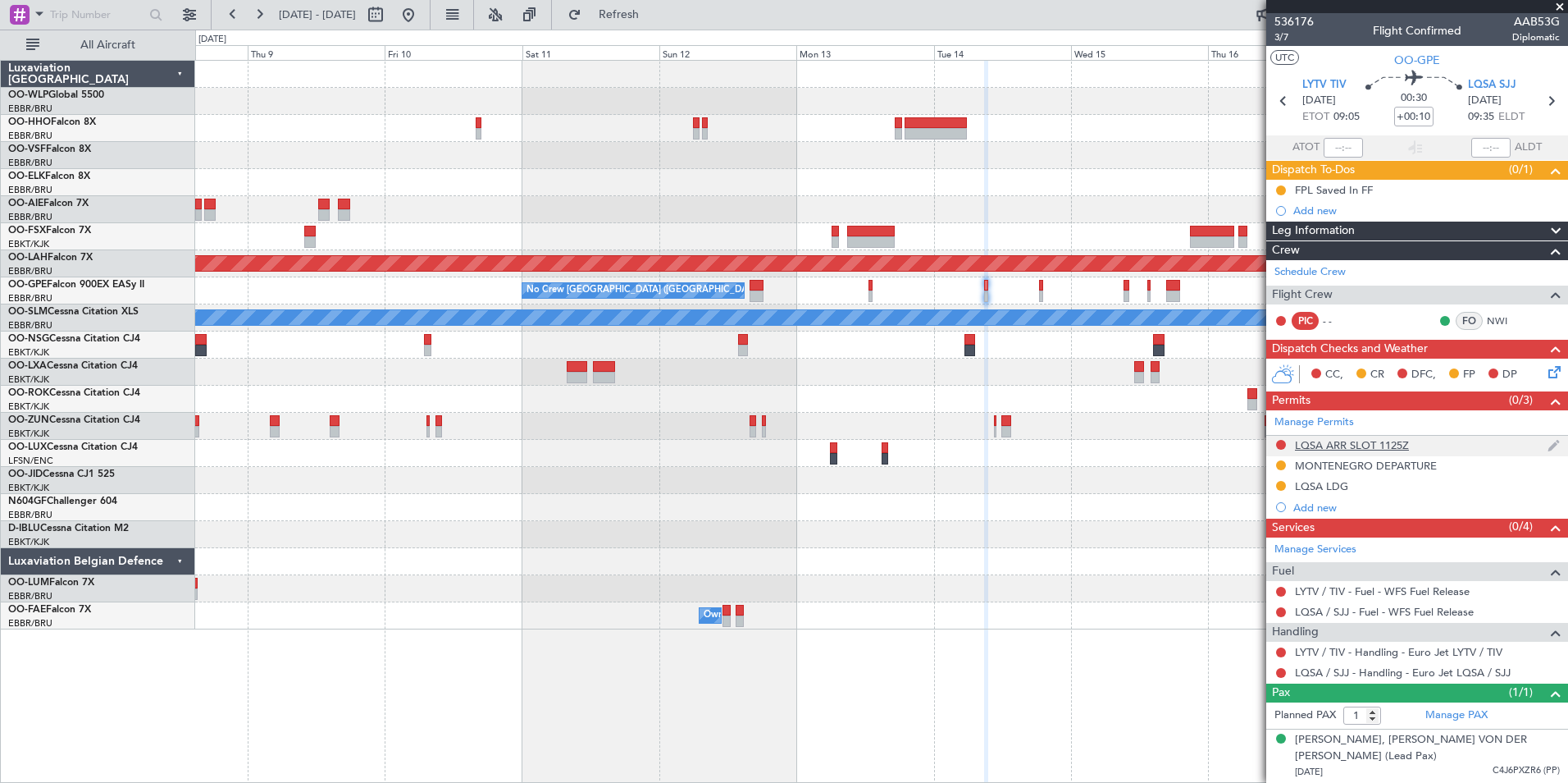
click at [1352, 449] on div "LQSA ARR SLOT 1125Z" at bounding box center [1352, 445] width 114 height 14
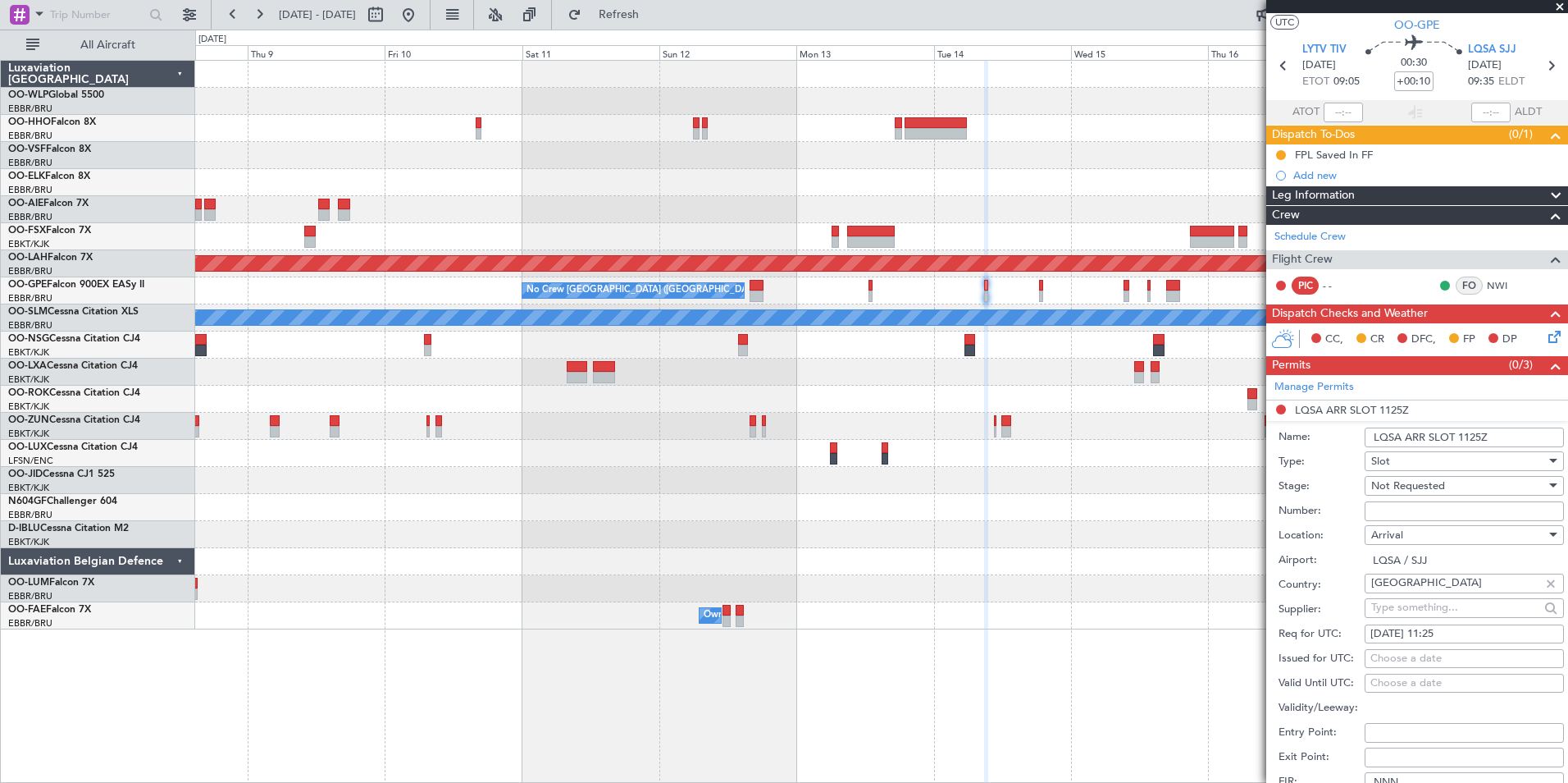
scroll to position [82, 0]
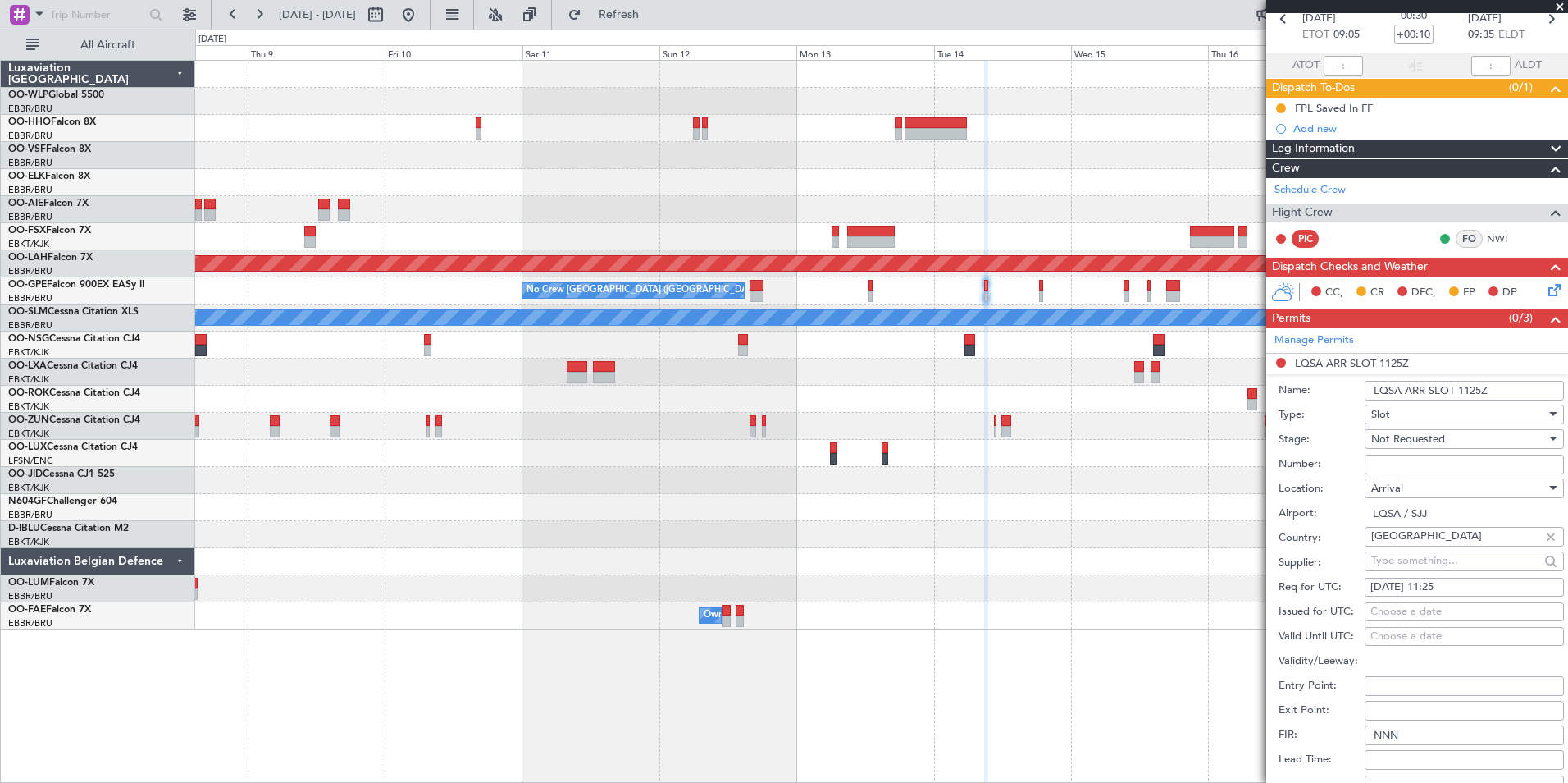
click at [1445, 586] on div "14/10/2025 11:25" at bounding box center [1465, 587] width 188 height 17
select select "10"
select select "2025"
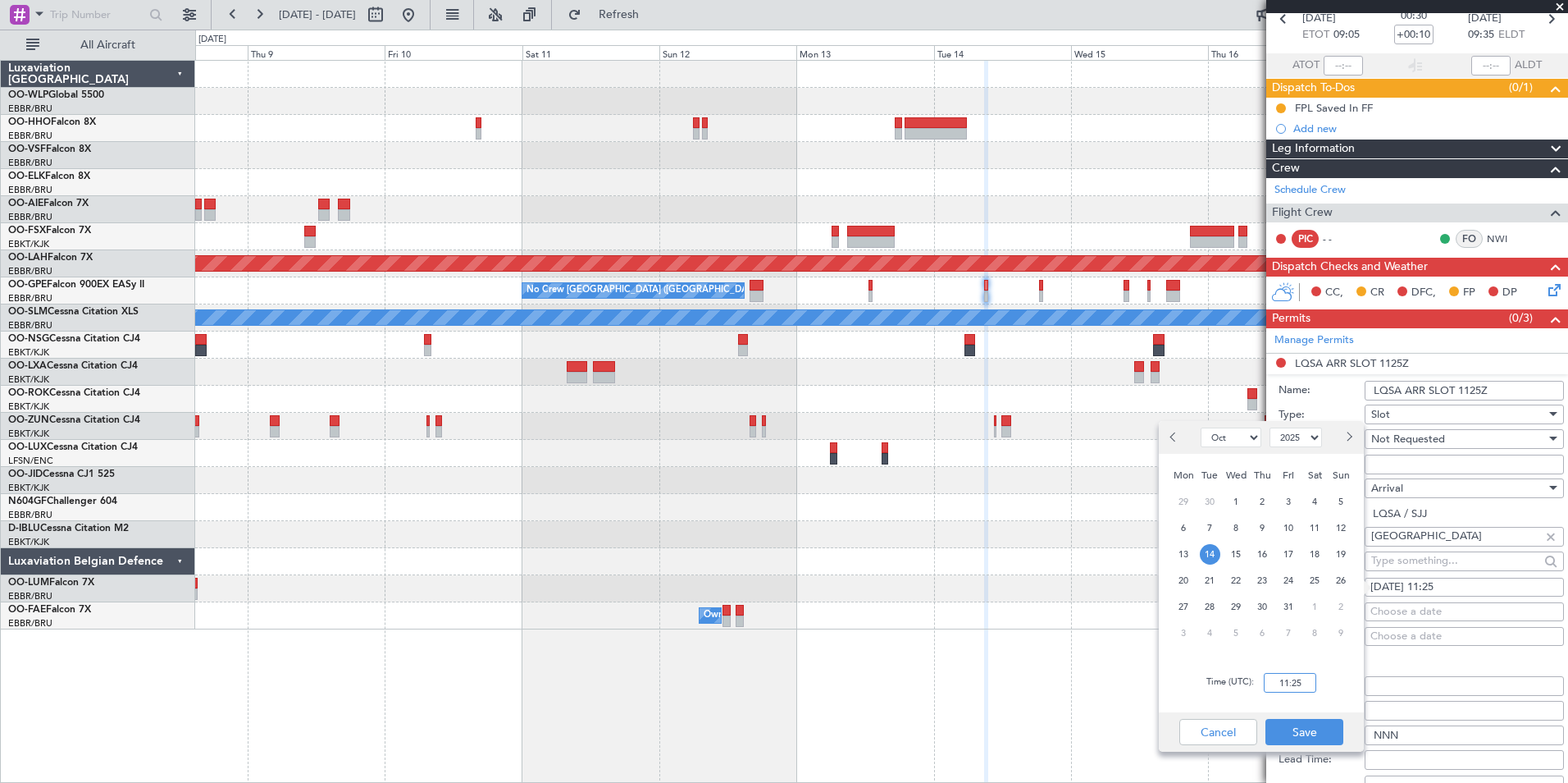
click at [1296, 682] on input "11:25" at bounding box center [1290, 682] width 53 height 19
type input "09:40"
click at [1312, 722] on button "Save" at bounding box center [1304, 732] width 78 height 26
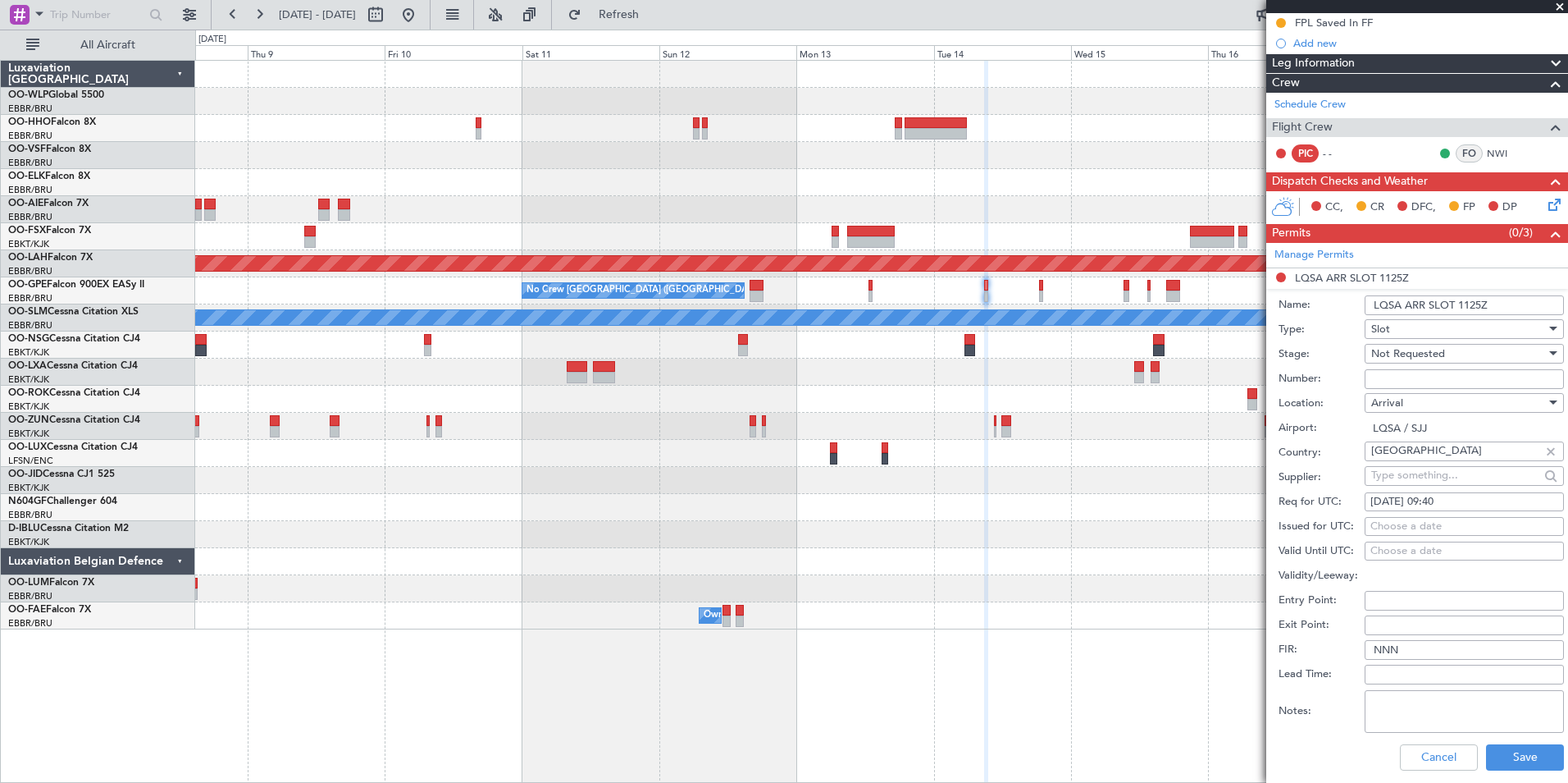
scroll to position [246, 0]
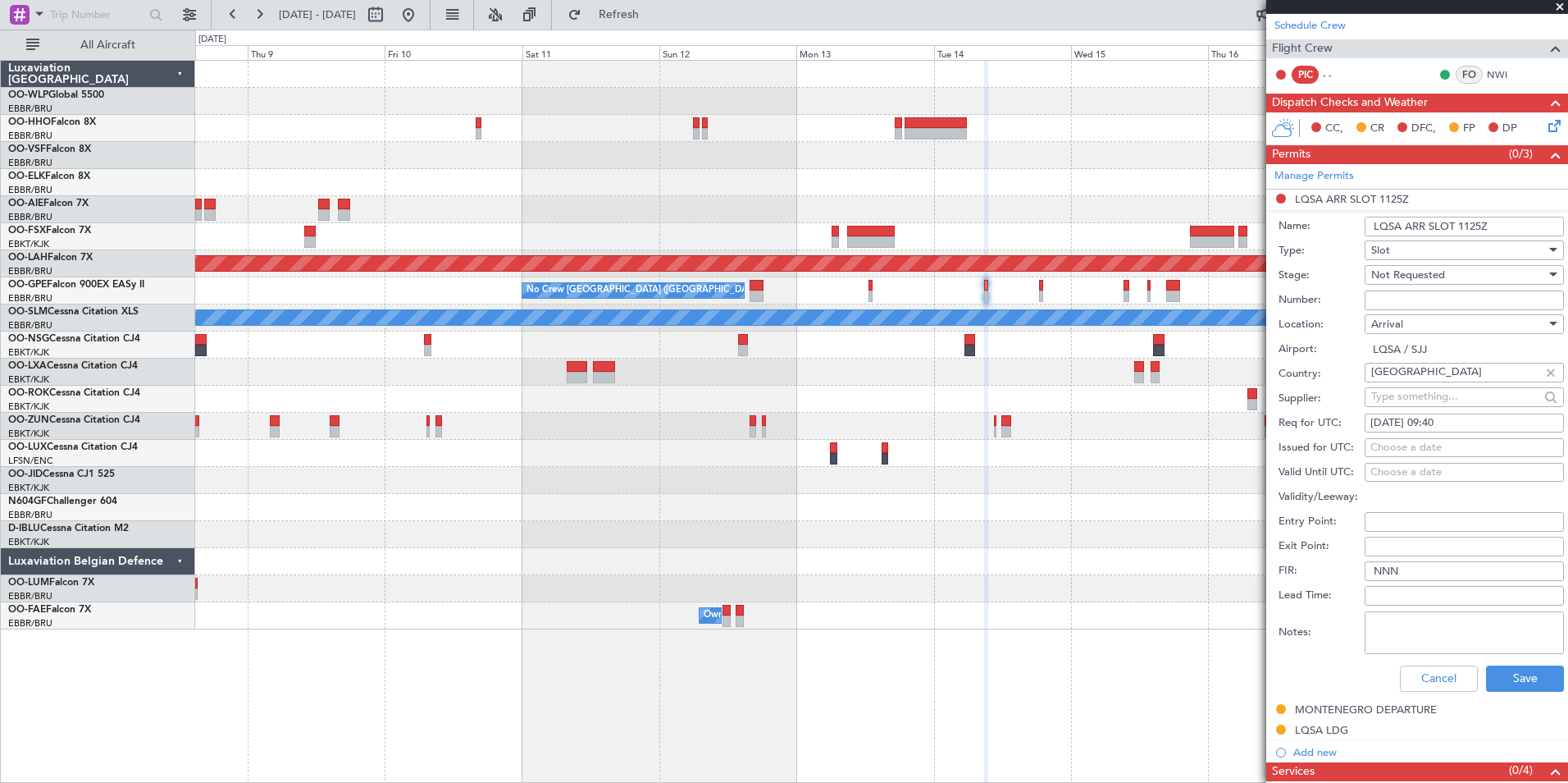
click at [1496, 691] on div "Cancel Save" at bounding box center [1421, 679] width 286 height 42
click at [1502, 674] on button "Save" at bounding box center [1525, 679] width 78 height 26
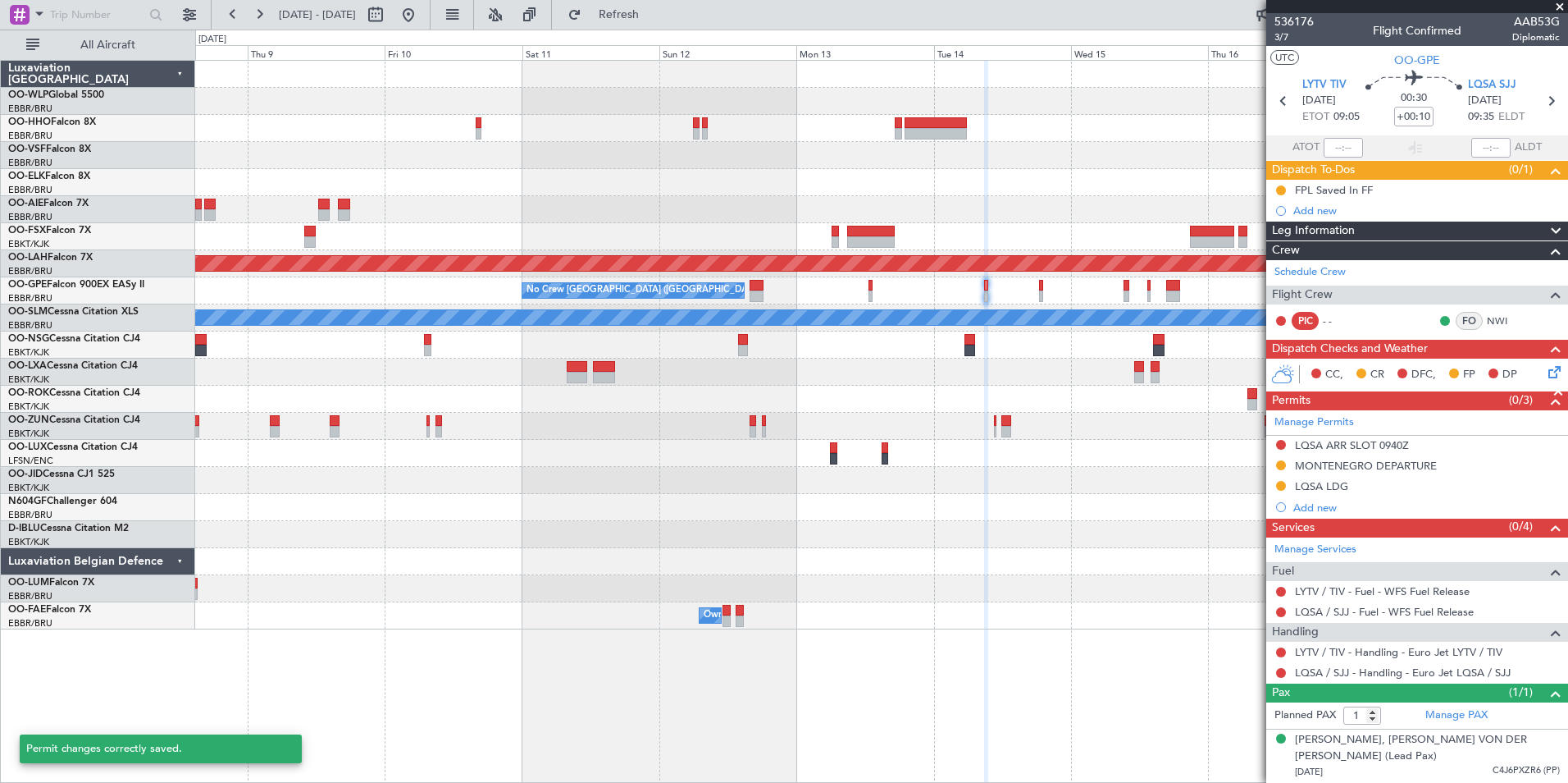
scroll to position [0, 0]
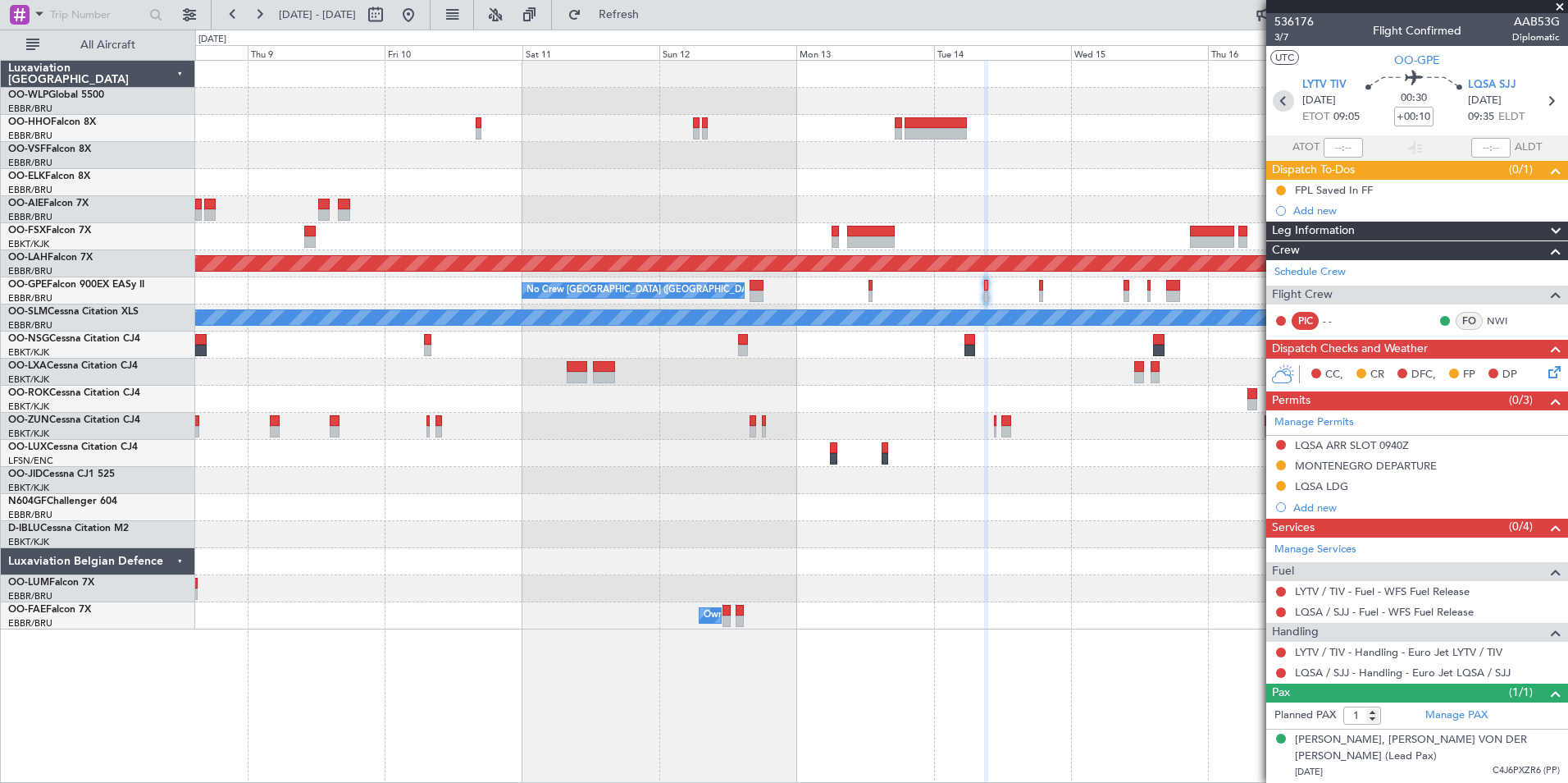
click at [1280, 101] on icon at bounding box center [1283, 101] width 21 height 21
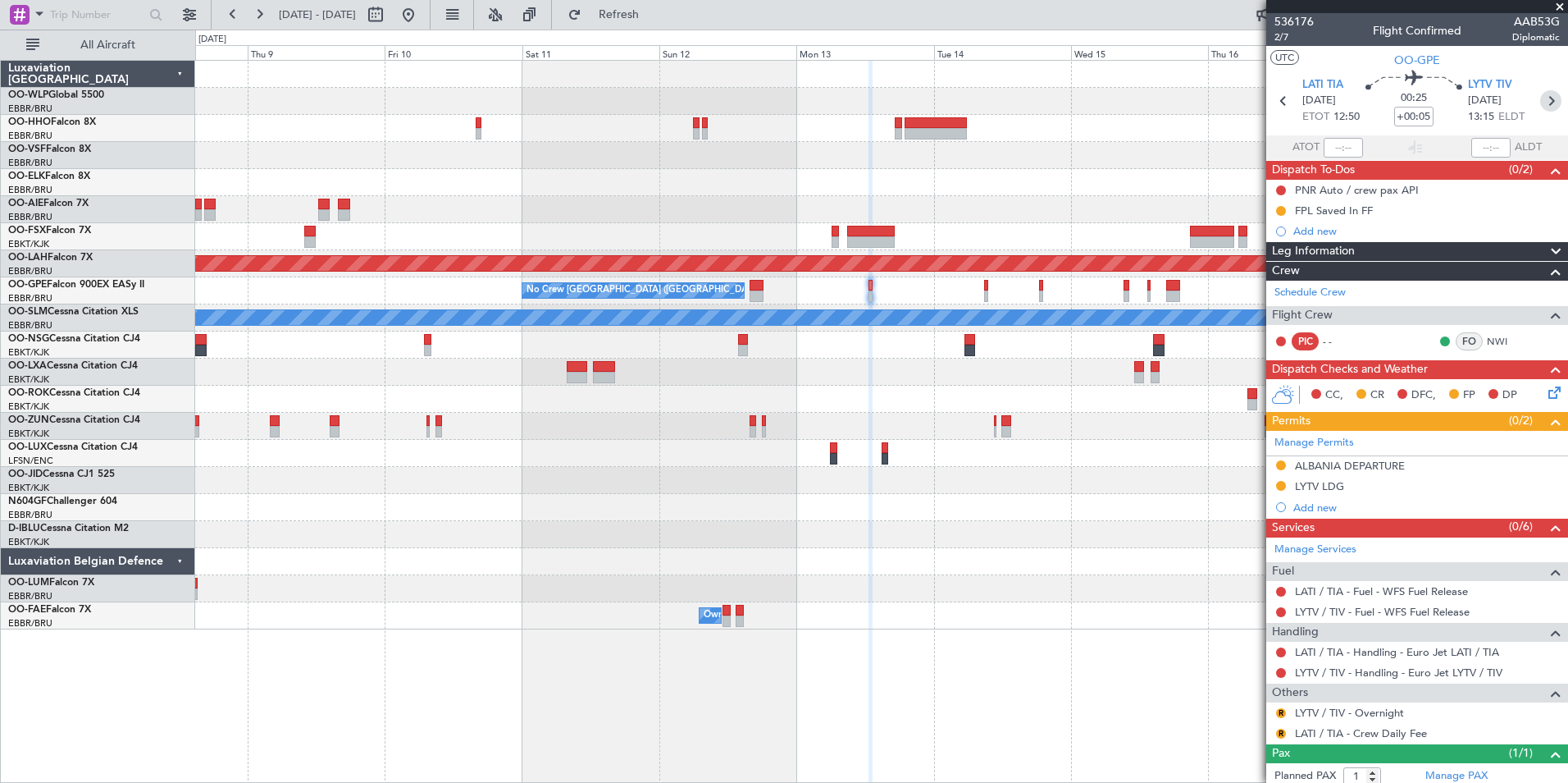
click at [1543, 101] on icon at bounding box center [1550, 101] width 21 height 21
type input "+00:10"
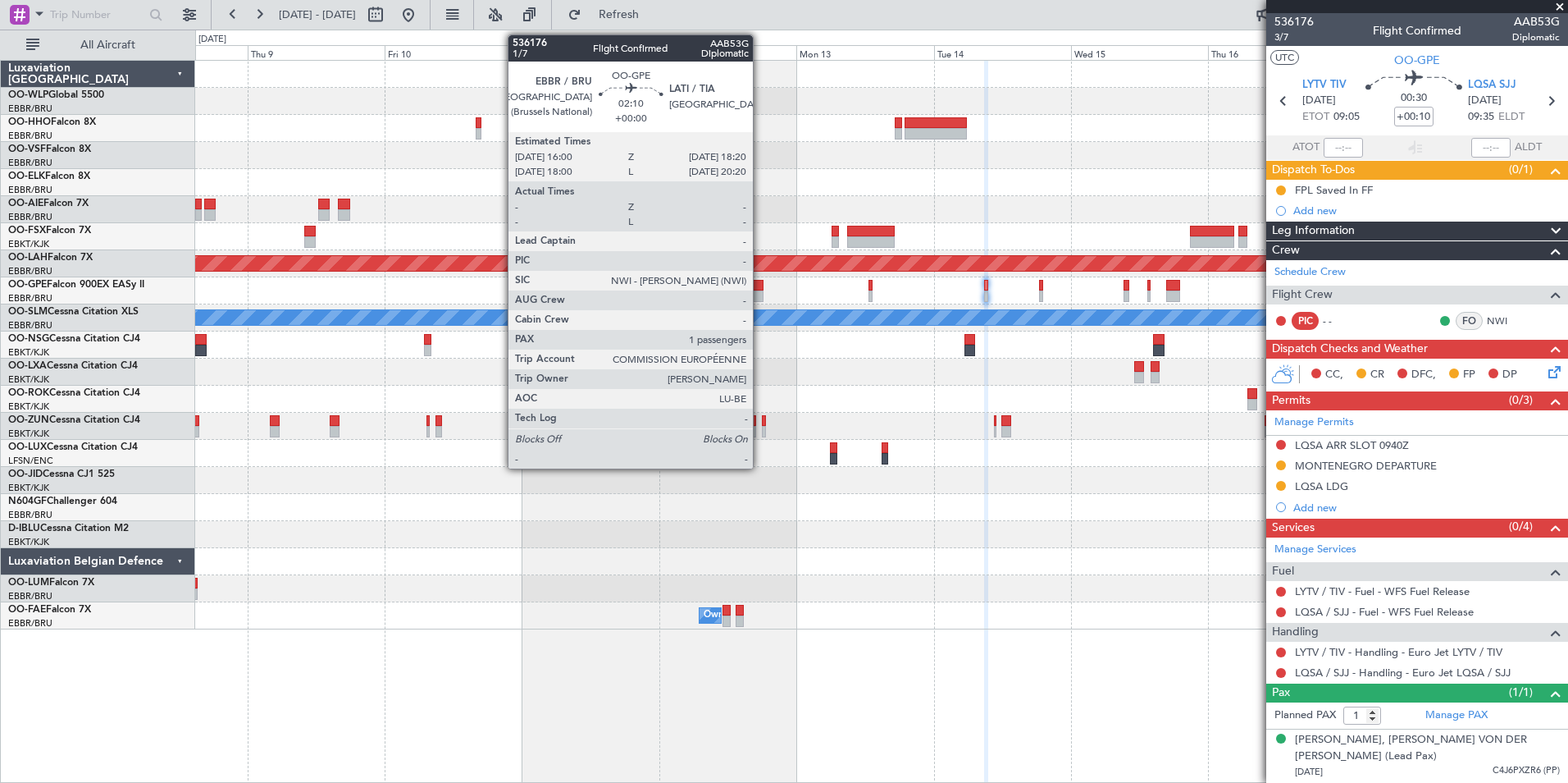
click at [760, 291] on div at bounding box center [756, 296] width 14 height 11
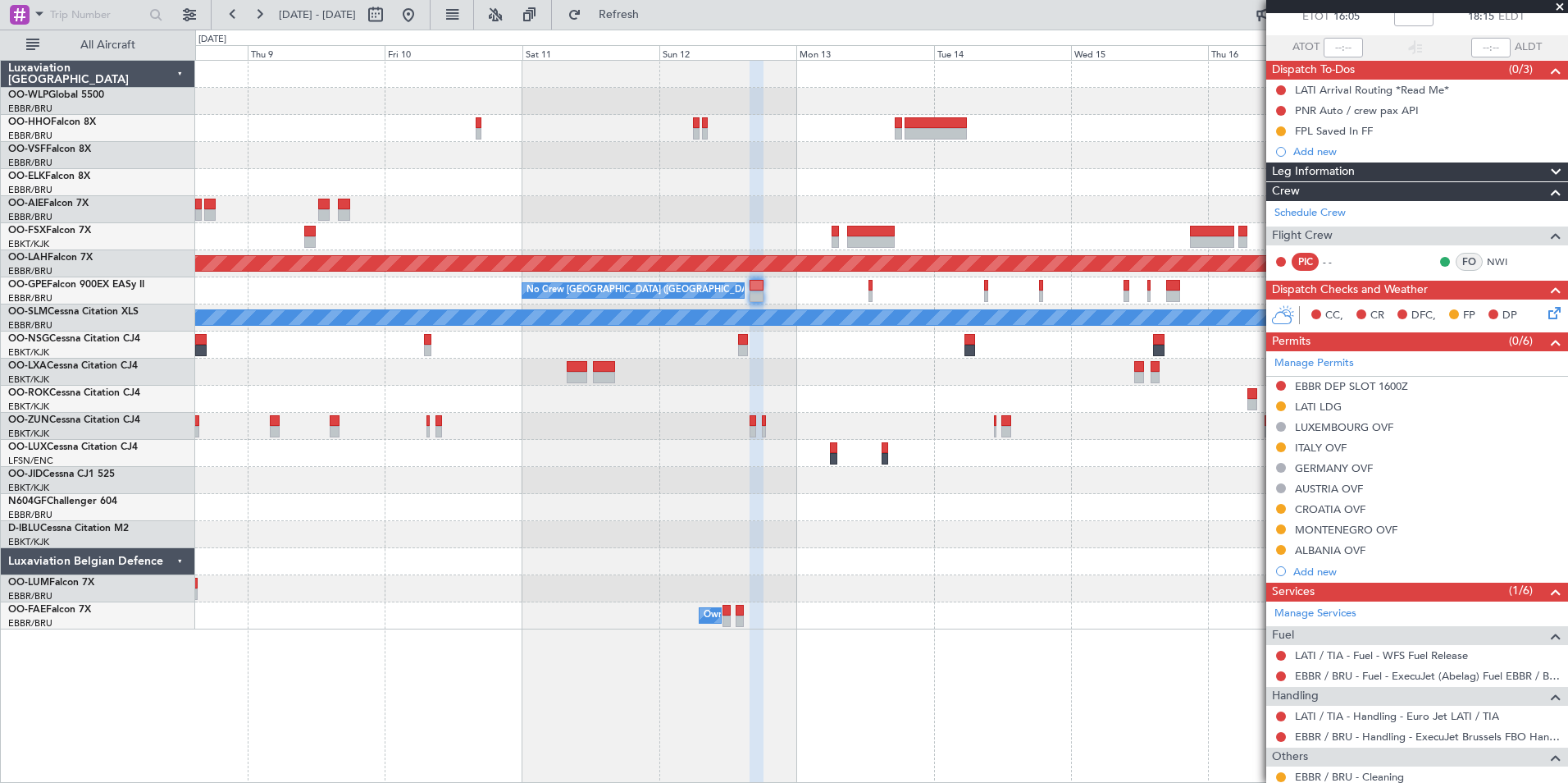
scroll to position [208, 0]
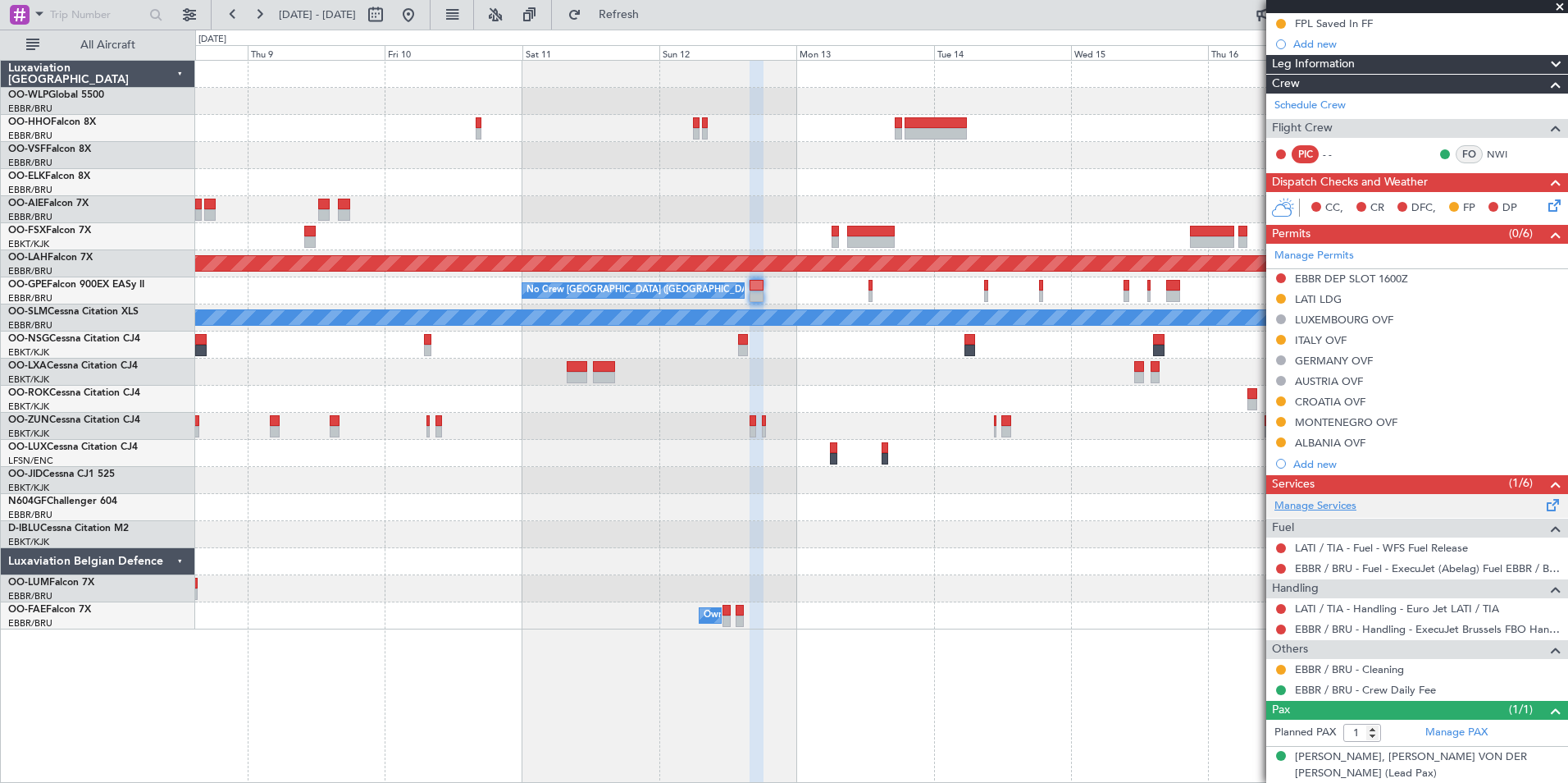
click at [1322, 506] on link "Manage Services" at bounding box center [1315, 506] width 82 height 17
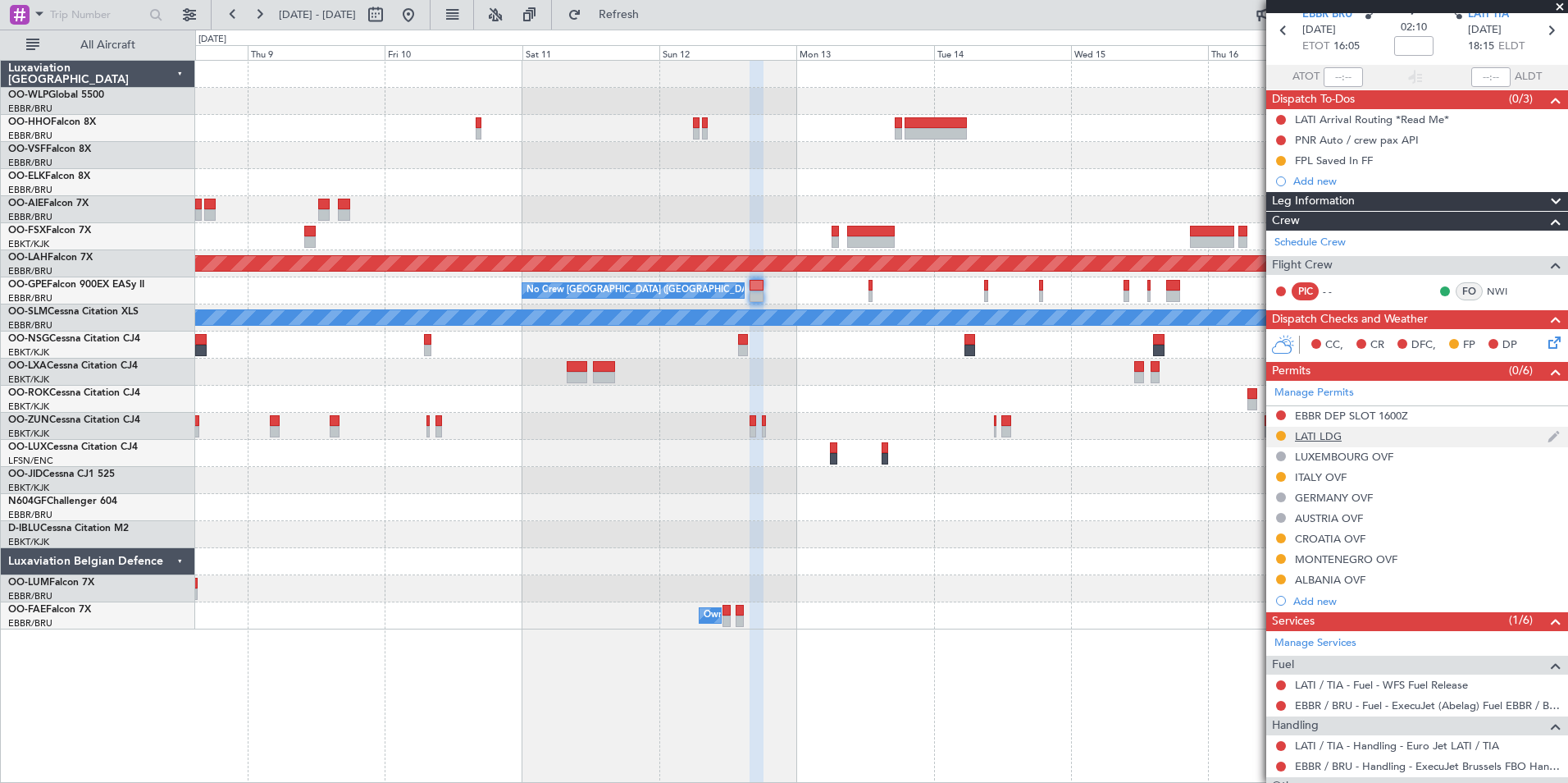
scroll to position [0, 0]
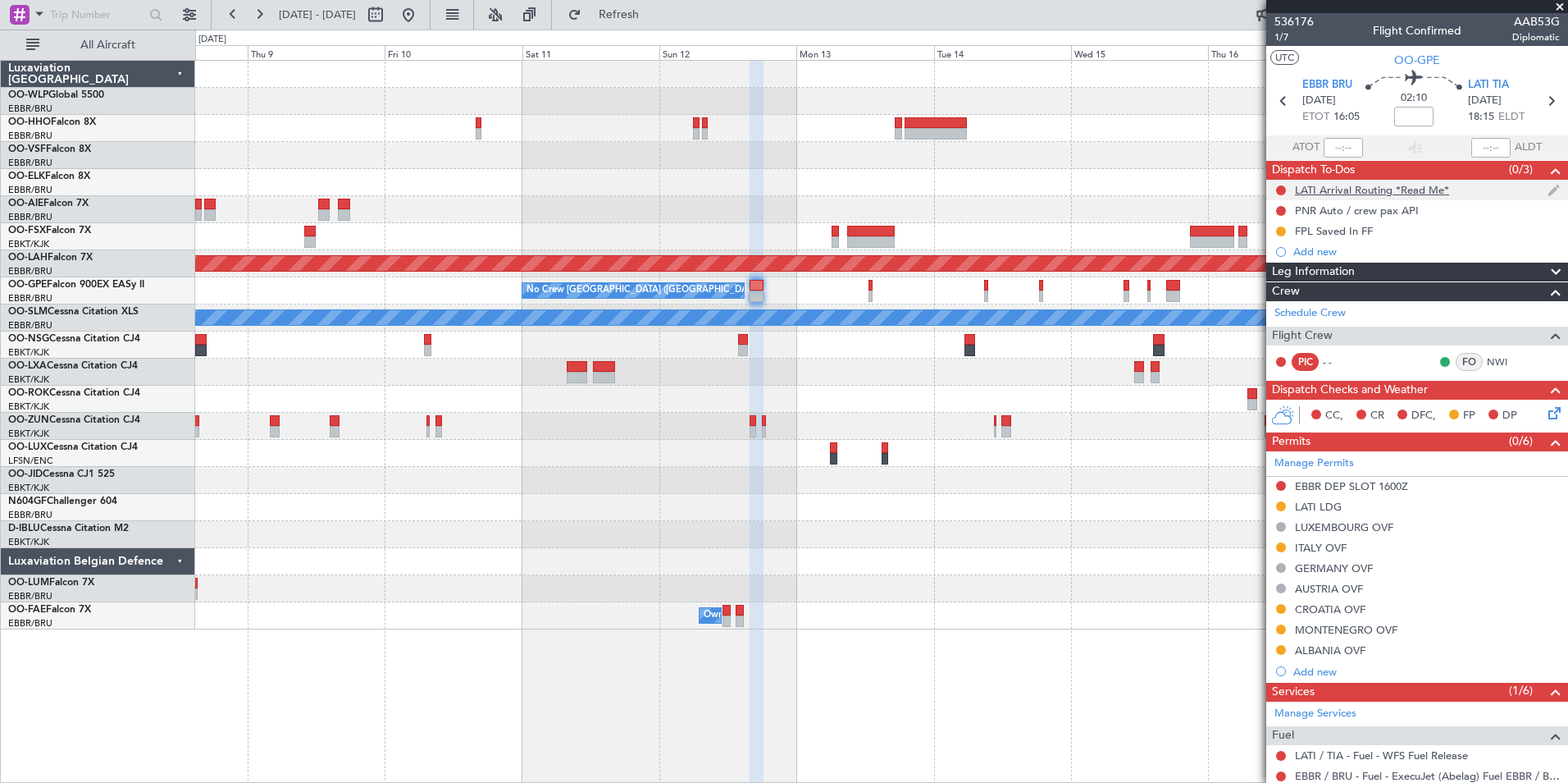
click at [1389, 190] on div "LATI Arrival Routing *Read Me*" at bounding box center [1372, 189] width 154 height 14
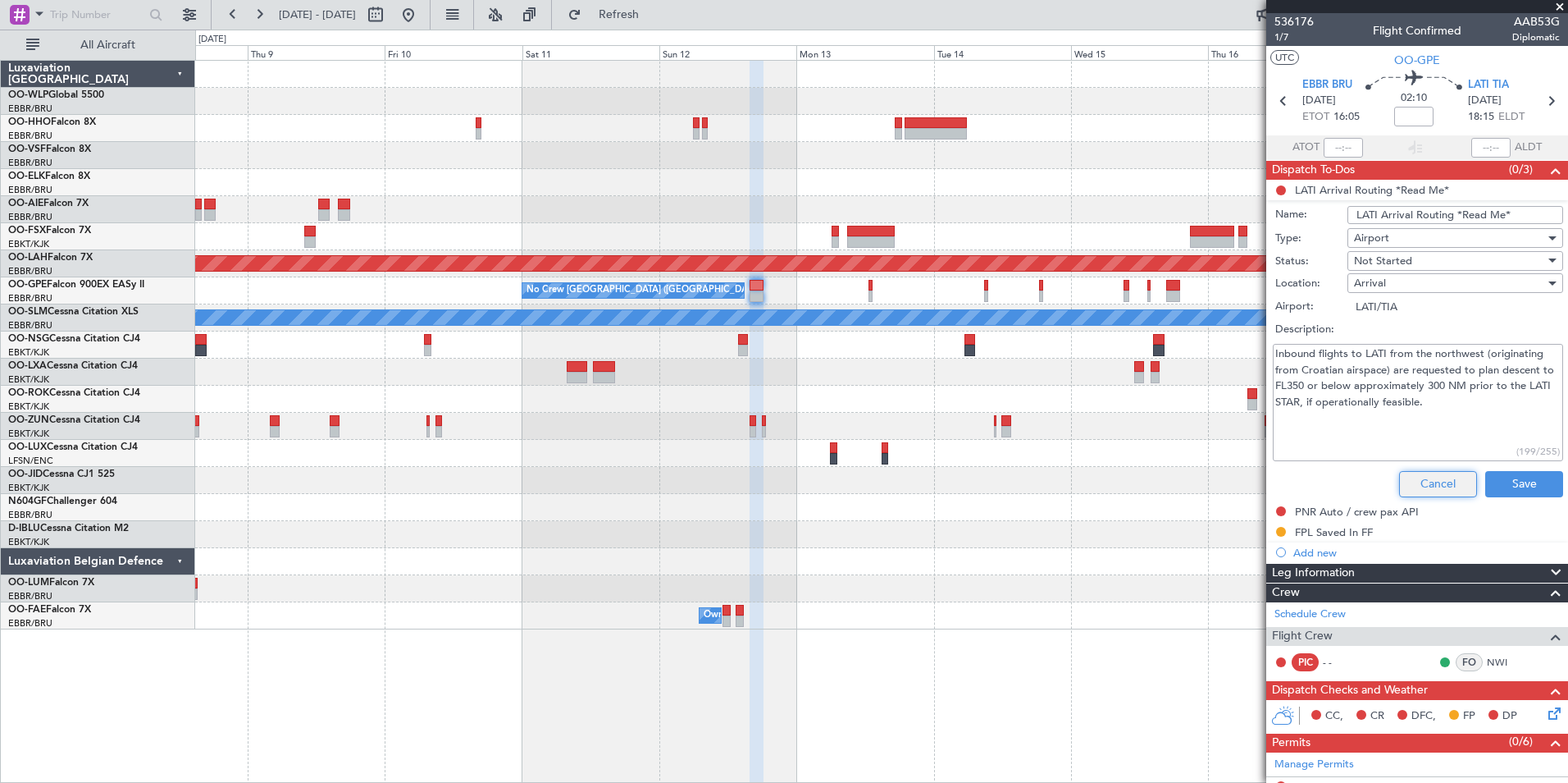
click at [1422, 472] on button "Cancel" at bounding box center [1438, 484] width 78 height 26
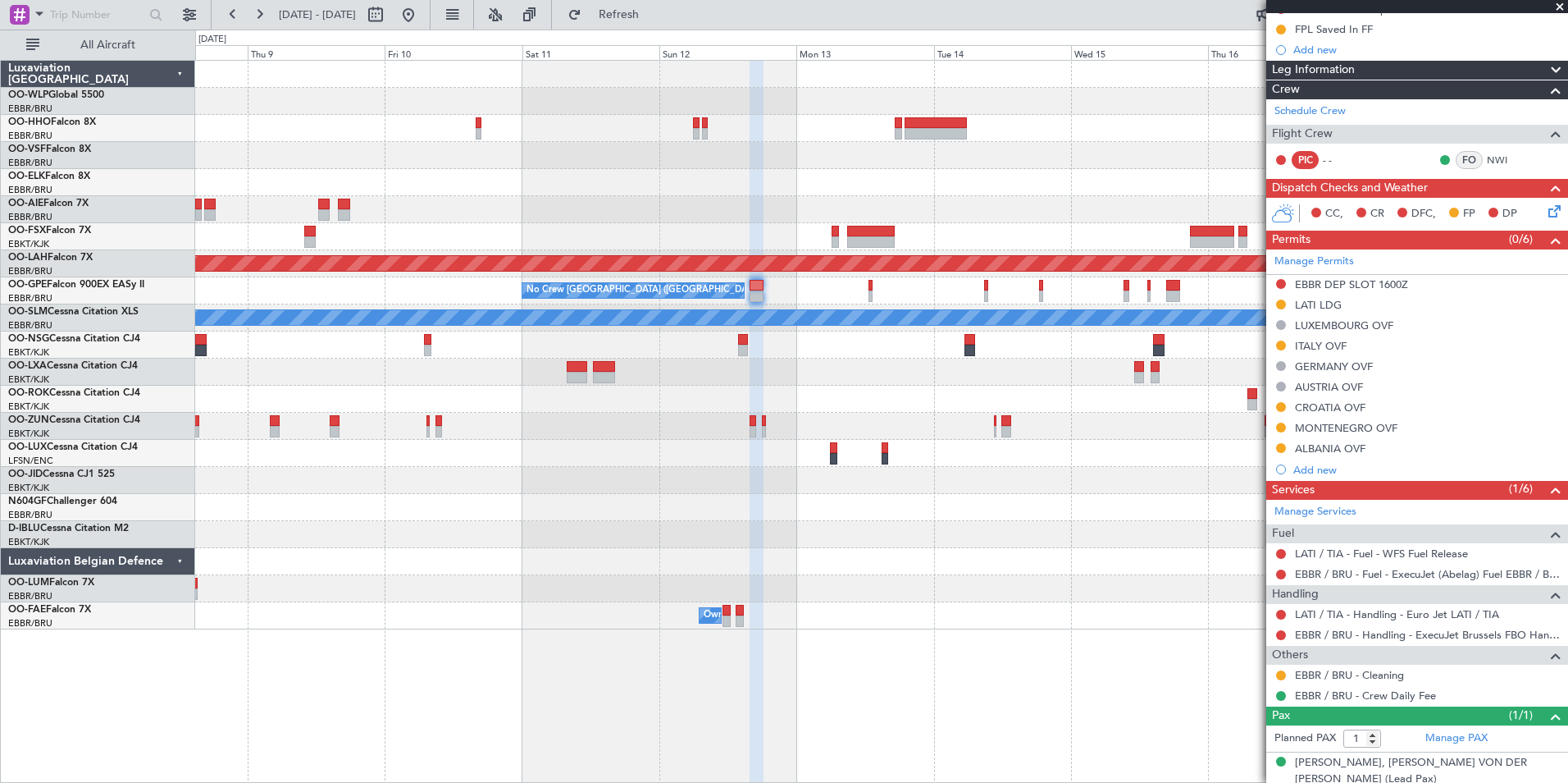
scroll to position [208, 0]
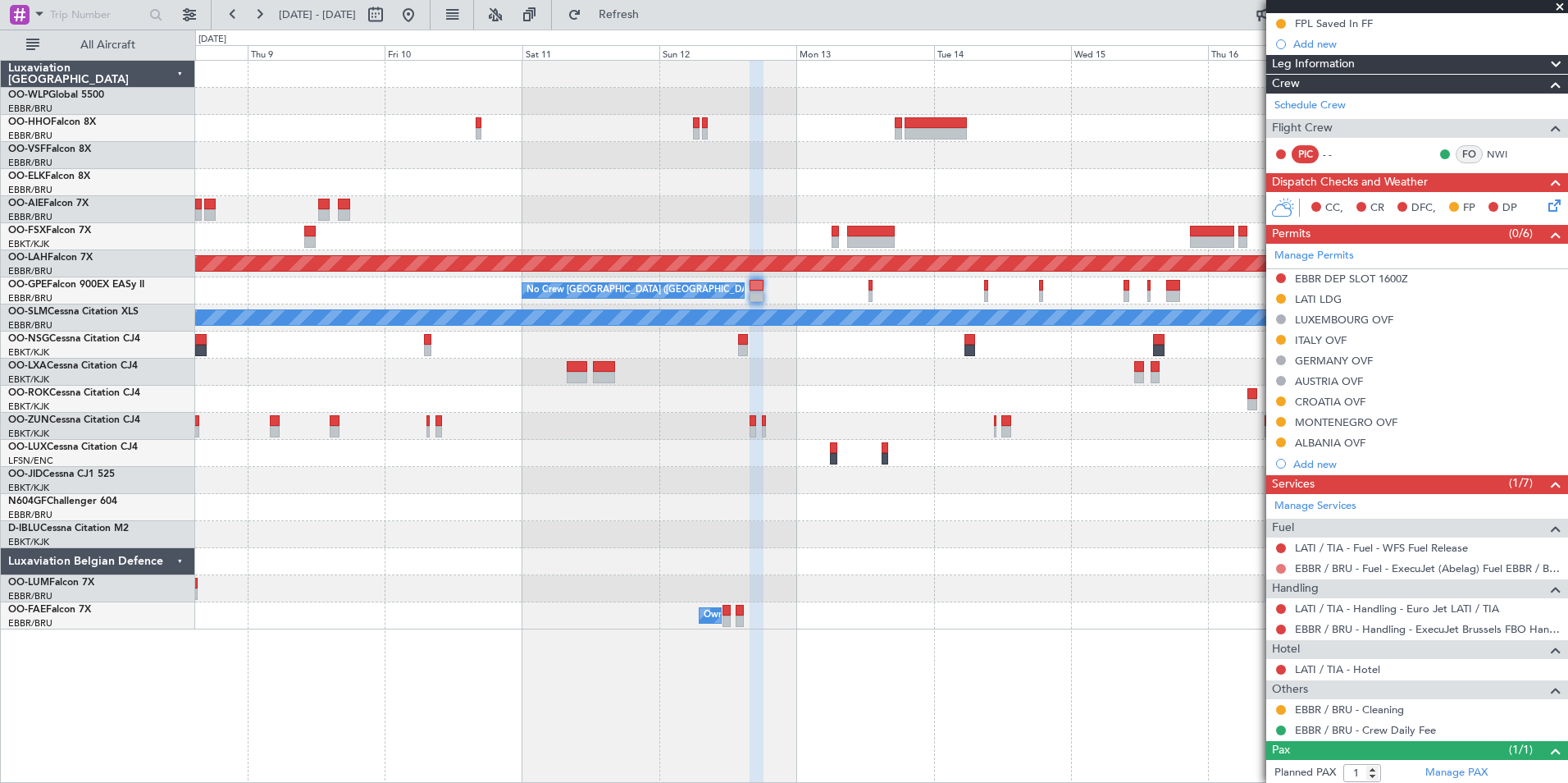
click at [1280, 566] on button at bounding box center [1281, 568] width 10 height 10
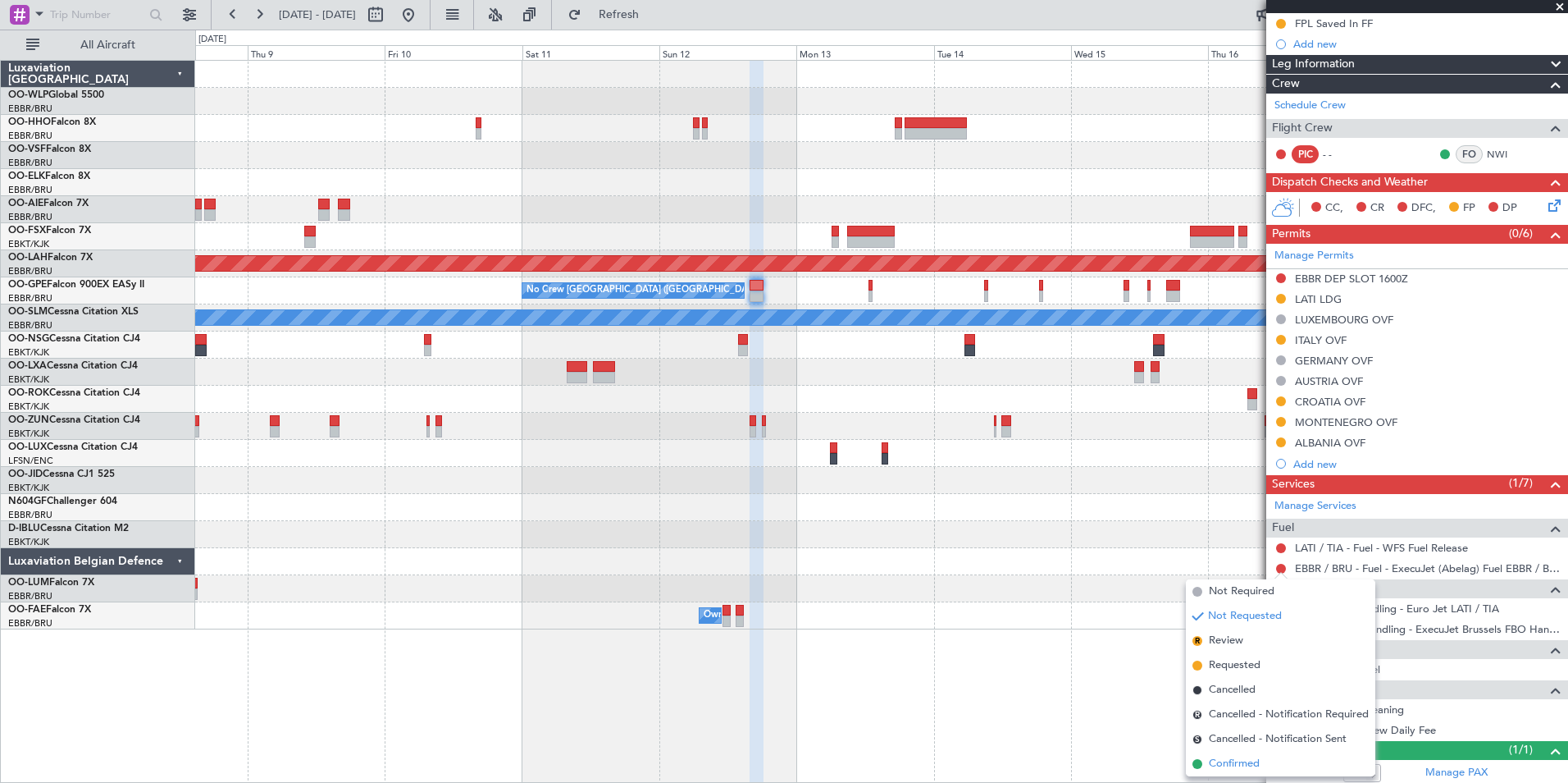
click at [1250, 761] on span "Confirmed" at bounding box center [1234, 765] width 51 height 17
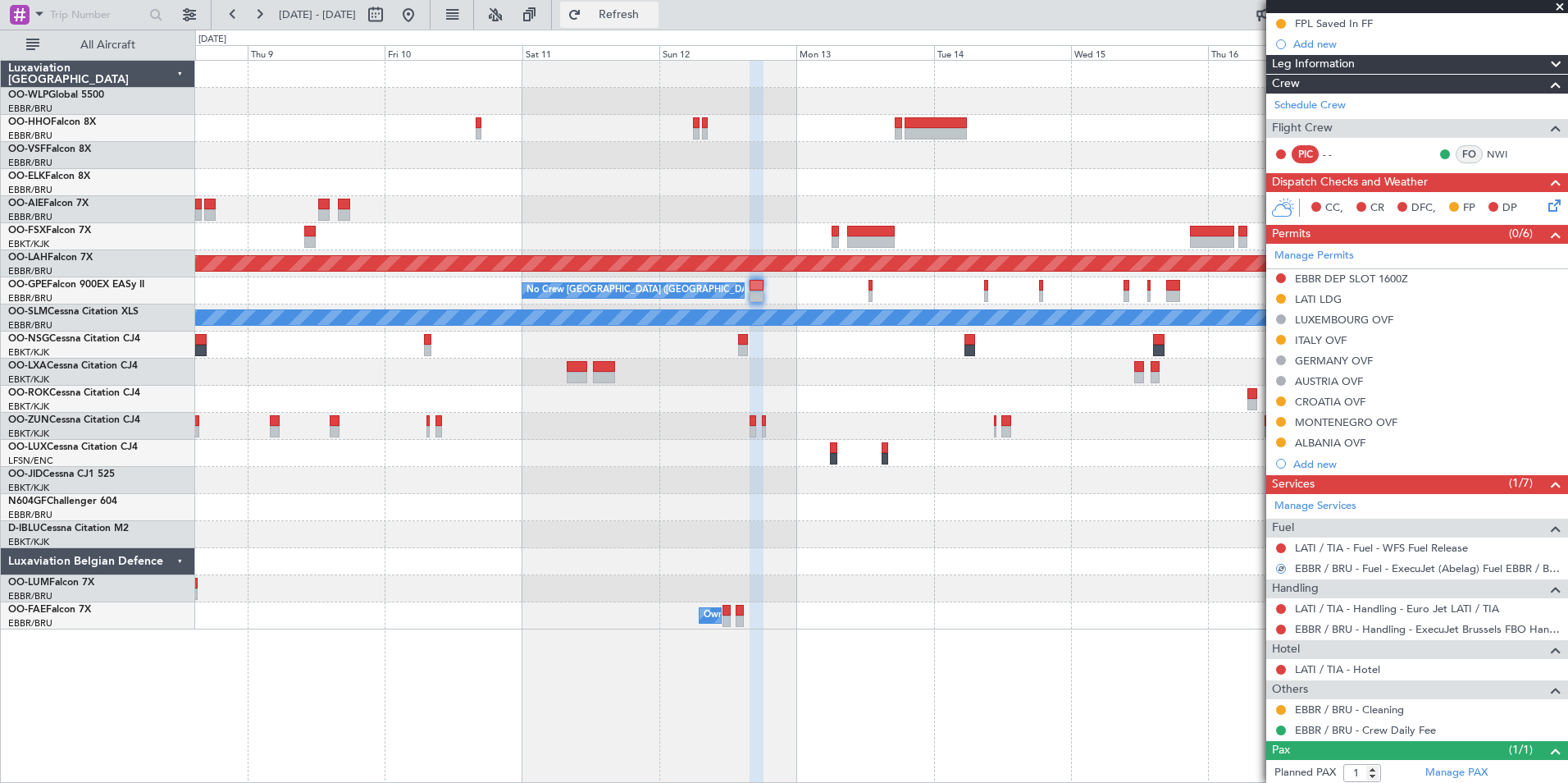
click at [654, 16] on span "Refresh" at bounding box center [619, 15] width 69 height 11
click at [1317, 610] on link "LATI / TIA - Handling - Euro Jet LATI / TIA" at bounding box center [1397, 608] width 205 height 14
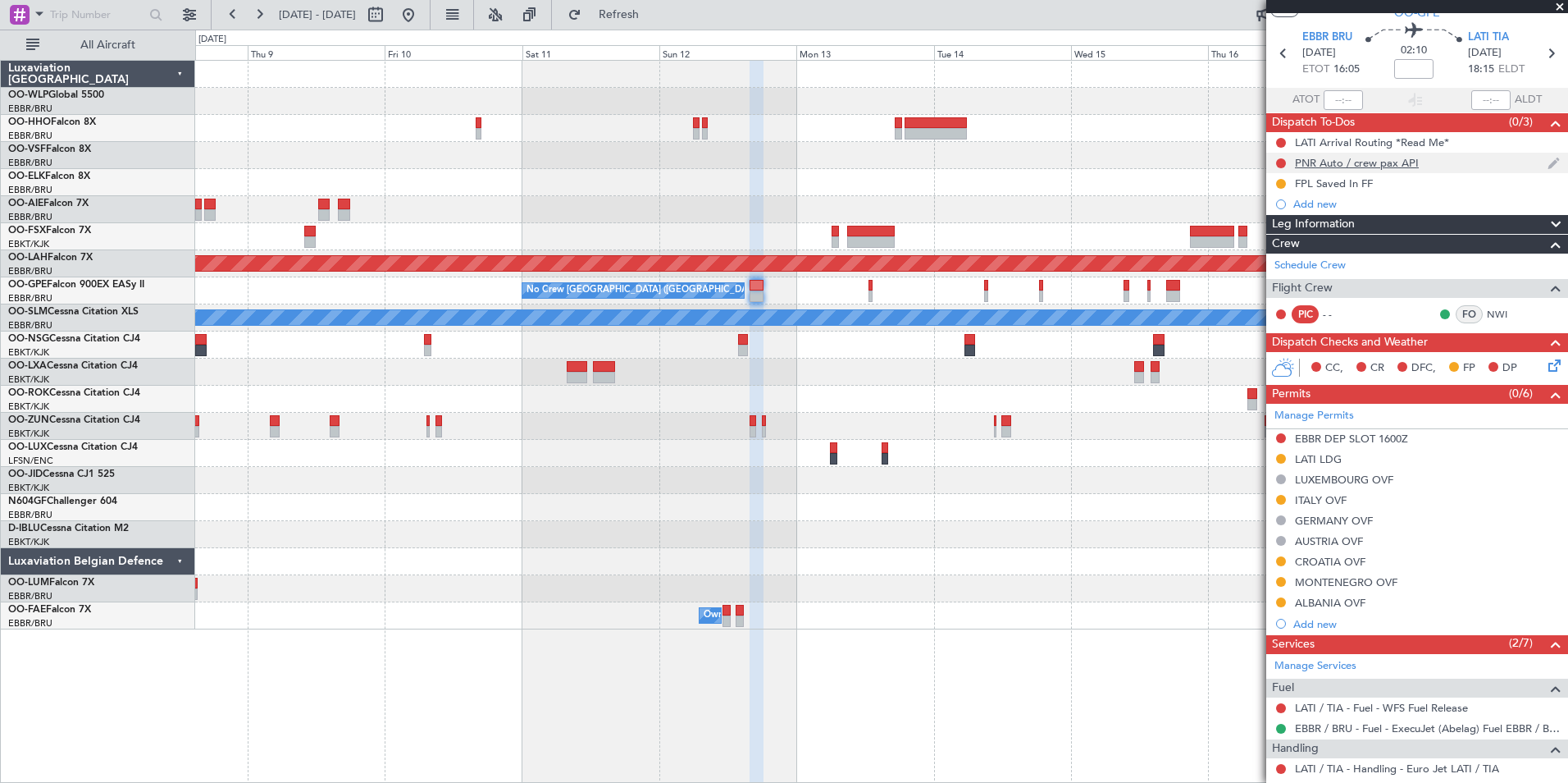
scroll to position [43, 0]
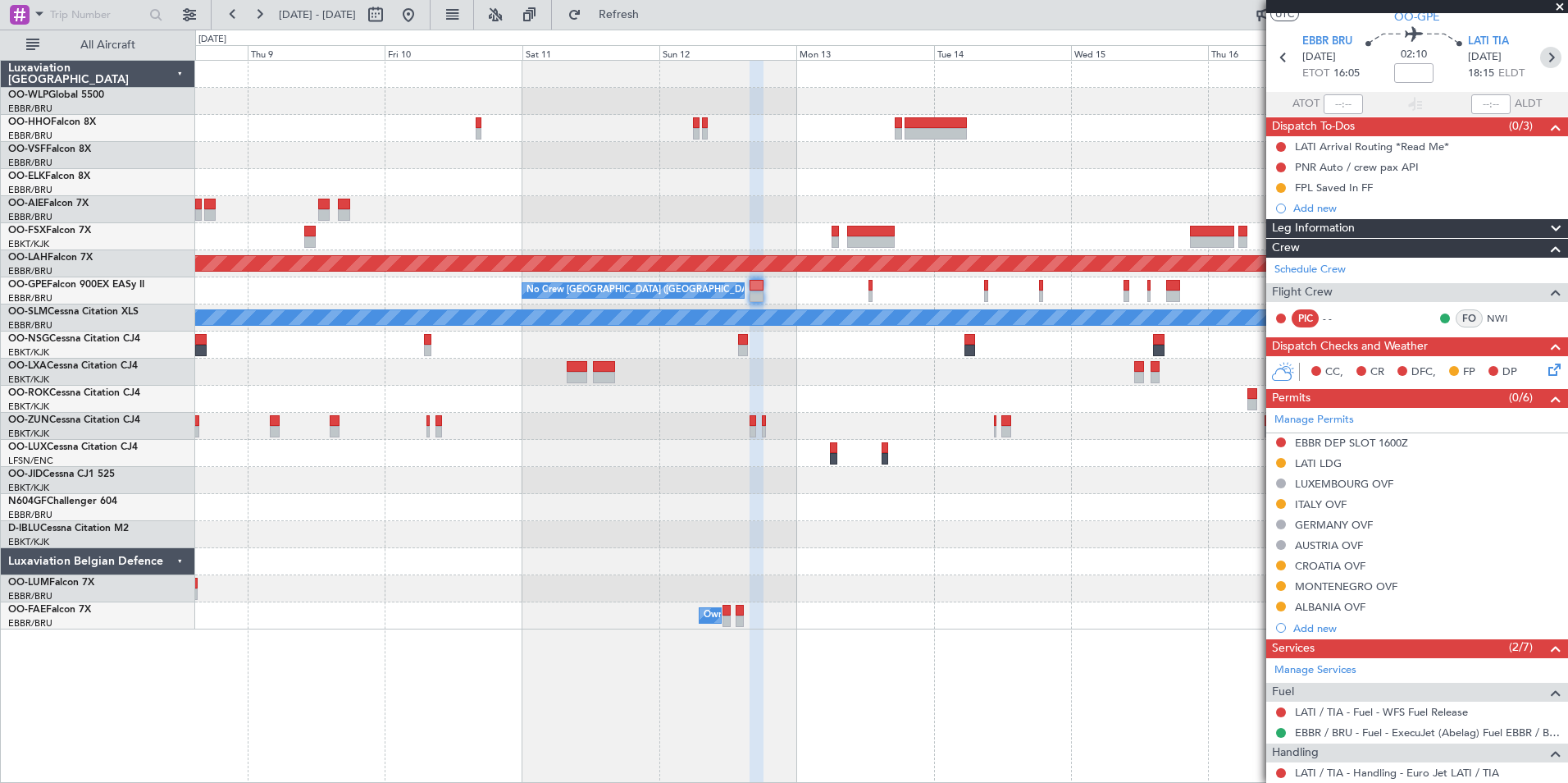
click at [1544, 59] on icon at bounding box center [1550, 57] width 21 height 21
type input "+00:05"
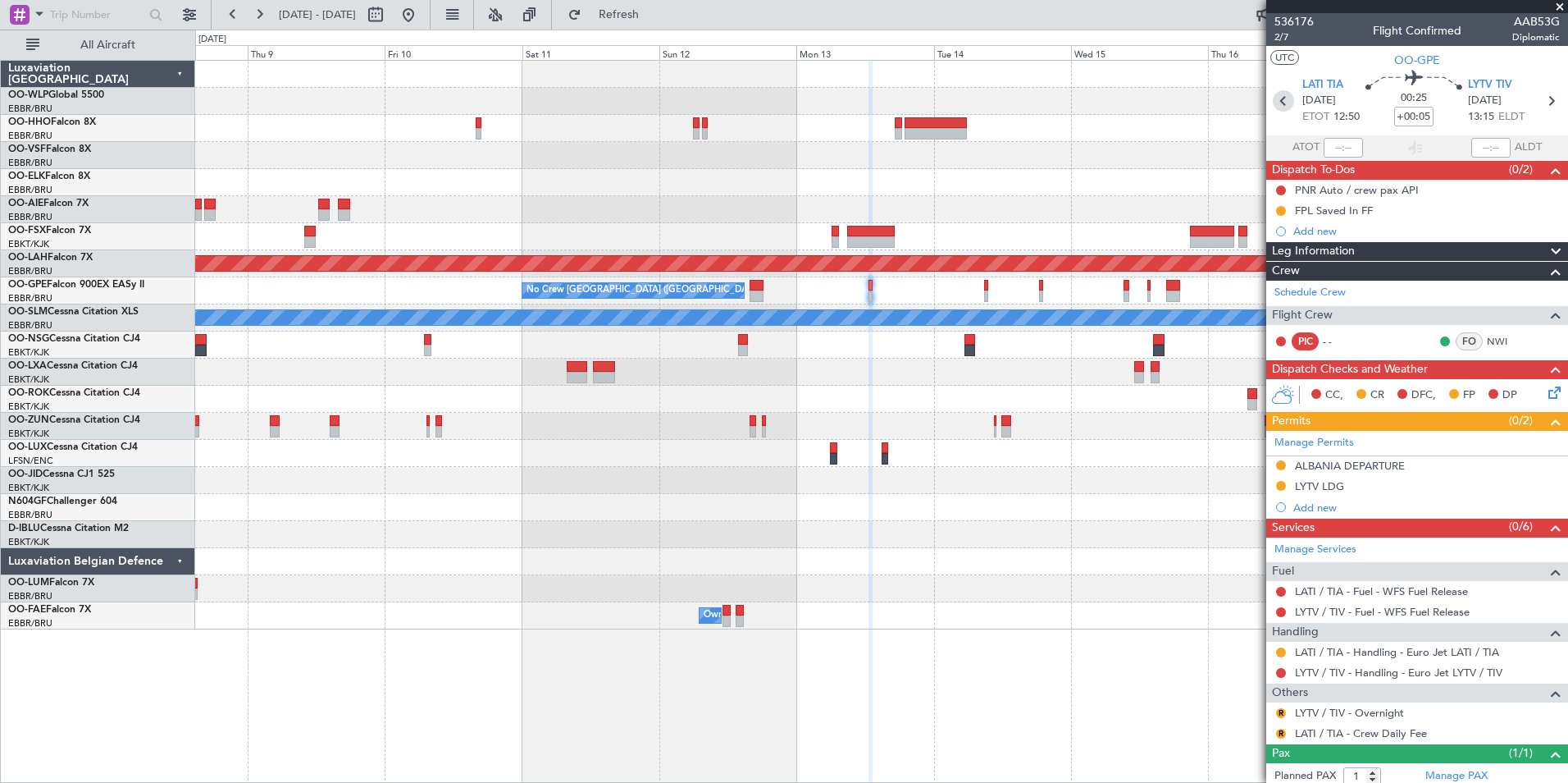
click at [1280, 107] on icon at bounding box center [1283, 101] width 21 height 21
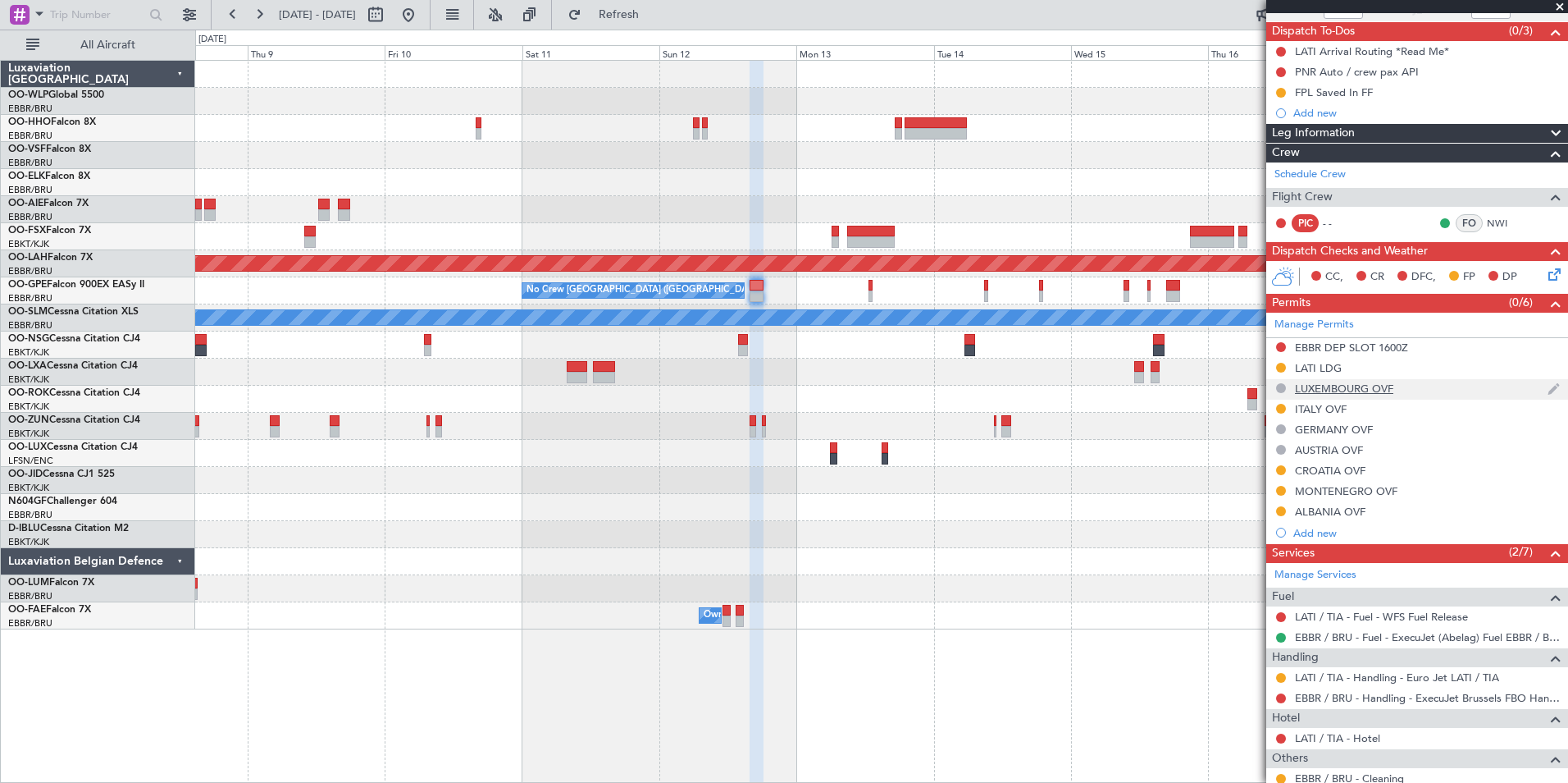
scroll to position [248, 0]
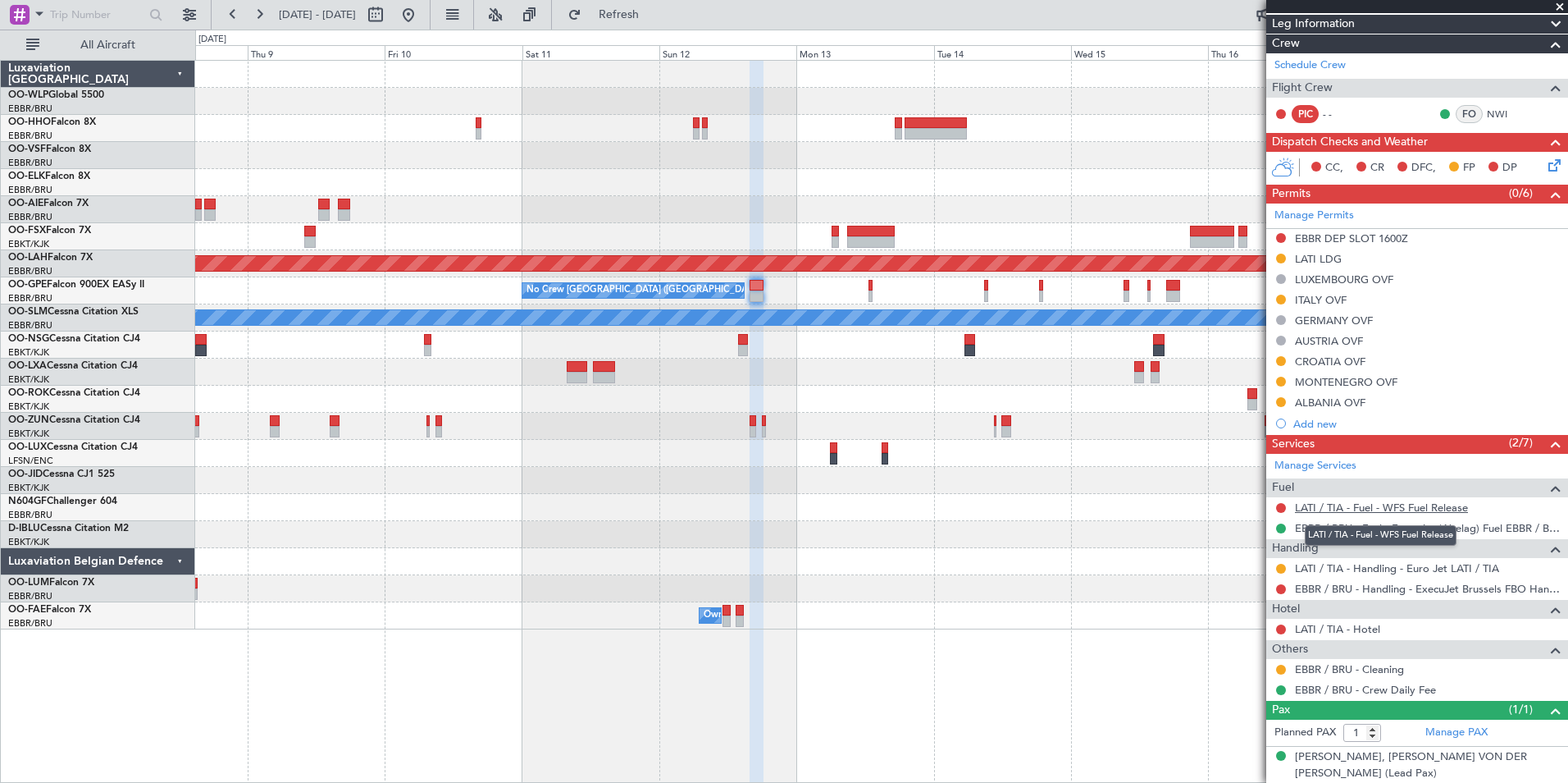
click at [1373, 513] on link "LATI / TIA - Fuel - WFS Fuel Release" at bounding box center [1382, 507] width 173 height 14
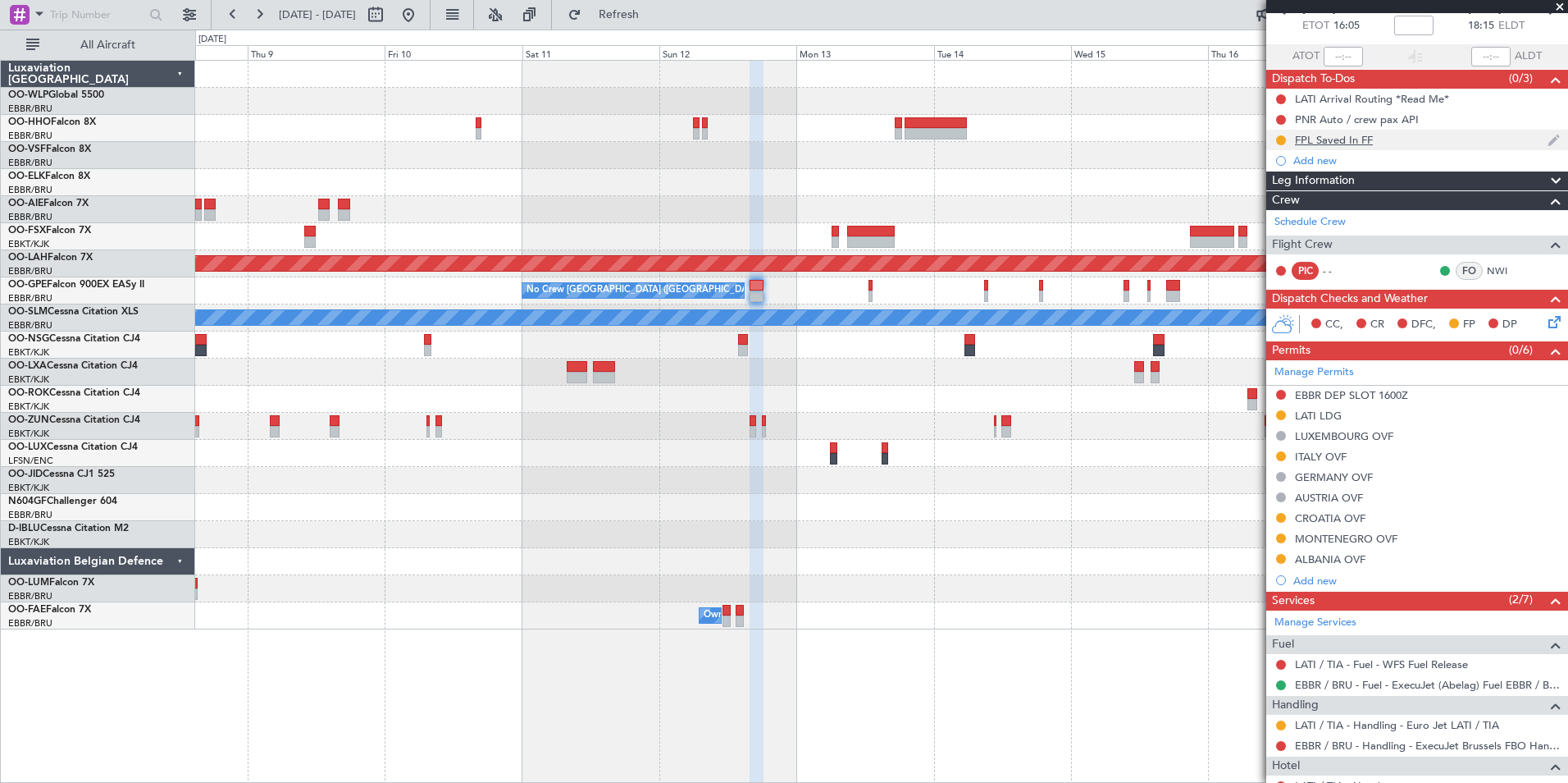
scroll to position [84, 0]
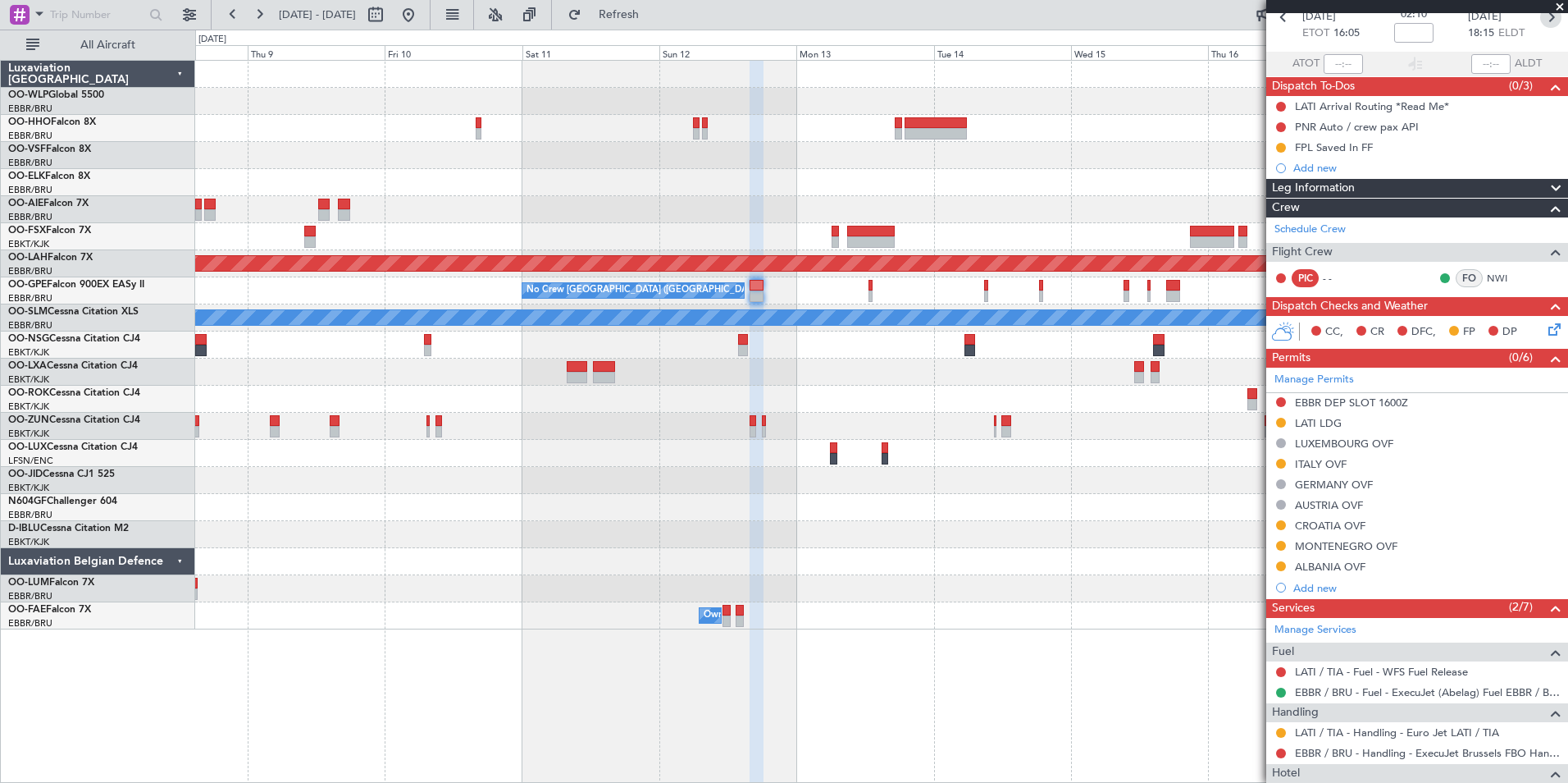
click at [1540, 22] on icon at bounding box center [1550, 17] width 21 height 21
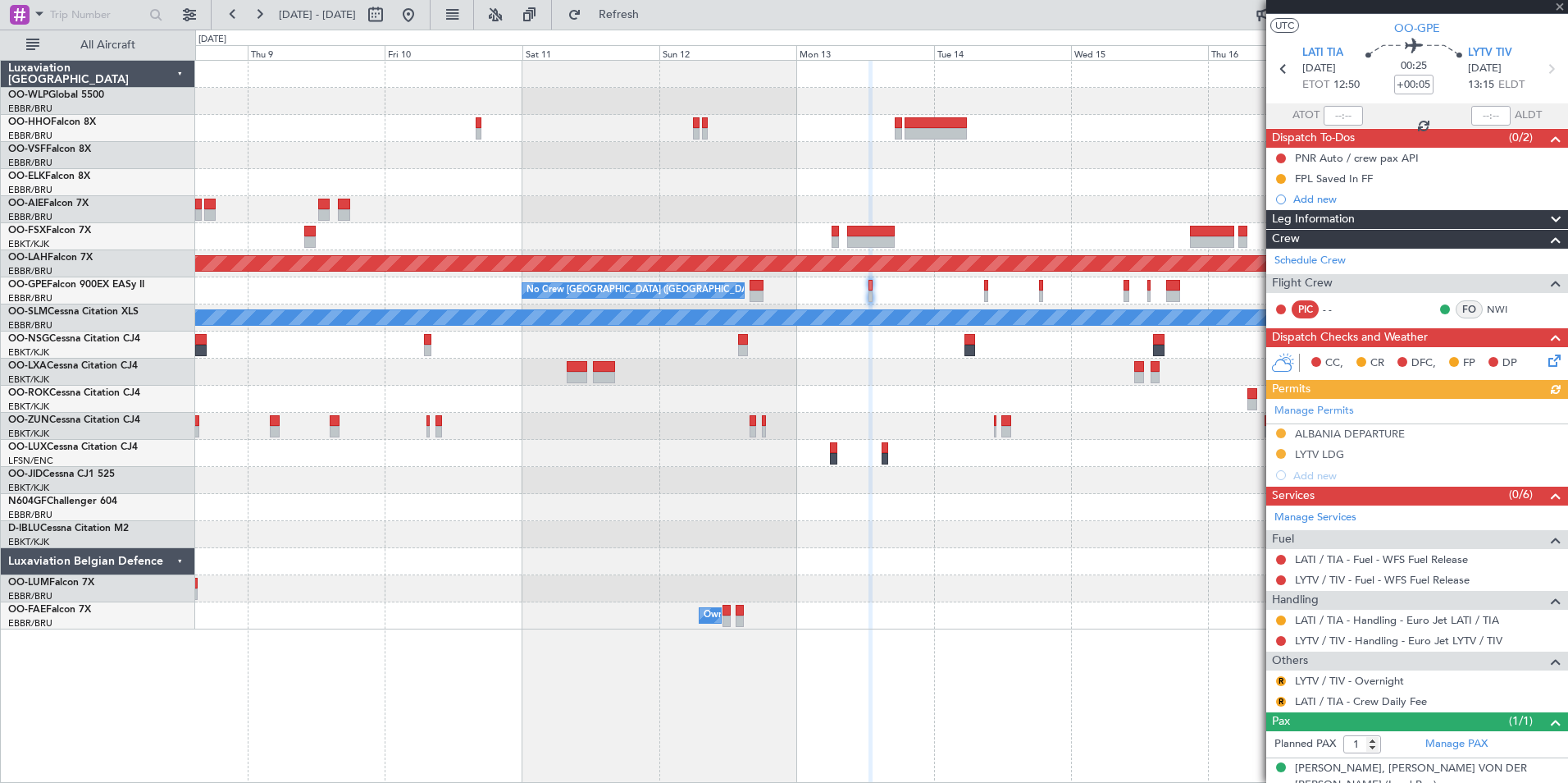
scroll to position [43, 0]
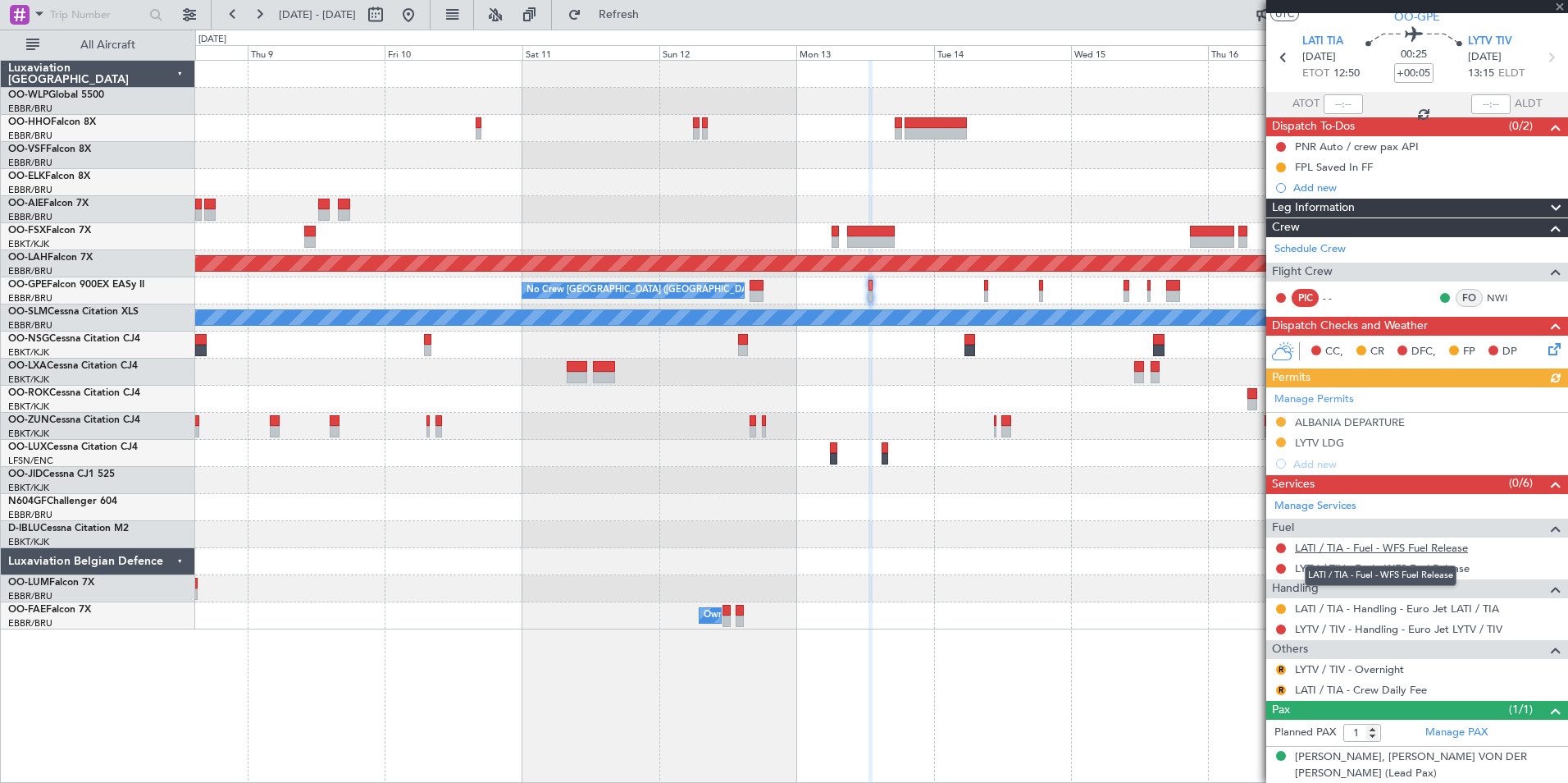
click at [1304, 549] on link "LATI / TIA - Fuel - WFS Fuel Release" at bounding box center [1382, 547] width 173 height 14
click at [1279, 669] on button "R" at bounding box center [1281, 670] width 10 height 10
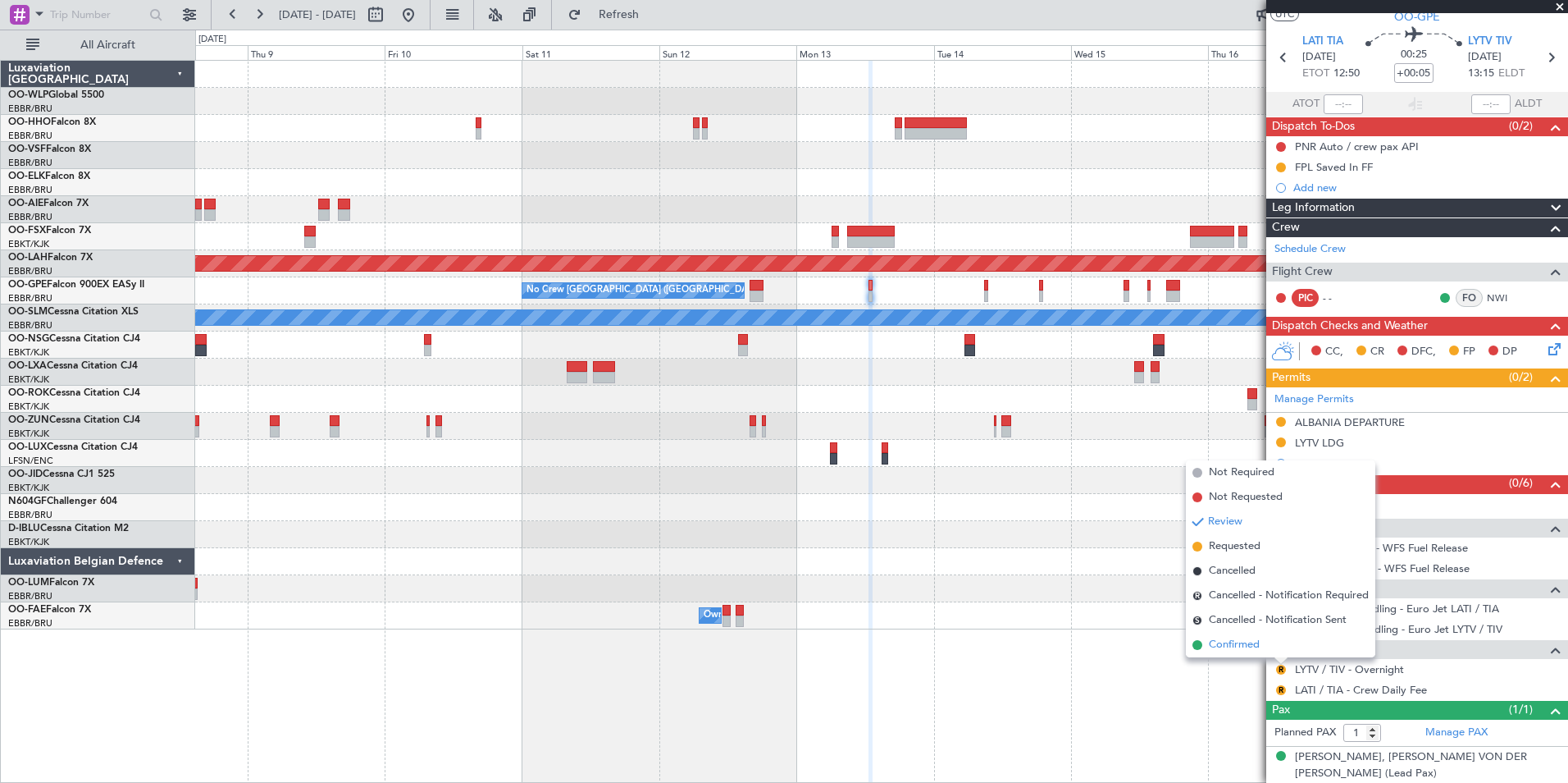
click at [1221, 635] on li "Confirmed" at bounding box center [1281, 645] width 190 height 25
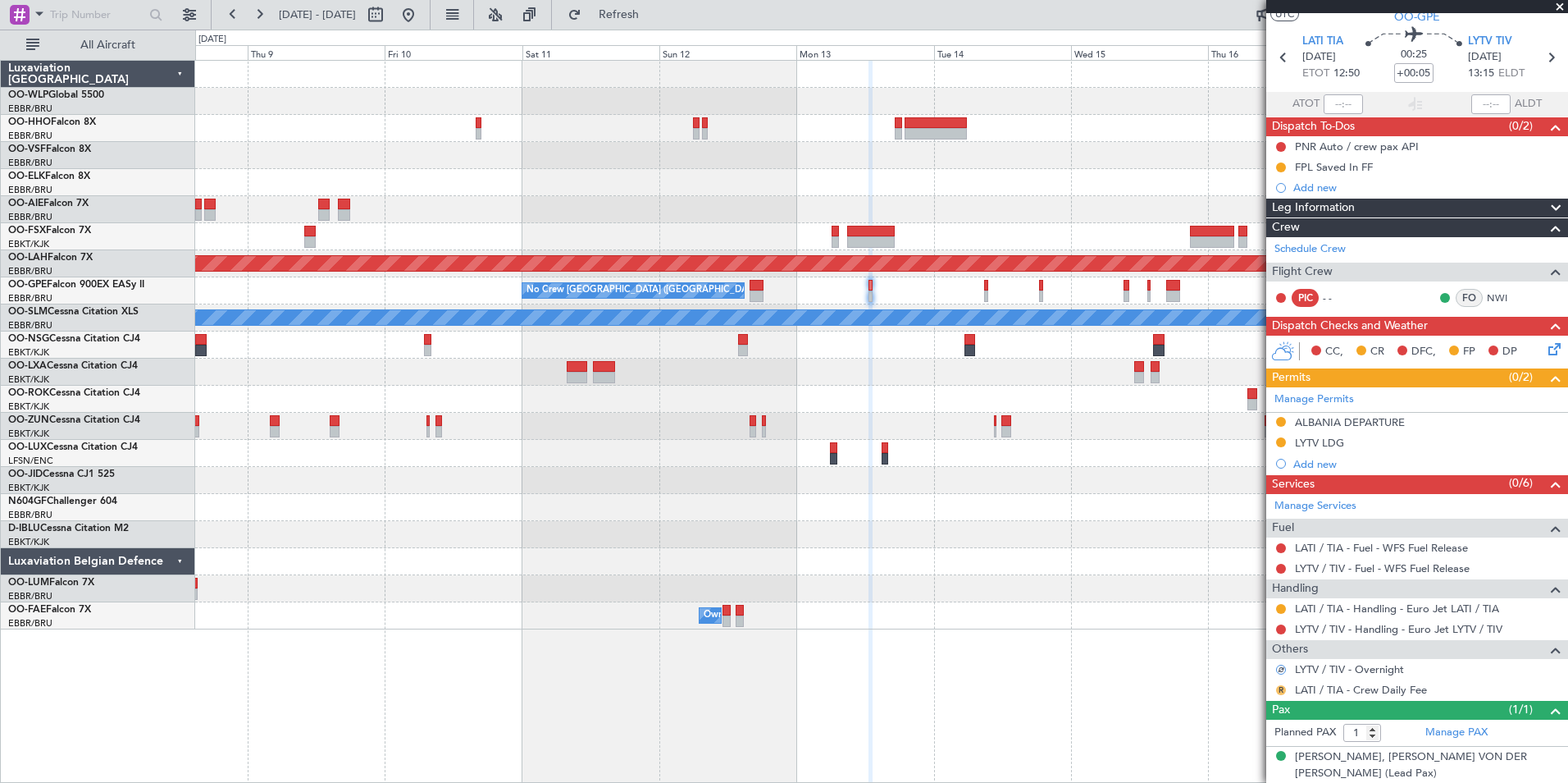
click at [1279, 686] on button "R" at bounding box center [1281, 690] width 10 height 10
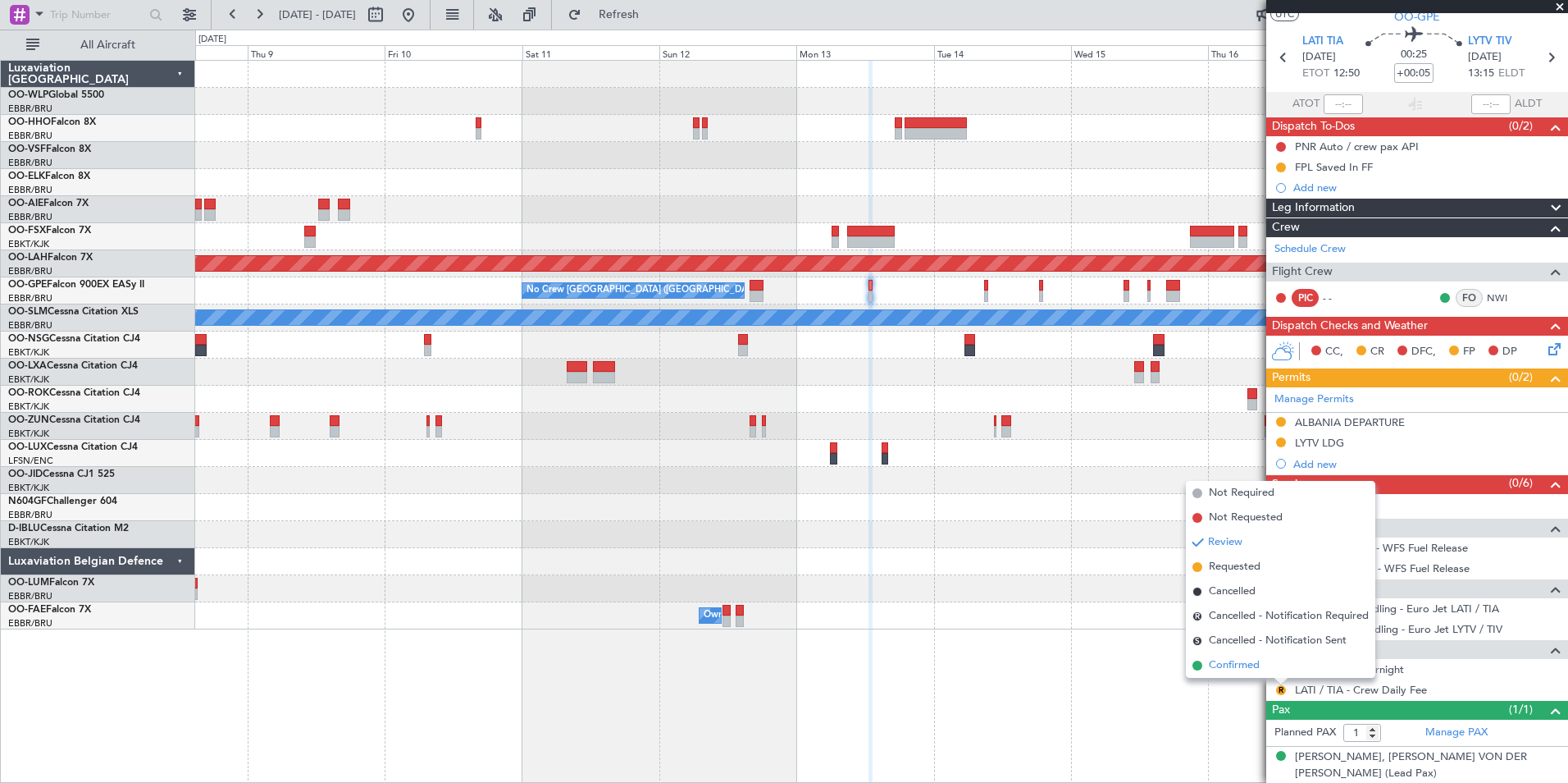
click at [1254, 669] on span "Confirmed" at bounding box center [1234, 666] width 51 height 17
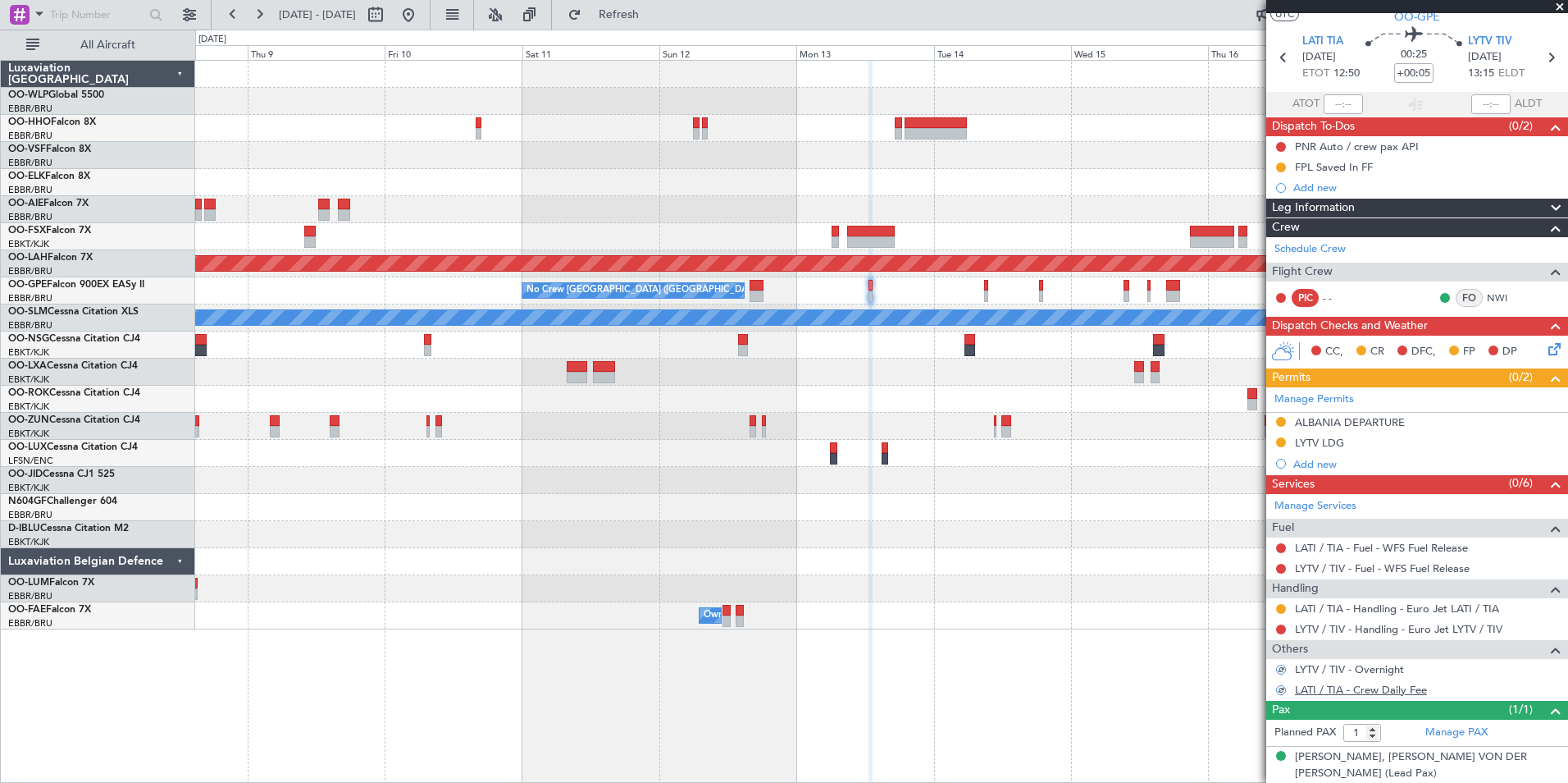
click at [1346, 691] on link "LATI / TIA - Crew Daily Fee" at bounding box center [1361, 689] width 132 height 14
click at [1344, 542] on link "LATI / TIA - Fuel - WFS Fuel Release" at bounding box center [1382, 547] width 173 height 14
click at [1325, 564] on link "LYTV / TIV - Fuel - WFS Fuel Release" at bounding box center [1383, 568] width 175 height 14
click at [659, 22] on button "Refresh" at bounding box center [609, 15] width 99 height 26
click at [1362, 630] on link "LYTV / TIV - Handling - Euro Jet LYTV / TIV" at bounding box center [1398, 629] width 207 height 14
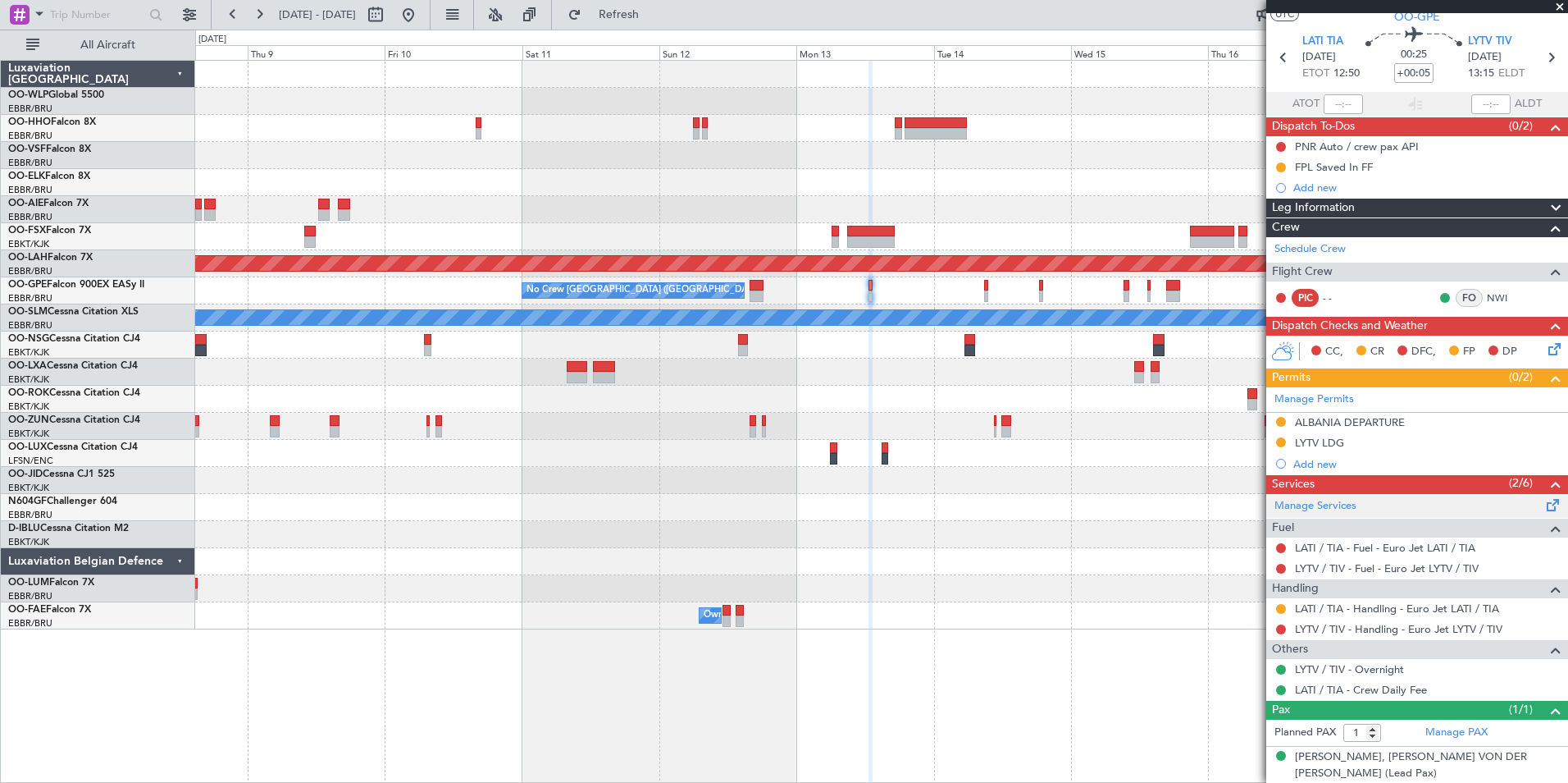
click at [1327, 514] on div "Manage Services" at bounding box center [1417, 506] width 301 height 25
click at [1540, 59] on icon at bounding box center [1550, 57] width 21 height 21
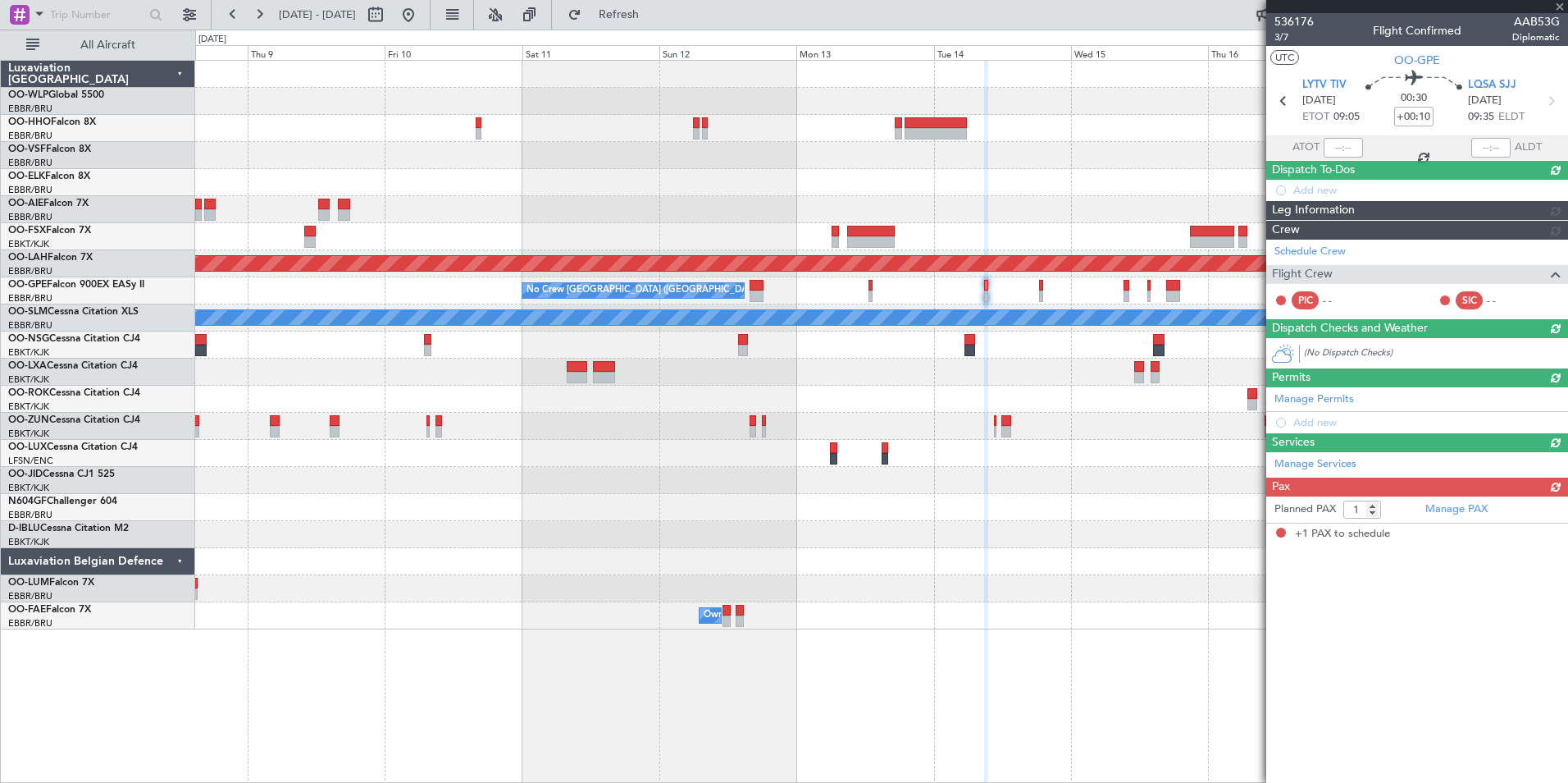
scroll to position [0, 0]
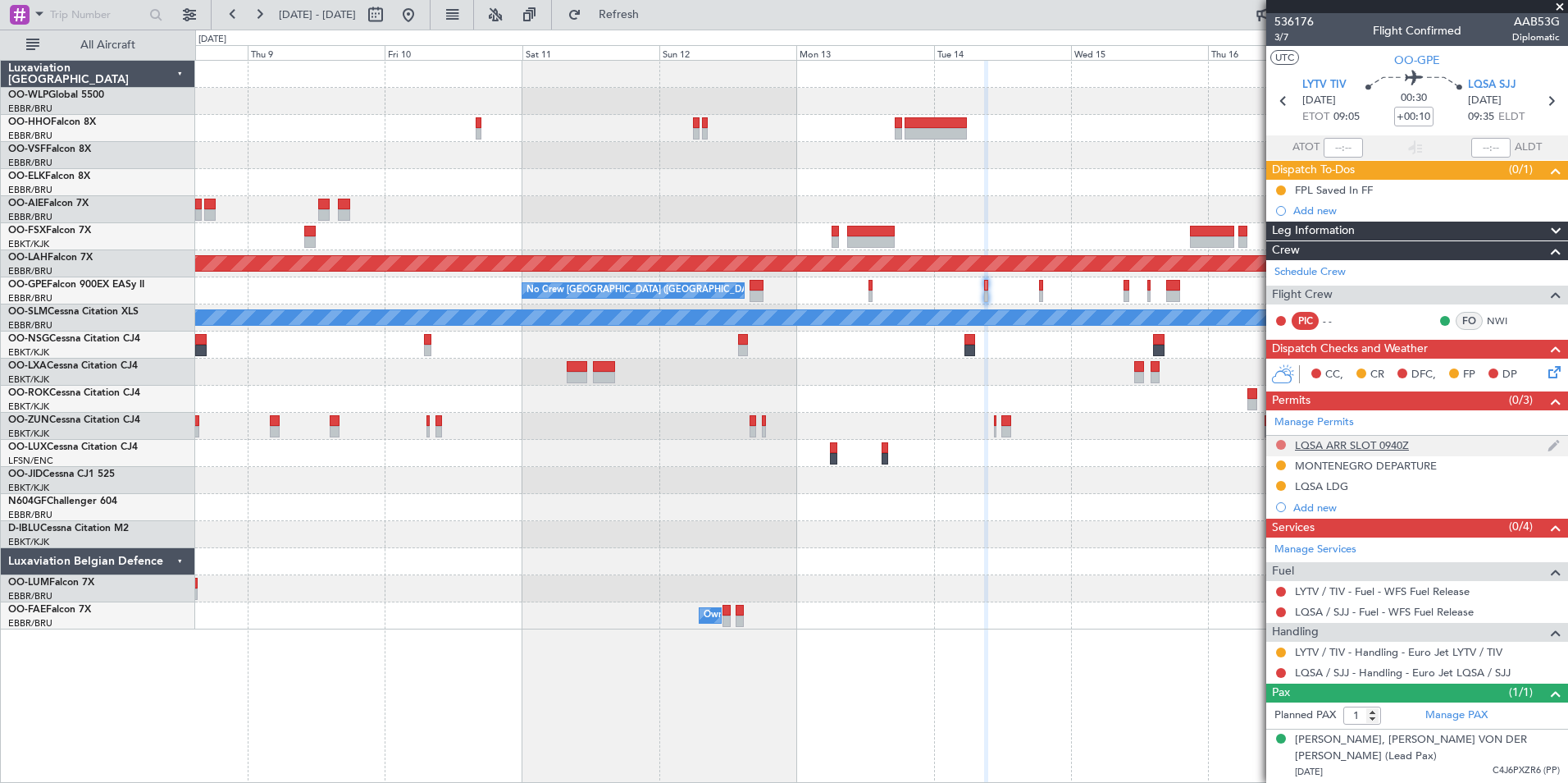
click at [1280, 445] on button at bounding box center [1281, 445] width 10 height 10
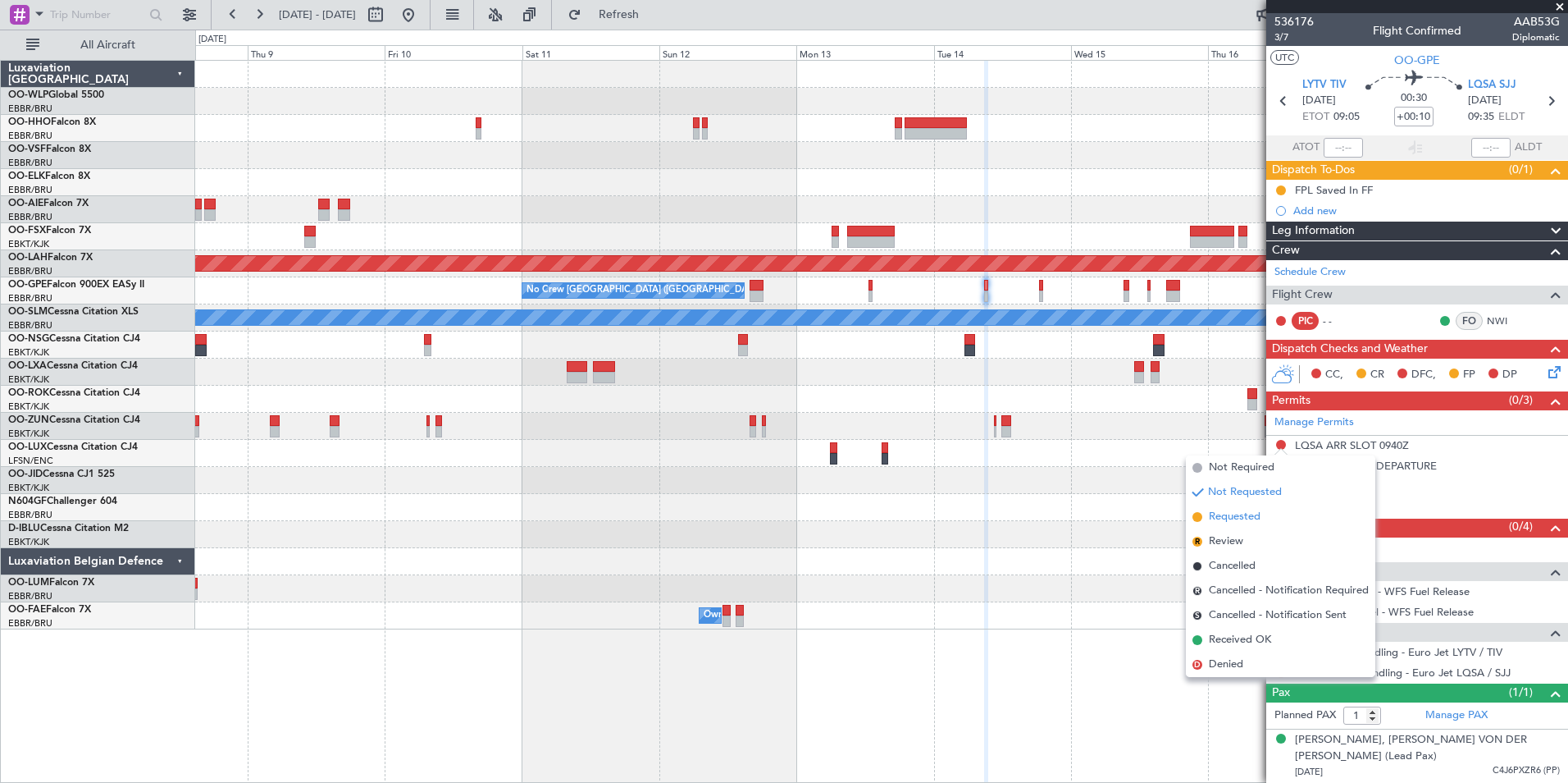
click at [1232, 512] on span "Requested" at bounding box center [1235, 517] width 52 height 17
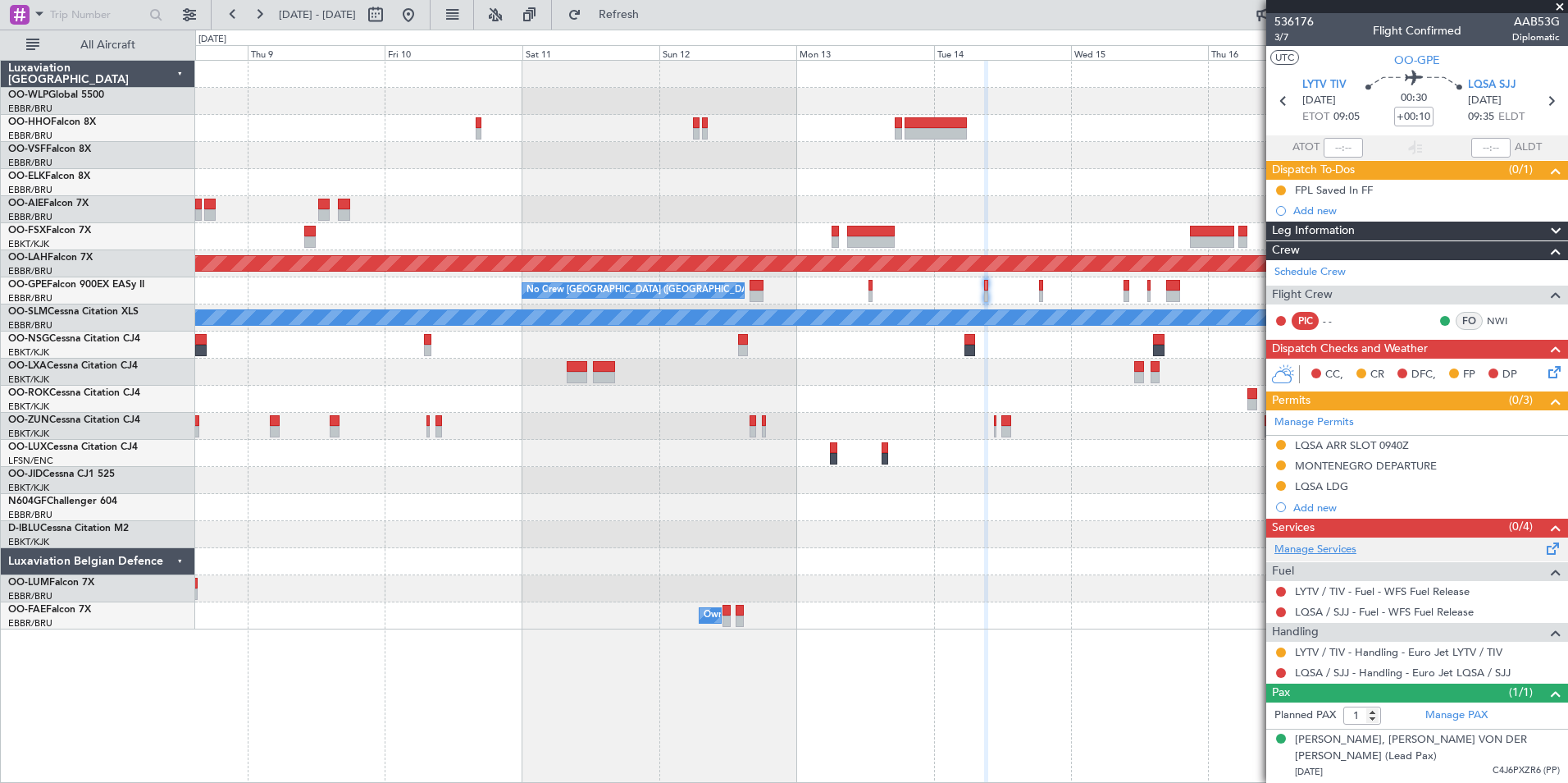
click at [1306, 543] on link "Manage Services" at bounding box center [1315, 550] width 82 height 17
click at [652, 15] on span "Refresh" at bounding box center [619, 15] width 69 height 11
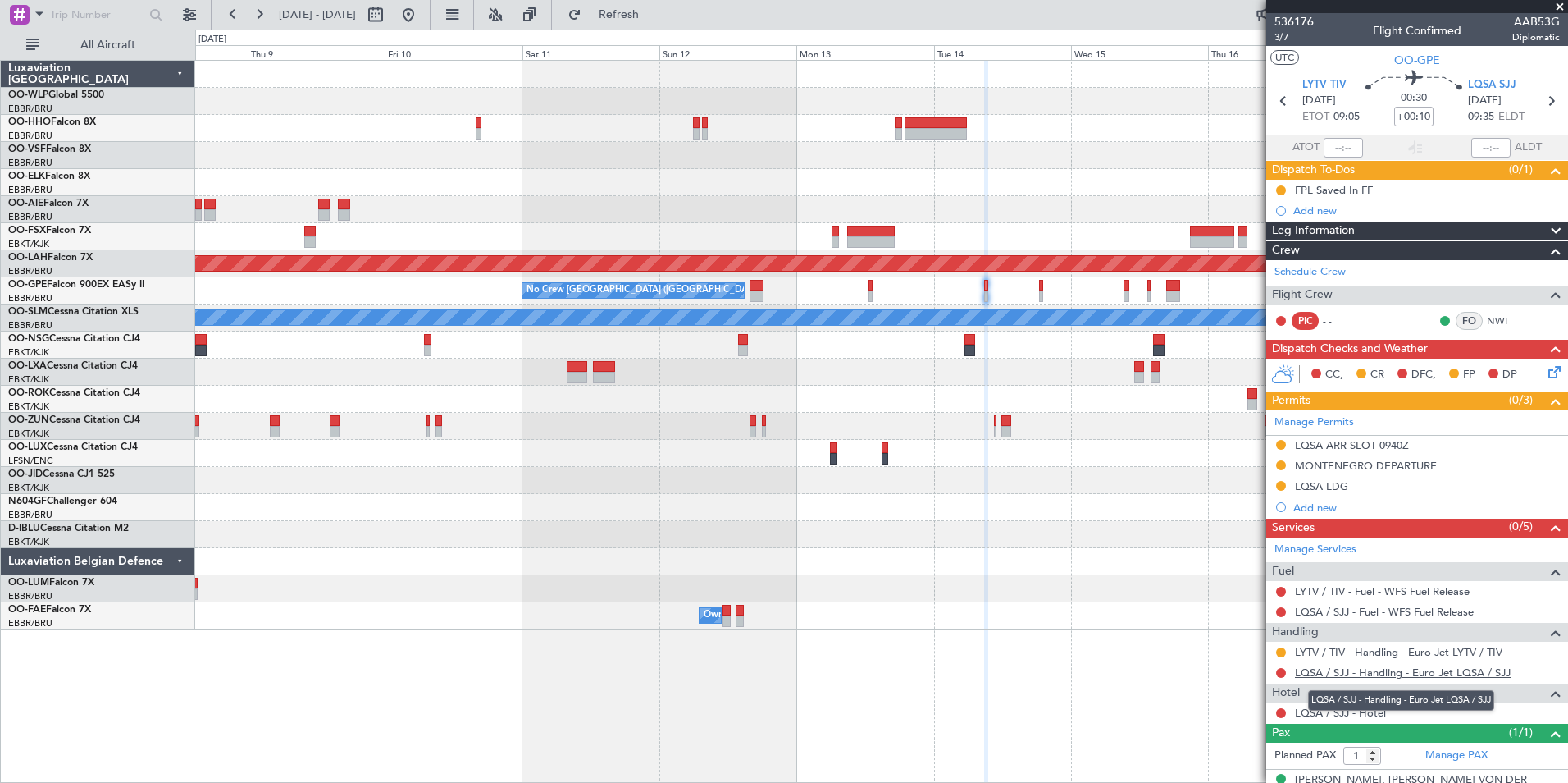
click at [1325, 668] on link "LQSA / SJJ - Handling - Euro Jet LQSA / SJJ" at bounding box center [1403, 672] width 216 height 14
click at [1544, 107] on icon at bounding box center [1550, 101] width 21 height 21
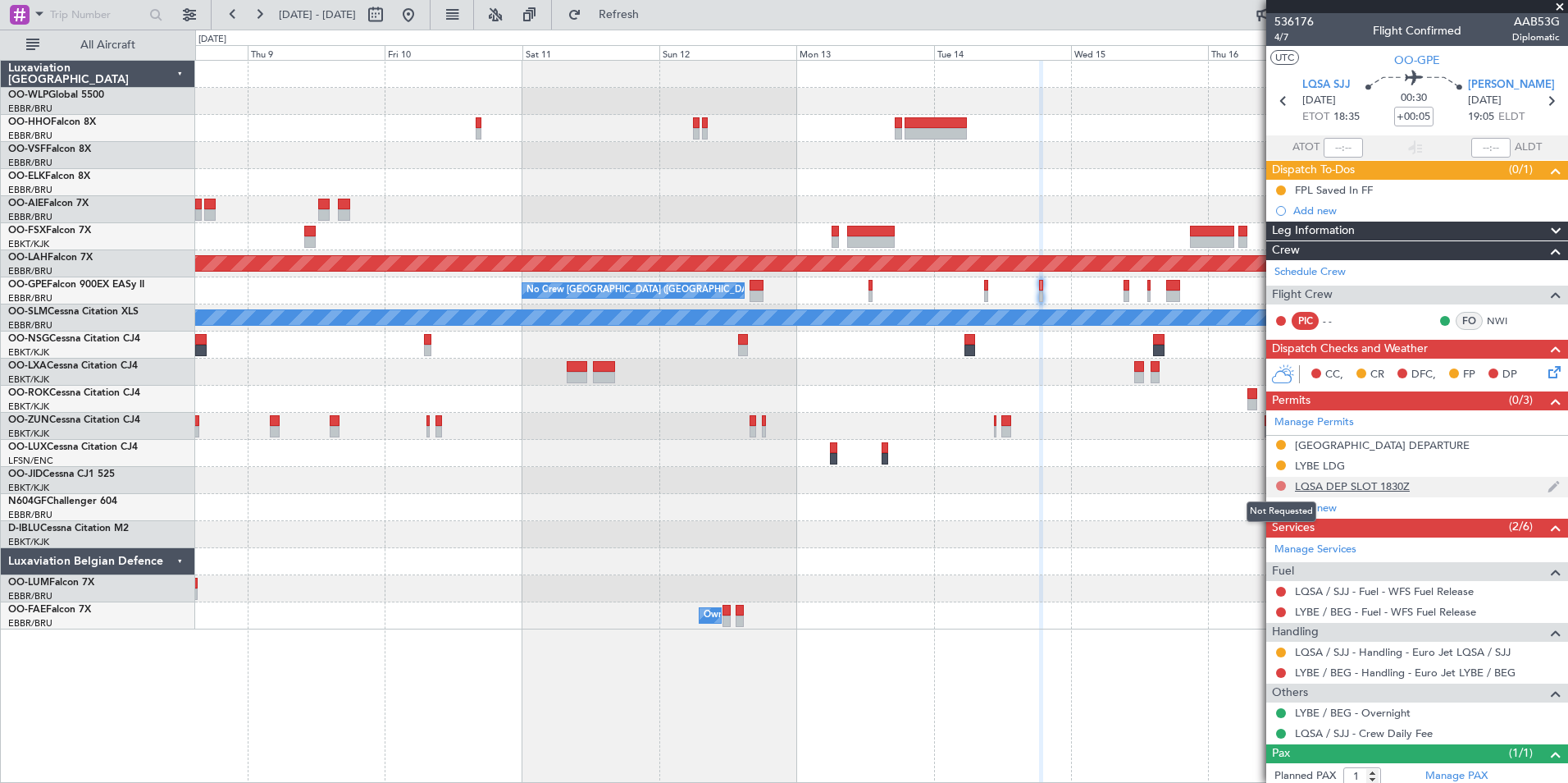
click at [1280, 483] on button at bounding box center [1281, 485] width 10 height 10
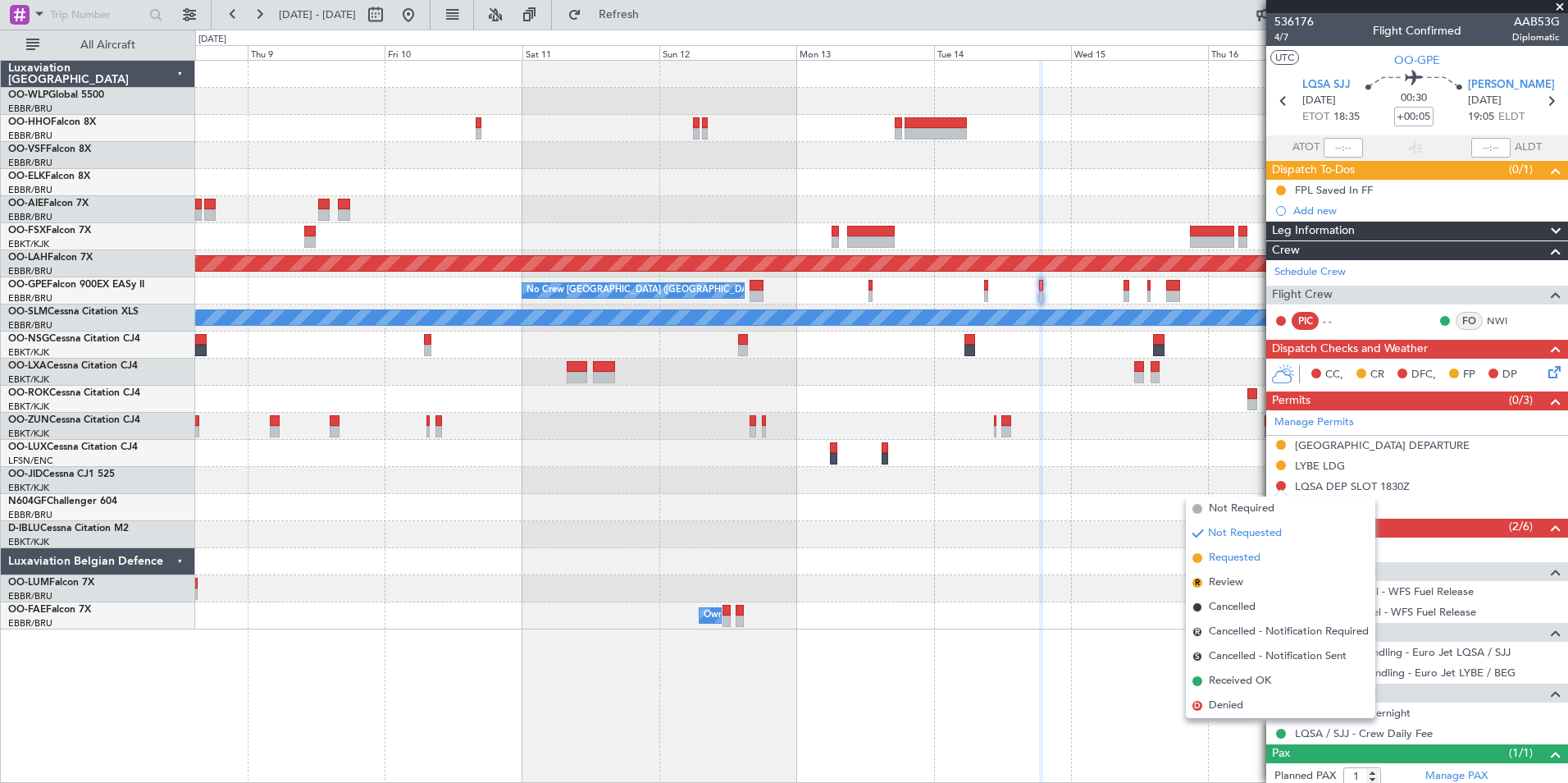
click at [1236, 557] on span "Requested" at bounding box center [1235, 558] width 52 height 17
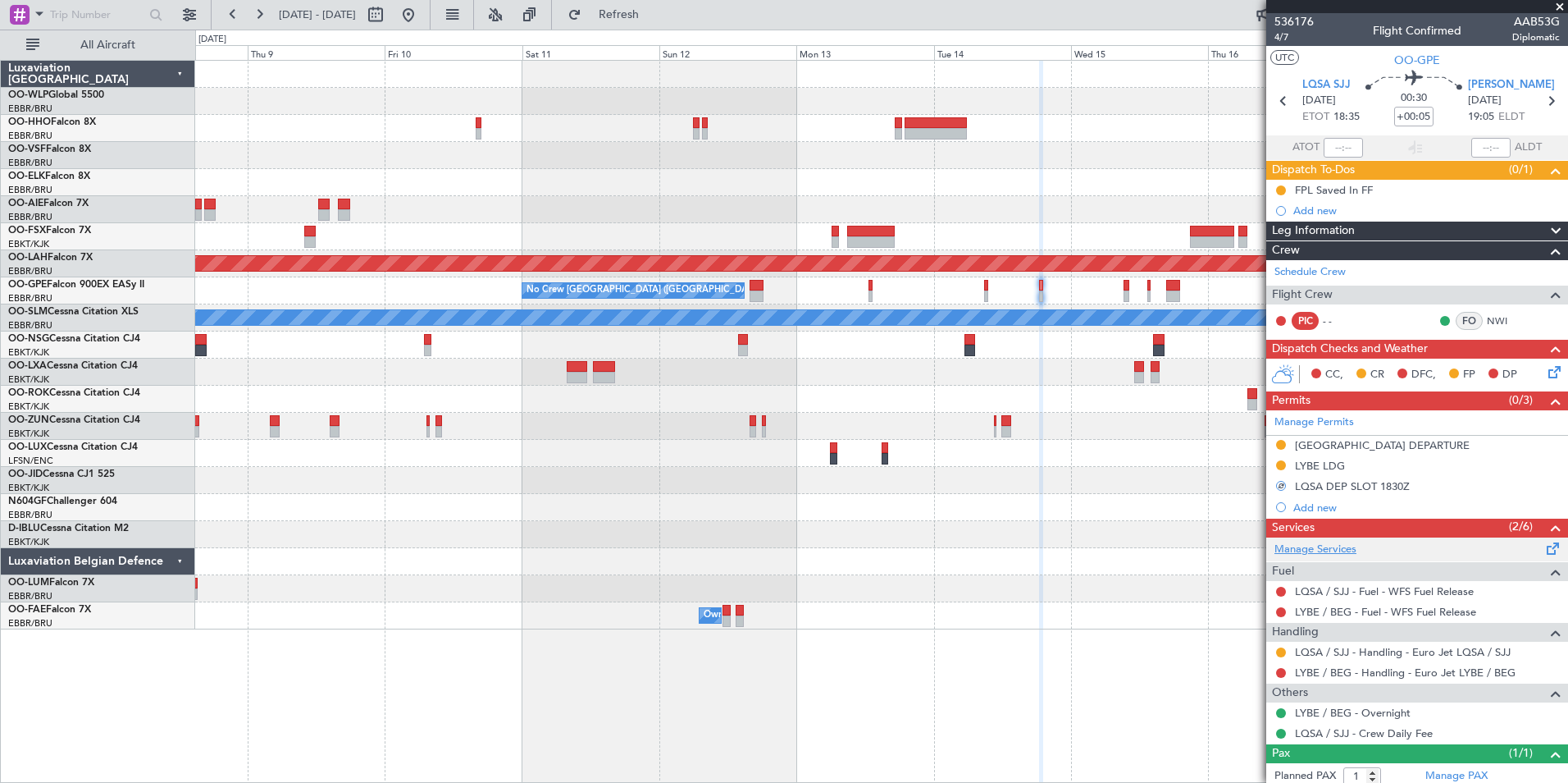
click at [1307, 545] on link "Manage Services" at bounding box center [1315, 550] width 82 height 17
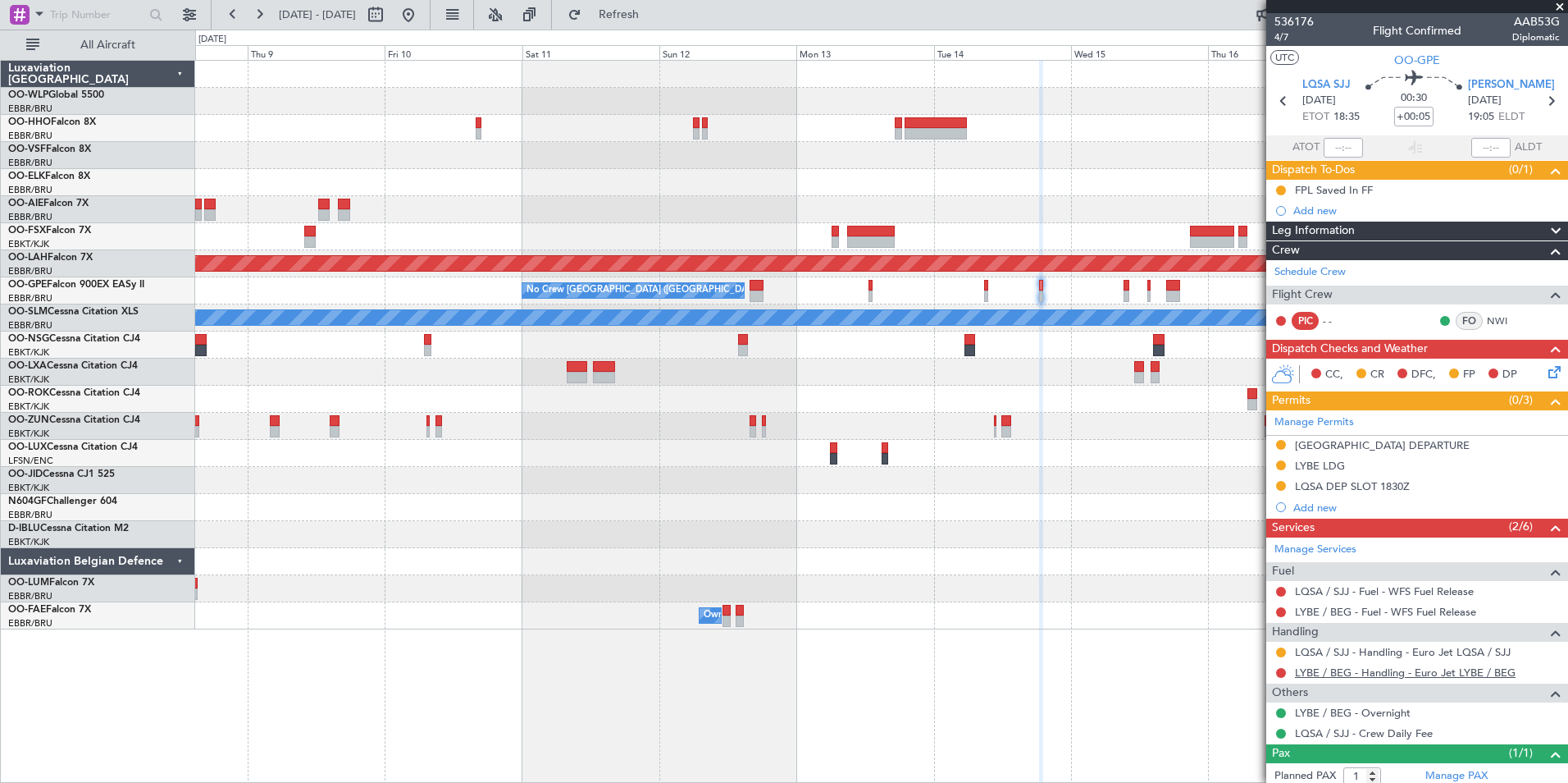
click at [1394, 676] on link "LYBE / BEG - Handling - Euro Jet LYBE / BEG" at bounding box center [1405, 672] width 220 height 14
click at [1540, 100] on icon at bounding box center [1550, 101] width 21 height 21
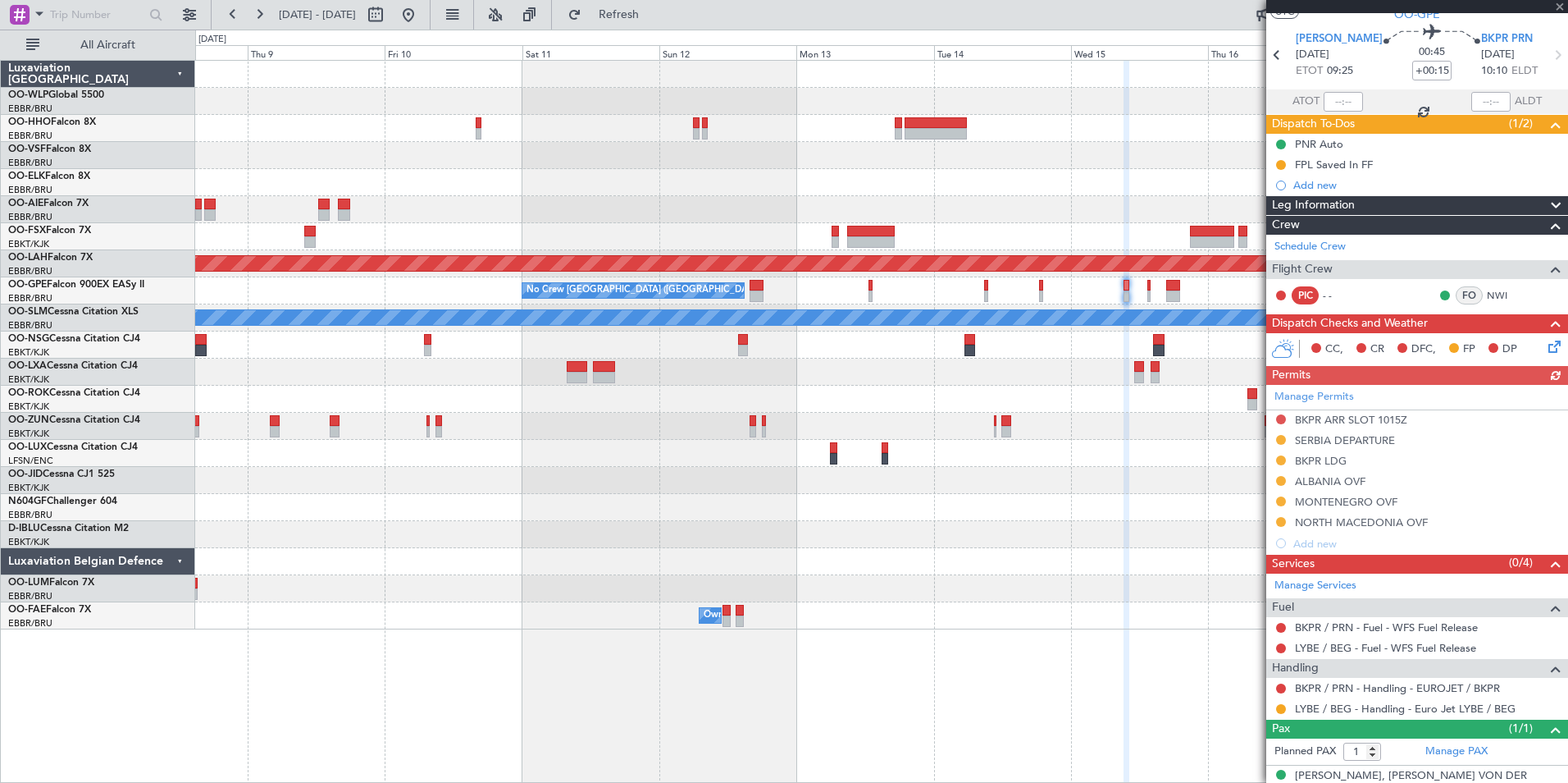
scroll to position [65, 0]
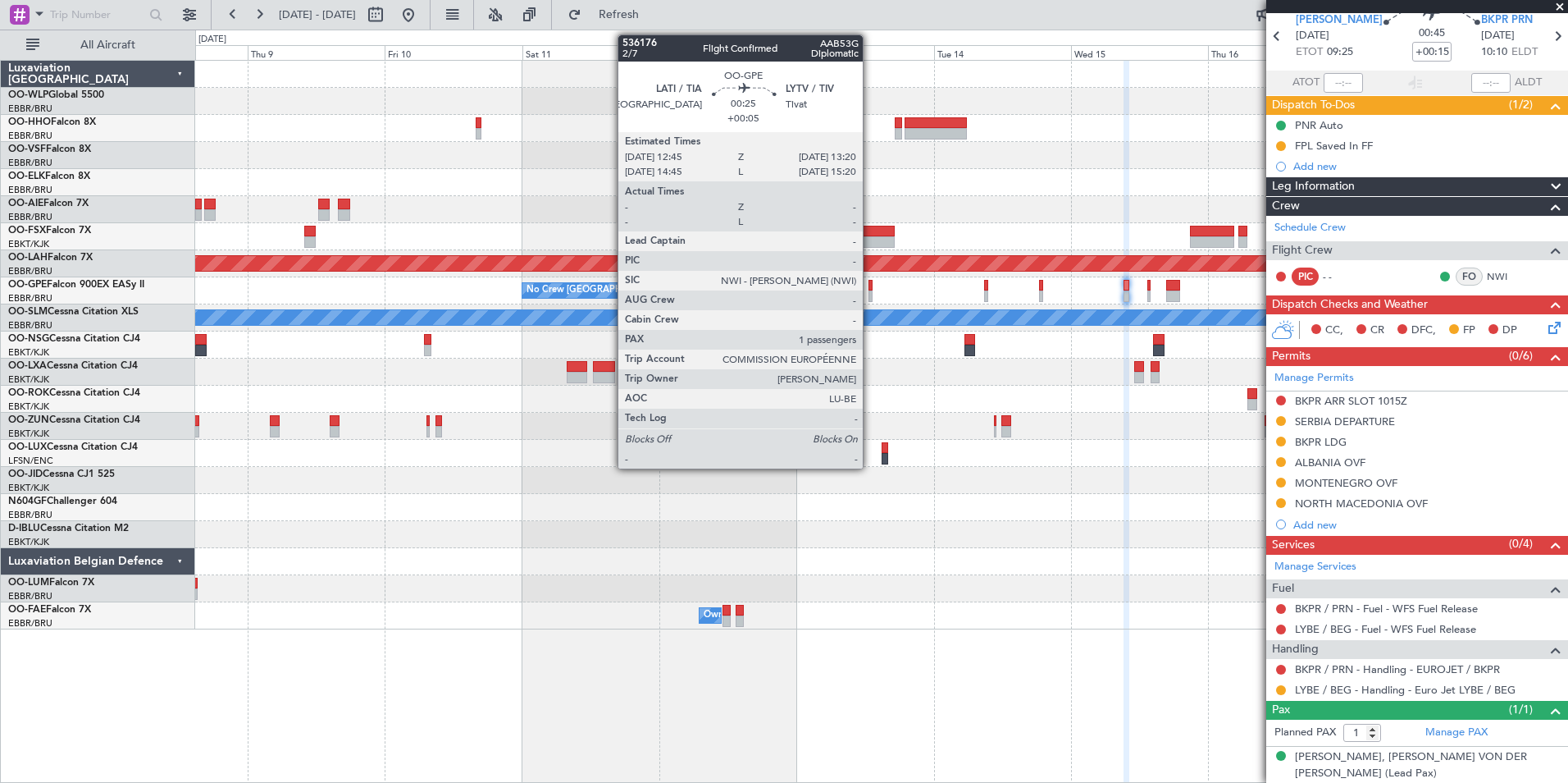
click at [870, 295] on div at bounding box center [870, 296] width 4 height 11
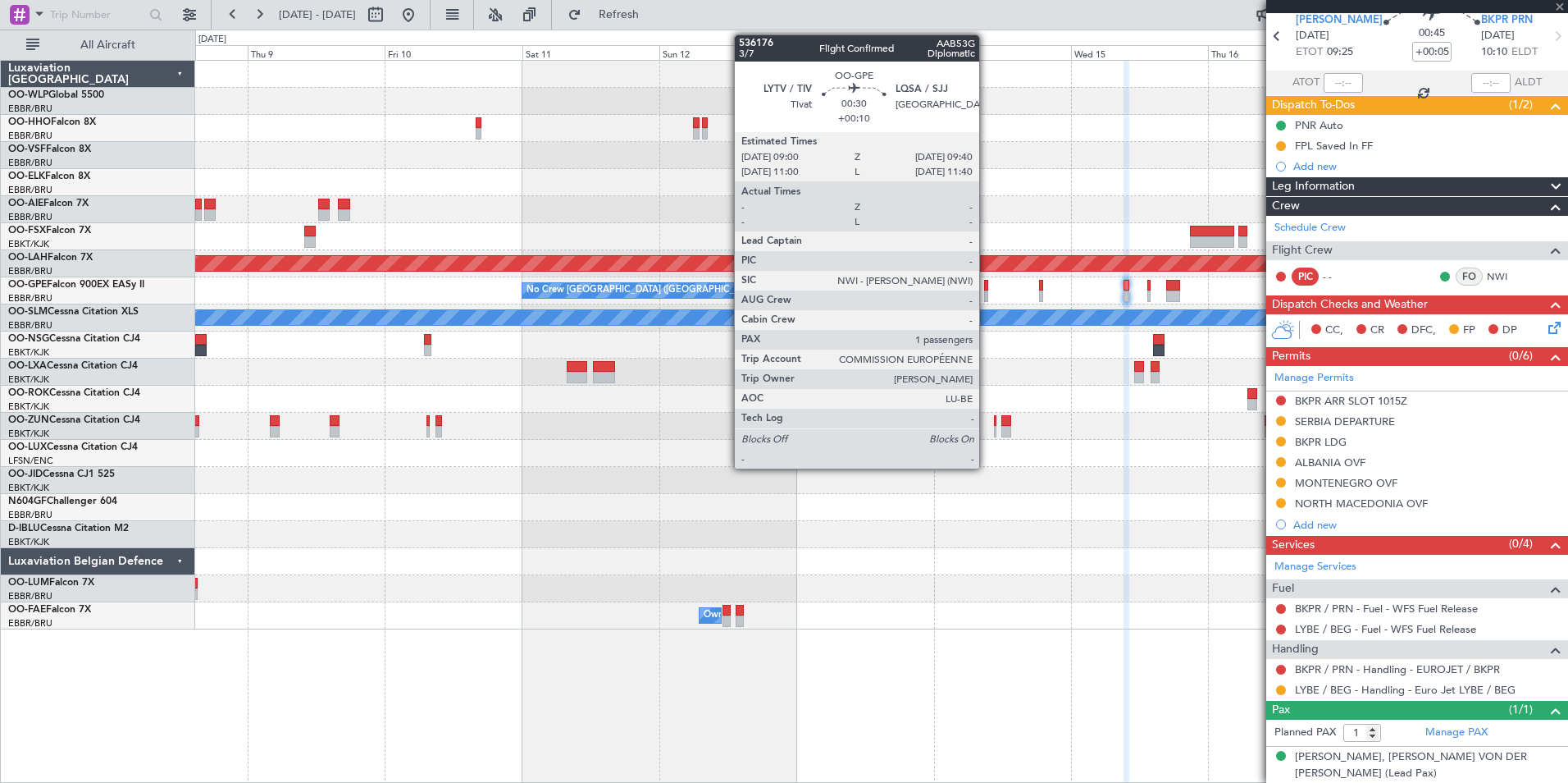
scroll to position [0, 0]
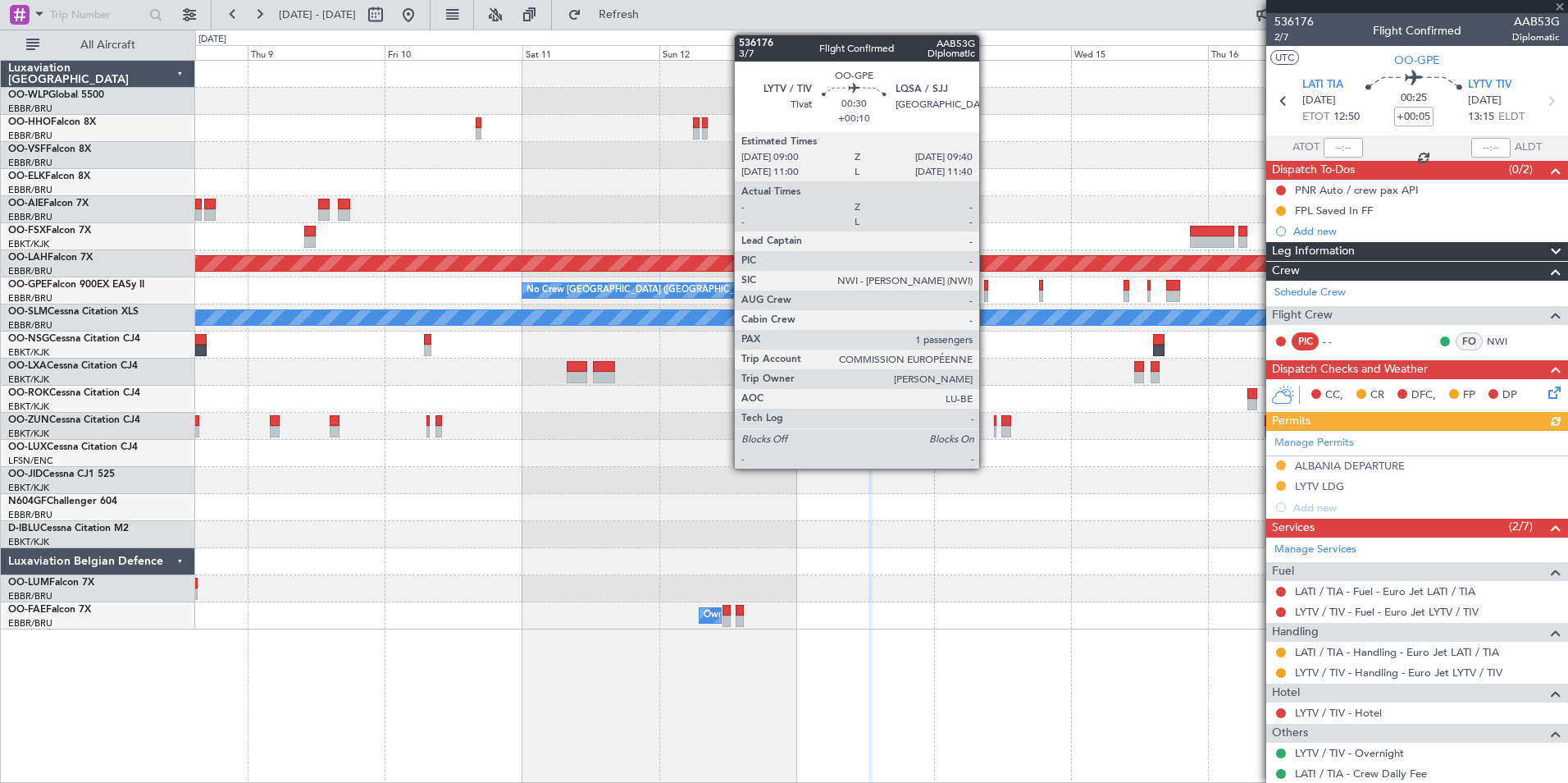
click at [986, 291] on div at bounding box center [986, 296] width 4 height 11
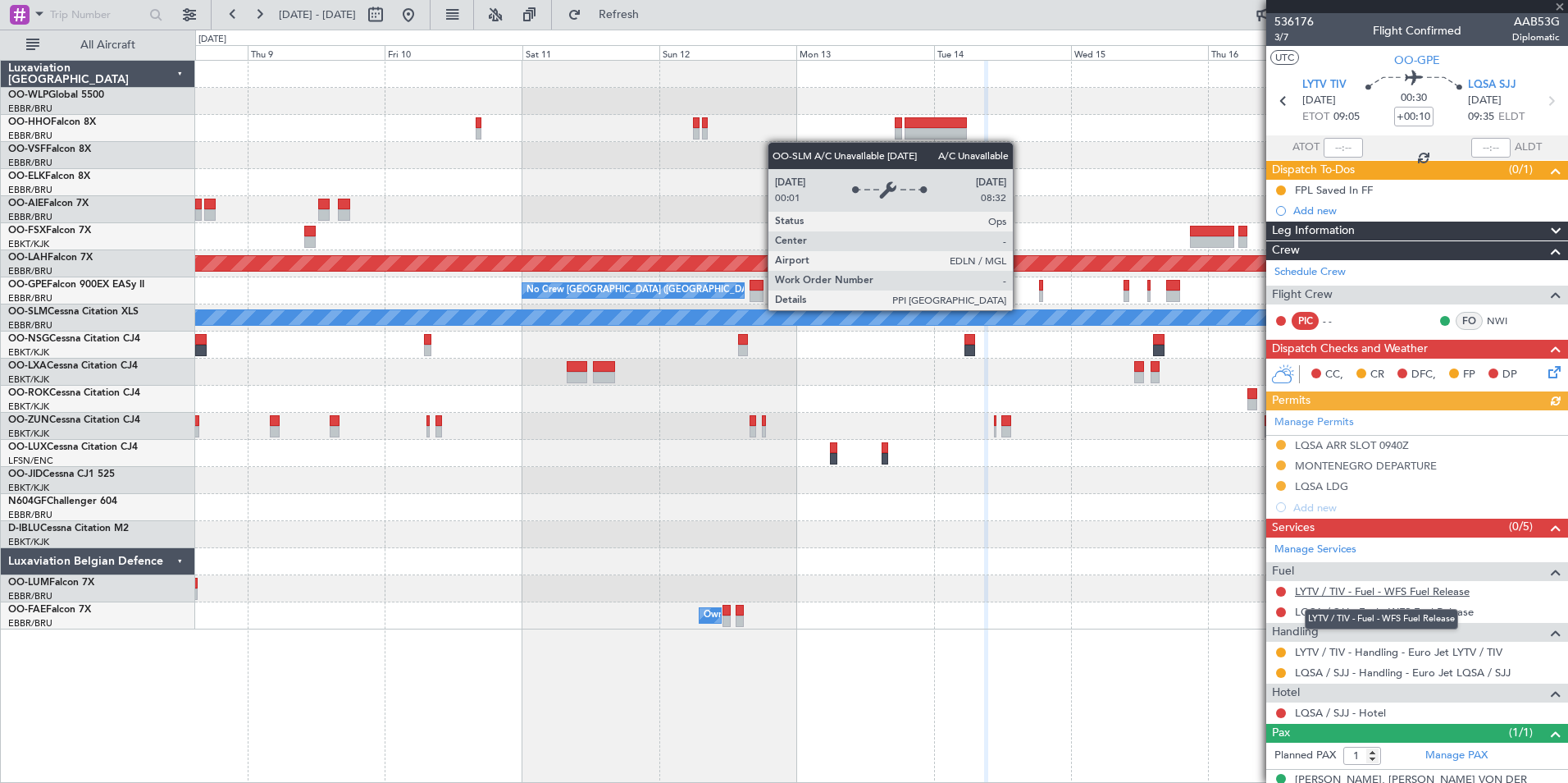
click at [1345, 595] on link "LYTV / TIV - Fuel - WFS Fuel Release" at bounding box center [1383, 591] width 175 height 14
click at [1373, 614] on link "LQSA / SJJ - Fuel - WFS Fuel Release" at bounding box center [1385, 611] width 179 height 14
click at [654, 14] on span "Refresh" at bounding box center [619, 15] width 69 height 11
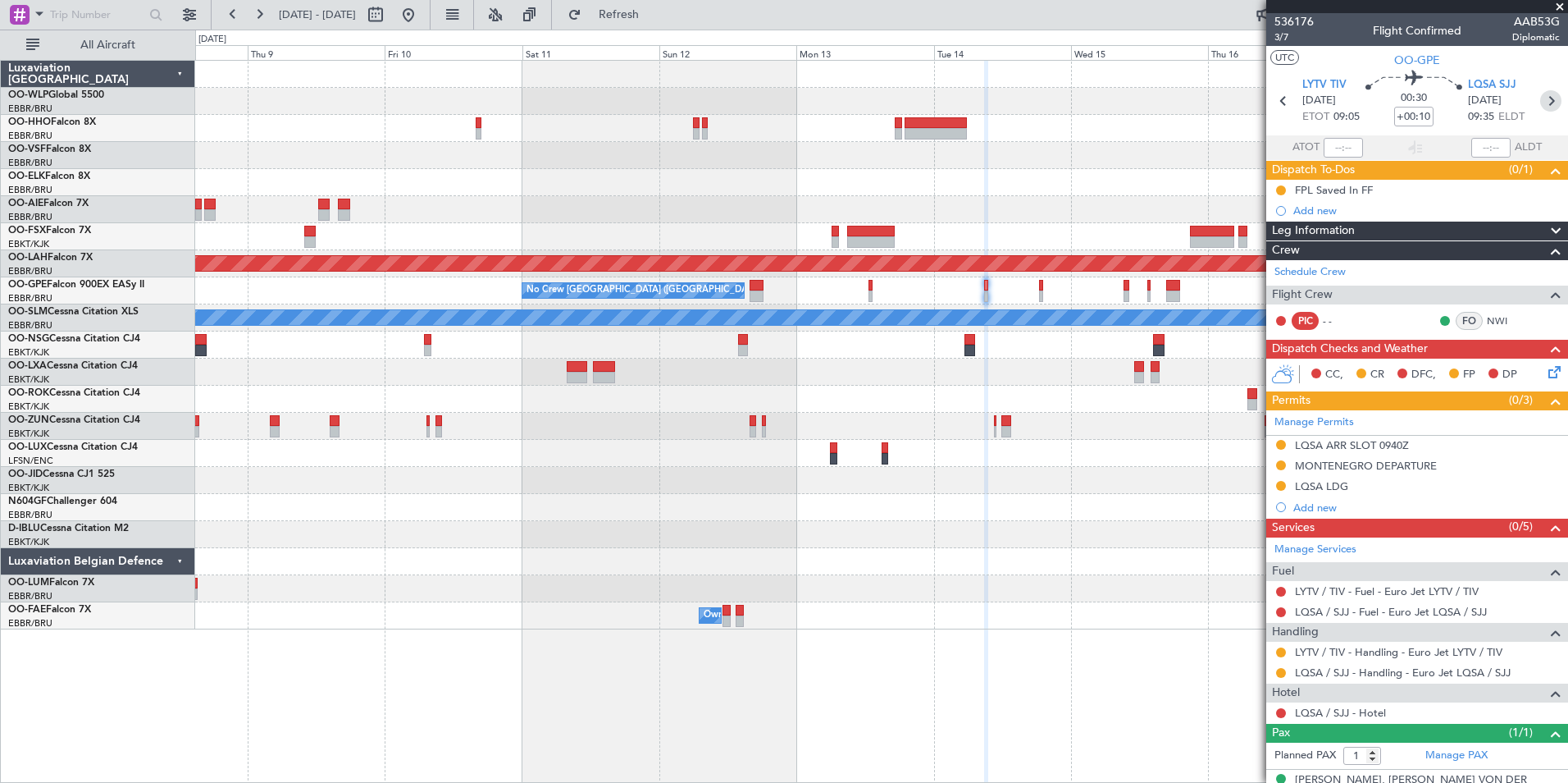
click at [1540, 104] on icon at bounding box center [1550, 101] width 21 height 21
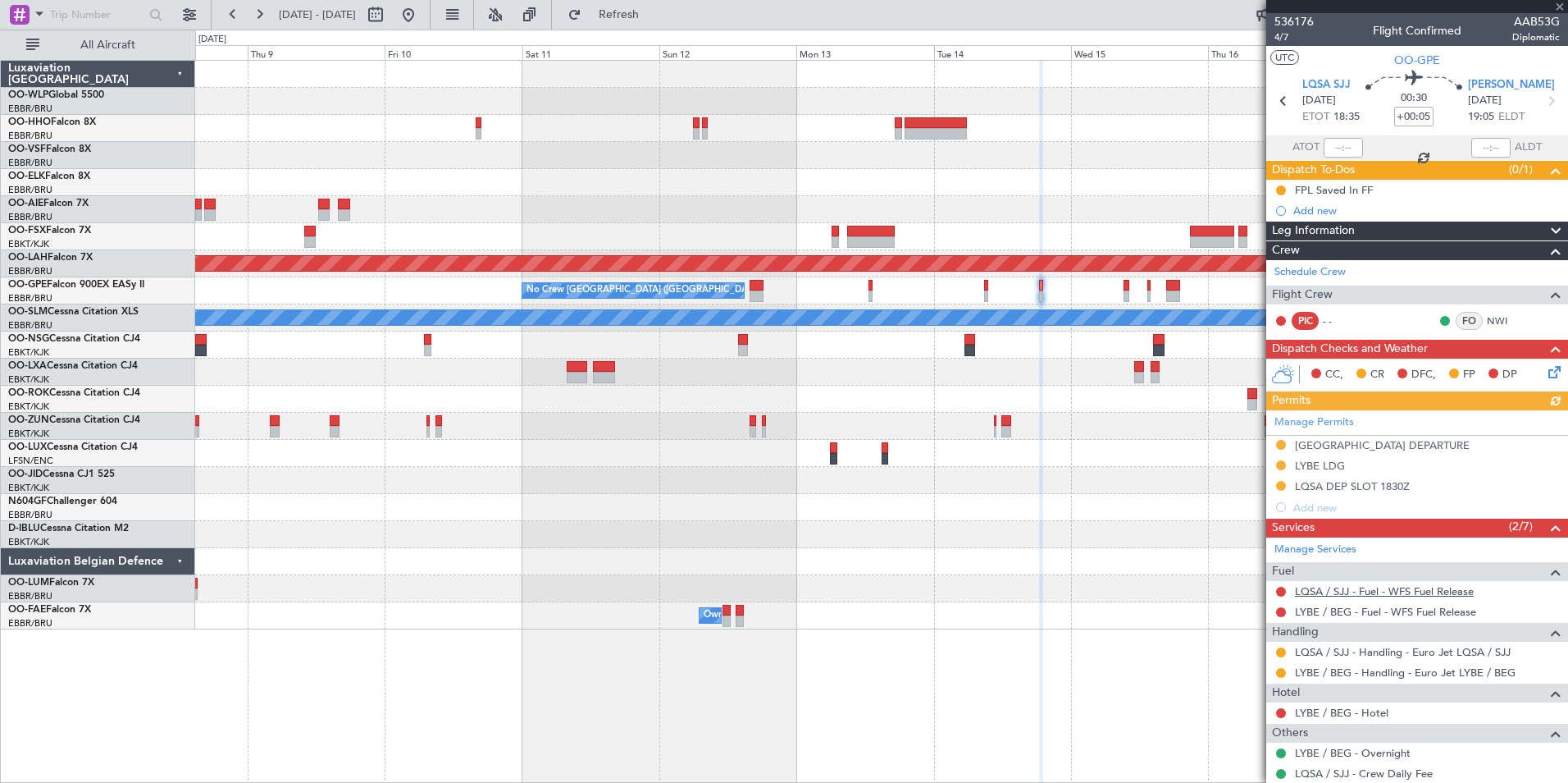
click at [1326, 593] on link "LQSA / SJJ - Fuel - WFS Fuel Release" at bounding box center [1385, 591] width 179 height 14
click at [1345, 675] on link "LYBE / BEG - Handling - Euro Jet LYBE / BEG" at bounding box center [1405, 672] width 220 height 14
click at [1384, 611] on link "LYBE / BEG - Fuel - WFS Fuel Release" at bounding box center [1385, 611] width 182 height 14
click at [1541, 103] on icon at bounding box center [1550, 101] width 21 height 21
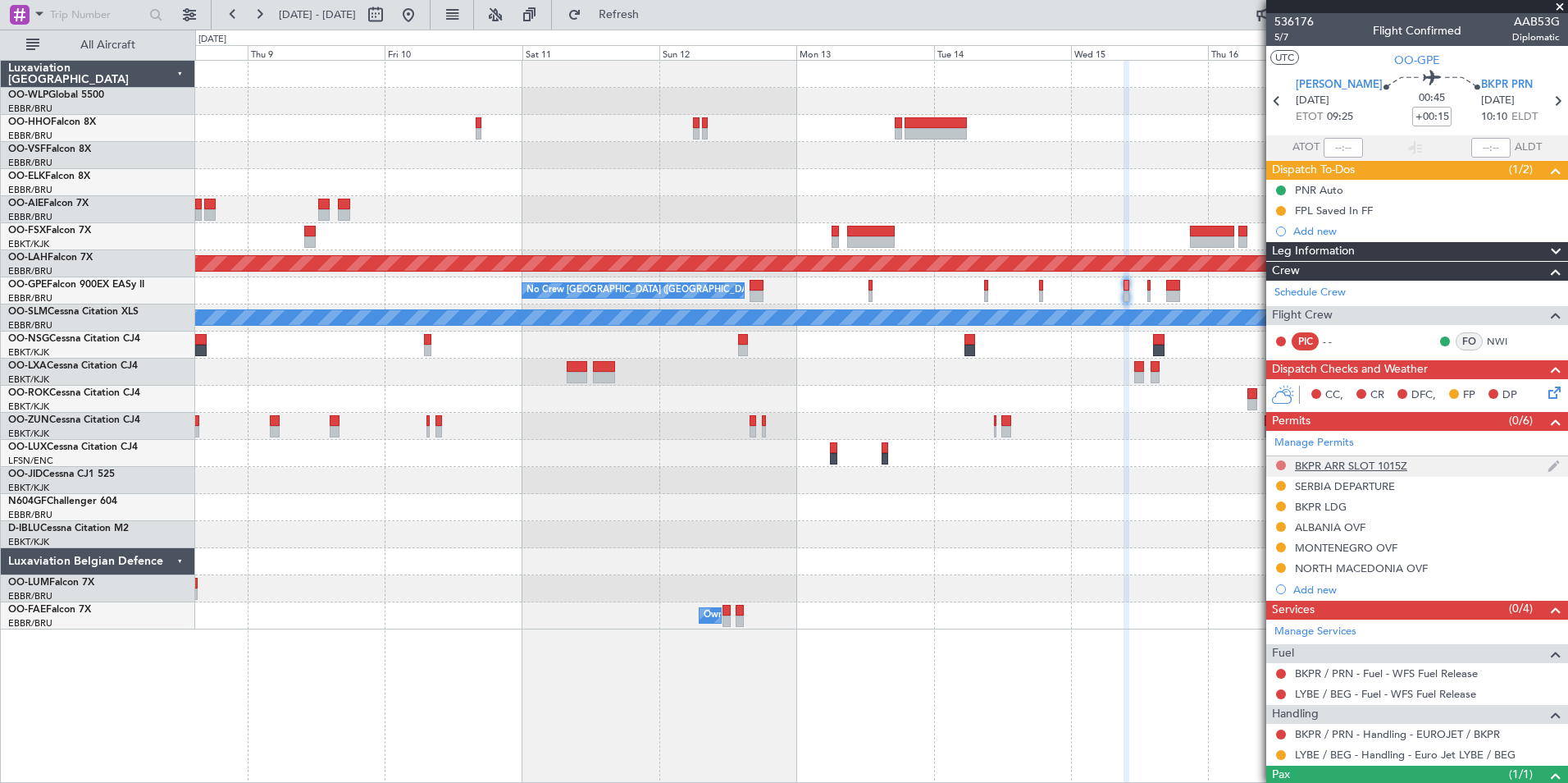
click at [1280, 465] on button at bounding box center [1281, 465] width 10 height 10
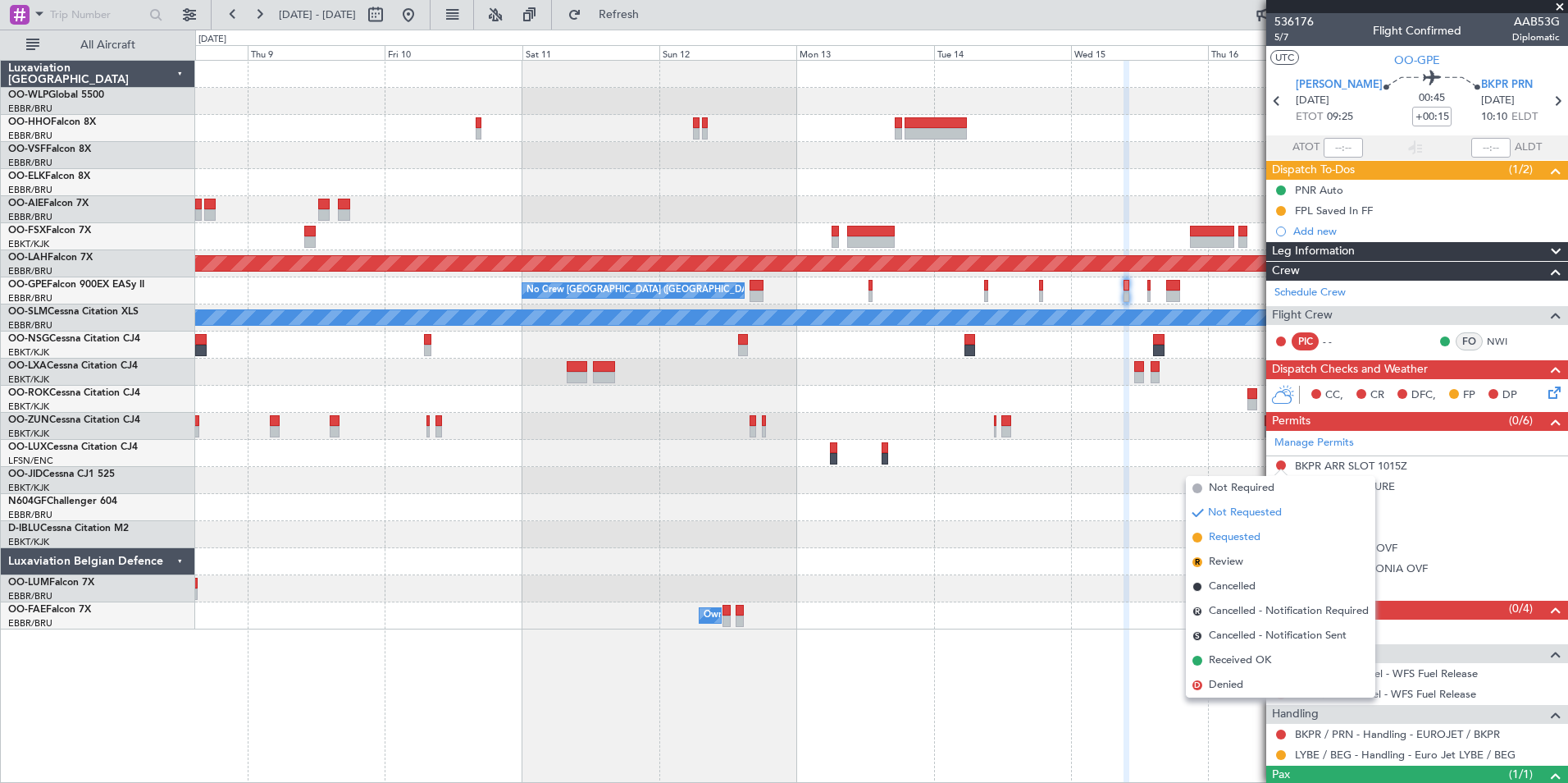
click at [1239, 540] on span "Requested" at bounding box center [1235, 538] width 52 height 17
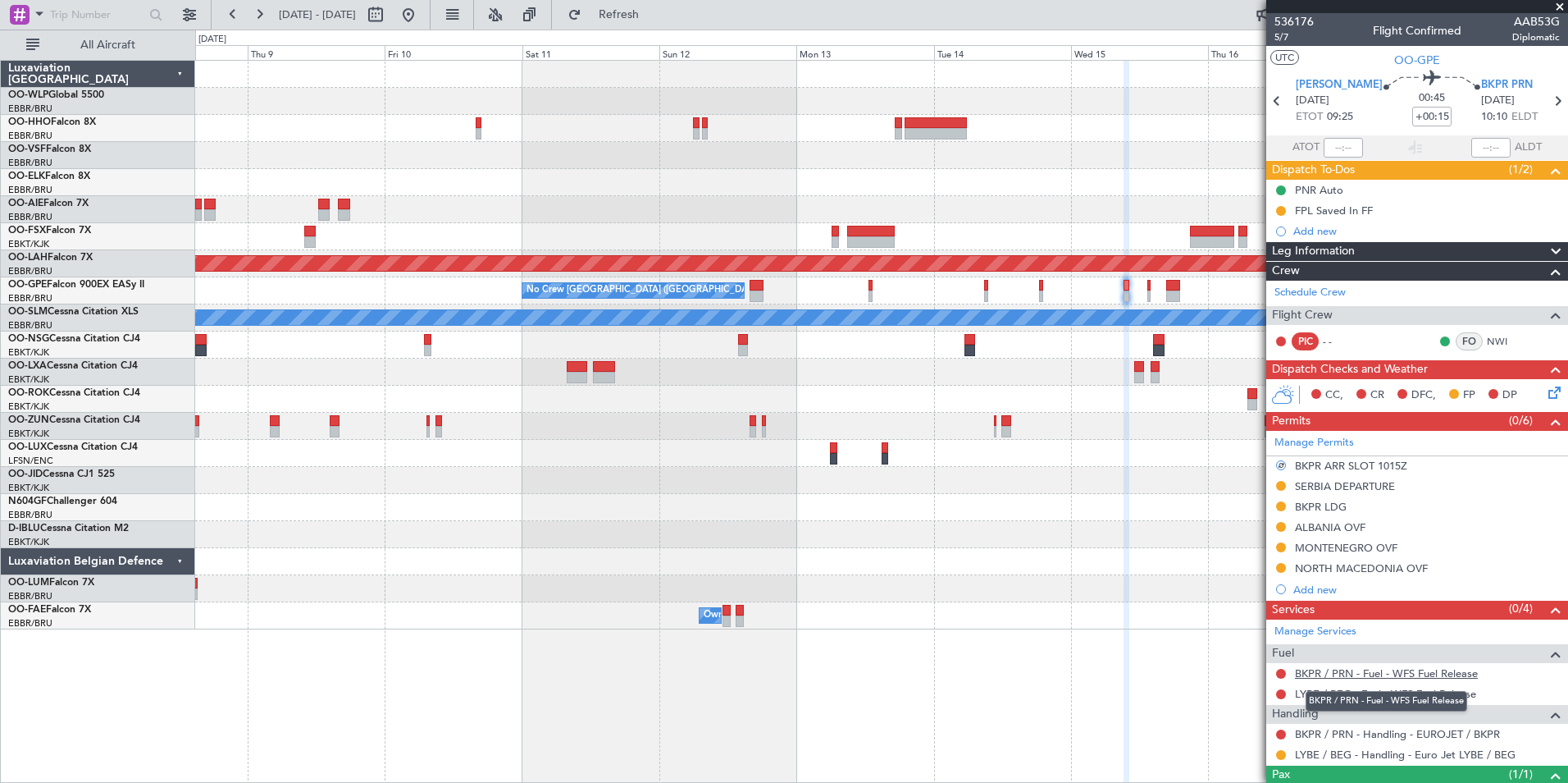
click at [1334, 671] on link "BKPR / PRN - Fuel - WFS Fuel Release" at bounding box center [1386, 673] width 183 height 14
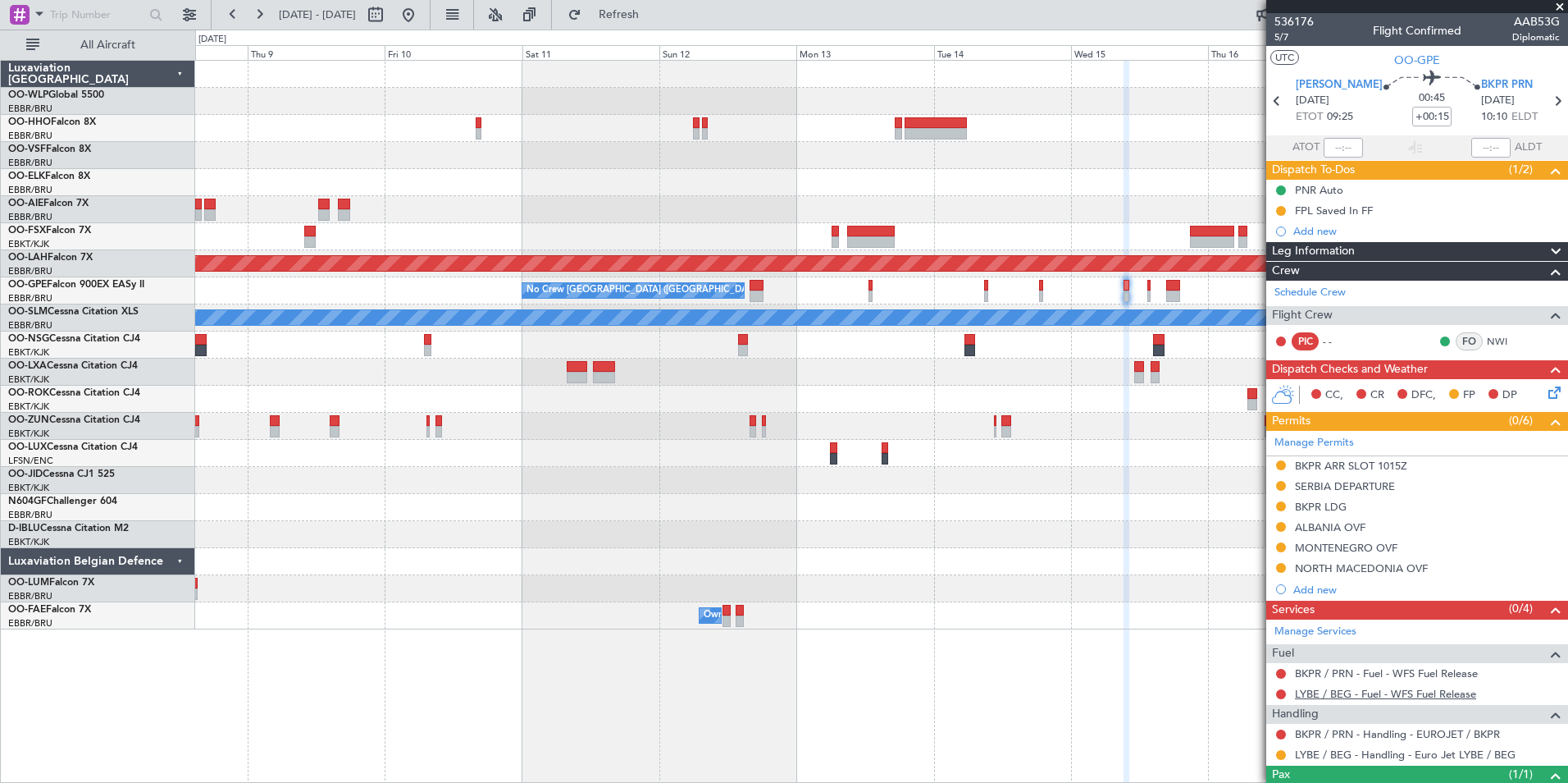
click at [1336, 694] on link "LYBE / BEG - Fuel - WFS Fuel Release" at bounding box center [1385, 694] width 182 height 14
click at [1378, 734] on mat-tooltip-component "Complete" at bounding box center [1411, 743] width 71 height 43
click at [1334, 731] on mat-tooltip-component "LYBE / BEG - Handling - Euro Jet LYBE / BEG" at bounding box center [1405, 725] width 216 height 43
click at [1299, 731] on link "BKPR / PRN - Handling - EUROJET / BKPR" at bounding box center [1397, 733] width 205 height 14
click at [1348, 689] on link "LYBE / BEG - Fuel - WFS Fuel Release" at bounding box center [1385, 694] width 182 height 14
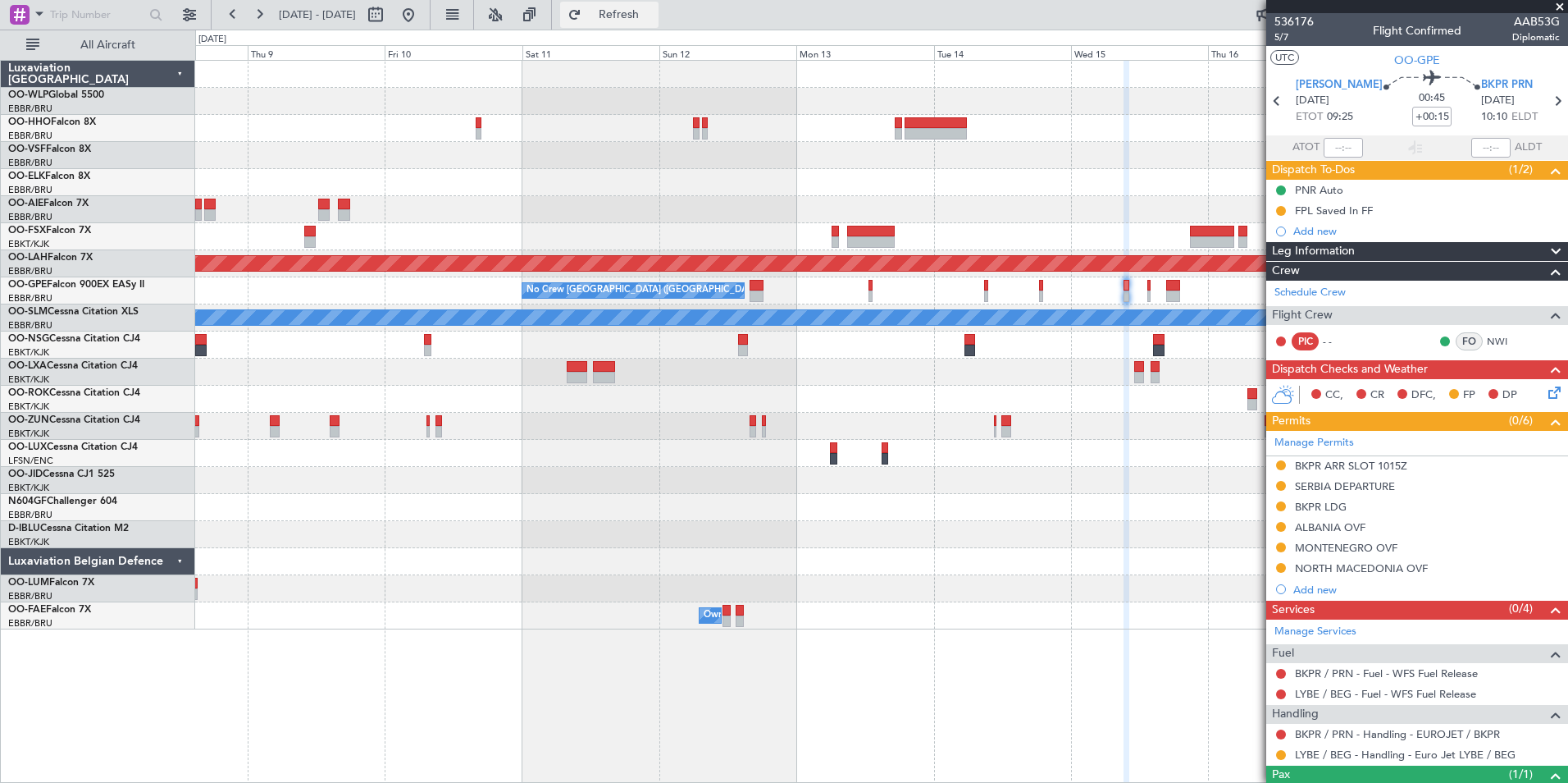
click at [654, 9] on span "Refresh" at bounding box center [619, 15] width 69 height 11
click at [1547, 101] on icon at bounding box center [1557, 101] width 21 height 21
type input "+00:10"
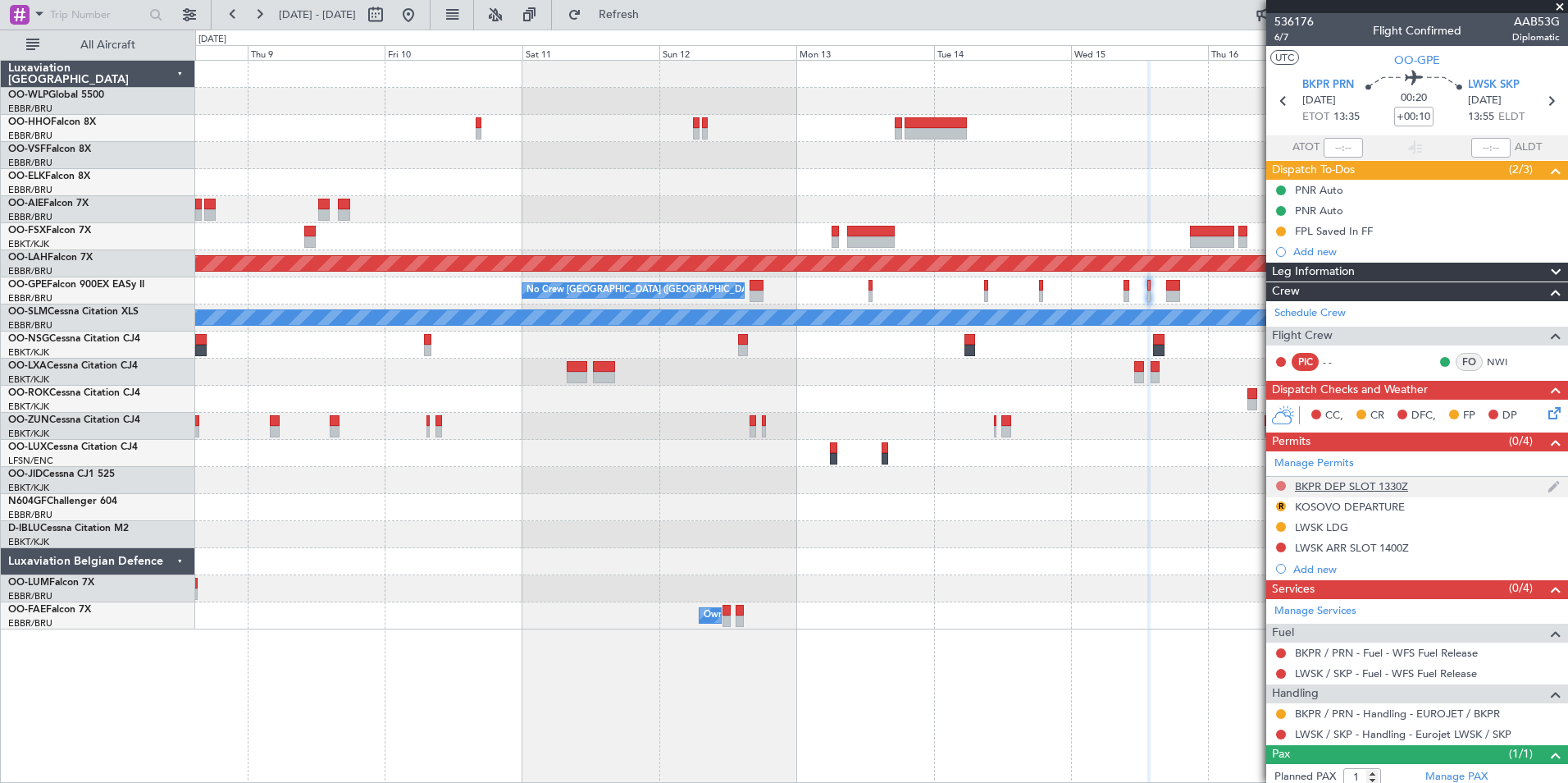
click at [1283, 488] on button at bounding box center [1281, 485] width 10 height 10
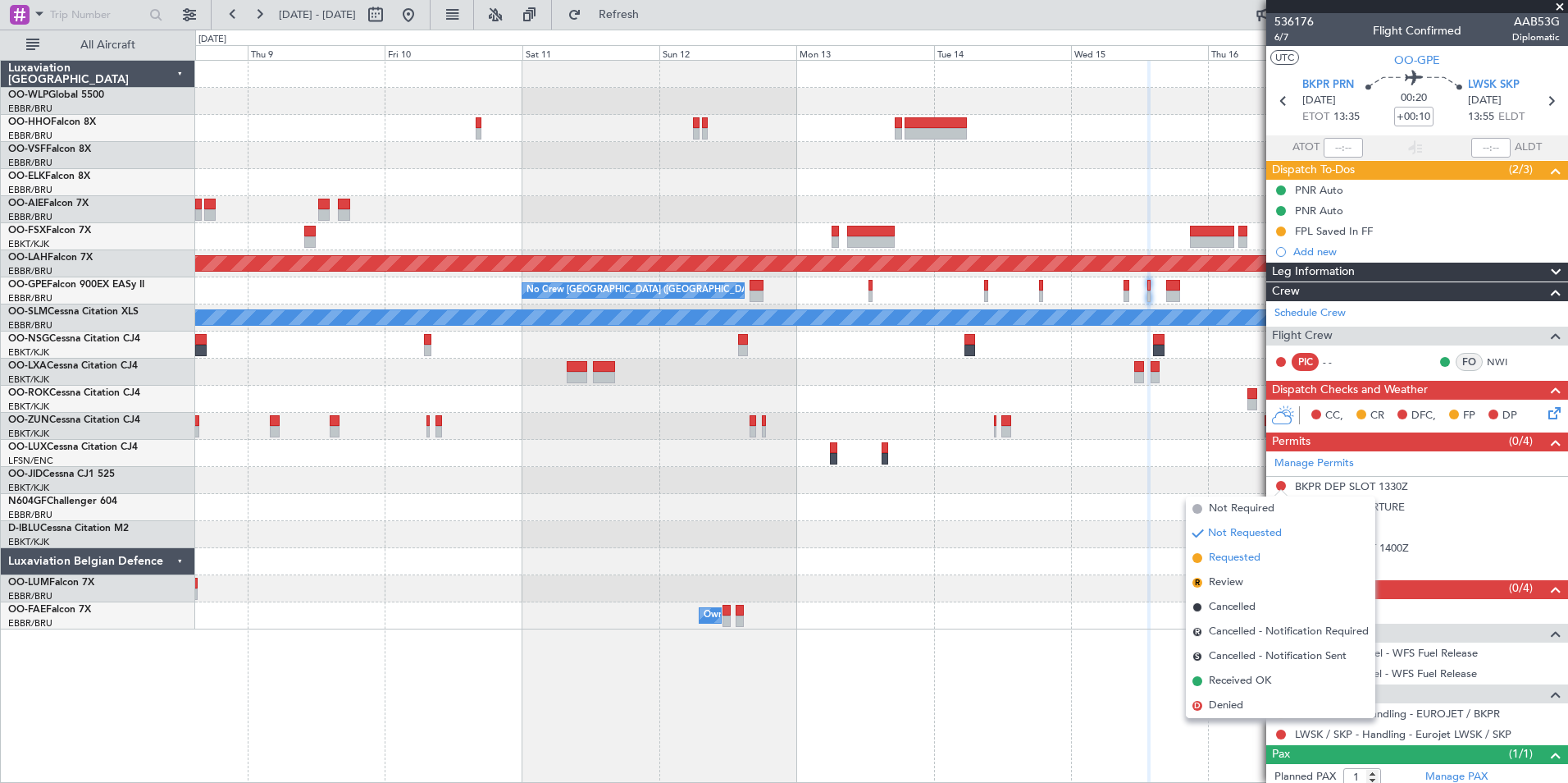
click at [1231, 563] on span "Requested" at bounding box center [1235, 558] width 52 height 17
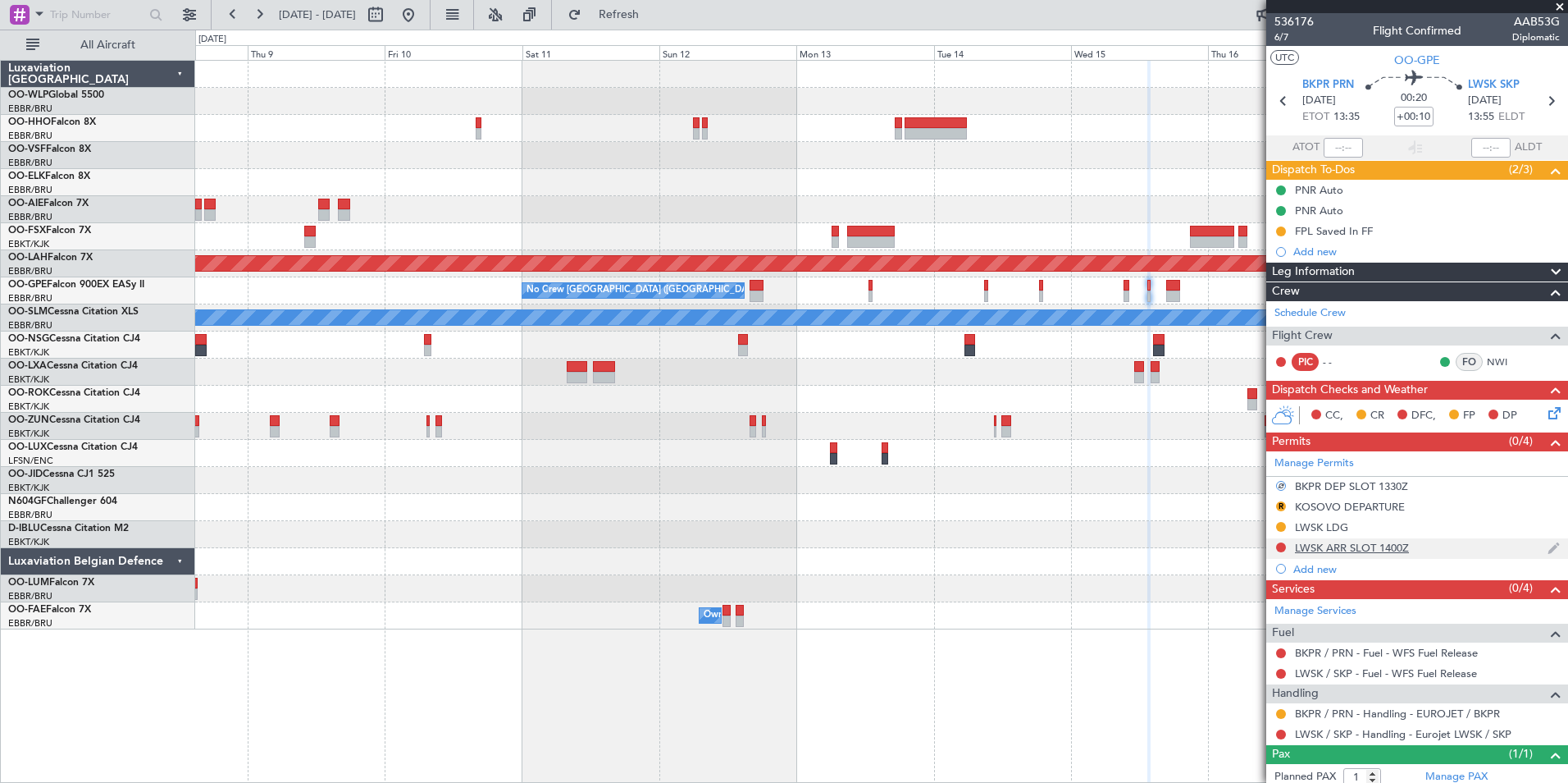
click at [1287, 546] on div at bounding box center [1281, 547] width 13 height 13
click at [1280, 546] on button at bounding box center [1281, 547] width 10 height 10
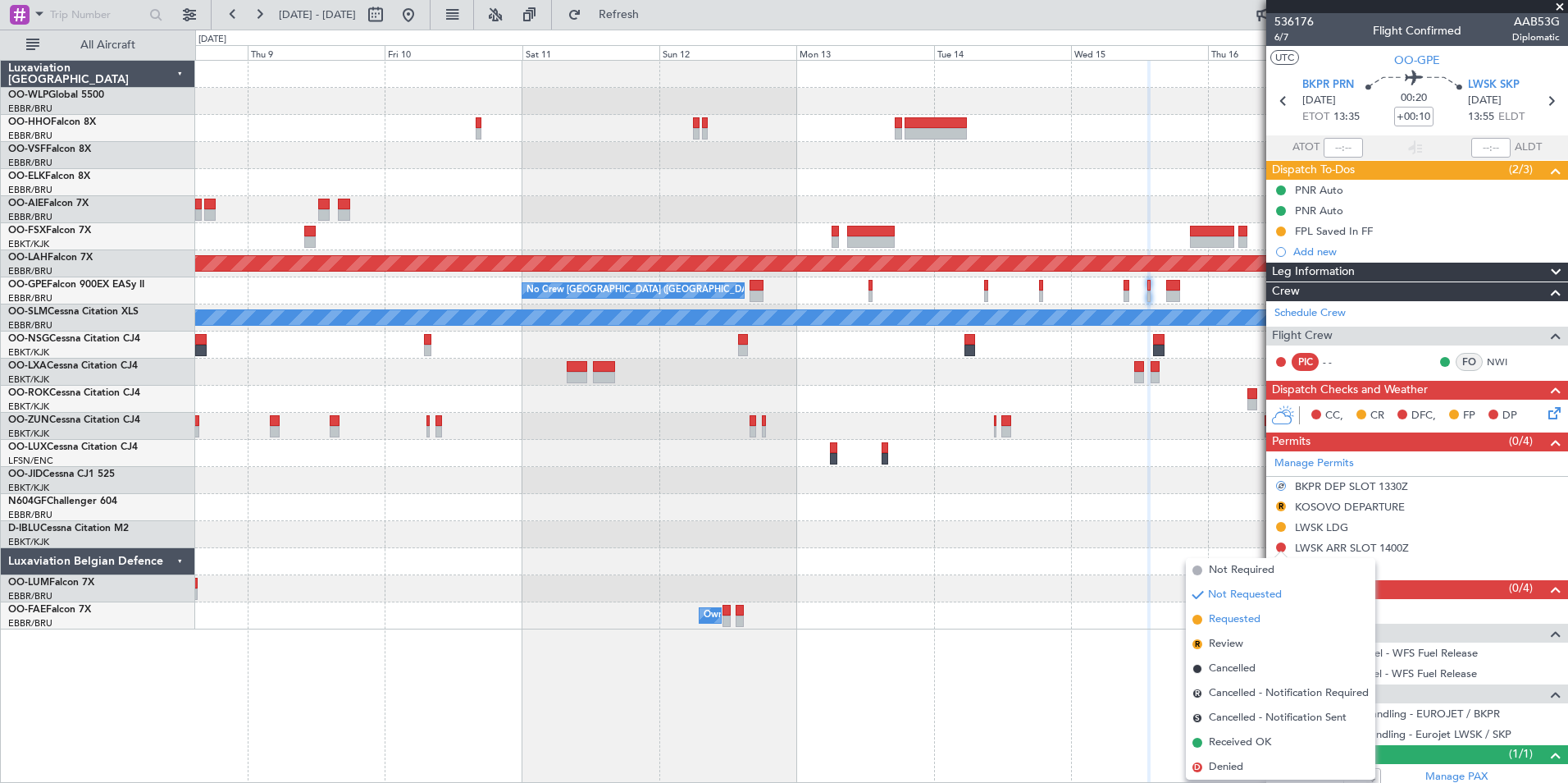
click at [1254, 614] on span "Requested" at bounding box center [1235, 620] width 52 height 17
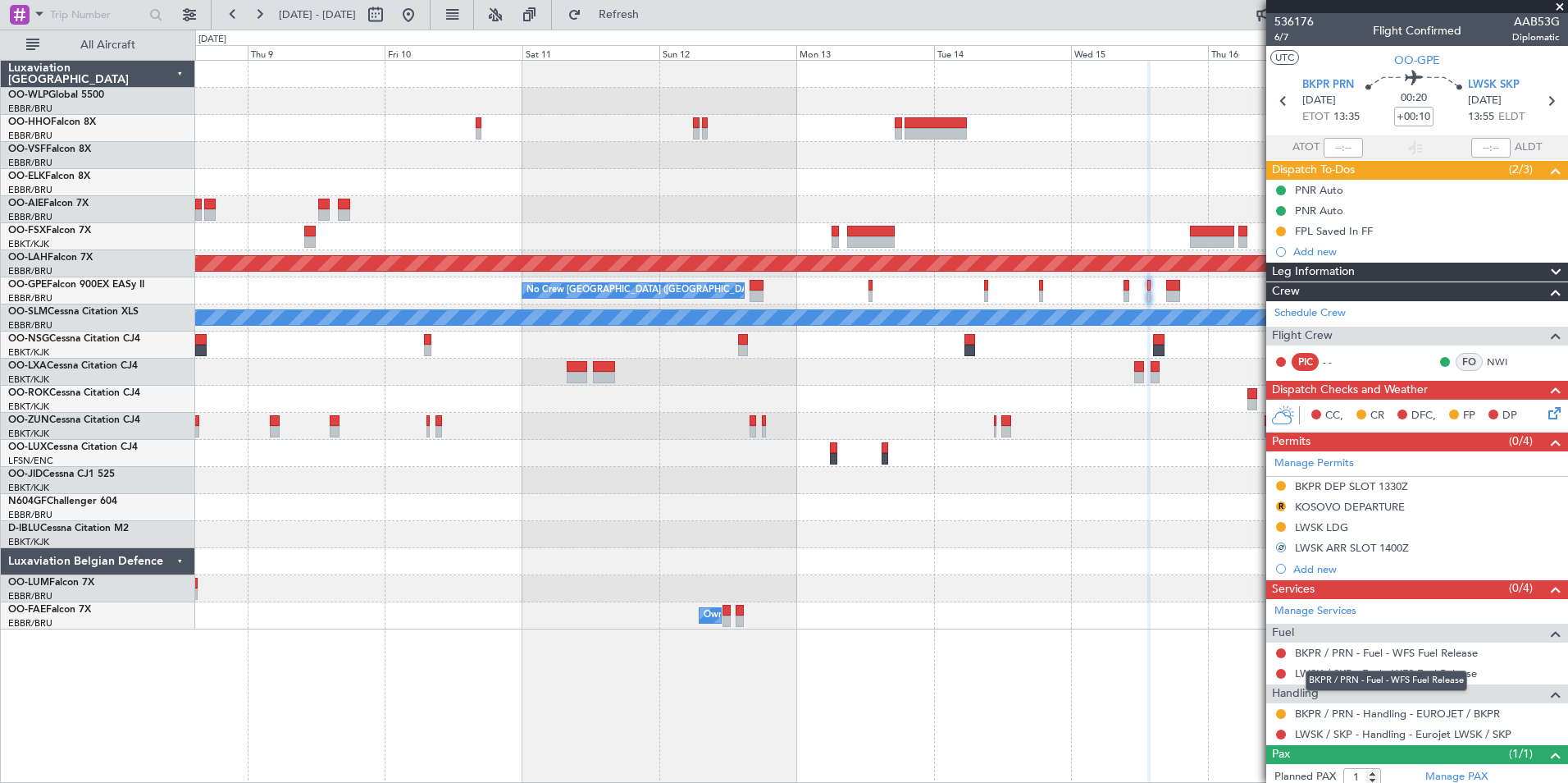
click at [1336, 659] on mat-tooltip-component "BKPR / PRN - Fuel - WFS Fuel Release" at bounding box center [1386, 681] width 184 height 43
click at [1336, 651] on link "BKPR / PRN - Fuel - WFS Fuel Release" at bounding box center [1386, 652] width 183 height 14
click at [1325, 670] on link "LWSK / SKP - Fuel - WFS Fuel Release" at bounding box center [1386, 673] width 183 height 14
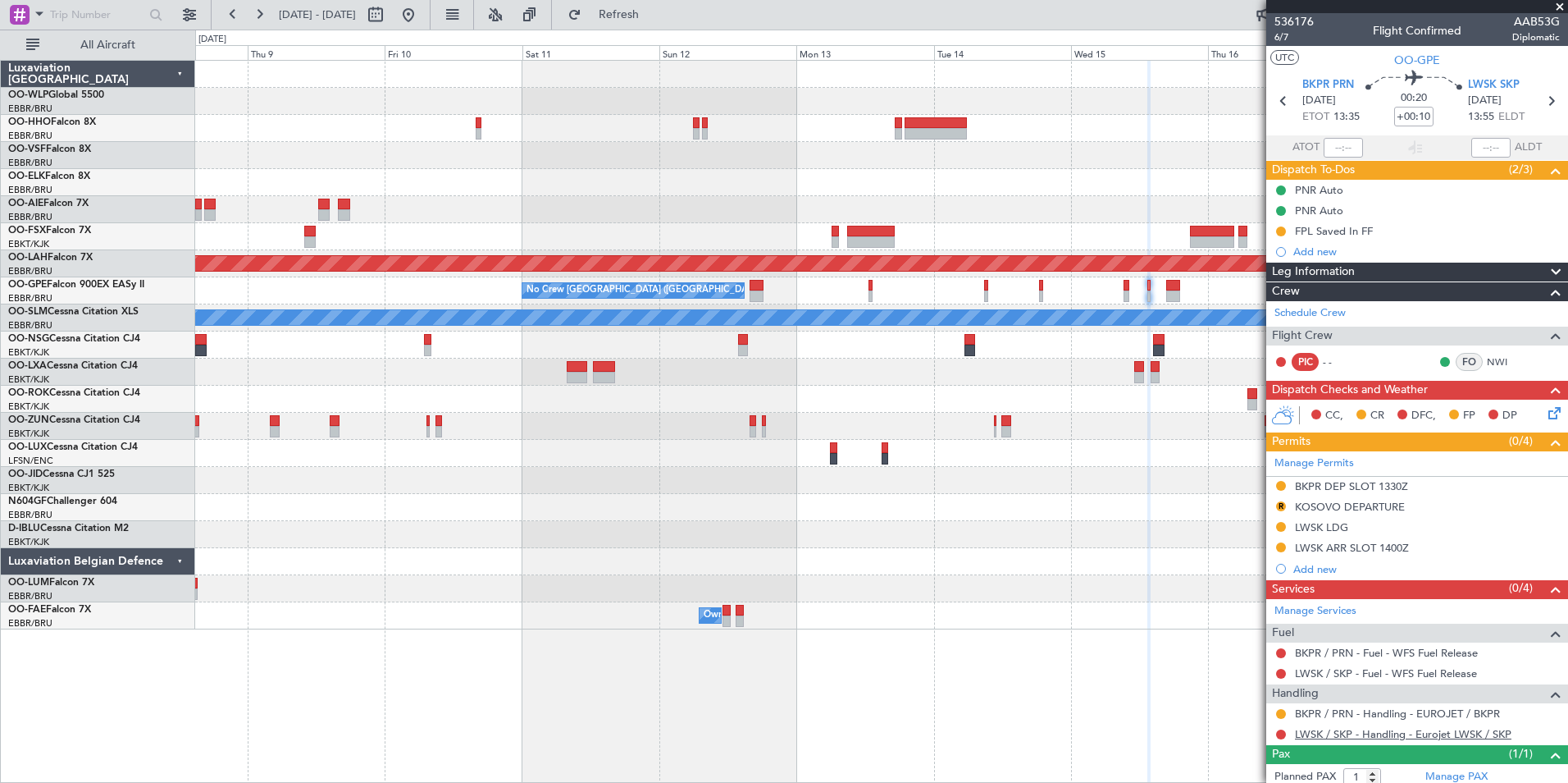
click at [1332, 734] on link "LWSK / SKP - Handling - Eurojet LWSK / SKP" at bounding box center [1403, 733] width 217 height 14
click at [645, 6] on button "Refresh" at bounding box center [609, 15] width 99 height 26
click at [1543, 101] on icon at bounding box center [1550, 101] width 21 height 21
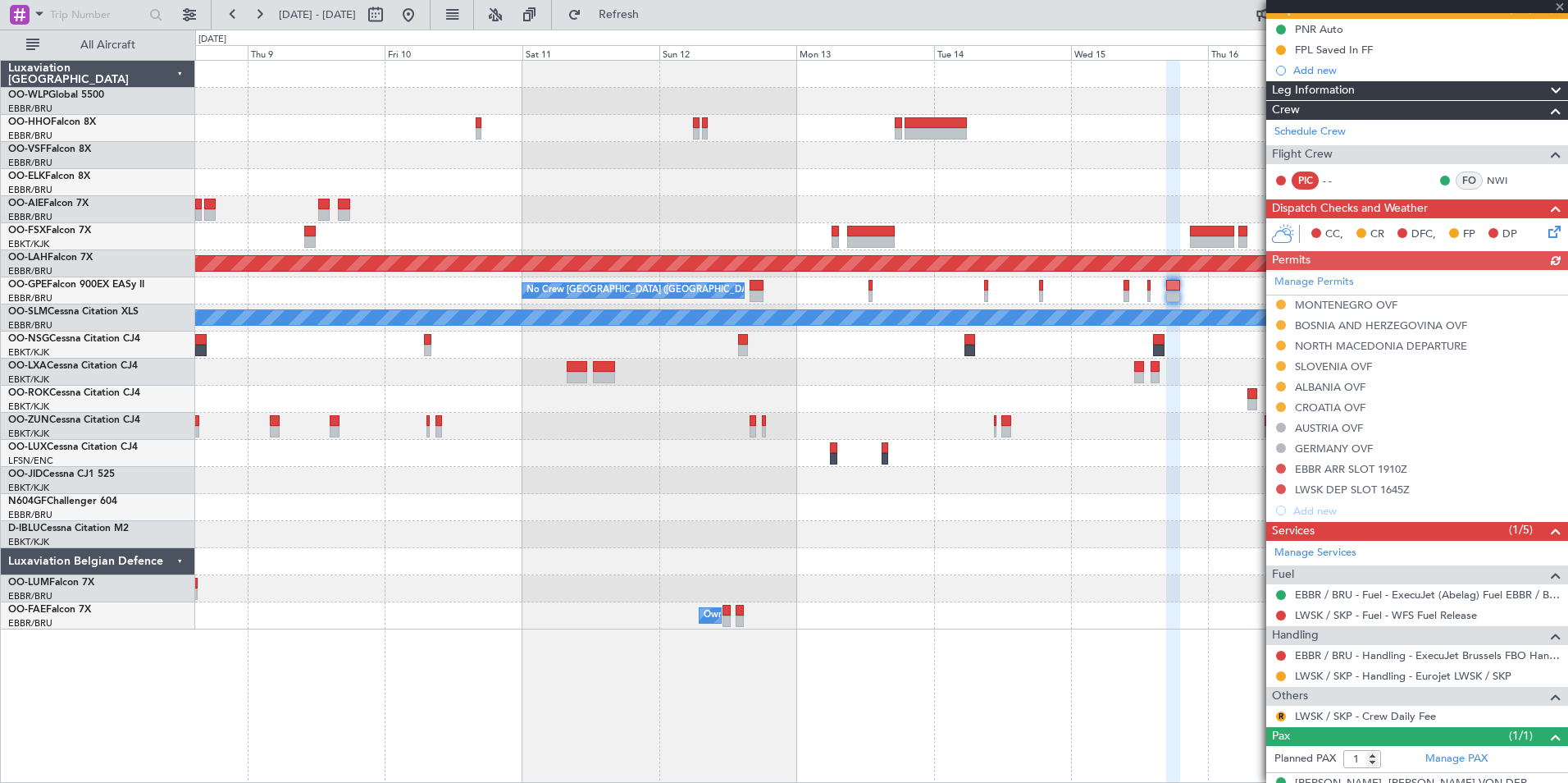
scroll to position [164, 0]
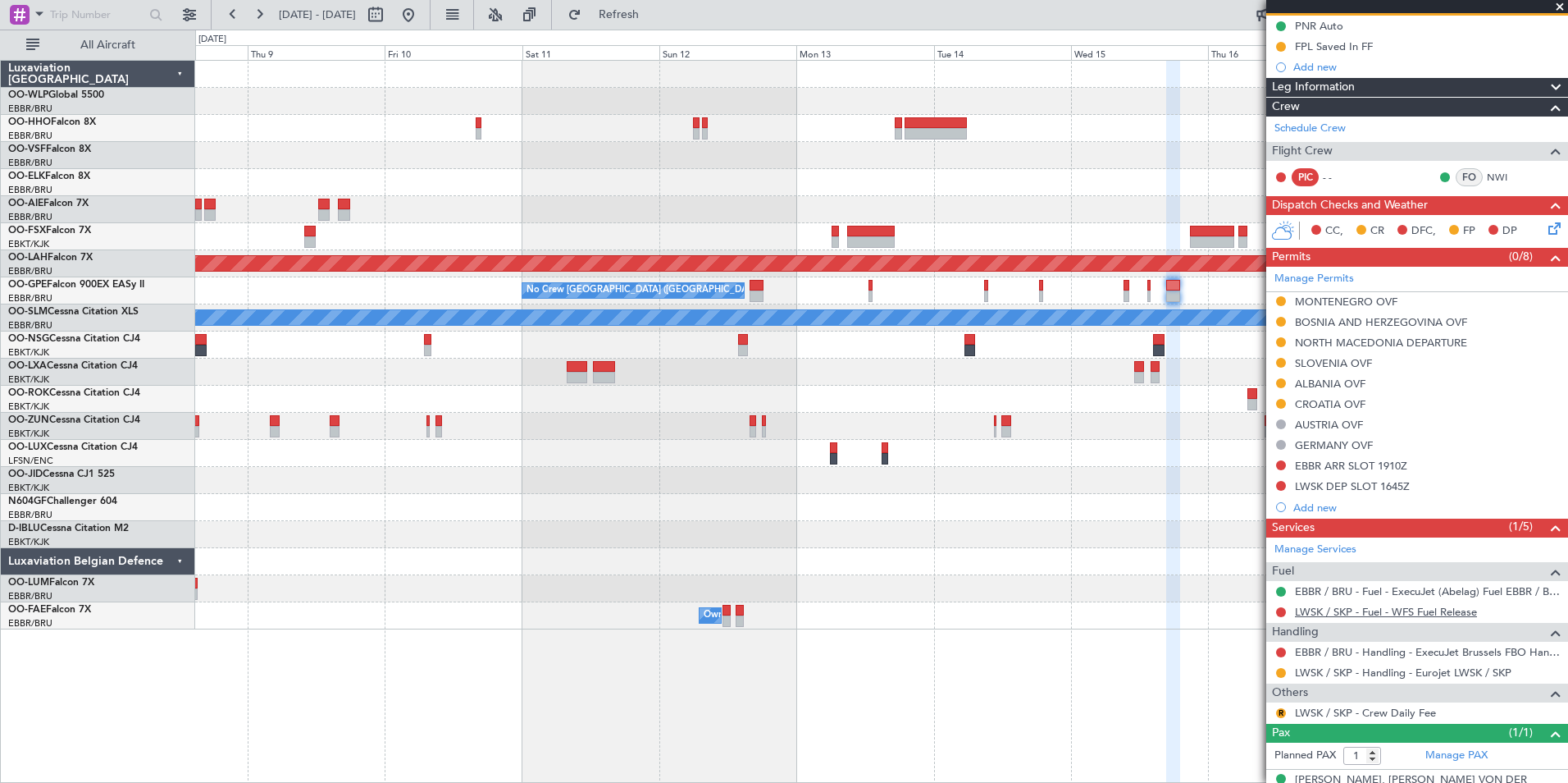
click at [1340, 613] on link "LWSK / SKP - Fuel - WFS Fuel Release" at bounding box center [1386, 611] width 183 height 14
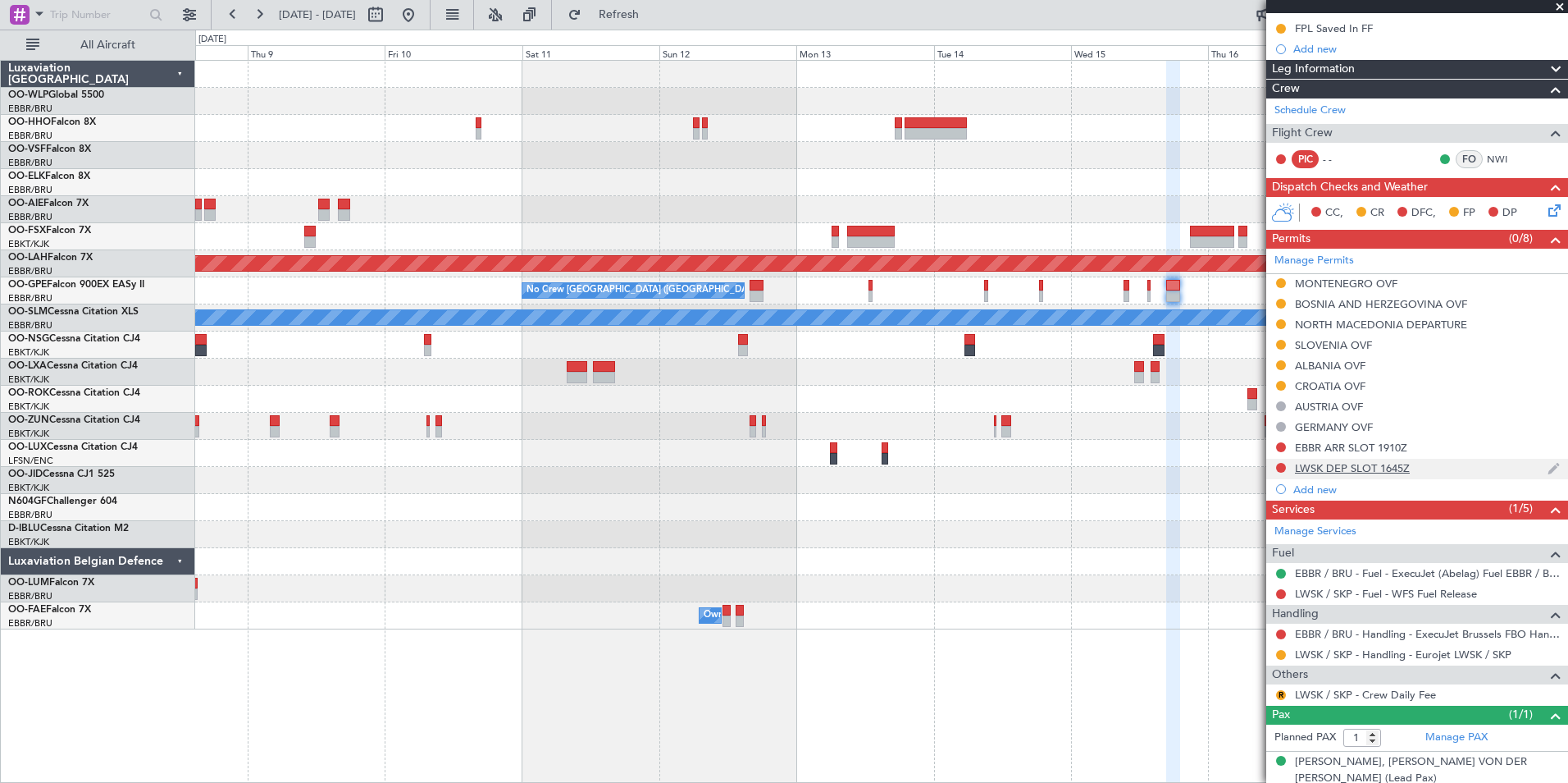
scroll to position [187, 0]
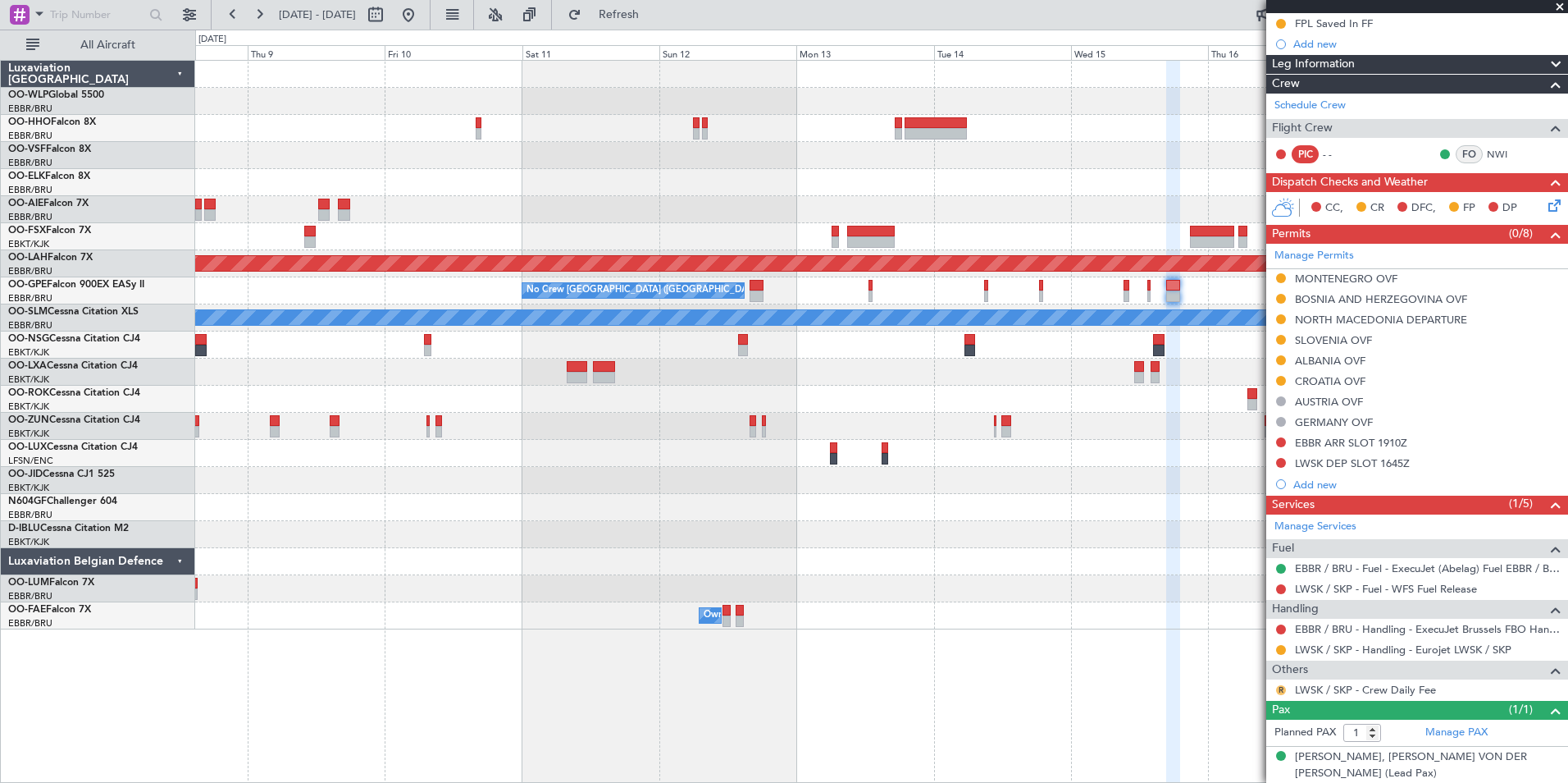
click at [1280, 688] on button "R" at bounding box center [1281, 690] width 10 height 10
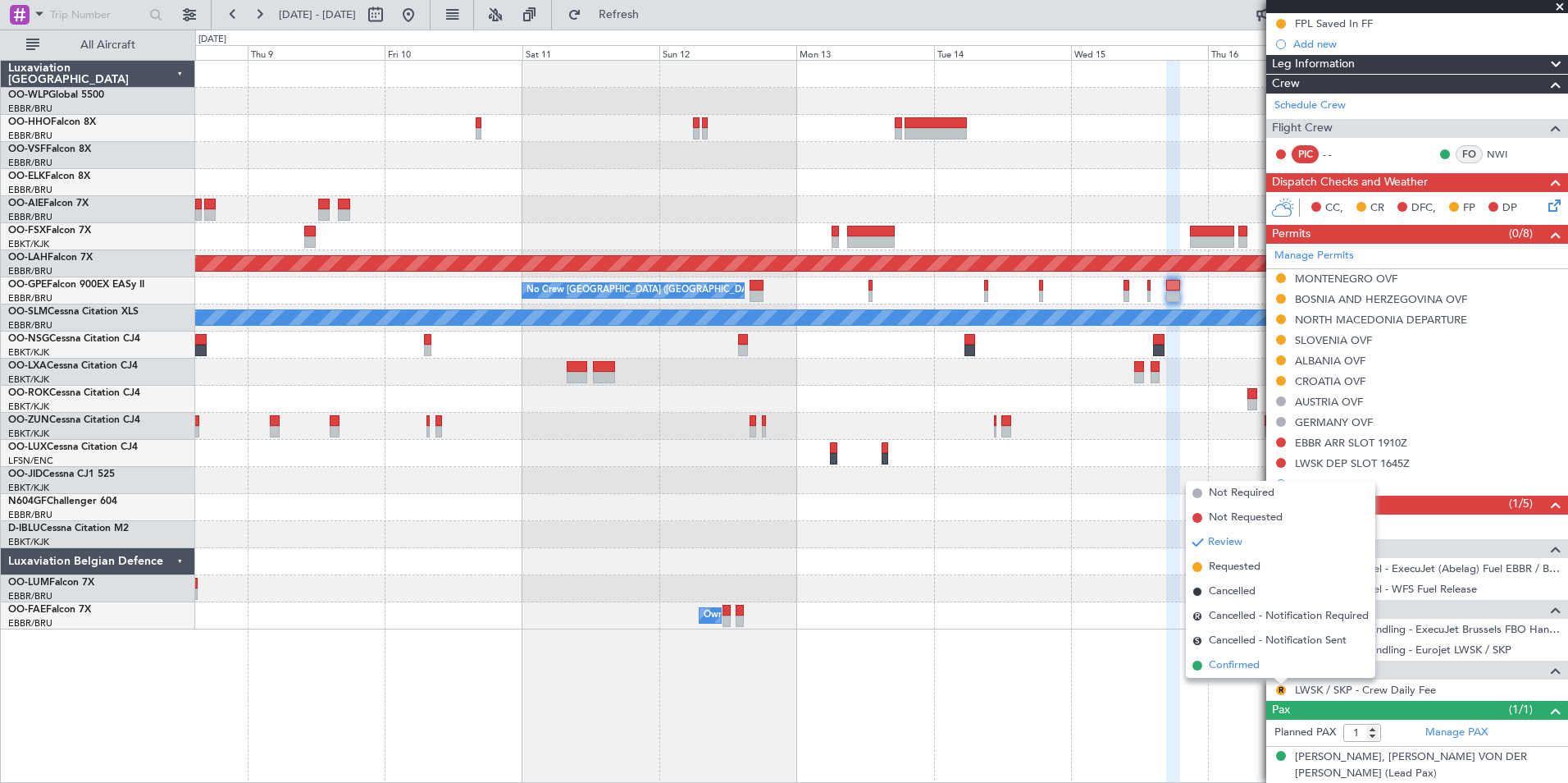
click at [1222, 657] on li "Confirmed" at bounding box center [1281, 665] width 190 height 25
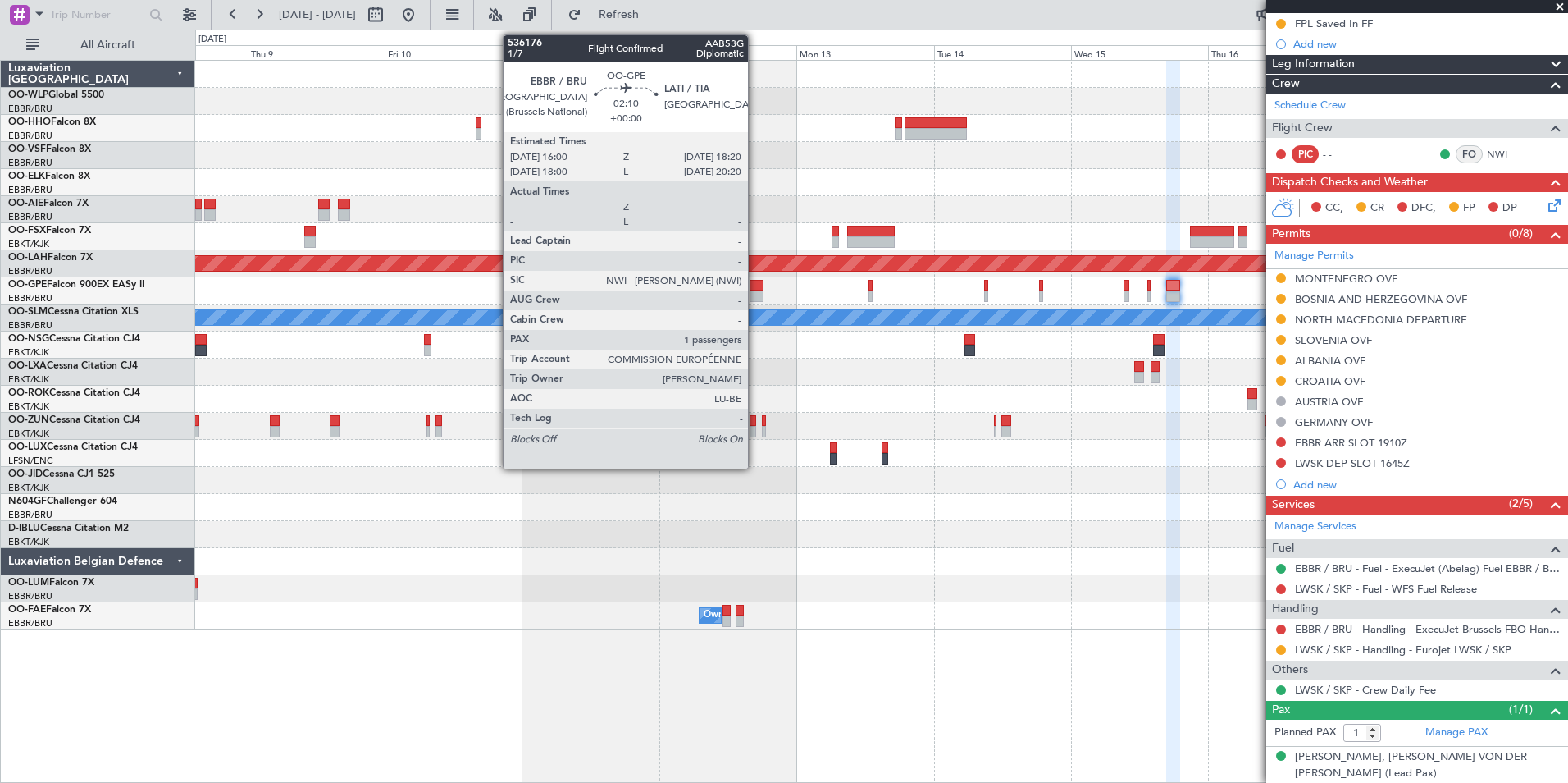
click at [756, 291] on div at bounding box center [756, 296] width 14 height 11
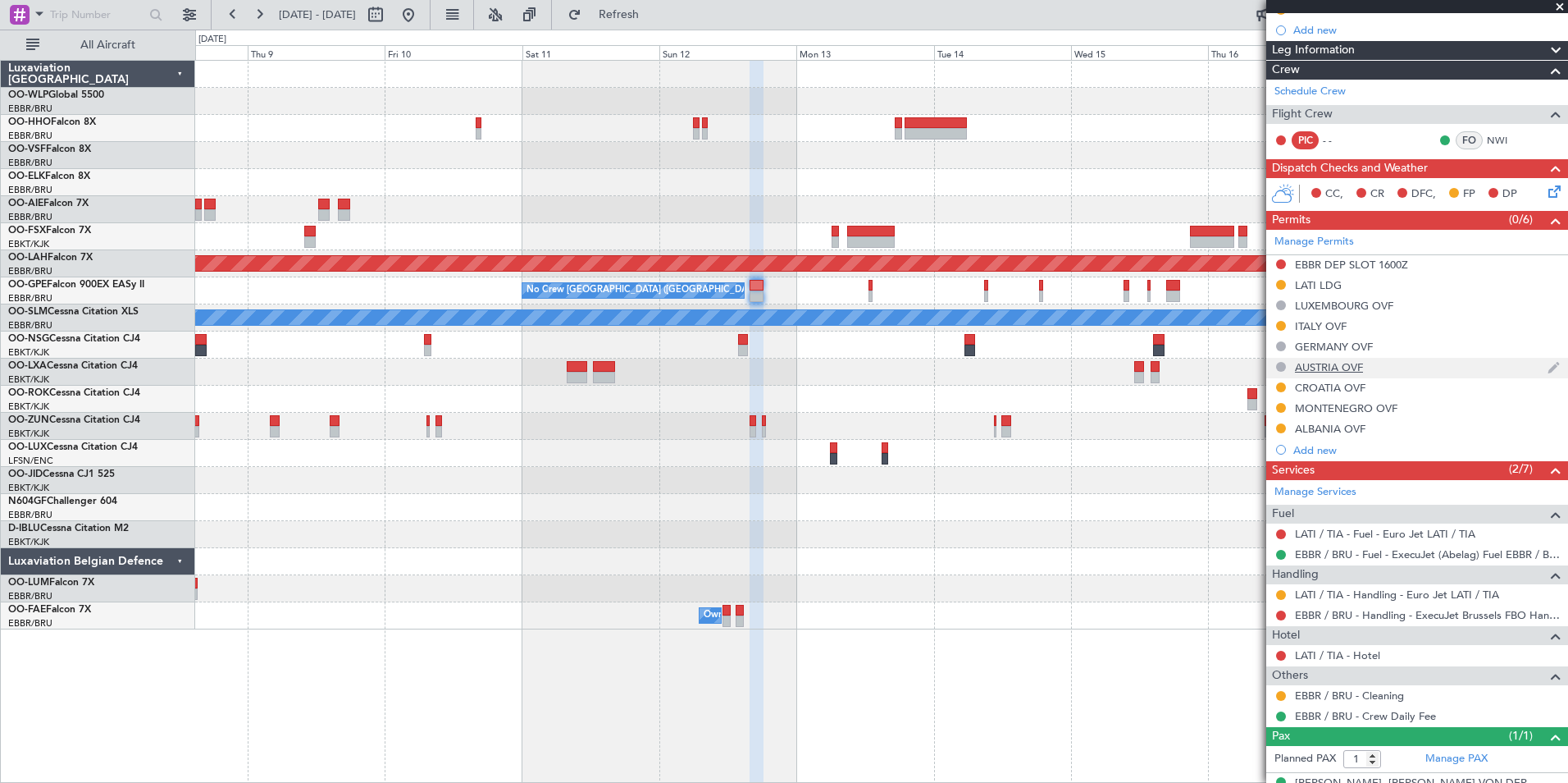
scroll to position [248, 0]
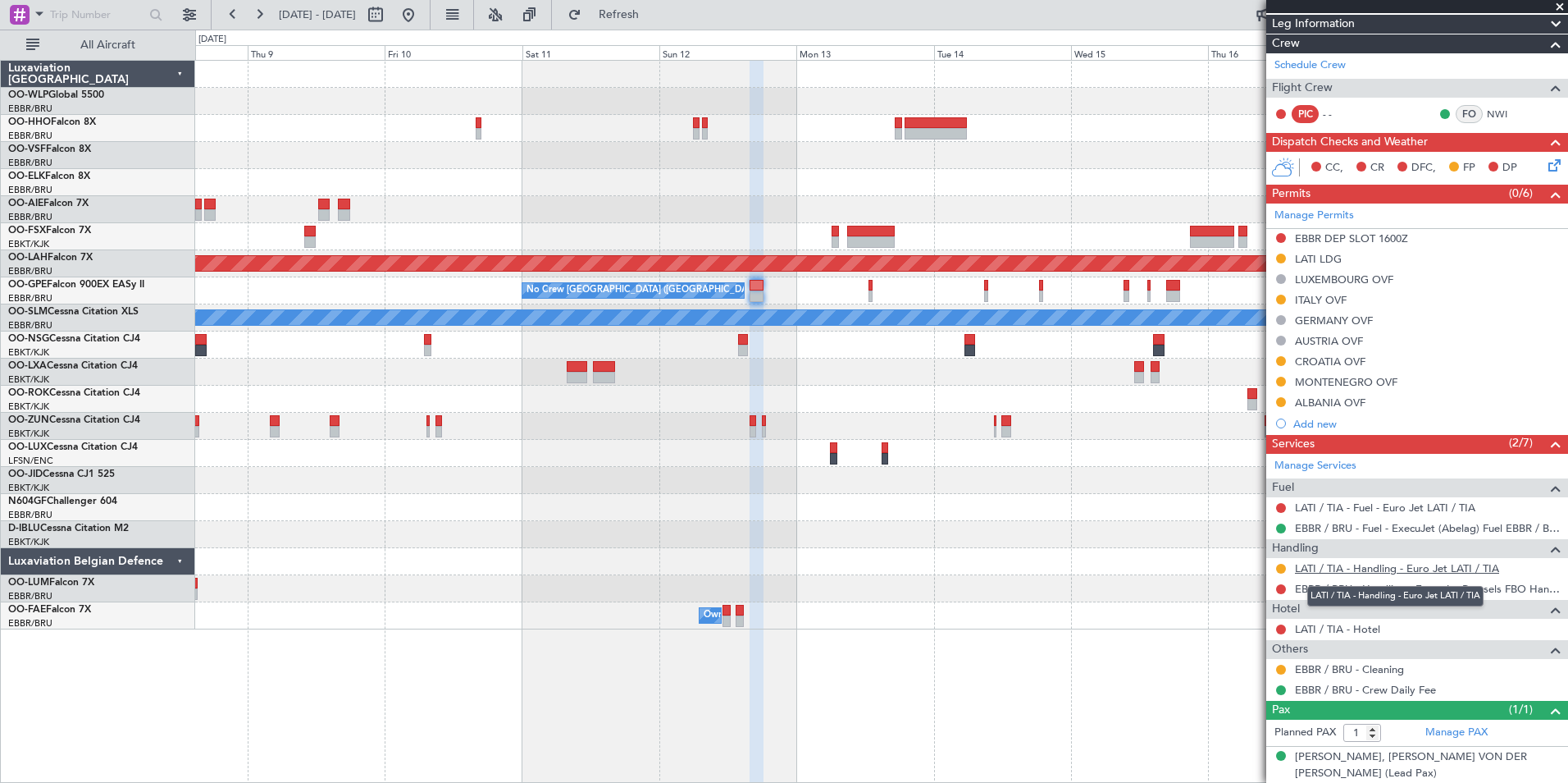
click at [1323, 570] on link "LATI / TIA - Handling - Euro Jet LATI / TIA" at bounding box center [1397, 568] width 205 height 14
click at [1280, 509] on button at bounding box center [1281, 507] width 10 height 10
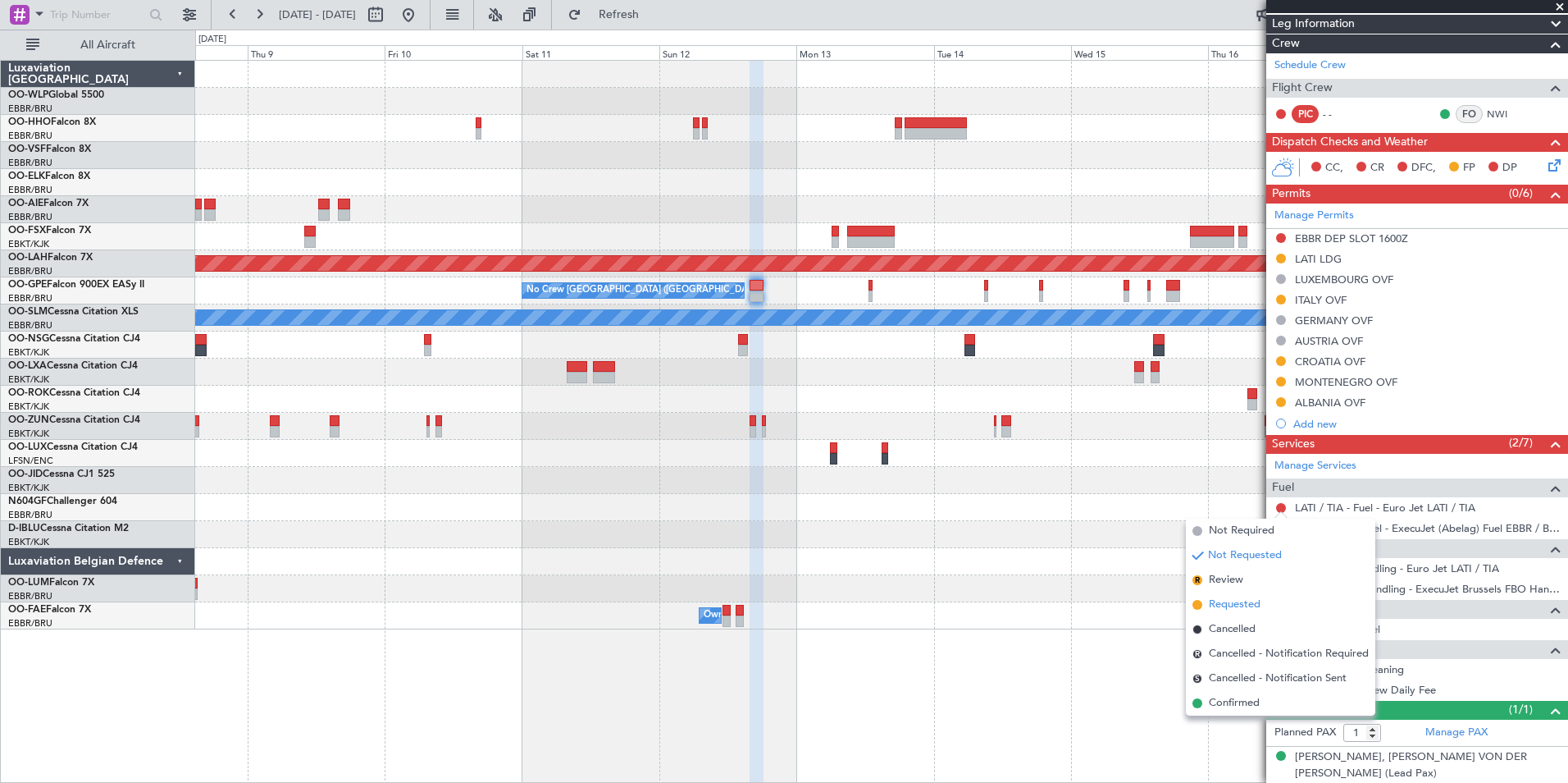
click at [1225, 607] on span "Requested" at bounding box center [1235, 605] width 52 height 17
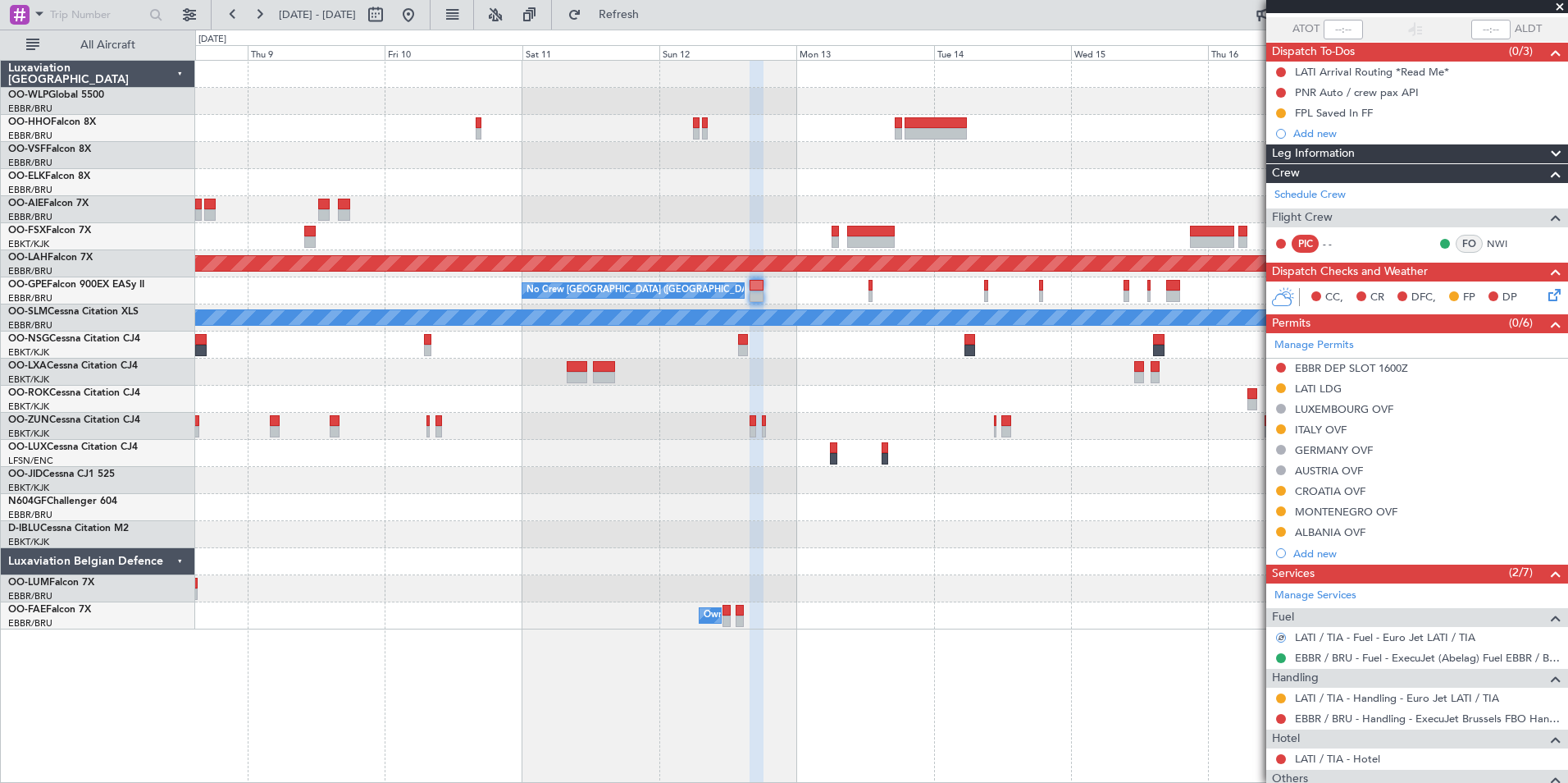
scroll to position [2, 0]
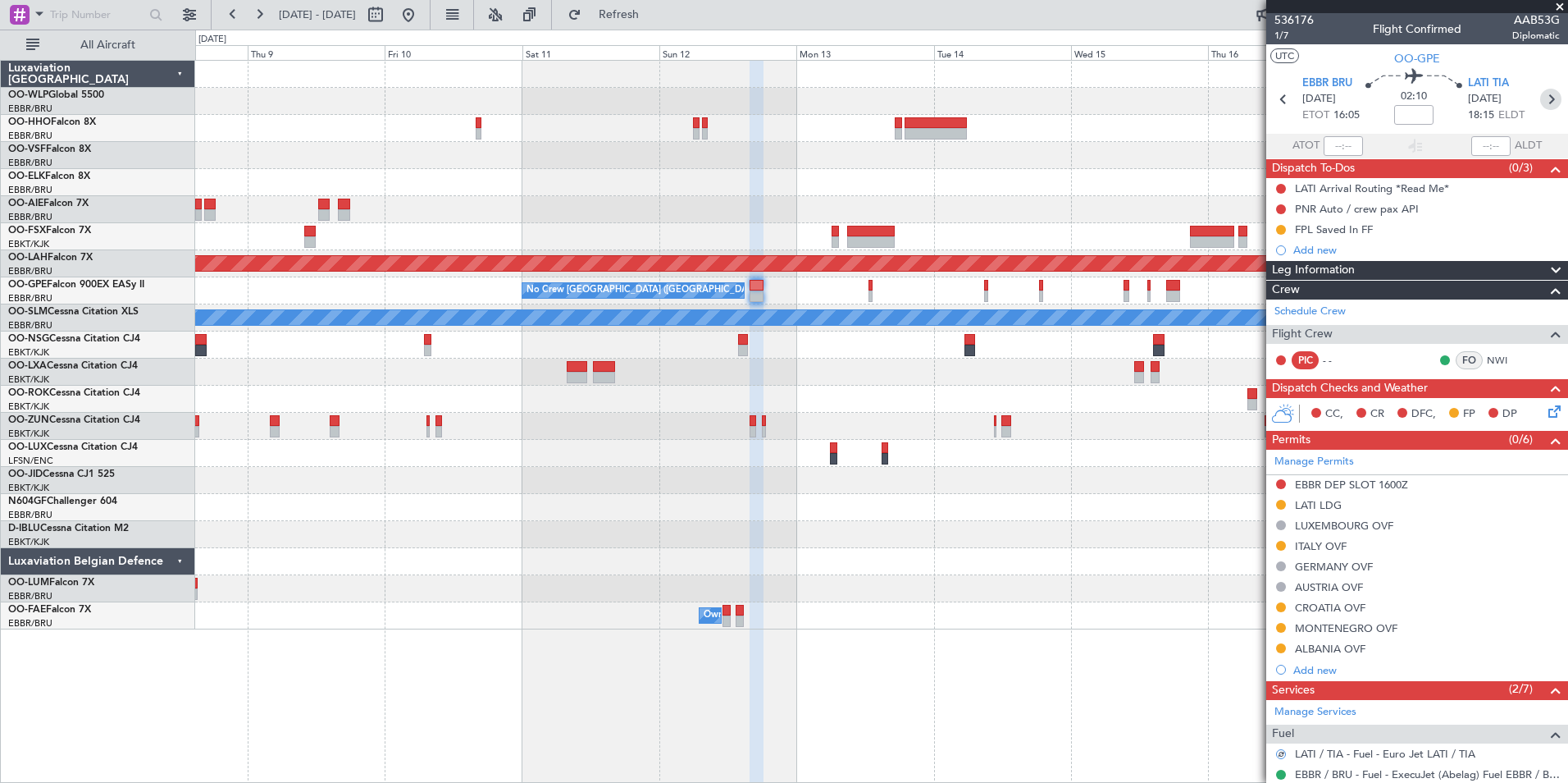
click at [1540, 101] on icon at bounding box center [1550, 99] width 21 height 21
type input "+00:05"
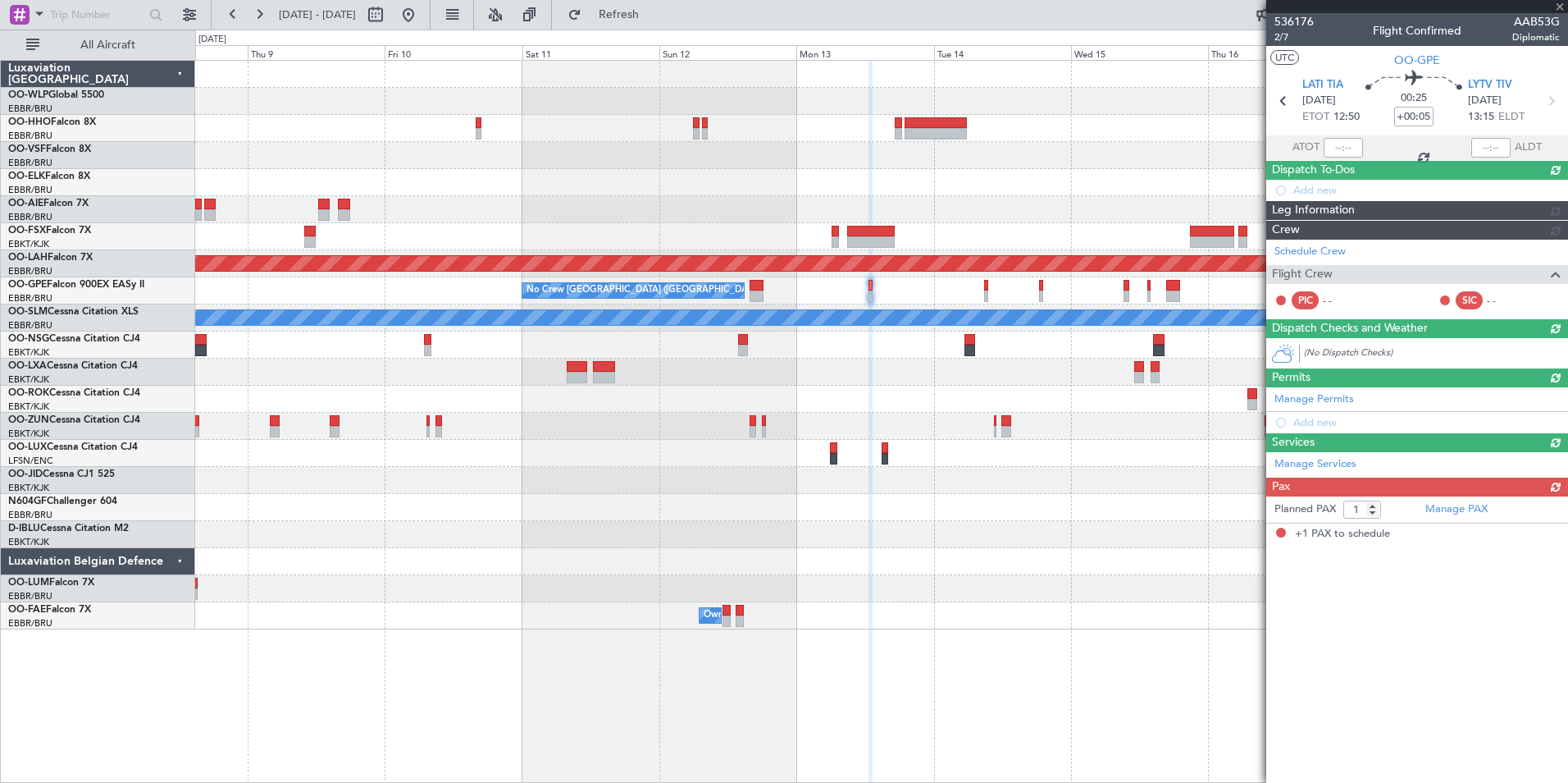
scroll to position [0, 0]
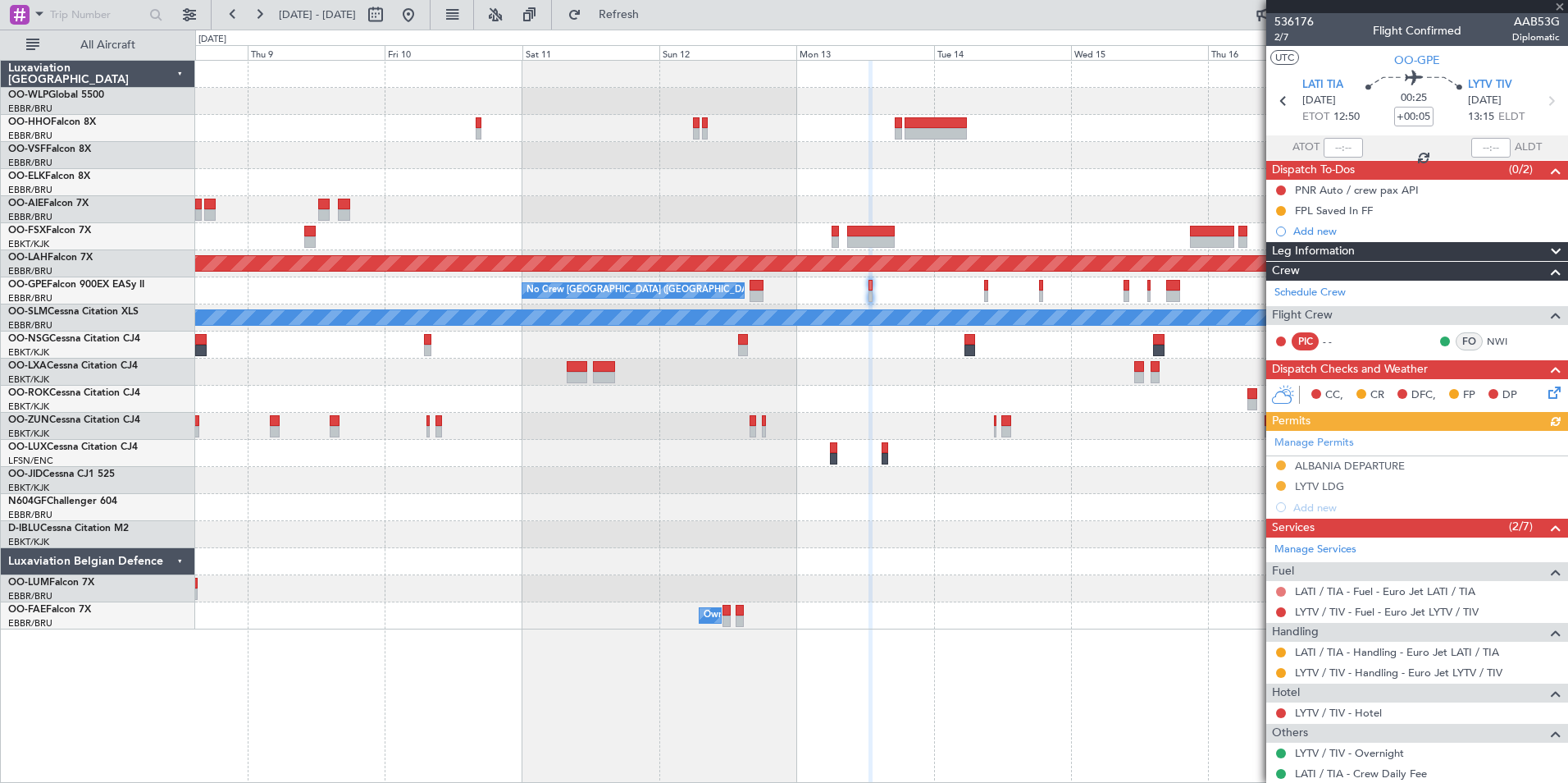
click at [1281, 590] on button at bounding box center [1281, 591] width 10 height 10
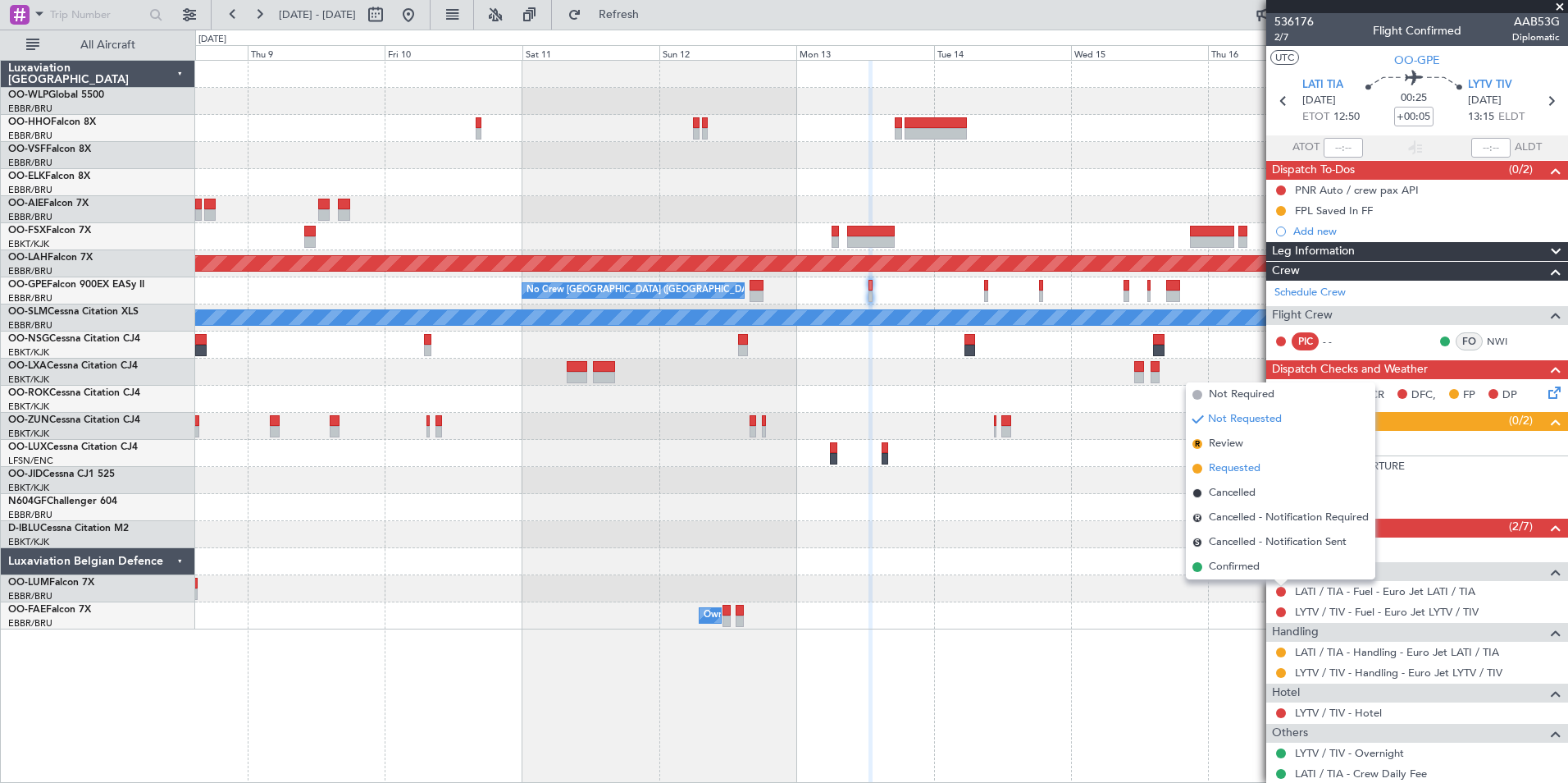
click at [1237, 472] on span "Requested" at bounding box center [1235, 469] width 52 height 17
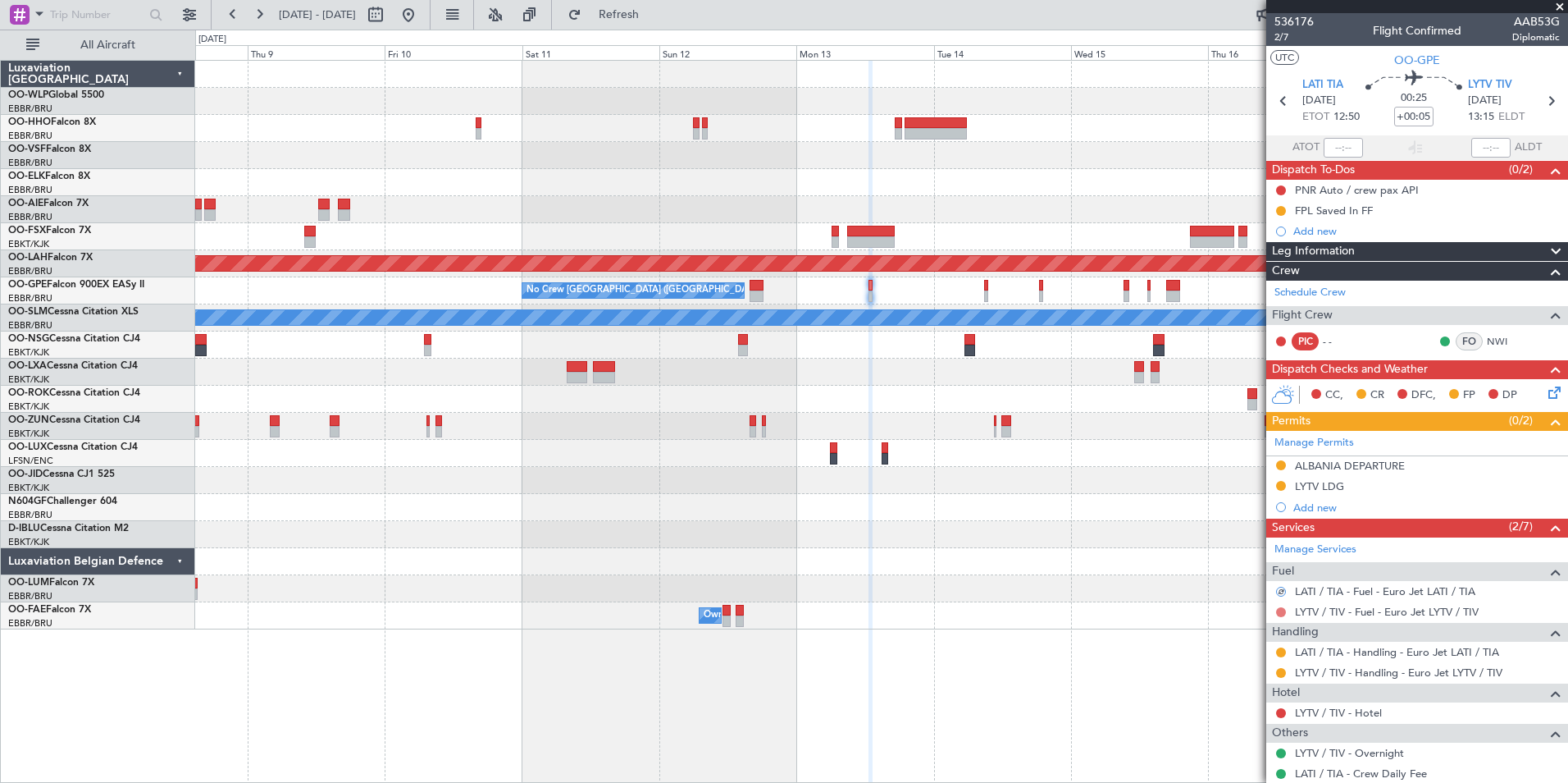
click at [1279, 609] on button at bounding box center [1281, 611] width 10 height 10
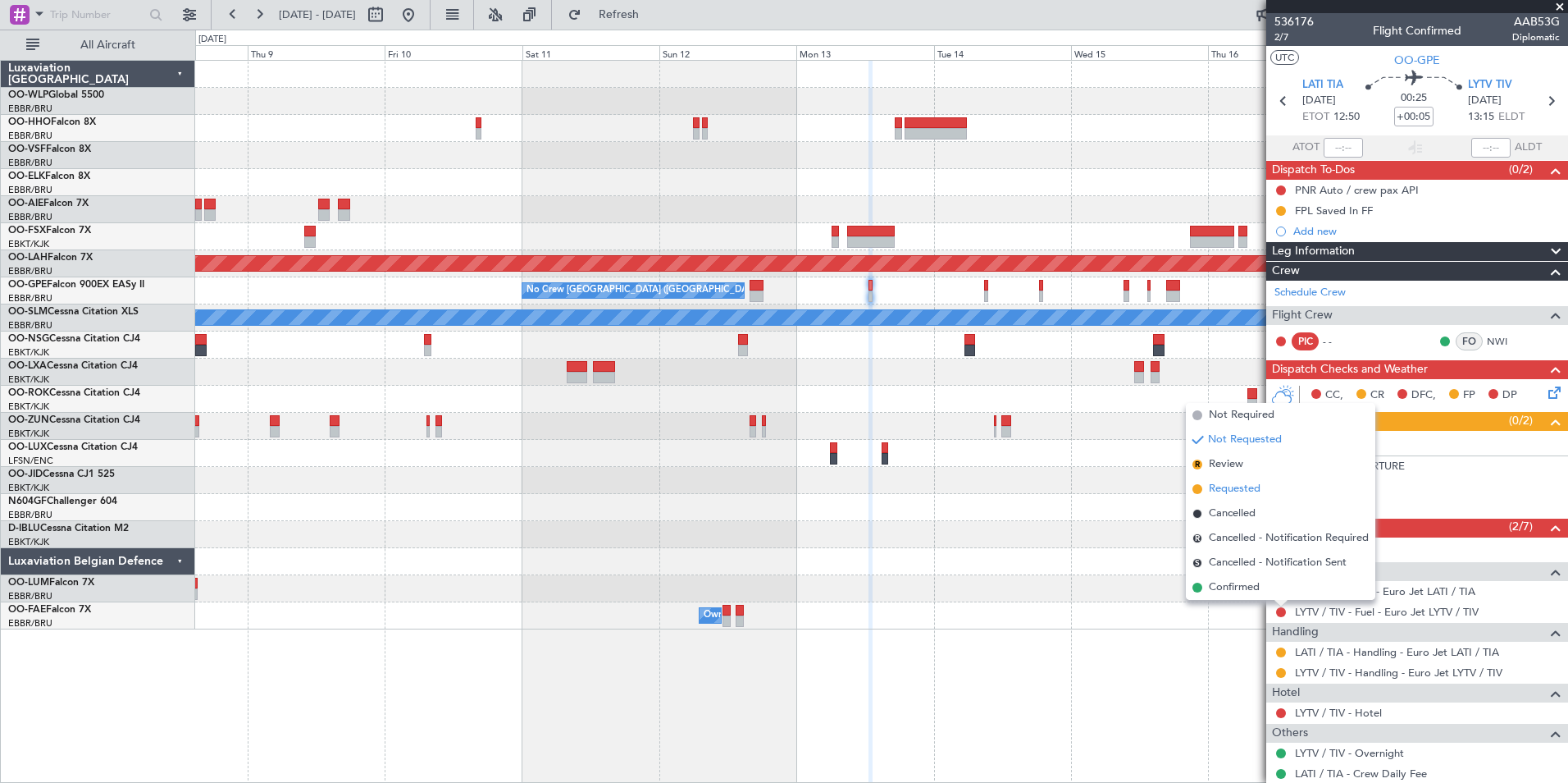
click at [1235, 480] on li "Requested" at bounding box center [1281, 489] width 190 height 25
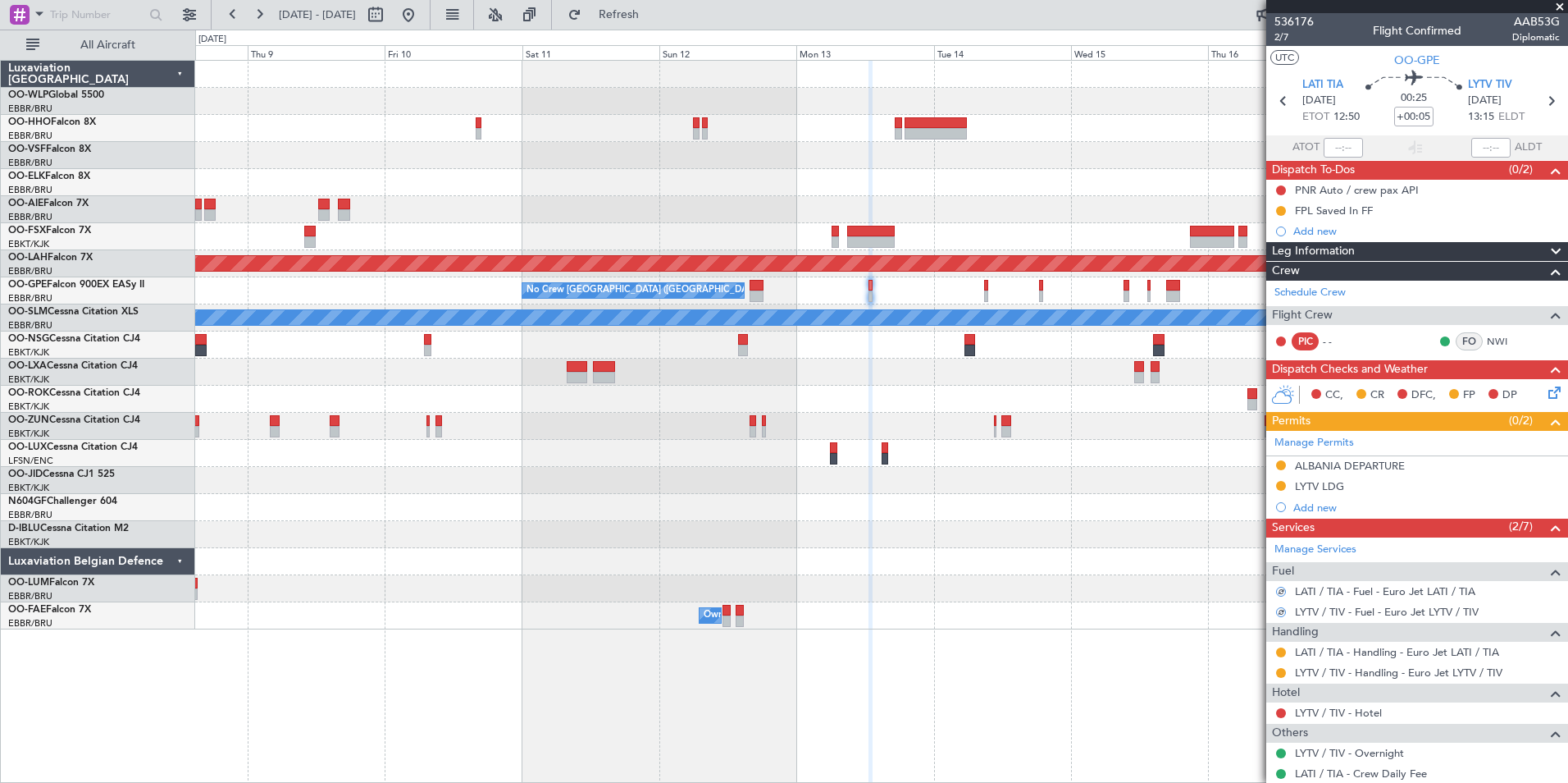
click at [1545, 397] on icon at bounding box center [1551, 390] width 13 height 13
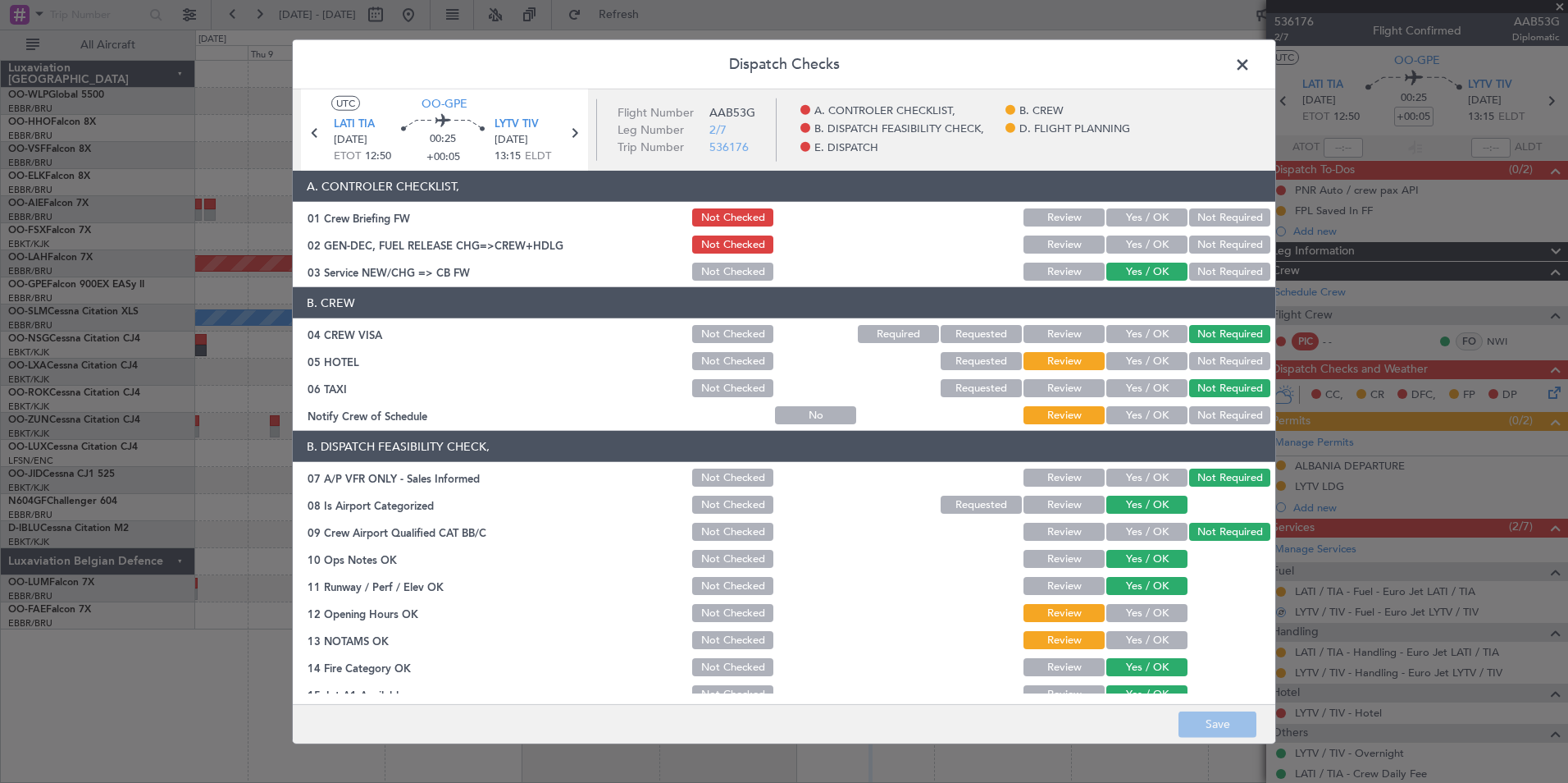
click at [1251, 59] on span at bounding box center [1251, 69] width 0 height 33
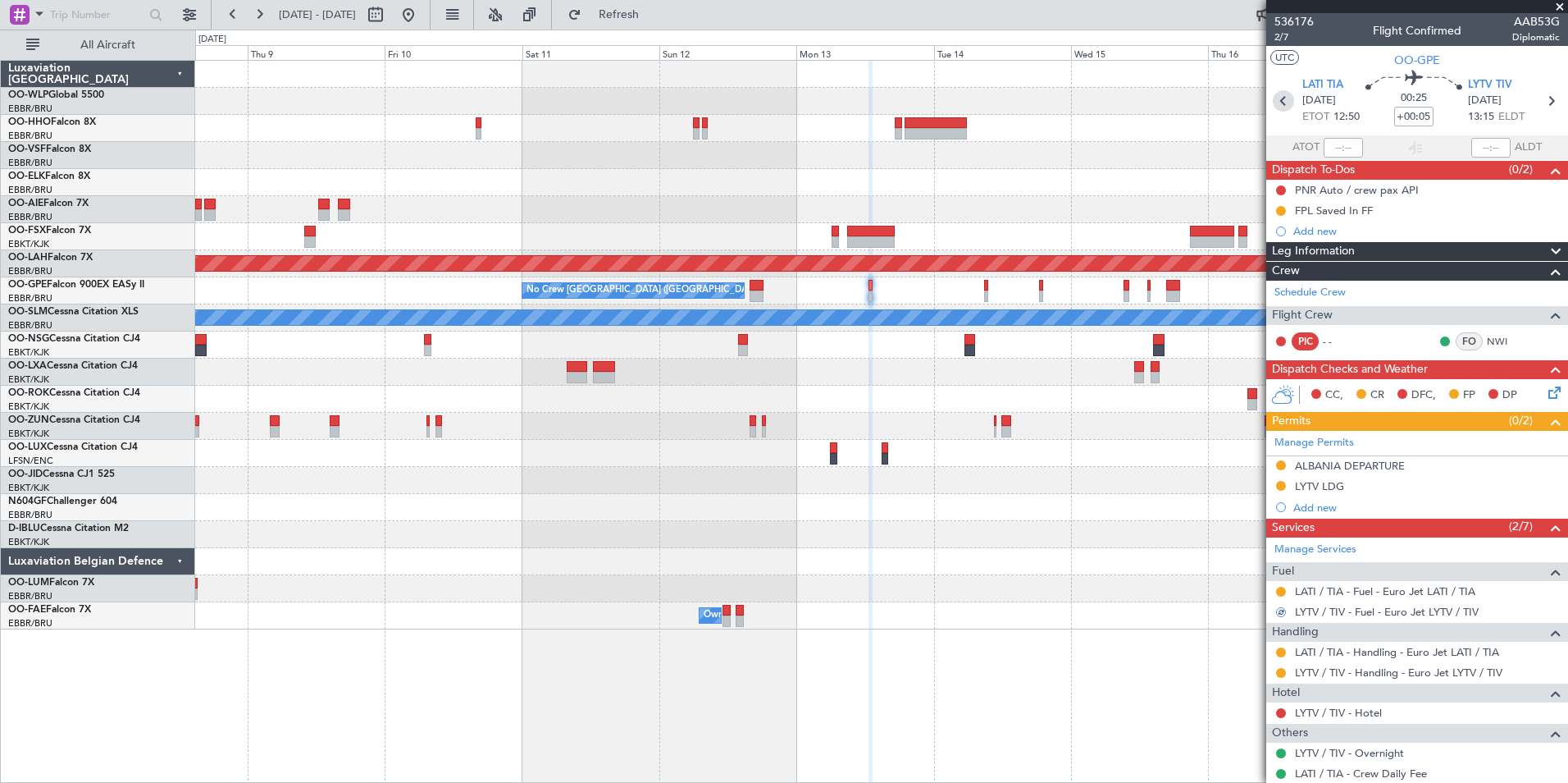
click at [1276, 101] on icon at bounding box center [1283, 101] width 21 height 21
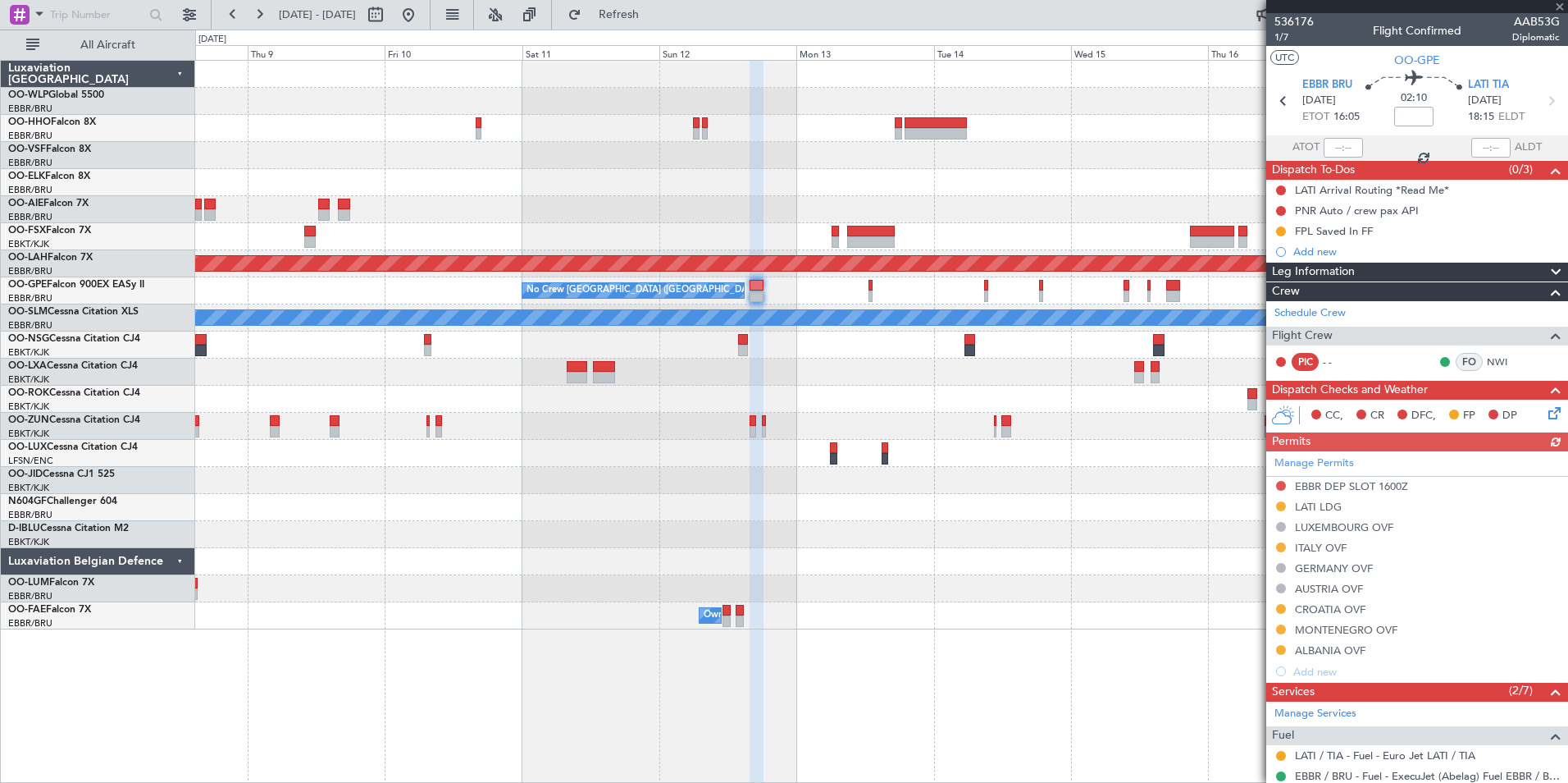
click at [1545, 417] on icon at bounding box center [1551, 410] width 13 height 13
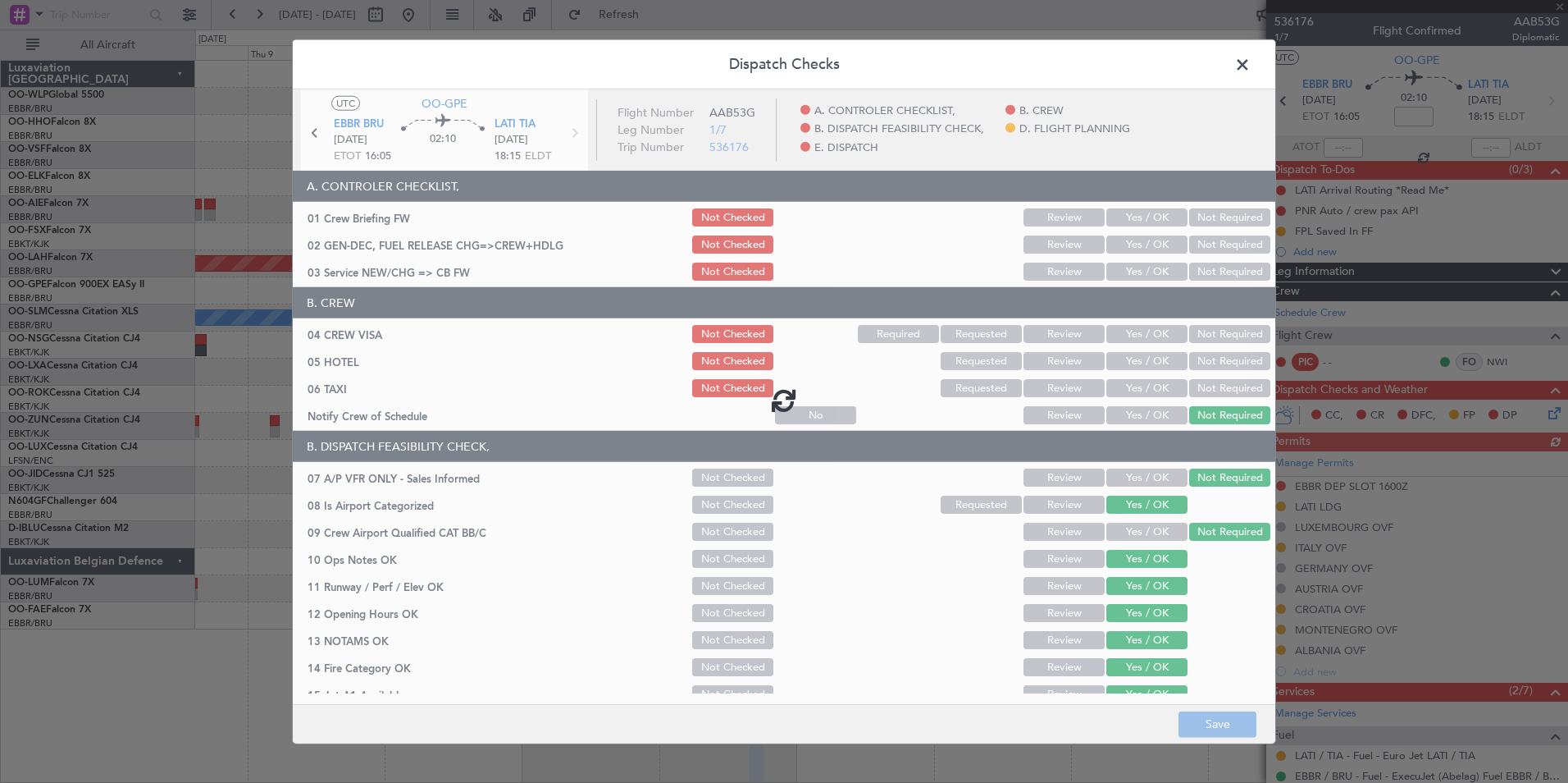
click at [1142, 267] on div at bounding box center [784, 400] width 983 height 622
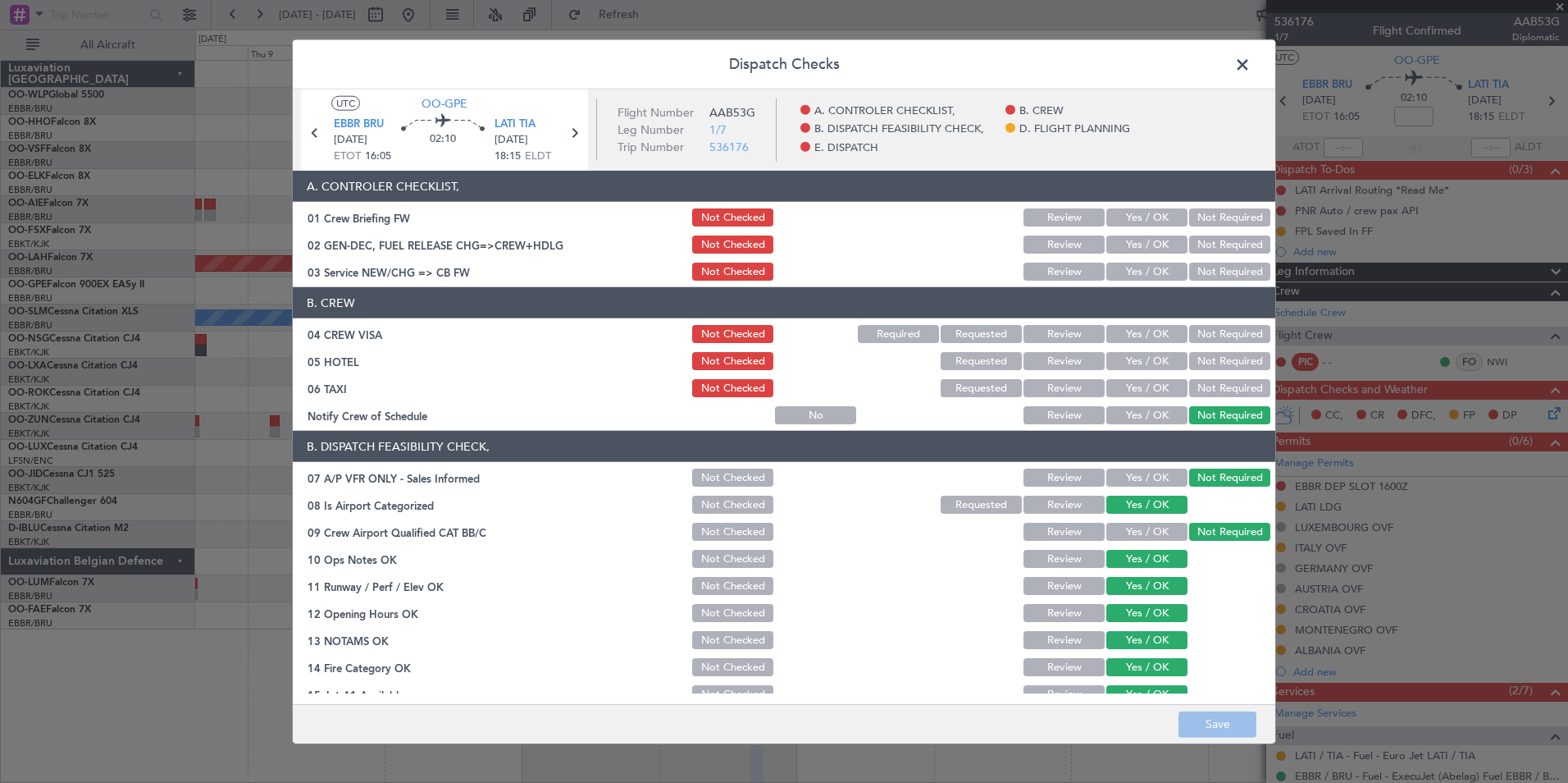
click at [1142, 267] on button "Yes / OK" at bounding box center [1147, 272] width 81 height 18
click at [1210, 350] on div "Not Required" at bounding box center [1229, 361] width 83 height 23
click at [1218, 341] on button "Not Required" at bounding box center [1230, 334] width 81 height 18
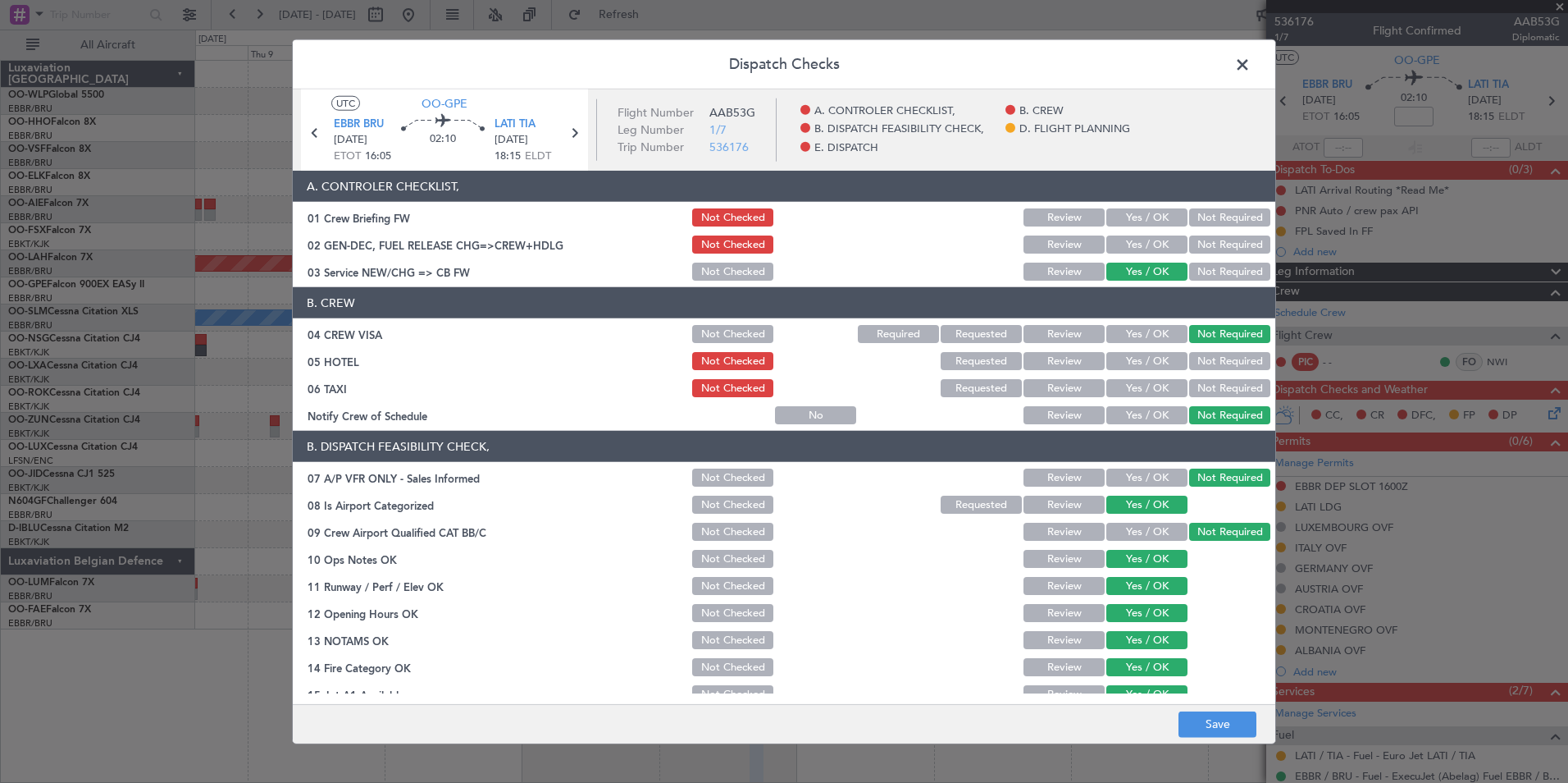
click at [1154, 360] on button "Yes / OK" at bounding box center [1147, 362] width 81 height 18
click at [1190, 392] on button "Not Required" at bounding box center [1230, 388] width 81 height 18
click at [1206, 725] on button "Save" at bounding box center [1218, 724] width 78 height 26
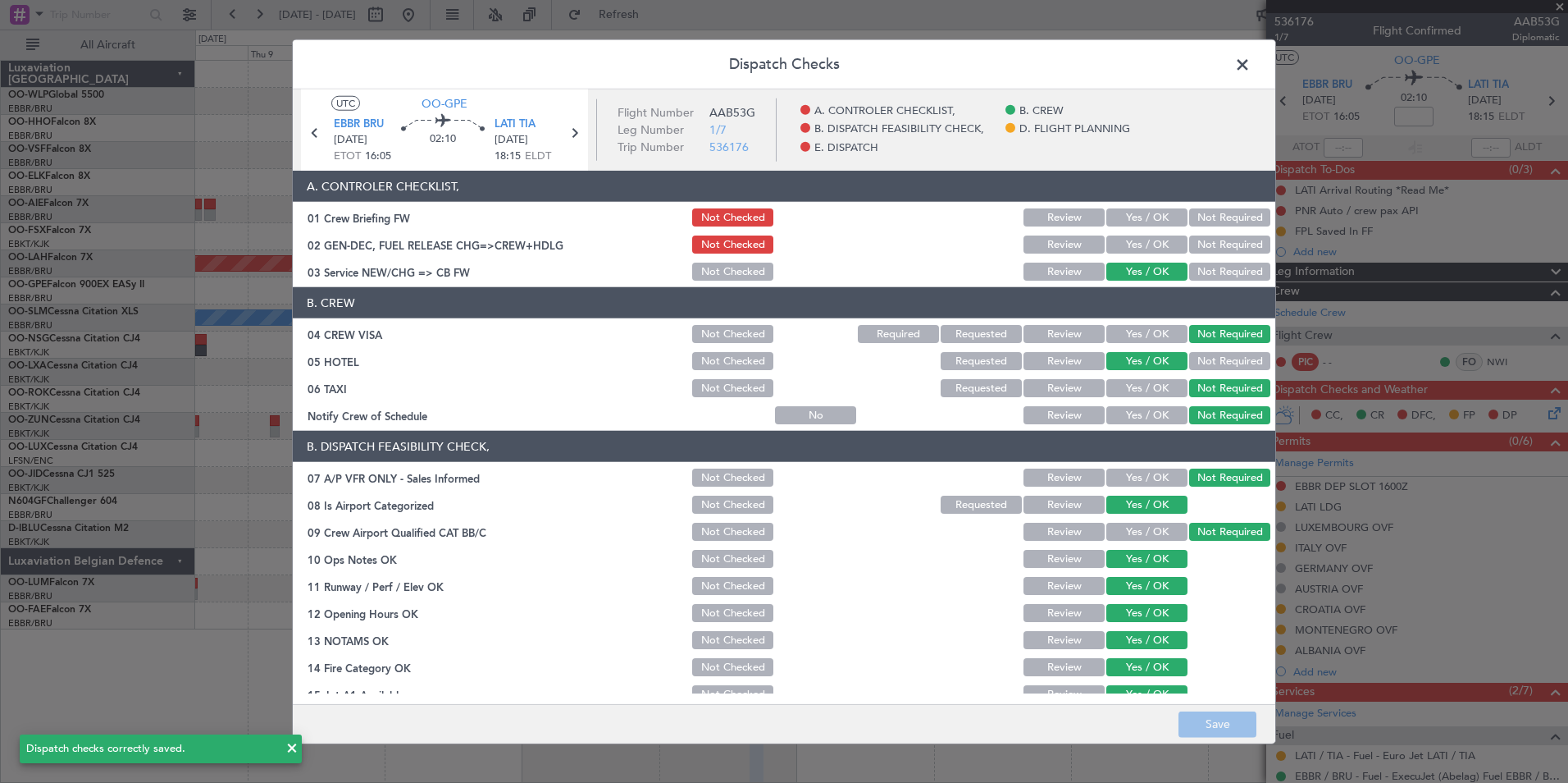
click at [1225, 65] on header "Dispatch Checks" at bounding box center [784, 65] width 983 height 49
click at [1251, 64] on span at bounding box center [1251, 69] width 0 height 33
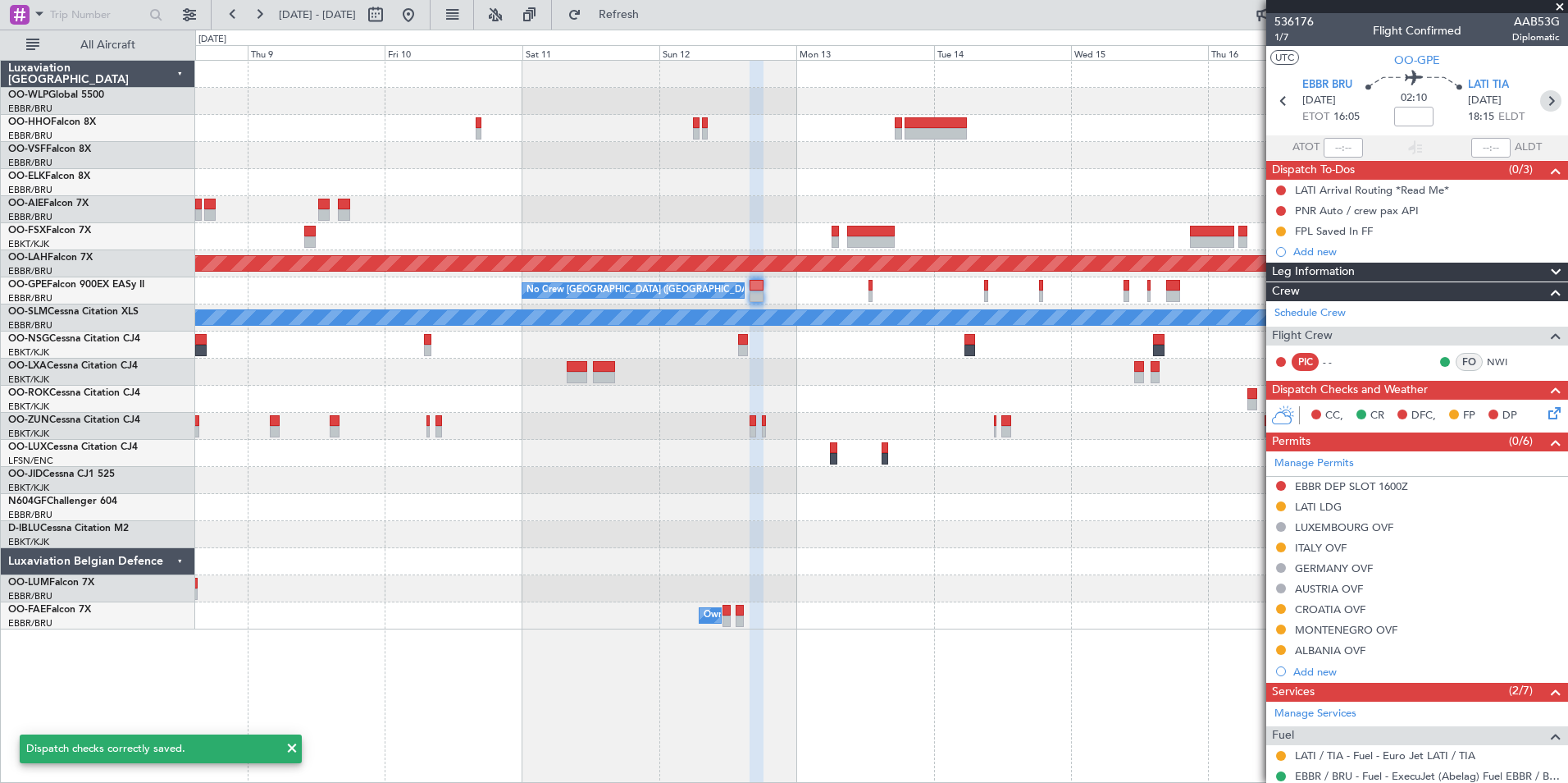
click at [1540, 108] on icon at bounding box center [1550, 101] width 21 height 21
type input "+00:05"
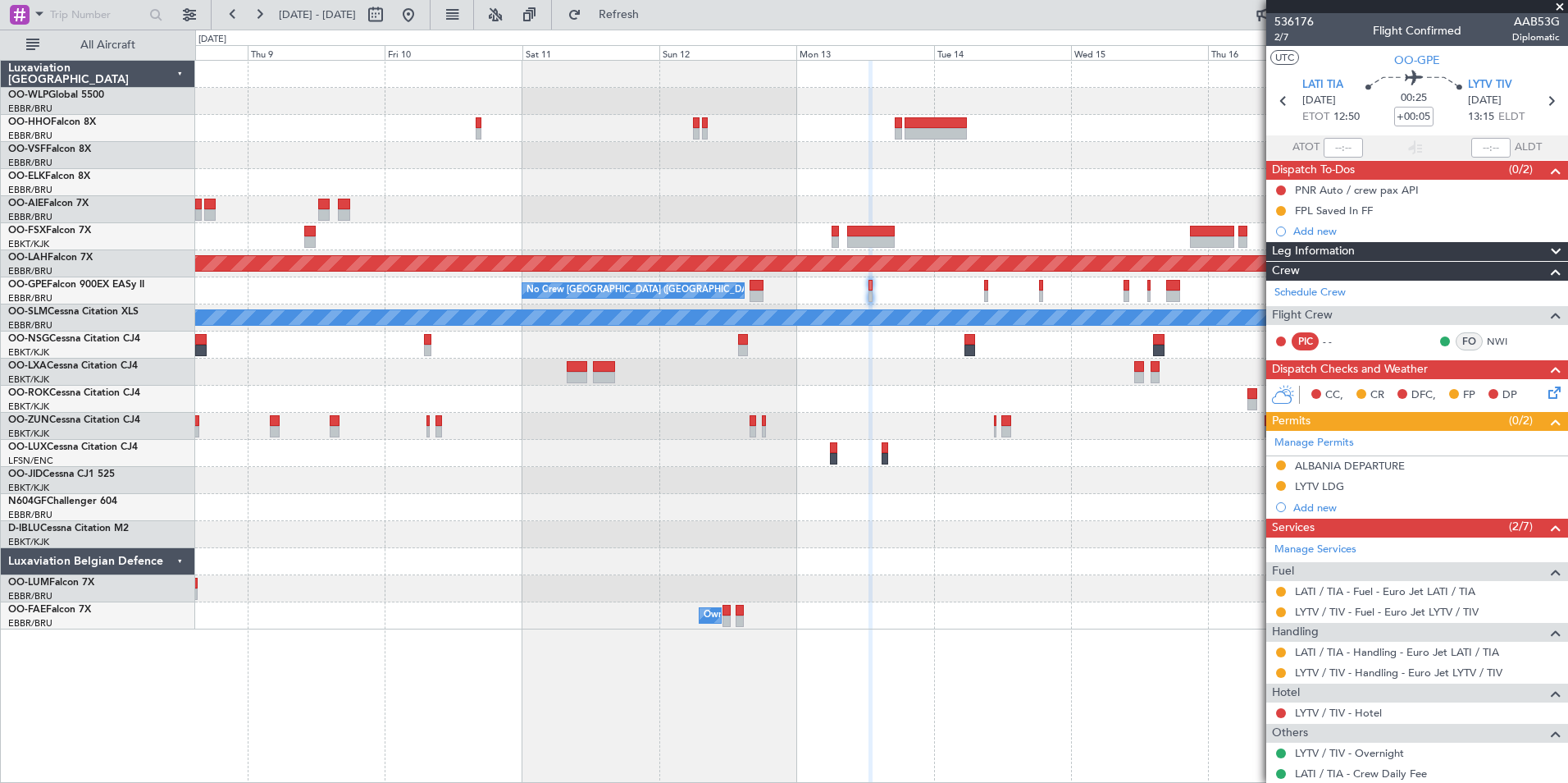
click at [1550, 396] on icon at bounding box center [1551, 390] width 13 height 13
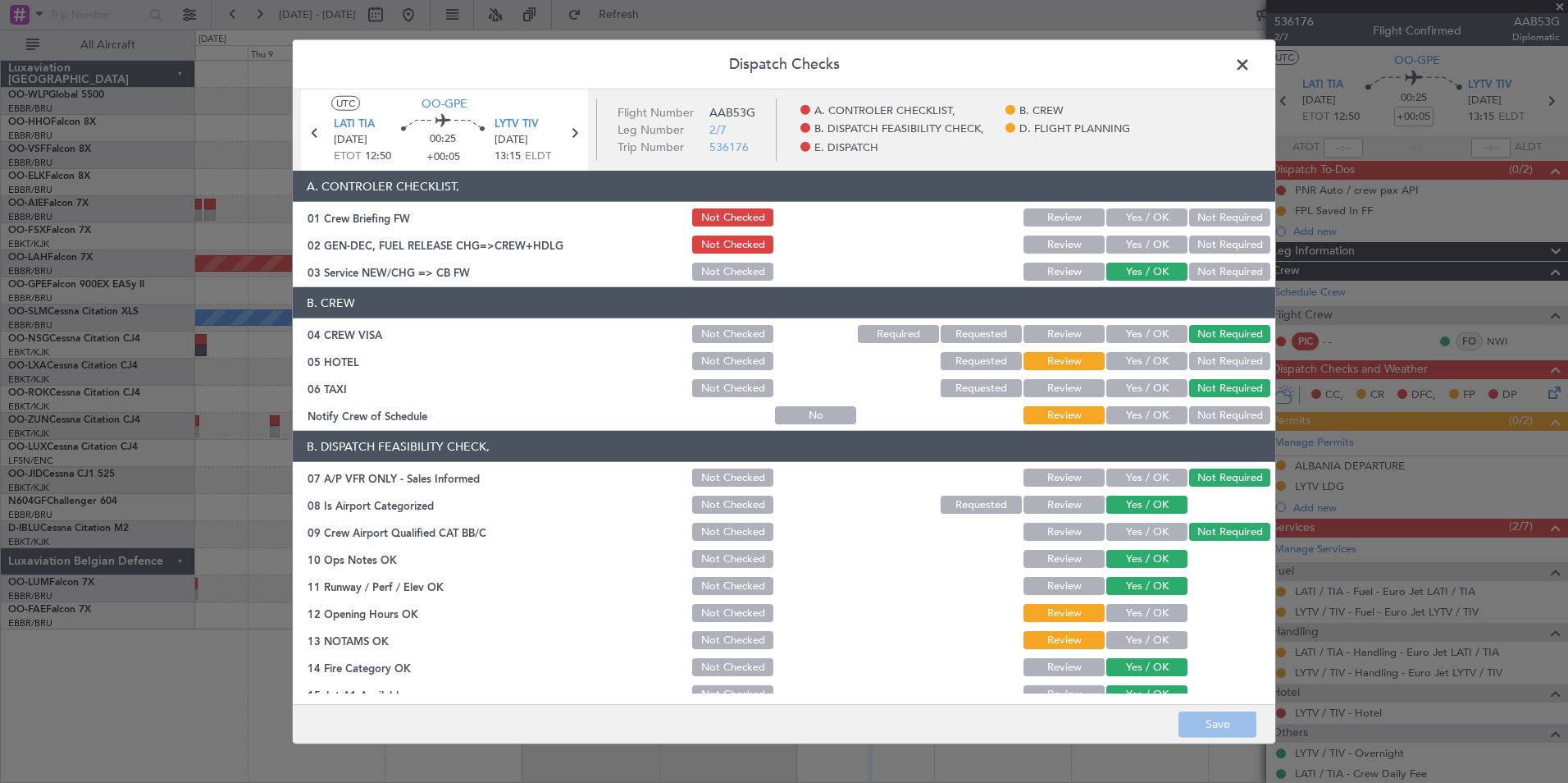
click at [1143, 354] on button "Yes / OK" at bounding box center [1147, 362] width 81 height 18
click at [1140, 416] on button "Yes / OK" at bounding box center [1147, 415] width 81 height 18
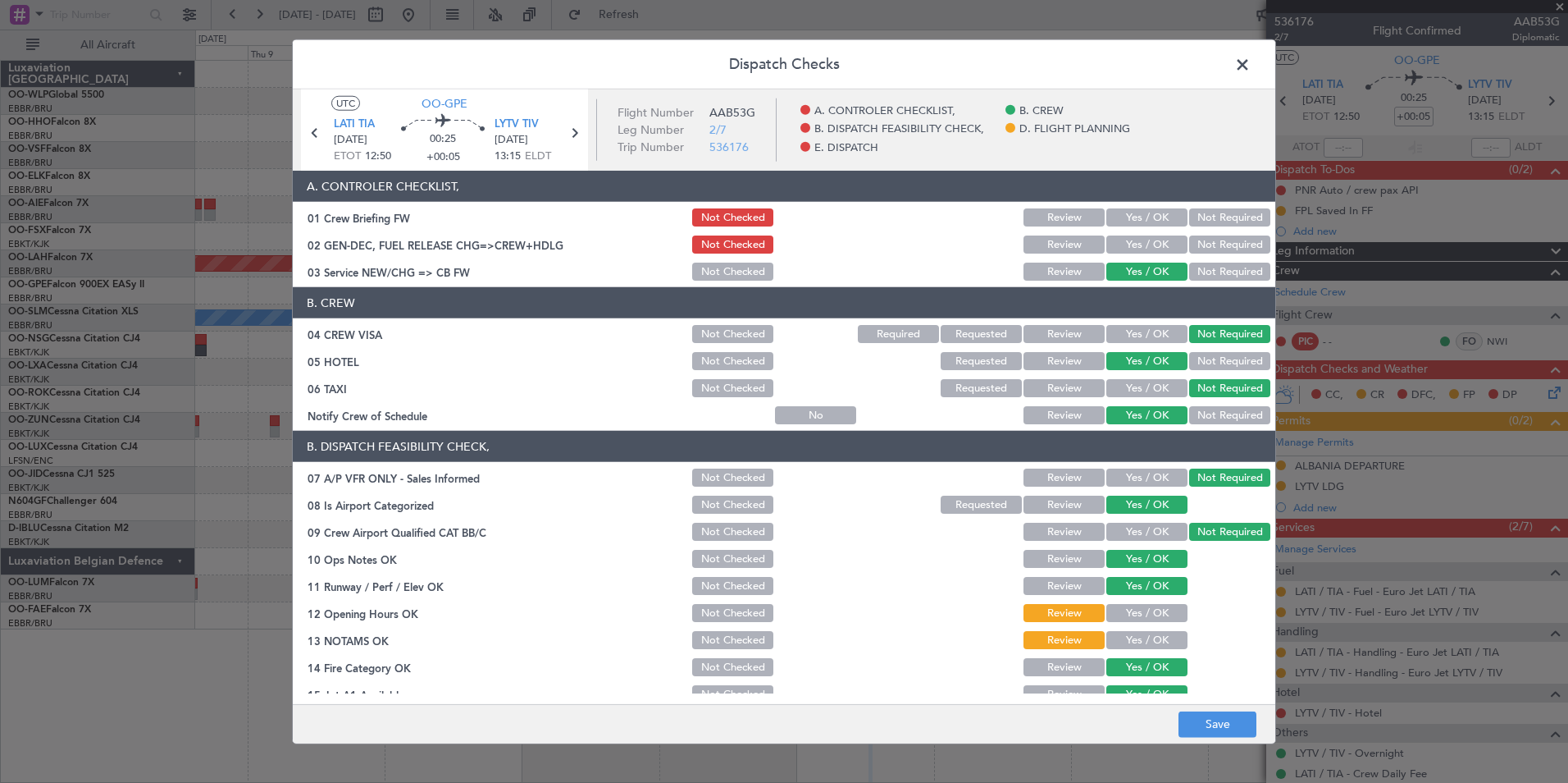
click at [1122, 615] on button "Yes / OK" at bounding box center [1147, 613] width 81 height 18
click at [1126, 647] on button "Yes / OK" at bounding box center [1147, 640] width 81 height 18
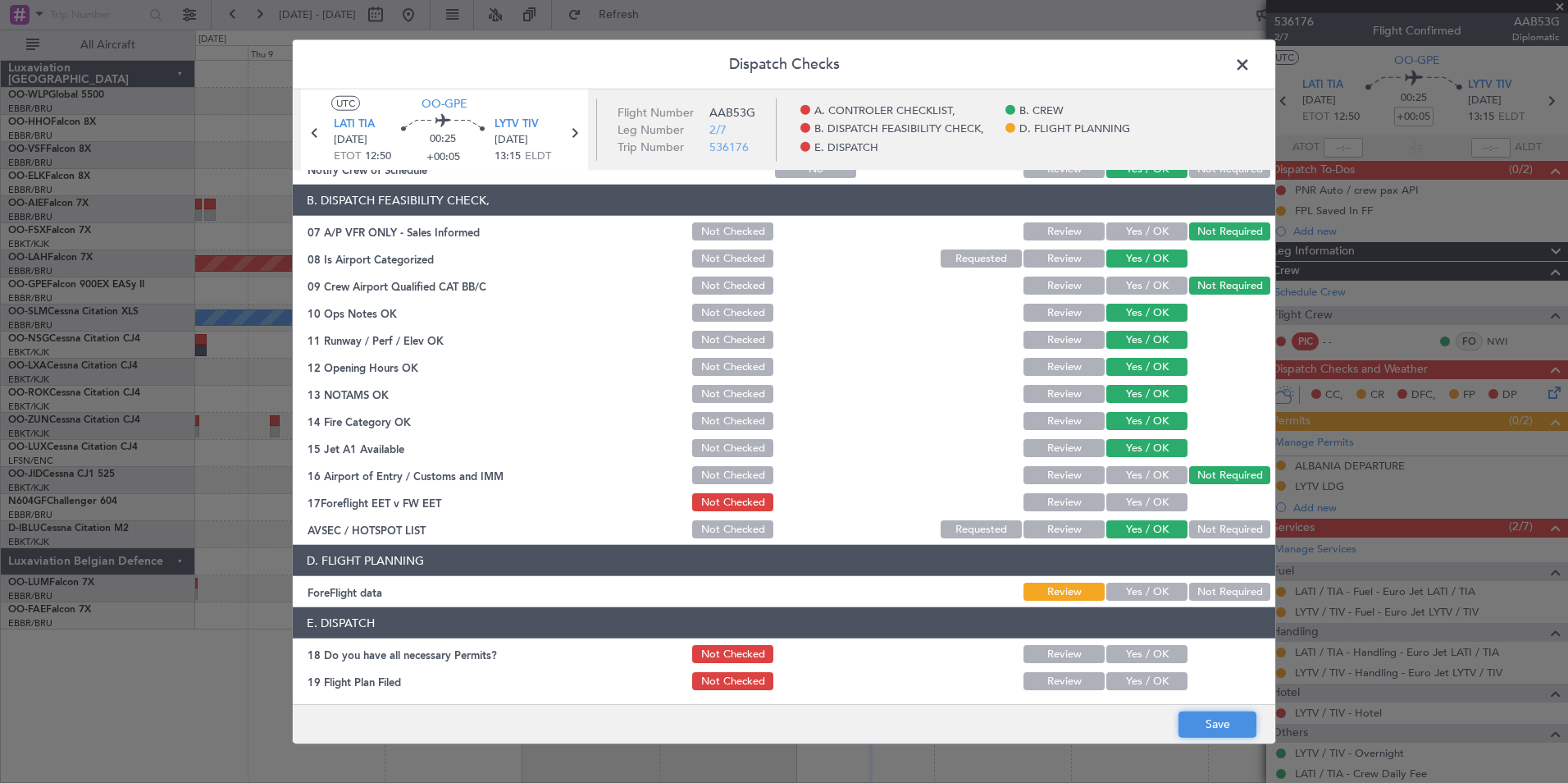
click at [1203, 733] on button "Save" at bounding box center [1218, 724] width 78 height 26
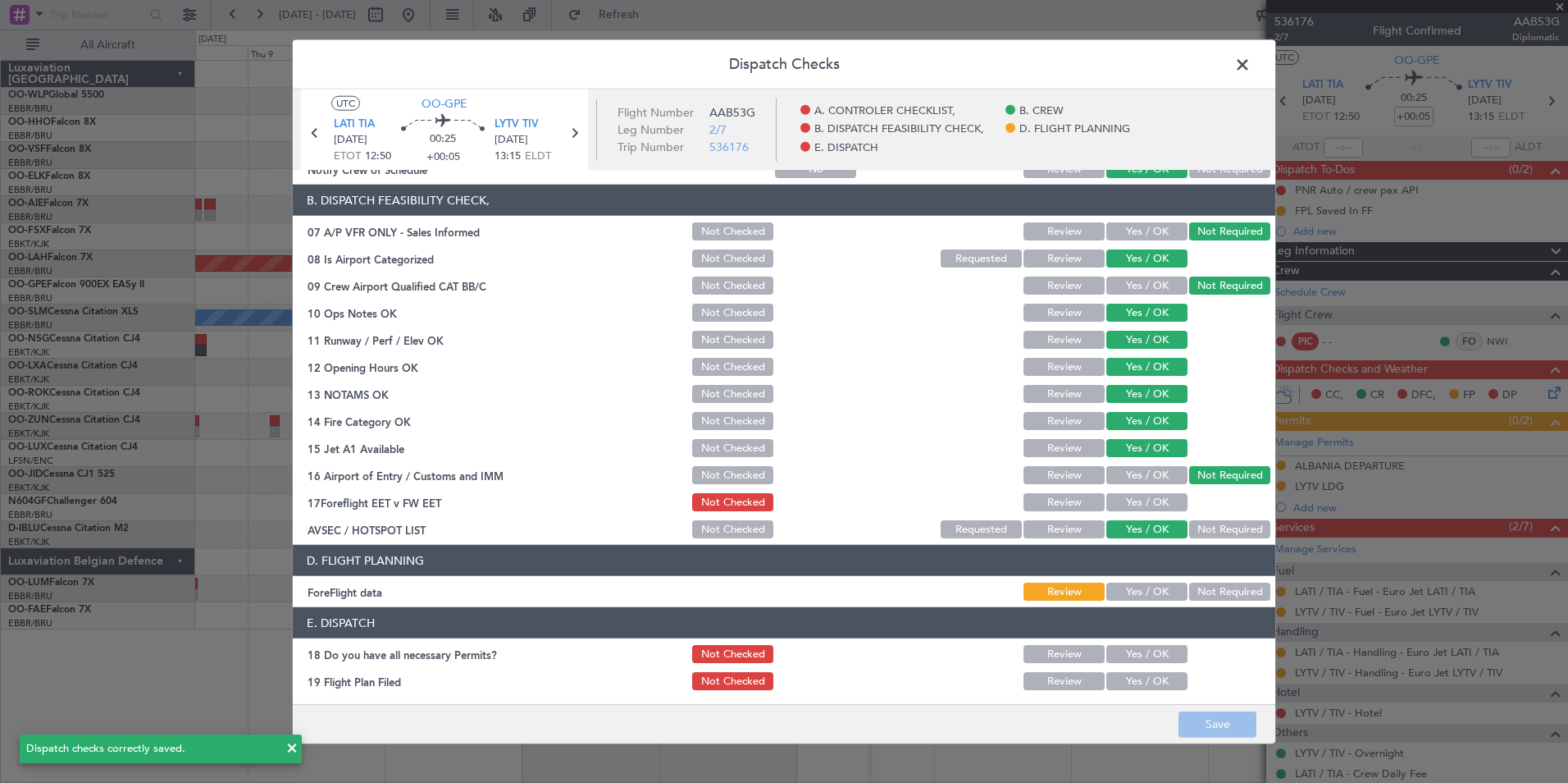
click at [1251, 68] on span at bounding box center [1251, 69] width 0 height 33
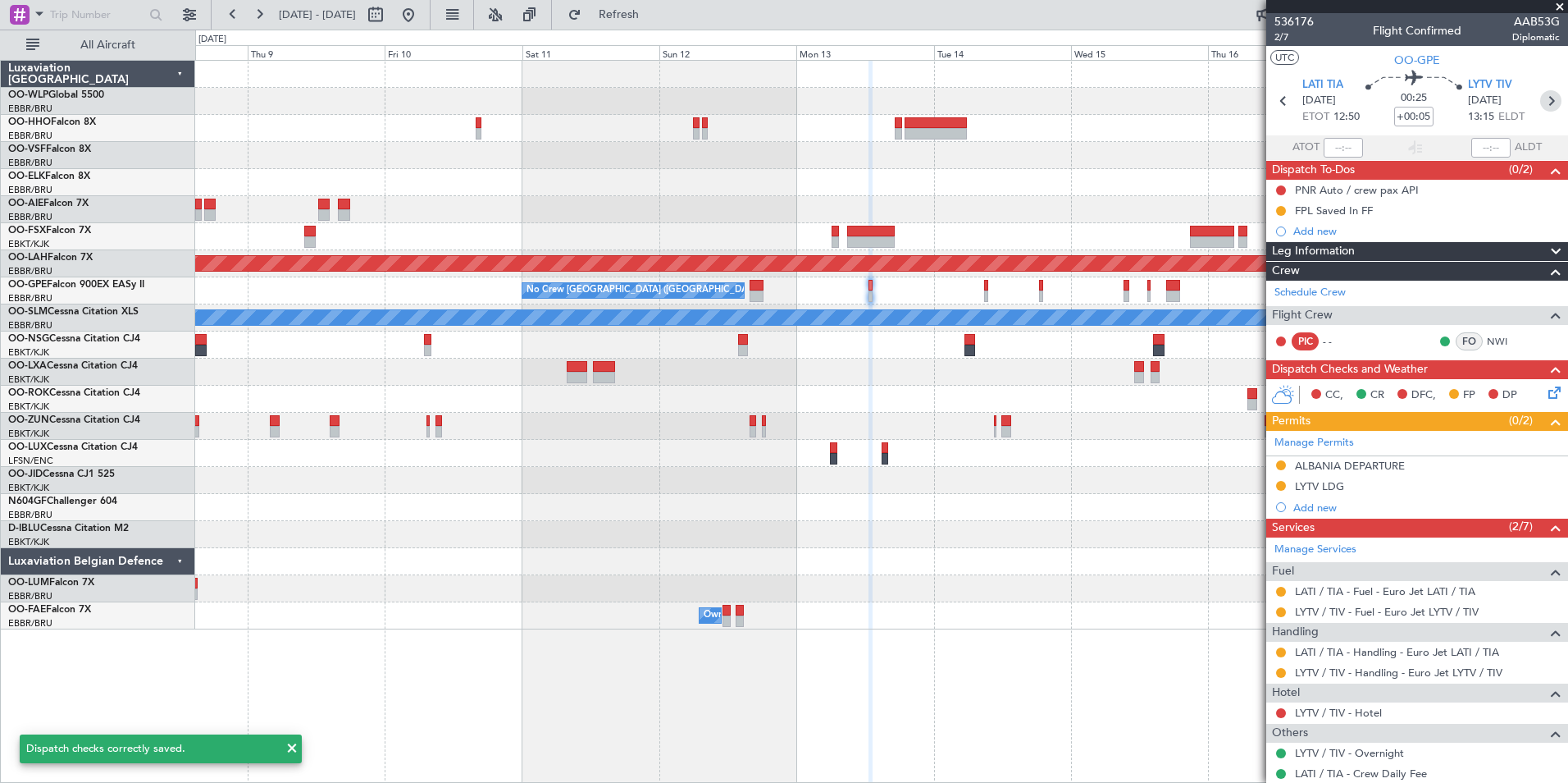
click at [1541, 101] on icon at bounding box center [1550, 101] width 21 height 21
type input "+00:10"
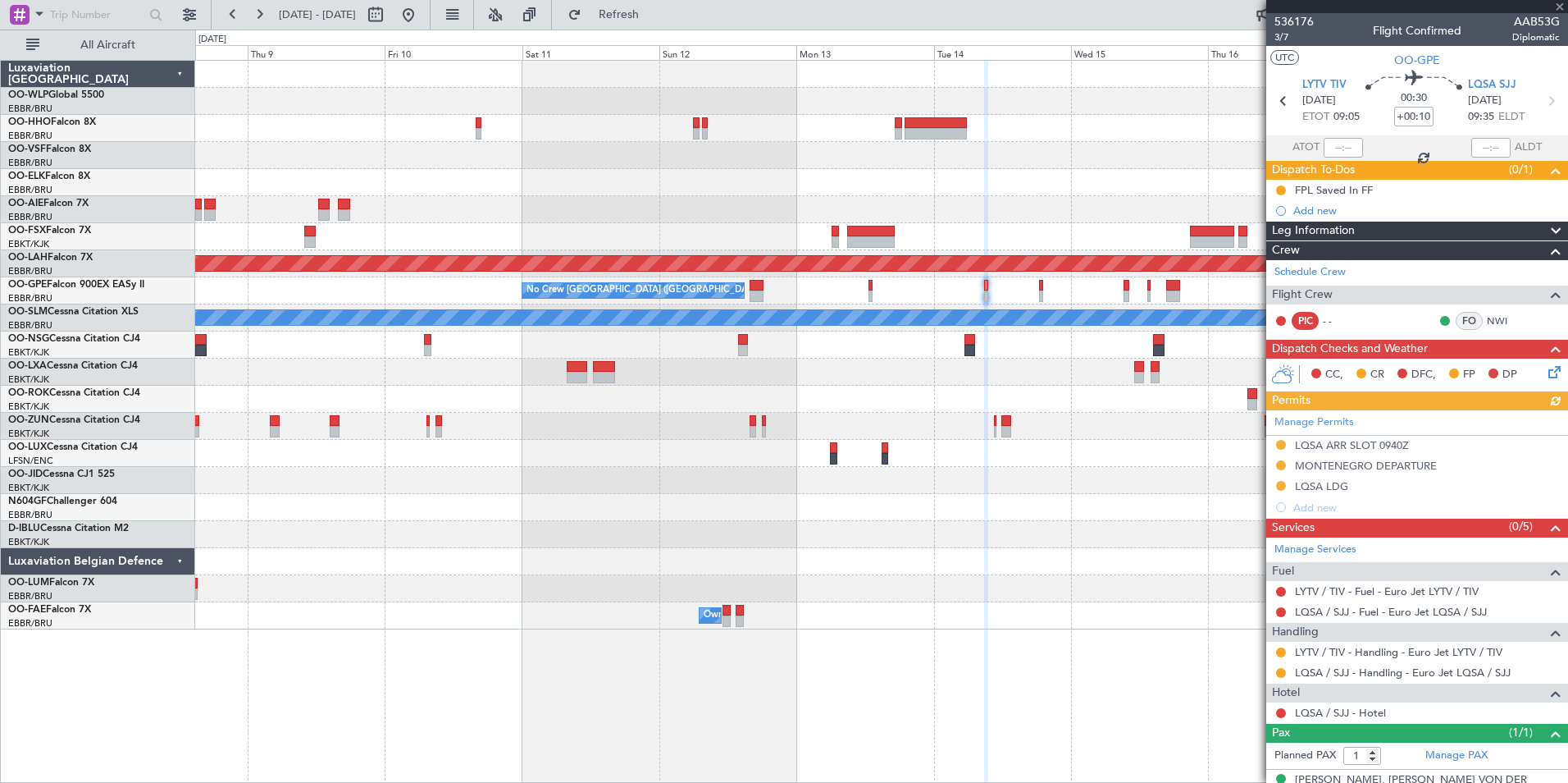
click at [1545, 376] on icon at bounding box center [1551, 369] width 13 height 13
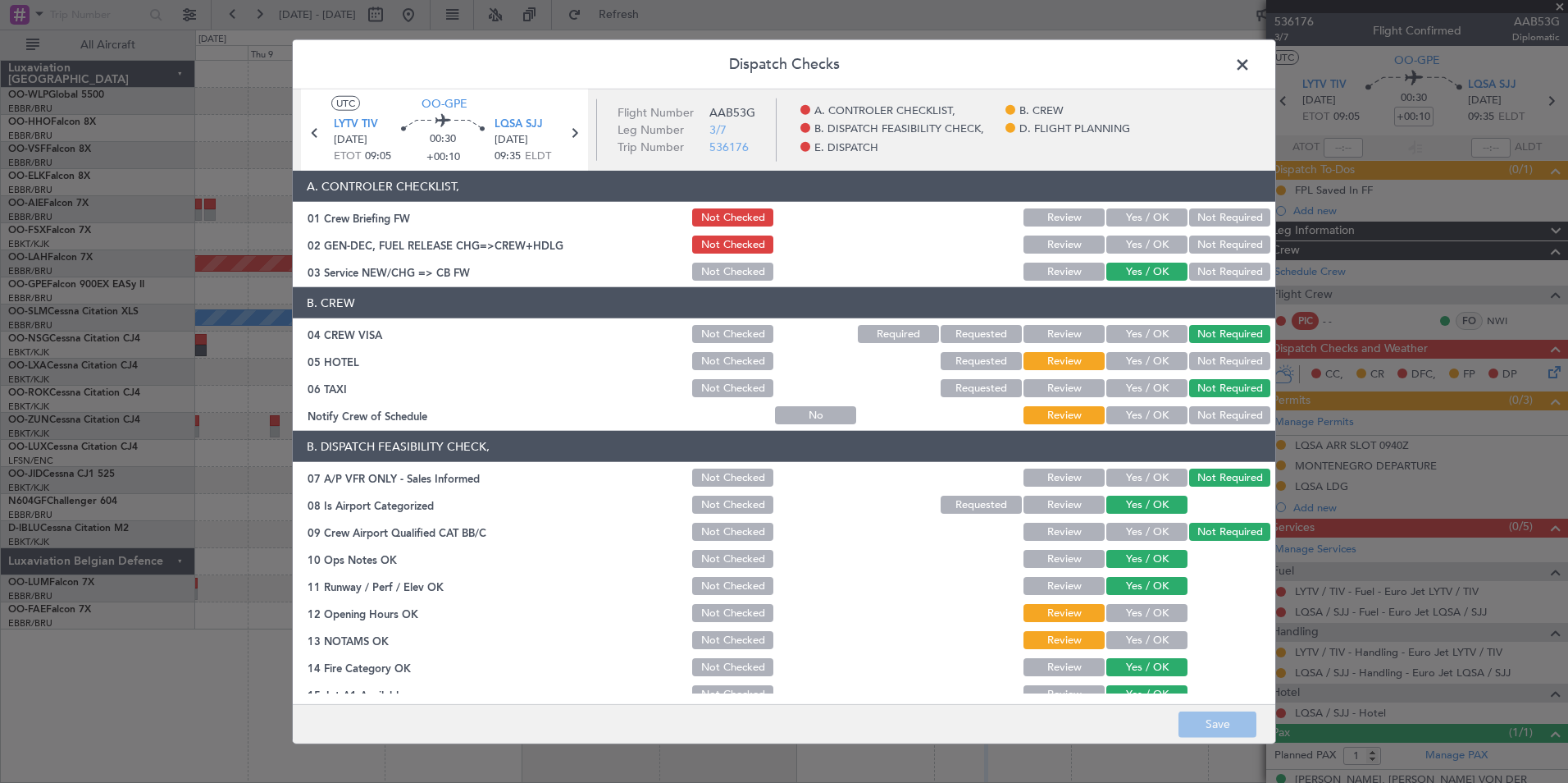
click at [1153, 358] on button "Yes / OK" at bounding box center [1147, 362] width 81 height 18
click at [1123, 412] on button "Yes / OK" at bounding box center [1147, 415] width 81 height 18
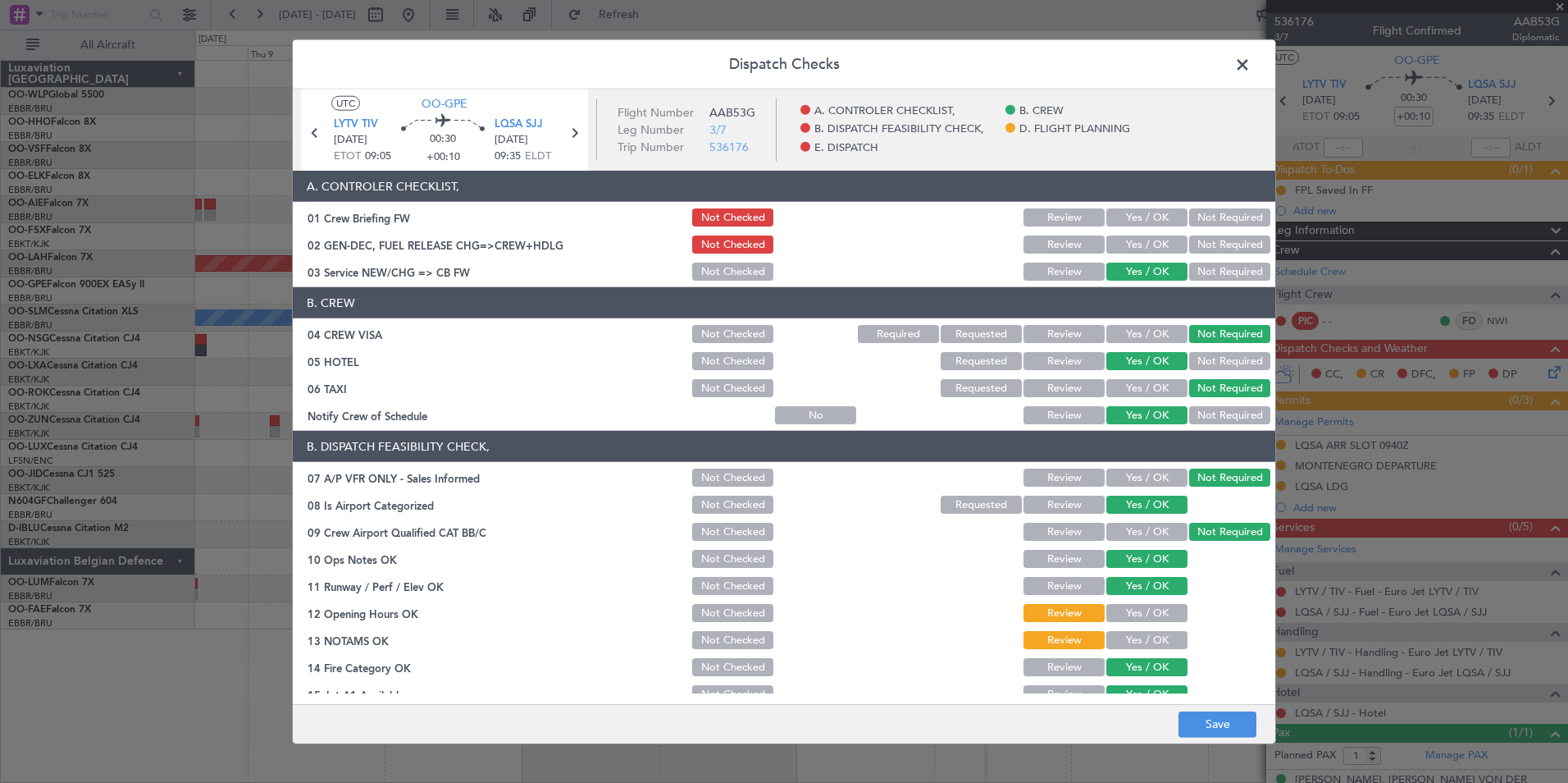
click at [1136, 608] on button "Yes / OK" at bounding box center [1147, 613] width 81 height 18
click at [1136, 638] on button "Yes / OK" at bounding box center [1147, 640] width 81 height 18
click at [1224, 729] on button "Save" at bounding box center [1218, 724] width 78 height 26
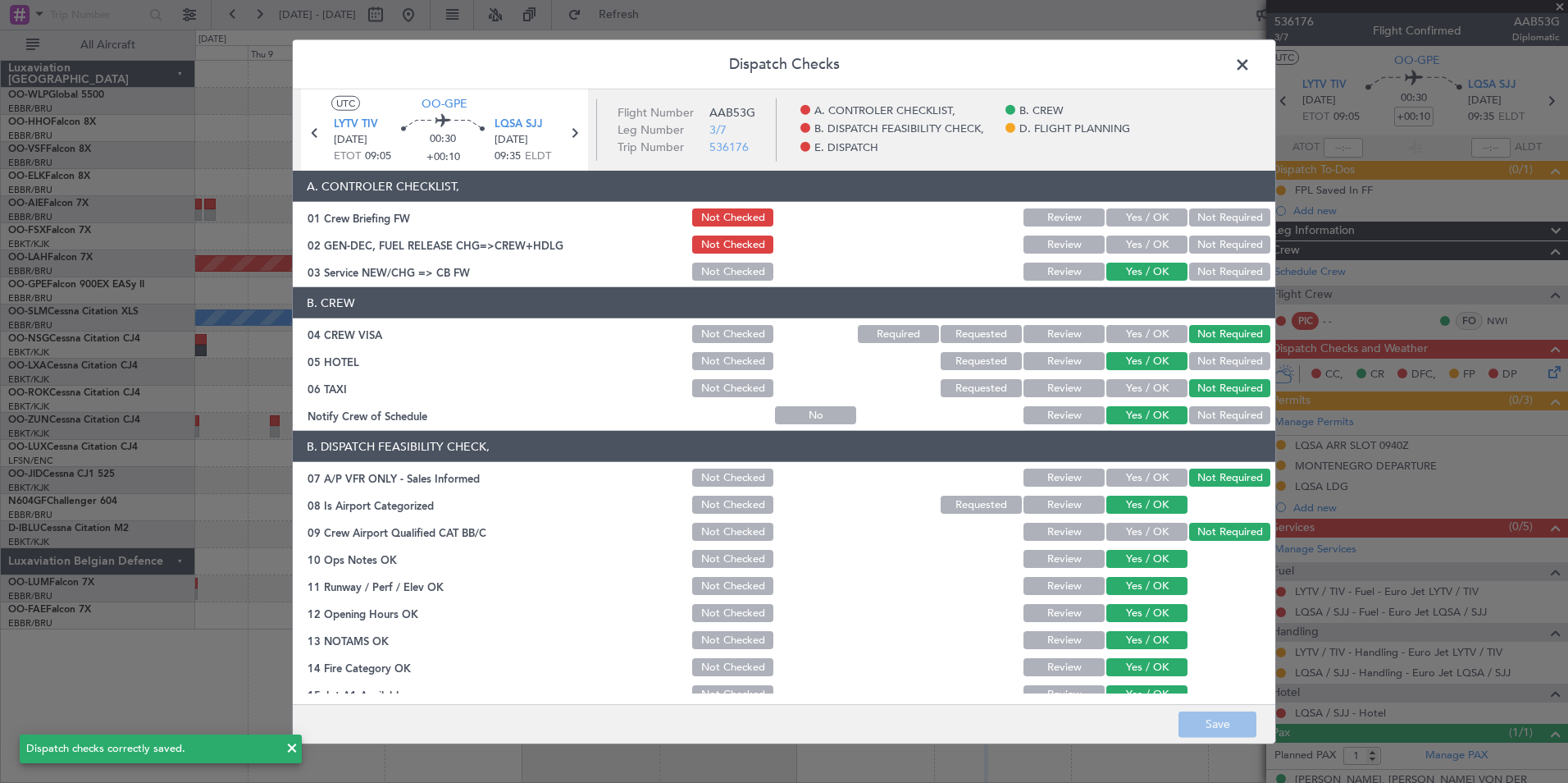
click at [1251, 58] on span at bounding box center [1251, 69] width 0 height 33
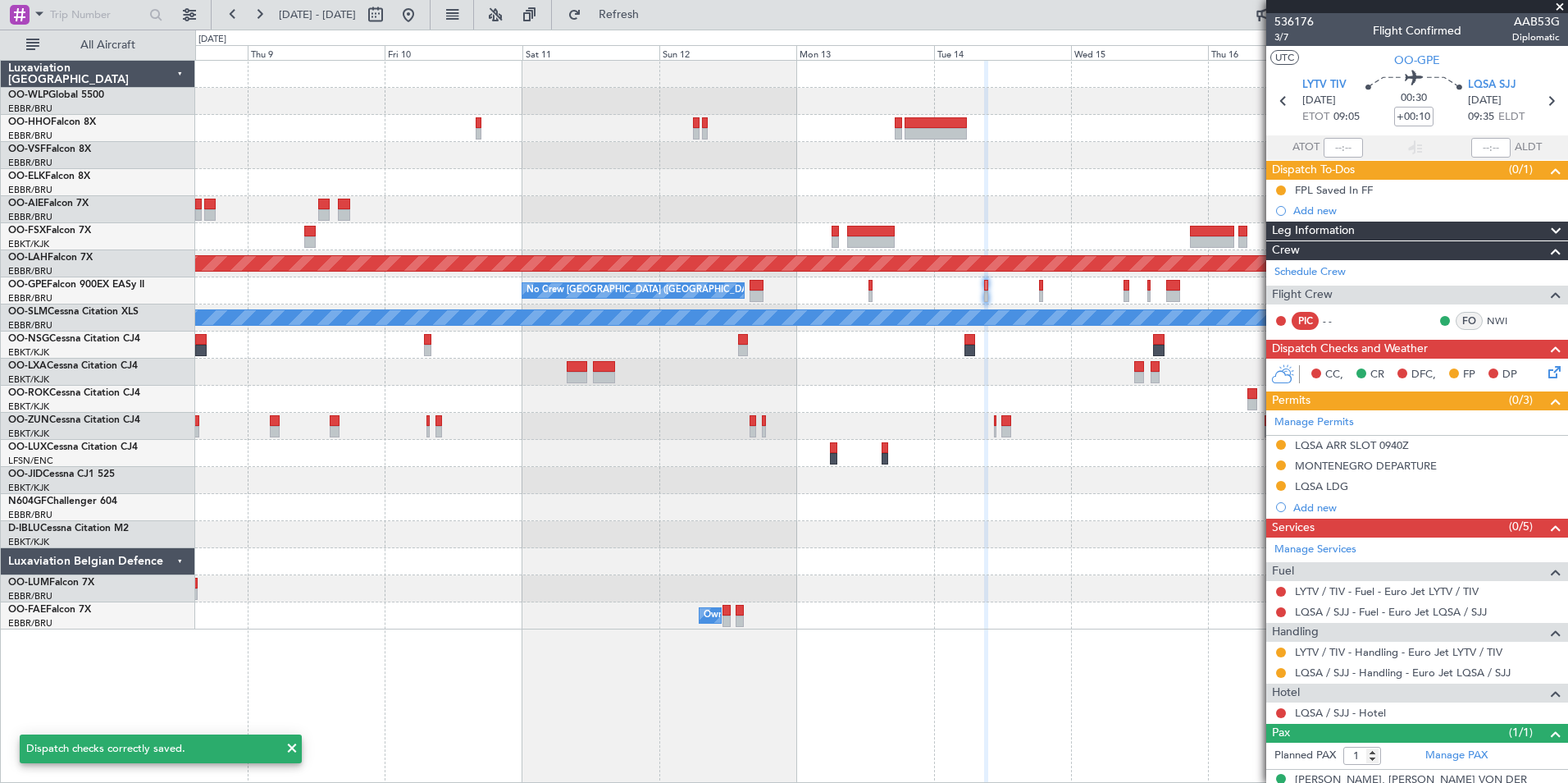
click at [1333, 211] on mat-tooltip-component "FPL Saved In FF" at bounding box center [1333, 218] width 95 height 43
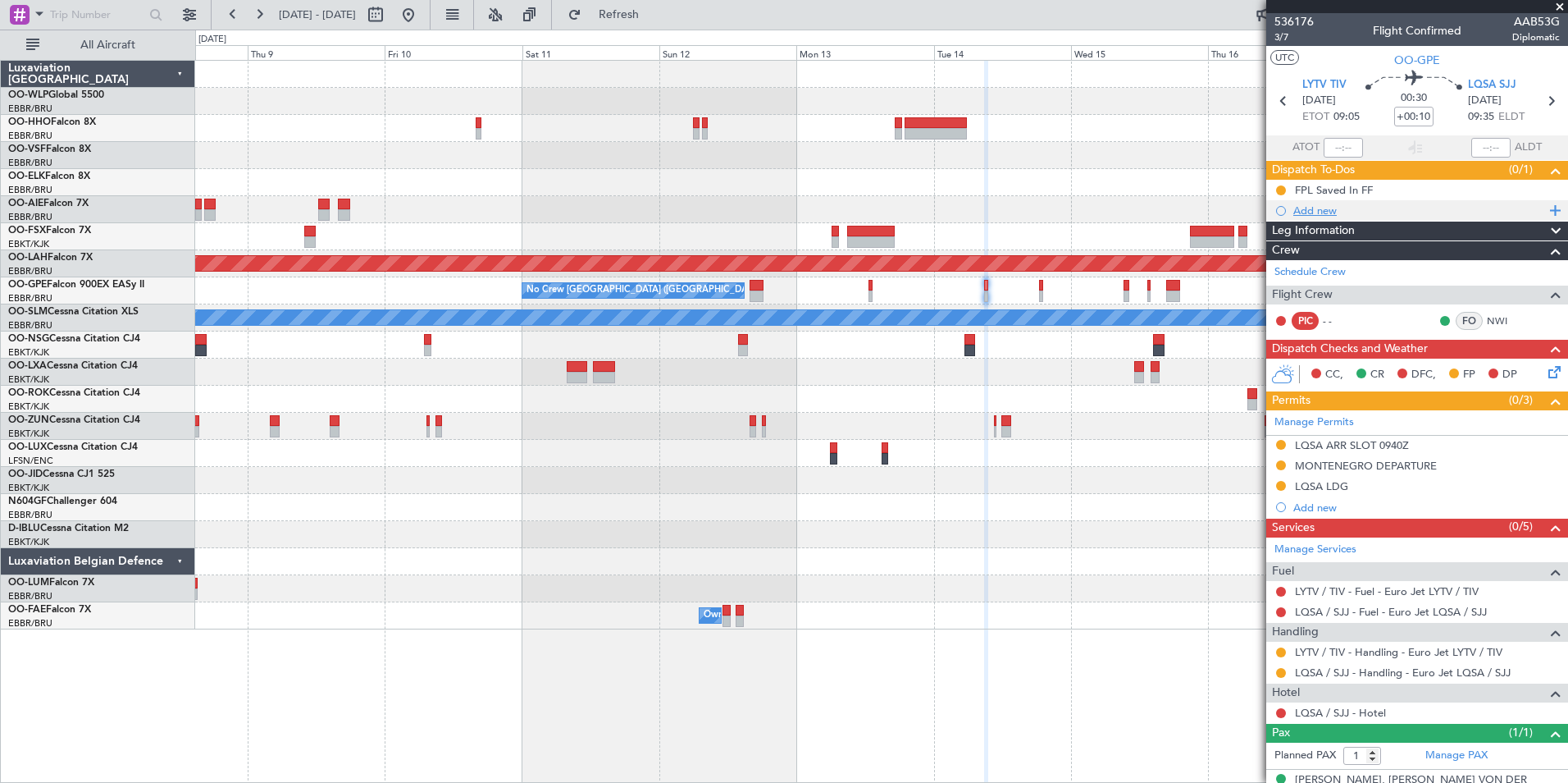
click at [1321, 208] on div "Add new" at bounding box center [1419, 210] width 252 height 14
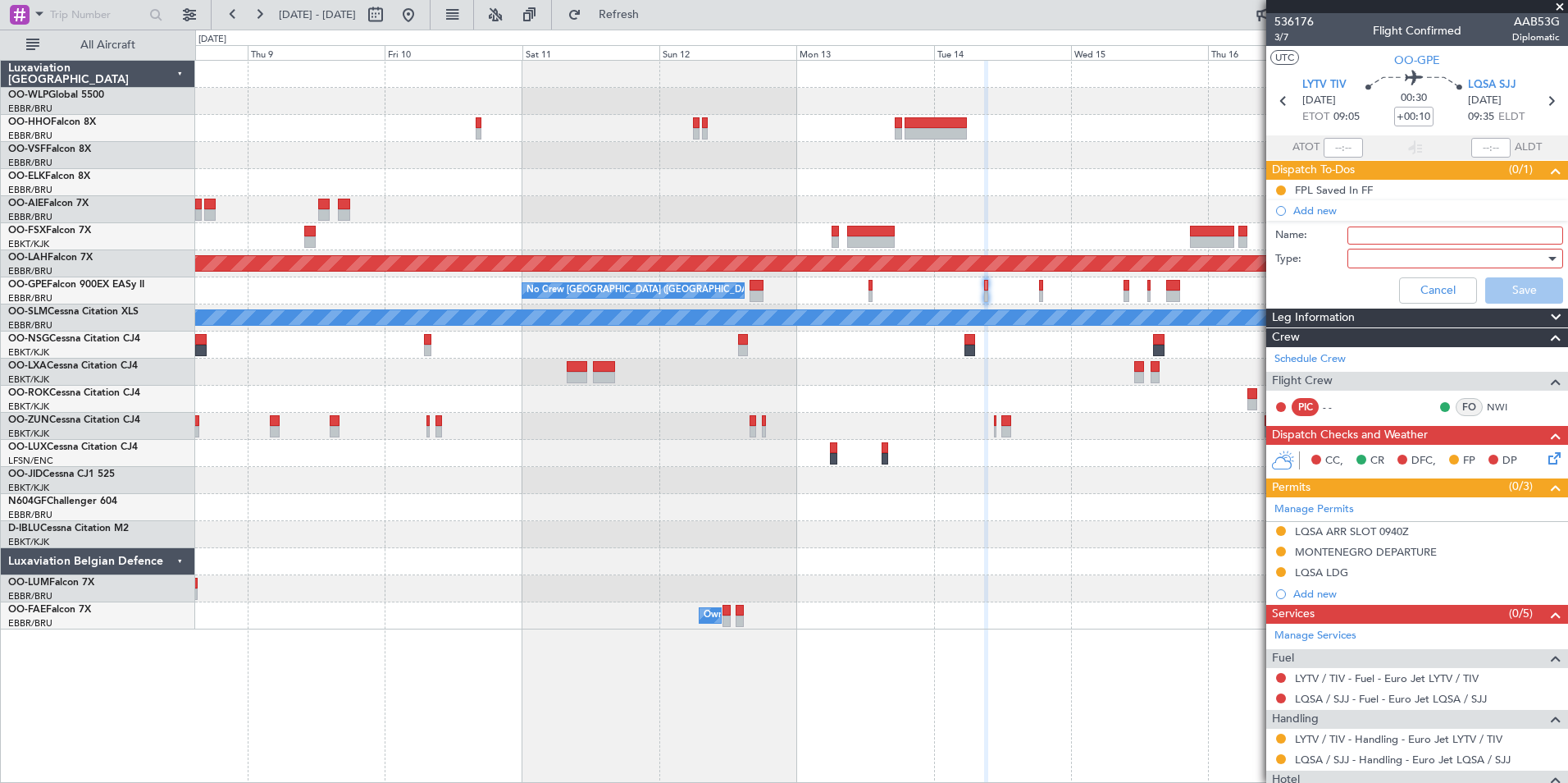
click at [1351, 241] on input "Name:" at bounding box center [1456, 236] width 216 height 18
type input "="
type input "Check for dayroom with crew"
click at [1373, 264] on div at bounding box center [1449, 258] width 191 height 25
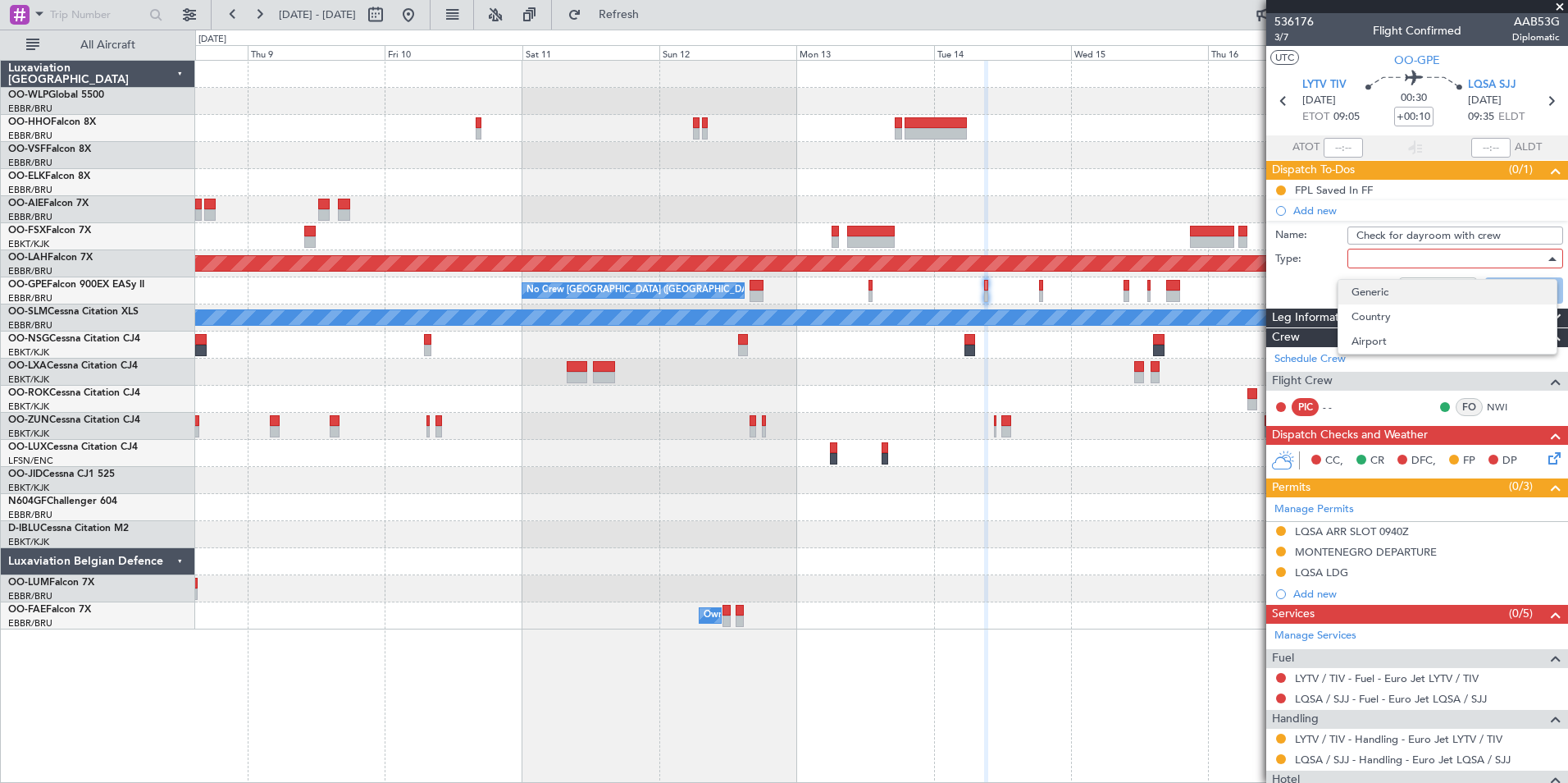
click at [1366, 290] on span "Generic" at bounding box center [1447, 291] width 192 height 25
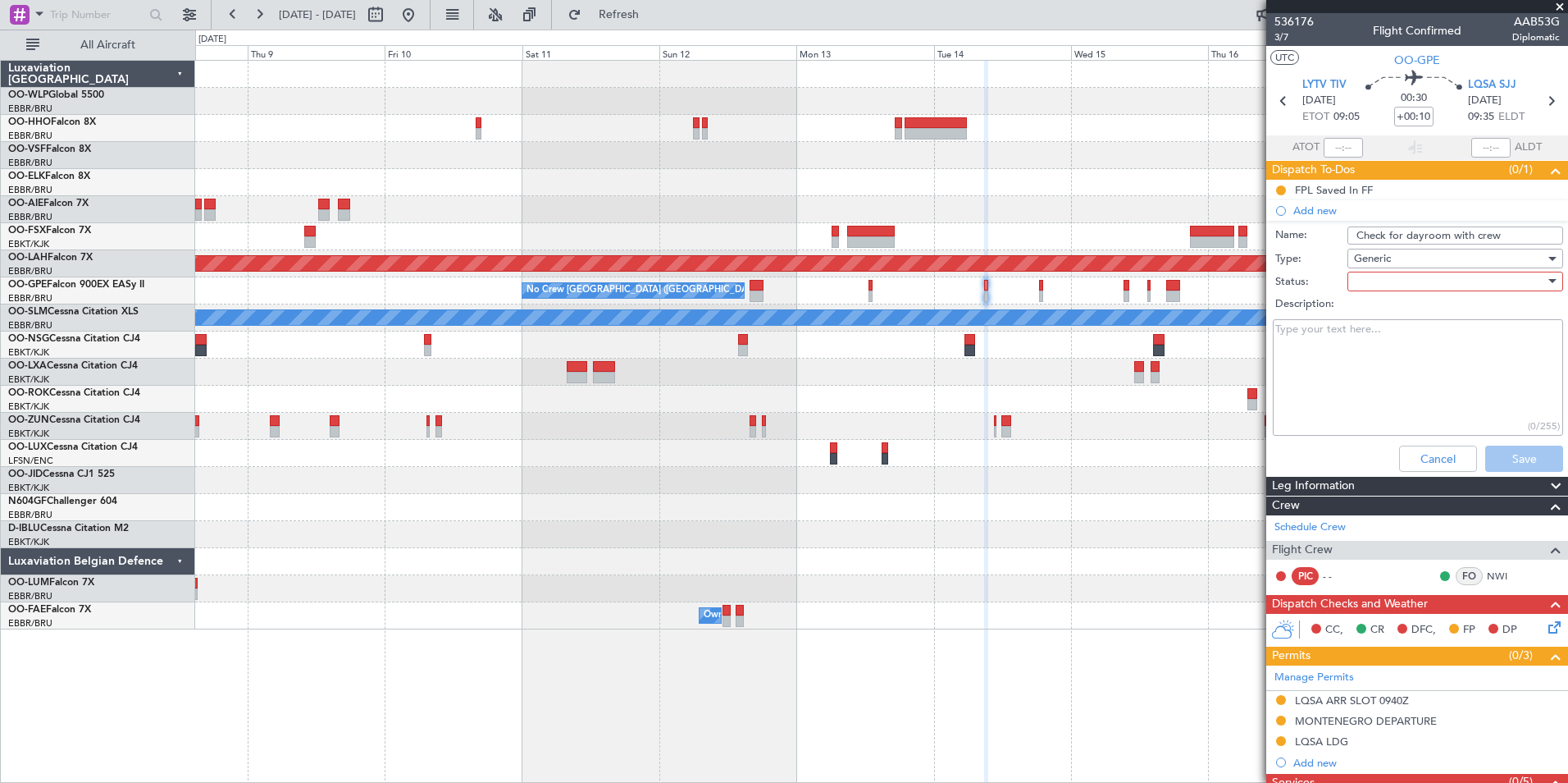
click at [1368, 276] on div at bounding box center [1449, 281] width 191 height 25
click at [1365, 306] on span "Not Started" at bounding box center [1447, 314] width 192 height 25
click at [1507, 470] on button "Save" at bounding box center [1525, 458] width 78 height 26
click at [1503, 459] on div "Cancel Save" at bounding box center [1412, 458] width 309 height 40
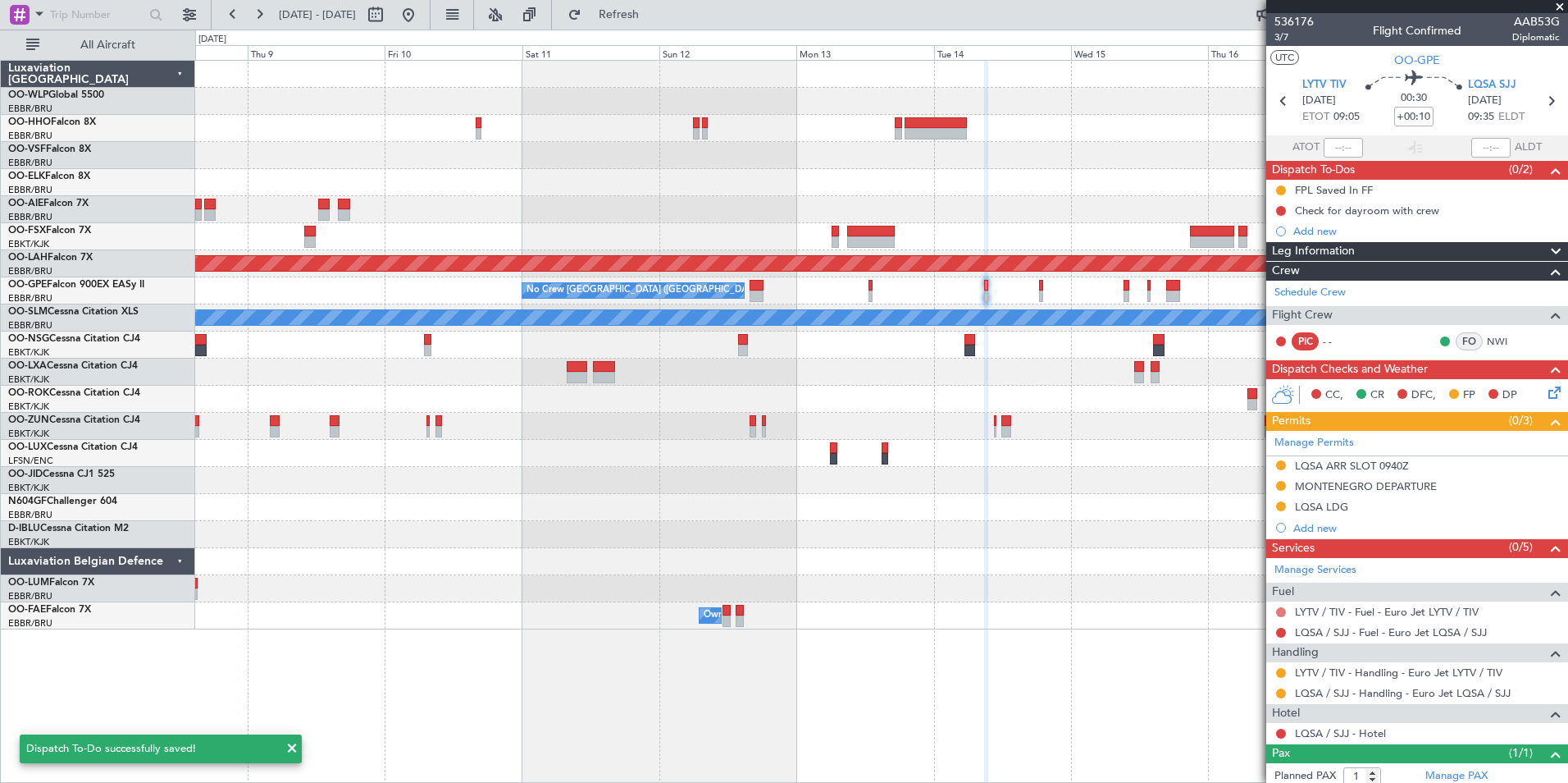
click at [1282, 608] on button at bounding box center [1281, 611] width 10 height 10
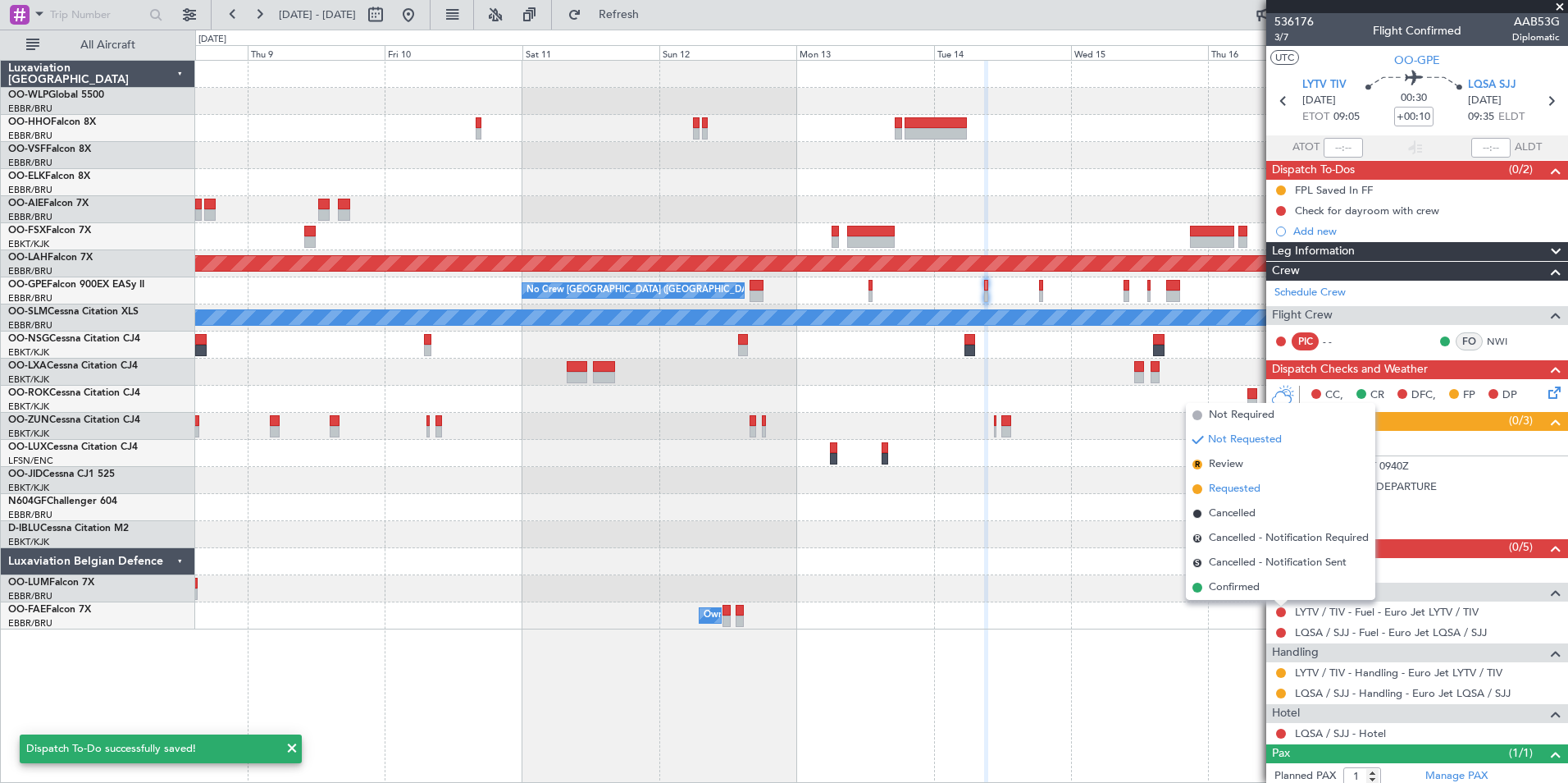
click at [1213, 481] on span "Requested" at bounding box center [1235, 489] width 52 height 17
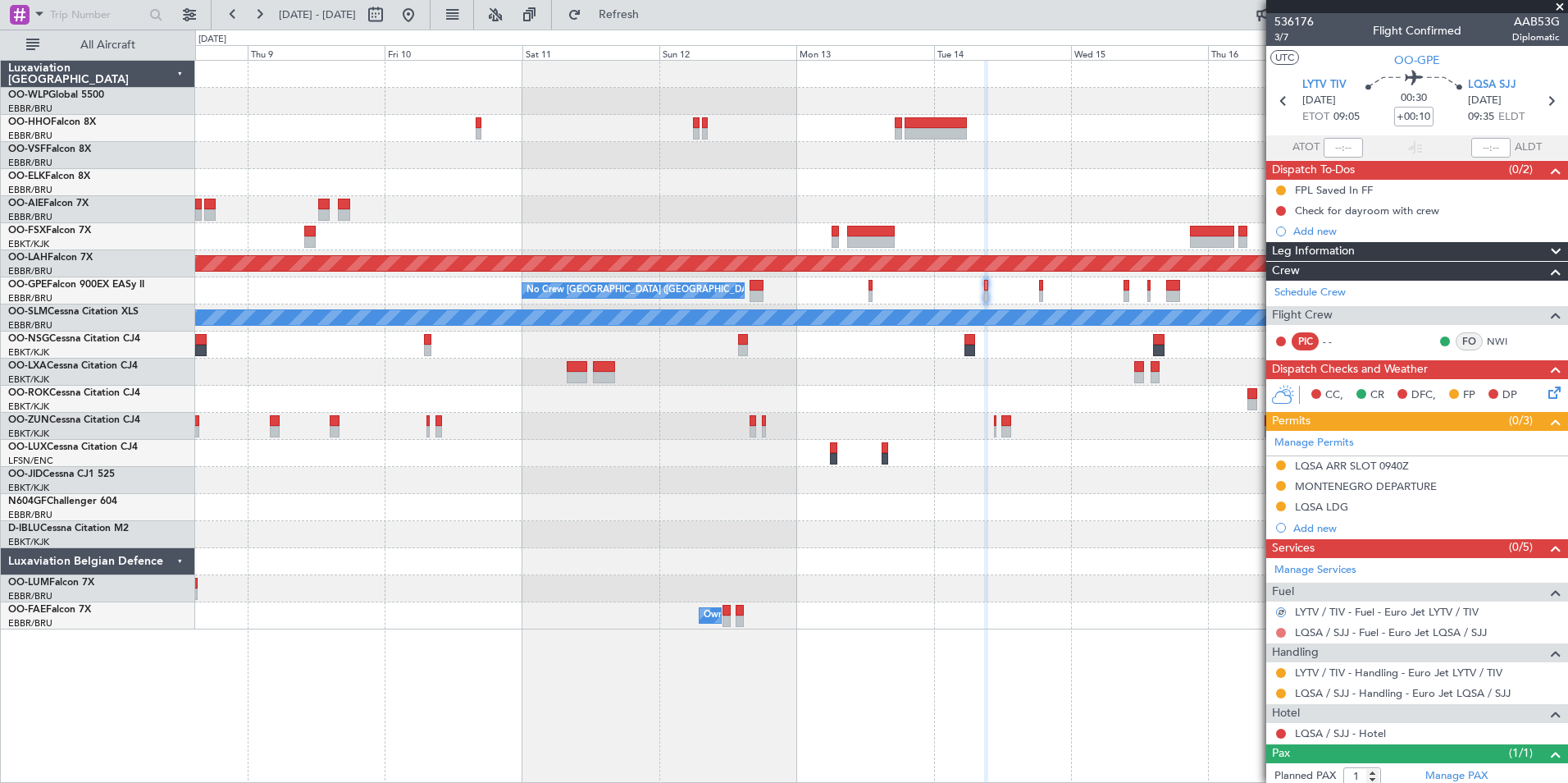
click at [1279, 633] on button at bounding box center [1281, 633] width 10 height 10
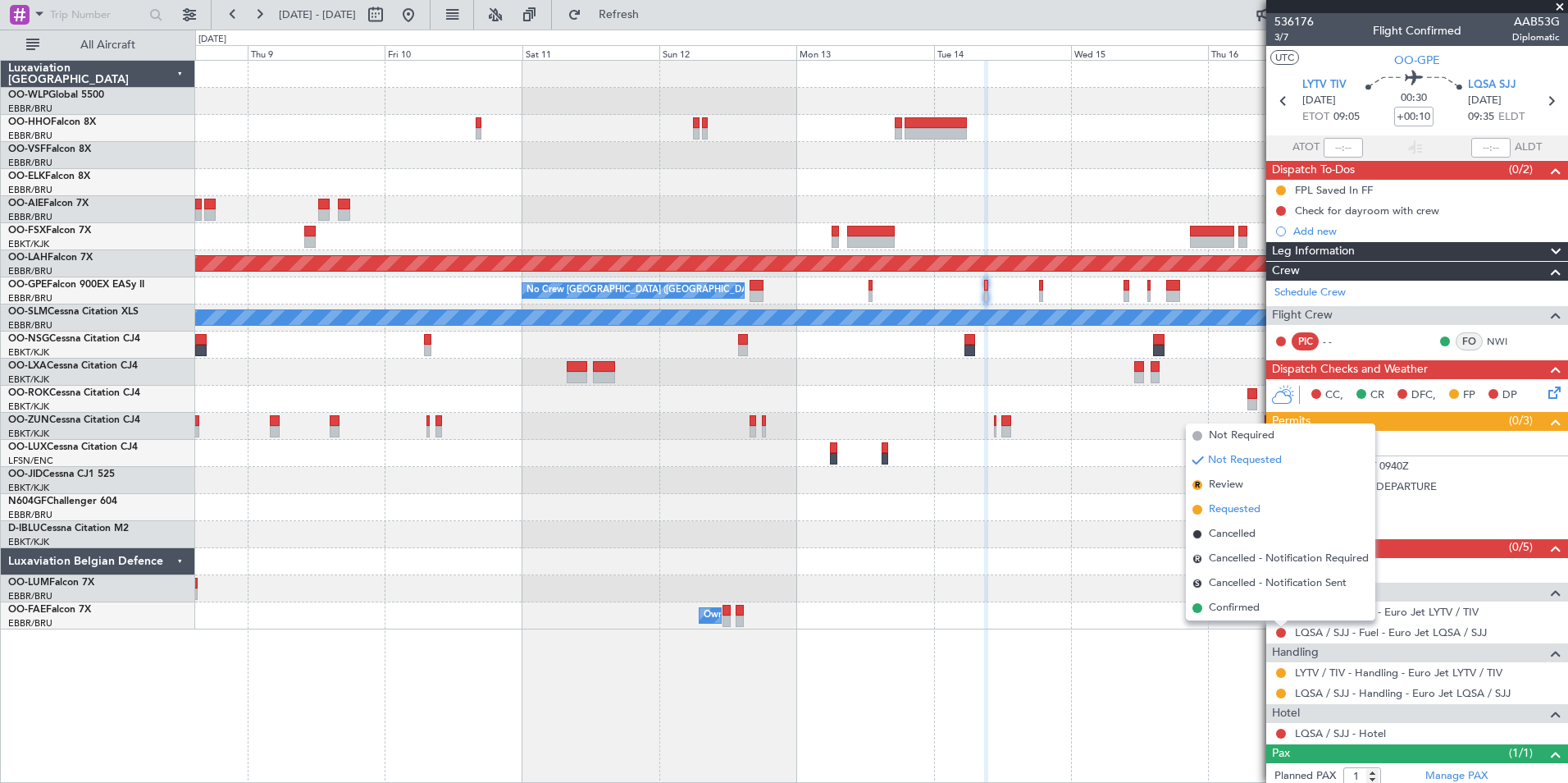
click at [1245, 506] on span "Requested" at bounding box center [1235, 510] width 52 height 17
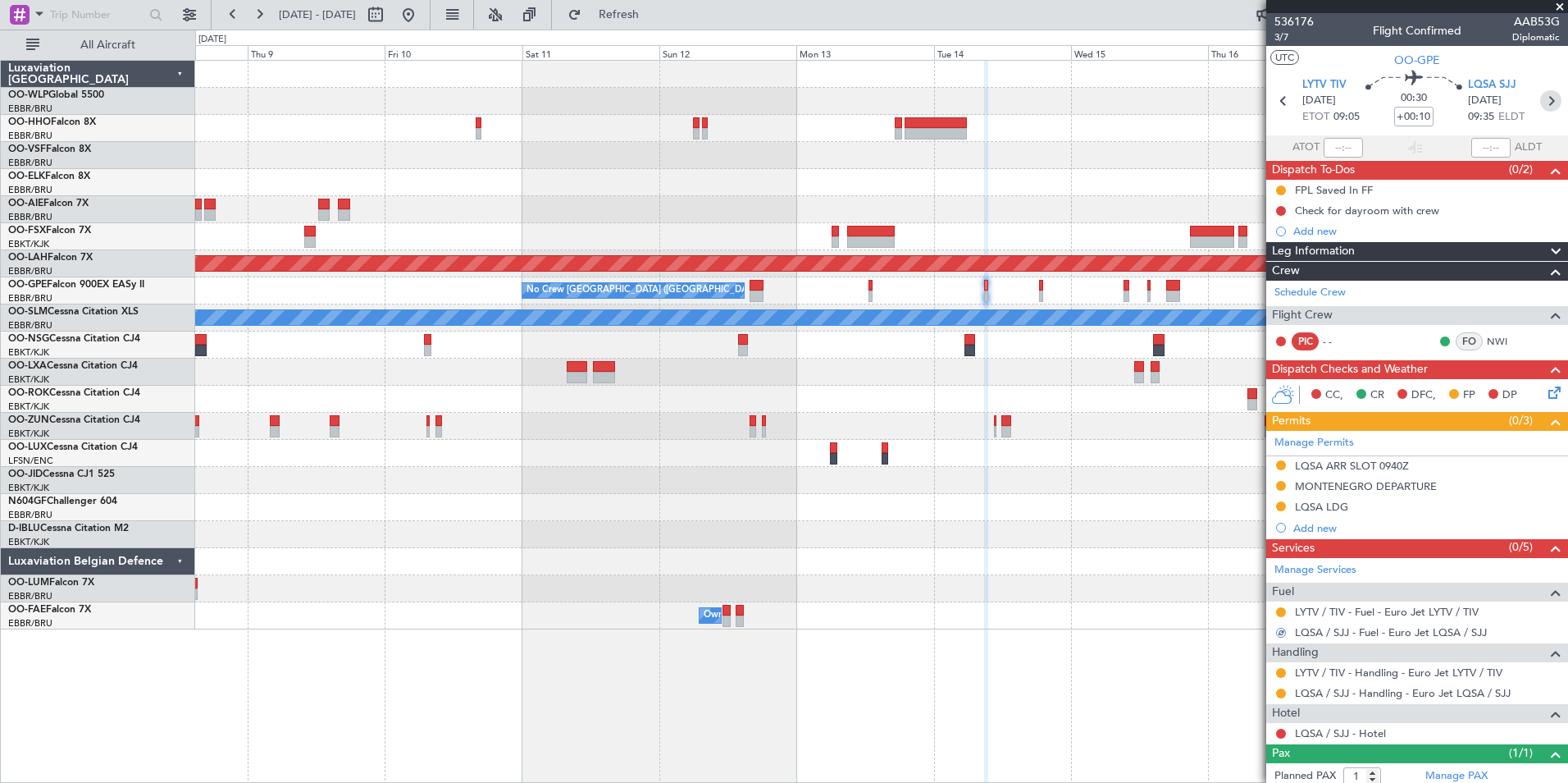
click at [1544, 100] on icon at bounding box center [1550, 101] width 21 height 21
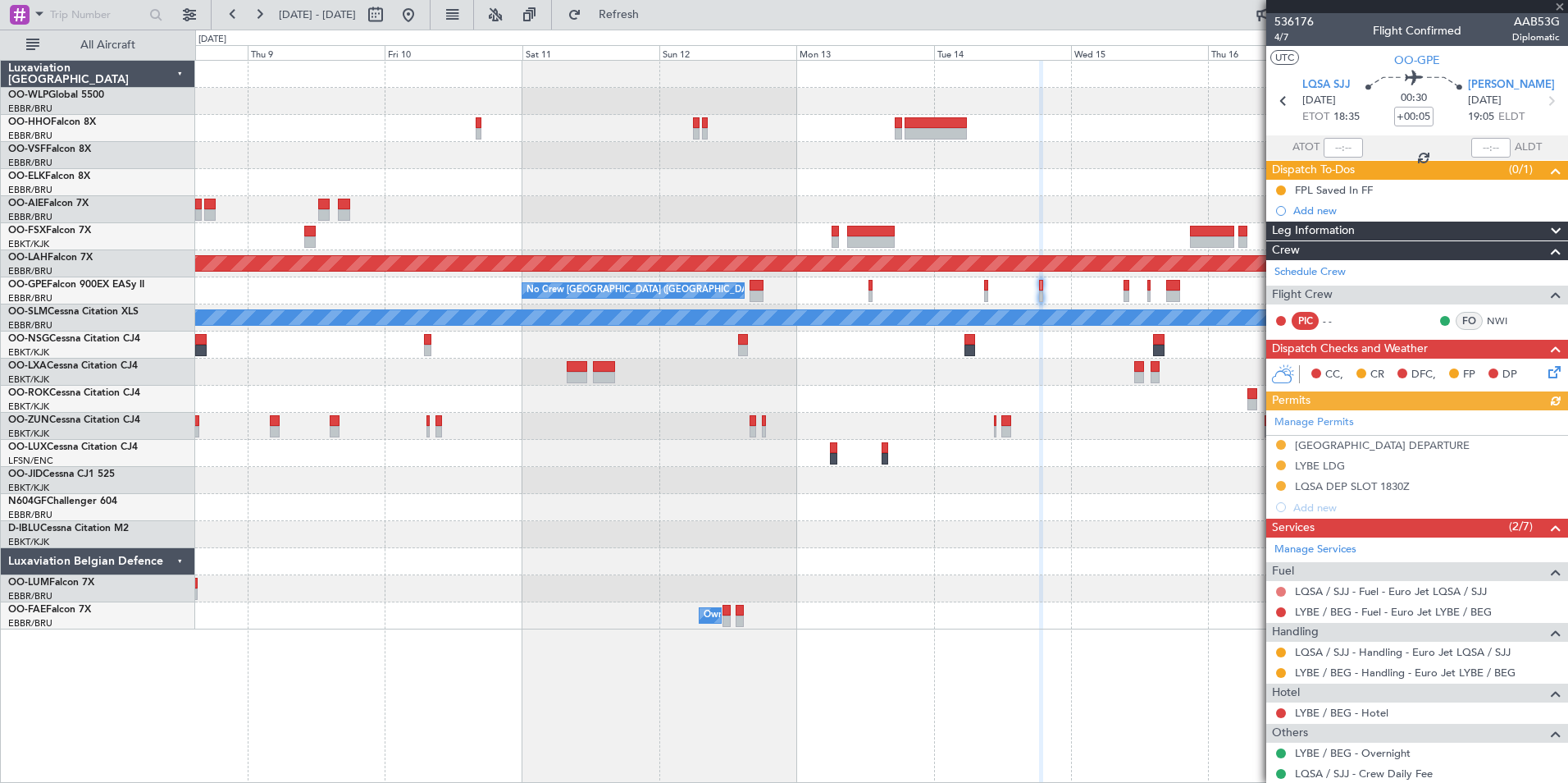
click at [1283, 591] on button at bounding box center [1281, 591] width 10 height 10
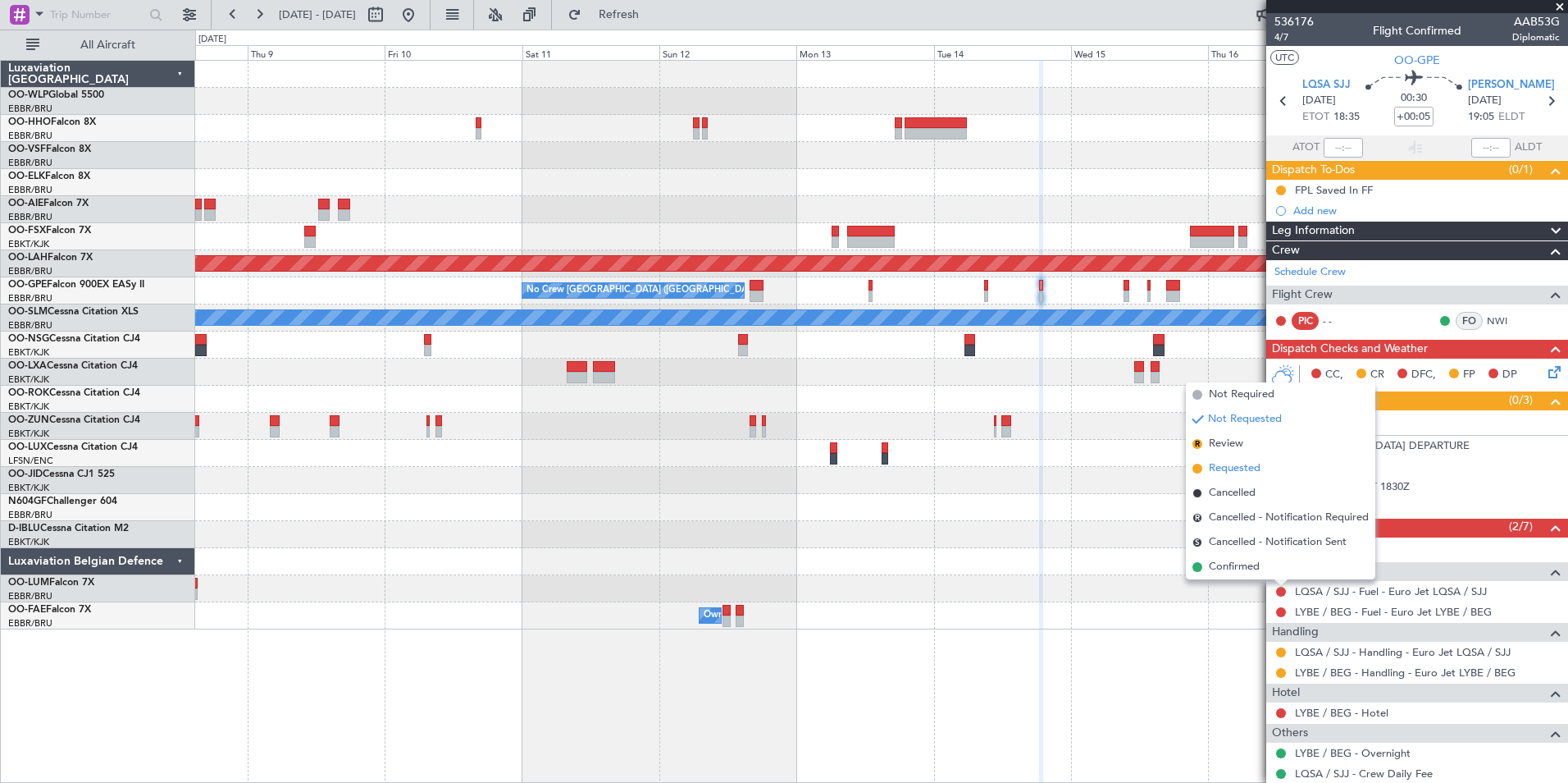
click at [1242, 470] on span "Requested" at bounding box center [1235, 469] width 52 height 17
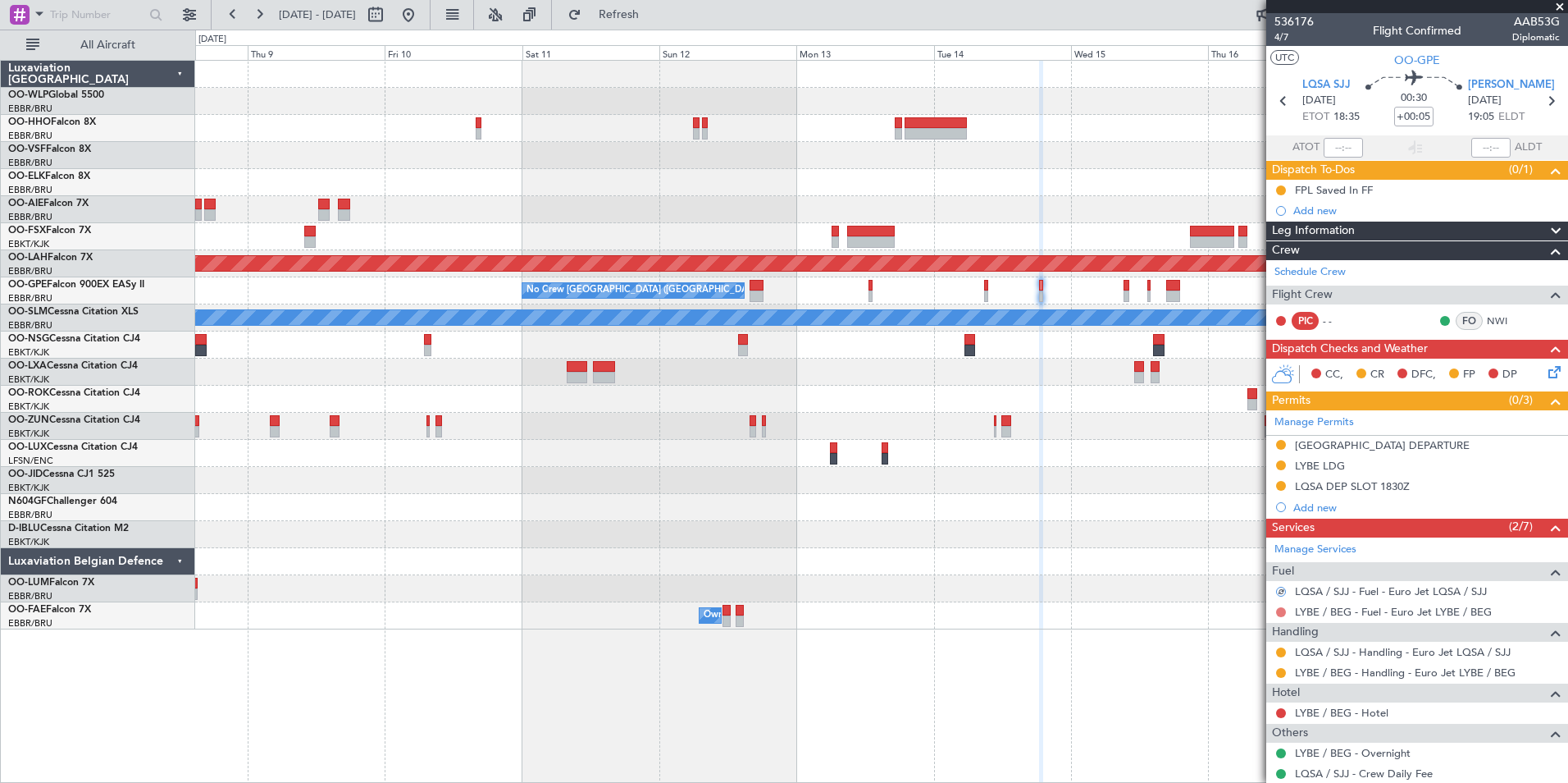
click at [1277, 613] on button at bounding box center [1281, 611] width 10 height 10
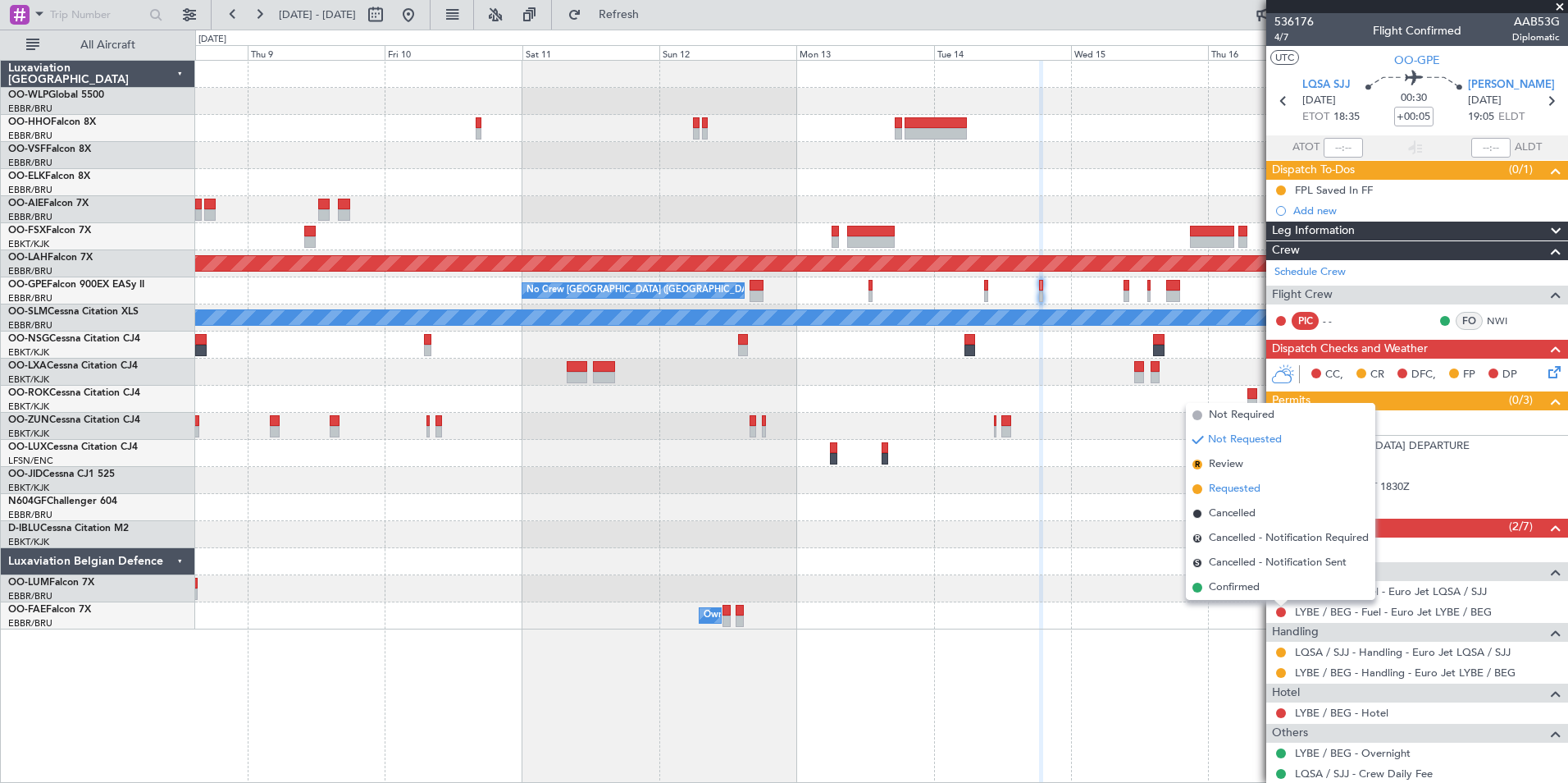
click at [1217, 487] on span "Requested" at bounding box center [1235, 489] width 52 height 17
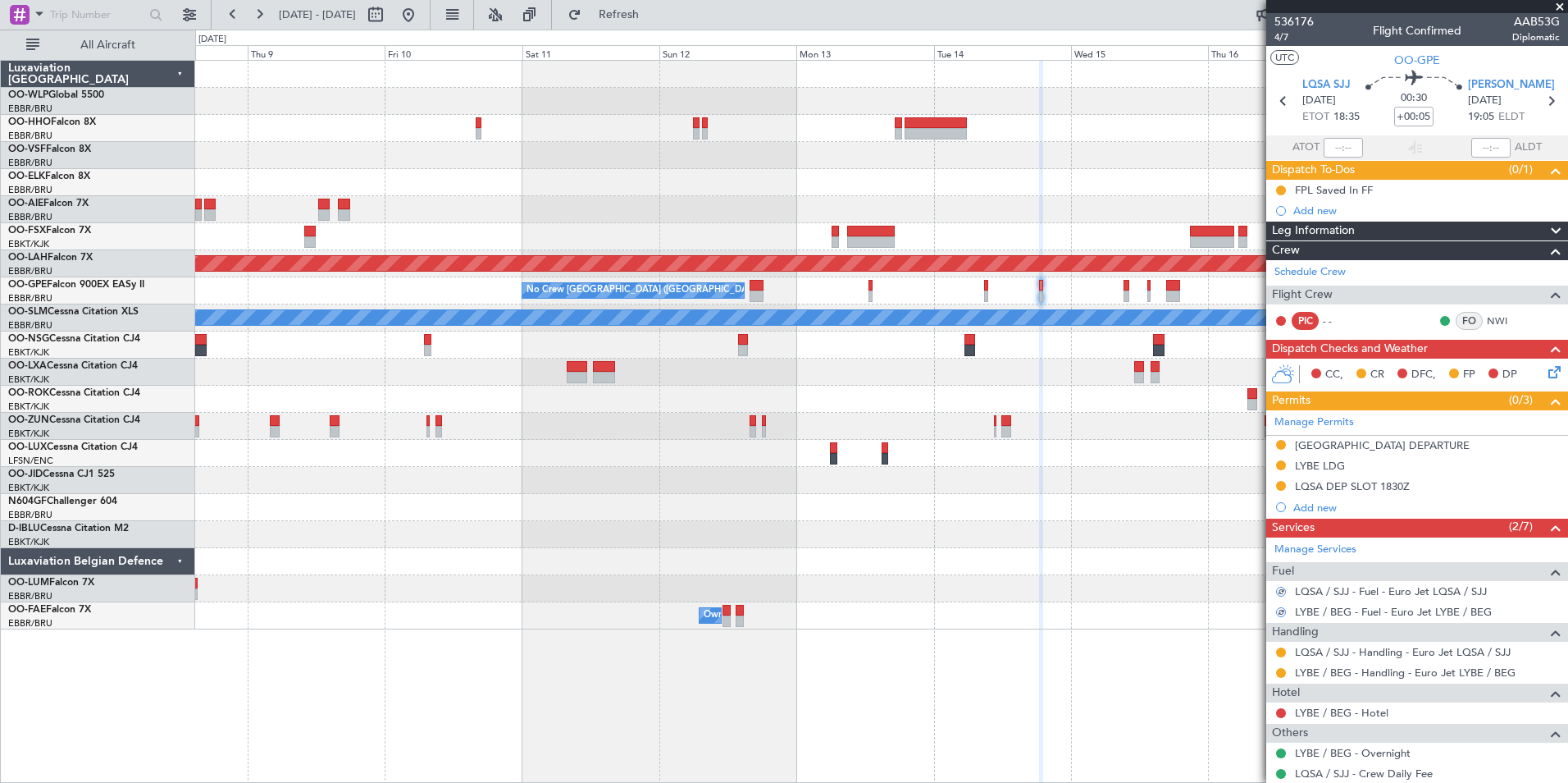
click at [1531, 377] on div "CC, CR DFC, FP DP" at bounding box center [1425, 374] width 242 height 25
click at [1545, 373] on icon at bounding box center [1551, 369] width 13 height 13
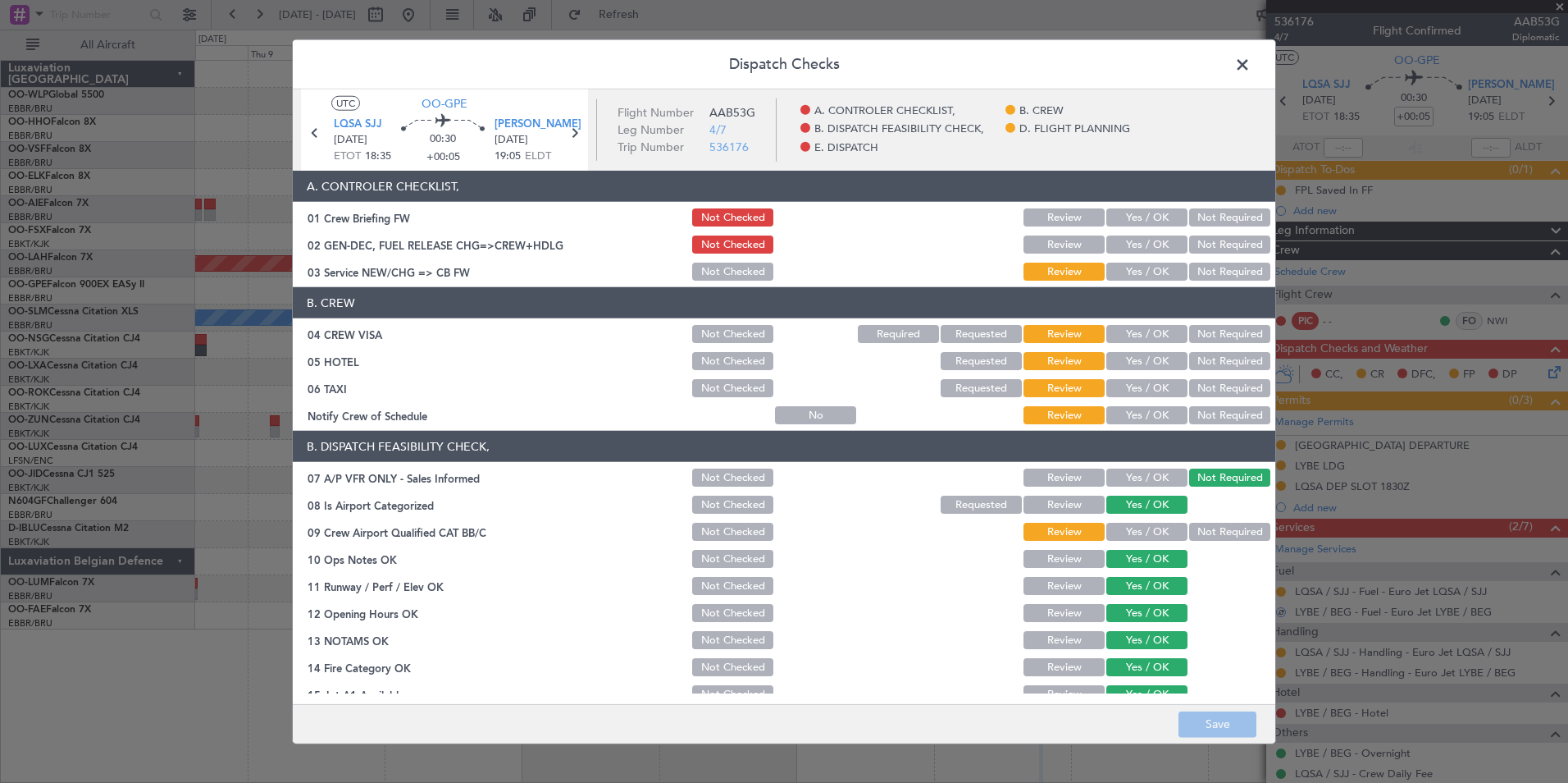
click at [1147, 273] on button "Yes / OK" at bounding box center [1147, 272] width 81 height 18
click at [1221, 325] on button "Not Required" at bounding box center [1230, 334] width 81 height 18
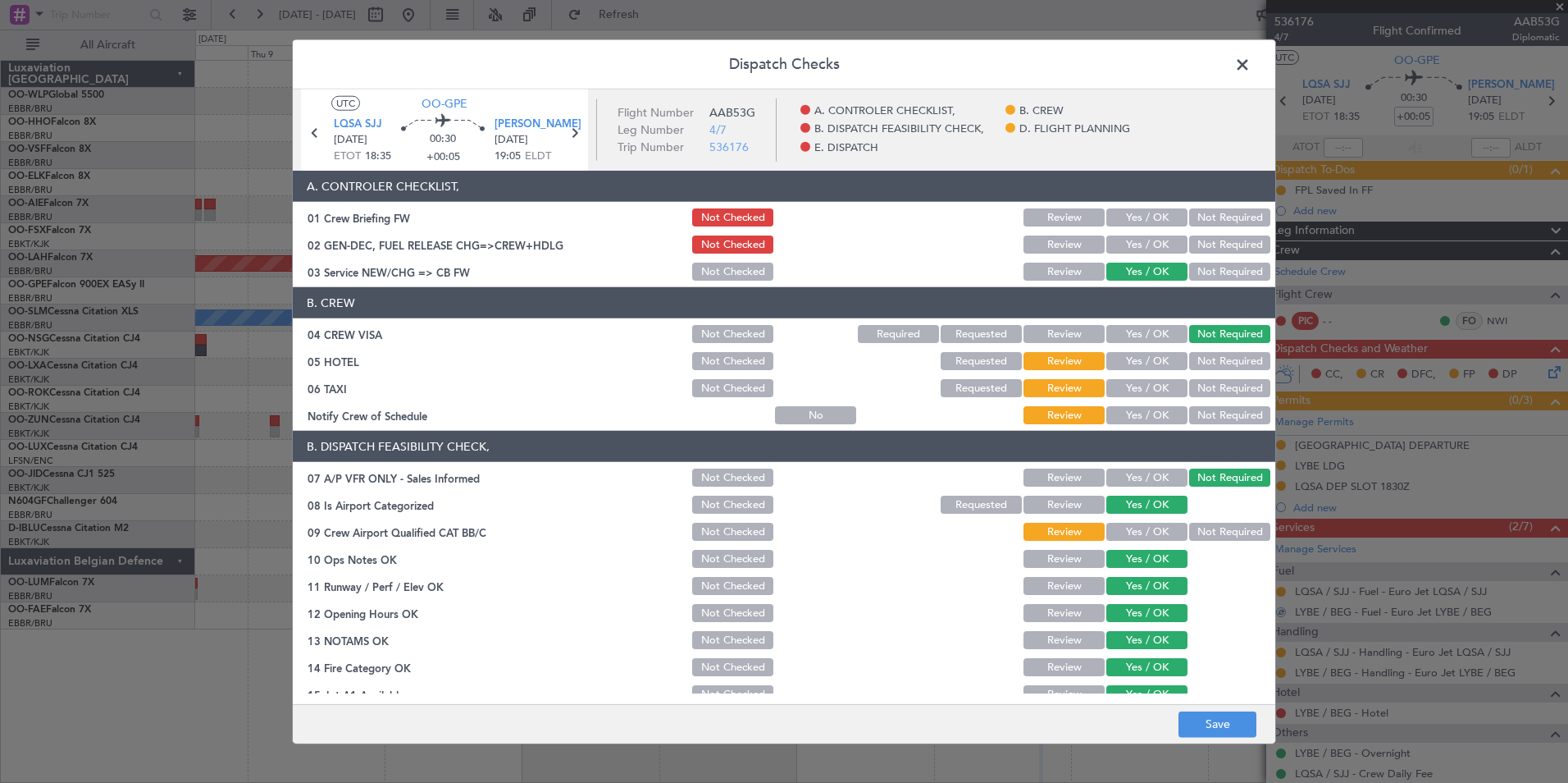
drag, startPoint x: 1220, startPoint y: 333, endPoint x: 1220, endPoint y: 344, distance: 11.0
click at [1220, 341] on button "Not Required" at bounding box center [1230, 334] width 81 height 18
click at [1220, 354] on button "Not Required" at bounding box center [1230, 362] width 81 height 18
click at [1215, 384] on button "Not Required" at bounding box center [1230, 388] width 81 height 18
click at [1154, 417] on button "Yes / OK" at bounding box center [1147, 415] width 81 height 18
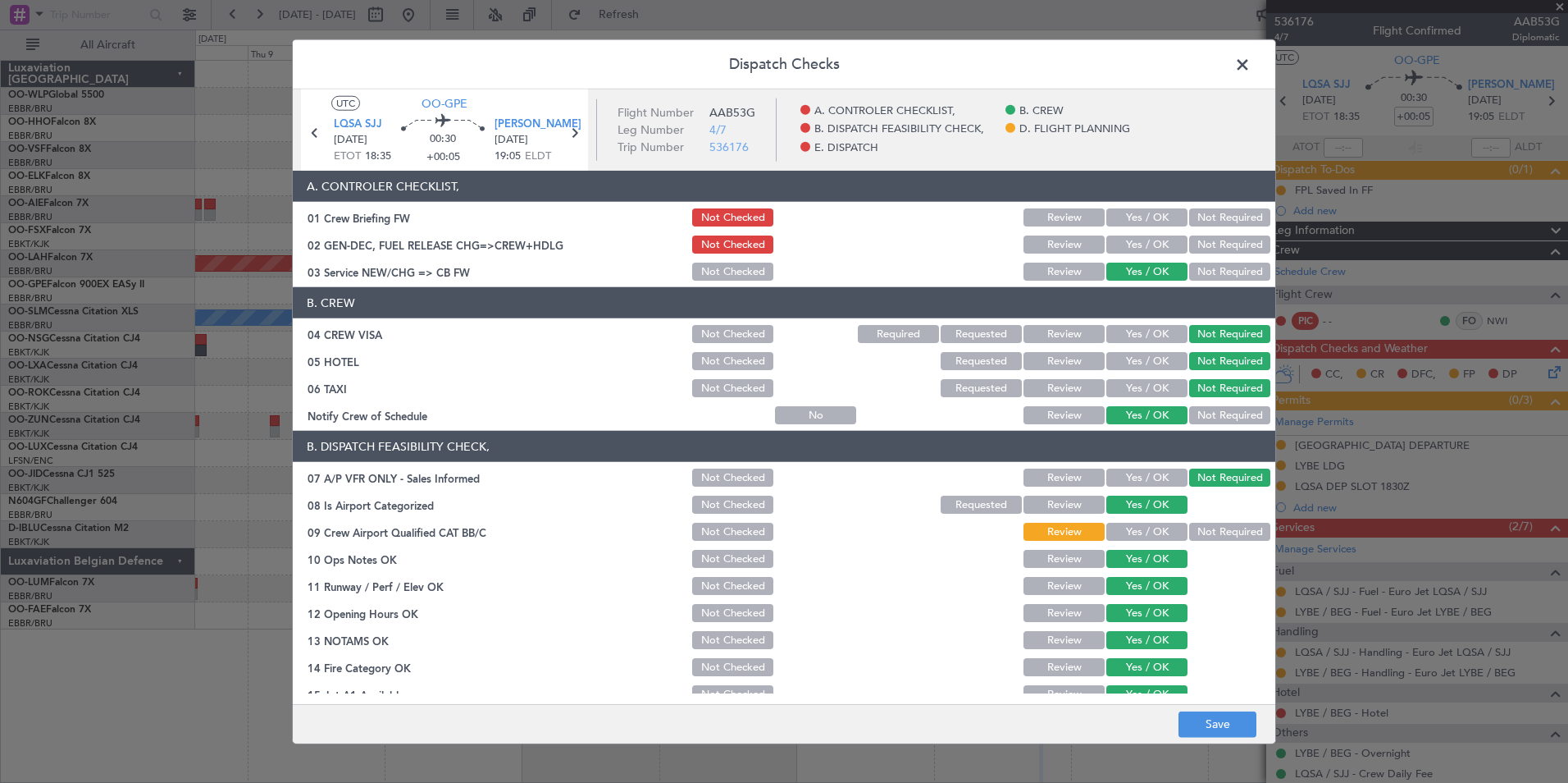
click at [1150, 559] on button "Yes / OK" at bounding box center [1147, 559] width 81 height 18
click at [1143, 522] on div "Yes / OK" at bounding box center [1146, 531] width 83 height 23
click at [1143, 541] on div "Yes / OK" at bounding box center [1146, 531] width 83 height 23
click at [1143, 530] on button "Yes / OK" at bounding box center [1147, 532] width 81 height 18
click at [1223, 719] on button "Save" at bounding box center [1218, 724] width 78 height 26
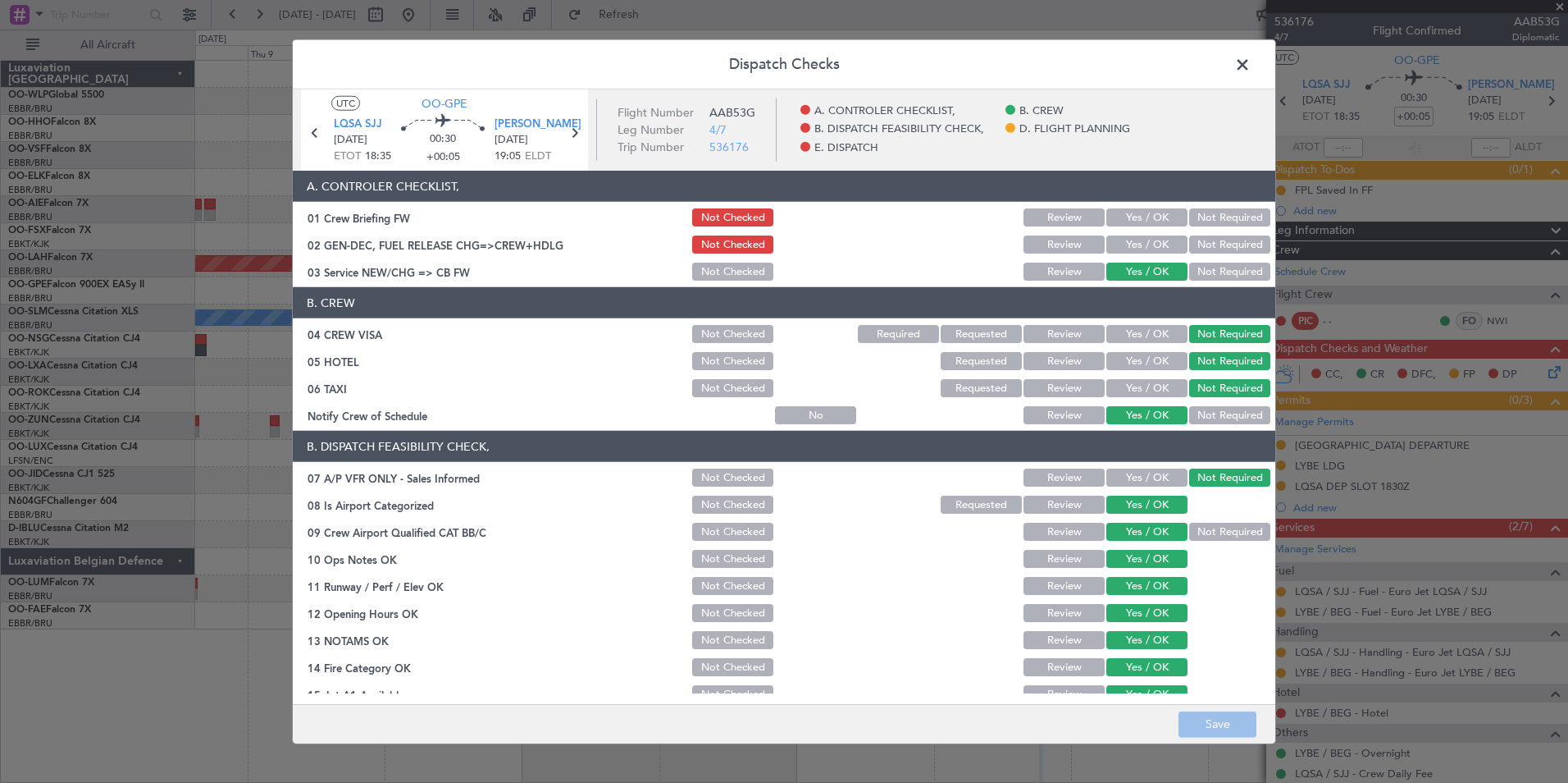
click at [1251, 63] on span at bounding box center [1251, 69] width 0 height 33
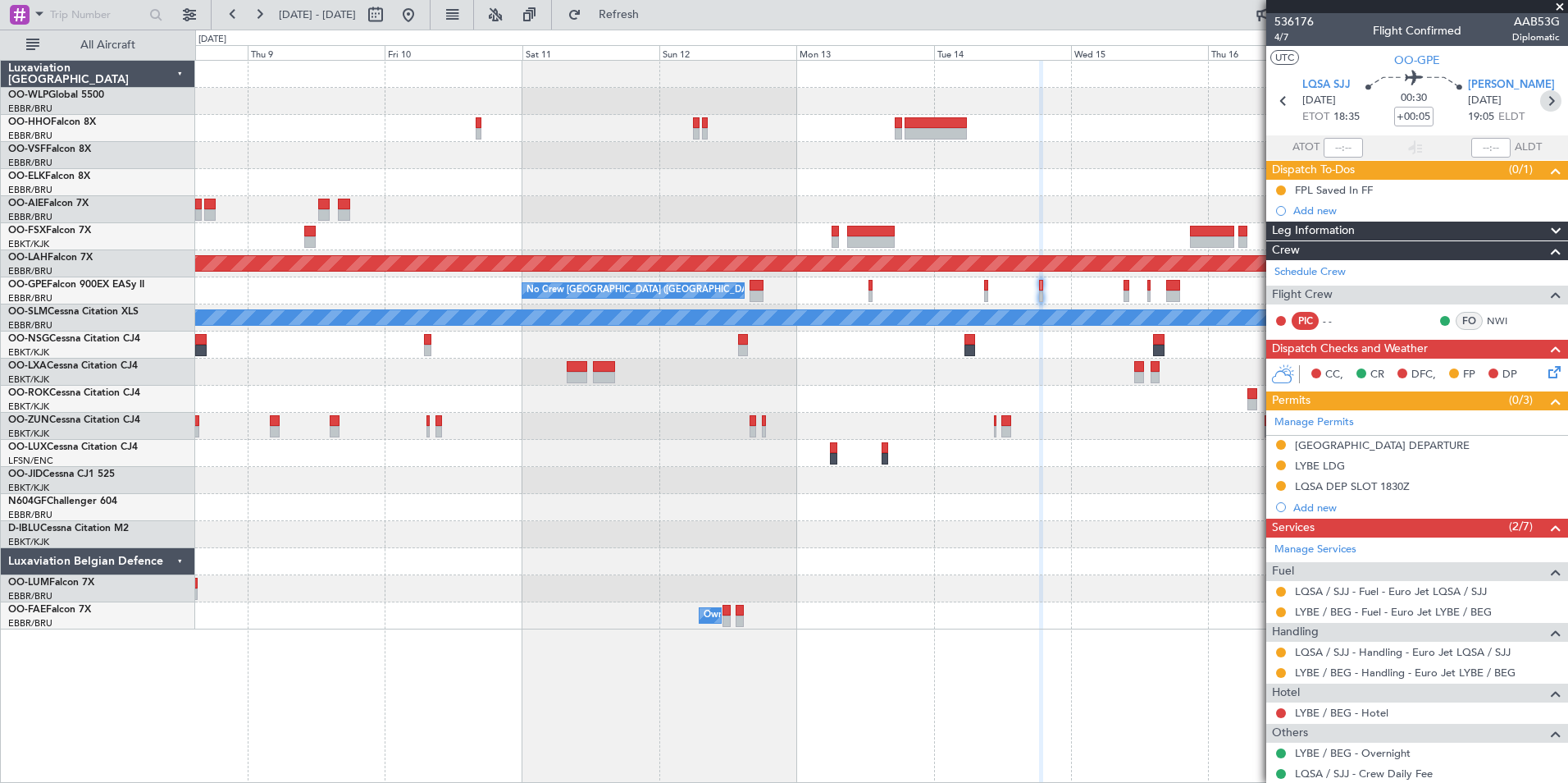
click at [1540, 100] on icon at bounding box center [1550, 101] width 21 height 21
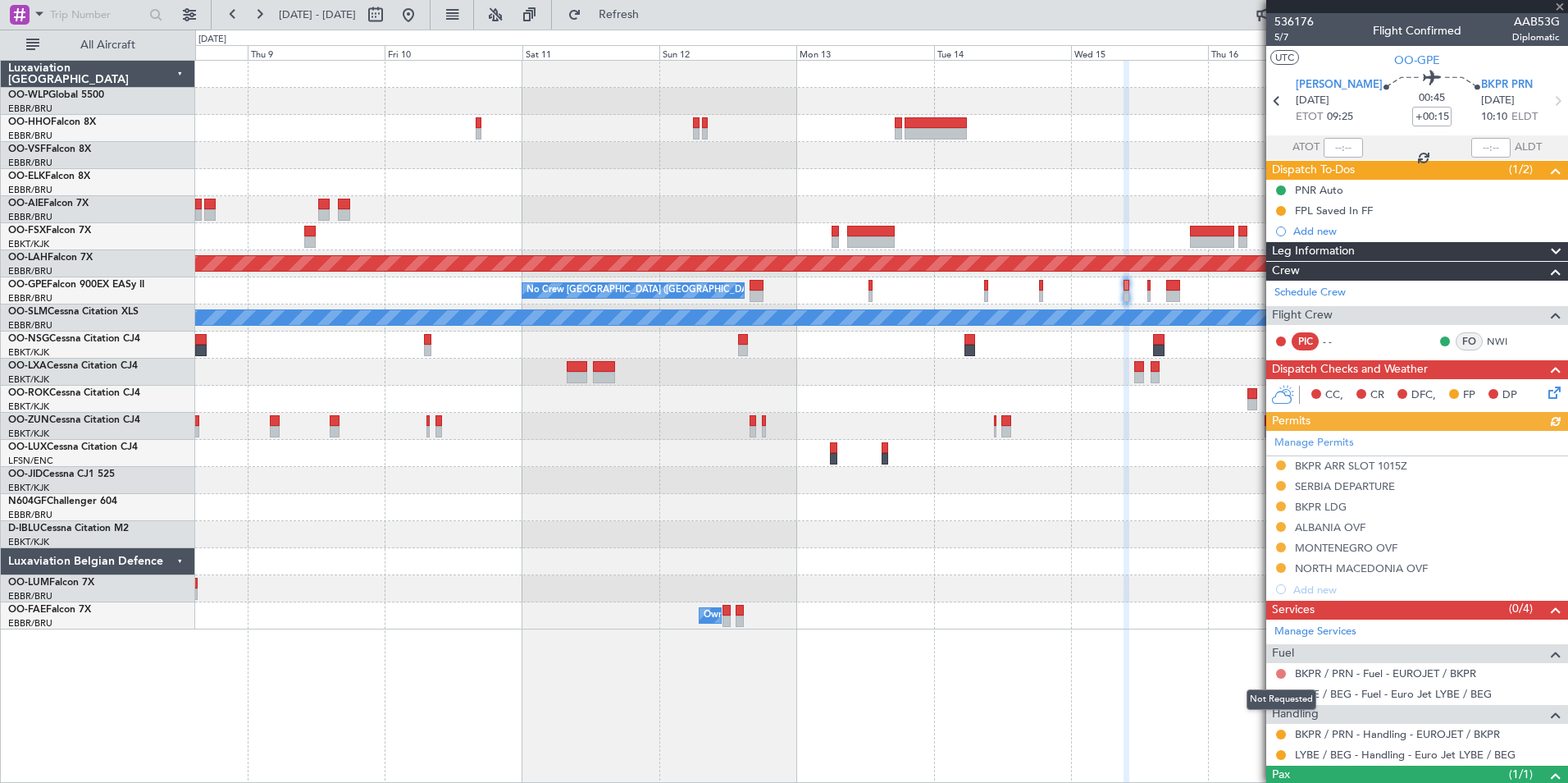
click at [1281, 672] on button at bounding box center [1281, 673] width 10 height 10
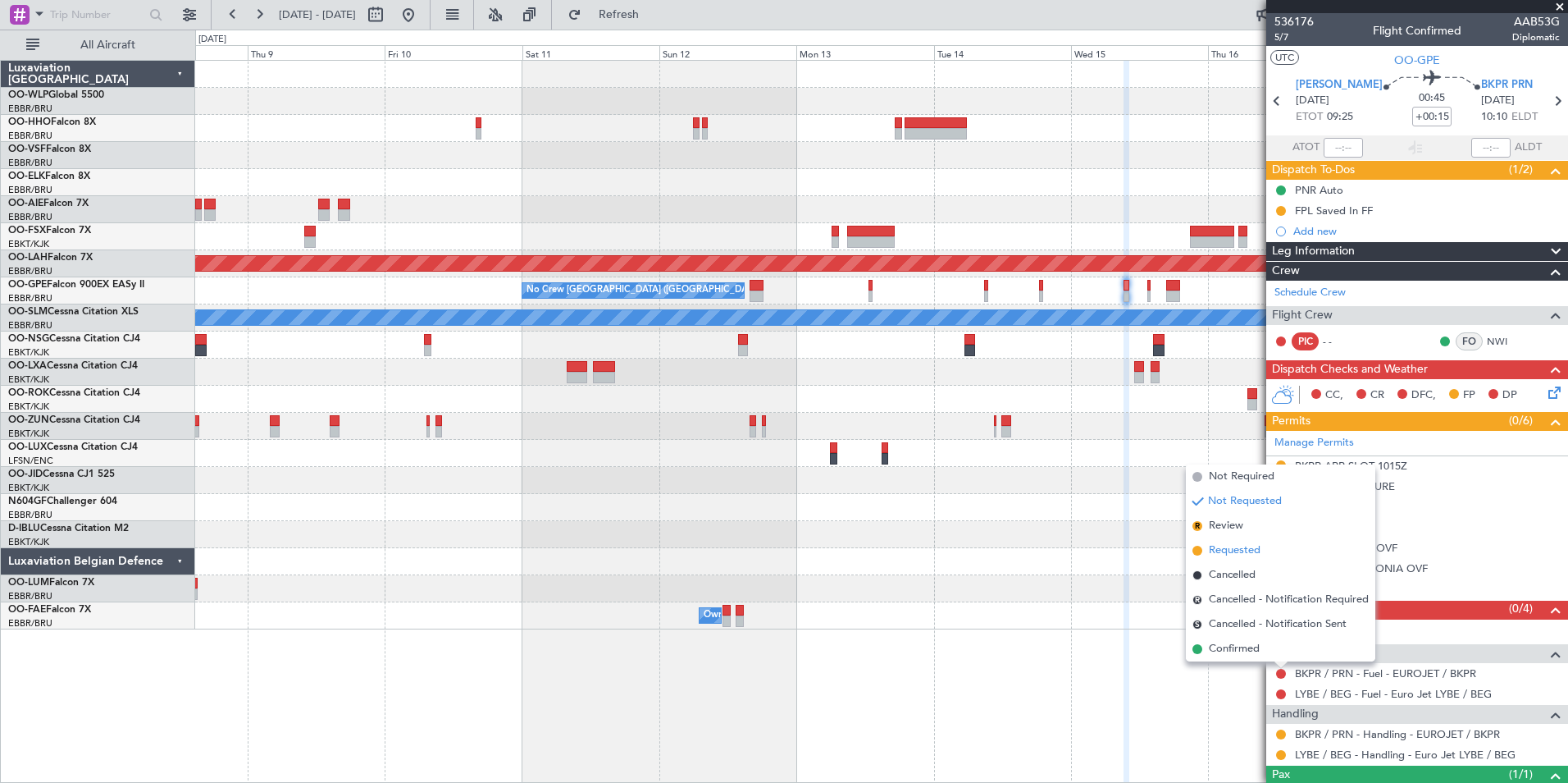
click at [1247, 552] on span "Requested" at bounding box center [1235, 551] width 52 height 17
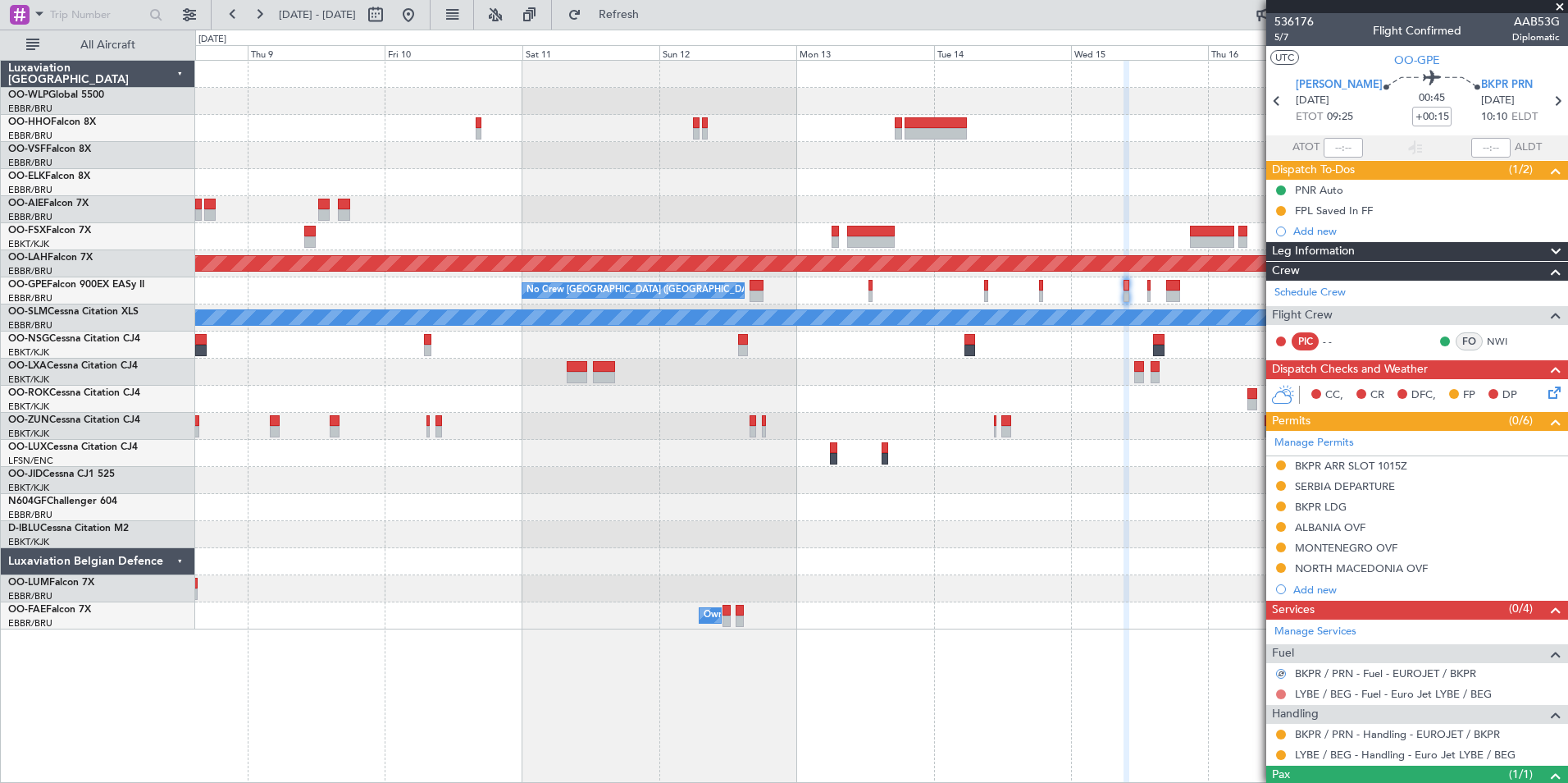
click at [1280, 689] on button at bounding box center [1281, 694] width 10 height 10
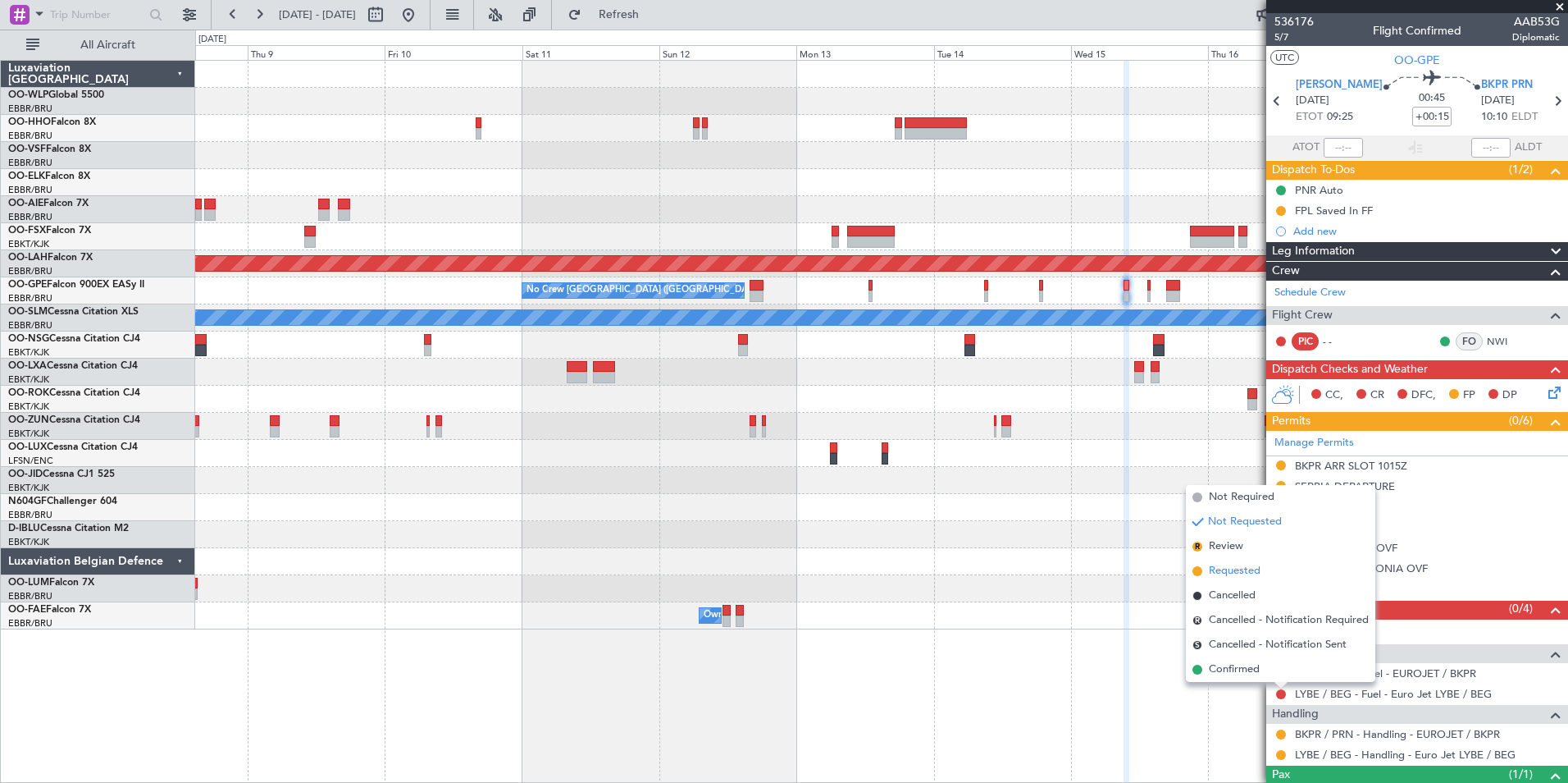
click at [1267, 573] on li "Requested" at bounding box center [1281, 571] width 190 height 25
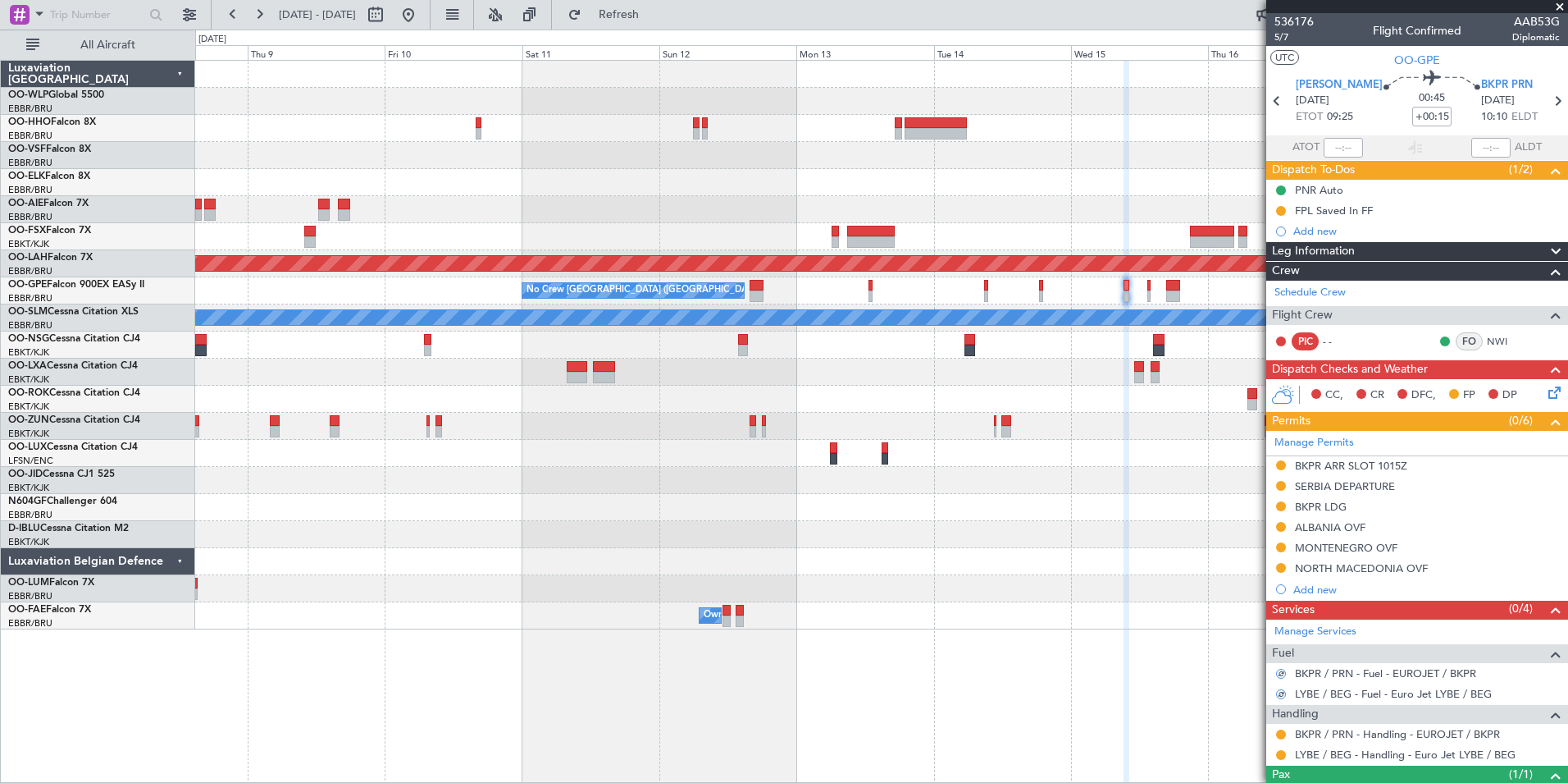
click at [1545, 396] on icon at bounding box center [1551, 390] width 13 height 13
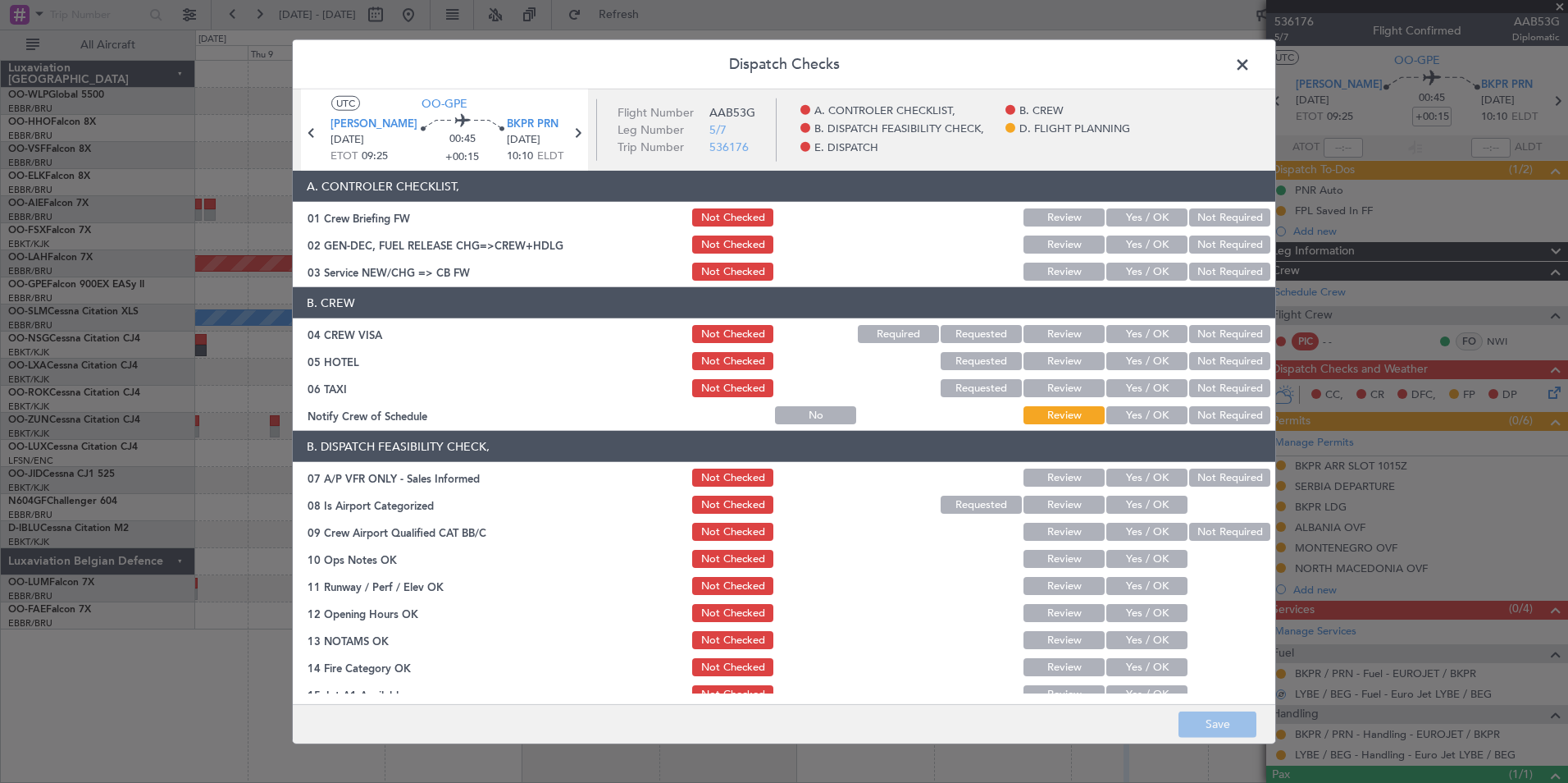
click at [1143, 267] on button "Yes / OK" at bounding box center [1147, 272] width 81 height 18
click at [1210, 336] on button "Not Required" at bounding box center [1230, 334] width 81 height 18
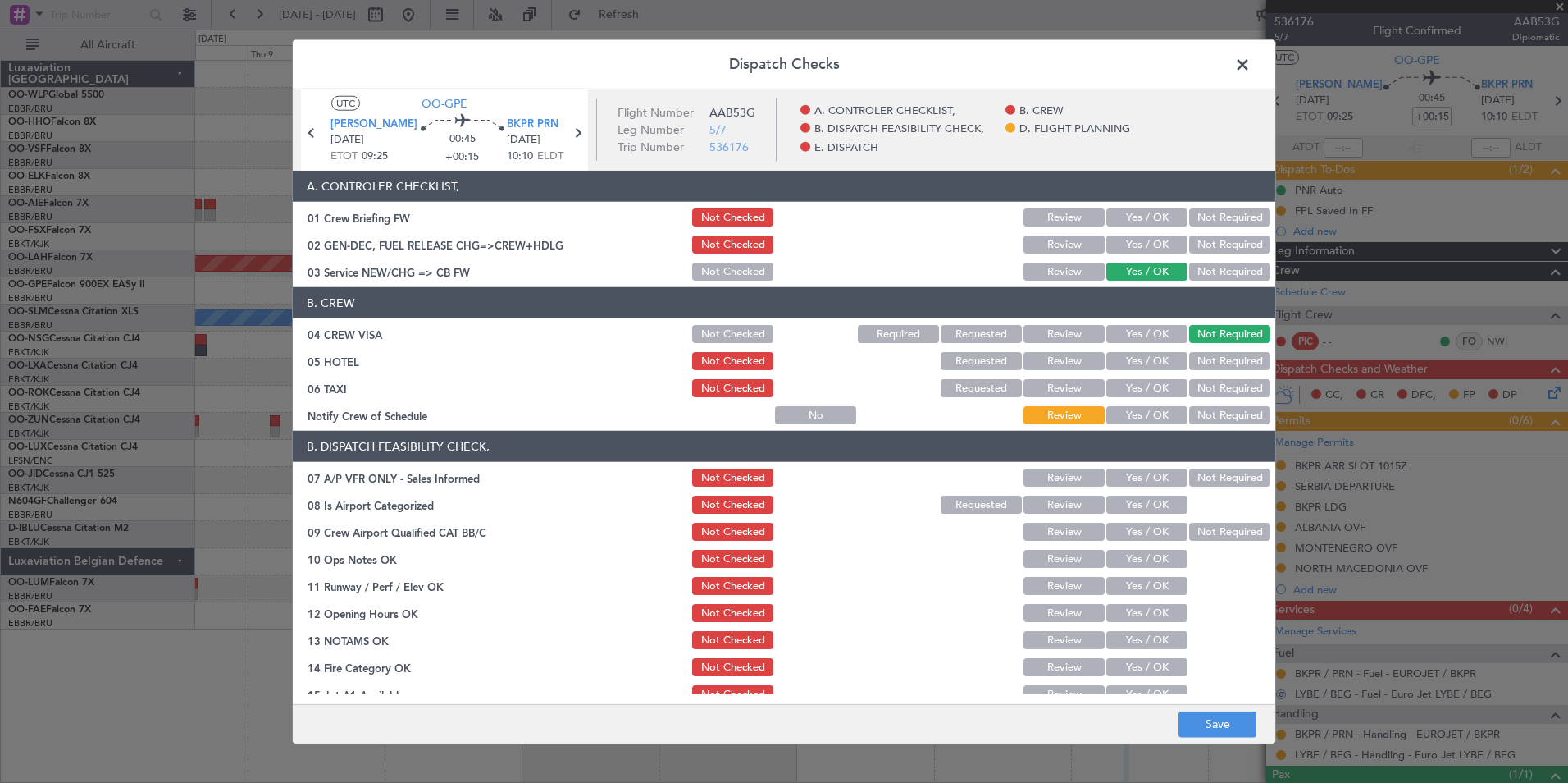
click at [1206, 362] on button "Not Required" at bounding box center [1230, 362] width 81 height 18
click at [1201, 382] on button "Not Required" at bounding box center [1230, 388] width 81 height 18
click at [1141, 406] on div "Yes / OK" at bounding box center [1146, 415] width 83 height 23
click at [1138, 408] on button "Yes / OK" at bounding box center [1147, 415] width 81 height 18
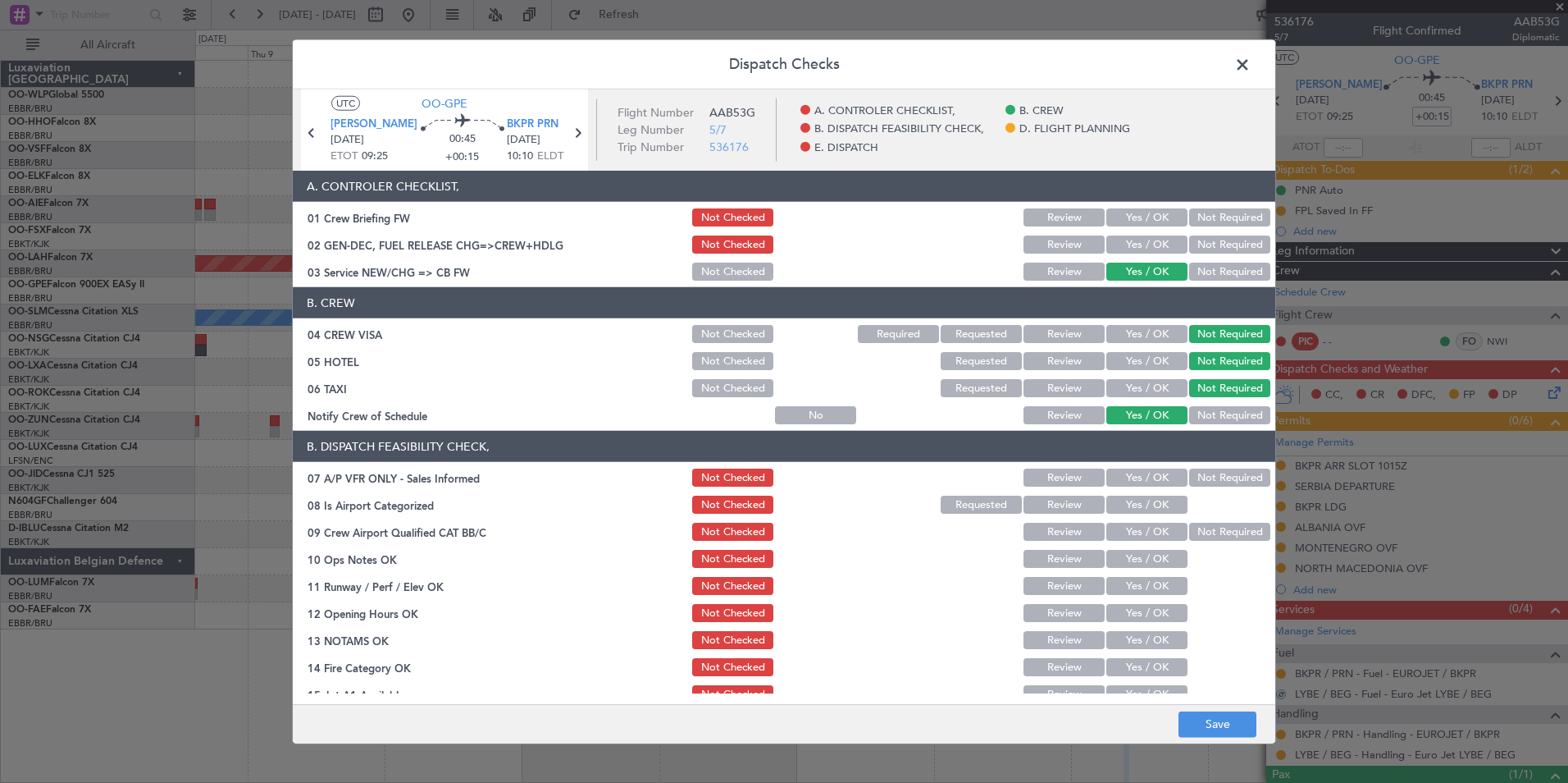
click at [1207, 474] on button "Not Required" at bounding box center [1230, 478] width 81 height 18
click at [1124, 503] on button "Yes / OK" at bounding box center [1147, 504] width 81 height 18
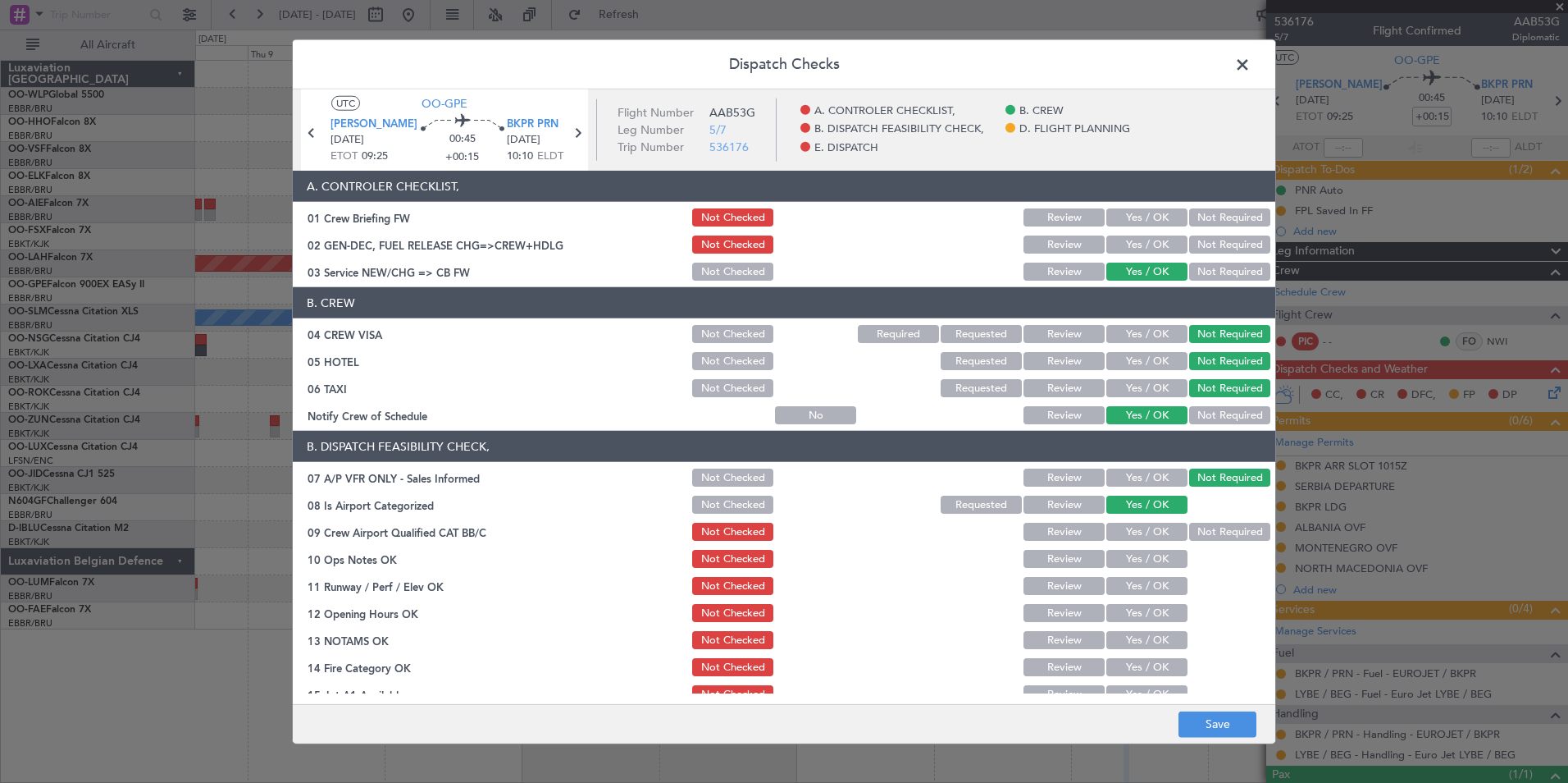
click at [1122, 538] on button "Yes / OK" at bounding box center [1147, 532] width 81 height 18
click at [1126, 562] on button "Yes / OK" at bounding box center [1147, 559] width 81 height 18
click at [1126, 594] on button "Yes / OK" at bounding box center [1147, 587] width 81 height 18
click at [1121, 617] on button "Yes / OK" at bounding box center [1147, 613] width 81 height 18
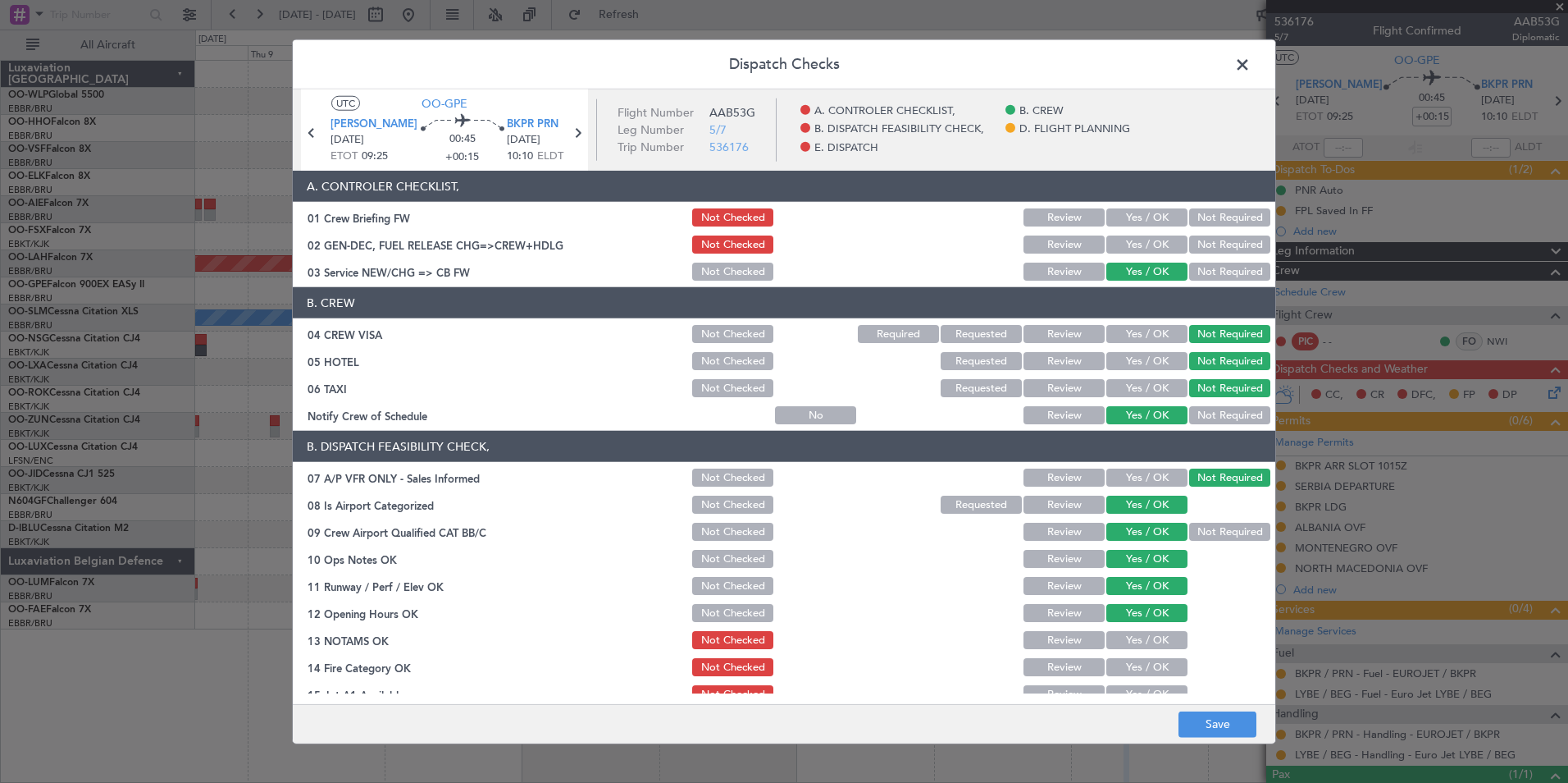
click at [1114, 647] on button "Yes / OK" at bounding box center [1147, 640] width 81 height 18
click at [1060, 629] on div "Review" at bounding box center [1063, 640] width 83 height 23
click at [1034, 633] on button "Review" at bounding box center [1065, 640] width 81 height 18
click at [1114, 658] on button "Yes / OK" at bounding box center [1147, 668] width 81 height 18
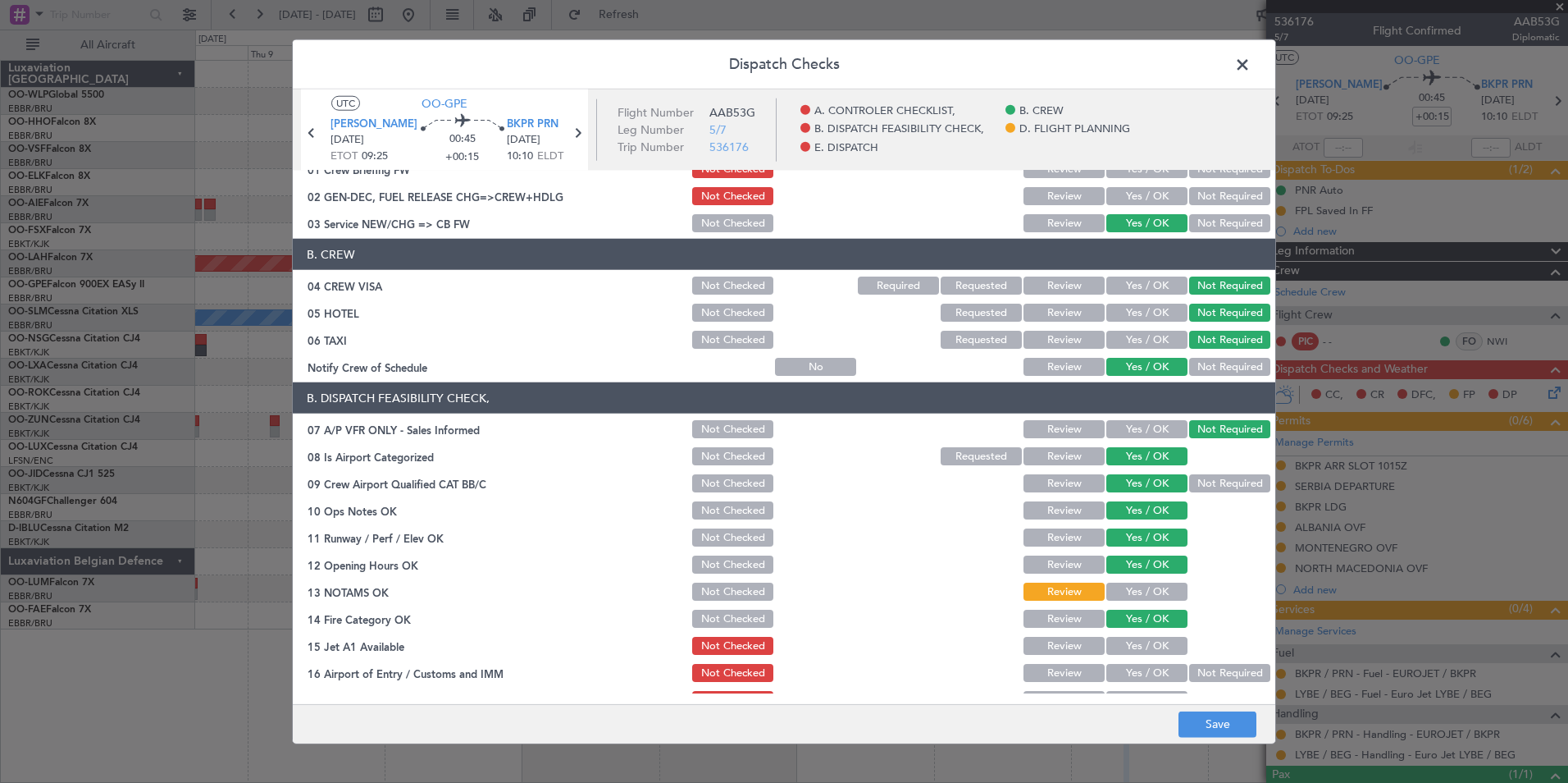
scroll to position [82, 0]
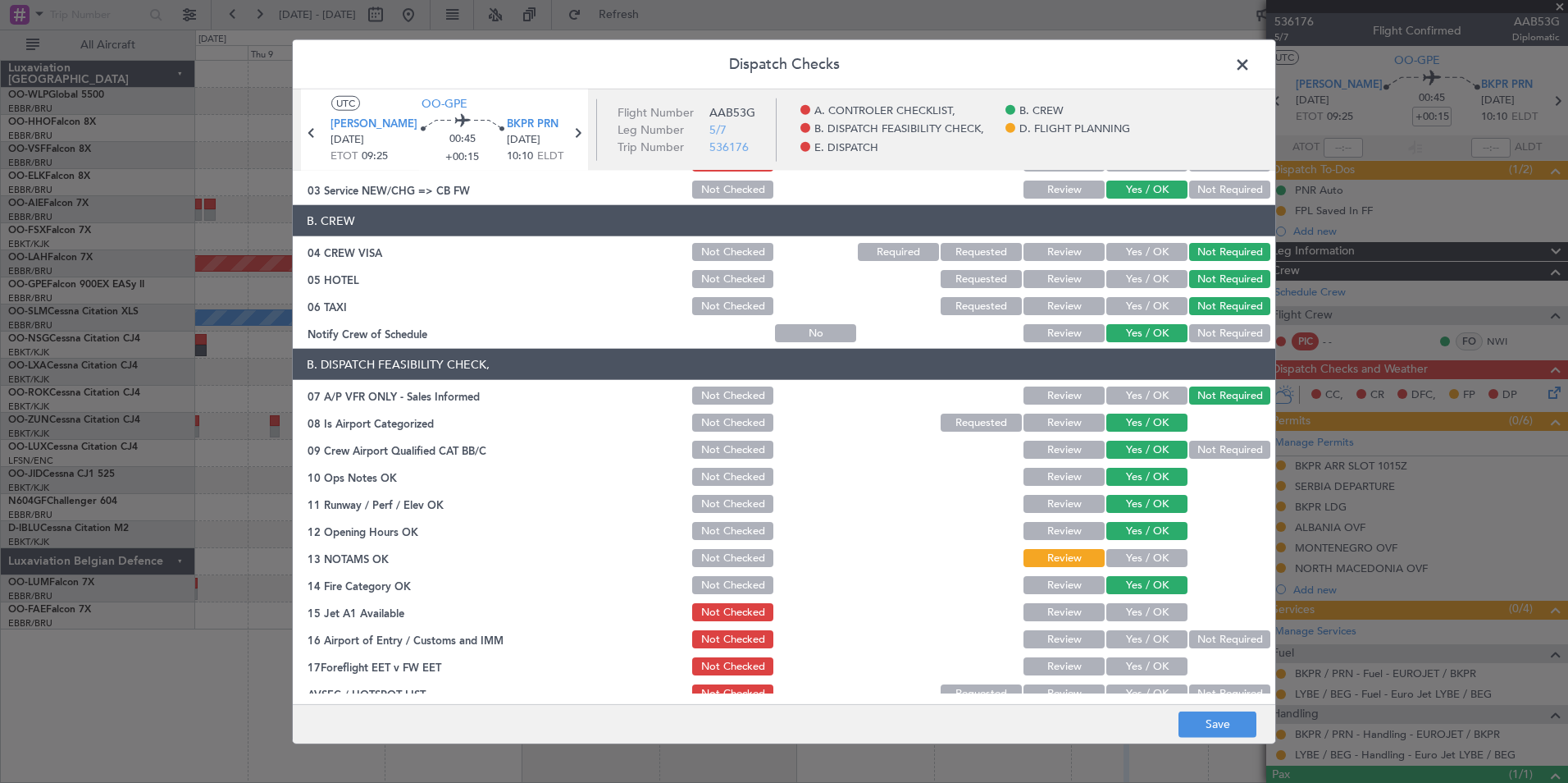
click at [1139, 611] on button "Yes / OK" at bounding box center [1147, 612] width 81 height 18
click at [1203, 639] on button "Not Required" at bounding box center [1230, 639] width 81 height 18
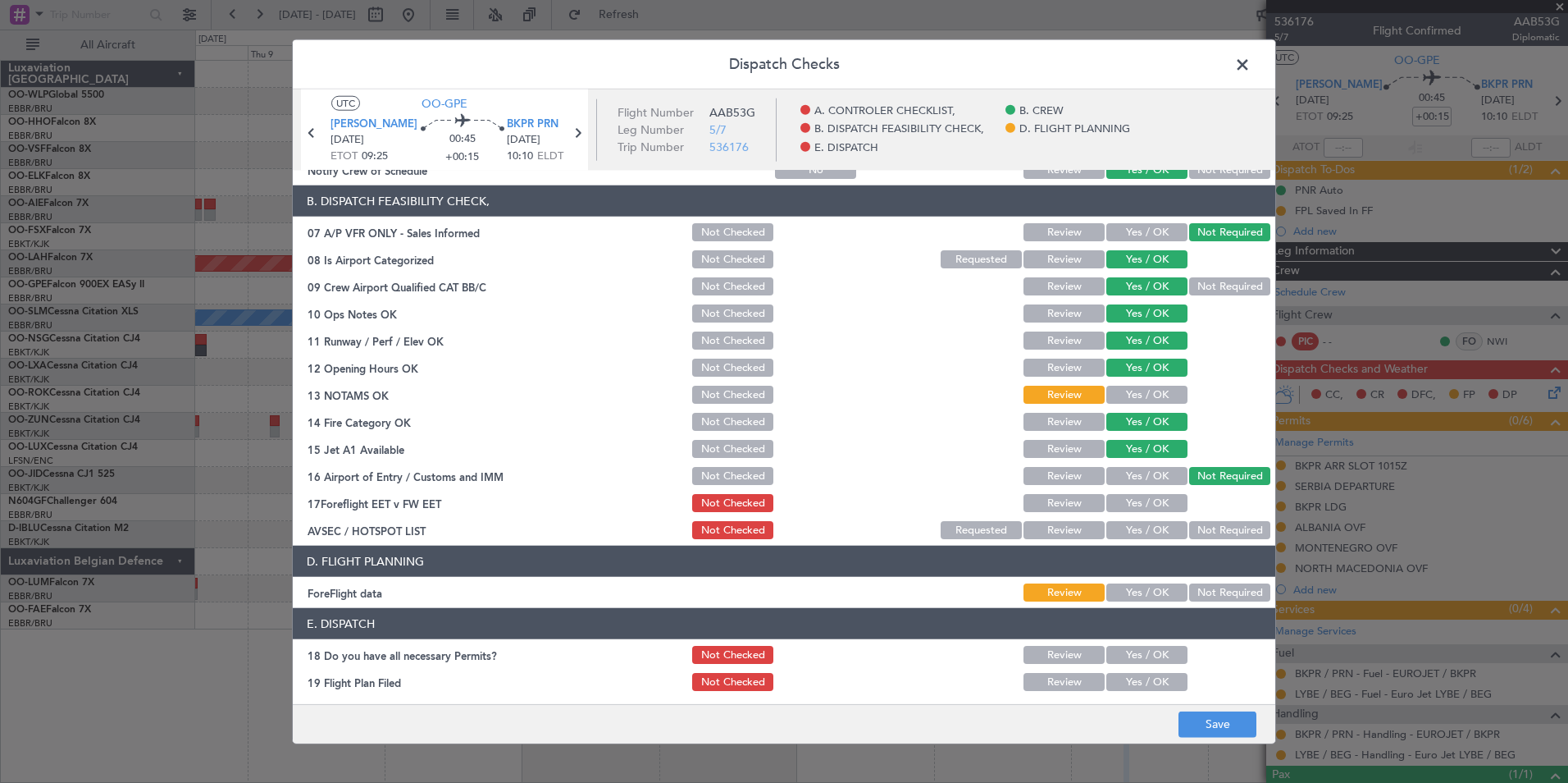
scroll to position [246, 0]
click at [1067, 496] on button "Review" at bounding box center [1065, 503] width 81 height 18
click at [1232, 526] on button "Not Required" at bounding box center [1230, 529] width 81 height 18
click at [1218, 713] on button "Save" at bounding box center [1218, 724] width 78 height 26
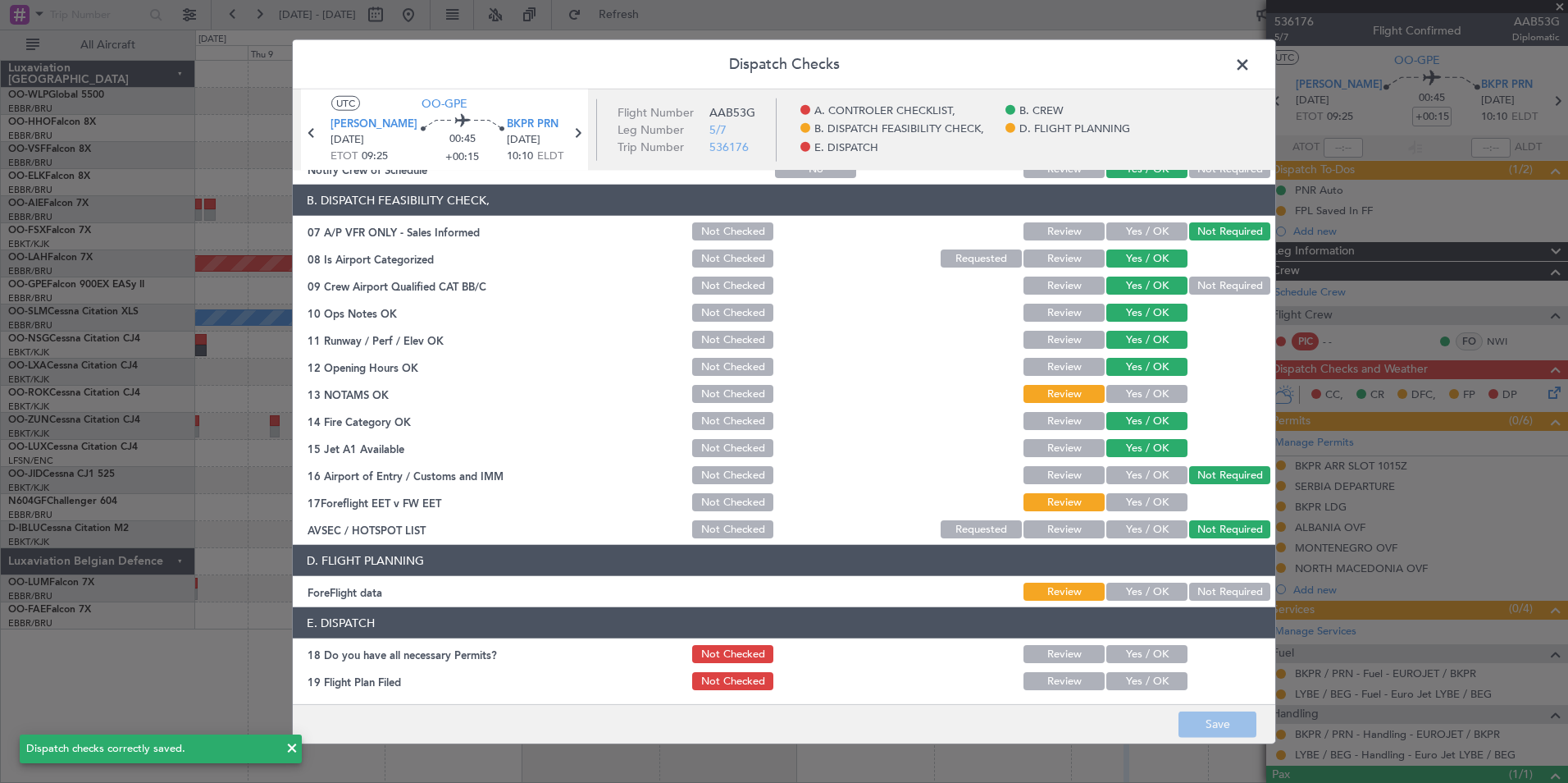
click at [1251, 59] on span at bounding box center [1251, 69] width 0 height 33
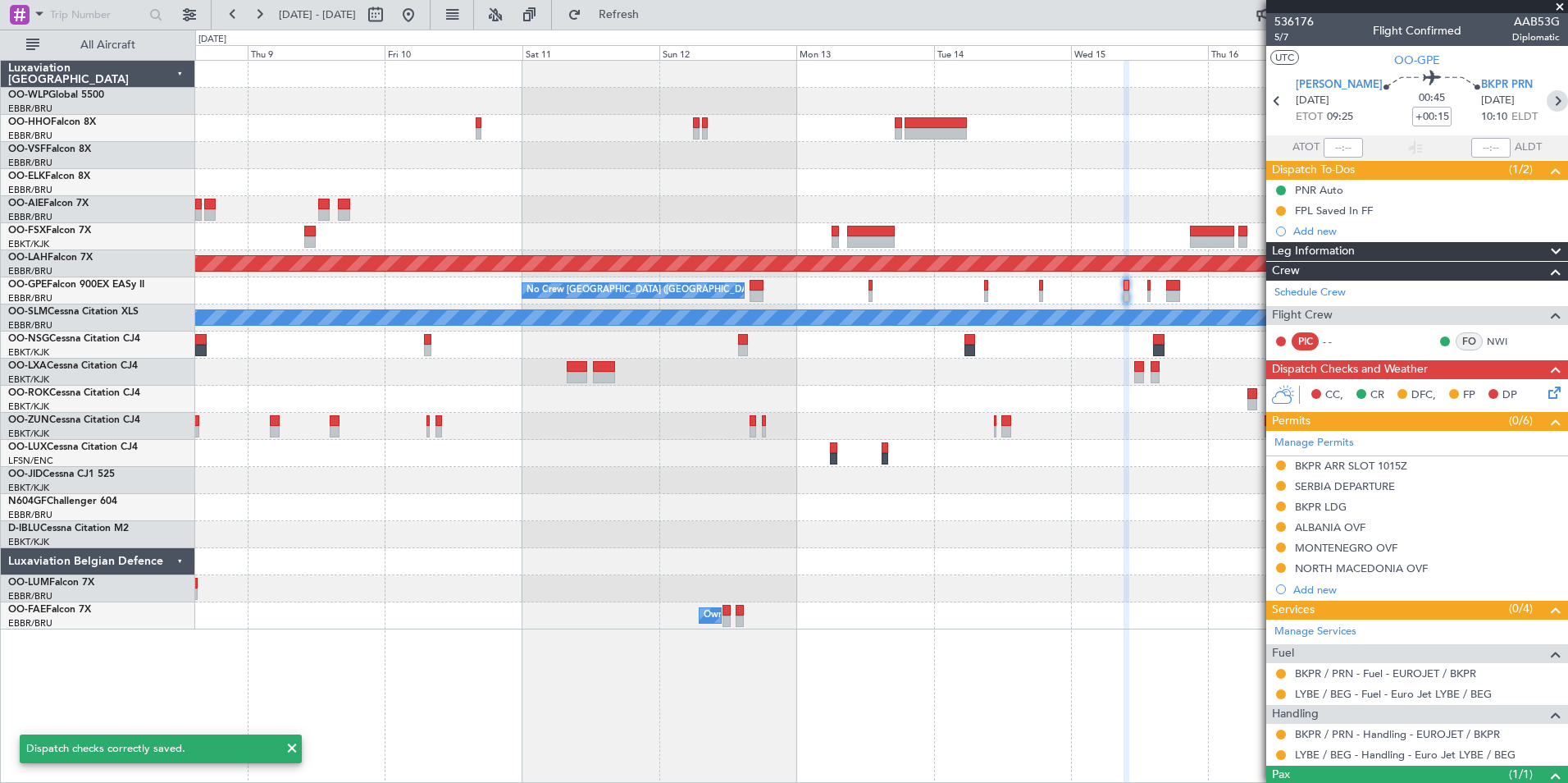
click at [1547, 102] on icon at bounding box center [1557, 101] width 21 height 21
type input "+00:10"
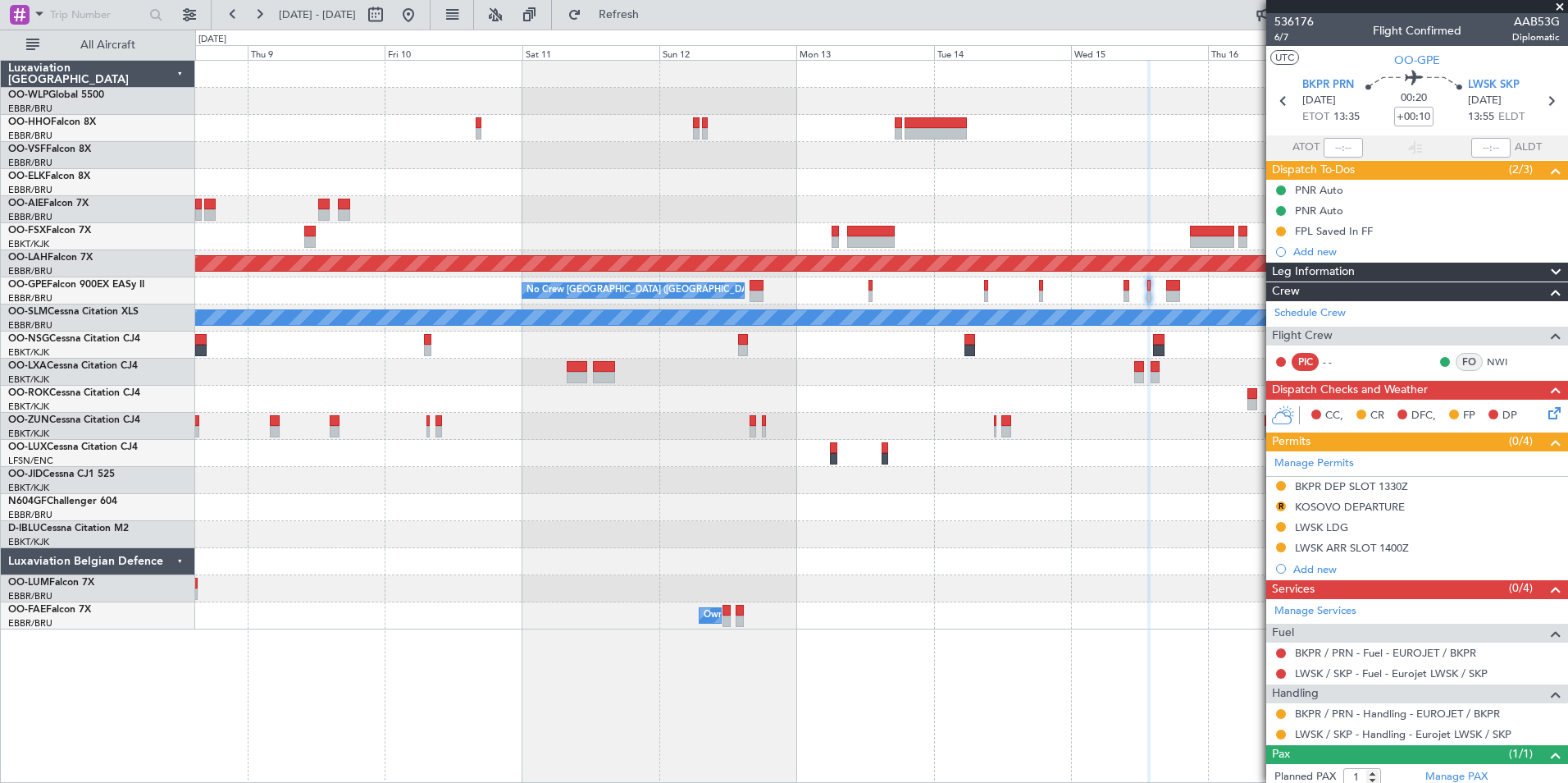
click at [1545, 417] on icon at bounding box center [1551, 410] width 13 height 13
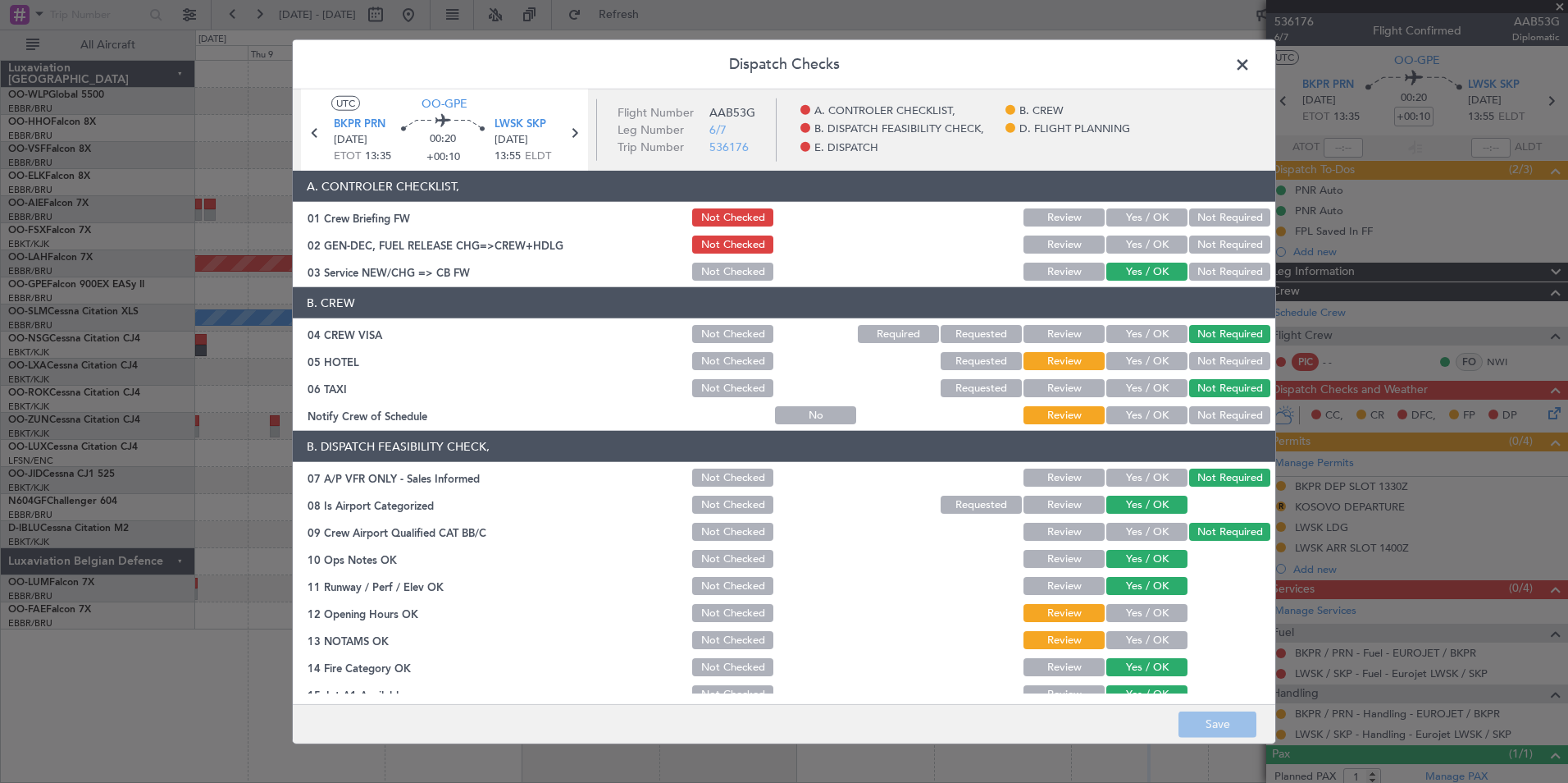
click at [1224, 362] on button "Not Required" at bounding box center [1230, 362] width 81 height 18
click at [1130, 421] on button "Yes / OK" at bounding box center [1147, 415] width 81 height 18
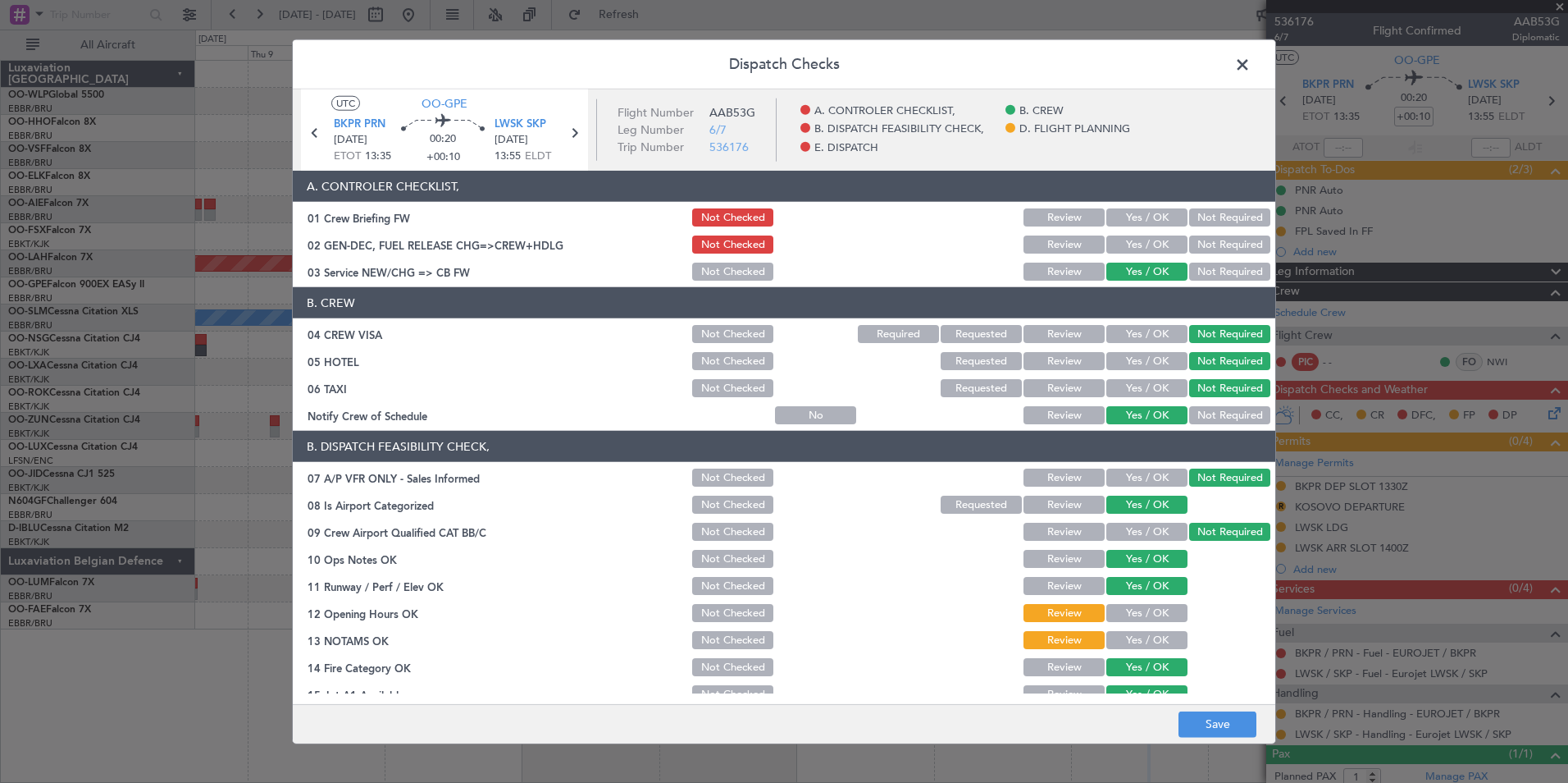
click at [1132, 608] on button "Yes / OK" at bounding box center [1147, 613] width 81 height 18
click at [1136, 630] on div "Yes / OK" at bounding box center [1146, 640] width 83 height 23
click at [1136, 641] on button "Yes / OK" at bounding box center [1147, 640] width 81 height 18
click at [1230, 733] on button "Save" at bounding box center [1218, 724] width 78 height 26
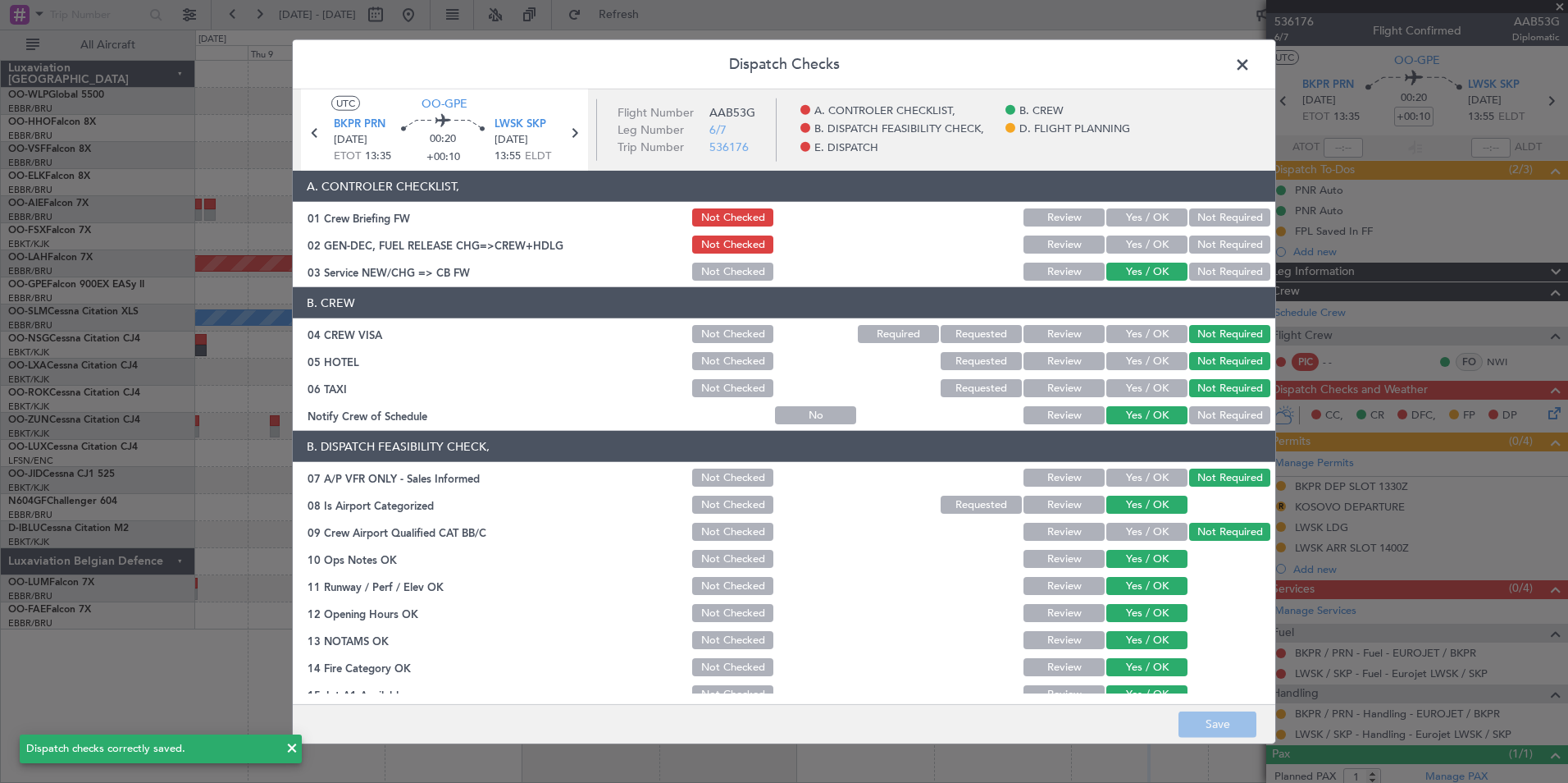
click at [1251, 73] on span at bounding box center [1251, 69] width 0 height 33
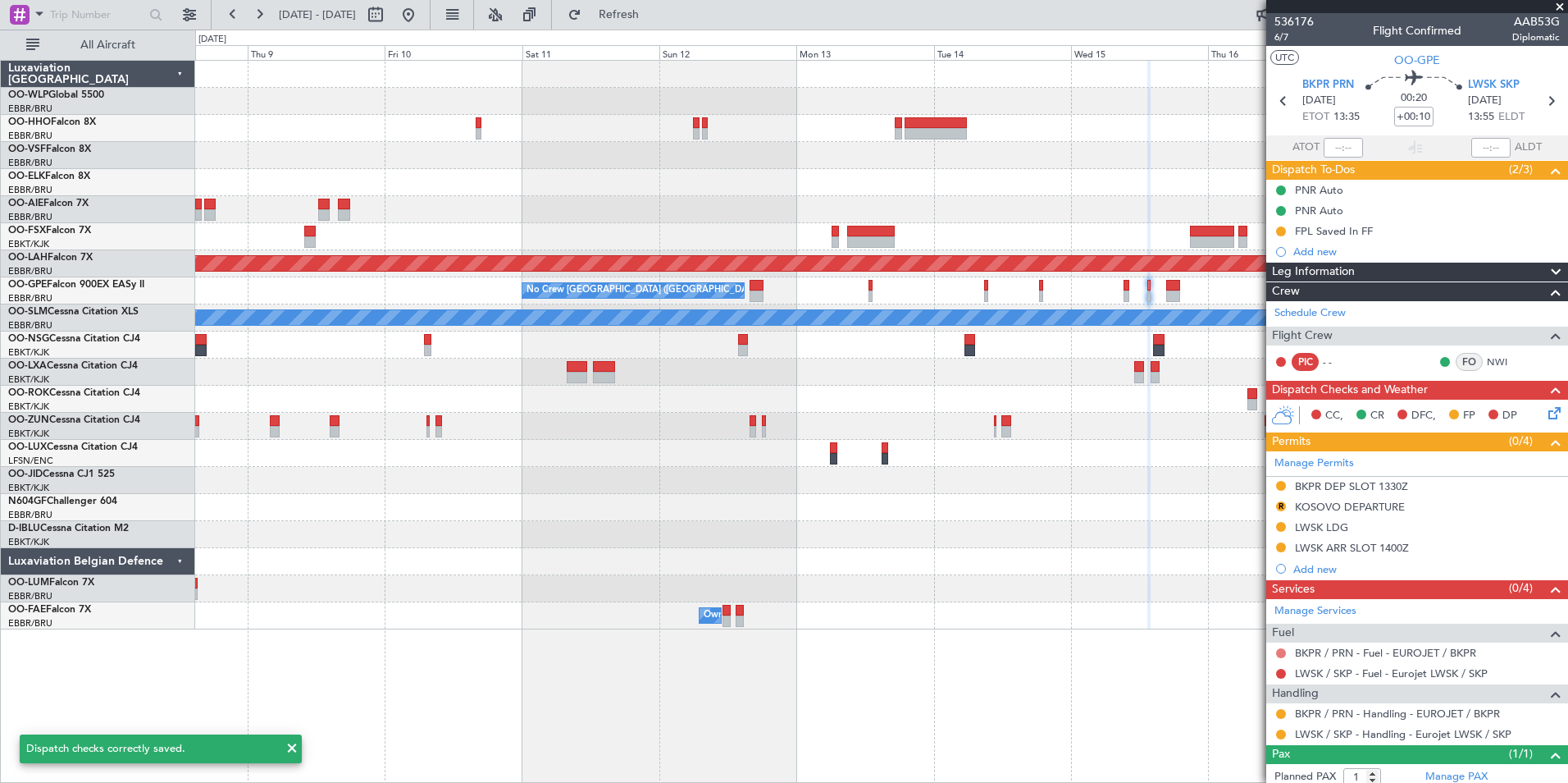
click at [1279, 652] on button at bounding box center [1281, 653] width 10 height 10
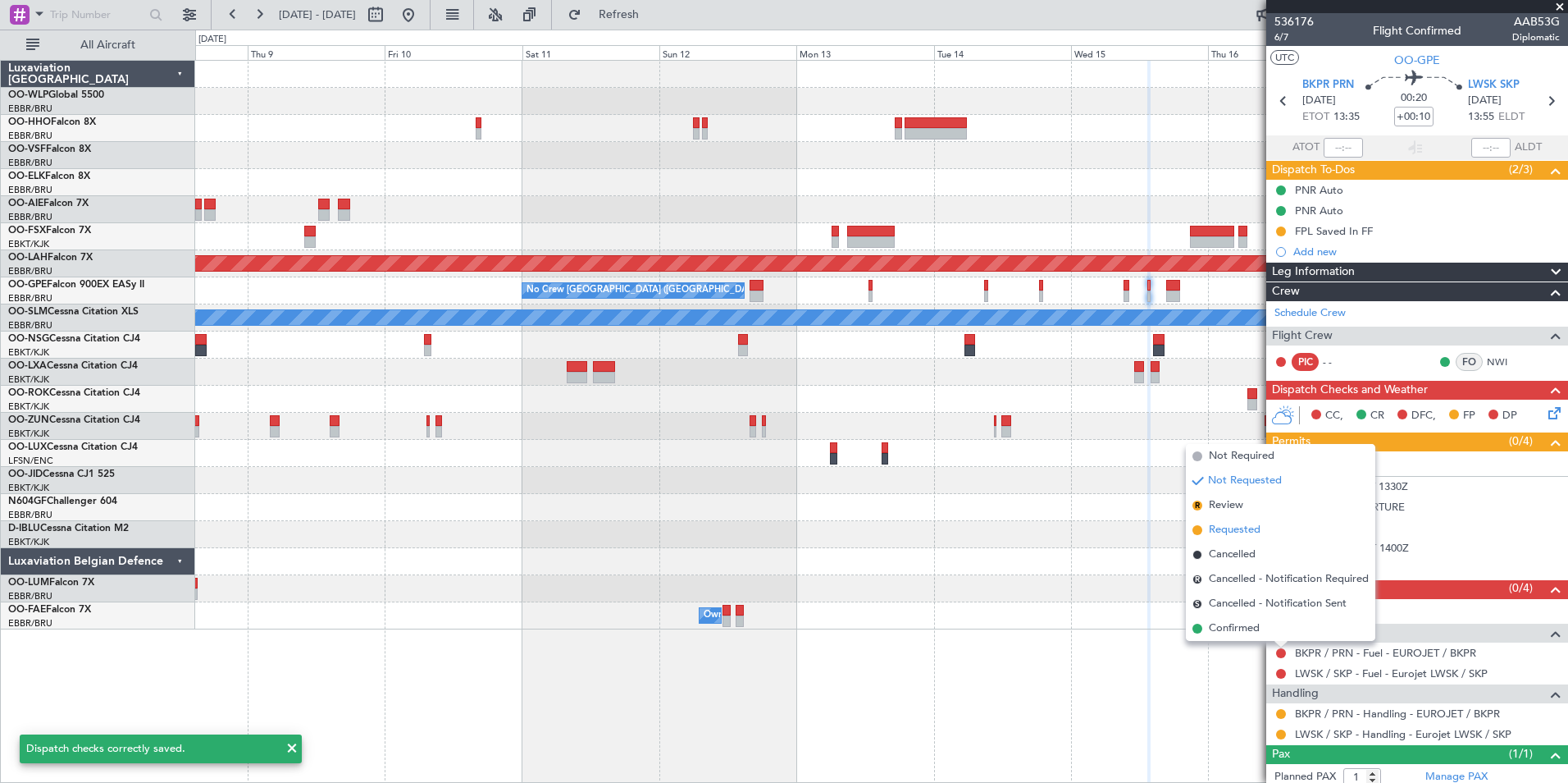
click at [1238, 535] on span "Requested" at bounding box center [1235, 530] width 52 height 17
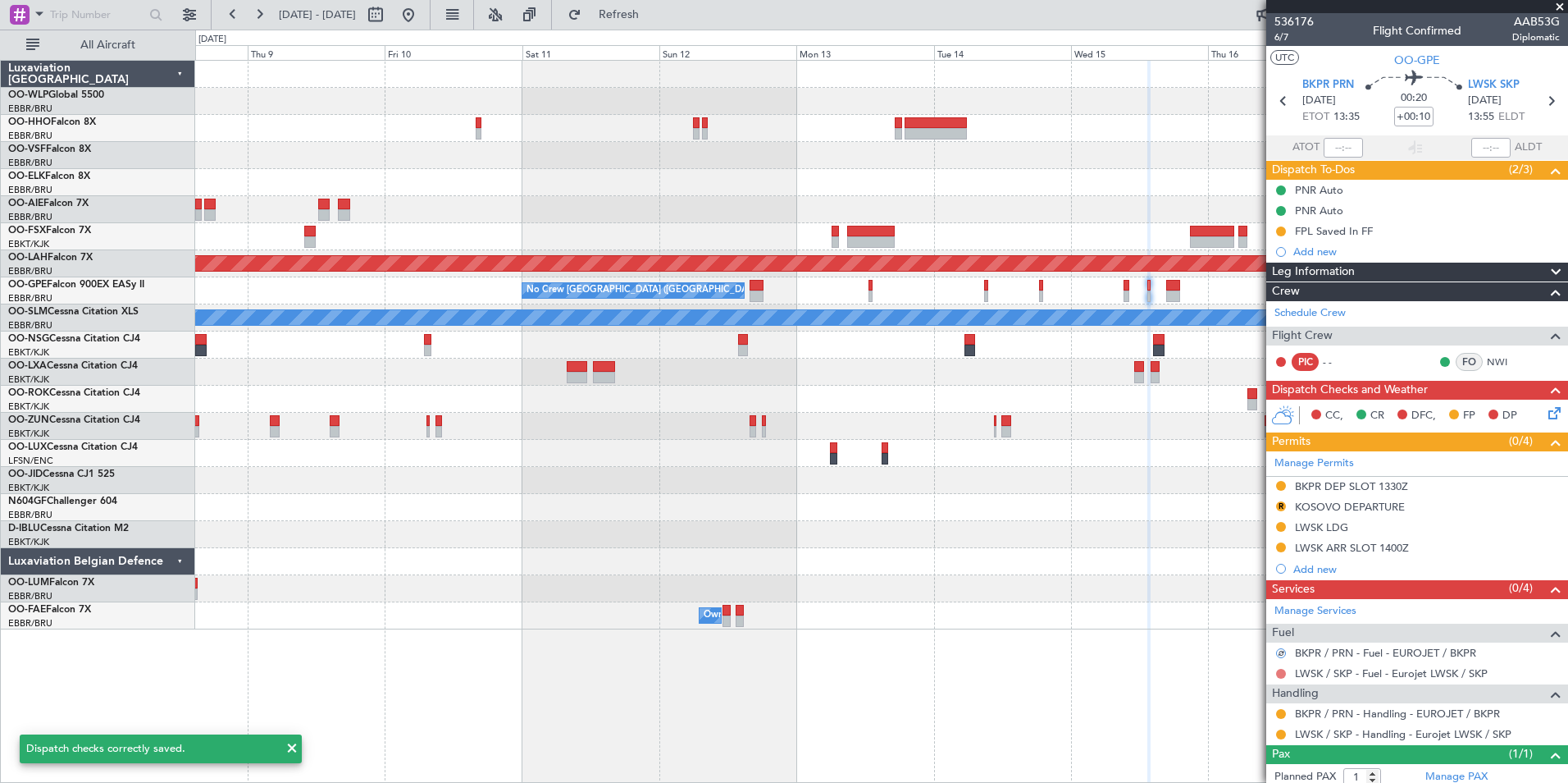
click at [1281, 670] on button at bounding box center [1281, 673] width 10 height 10
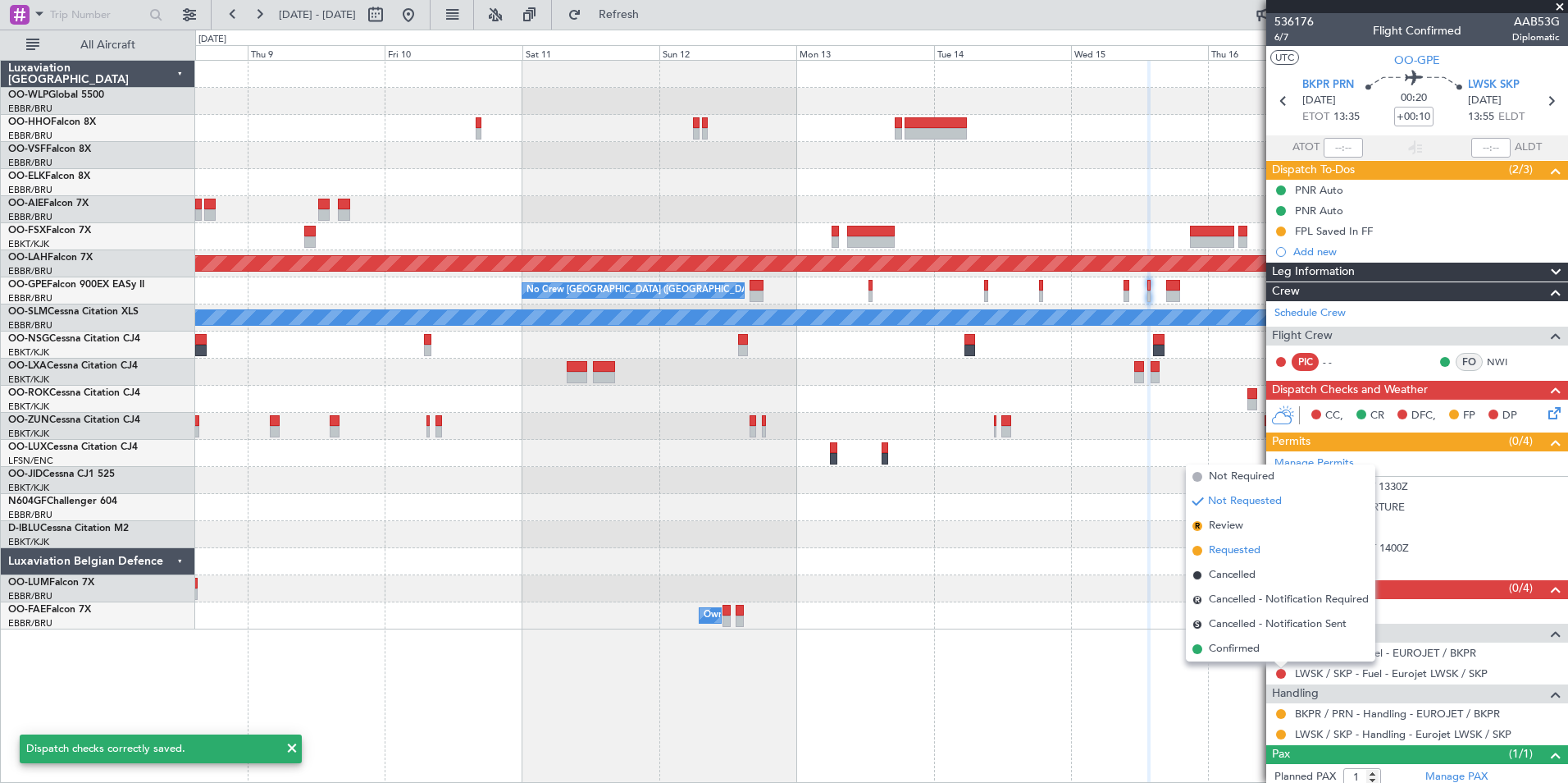
click at [1232, 552] on span "Requested" at bounding box center [1235, 551] width 52 height 17
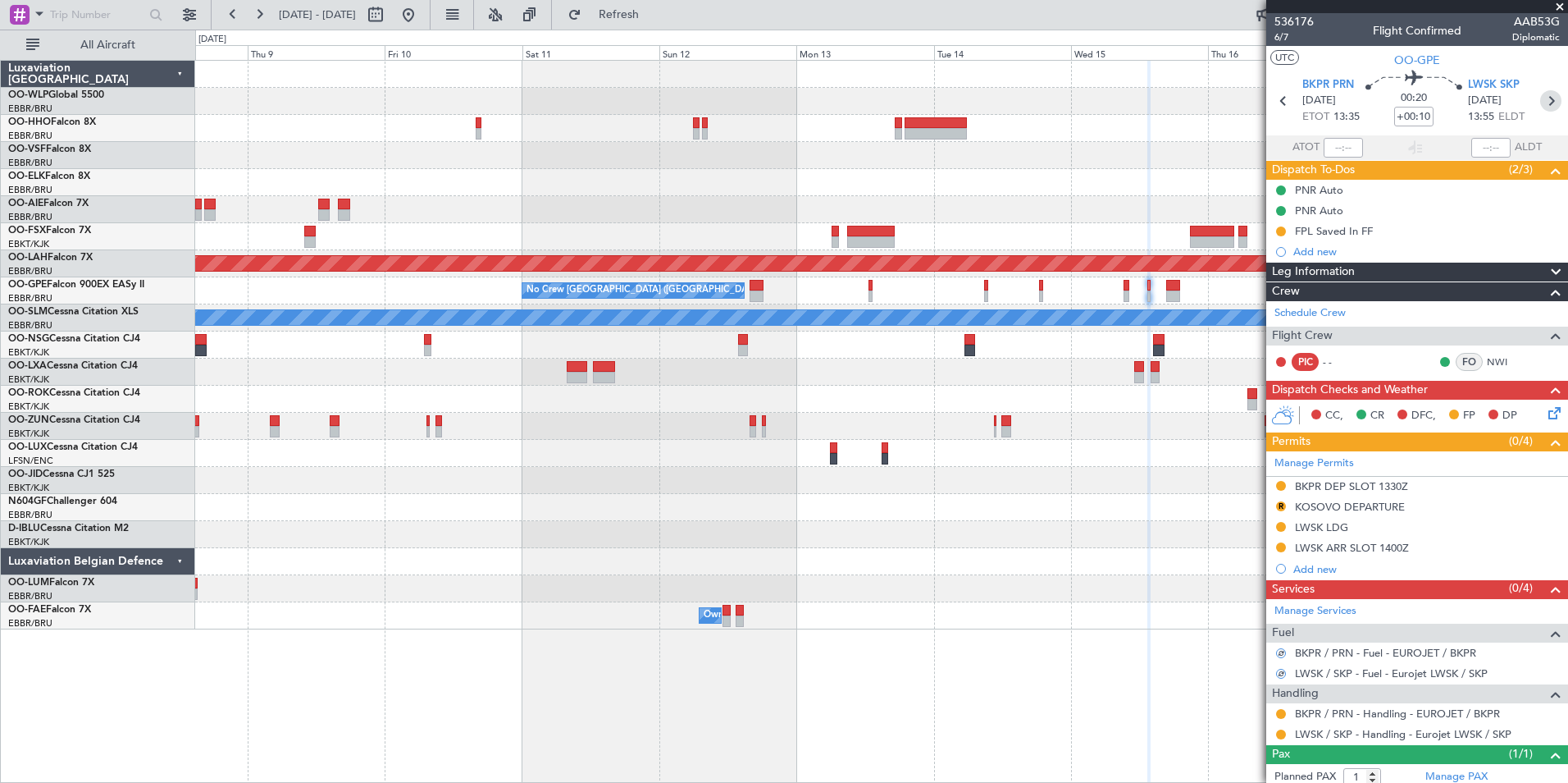
click at [1543, 101] on icon at bounding box center [1550, 101] width 21 height 21
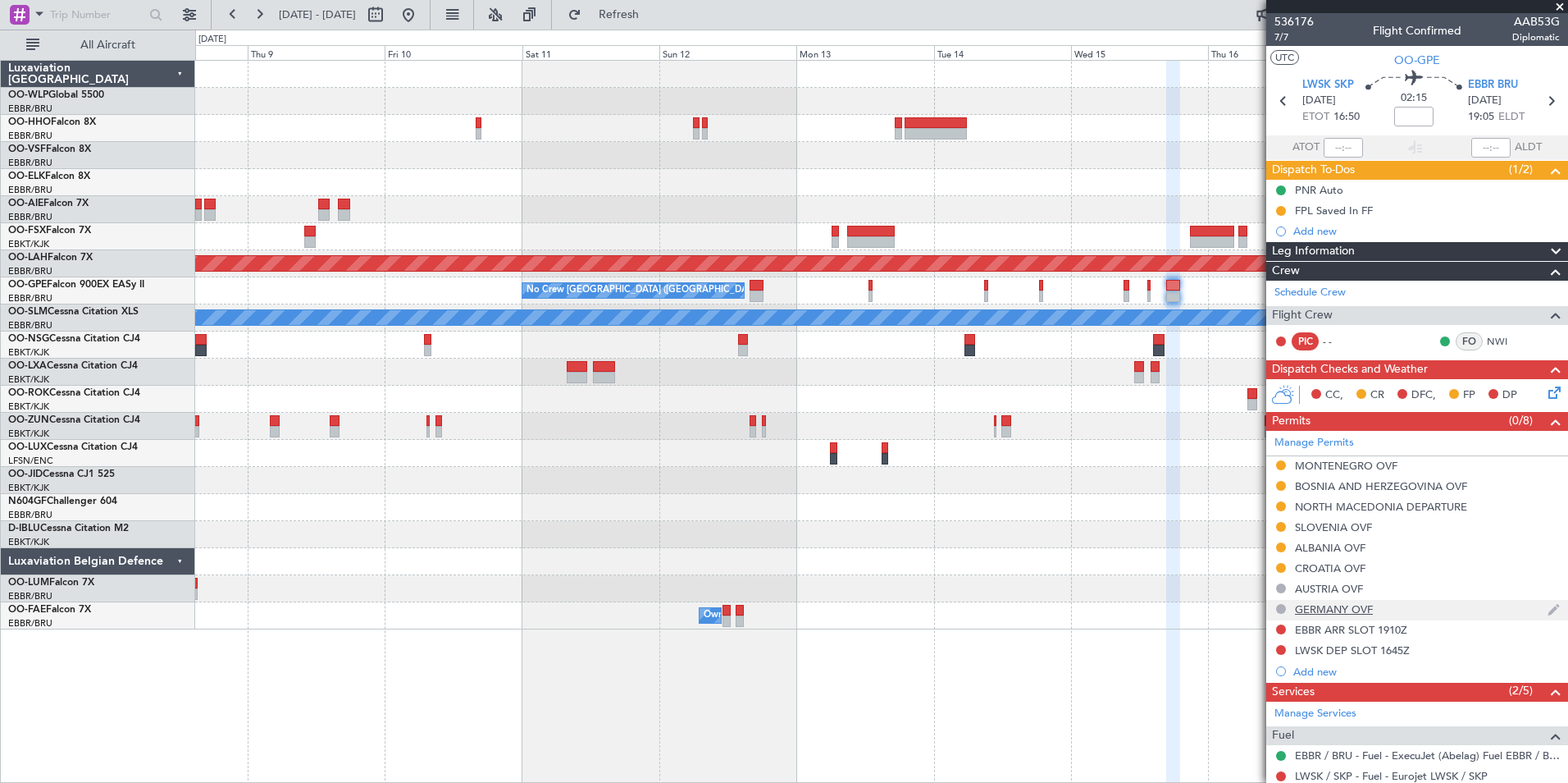
scroll to position [164, 0]
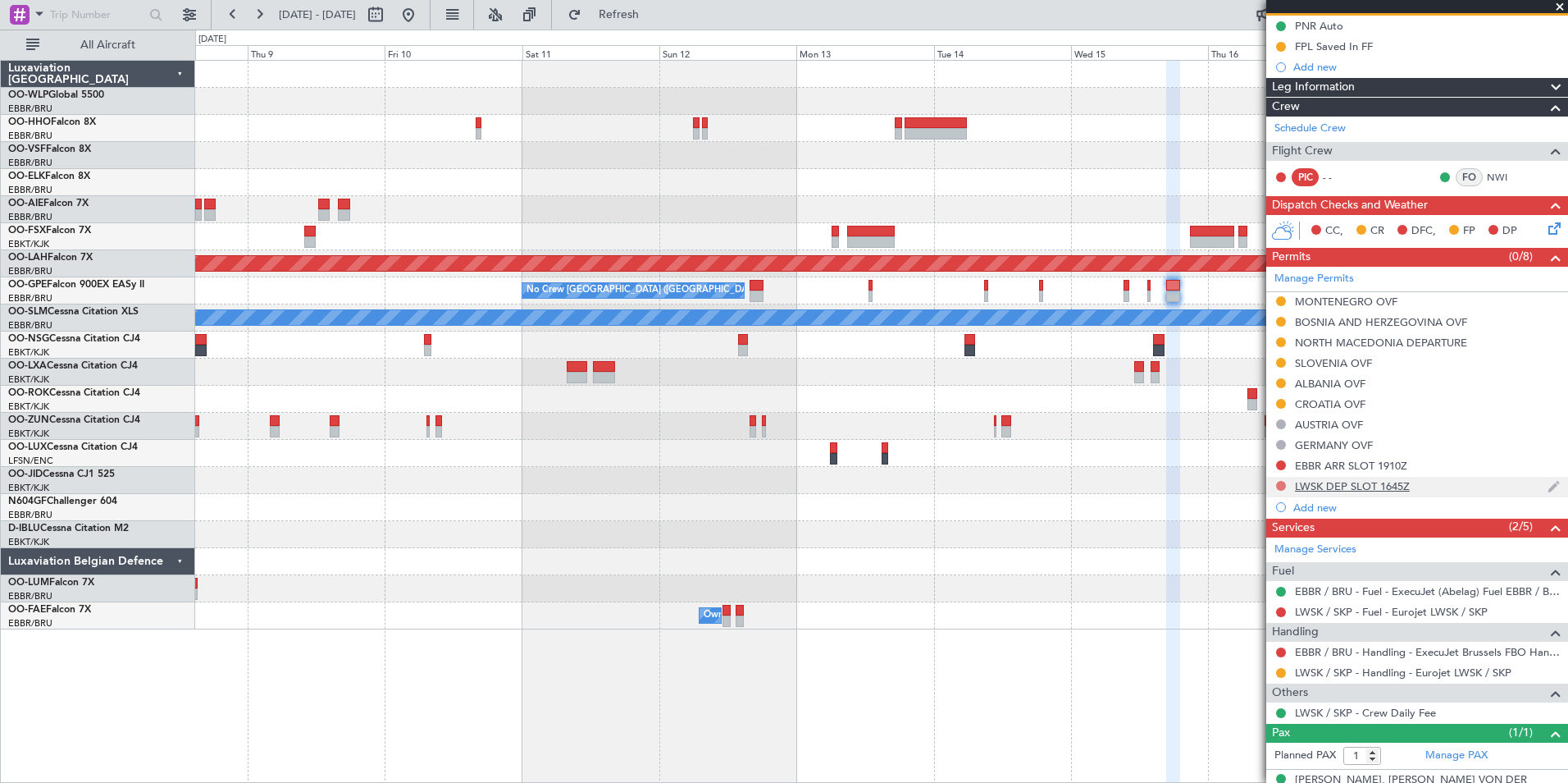
click at [1280, 486] on button at bounding box center [1281, 485] width 10 height 10
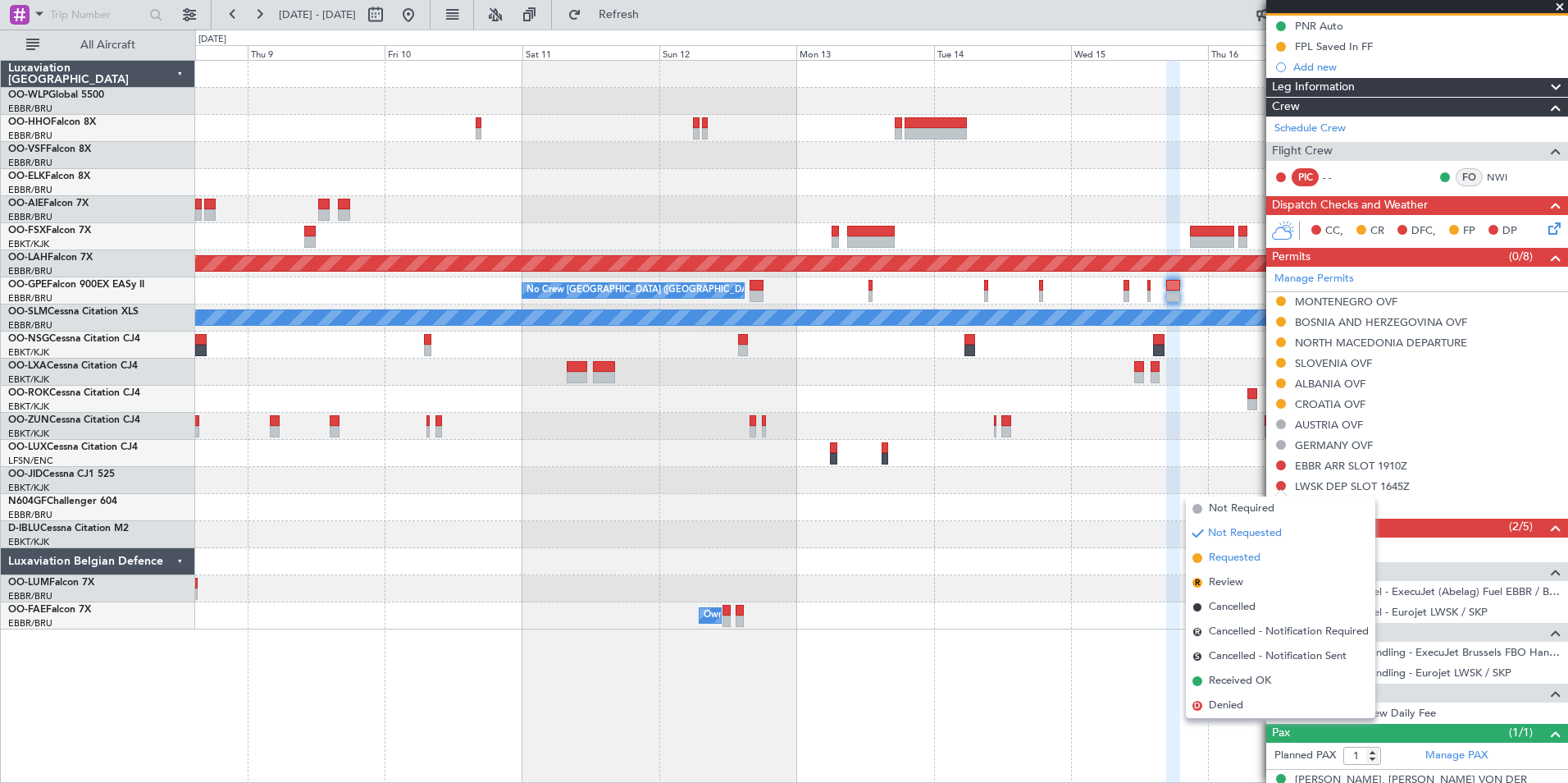
click at [1241, 555] on span "Requested" at bounding box center [1235, 558] width 52 height 17
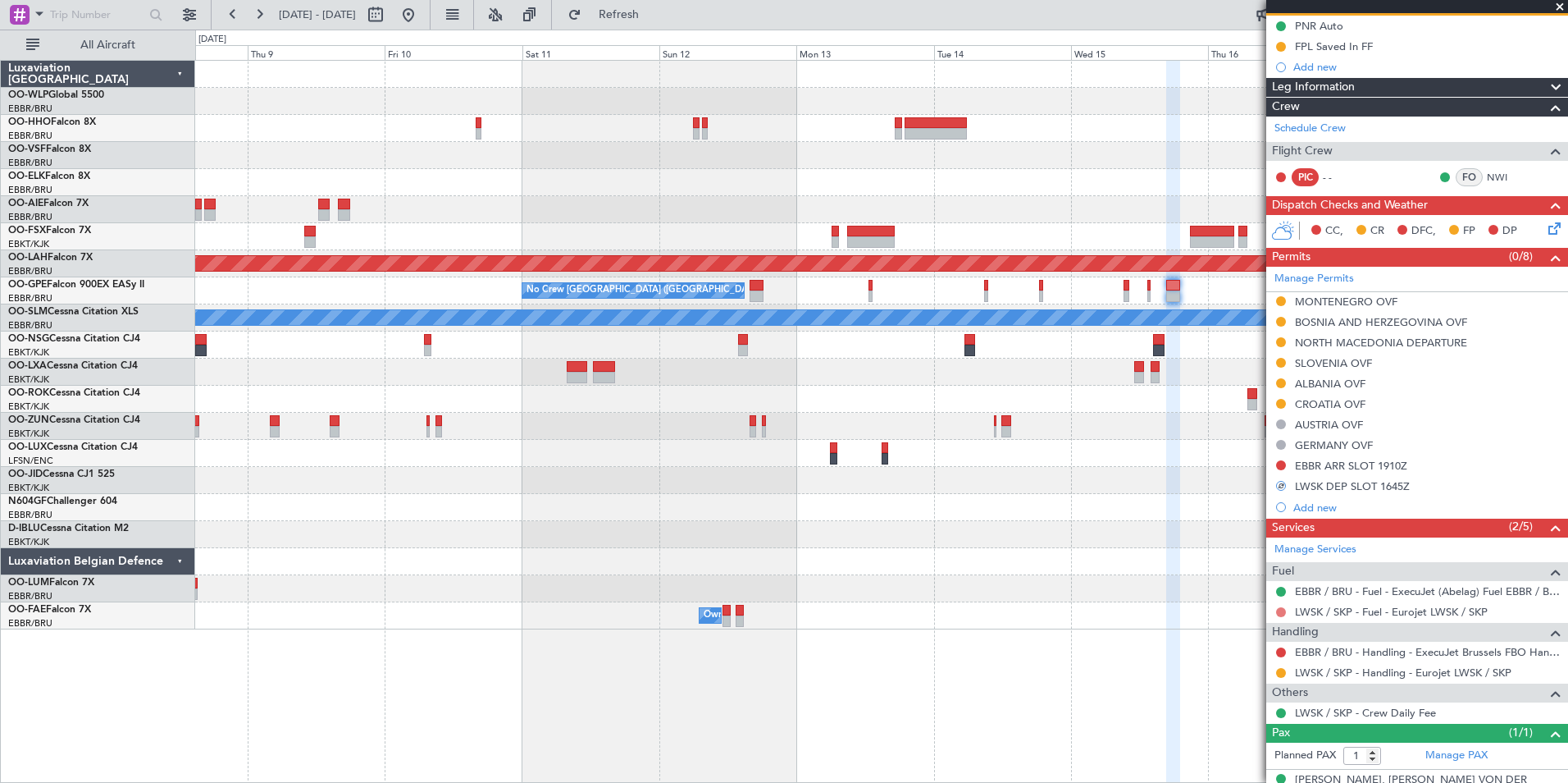
click at [1282, 610] on button at bounding box center [1281, 611] width 10 height 10
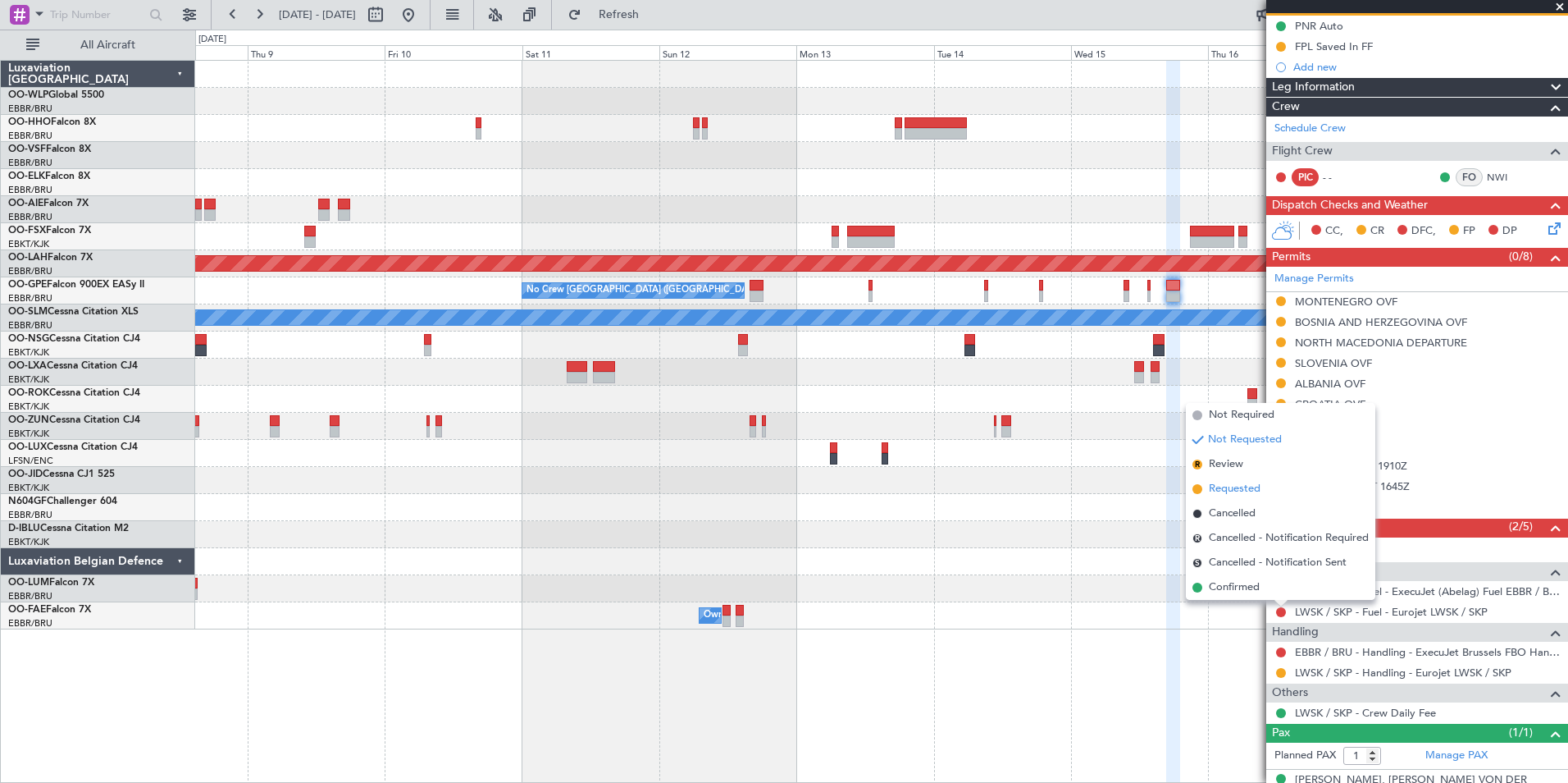
click at [1256, 488] on span "Requested" at bounding box center [1235, 489] width 52 height 17
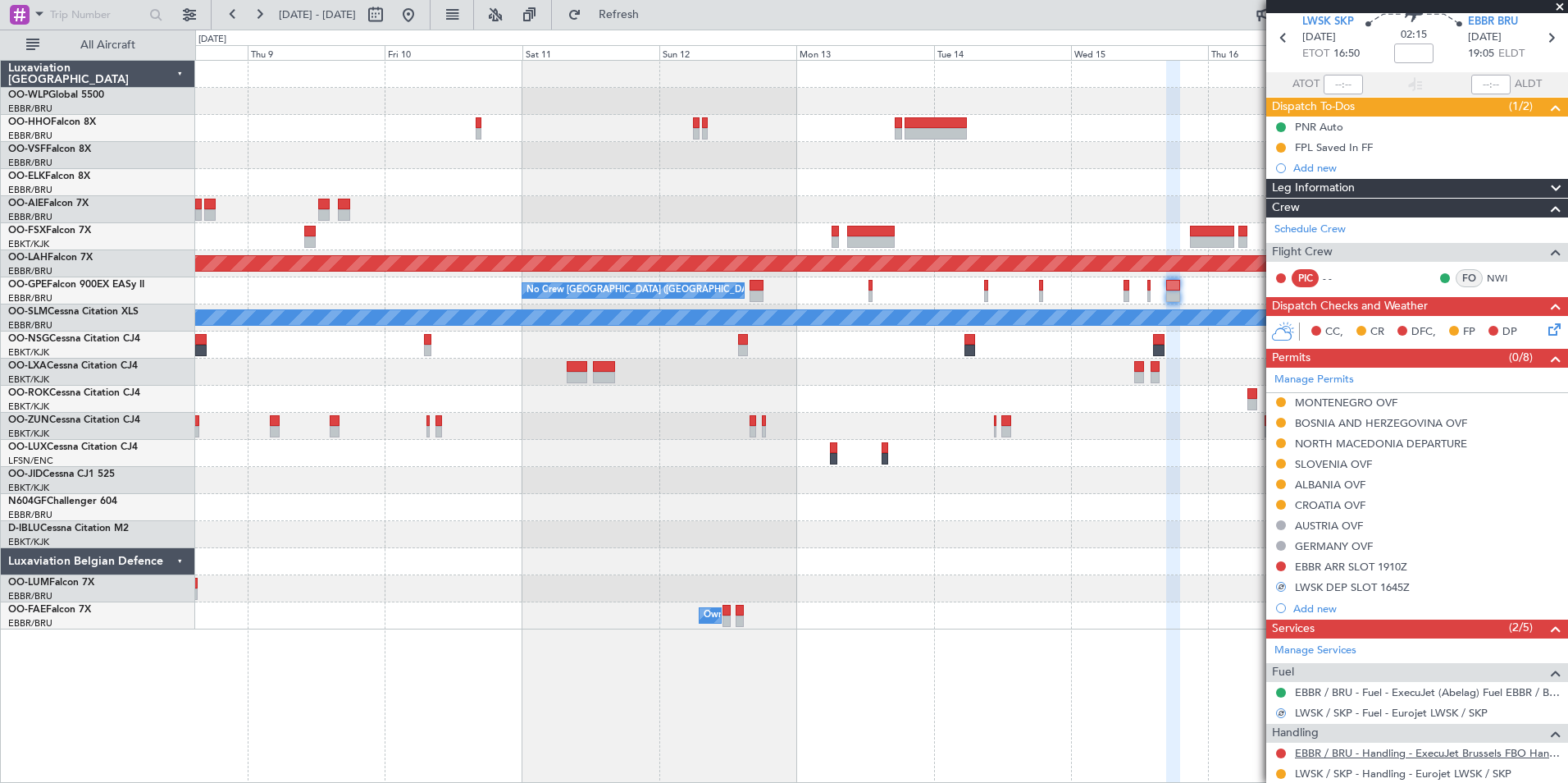
scroll to position [0, 0]
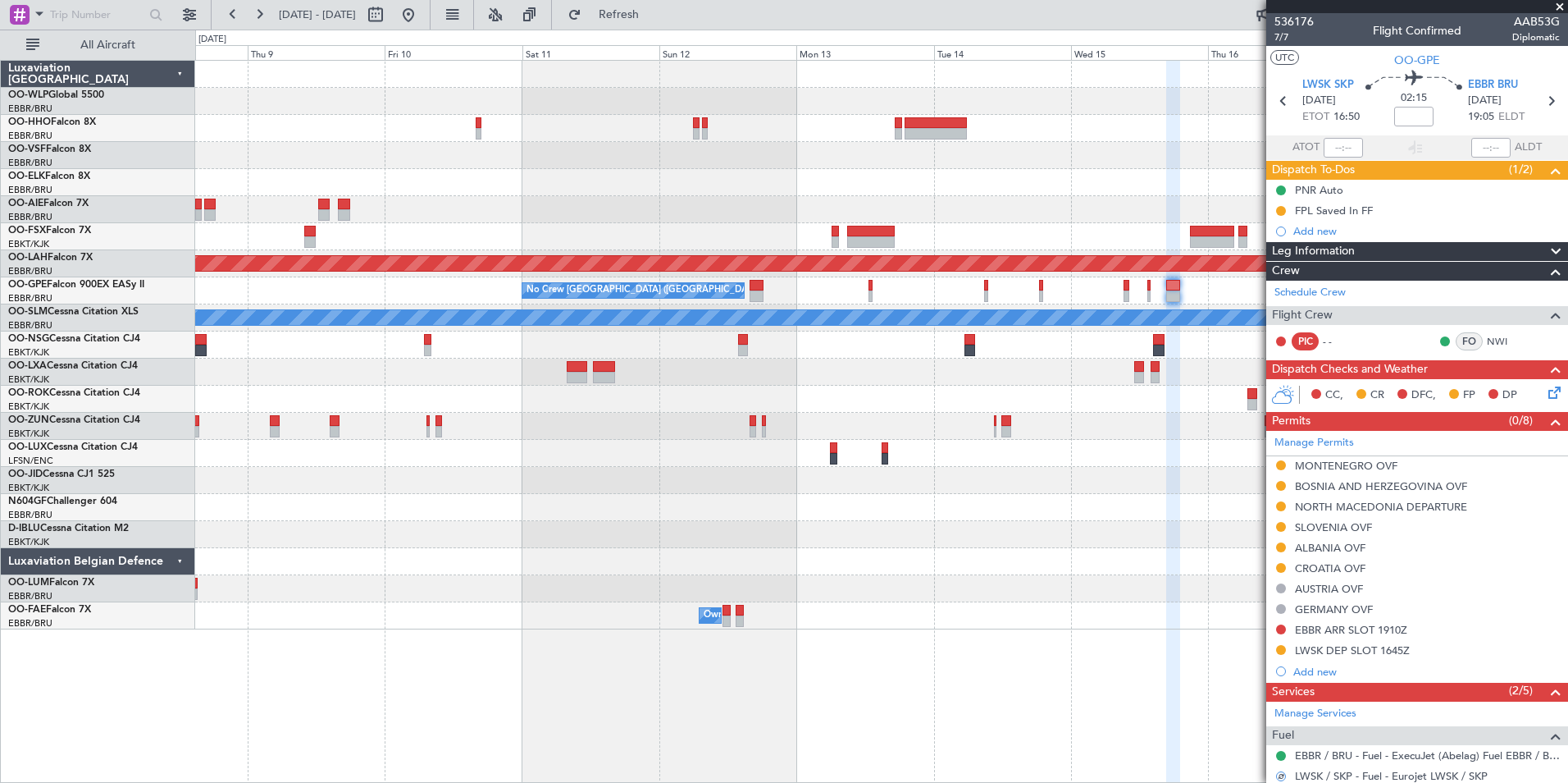
click at [1545, 397] on icon at bounding box center [1551, 390] width 13 height 13
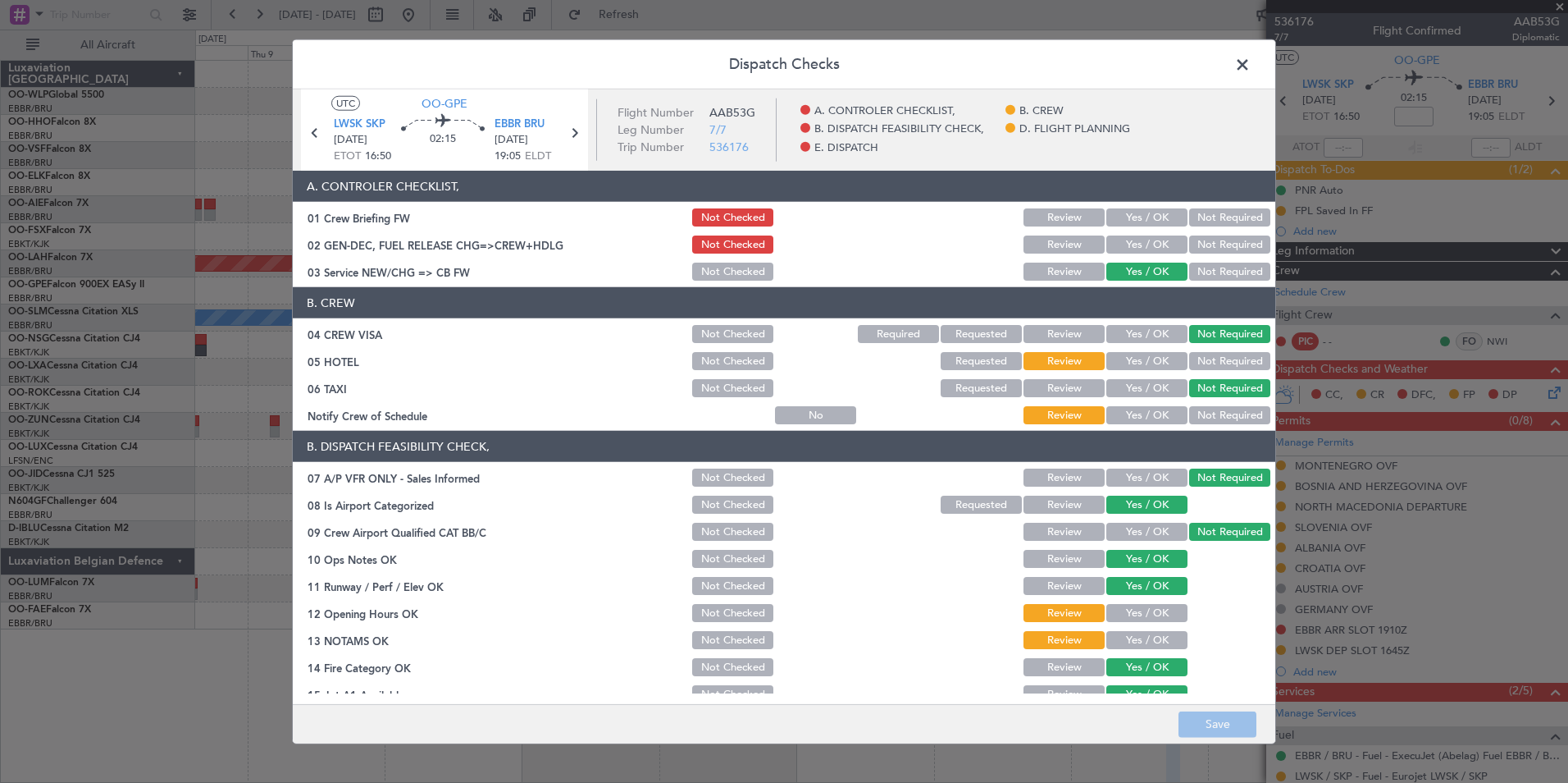
click at [1189, 357] on button "Not Required" at bounding box center [1230, 362] width 81 height 18
drag, startPoint x: 1142, startPoint y: 408, endPoint x: 1138, endPoint y: 439, distance: 31.3
click at [1142, 410] on button "Yes / OK" at bounding box center [1147, 415] width 81 height 18
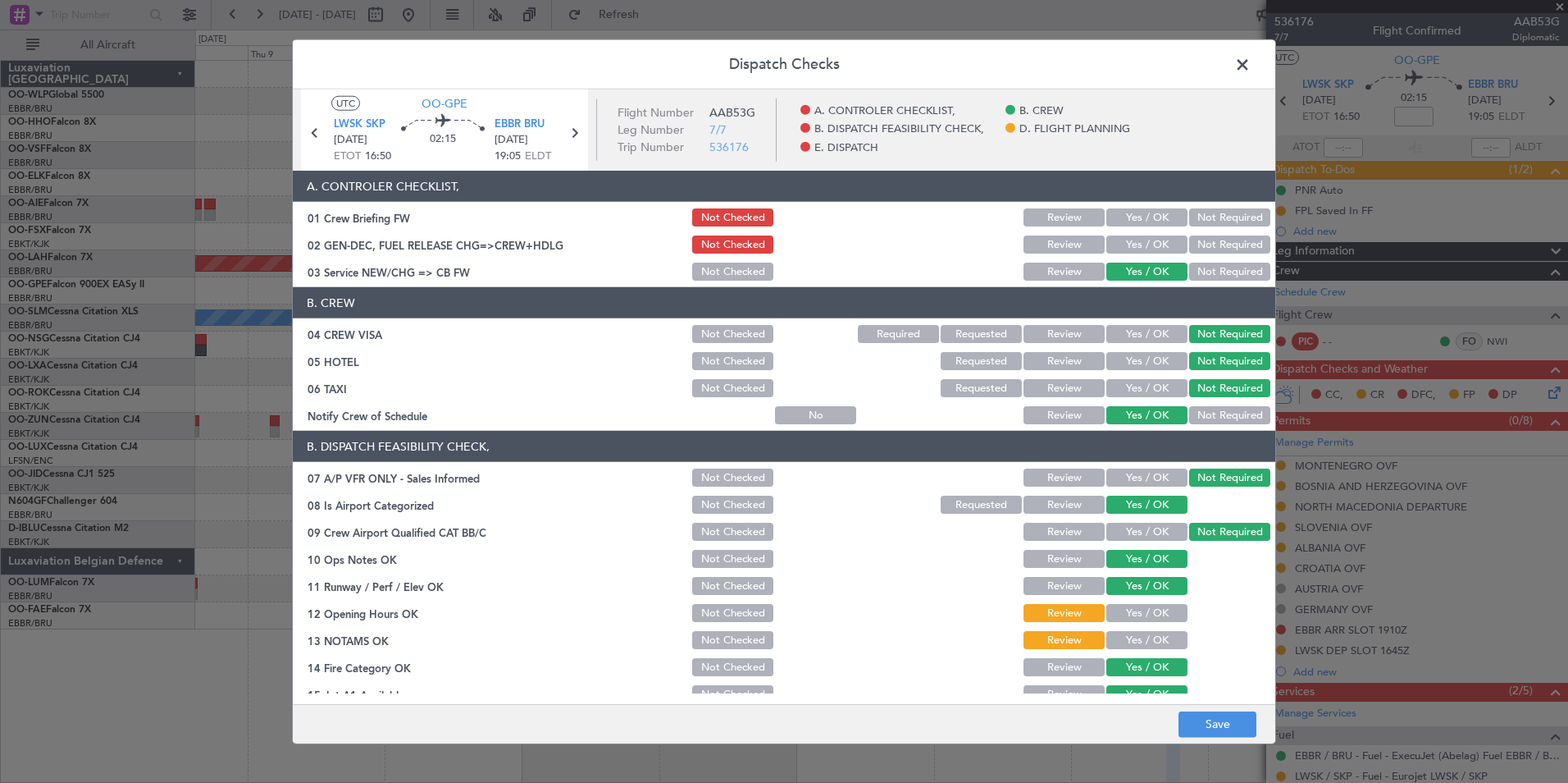
click at [1113, 611] on button "Yes / OK" at bounding box center [1147, 613] width 81 height 18
click at [1117, 639] on button "Yes / OK" at bounding box center [1147, 640] width 81 height 18
click at [1218, 728] on button "Save" at bounding box center [1218, 724] width 78 height 26
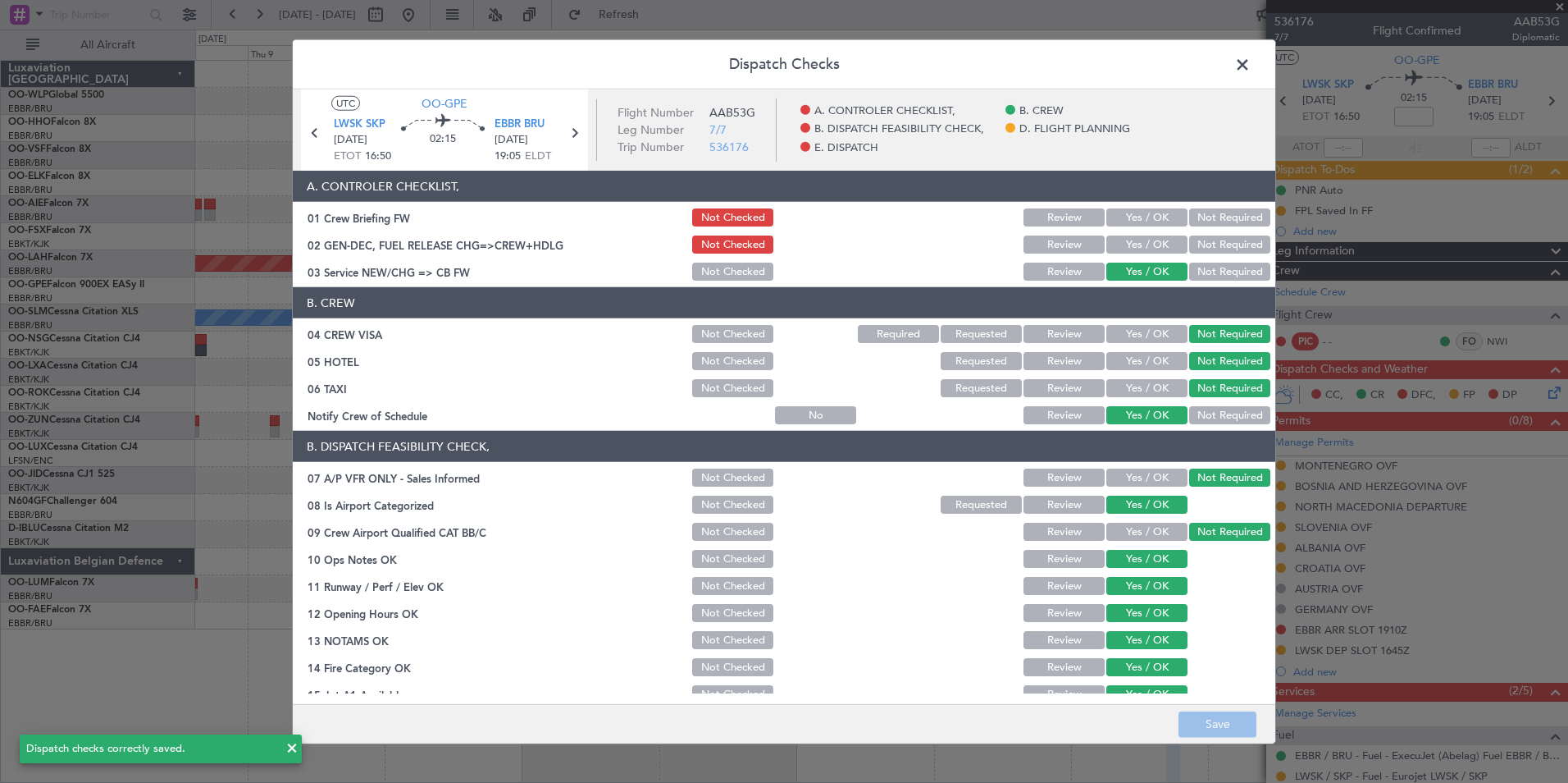
click at [1251, 71] on span at bounding box center [1251, 69] width 0 height 33
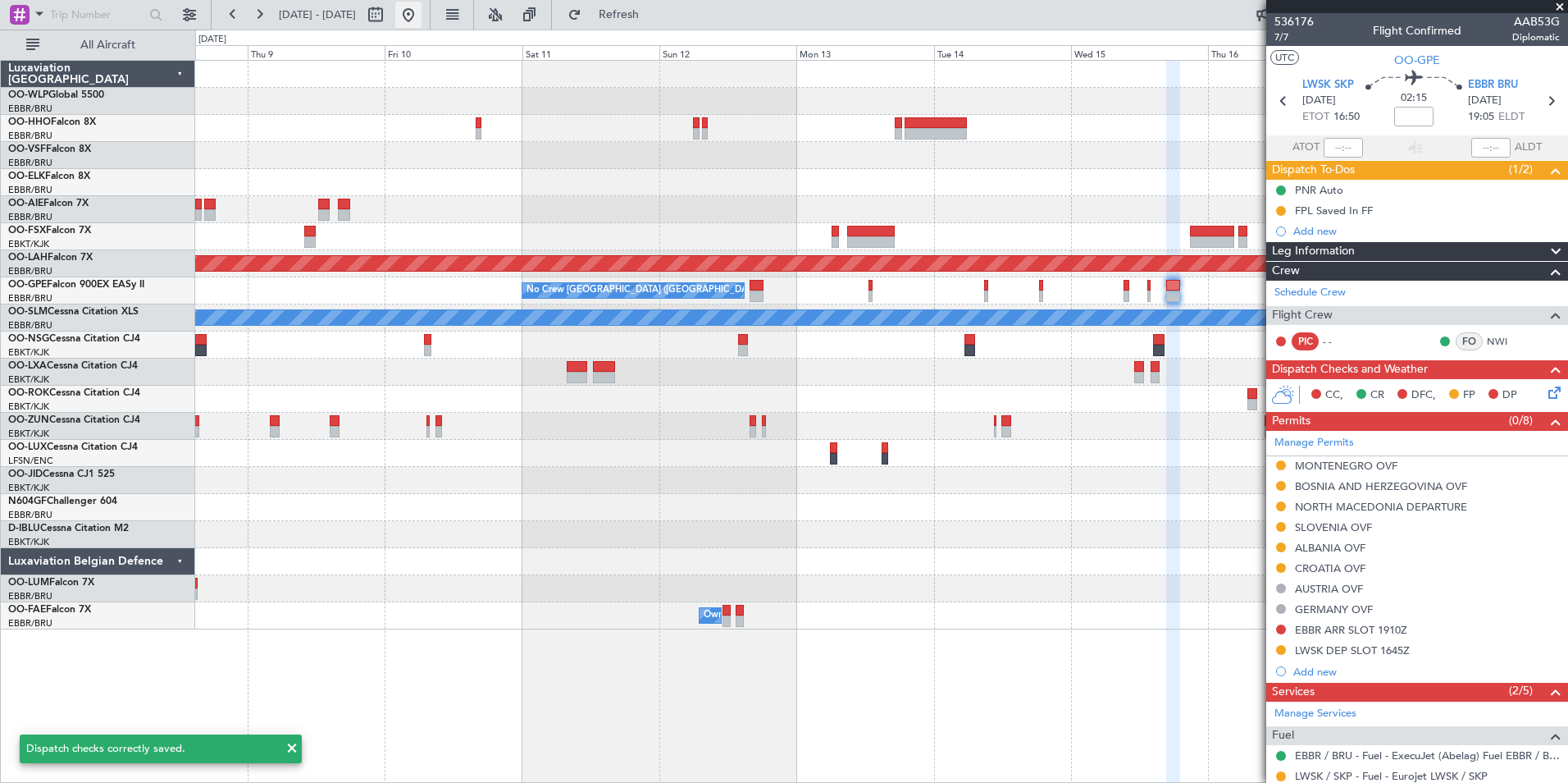
click at [421, 11] on button at bounding box center [408, 15] width 26 height 26
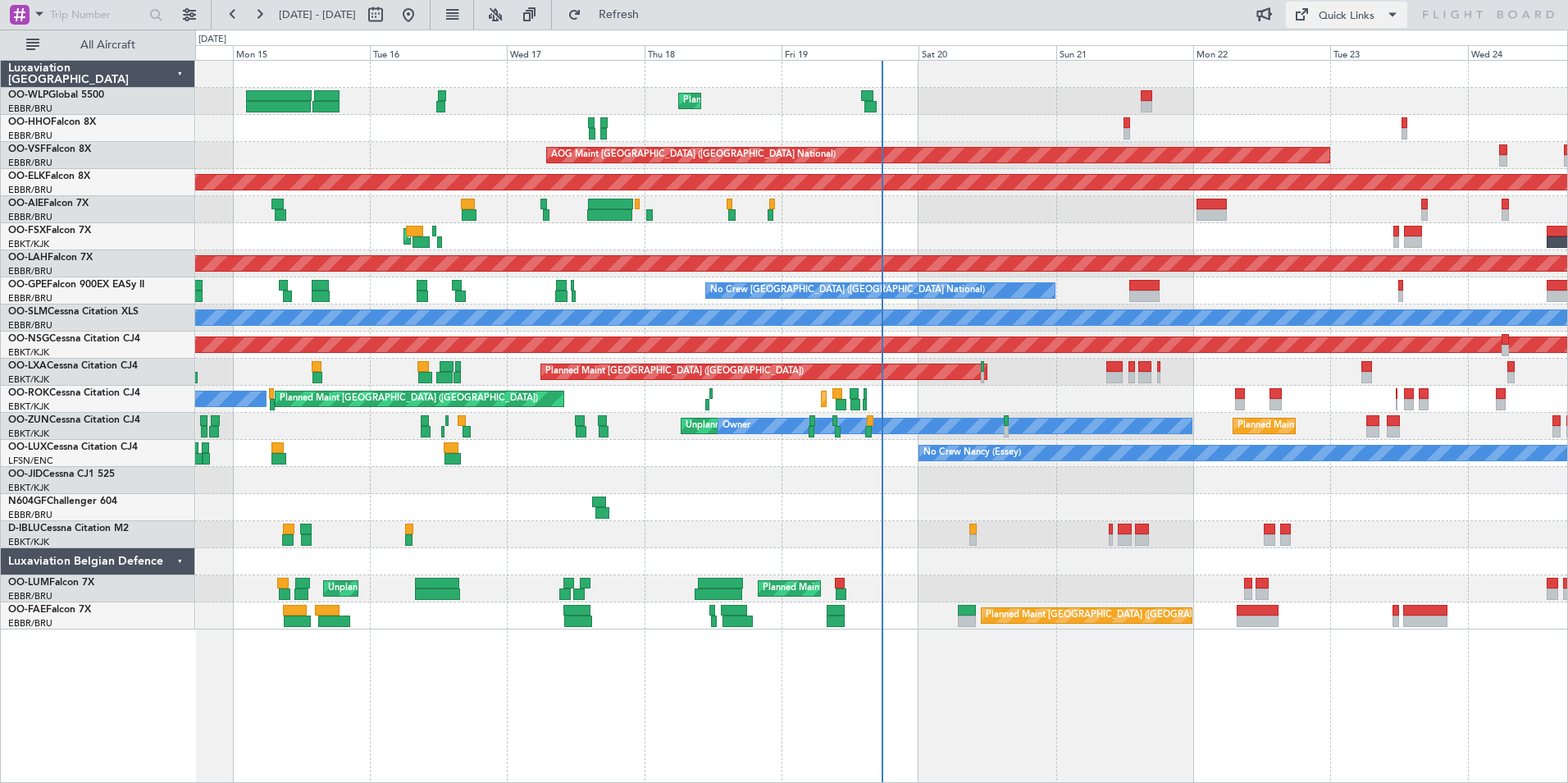
click at [1359, 18] on div "Quick Links" at bounding box center [1347, 17] width 56 height 17
click at [1346, 55] on button "Trip Builder" at bounding box center [1347, 53] width 123 height 40
click at [659, 4] on button "Refresh" at bounding box center [609, 15] width 99 height 26
click at [654, 18] on span "Refresh" at bounding box center [619, 15] width 69 height 11
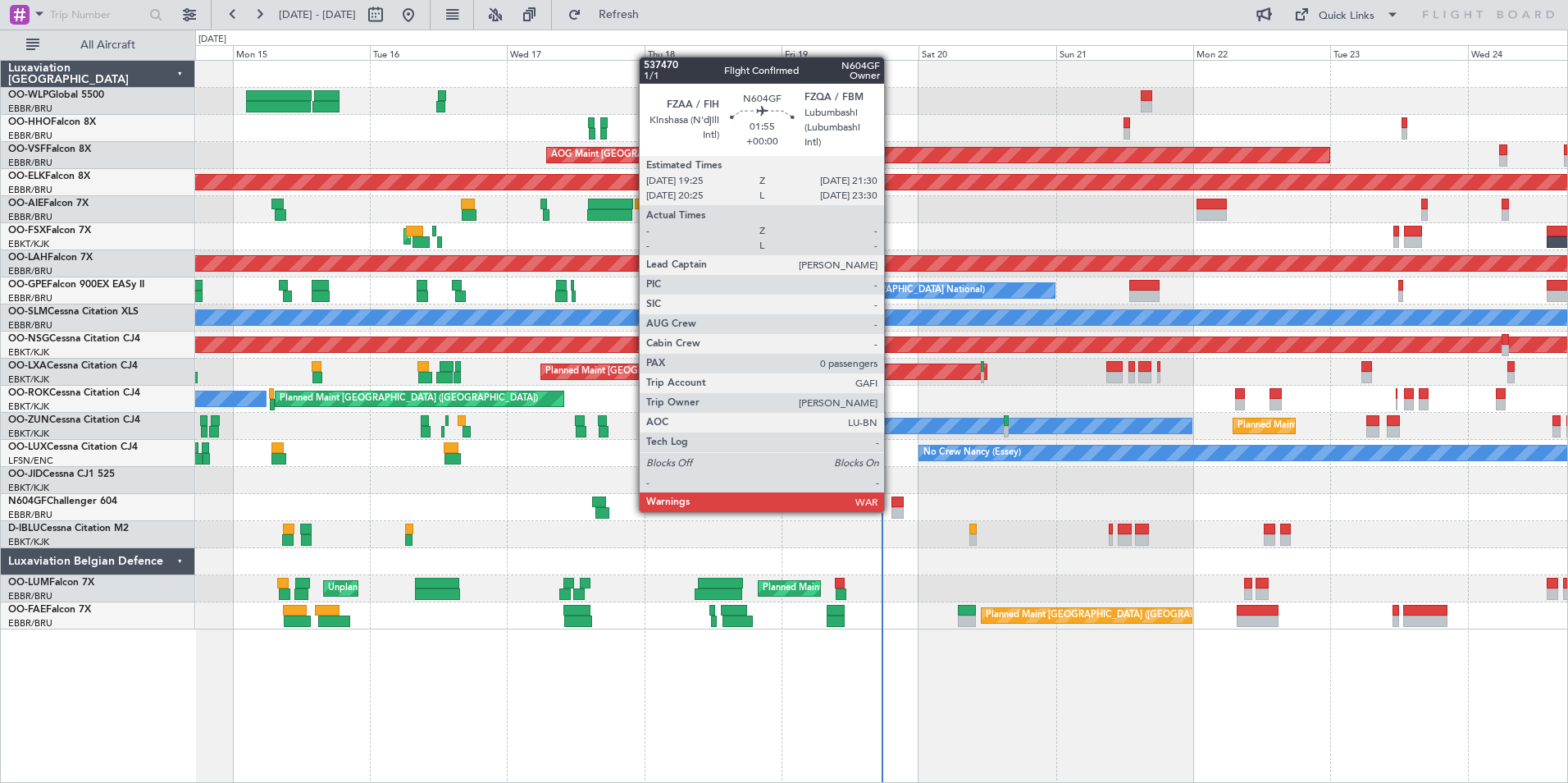
click at [892, 510] on div at bounding box center [897, 513] width 12 height 11
click at [895, 510] on div at bounding box center [897, 513] width 12 height 11
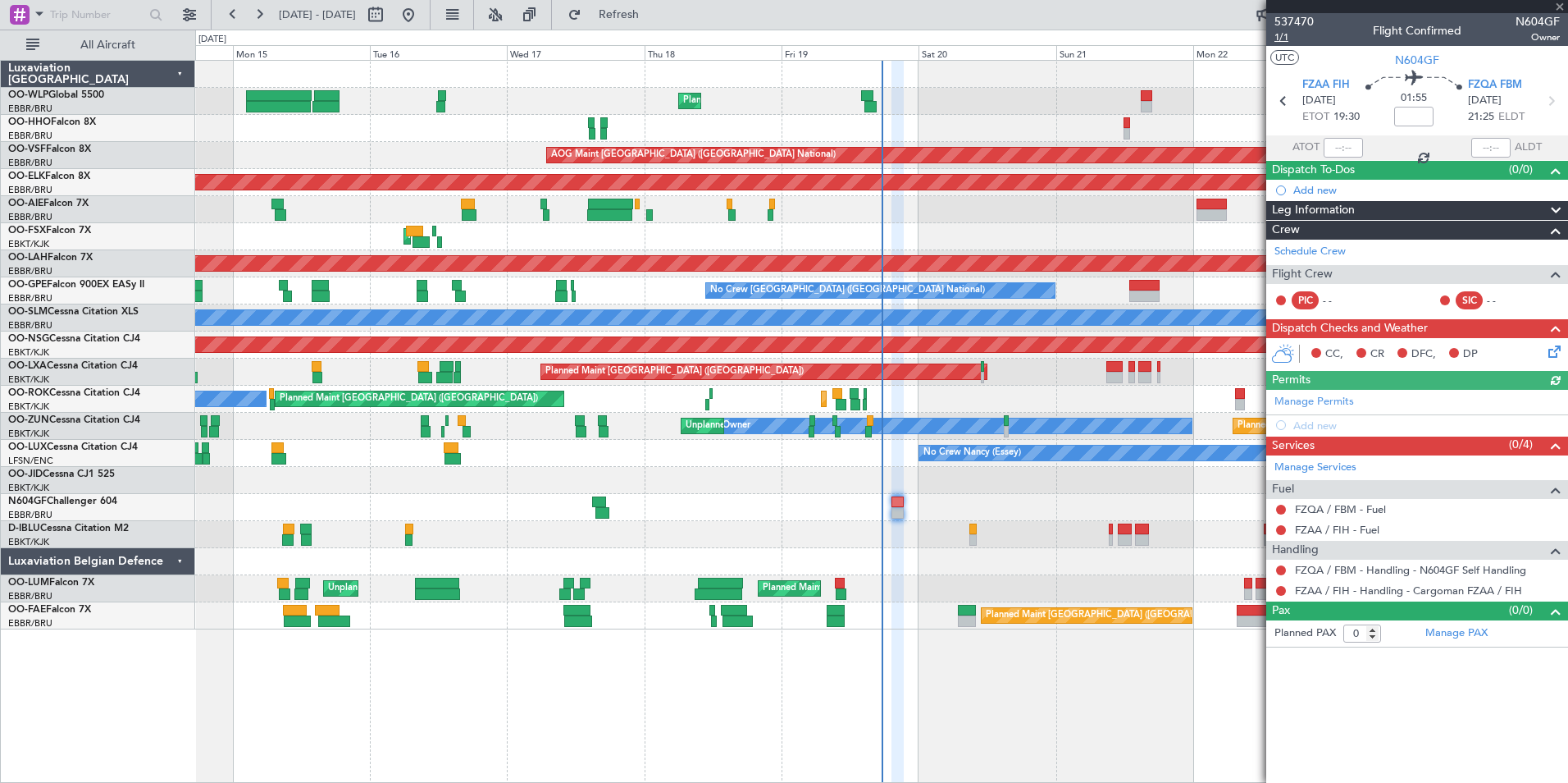
click at [1281, 41] on span "1/1" at bounding box center [1294, 37] width 40 height 14
click at [633, 2] on button "Refresh" at bounding box center [609, 15] width 99 height 26
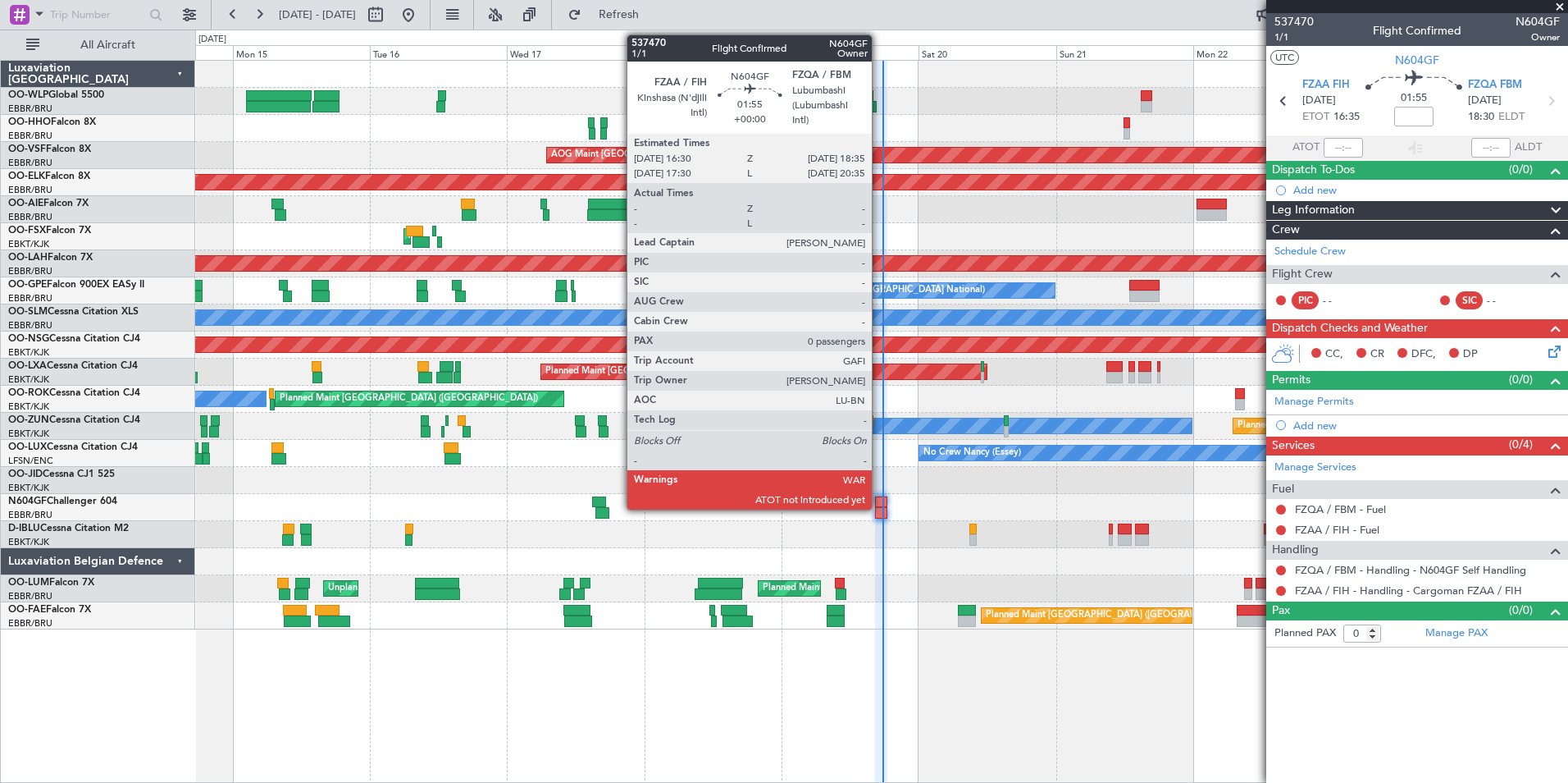
click at [878, 510] on div at bounding box center [880, 513] width 12 height 11
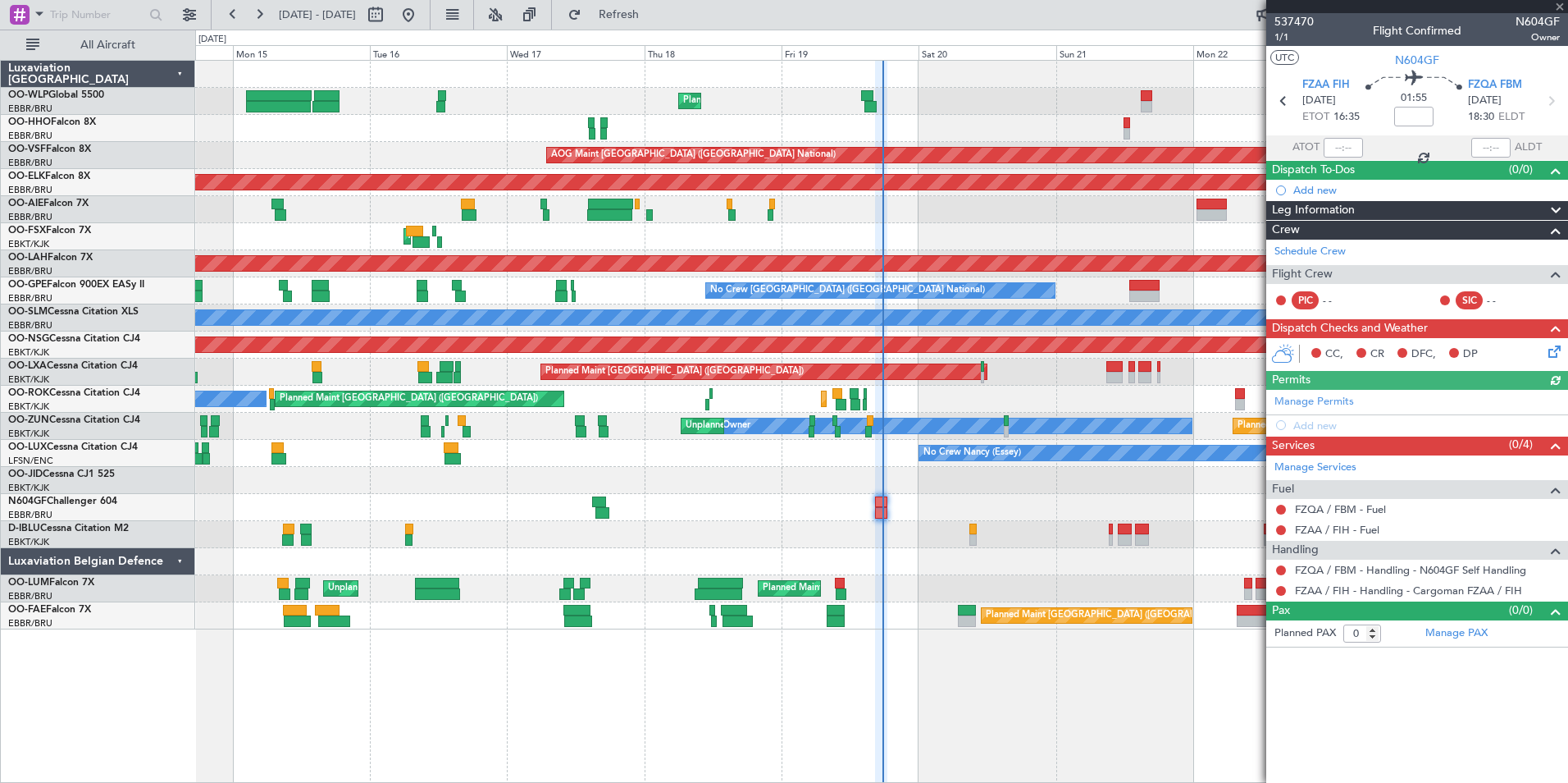
click at [1351, 148] on div at bounding box center [1343, 147] width 40 height 19
click at [1344, 148] on input "text" at bounding box center [1343, 147] width 40 height 19
click at [1194, 128] on div "Planned Maint Geneva (Cointrin)" at bounding box center [881, 128] width 1373 height 27
type input "16:29"
click at [1281, 572] on button at bounding box center [1281, 570] width 10 height 10
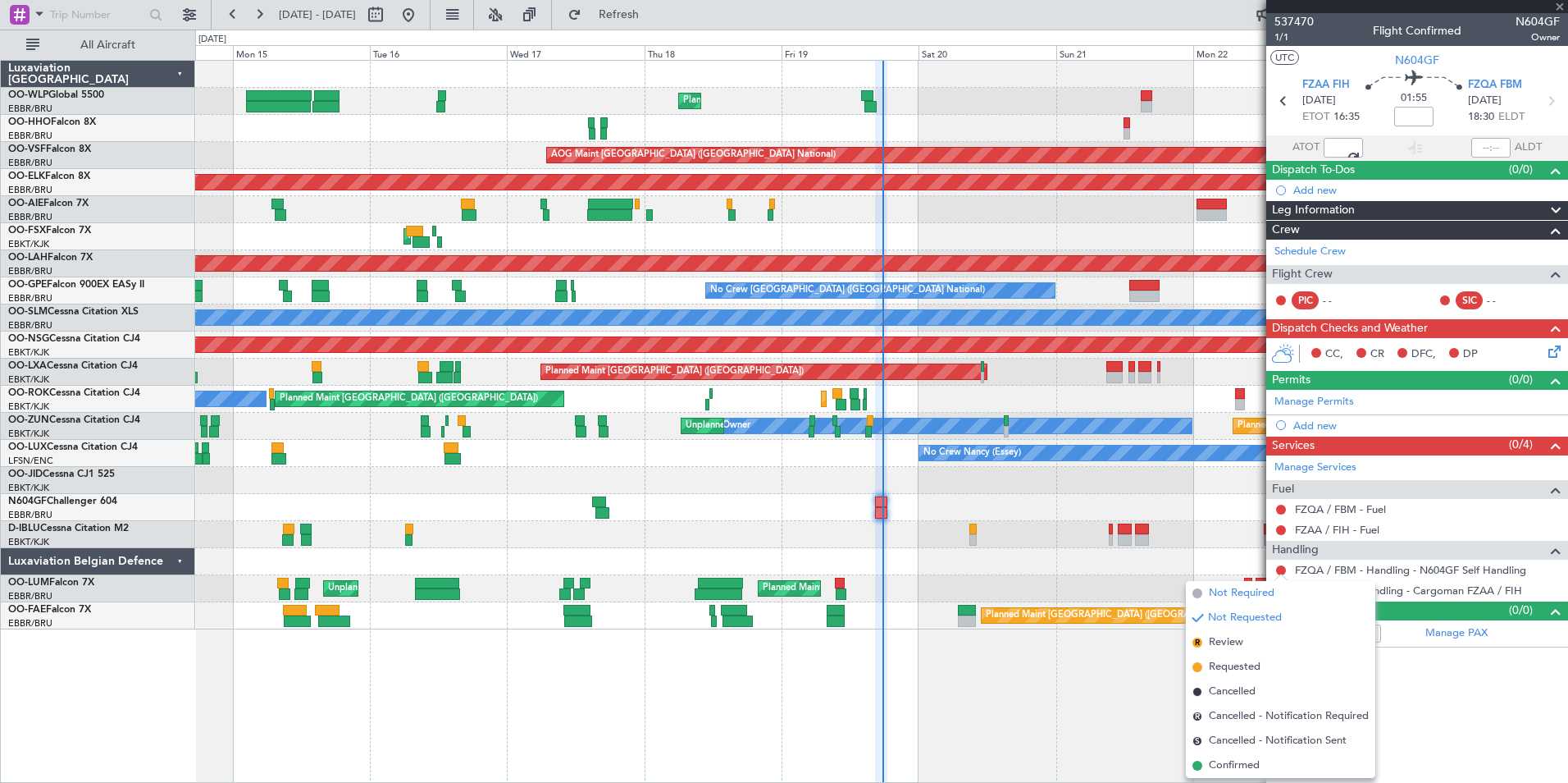
click at [1238, 590] on span "Not Required" at bounding box center [1242, 593] width 65 height 17
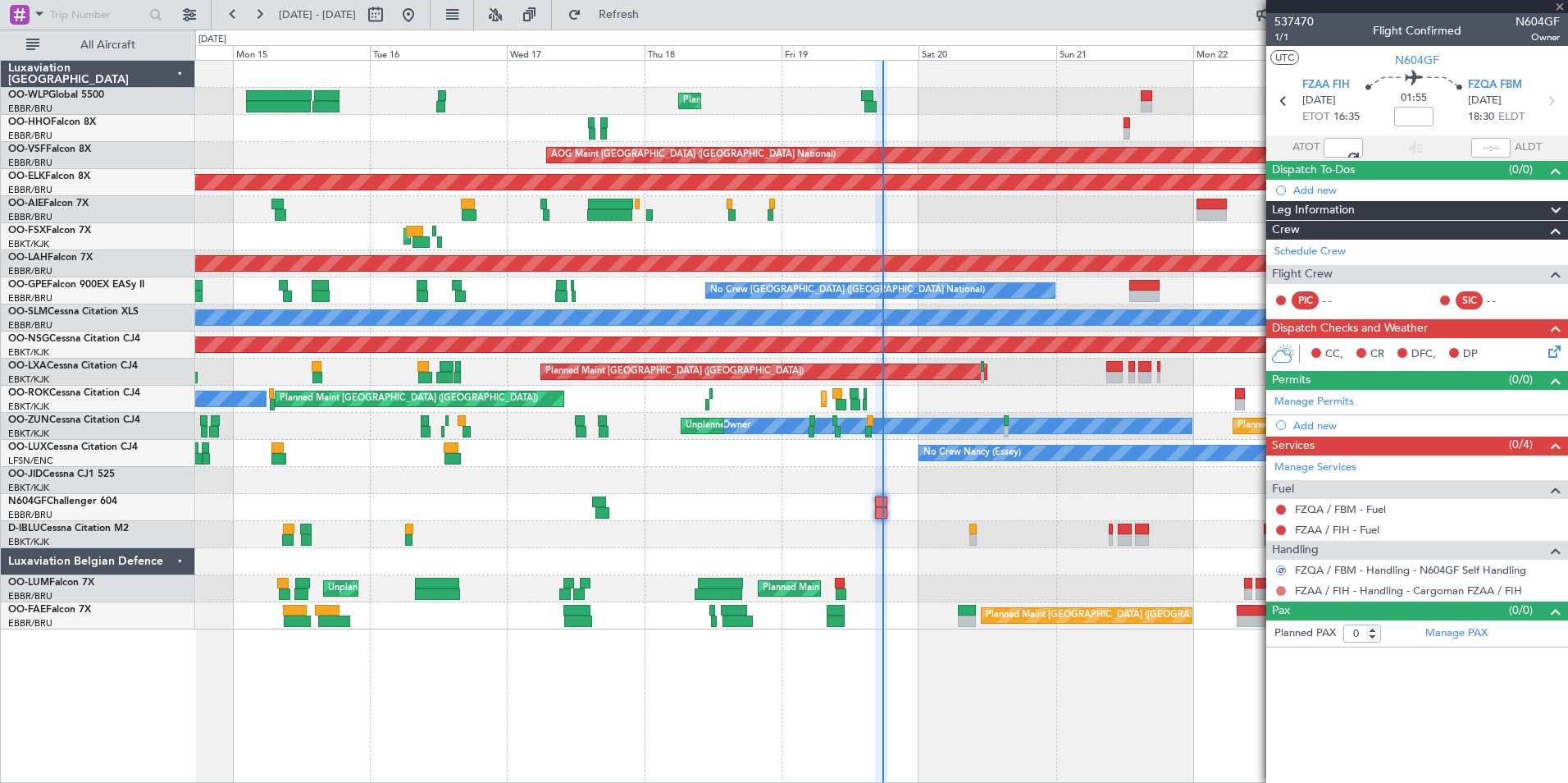
click at [1280, 587] on button at bounding box center [1281, 590] width 10 height 10
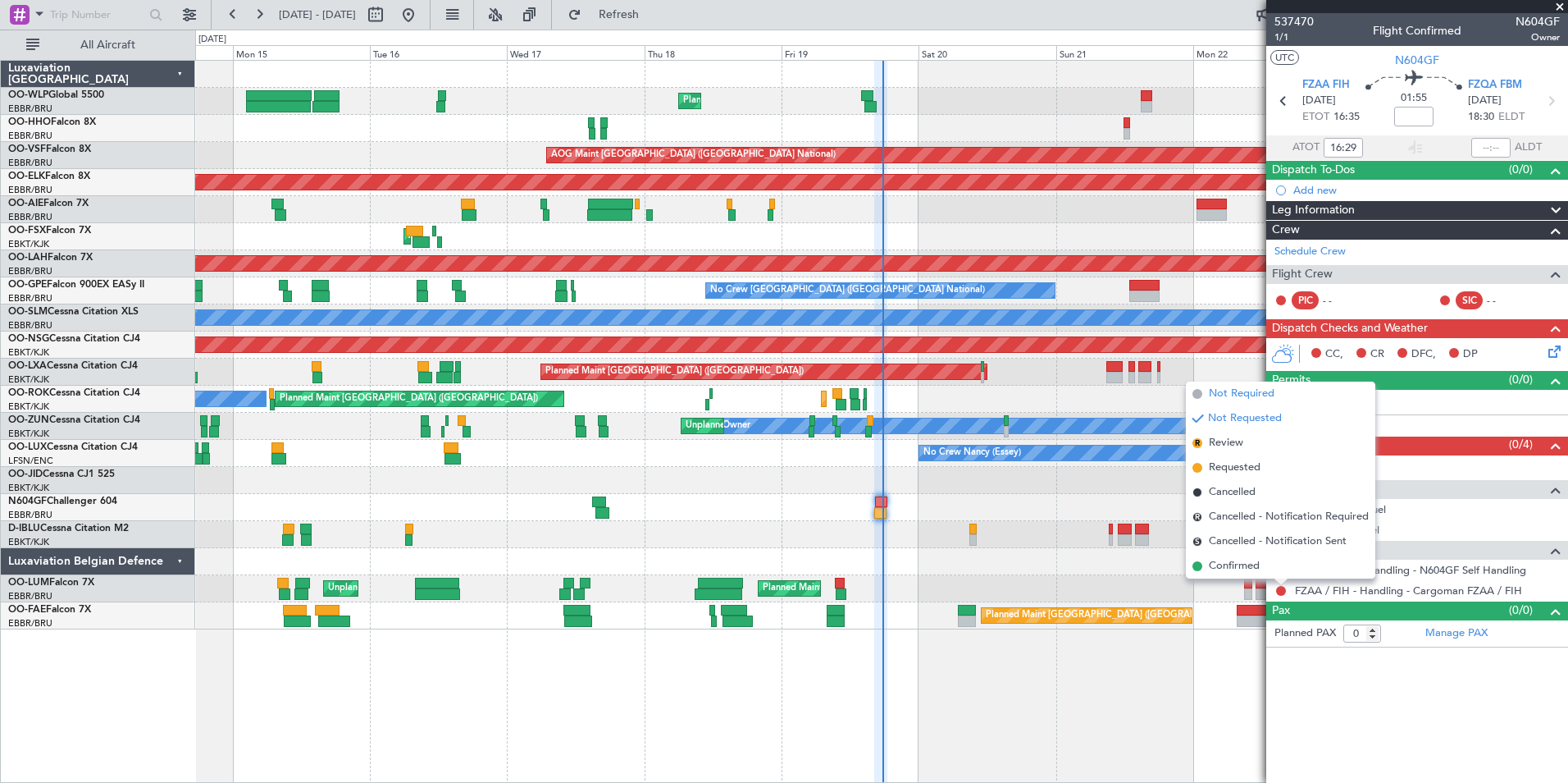
click at [1247, 393] on span "Not Required" at bounding box center [1242, 394] width 65 height 17
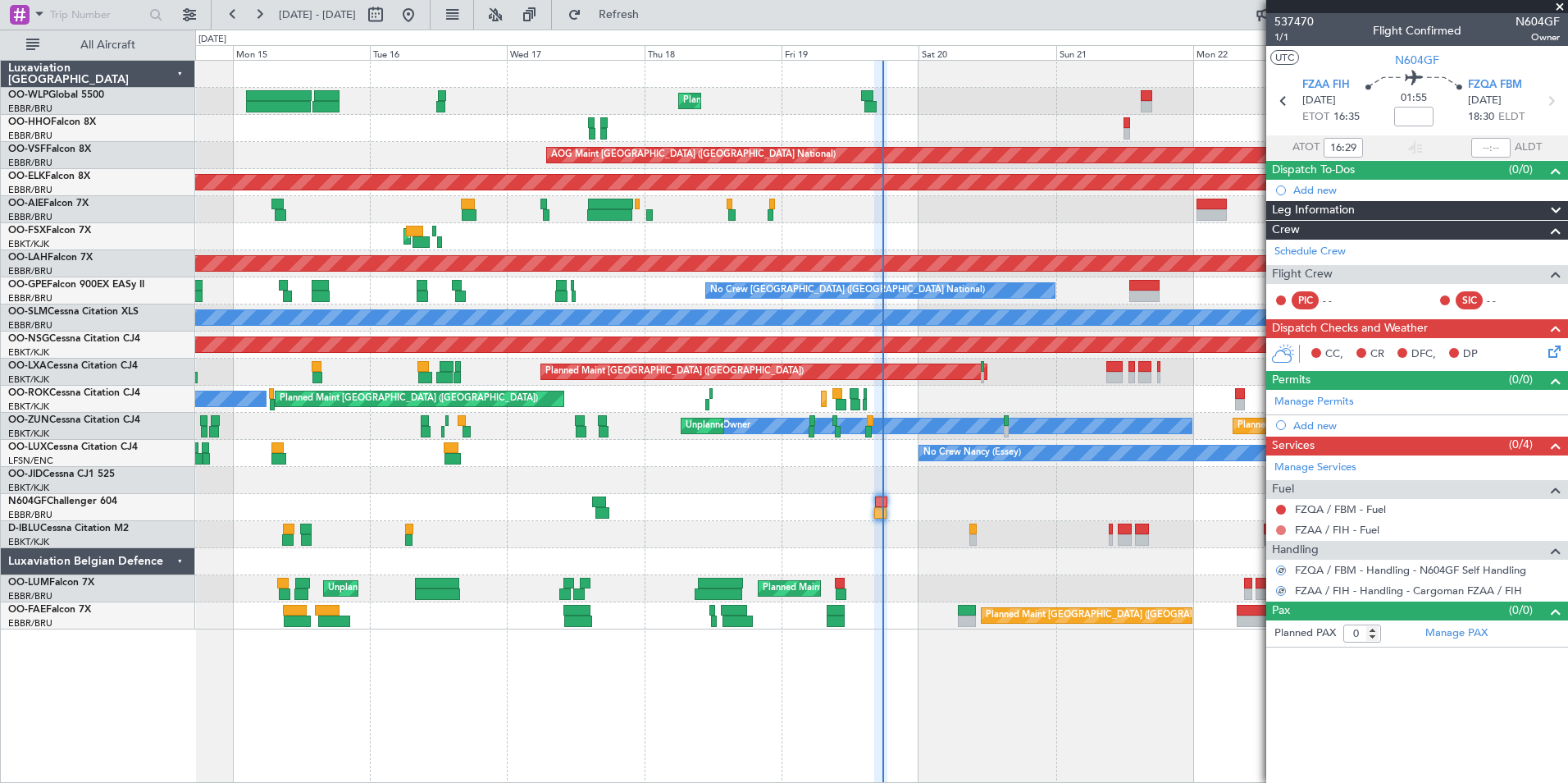
click at [1279, 526] on button at bounding box center [1281, 530] width 10 height 10
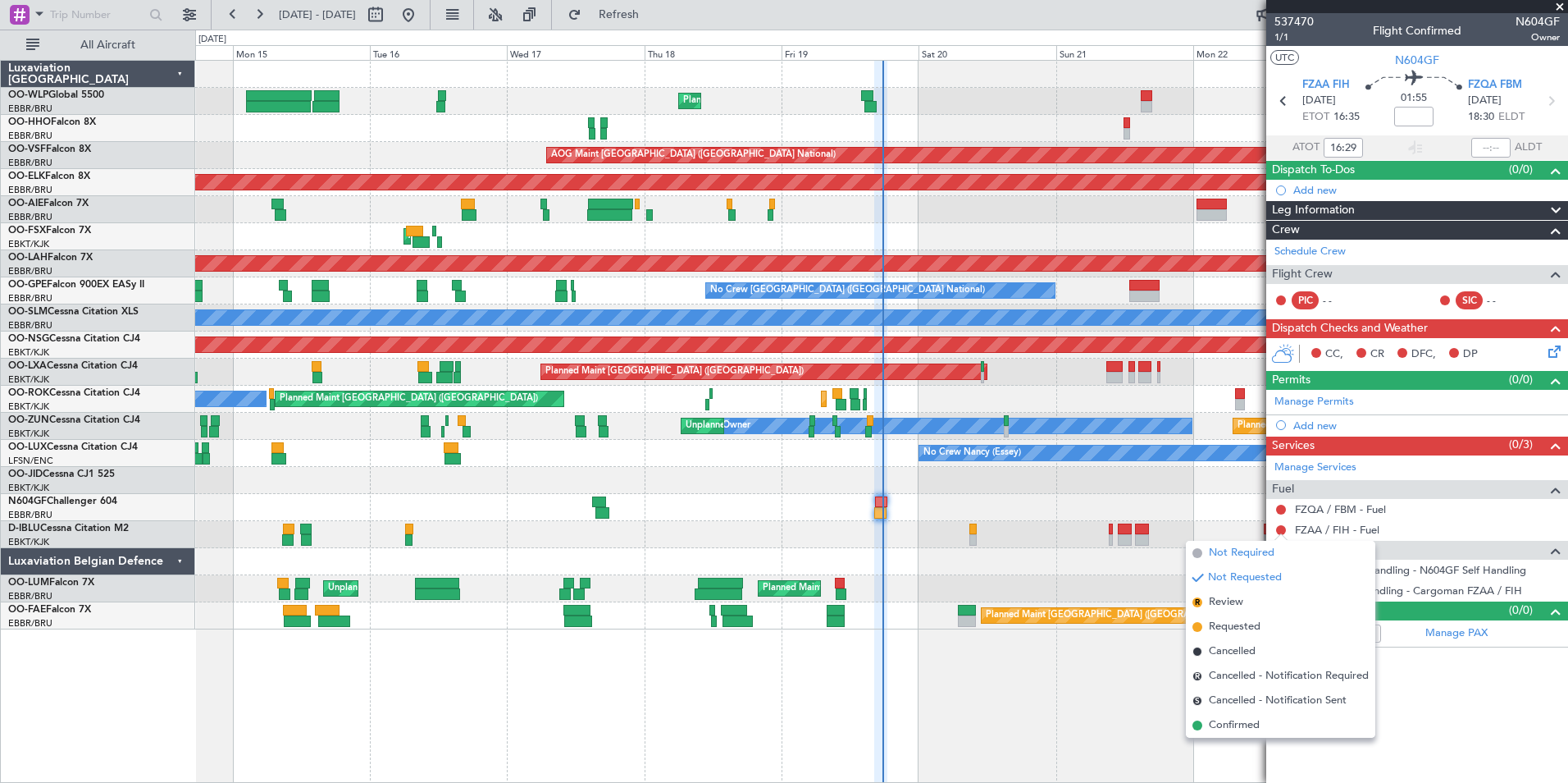
click at [1242, 551] on span "Not Required" at bounding box center [1242, 553] width 65 height 17
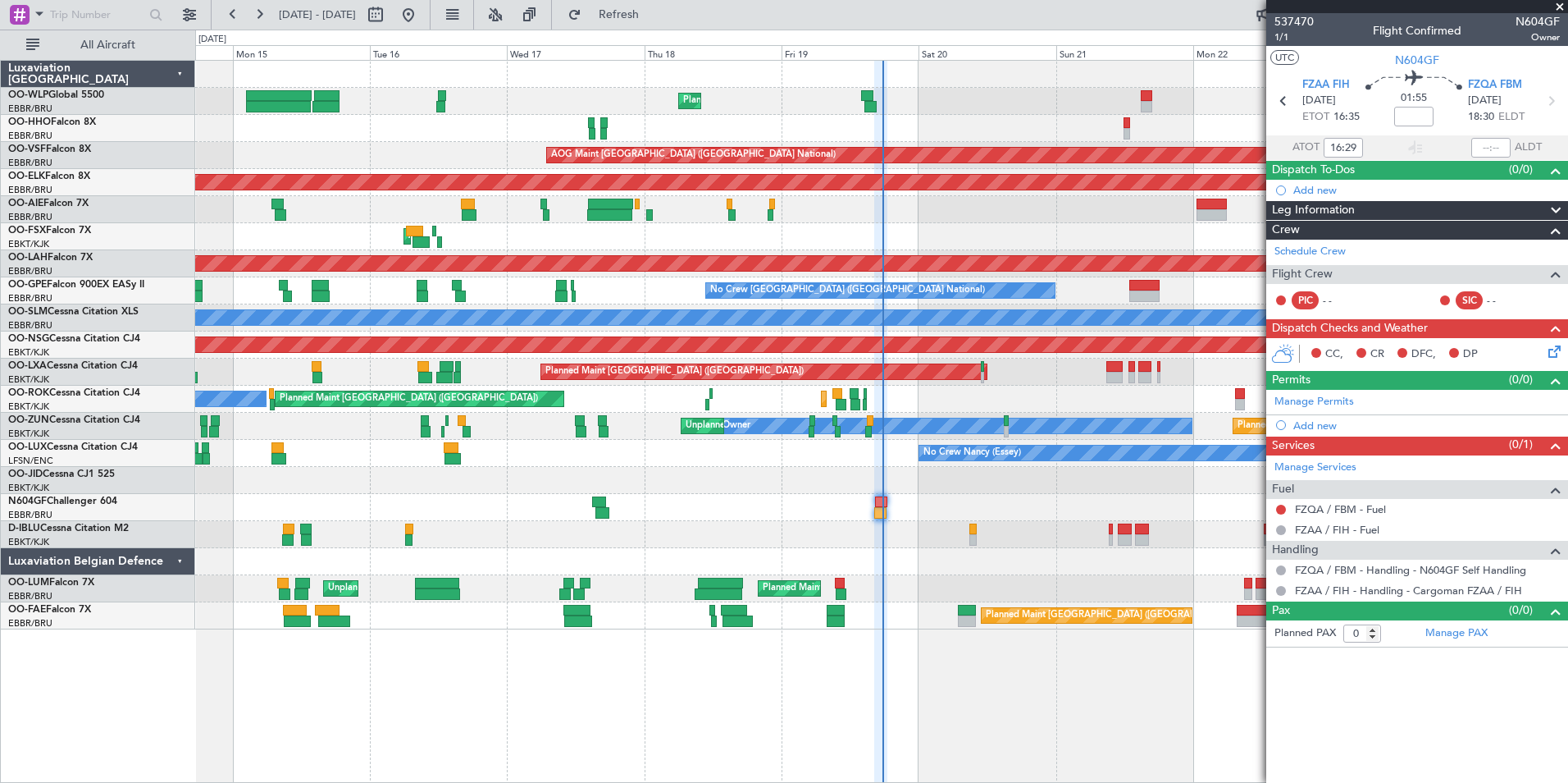
click at [1559, 355] on icon at bounding box center [1551, 349] width 13 height 13
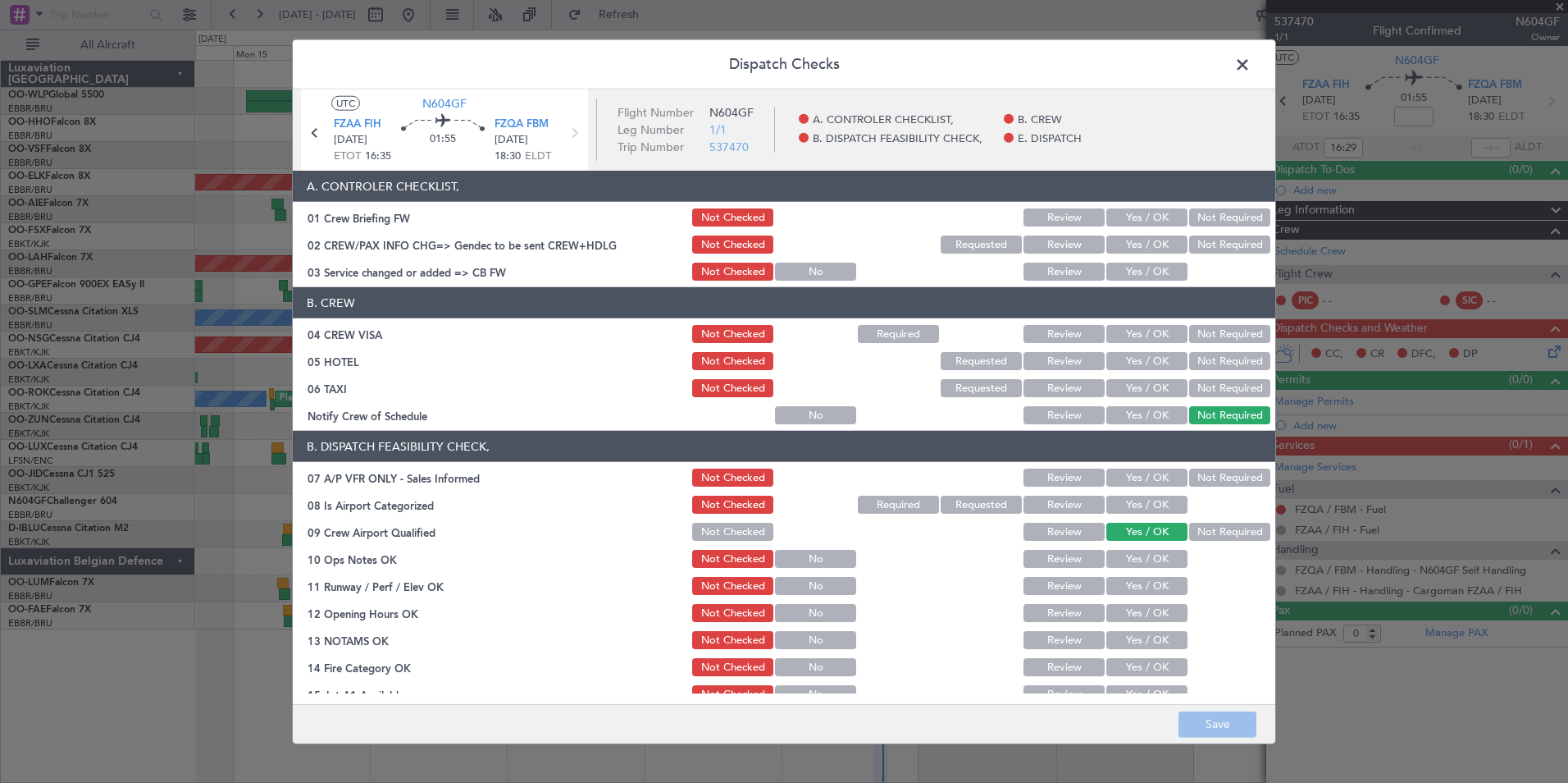
click at [1223, 219] on button "Not Required" at bounding box center [1230, 218] width 81 height 18
click at [1204, 238] on button "Not Required" at bounding box center [1230, 244] width 81 height 18
click at [1157, 266] on button "Yes / OK" at bounding box center [1147, 272] width 81 height 18
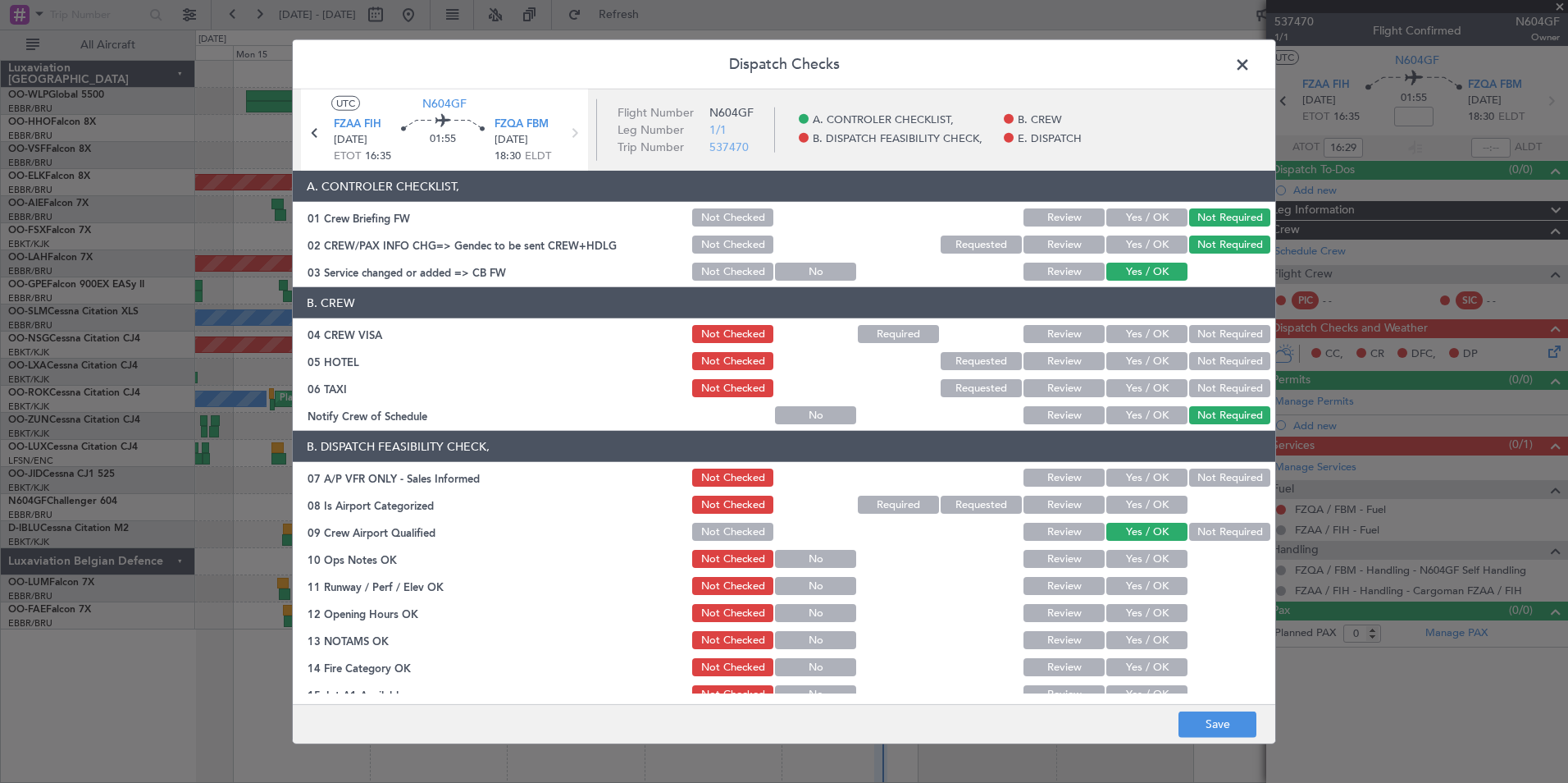
click at [1230, 335] on button "Not Required" at bounding box center [1230, 334] width 81 height 18
click at [1218, 355] on button "Not Required" at bounding box center [1230, 362] width 81 height 18
click at [1215, 389] on button "Not Required" at bounding box center [1230, 388] width 81 height 18
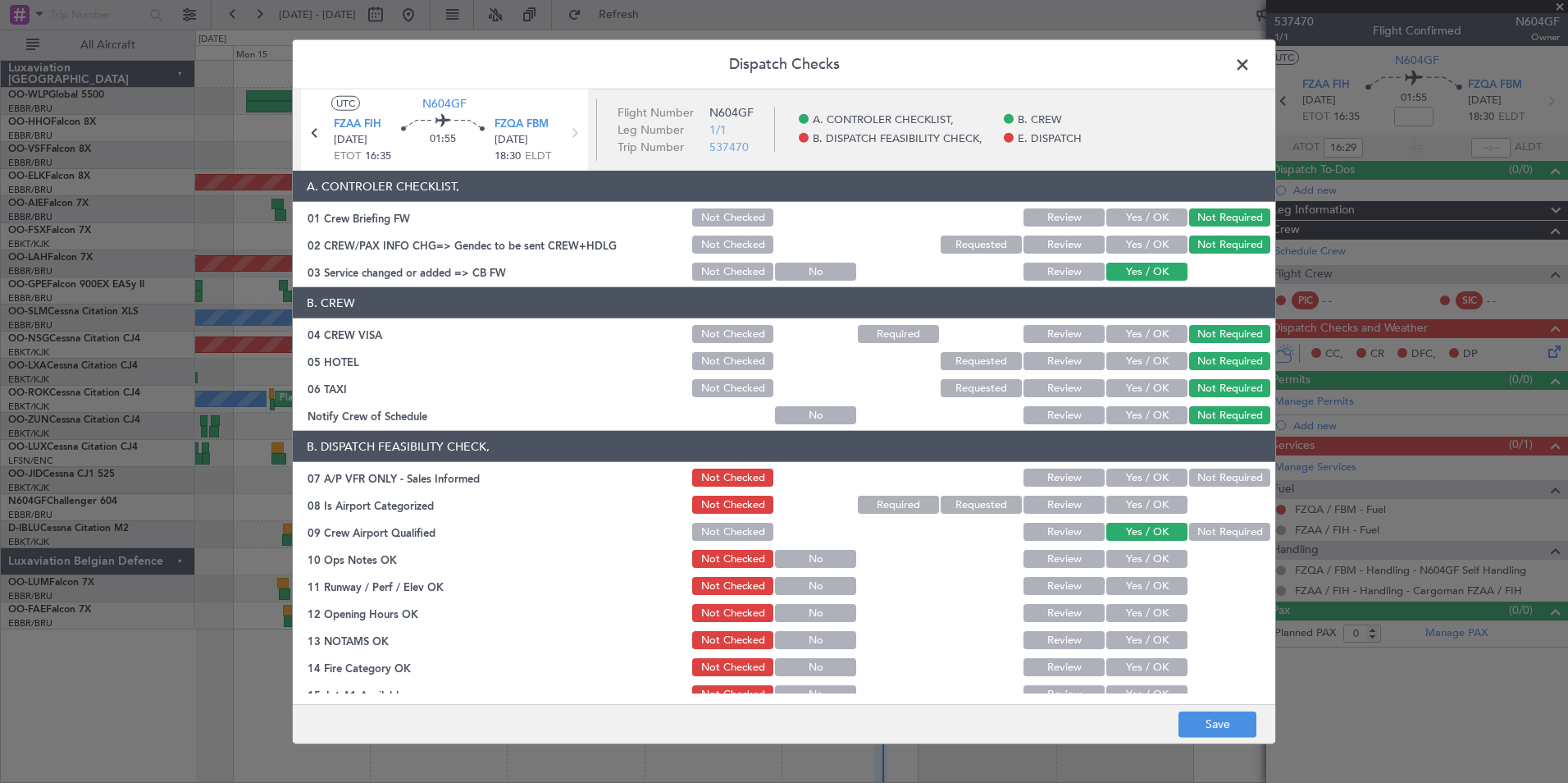
click at [1144, 477] on button "Yes / OK" at bounding box center [1147, 478] width 81 height 18
click at [1142, 513] on button "Yes / OK" at bounding box center [1147, 504] width 81 height 18
click at [1138, 557] on button "Yes / OK" at bounding box center [1147, 559] width 81 height 18
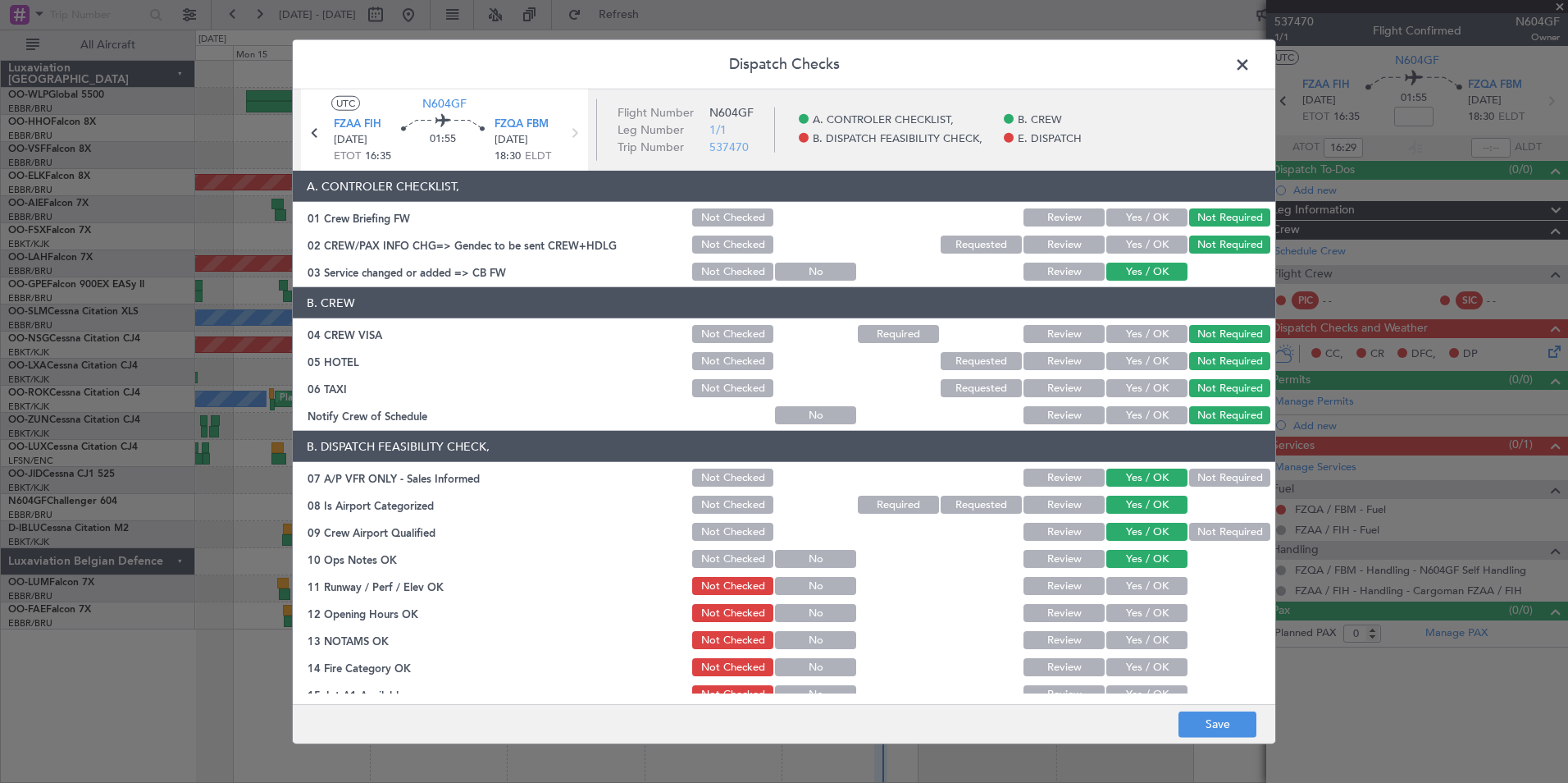
click at [1141, 599] on section "B. DISPATCH FEASIBILITY CHECK, 07 A/P VFR ONLY - Sales Informed Not Checked Rev…" at bounding box center [784, 609] width 983 height 356
click at [1147, 592] on button "Yes / OK" at bounding box center [1147, 587] width 81 height 18
click at [1141, 607] on button "Yes / OK" at bounding box center [1147, 613] width 81 height 18
click at [1137, 646] on button "Yes / OK" at bounding box center [1147, 640] width 81 height 18
click at [1139, 666] on button "Yes / OK" at bounding box center [1147, 668] width 81 height 18
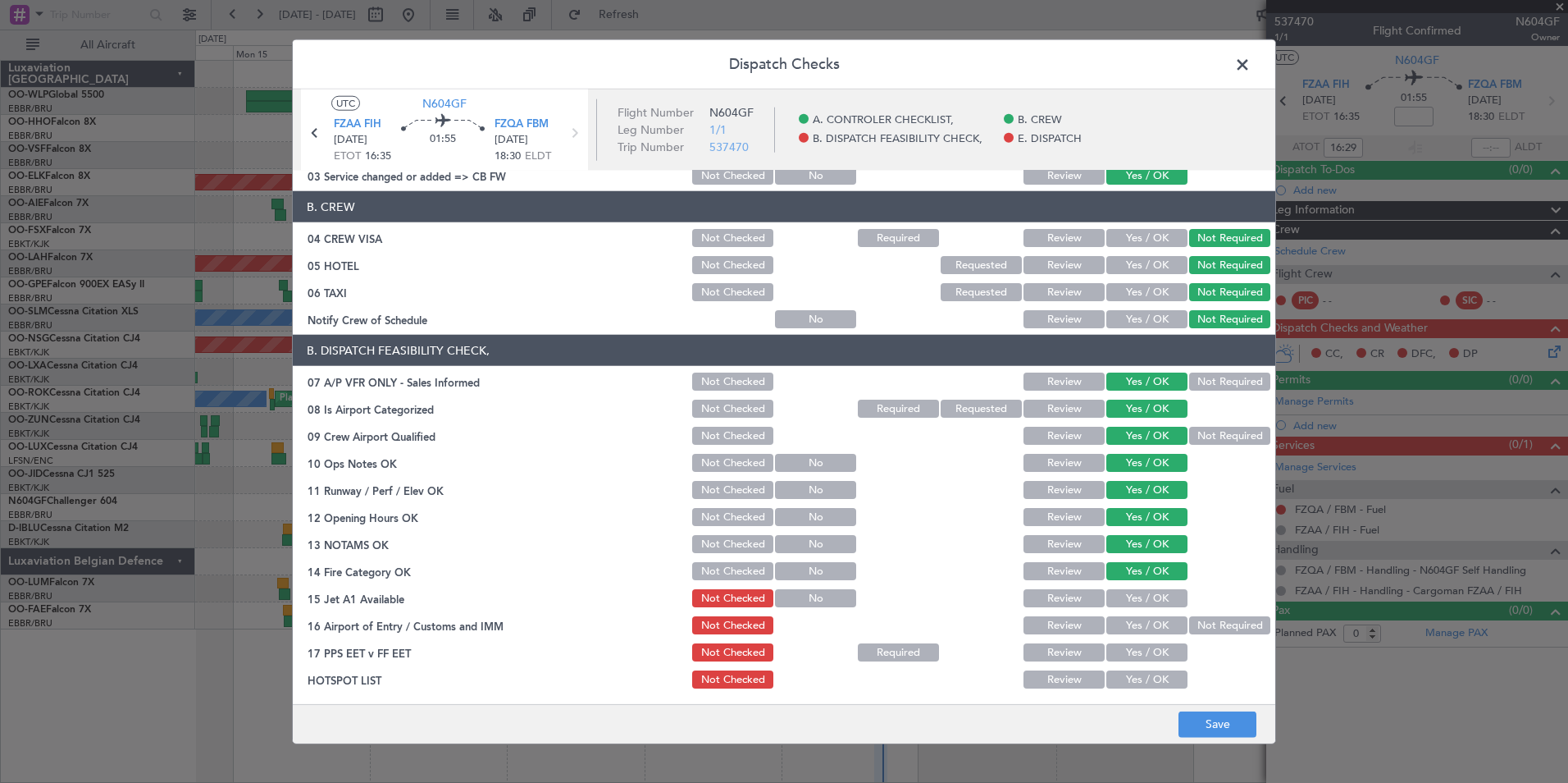
scroll to position [214, 0]
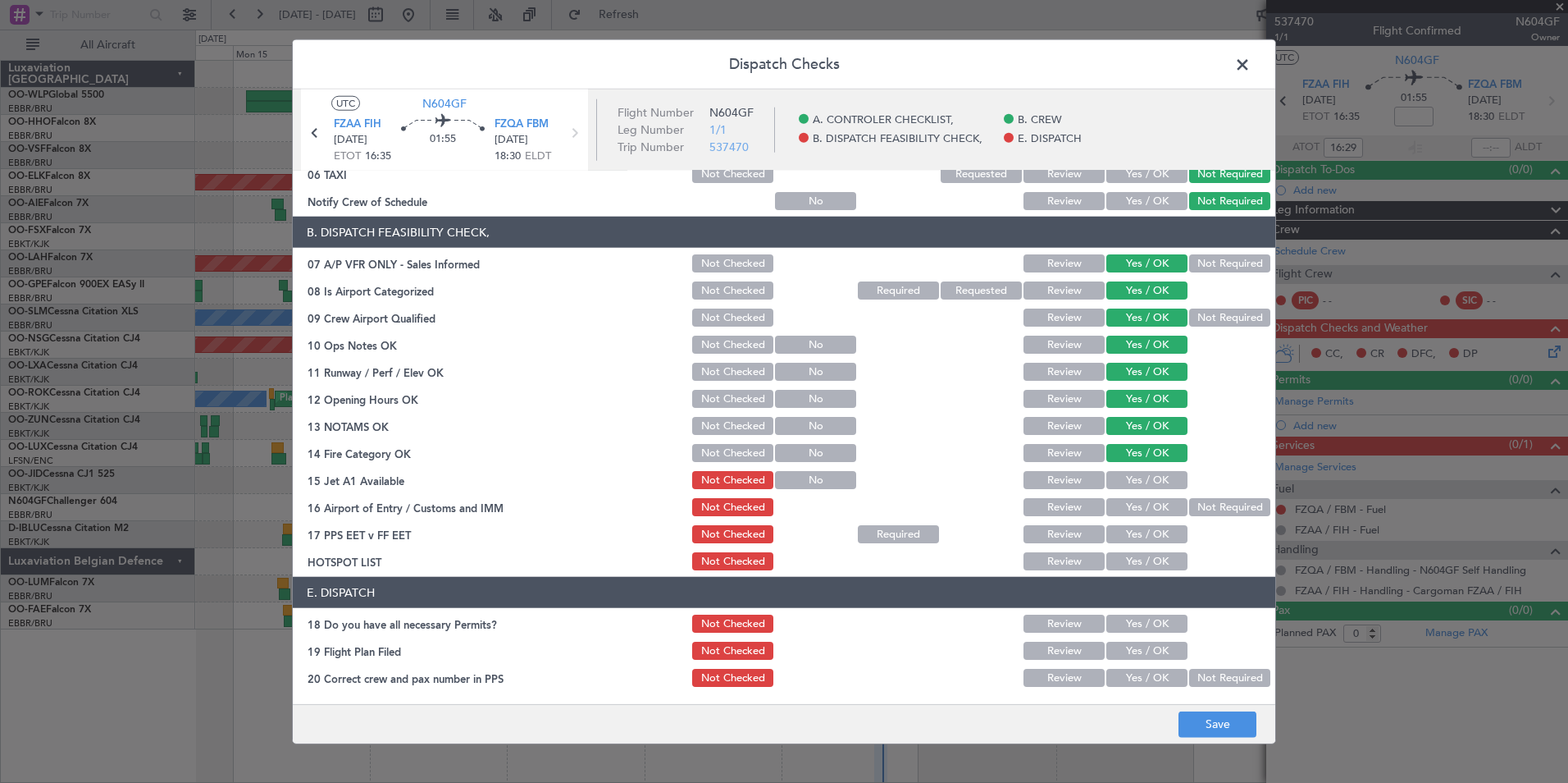
drag, startPoint x: 1114, startPoint y: 480, endPoint x: 1128, endPoint y: 504, distance: 27.8
click at [1114, 480] on button "Yes / OK" at bounding box center [1147, 480] width 81 height 18
click at [1131, 514] on button "Yes / OK" at bounding box center [1147, 507] width 81 height 18
click at [1129, 536] on button "Yes / OK" at bounding box center [1147, 535] width 81 height 18
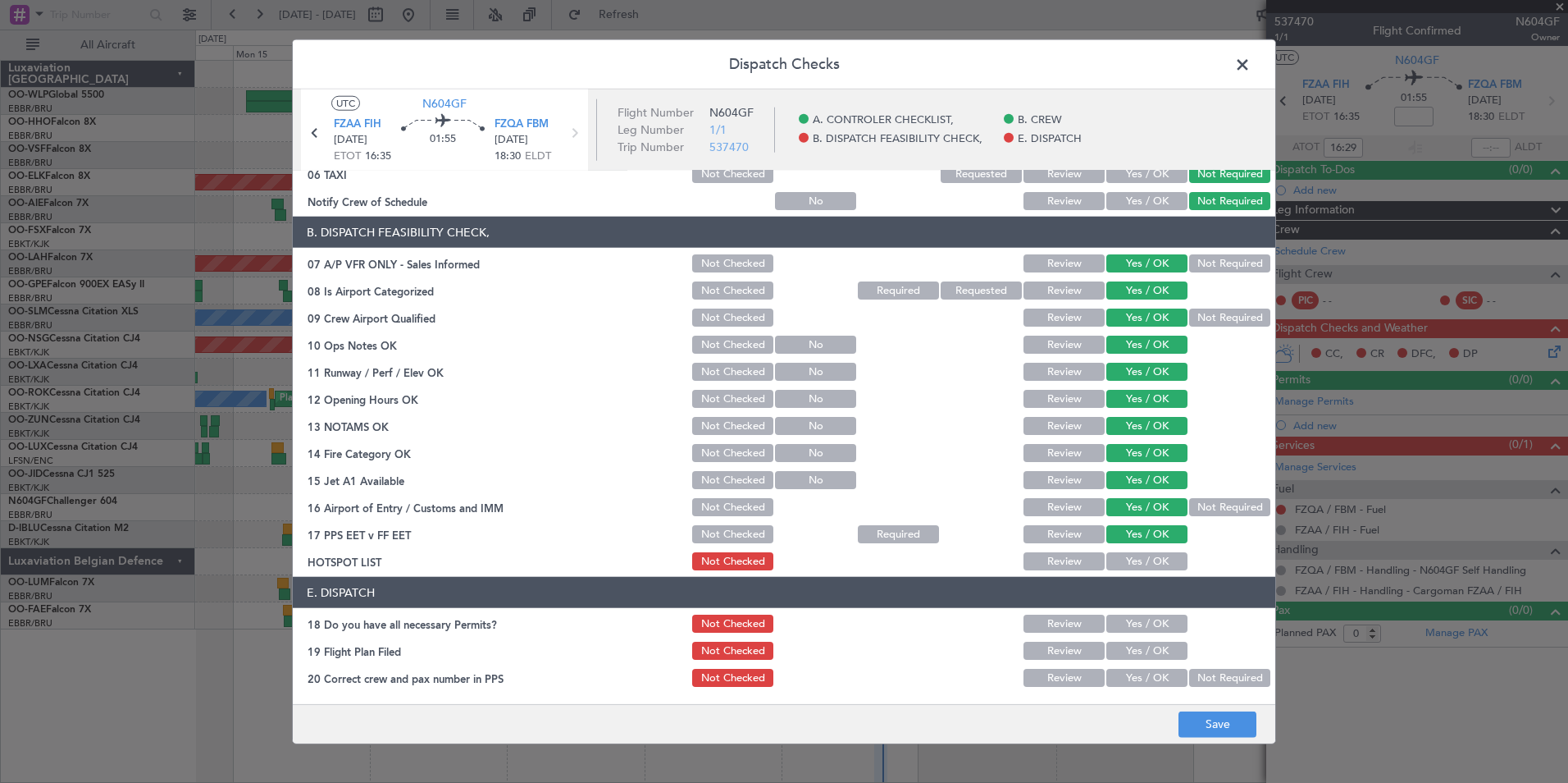
click at [1131, 571] on div "Yes / OK" at bounding box center [1146, 561] width 83 height 23
click at [1126, 555] on button "Yes / OK" at bounding box center [1147, 562] width 81 height 18
click at [1138, 623] on button "Yes / OK" at bounding box center [1147, 623] width 81 height 18
click at [1138, 639] on div "Yes / OK" at bounding box center [1146, 650] width 83 height 23
click at [1125, 647] on button "Yes / OK" at bounding box center [1147, 651] width 81 height 18
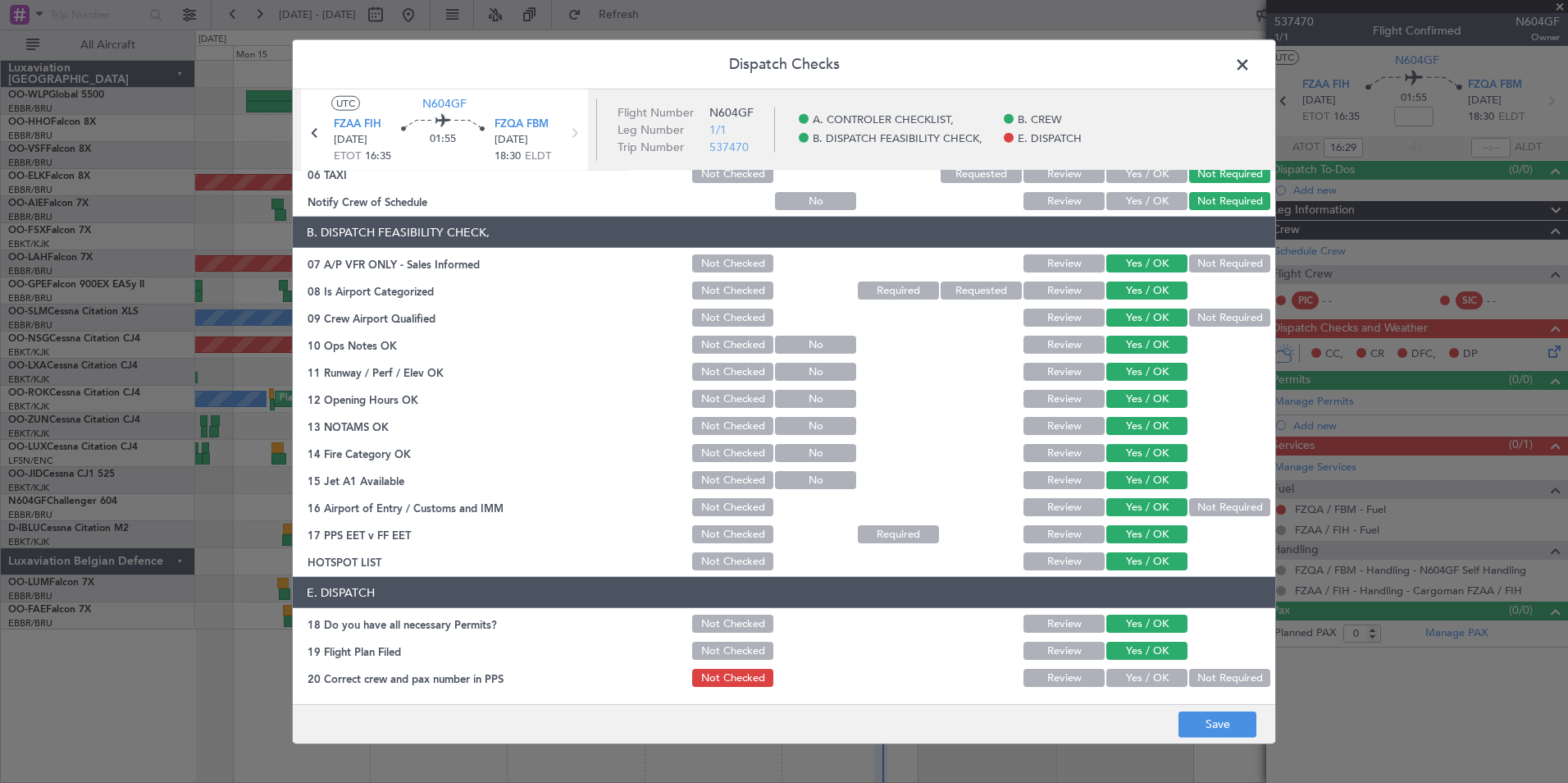
click at [1128, 672] on button "Yes / OK" at bounding box center [1147, 678] width 81 height 18
click at [1213, 733] on button "Save" at bounding box center [1218, 724] width 78 height 26
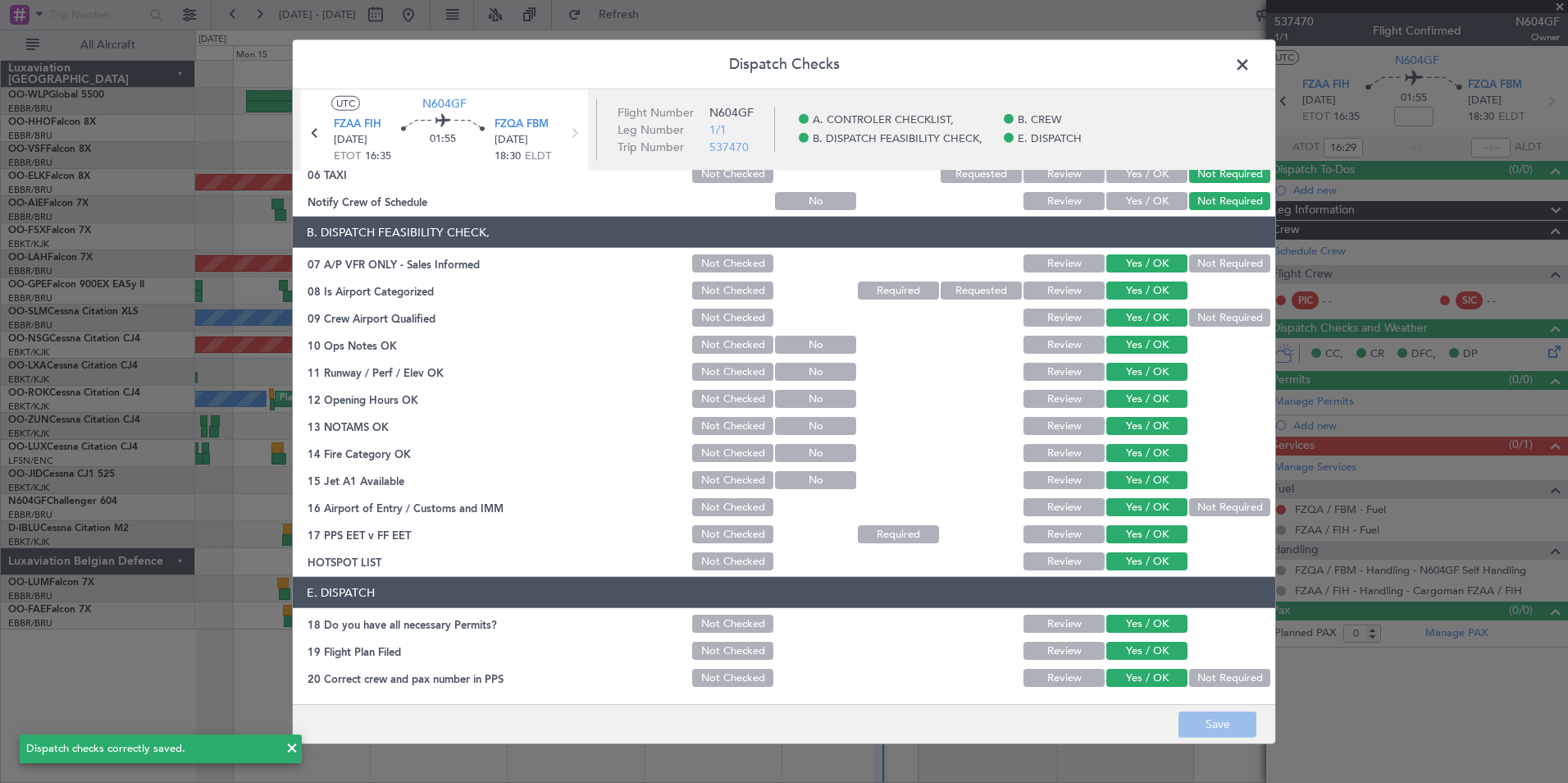
click at [1222, 71] on header "Dispatch Checks" at bounding box center [784, 65] width 983 height 49
click at [1251, 64] on span at bounding box center [1251, 69] width 0 height 33
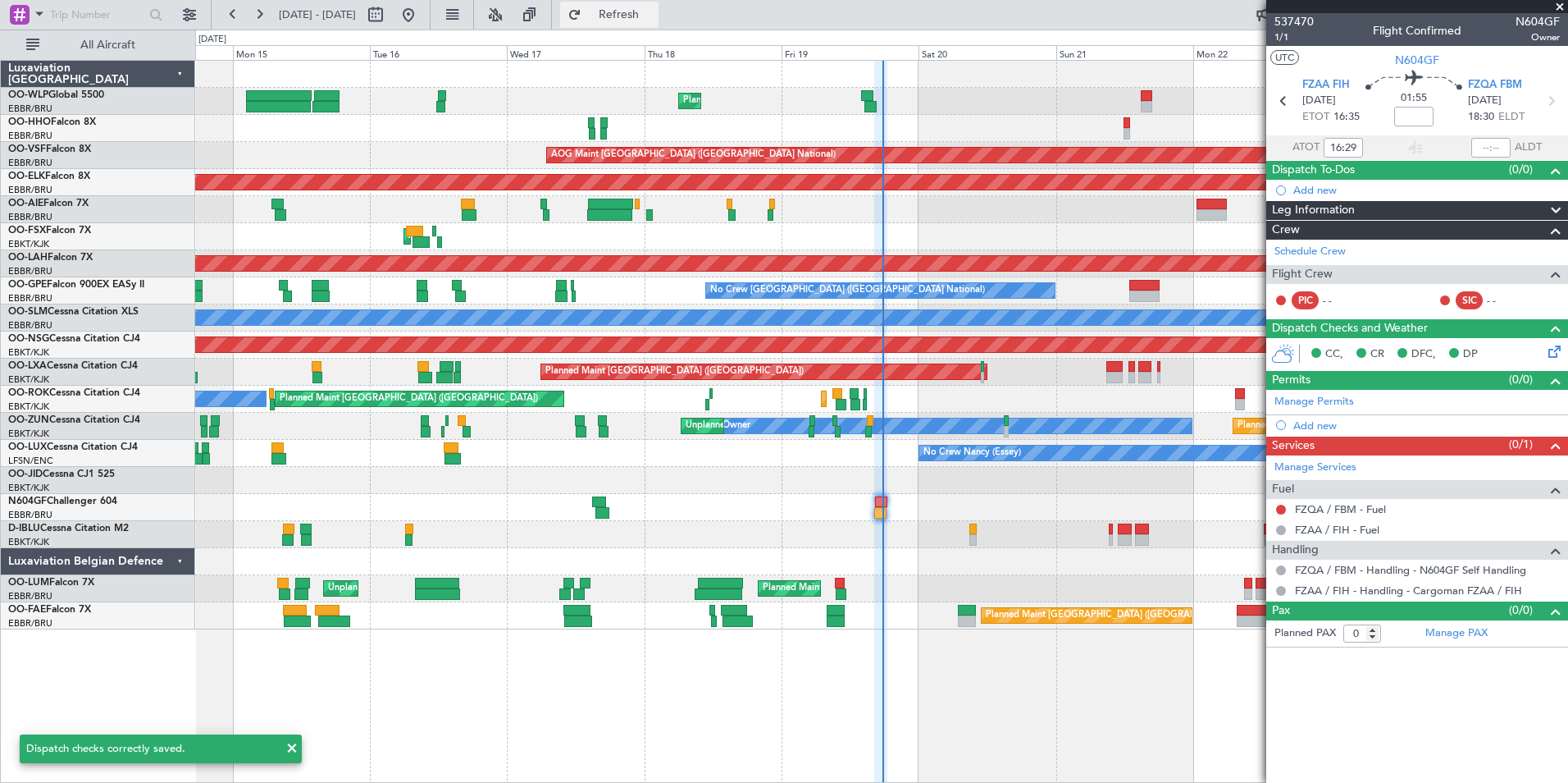
click at [644, 4] on button "Refresh" at bounding box center [609, 15] width 99 height 26
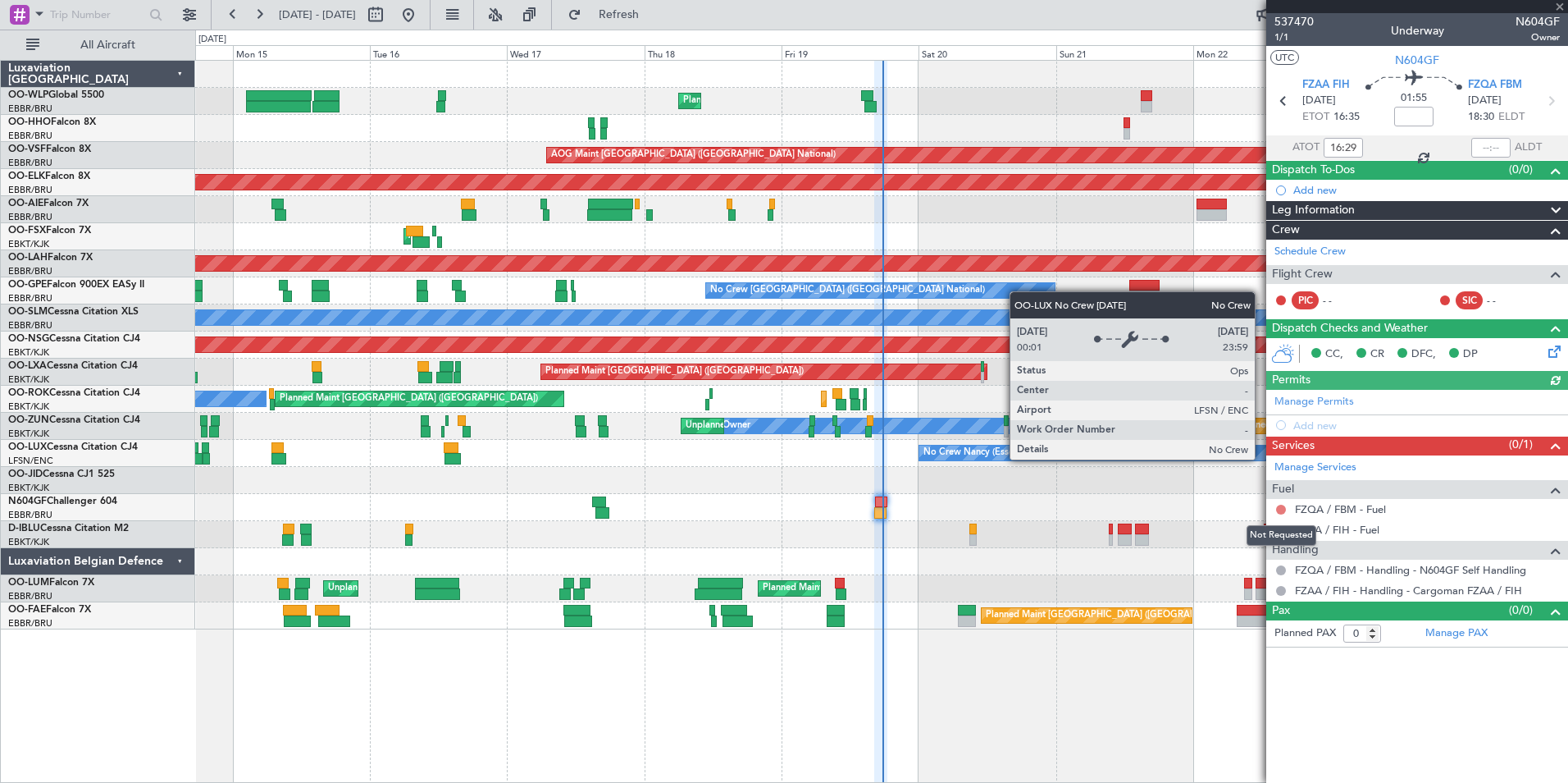
click at [1279, 510] on button at bounding box center [1281, 509] width 10 height 10
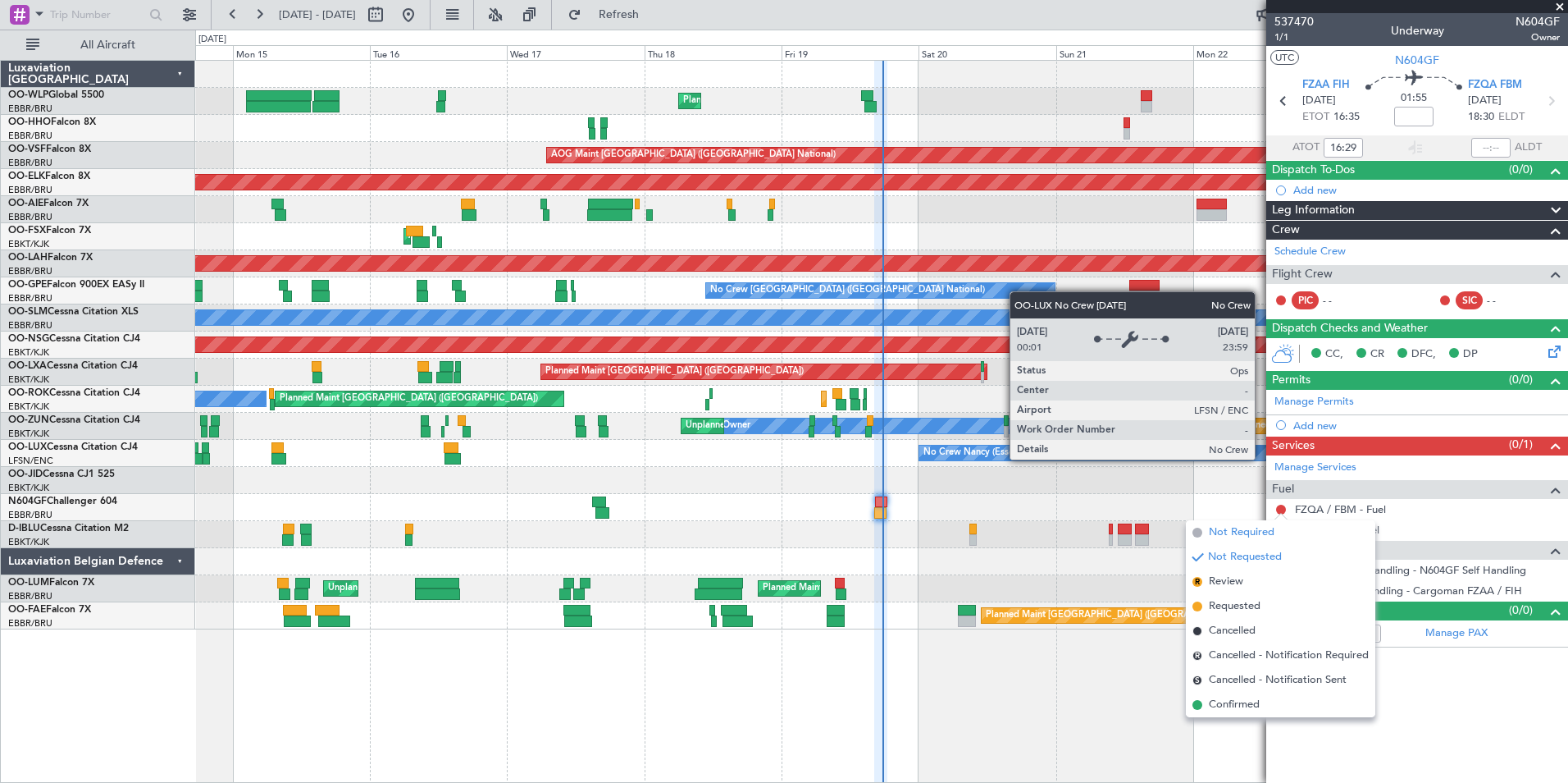
click at [1243, 536] on span "Not Required" at bounding box center [1242, 533] width 65 height 17
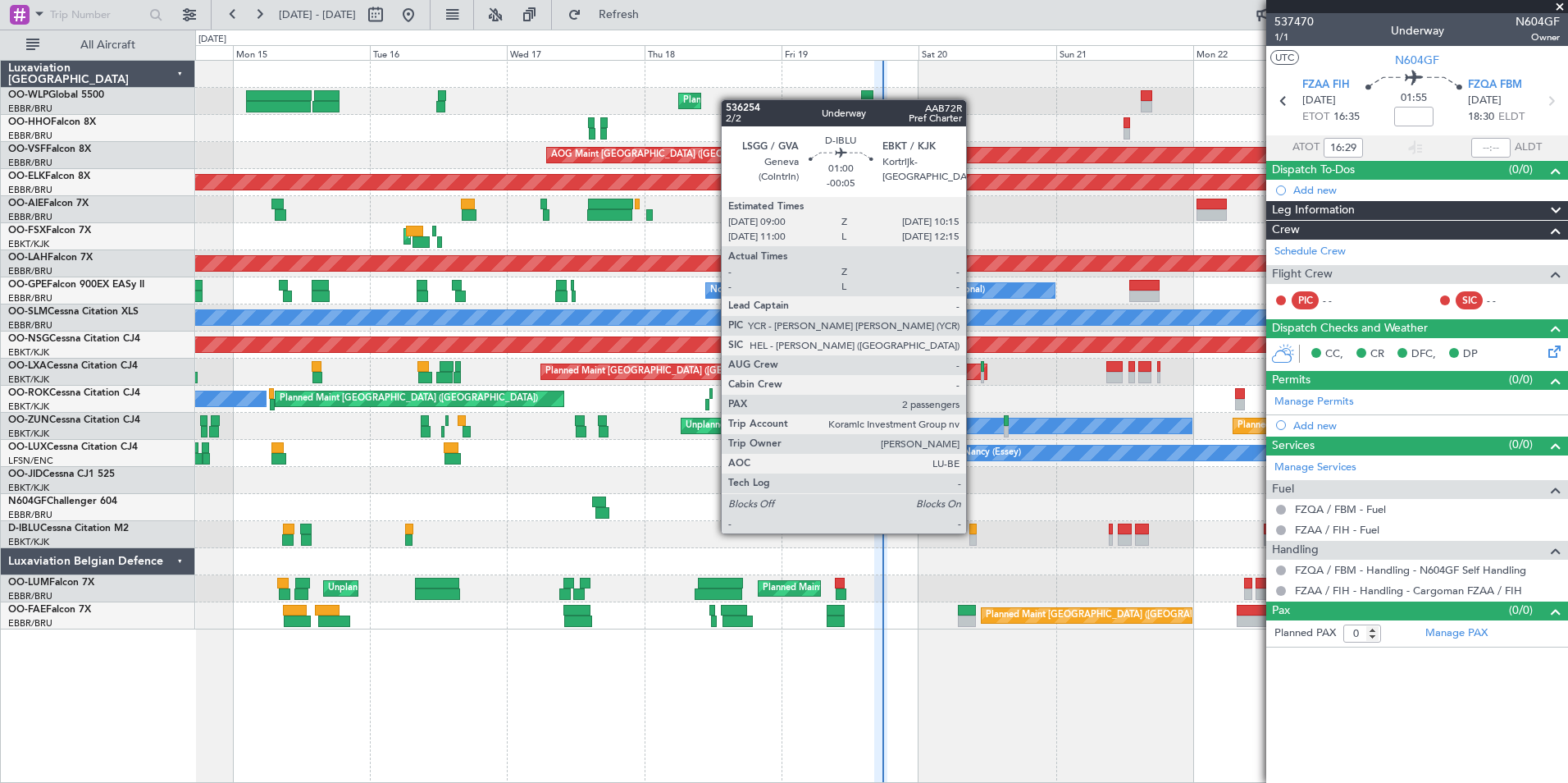
click at [973, 532] on div at bounding box center [973, 529] width 7 height 11
type input "-00:05"
type input "2"
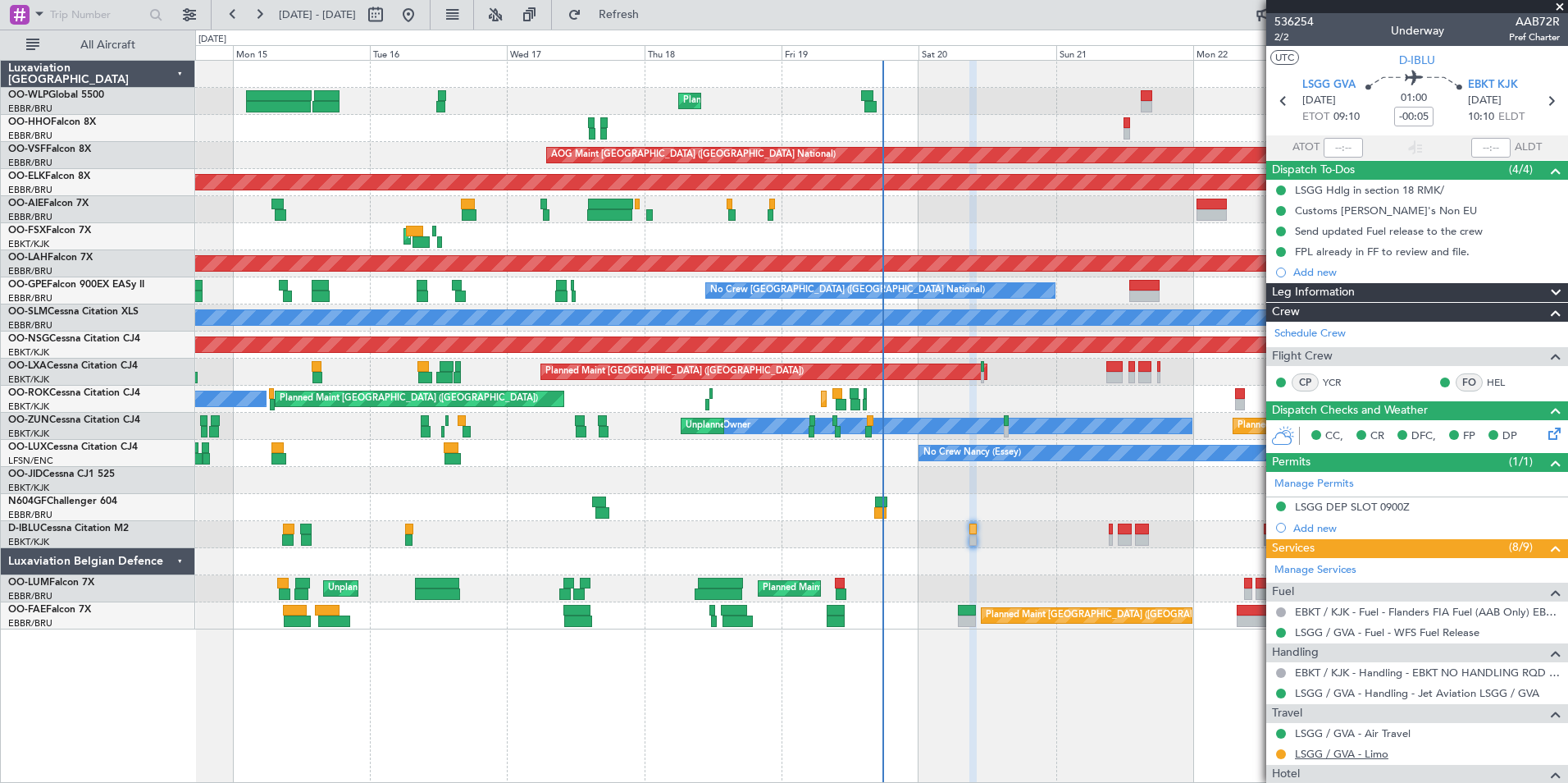
click at [1327, 753] on link "LSGG / GVA - Limo" at bounding box center [1341, 753] width 93 height 14
click at [639, 26] on button "Refresh" at bounding box center [609, 15] width 99 height 26
click at [1315, 758] on div "Manage Services Fuel EBKT / KJK - Fuel - Flanders FIA Fuel (AAB Only) EBKT / KJ…" at bounding box center [1417, 732] width 301 height 349
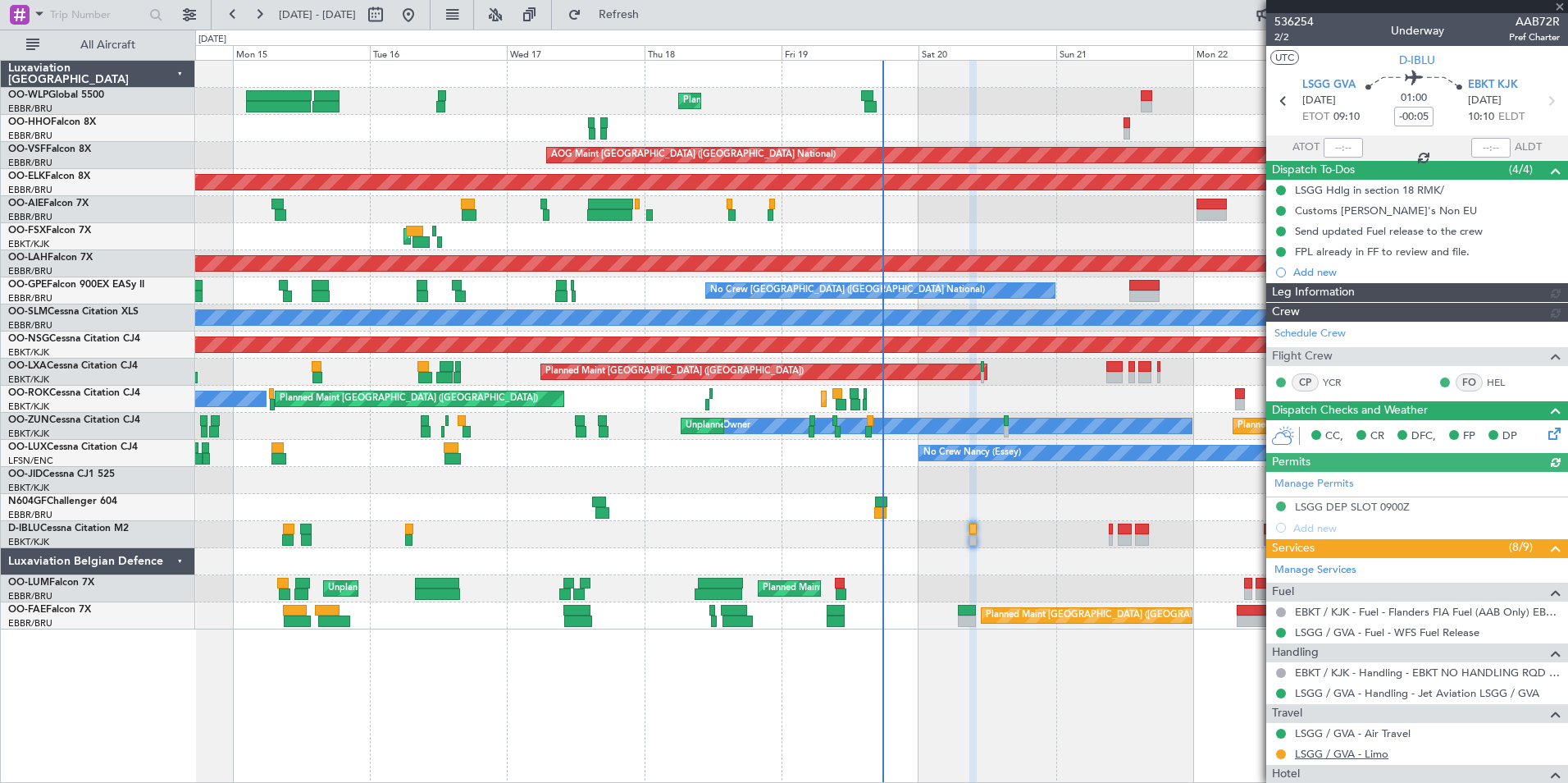
click at [1315, 752] on link "LSGG / GVA - Limo" at bounding box center [1341, 753] width 93 height 14
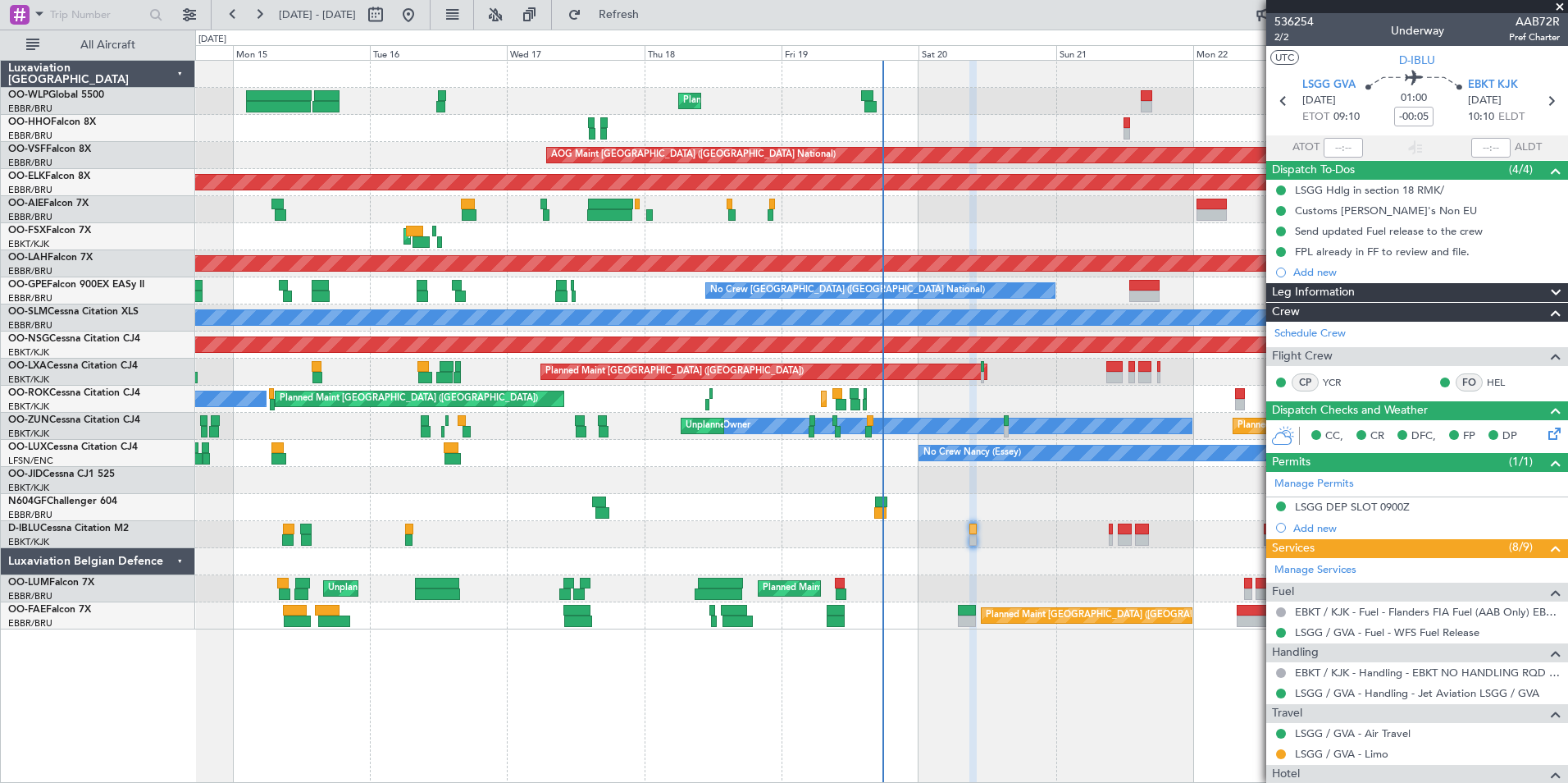
click at [1328, 686] on mat-tooltip-component "EBKT / KJK - Handling - EBKT NO HANDLING RQD FOR CJ" at bounding box center [1418, 700] width 275 height 43
click at [1419, 690] on div "EBKT / KJK - Handling - EBKT NO HANDLING RQD FOR CJ" at bounding box center [1419, 690] width 0 height 0
click at [1344, 692] on link "LSGG / GVA - Handling - Jet Aviation LSGG / GVA" at bounding box center [1417, 693] width 244 height 14
click at [379, 151] on div "Planned Maint Liege Planned Maint Geneva (Cointrin) AOG Maint Brussels (Brussel…" at bounding box center [881, 345] width 1373 height 569
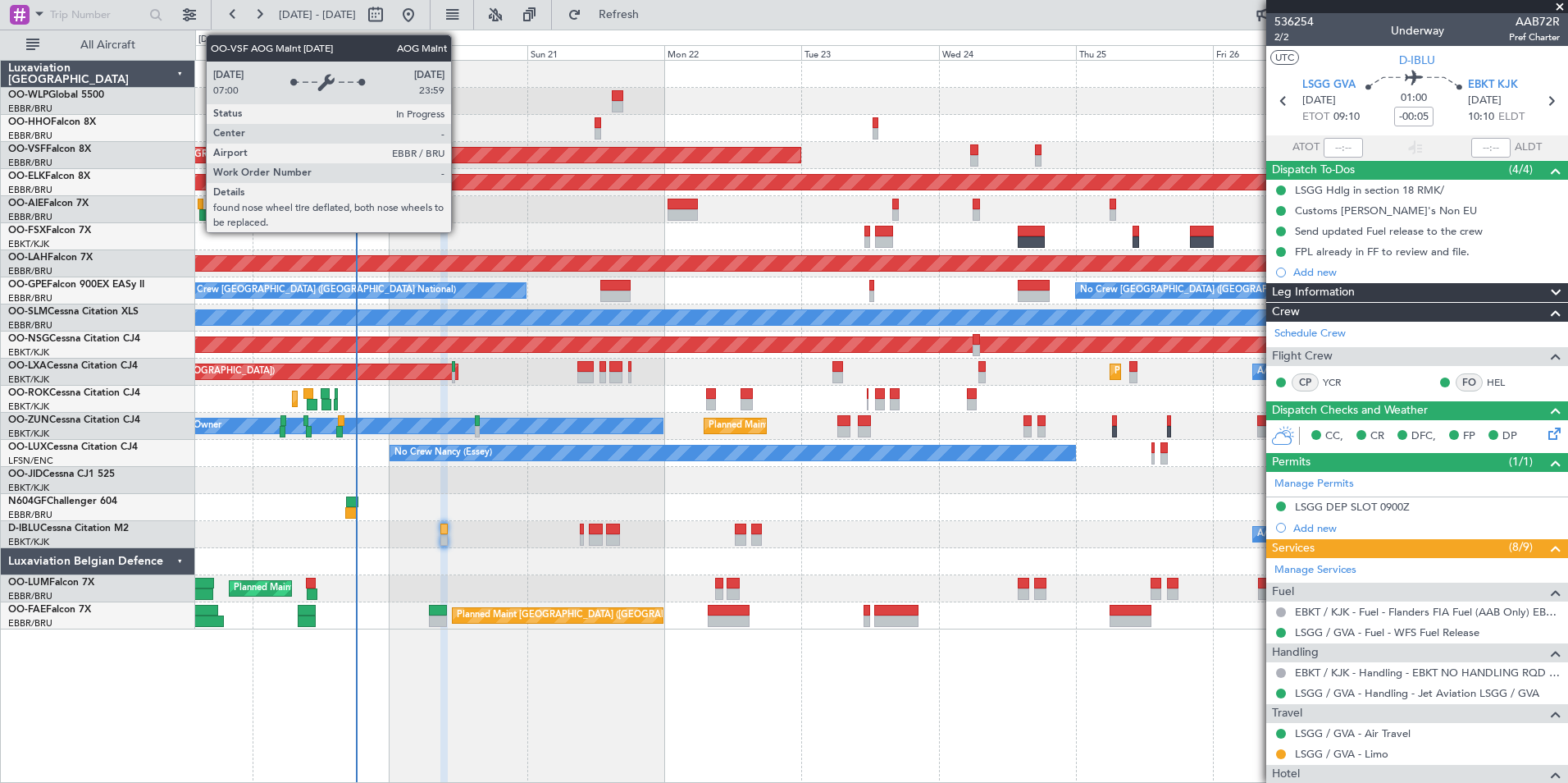
click at [473, 188] on div "Planned Maint Kortrijk-[GEOGRAPHIC_DATA]" at bounding box center [87, 183] width 2526 height 15
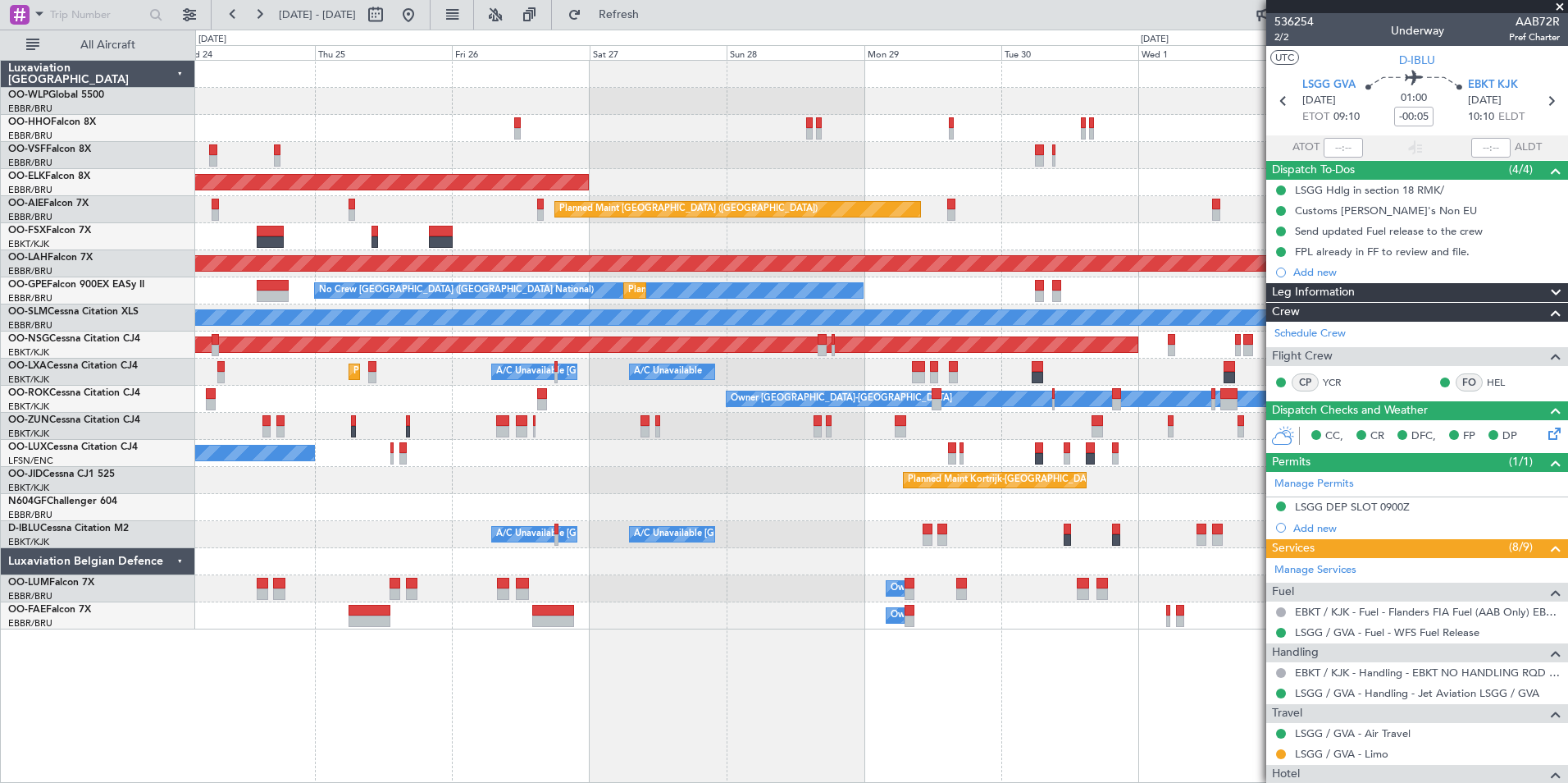
click at [376, 159] on div "AOG Maint Brussels (Brussels National) Planned Maint Kortrijk-Wevelgem Planned …" at bounding box center [881, 345] width 1373 height 569
click at [120, 81] on div "AOG Maint Brussels (Brussels National) Planned Maint Kortrijk-Wevelgem Planned …" at bounding box center [784, 406] width 1568 height 753
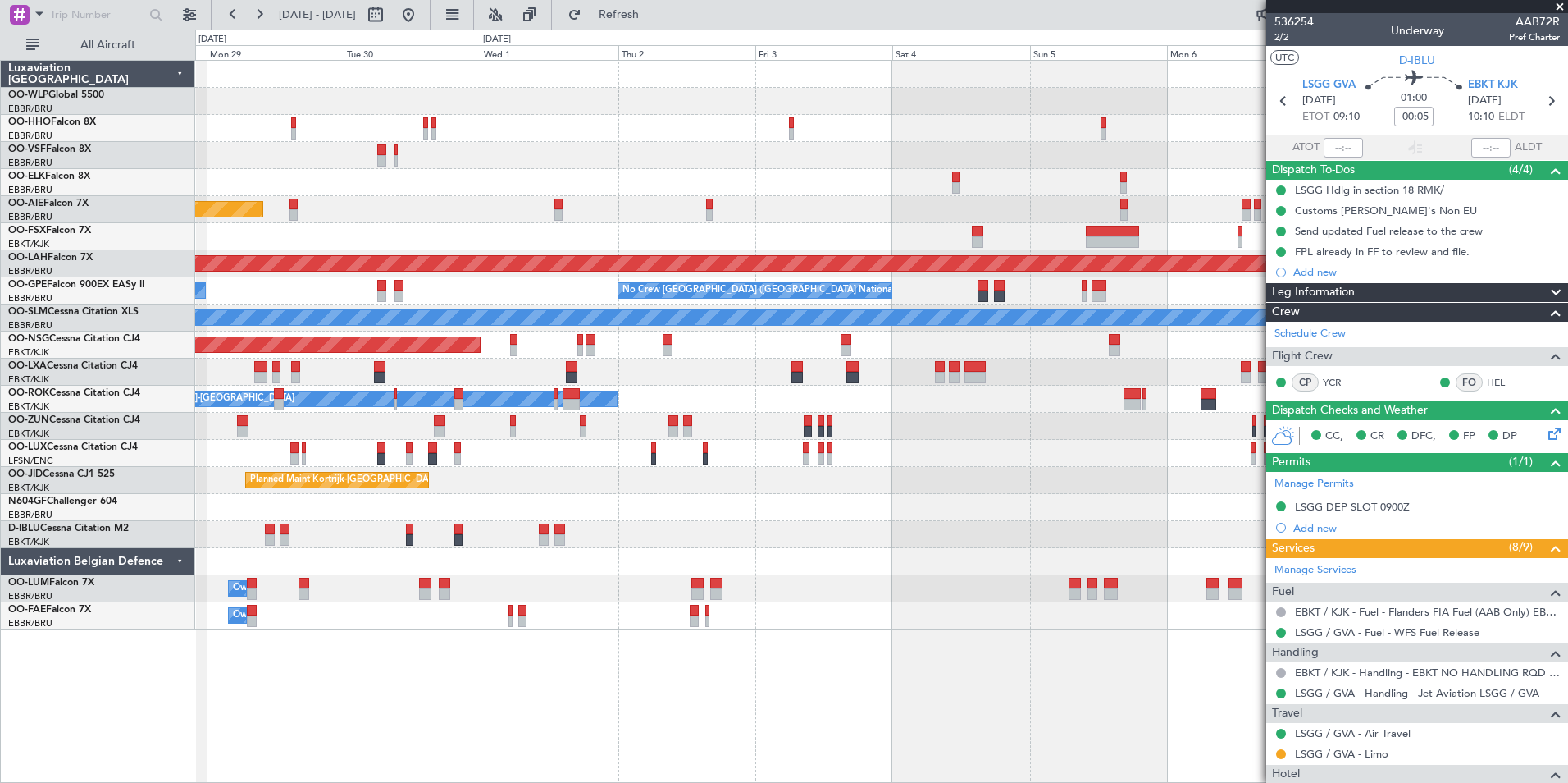
click at [609, 136] on div at bounding box center [881, 128] width 1373 height 27
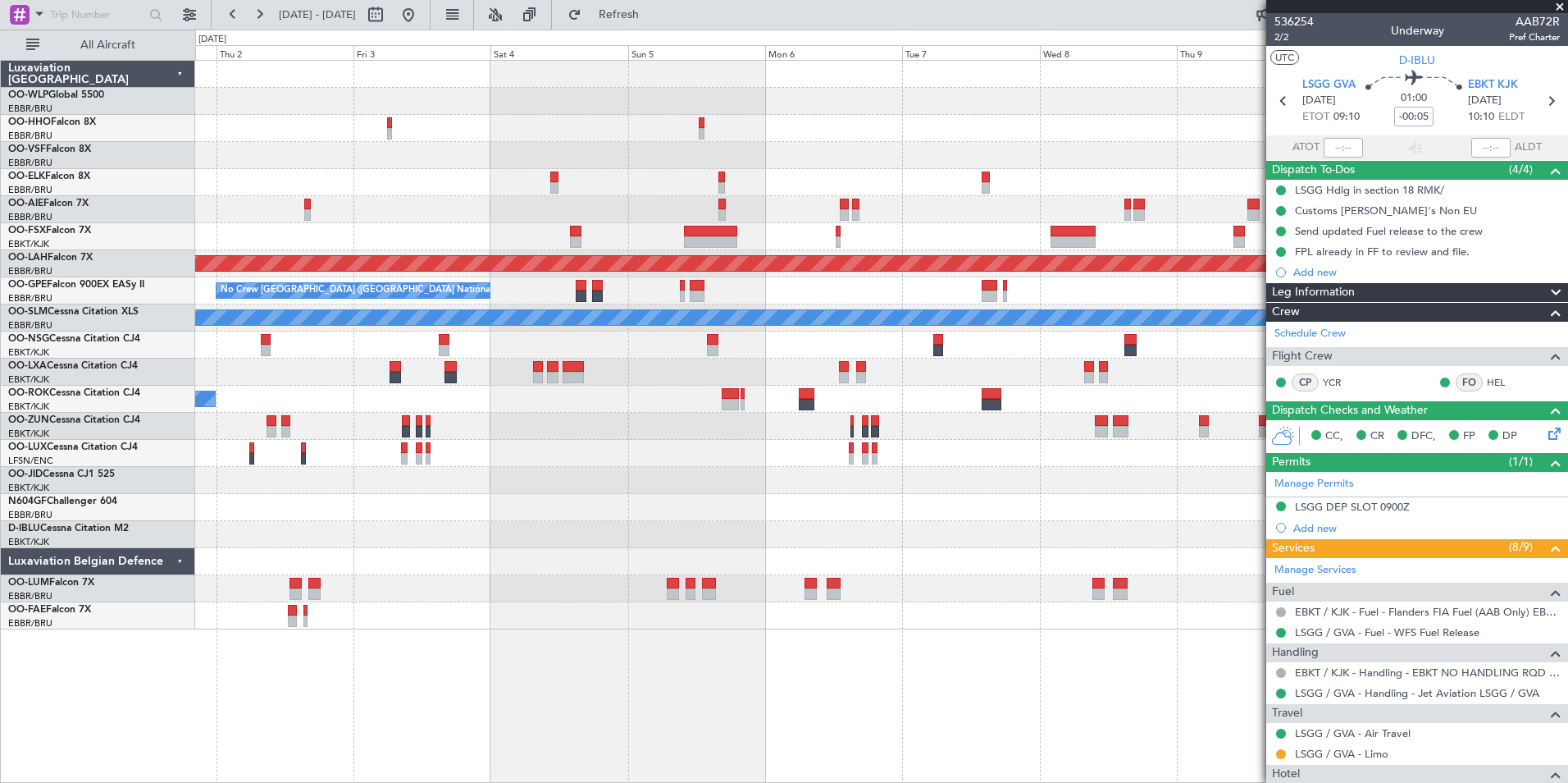
click at [468, 125] on div "Planned Maint London (Farnborough) Planned Maint Alton-st Louis (St Louis Regl)…" at bounding box center [881, 345] width 1373 height 569
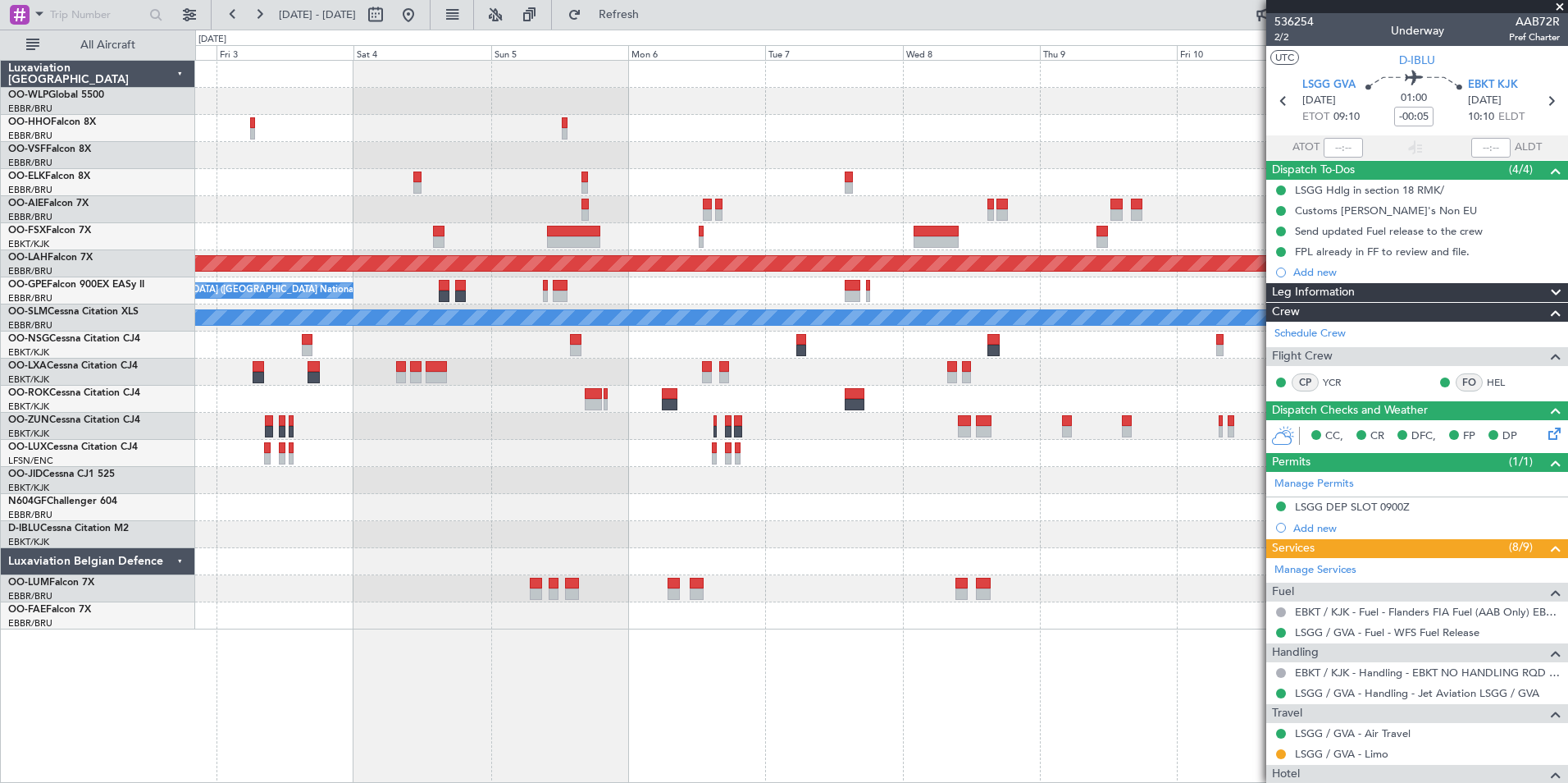
click at [674, 128] on div at bounding box center [881, 128] width 1373 height 27
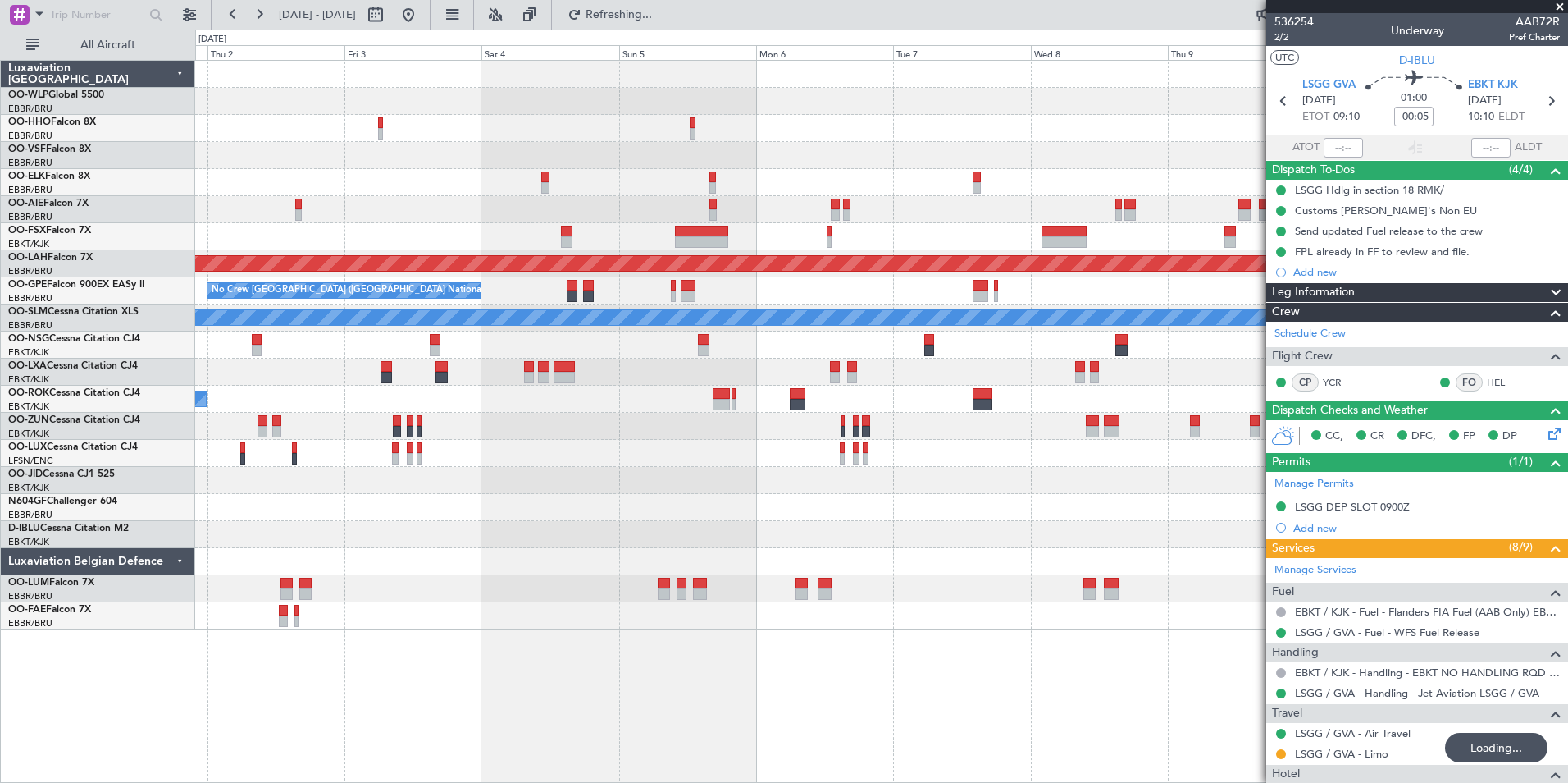
click at [658, 182] on div "Planned Maint Alton-st Louis (St Louis Regl) No Crew Brussels (Brussels Nationa…" at bounding box center [881, 345] width 1373 height 569
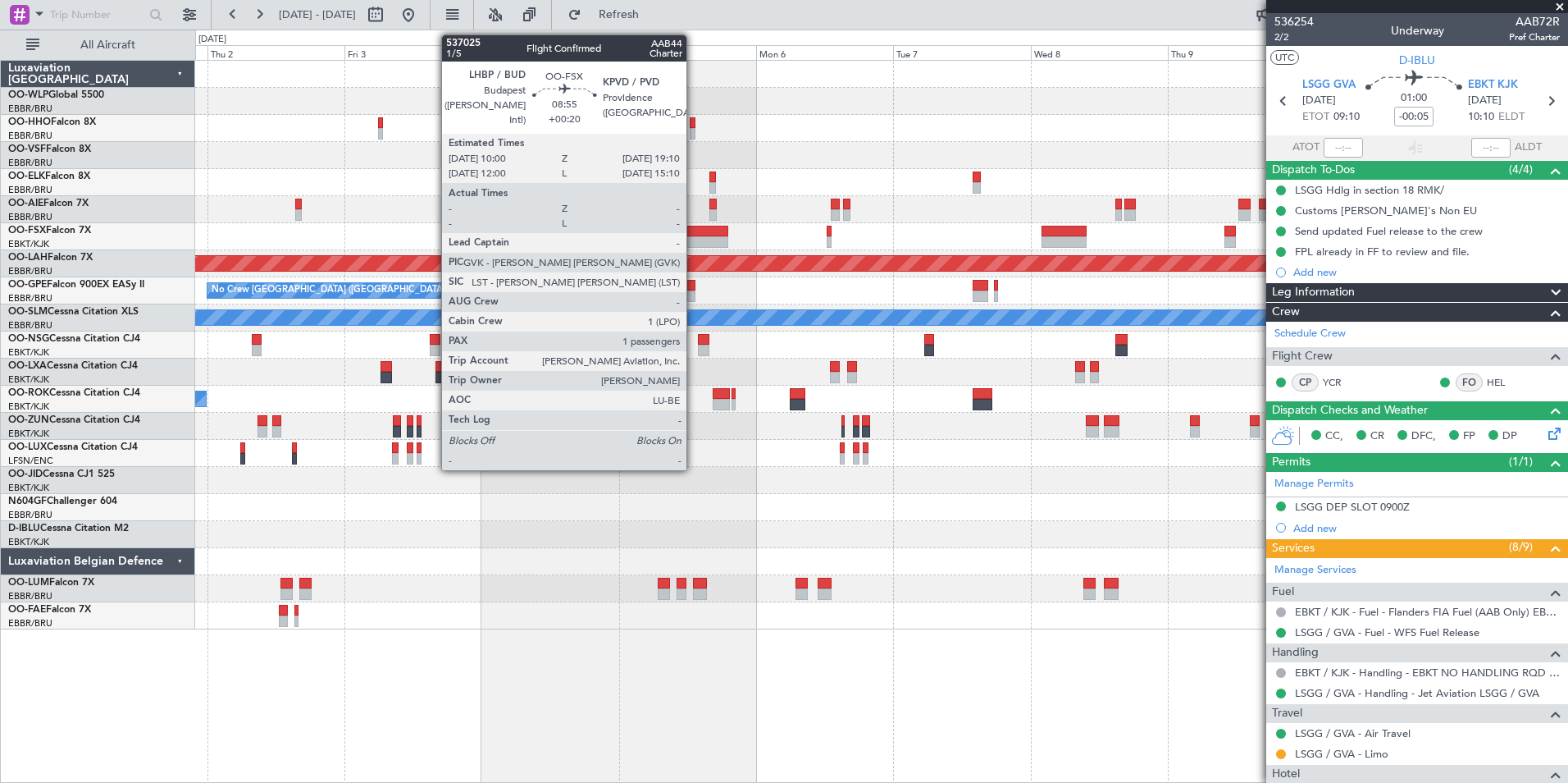
click at [694, 236] on div at bounding box center [701, 242] width 53 height 11
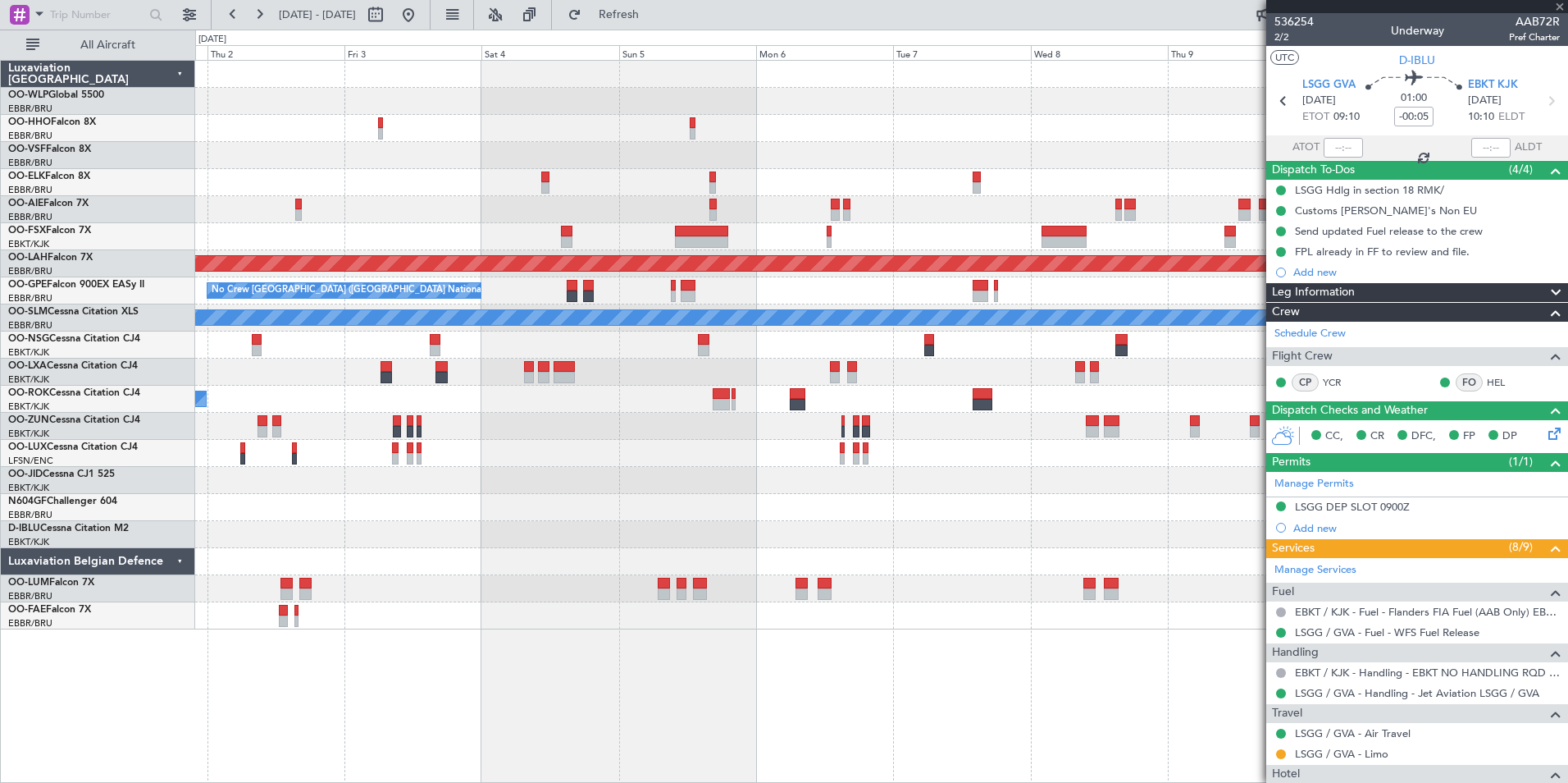
type input "+00:20"
type input "1"
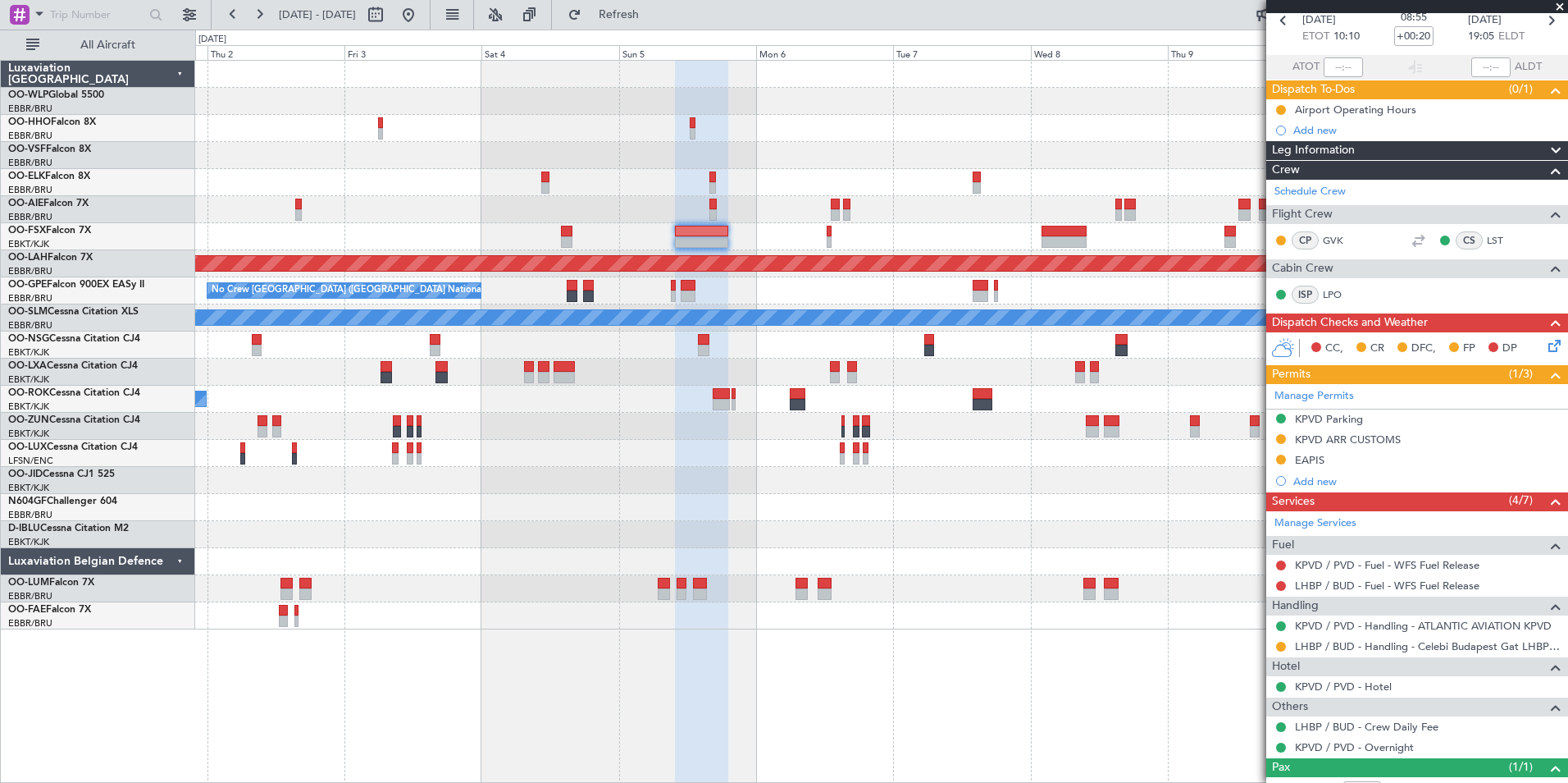
scroll to position [137, 0]
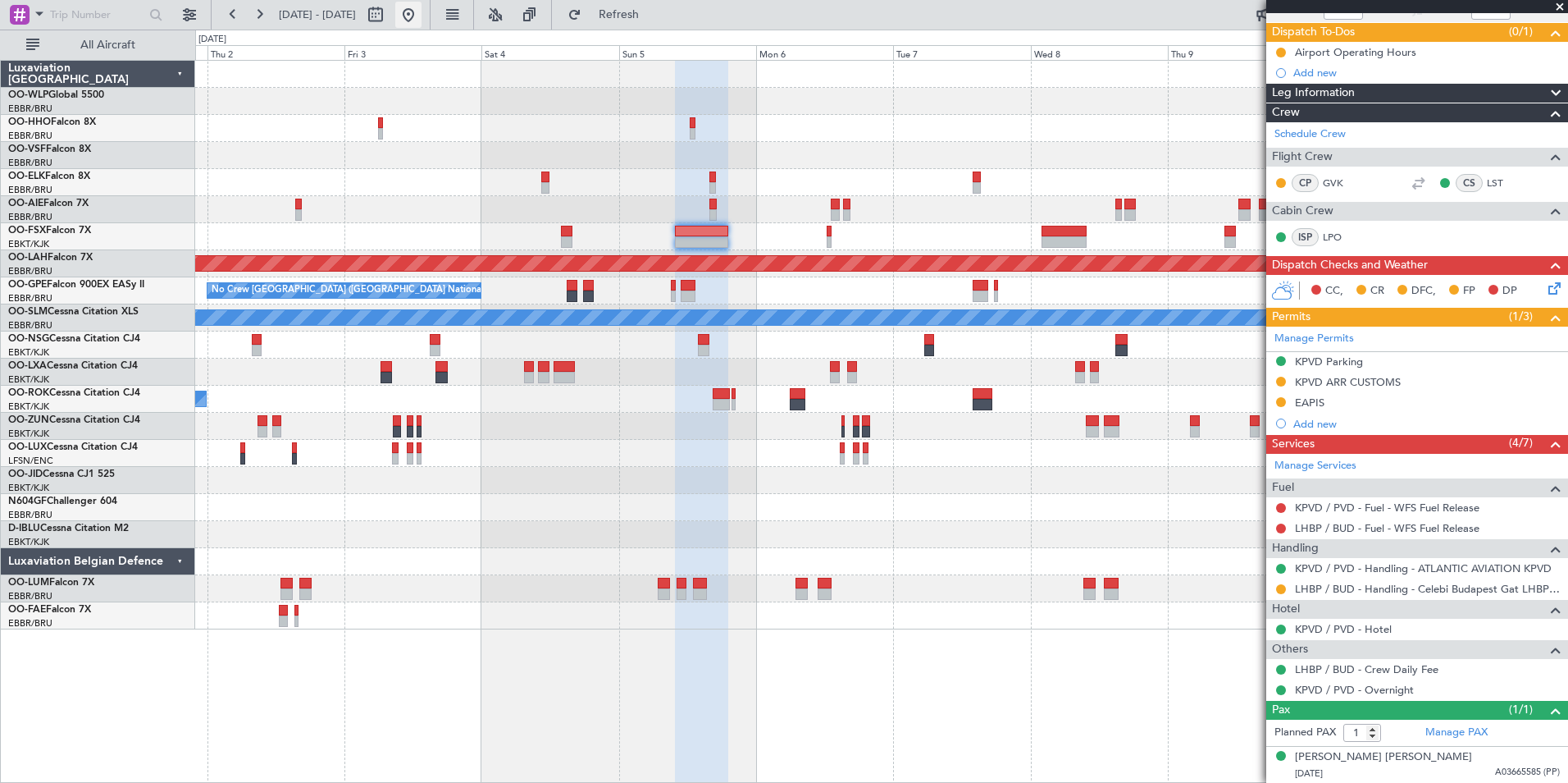
click at [421, 22] on button at bounding box center [408, 15] width 26 height 26
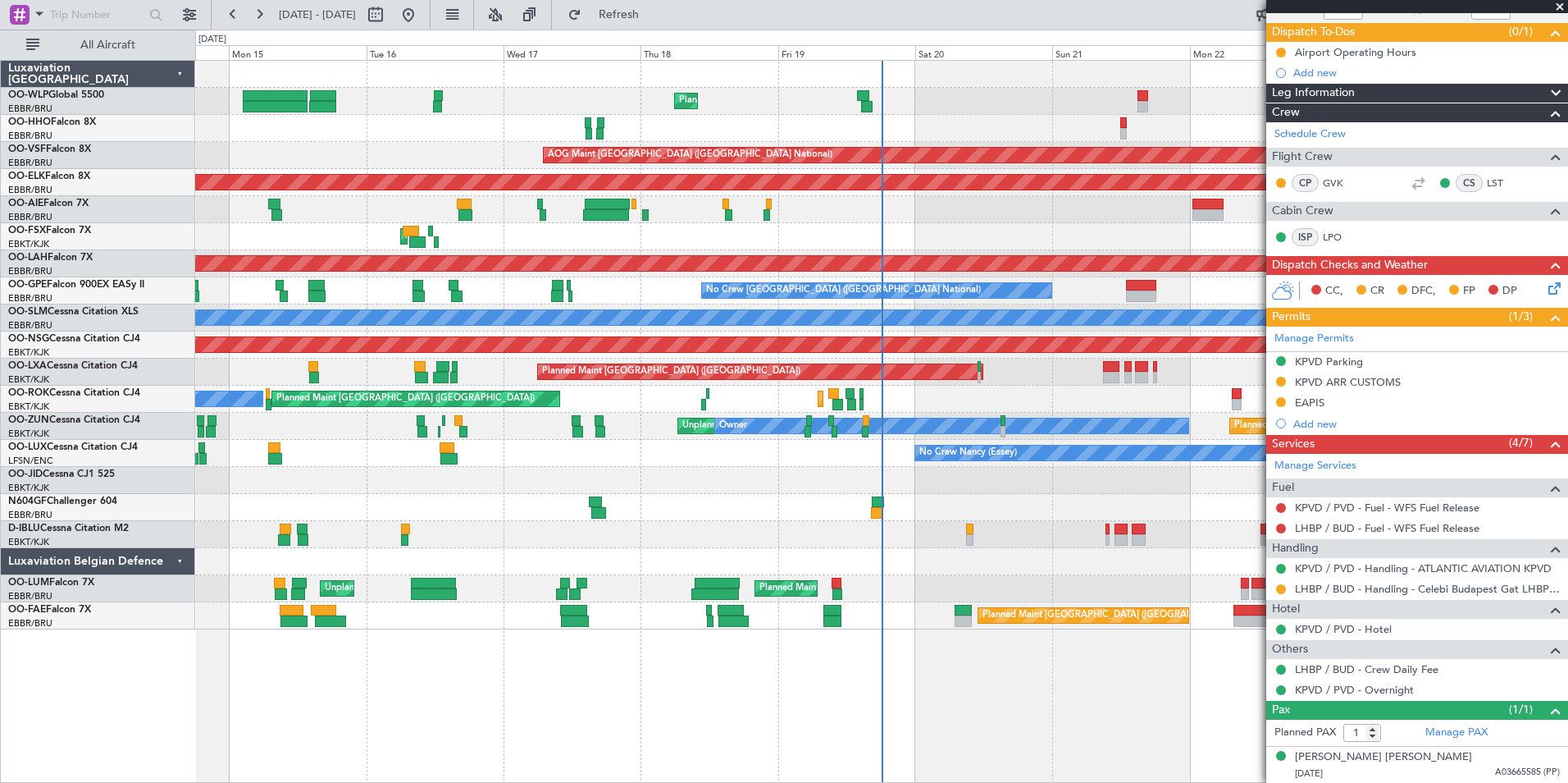
click at [733, 248] on div "AOG Maint Kortrijk-[GEOGRAPHIC_DATA]" at bounding box center [881, 236] width 1373 height 27
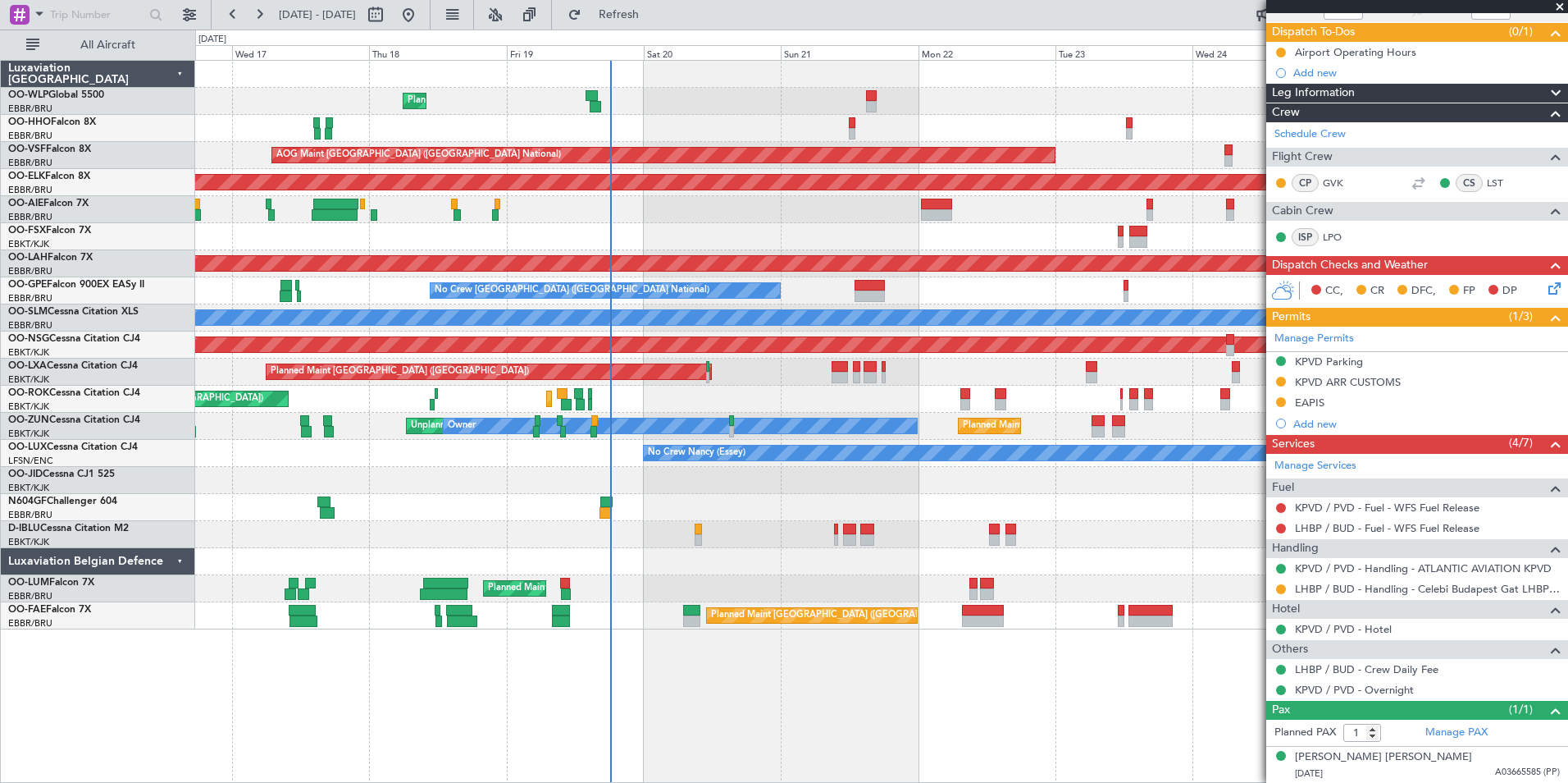
click at [726, 302] on div "No Crew Brussels (Brussels National) No Crew Brussels (Brussels National) Plann…" at bounding box center [881, 291] width 1373 height 27
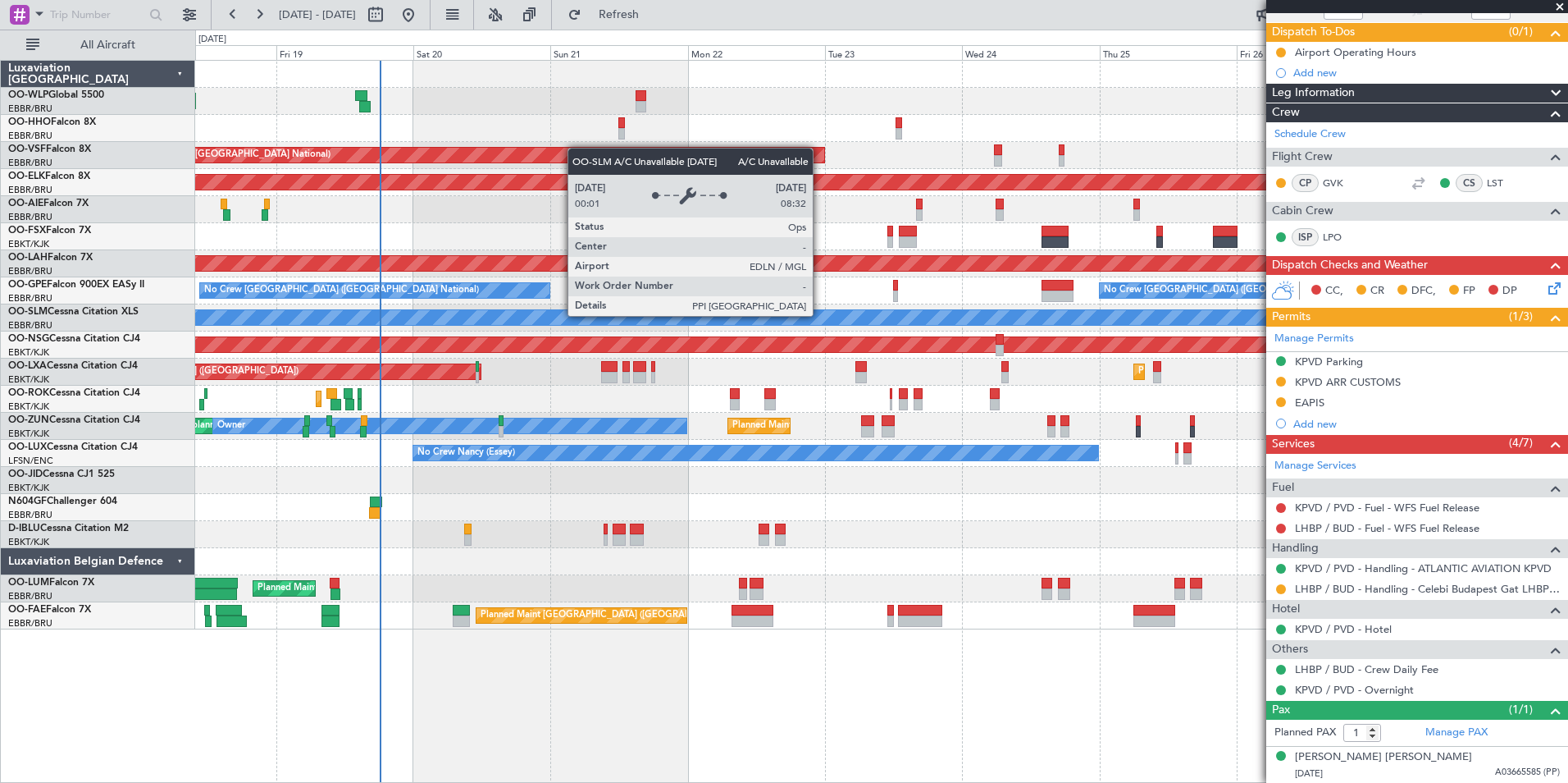
click at [689, 316] on div "A/C Unavailable [GEOGRAPHIC_DATA]" at bounding box center [881, 317] width 4116 height 15
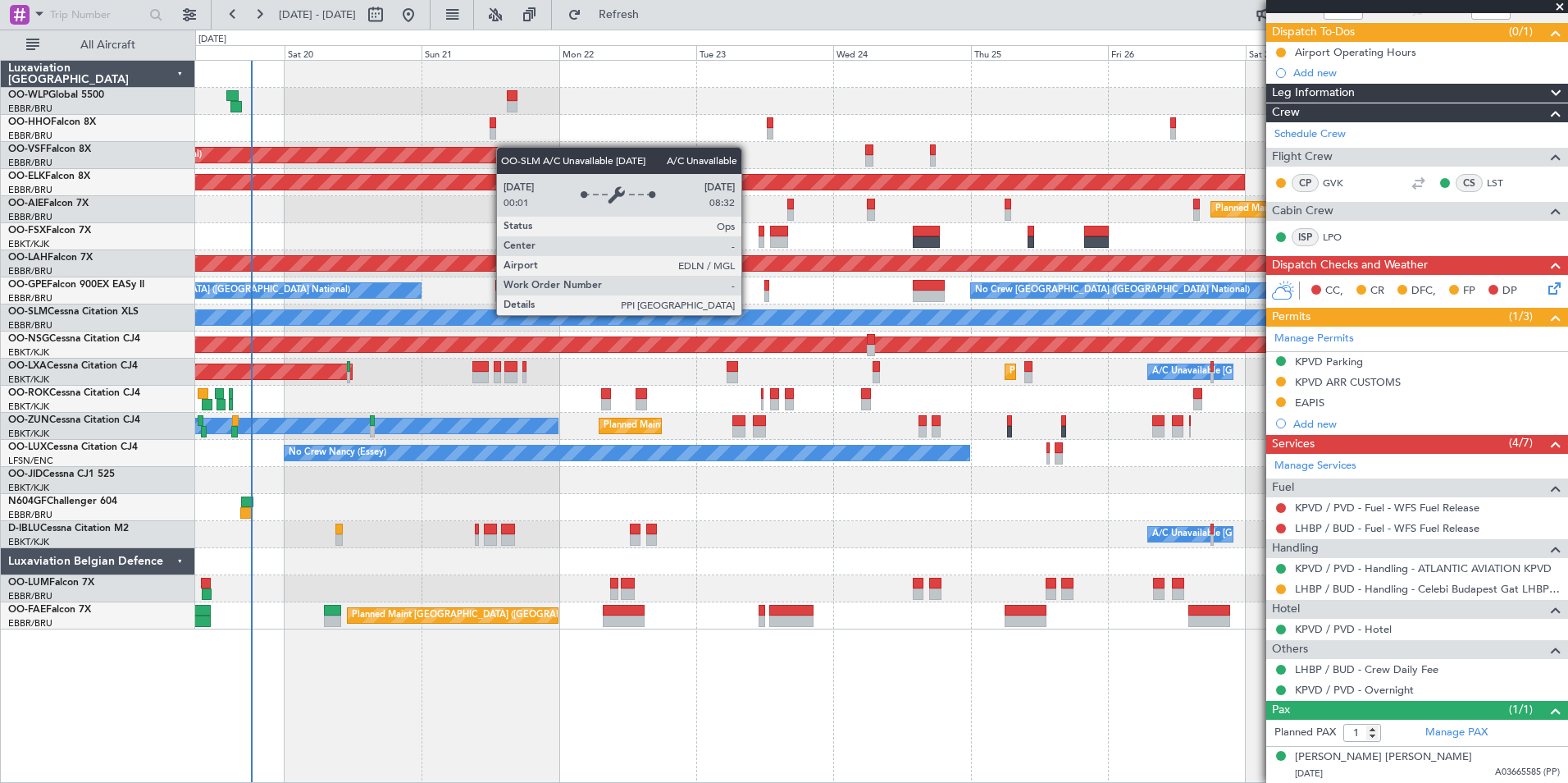
click at [831, 331] on div "A/C Unavailable [GEOGRAPHIC_DATA]" at bounding box center [881, 317] width 1373 height 27
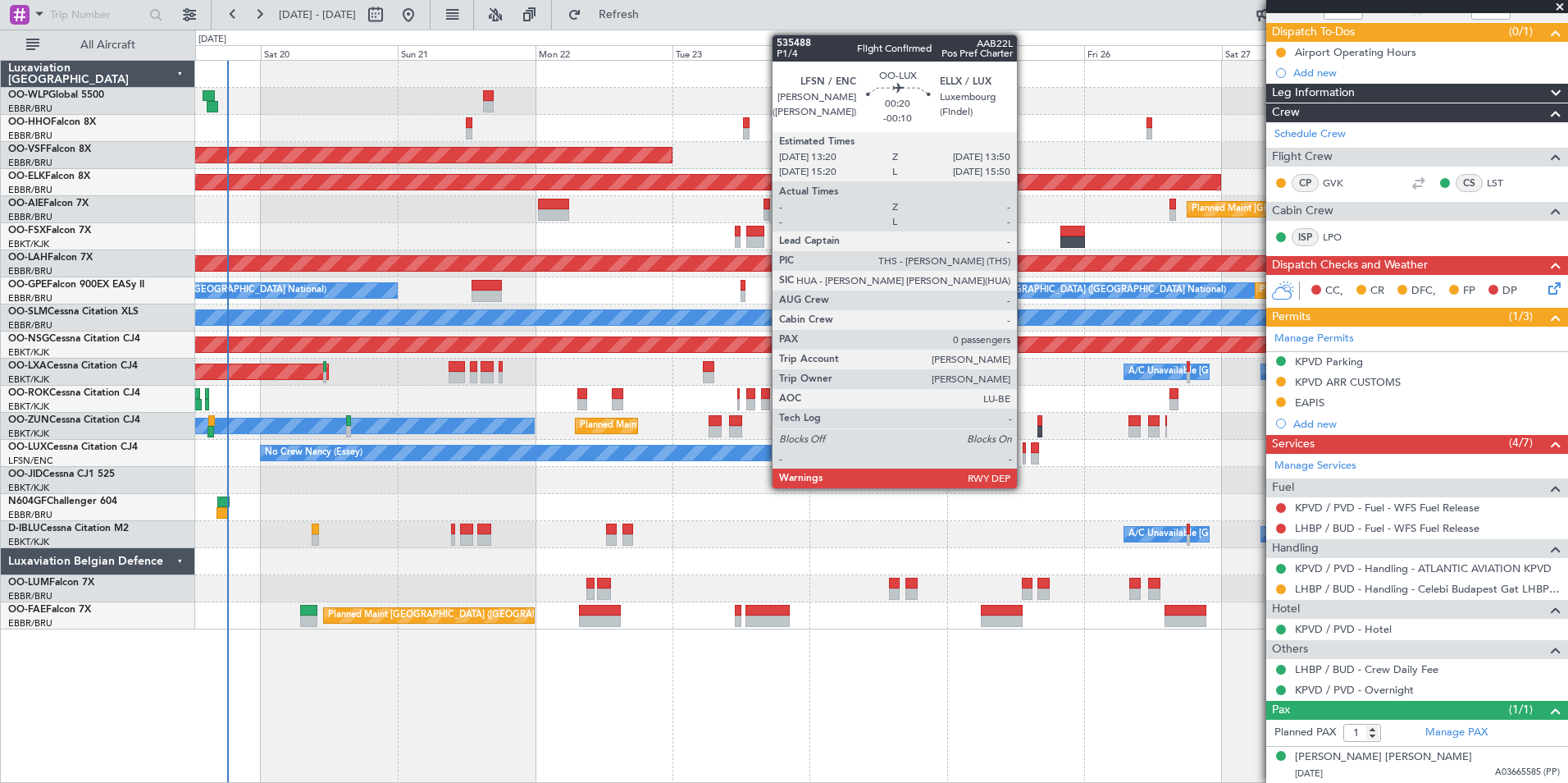
click at [1024, 454] on div at bounding box center [1025, 458] width 4 height 11
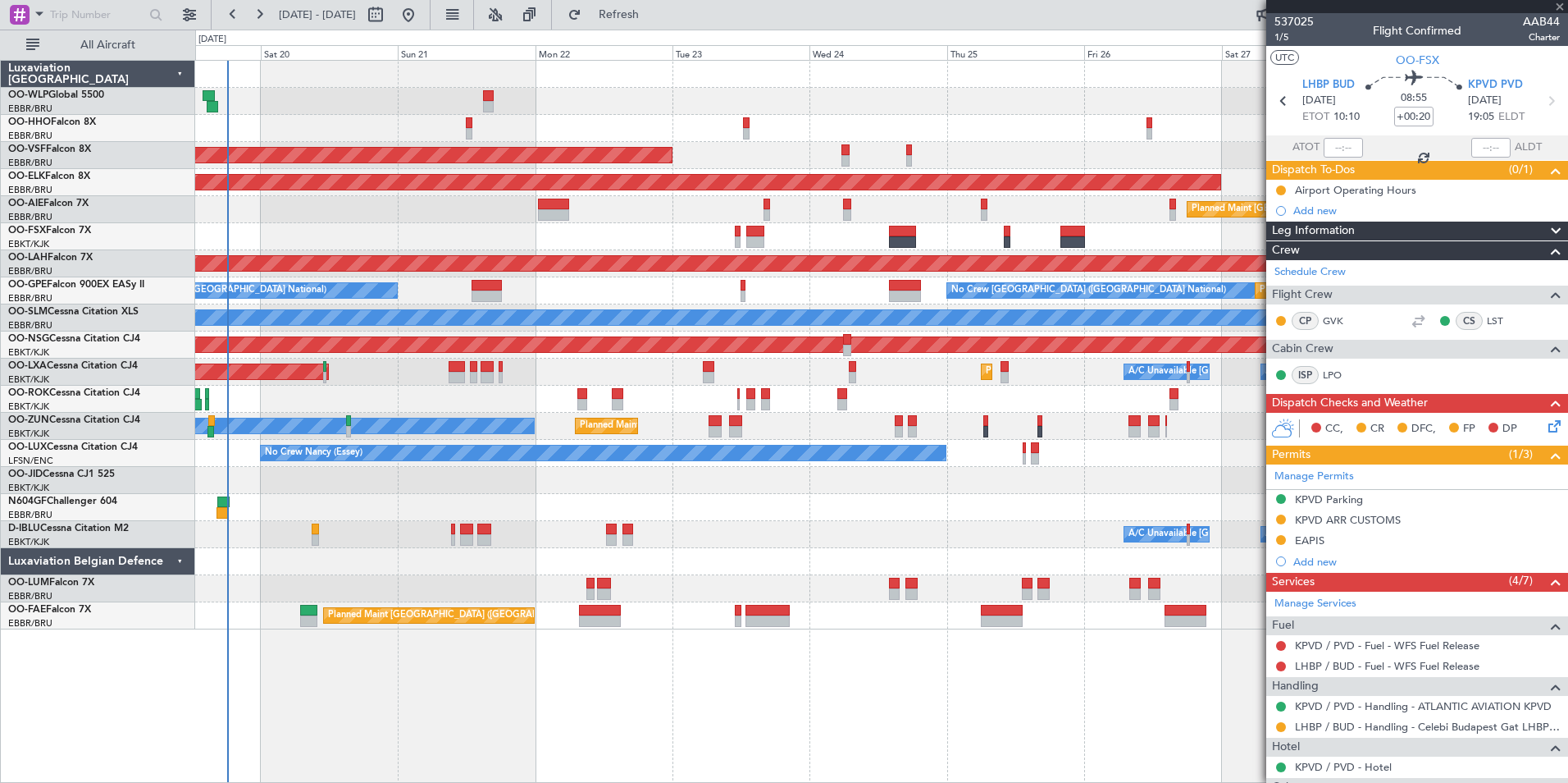
scroll to position [137, 0]
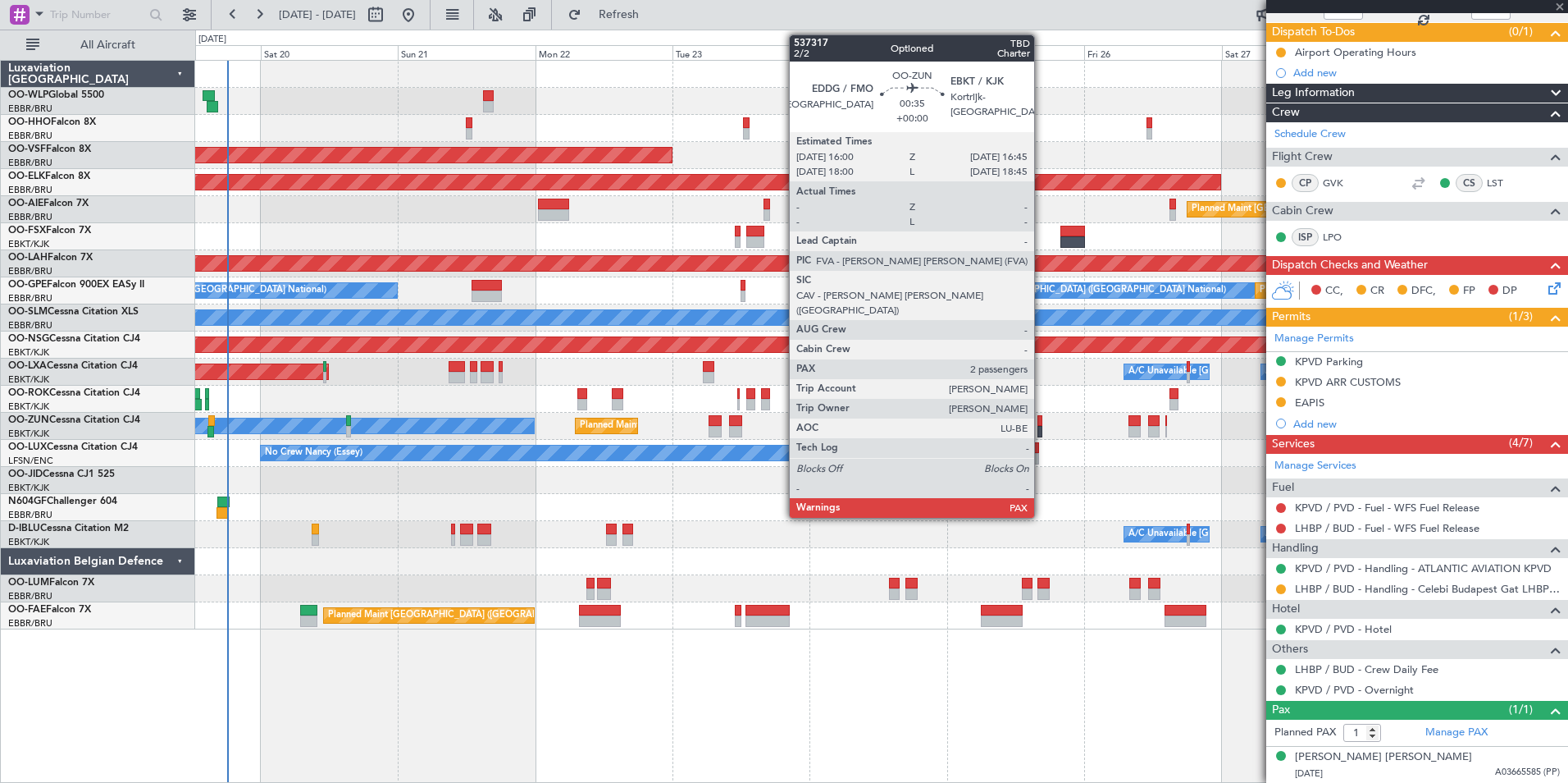
type input "-00:10"
type input "0"
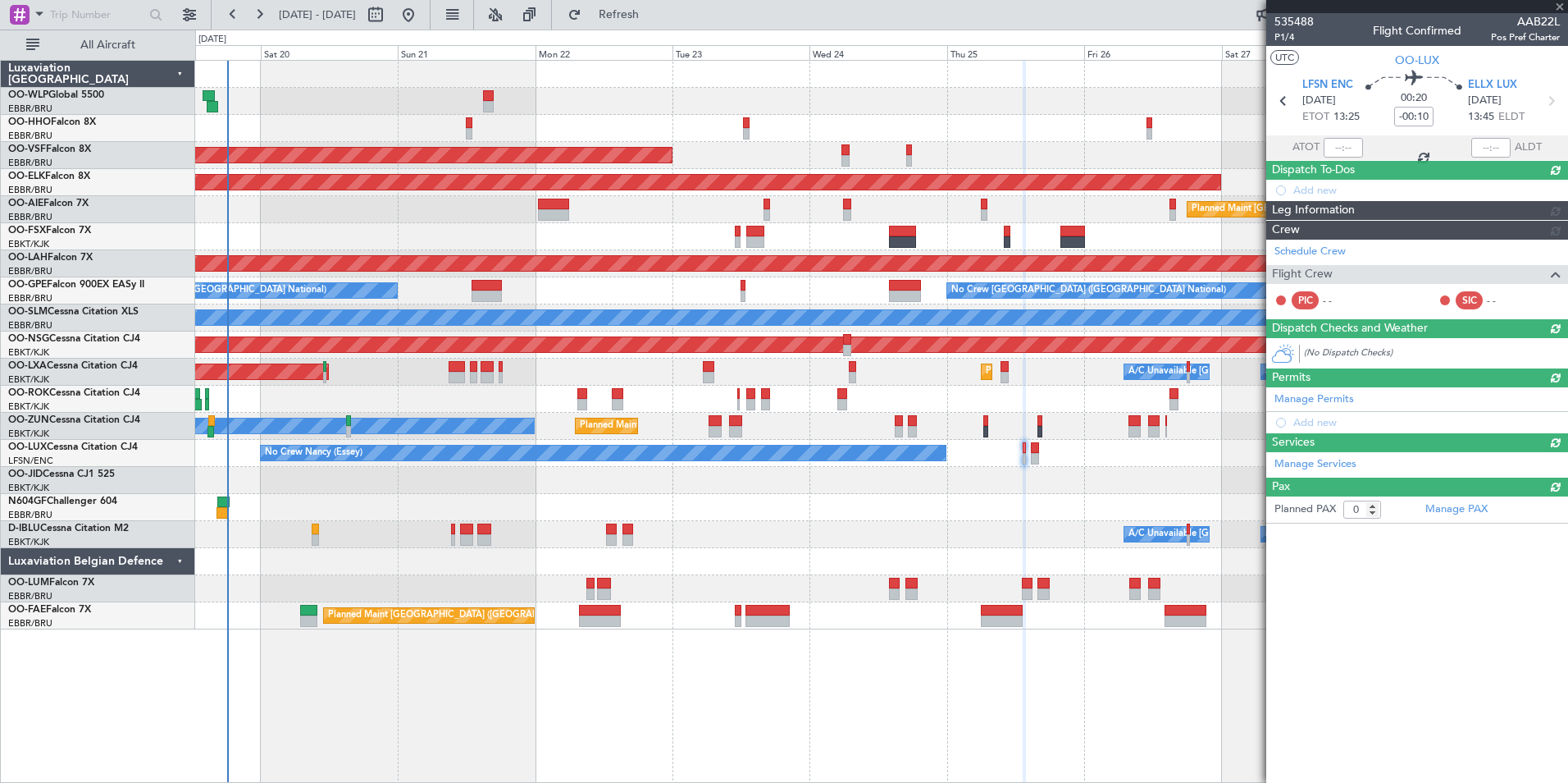
scroll to position [0, 0]
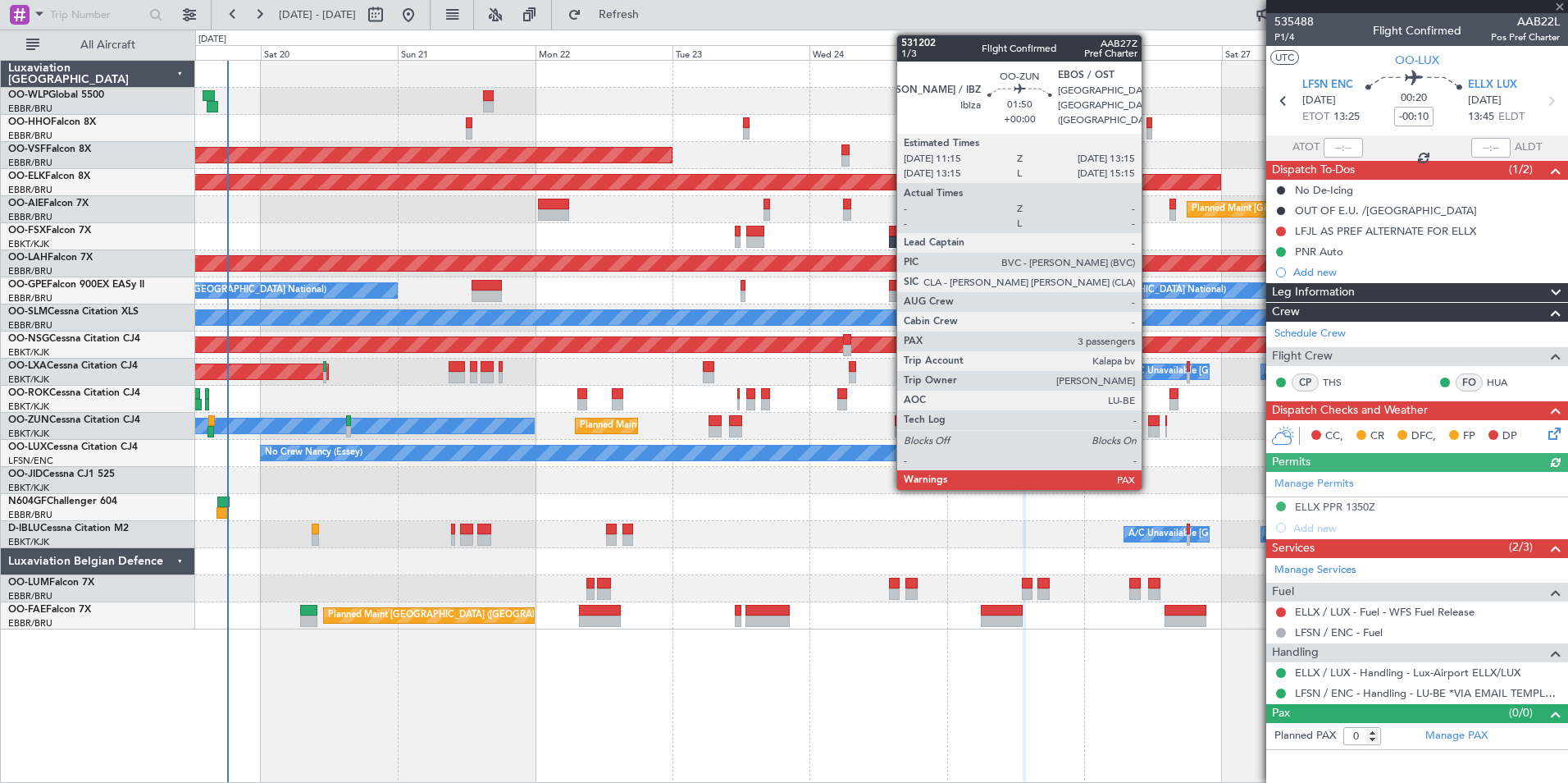
click at [1149, 422] on div at bounding box center [1154, 421] width 11 height 11
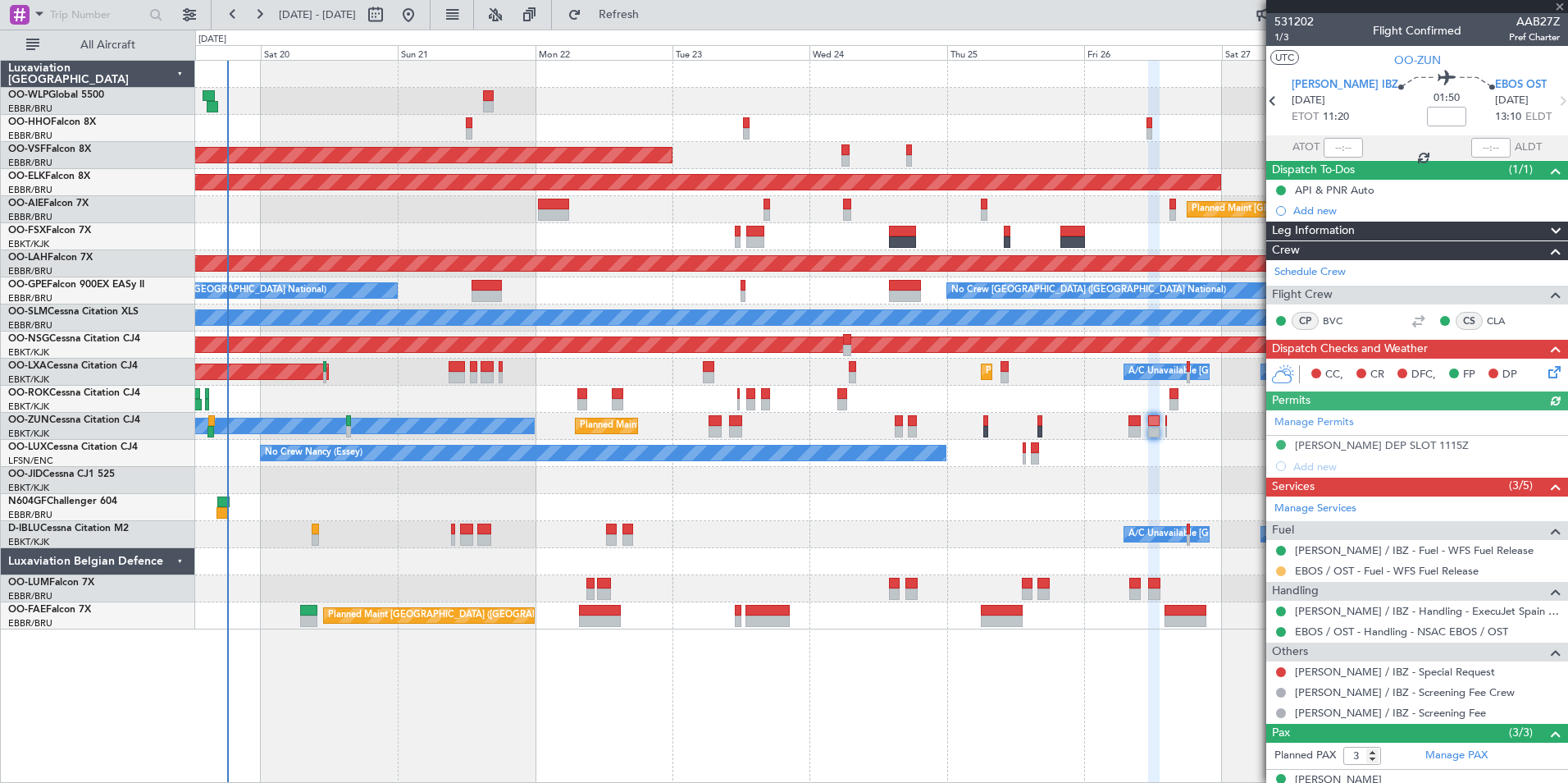
click at [1282, 571] on button at bounding box center [1281, 571] width 10 height 10
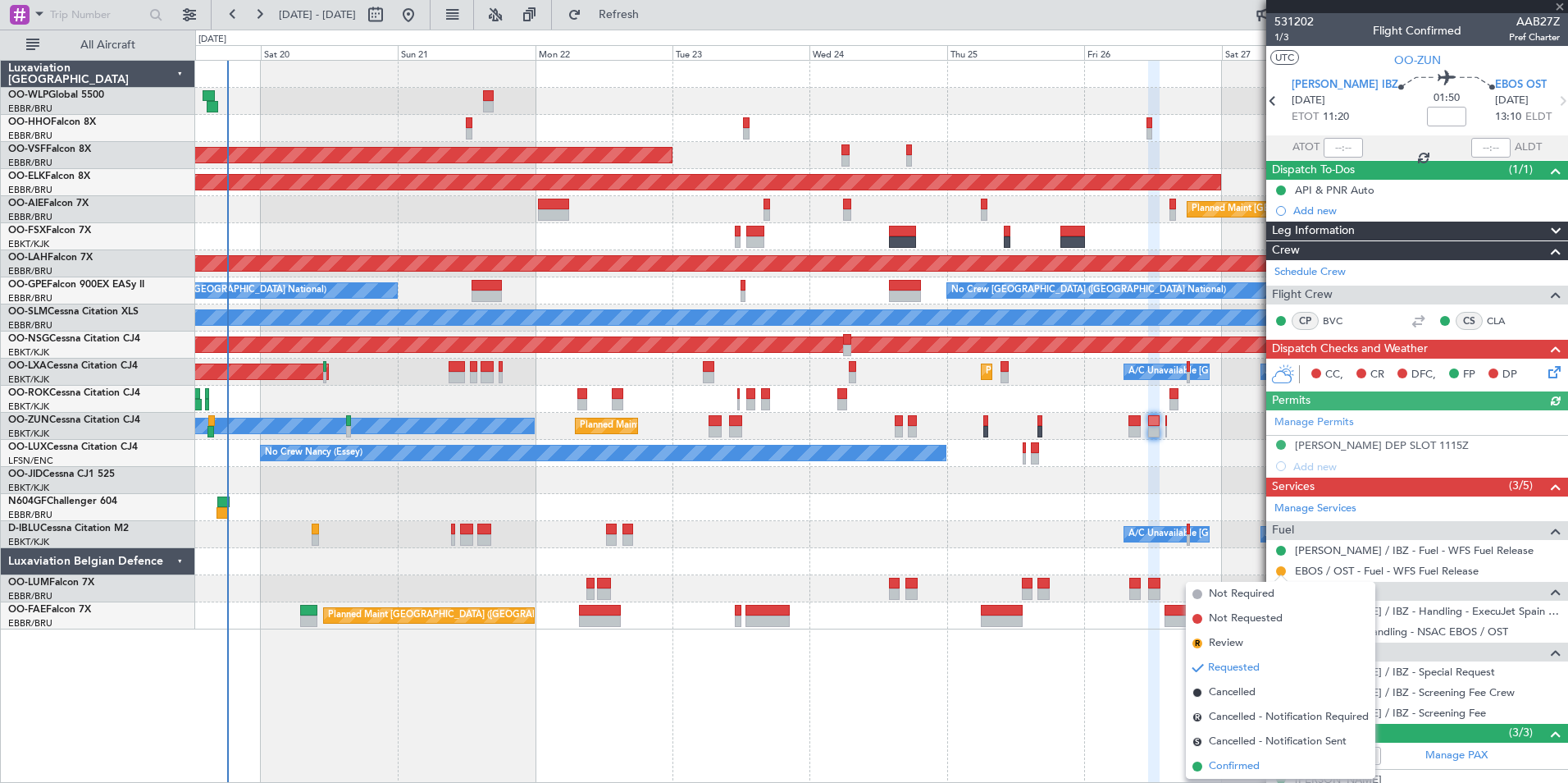
click at [1235, 768] on span "Confirmed" at bounding box center [1234, 766] width 51 height 17
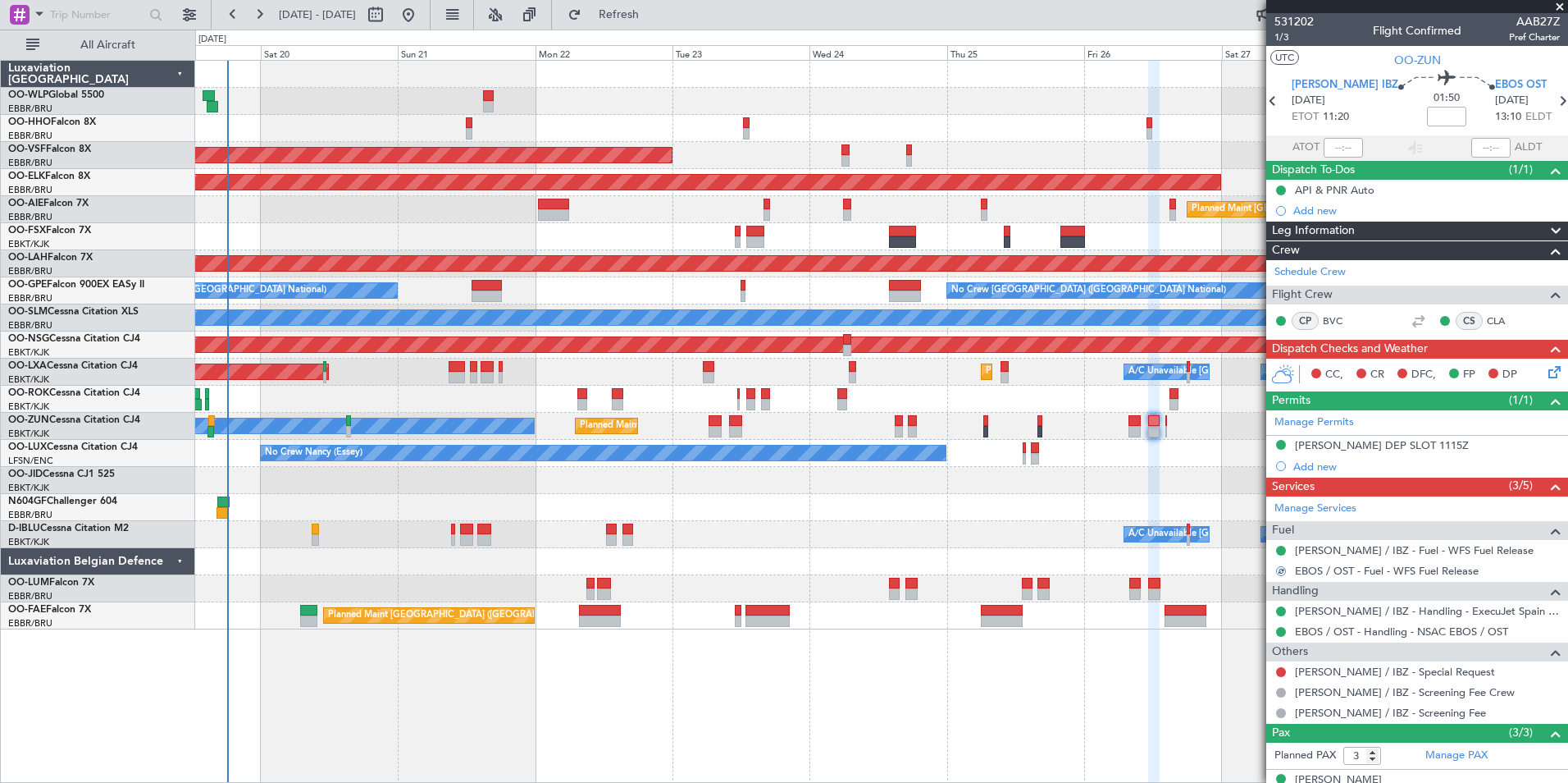
click at [1359, 678] on div "[PERSON_NAME] / IBZ - Special Request" at bounding box center [1417, 671] width 301 height 20
click at [1337, 667] on link "[PERSON_NAME] / IBZ - Special Request" at bounding box center [1395, 671] width 200 height 14
click at [1552, 101] on icon at bounding box center [1562, 101] width 21 height 21
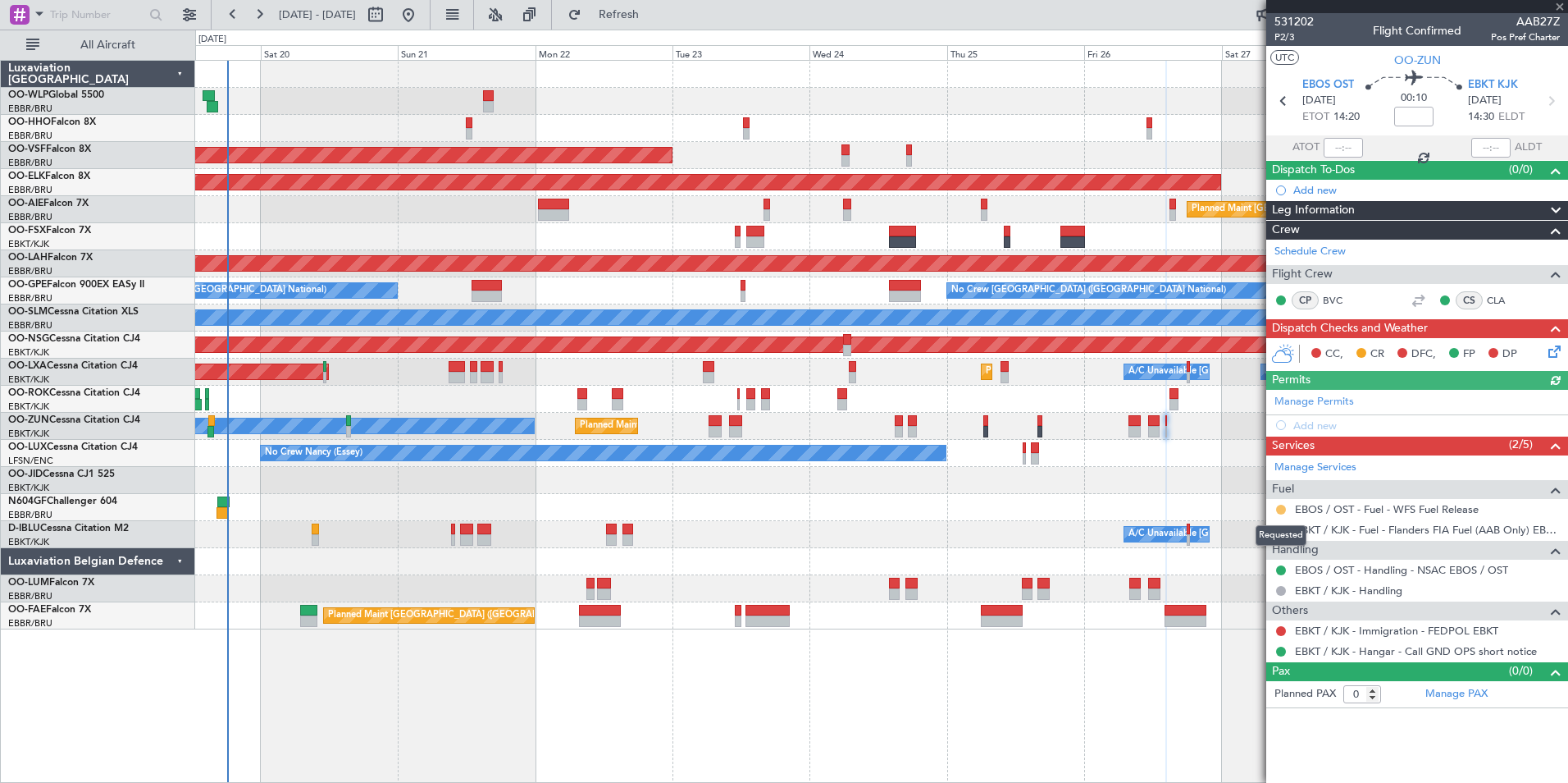
click at [1280, 512] on button at bounding box center [1281, 509] width 10 height 10
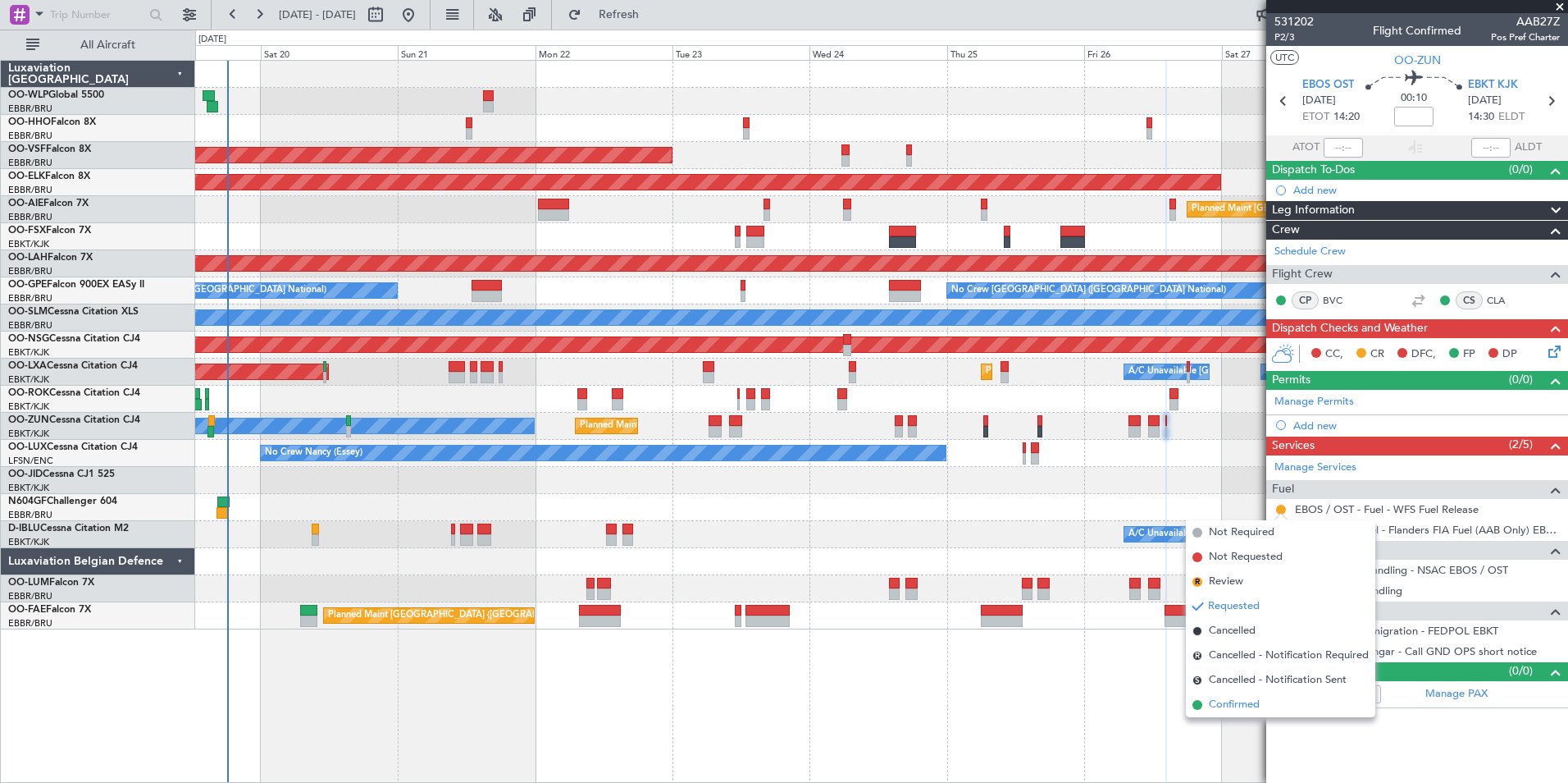
click at [1245, 711] on span "Confirmed" at bounding box center [1234, 705] width 51 height 17
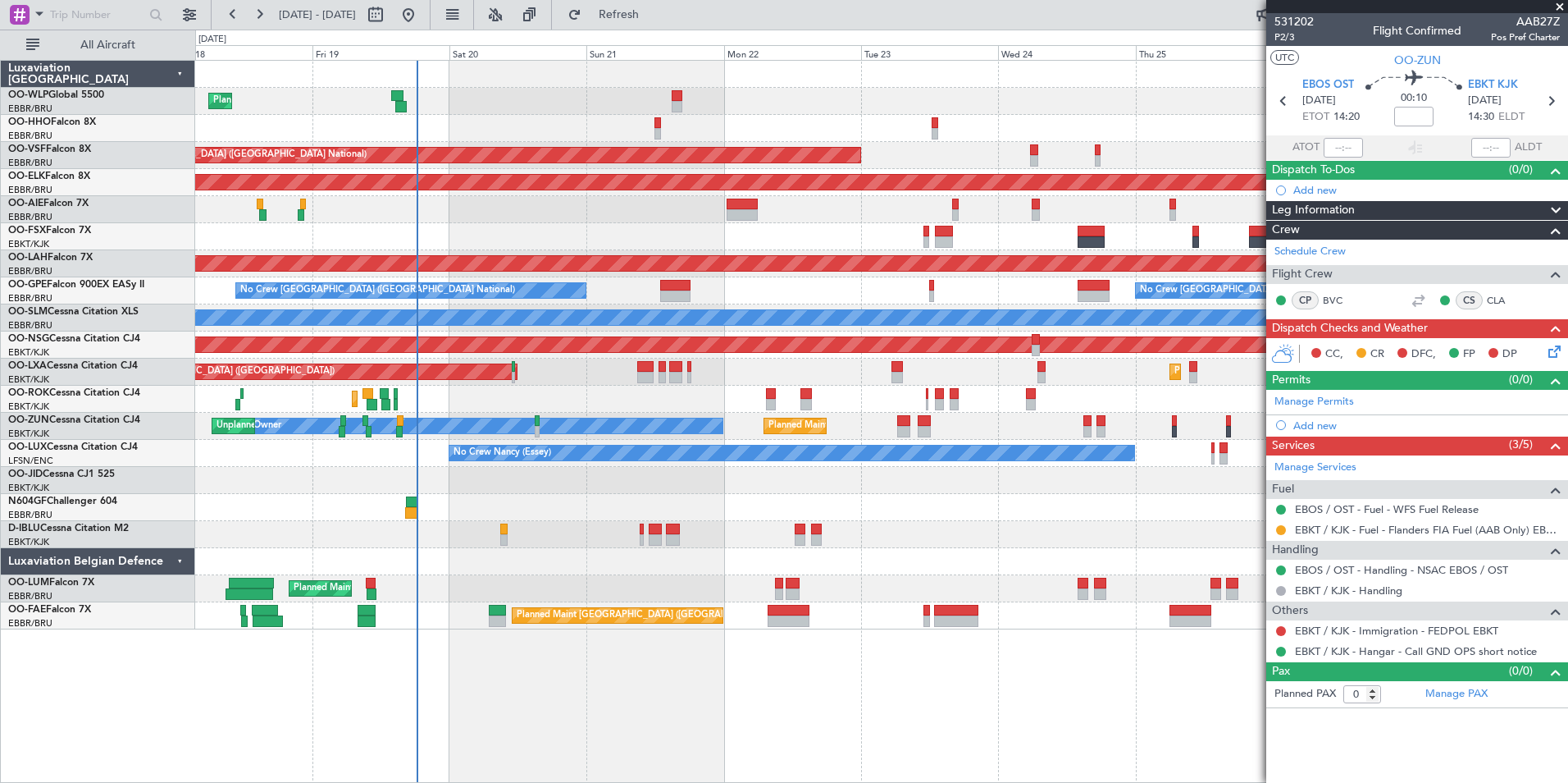
click at [619, 231] on div "AOG Maint Kortrijk-[GEOGRAPHIC_DATA]" at bounding box center [881, 236] width 1373 height 27
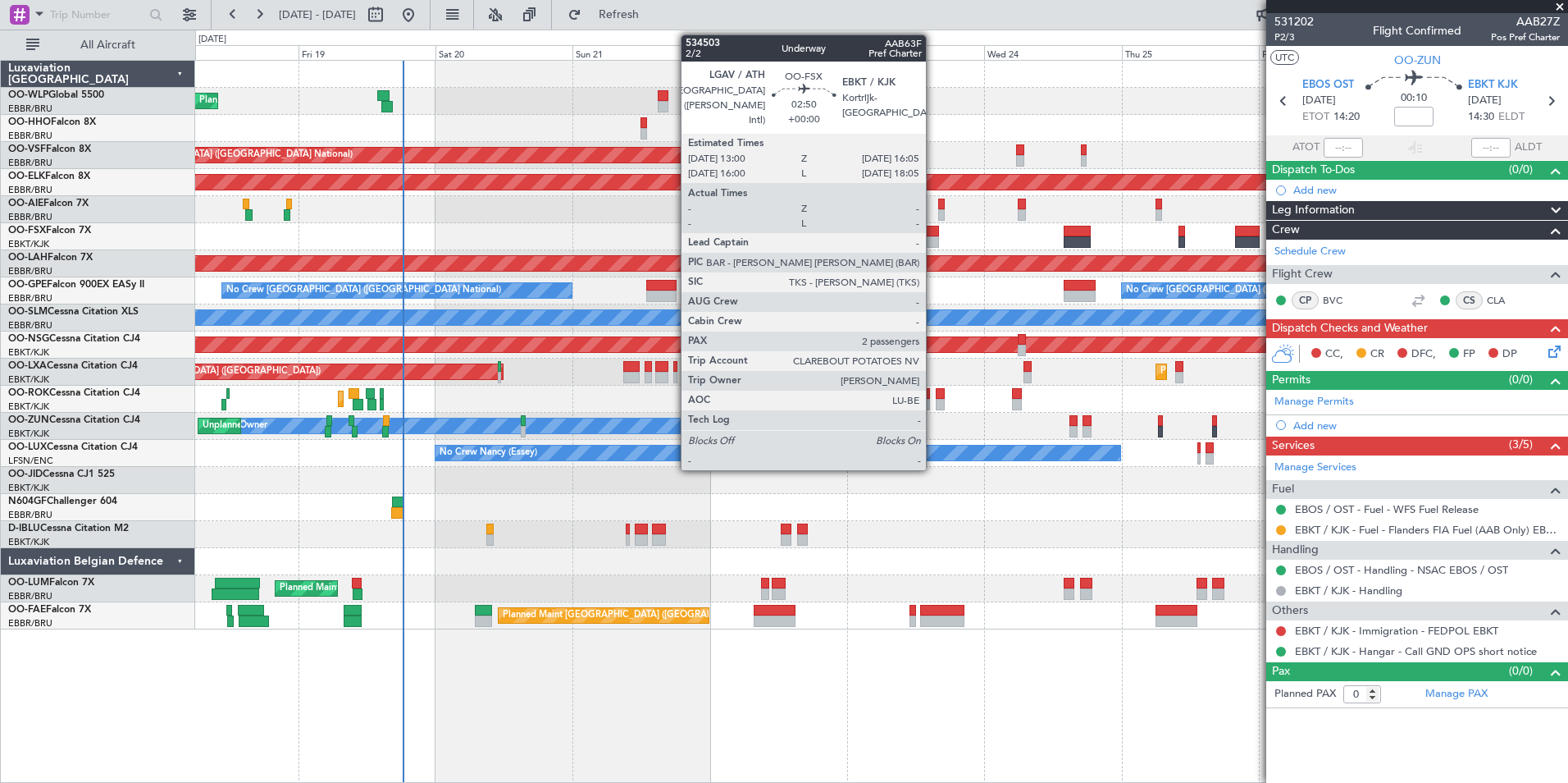
click at [934, 241] on div at bounding box center [930, 242] width 18 height 11
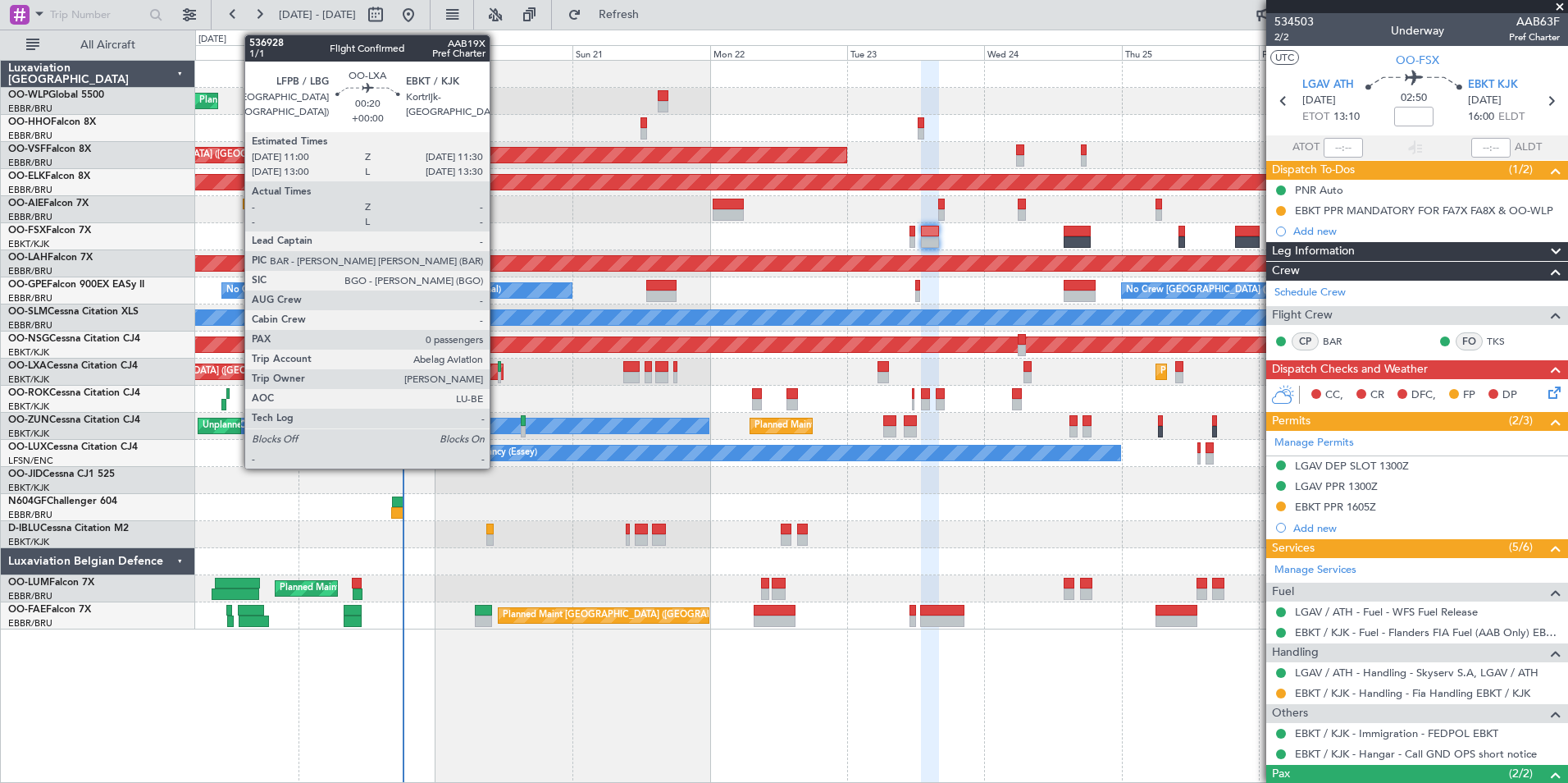
click at [498, 372] on div at bounding box center [500, 377] width 4 height 11
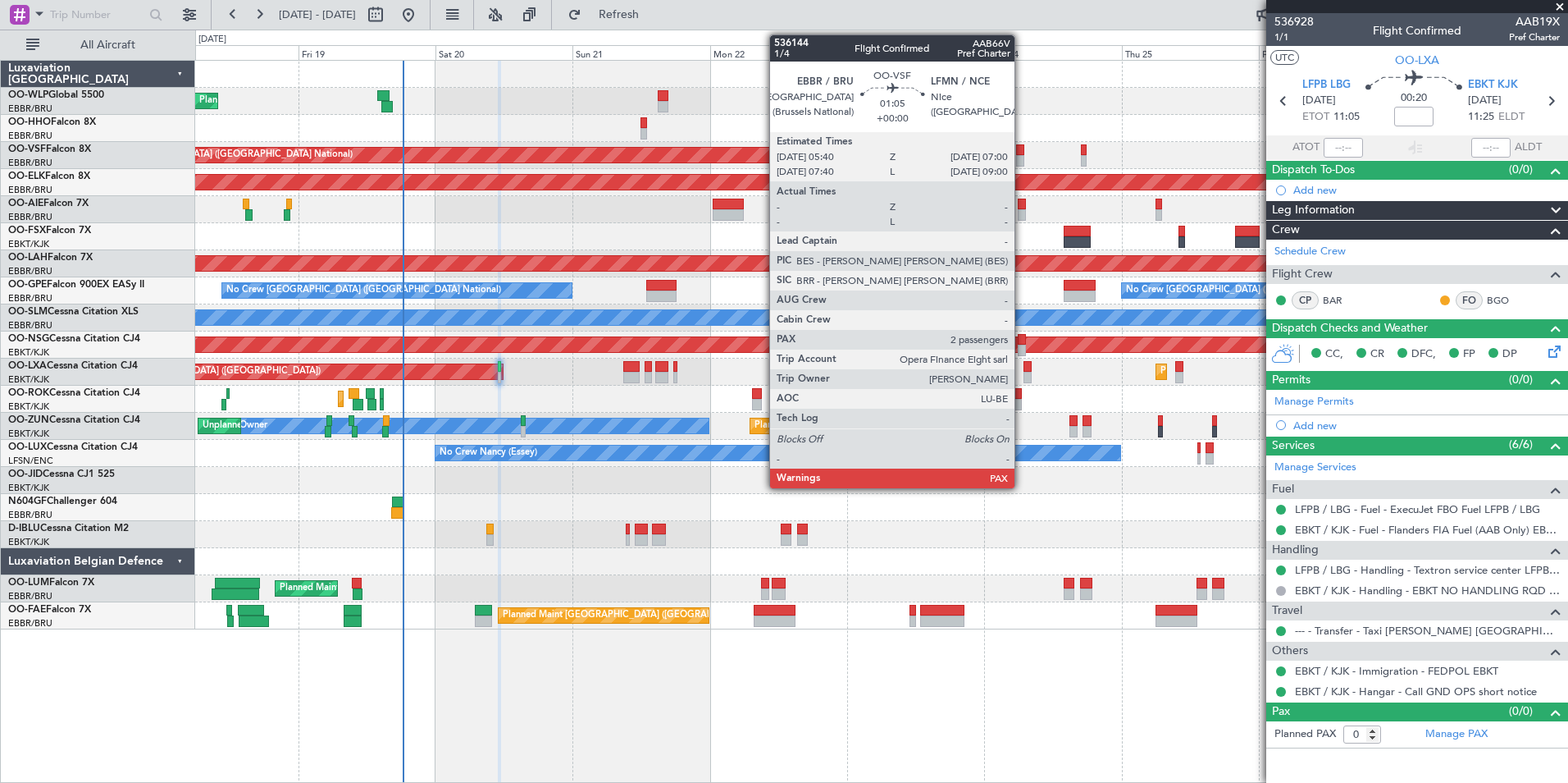
click at [1022, 153] on div at bounding box center [1020, 150] width 8 height 11
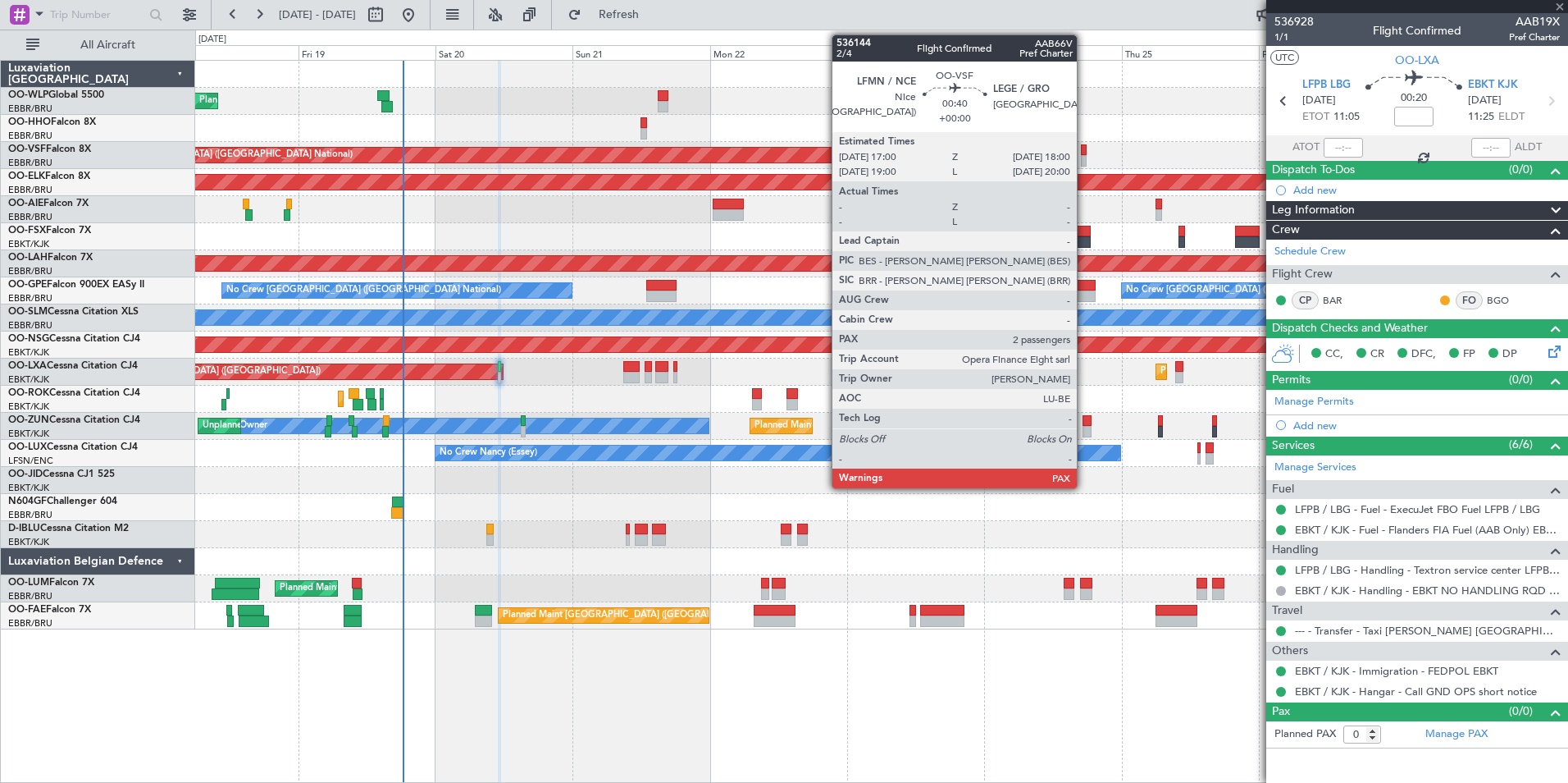
type input "2"
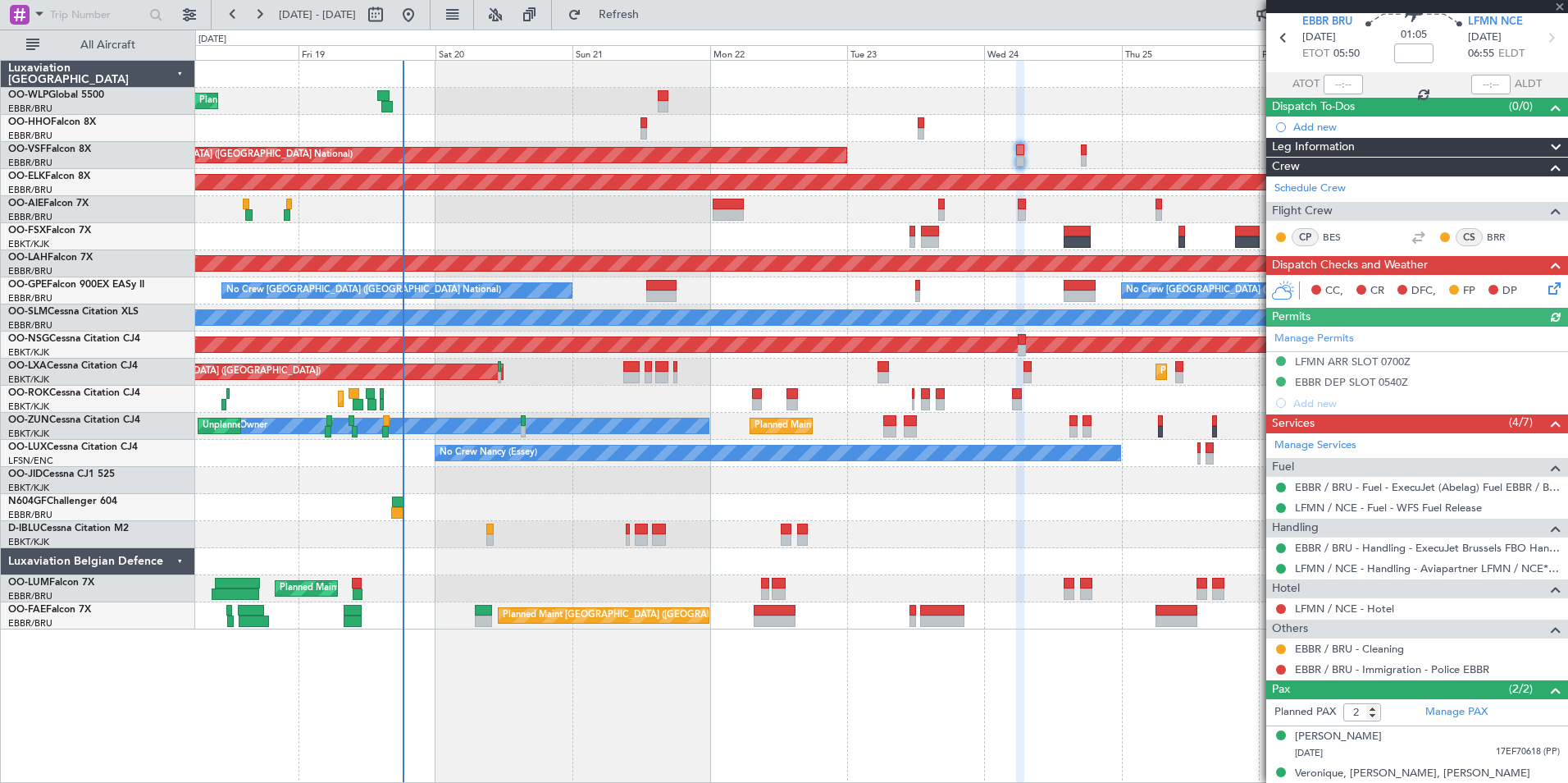
scroll to position [96, 0]
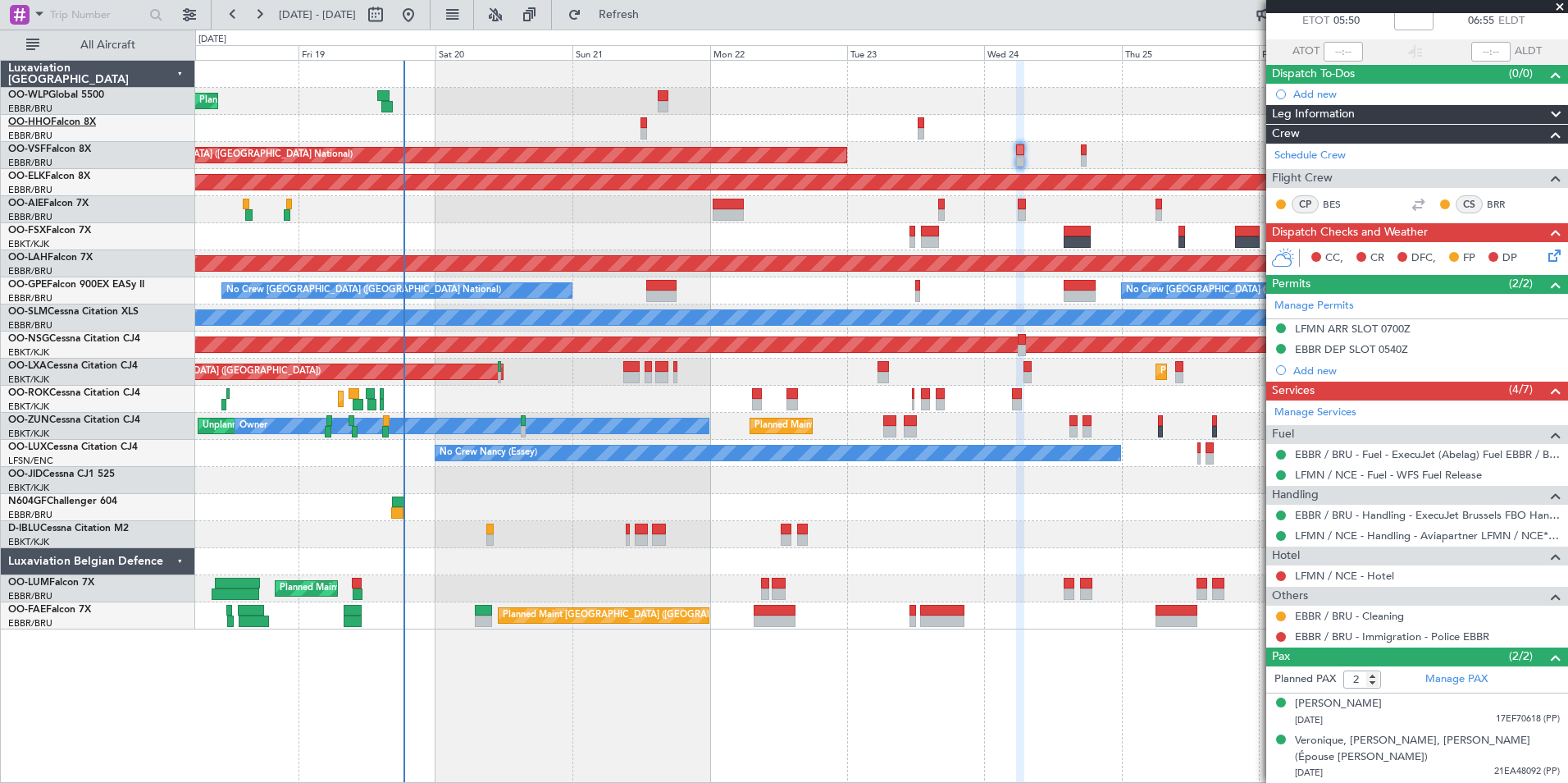
click at [61, 123] on link "OO-HHO Falcon 8X" at bounding box center [52, 122] width 88 height 10
click at [236, 18] on button at bounding box center [232, 15] width 26 height 26
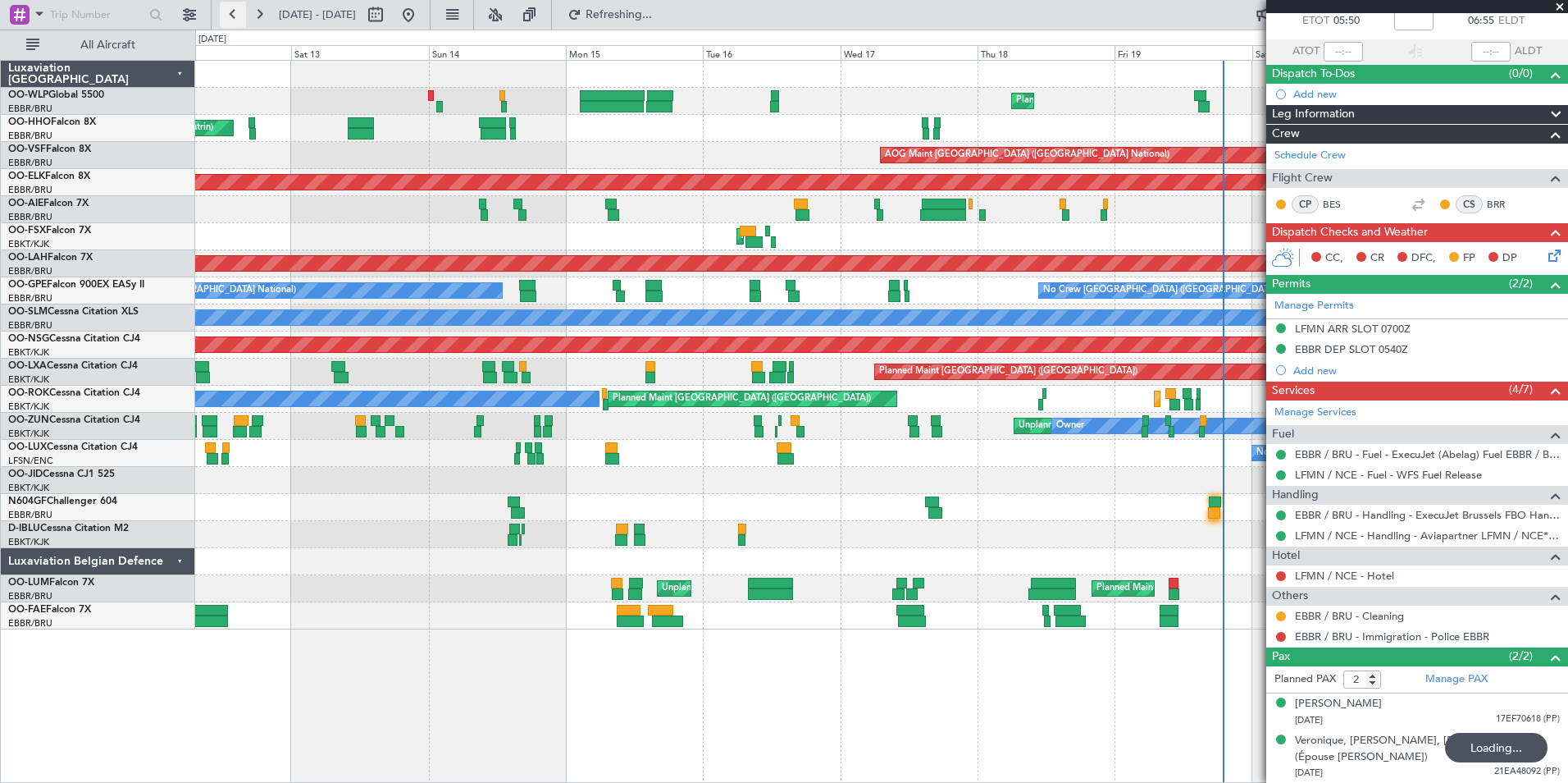
click at [236, 18] on button at bounding box center [232, 15] width 26 height 26
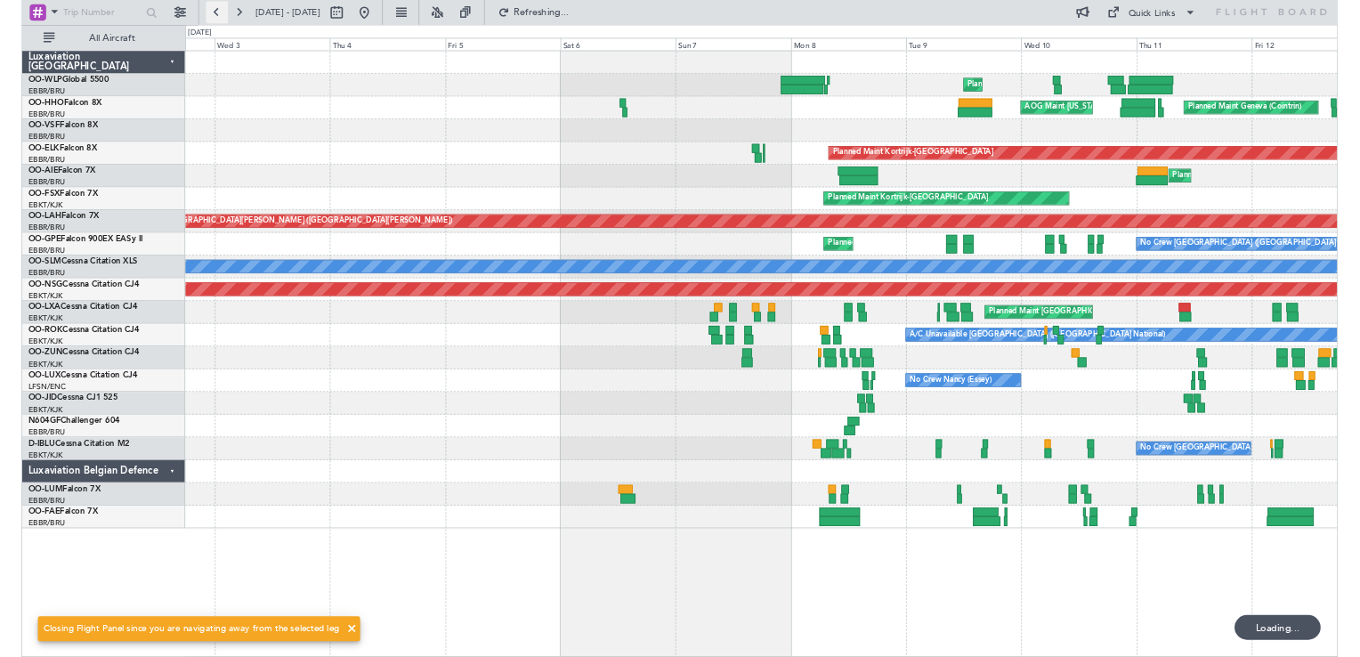
scroll to position [0, 0]
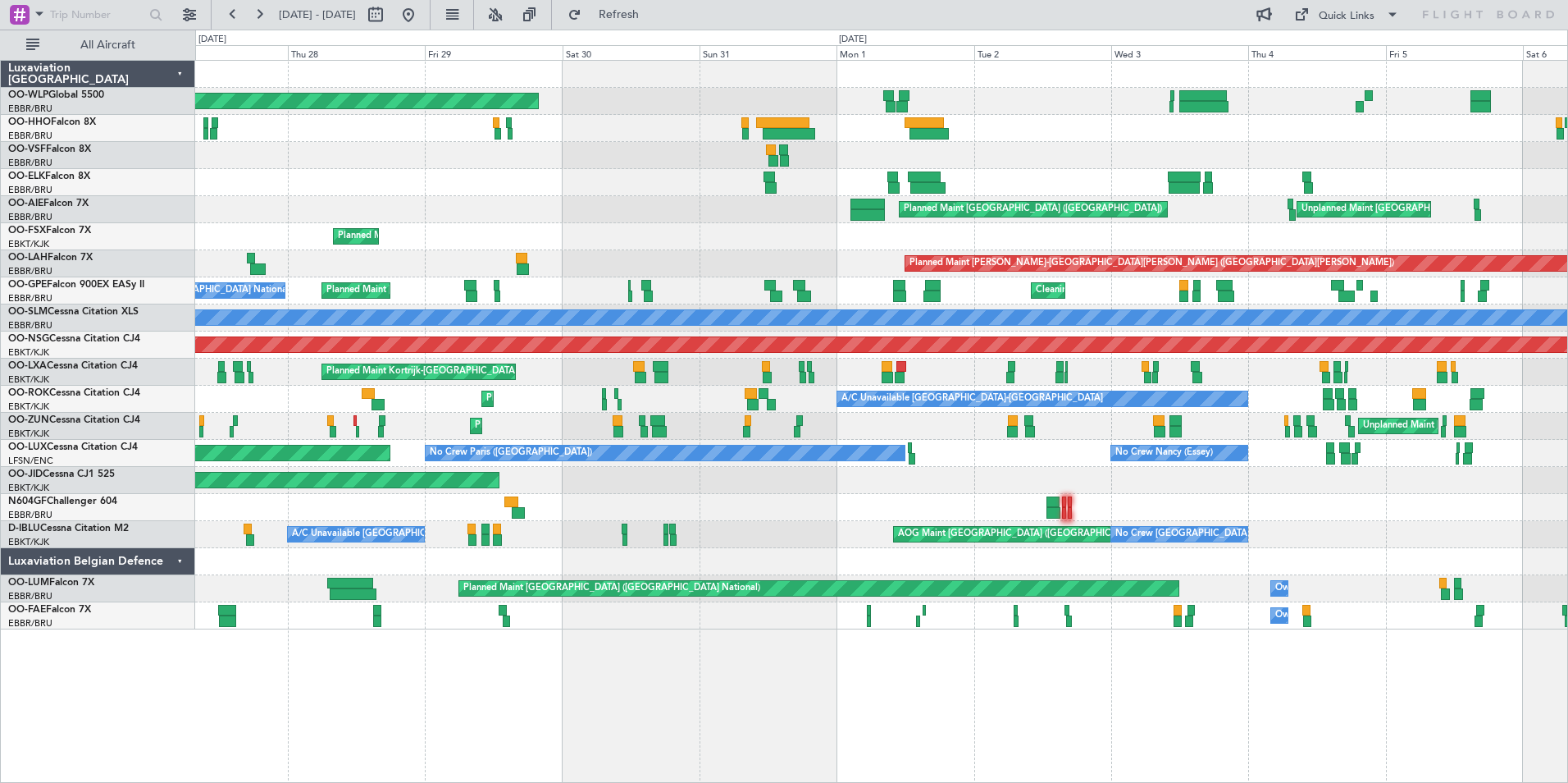
click at [856, 106] on div "Planned Maint [GEOGRAPHIC_DATA] ([GEOGRAPHIC_DATA])" at bounding box center [881, 101] width 1373 height 27
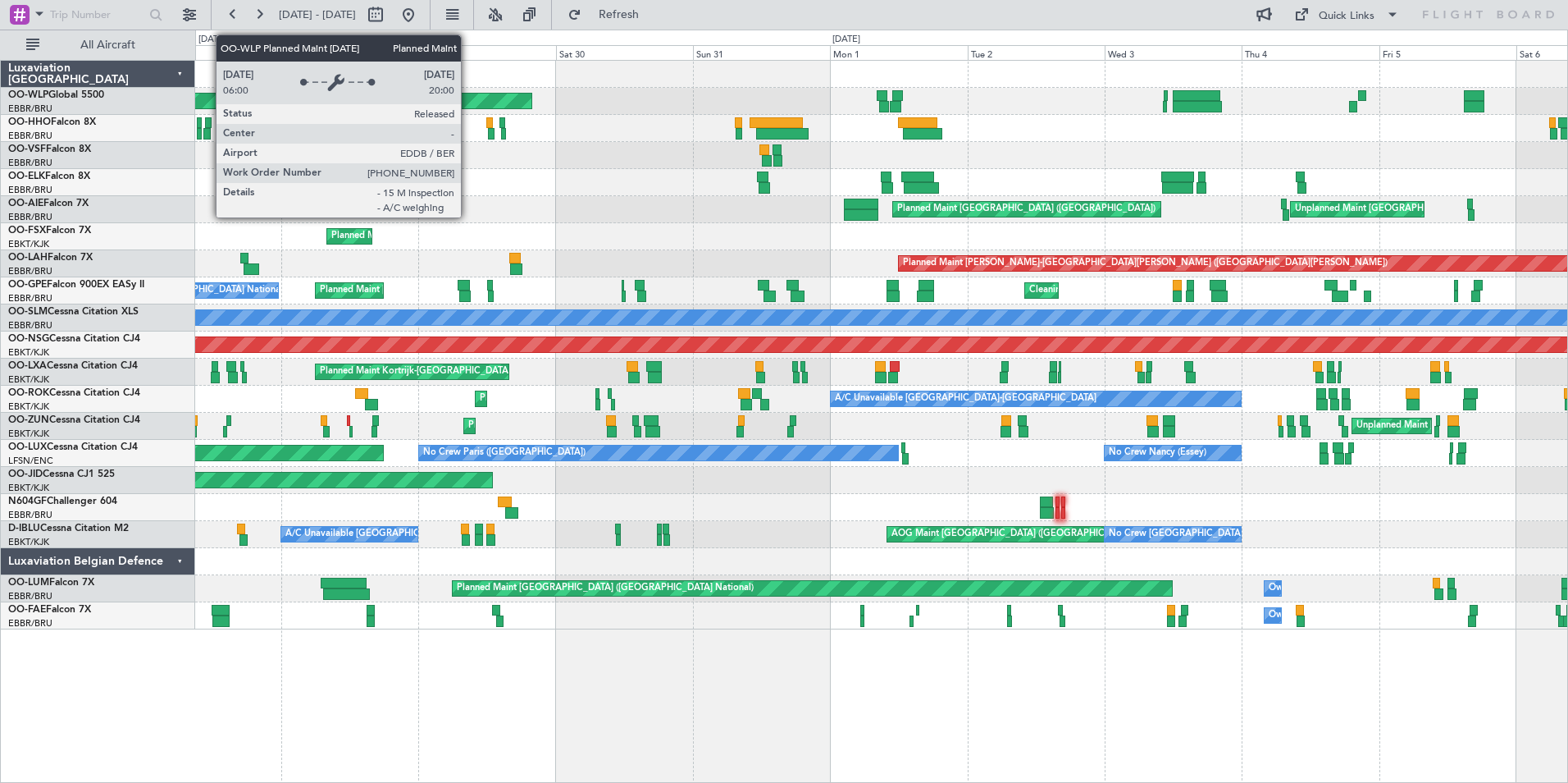
click at [533, 100] on div "Planned Maint [GEOGRAPHIC_DATA] ([GEOGRAPHIC_DATA])" at bounding box center [12, 101] width 1040 height 15
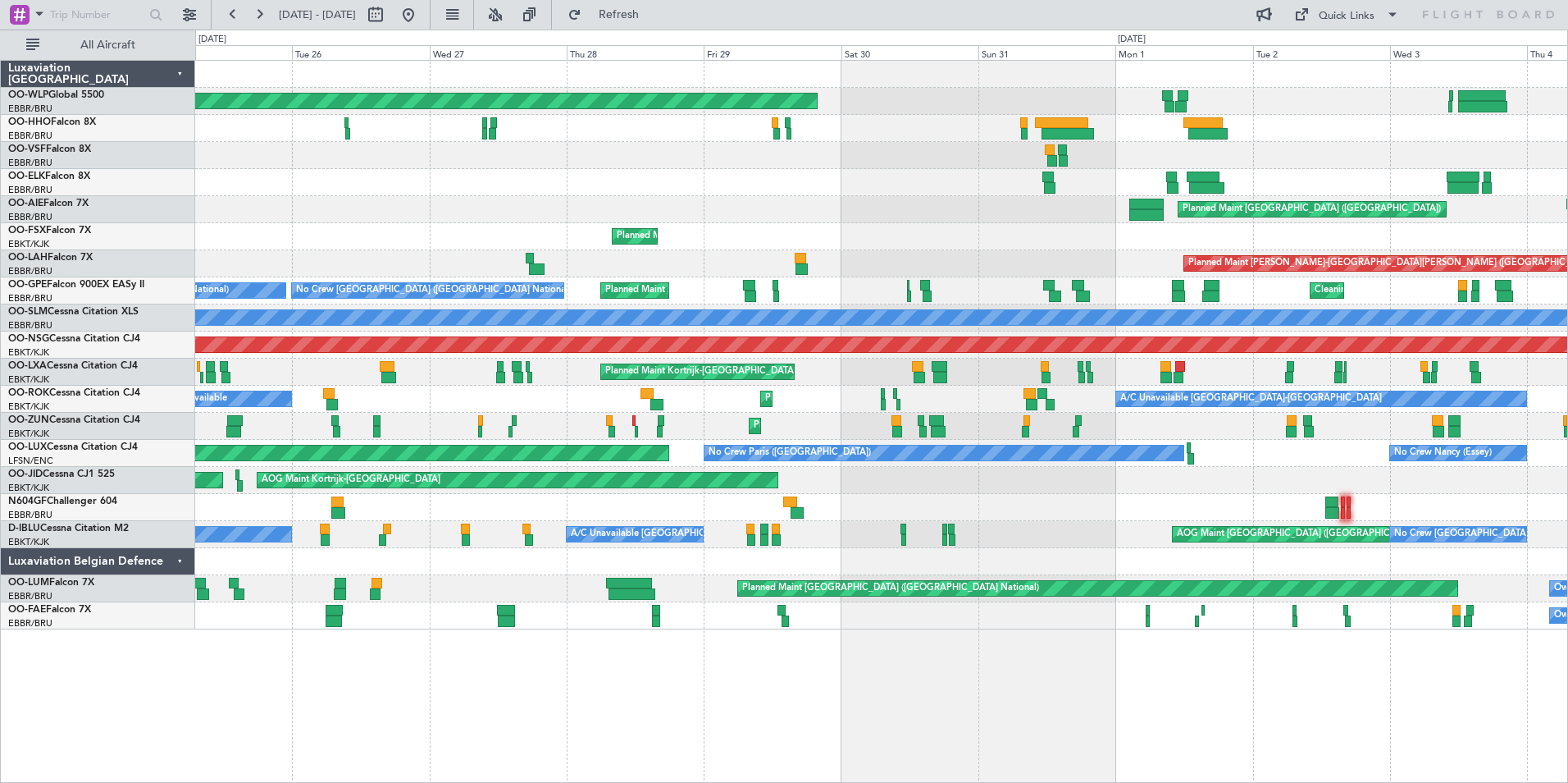
click at [855, 115] on div "Planned Maint [GEOGRAPHIC_DATA] ([GEOGRAPHIC_DATA]) Planned Maint [GEOGRAPHIC_D…" at bounding box center [881, 345] width 1373 height 569
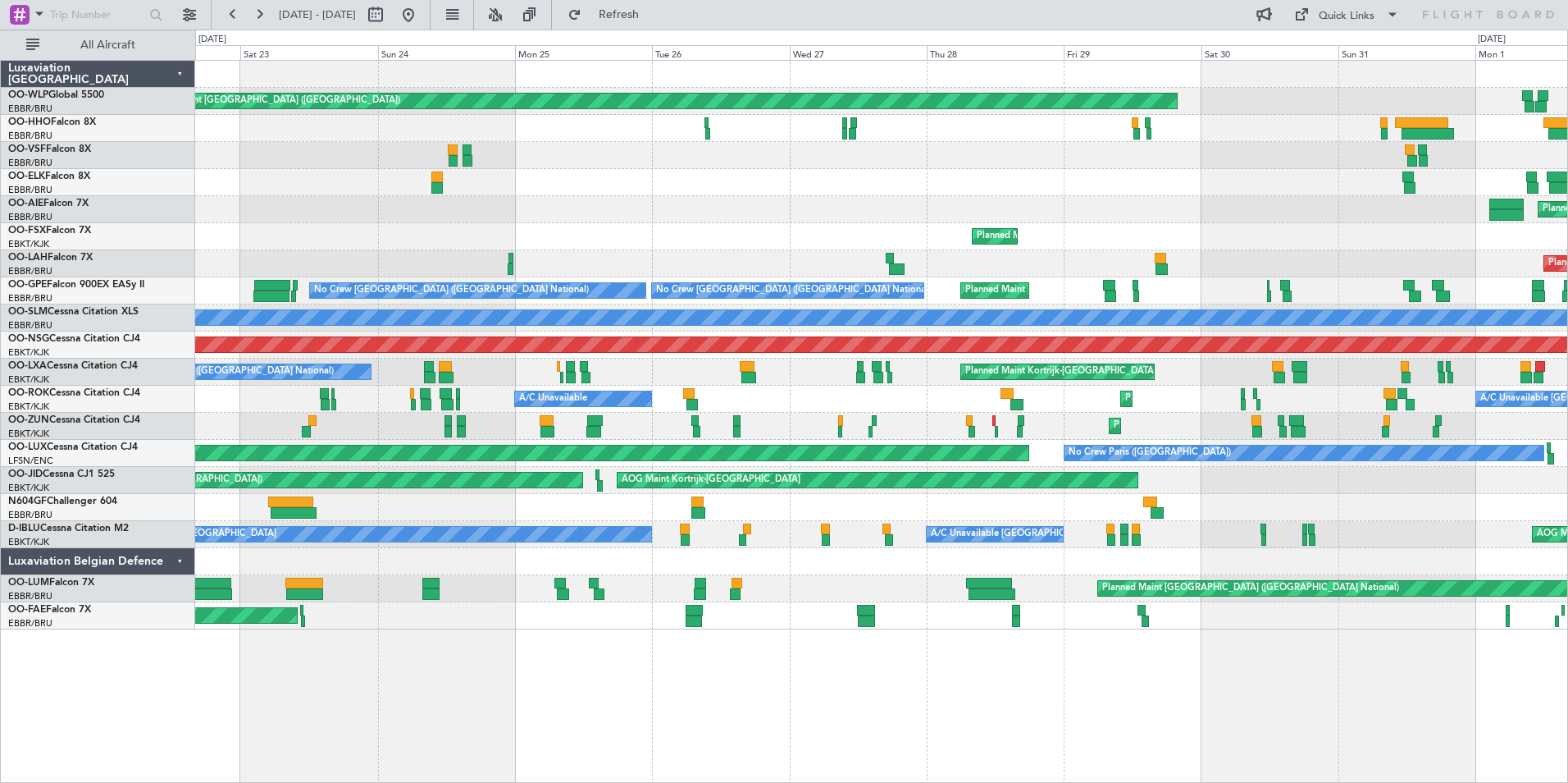
click at [969, 114] on div "Planned Maint [GEOGRAPHIC_DATA] ([GEOGRAPHIC_DATA])" at bounding box center [881, 101] width 1373 height 27
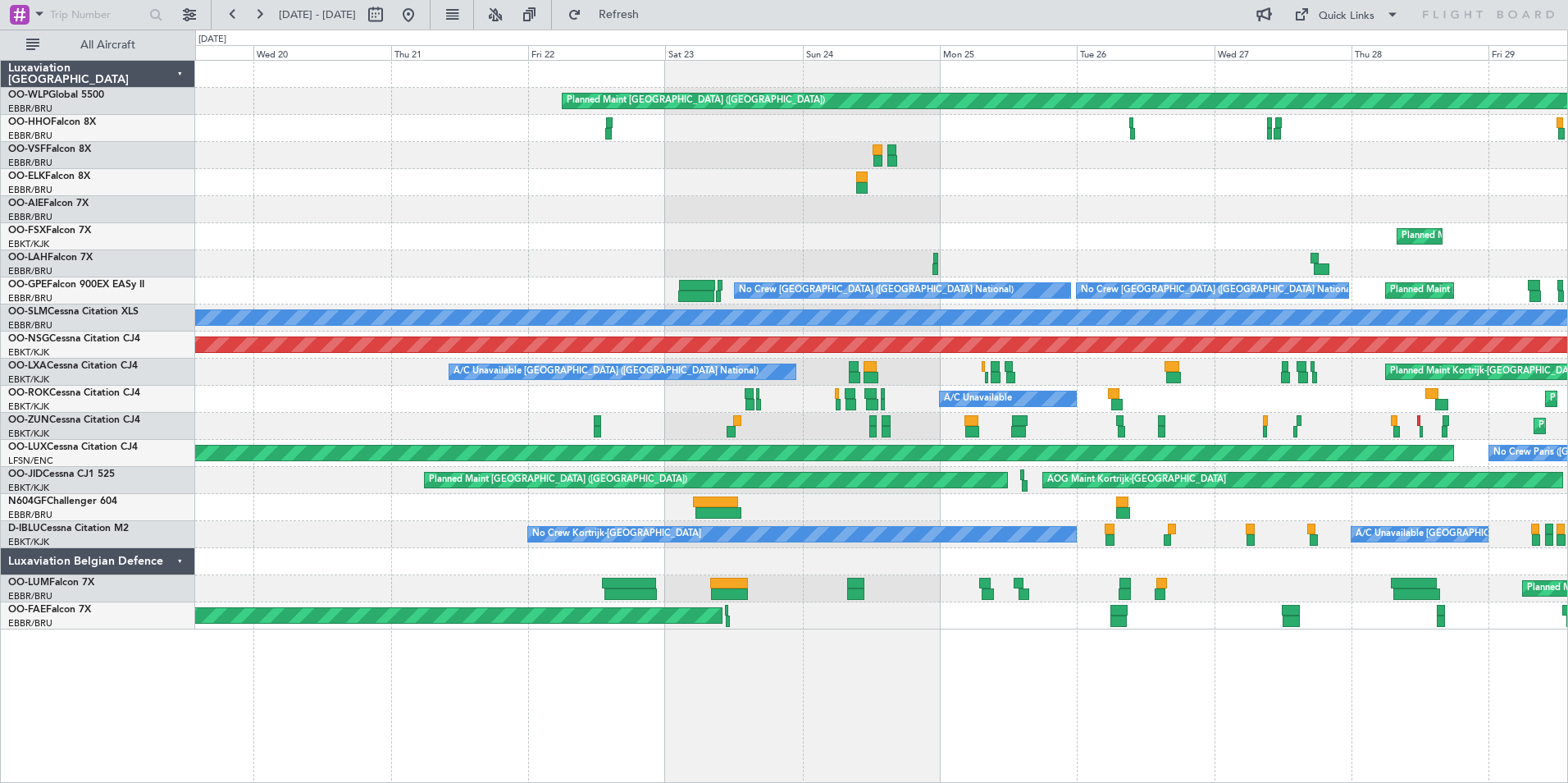
click at [814, 111] on div "Planned Maint [GEOGRAPHIC_DATA] ([GEOGRAPHIC_DATA])" at bounding box center [881, 101] width 1373 height 27
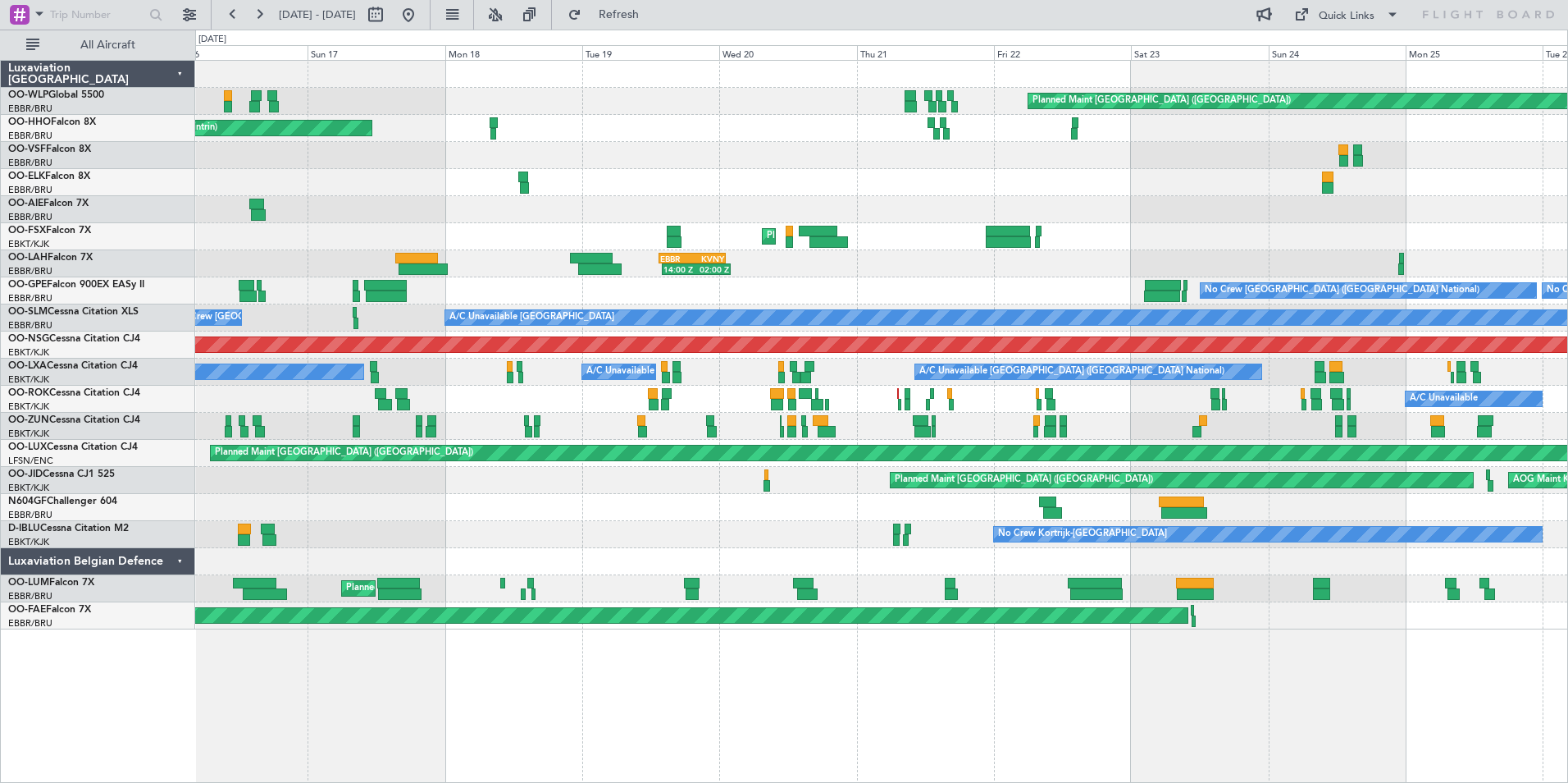
click at [1006, 123] on div "AOG Maint Geneva (Cointrin) A/C Unavailable Geneva (Cointrin)" at bounding box center [881, 128] width 1373 height 27
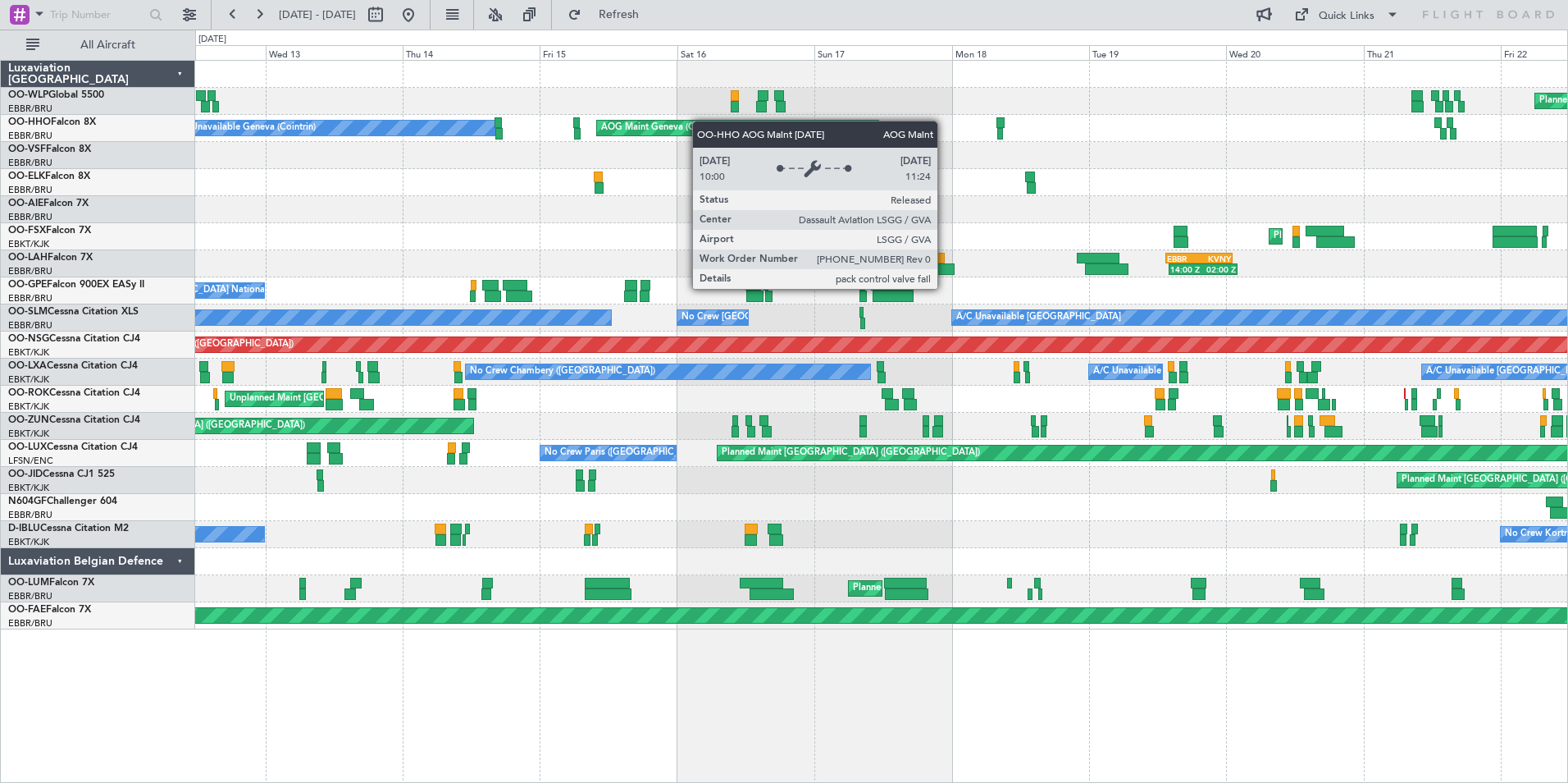
click at [738, 124] on div "Planned Maint [GEOGRAPHIC_DATA] ([GEOGRAPHIC_DATA]) AOG Maint Geneva ([GEOGRAPH…" at bounding box center [881, 345] width 1373 height 569
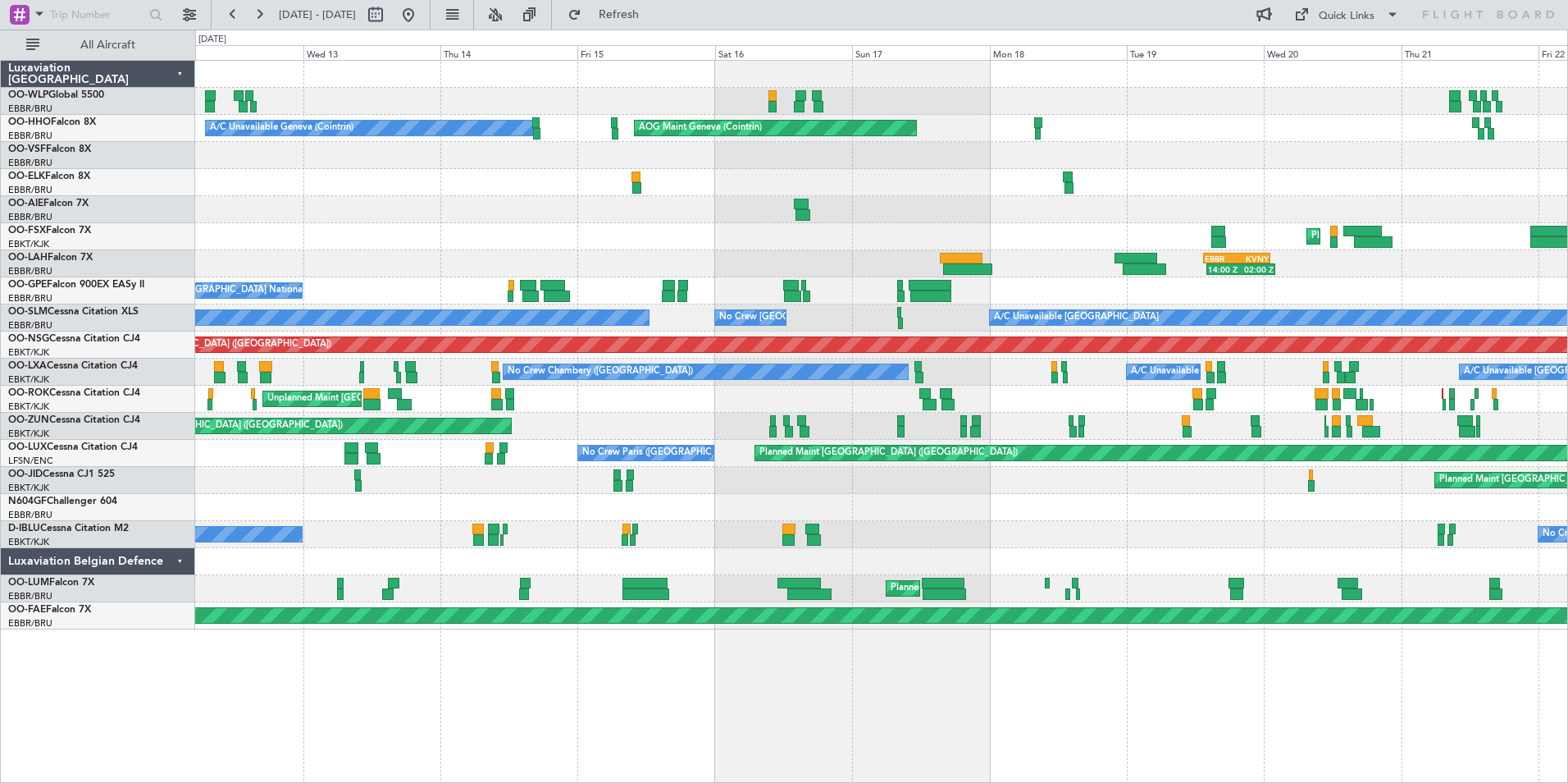
click at [1069, 148] on div "Planned Maint [GEOGRAPHIC_DATA] ([GEOGRAPHIC_DATA]) AOG Maint Geneva ([GEOGRAPH…" at bounding box center [881, 345] width 1373 height 569
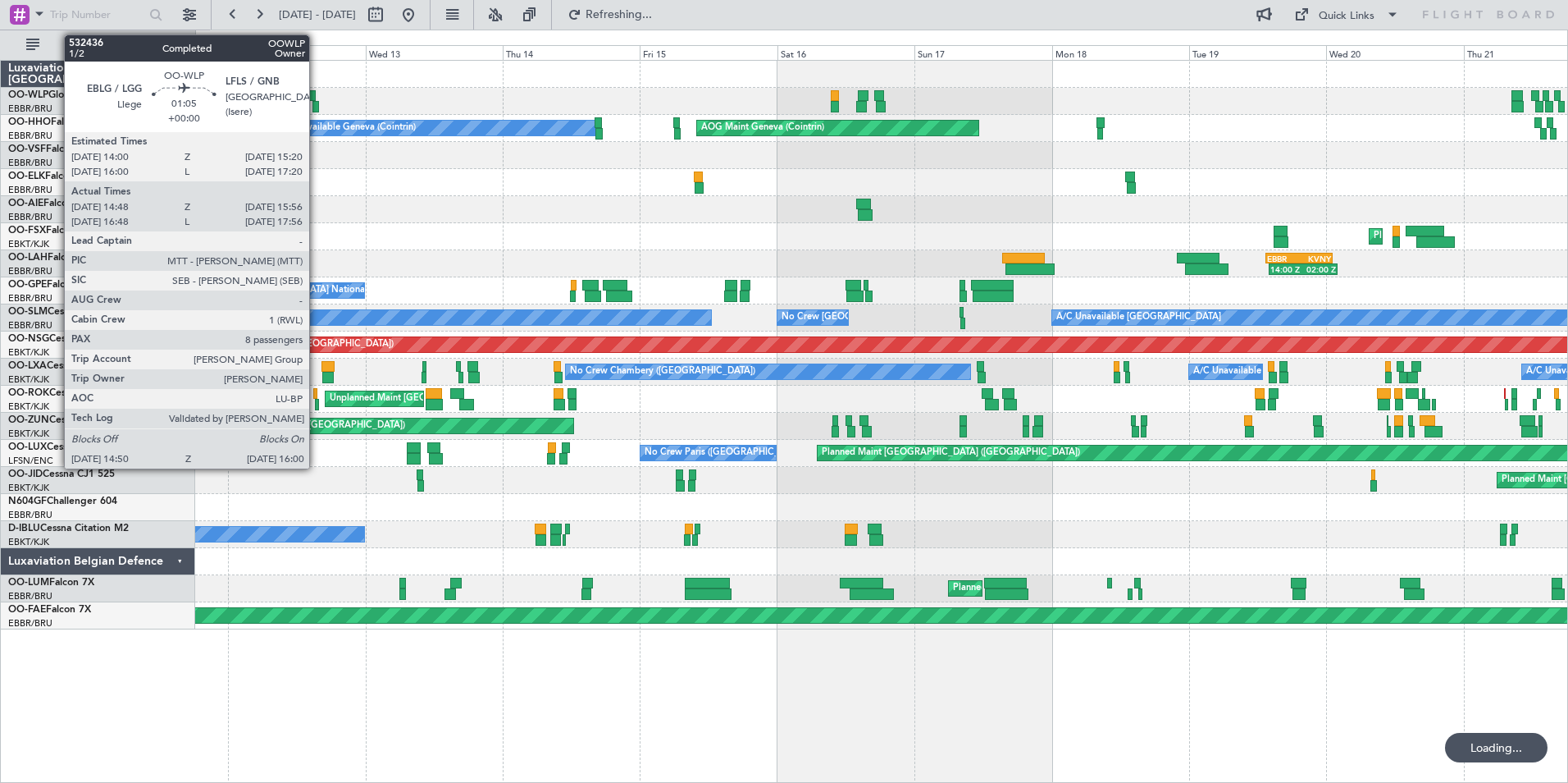
click at [316, 105] on div at bounding box center [316, 106] width 7 height 11
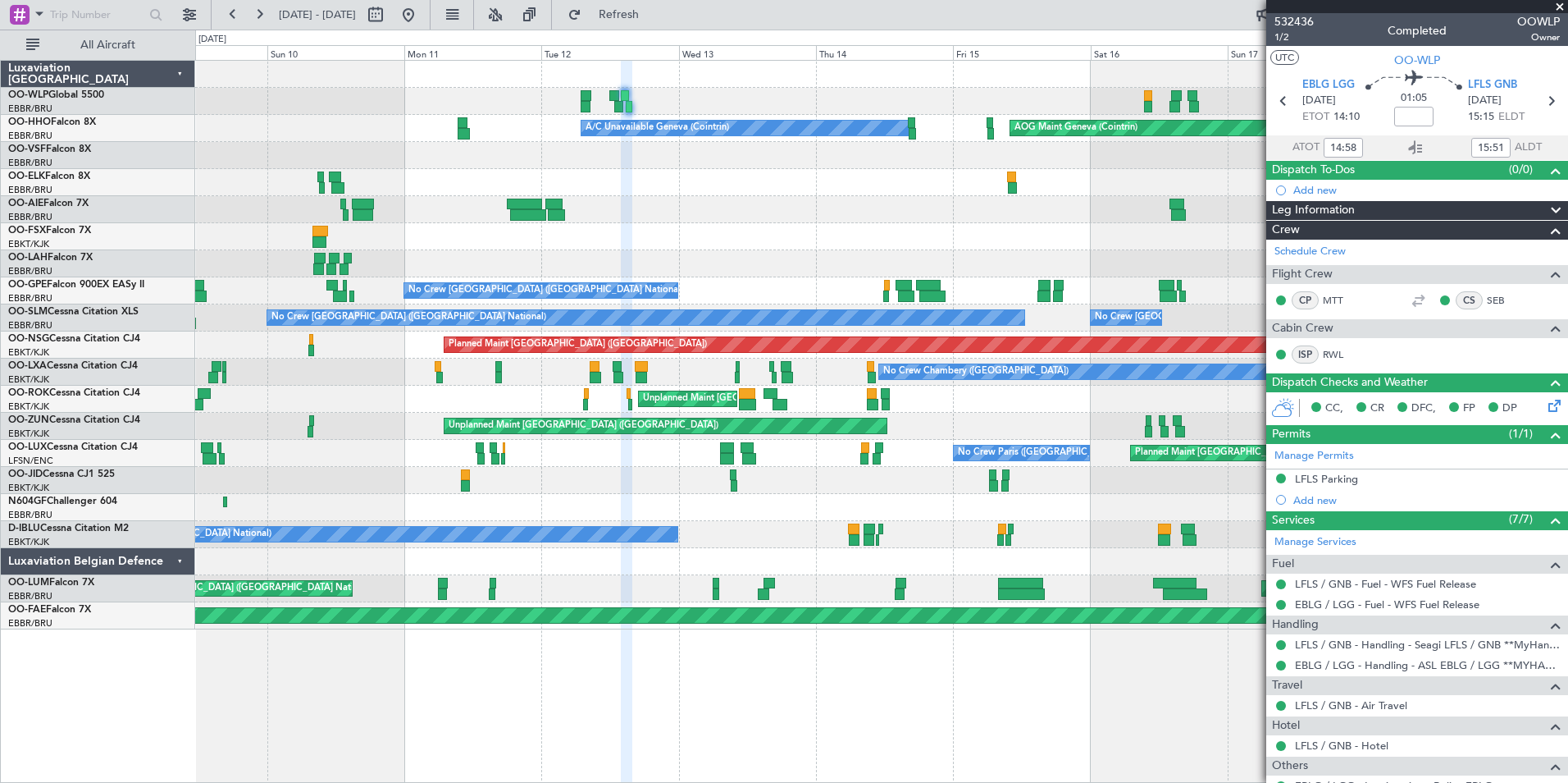
click at [979, 121] on div "AOG Maint Geneva (Cointrin) A/C Unavailable Geneva (Cointrin) Planned Maint Gen…" at bounding box center [881, 128] width 1373 height 27
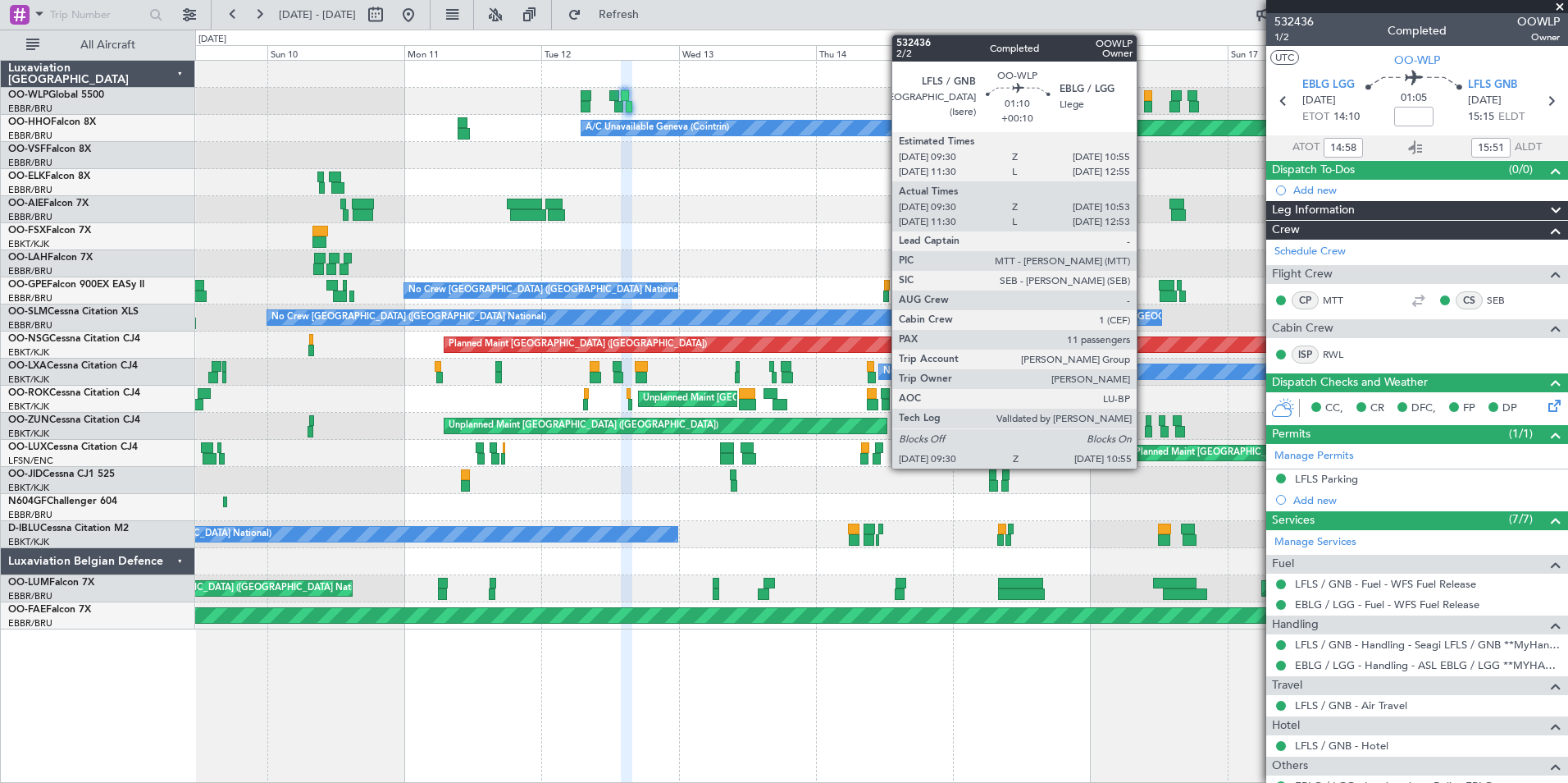
click at [1144, 105] on div at bounding box center [1148, 106] width 8 height 11
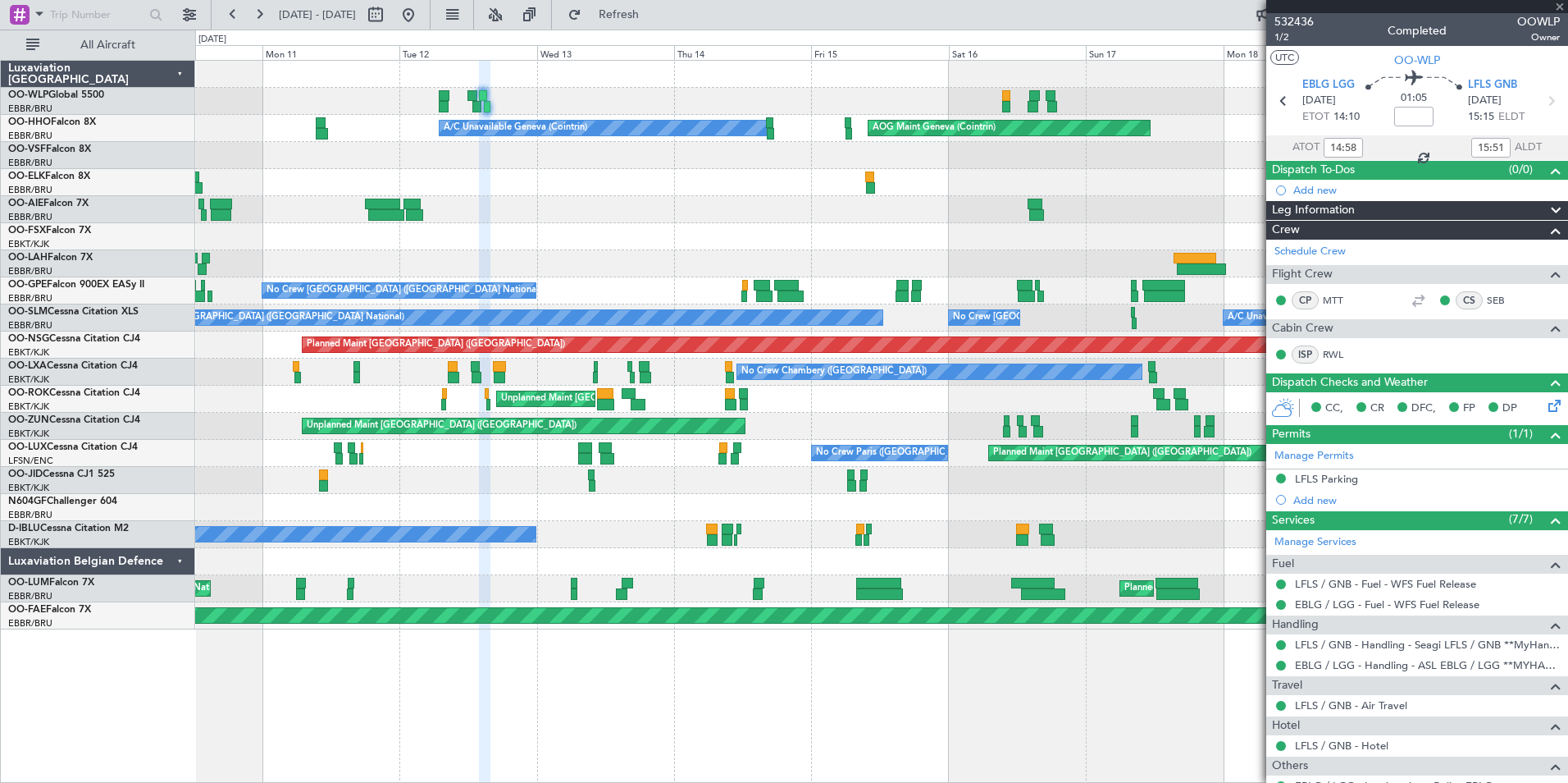
click at [957, 219] on div "Planned Maint [GEOGRAPHIC_DATA] ([GEOGRAPHIC_DATA]) AOG Maint Geneva ([GEOGRAPH…" at bounding box center [881, 345] width 1373 height 569
type input "+00:10"
type input "09:40"
type input "10:48"
type input "11"
